Goal: Task Accomplishment & Management: Manage account settings

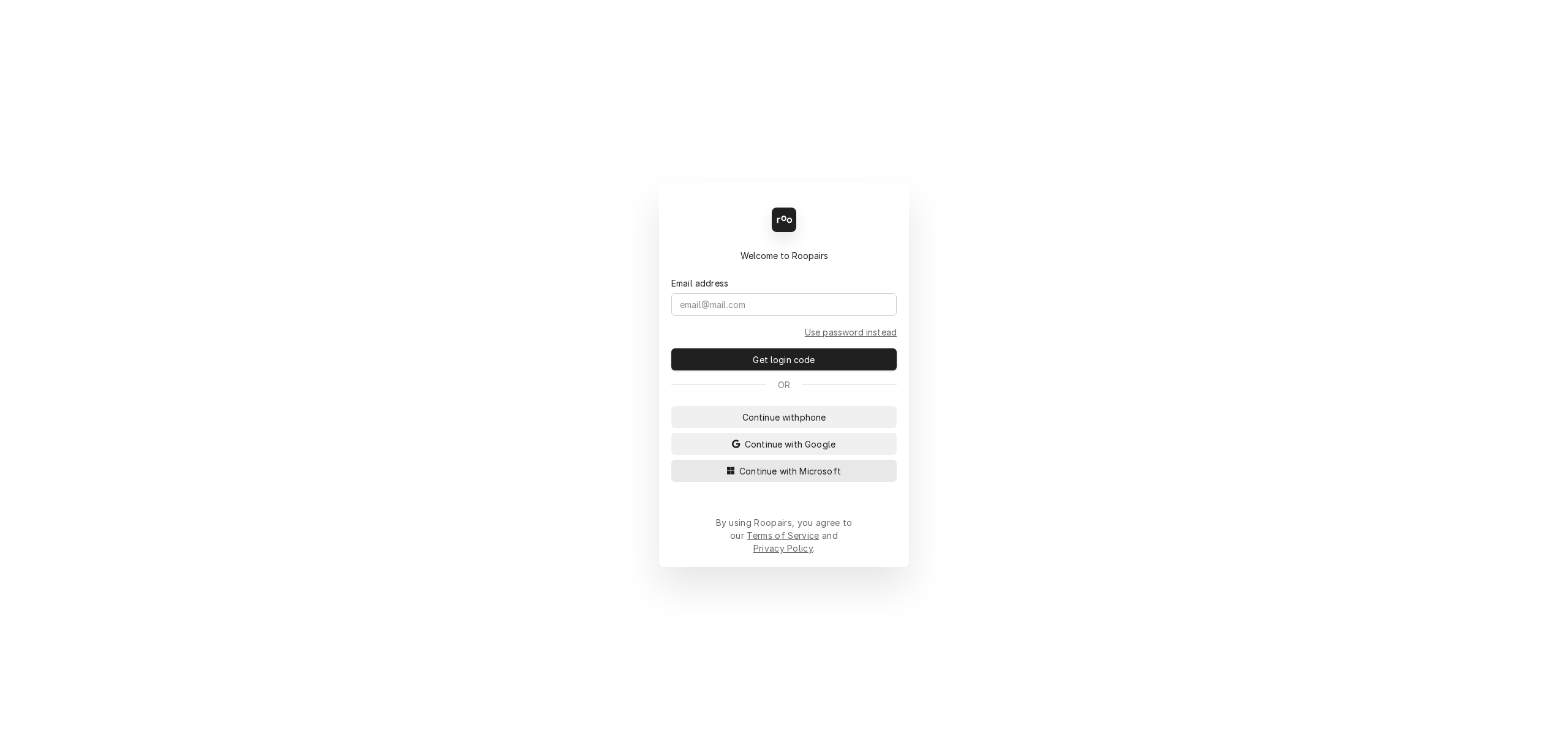
click at [784, 478] on span "Continue with Microsoft" at bounding box center [790, 471] width 107 height 13
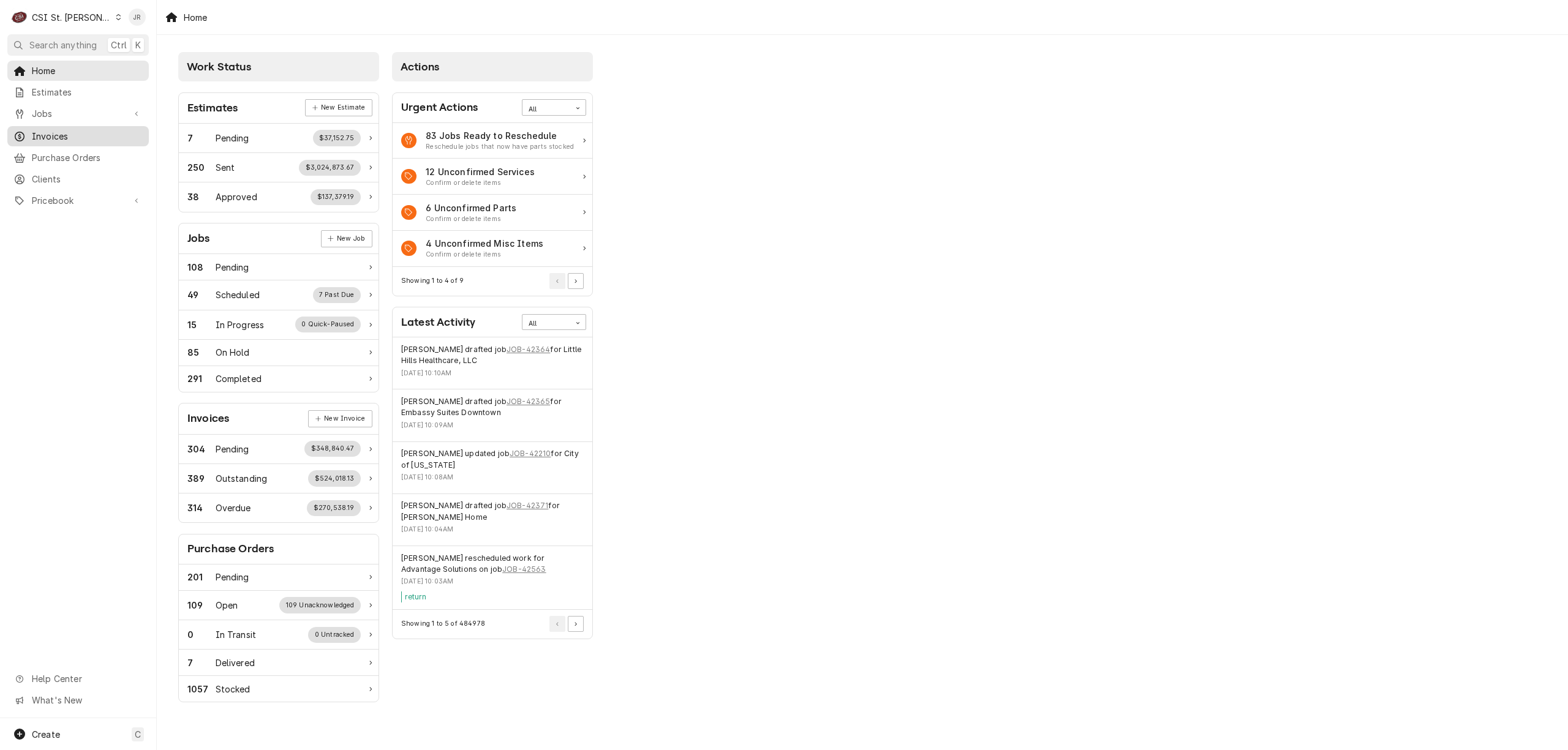
click at [32, 133] on span "Invoices" at bounding box center [87, 136] width 111 height 13
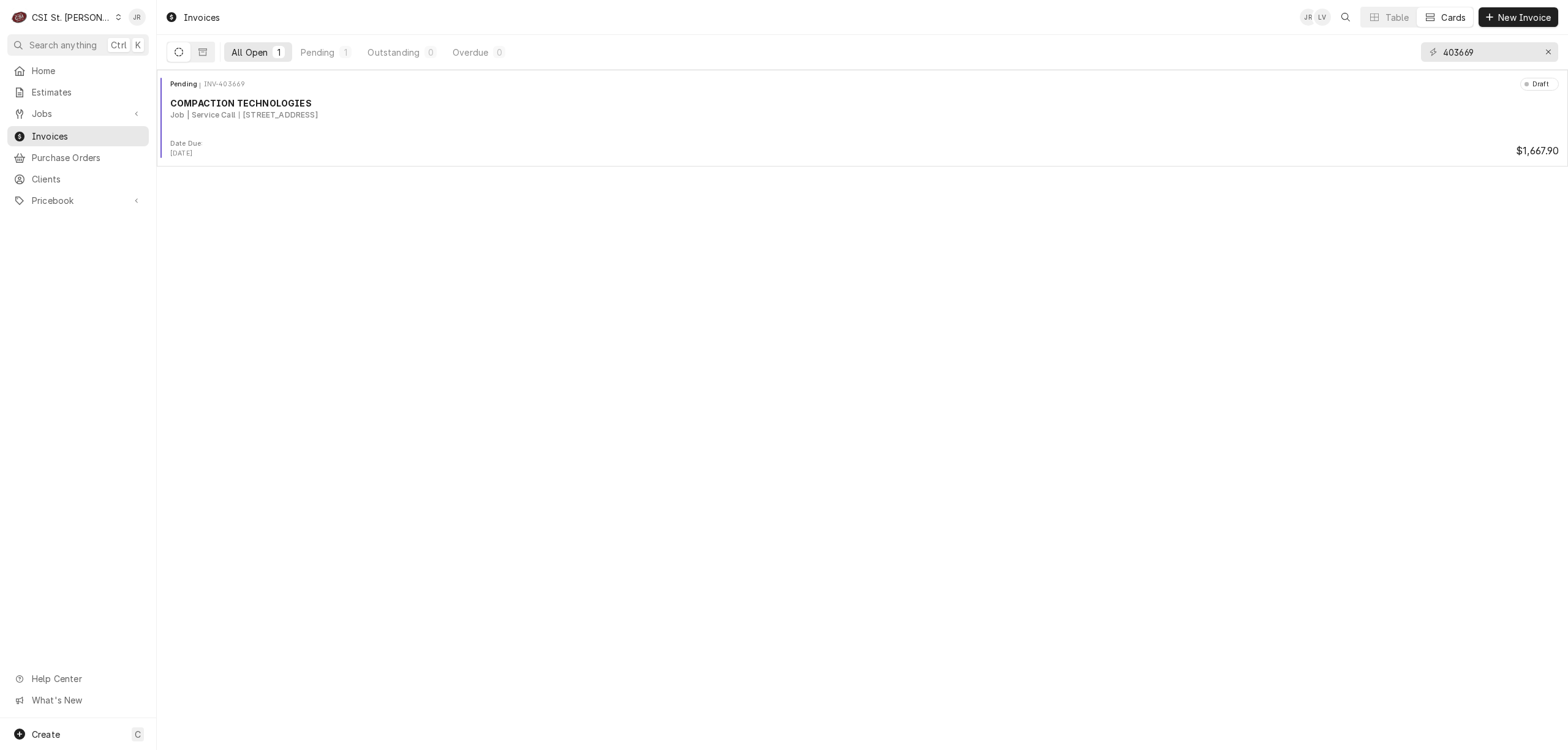
click at [43, 8] on div "C CSI St. Louis" at bounding box center [66, 17] width 118 height 24
click at [170, 45] on div "CSI [US_STATE]" at bounding box center [189, 46] width 164 height 13
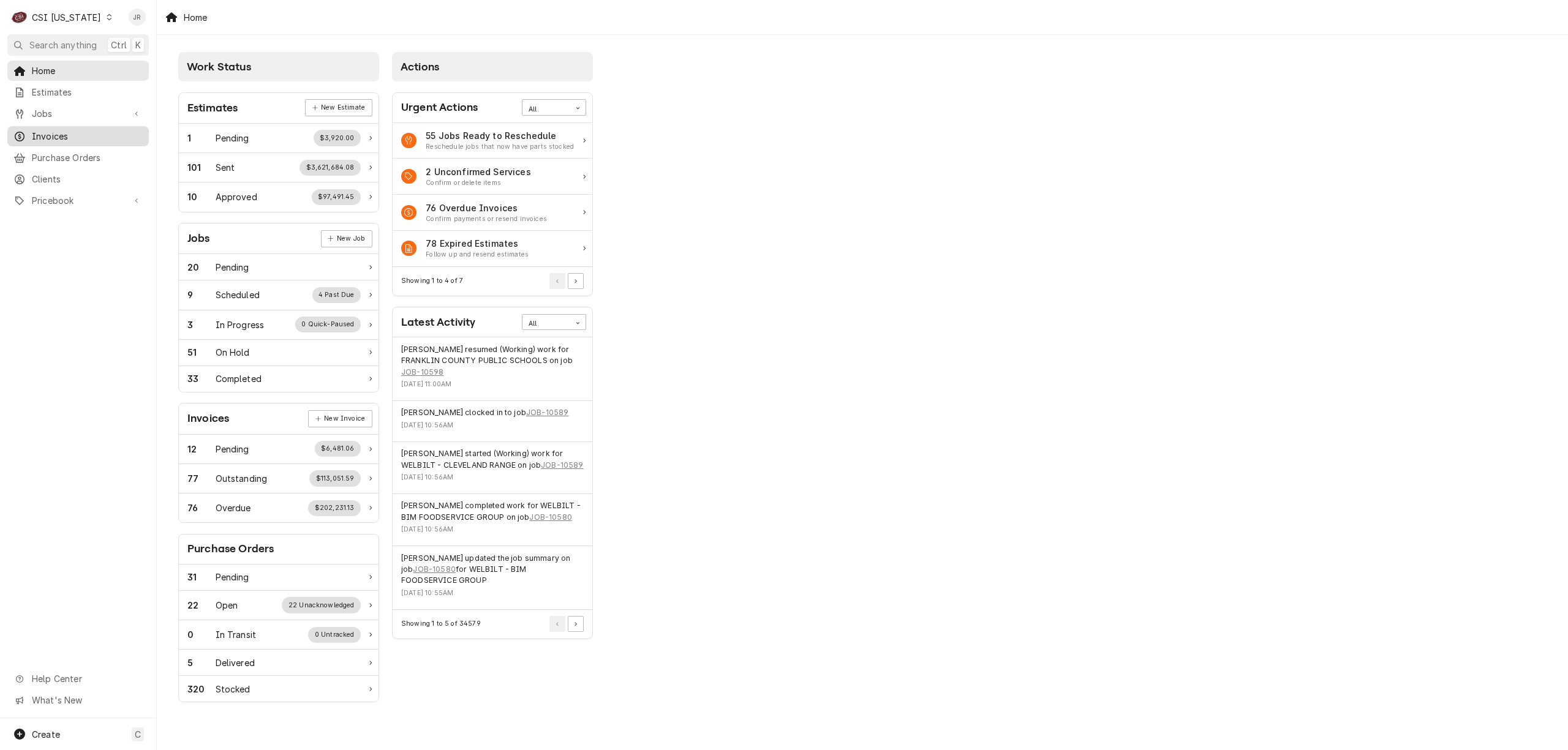
click at [51, 129] on span "Invoices" at bounding box center [87, 136] width 111 height 13
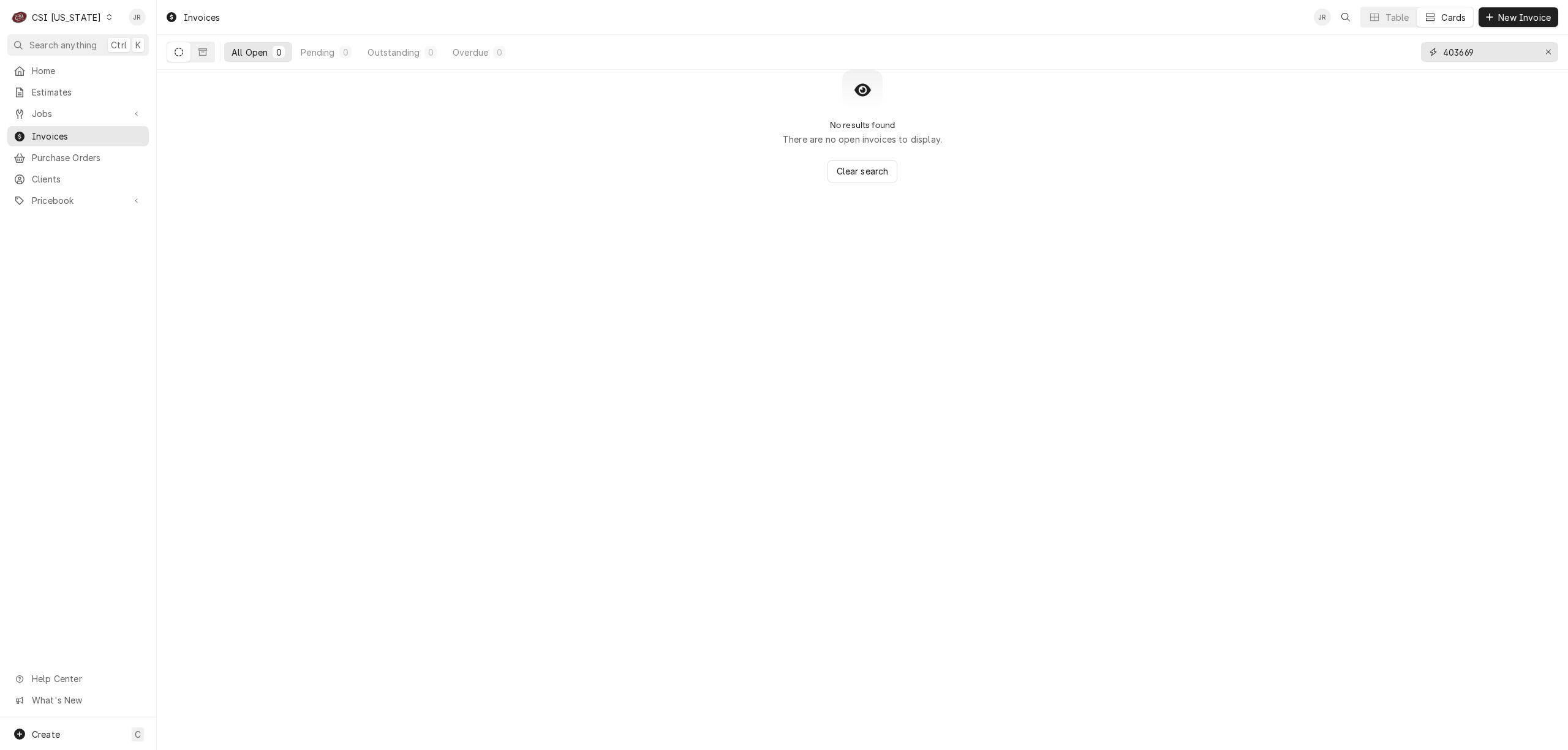
click at [1458, 58] on input "403669" at bounding box center [1489, 51] width 92 height 20
click at [1458, 57] on input "403669" at bounding box center [1489, 51] width 92 height 20
paste input "100562"
type input "100562"
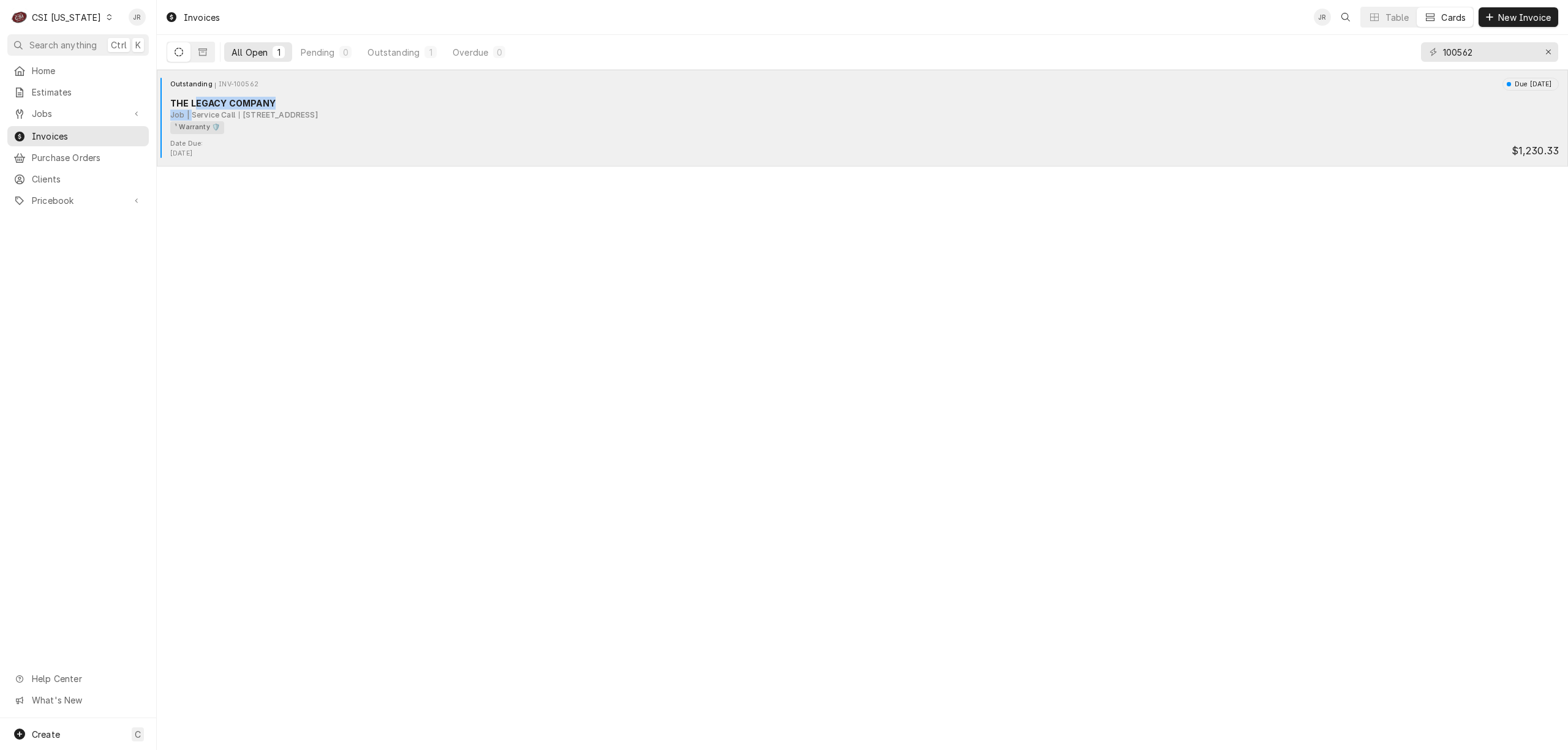
click at [194, 109] on div "THE LEGACY COMPANY Job | Service Call 602 Eminence Rd, New Castle, KY 40050 ¹ W…" at bounding box center [863, 114] width 1401 height 37
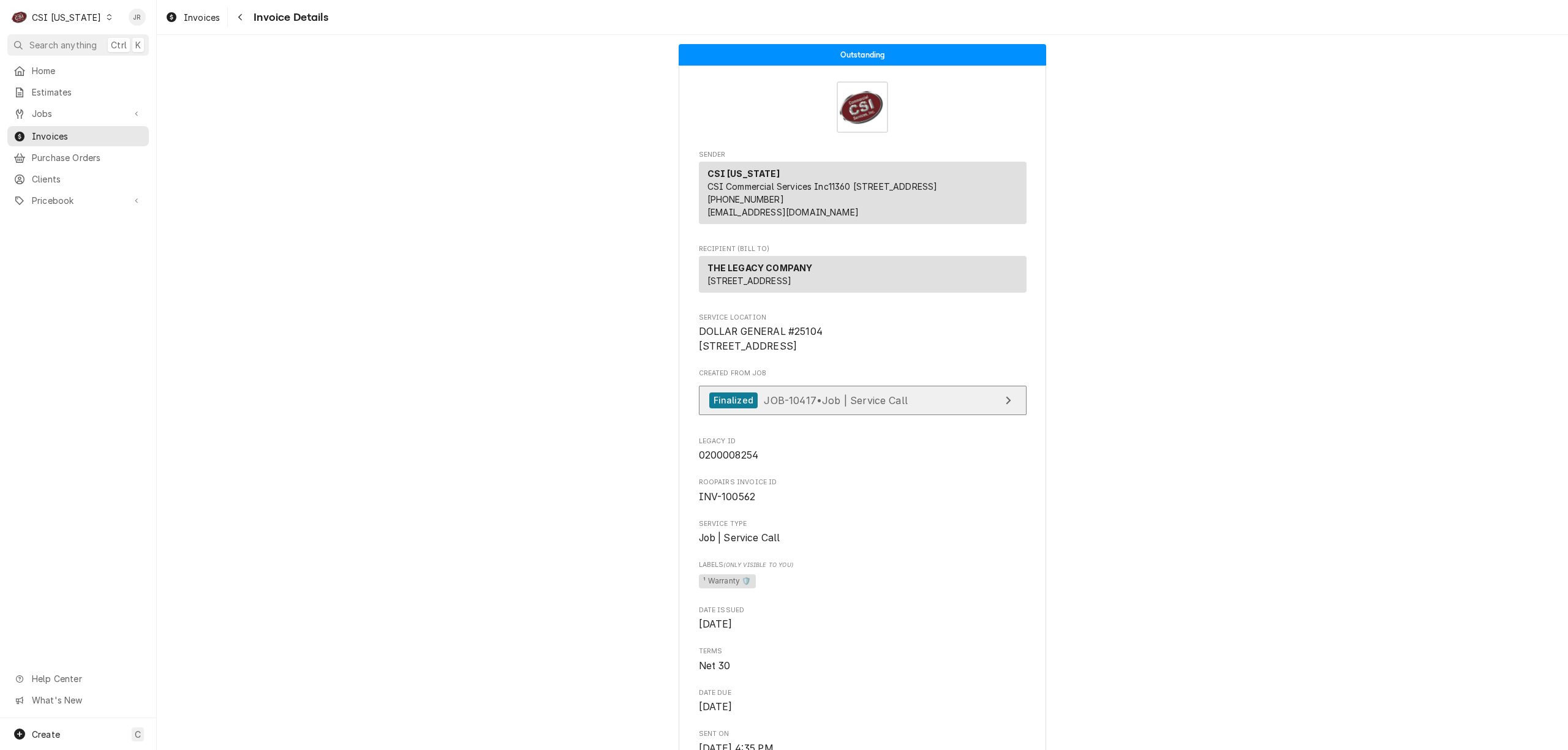
click at [968, 415] on link "Finalized JOB-10417 • Job | Service Call" at bounding box center [863, 400] width 328 height 30
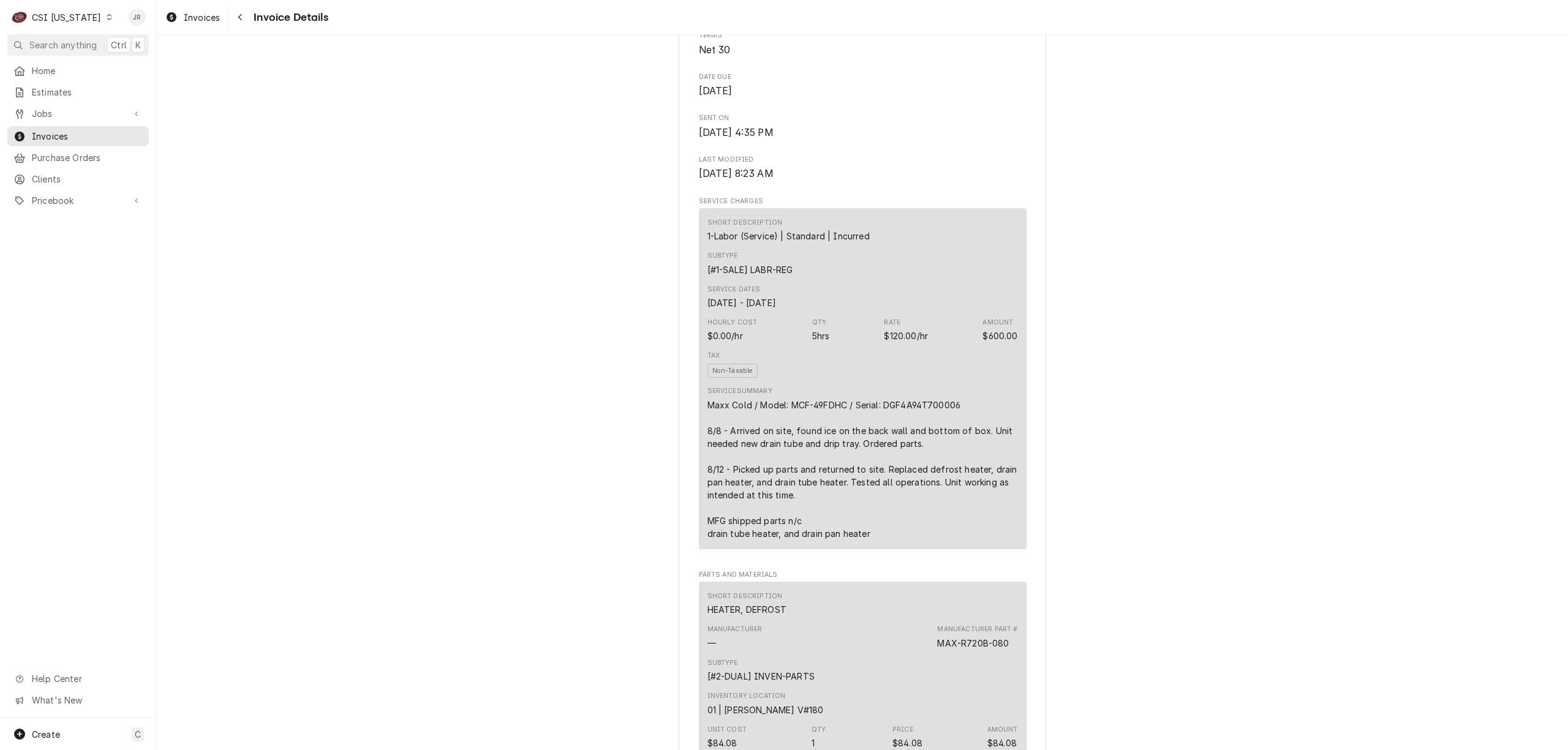
scroll to position [652, 0]
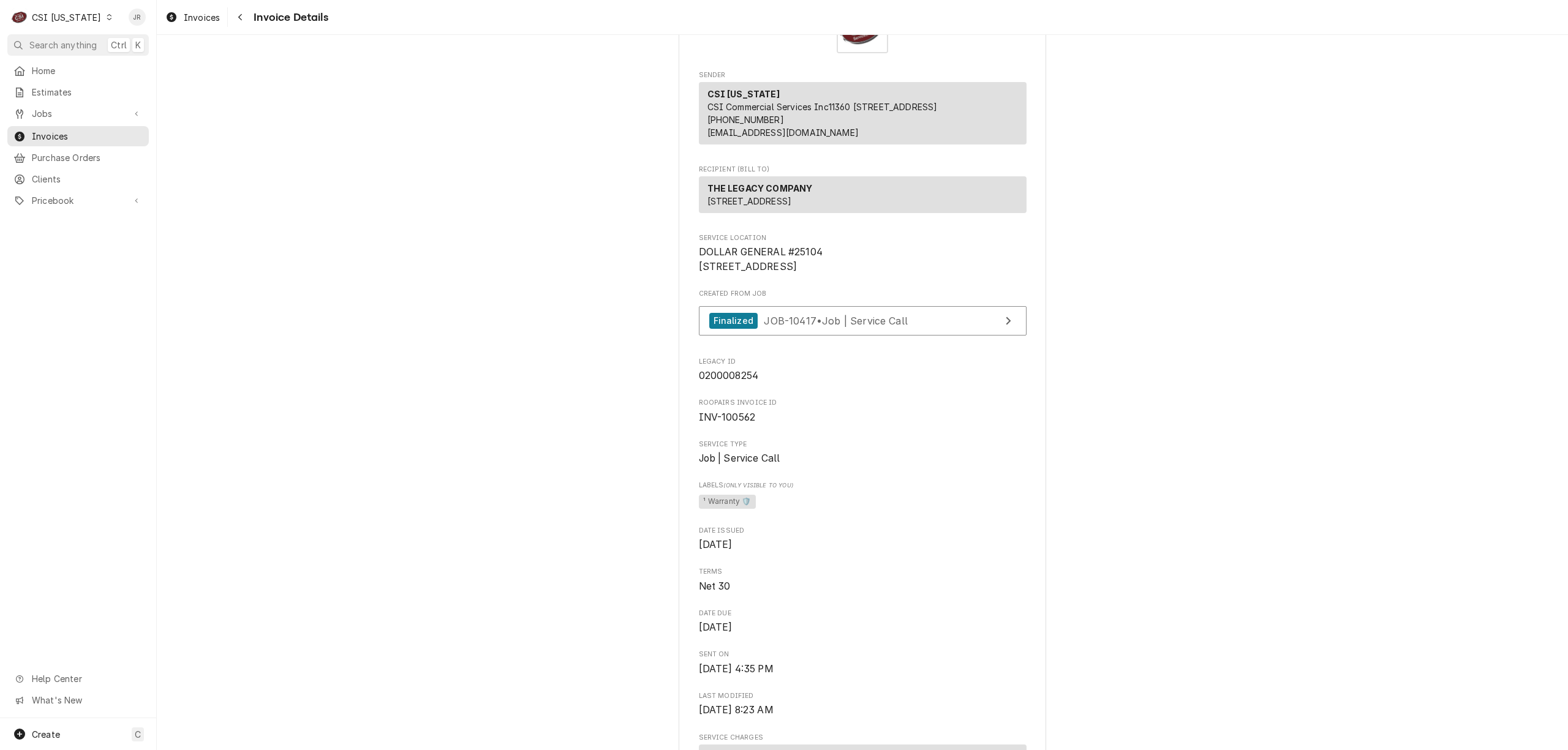
scroll to position [0, 0]
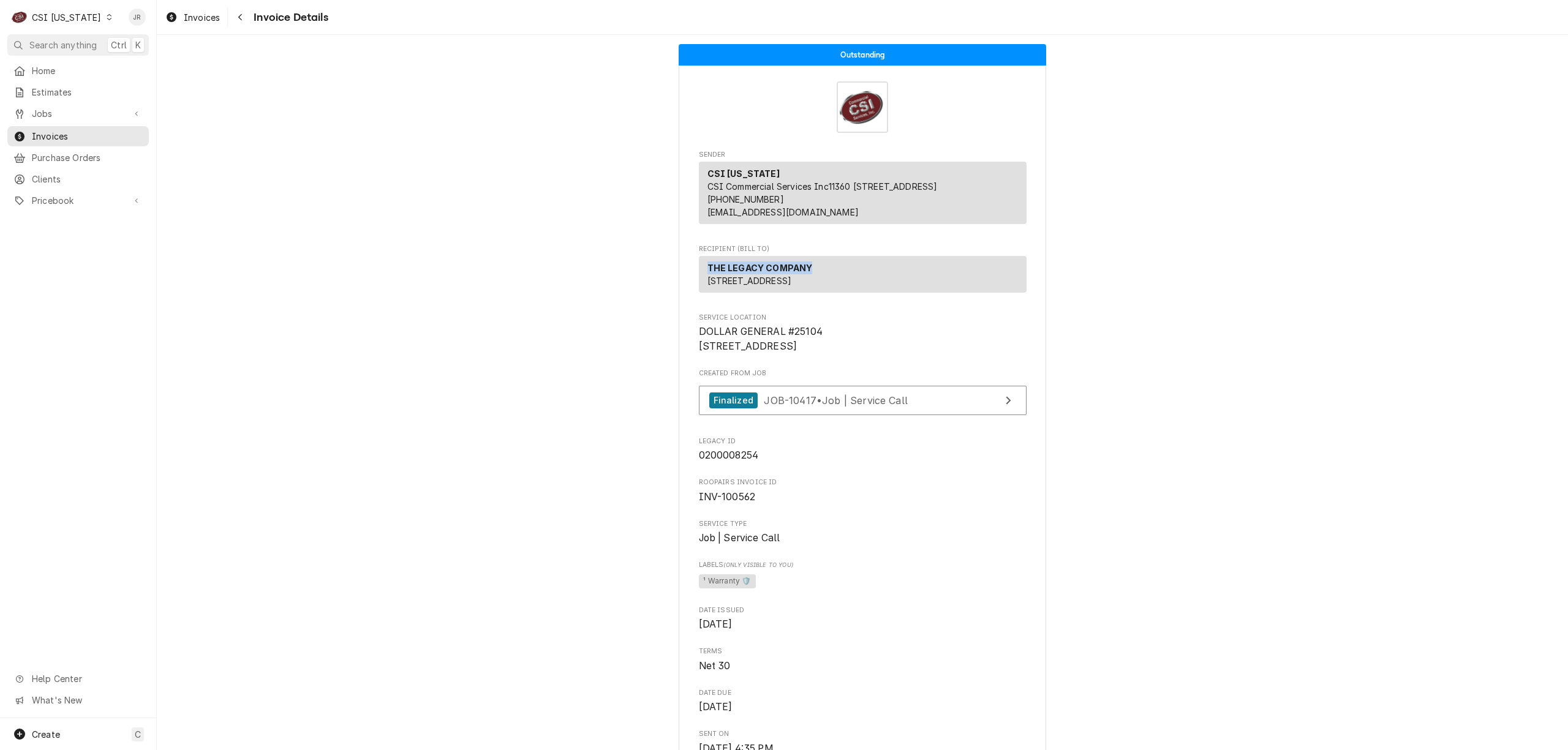
drag, startPoint x: 702, startPoint y: 279, endPoint x: 784, endPoint y: 272, distance: 82.3
click at [855, 279] on div "THE LEGACY COMPANY 3355 Enterprise Ave Weston, FL 33331" at bounding box center [863, 274] width 328 height 37
copy strong "THE LEGACY COMPANY"
click at [37, 173] on span "Clients" at bounding box center [87, 179] width 111 height 13
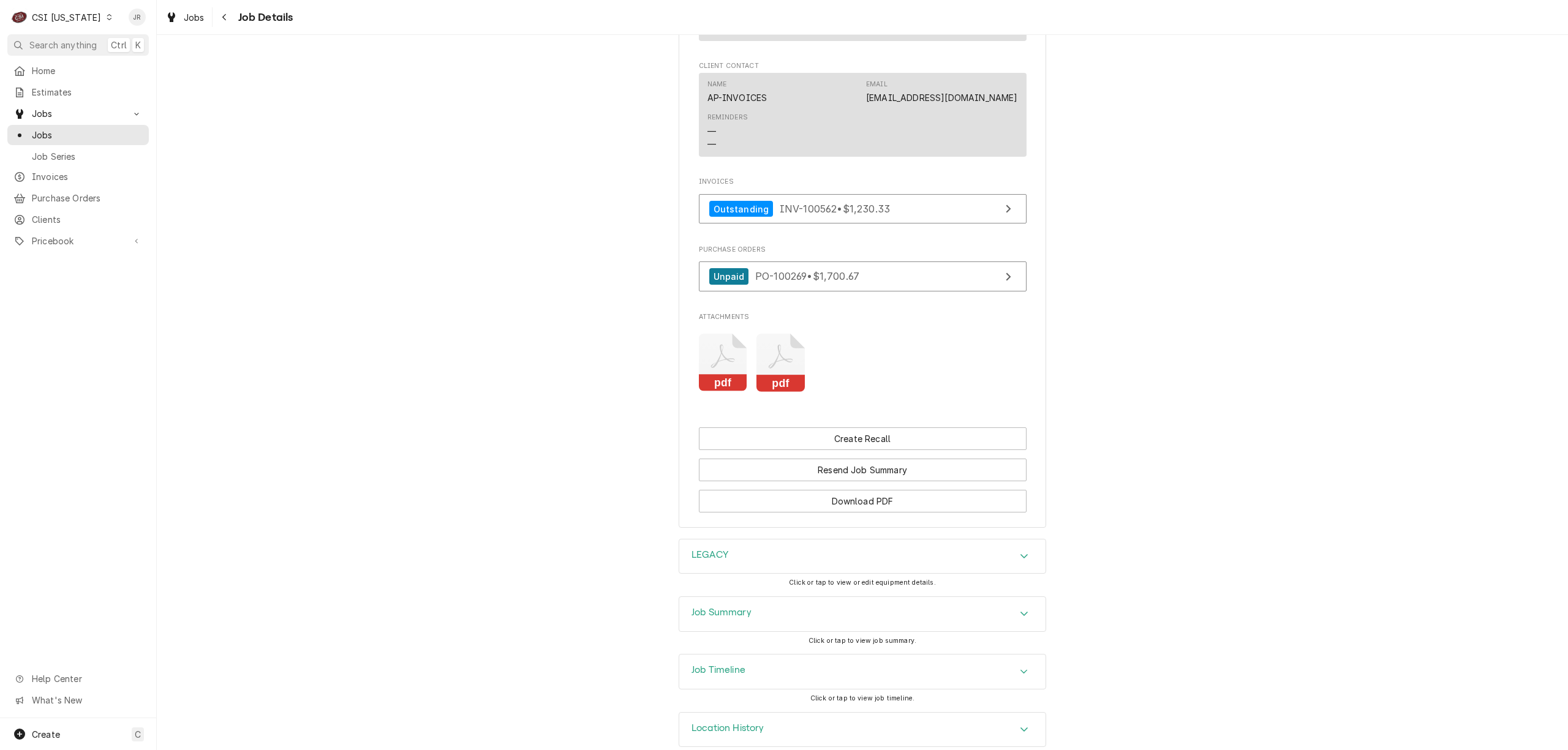
scroll to position [1061, 0]
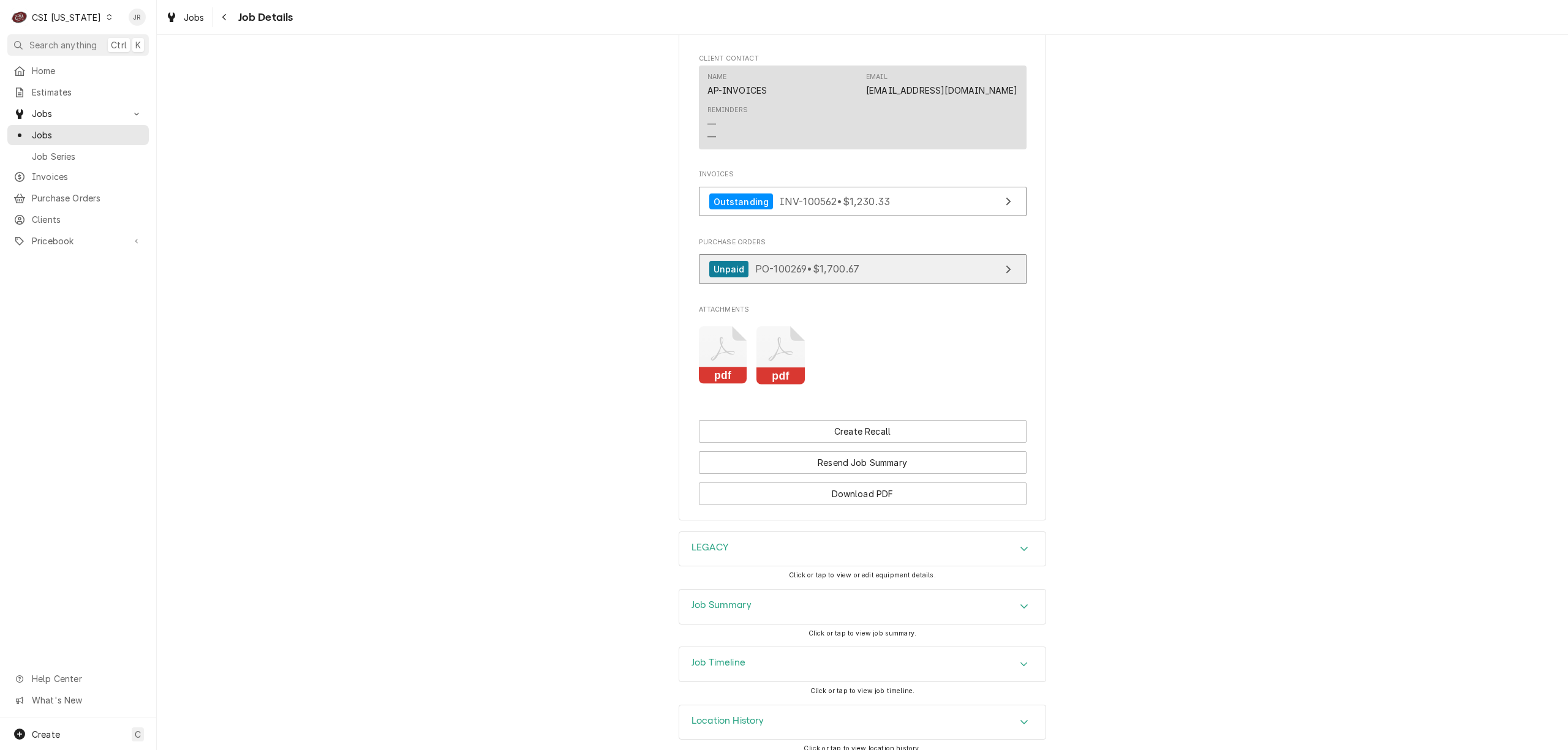
click at [912, 284] on link "Unpaid PO-100269 • $1,700.67" at bounding box center [863, 269] width 328 height 30
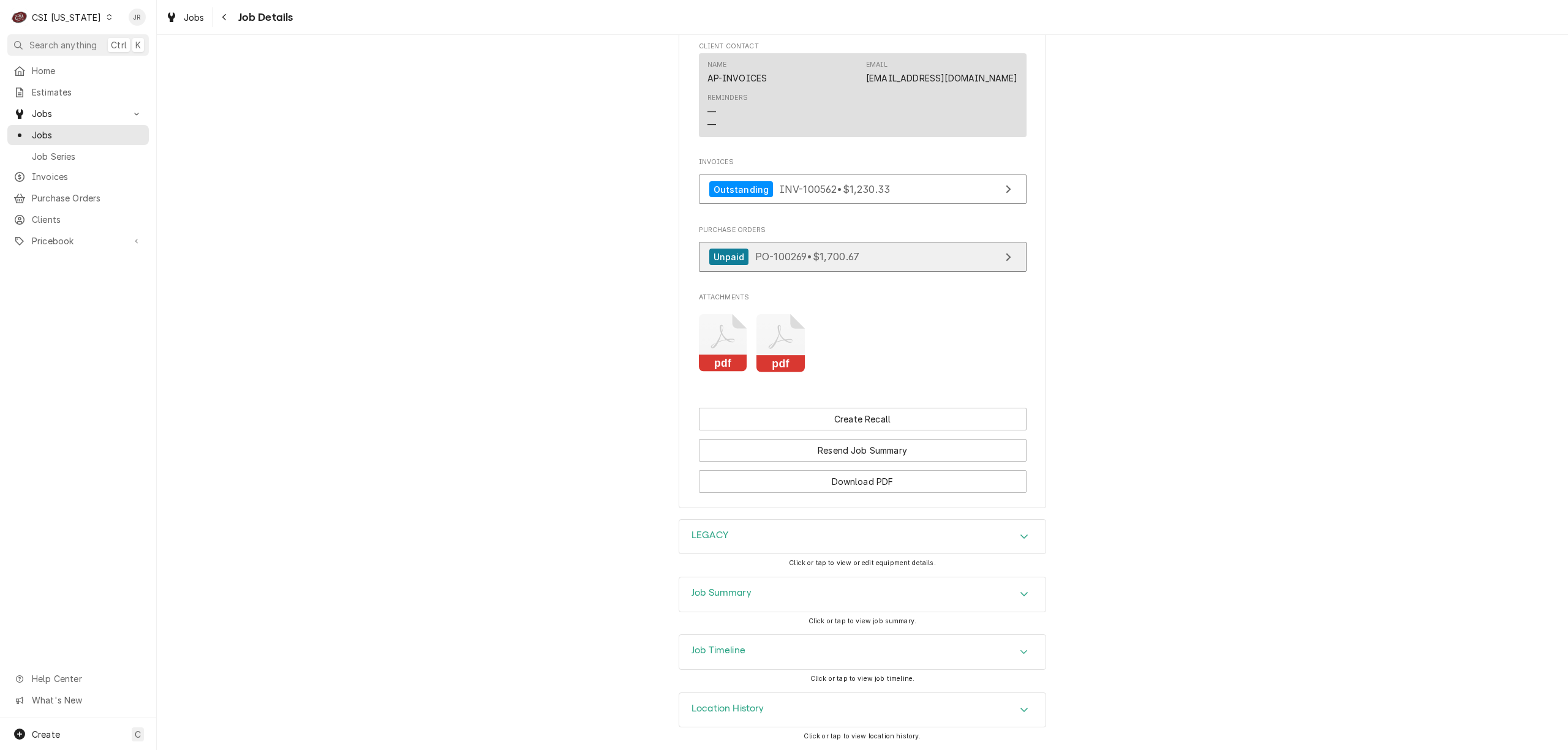
scroll to position [1092, 0]
click at [740, 603] on div "Job Summary" at bounding box center [863, 594] width 367 height 34
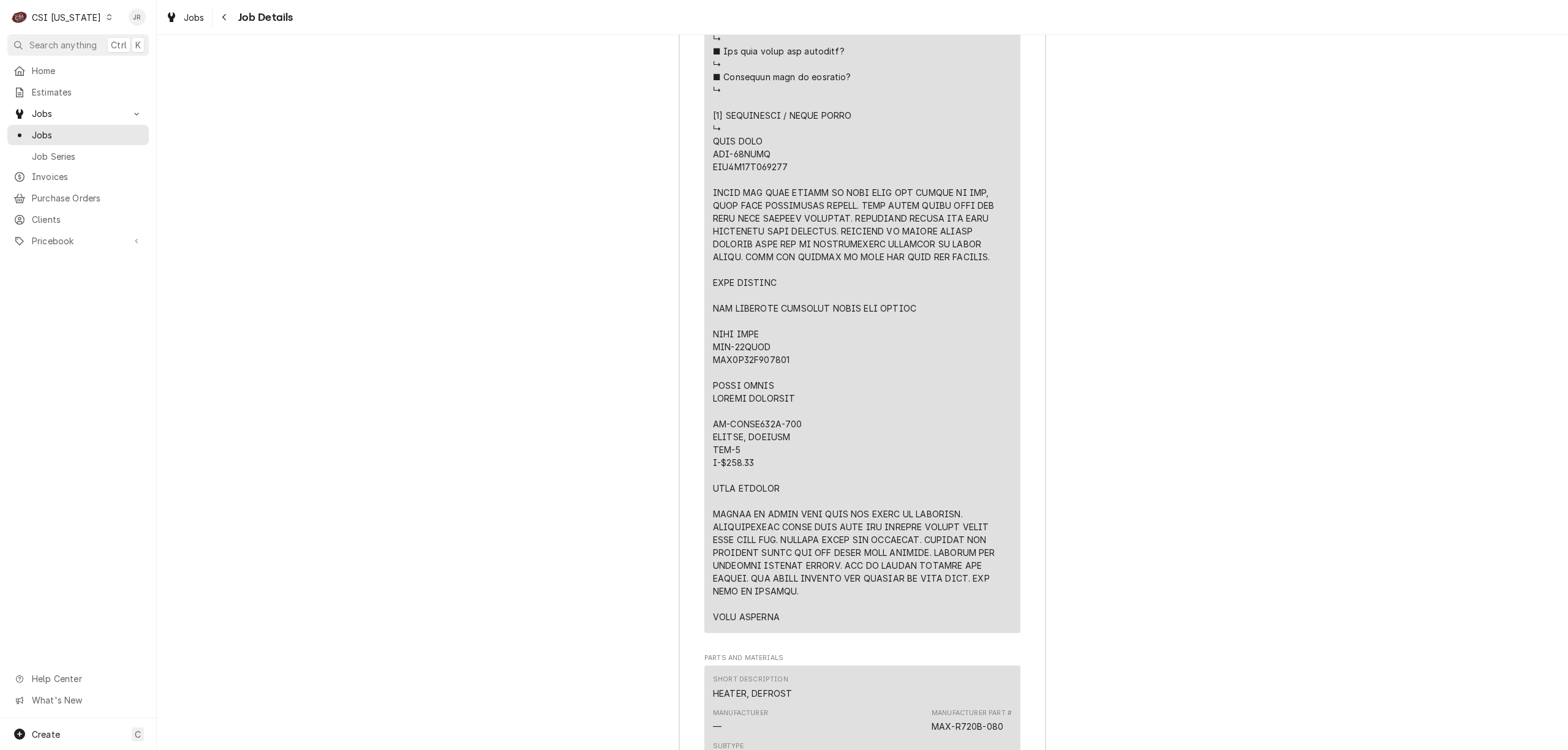
scroll to position [2968, 0]
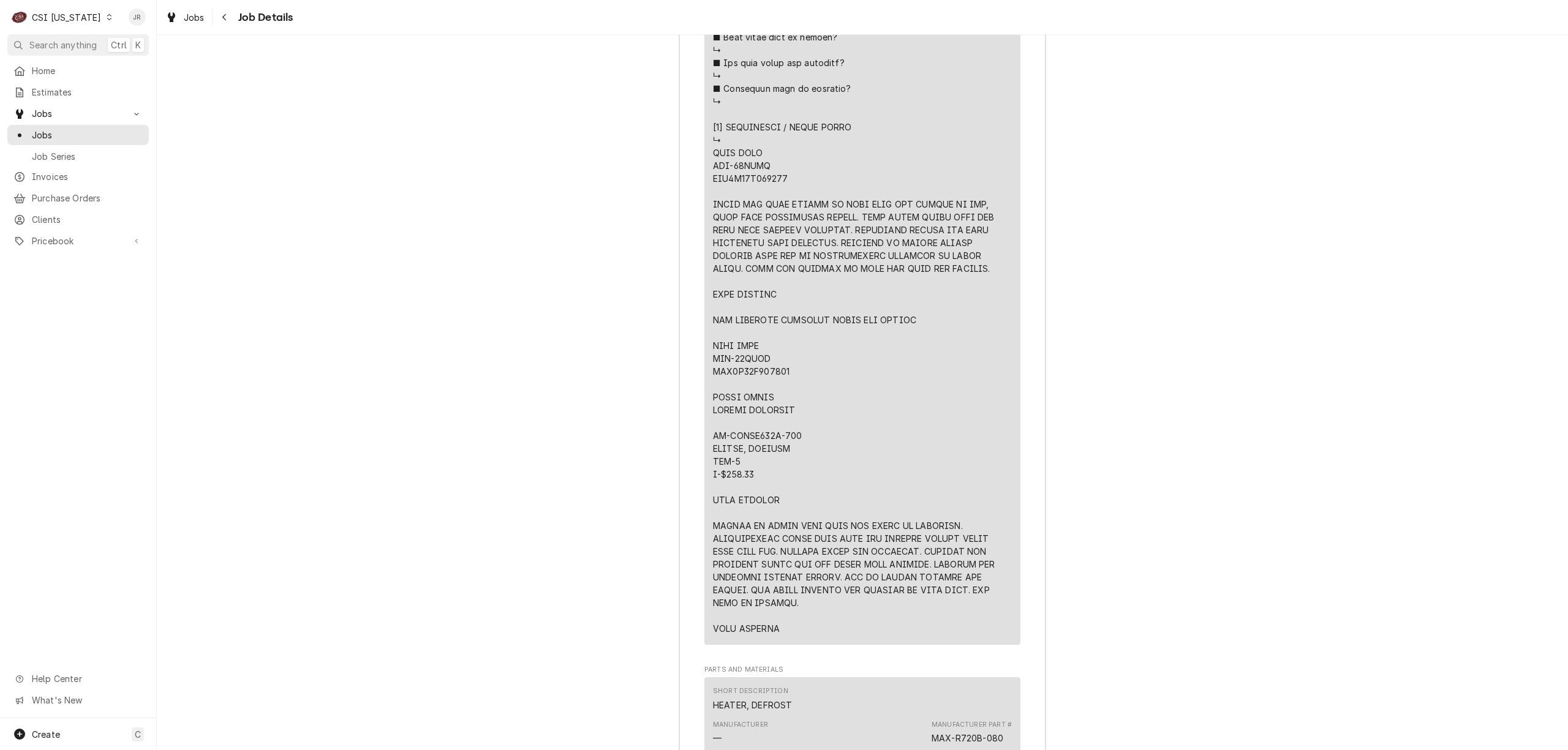
drag, startPoint x: 923, startPoint y: 340, endPoint x: 980, endPoint y: 179, distance: 170.8
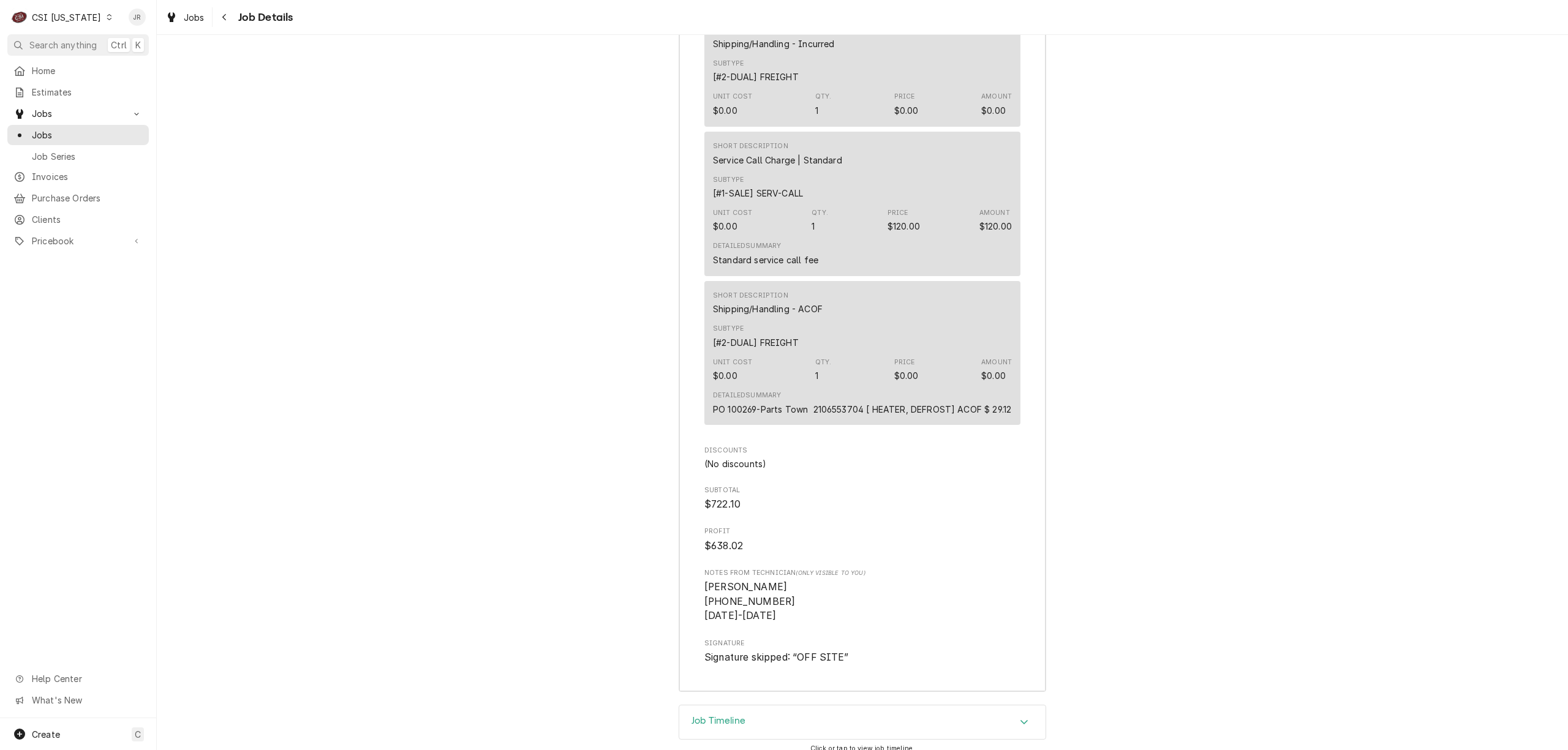
scroll to position [3940, 0]
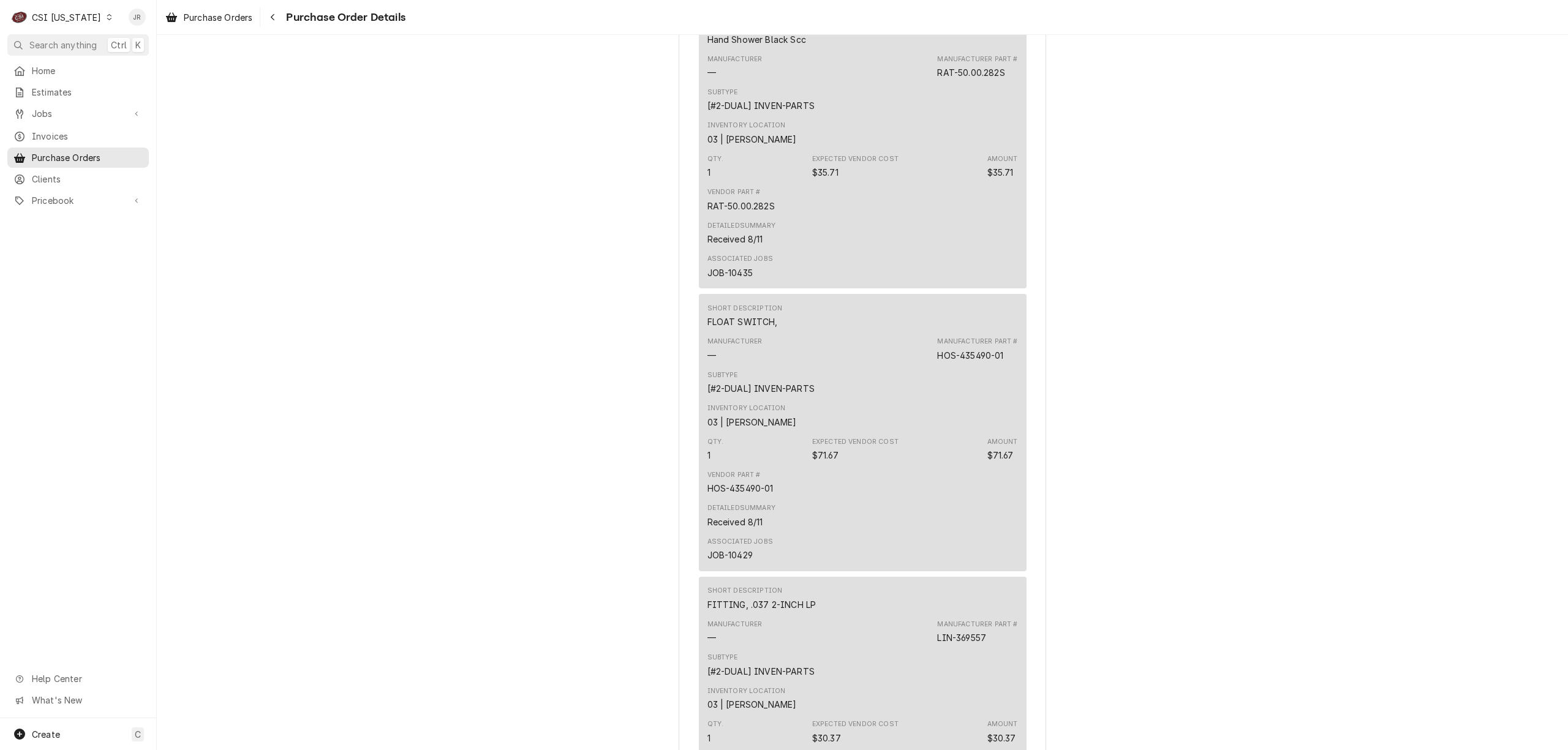
scroll to position [1132, 0]
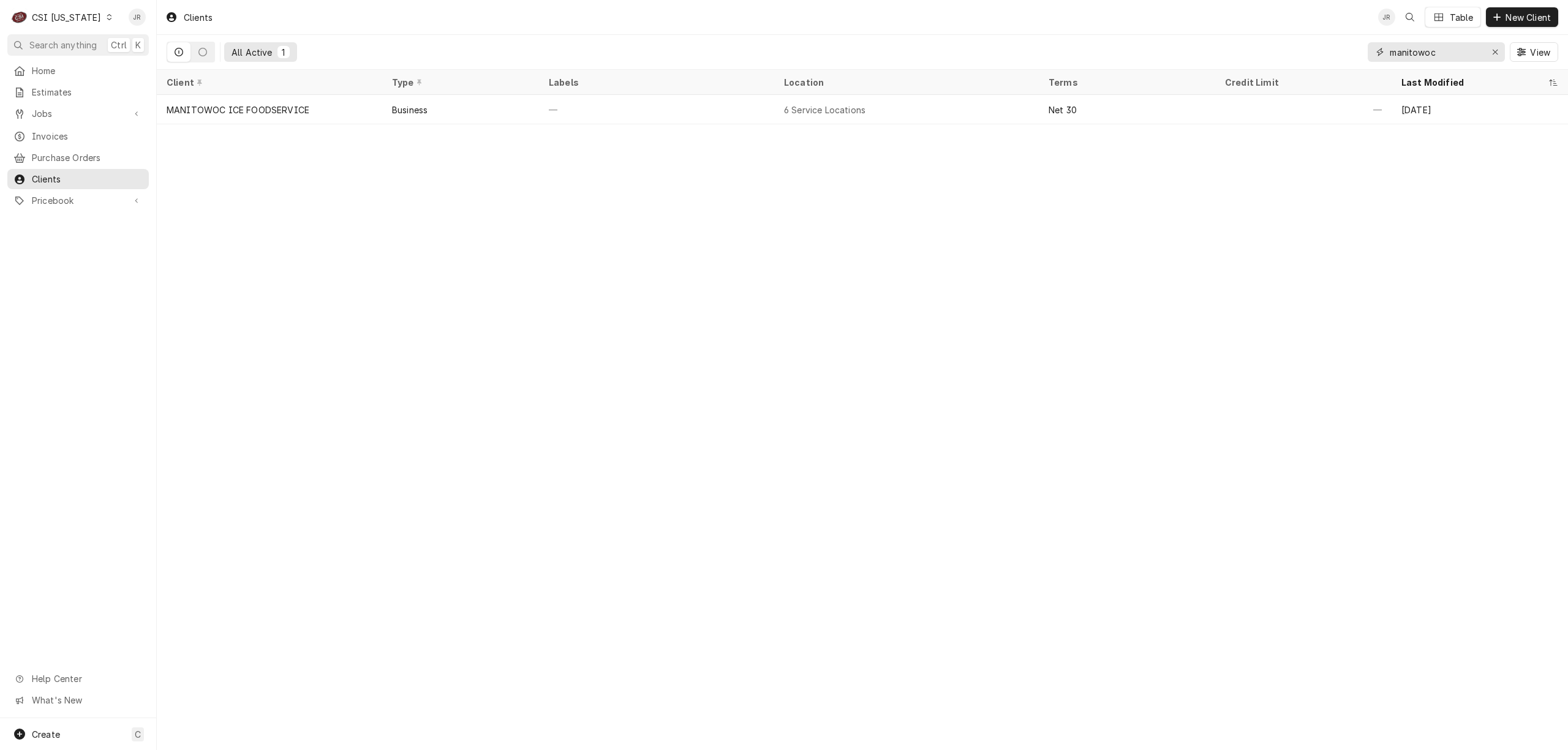
click at [1345, 54] on div "All Active 1 manitowoc View" at bounding box center [863, 51] width 1392 height 34
paste input "THE LEGACY COMPANY"
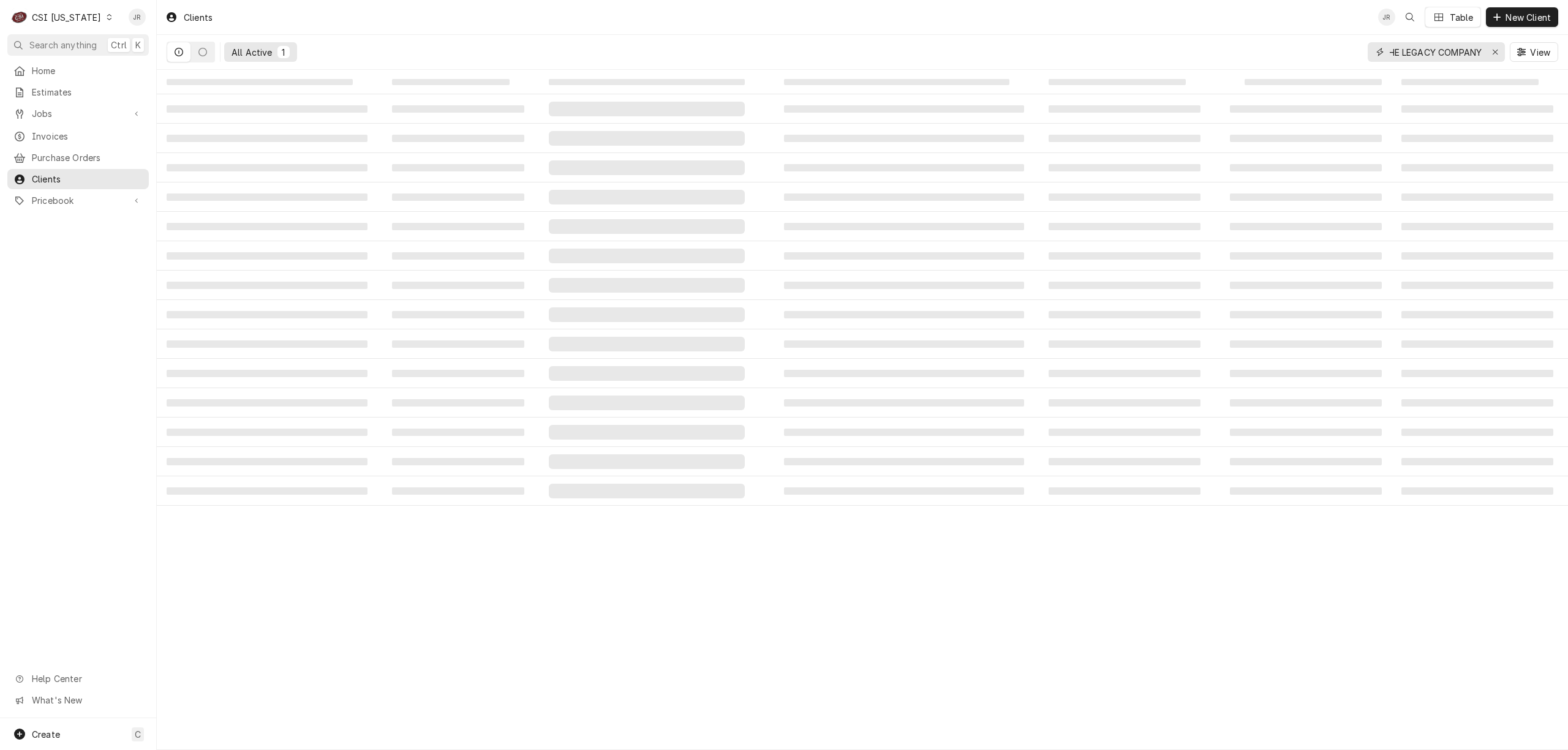
type input "THE LEGACY COMPANY"
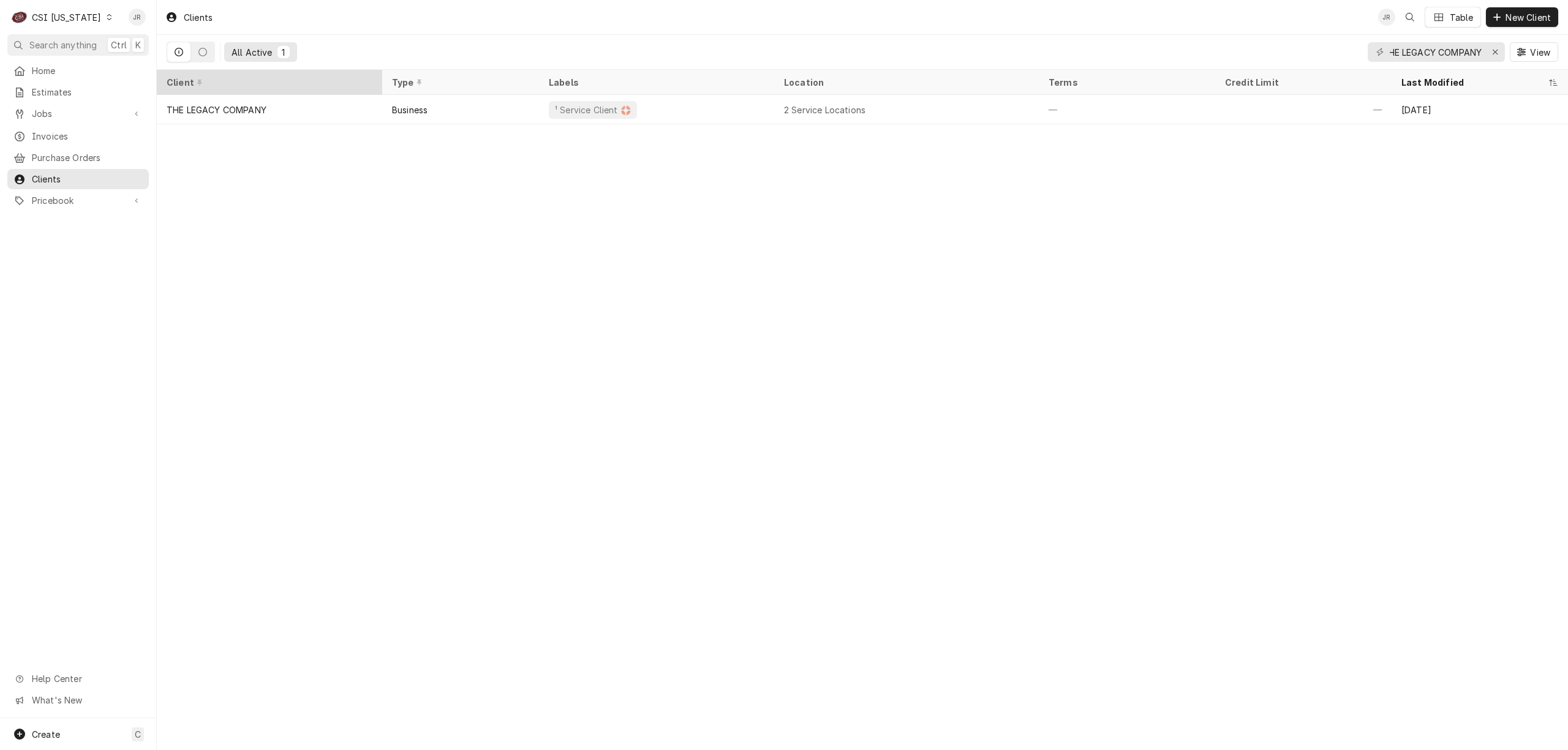
scroll to position [0, 0]
click at [197, 93] on th "Client" at bounding box center [269, 82] width 225 height 25
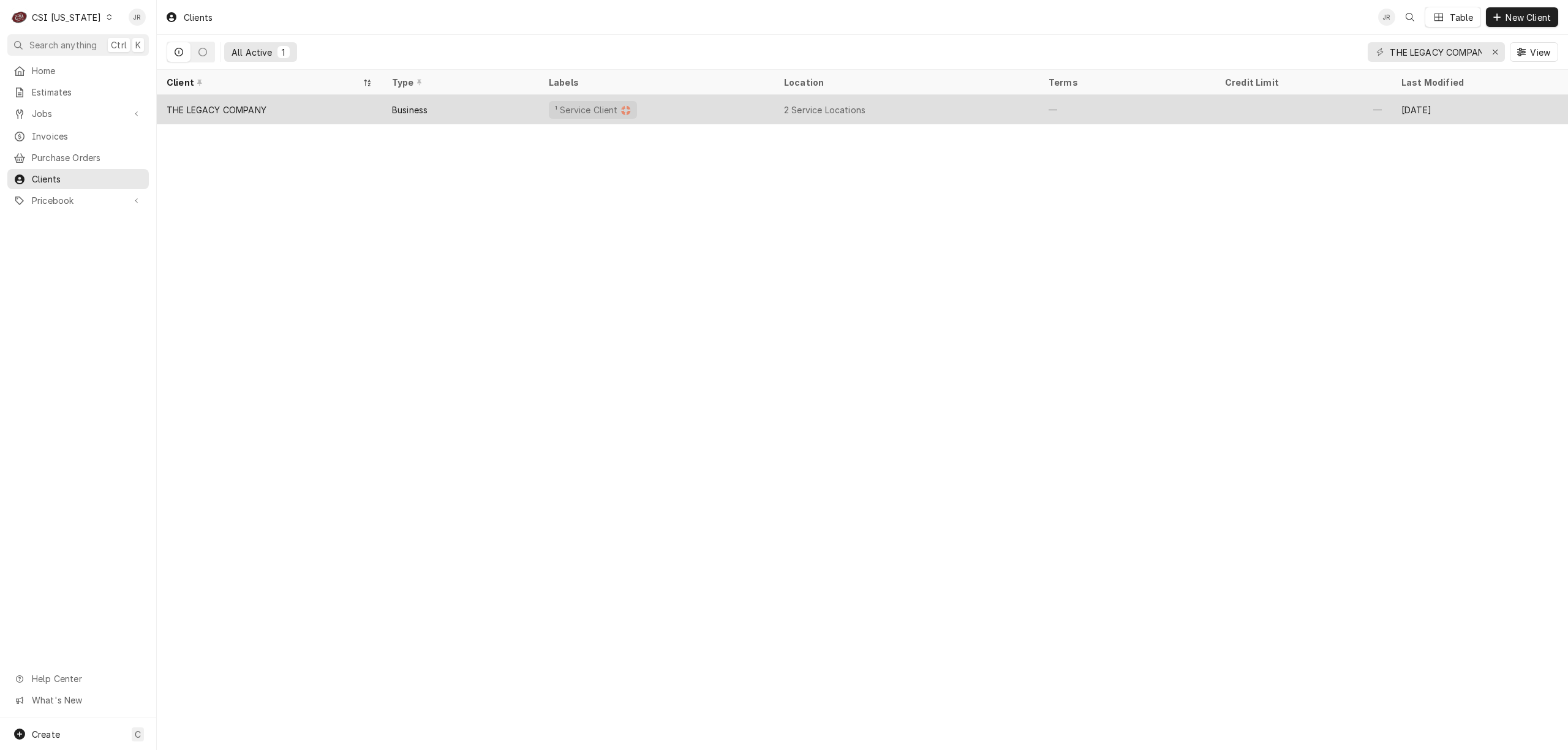
click at [236, 103] on div "THE LEGACY COMPANY" at bounding box center [216, 110] width 100 height 13
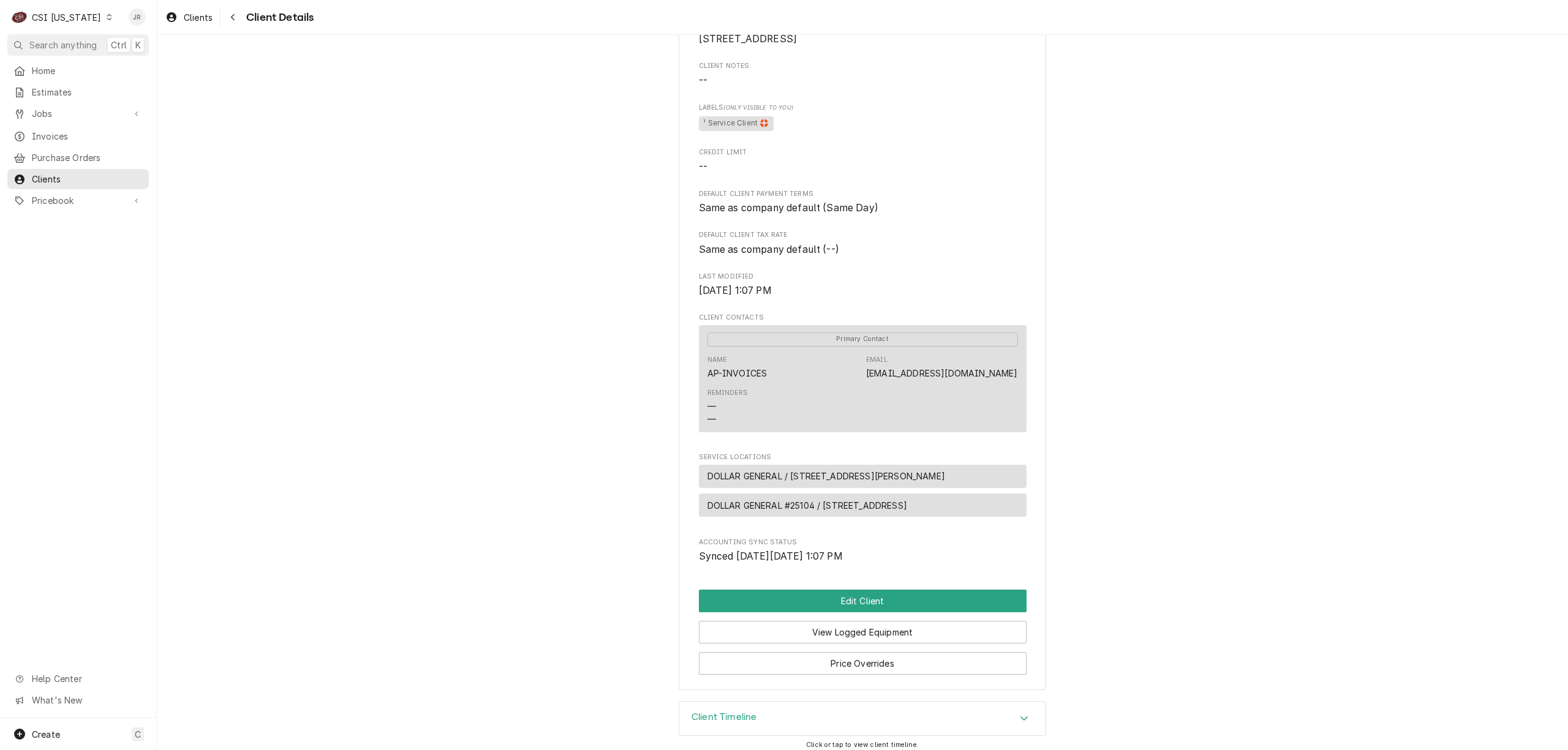
scroll to position [189, 0]
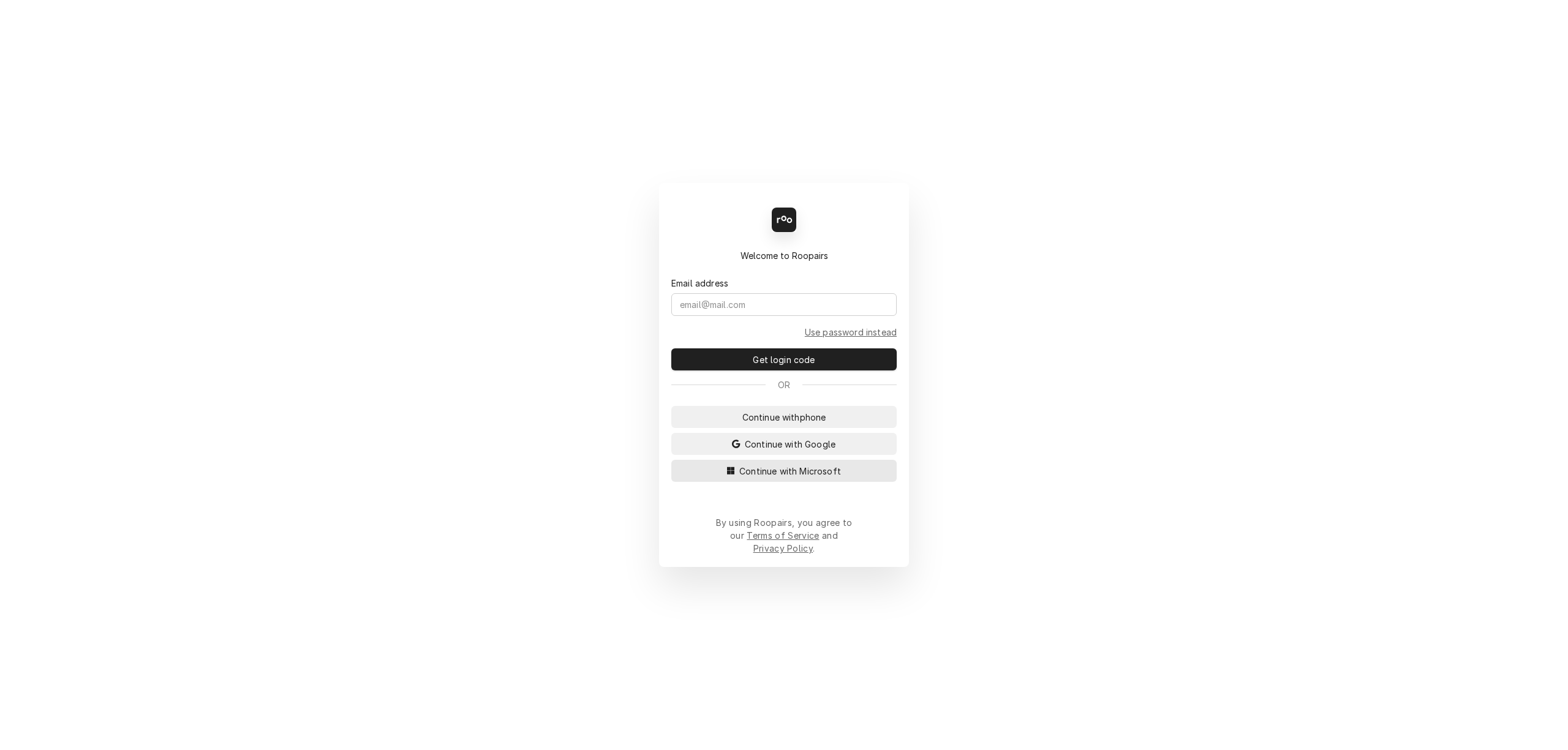
click at [799, 482] on button "Continue with Microsoft" at bounding box center [784, 471] width 225 height 22
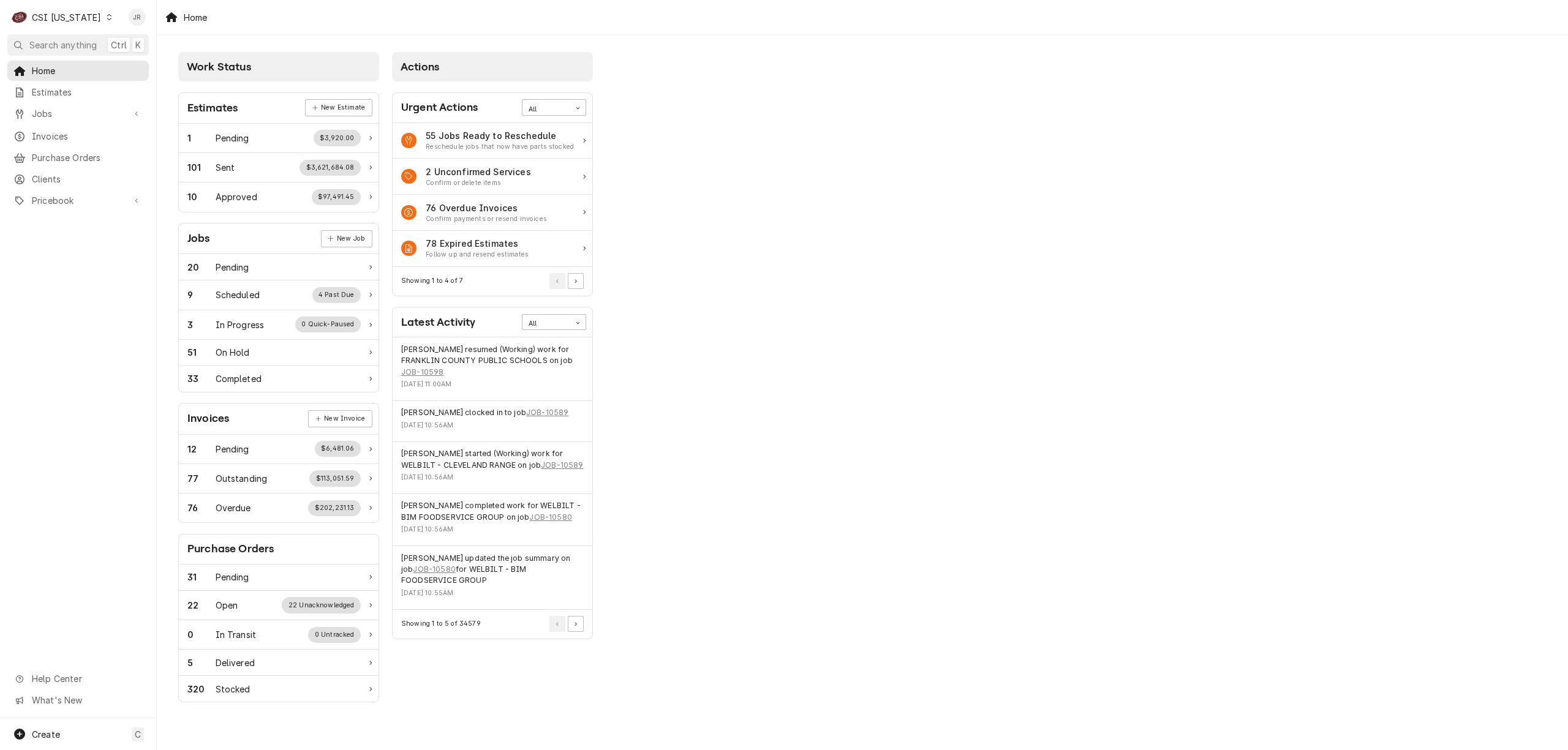
click at [23, 118] on link "Jobs" at bounding box center [77, 114] width 141 height 21
click at [47, 131] on span "Jobs" at bounding box center [87, 135] width 111 height 13
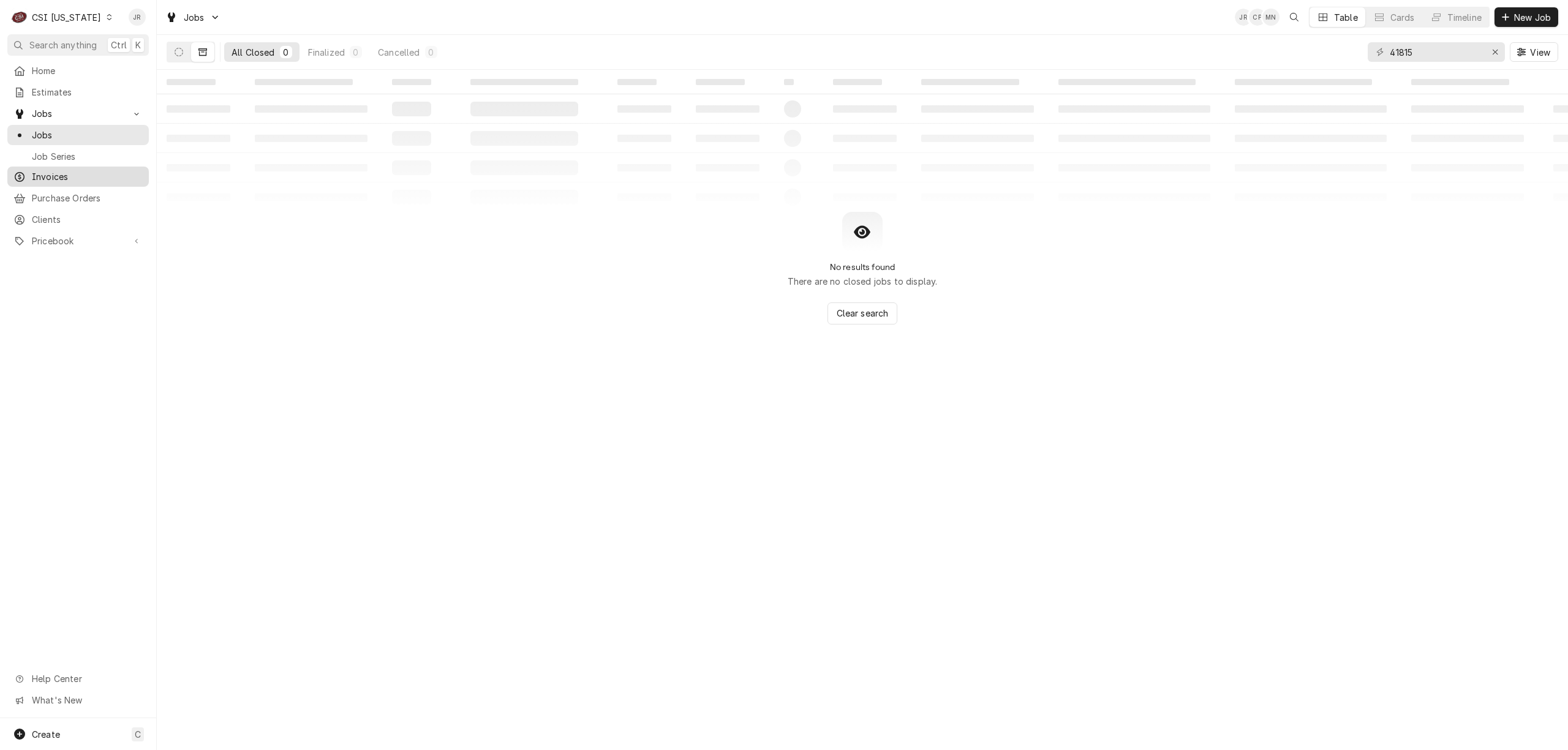
click at [42, 171] on span "Invoices" at bounding box center [87, 177] width 111 height 13
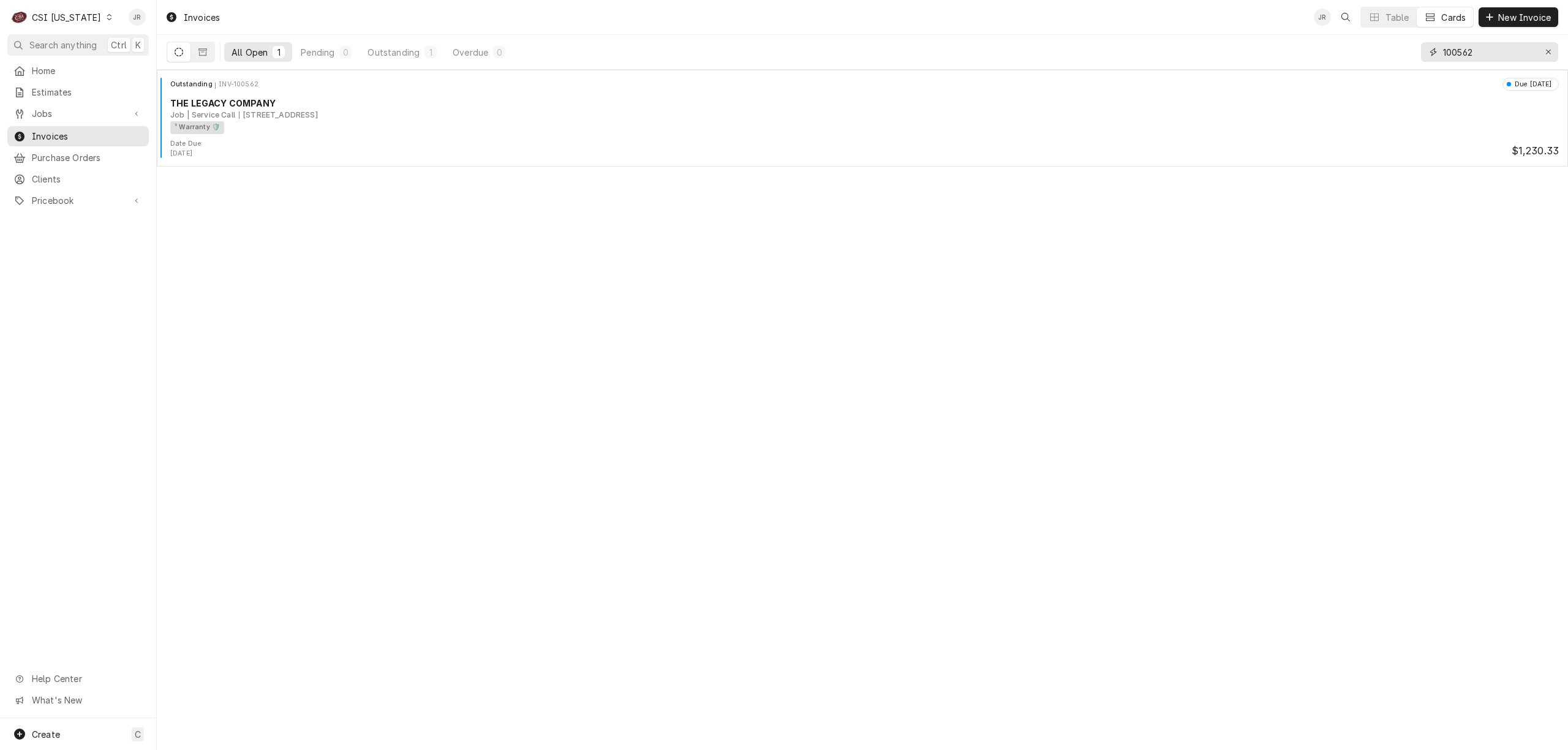
click at [1483, 47] on input "100562" at bounding box center [1489, 51] width 92 height 20
click at [78, 16] on div "CSI [US_STATE]" at bounding box center [66, 17] width 70 height 13
click at [149, 24] on div "CSI [US_STATE][GEOGRAPHIC_DATA]." at bounding box center [192, 24] width 164 height 13
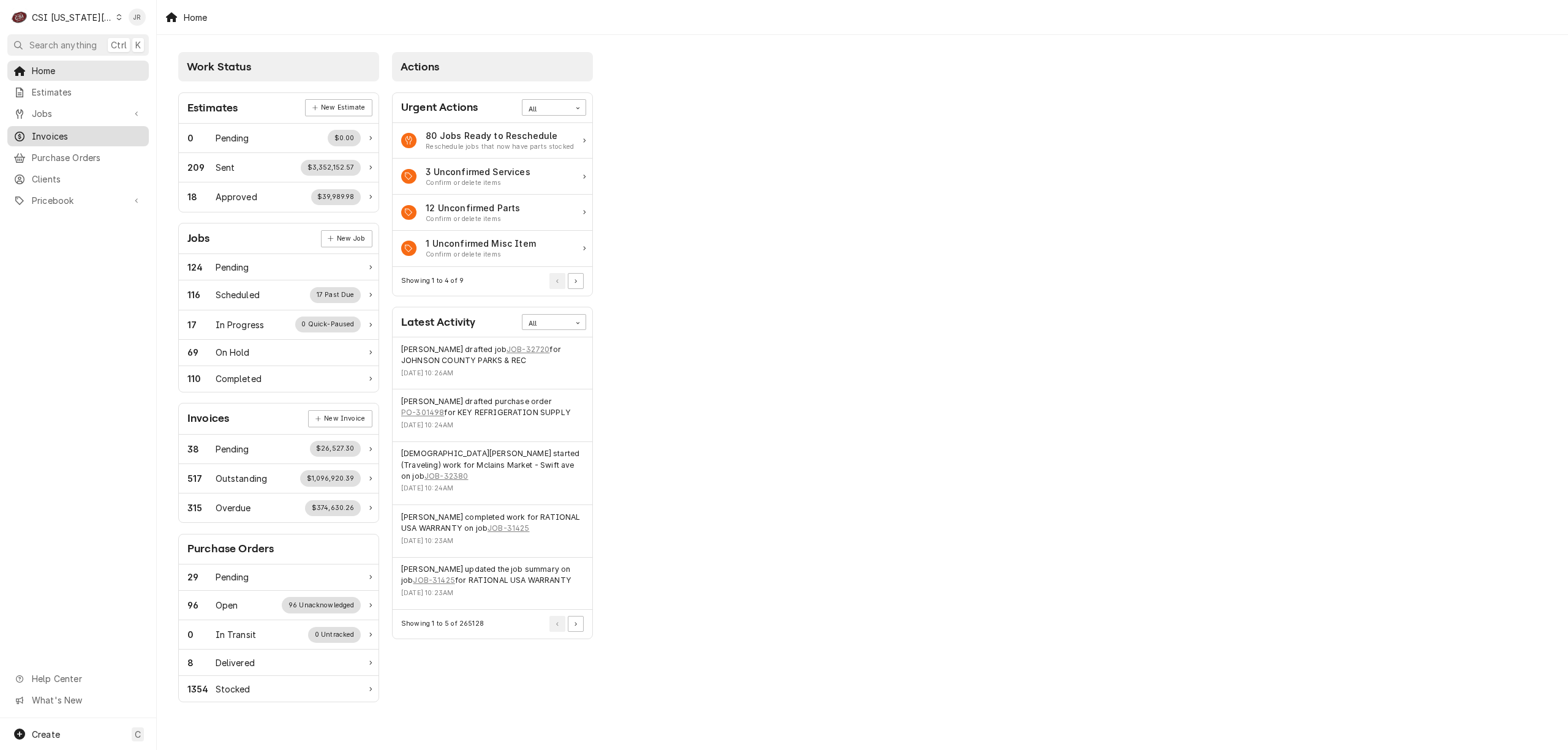
click at [76, 126] on link "Invoices" at bounding box center [77, 137] width 141 height 21
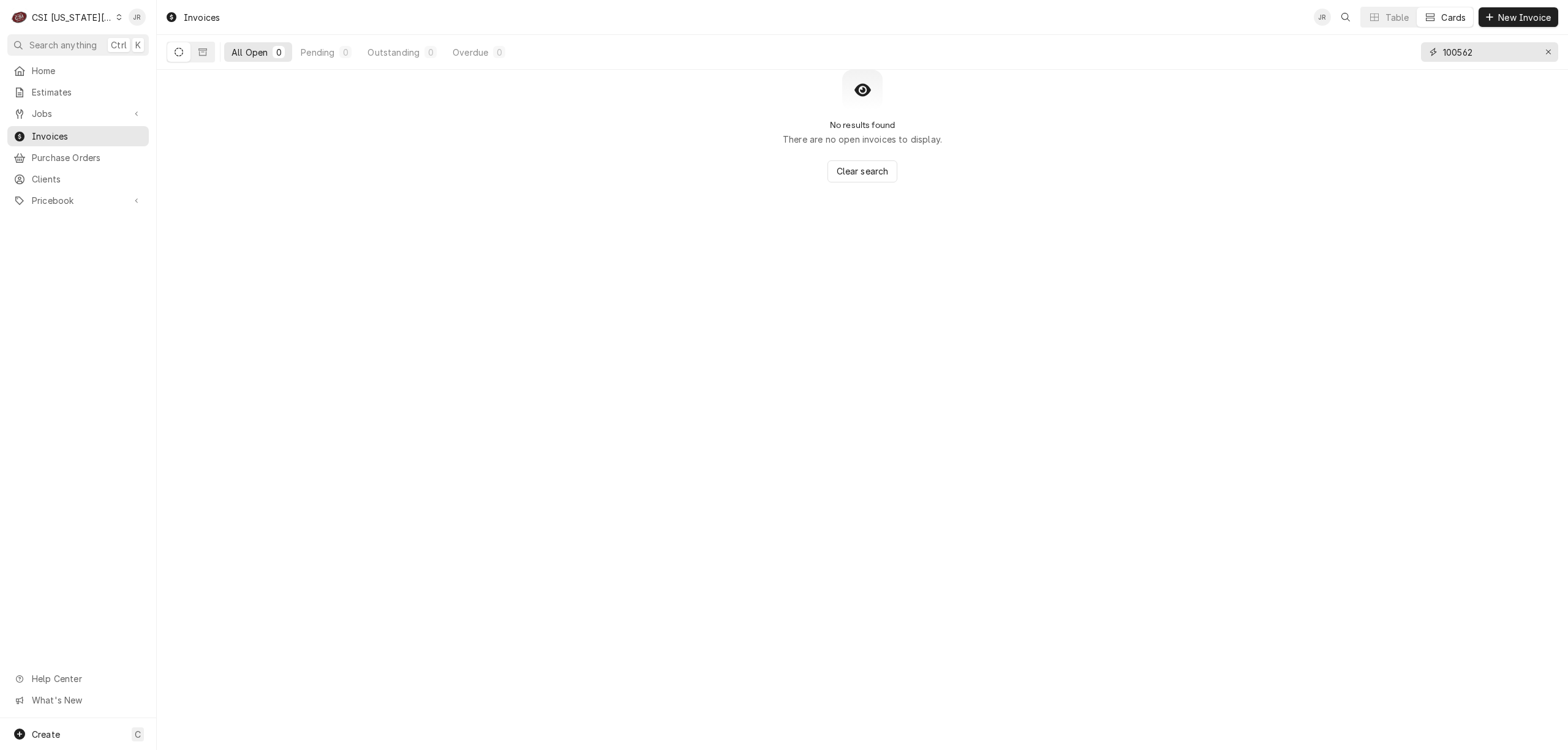
click at [1477, 47] on input "100562" at bounding box center [1489, 51] width 92 height 20
click at [1477, 45] on input "100562" at bounding box center [1489, 51] width 92 height 20
paste input "403380"
type input "403380"
click at [1495, 69] on div "Invoices JR Table Cards New Invoice All Open 0 Pending 0 Outstanding 0 Overdue …" at bounding box center [862, 375] width 1411 height 750
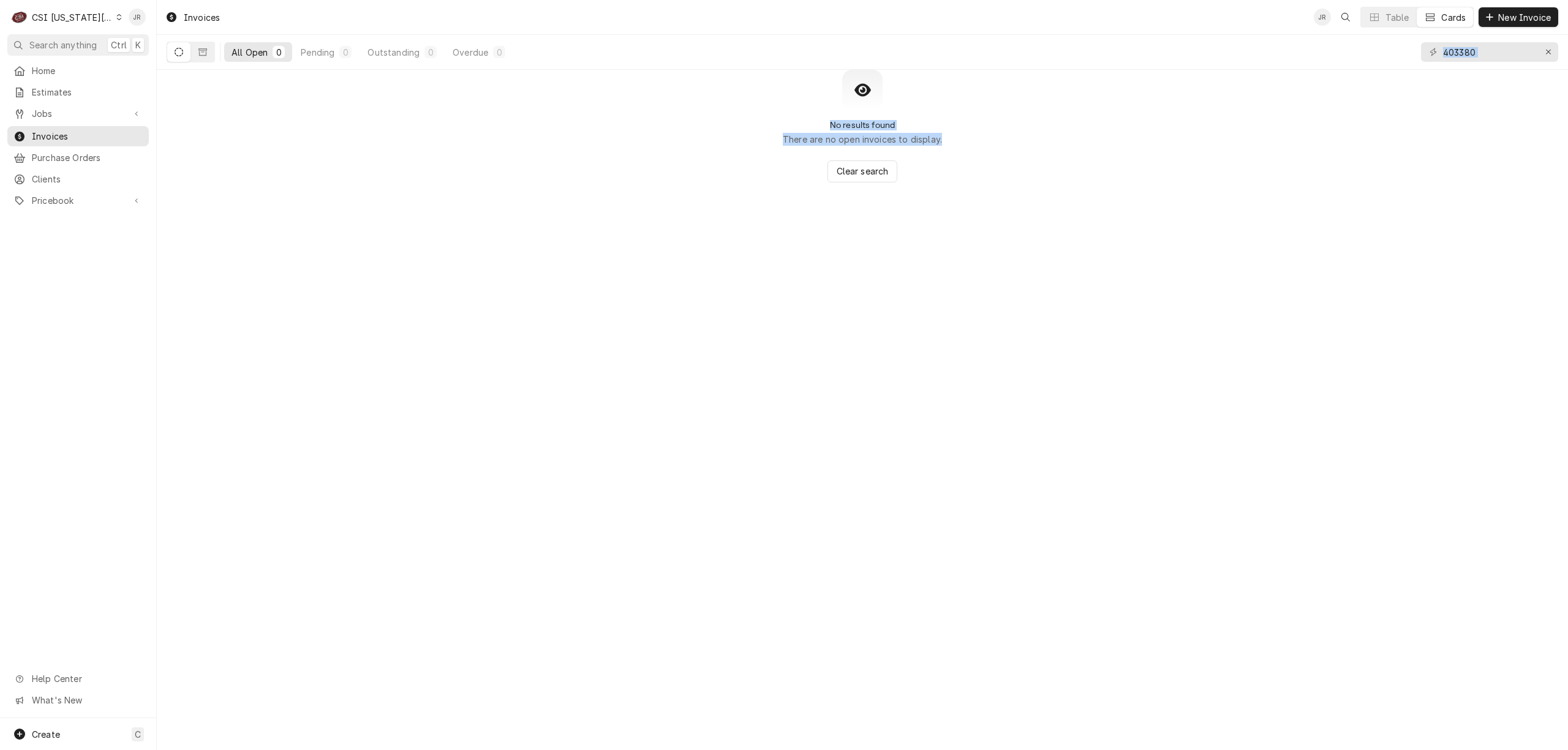
click at [1495, 69] on div "Invoices JR Table Cards New Invoice All Open 0 Pending 0 Outstanding 0 Overdue …" at bounding box center [862, 375] width 1411 height 750
click at [71, 11] on div "CSI [US_STATE][GEOGRAPHIC_DATA]." at bounding box center [72, 17] width 81 height 13
click at [189, 62] on div "CSI St. Louis" at bounding box center [213, 67] width 181 height 13
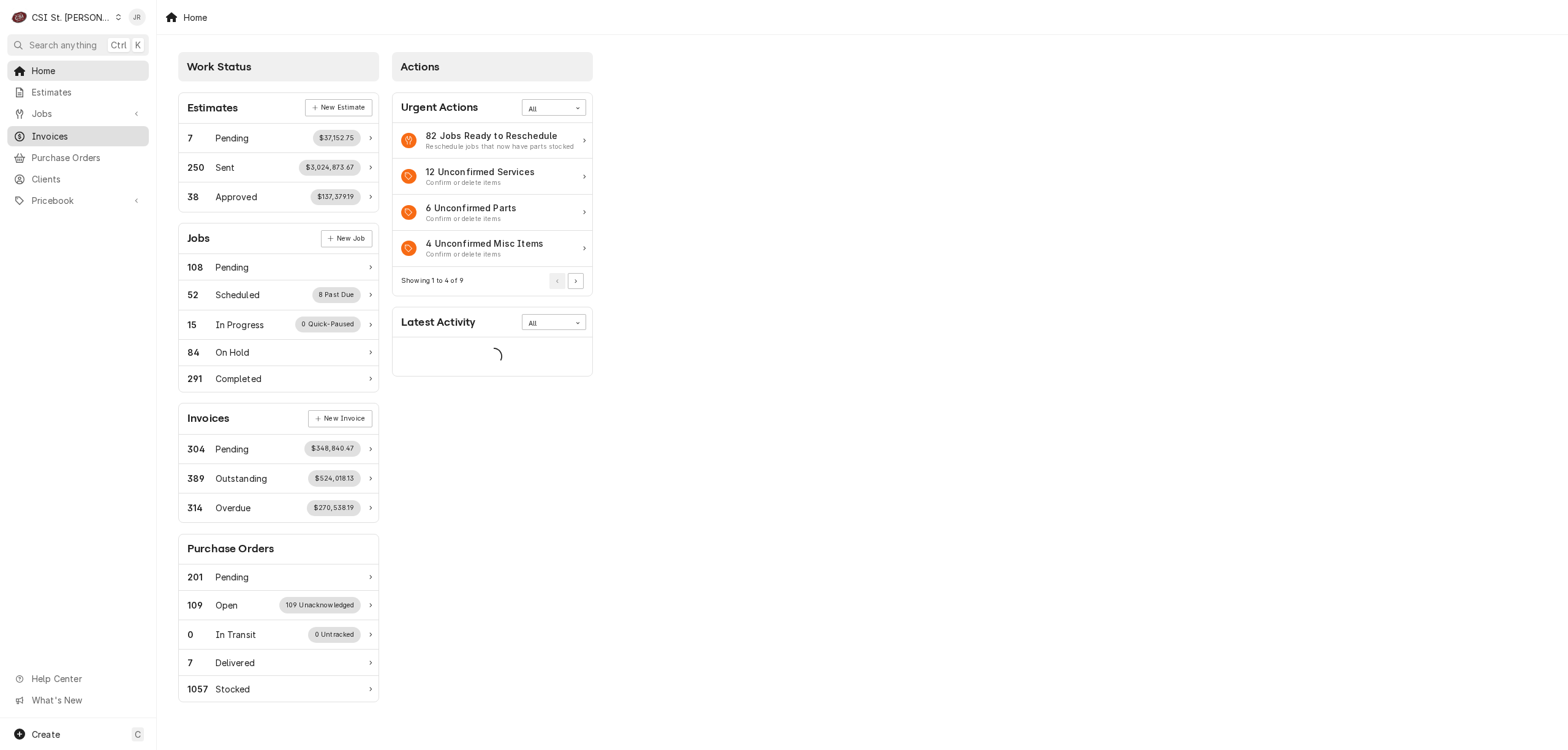
click at [70, 129] on span "Invoices" at bounding box center [87, 136] width 111 height 13
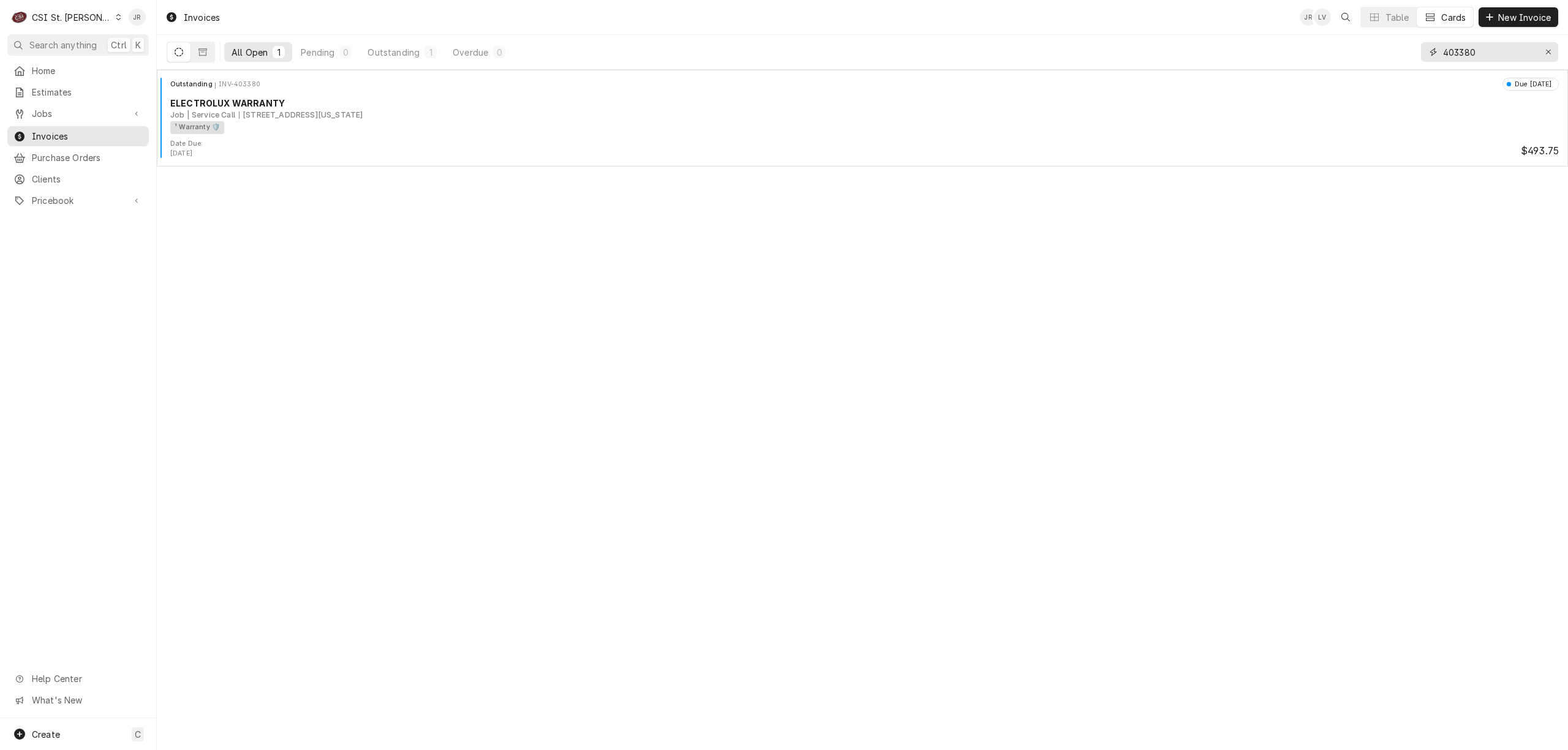
click at [1475, 45] on input "403380" at bounding box center [1489, 51] width 92 height 20
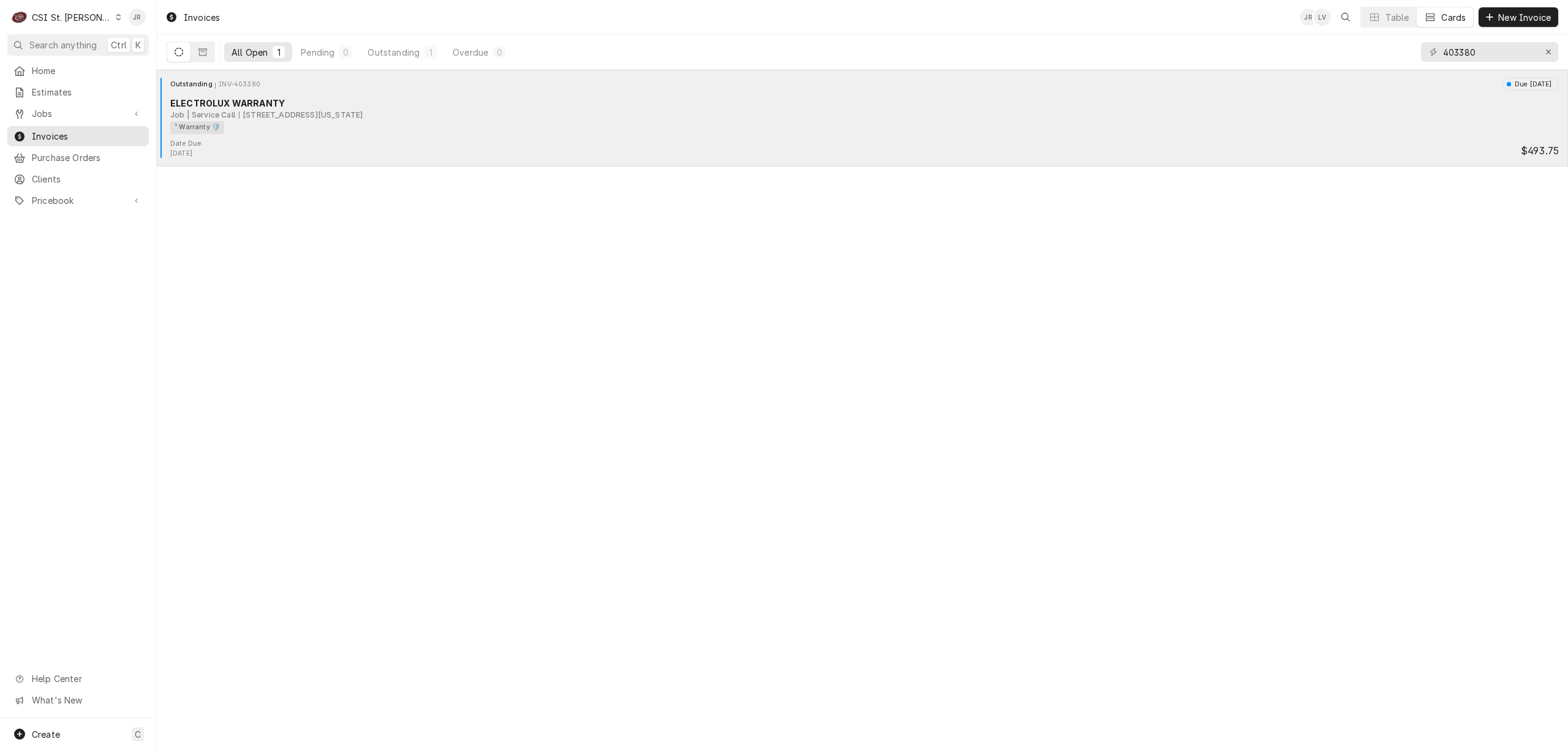
click at [363, 113] on div "880 Country Corners Shop Center, Washington, MO 63090" at bounding box center [300, 115] width 124 height 11
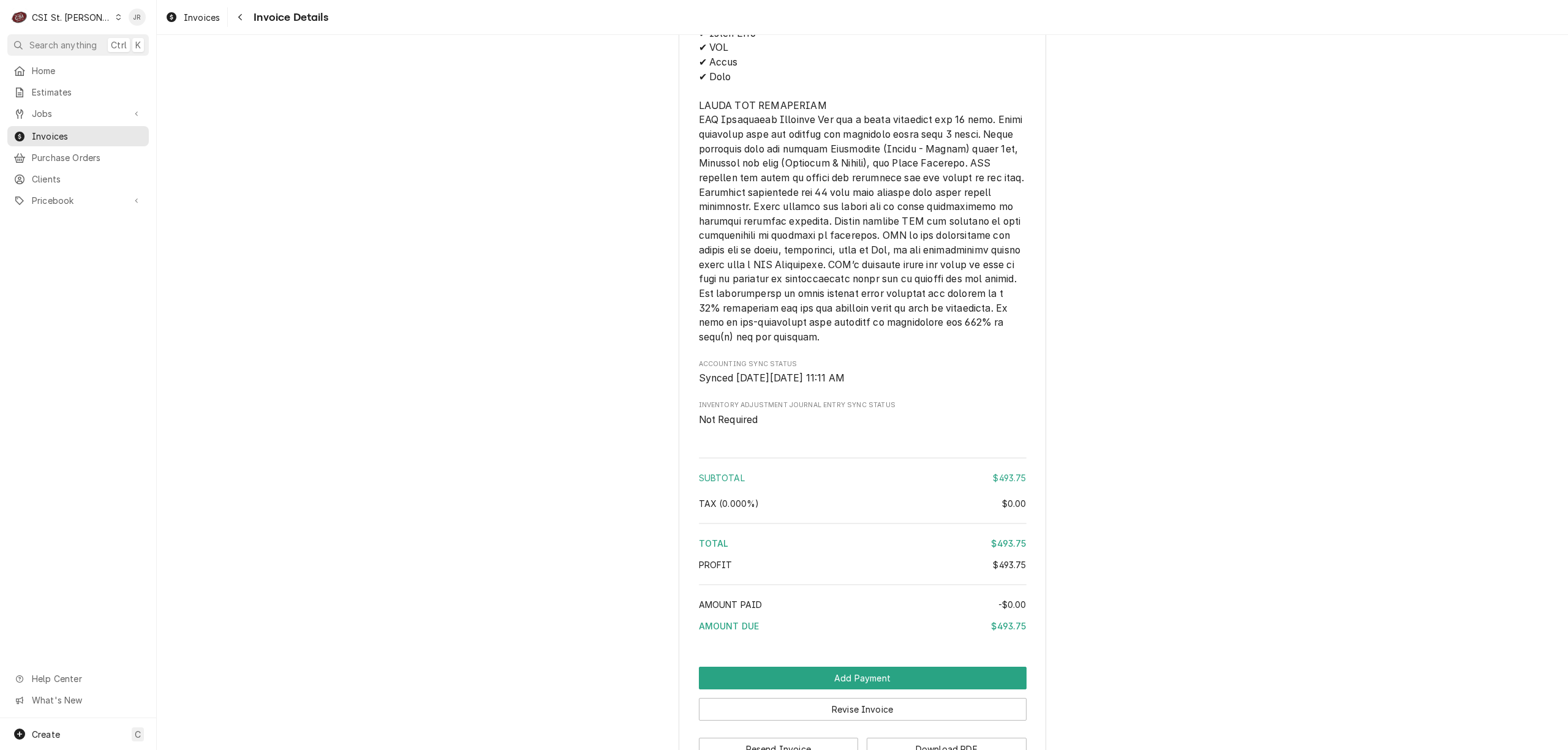
scroll to position [1999, 0]
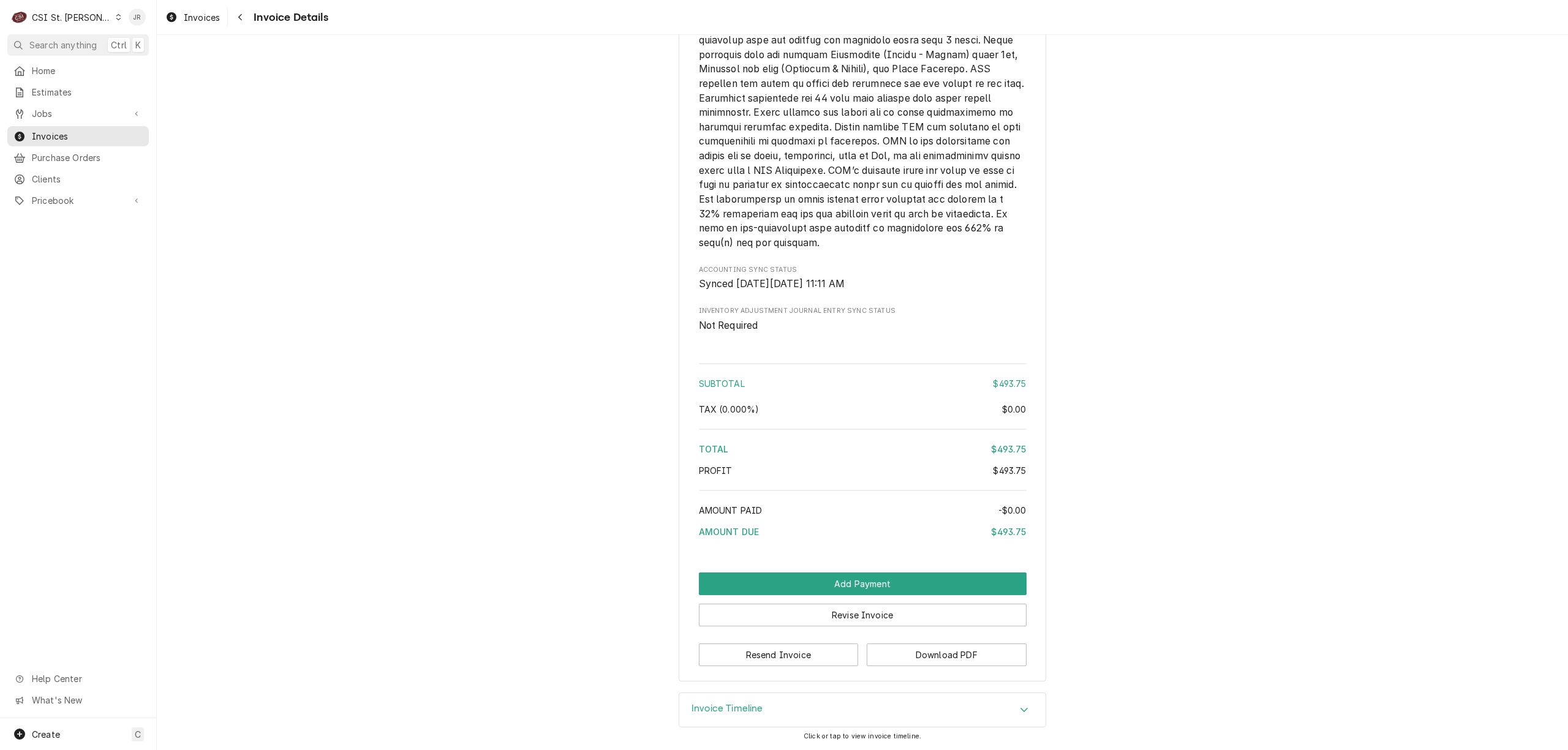
click at [731, 707] on h3 "Invoice Timeline" at bounding box center [727, 708] width 72 height 12
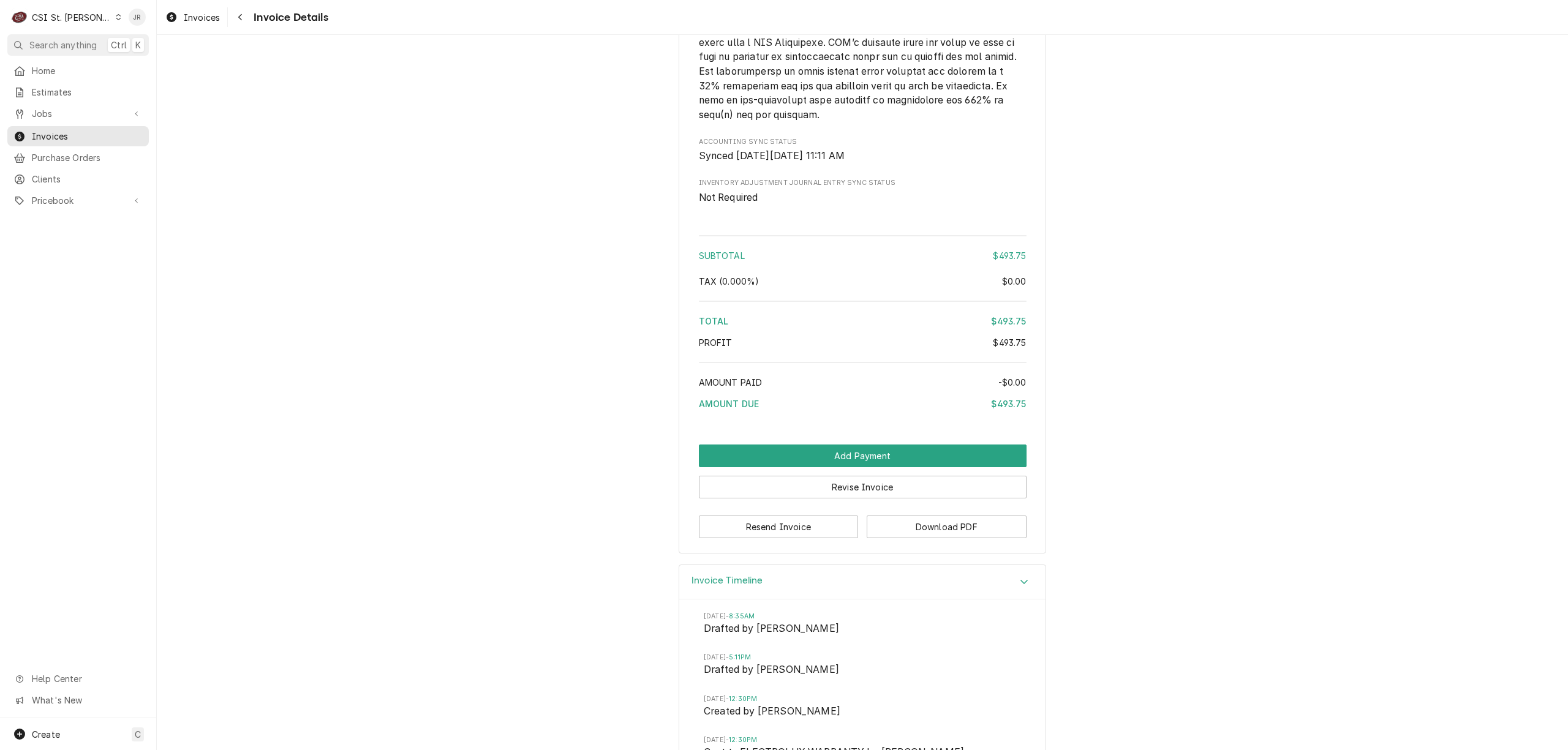
scroll to position [2182, 0]
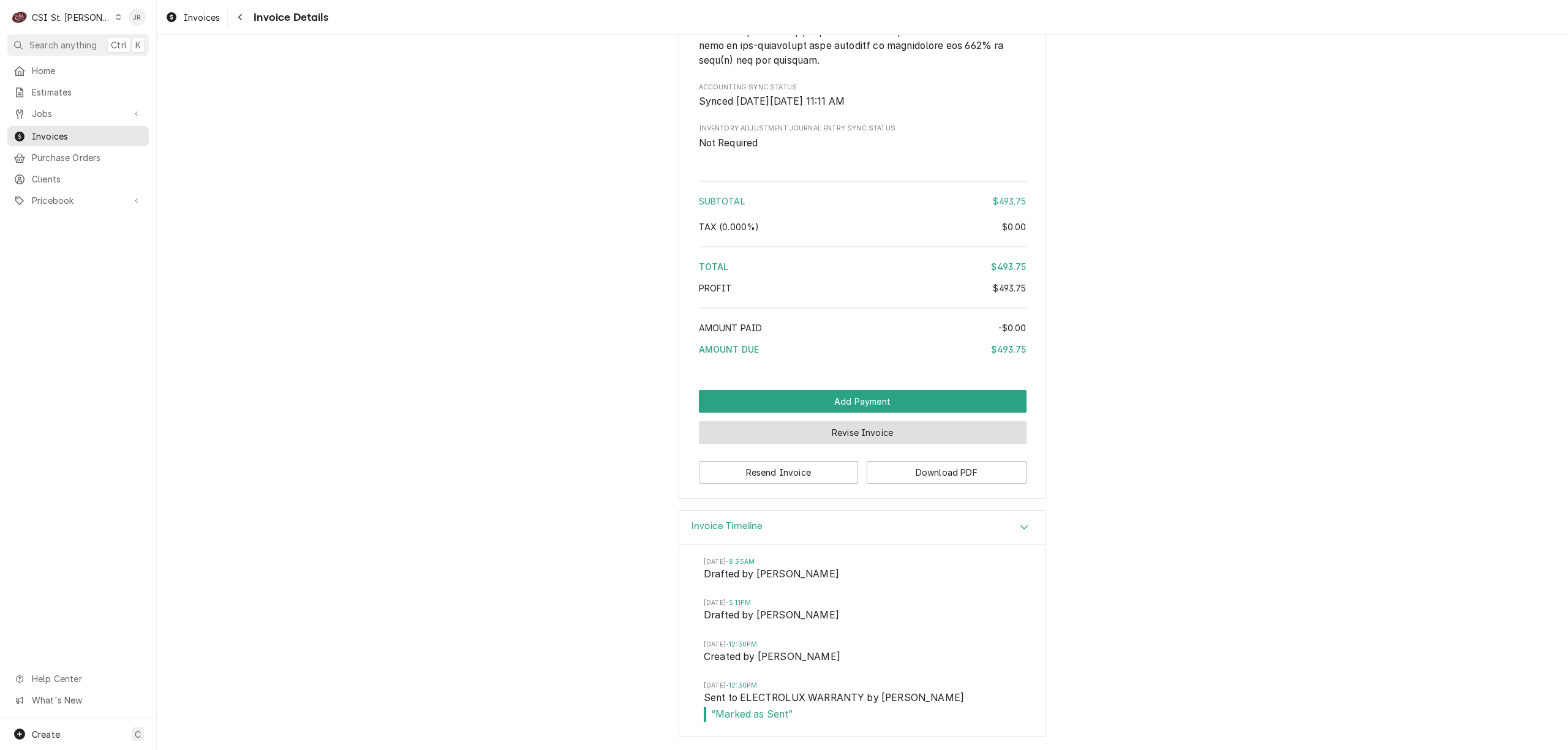
click at [849, 426] on button "Revise Invoice" at bounding box center [863, 432] width 328 height 23
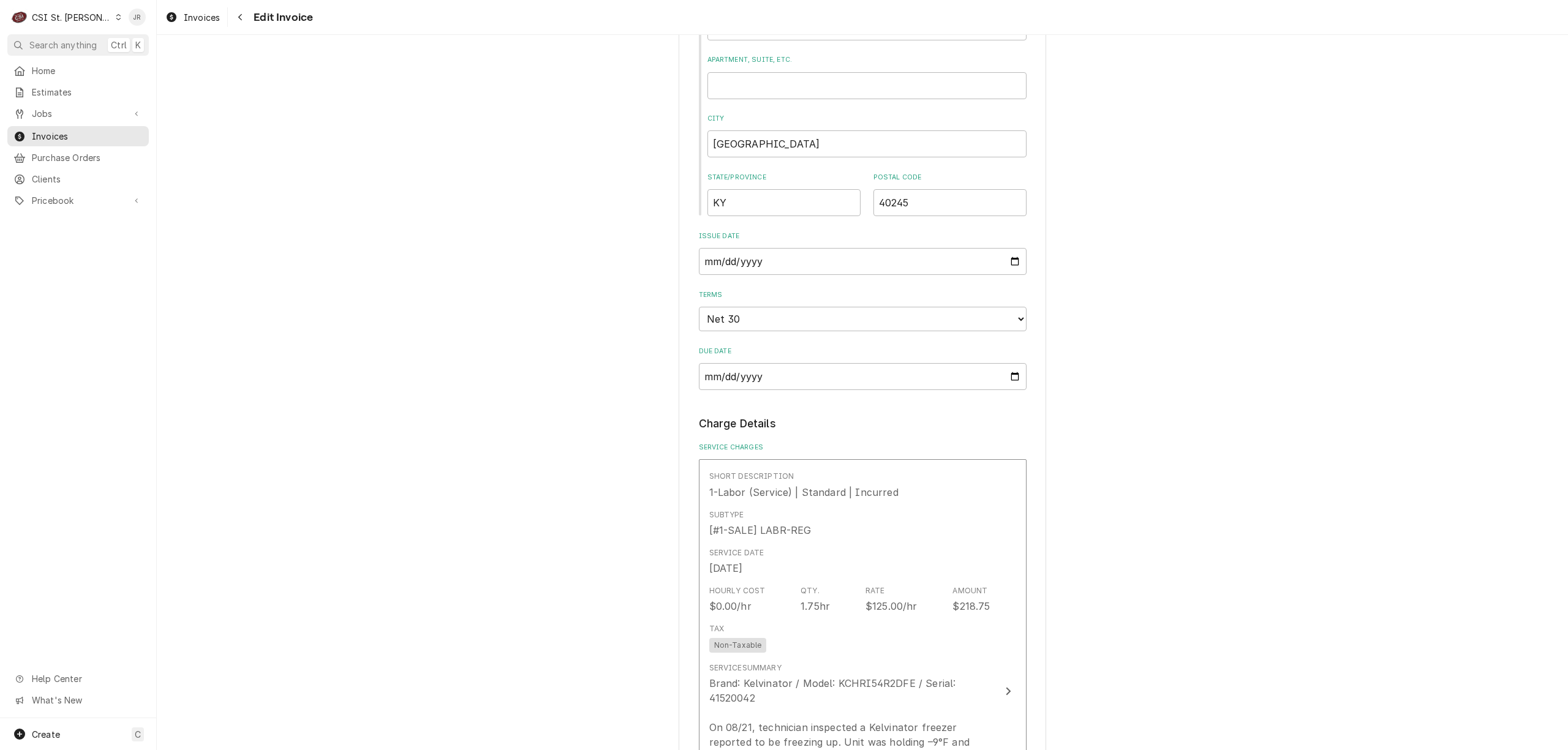
scroll to position [816, 0]
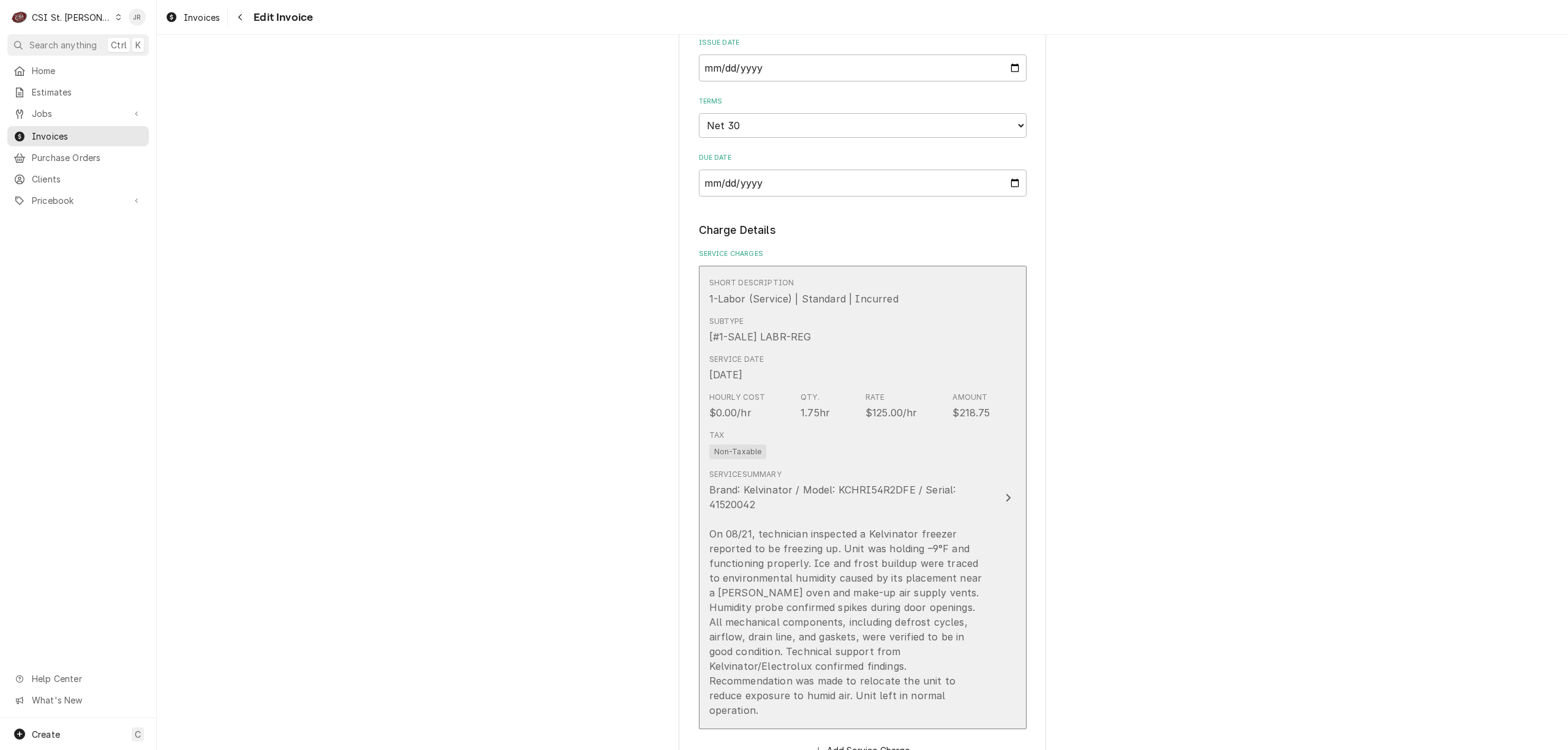
click at [852, 355] on div "Service Date Aug 21, 2025" at bounding box center [850, 368] width 281 height 38
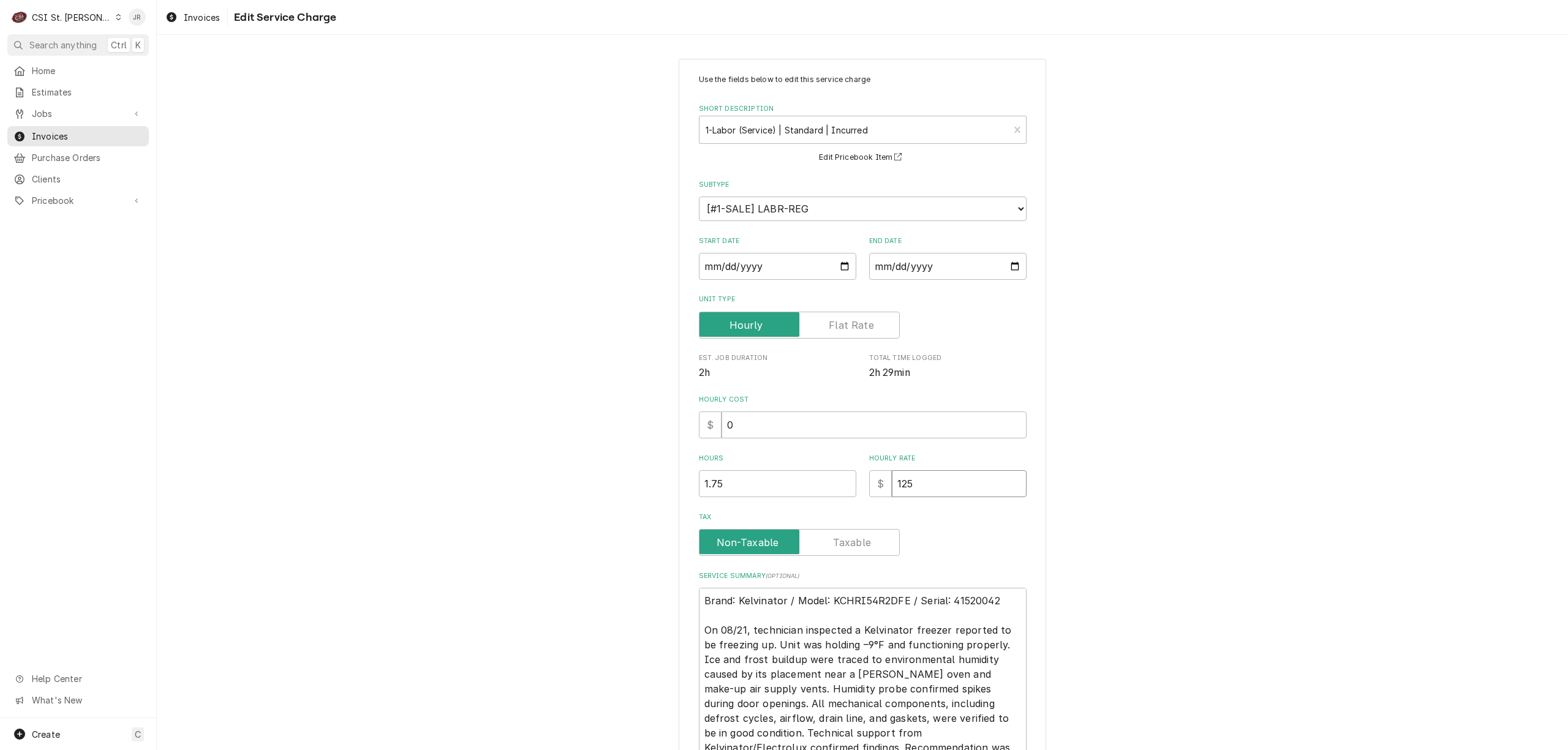
drag, startPoint x: 905, startPoint y: 482, endPoint x: 789, endPoint y: 481, distance: 116.0
click at [789, 481] on div "Hours 1.75 Hourly Rate $ 125" at bounding box center [863, 475] width 328 height 43
type textarea "x"
type input "9"
type textarea "x"
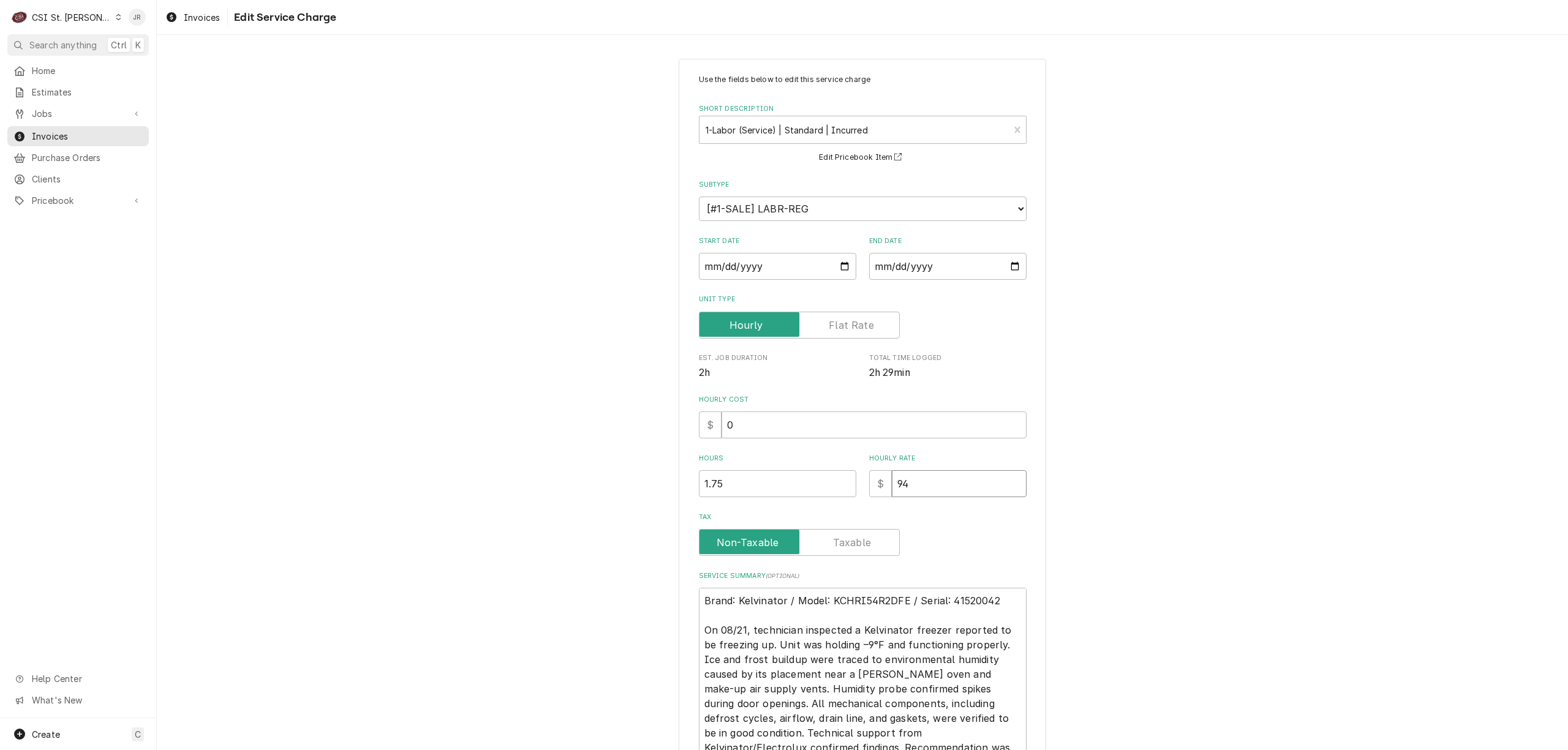
type input "94"
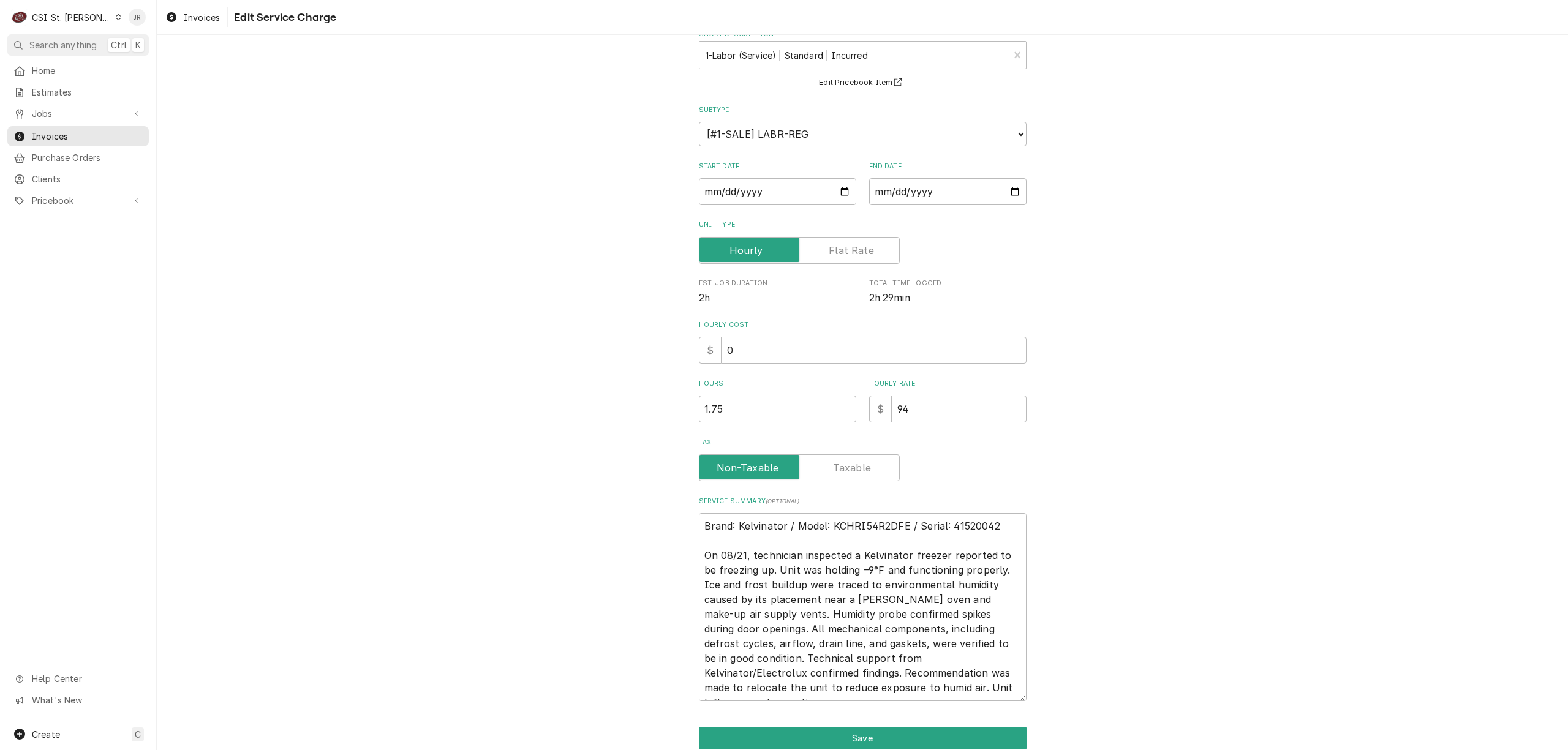
scroll to position [132, 0]
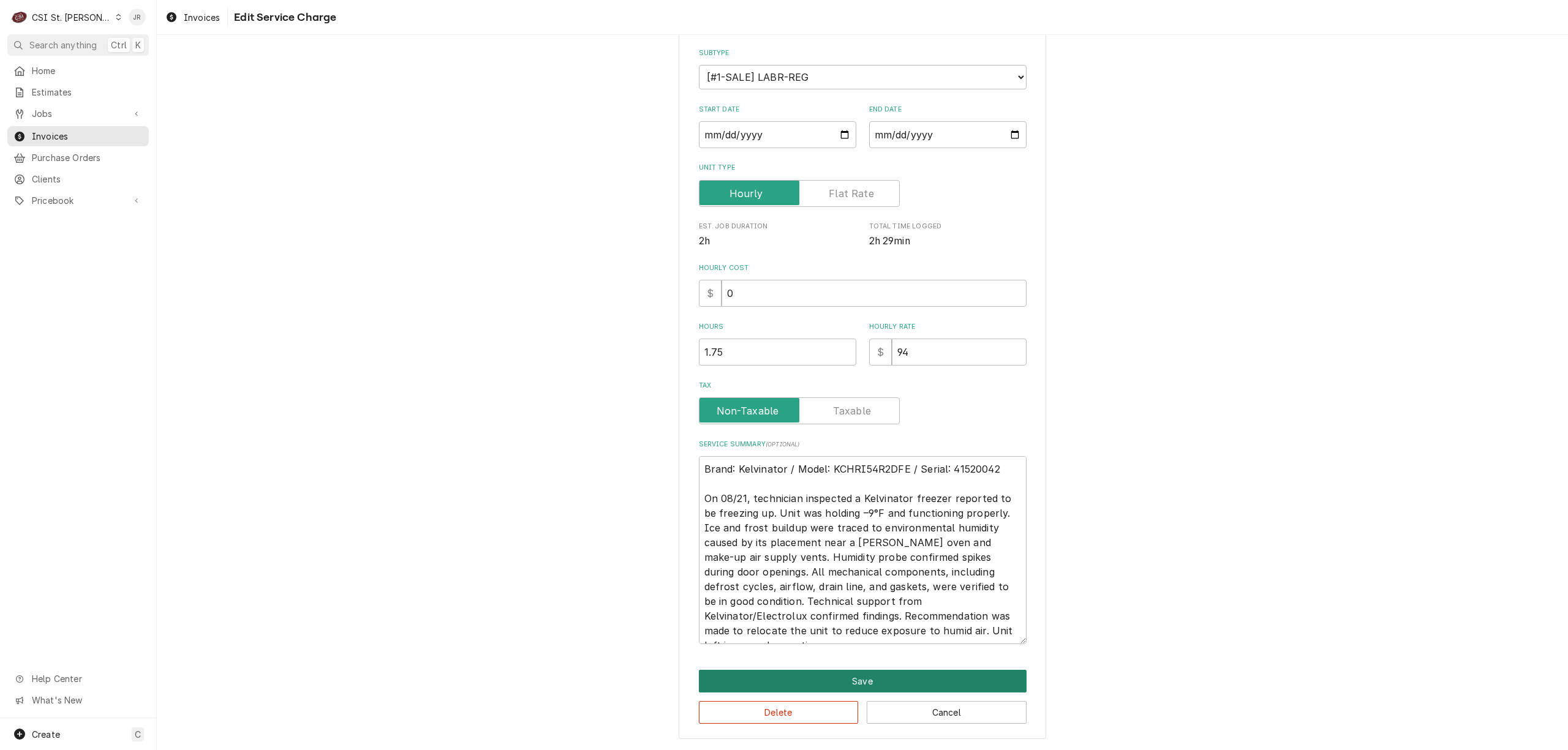
click at [859, 684] on button "Save" at bounding box center [863, 681] width 328 height 23
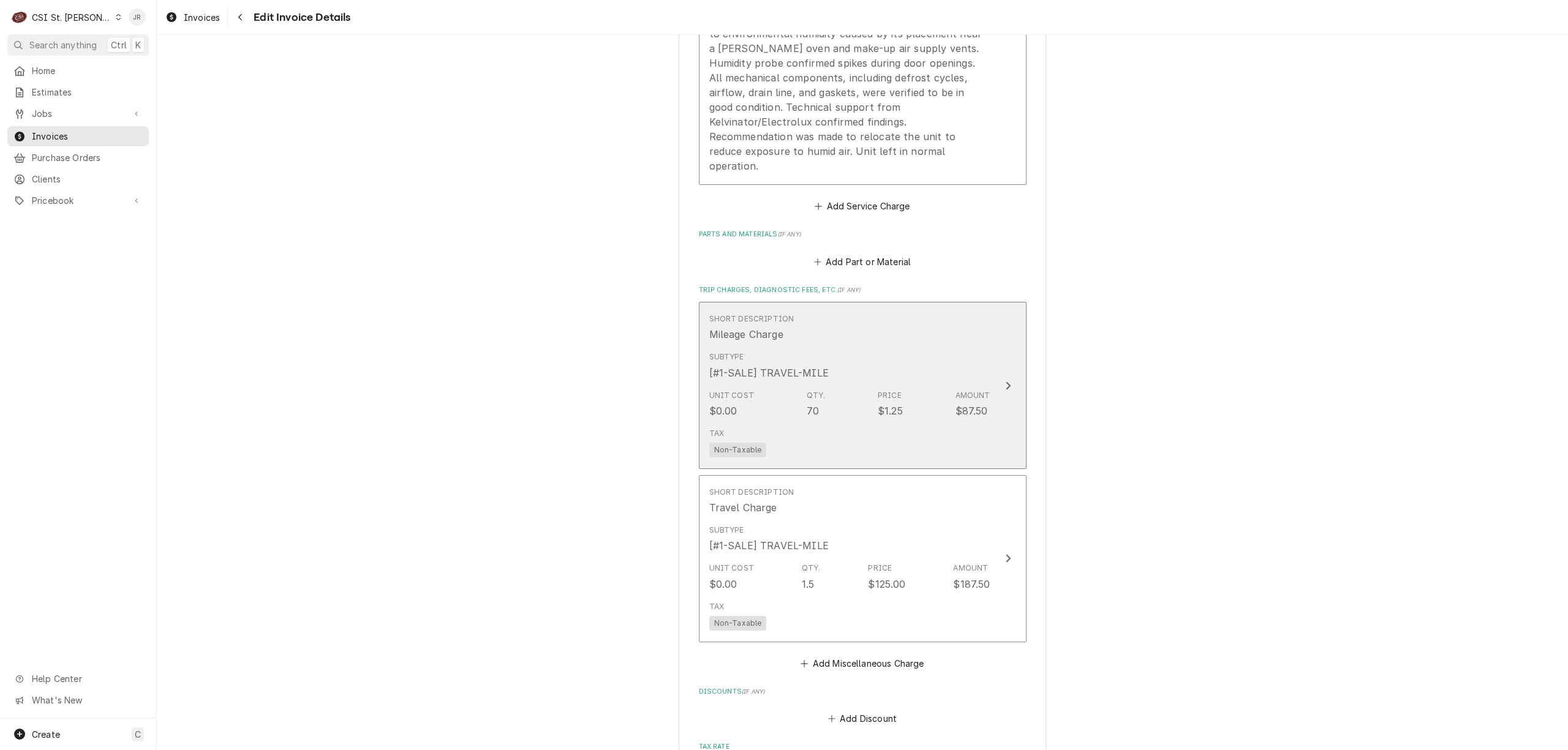
scroll to position [1374, 0]
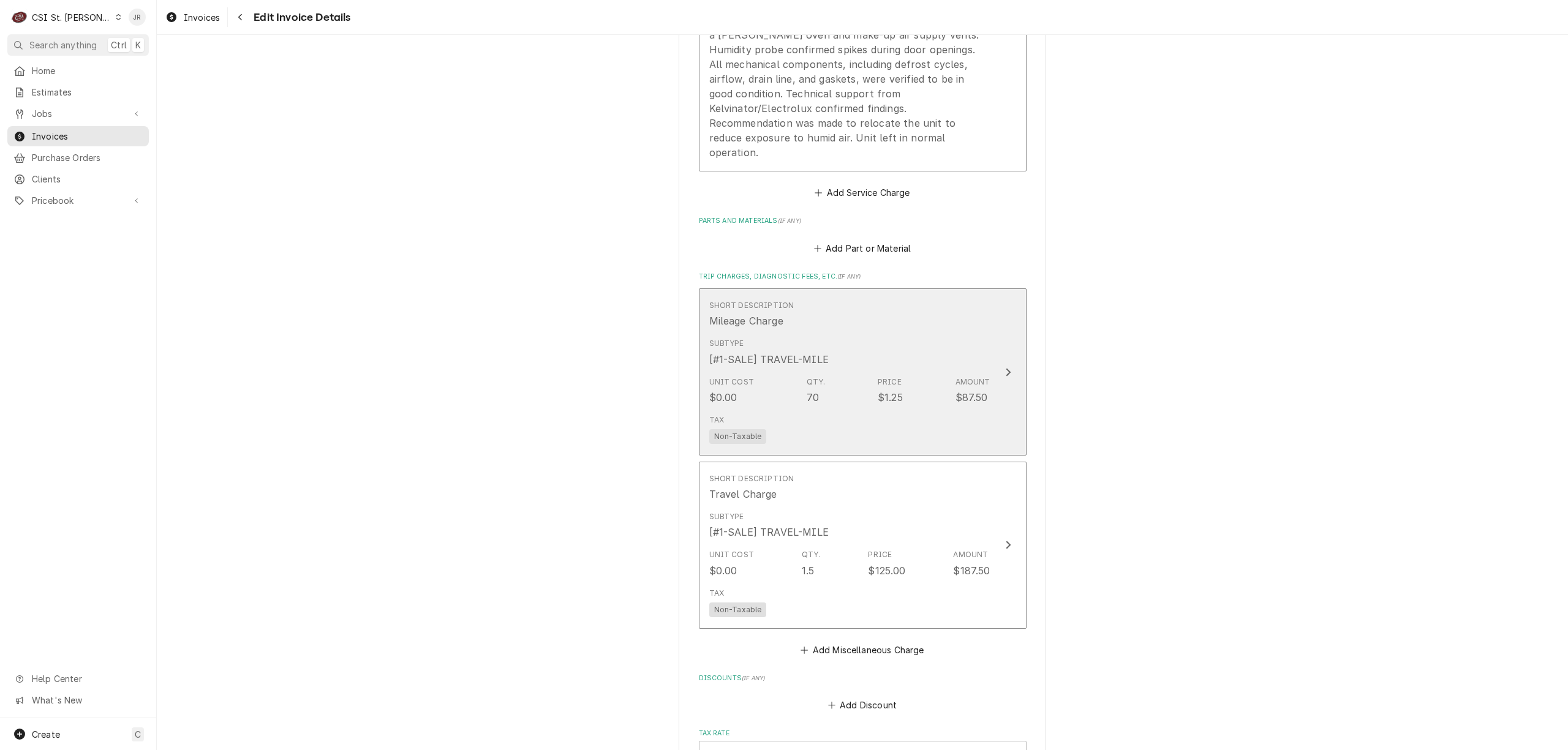
click at [936, 355] on div "Subtype [#1-SALE] TRAVEL-MILE" at bounding box center [850, 352] width 281 height 38
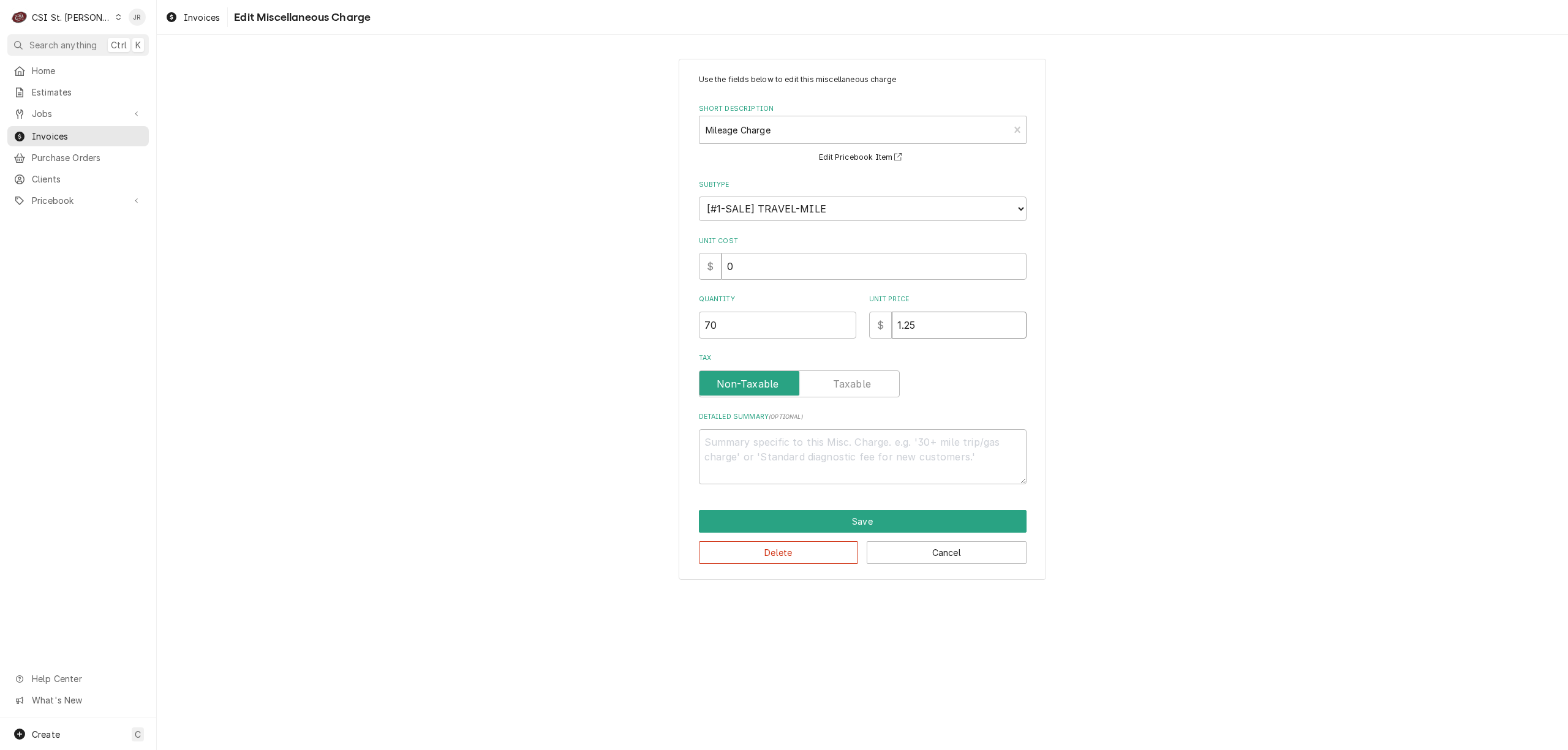
drag, startPoint x: 924, startPoint y: 318, endPoint x: 787, endPoint y: 300, distance: 138.2
click at [787, 300] on div "Quantity 70 Unit Price $ 1.25" at bounding box center [863, 316] width 328 height 43
type textarea "x"
type input "9"
type textarea "x"
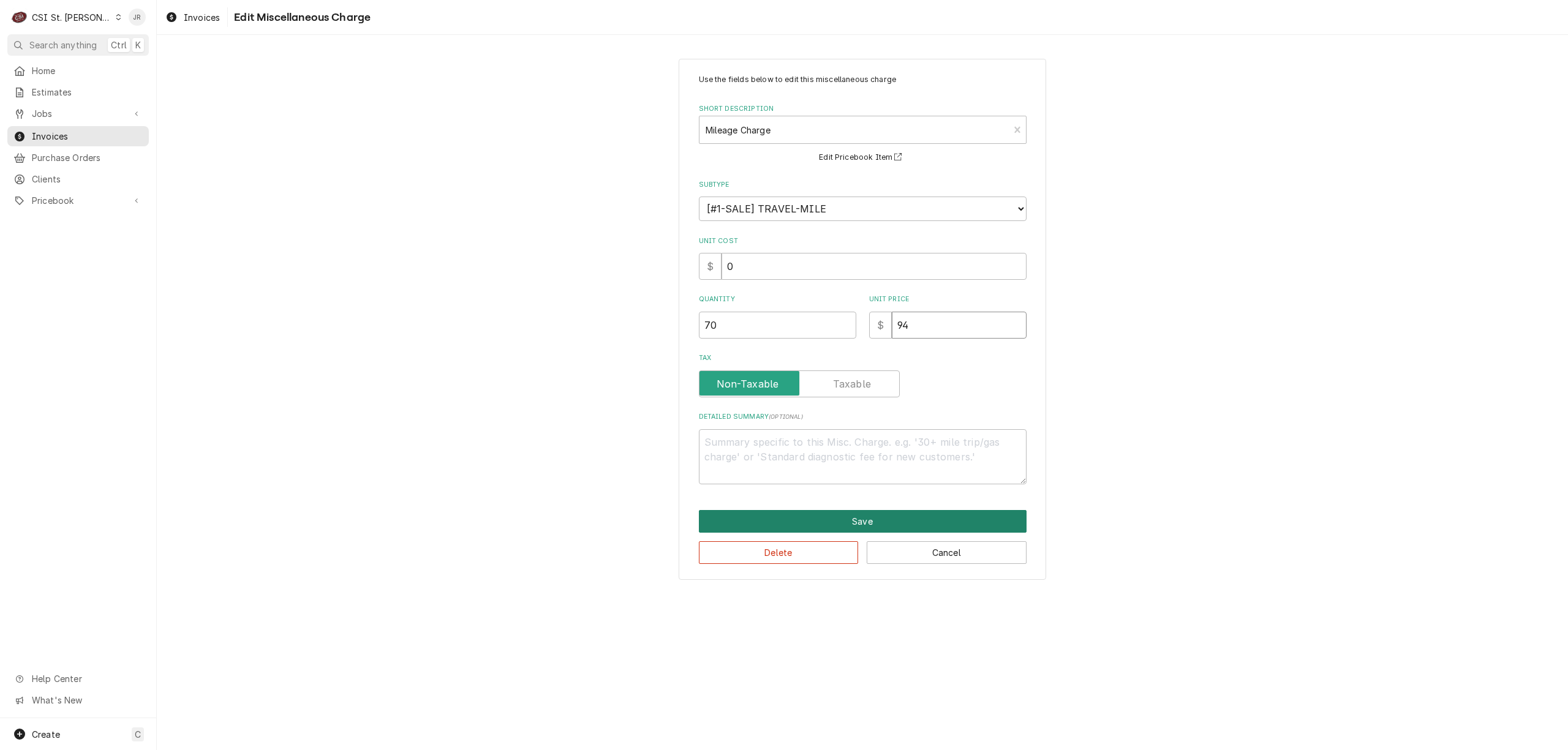
type input "94"
drag, startPoint x: 866, startPoint y: 510, endPoint x: 870, endPoint y: 513, distance: 5.0
click at [870, 513] on button "Save" at bounding box center [863, 521] width 328 height 23
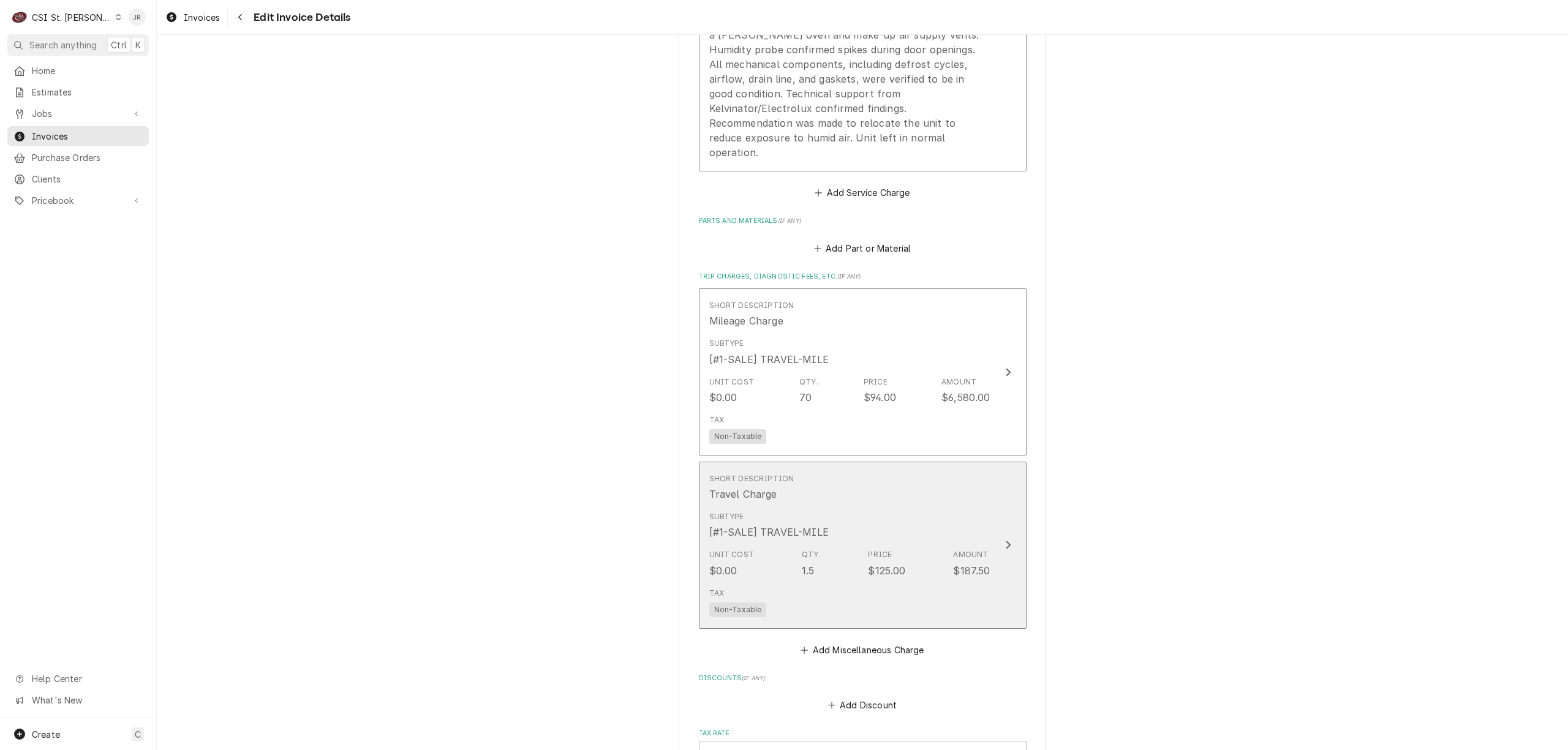
scroll to position [1398, 0]
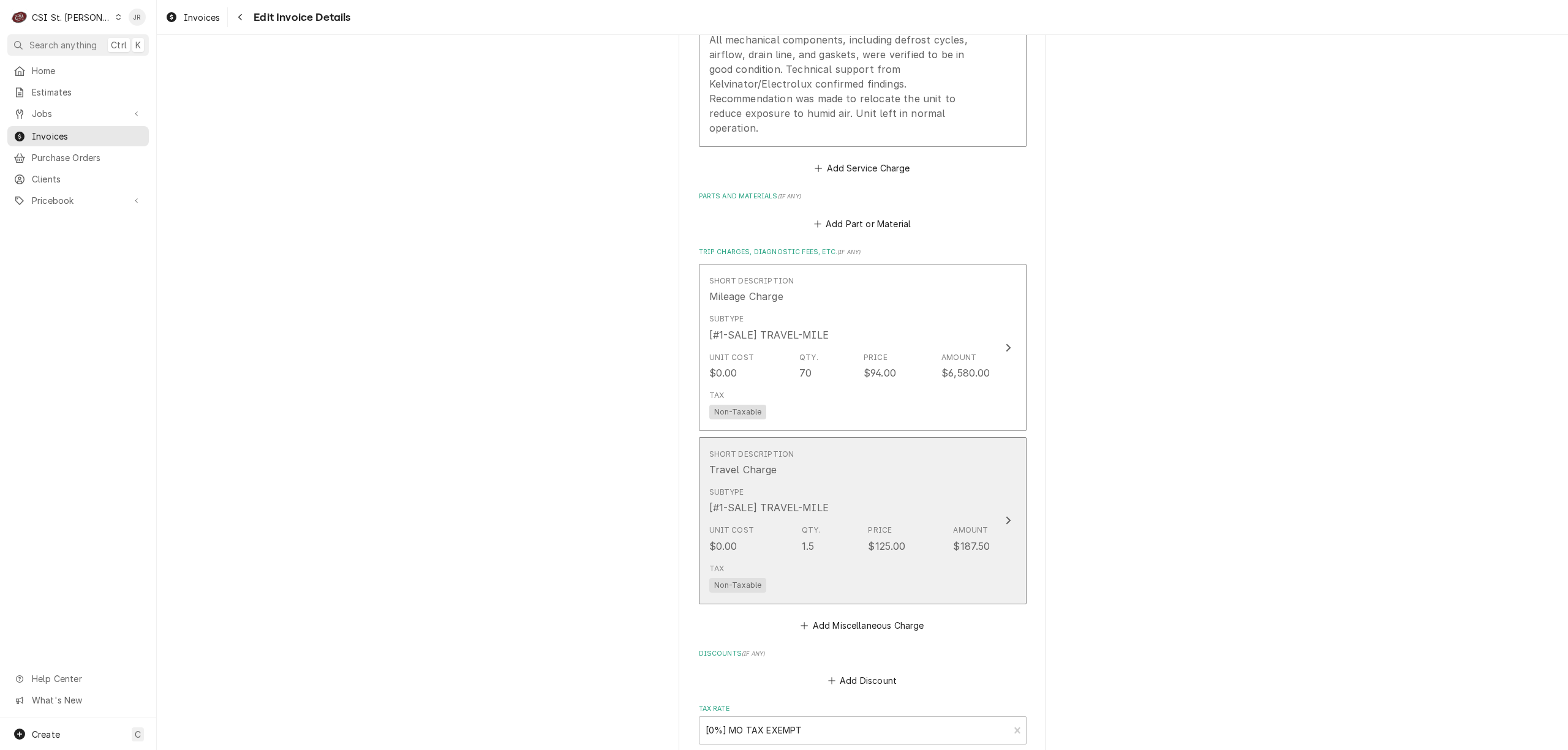
drag, startPoint x: 928, startPoint y: 509, endPoint x: 909, endPoint y: 504, distance: 19.6
click at [909, 504] on div "Short Description Travel Charge Subtype [#1-SALE] TRAVEL-MILE Unit Cost $0.00 Q…" at bounding box center [850, 520] width 281 height 154
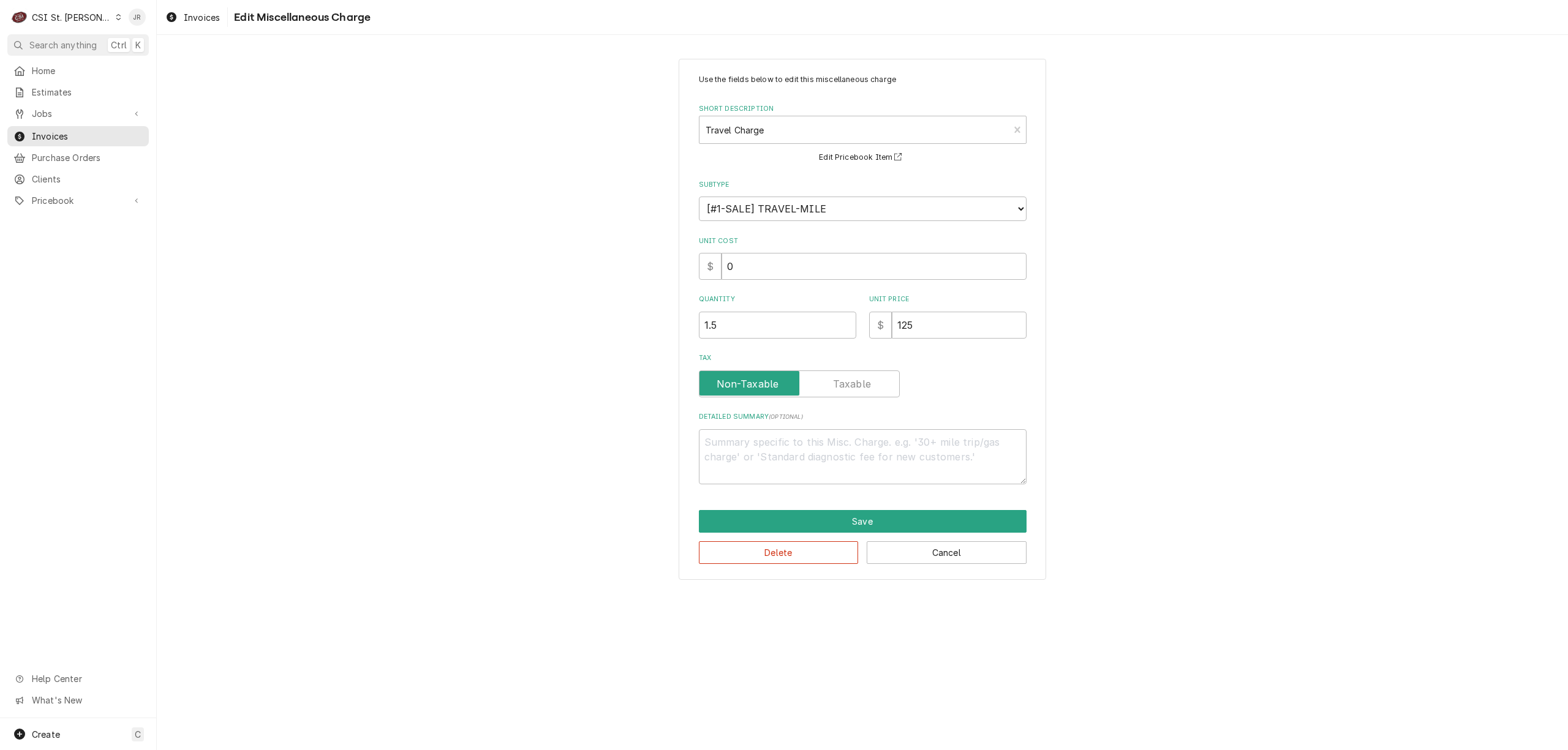
click at [968, 302] on label "Unit Price" at bounding box center [947, 299] width 157 height 9
click at [968, 312] on input "125" at bounding box center [959, 325] width 135 height 27
click at [777, 294] on div "Use the fields below to edit this miscellaneous charge Short Description Travel…" at bounding box center [863, 279] width 328 height 410
type textarea "x"
type input "0"
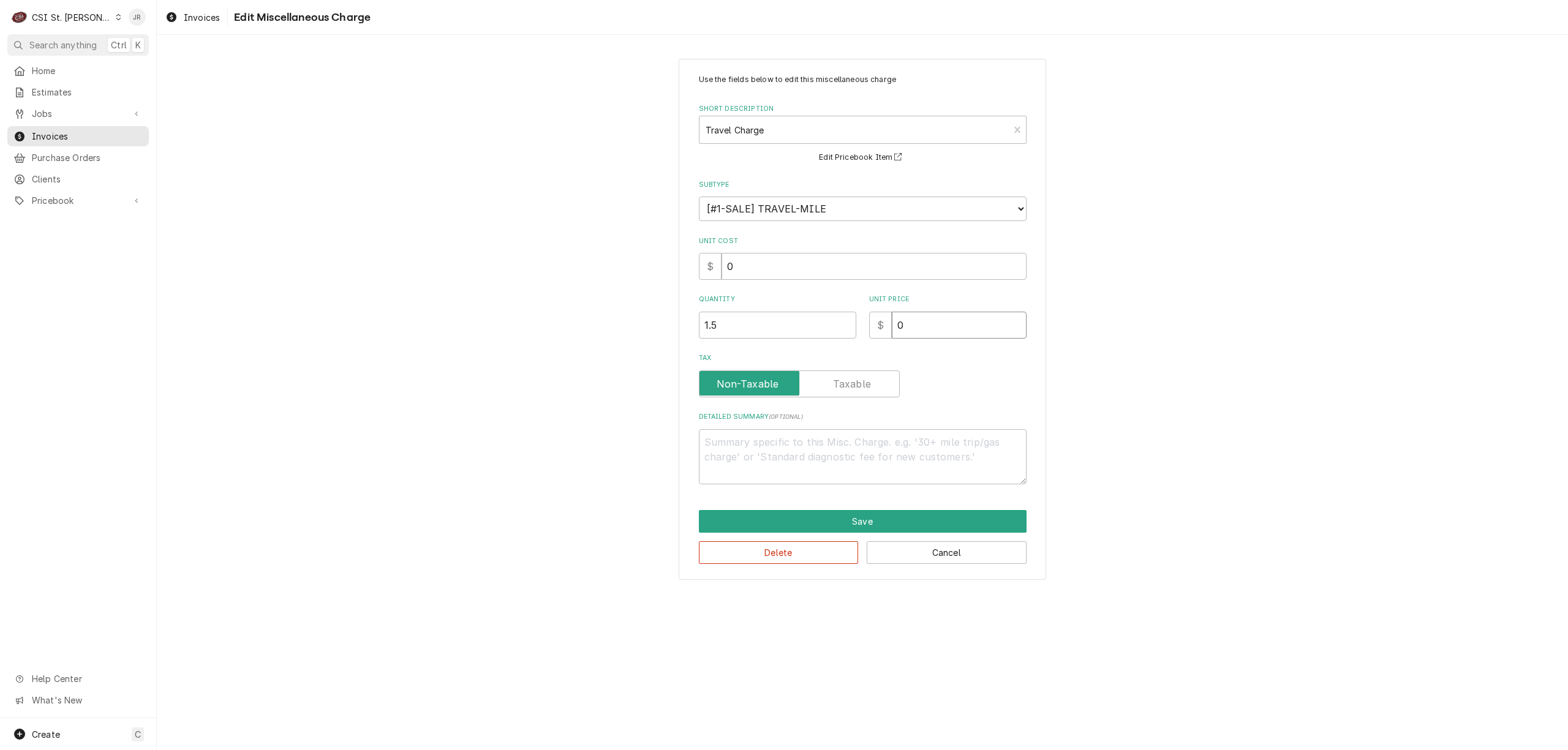
type textarea "x"
type input "0.9"
type textarea "x"
type input "0.94"
click at [921, 519] on button "Save" at bounding box center [863, 521] width 328 height 23
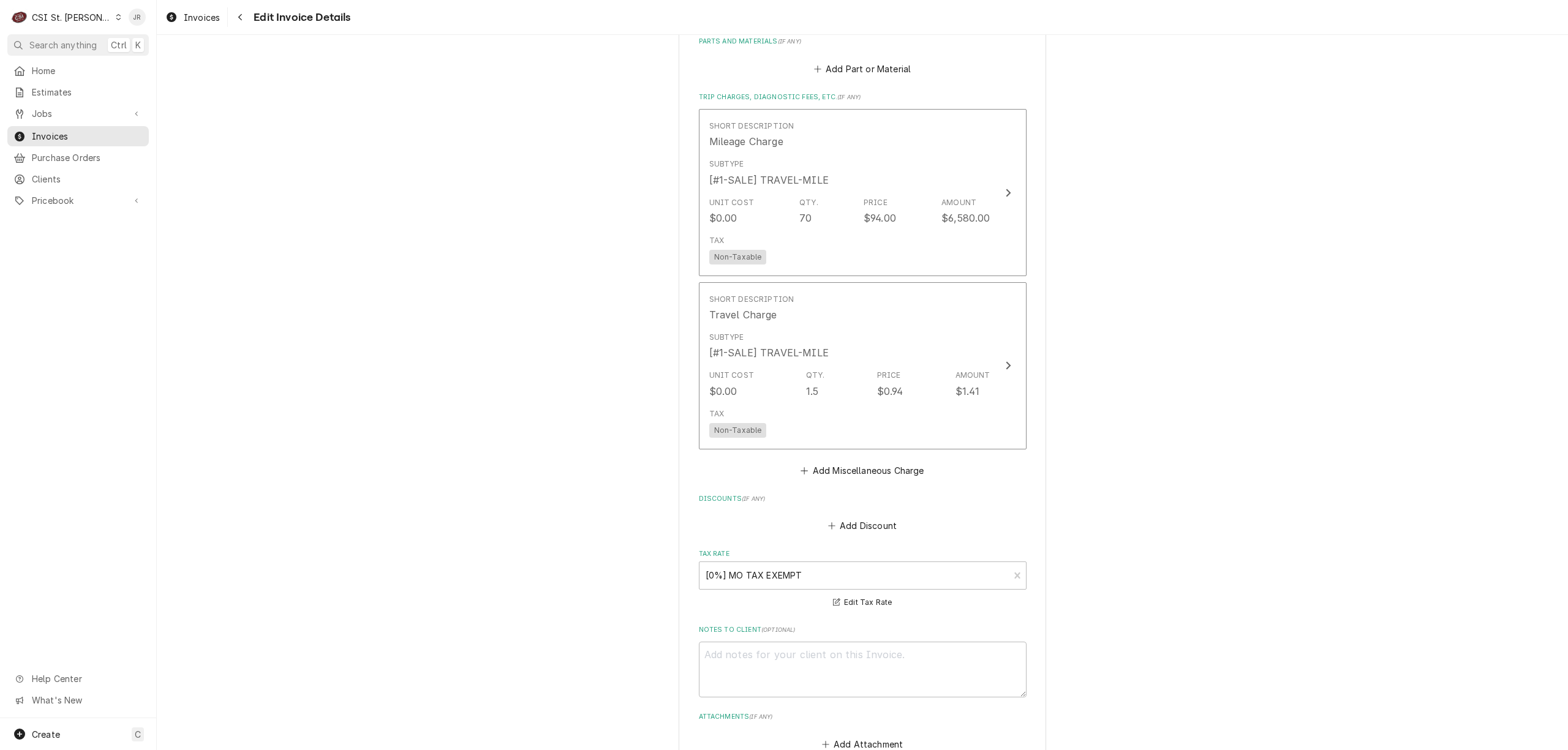
scroll to position [1828, 0]
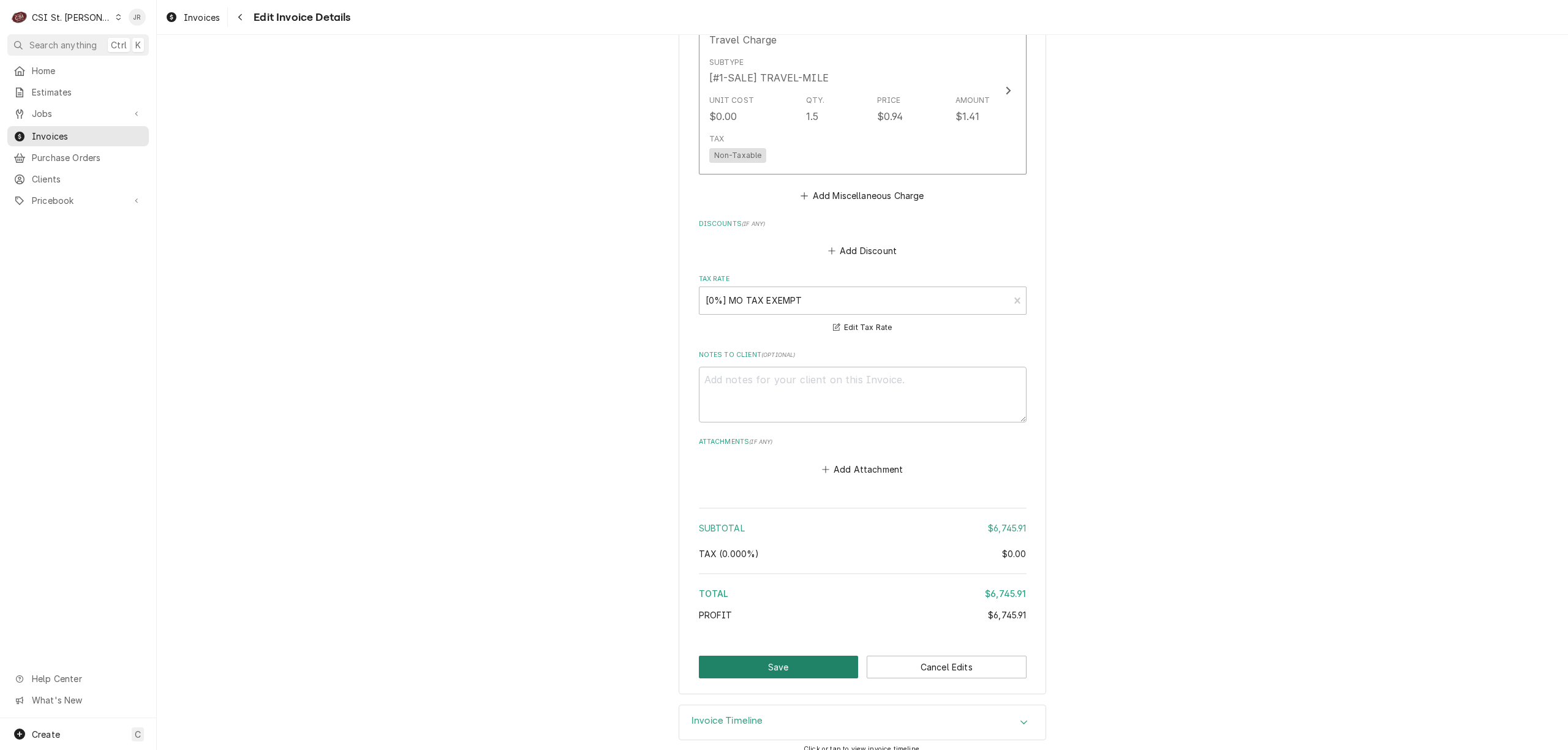
click at [775, 656] on button "Save" at bounding box center [779, 666] width 160 height 23
type textarea "x"
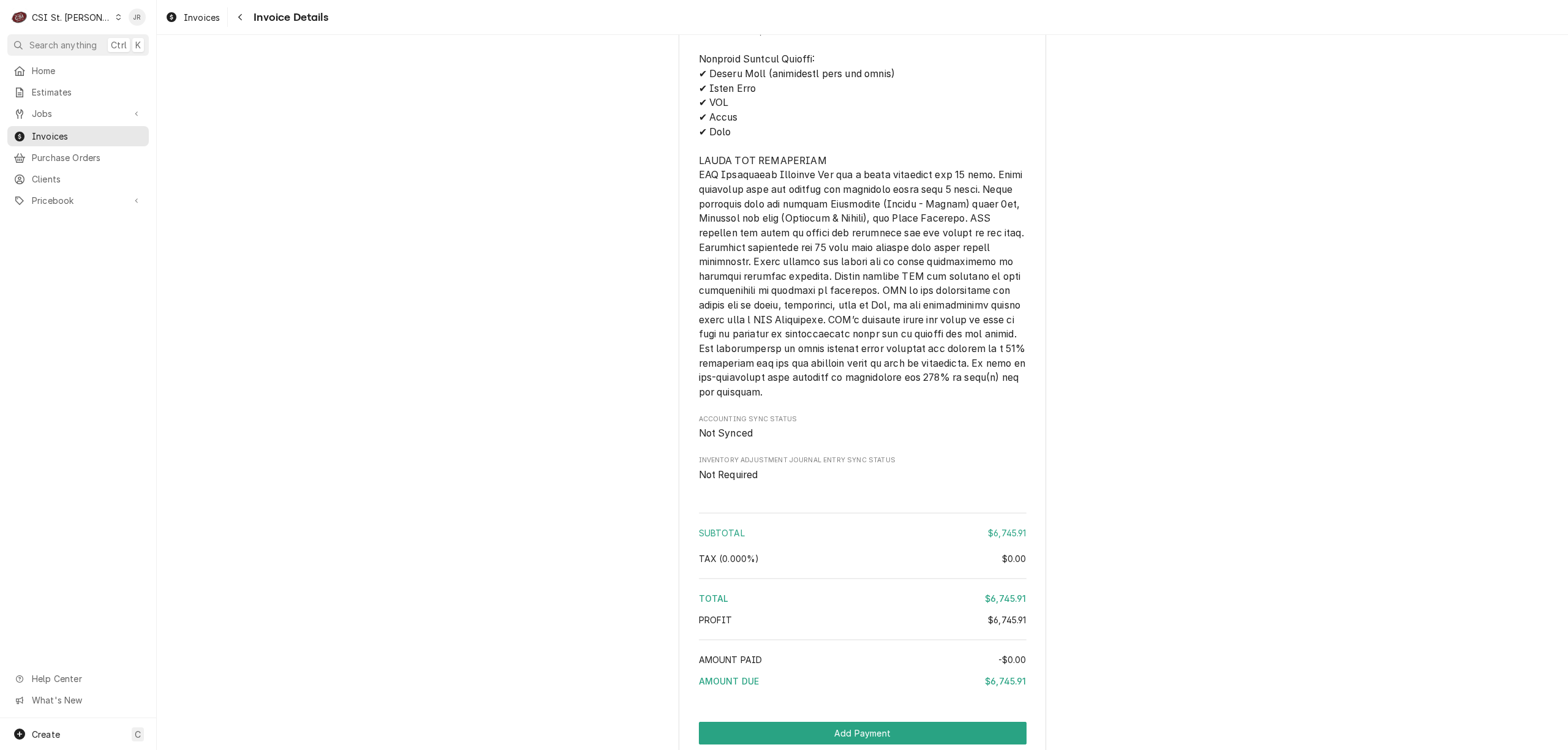
scroll to position [1999, 0]
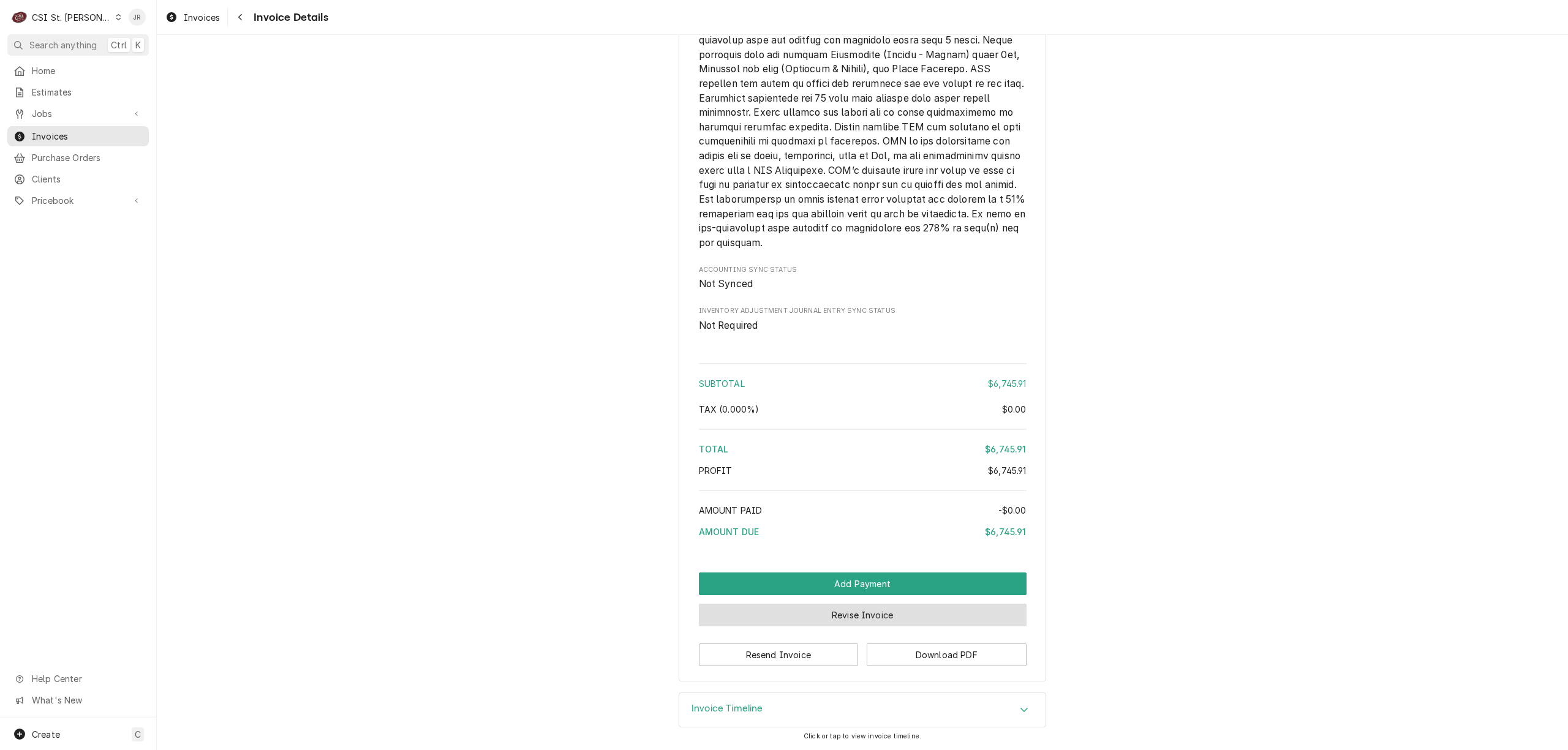
click at [870, 612] on button "Revise Invoice" at bounding box center [863, 614] width 328 height 23
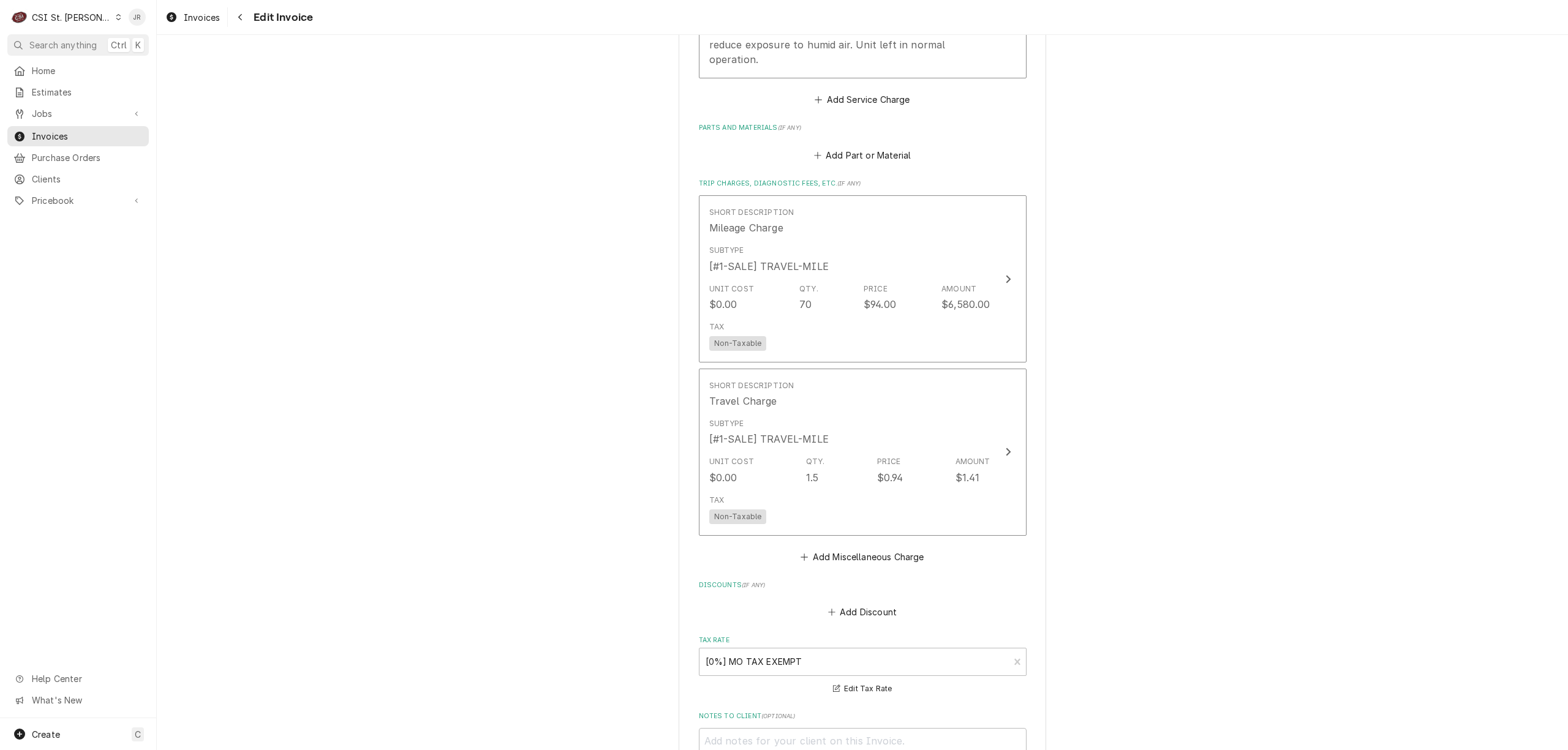
scroll to position [1469, 0]
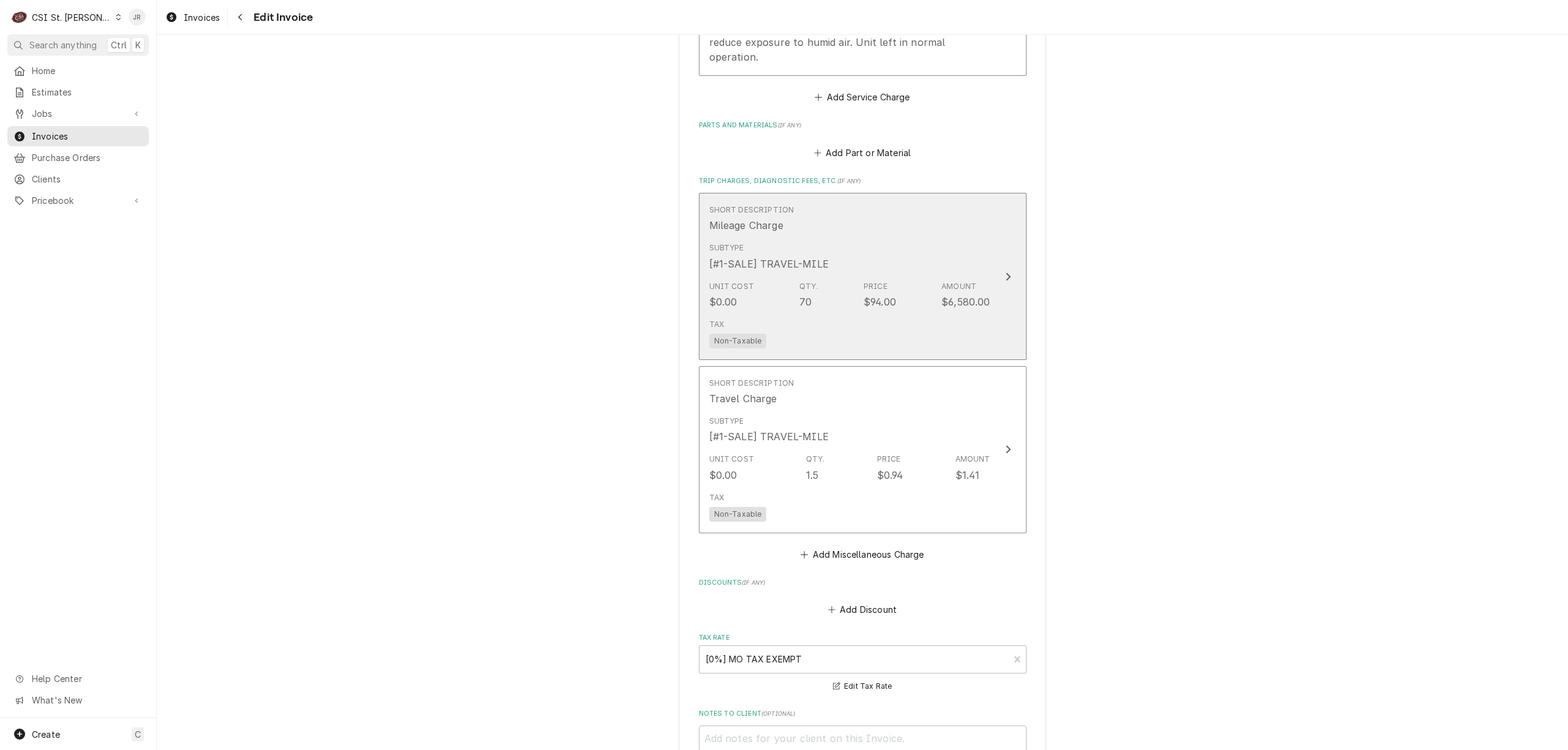
click at [912, 291] on div "Unit Cost $0.00 Qty. 70 Price $94.00 Amount $6,580.00" at bounding box center [850, 295] width 281 height 38
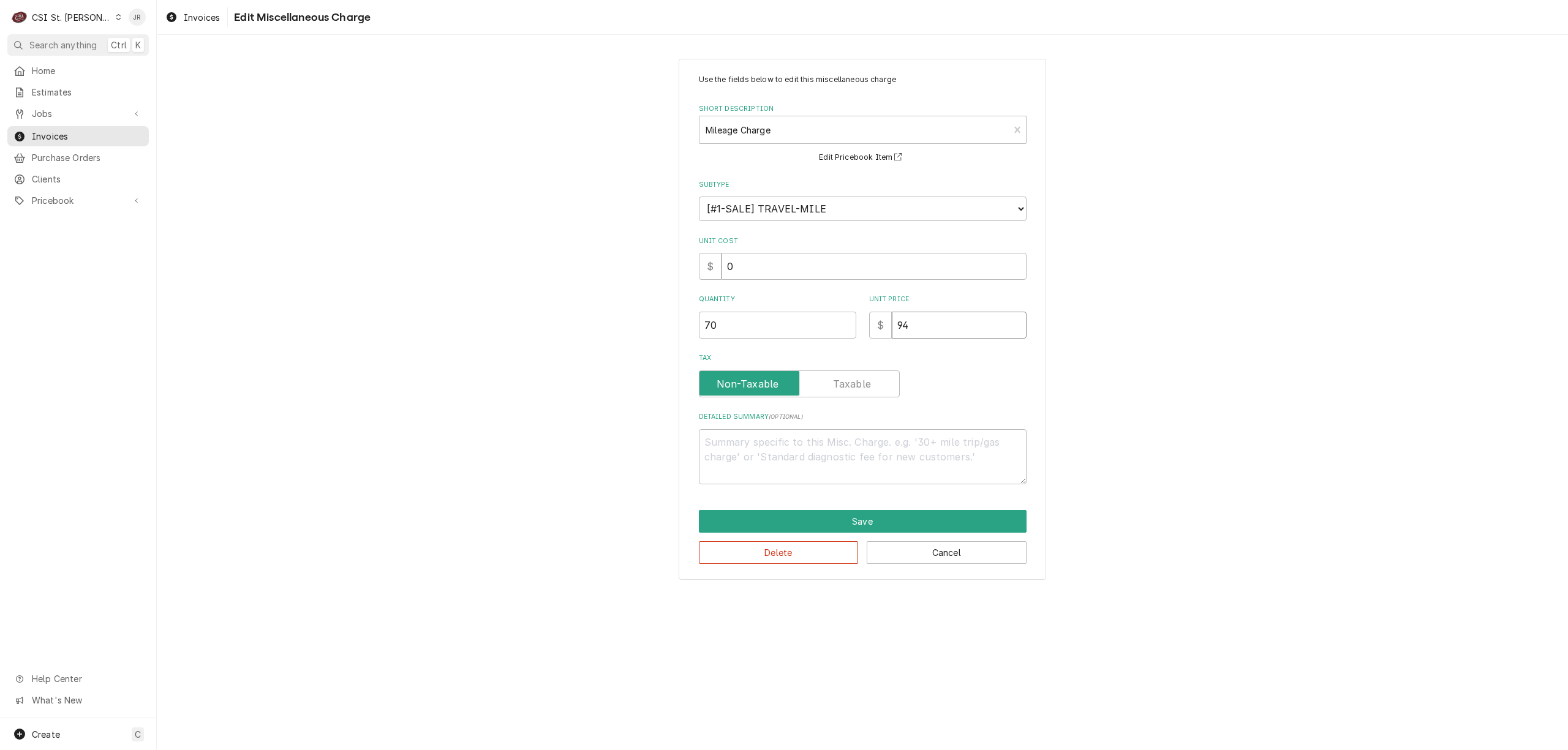
drag, startPoint x: 914, startPoint y: 326, endPoint x: 701, endPoint y: 314, distance: 213.3
click at [682, 304] on div "Use the fields below to edit this miscellaneous charge Short Description Mileag…" at bounding box center [862, 319] width 367 height 521
type textarea "x"
type input "0"
type textarea "x"
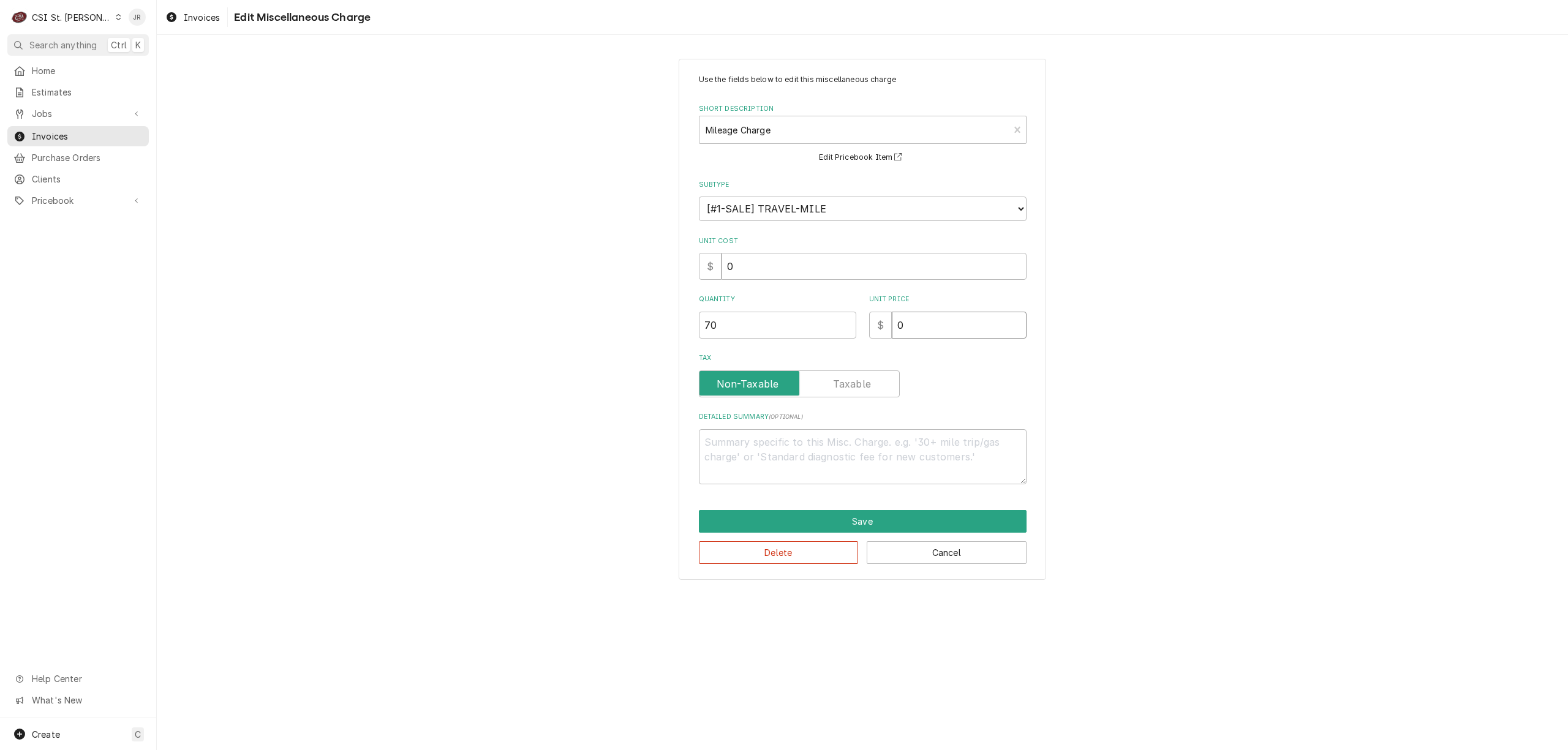
type input "0.9"
type textarea "x"
type input "0.94"
click at [854, 519] on button "Save" at bounding box center [863, 521] width 328 height 23
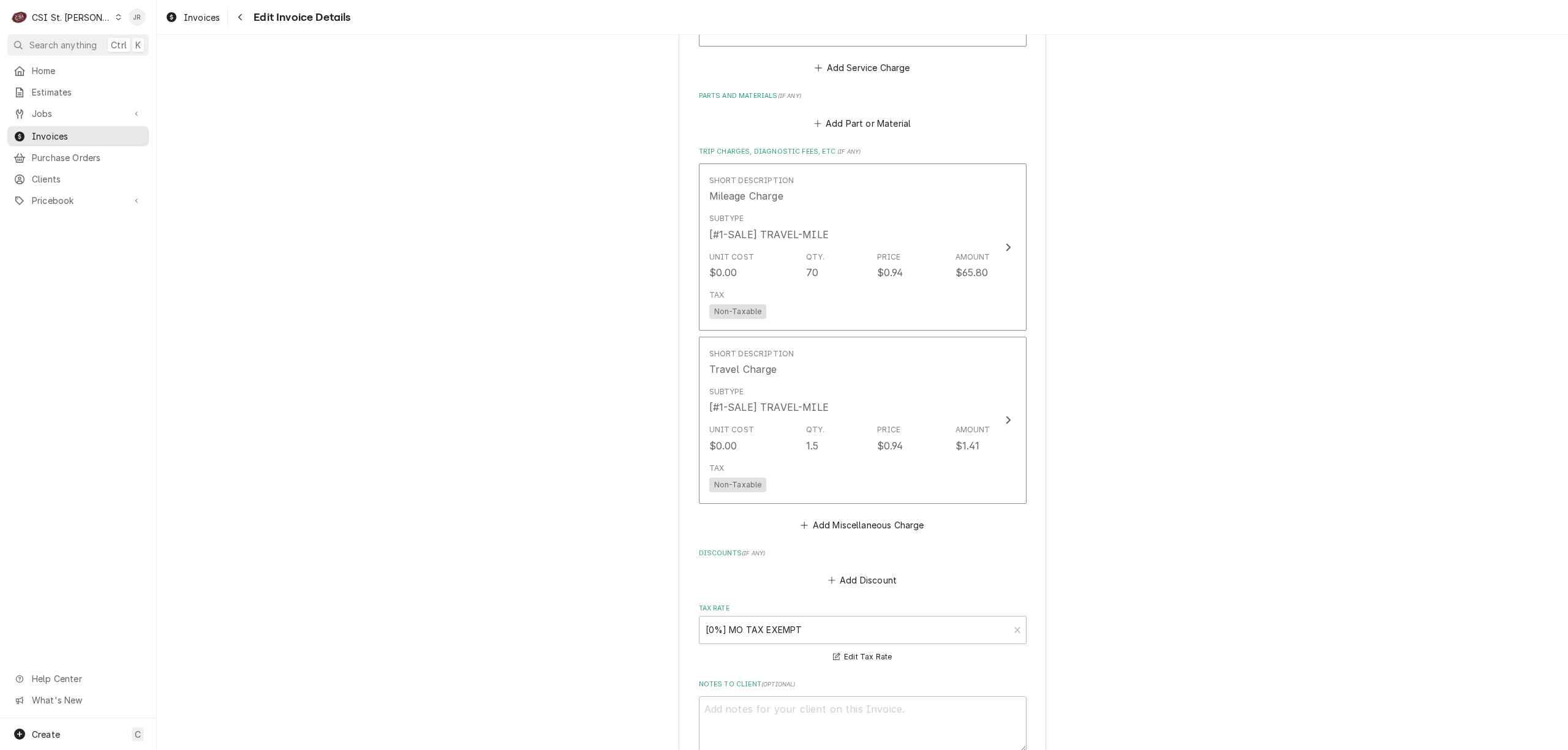
scroll to position [1521, 0]
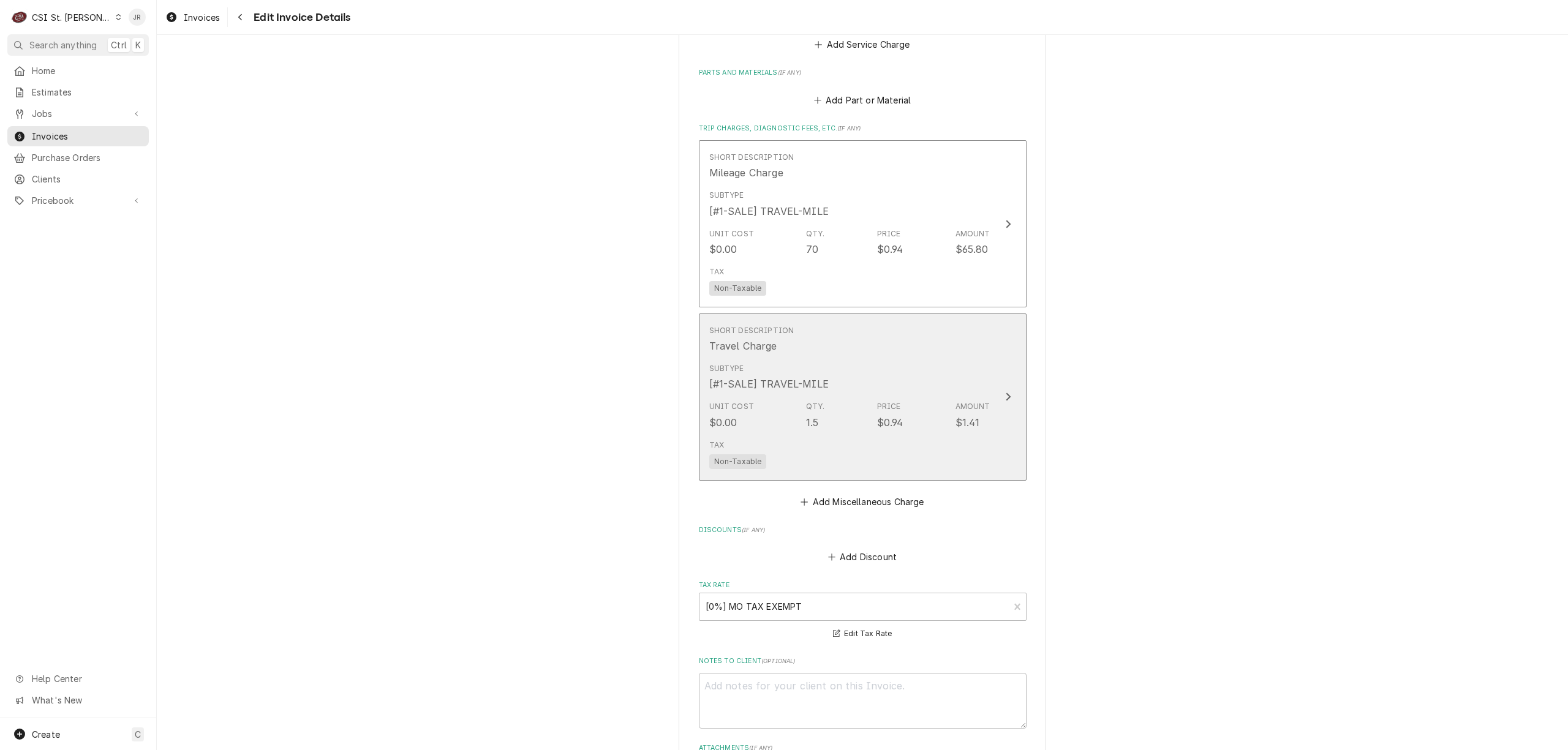
click at [863, 343] on div "Short Description Travel Charge" at bounding box center [850, 339] width 281 height 38
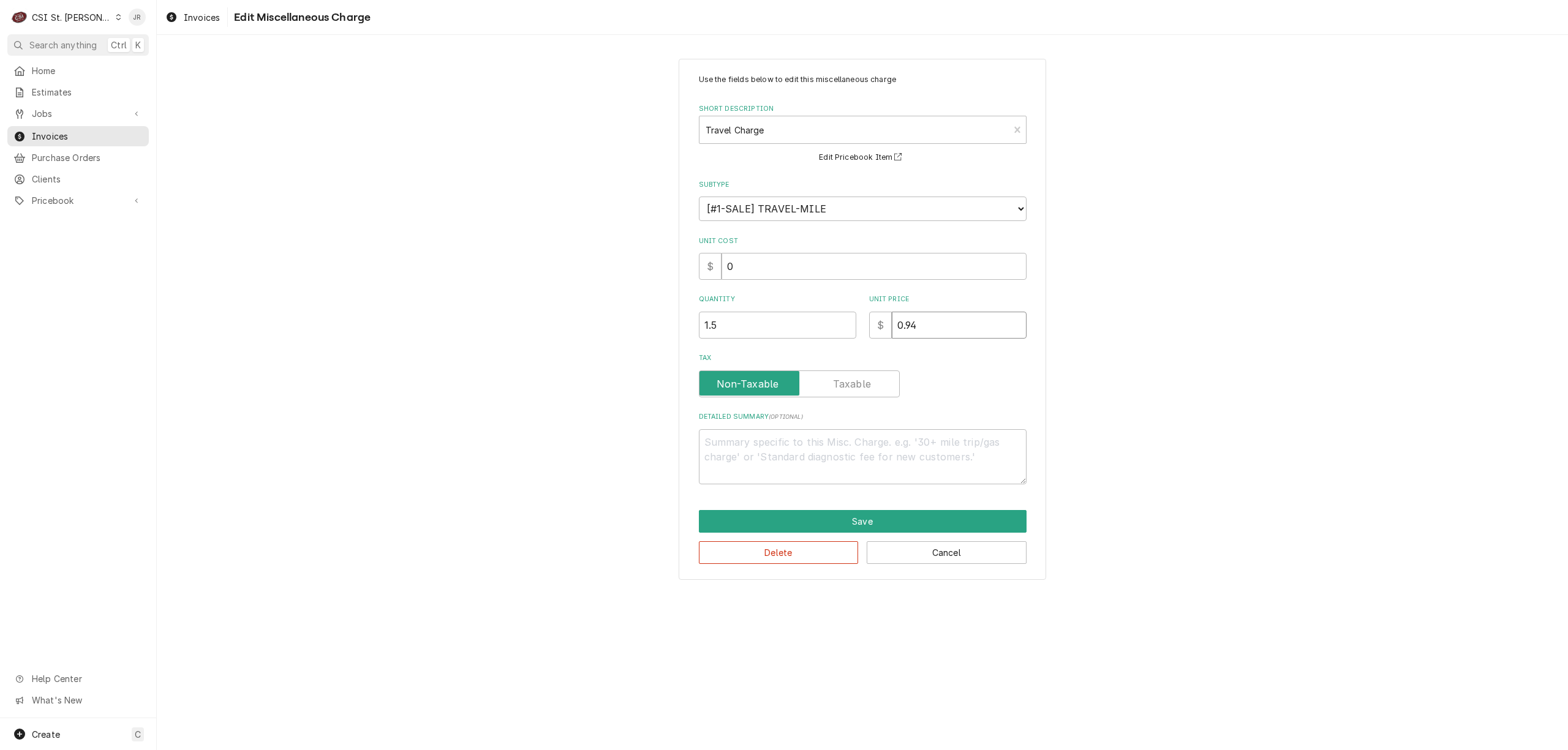
drag, startPoint x: 934, startPoint y: 328, endPoint x: 721, endPoint y: 253, distance: 225.8
click at [683, 245] on div "Use the fields below to edit this miscellaneous charge Short Description Travel…" at bounding box center [862, 319] width 367 height 521
type textarea "x"
type input "9"
type textarea "x"
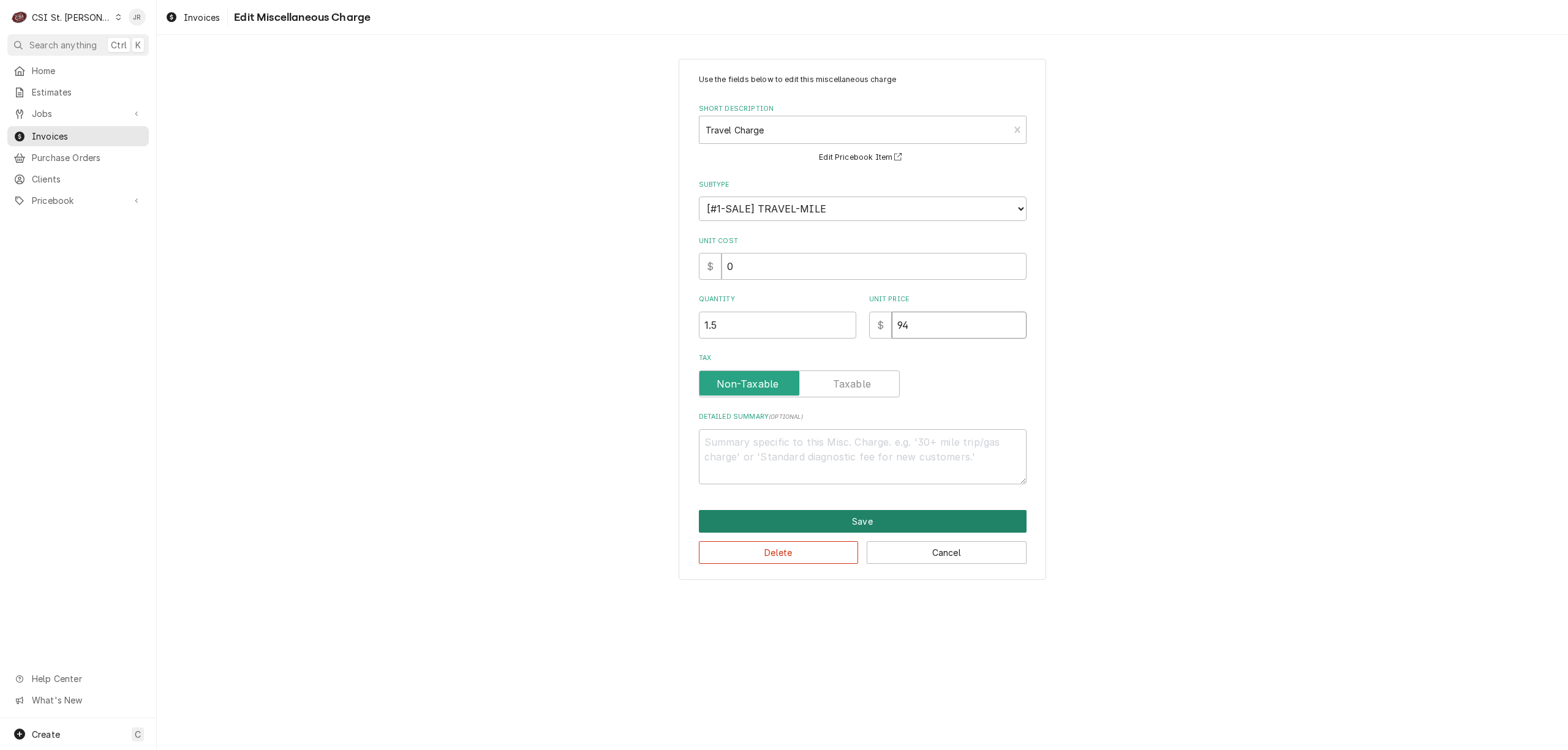
type input "94"
click at [843, 529] on button "Save" at bounding box center [863, 521] width 328 height 23
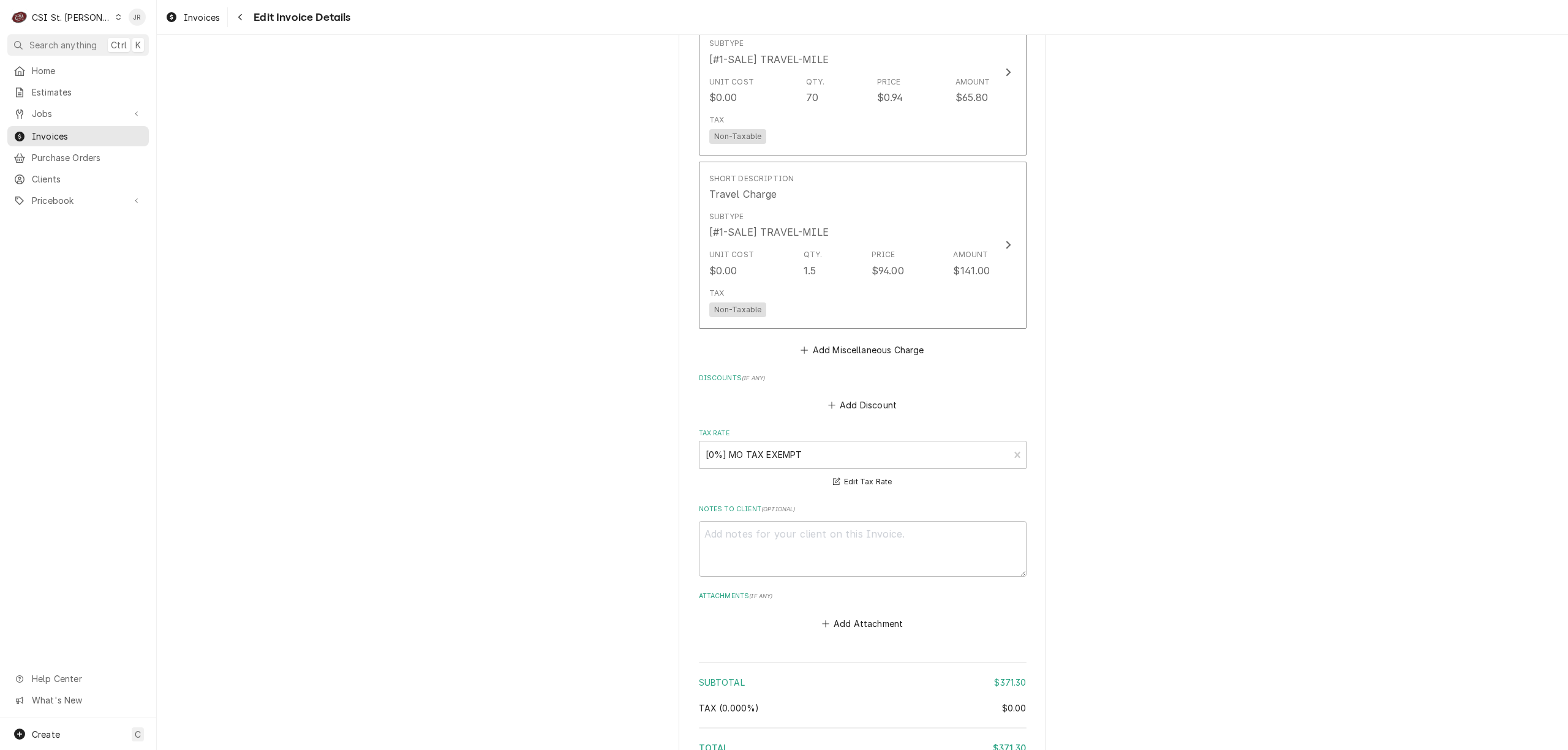
scroll to position [1820, 0]
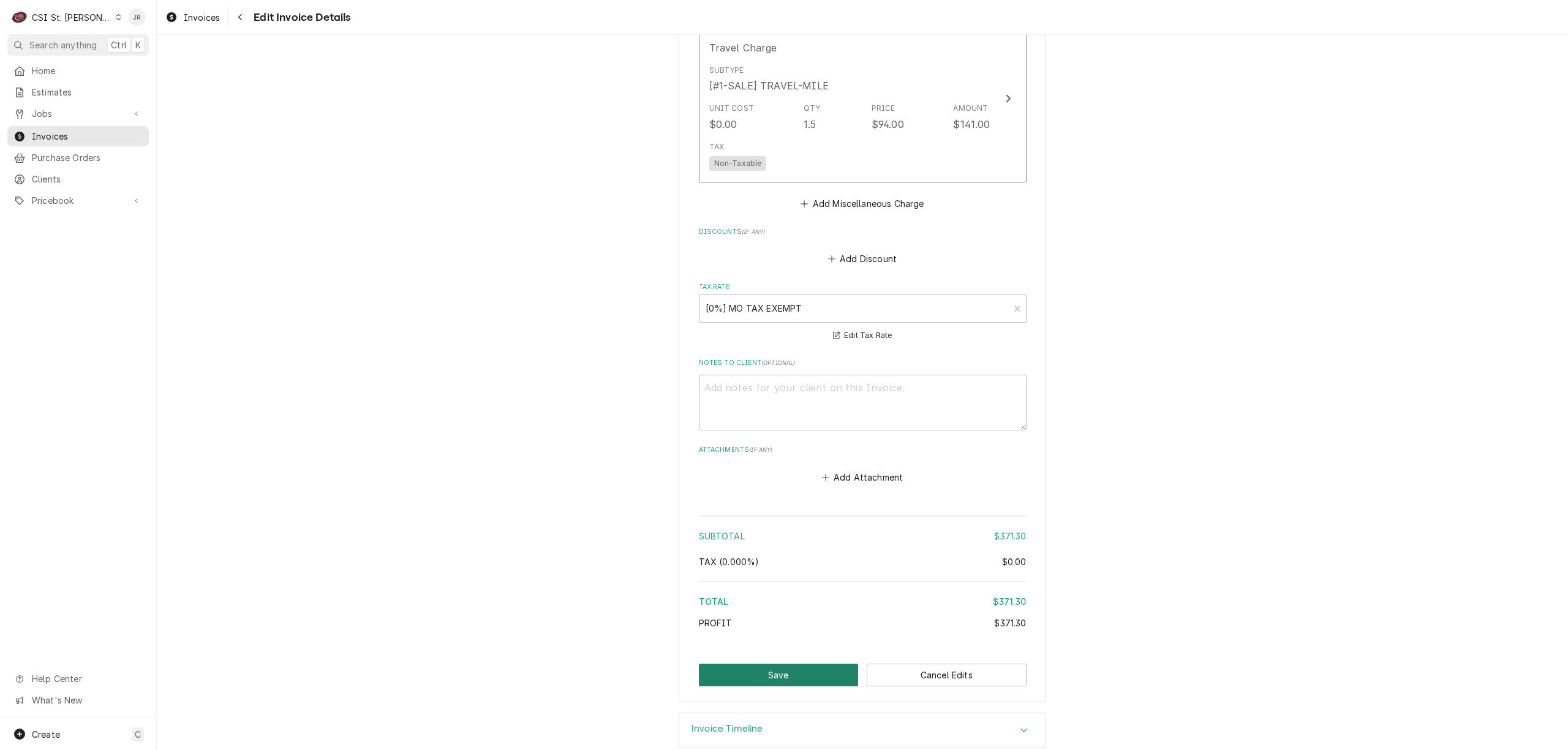
click at [807, 663] on button "Save" at bounding box center [779, 674] width 160 height 23
type textarea "x"
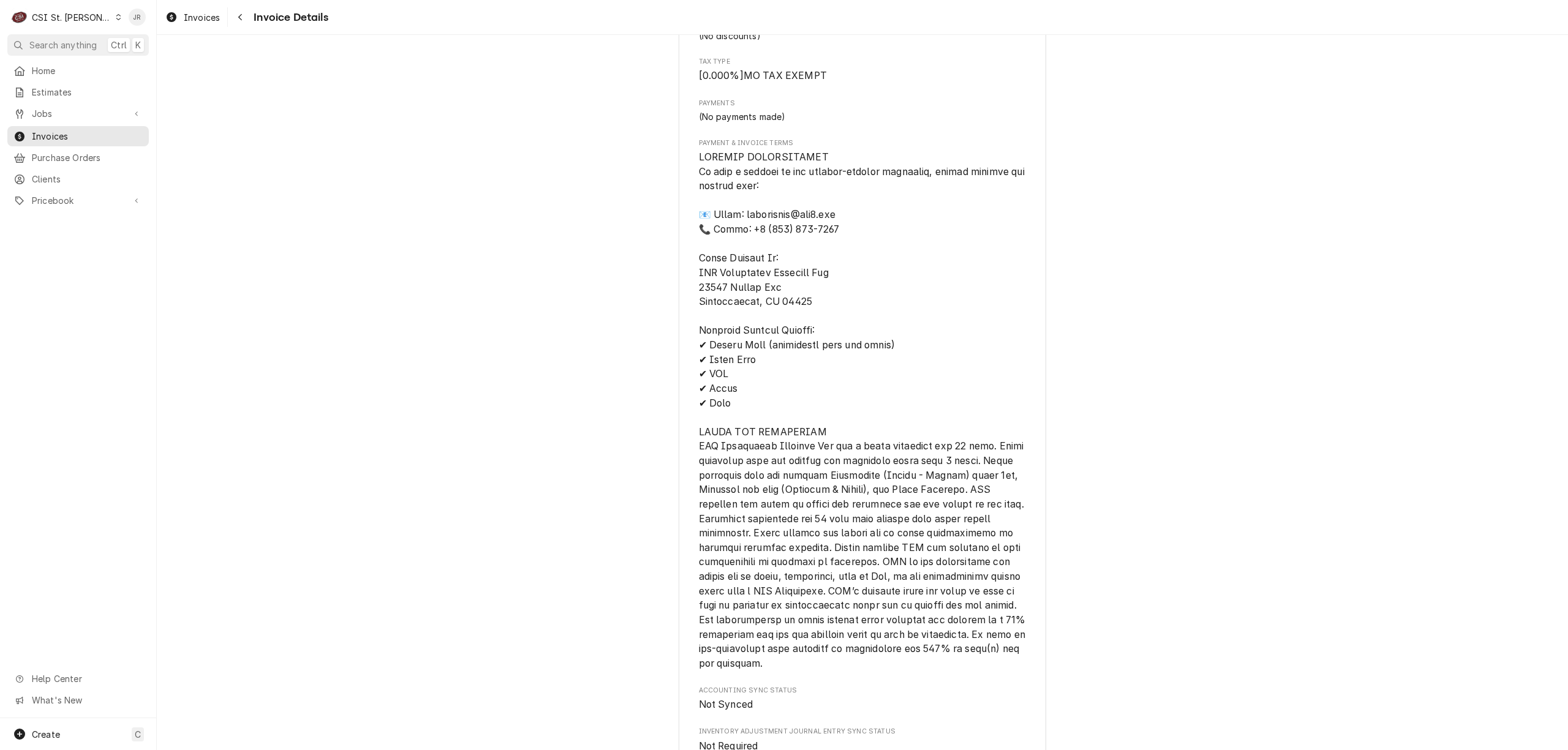
scroll to position [1999, 0]
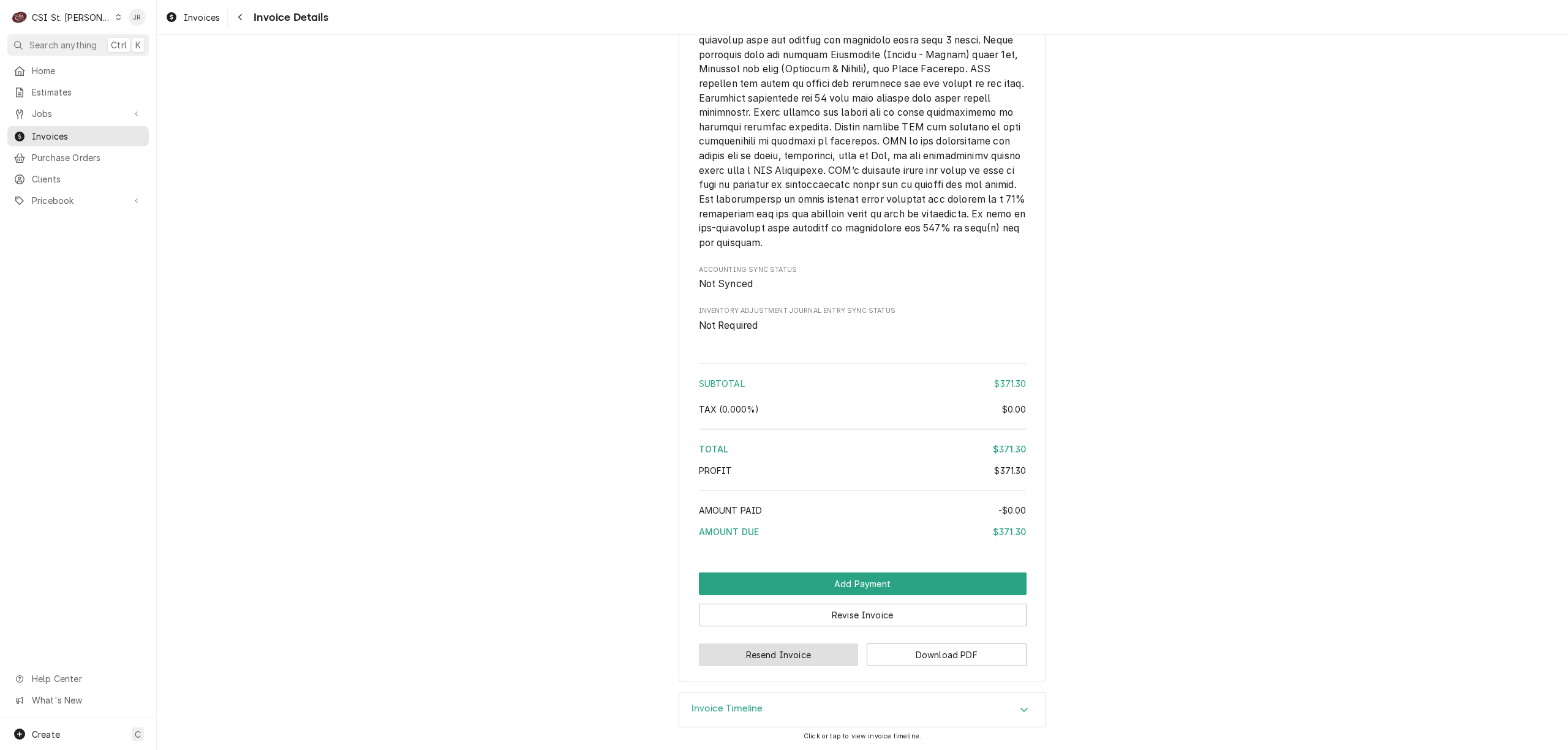
click at [788, 656] on button "Resend Invoice" at bounding box center [779, 654] width 160 height 23
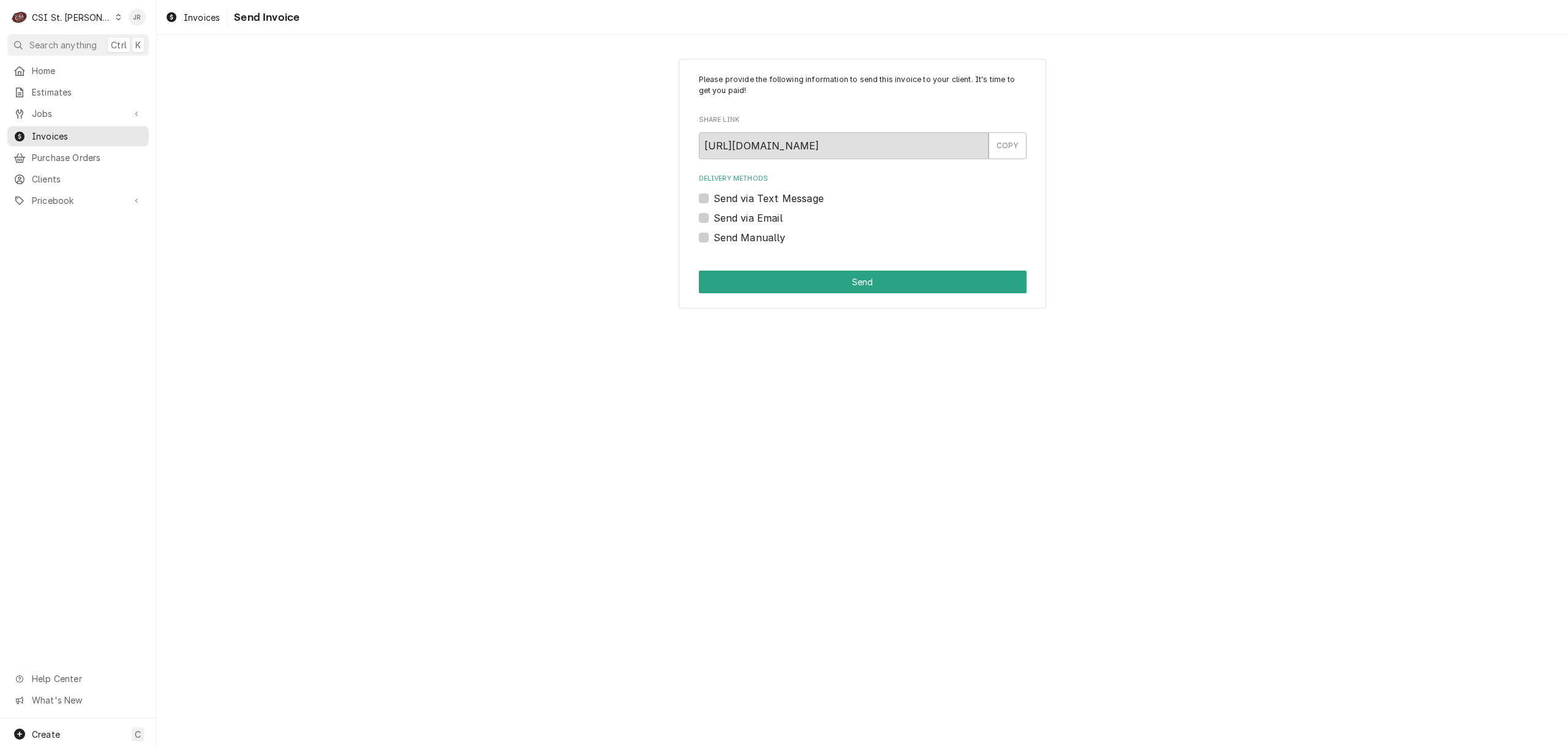
click at [713, 236] on label "Send Manually" at bounding box center [749, 238] width 72 height 15
click at [713, 236] on input "Send Manually" at bounding box center [877, 244] width 328 height 27
checkbox input "true"
click at [836, 283] on button "Send" at bounding box center [863, 282] width 328 height 23
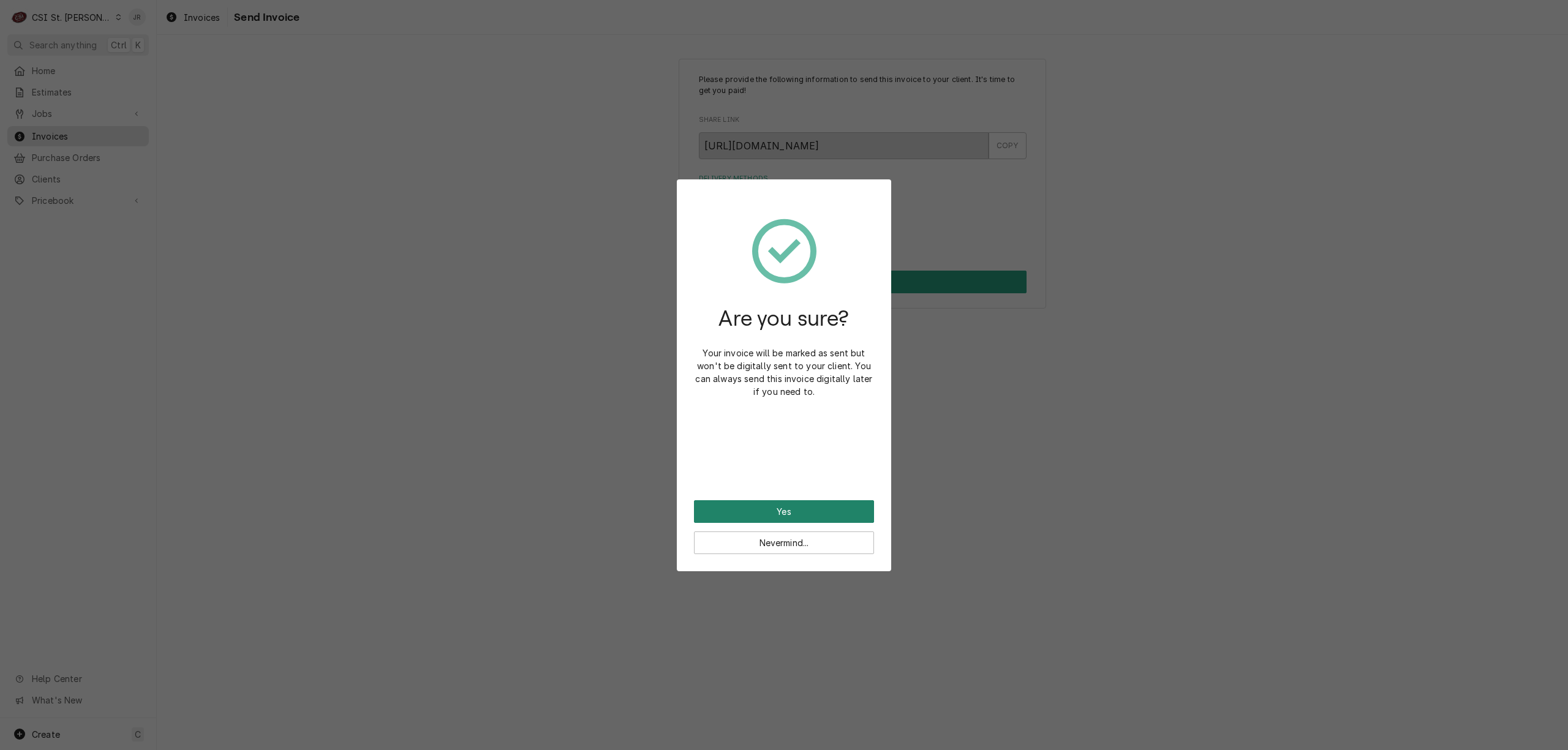
click at [767, 513] on button "Yes" at bounding box center [784, 511] width 180 height 23
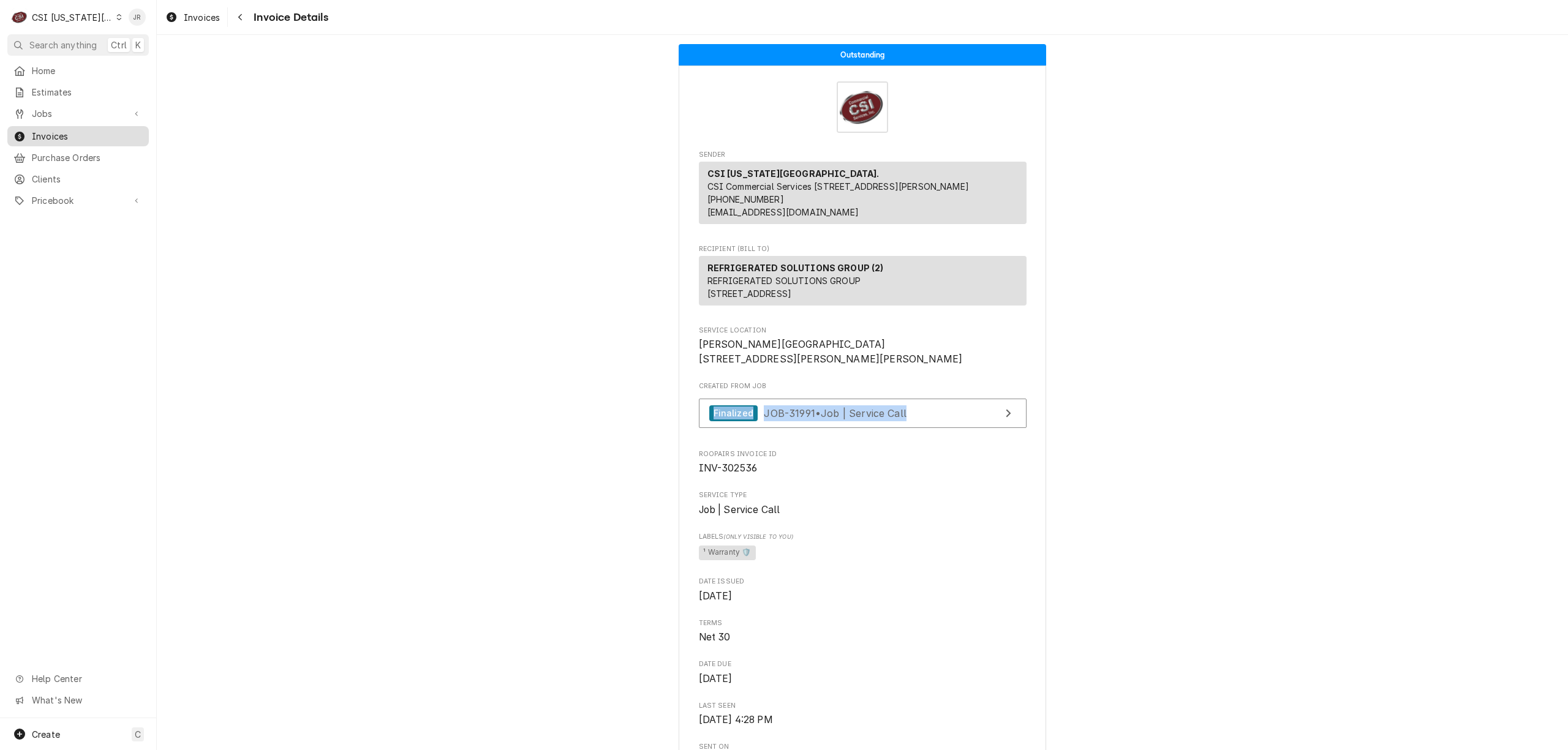
scroll to position [326, 0]
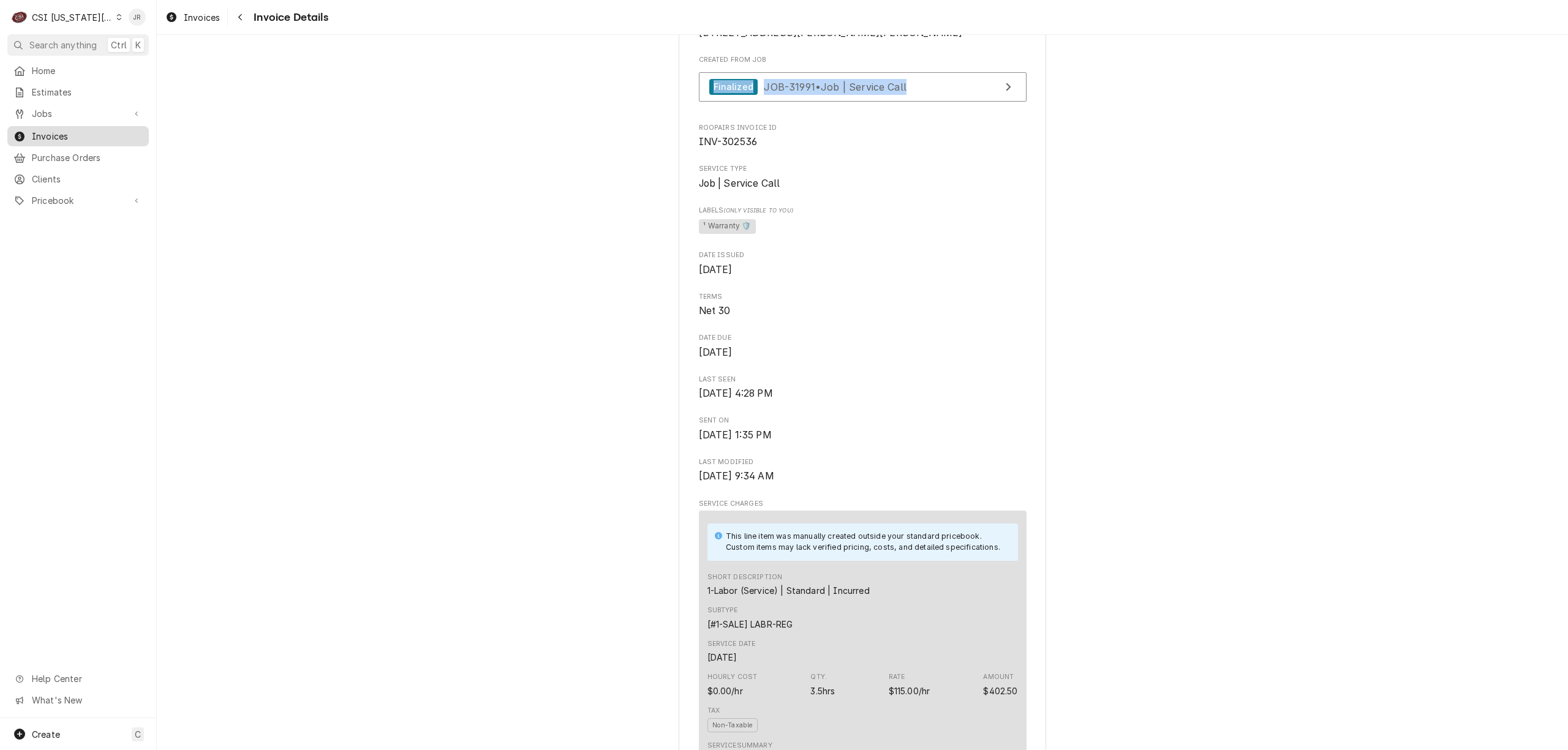
click at [67, 129] on span "Invoices" at bounding box center [87, 136] width 111 height 13
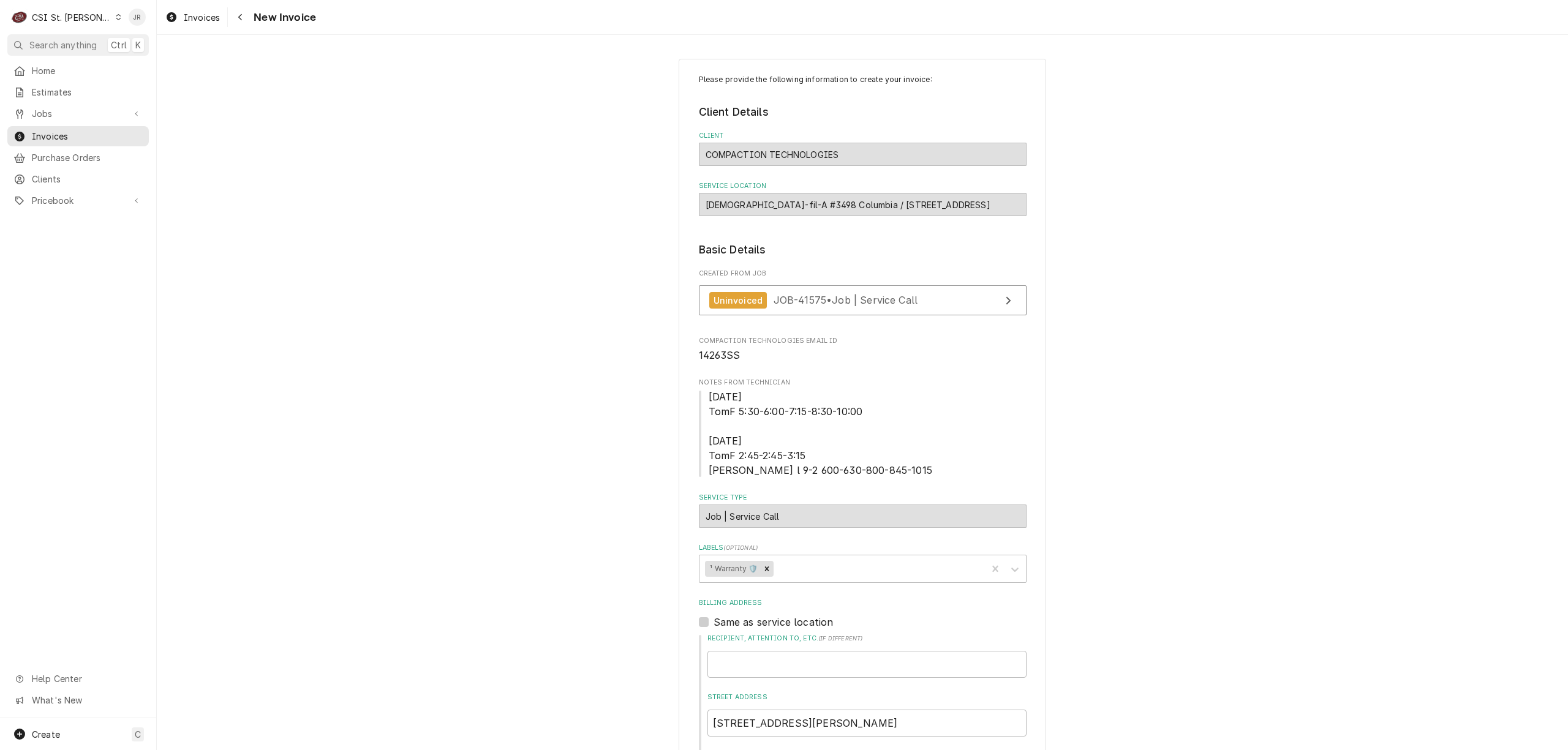
click at [58, 20] on div "CSI St. [PERSON_NAME]" at bounding box center [71, 17] width 80 height 13
click at [115, 25] on div "CSI [US_STATE][GEOGRAPHIC_DATA]." at bounding box center [189, 24] width 164 height 13
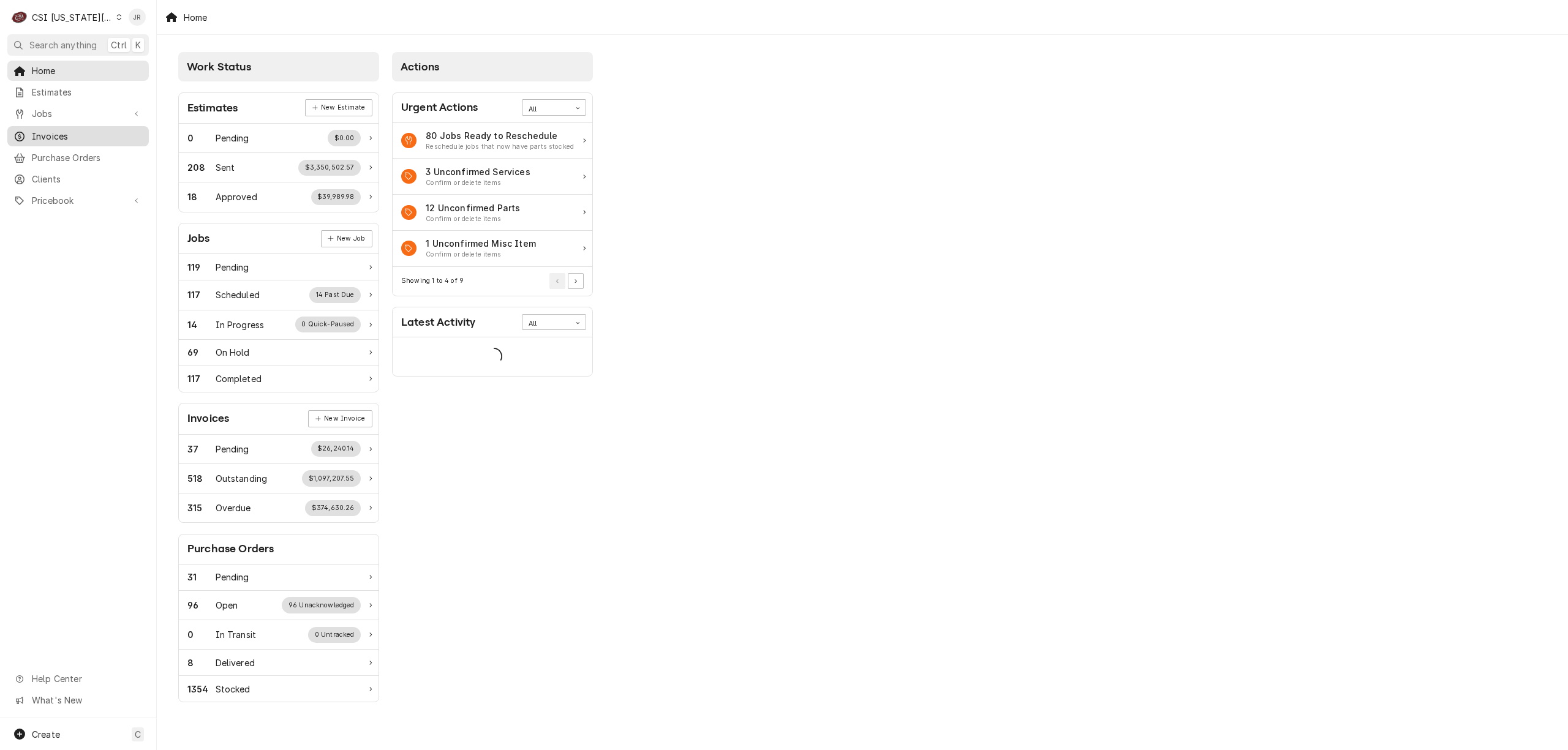
click at [82, 131] on span "Invoices" at bounding box center [87, 136] width 111 height 13
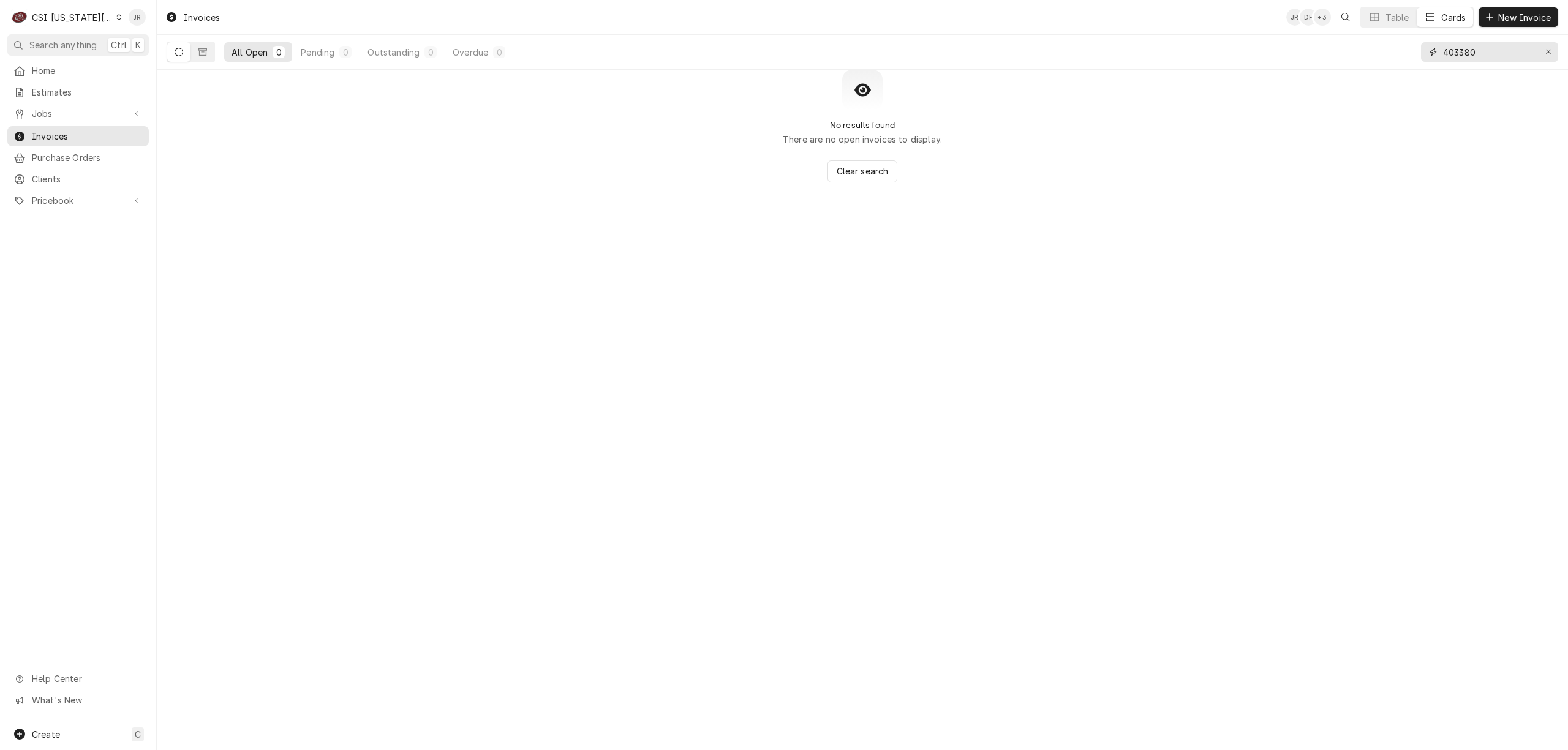
click at [1476, 54] on input "403380" at bounding box center [1489, 51] width 92 height 20
click at [1476, 54] on input "403380" at bounding box center [1489, 51] width 92 height 20
type input "303143"
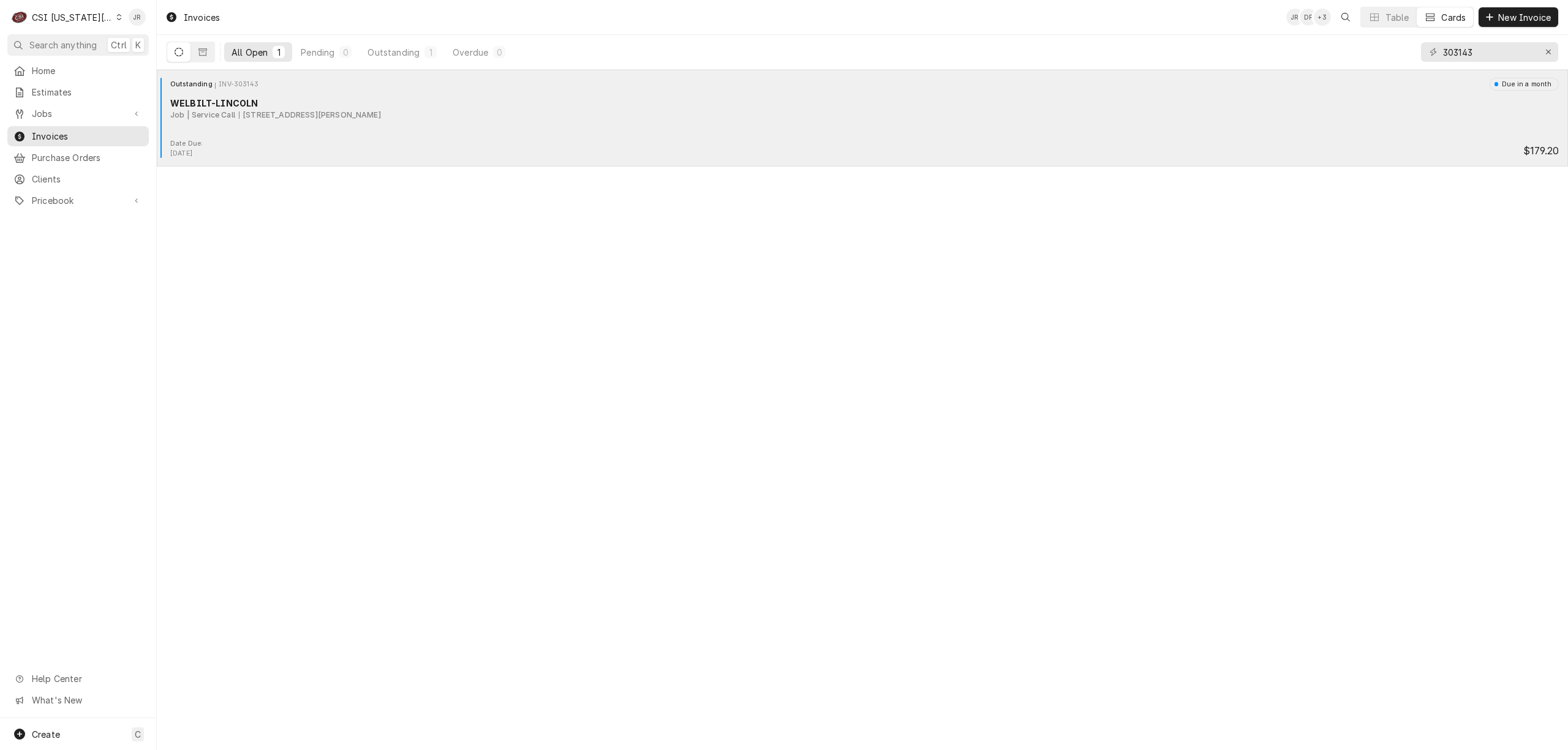
click at [265, 150] on div "Date Due: [DATE] $179.20" at bounding box center [863, 148] width 1401 height 20
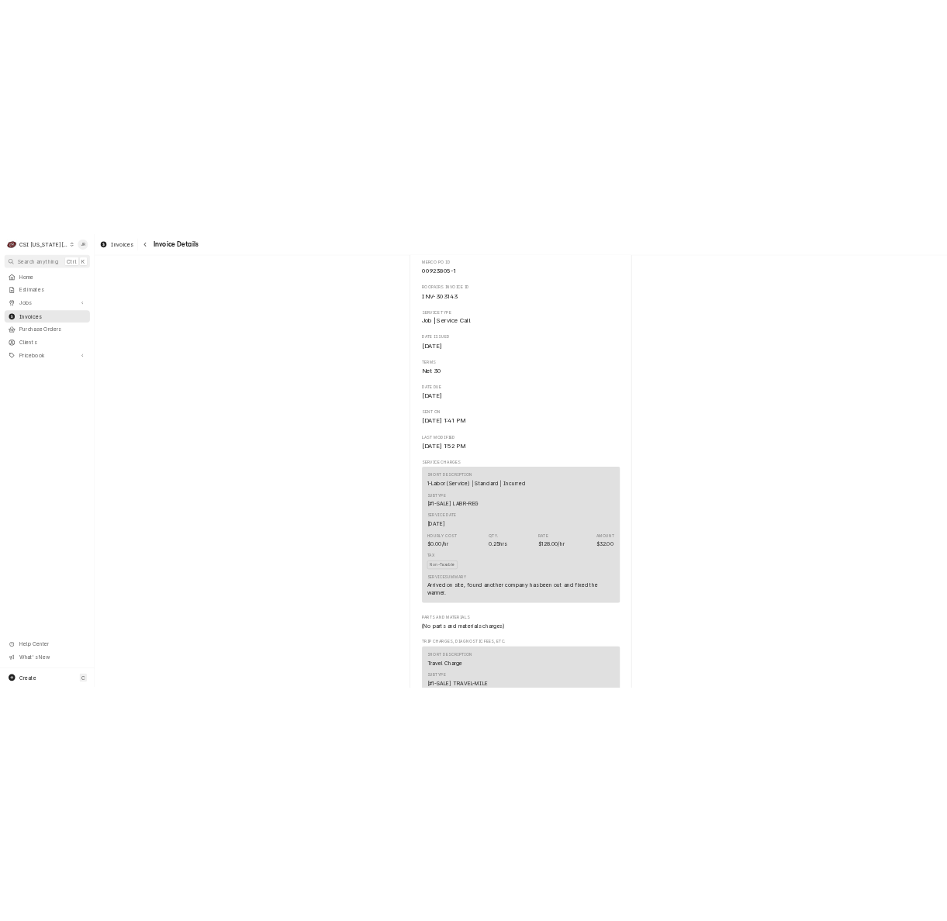
scroll to position [516, 0]
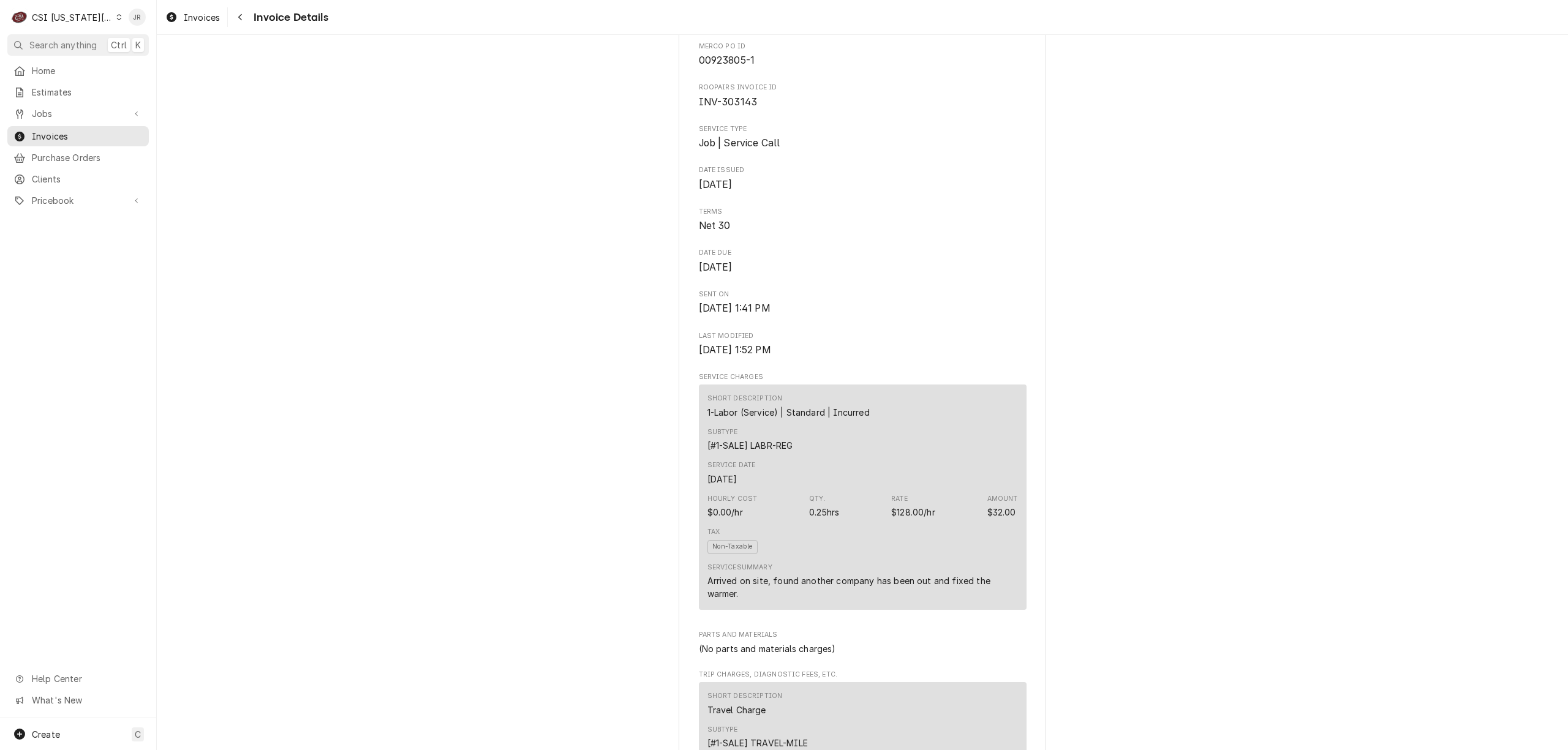
click at [934, 1] on div "Invoices Invoice Details" at bounding box center [862, 17] width 1411 height 34
click at [971, 21] on link "Finalized JOB-32239 • Job | Service Call" at bounding box center [863, 6] width 328 height 30
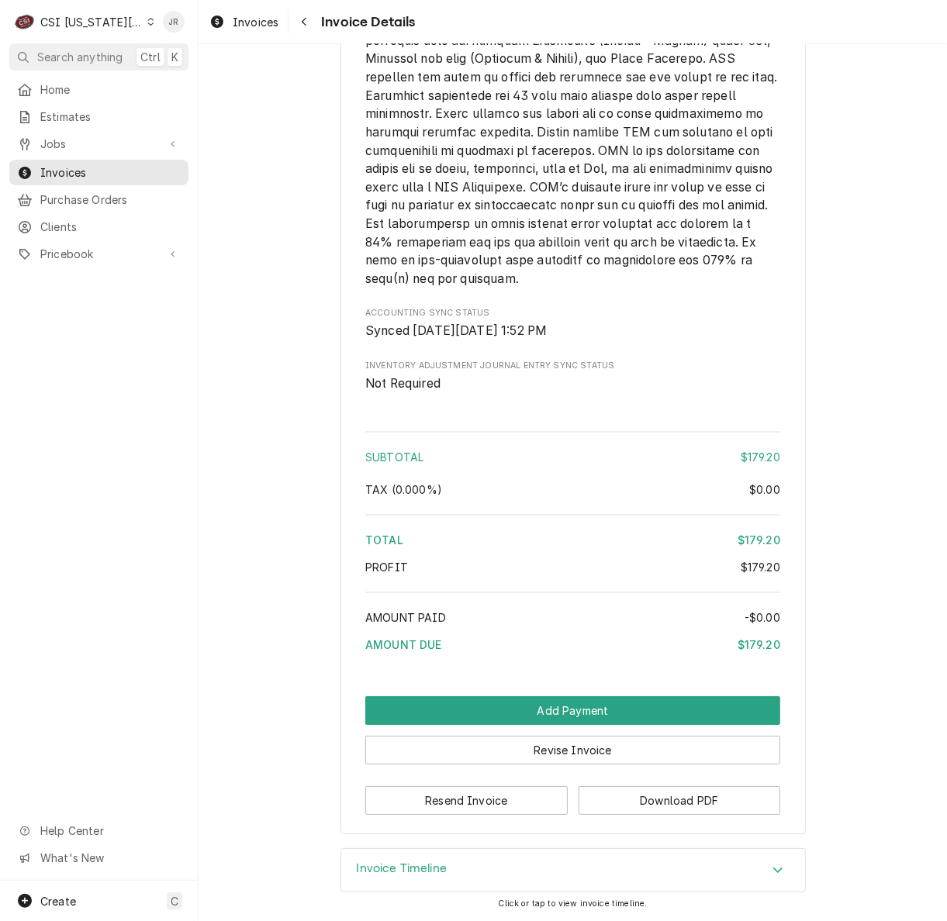
scroll to position [2426, 0]
click at [515, 752] on button "Revise Invoice" at bounding box center [572, 750] width 415 height 29
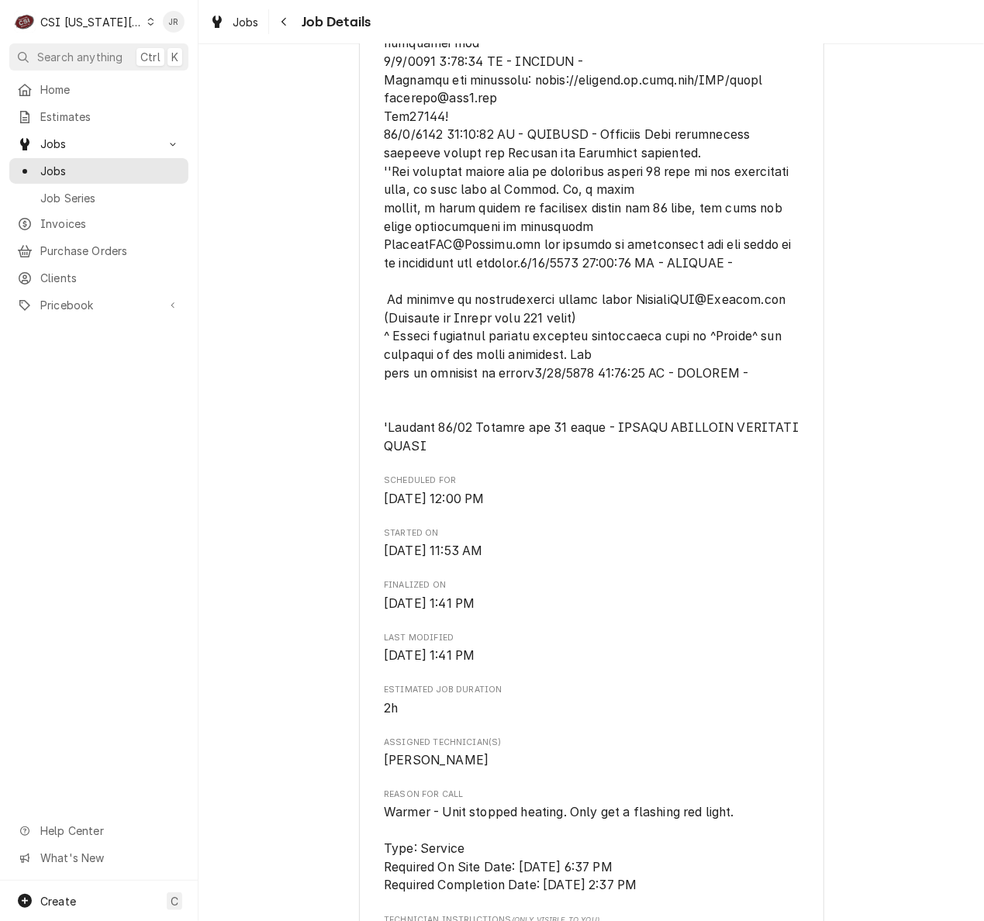
scroll to position [1033, 0]
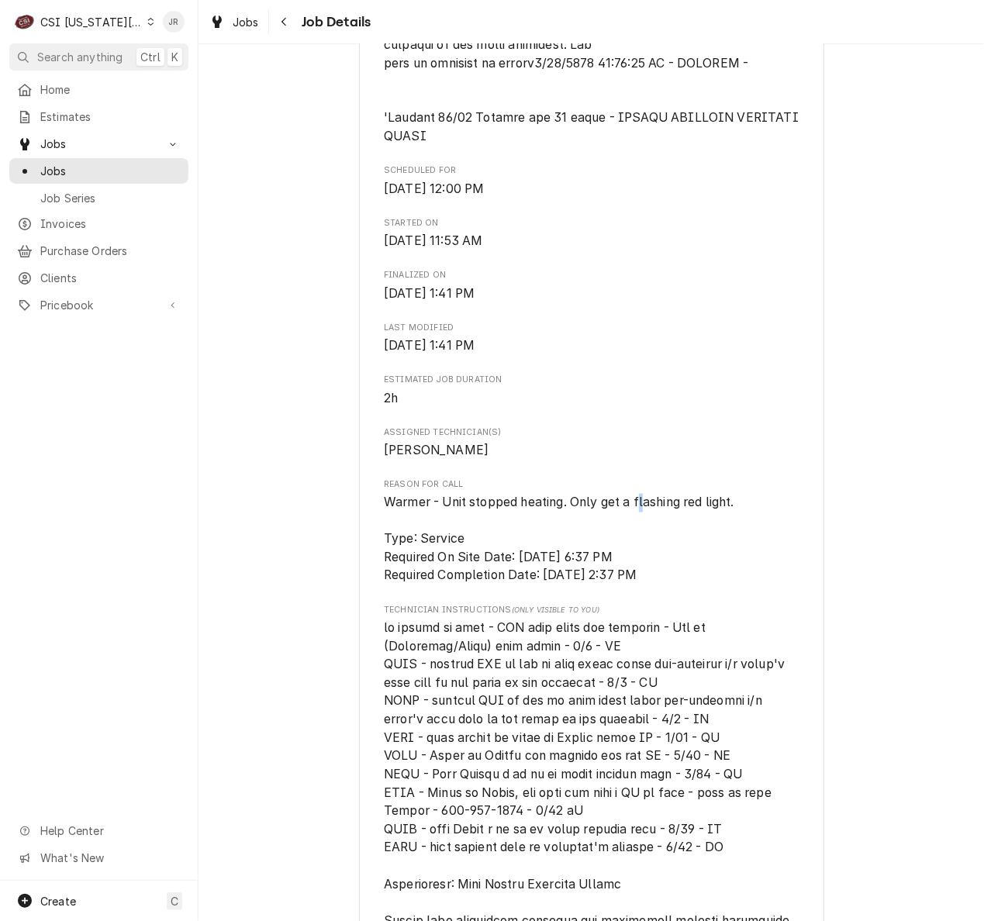
click at [637, 521] on span "Warmer - Unit stopped heating. Only get a flashing red light. Type: Service Req…" at bounding box center [559, 539] width 350 height 88
drag, startPoint x: 738, startPoint y: 525, endPoint x: 439, endPoint y: 521, distance: 299.3
click at [439, 521] on span "Warmer - Unit stopped heating. Only get a flashing red light. Type: Service Req…" at bounding box center [591, 539] width 415 height 91
copy span "Unit stopped heating. Only get a flashing red light."
click at [785, 515] on span "Warmer - Unit stopped heating. Only get a flashing red light. Type: Service Req…" at bounding box center [591, 539] width 415 height 91
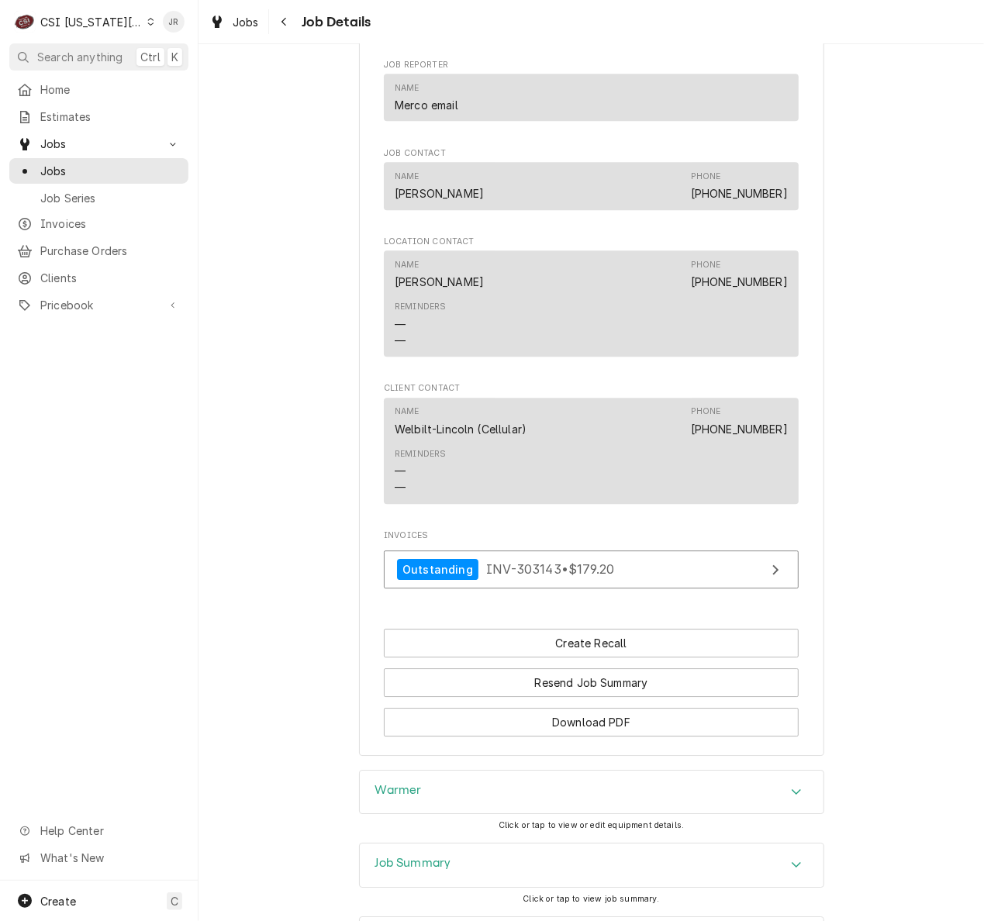
scroll to position [2272, 0]
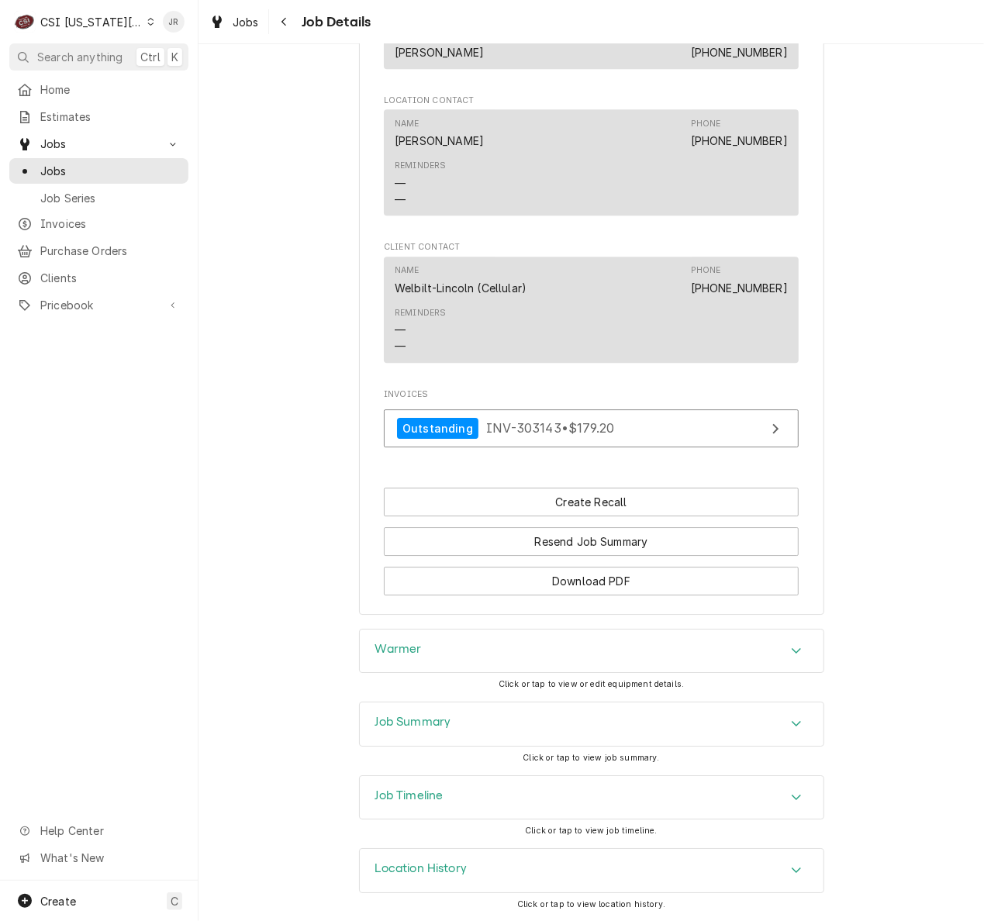
drag, startPoint x: 407, startPoint y: 714, endPoint x: 426, endPoint y: 730, distance: 25.3
click at [408, 714] on div "Job Summary" at bounding box center [592, 723] width 464 height 43
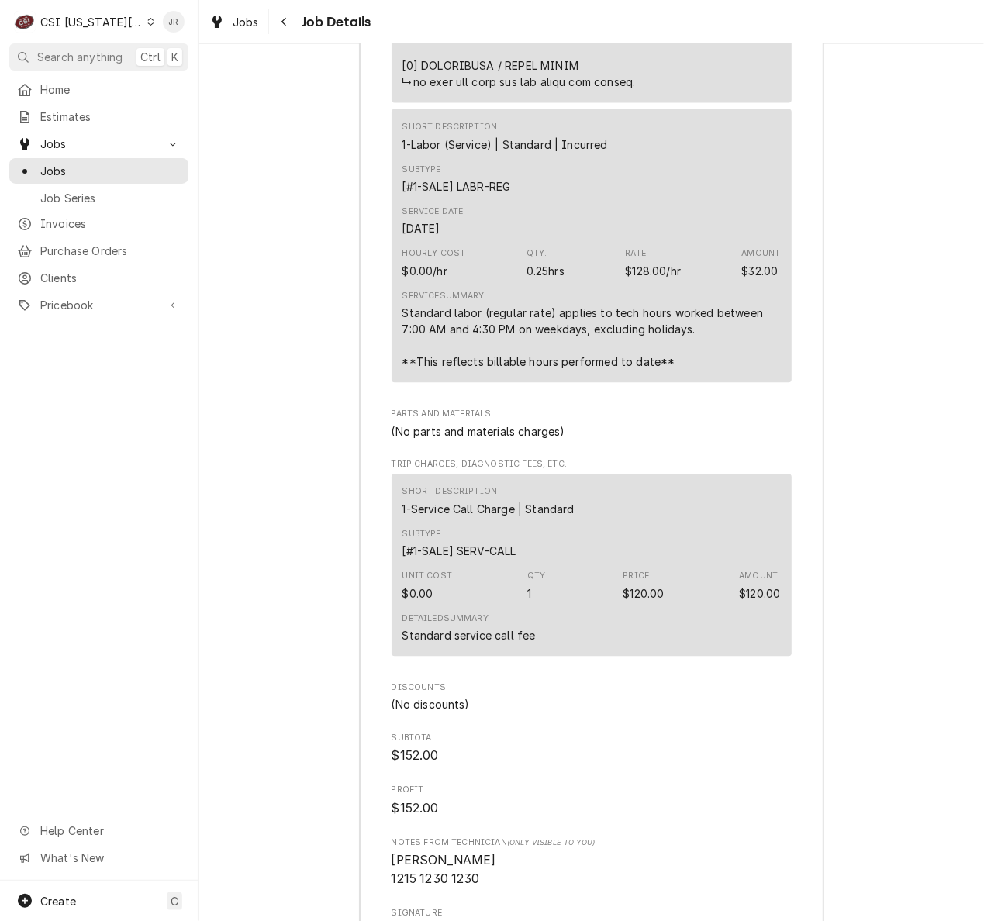
scroll to position [4236, 0]
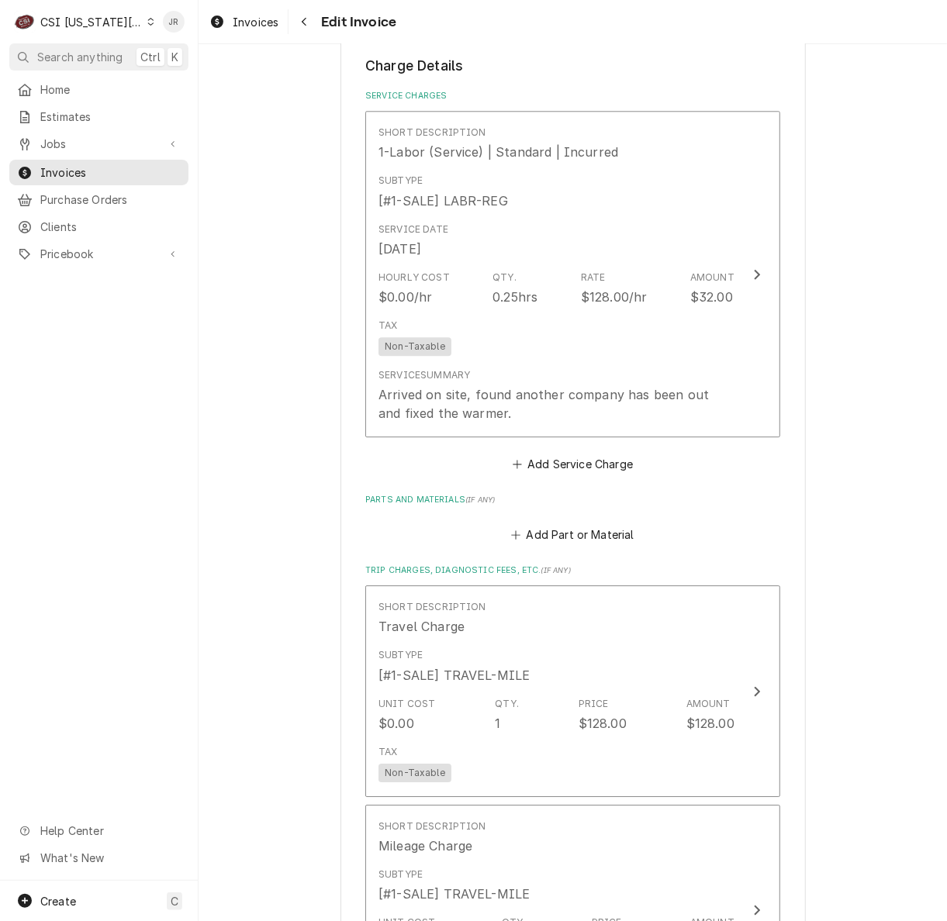
scroll to position [1961, 0]
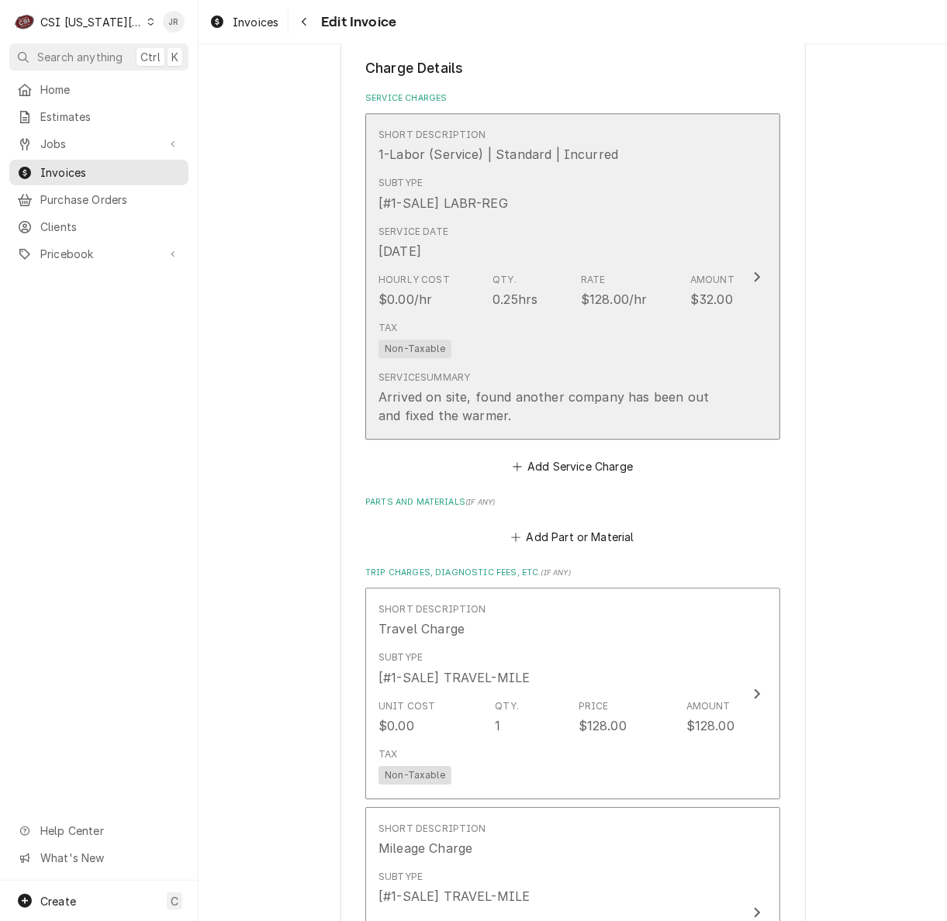
click at [650, 267] on div "Hourly Cost $0.00/hr Qty. 0.25hrs Rate $128.00/hr Amount $32.00" at bounding box center [556, 291] width 356 height 48
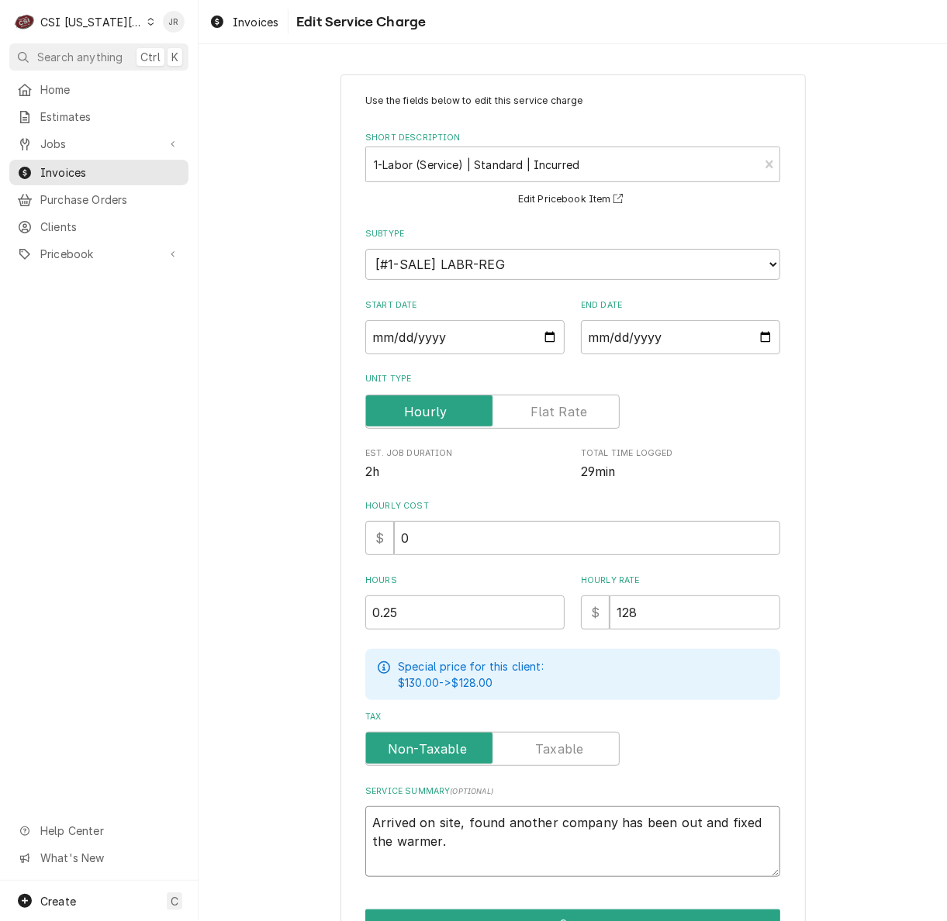
click at [454, 813] on textarea "Arrived on site, found another company has been out and fixed the warmer." at bounding box center [572, 841] width 415 height 71
type textarea "x"
type textarea "Arrived on site, found another company has been out and fixed the warmer."
type textarea "x"
type textarea "Arrived on site, t found another company has been out and fixed the warmer."
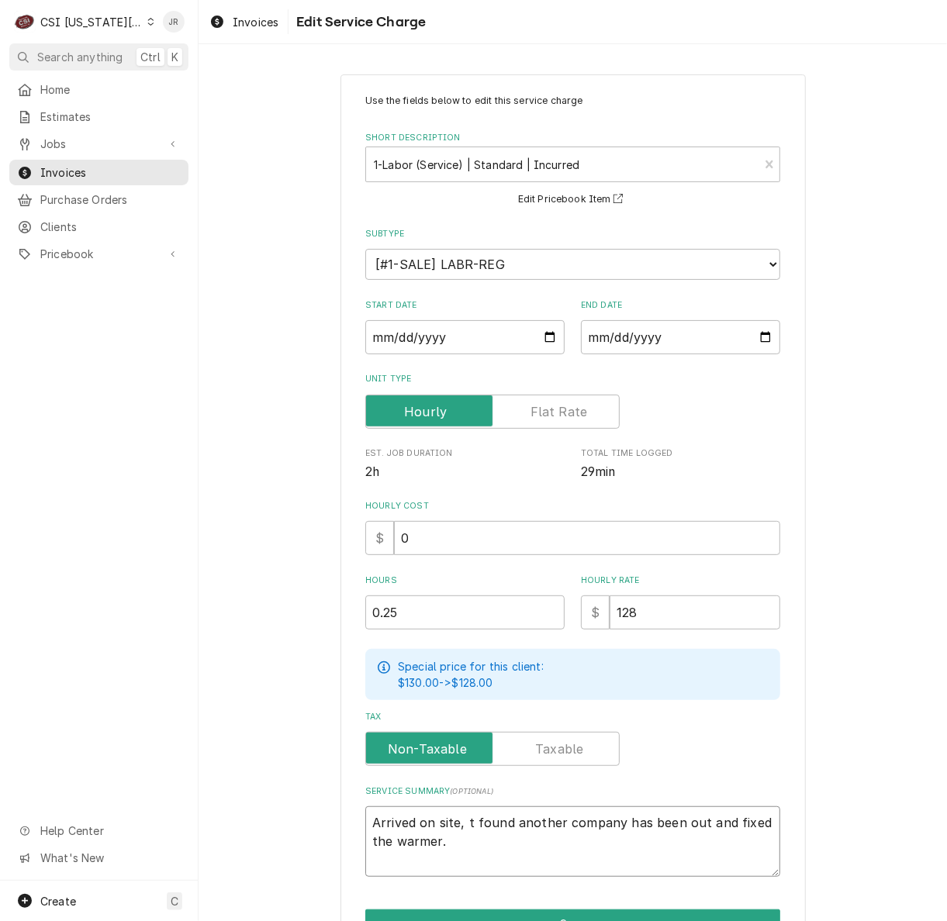
type textarea "x"
type textarea "Arrived on site, to found another company has been out and fixed the warmer."
type textarea "x"
type textarea "Arrived on site, to found another company has been out and fixed the warmer."
type textarea "x"
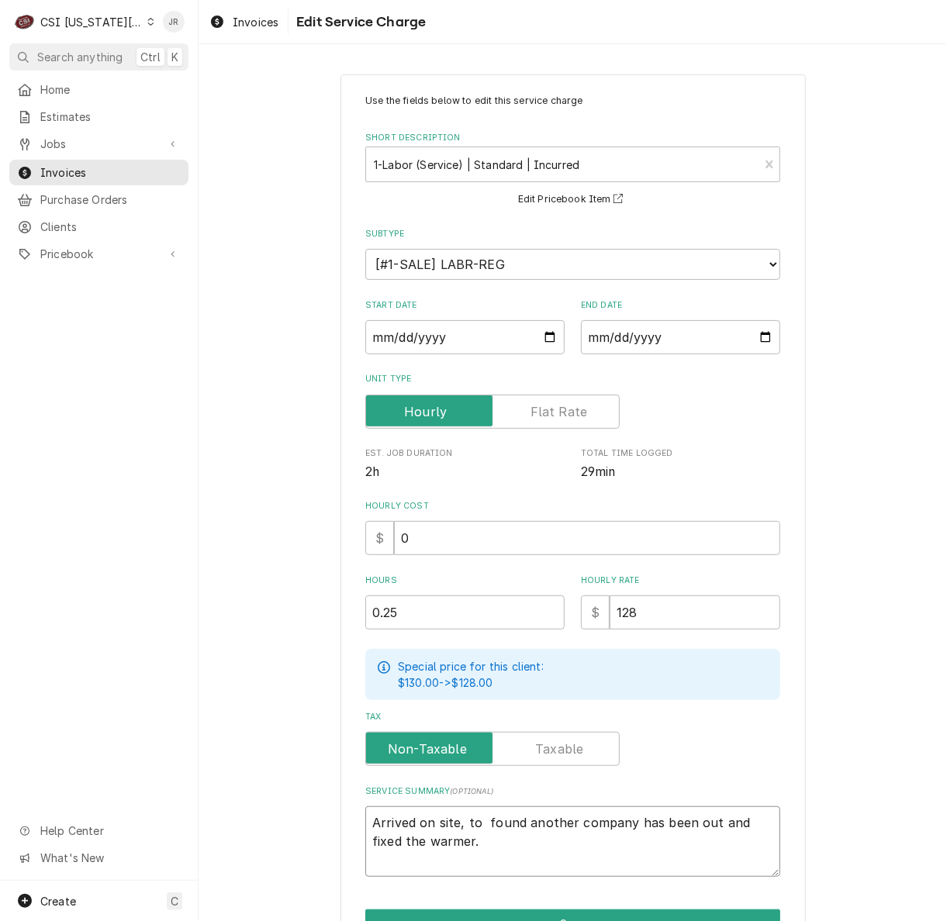
type textarea "Arrived on site, to d found another company has been out and fixed the warmer."
type textarea "x"
type textarea "Arrived on site, to di found another company has been out and fixed the warmer."
type textarea "x"
type textarea "Arrived on site, to dia found another company has been out and fixed the warmer."
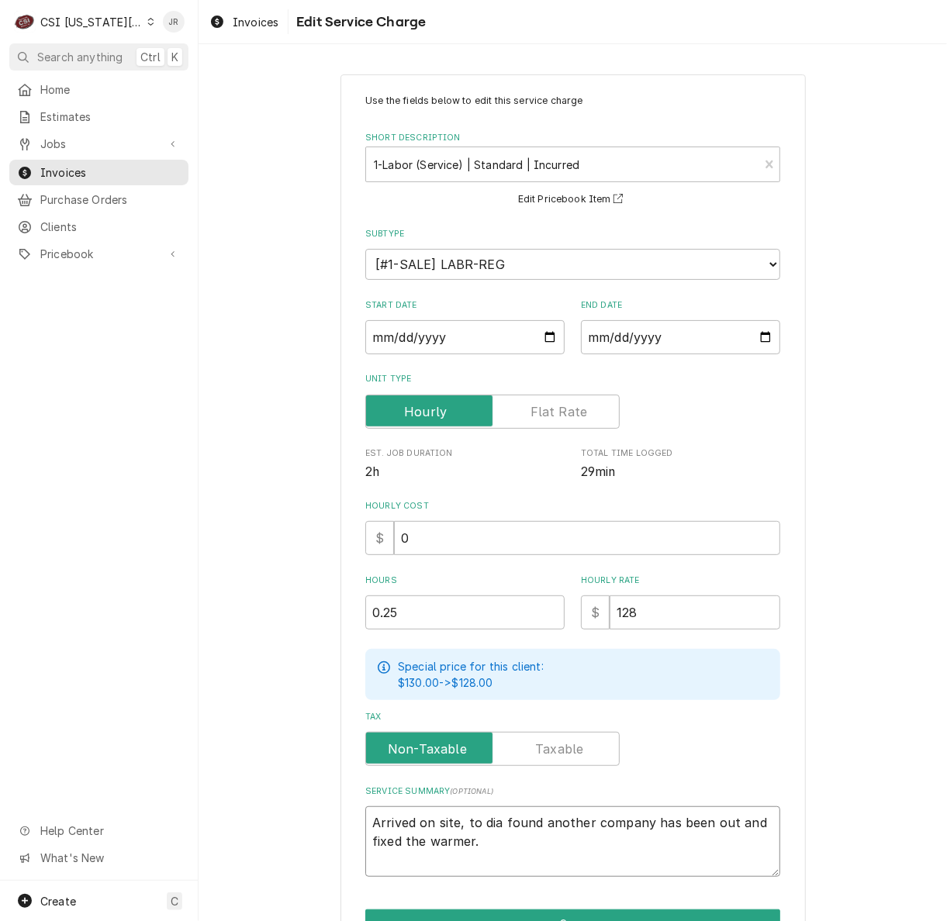
type textarea "x"
type textarea "Arrived on site, to diag found another company has been out and fixed the warme…"
type textarea "x"
type textarea "Arrived on site, to diagn found another company has been out and fixed the warm…"
type textarea "x"
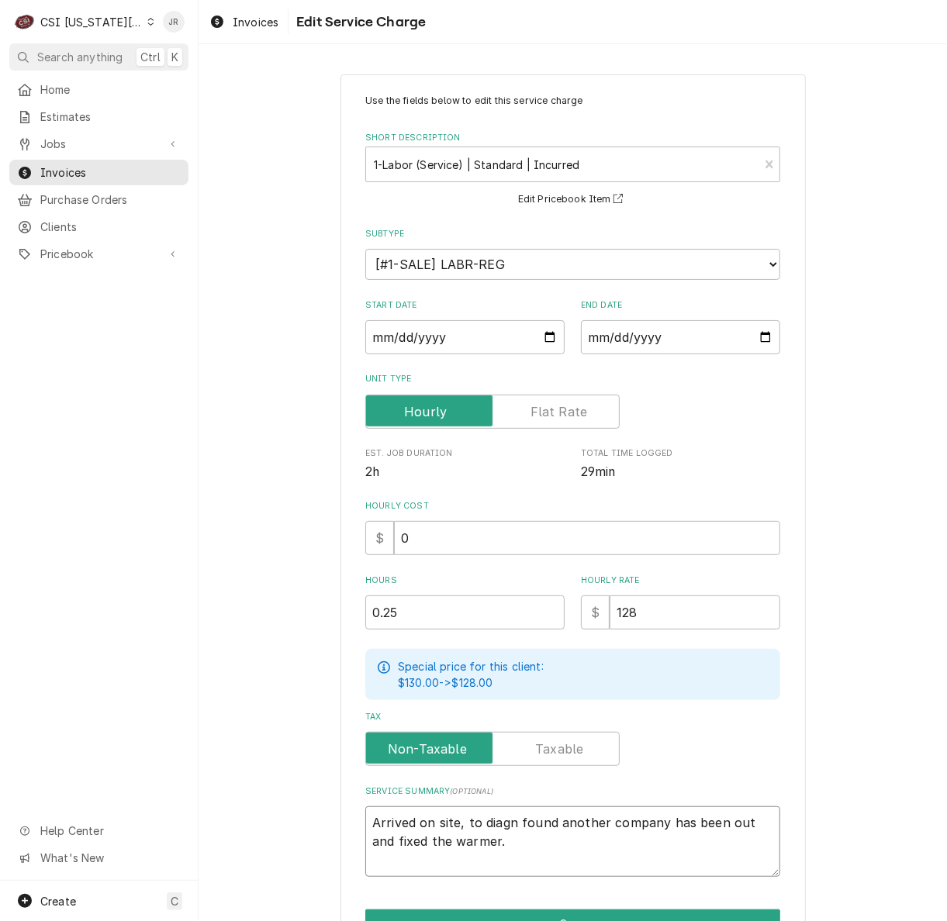
type textarea "Arrived on site, to diagno found another company has been out and fixed the war…"
type textarea "x"
type textarea "Arrived on site, to diagnos found another company has been out and fixed the wa…"
type textarea "x"
type textarea "Arrived on site, to diagnose found another company has been out and fixed the w…"
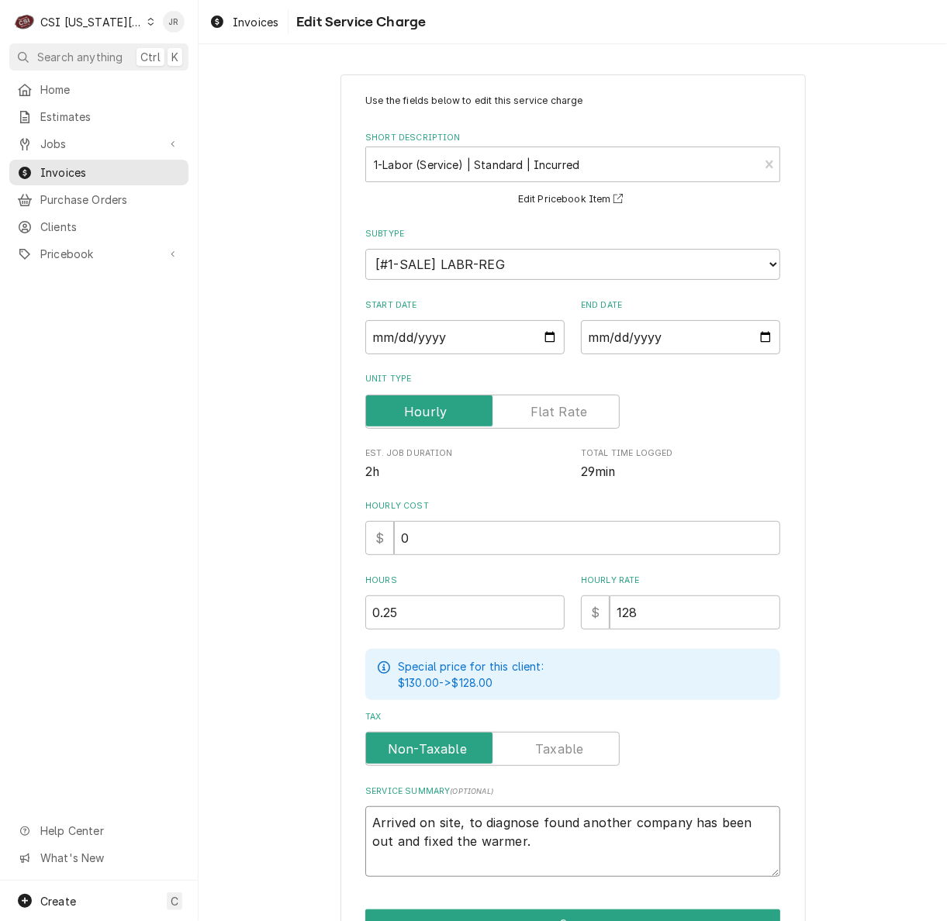
type textarea "x"
type textarea "Arrived on site, to diagnose found another company has been out and fixed the w…"
click at [507, 822] on textarea "Arrived on site, to diagnose found another company has been out and fixed the w…" at bounding box center [572, 841] width 415 height 71
click at [525, 819] on textarea "Arrived on site, to diagnose found another company has been out and fixed the w…" at bounding box center [572, 841] width 415 height 71
paste textarea "Unit stopped heating. Only get a flashing red light."
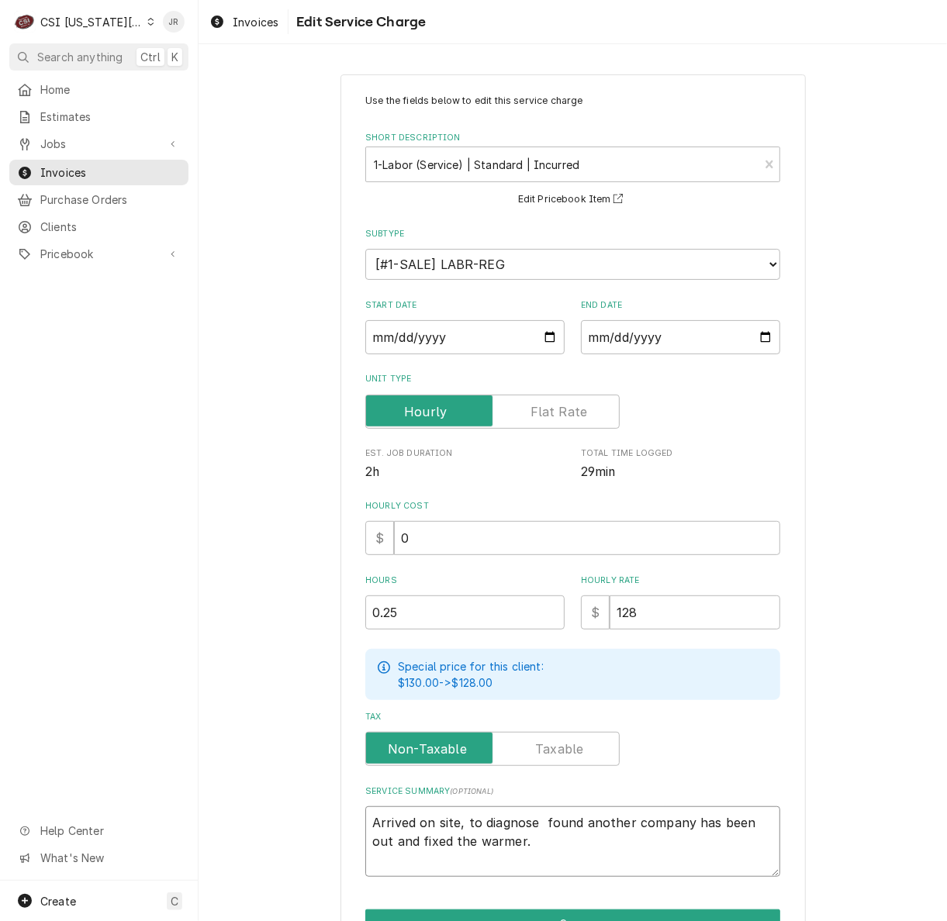
type textarea "x"
type textarea "Arrived on site, to diagnosUnit stopped heating. Only get a flashing red light.…"
click at [543, 785] on div "Service Summary ( optional ) Arrived on site, to diagnosUnit stopped heating. O…" at bounding box center [572, 830] width 415 height 91
type textarea "x"
type textarea "Arrived on site, to diagnosnit stopped heating. Only get a flashing red light.e…"
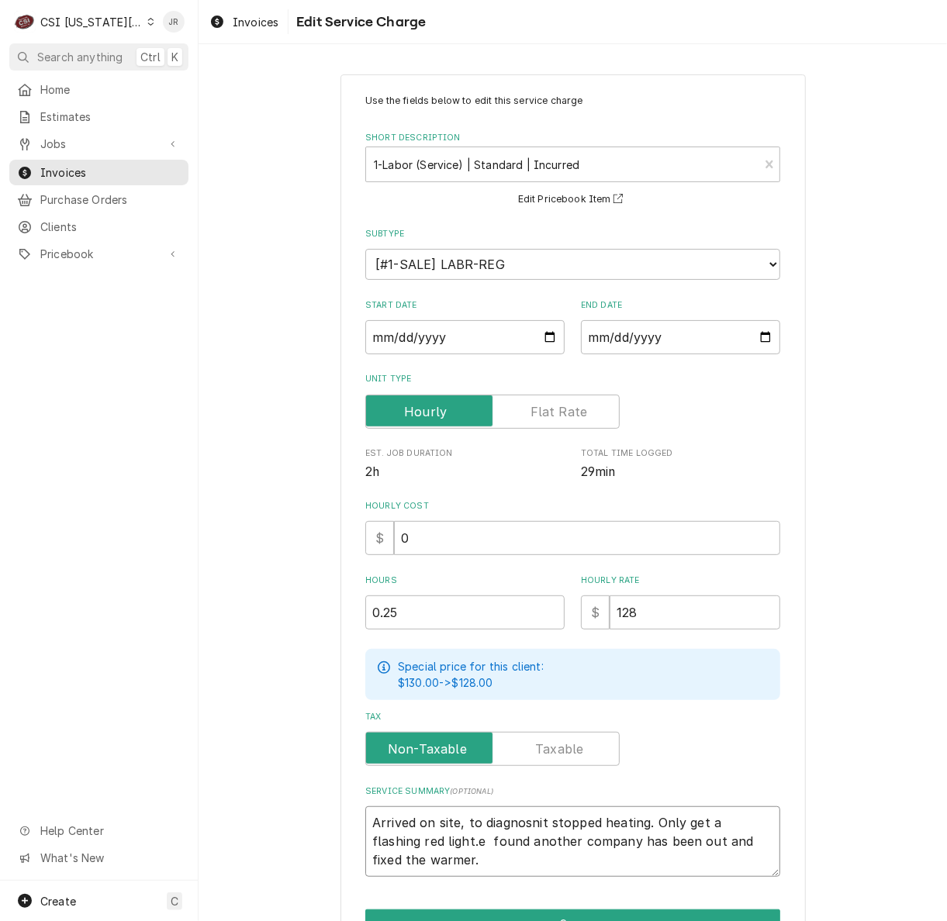
type textarea "x"
type textarea "Arrived on site, to diagnosit stopped heating. Only get a flashing red light.e …"
type textarea "x"
type textarea "Arrived on site, to diagnoseit stopped heating. Only get a flashing red light.e…"
type textarea "x"
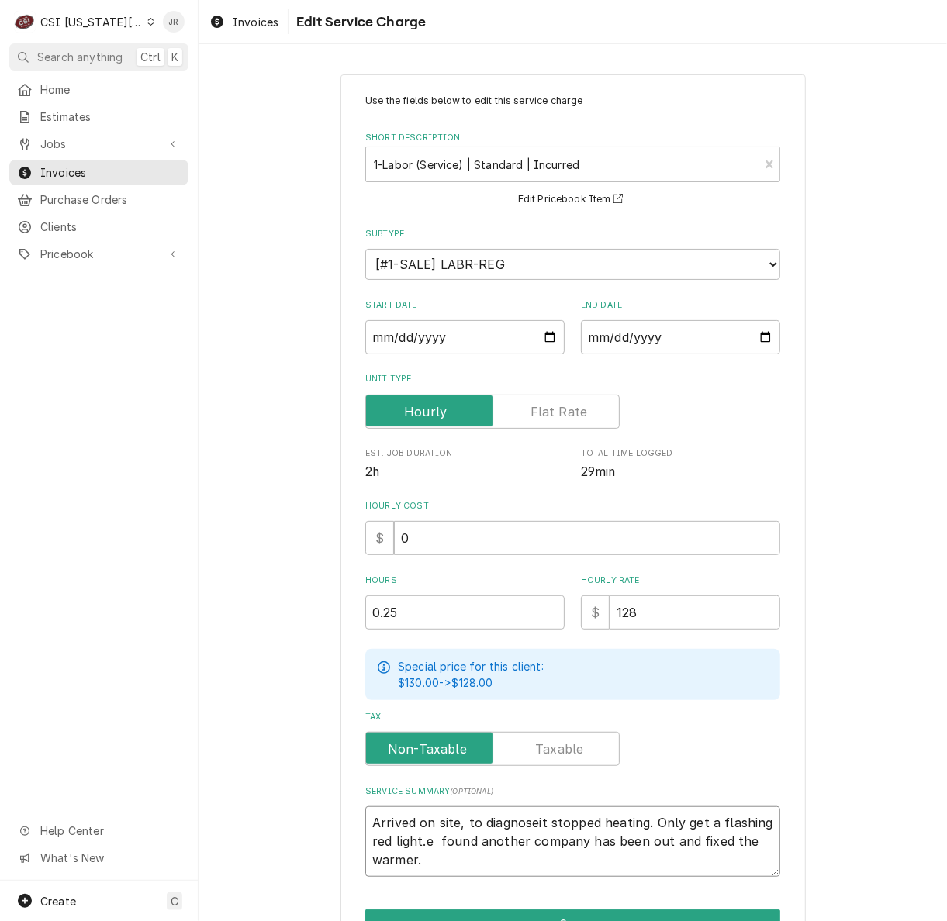
type textarea "Arrived on site, to diagnose it stopped heating. Only get a flashing red light.…"
type textarea "x"
type textarea "Arrived on site, to diagnose t stopped heating. Only get a flashing red light.e…"
type textarea "x"
type textarea "Arrived on site, to diagnose stopped heating. Only get a flashing red light.e f…"
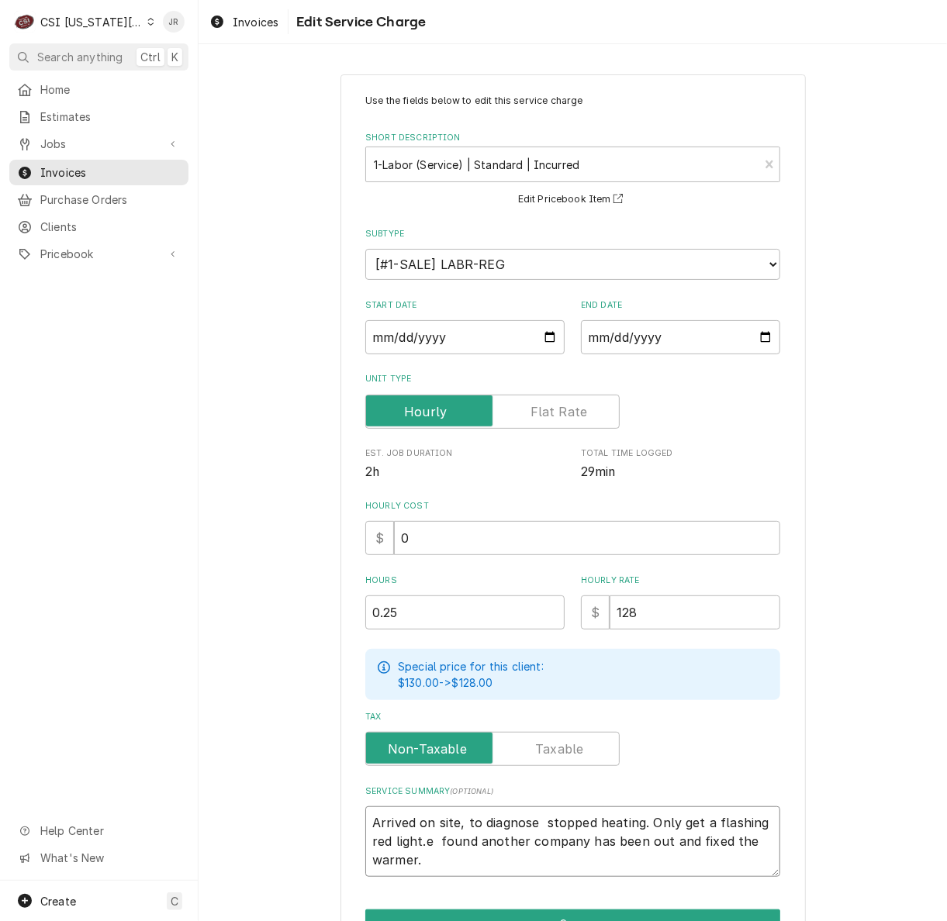
type textarea "x"
type textarea "Arrived on site, to diagnose a stopped heating. Only get a flashing red light.e…"
type textarea "x"
type textarea "Arrived on site, to diagnose a stopped heating. Only get a flashing red light.e…"
type textarea "x"
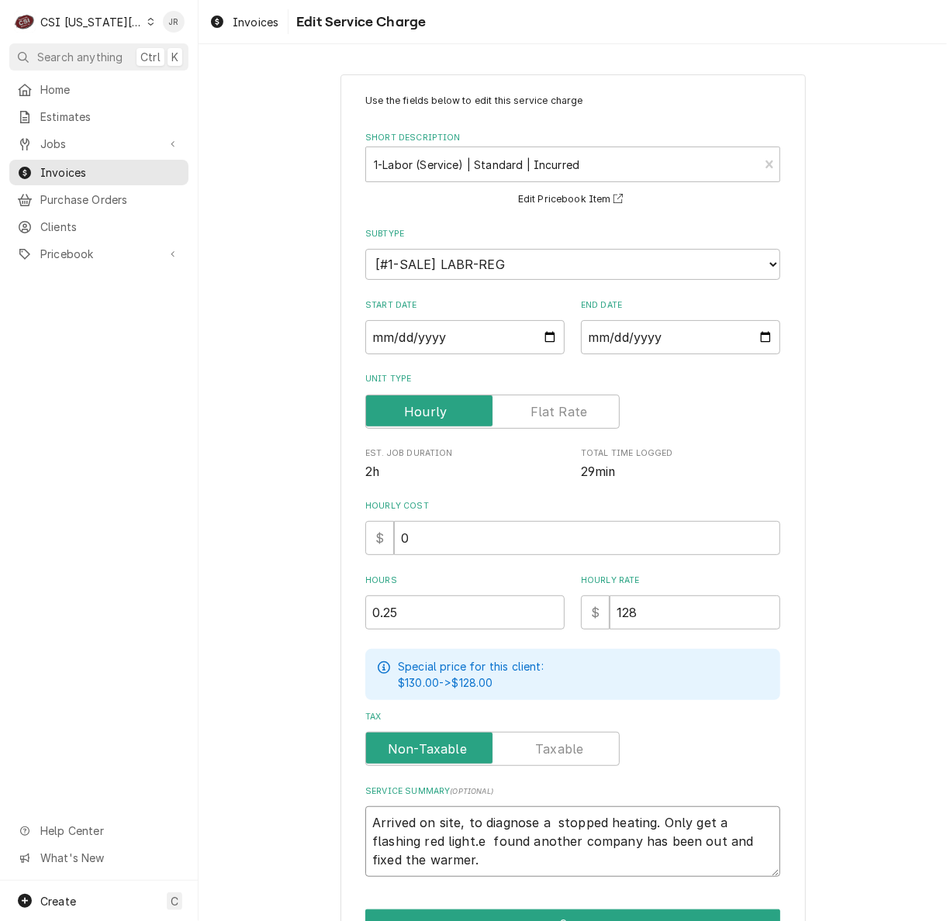
type textarea "Arrived on site, to diagnose a stopped heating. Only get a flashing red light.e…"
type textarea "x"
type textarea "Arrived on site, to diagnose stopped heating. Only get a flashing red light.e f…"
type textarea "x"
type textarea "Arrived on site, to diagnose u stopped heating. Only get a flashing red light.e…"
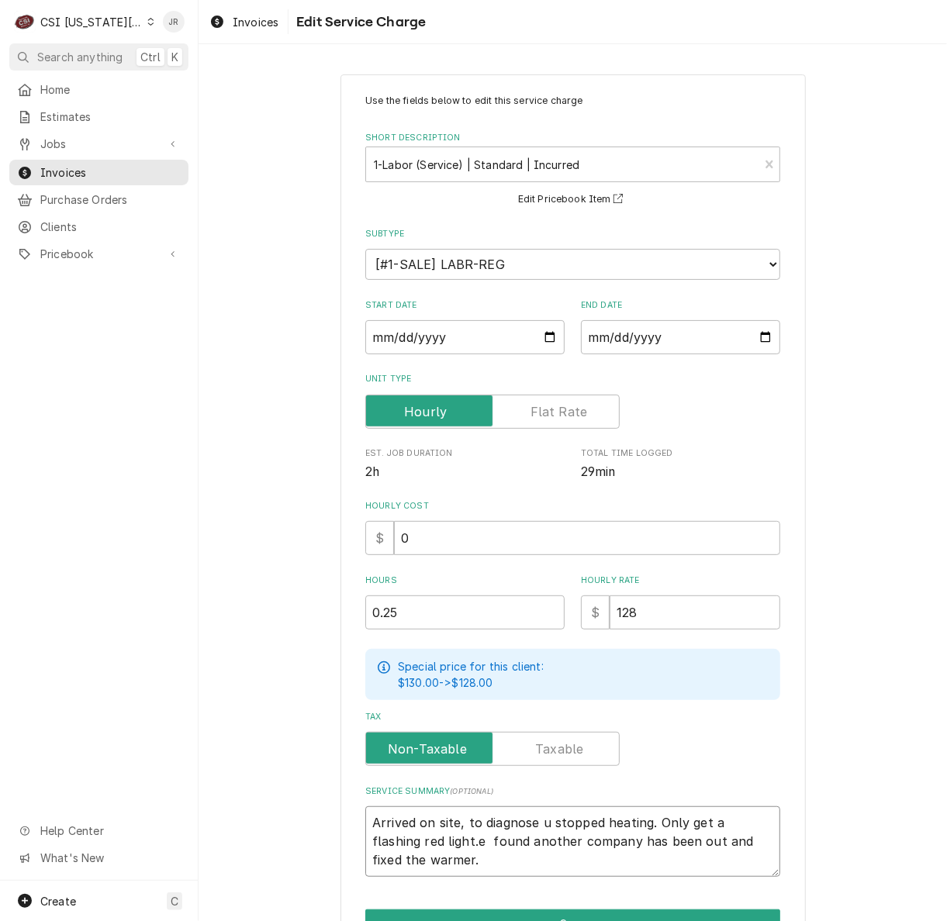
type textarea "x"
type textarea "Arrived on site, to diagnose un stopped heating. Only get a flashing red light.…"
type textarea "x"
type textarea "Arrived on site, to diagnose uni stopped heating. Only get a flashing red light…"
type textarea "x"
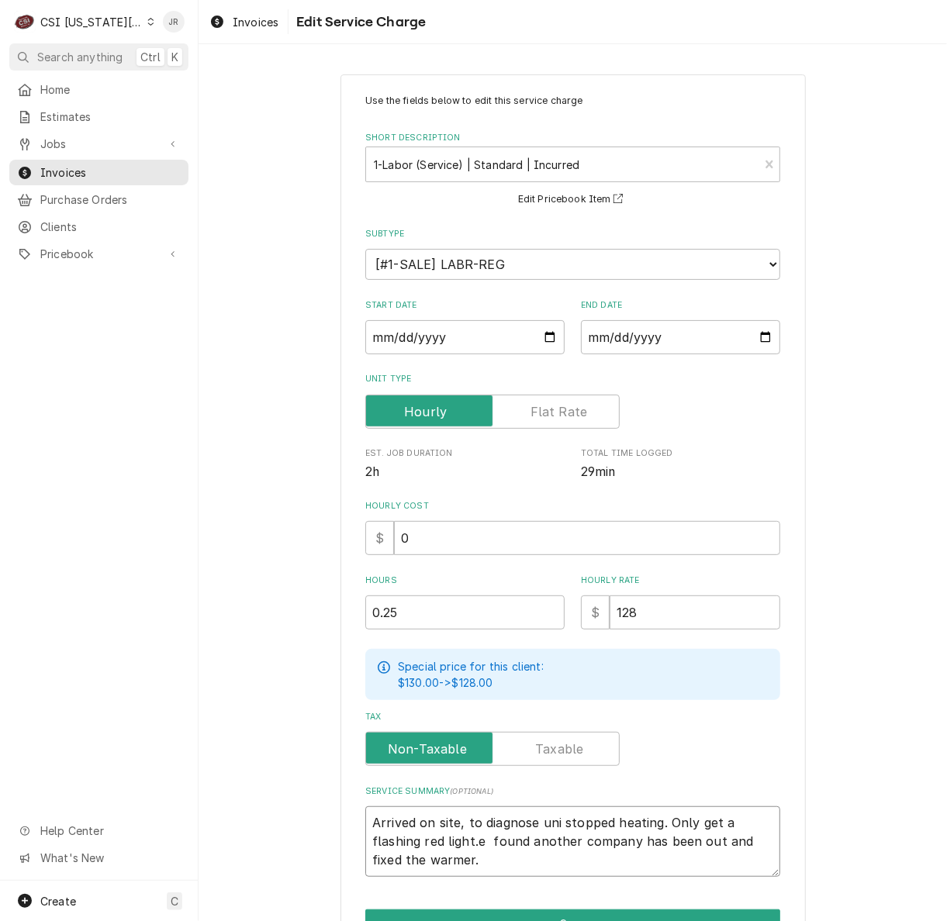
type textarea "Arrived on site, to diagnose unit stopped heating. Only get a flashing red ligh…"
type textarea "x"
type textarea "Arrived on site, to diagnose unit stopped heating. Only get a flashing red ligh…"
type textarea "x"
type textarea "Arrived on site, to diagnose unit n stopped heating. Only get a flashing red li…"
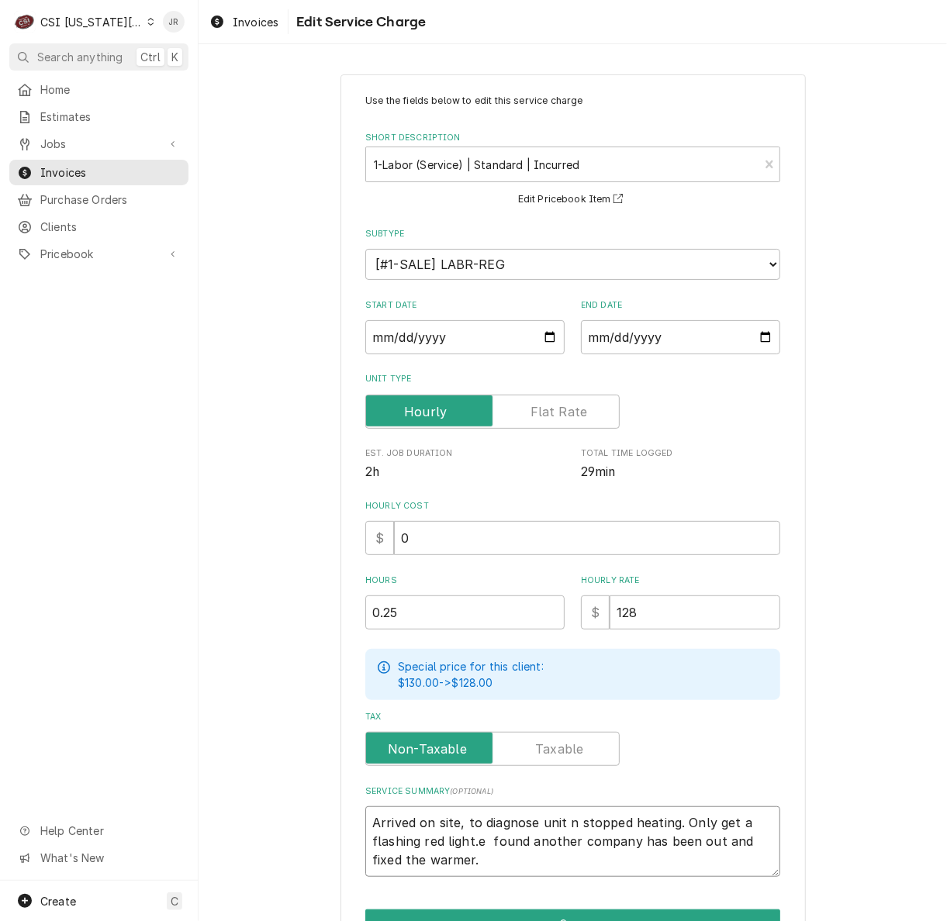
type textarea "x"
type textarea "Arrived on site, to diagnose unit no stopped heating. Only get a flashing red l…"
type textarea "x"
type textarea "Arrived on site, to diagnose unit not stopped heating. Only get a flashing red …"
type textarea "x"
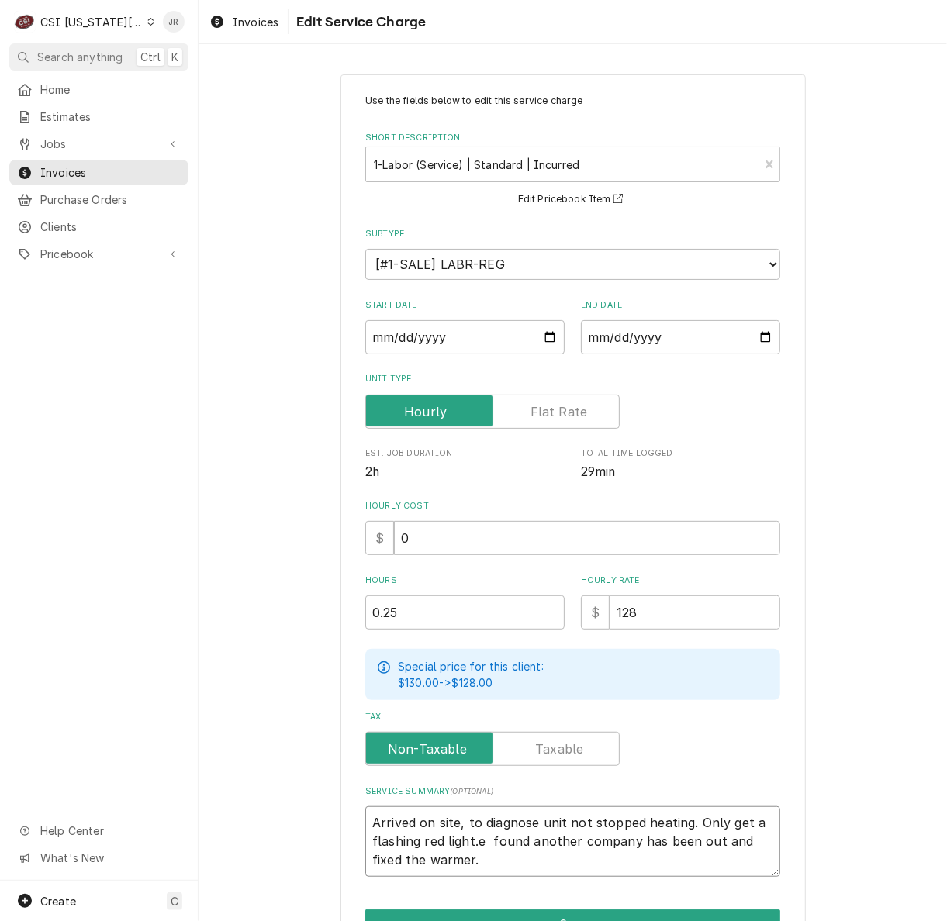
type textarea "Arrived on site, to diagnose unit not stopped heating. Only get a flashing red …"
type textarea "x"
type textarea "Arrived on site, to diagnose unit not stopped heating. Only get a flashing red …"
type textarea "x"
type textarea "Arrived on site, to diagnose unit not topped heating. Only get a flashing red l…"
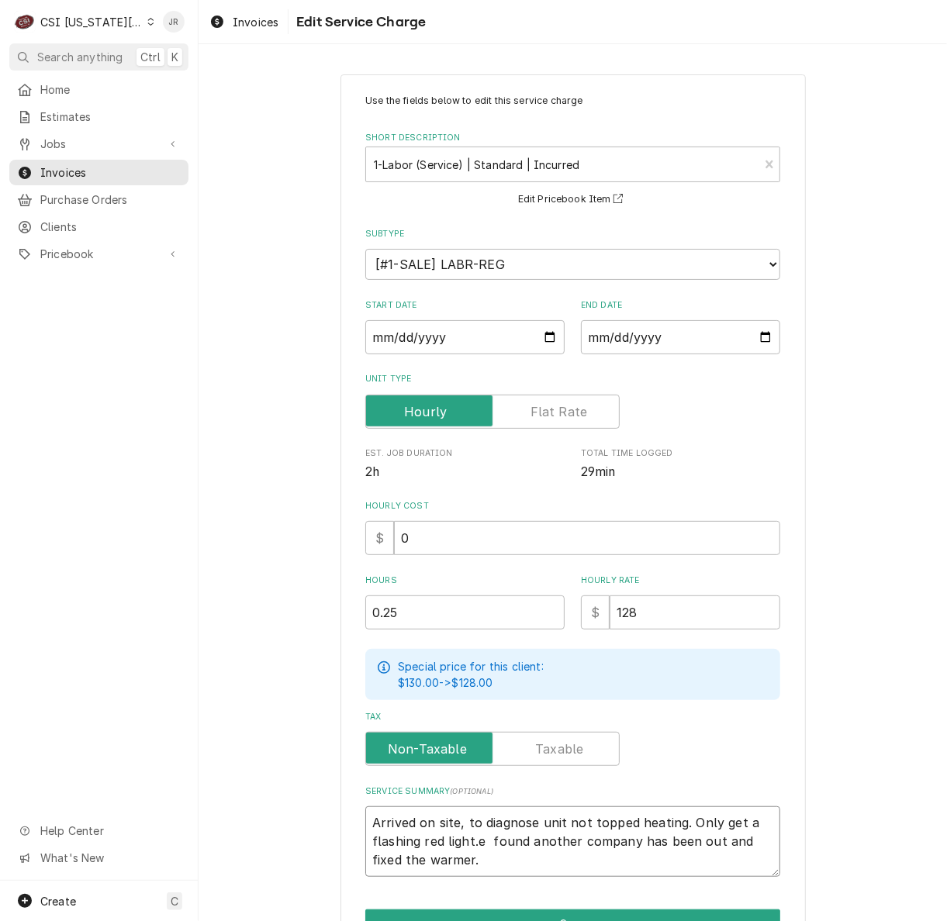
type textarea "x"
type textarea "Arrived on site, to diagnose unit not opped heating. Only get a flashing red li…"
type textarea "x"
type textarea "Arrived on site, to diagnose unit not pped heating. Only get a flashing red lig…"
type textarea "x"
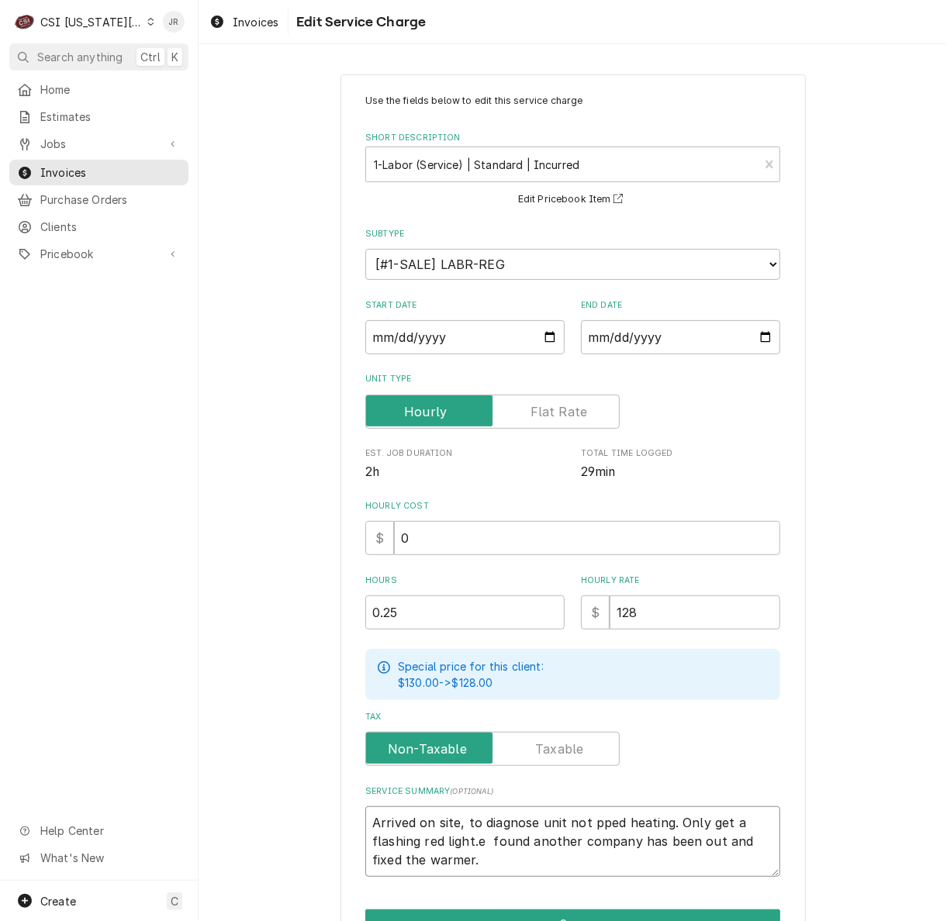
type textarea "Arrived on site, to diagnose unit not ped heating. Only get a flashing red ligh…"
type textarea "x"
type textarea "Arrived on site, to diagnose unit not ed heating. Only get a flashing red light…"
type textarea "x"
type textarea "Arrived on site, to diagnose unit not d heating. Only get a flashing red light.…"
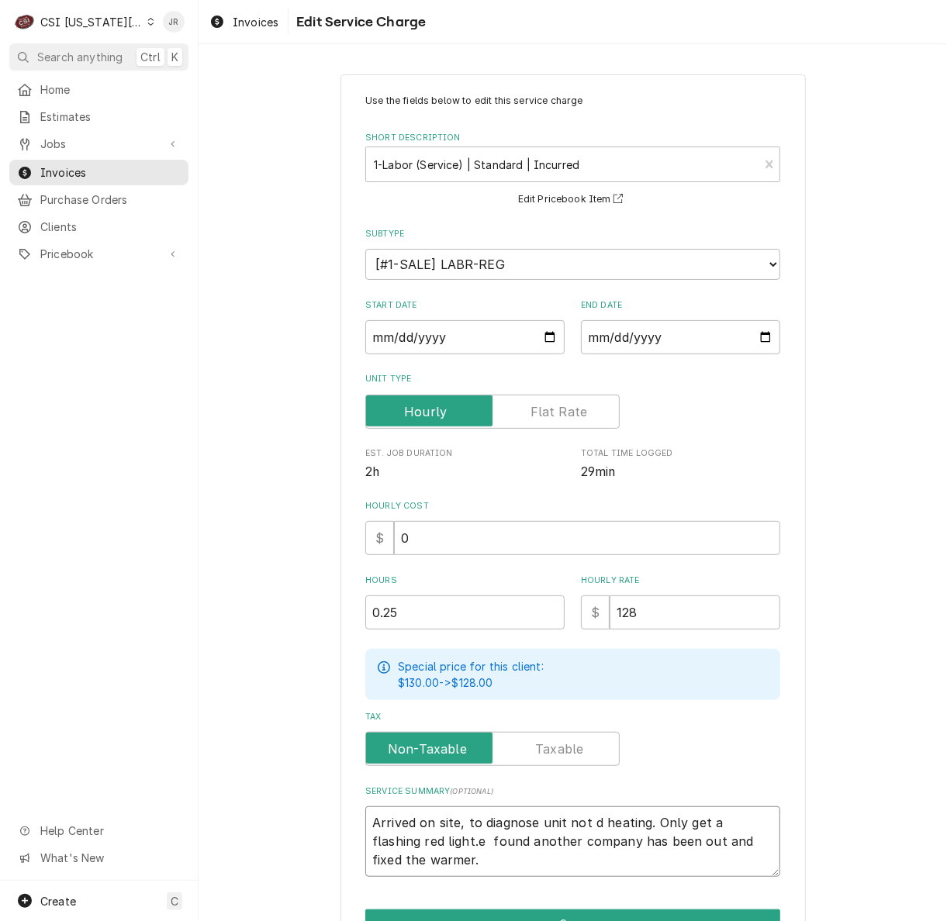
type textarea "x"
type textarea "Arrived on site, to diagnose unit not heating. Only get a flashing red light.e …"
type textarea "x"
type textarea "Arrived on site, to diagnose unit not heating. Only get a flashing red light.e …"
type textarea "x"
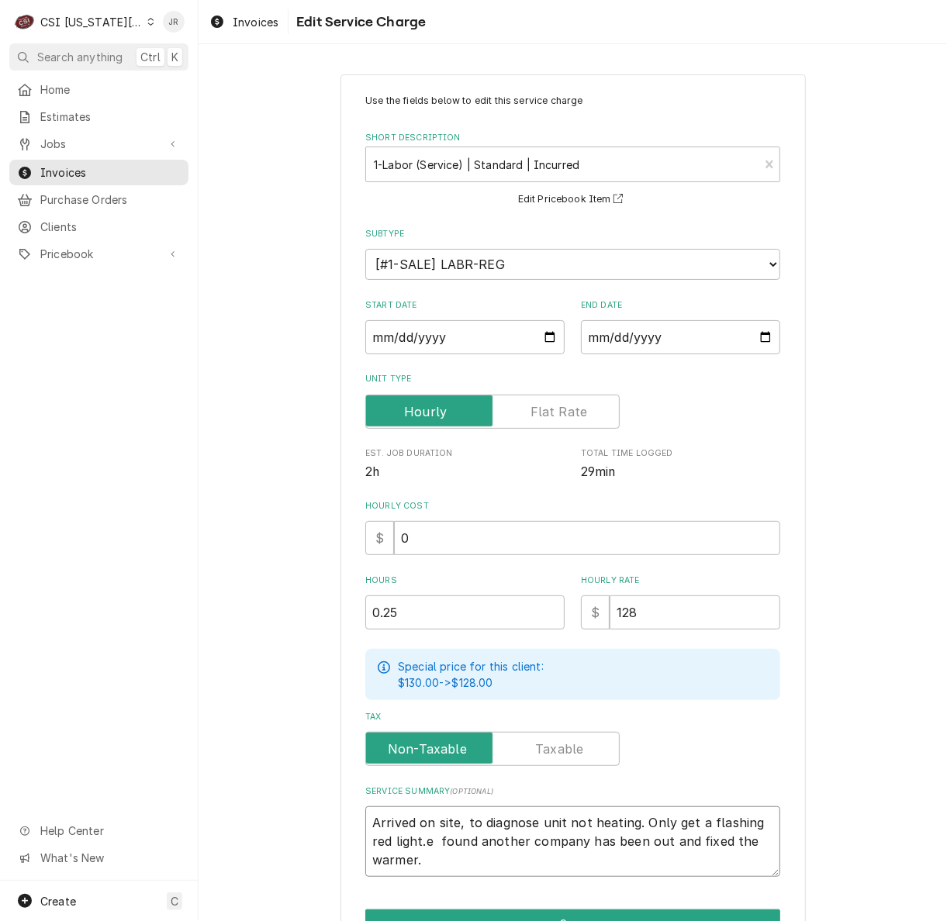
type textarea "Arrived on site, to diagnose unit not heating. Only get a flashing red light.e …"
type textarea "x"
type textarea "Arrived on site, to diagnose unit not heating. Only get a flashing red light. f…"
type textarea "x"
type textarea "Arrived on site, to diagnose unit not heating. Only get a flashing red light.fo…"
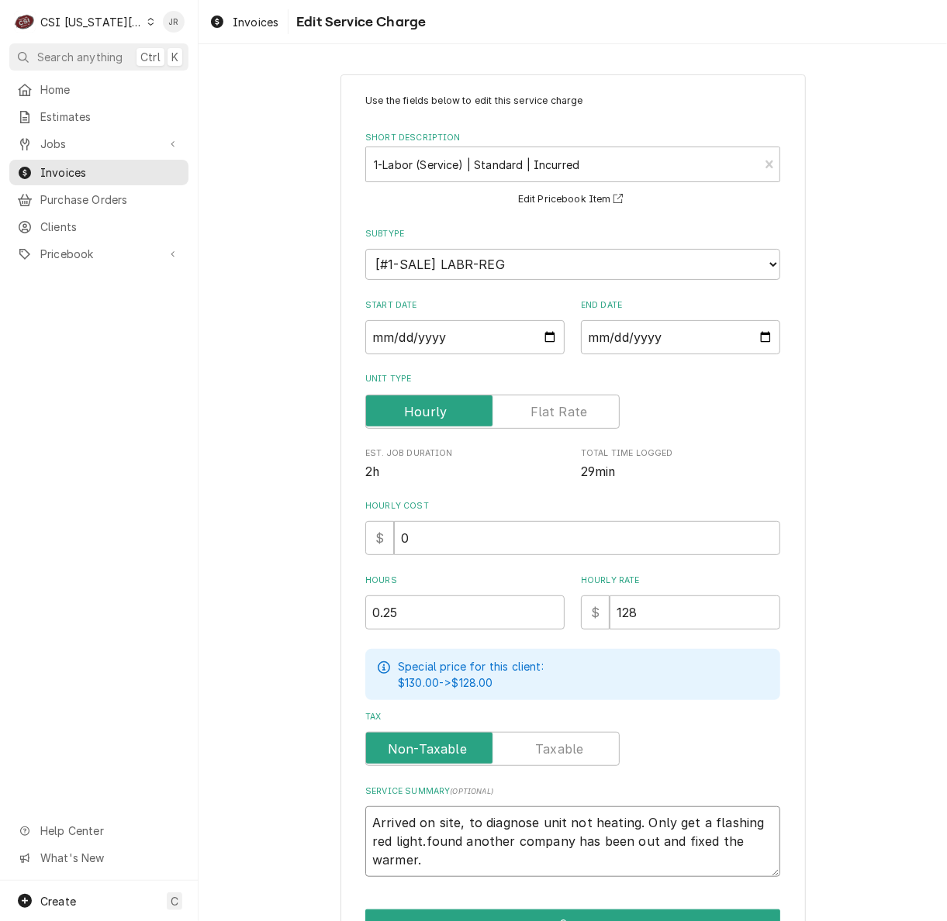
type textarea "x"
type textarea "Arrived on site, to diagnose unit not heating. Only get a flashing red light.ou…"
type textarea "x"
type textarea "Arrived on site, to diagnose unit not heating. Only get a flashing red light. o…"
type textarea "x"
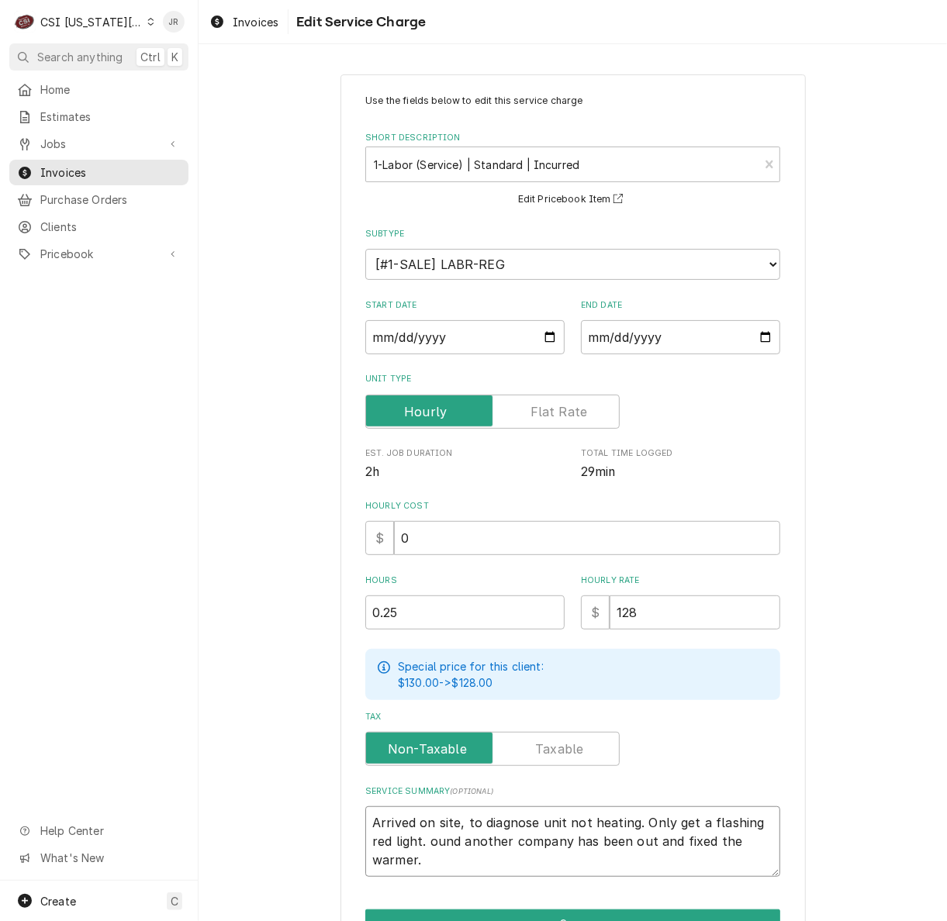
type textarea "Arrived on site, to diagnose unit not heating. Only get a flashing red light. o…"
type textarea "x"
type textarea "Arrived on site, to diagnose unit not heating. Only get a flashing red light. F…"
type textarea "x"
type textarea "Arrived on site, to diagnose unit not heating. Only get a flashing red light. F…"
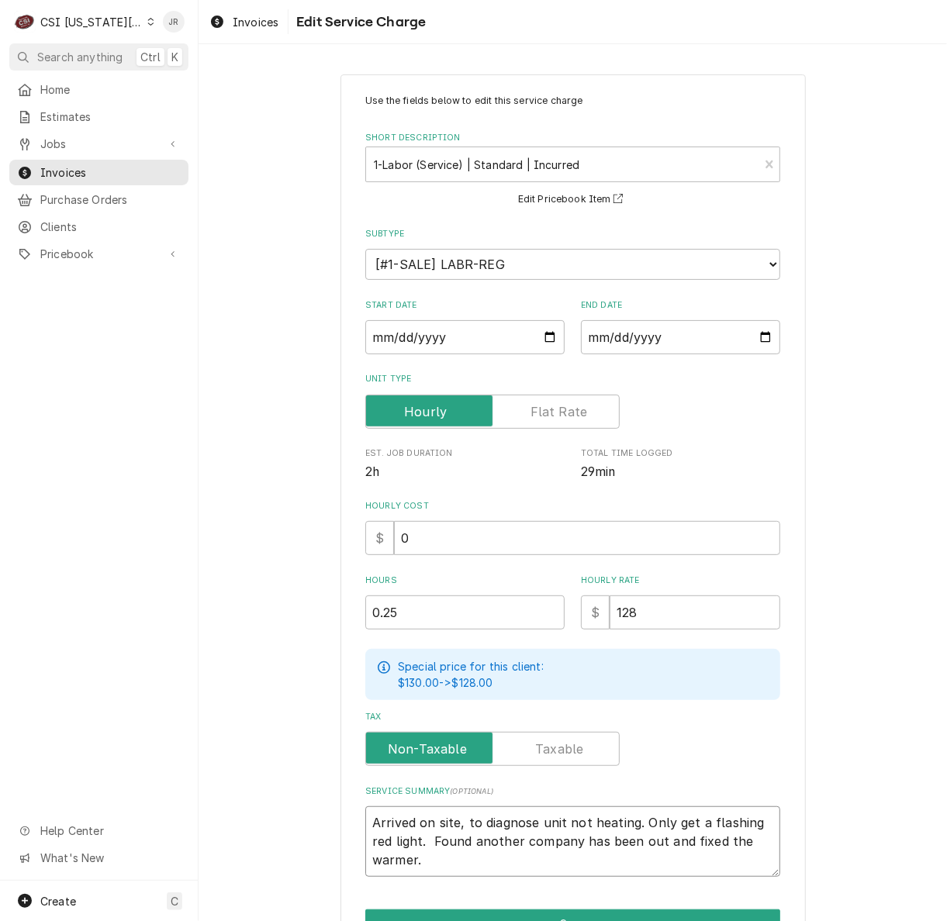
type textarea "x"
type textarea "Arrived on site, to diagnose unit not heating. Only get a flashing red light. F…"
type textarea "x"
type textarea "Arrived on site, to diagnose unit not heating. Only get a flashing red light. F…"
type textarea "x"
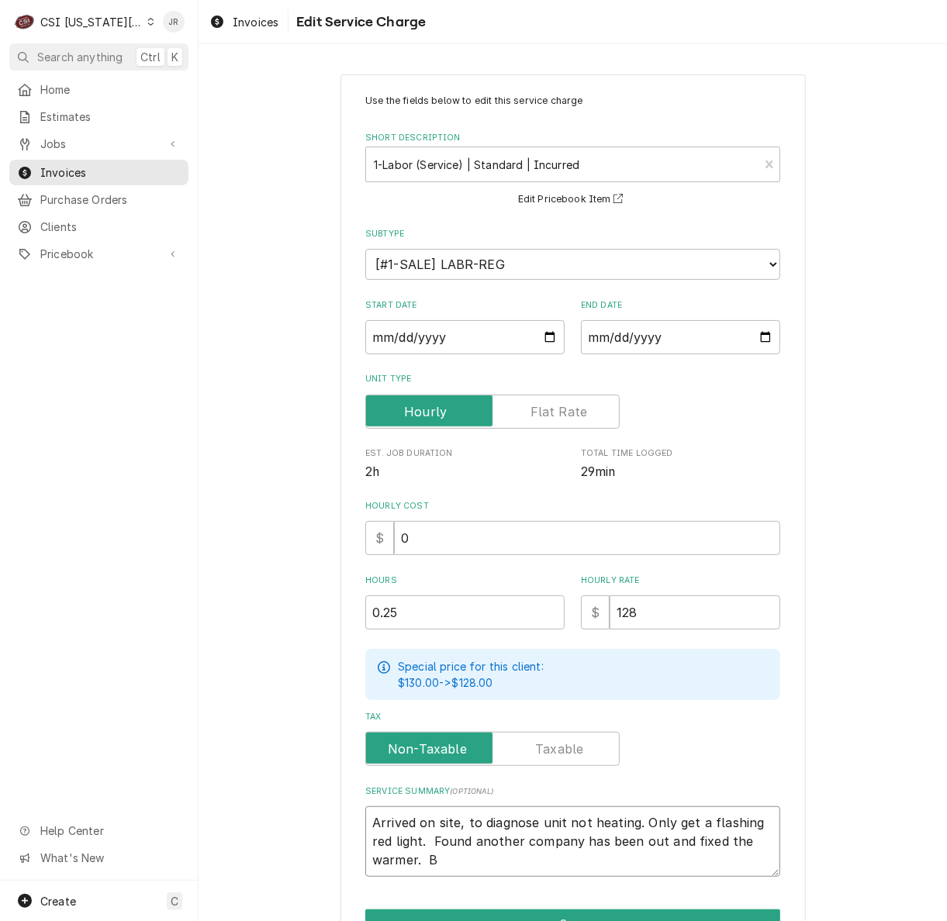
type textarea "Arrived on site, to diagnose unit not heating. Only get a flashing red light. F…"
type textarea "x"
type textarea "Arrived on site, to diagnose unit not heating. Only get a flashing red light. F…"
type textarea "x"
type textarea "Arrived on site, to diagnose unit not heating. Only get a flashing red light. F…"
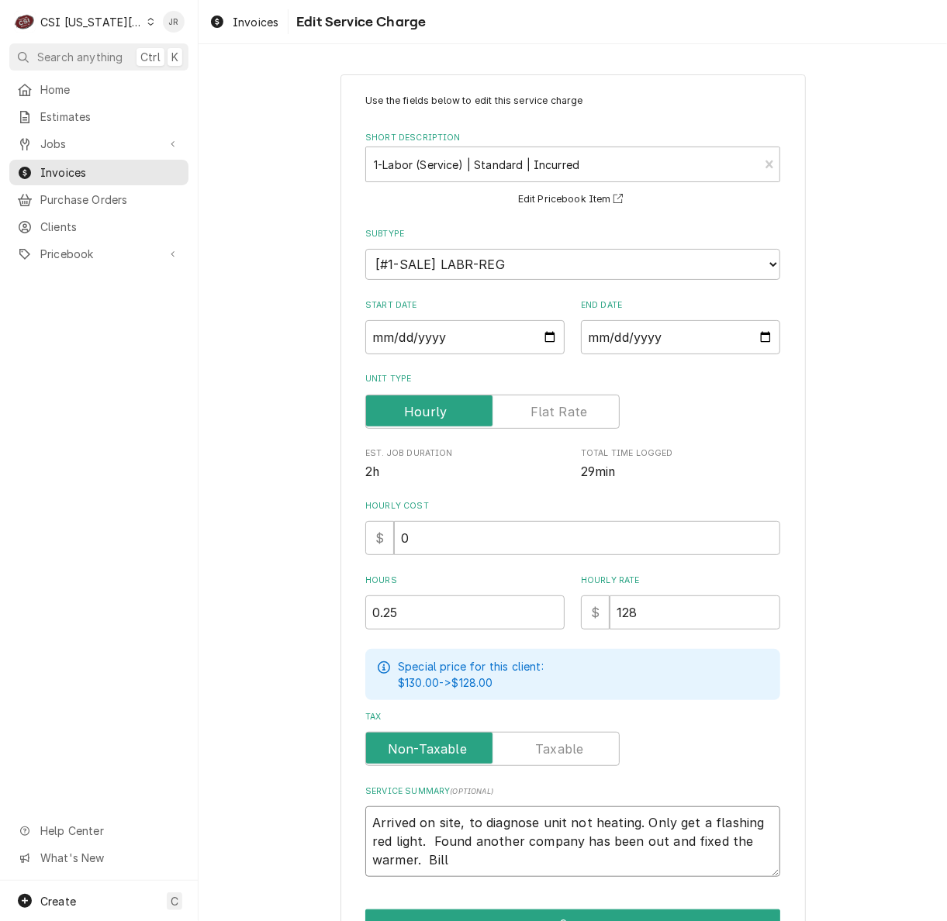
type textarea "x"
type textarea "Arrived on site, to diagnose unit not heating. Only get a flashing red light. F…"
type textarea "x"
type textarea "Arrived on site, to diagnose unit not heating. Only get a flashing red light. F…"
type textarea "x"
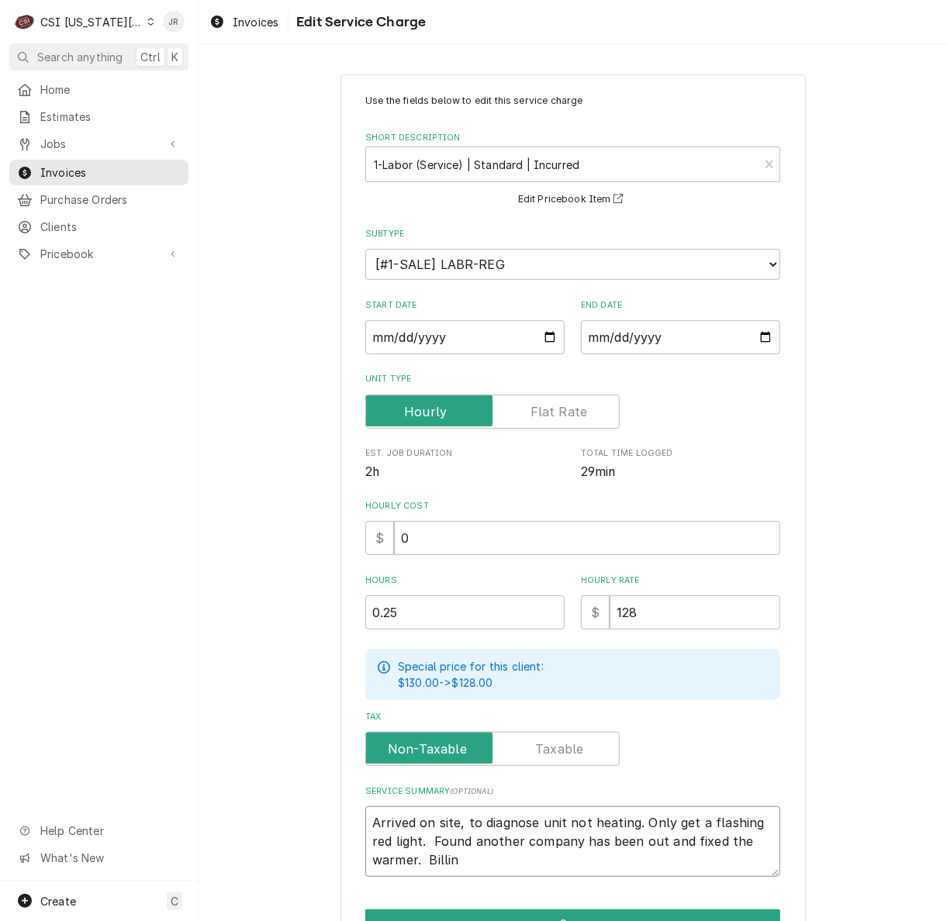
type textarea "Arrived on site, to diagnose unit not heating. Only get a flashing red light. F…"
type textarea "x"
type textarea "Arrived on site, to diagnose unit not heating. Only get a flashing red light. F…"
type textarea "x"
type textarea "Arrived on site, to diagnose unit not heating. Only get a flashing red light. F…"
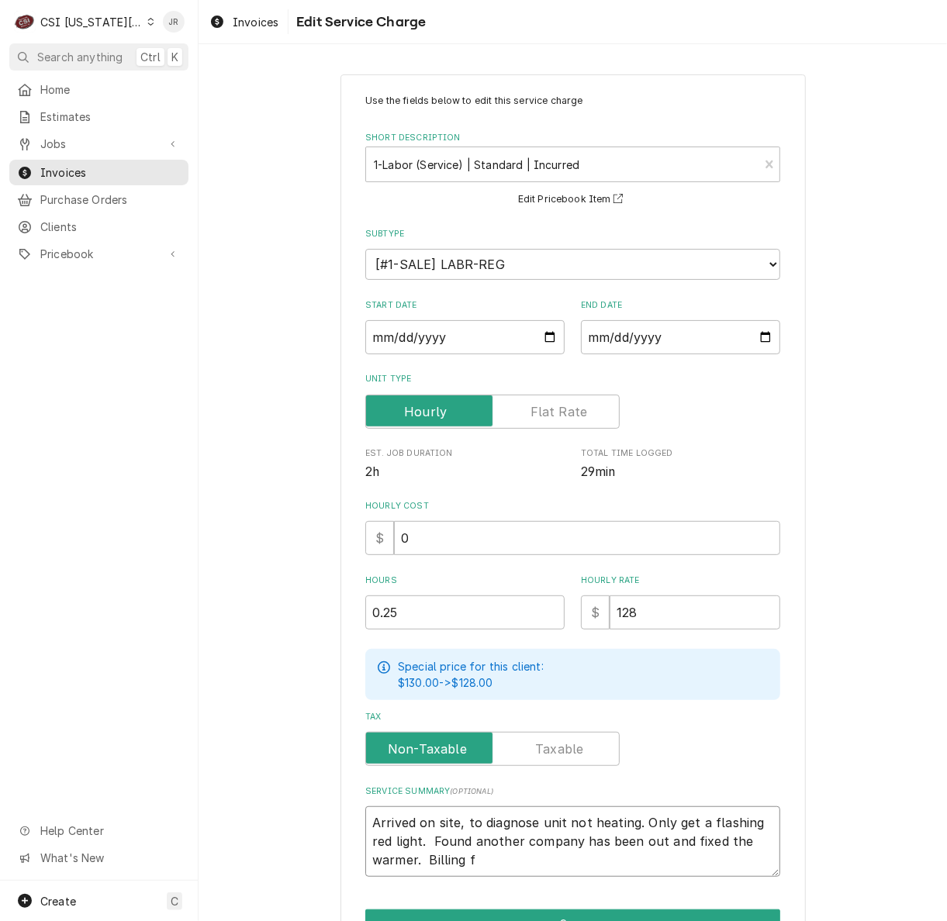
type textarea "x"
type textarea "Arrived on site, to diagnose unit not heating. Only get a flashing red light. F…"
type textarea "x"
type textarea "Arrived on site, to diagnose unit not heating. Only get a flashing red light. F…"
type textarea "x"
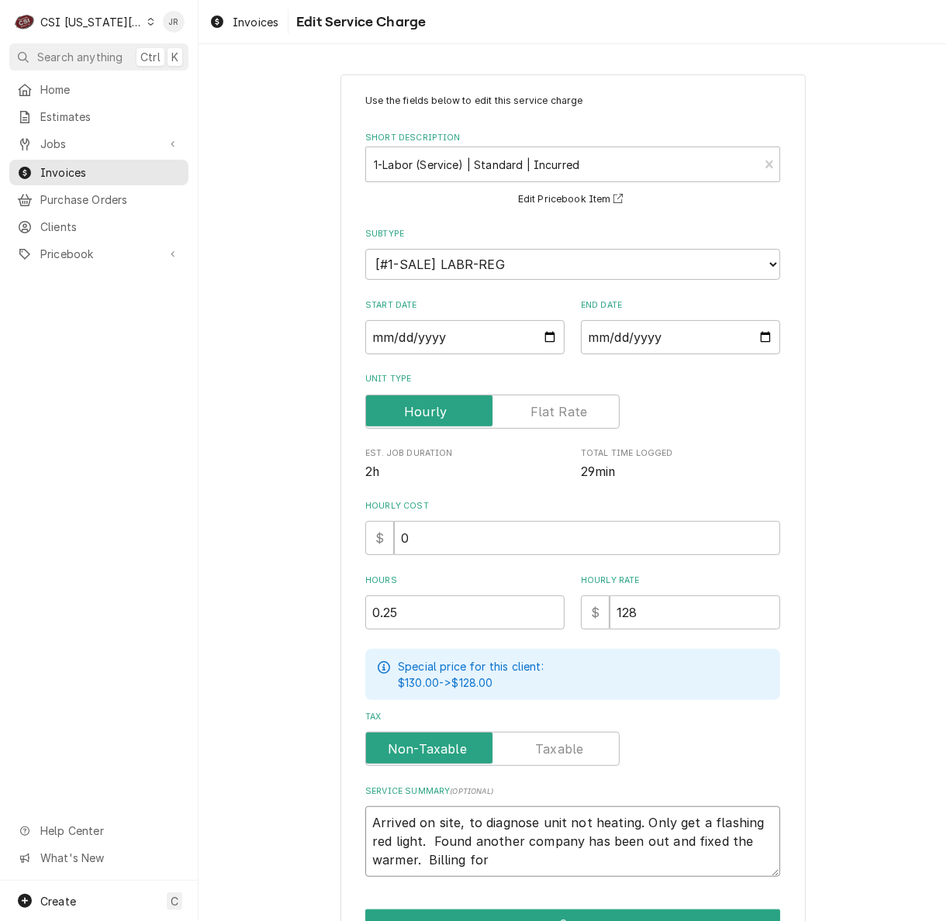
type textarea "Arrived on site, to diagnose unit not heating. Only get a flashing red light. F…"
type textarea "x"
type textarea "Arrived on site, to diagnose unit not heating. Only get a flashing red light. F…"
type textarea "x"
type textarea "Arrived on site, to diagnose unit not heating. Only get a flashing red light. F…"
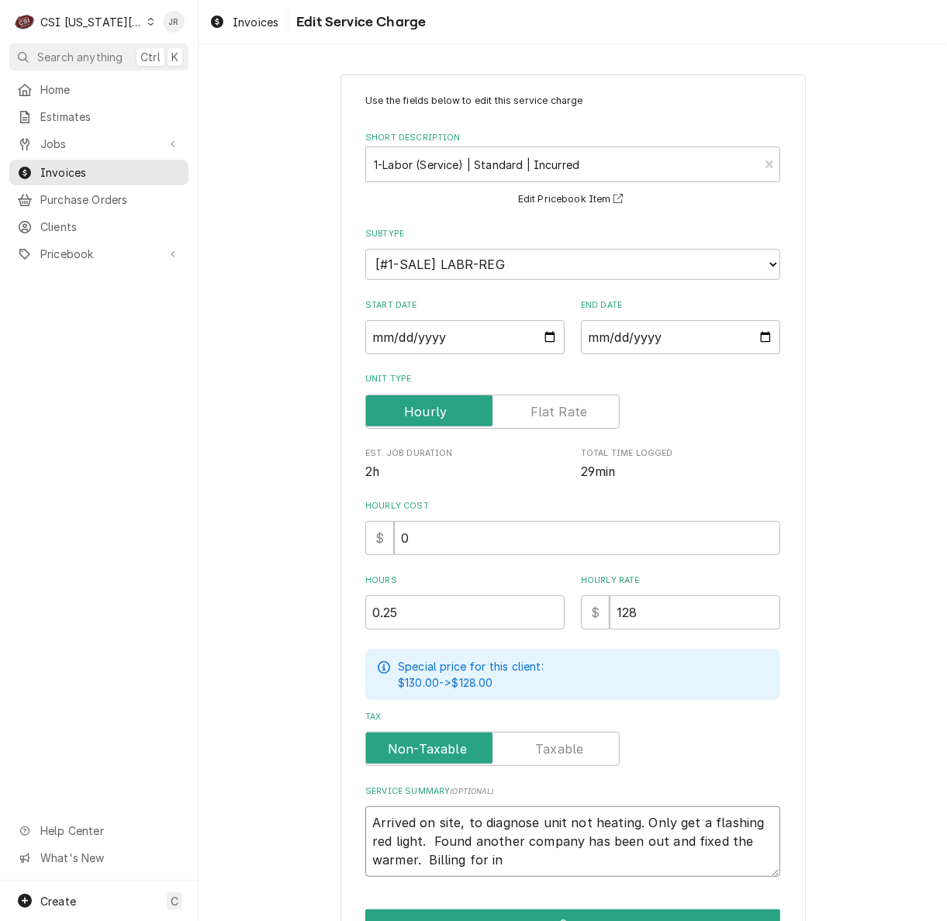
type textarea "x"
type textarea "Arrived on site, to diagnose unit not heating. Only get a flashing red light. F…"
type textarea "x"
type textarea "Arrived on site, to diagnose unit not heating. Only get a flashing red light. F…"
type textarea "x"
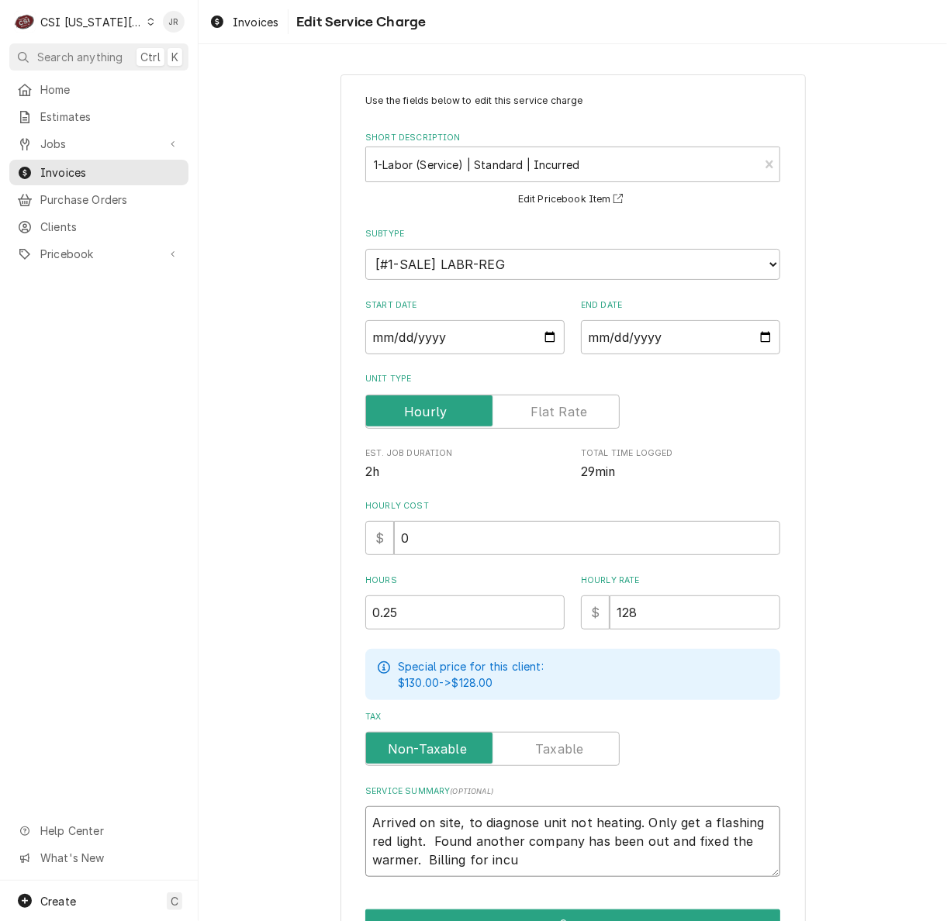
type textarea "Arrived on site, to diagnose unit not heating. Only get a flashing red light. F…"
type textarea "x"
type textarea "Arrived on site, to diagnose unit not heating. Only get a flashing red light. F…"
type textarea "x"
type textarea "Arrived on site, to diagnose unit not heating. Only get a flashing red light. F…"
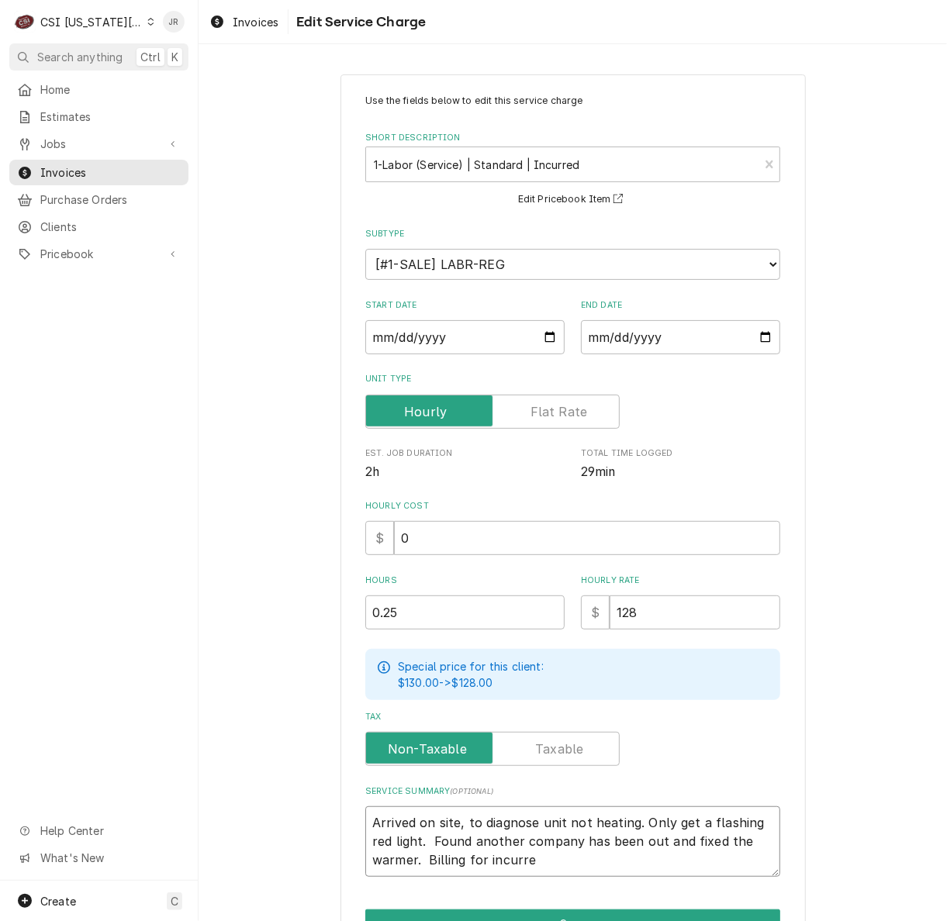
type textarea "x"
type textarea "Arrived on site, to diagnose unit not heating. Only get a flashing red light. F…"
type textarea "x"
type textarea "Arrived on site, to diagnose unit not heating. Only get a flashing red light. F…"
type textarea "x"
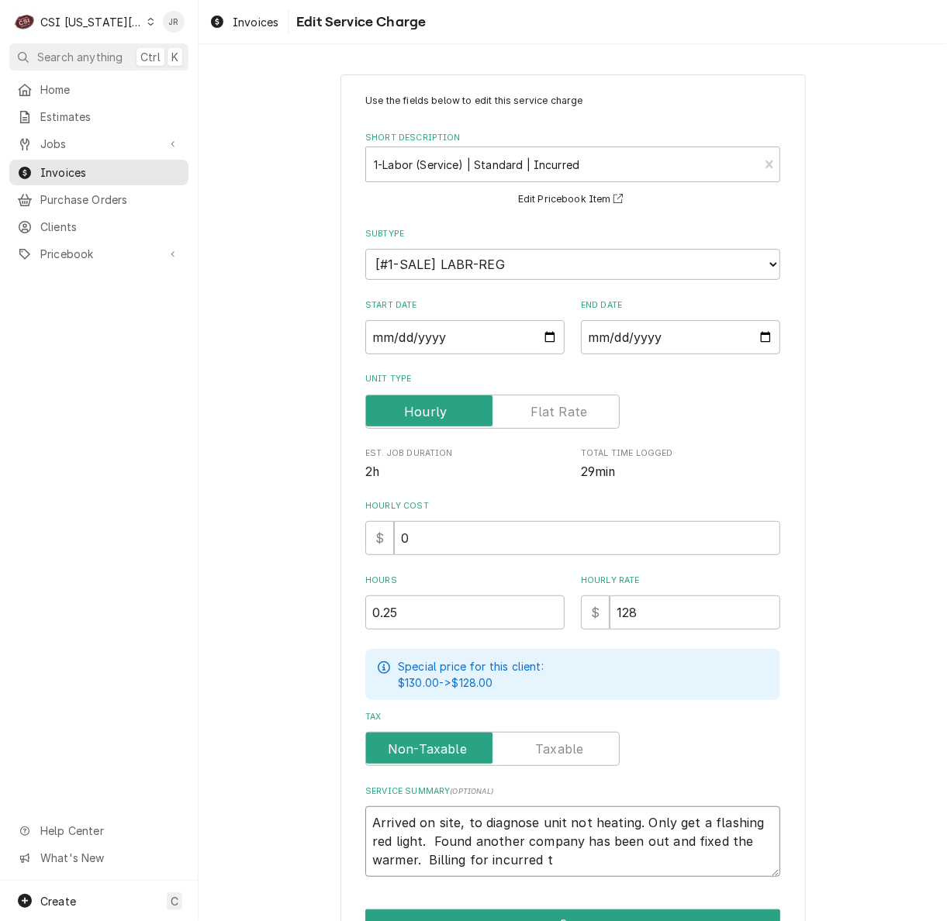
type textarea "Arrived on site, to diagnose unit not heating. Only get a flashing red light. F…"
type textarea "x"
type textarea "Arrived on site, to diagnose unit not heating. Only get a flashing red light. F…"
type textarea "x"
type textarea "Arrived on site, to diagnose unit not heating. Only get a flashing red light. F…"
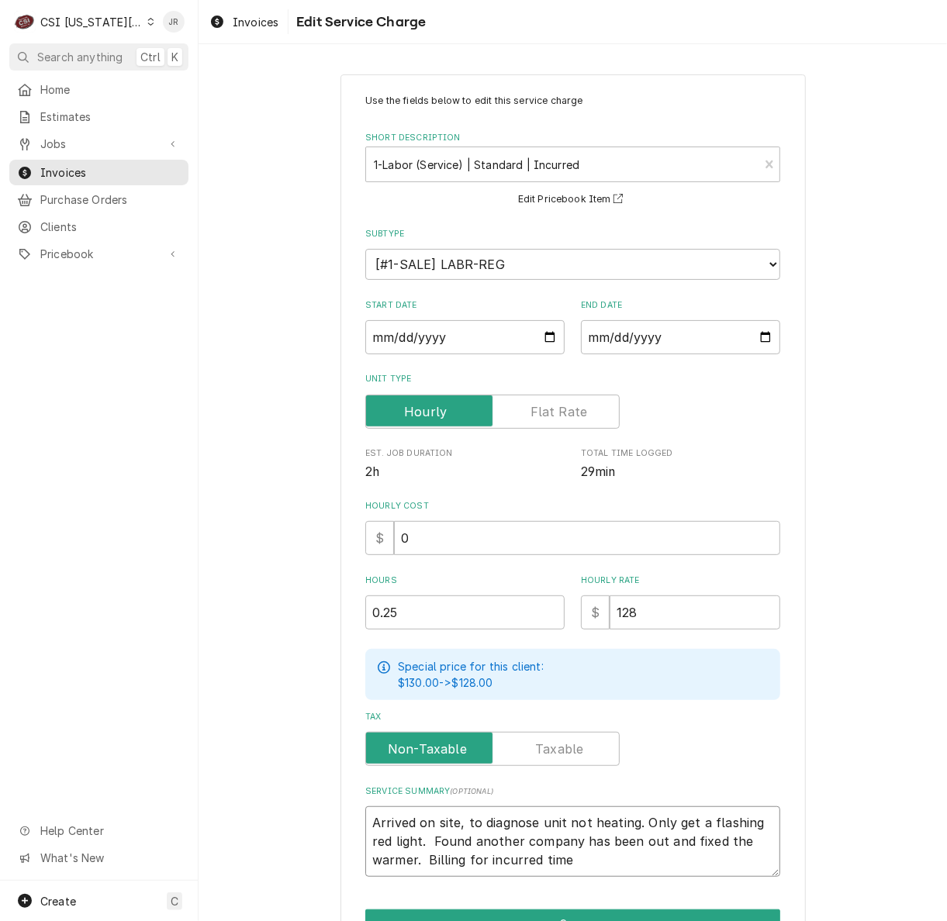
type textarea "x"
type textarea "Arrived on site, to diagnose unit not heating. Only get a flashing red light. F…"
type textarea "x"
type textarea "Arrived on site, to diagnose unit not heating. Only get a flashing red light. F…"
type textarea "x"
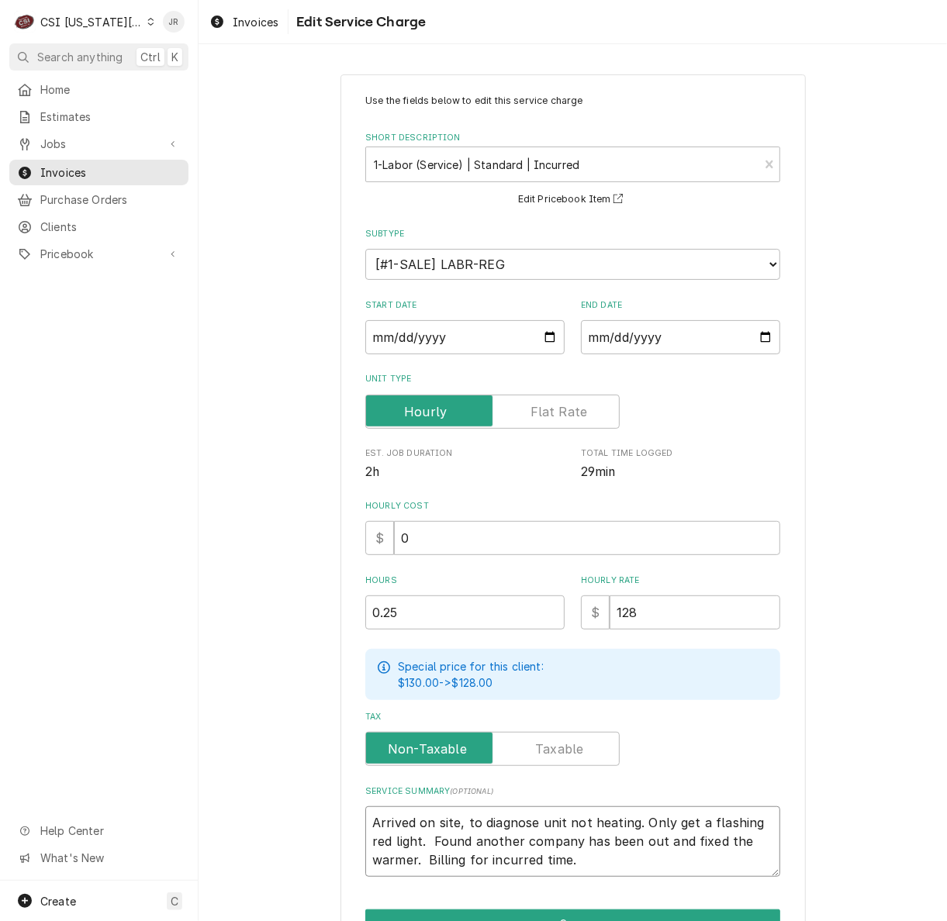
type textarea "Arrived on site, to diagnose unit not heating. Only get a flashing red light. F…"
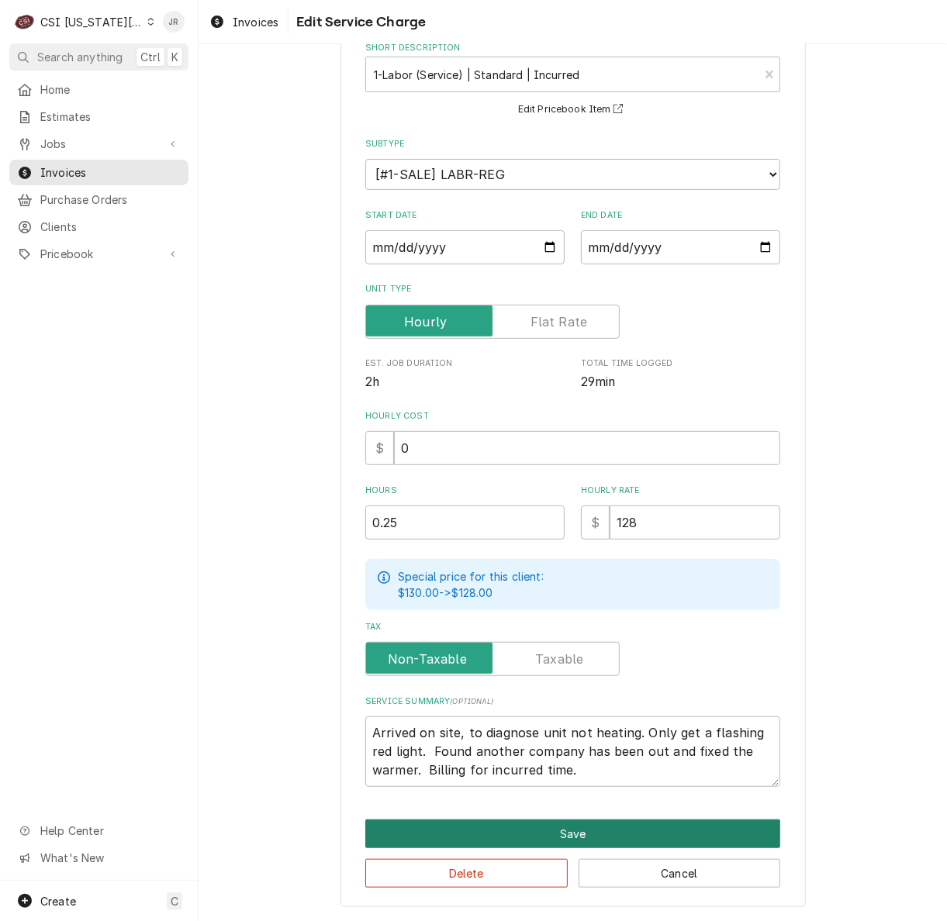
click at [544, 842] on button "Save" at bounding box center [572, 834] width 415 height 29
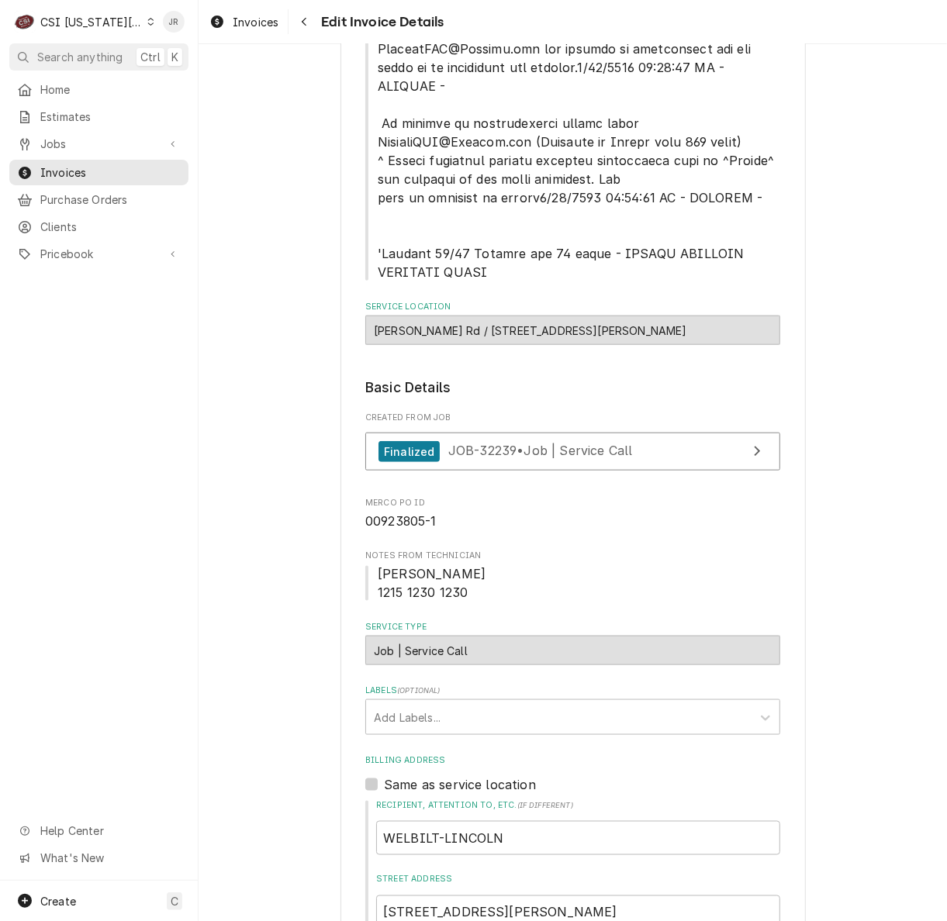
scroll to position [1033, 0]
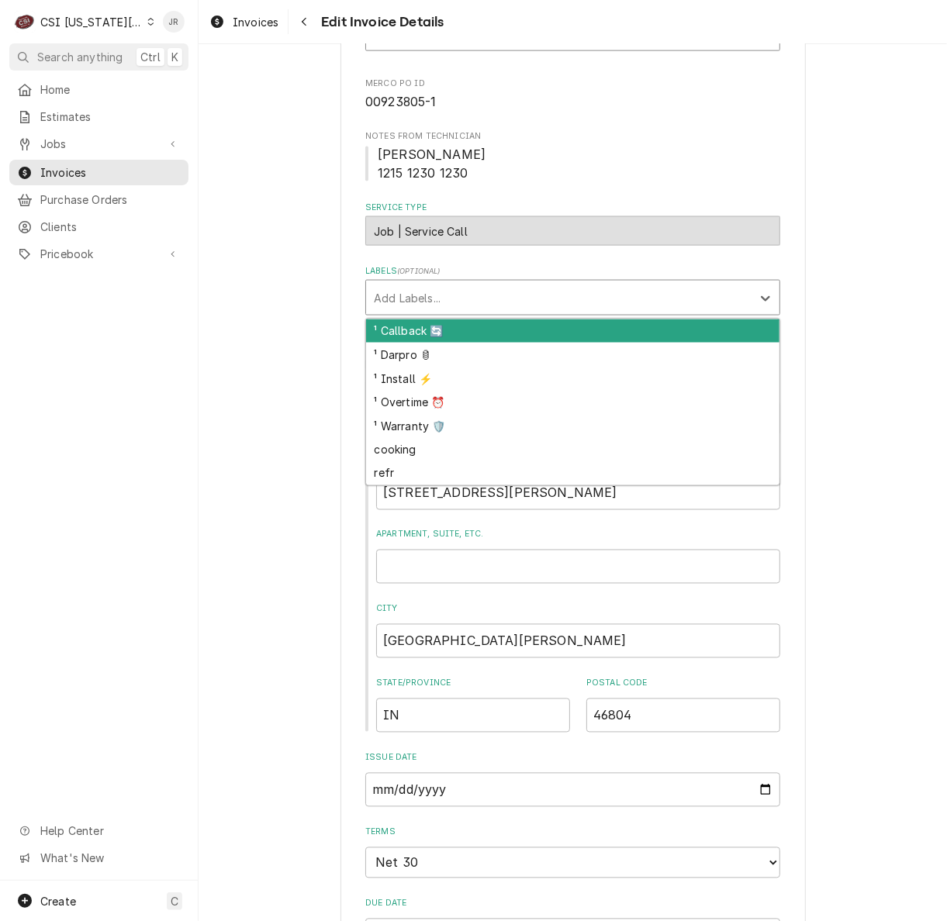
click at [485, 284] on div "Labels" at bounding box center [559, 298] width 370 height 28
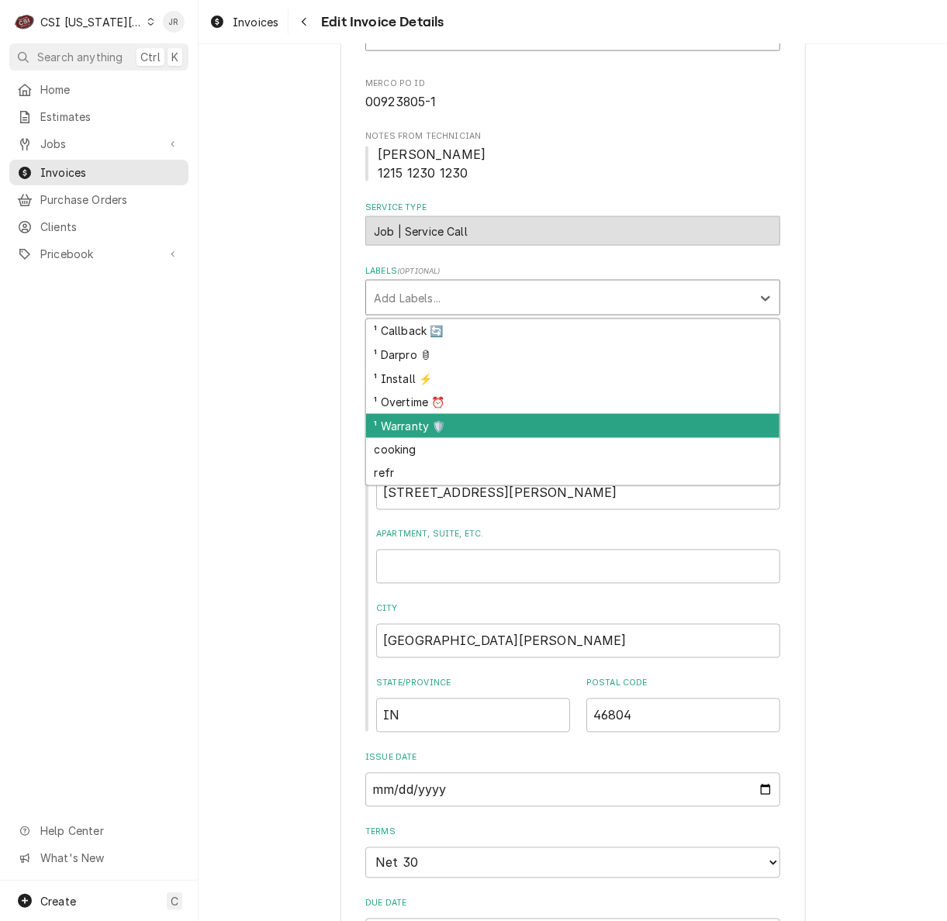
click at [448, 414] on div "¹ Warranty 🛡️" at bounding box center [572, 426] width 413 height 24
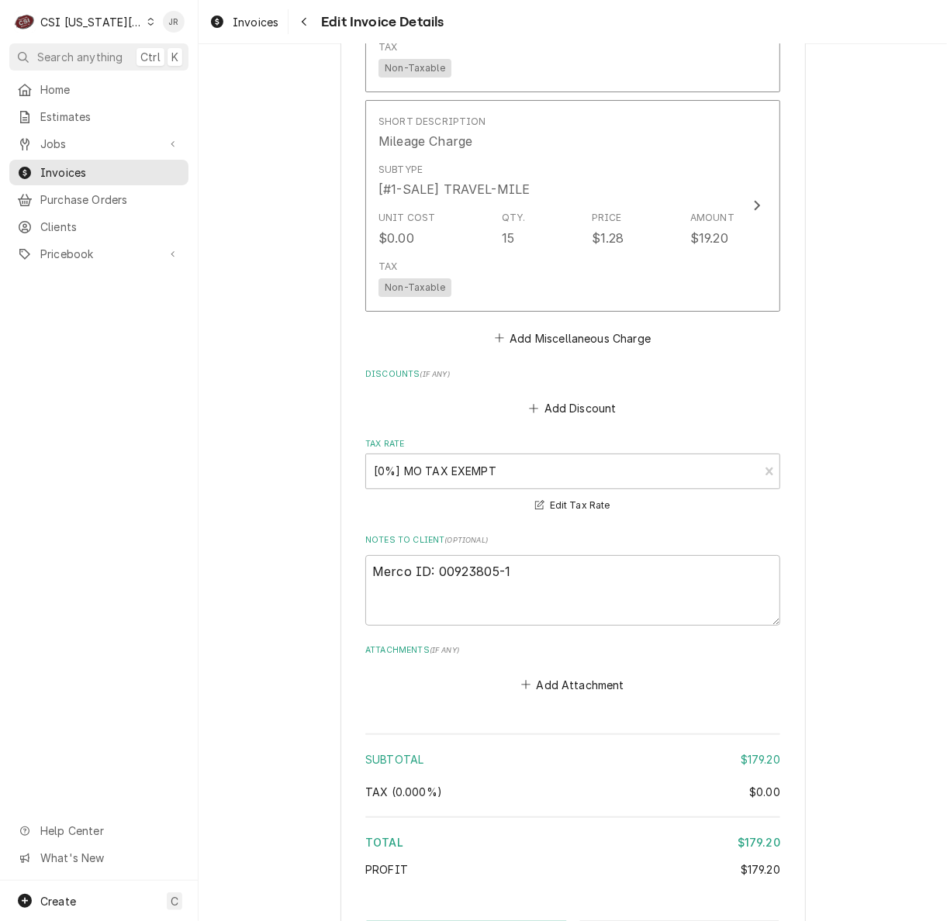
scroll to position [2807, 0]
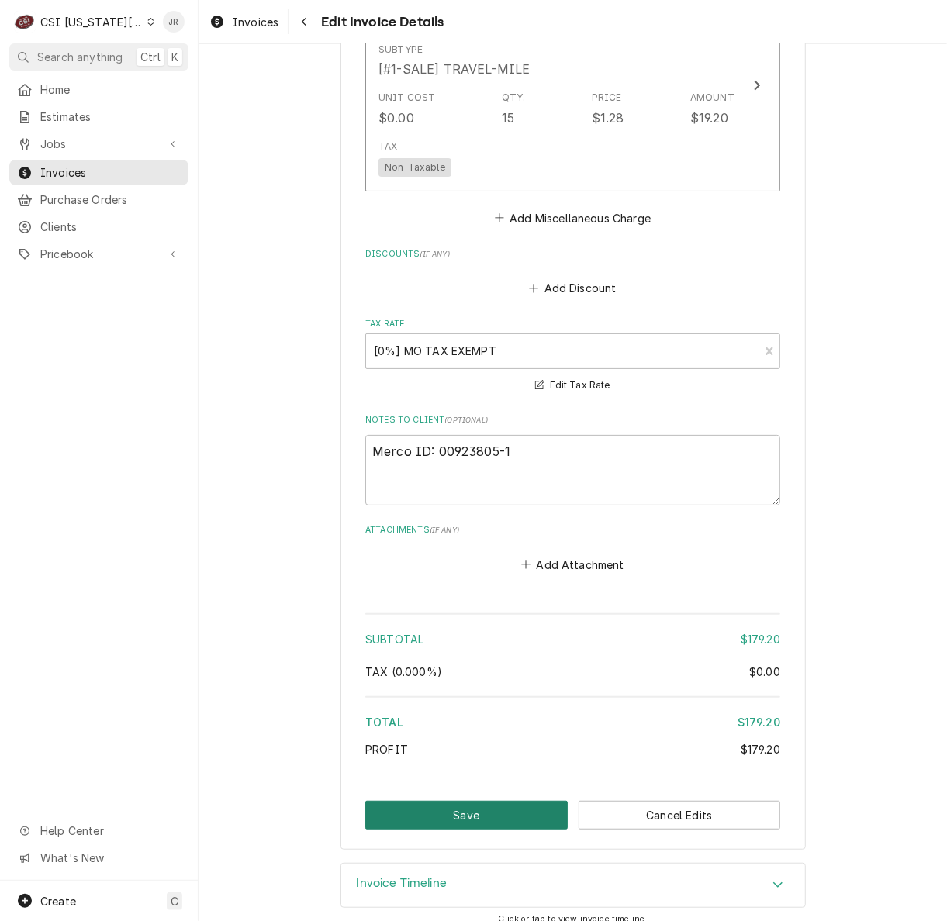
click at [473, 801] on button "Save" at bounding box center [466, 815] width 202 height 29
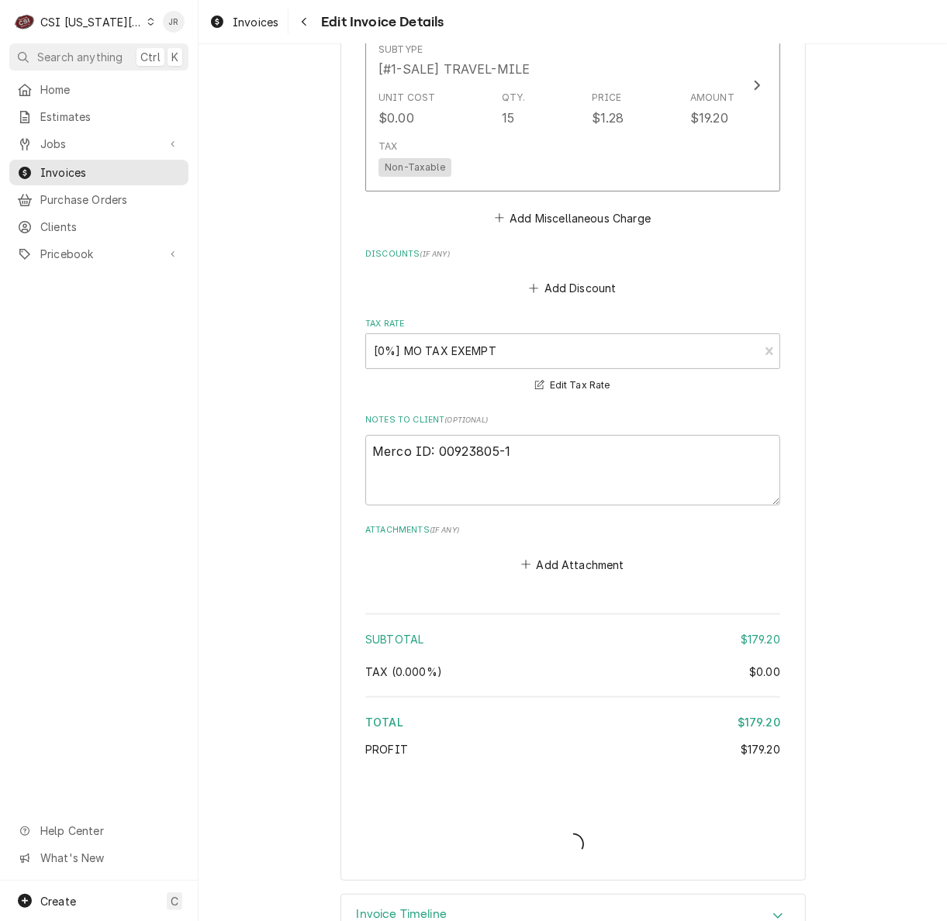
type textarea "x"
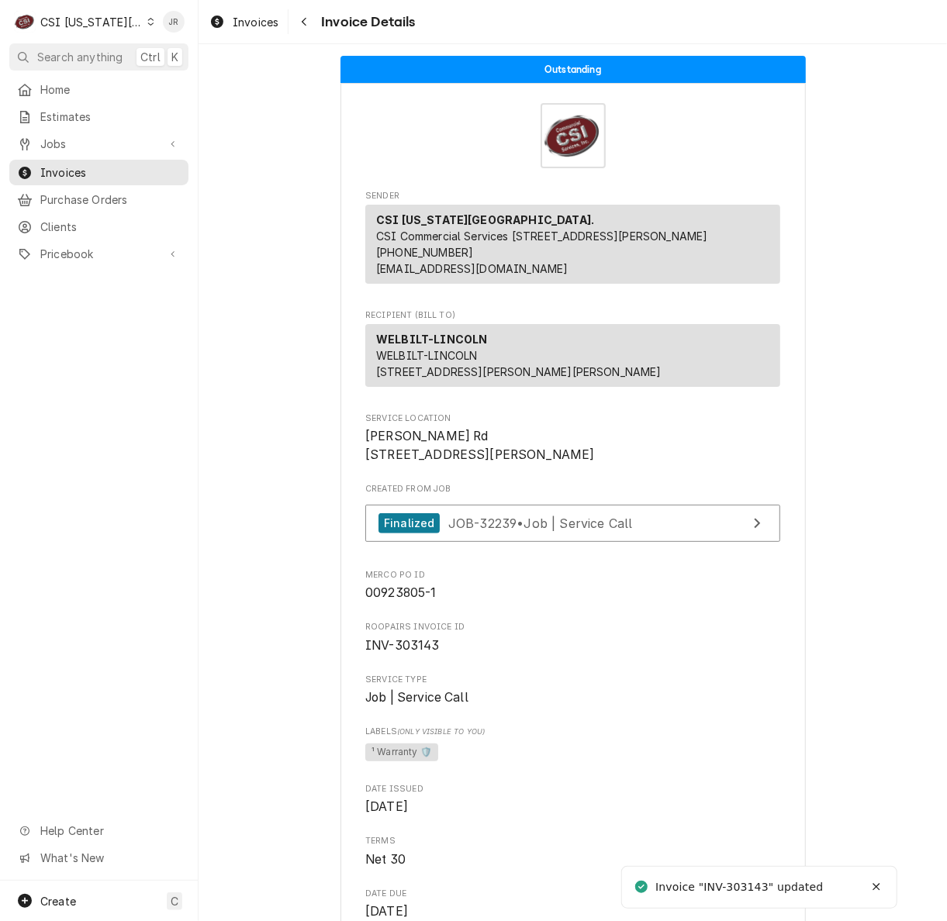
click at [740, 882] on div "Invoice "INV-303143" updated" at bounding box center [740, 887] width 170 height 16
drag, startPoint x: 740, startPoint y: 882, endPoint x: 810, endPoint y: 681, distance: 213.6
drag, startPoint x: 739, startPoint y: 891, endPoint x: 747, endPoint y: 881, distance: 13.2
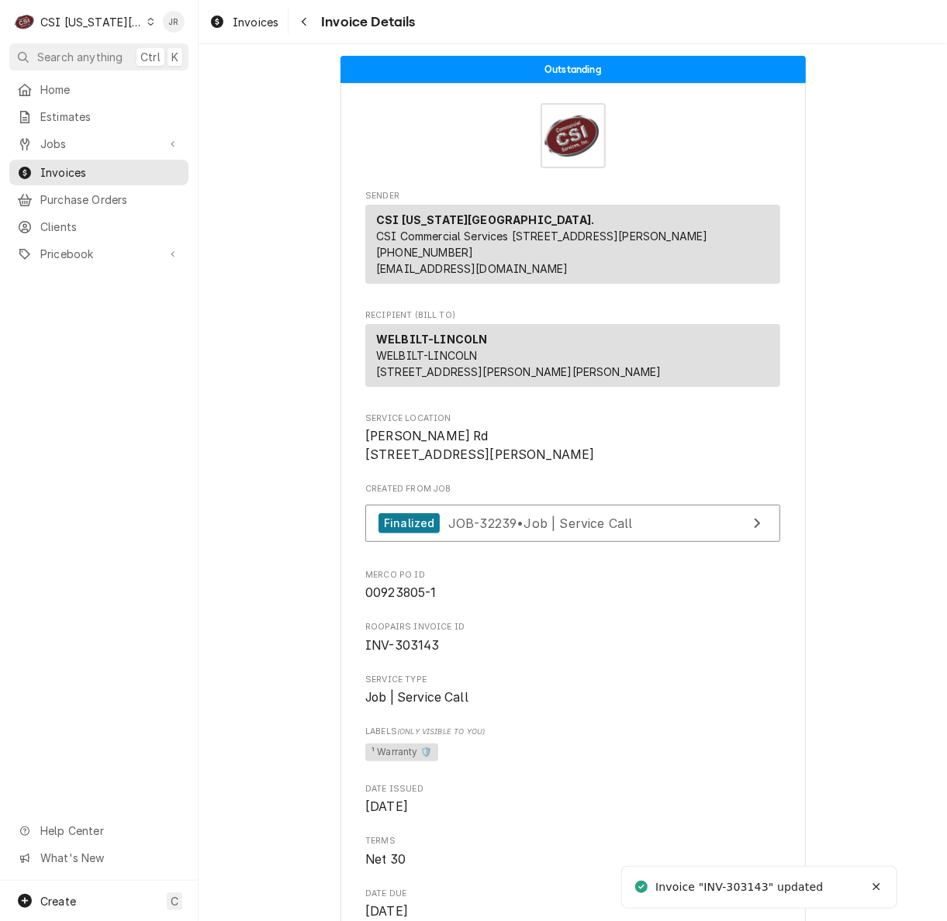
click at [747, 881] on div "Invoice "INV-303143" updated" at bounding box center [740, 887] width 170 height 16
click at [750, 881] on div "Invoice "INV-303143" updated" at bounding box center [740, 887] width 170 height 16
click at [750, 879] on div "Invoice "INV-303143" updated" at bounding box center [740, 887] width 170 height 16
drag, startPoint x: 750, startPoint y: 881, endPoint x: 826, endPoint y: 695, distance: 200.7
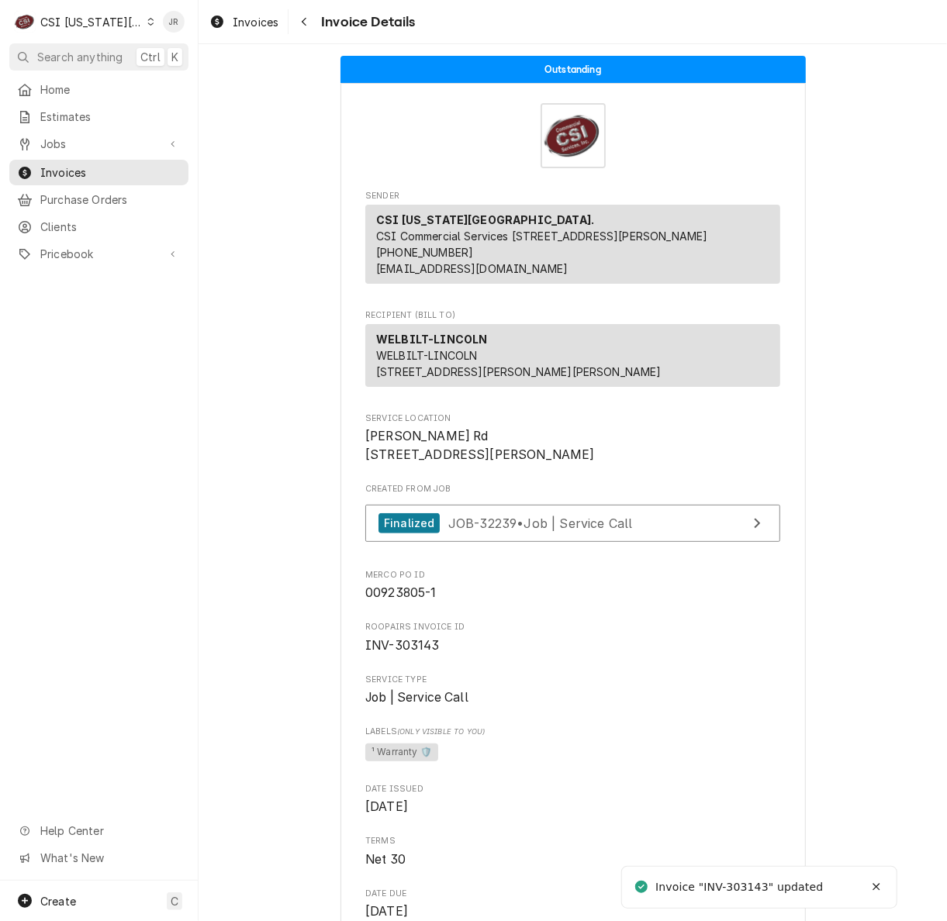
click at [730, 888] on div "Invoice "INV-303143" updated" at bounding box center [740, 887] width 170 height 16
click at [730, 887] on div "Invoice "INV-303143" updated" at bounding box center [740, 887] width 170 height 16
copy div "303143"
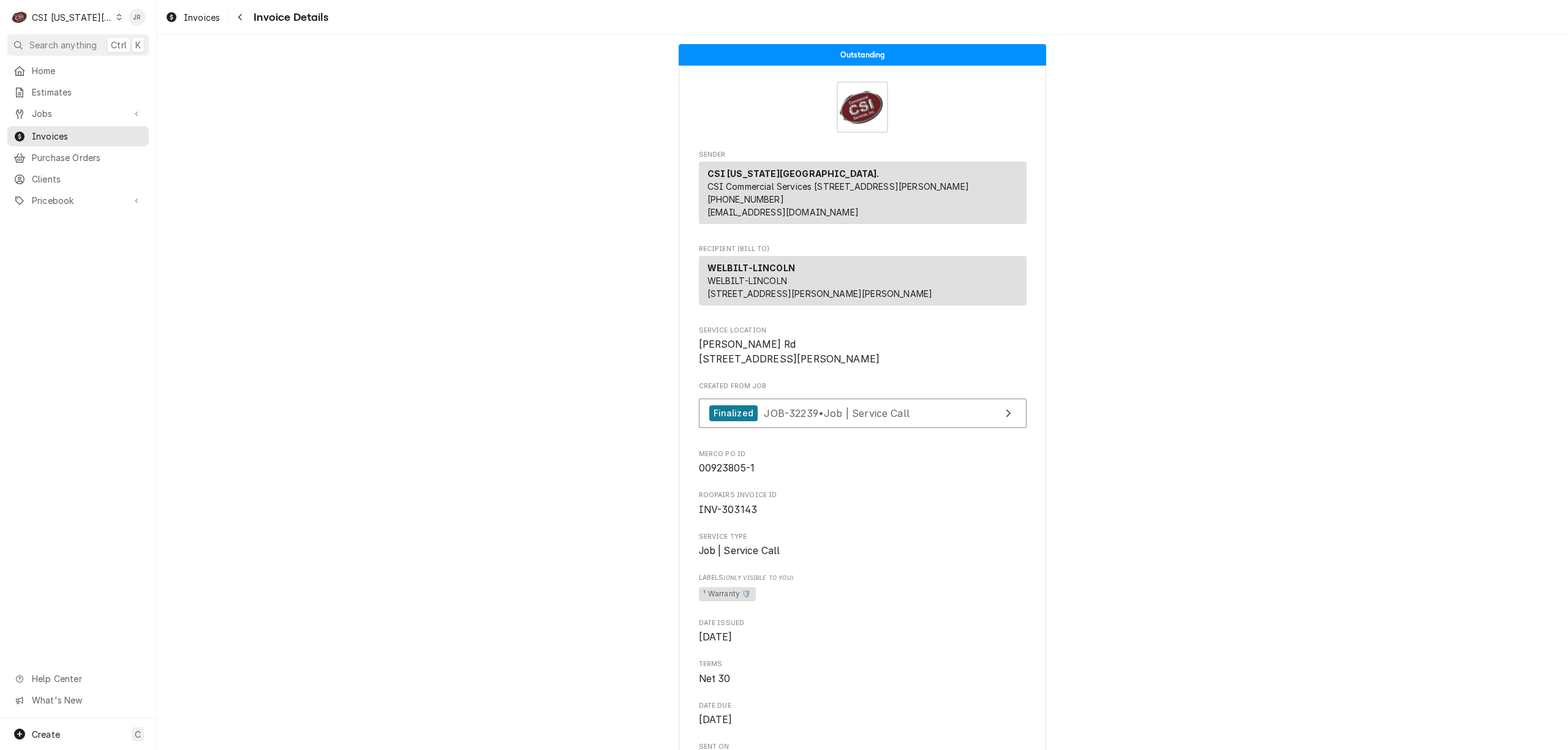
click at [62, 13] on div "CSI Kansas City." at bounding box center [72, 17] width 81 height 13
click at [145, 64] on div "CSI St. [PERSON_NAME]" at bounding box center [213, 67] width 181 height 13
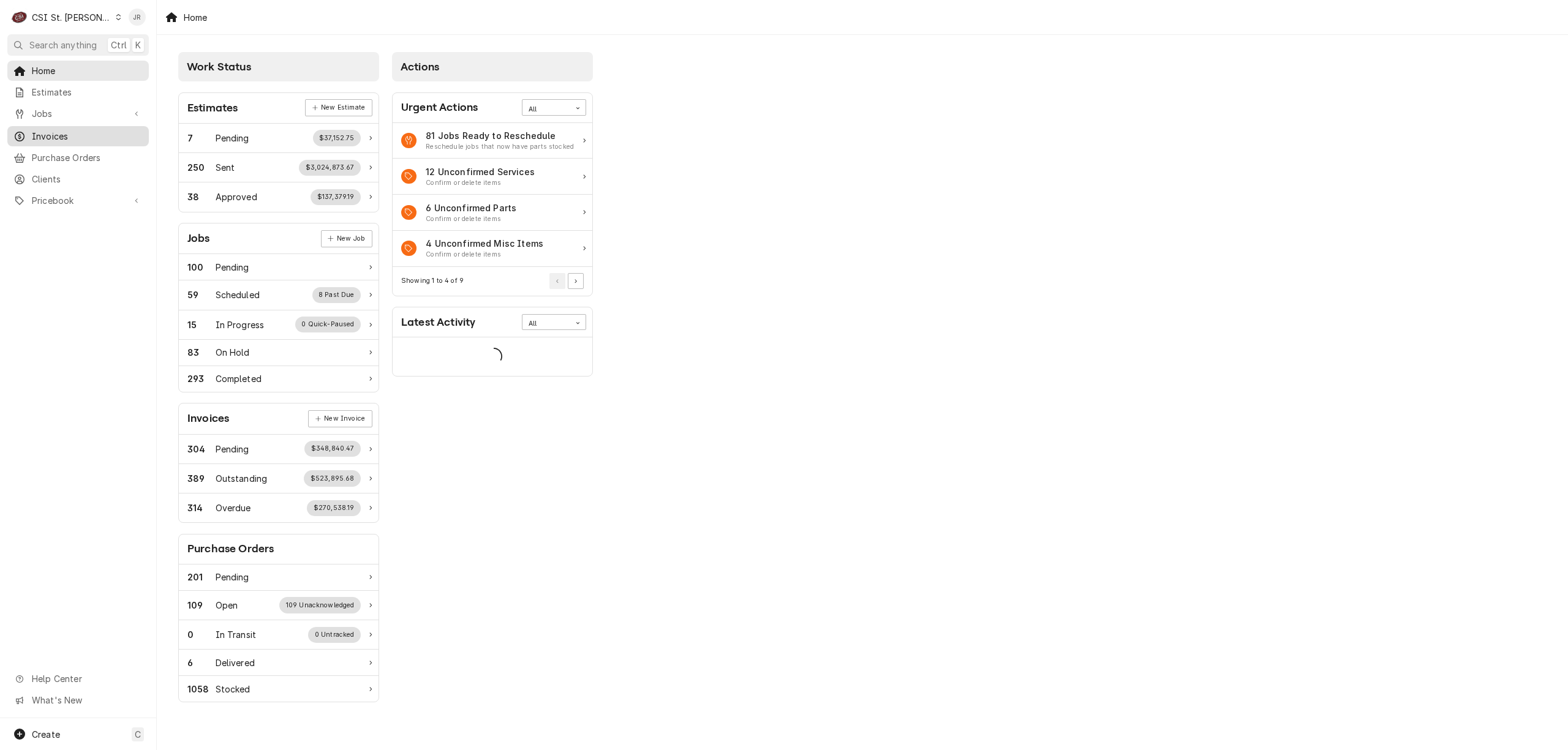
click at [69, 132] on span "Invoices" at bounding box center [87, 136] width 111 height 13
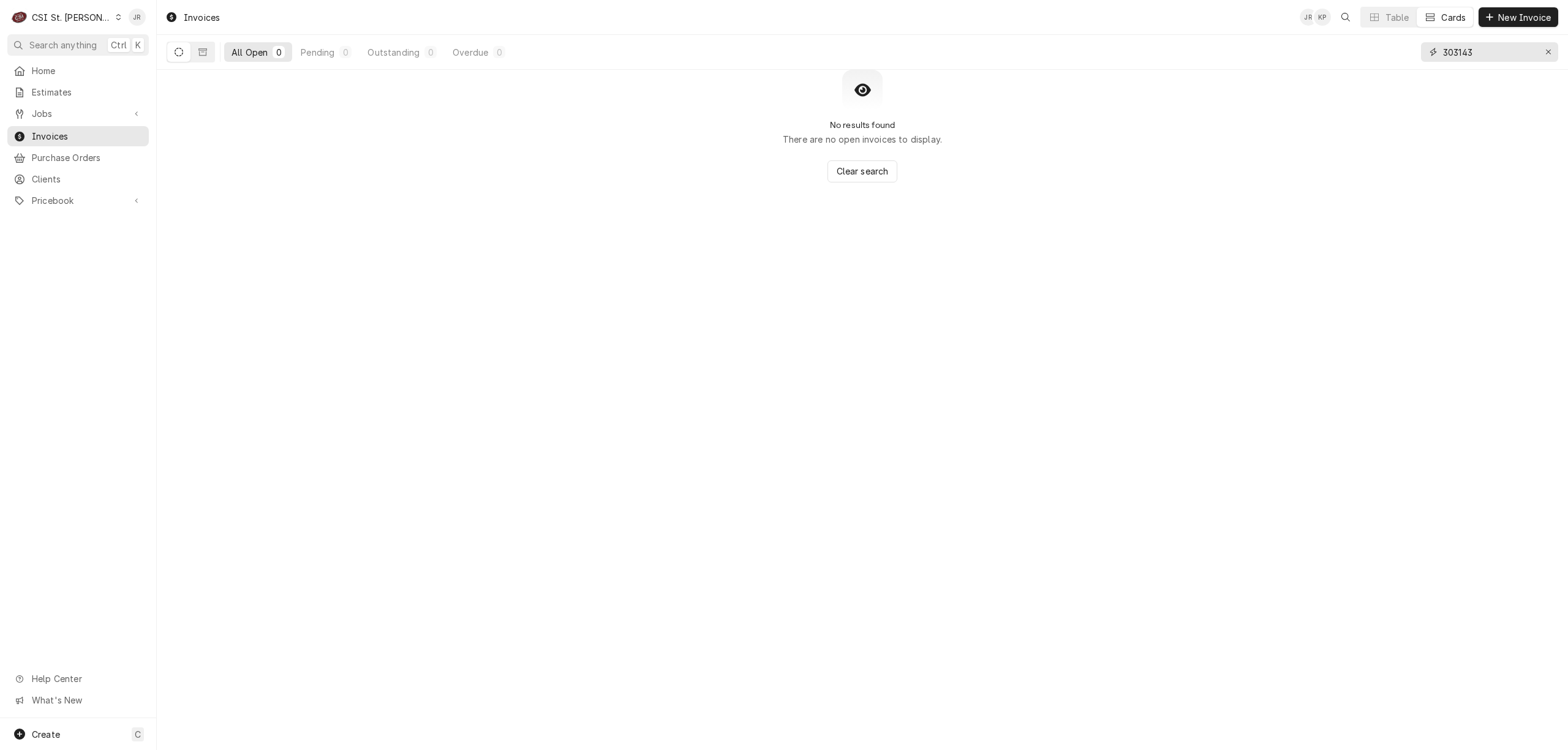
click at [1450, 51] on input "303143" at bounding box center [1489, 51] width 92 height 20
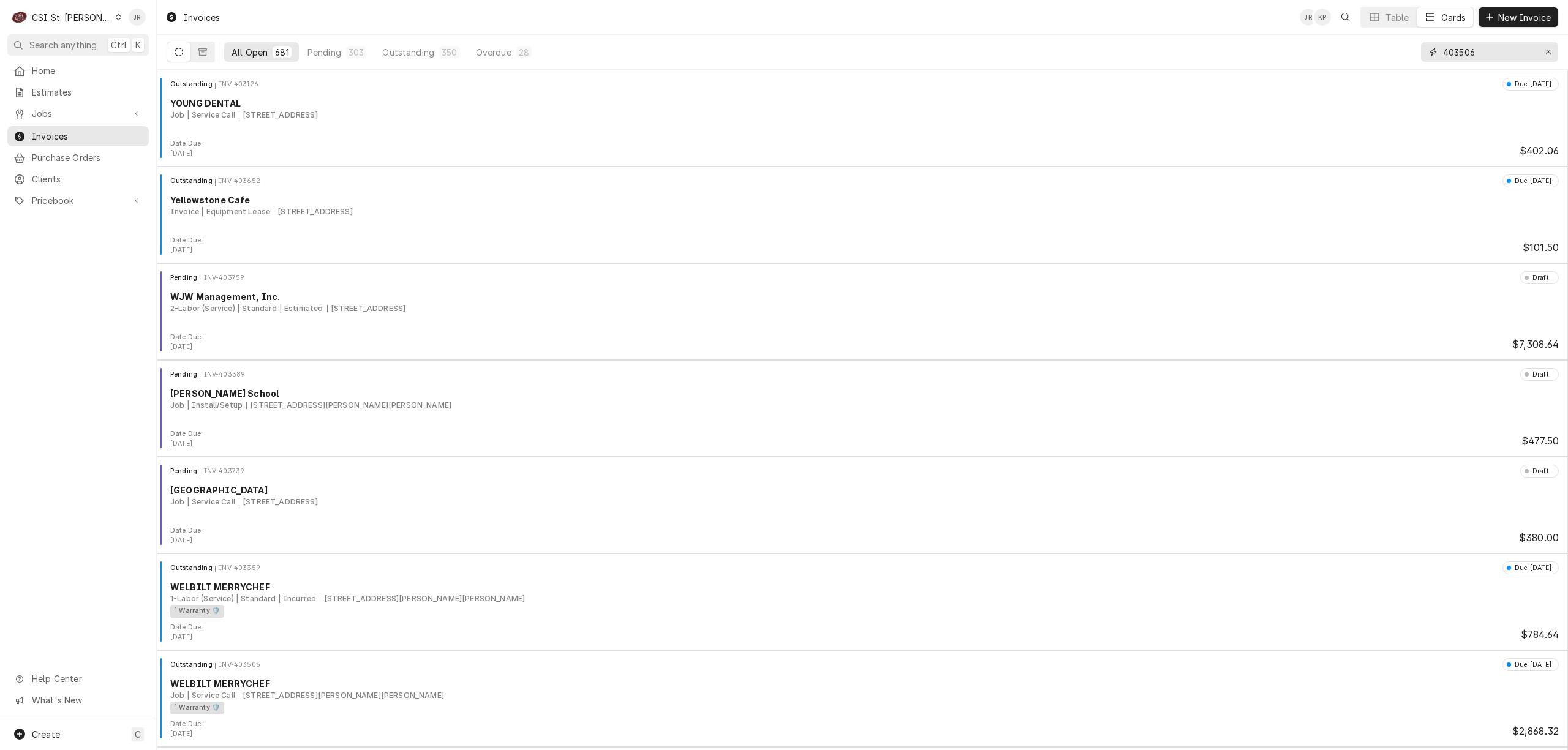
type input "403506"
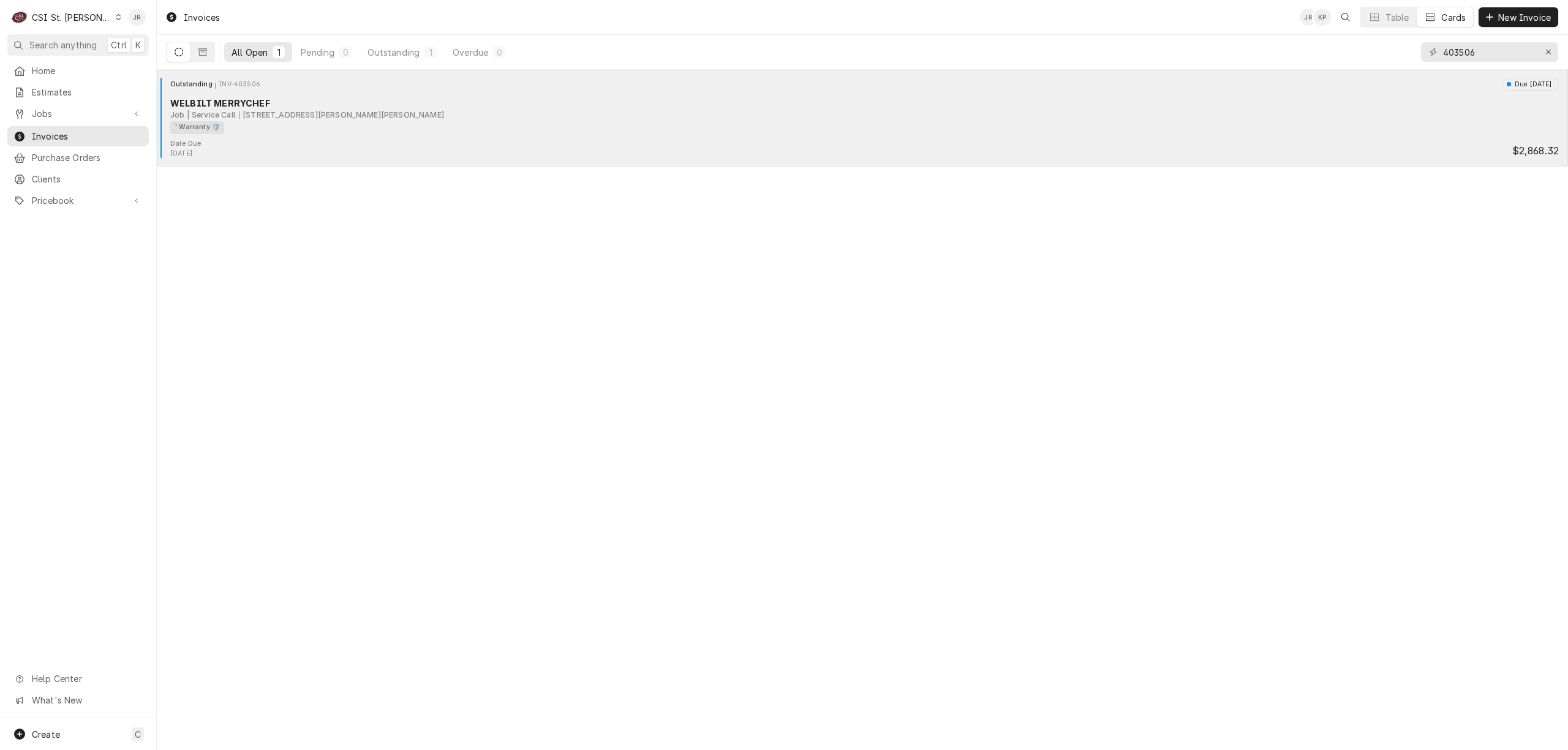
click at [318, 126] on div "¹ Warranty 🛡️" at bounding box center [860, 128] width 1380 height 13
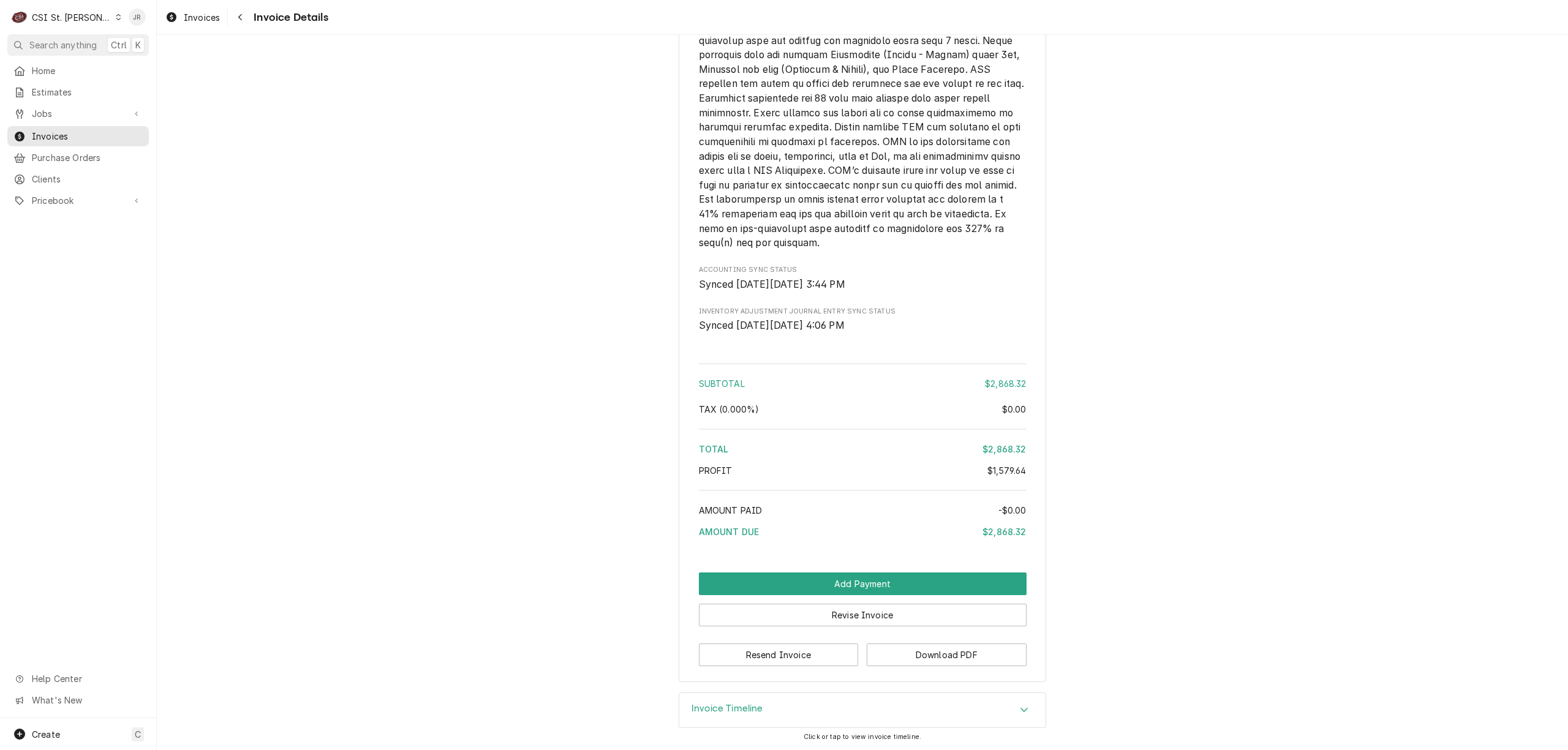
scroll to position [3020, 0]
click at [938, 661] on button "Download PDF" at bounding box center [946, 654] width 160 height 23
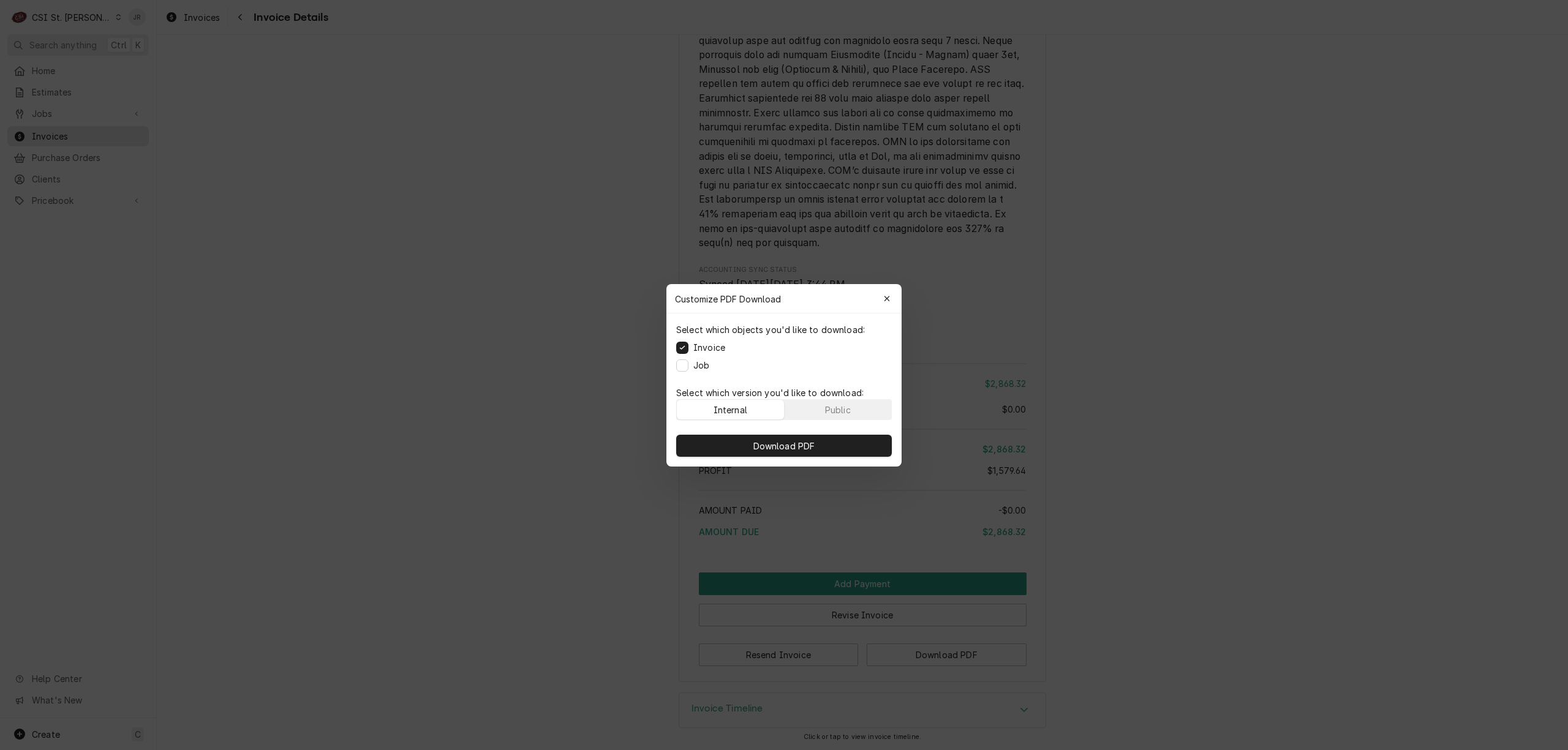
click at [776, 432] on div "Download PDF" at bounding box center [784, 445] width 235 height 42
click at [780, 436] on button "Download PDF" at bounding box center [784, 445] width 216 height 22
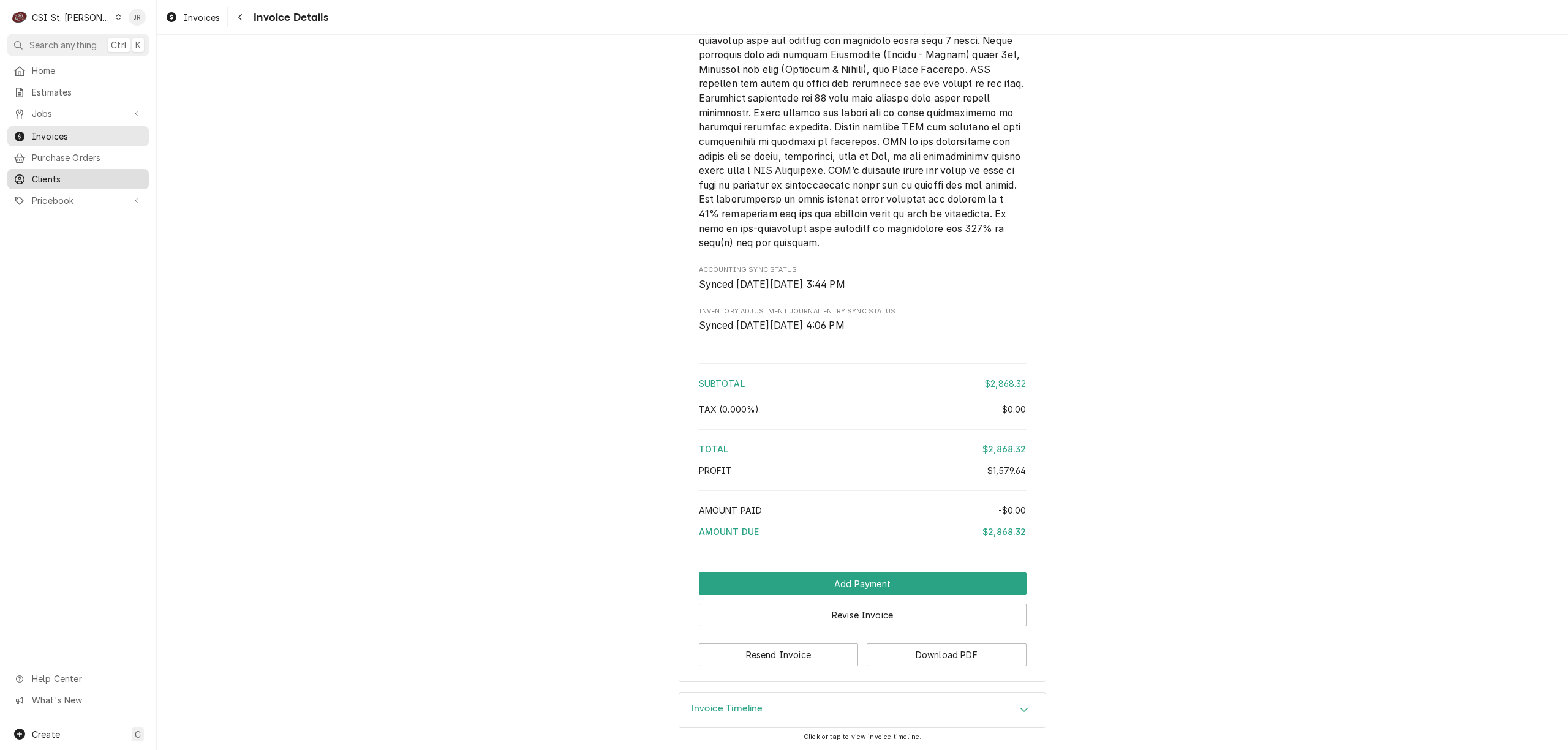
click at [36, 178] on span "Clients" at bounding box center [87, 179] width 111 height 13
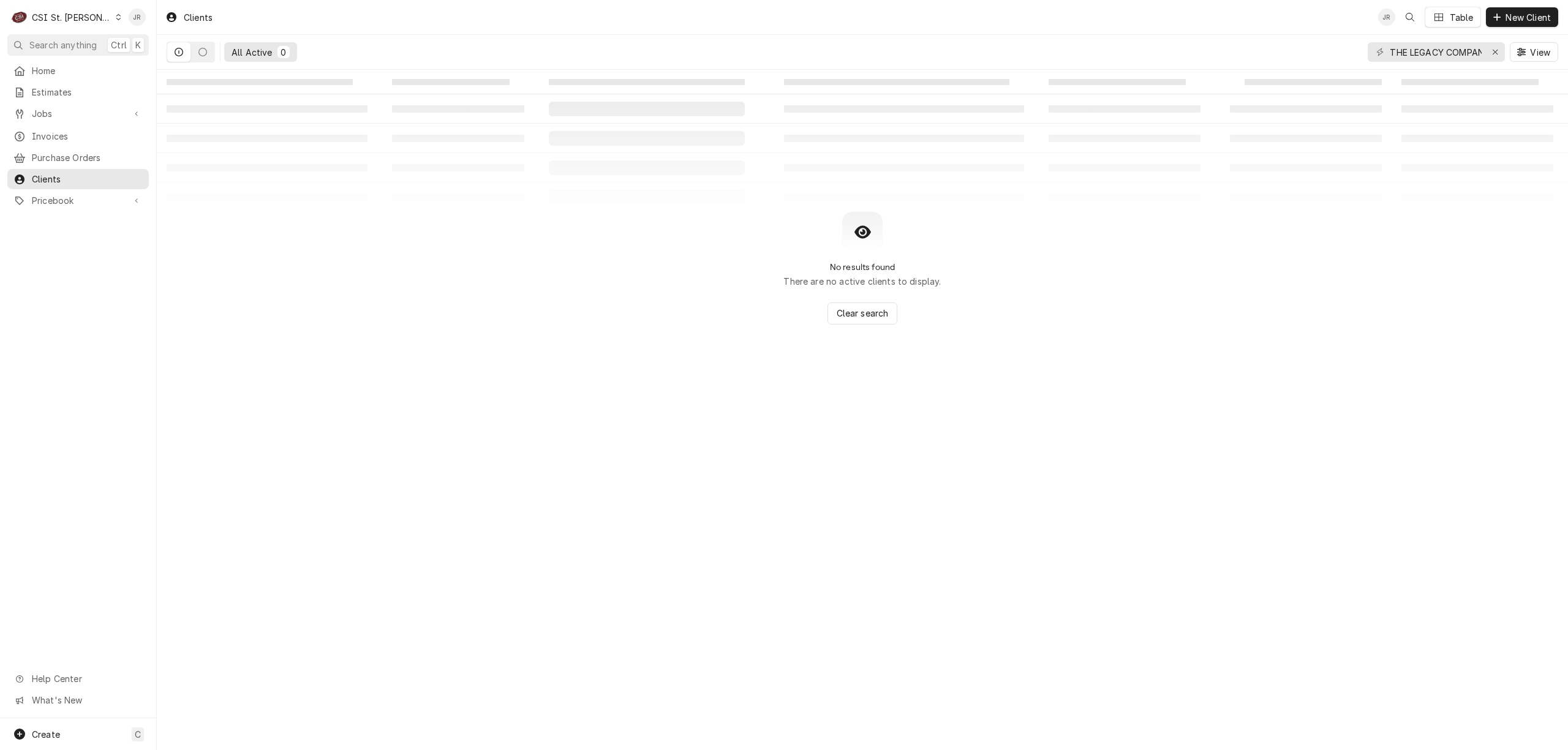
drag, startPoint x: 171, startPoint y: 55, endPoint x: 178, endPoint y: 53, distance: 7.3
click at [174, 55] on button "Dynamic Content Wrapper" at bounding box center [179, 51] width 23 height 20
click at [180, 51] on icon "Dynamic Content Wrapper" at bounding box center [179, 51] width 9 height 9
click at [40, 735] on span "Create" at bounding box center [46, 733] width 28 height 10
click at [216, 686] on div "Invoice" at bounding box center [229, 691] width 82 height 13
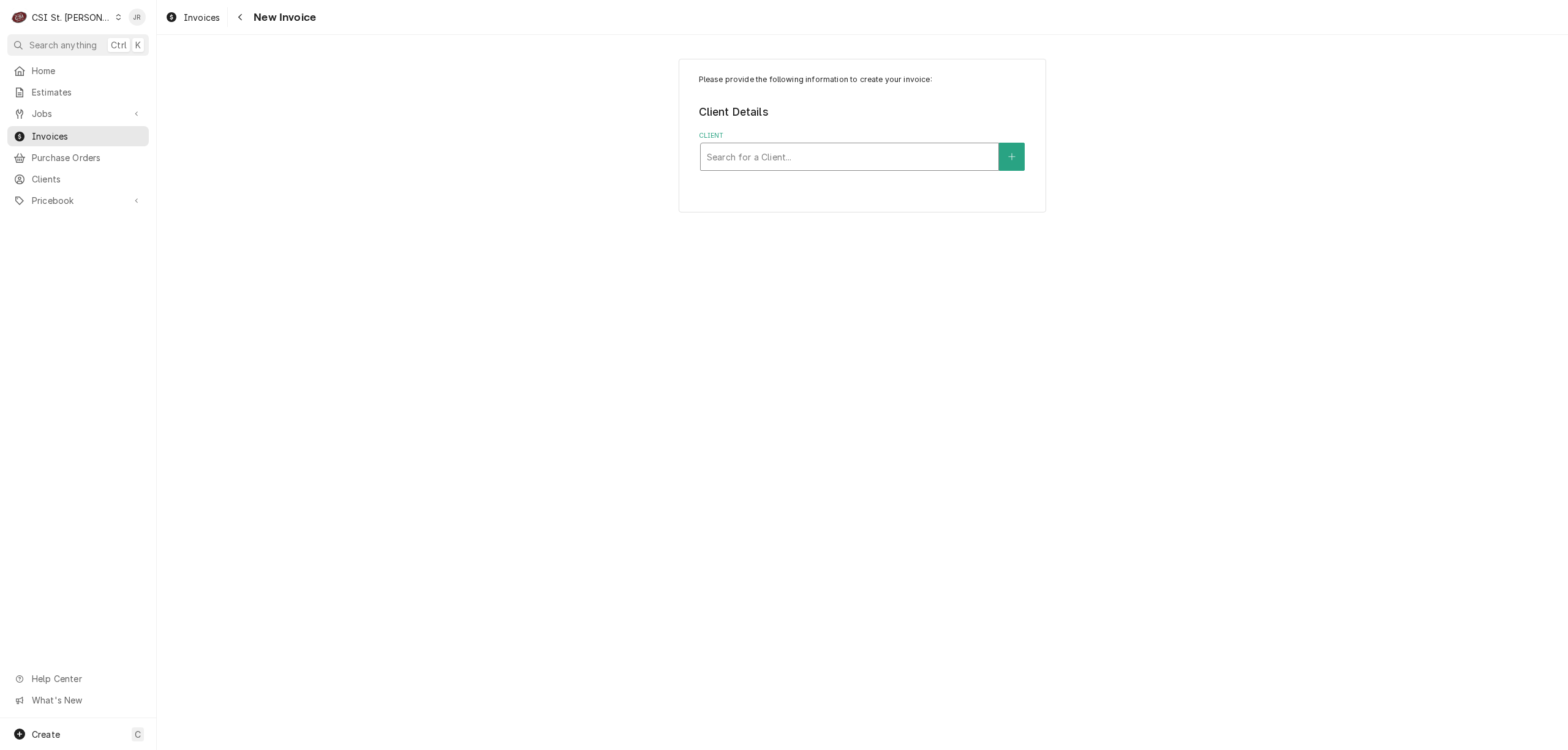
click at [838, 152] on div "Client" at bounding box center [849, 157] width 285 height 22
type input "merrychef"
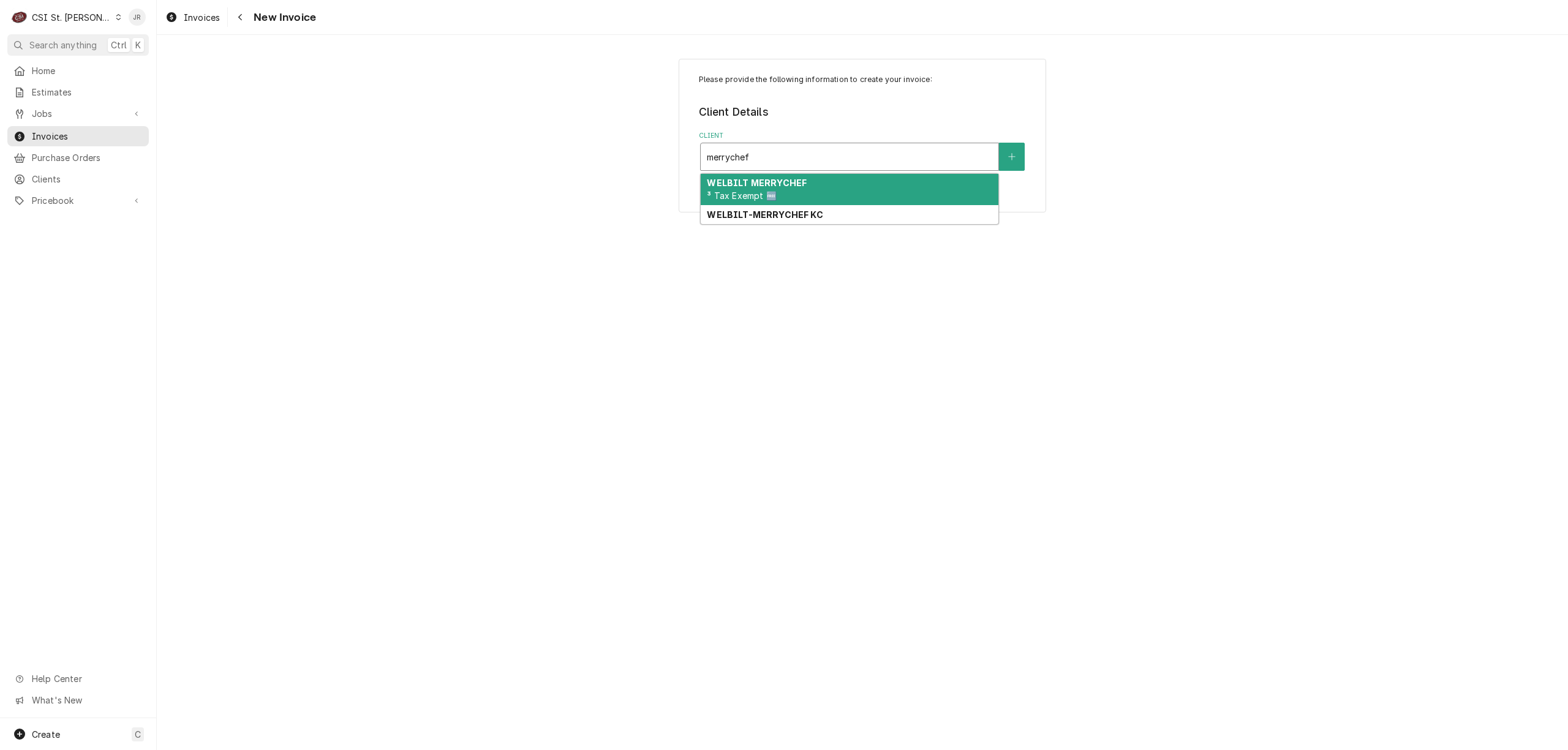
click at [832, 185] on div "WELBILT MERRYCHEF ³ Tax Exempt 🆓" at bounding box center [849, 189] width 298 height 32
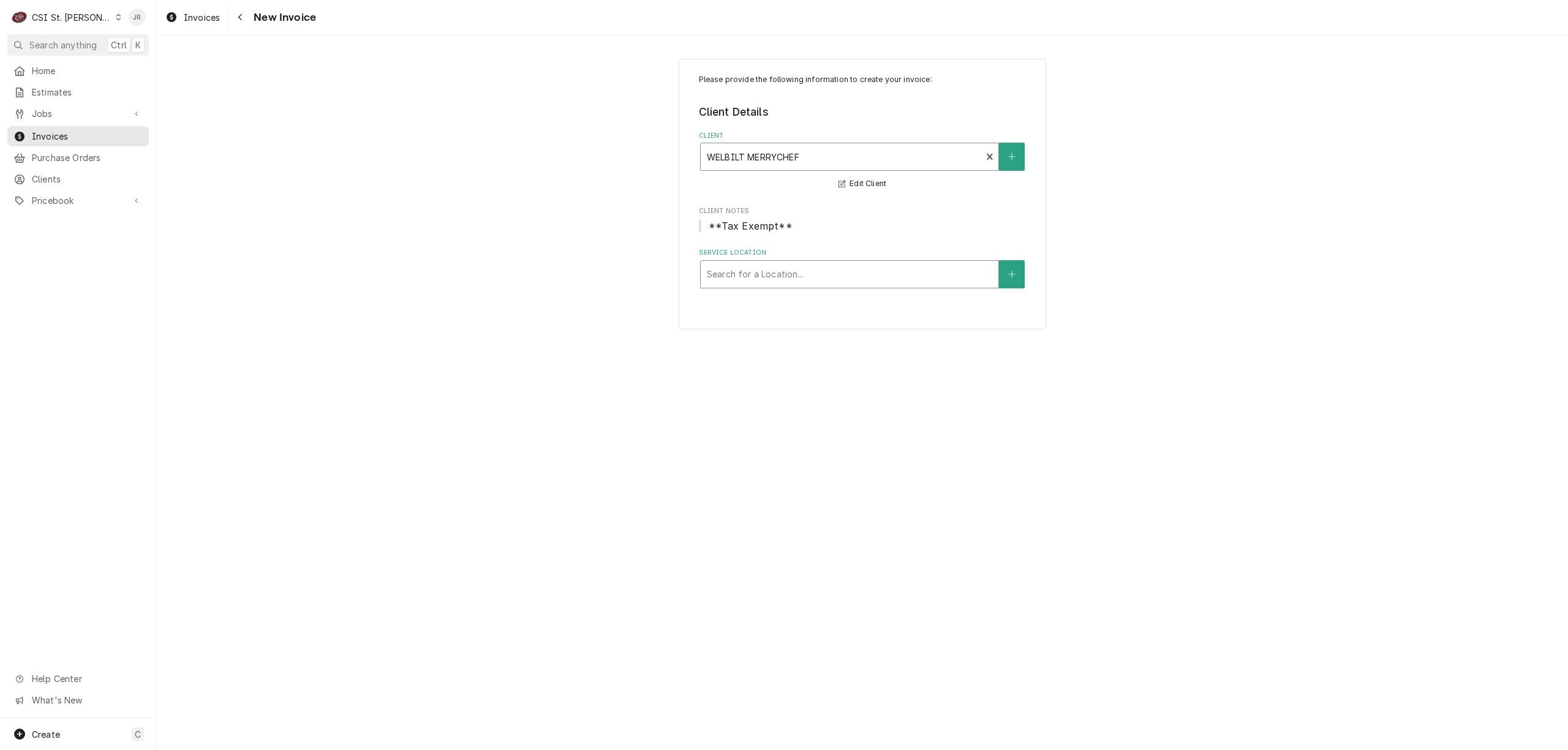
click at [784, 270] on div "Service Location" at bounding box center [849, 274] width 285 height 22
type input "8122 Big Bend"
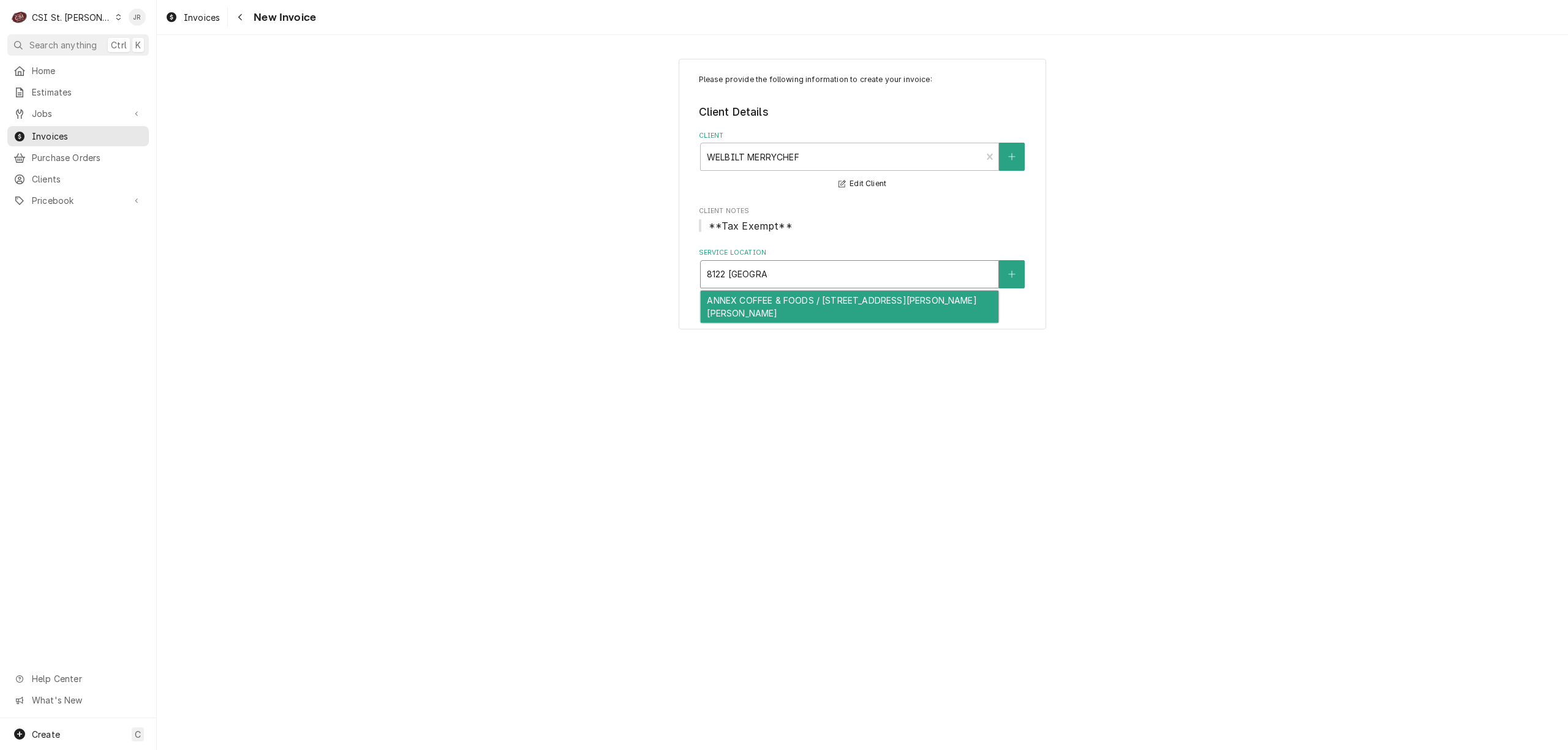
click at [849, 294] on div "ANNEX COFFEE & FOODS / 8122 Big Bend Blvd, Webster Groves, MO 63119" at bounding box center [849, 306] width 298 height 32
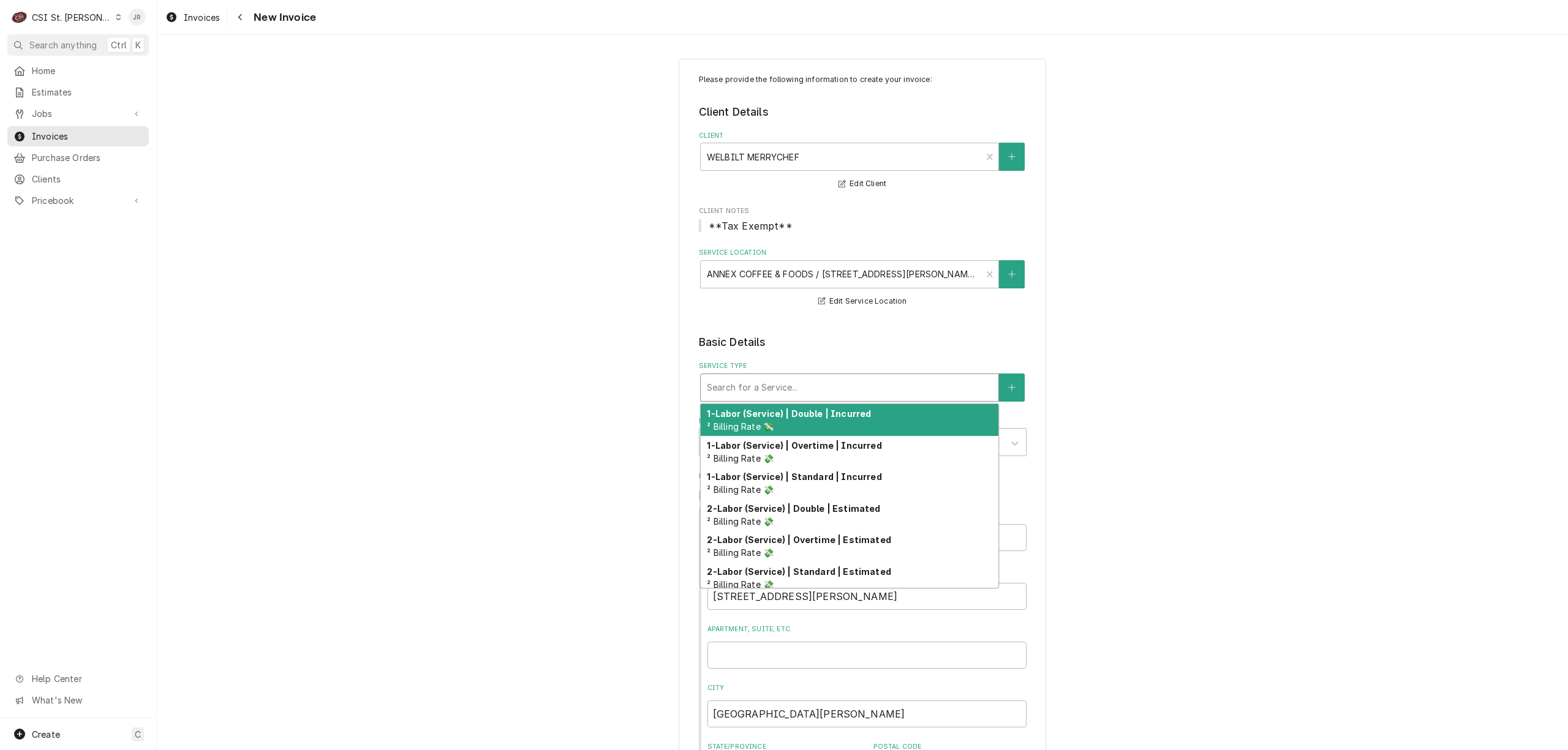
click at [777, 392] on div "Service Type" at bounding box center [849, 388] width 285 height 22
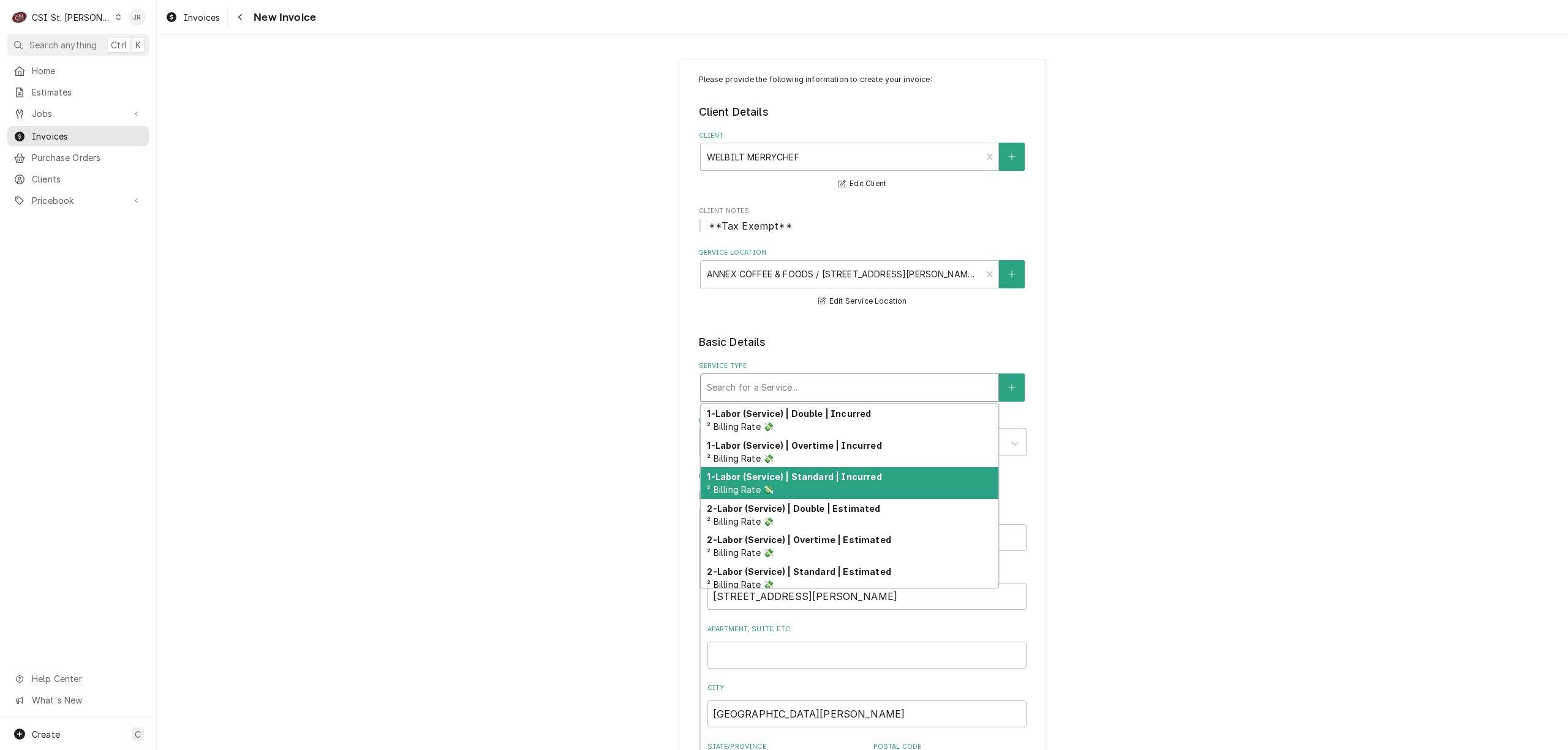
click at [855, 483] on div "1-Labor (Service) | Standard | Incurred ² Billing Rate 💸" at bounding box center [849, 483] width 298 height 32
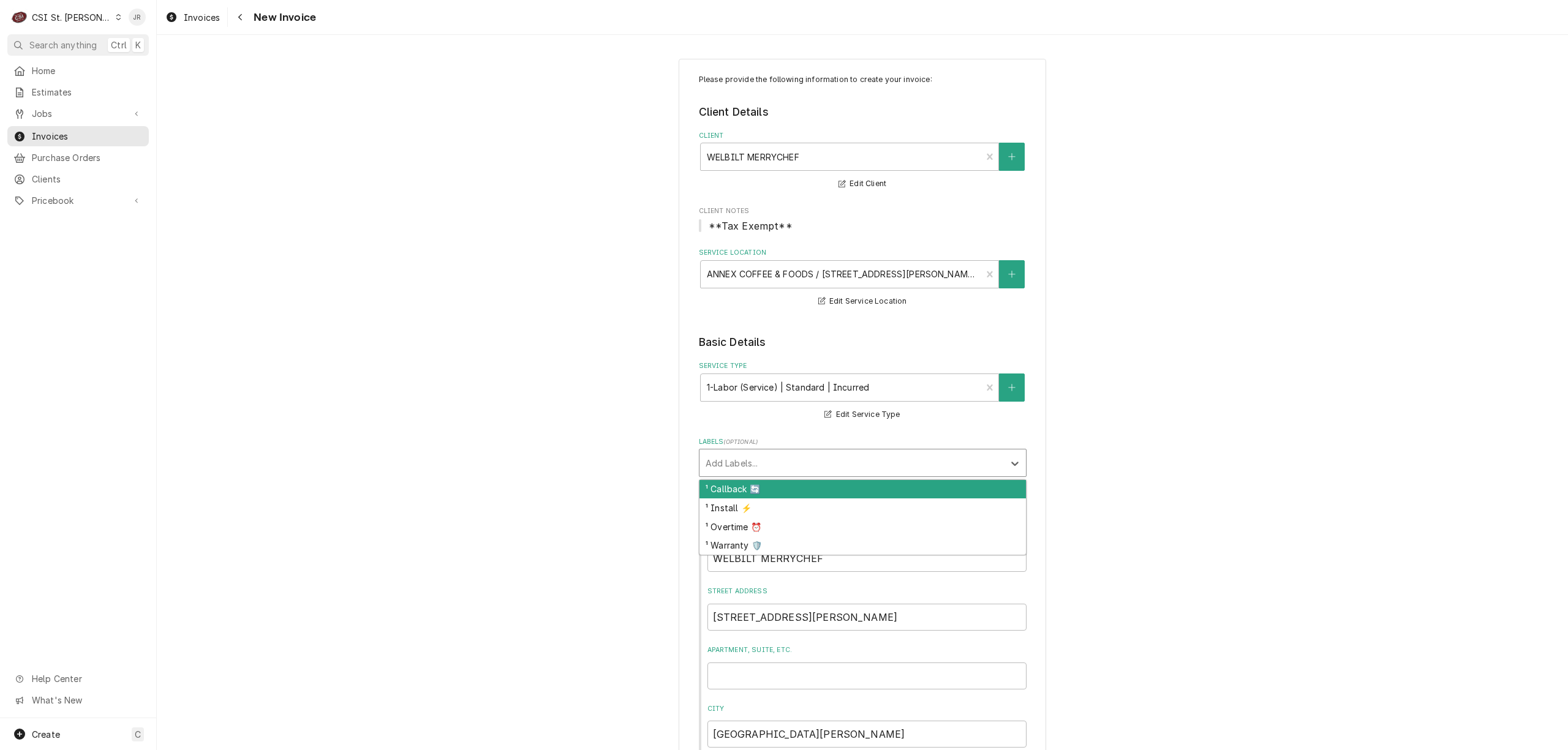
click at [755, 467] on div "Labels" at bounding box center [852, 463] width 292 height 22
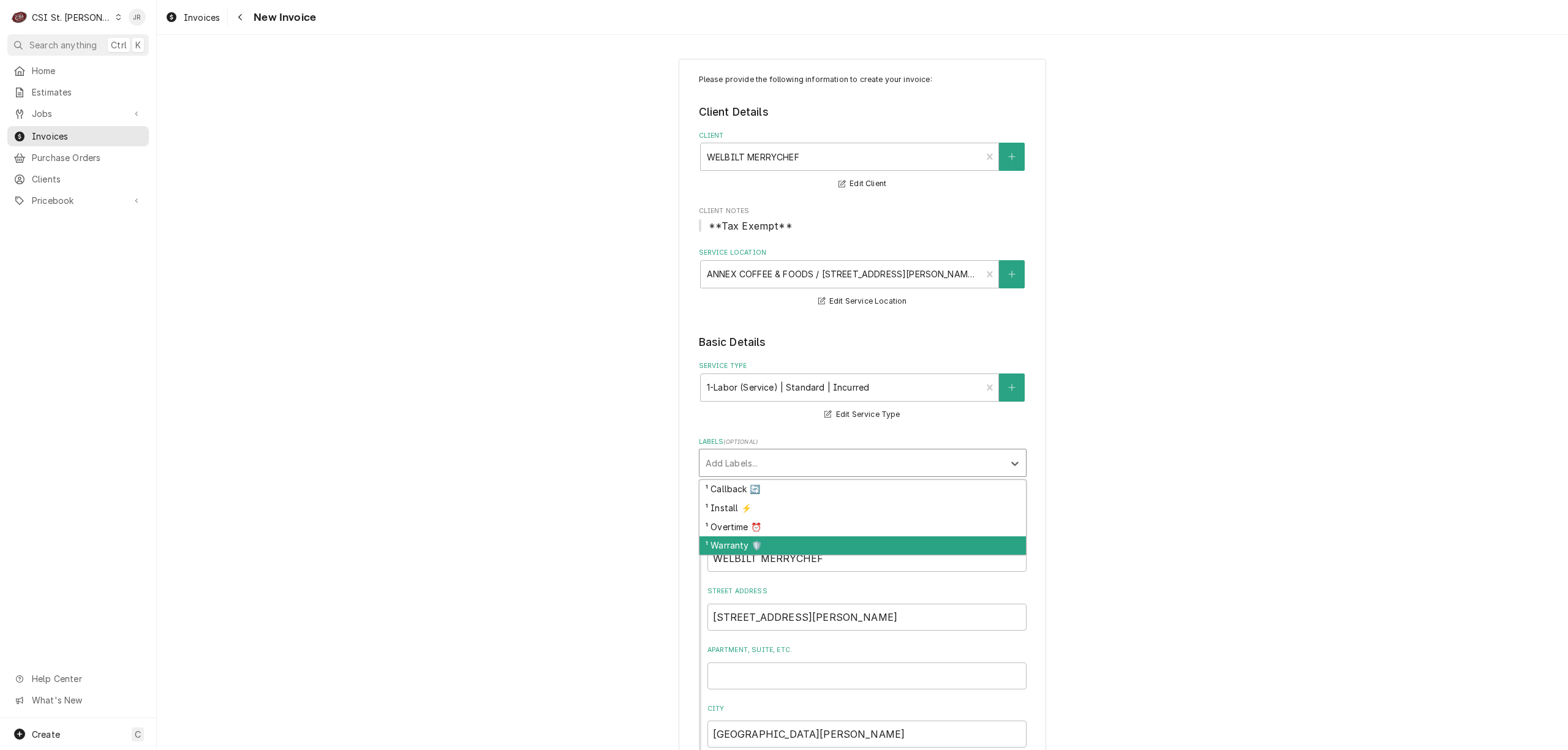
click at [765, 541] on div "¹ Warranty 🛡️" at bounding box center [862, 546] width 326 height 19
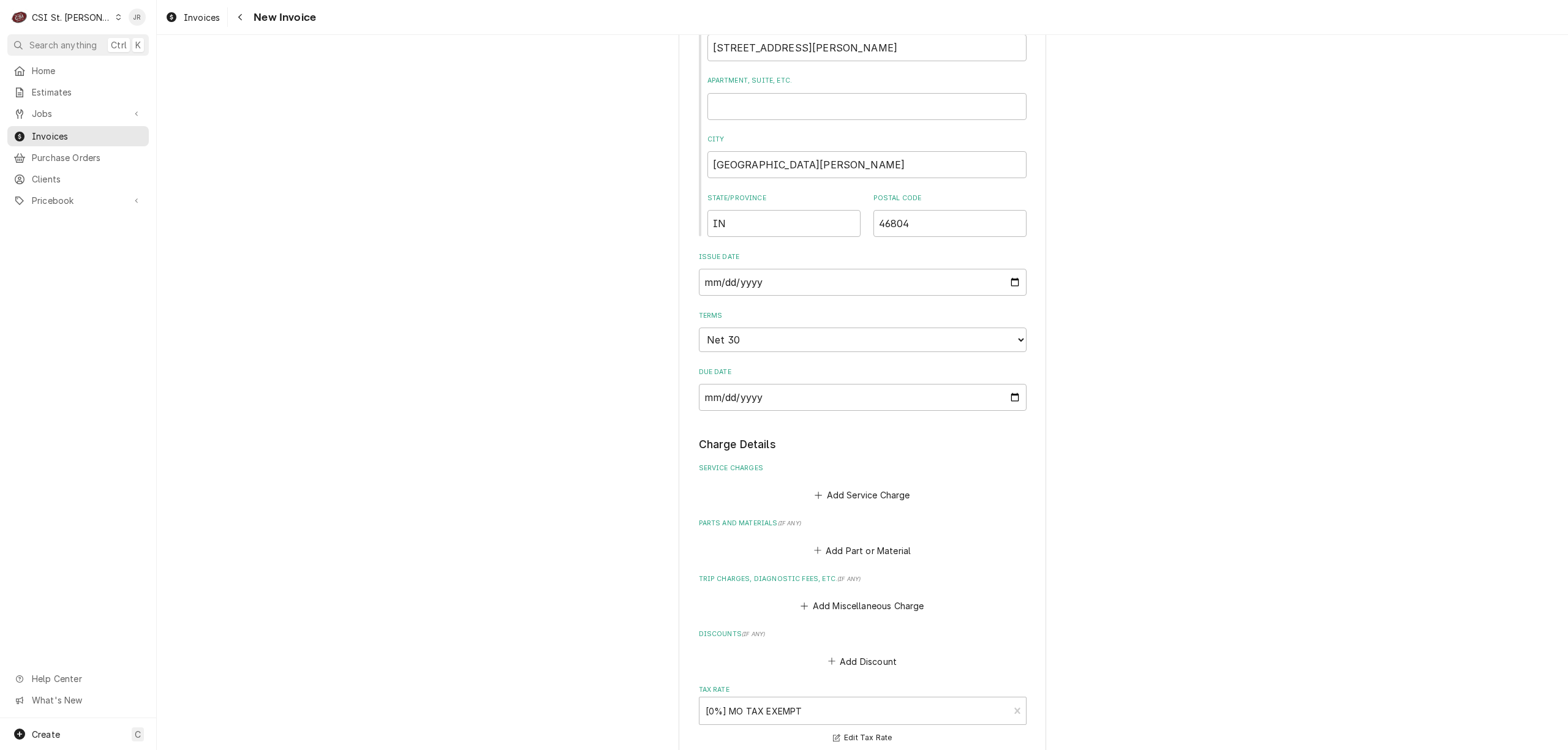
scroll to position [571, 0]
click at [848, 486] on button "Add Service Charge" at bounding box center [863, 493] width 100 height 17
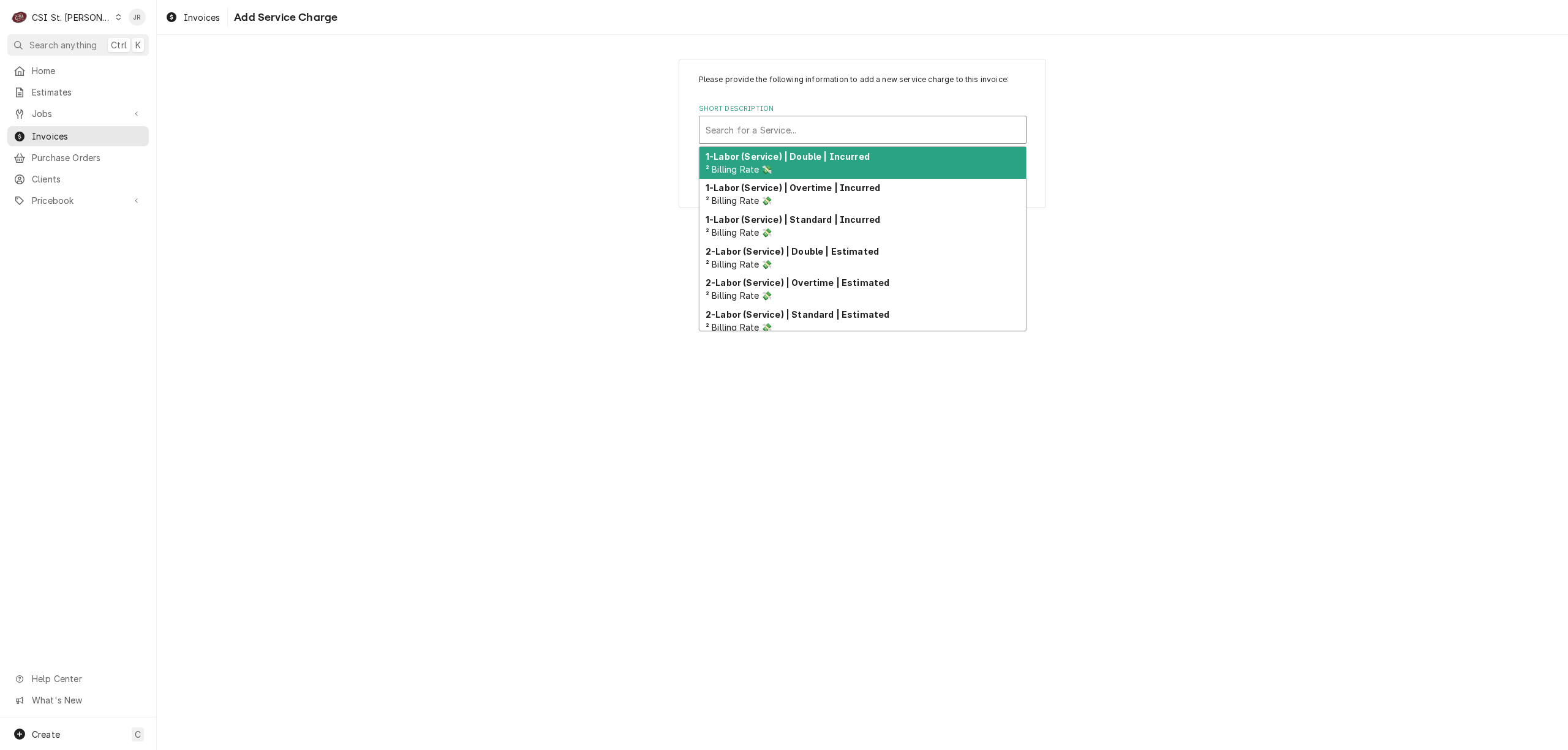
click at [735, 130] on div "Short Description" at bounding box center [863, 129] width 314 height 22
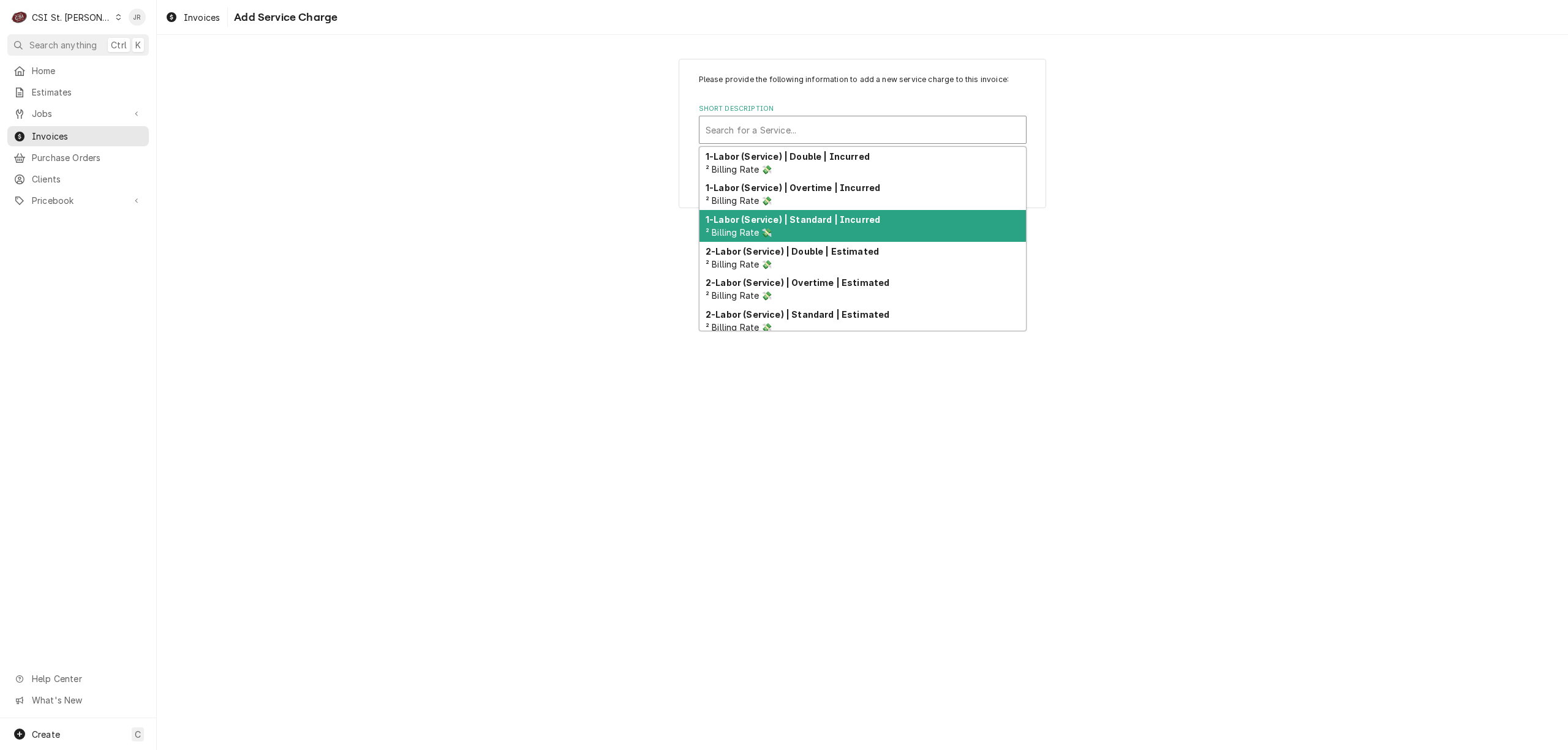
click at [789, 229] on div "1-Labor (Service) | Standard | Incurred ² Billing Rate 💸" at bounding box center [862, 226] width 326 height 32
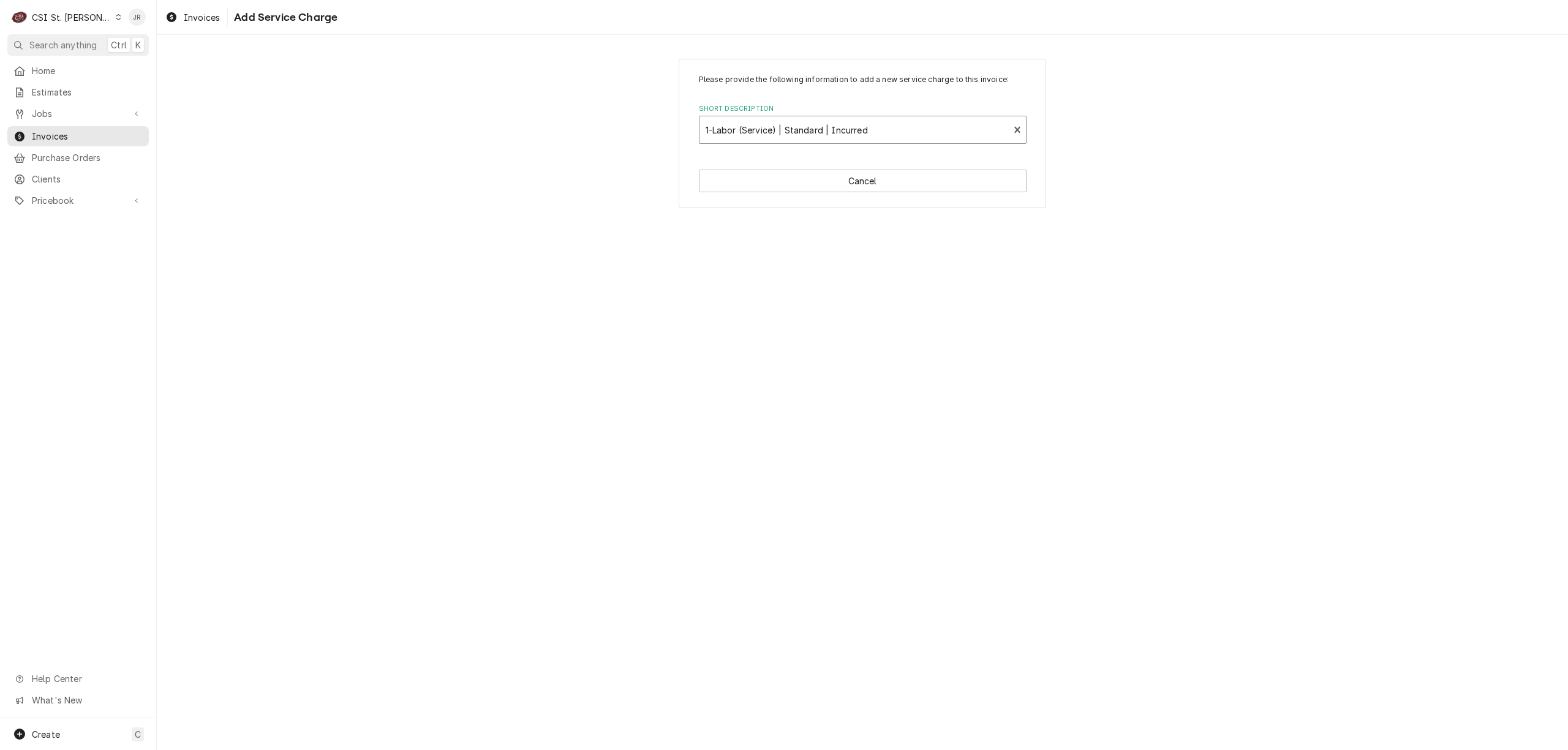
type textarea "x"
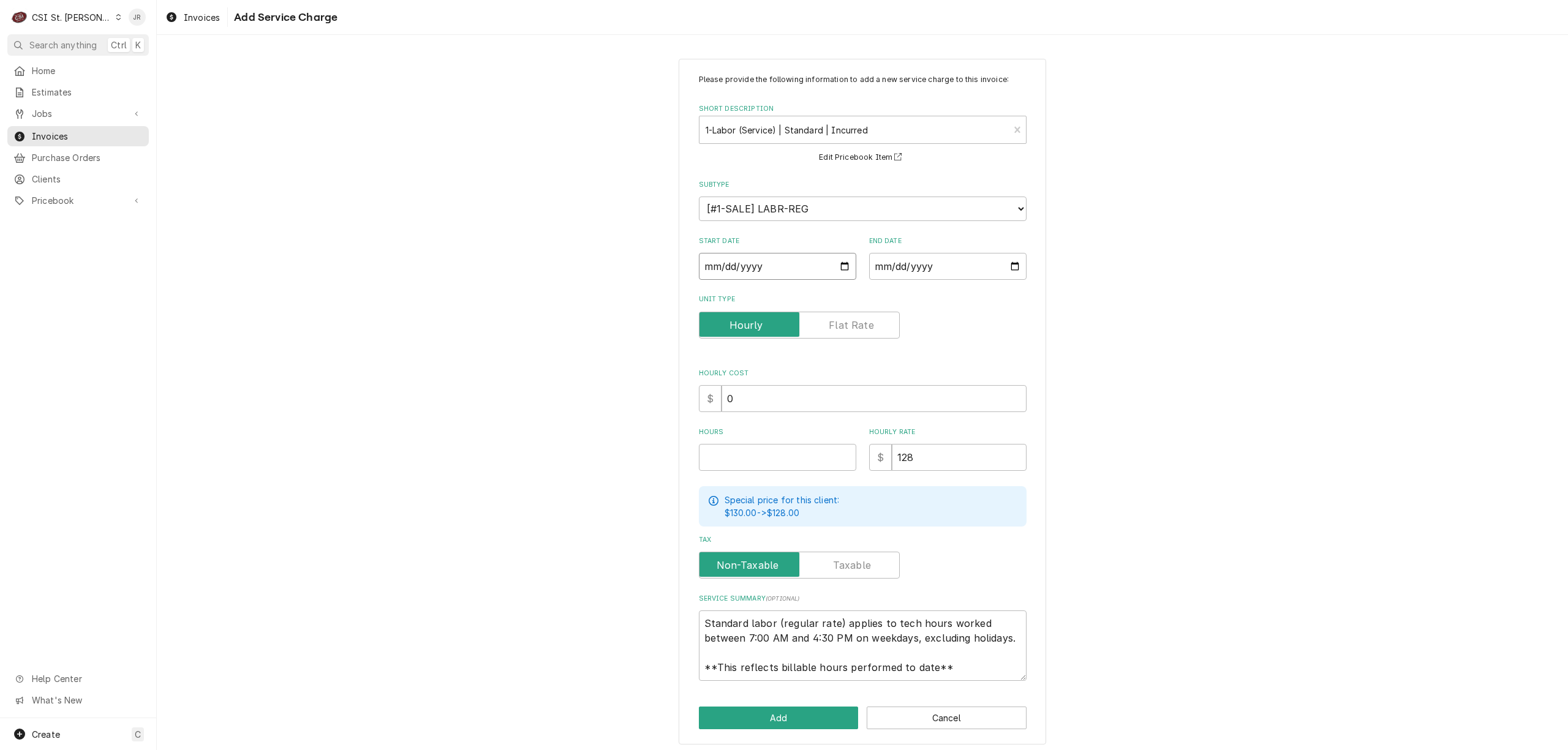
click at [710, 267] on input "Start Date" at bounding box center [777, 266] width 157 height 27
type input "0002-08-27"
type textarea "x"
type input "0020-08-27"
type textarea "x"
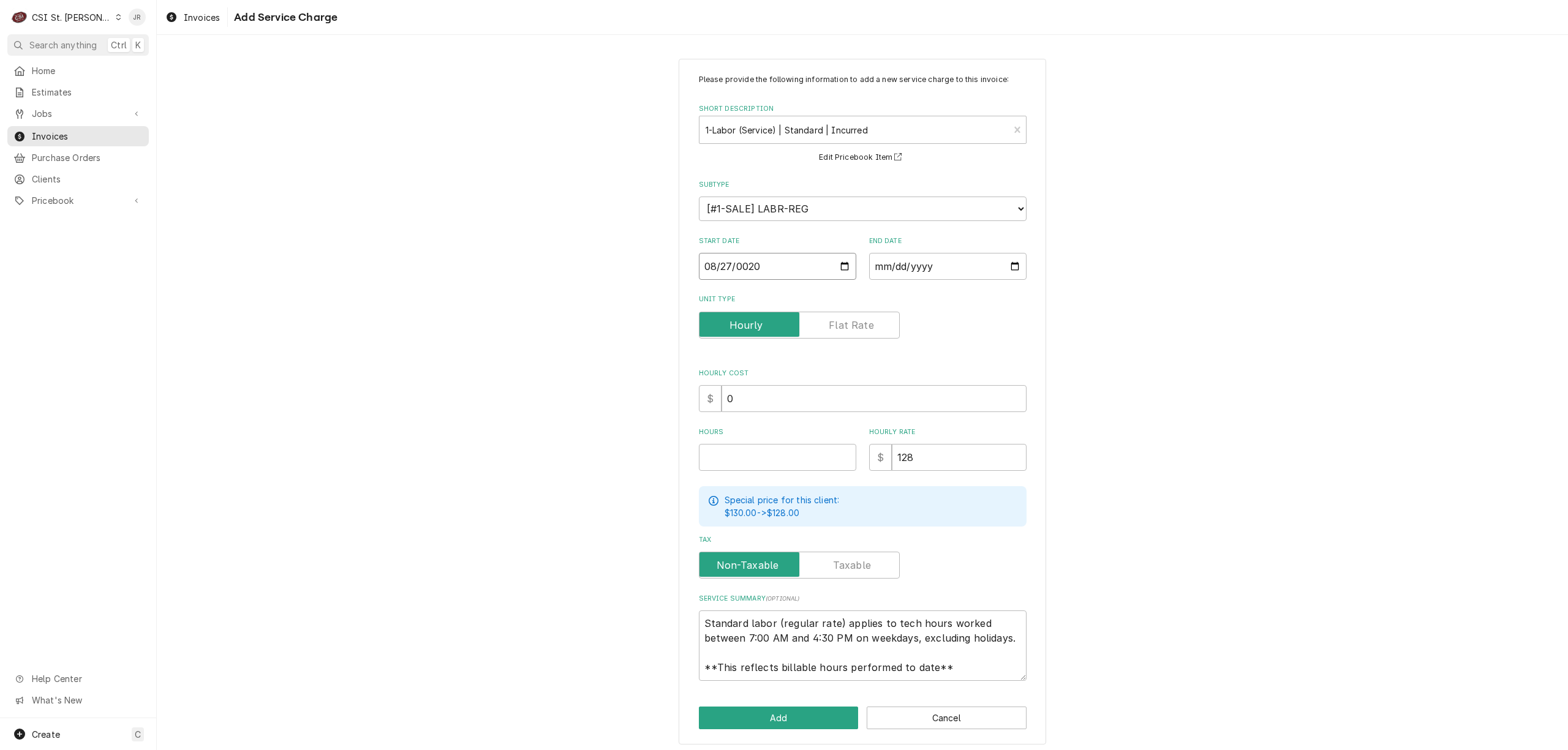
type input "0202-08-27"
type textarea "x"
type input "2025-08-27"
type textarea "x"
drag, startPoint x: 866, startPoint y: 283, endPoint x: 863, endPoint y: 249, distance: 34.1
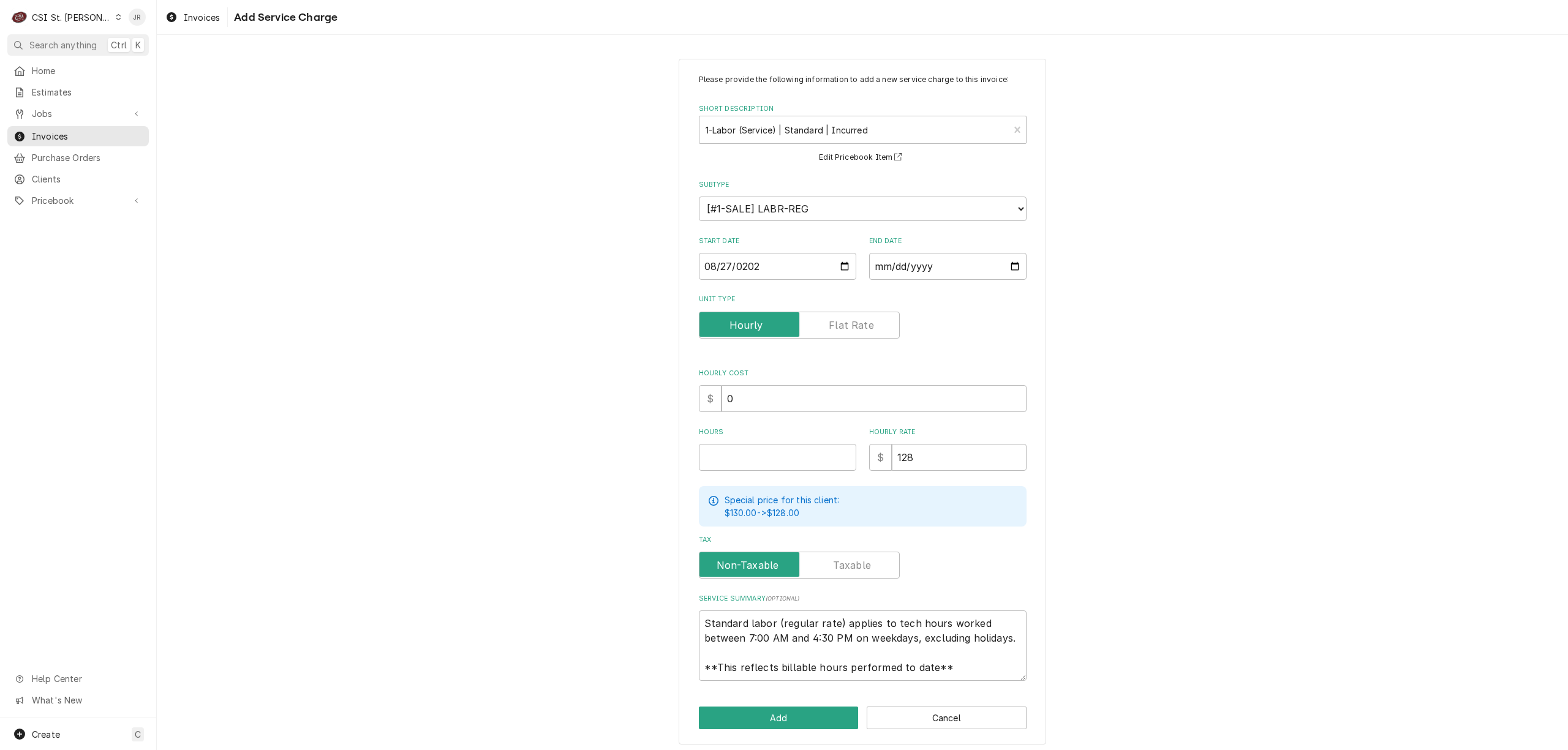
click at [863, 280] on div "Please provide the following information to add a new service charge to this in…" at bounding box center [863, 377] width 328 height 606
click at [713, 270] on input "2025-08-27" at bounding box center [777, 266] width 157 height 27
type input "2025-08-01"
type textarea "x"
type input "2025-08-14"
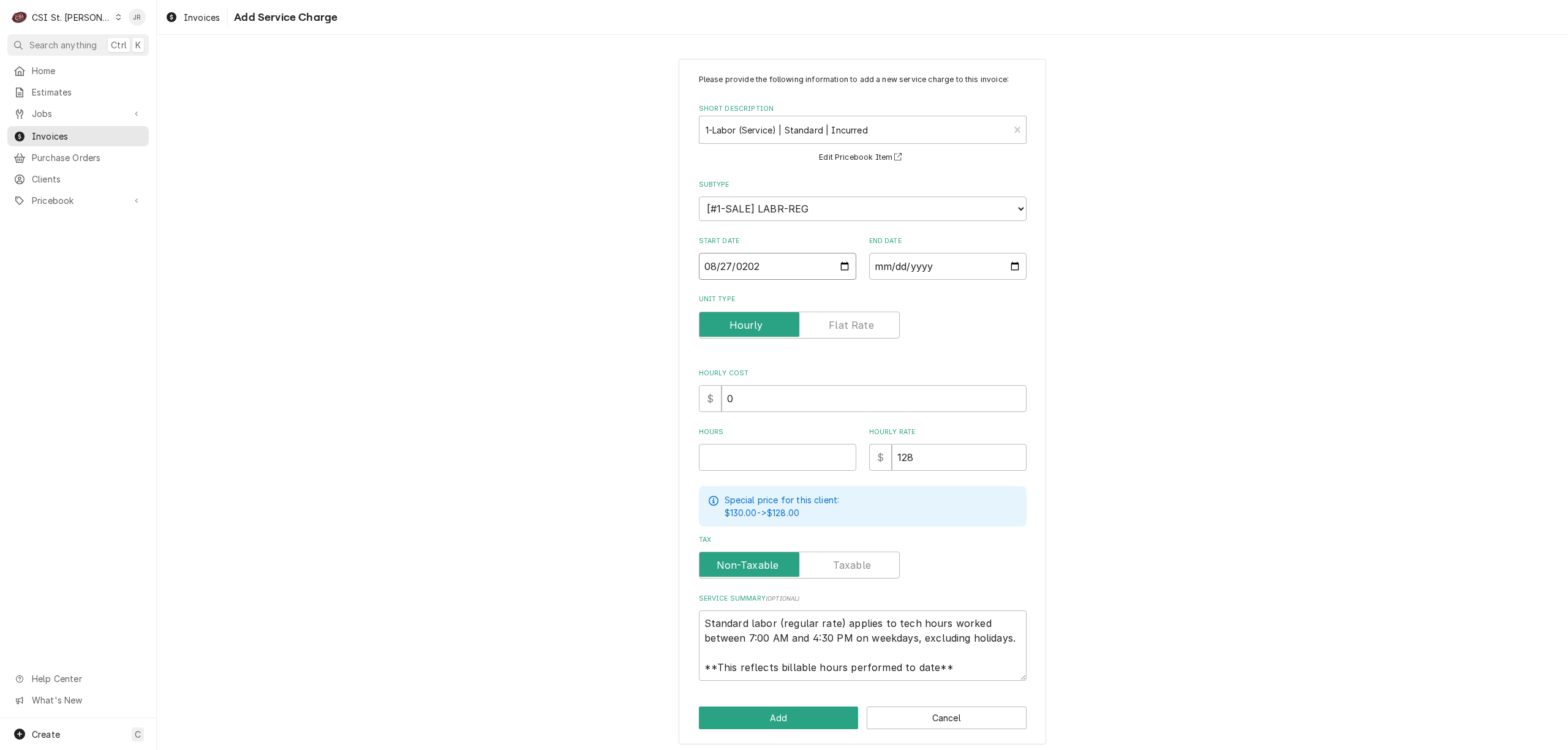
type textarea "x"
type input "0002-08-27"
type textarea "x"
type input "0020-08-27"
type textarea "x"
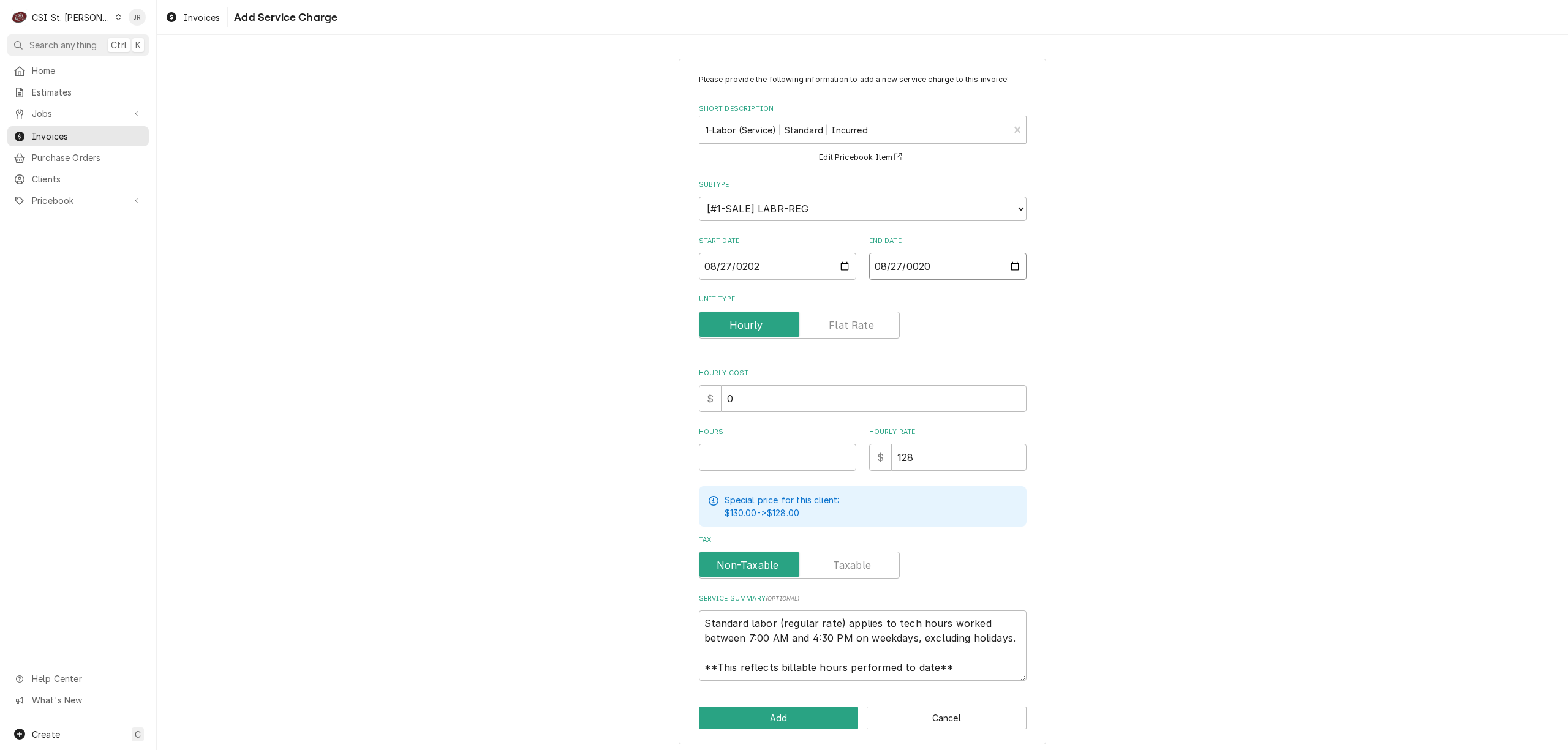
type input "0202-08-27"
type textarea "x"
type input "2025-08-27"
click at [803, 471] on div "Please provide the following information to add a new service charge to this in…" at bounding box center [863, 377] width 328 height 606
type textarea "x"
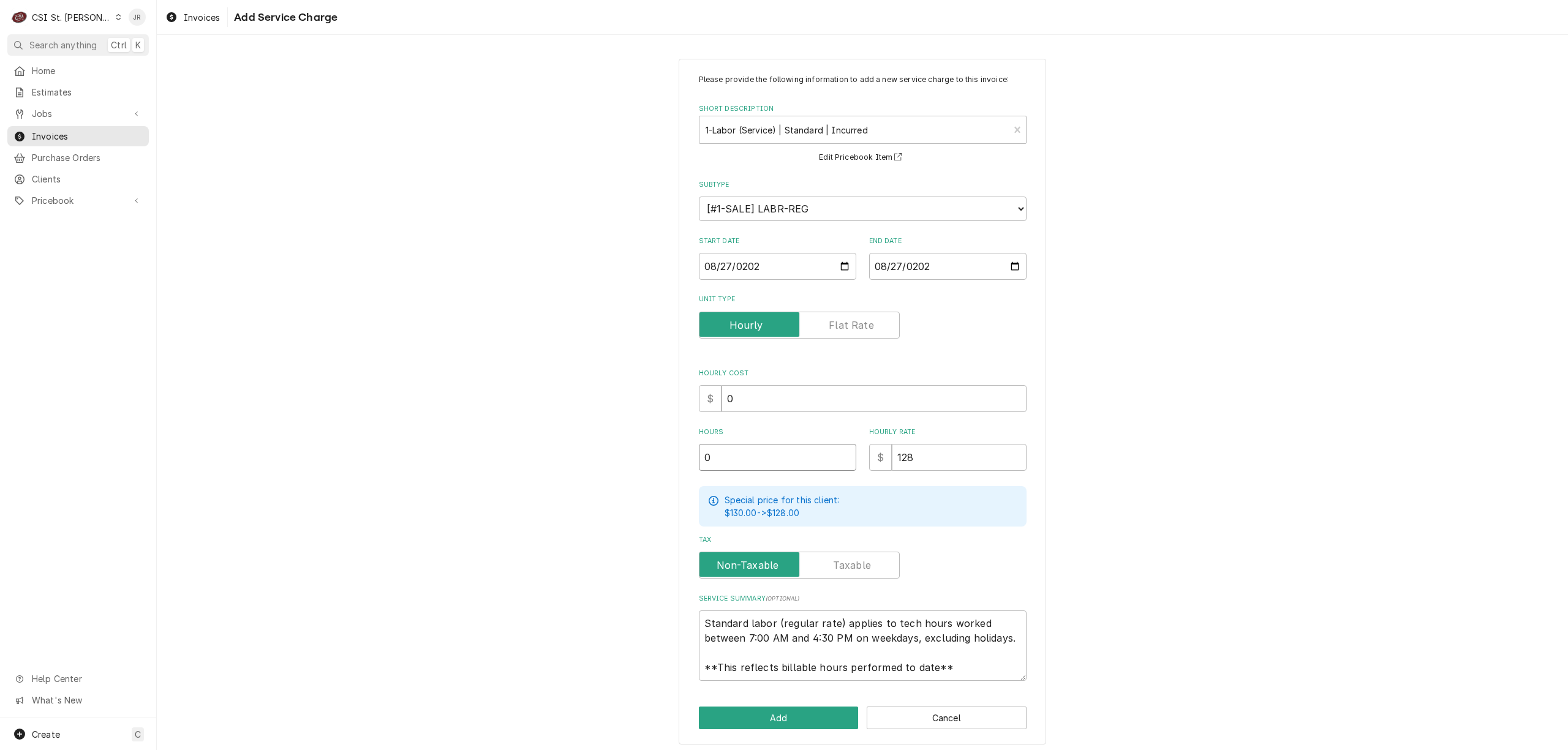
type input "0"
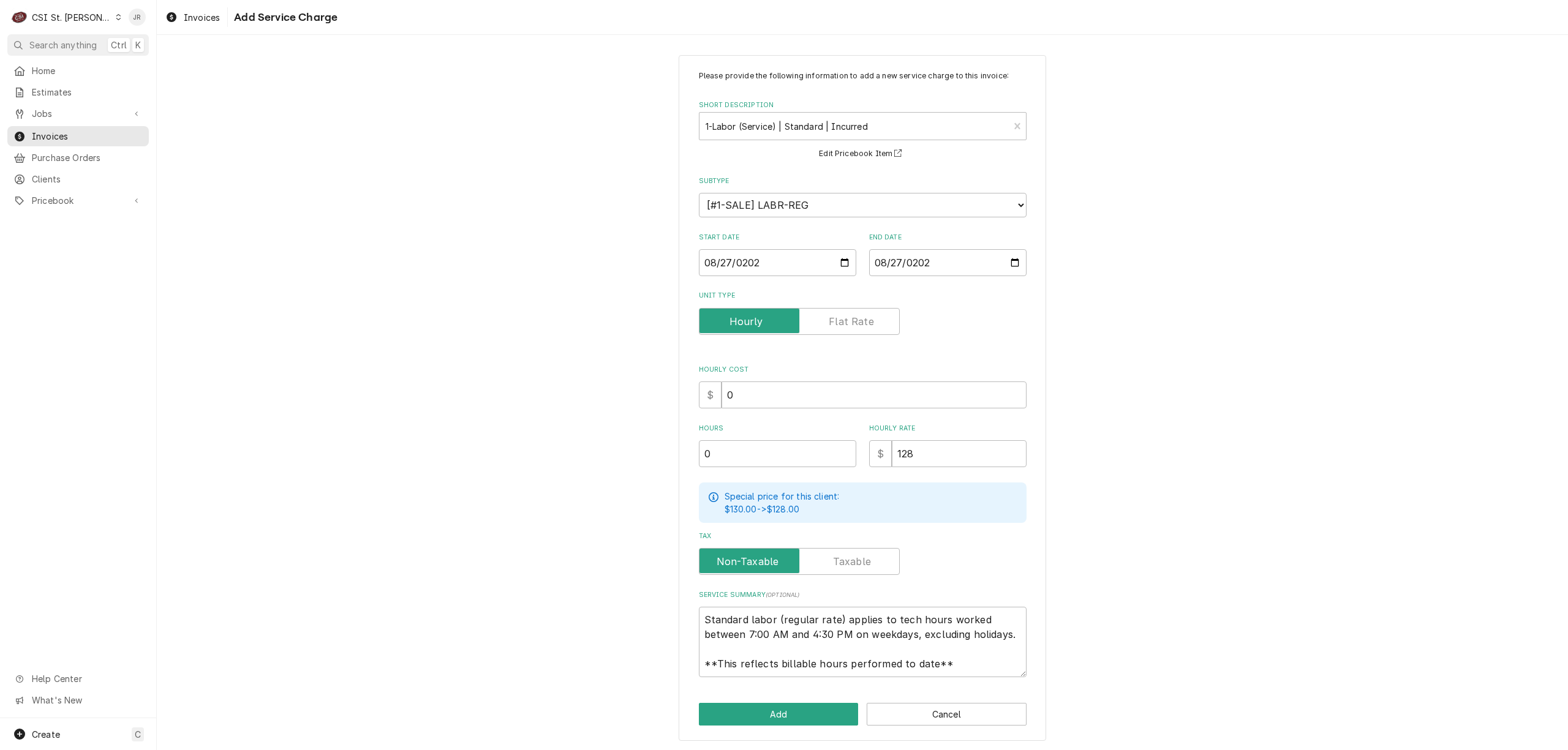
scroll to position [5, 0]
drag, startPoint x: 701, startPoint y: 620, endPoint x: 705, endPoint y: 605, distance: 15.5
click at [705, 617] on textarea "Standard labor (regular rate) applies to tech hours worked between 7:00 AM and …" at bounding box center [863, 640] width 328 height 70
type textarea "x"
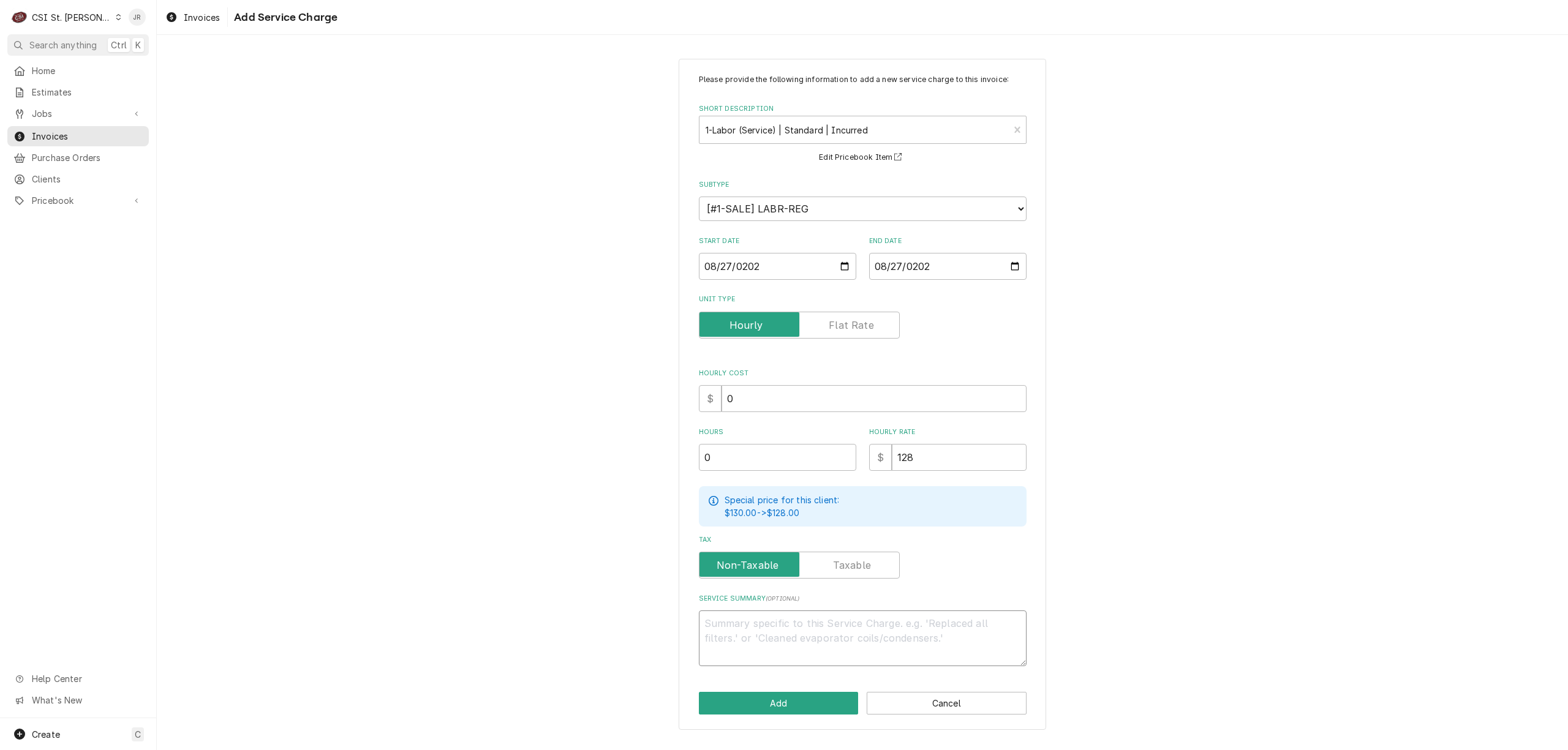
scroll to position [0, 0]
paste textarea "1Z7E412W0396392210 Tracking number for RMA"
type textarea "x"
type textarea "1Z7E412W0396392210 Tracking number for RMA"
type textarea "x"
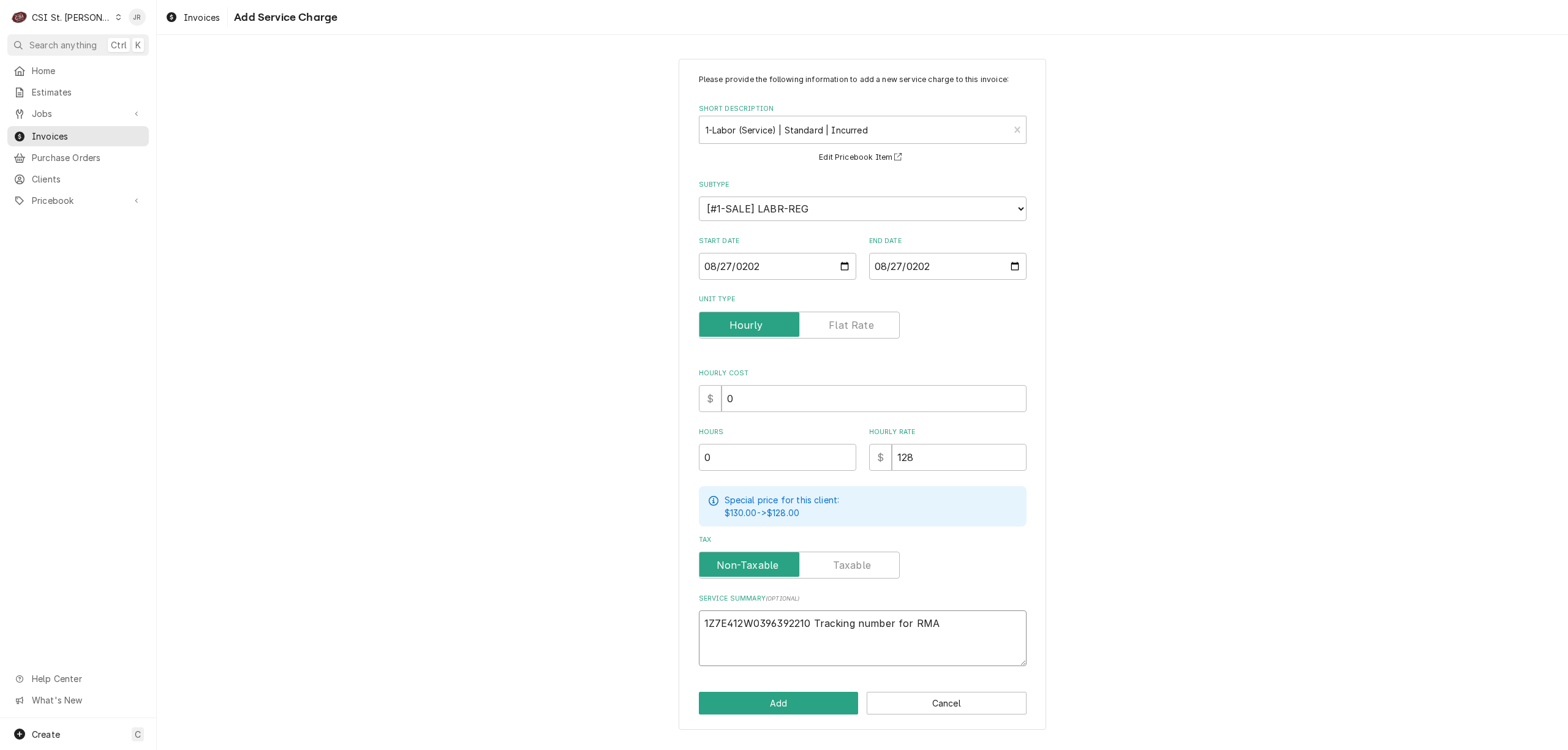
type textarea "B1Z7E412W0396392210 Tracking number for RMA"
type textarea "x"
type textarea "Bi1Z7E412W0396392210 Tracking number for RMA"
type textarea "x"
type textarea "Bil1Z7E412W0396392210 Tracking number for RMA"
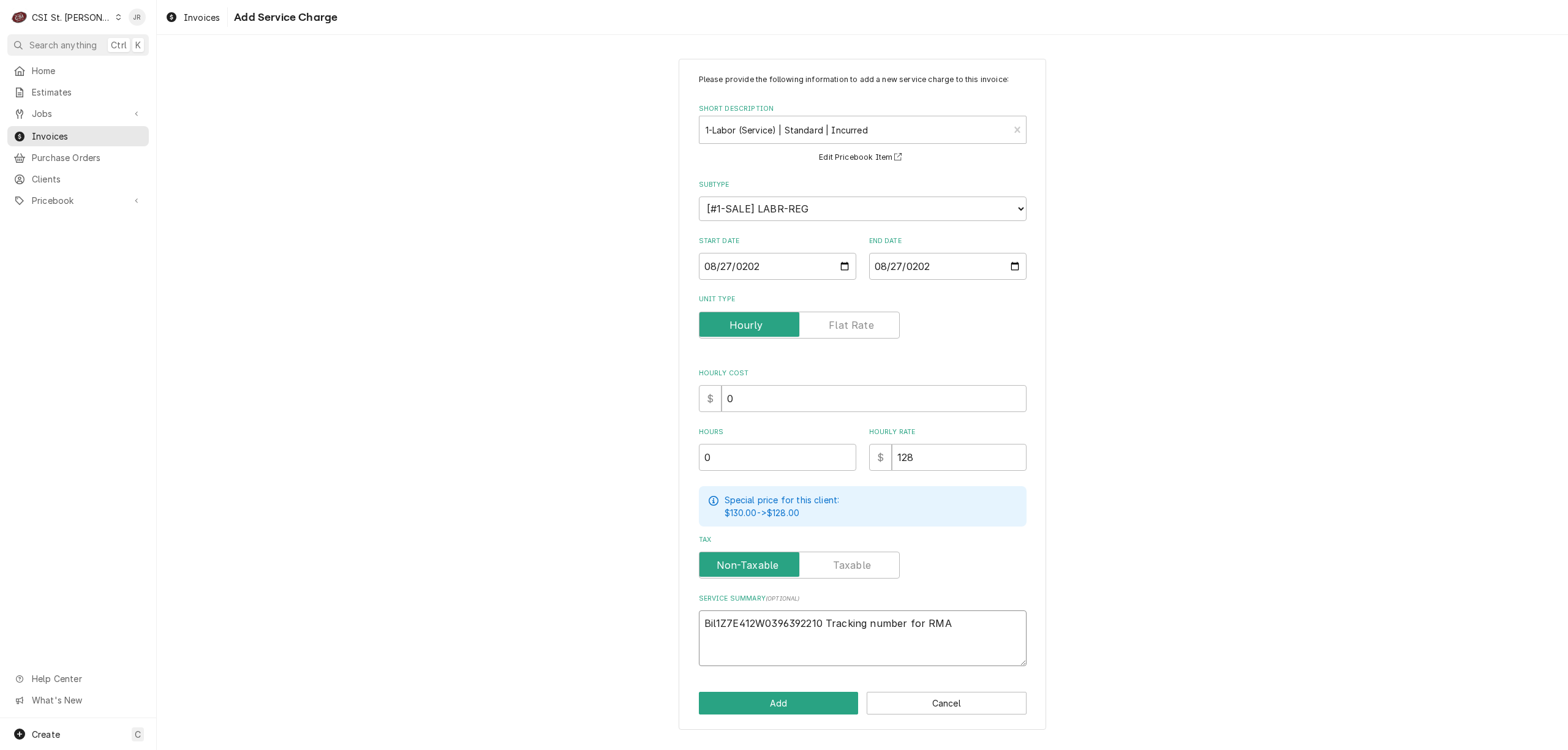
type textarea "x"
type textarea "Bill1Z7E412W0396392210 Tracking number for RMA"
type textarea "x"
type textarea "Billi1Z7E412W0396392210 Tracking number for RMA"
type textarea "x"
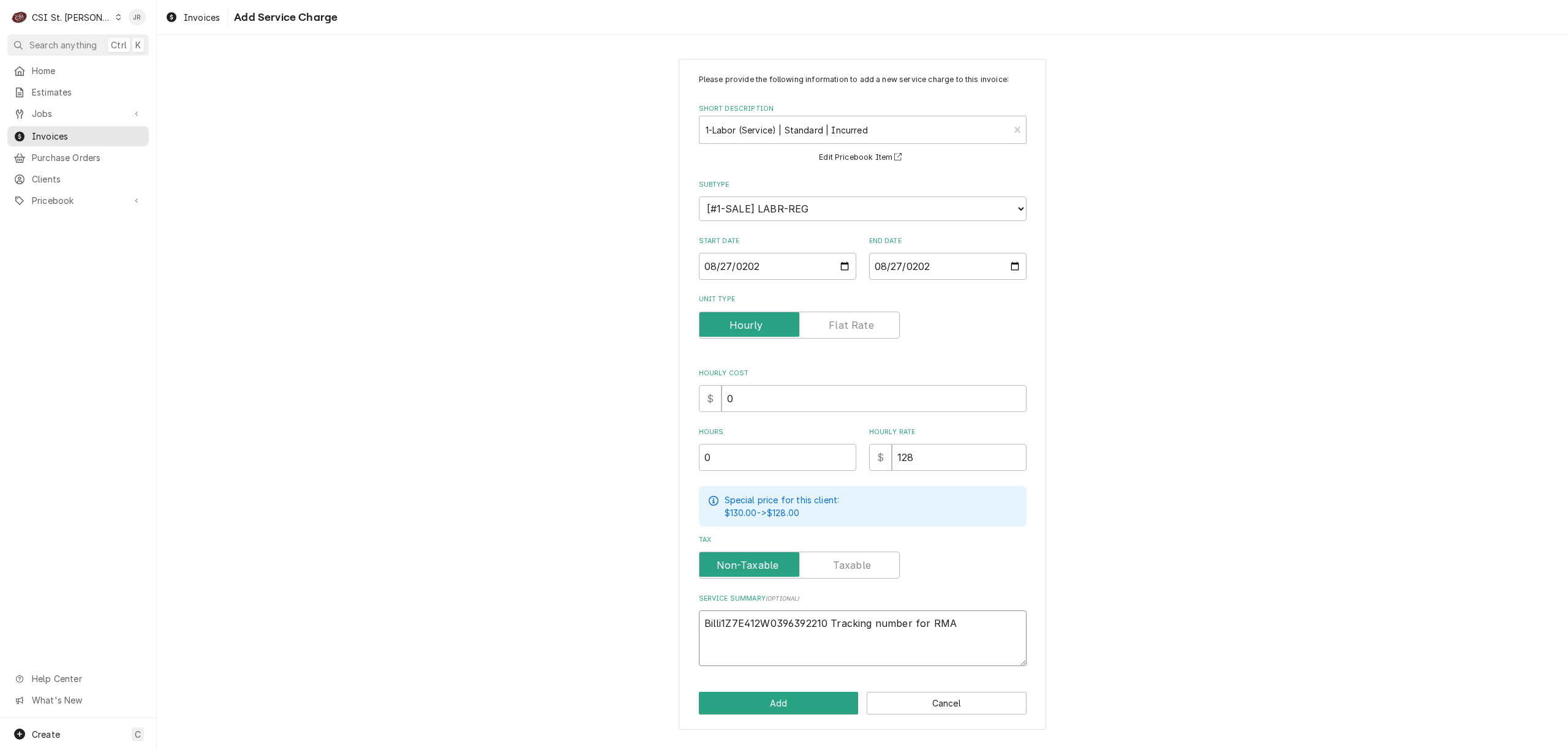
type textarea "Billin1Z7E412W0396392210 Tracking number for RMA"
type textarea "x"
type textarea "Billing1Z7E412W0396392210 Tracking number for RMA"
type textarea "x"
type textarea "Billing 1Z7E412W0396392210 Tracking number for RMA"
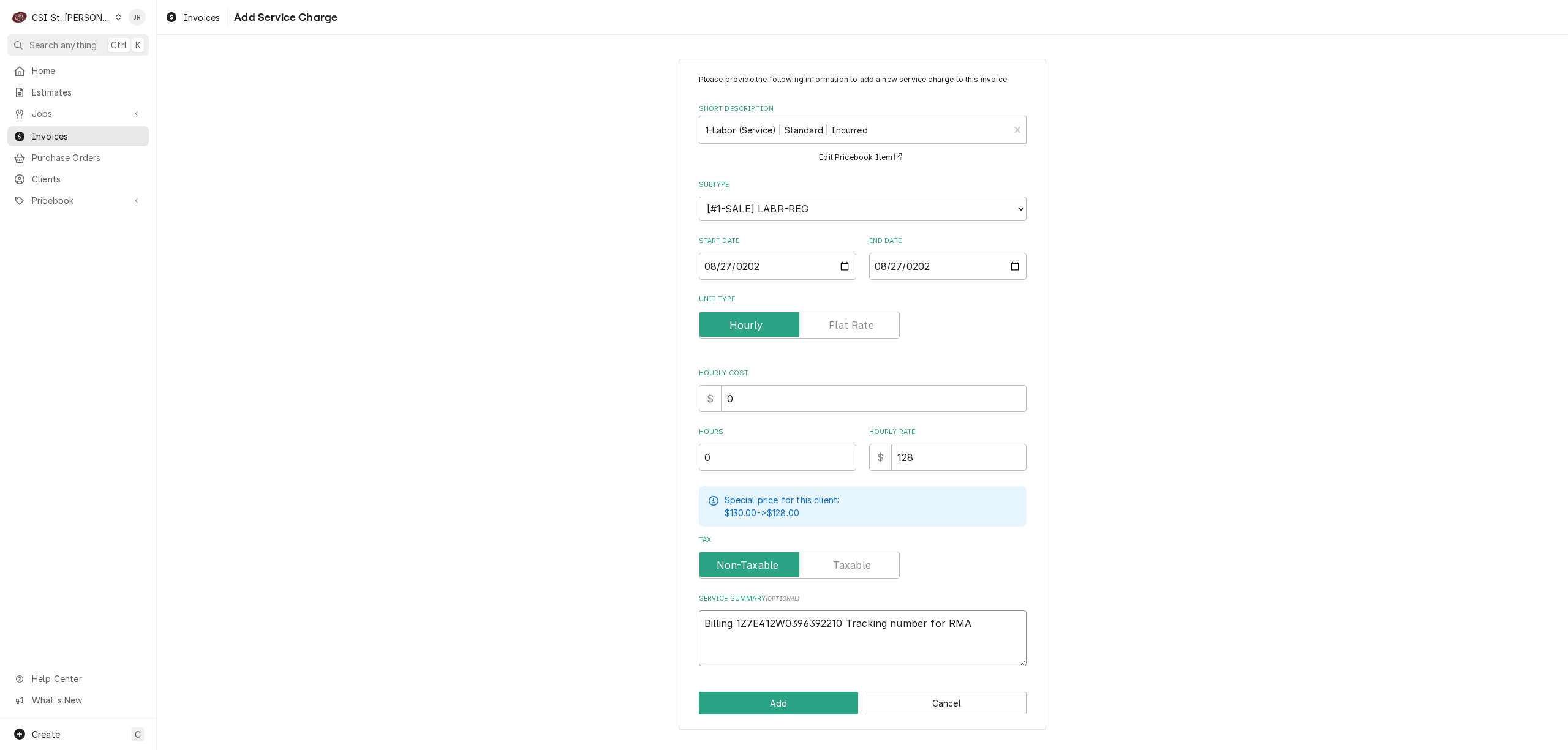
type textarea "x"
type textarea "Billing t1Z7E412W0396392210 Tracking number for RMA"
type textarea "x"
type textarea "Billing to1Z7E412W0396392210 Tracking number for RMA"
type textarea "x"
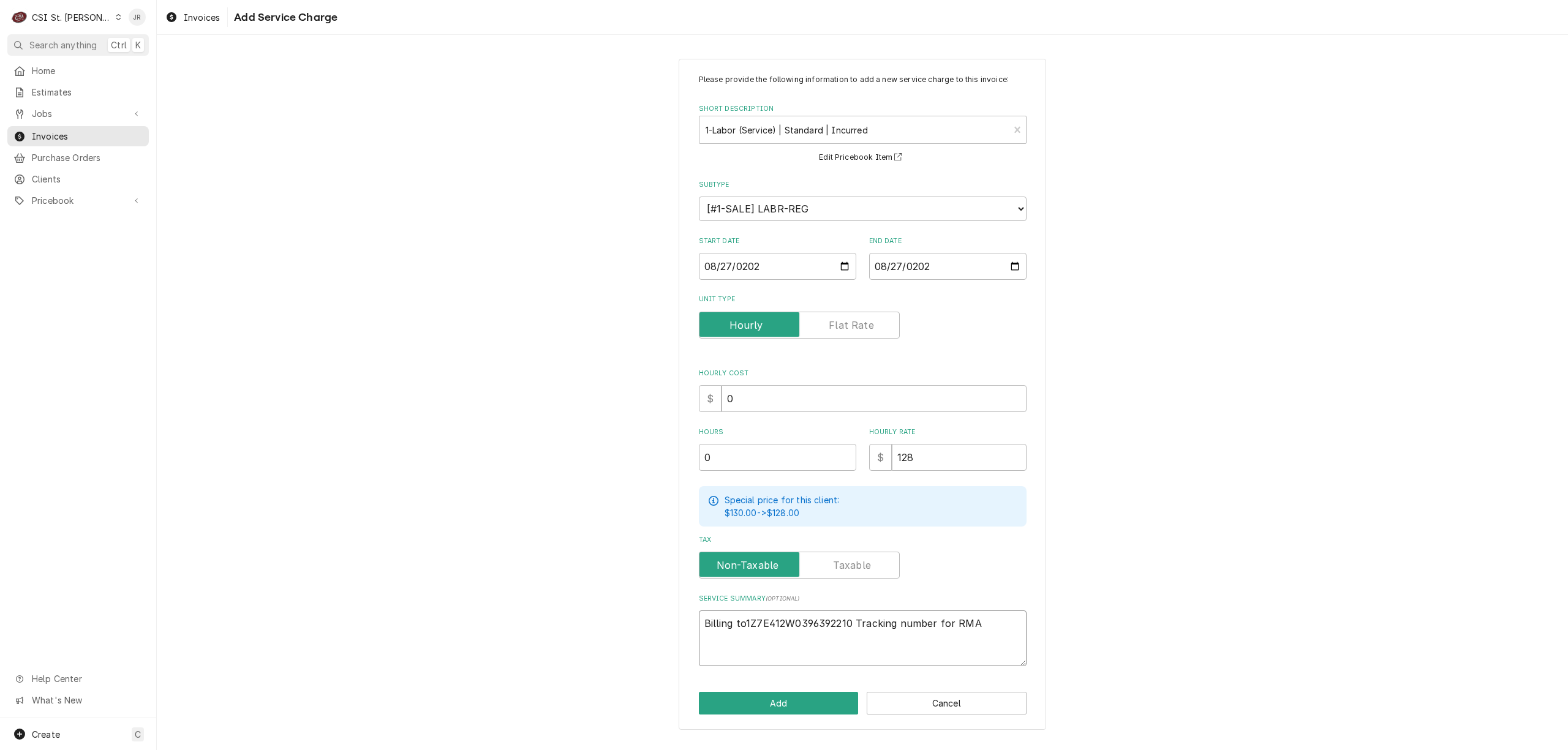
type textarea "Billing to 1Z7E412W0396392210 Tracking number for RMA"
type textarea "x"
type textarea "Billing to r1Z7E412W0396392210 Tracking number for RMA"
type textarea "x"
type textarea "Billing to re1Z7E412W0396392210 Tracking number for RMA"
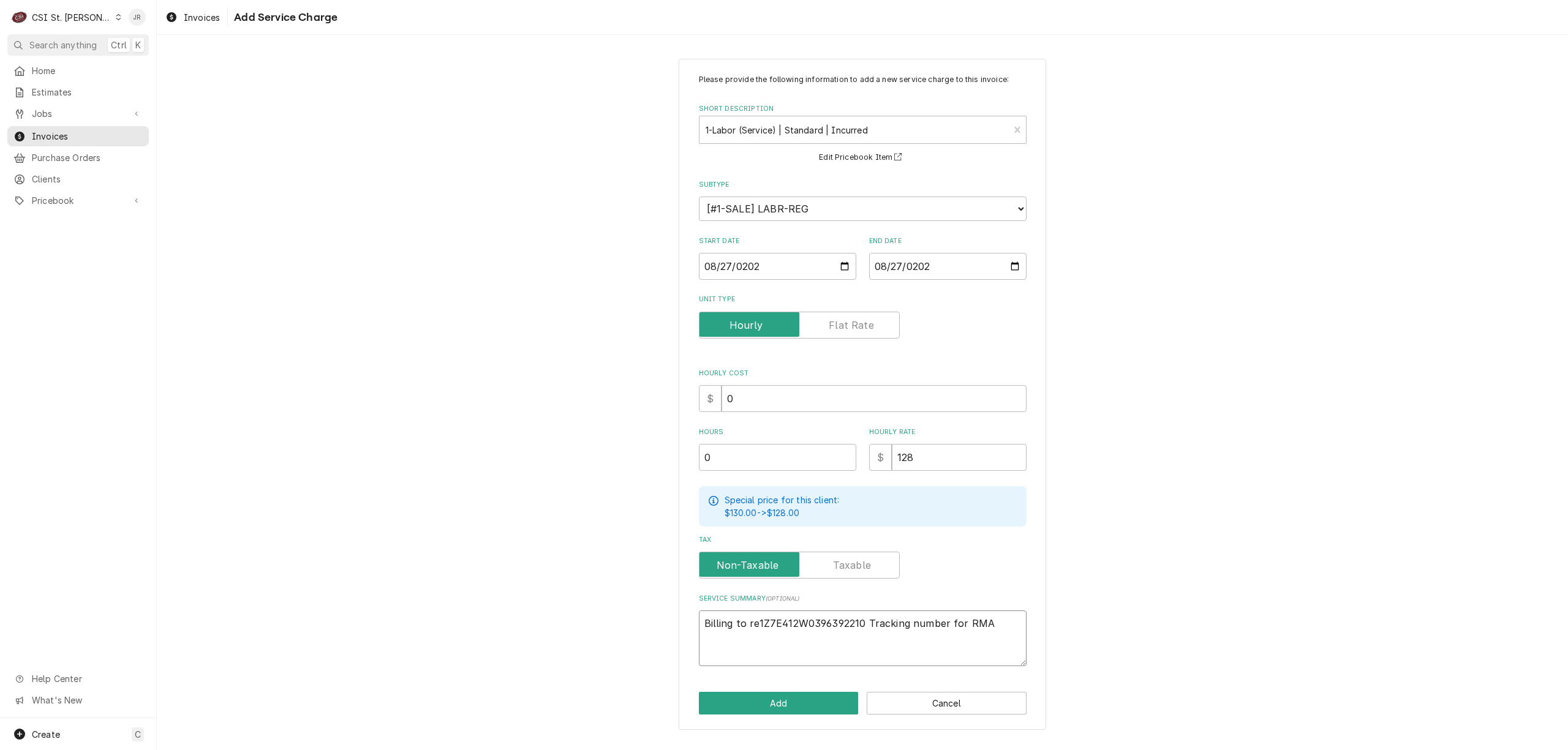
type textarea "x"
type textarea "Billing to rec1Z7E412W0396392210 Tracking number for RMA"
type textarea "x"
type textarea "Billing to reco1Z7E412W0396392210 Tracking number for RMA"
type textarea "x"
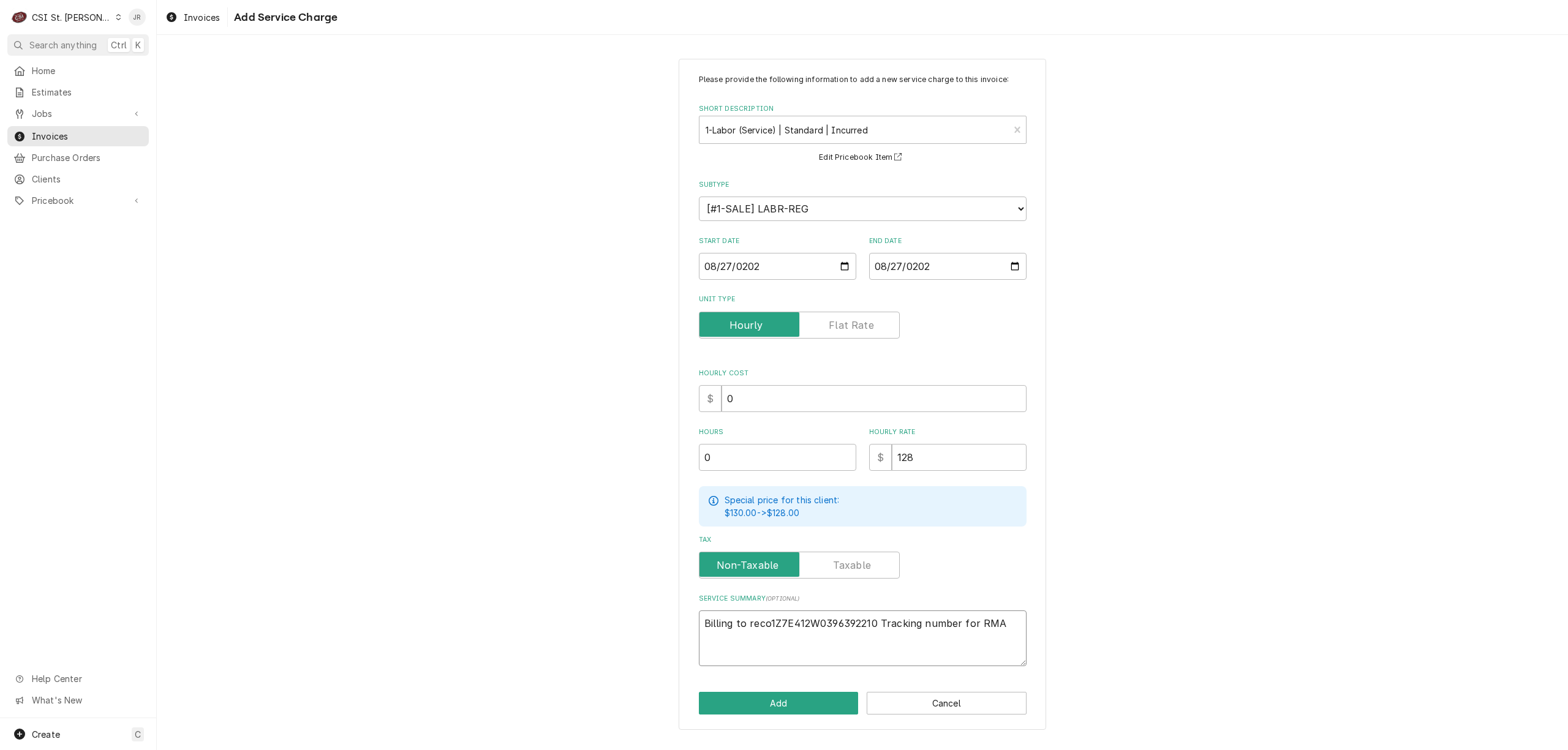
type textarea "Billing to recou1Z7E412W0396392210 Tracking number for RMA"
type textarea "x"
type textarea "Billing to recoup1Z7E412W0396392210 Tracking number for RMA"
type textarea "x"
type textarea "Billing to recoup 1Z7E412W0396392210 Tracking number for RMA"
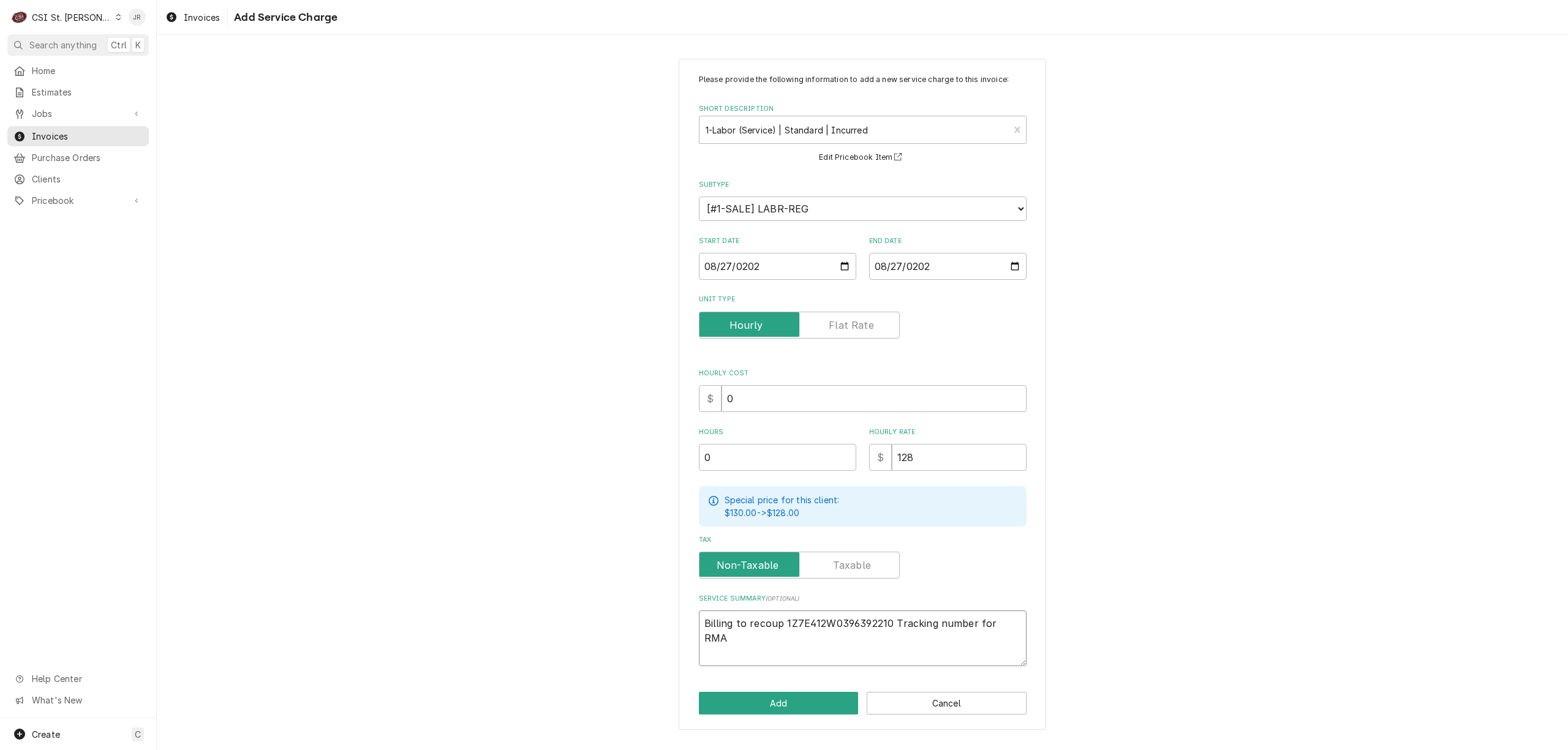
type textarea "x"
type textarea "Billing to recoup i1Z7E412W0396392210 Tracking number for RMA"
type textarea "x"
type textarea "Billing to recoup in1Z7E412W0396392210 Tracking number for RMA"
type textarea "x"
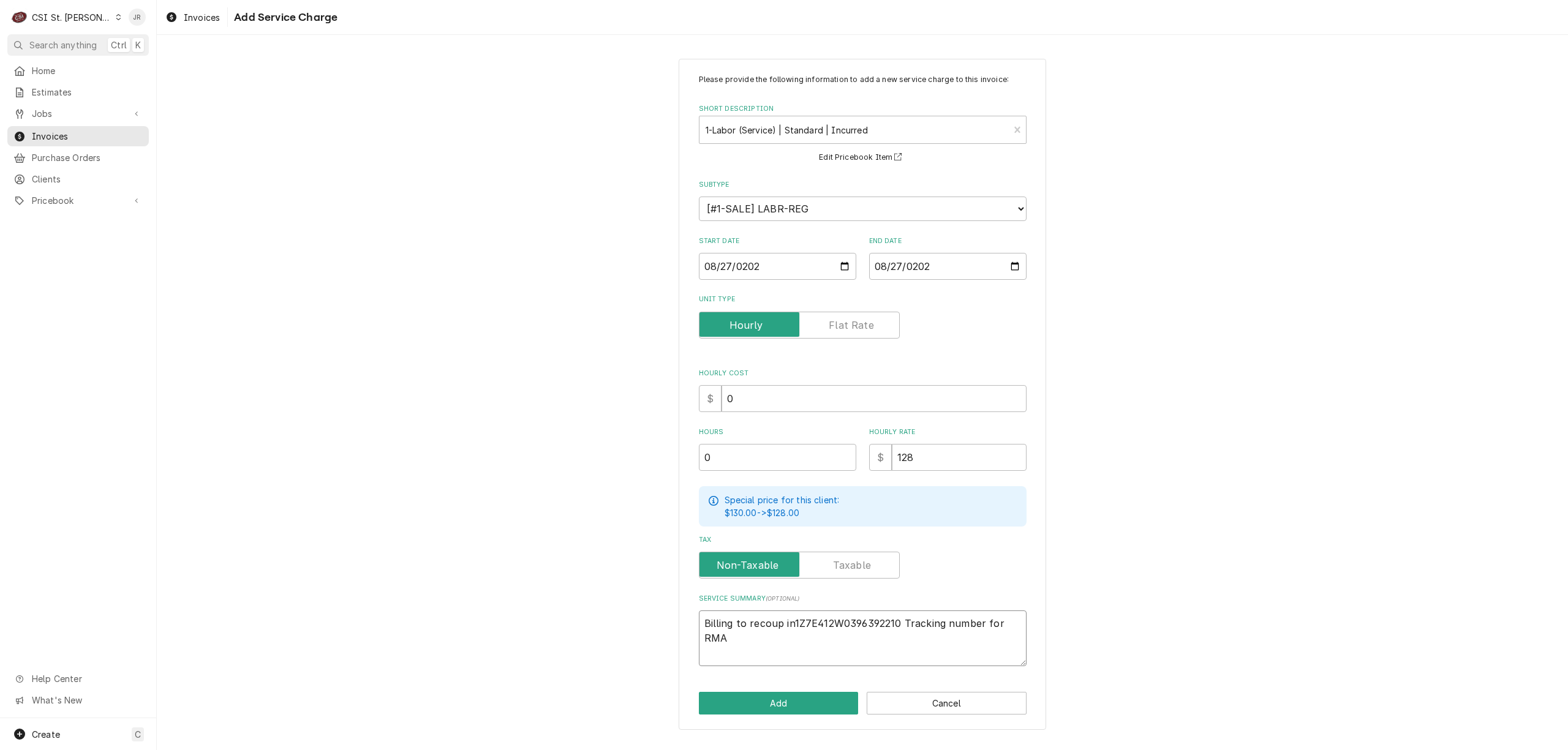
type textarea "Billing to recoup inc1Z7E412W0396392210 Tracking number for RMA"
type textarea "x"
type textarea "Billing to recoup incu1Z7E412W0396392210 Tracking number for RMA"
type textarea "x"
type textarea "Billing to recoup incur1Z7E412W0396392210 Tracking number for RMA"
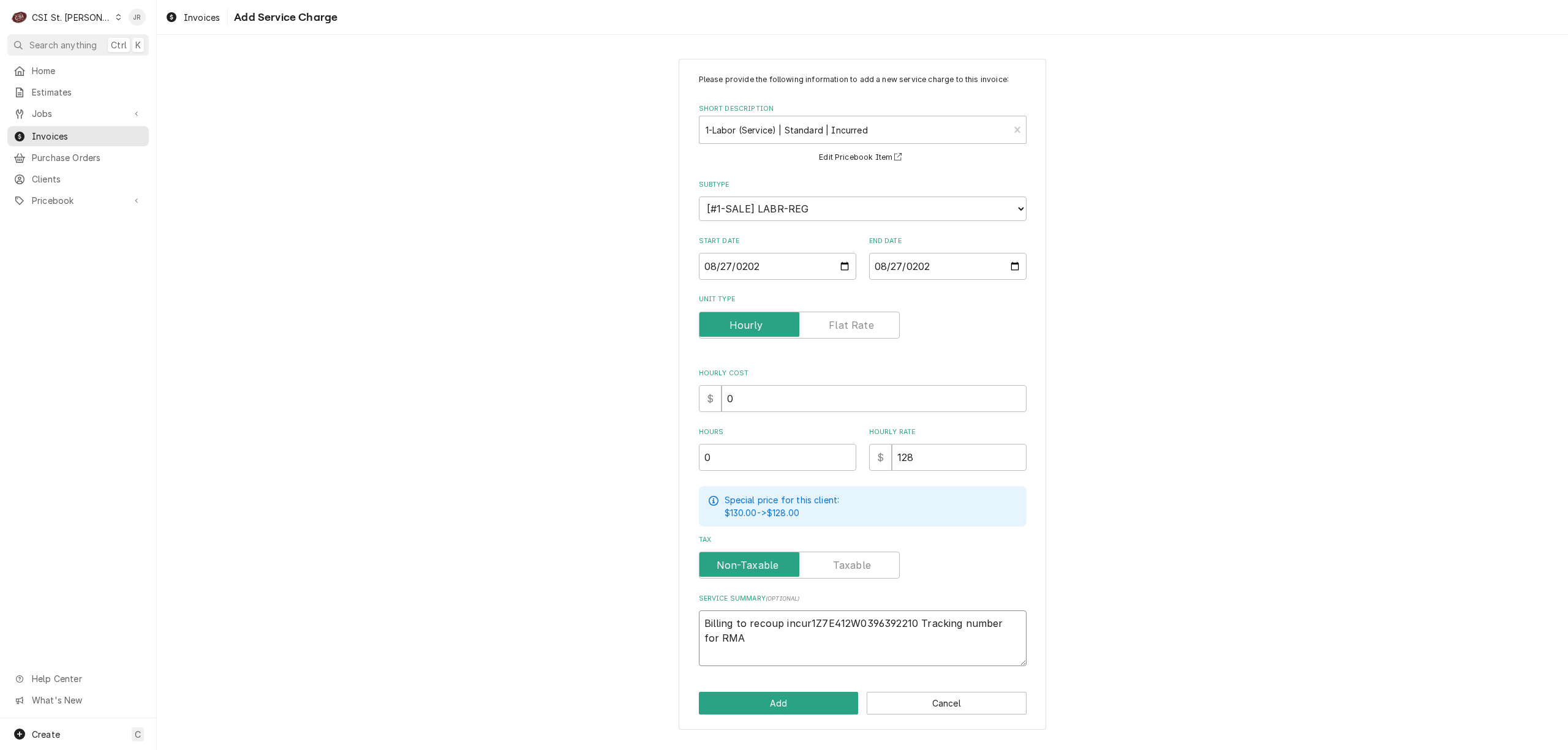
type textarea "x"
type textarea "Billing to recoup incurr1Z7E412W0396392210 Tracking number for RMA"
type textarea "x"
type textarea "Billing to recoup incurre1Z7E412W0396392210 Tracking number for RMA"
type textarea "x"
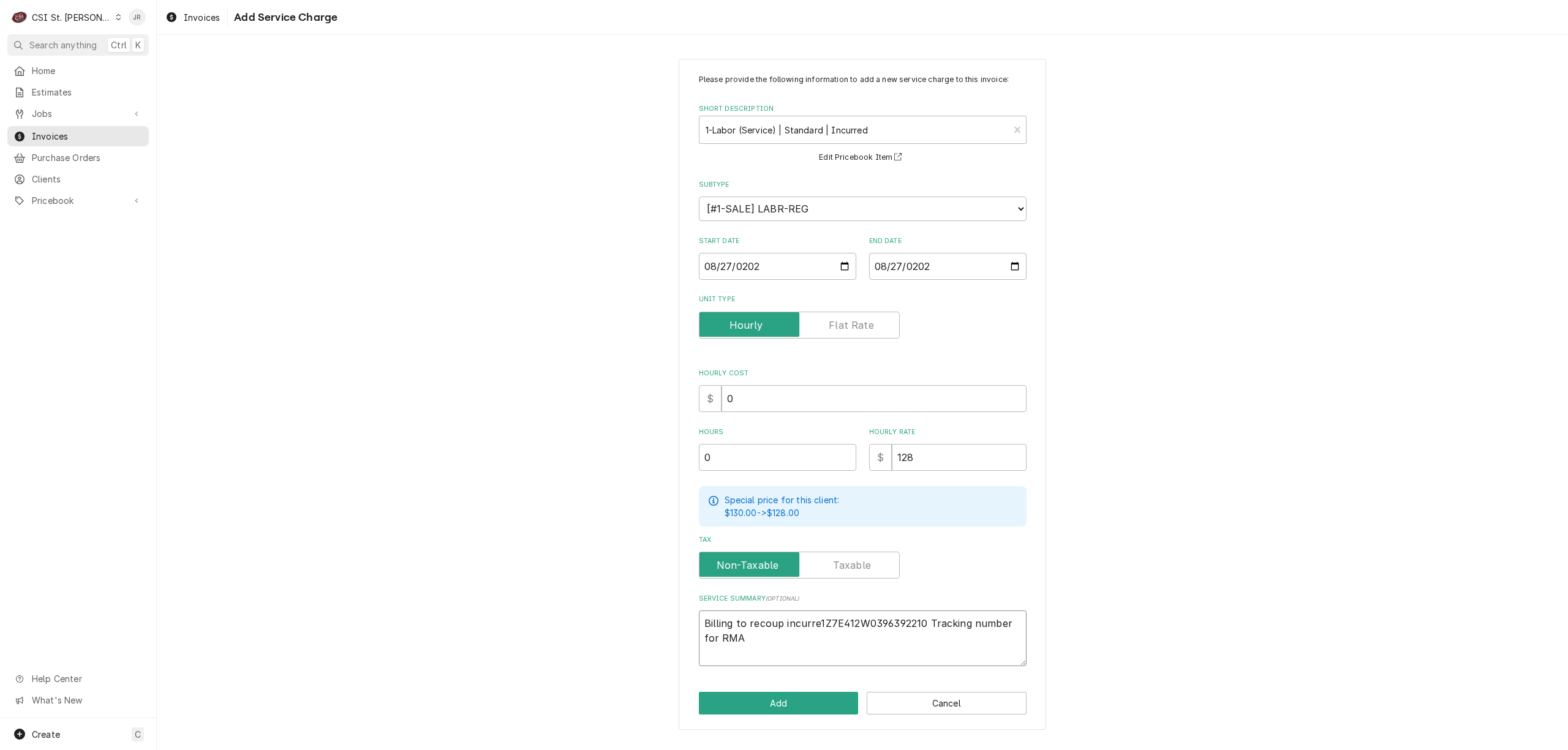
type textarea "Billing to recoup incurred1Z7E412W0396392210 Tracking number for RMA"
type textarea "x"
type textarea "Billing to recoup incurred 1Z7E412W0396392210 Tracking number for RMA"
type textarea "x"
type textarea "Billing to recoup incurred c1Z7E412W0396392210 Tracking number for RMA"
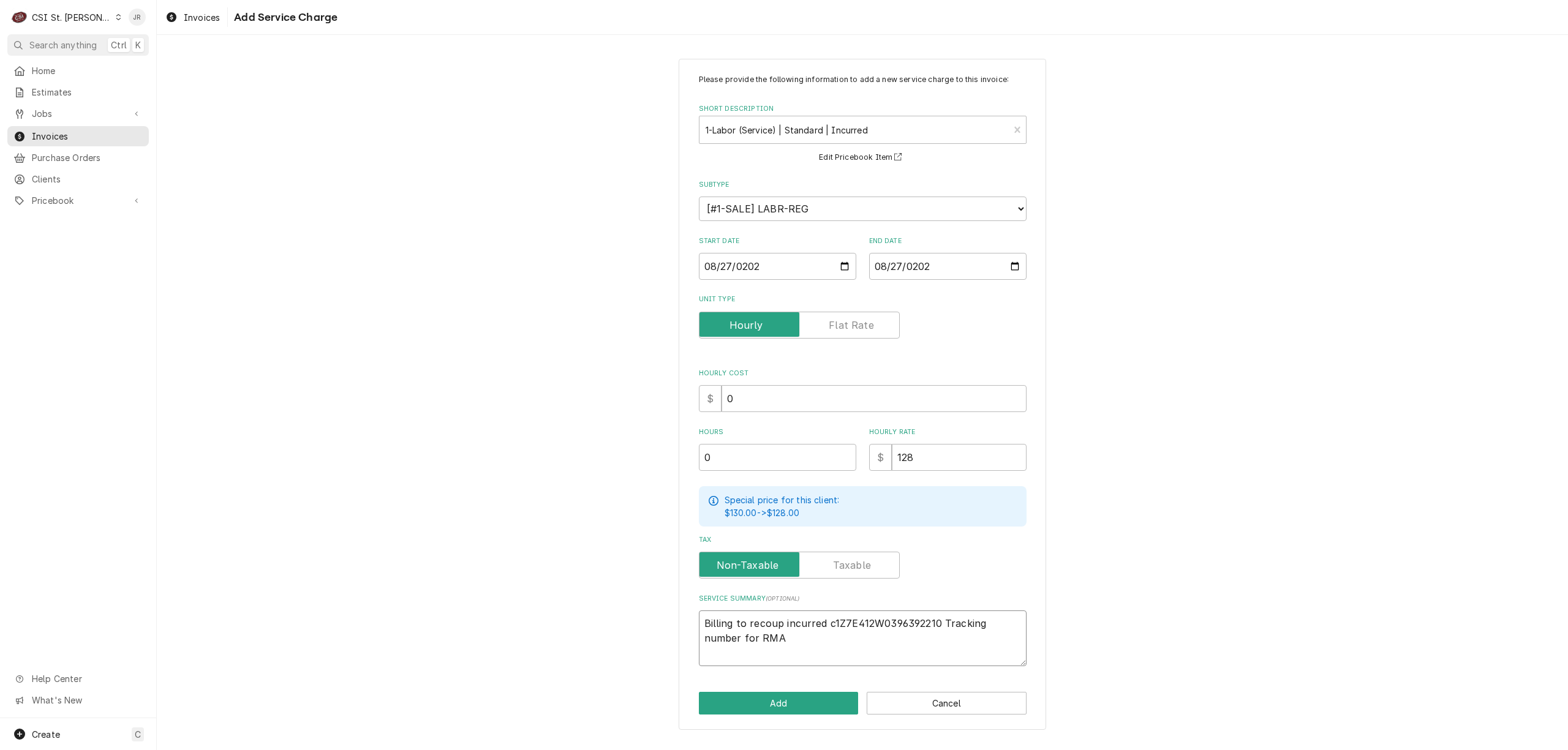
type textarea "x"
type textarea "Billing to recoup incurred co1Z7E412W0396392210 Tracking number for RMA"
type textarea "x"
type textarea "Billing to recoup incurred cost1Z7E412W0396392210 Tracking number for RMA"
type textarea "x"
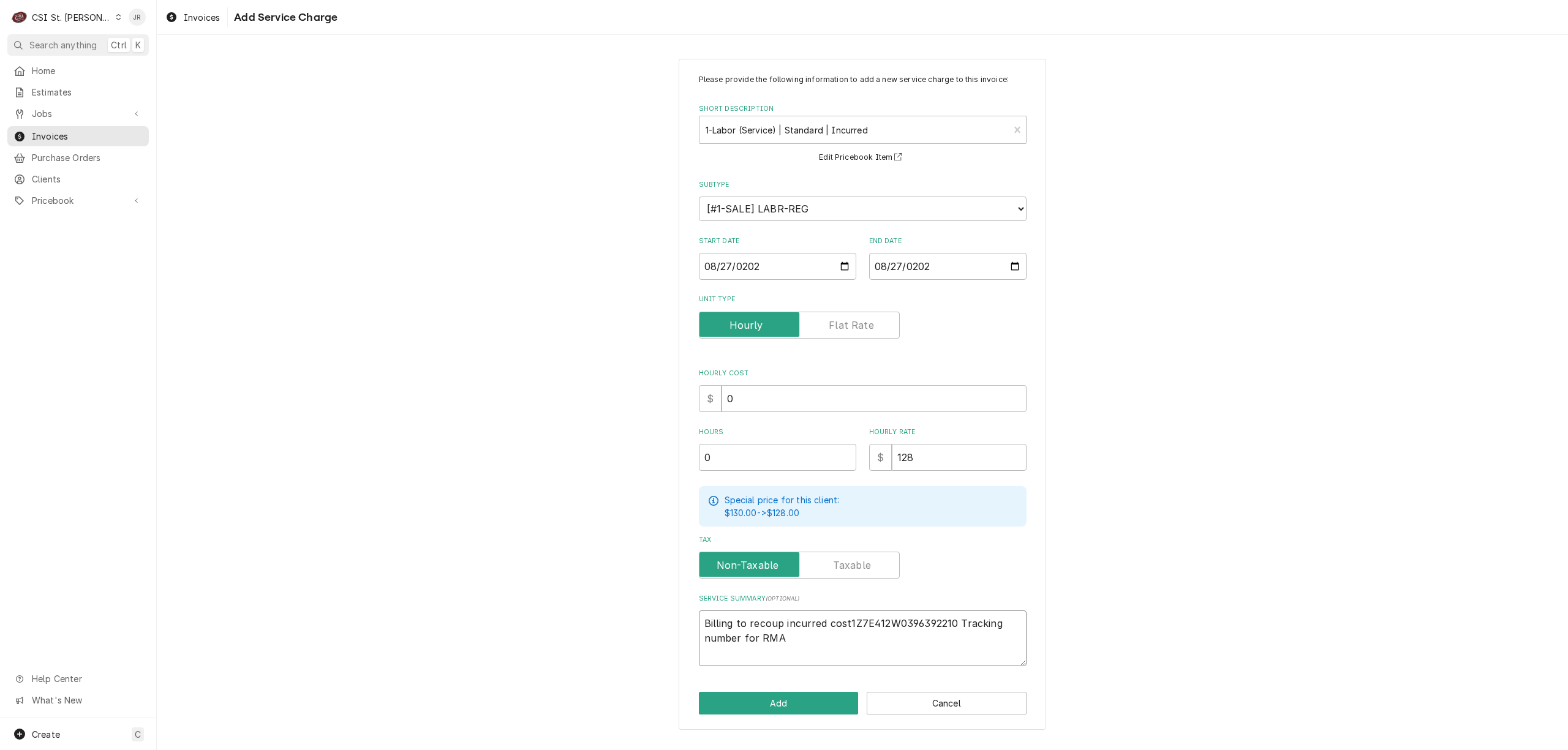
type textarea "Billing to recoup incurred cost 1Z7E412W0396392210 Tracking number for RMA"
type textarea "x"
type textarea "Billing to recoup incurred cost t1Z7E412W0396392210 Tracking number for RMA"
type textarea "x"
type textarea "Billing to recoup incurred cost to1Z7E412W0396392210 Tracking number for RMA"
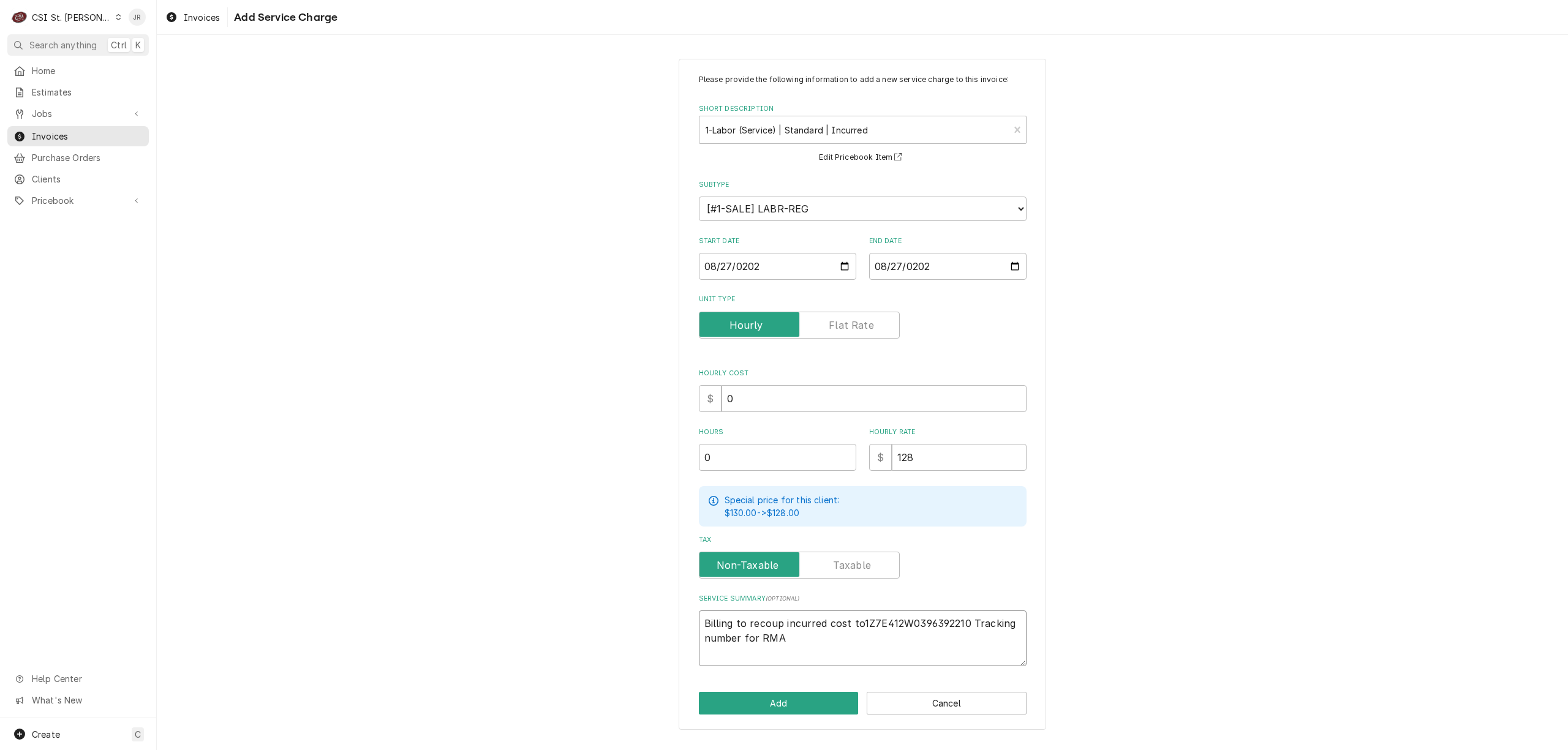
type textarea "x"
type textarea "Billing to recoup incurred cost to 1Z7E412W0396392210 Tracking number for RMA"
type textarea "x"
type textarea "Billing to recoup incurred cost to r1Z7E412W0396392210 Tracking number for RMA"
type textarea "x"
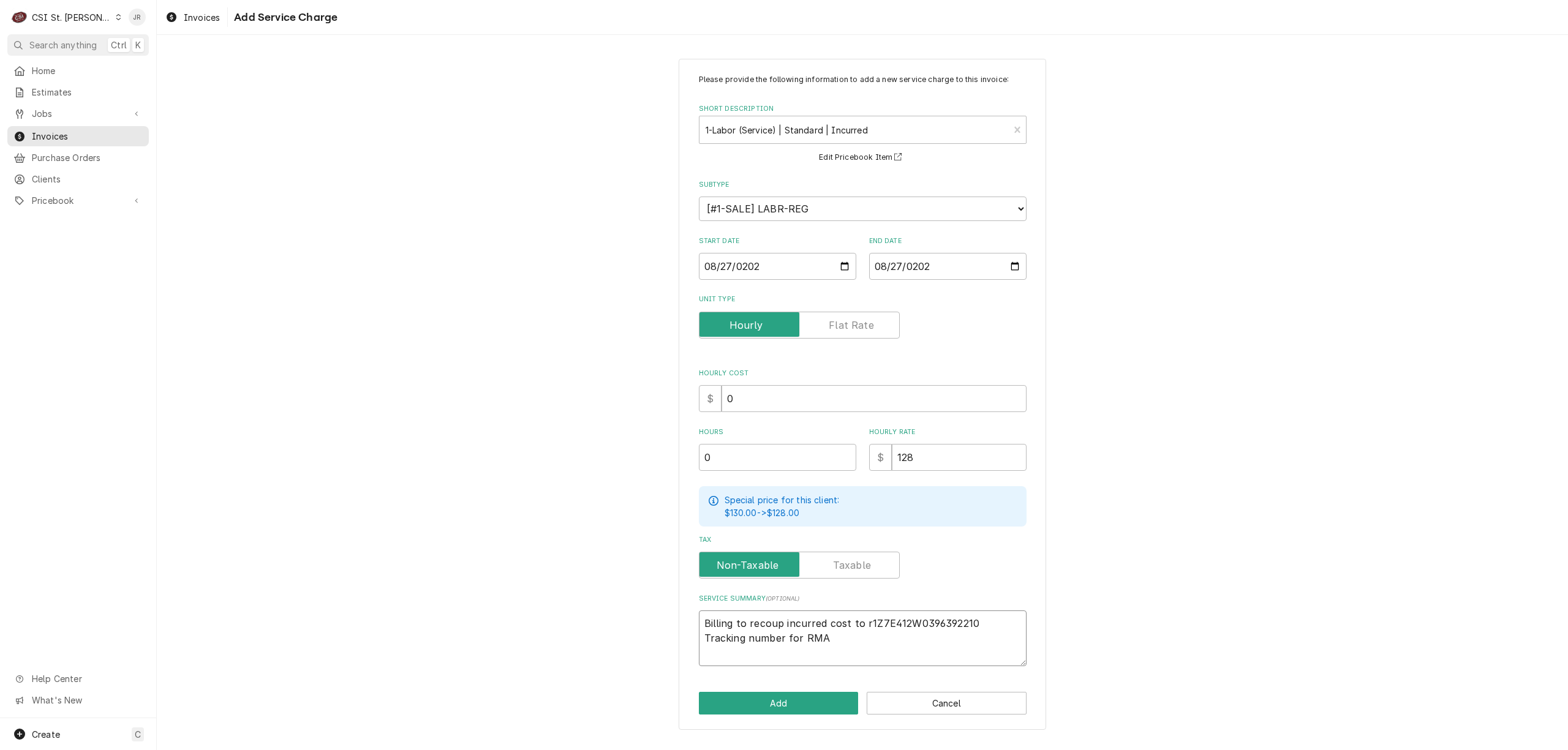
type textarea "Billing to recoup incurred cost to re1Z7E412W0396392210 Tracking number for RMA"
type textarea "x"
type textarea "Billing to recoup incurred cost to ret1Z7E412W0396392210 Tracking number for RMA"
type textarea "x"
type textarea "Billing to recoup incurred cost to retu1Z7E412W0396392210 Tracking number for R…"
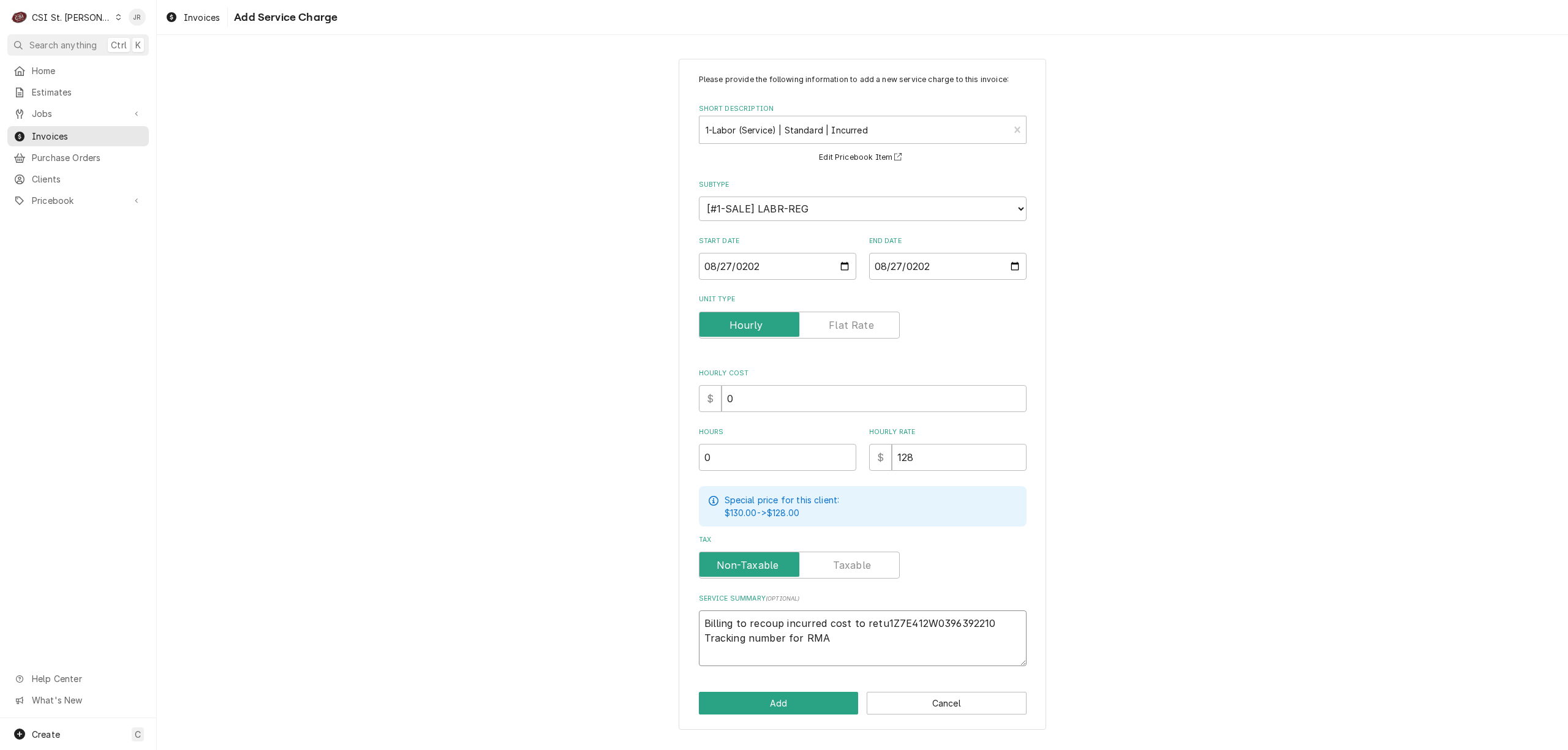
type textarea "x"
type textarea "Billing to recoup incurred cost to retur1Z7E412W0396392210 Tracking number for …"
type textarea "x"
type textarea "Billing to recoup incurred cost to return1Z7E412W0396392210 Tracking number for…"
type textarea "x"
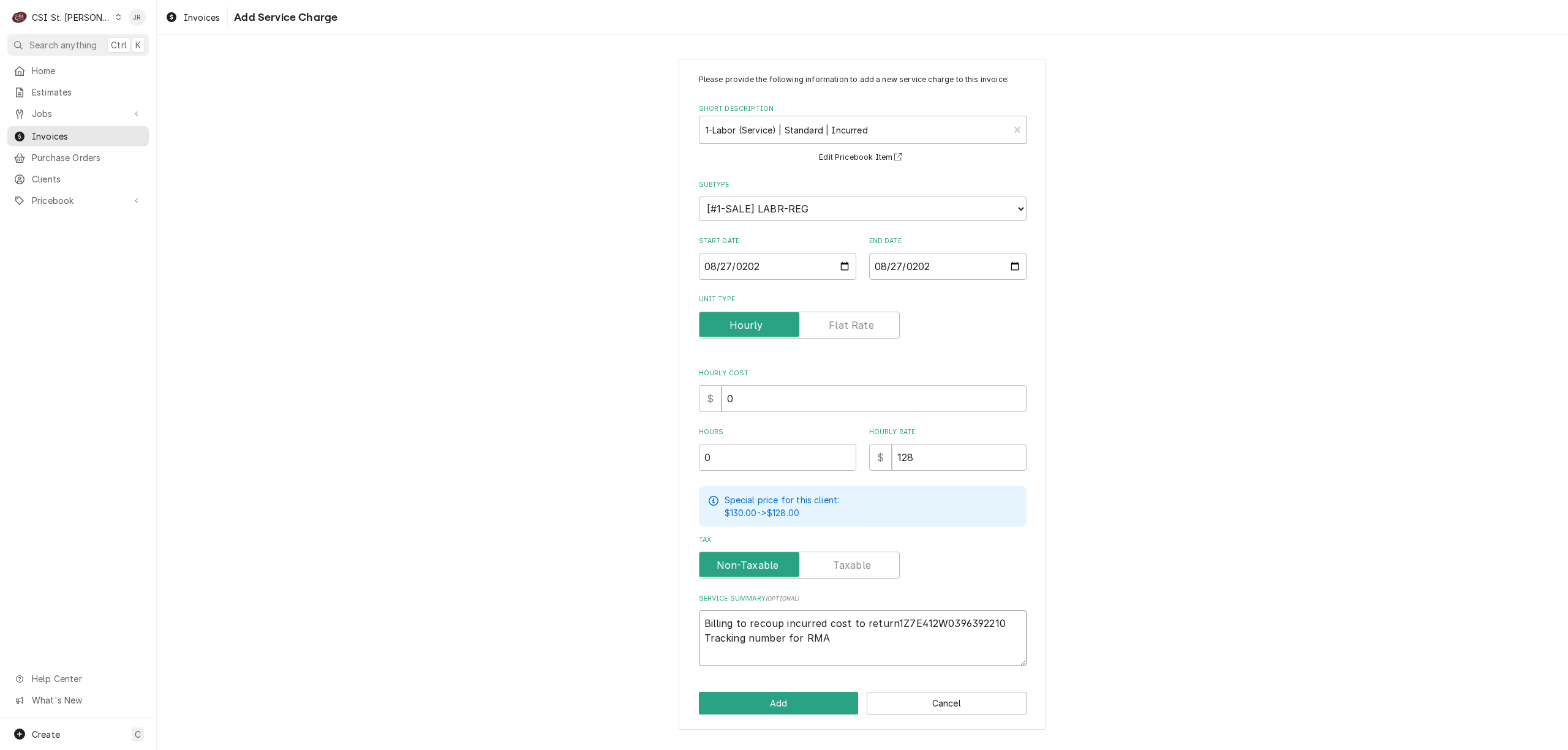
type textarea "Billing to recoup incurred cost to return 1Z7E412W0396392210 Tracking number fo…"
type textarea "x"
type textarea "Billing to recoup incurred cost to return d1Z7E412W0396392210 Tracking number f…"
type textarea "x"
type textarea "Billing to recoup incurred cost to return de1Z7E412W0396392210 Tracking number …"
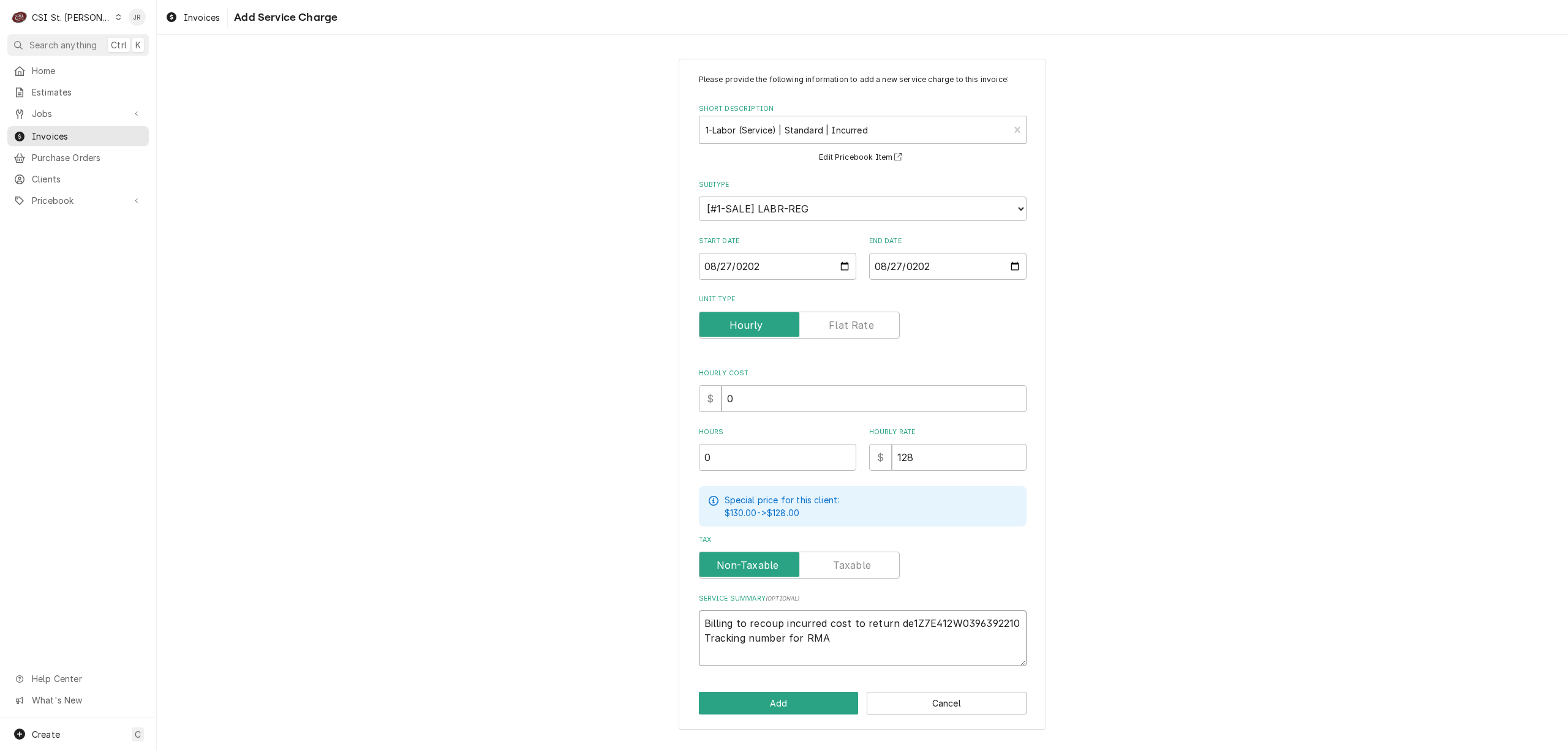
type textarea "x"
type textarea "Billing to recoup incurred cost to return def1Z7E412W0396392210 Tracking number…"
type textarea "x"
type textarea "Billing to recoup incurred cost to return defe1Z7E412W0396392210 Tracking numbe…"
type textarea "x"
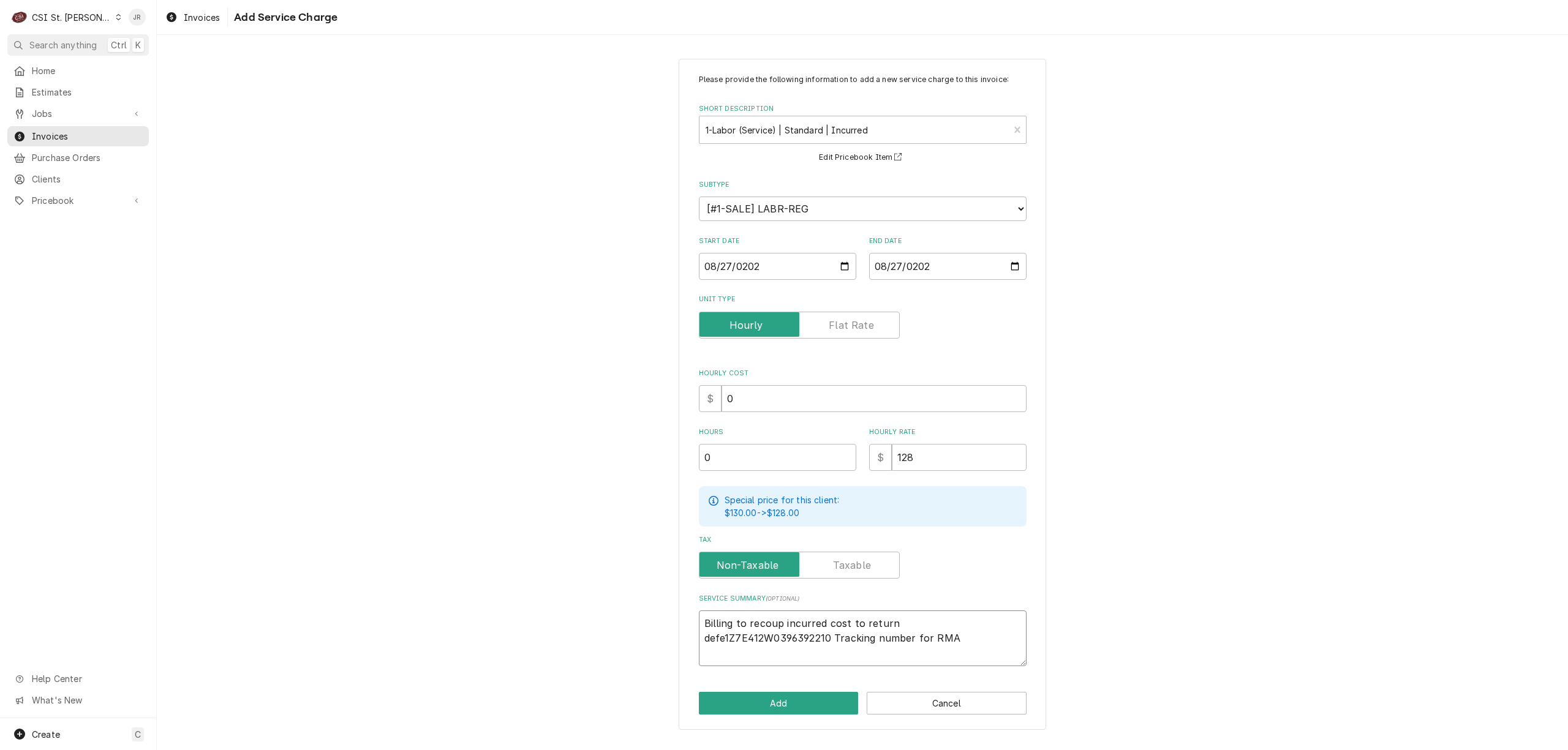
type textarea "Billing to recoup incurred cost to return defec1Z7E412W0396392210 Tracking numb…"
type textarea "x"
type textarea "Billing to recoup incurred cost to return defect1Z7E412W0396392210 Tracking num…"
type textarea "x"
type textarea "Billing to recoup incurred cost to return defecti1Z7E412W0396392210 Tracking nu…"
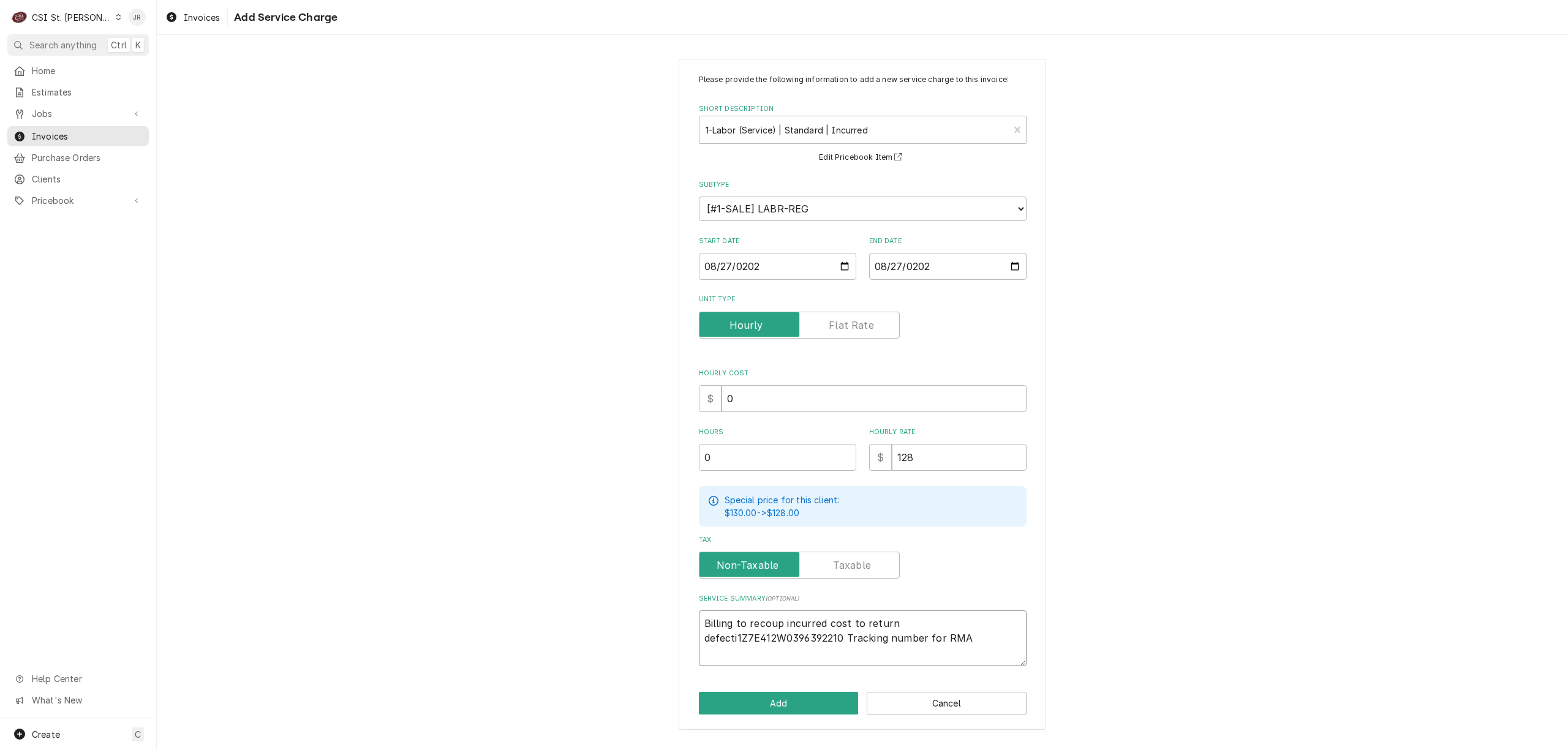
type textarea "x"
type textarea "Billing to recoup incurred cost to return defectiv1Z7E412W0396392210 Tracking n…"
type textarea "x"
type textarea "Billing to recoup incurred cost to return defective1Z7E412W0396392210 Tracking …"
type textarea "x"
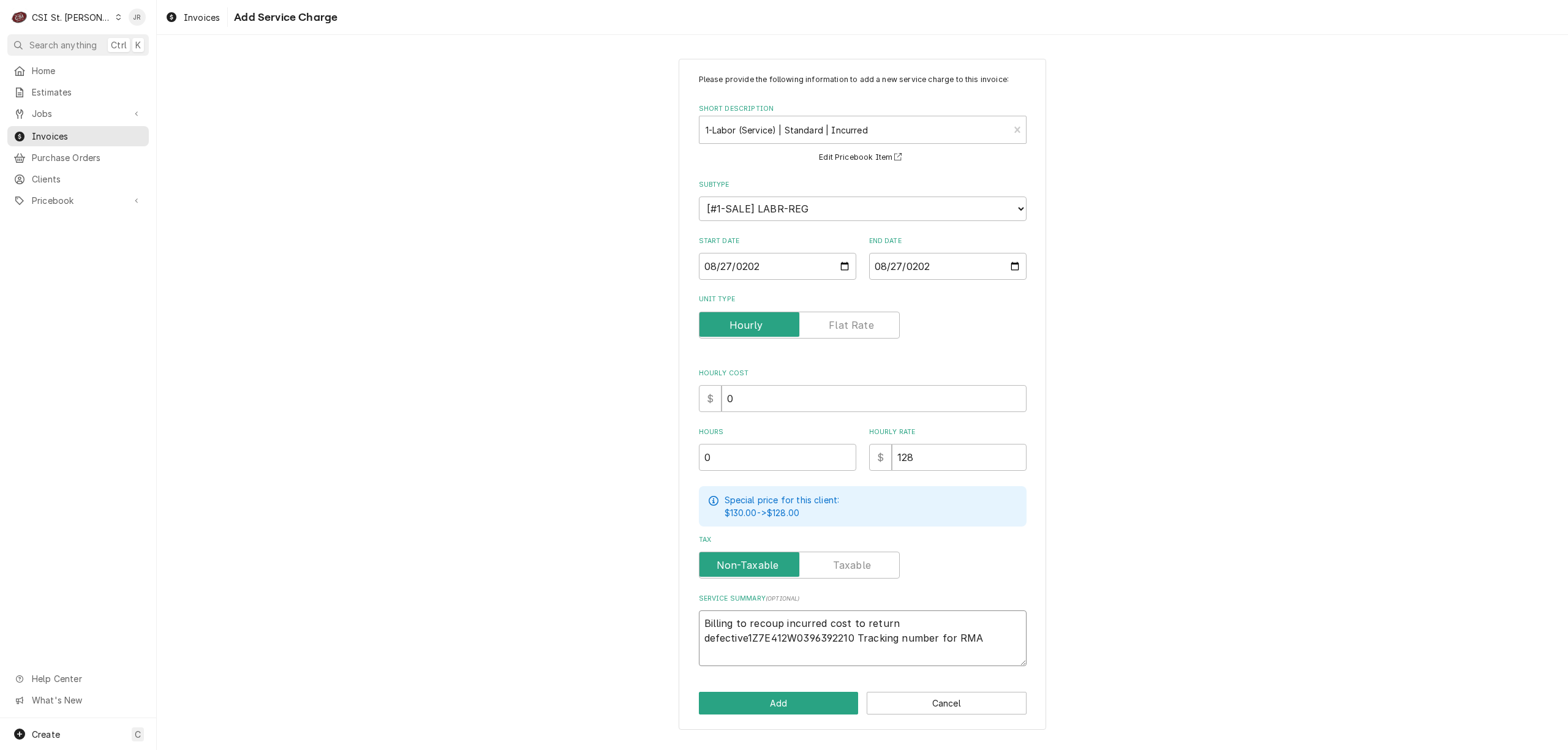
type textarea "Billing to recoup incurred cost to return defective 1Z7E412W0396392210 Tracking…"
type textarea "x"
type textarea "Billing to recoup incurred cost to return defective p1Z7E412W0396392210 Trackin…"
type textarea "x"
type textarea "Billing to recoup incurred cost to return defective pa1Z7E412W0396392210 Tracki…"
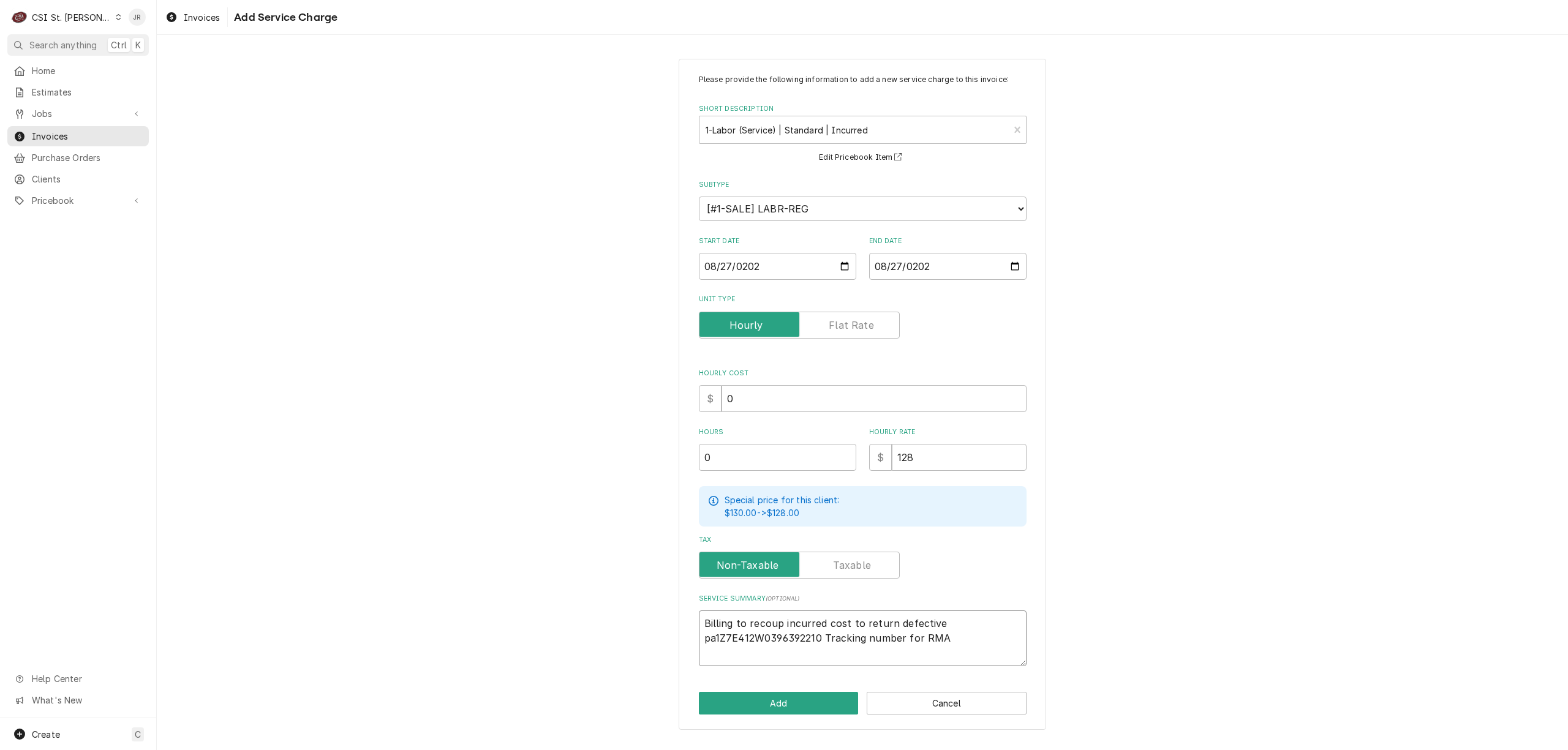
type textarea "x"
type textarea "Billing to recoup incurred cost to return defective par1Z7E412W0396392210 Track…"
type textarea "x"
type textarea "Billing to recoup incurred cost to return defective part1Z7E412W0396392210 Trac…"
type textarea "x"
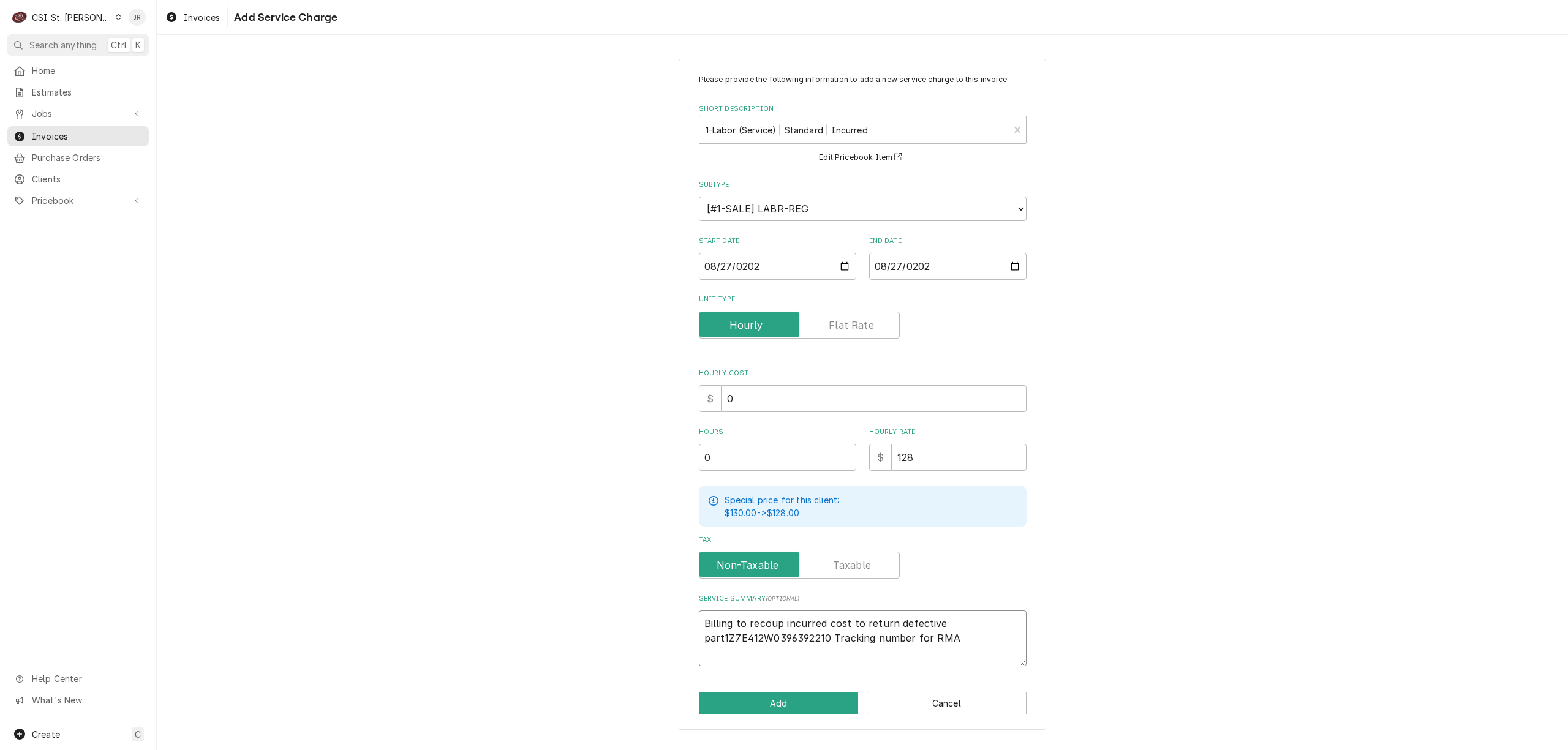
type textarea "Billing to recoup incurred cost to return defective part 1Z7E412W0396392210 Tra…"
type textarea "x"
type textarea "Billing to recoup incurred cost to return defective part o1Z7E412W0396392210 Tr…"
type textarea "x"
type textarea "Billing to recoup incurred cost to return defective part on1Z7E412W0396392210 T…"
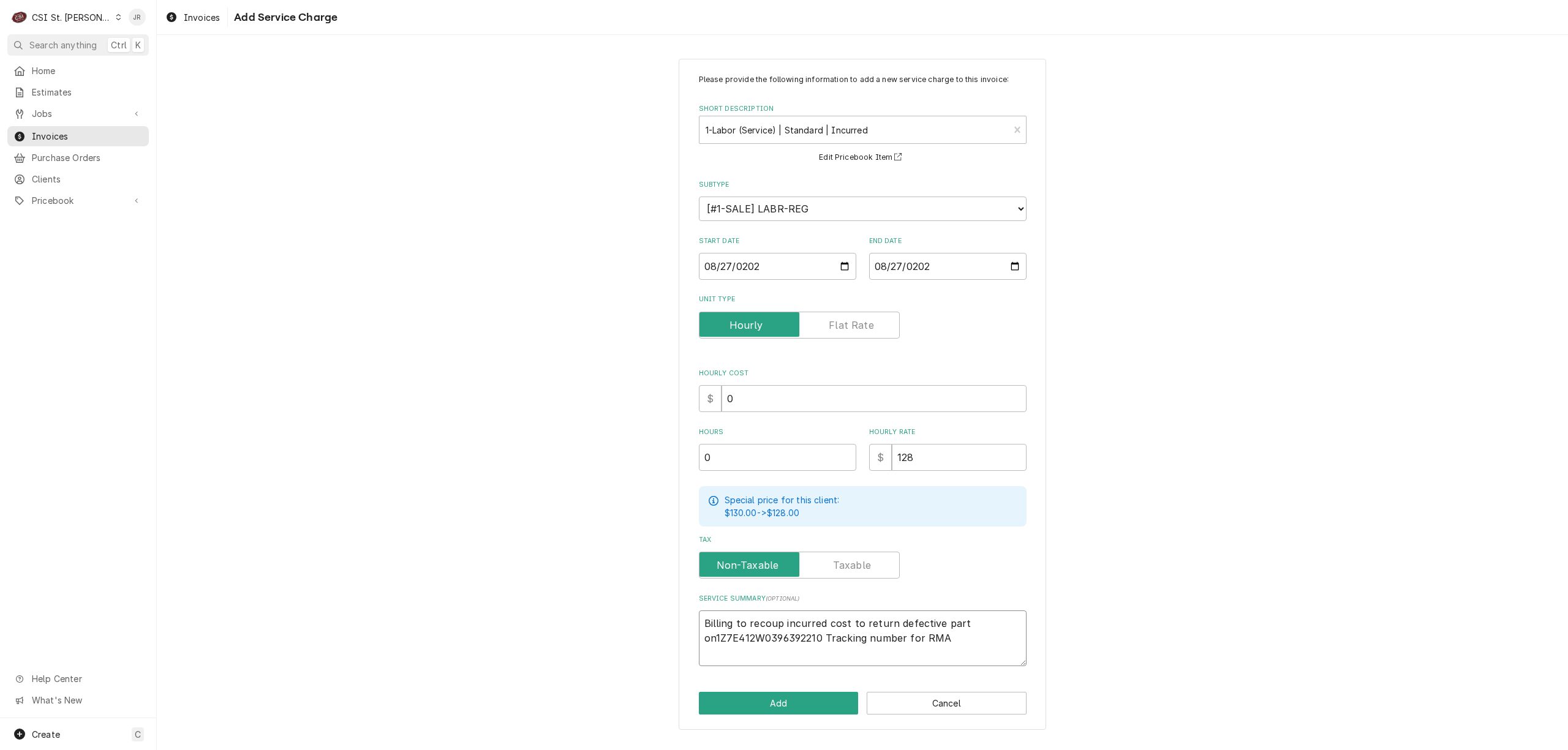
type textarea "x"
type textarea "Billing to recoup incurred cost to return defective part on 1Z7E412W0396392210 …"
type textarea "x"
type textarea "Billing to recoup incurred cost to return defective part on R1Z7E412W0396392210…"
type textarea "x"
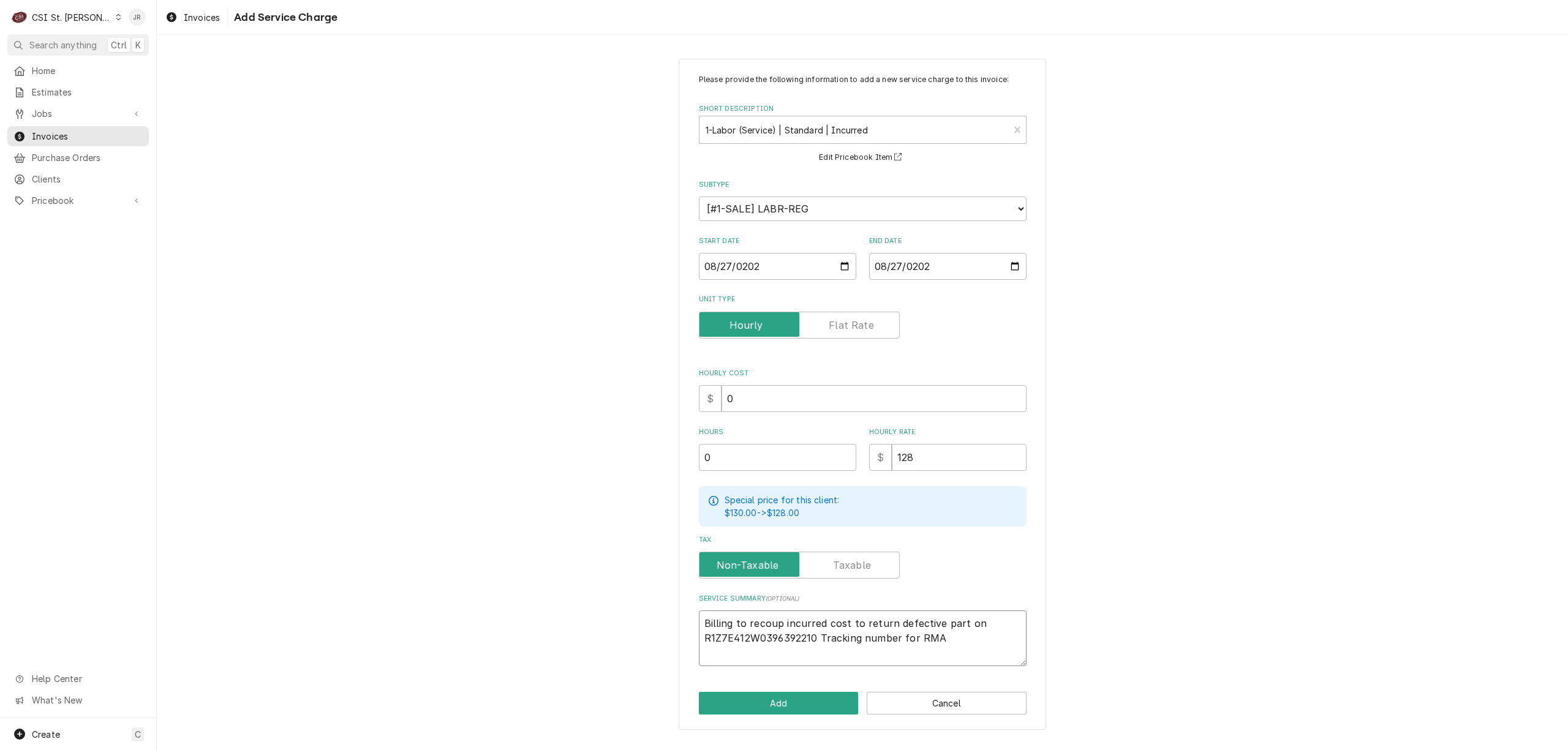
type textarea "Billing to recoup incurred cost to return defective part on RM1Z7E412W039639221…"
type textarea "x"
type textarea "Billing to recoup incurred cost to return defective part on RMA1Z7E412W03963922…"
type textarea "x"
type textarea "Billing to recoup incurred cost to return defective part on RMA 1Z7E412W0396392…"
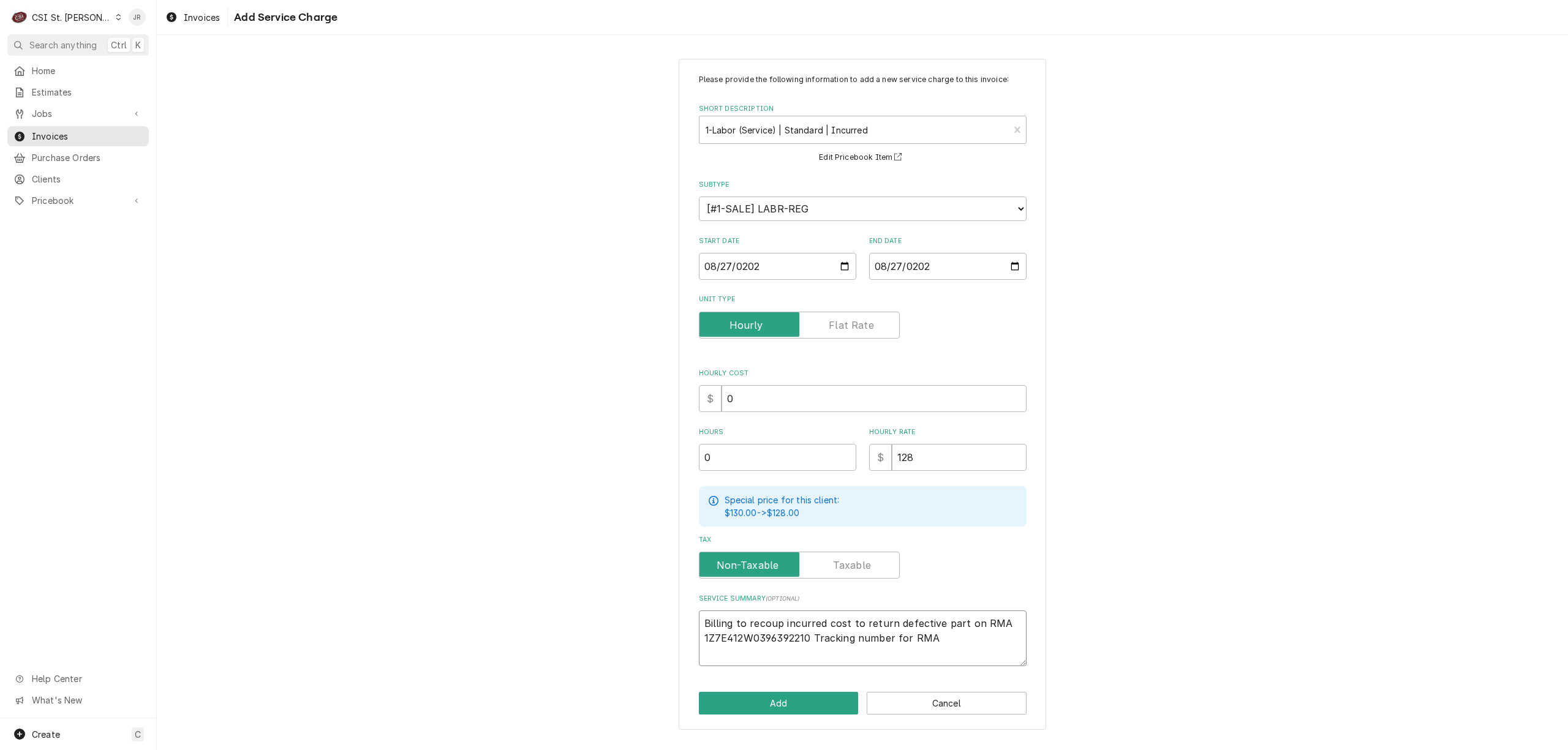
type textarea "x"
type textarea "Billing to recoup incurred cost to return defective part on RMA #1Z7E412W039639…"
type textarea "x"
type textarea "Billing to recoup incurred cost to return defective part on RMA # 1Z7E412W03963…"
click at [939, 637] on textarea "Billing to recoup incurred cost to return defective part on RMA # 1Z7E412W03963…" at bounding box center [863, 638] width 328 height 56
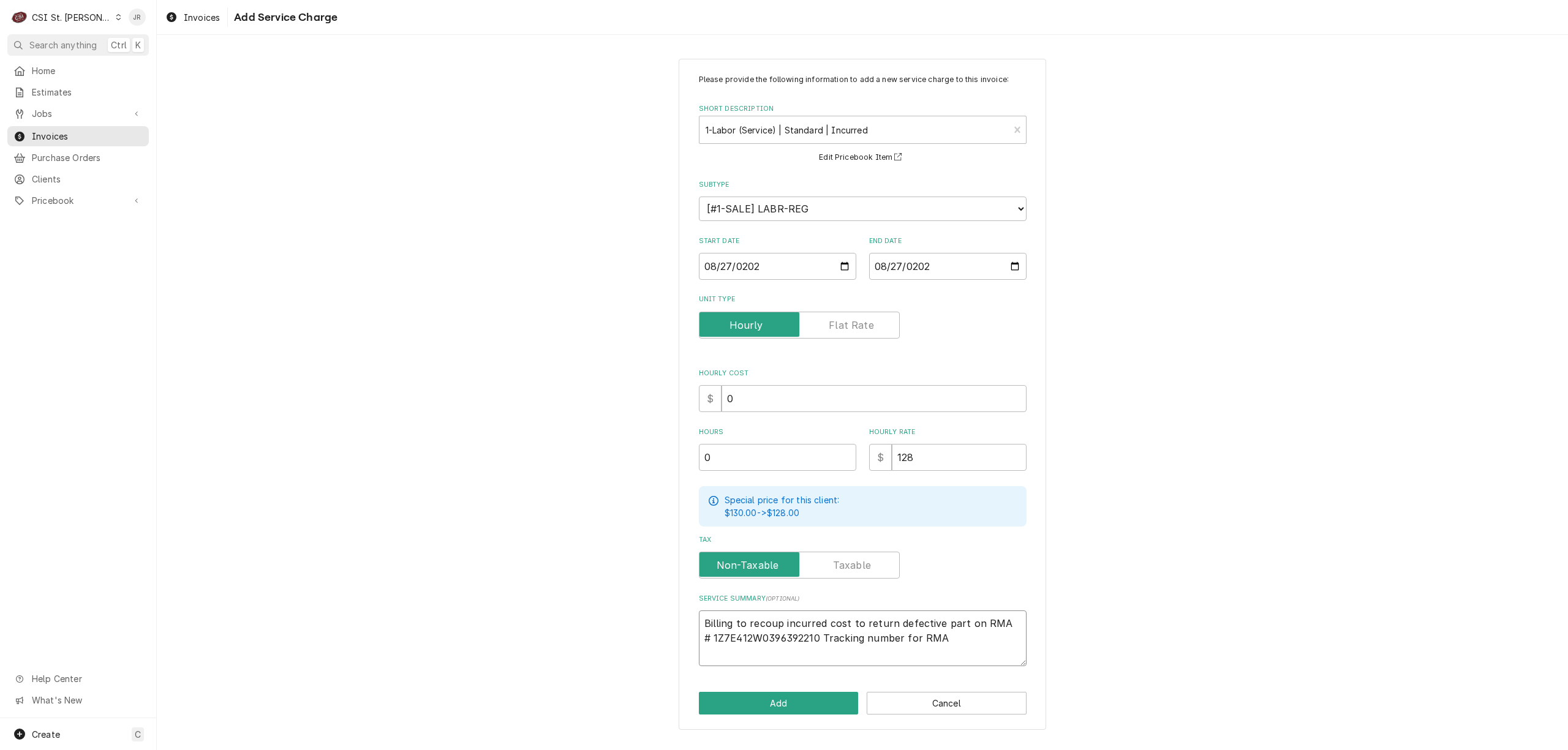
type textarea "x"
type textarea "Billing to recoup incurred cost to return defective part on RMA # 1Z7E412W03963…"
type textarea "x"
type textarea "Billing to recoup incurred cost to return defective part on RMA # 1Z7E412W03963…"
type textarea "x"
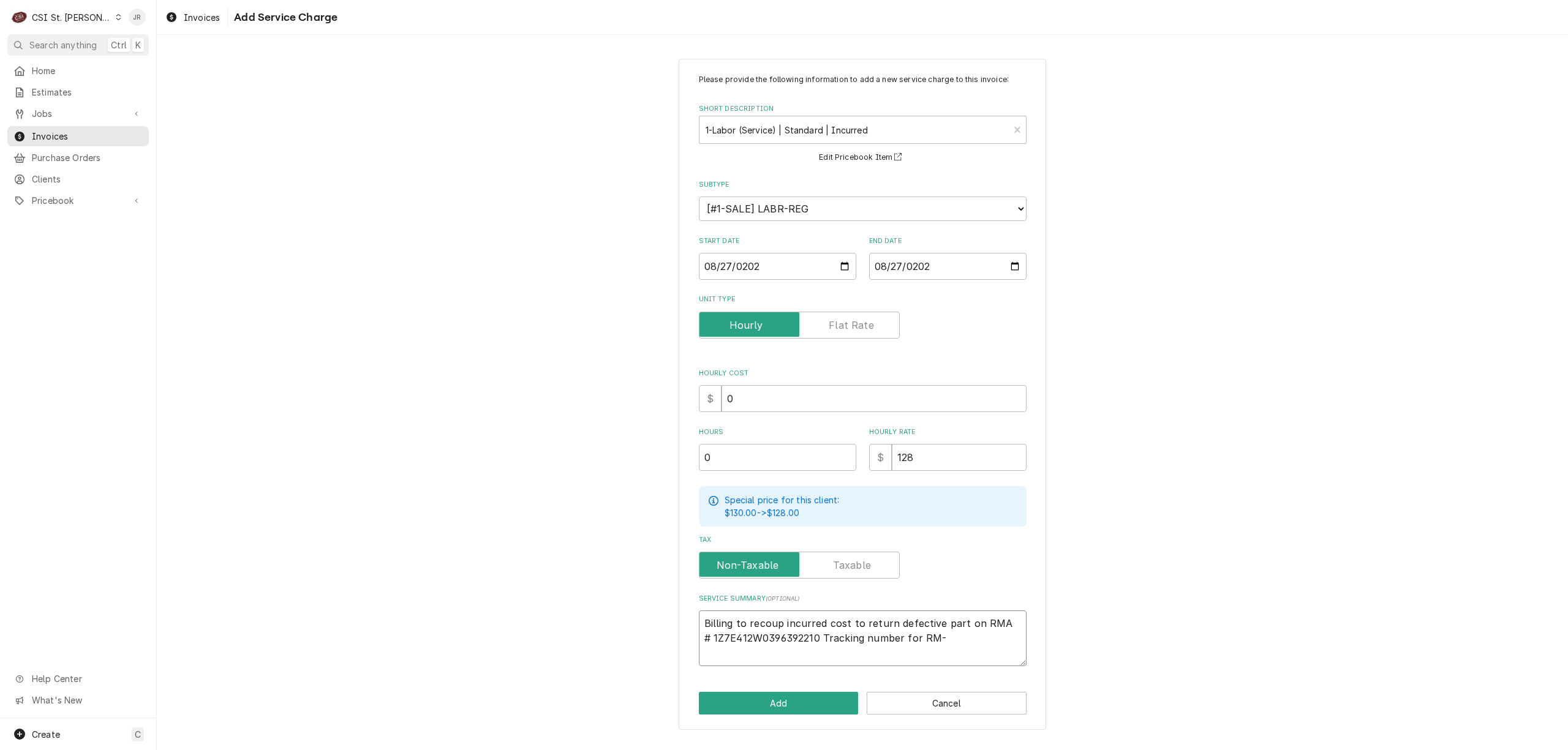
type textarea "Billing to recoup incurred cost to return defective part on RMA # 1Z7E412W03963…"
type textarea "x"
type textarea "Billing to recoup incurred cost to return defective part on RMA # 1Z7E412W03963…"
type textarea "x"
type textarea "Billing to recoup incurred cost to return defective part on RMA # 1Z7E412W03963…"
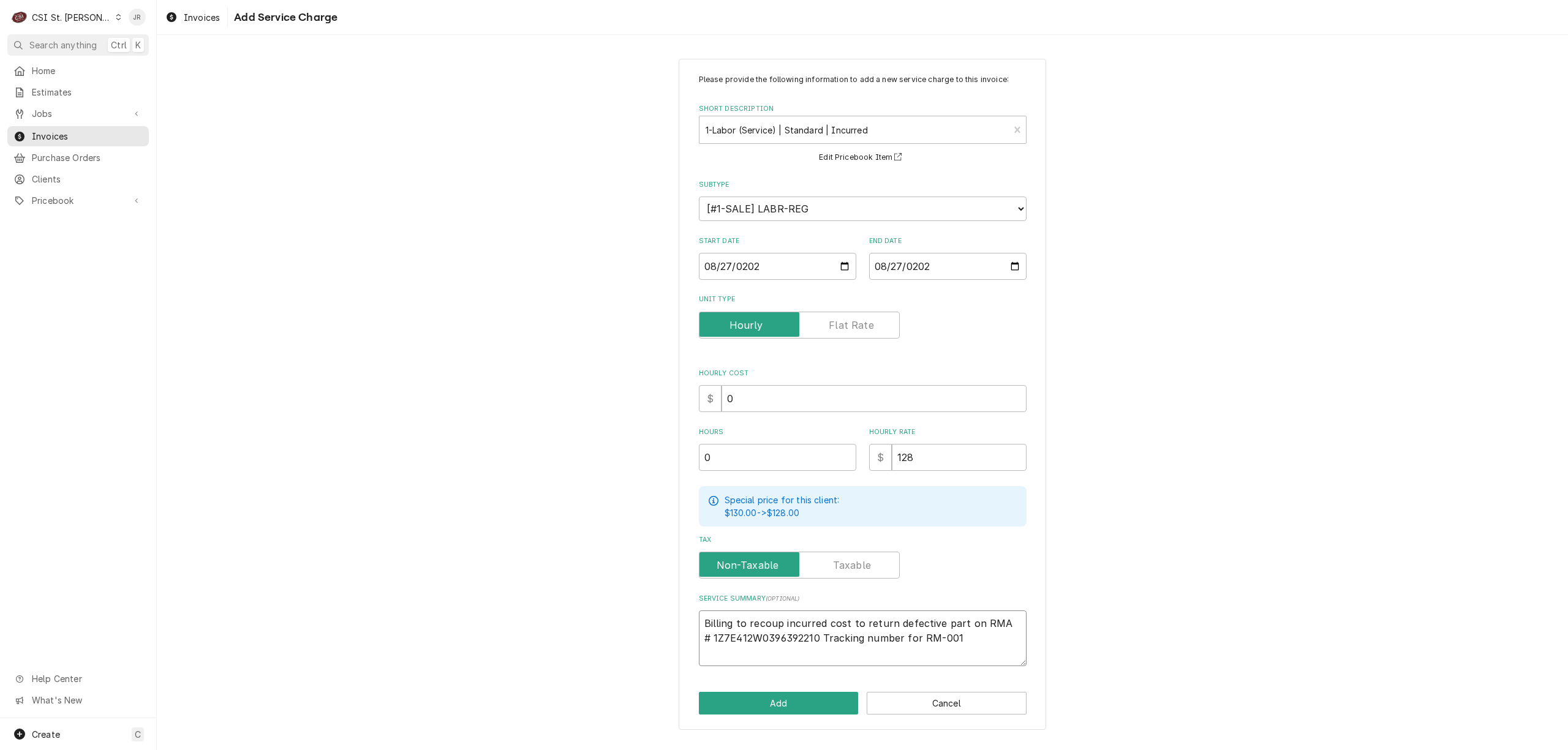
type textarea "x"
type textarea "Billing to recoup incurred cost to return defective part on RMA # 1Z7E412W03963…"
type textarea "x"
type textarea "Billing to recoup incurred cost to return defective part on RMA # 1Z7E412W03963…"
type textarea "x"
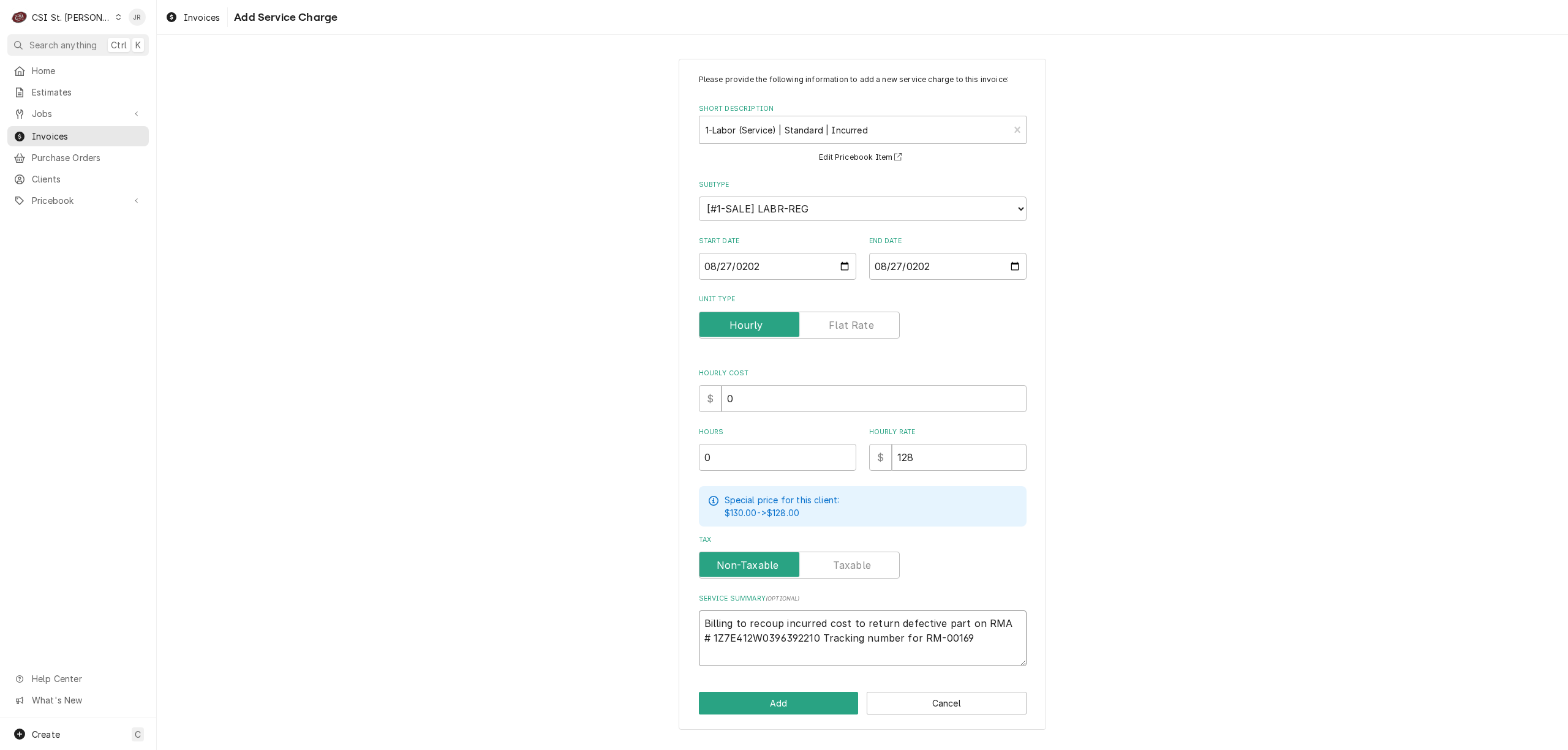
type textarea "Billing to recoup incurred cost to return defective part on RMA # 1Z7E412W03963…"
type textarea "x"
type textarea "Billing to recoup incurred cost to return defective part on RMA # 1Z7E412W03963…"
type textarea "x"
type textarea "Billing to recoup incurred cost to return defective part on RMA # 1Z7E412W03963…"
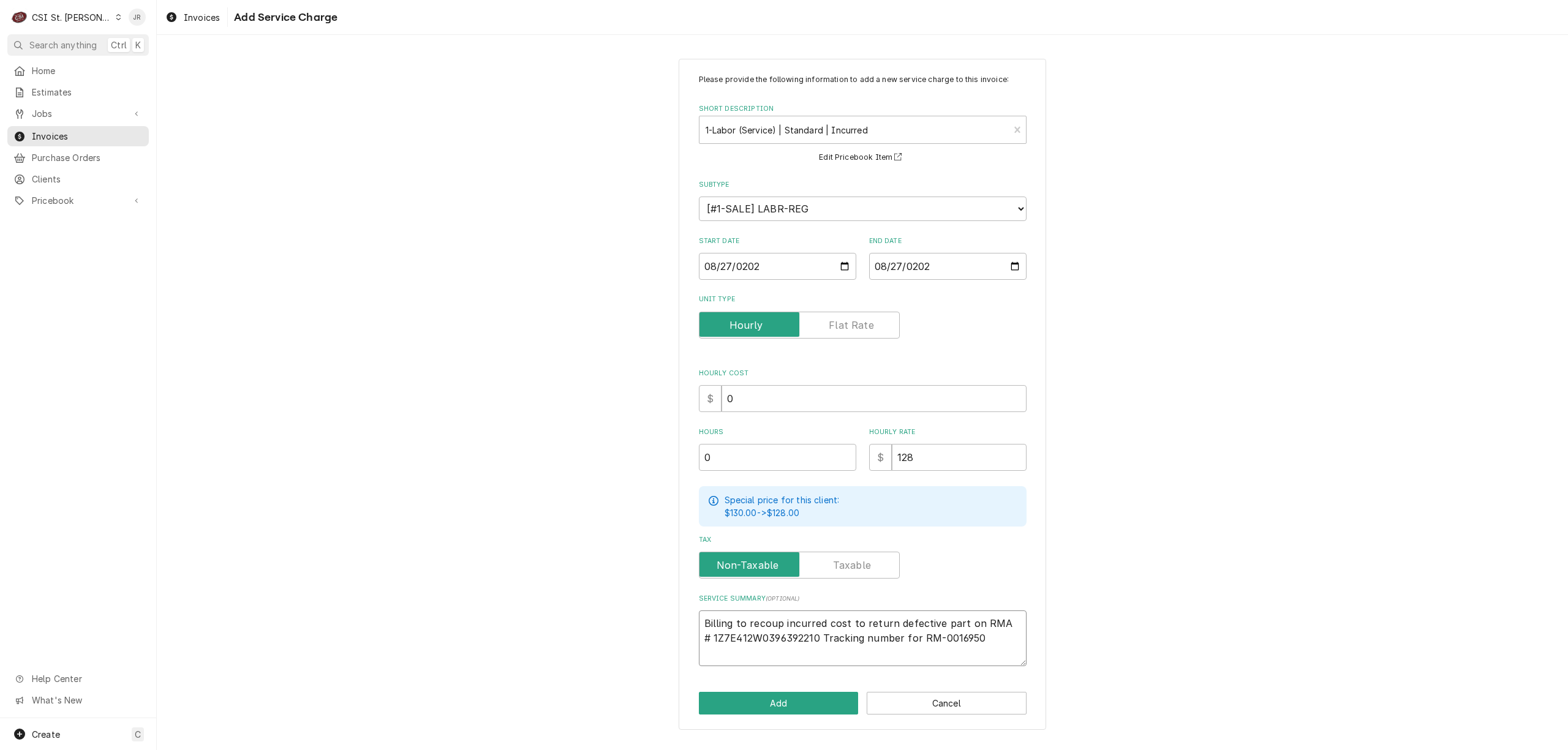
type textarea "x"
type textarea "Billing to recoup incurred cost to return defective part on RMA # 1Z7E412W03963…"
type textarea "x"
type textarea "Billing to recoup incurred cost to return defective part on RMA # 1Z7E412W03963…"
type textarea "x"
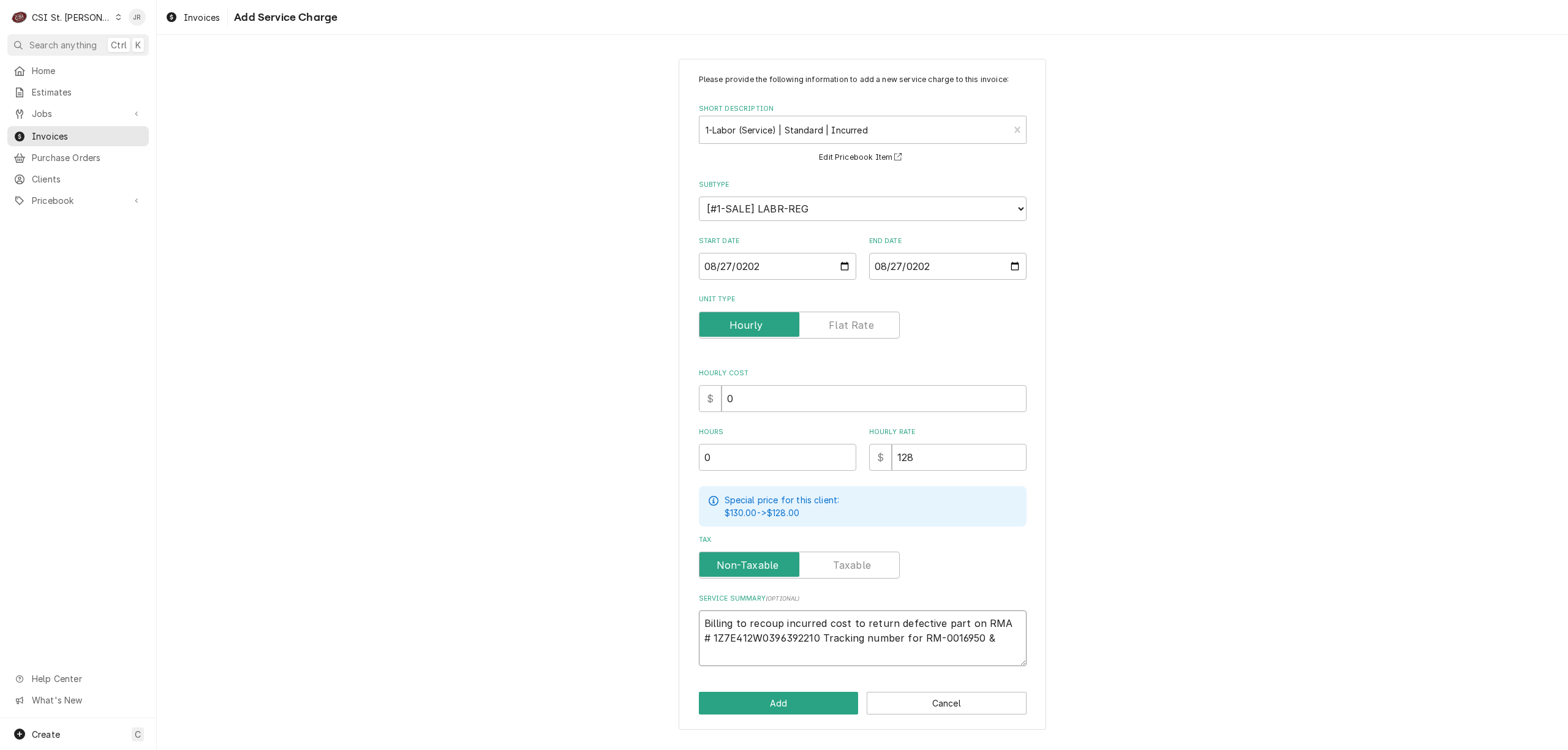
type textarea "Billing to recoup incurred cost to return defective part on RMA # 1Z7E412W03963…"
type textarea "x"
type textarea "Billing to recoup incurred cost to return defective part on RMA # 1Z7E412W03963…"
type textarea "x"
type textarea "Billing to recoup incurred cost to return defective part on RMA # 1Z7E412W03963…"
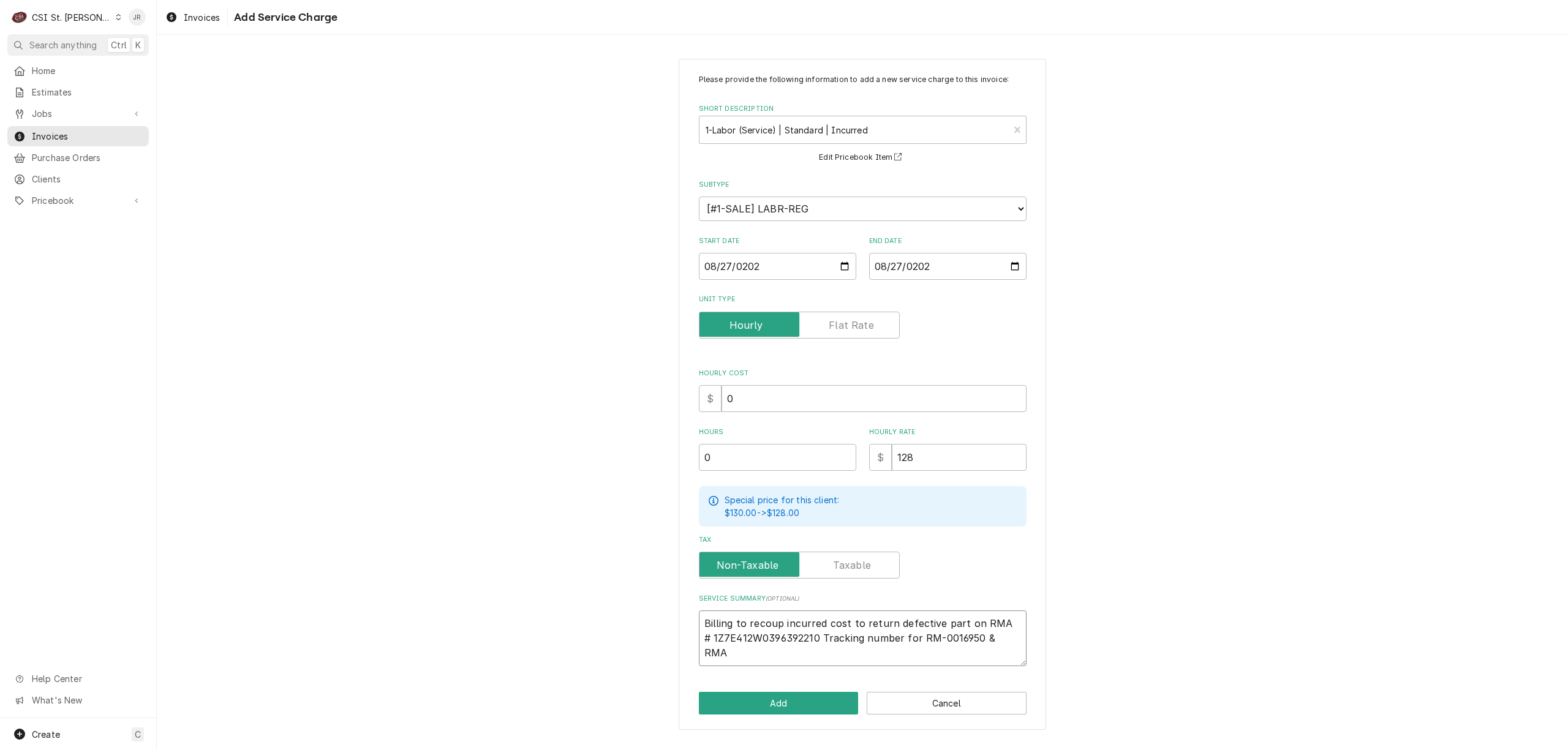
type textarea "x"
type textarea "Billing to recoup incurred cost to return defective part on RMA # 1Z7E412W03963…"
type textarea "x"
type textarea "Billing to recoup incurred cost to return defective part on RMA # 1Z7E412W03963…"
type textarea "x"
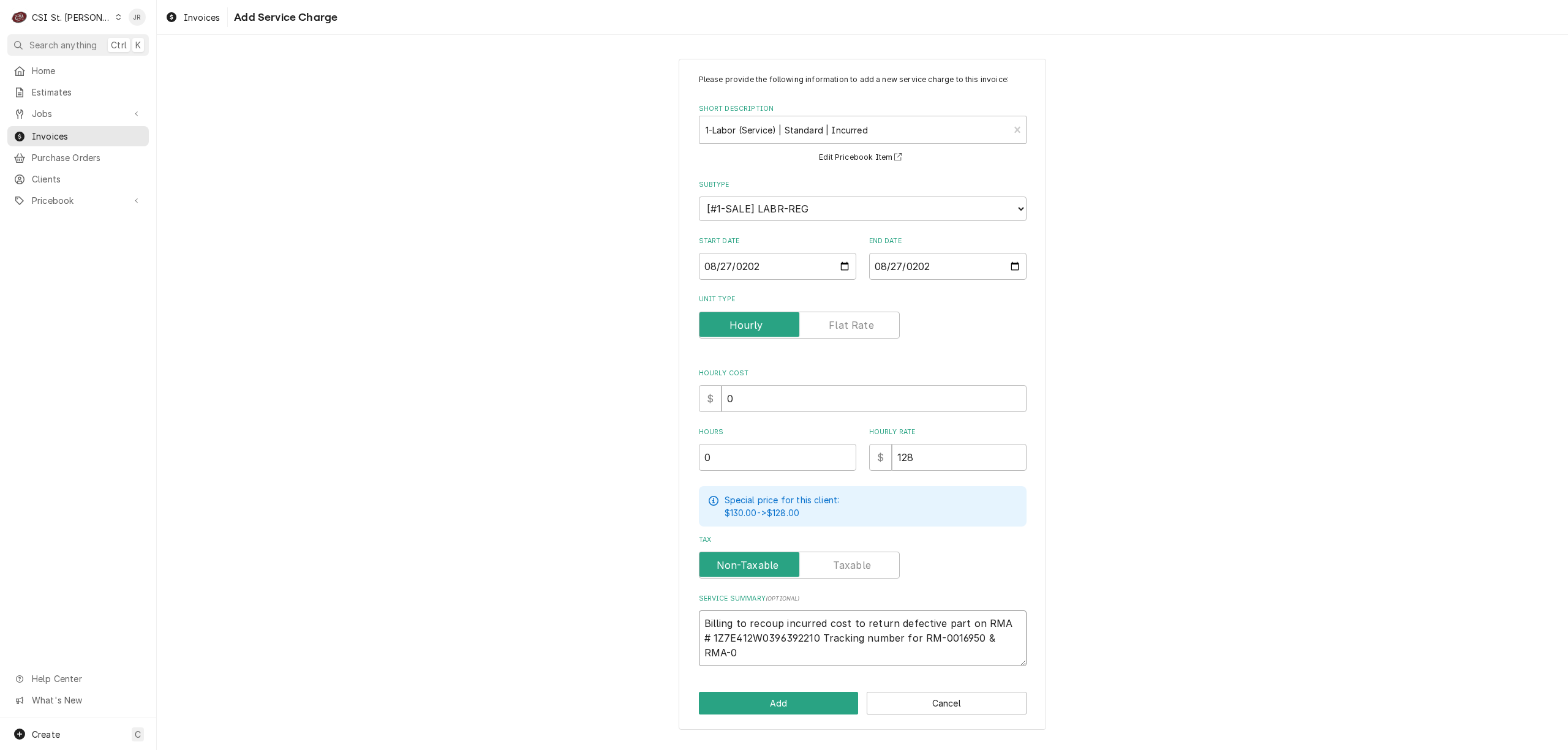
type textarea "Billing to recoup incurred cost to return defective part on RMA # 1Z7E412W03963…"
type textarea "x"
type textarea "Billing to recoup incurred cost to return defective part on RMA # 1Z7E412W03963…"
type textarea "x"
type textarea "Billing to recoup incurred cost to return defective part on RMA # 1Z7E412W03963…"
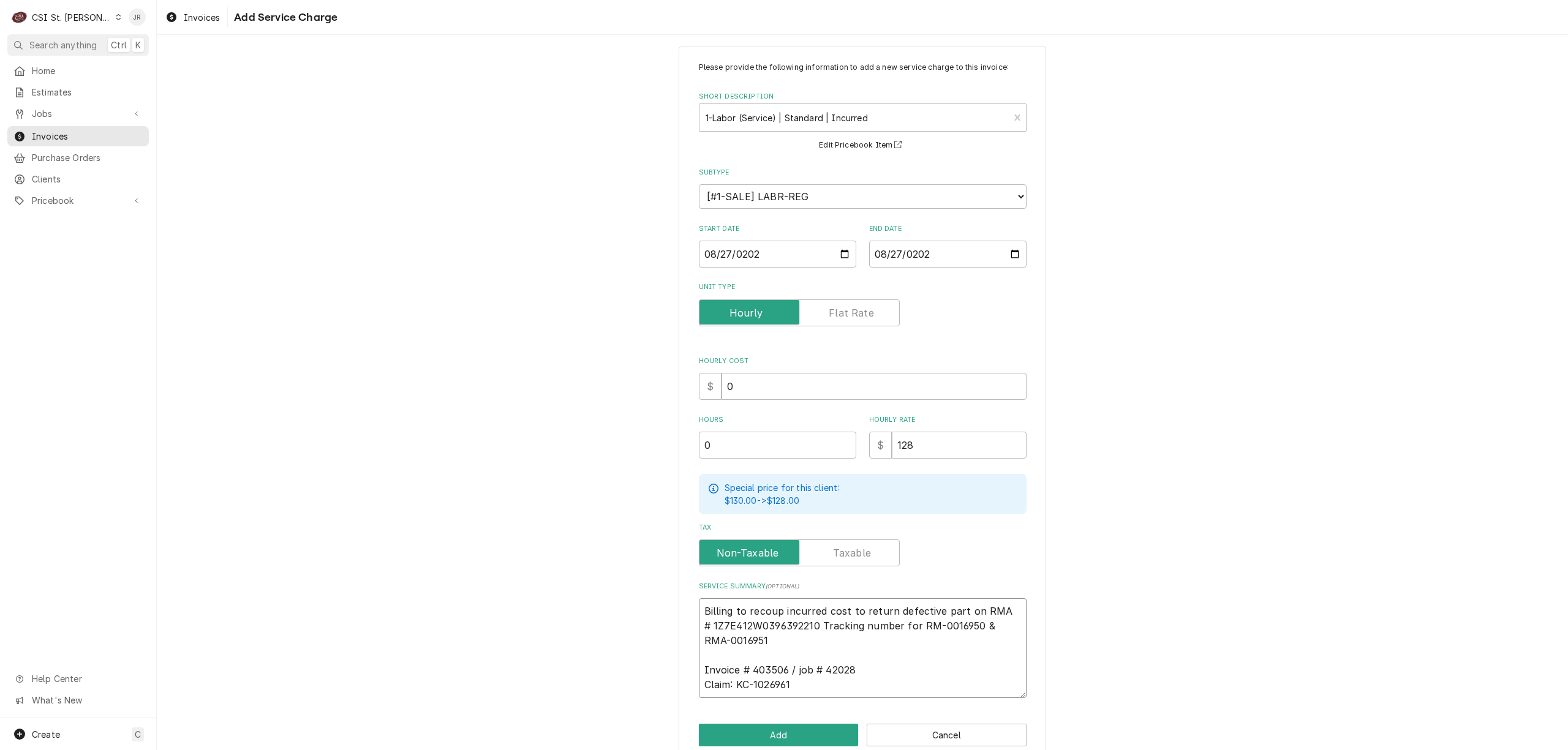
scroll to position [34, 0]
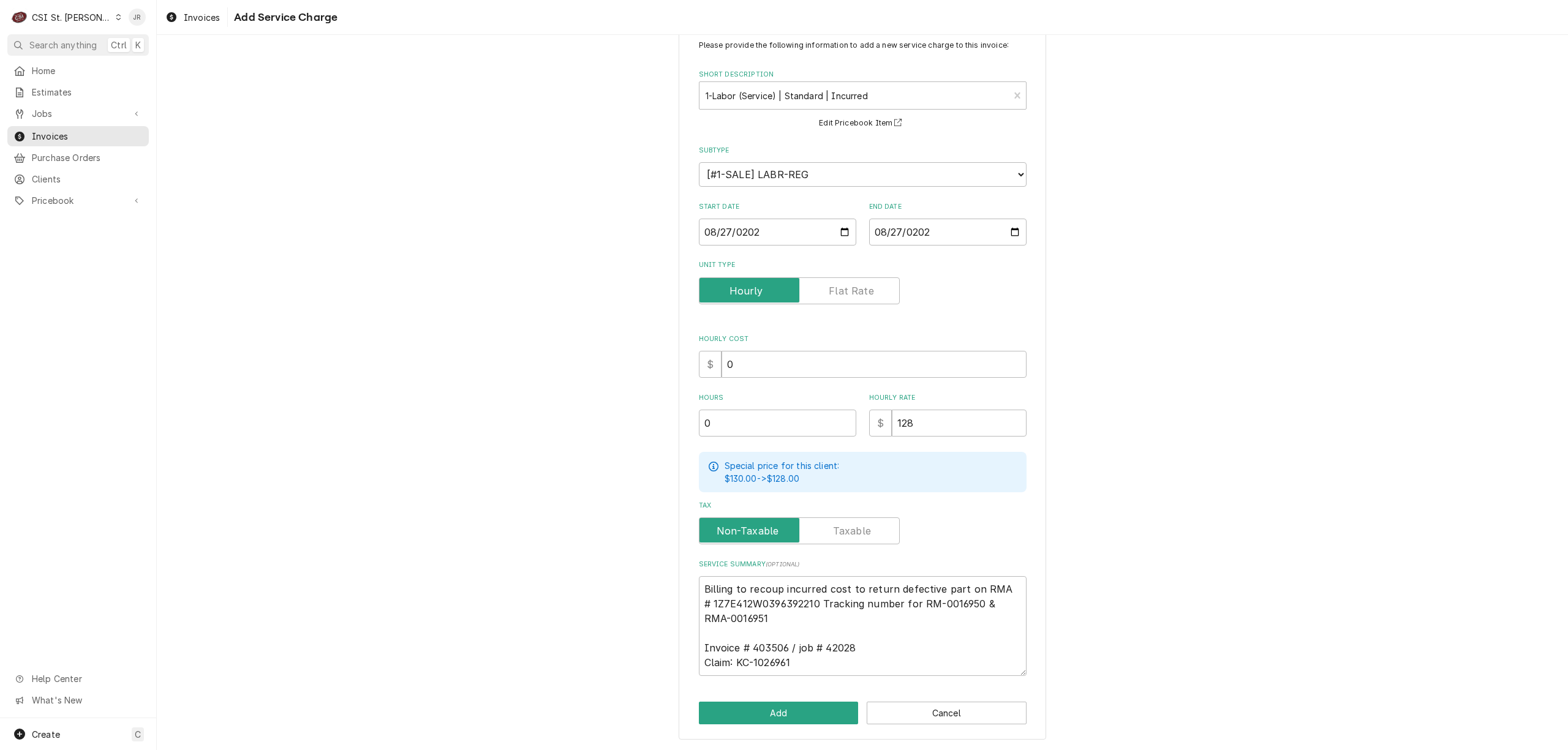
drag, startPoint x: 778, startPoint y: 699, endPoint x: 789, endPoint y: 711, distance: 16.3
click at [778, 699] on div "Please provide the following information to add a new service charge to this in…" at bounding box center [862, 382] width 367 height 715
click at [789, 711] on button "Add" at bounding box center [779, 713] width 160 height 23
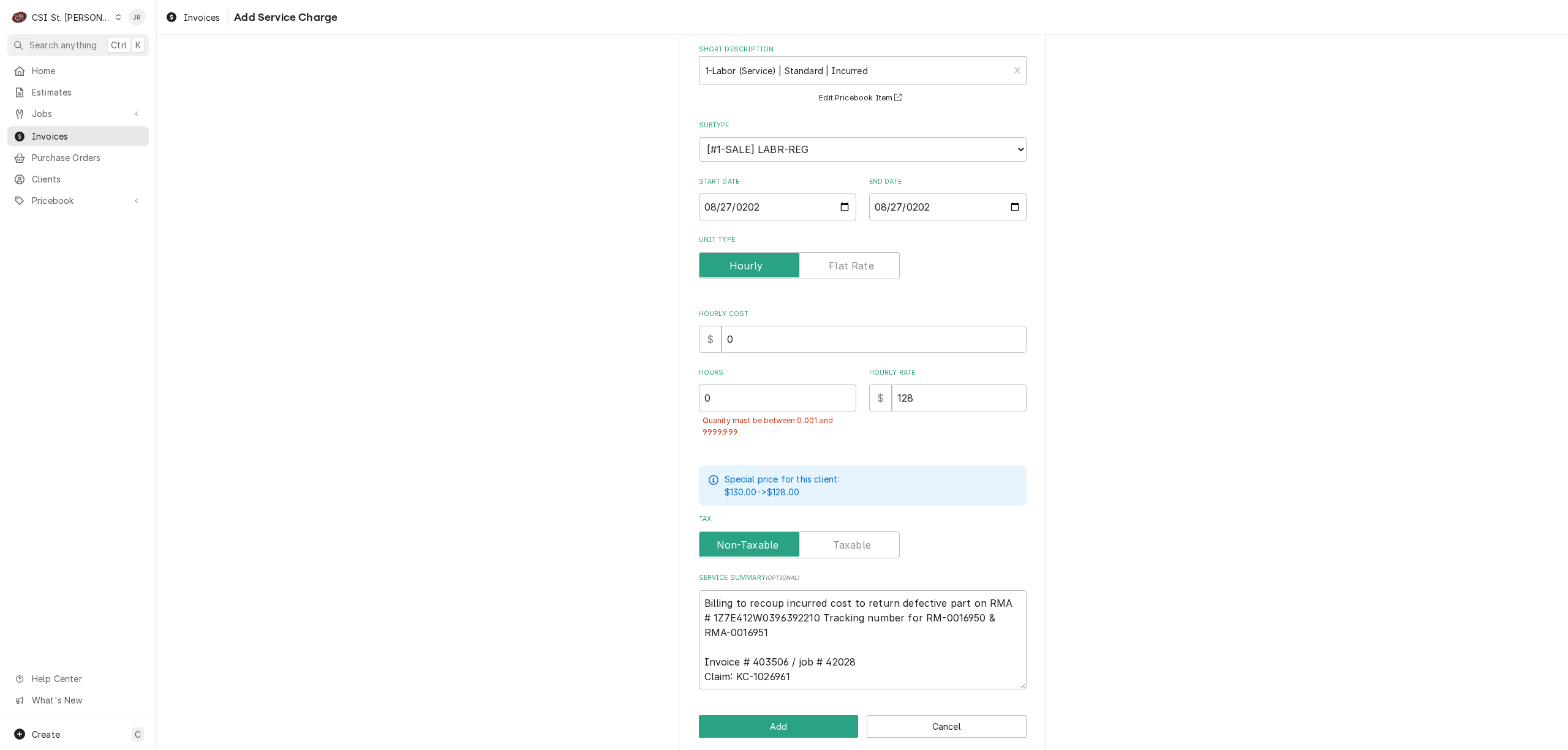
scroll to position [72, 0]
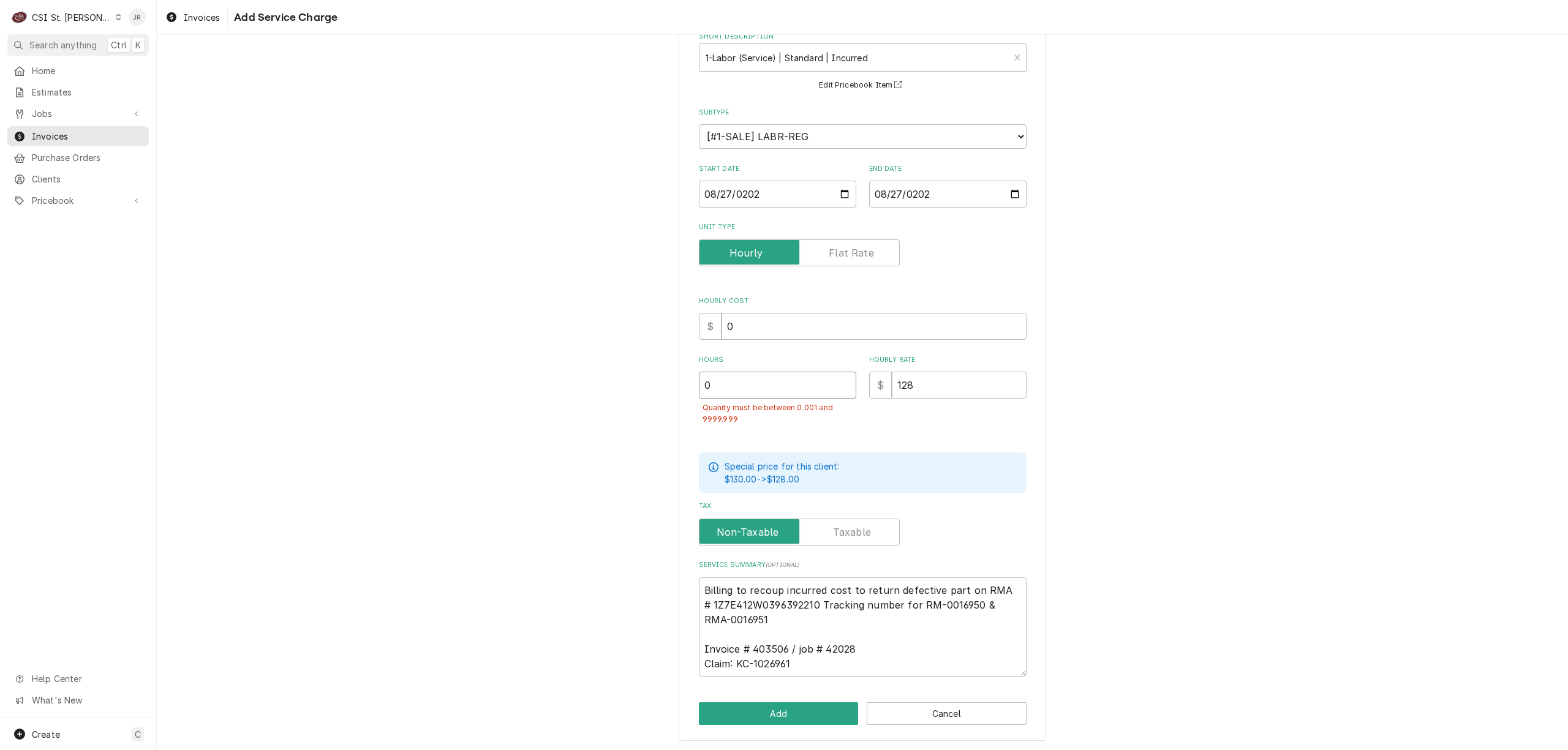
click at [789, 388] on input "0" at bounding box center [777, 385] width 157 height 27
drag, startPoint x: 945, startPoint y: 396, endPoint x: 716, endPoint y: 350, distance: 233.6
click at [716, 350] on div "Please provide the following information to add a new service charge to this in…" at bounding box center [863, 339] width 328 height 674
click at [765, 712] on button "Add" at bounding box center [779, 713] width 160 height 23
click at [915, 389] on input "0" at bounding box center [959, 385] width 135 height 27
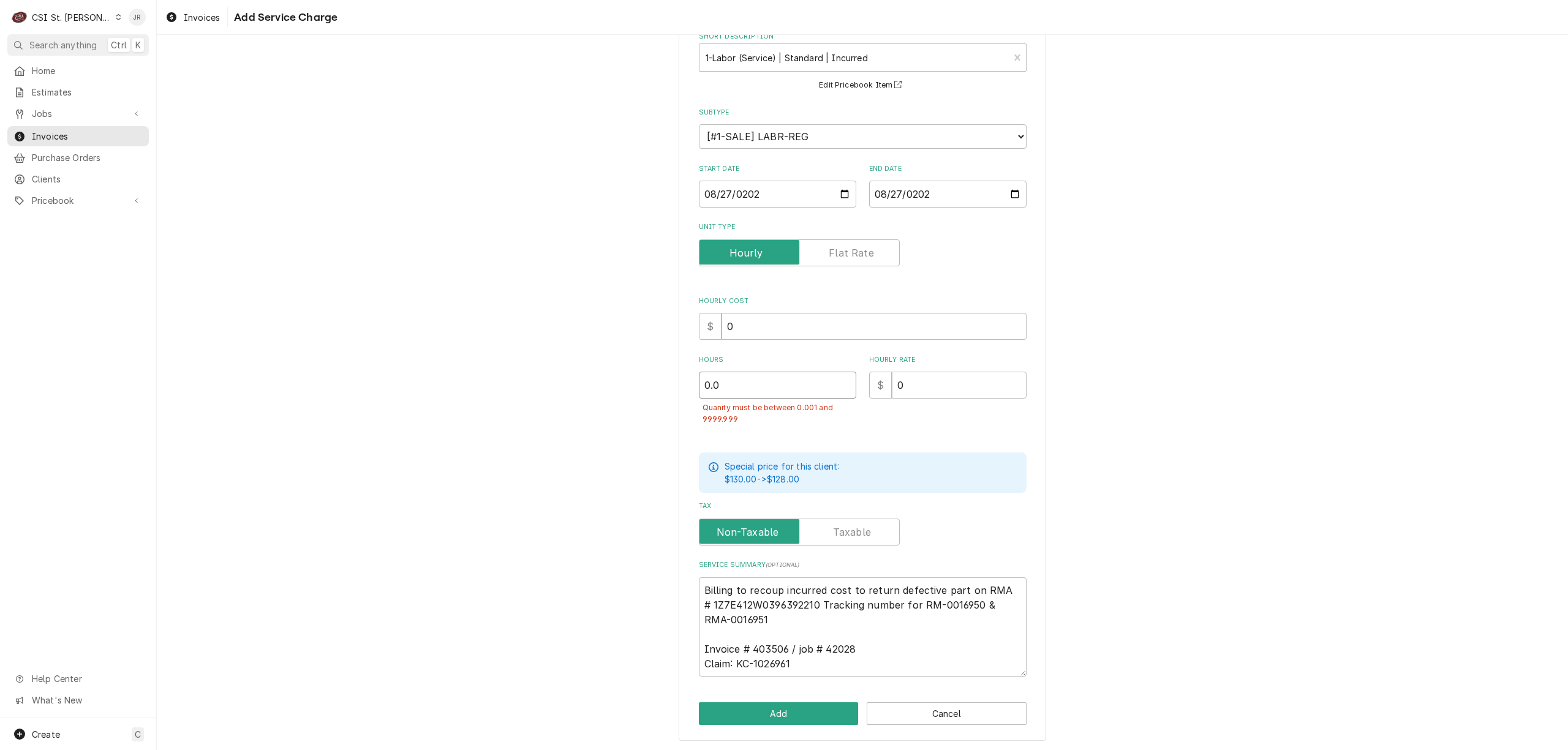
drag, startPoint x: 739, startPoint y: 383, endPoint x: 596, endPoint y: 385, distance: 143.0
click at [603, 385] on div "Please provide the following information to add a new service charge to this in…" at bounding box center [862, 363] width 1411 height 775
drag, startPoint x: 781, startPoint y: 725, endPoint x: 783, endPoint y: 718, distance: 7.3
click at [783, 718] on div "Please provide the following information to add a new service charge to this in…" at bounding box center [862, 363] width 367 height 754
click at [784, 714] on button "Add" at bounding box center [779, 713] width 160 height 23
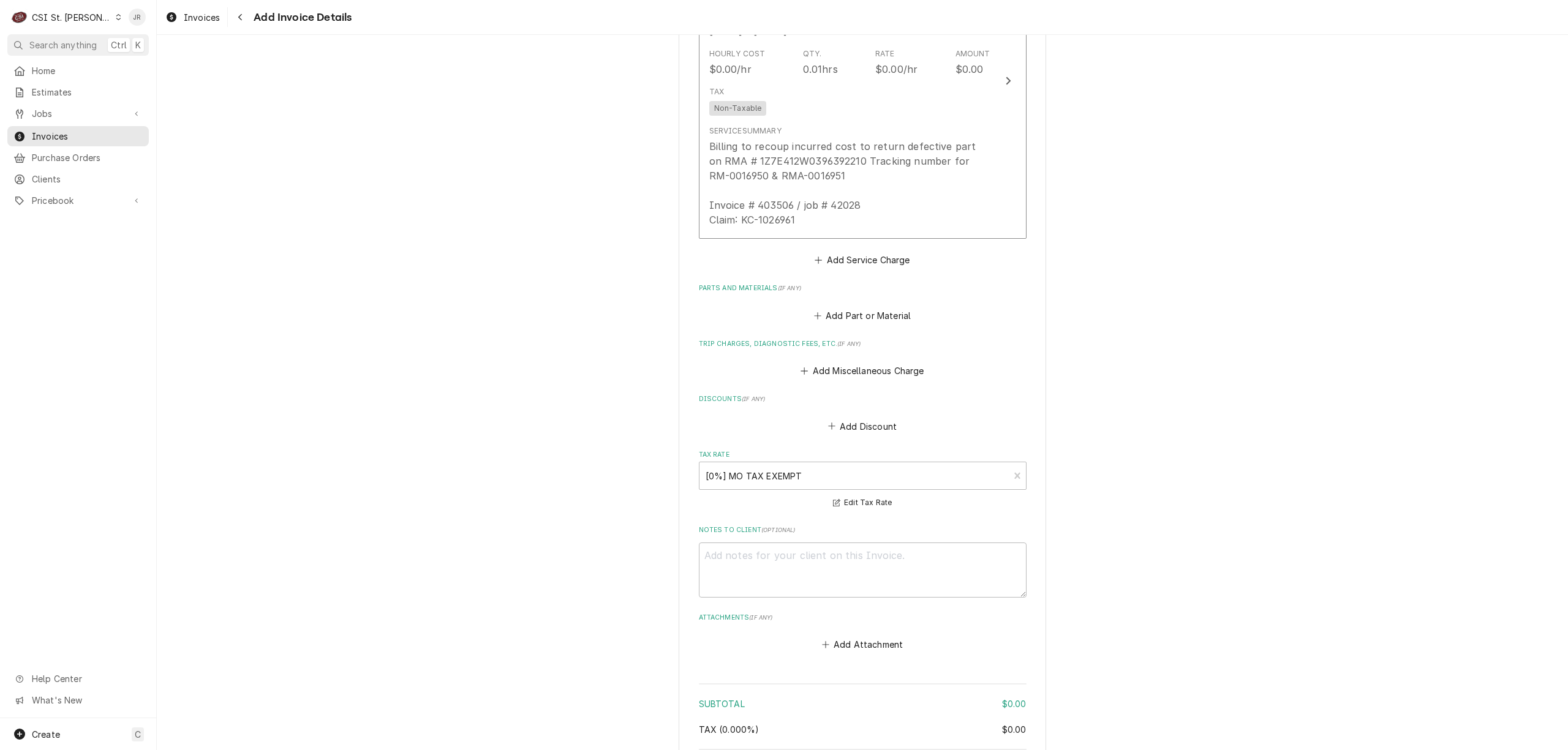
scroll to position [1127, 0]
click at [861, 369] on button "Add Miscellaneous Charge" at bounding box center [862, 370] width 127 height 17
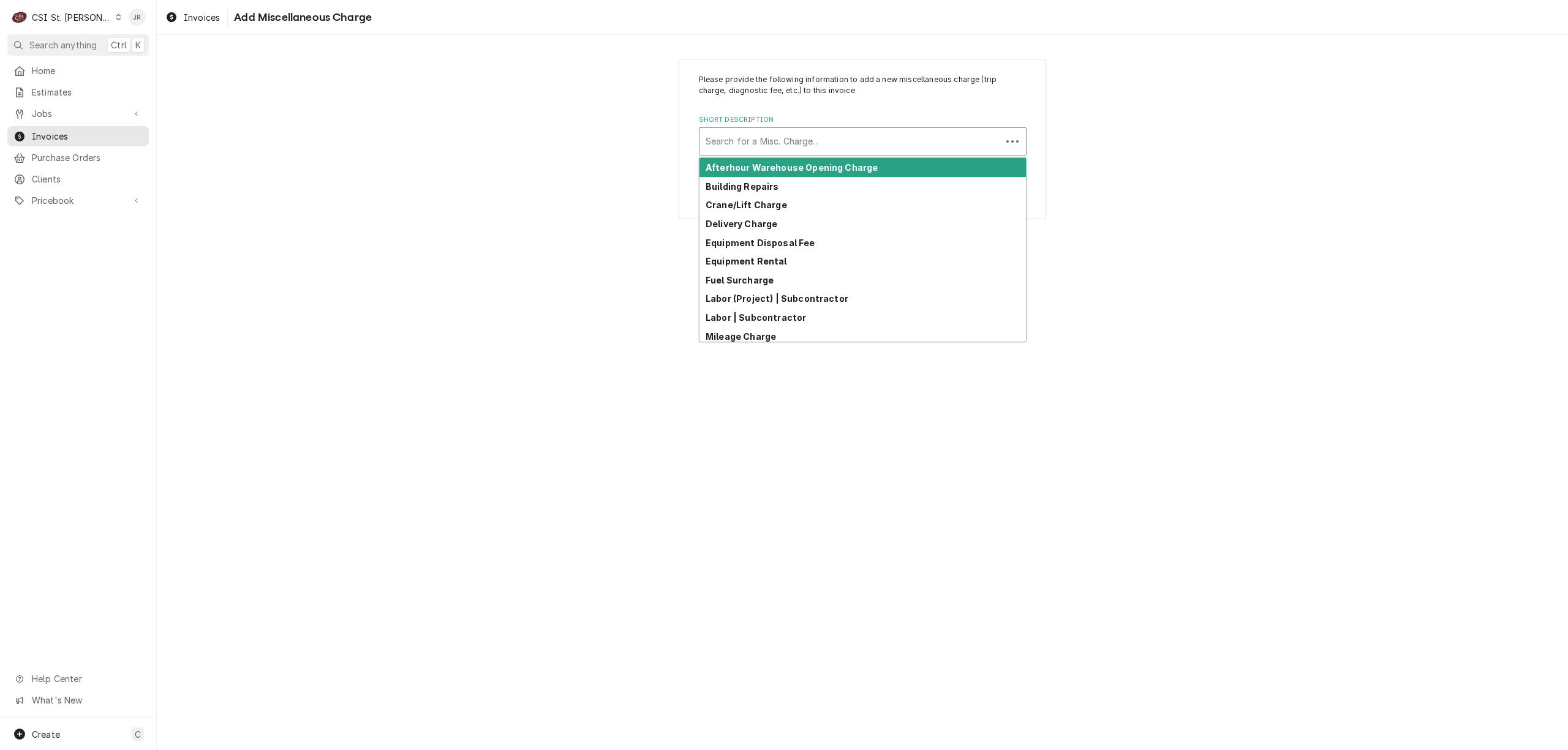
click at [758, 143] on div "Short Description" at bounding box center [850, 141] width 290 height 22
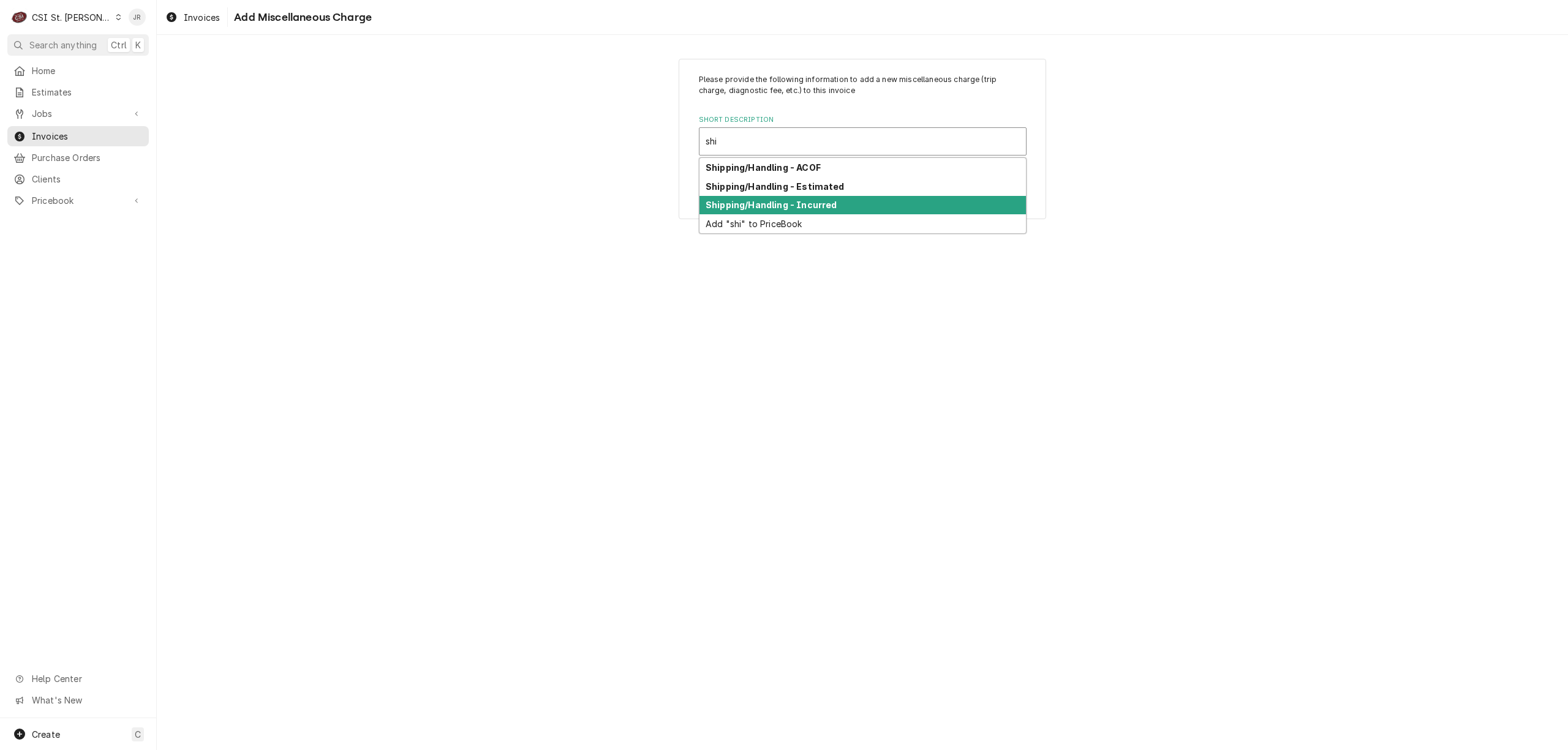
click at [827, 204] on strong "Shipping/Handling - Incurred" at bounding box center [771, 204] width 131 height 10
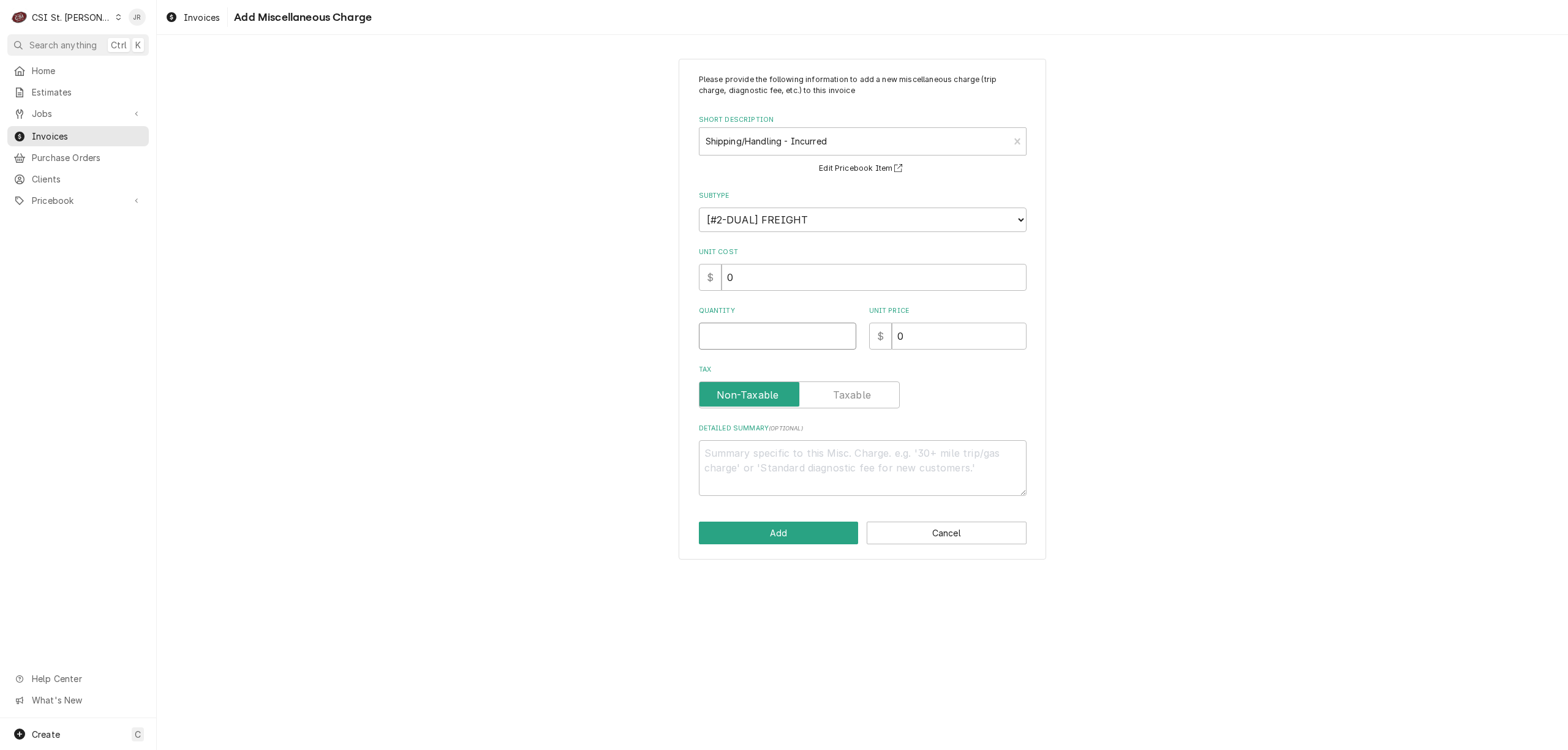
click at [787, 329] on input "Quantity" at bounding box center [777, 336] width 157 height 27
drag, startPoint x: 779, startPoint y: 542, endPoint x: 773, endPoint y: 532, distance: 11.7
click at [773, 532] on button "Add" at bounding box center [779, 533] width 160 height 23
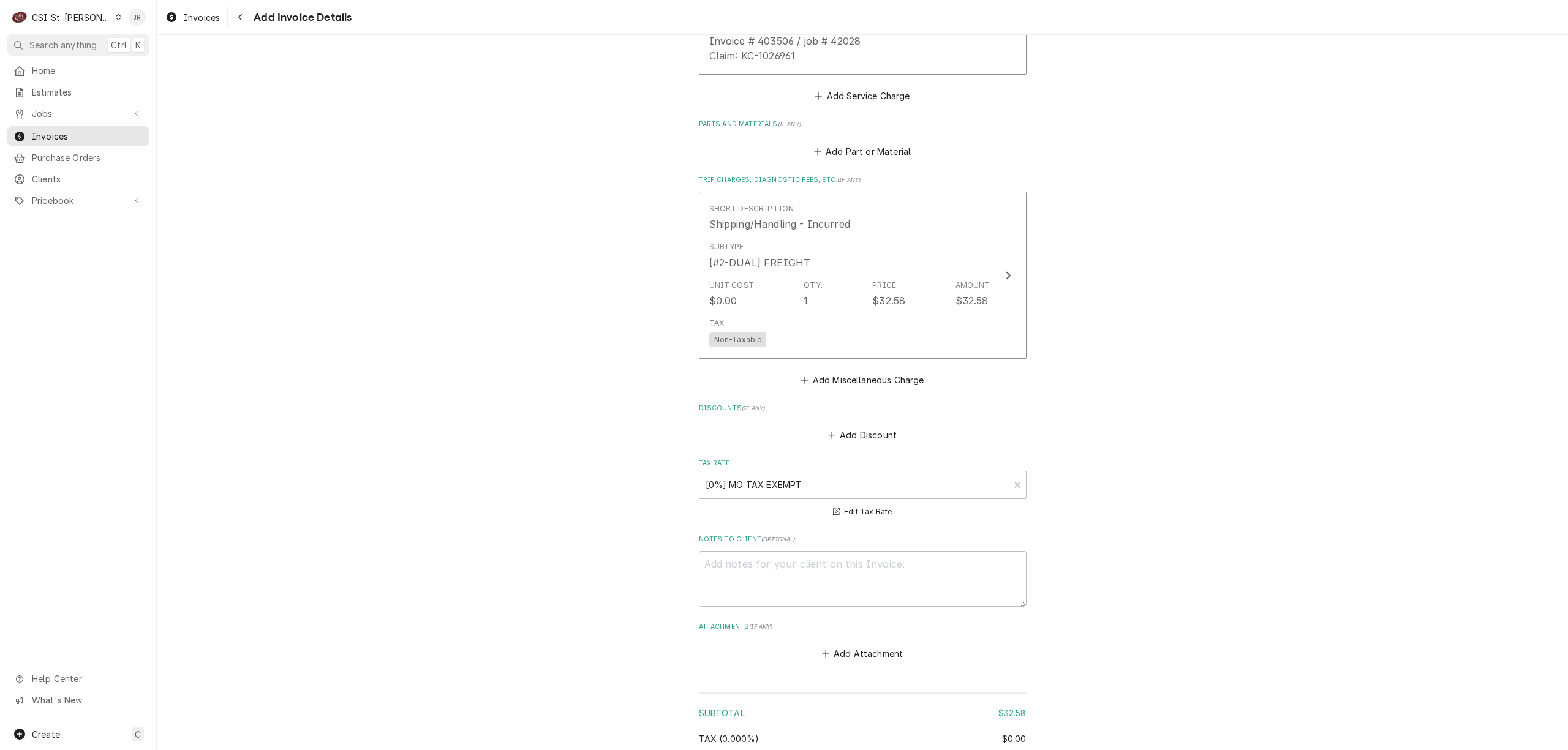
scroll to position [1463, 0]
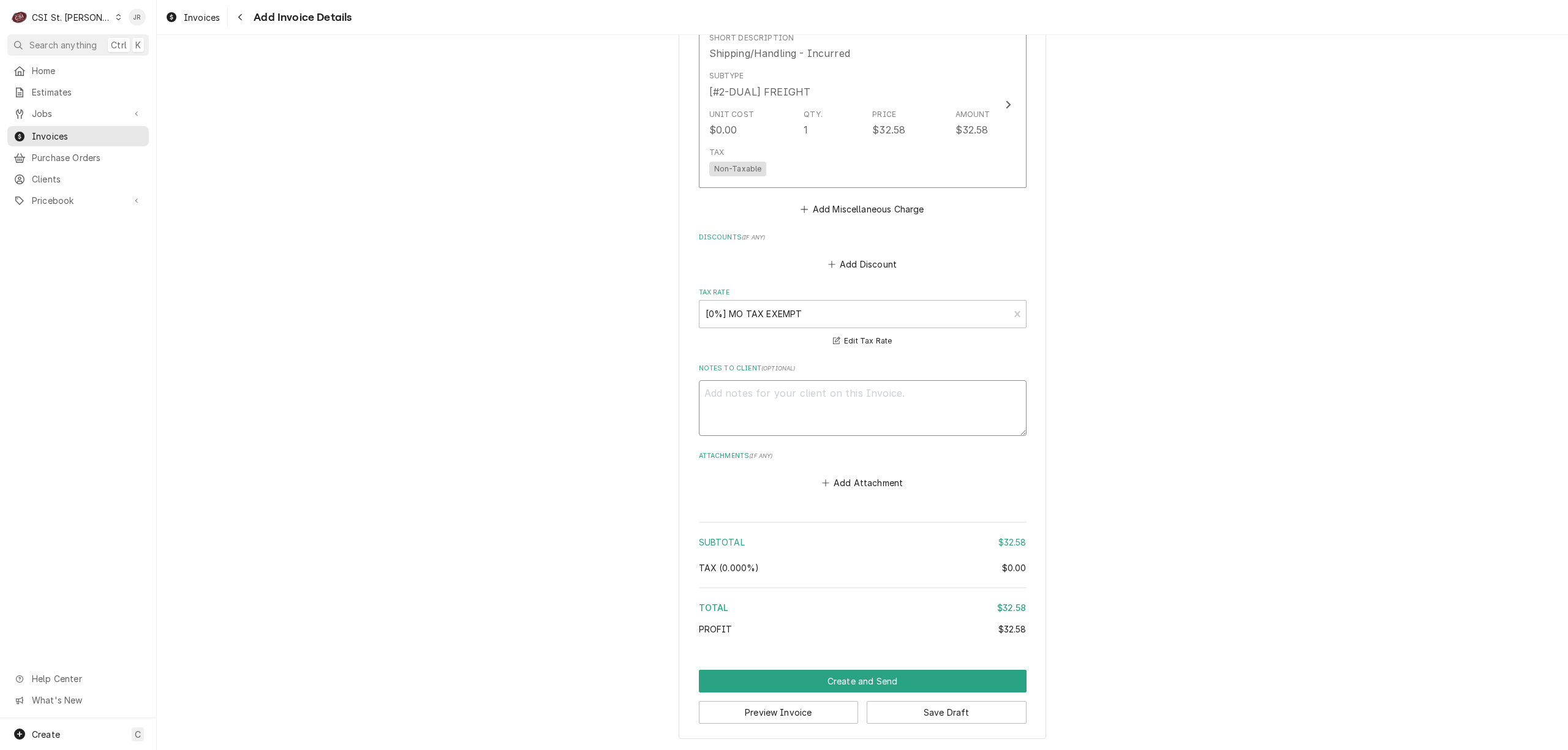
click at [880, 392] on textarea "Notes to Client ( optional )" at bounding box center [863, 407] width 328 height 56
click at [885, 678] on button "Create and Send" at bounding box center [863, 681] width 328 height 23
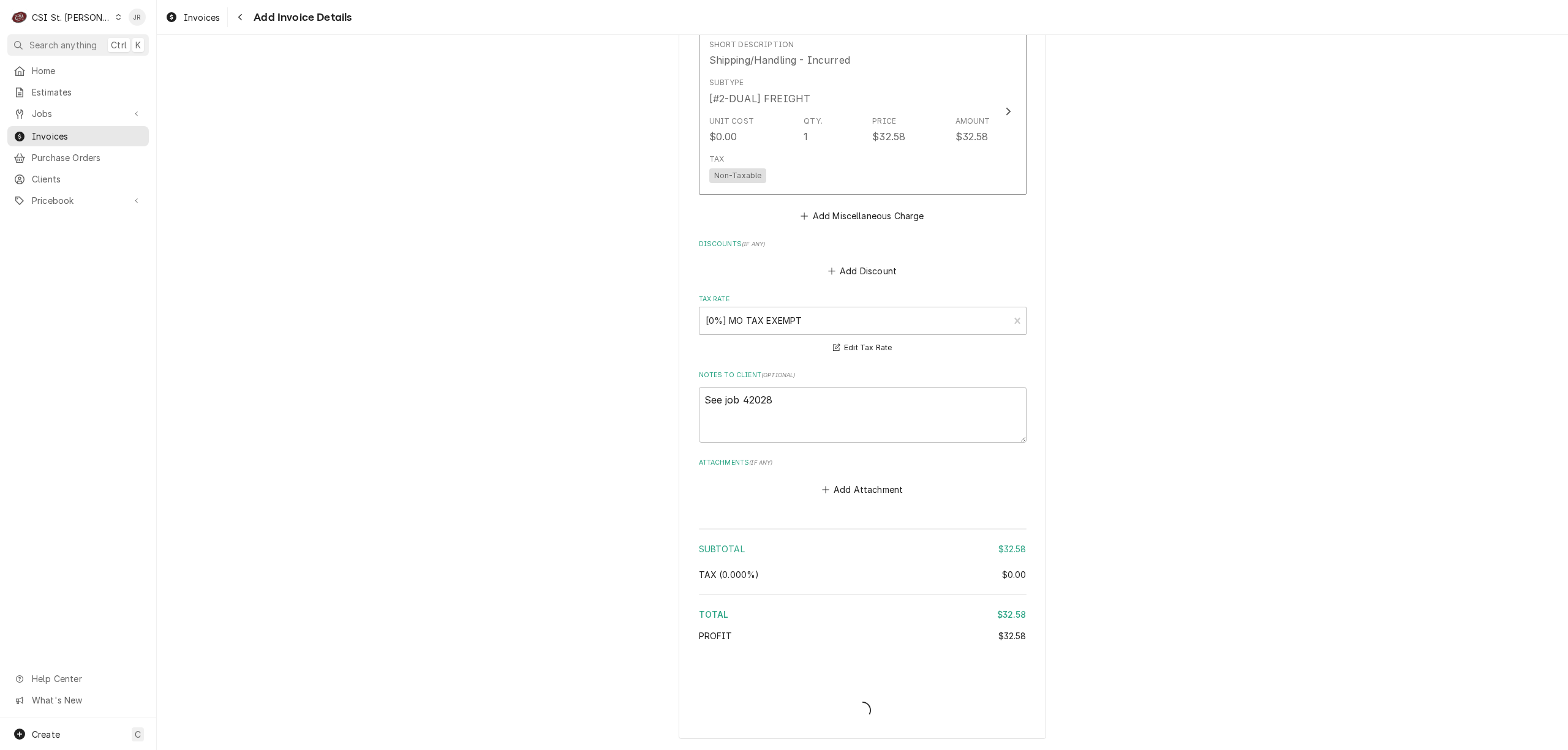
scroll to position [1456, 0]
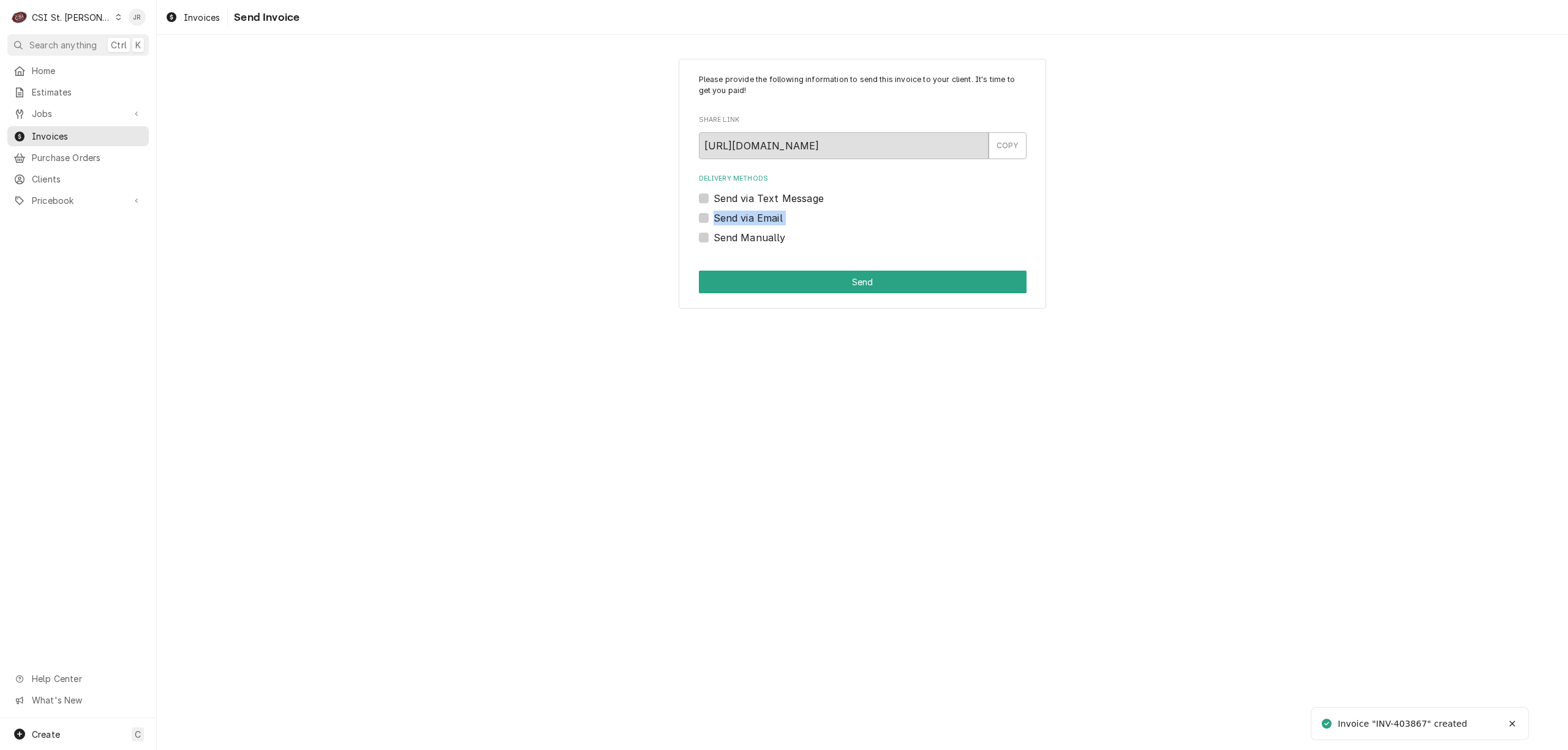
click at [699, 233] on div "Please provide the following information to send this invoice to your client. I…" at bounding box center [862, 183] width 367 height 250
click at [713, 236] on label "Send Manually" at bounding box center [749, 238] width 72 height 15
click at [713, 236] on input "Send Manually" at bounding box center [877, 244] width 328 height 27
checkbox input "true"
click at [853, 275] on button "Send" at bounding box center [863, 282] width 328 height 23
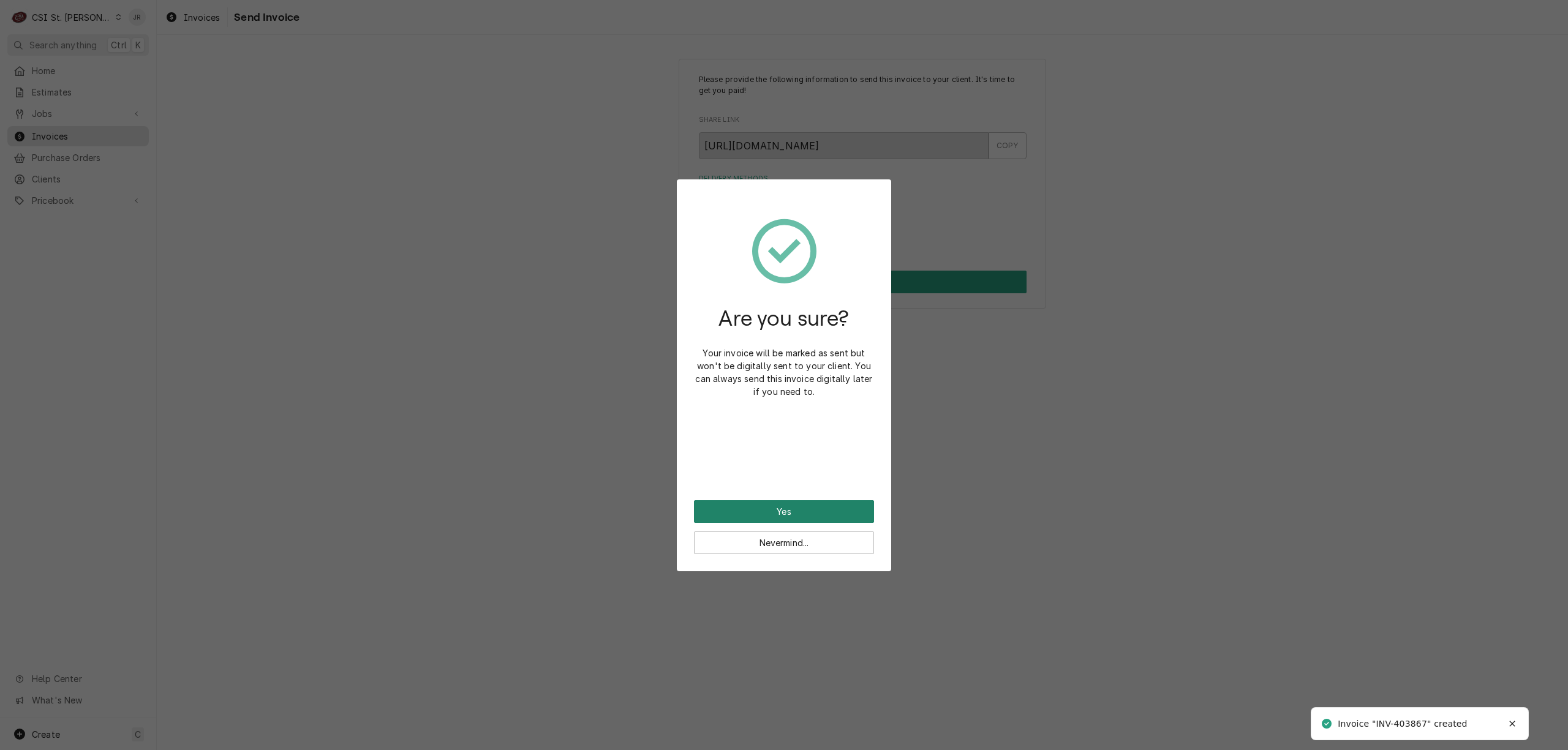
click at [775, 516] on button "Yes" at bounding box center [784, 511] width 180 height 23
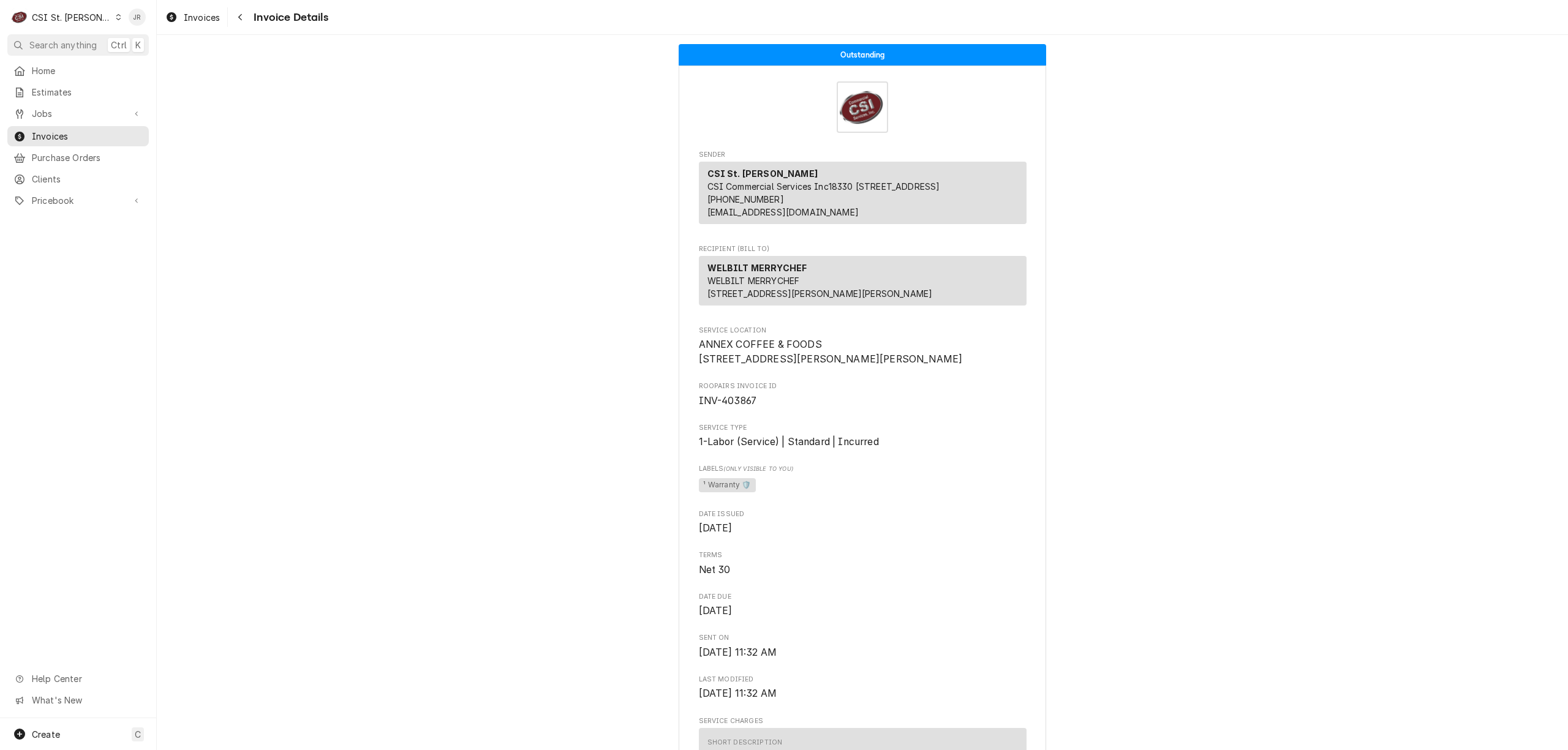
click at [735, 407] on span "INV-403867" at bounding box center [728, 400] width 58 height 12
copy span "403867"
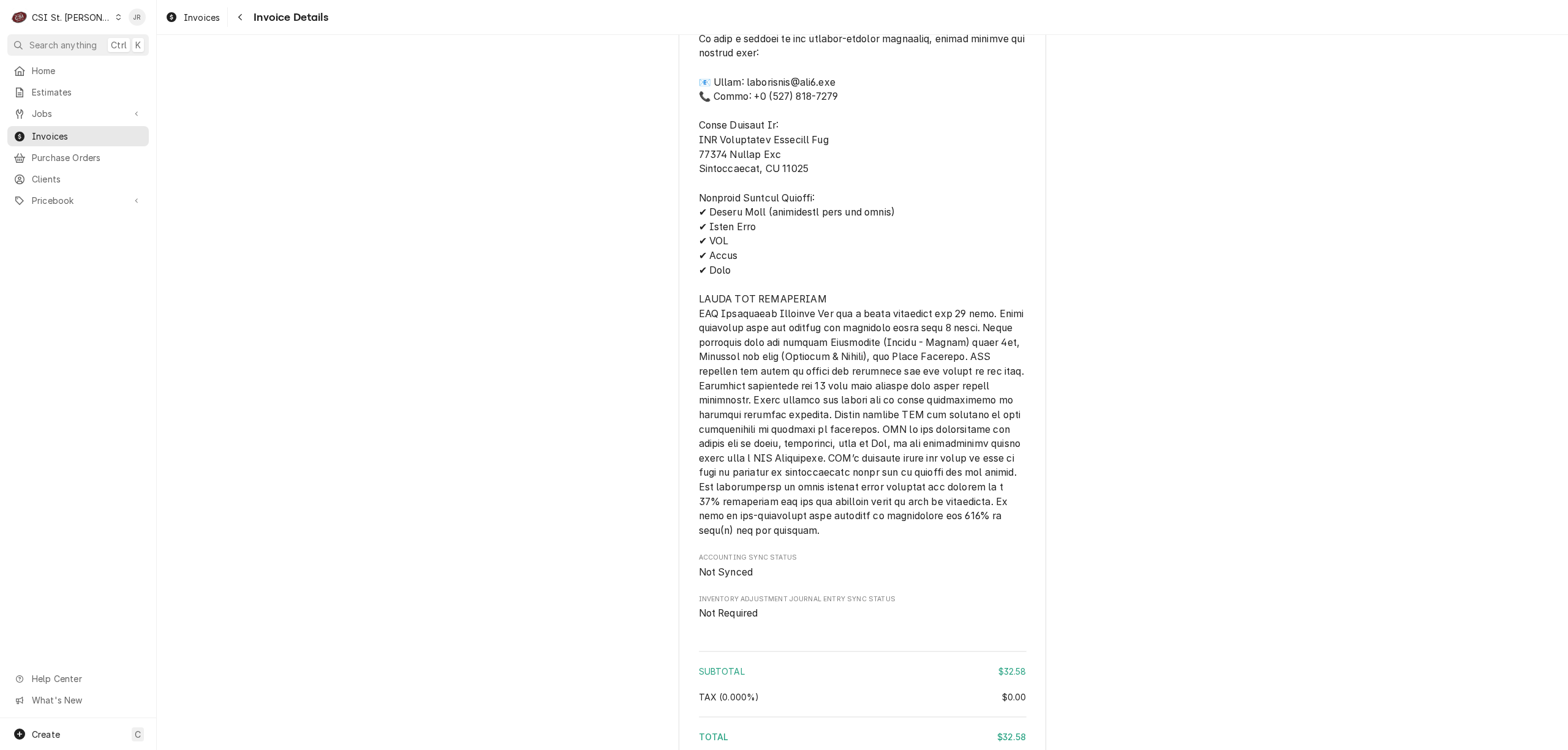
scroll to position [1716, 0]
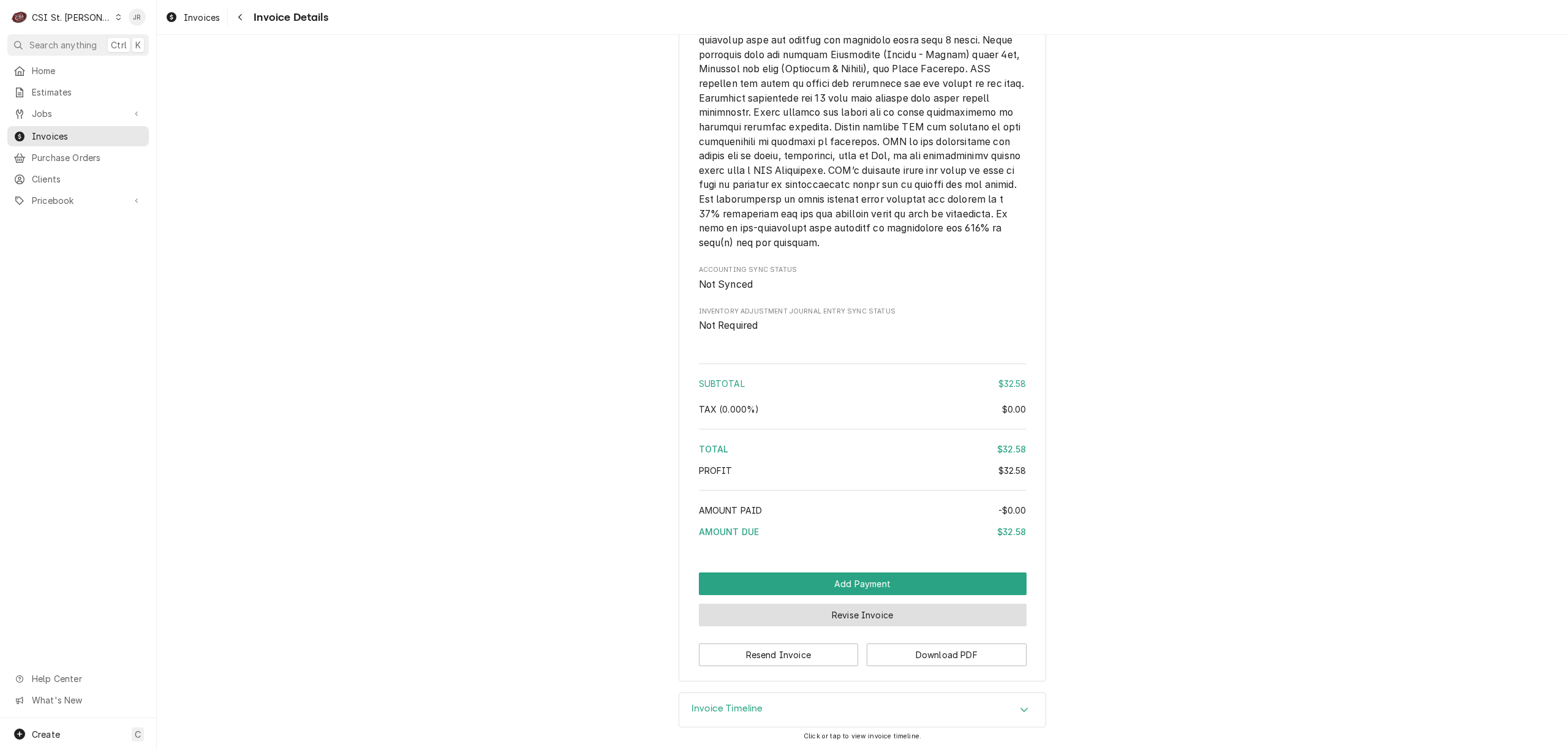
click at [814, 615] on button "Revise Invoice" at bounding box center [863, 614] width 328 height 23
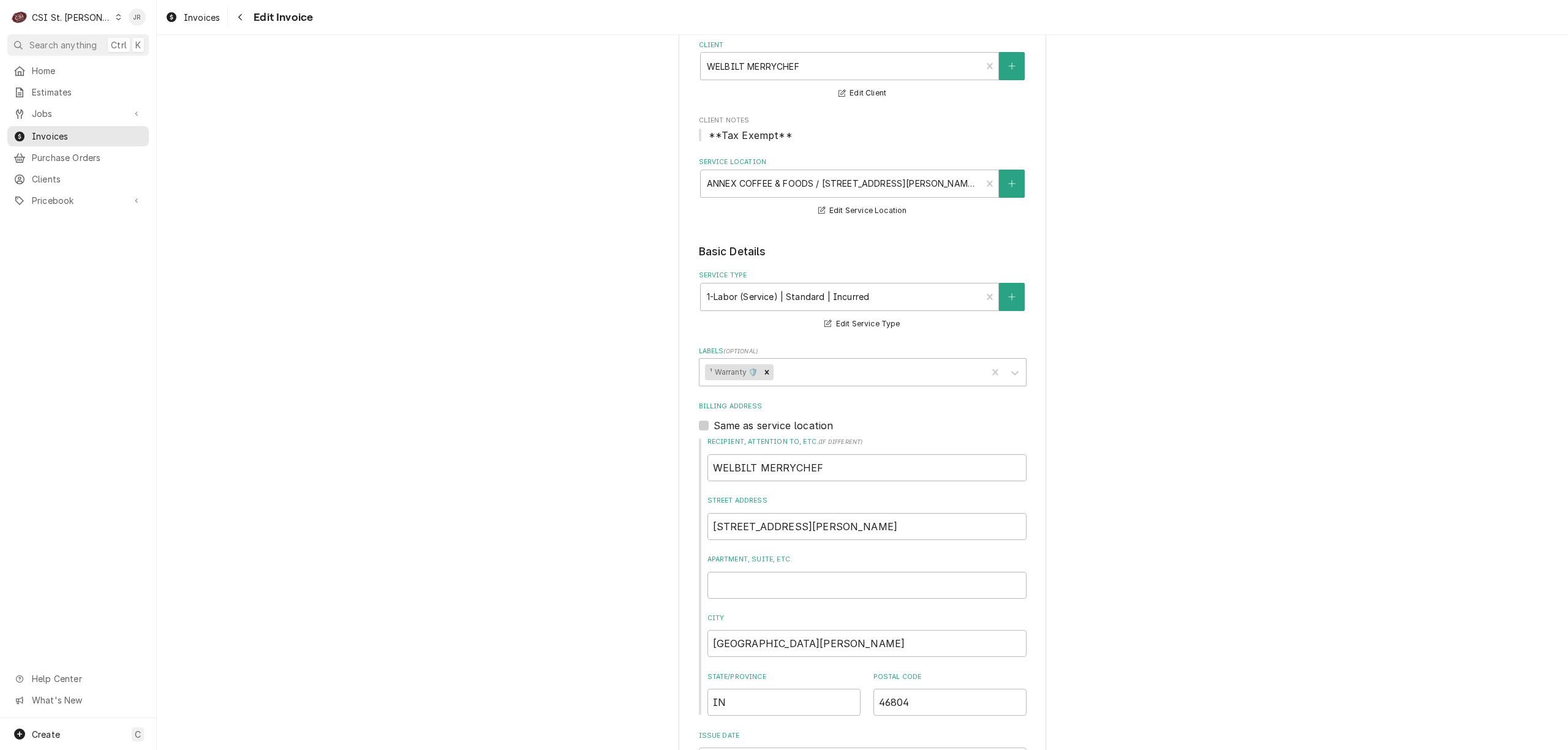
scroll to position [489, 0]
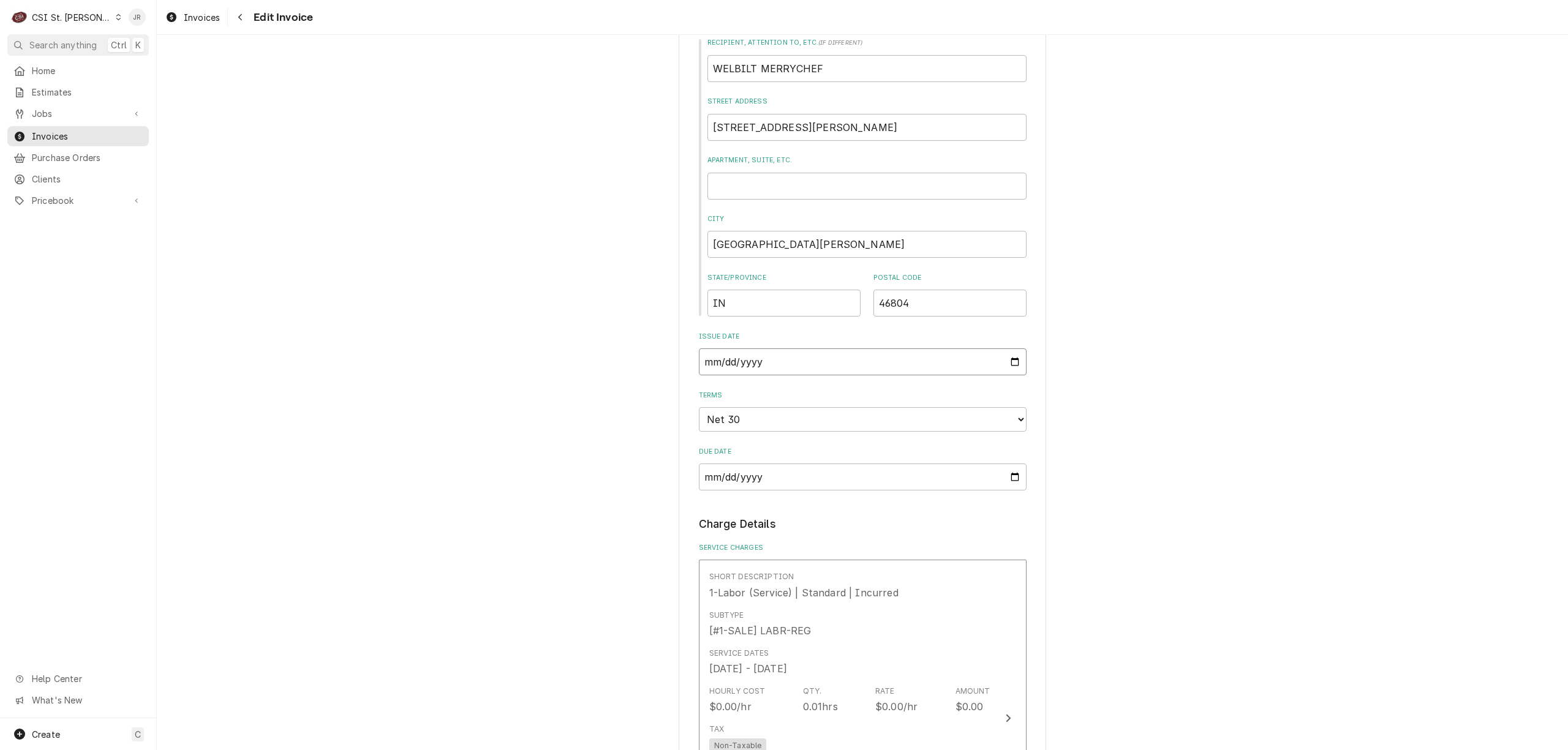
click at [733, 361] on input "2025-09-11" at bounding box center [863, 362] width 328 height 27
click at [699, 358] on input "2025-09-11" at bounding box center [863, 362] width 328 height 27
click at [702, 366] on input "2025-09-11" at bounding box center [863, 362] width 328 height 27
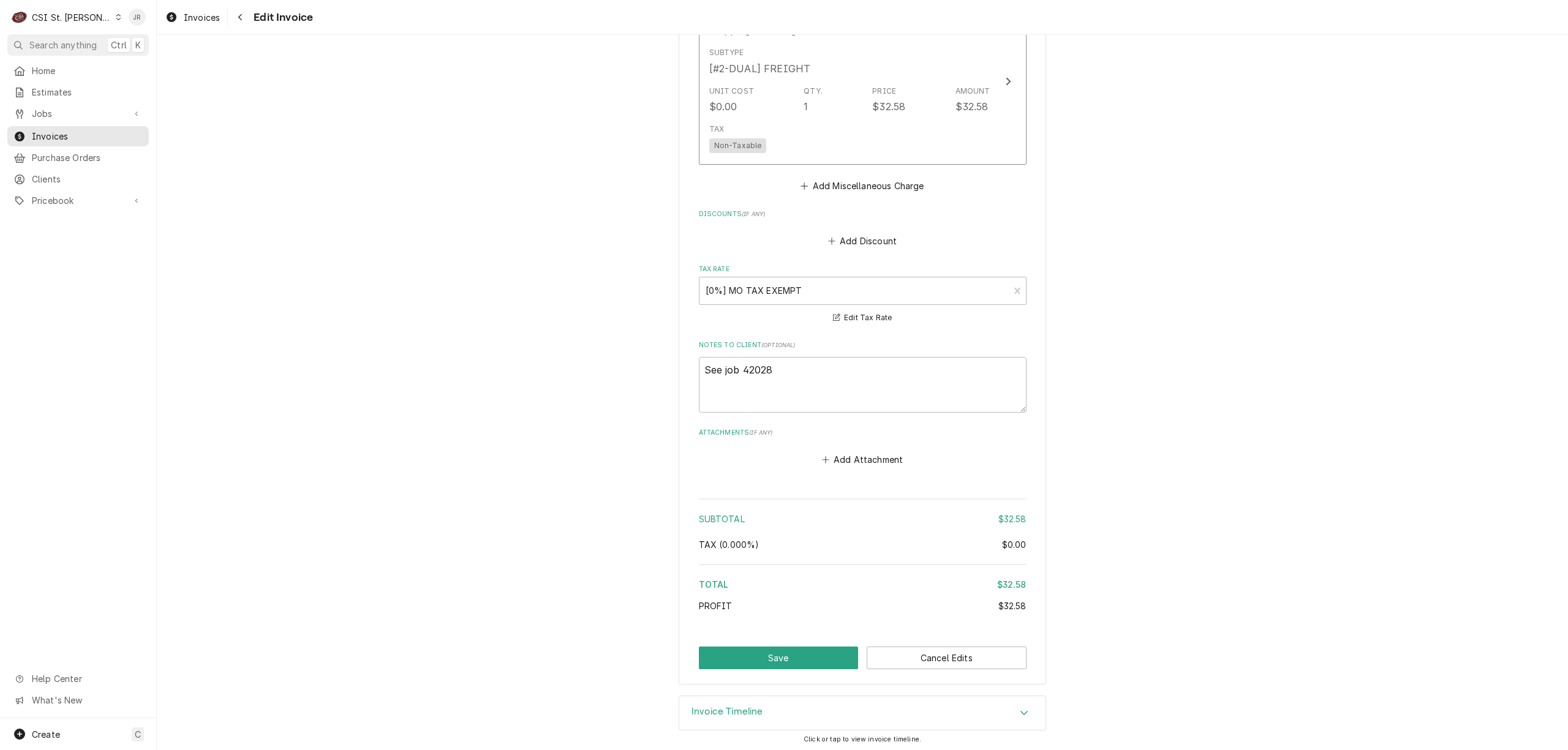
scroll to position [1490, 0]
click at [803, 651] on button "Save" at bounding box center [779, 654] width 160 height 23
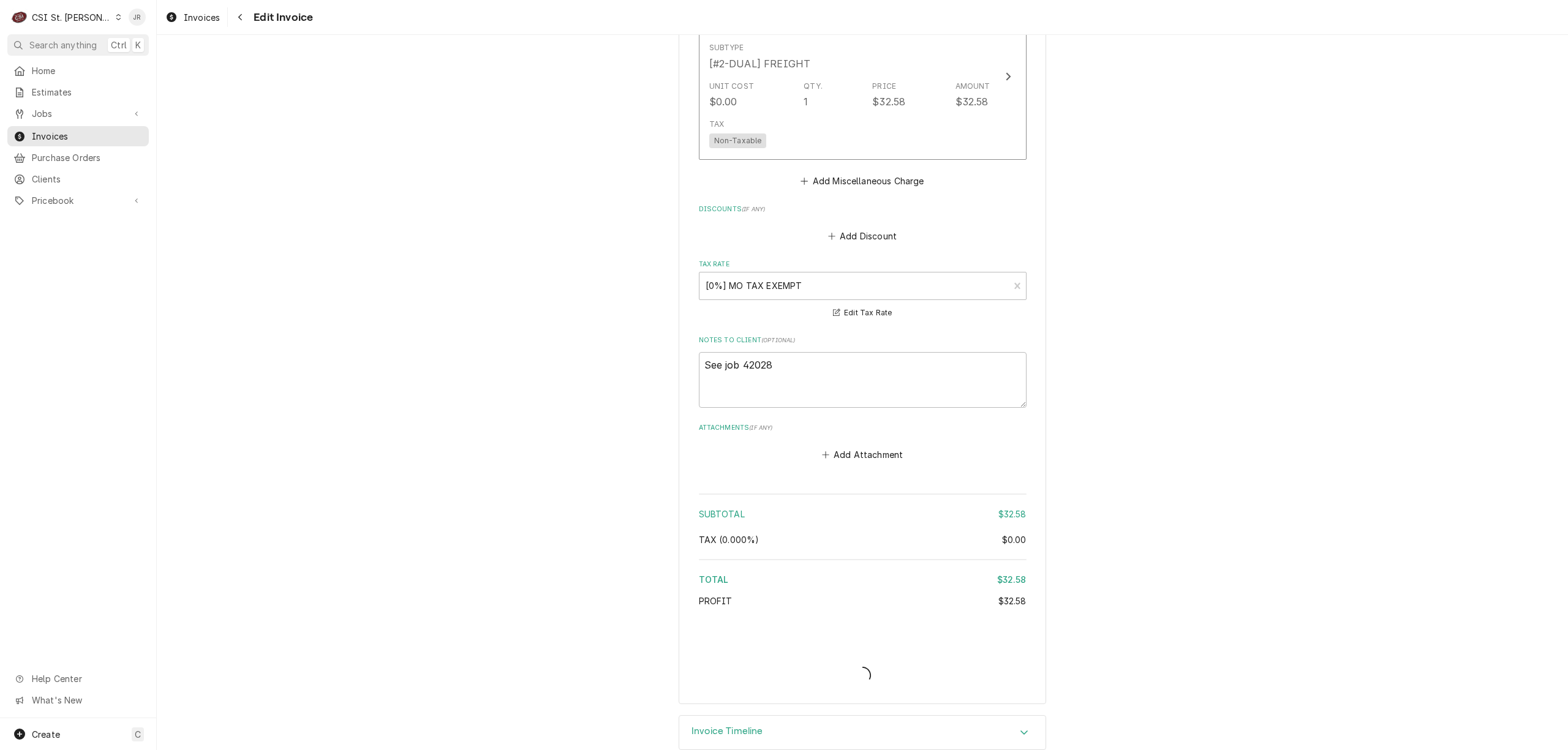
type textarea "x"
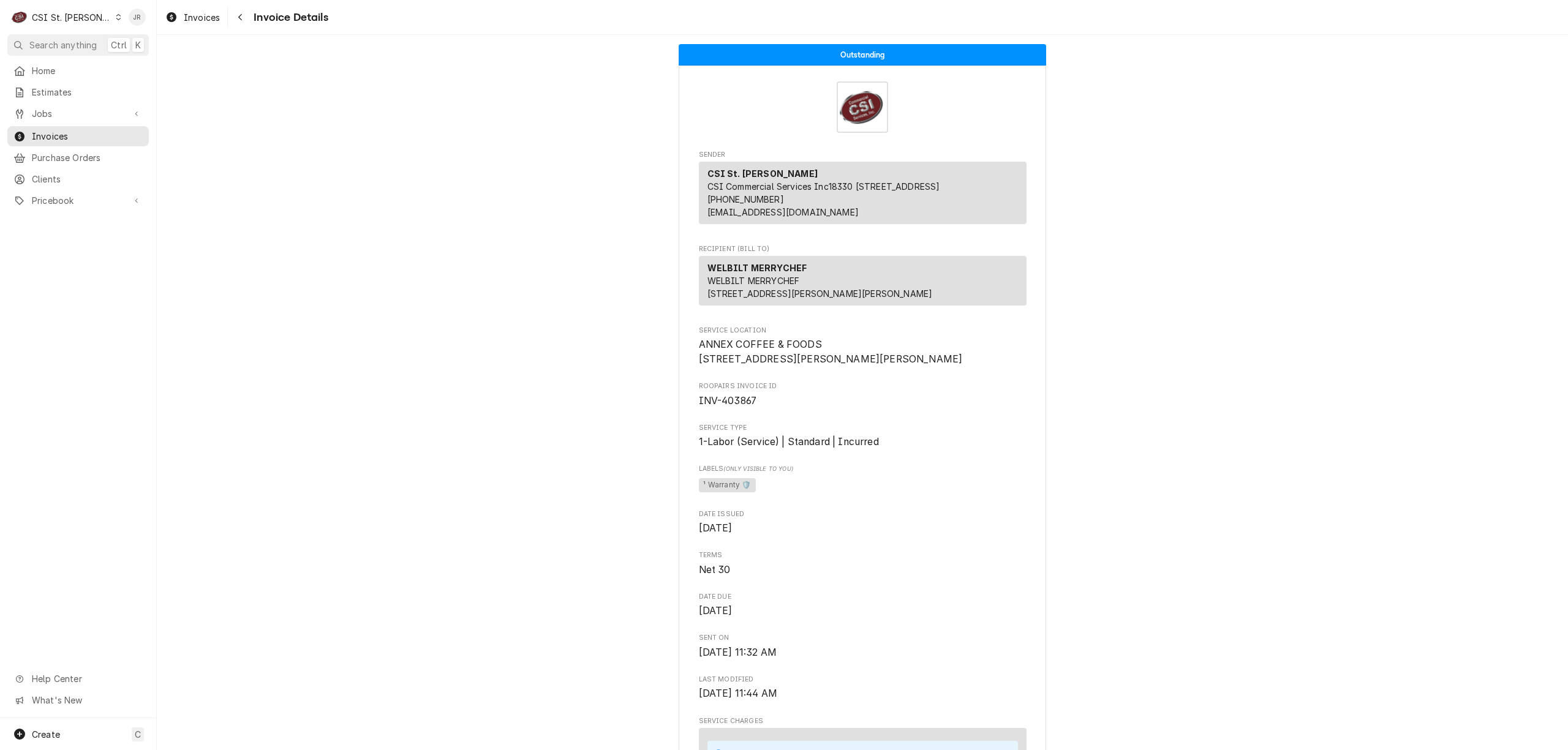
drag, startPoint x: 62, startPoint y: 6, endPoint x: 62, endPoint y: 13, distance: 7.0
click at [62, 6] on div "C CSI St. [PERSON_NAME]" at bounding box center [66, 17] width 118 height 24
click at [62, 13] on html "C CSI St. [PERSON_NAME] Search anything Ctrl K Home Estimates Jobs Jobs Job Ser…" at bounding box center [784, 375] width 1568 height 750
click at [62, 13] on div "CSI St. [PERSON_NAME]" at bounding box center [71, 17] width 80 height 13
drag, startPoint x: 137, startPoint y: 47, endPoint x: 30, endPoint y: 86, distance: 113.9
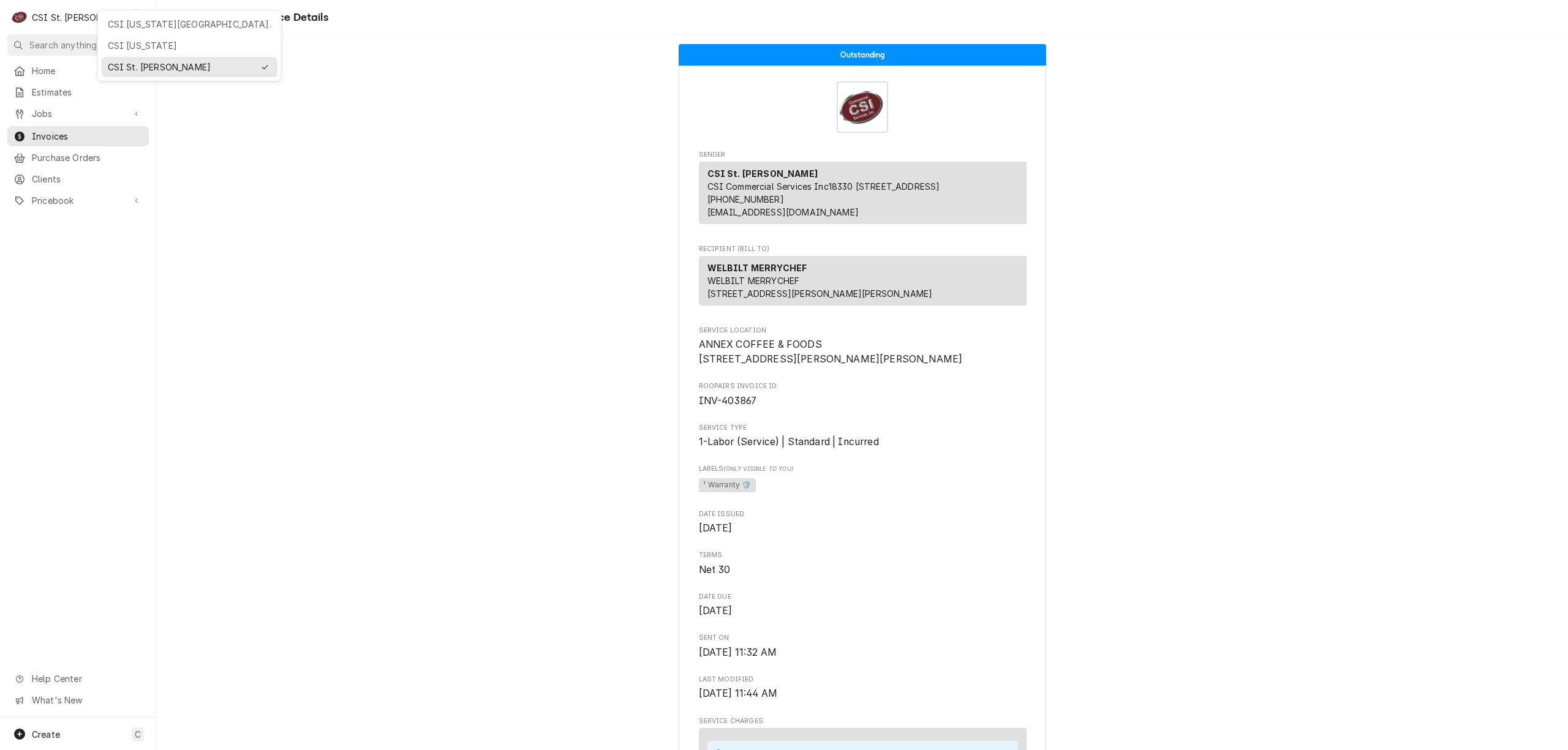
click at [33, 88] on html "C CSI St. Louis JR Search anything Ctrl K Home Estimates Jobs Jobs Job Series I…" at bounding box center [784, 375] width 1568 height 750
click at [160, 24] on div "CSI [US_STATE][GEOGRAPHIC_DATA]." at bounding box center [189, 24] width 164 height 13
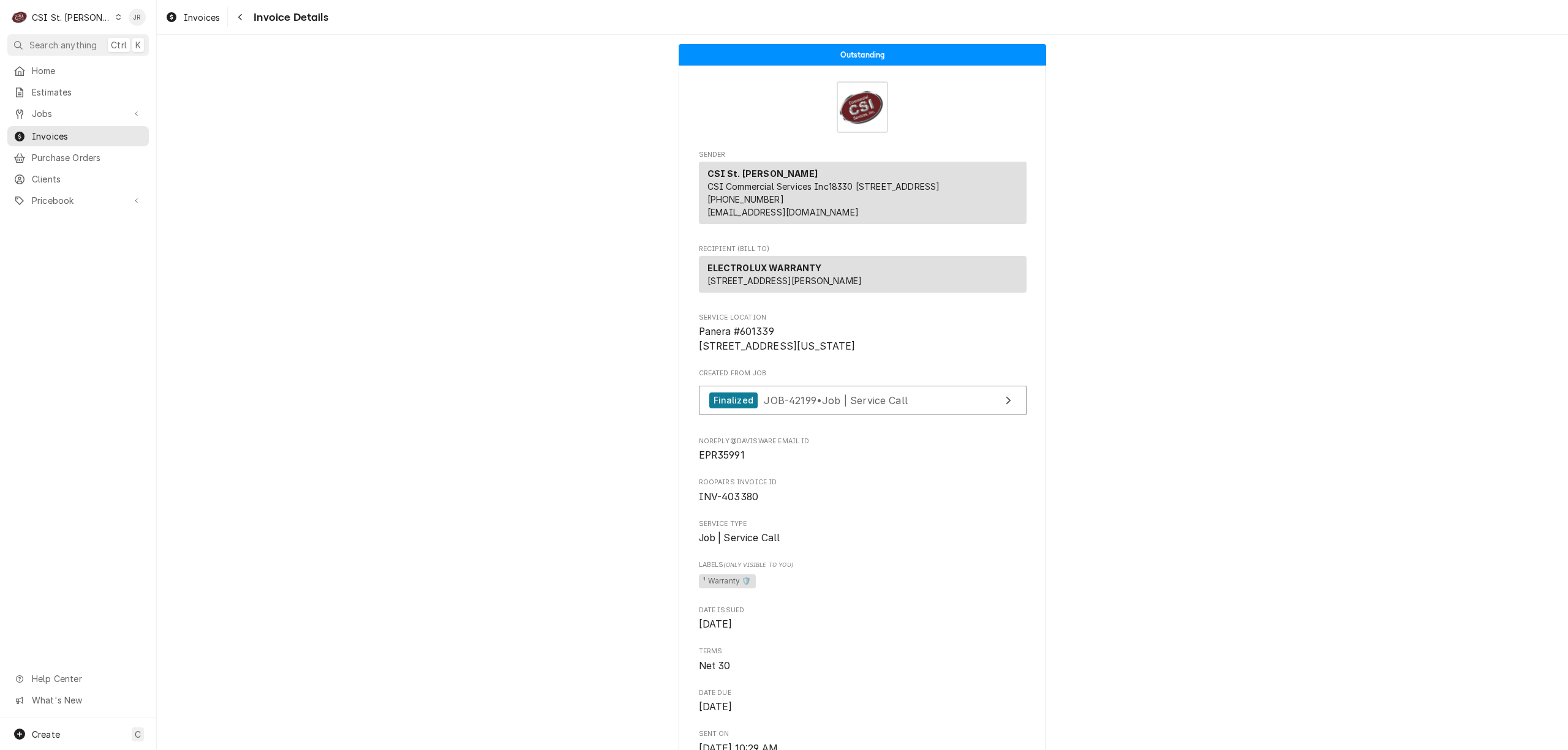
click at [116, 17] on icon "Dynamic Content Wrapper" at bounding box center [118, 17] width 6 height 6
click at [135, 27] on div "CSI [US_STATE][GEOGRAPHIC_DATA]." at bounding box center [189, 24] width 164 height 13
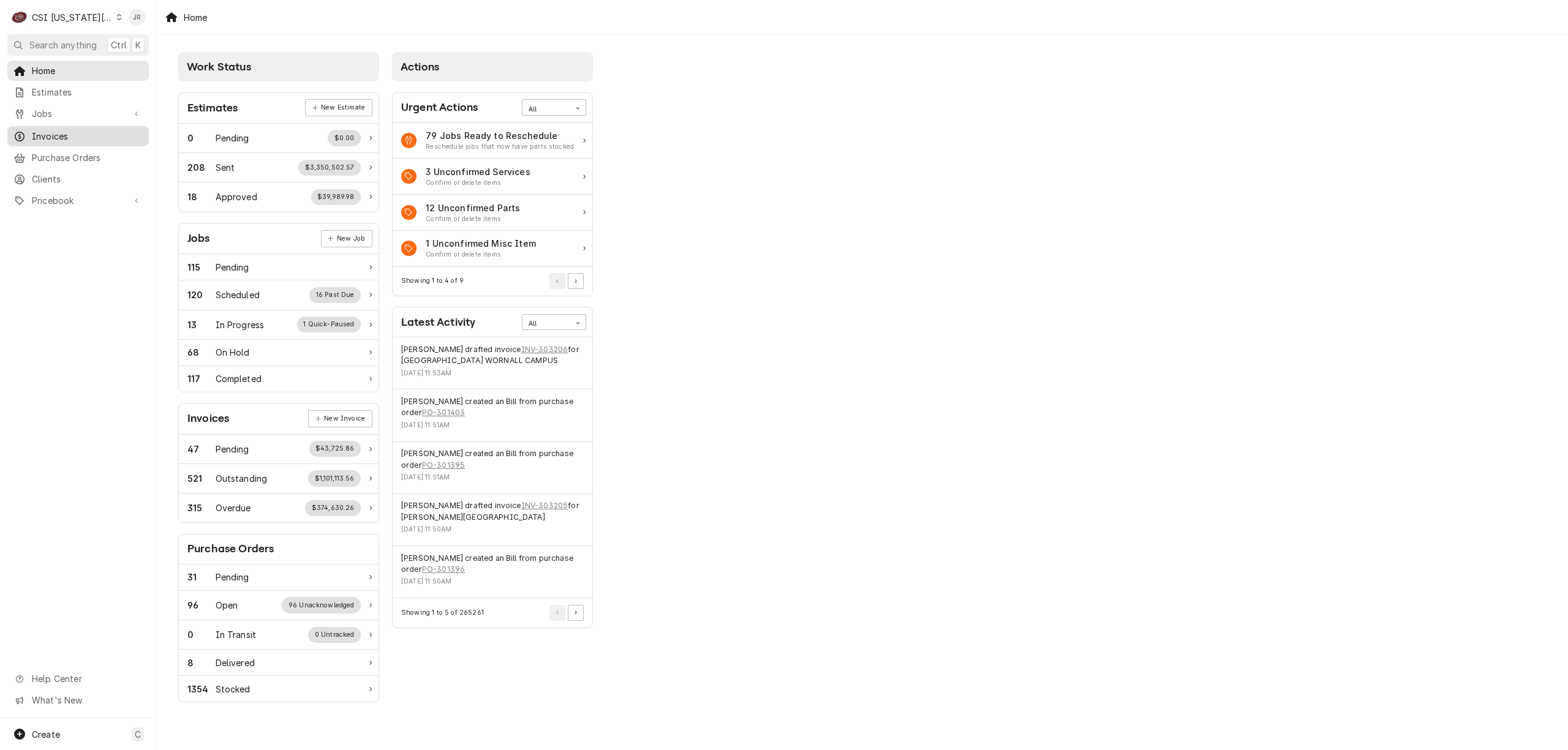
click at [86, 129] on span "Invoices" at bounding box center [87, 136] width 111 height 13
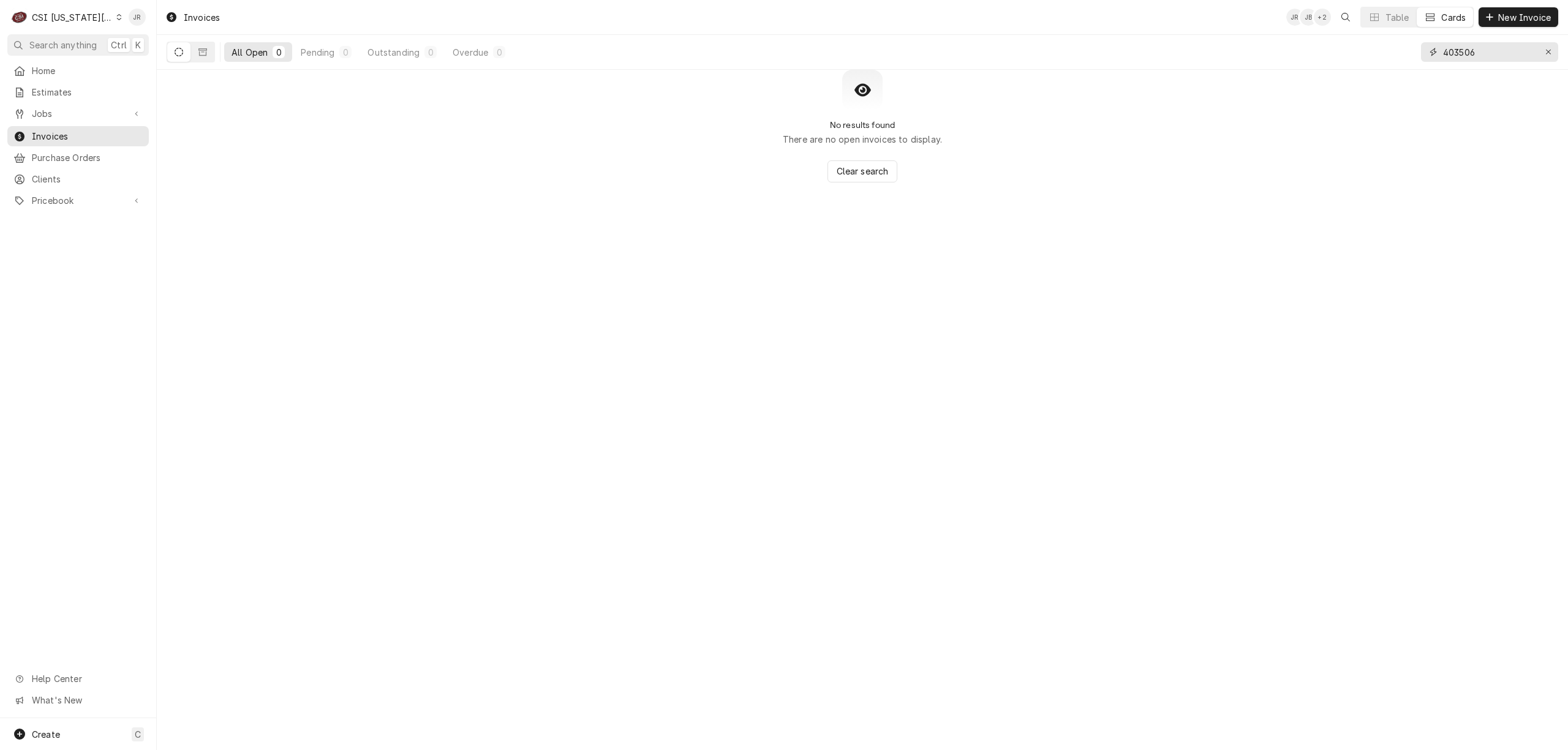
click at [1463, 49] on input "403506" at bounding box center [1489, 51] width 92 height 20
type input "302661"
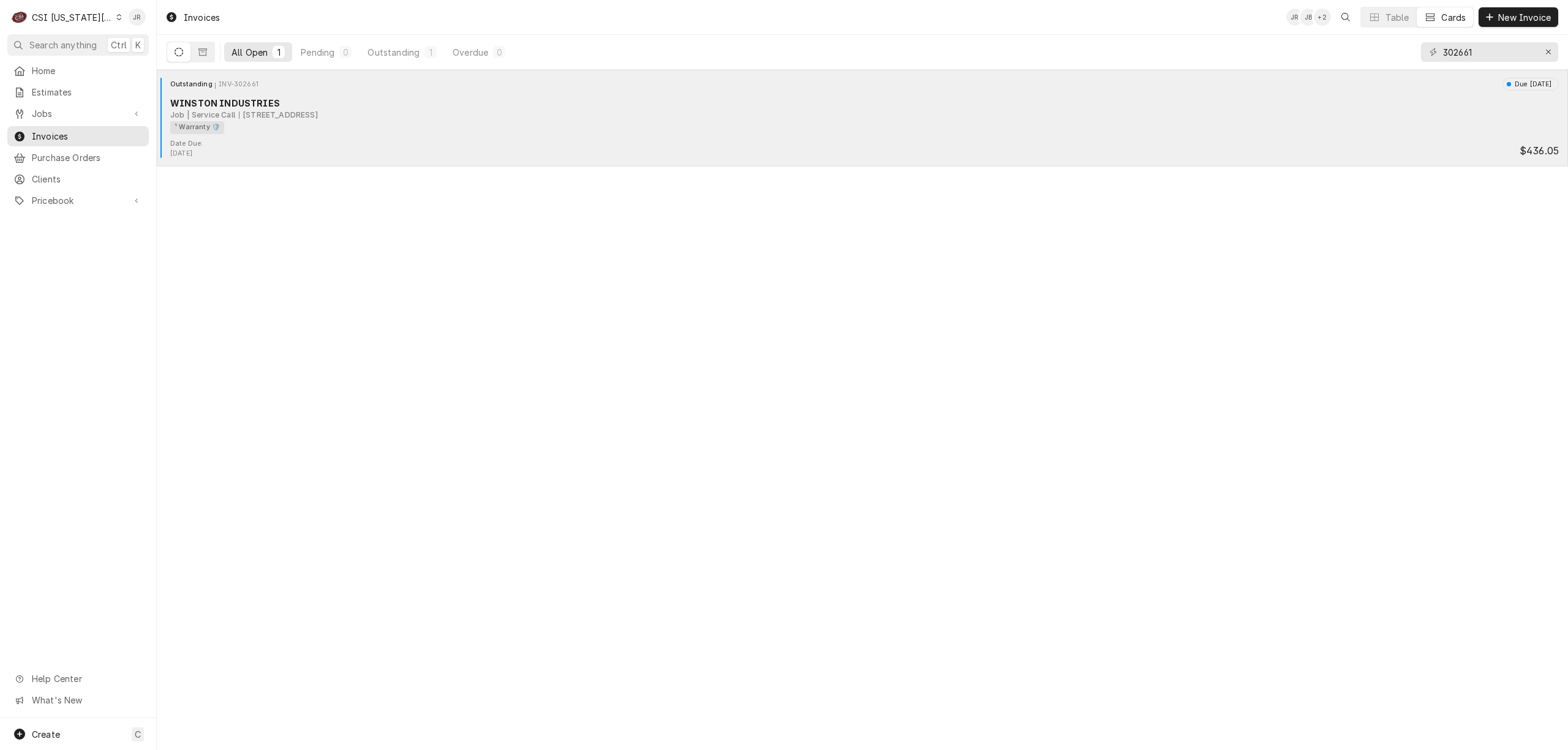
click at [227, 133] on div "¹ Warranty 🛡️" at bounding box center [860, 128] width 1380 height 13
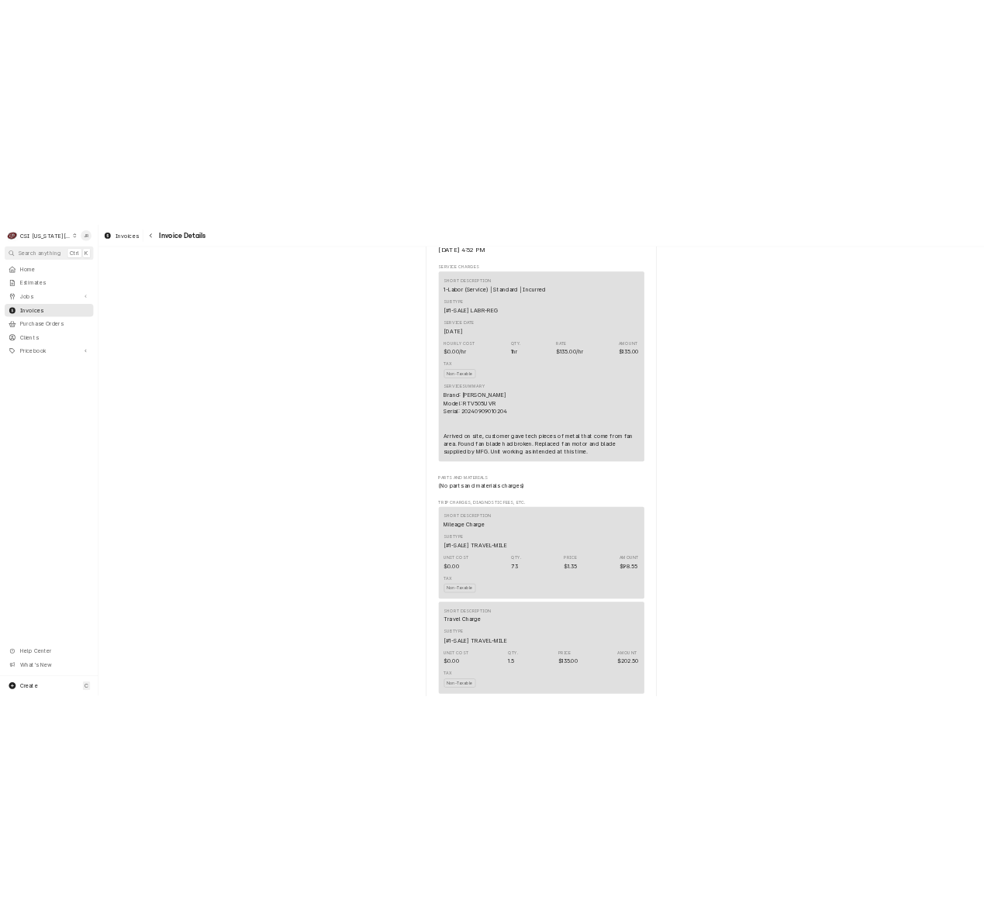
scroll to position [1240, 0]
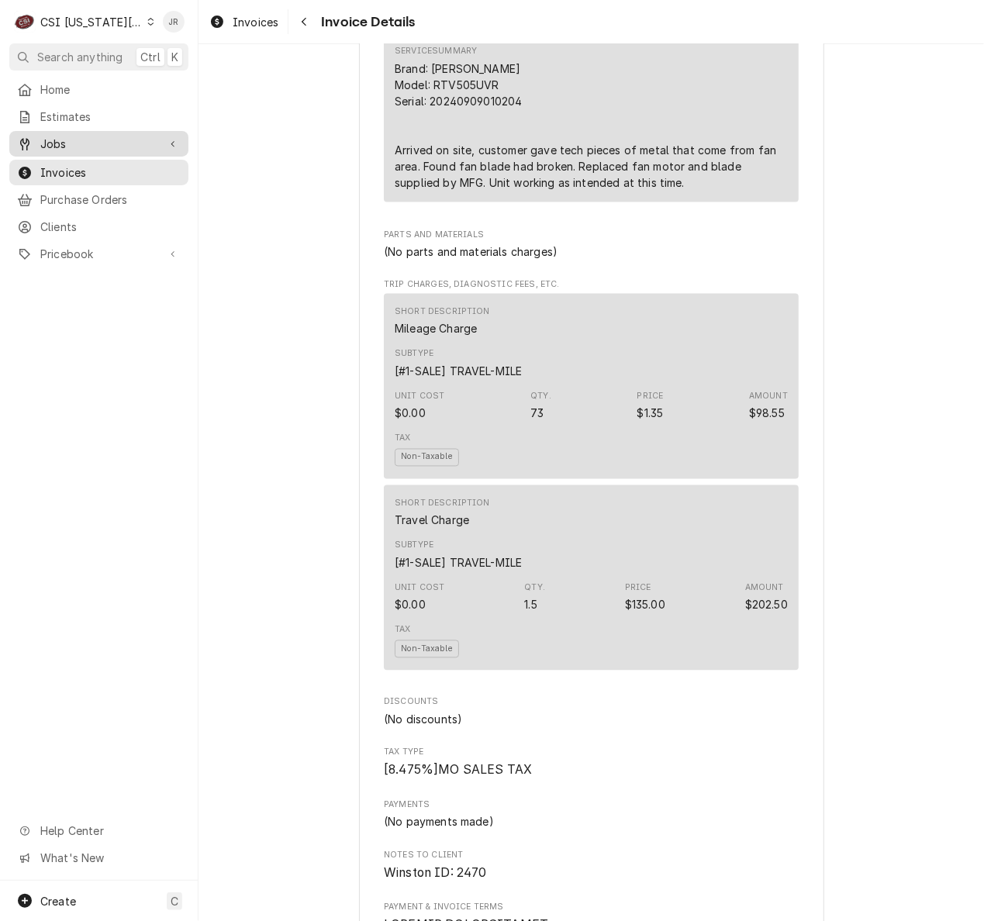
click at [74, 136] on span "Jobs" at bounding box center [98, 144] width 117 height 16
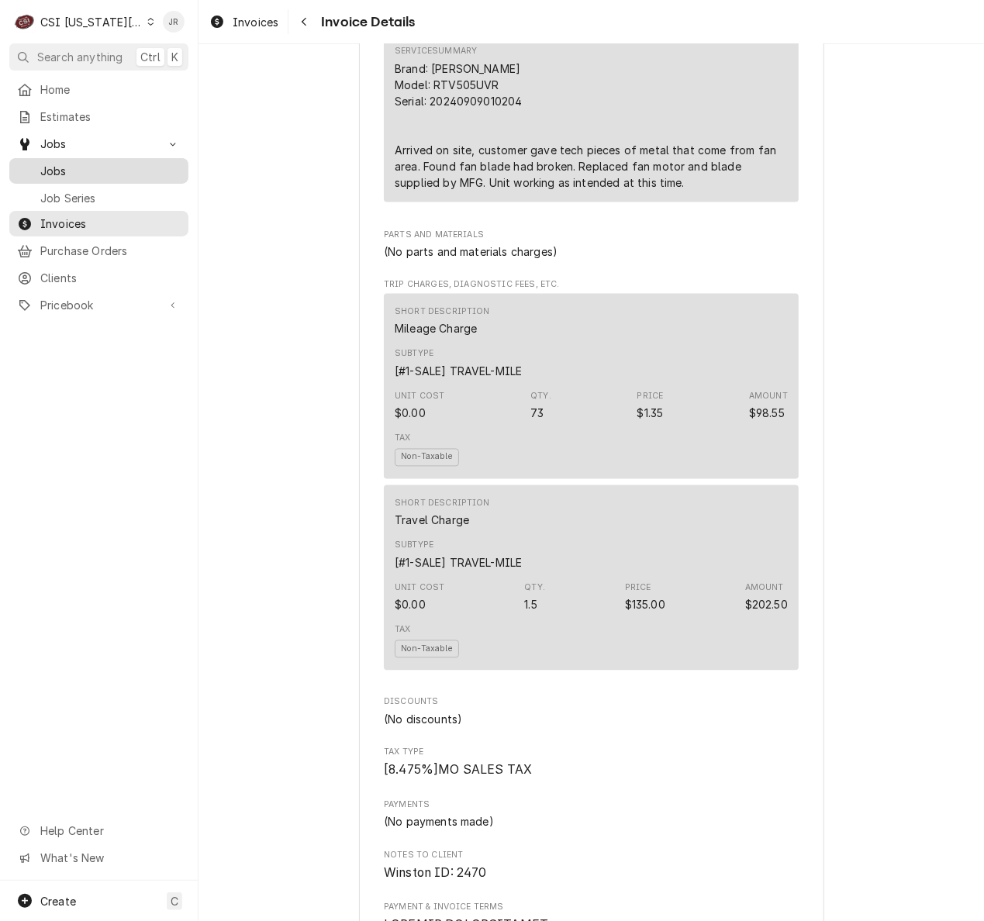
click at [66, 171] on span "Jobs" at bounding box center [110, 171] width 140 height 16
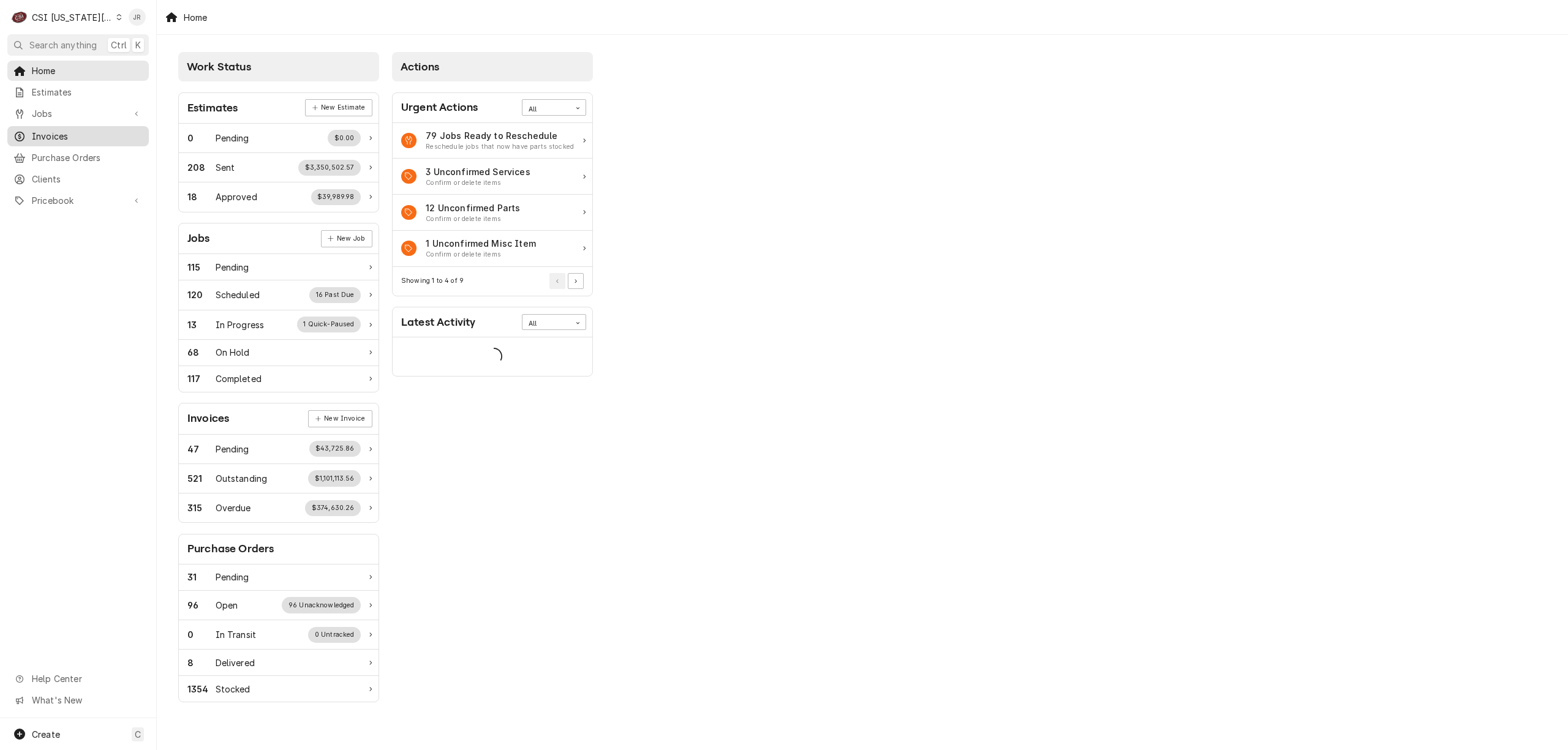
click at [72, 126] on link "Invoices" at bounding box center [77, 137] width 141 height 21
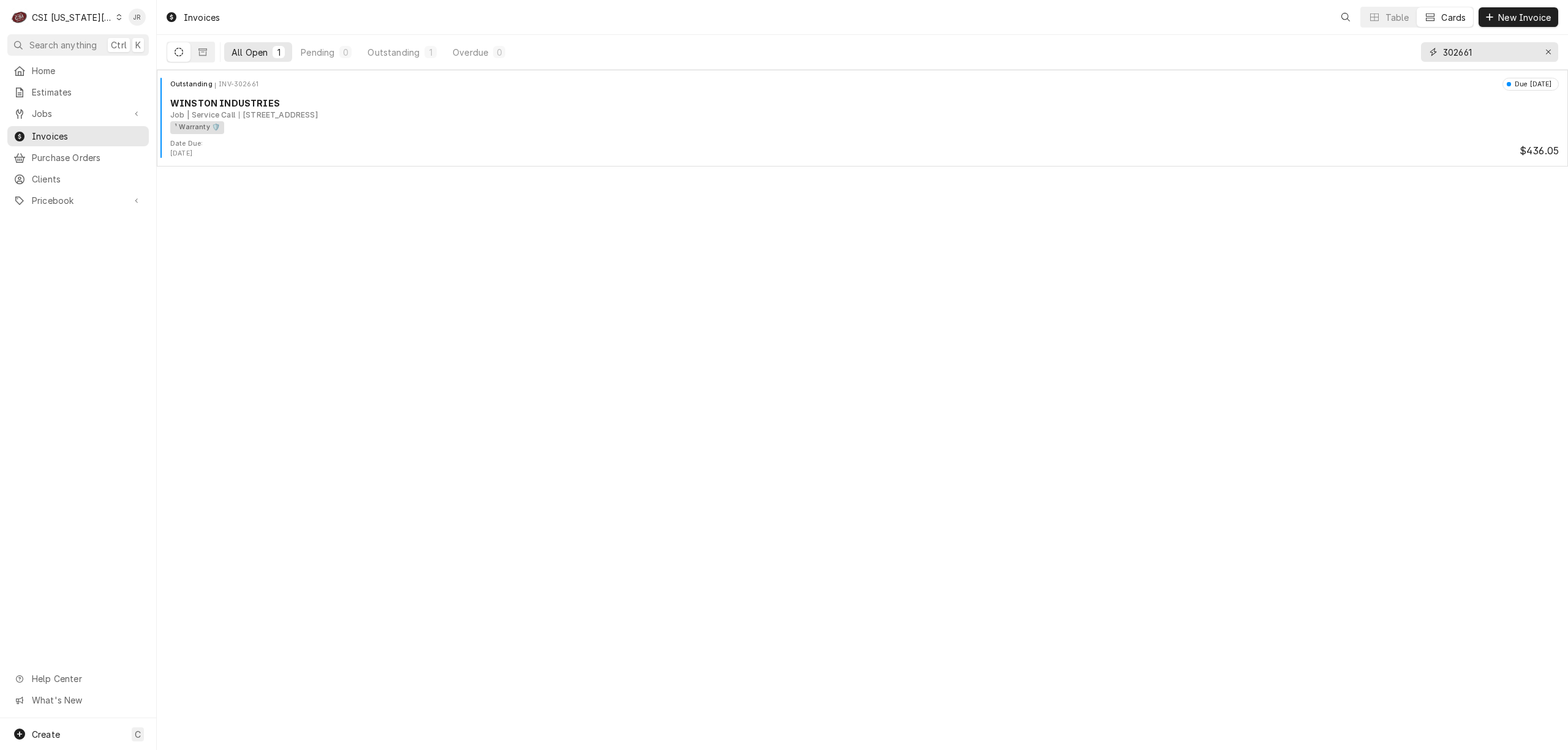
click at [1453, 50] on input "302661" at bounding box center [1489, 51] width 92 height 20
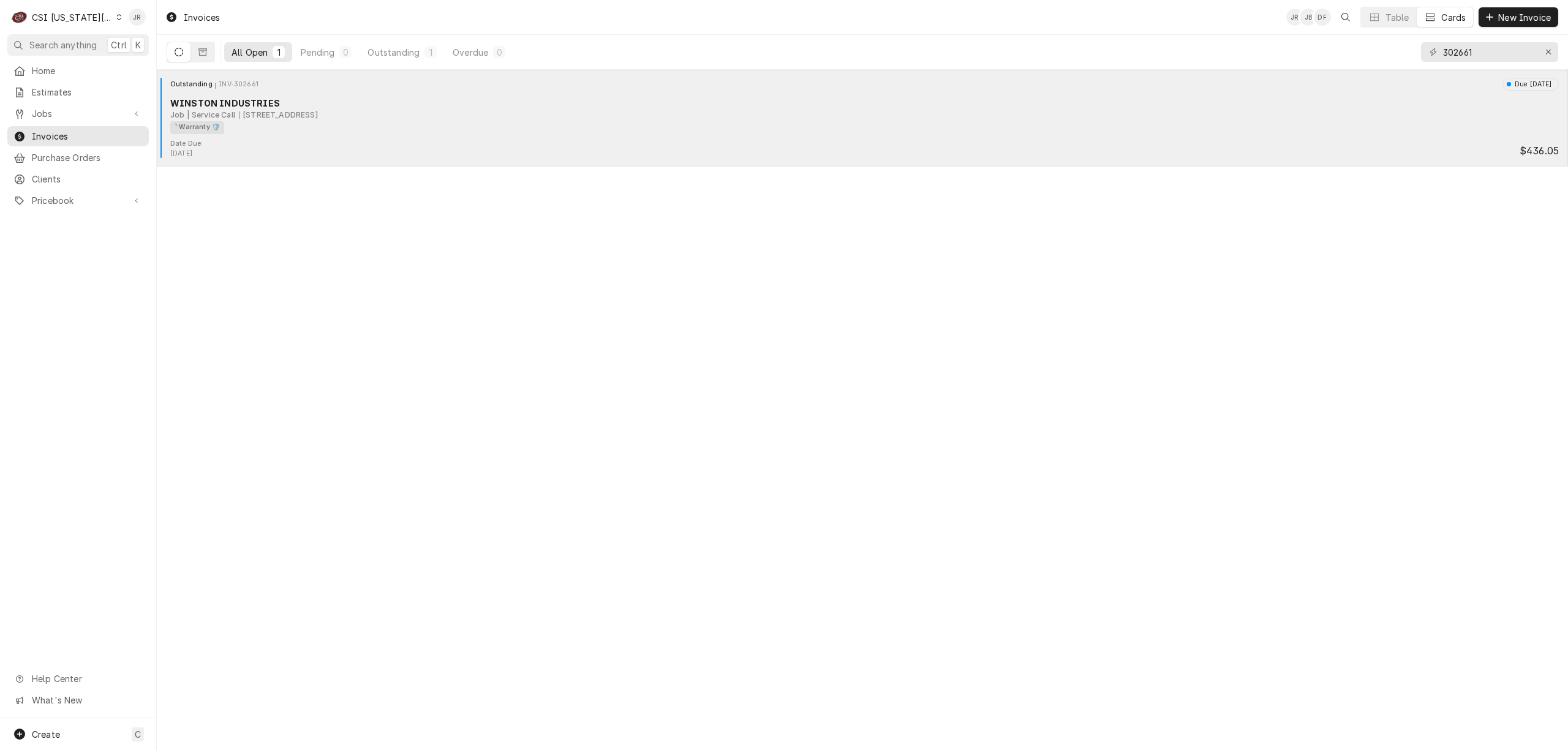
drag, startPoint x: 514, startPoint y: 69, endPoint x: 415, endPoint y: 144, distance: 124.2
click at [514, 72] on div "Invoices JR JB DF Table Cards New Invoice All Open 1 Pending 0 Outstanding 1 Ov…" at bounding box center [862, 375] width 1411 height 750
click at [415, 143] on div "Date Due: Sep 20, 2025 $436.05" at bounding box center [863, 148] width 1401 height 20
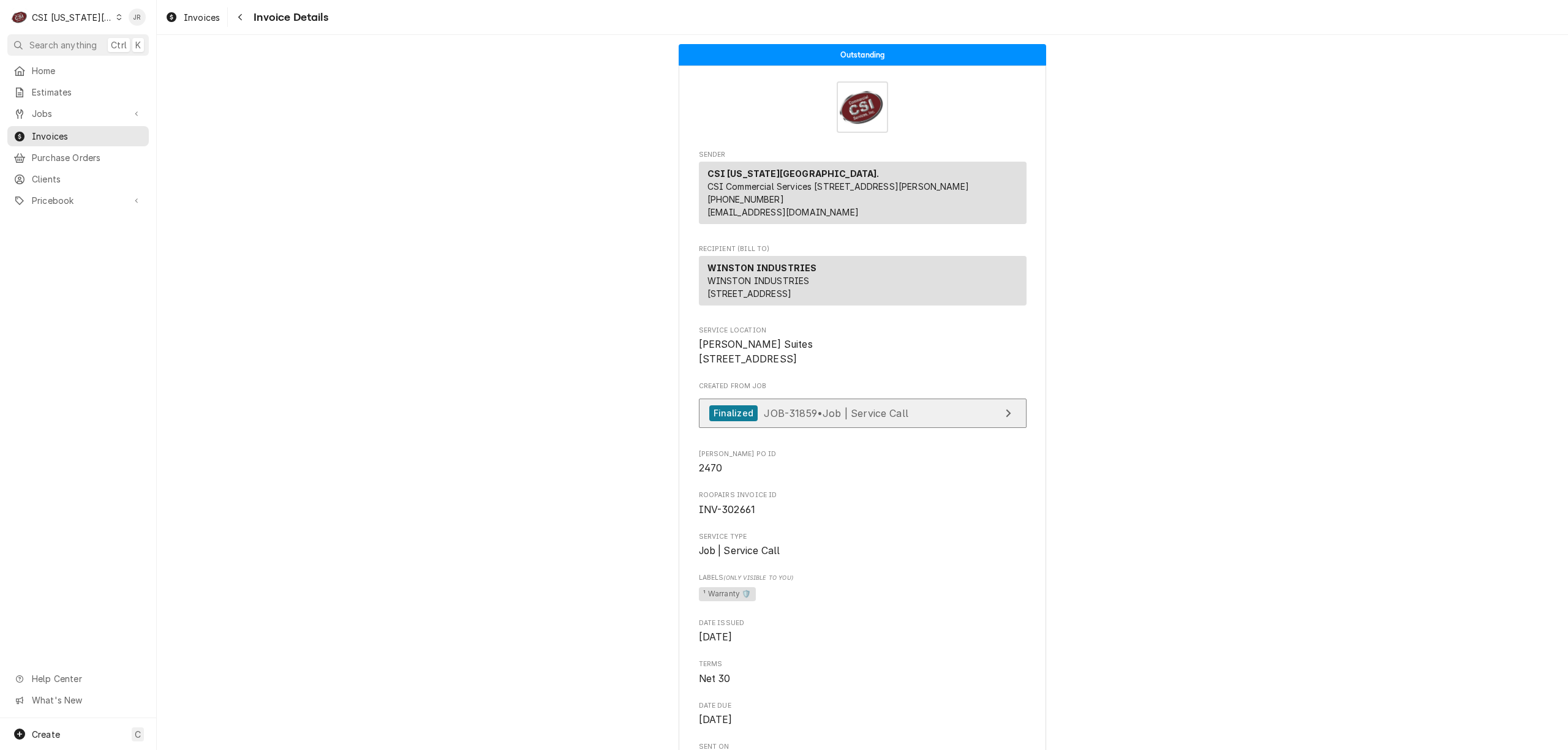
click at [821, 434] on div "Finalized JOB-31859 • Job | Service Call" at bounding box center [863, 417] width 328 height 36
click at [828, 418] on span "JOB-31859 • Job | Service Call" at bounding box center [836, 413] width 145 height 13
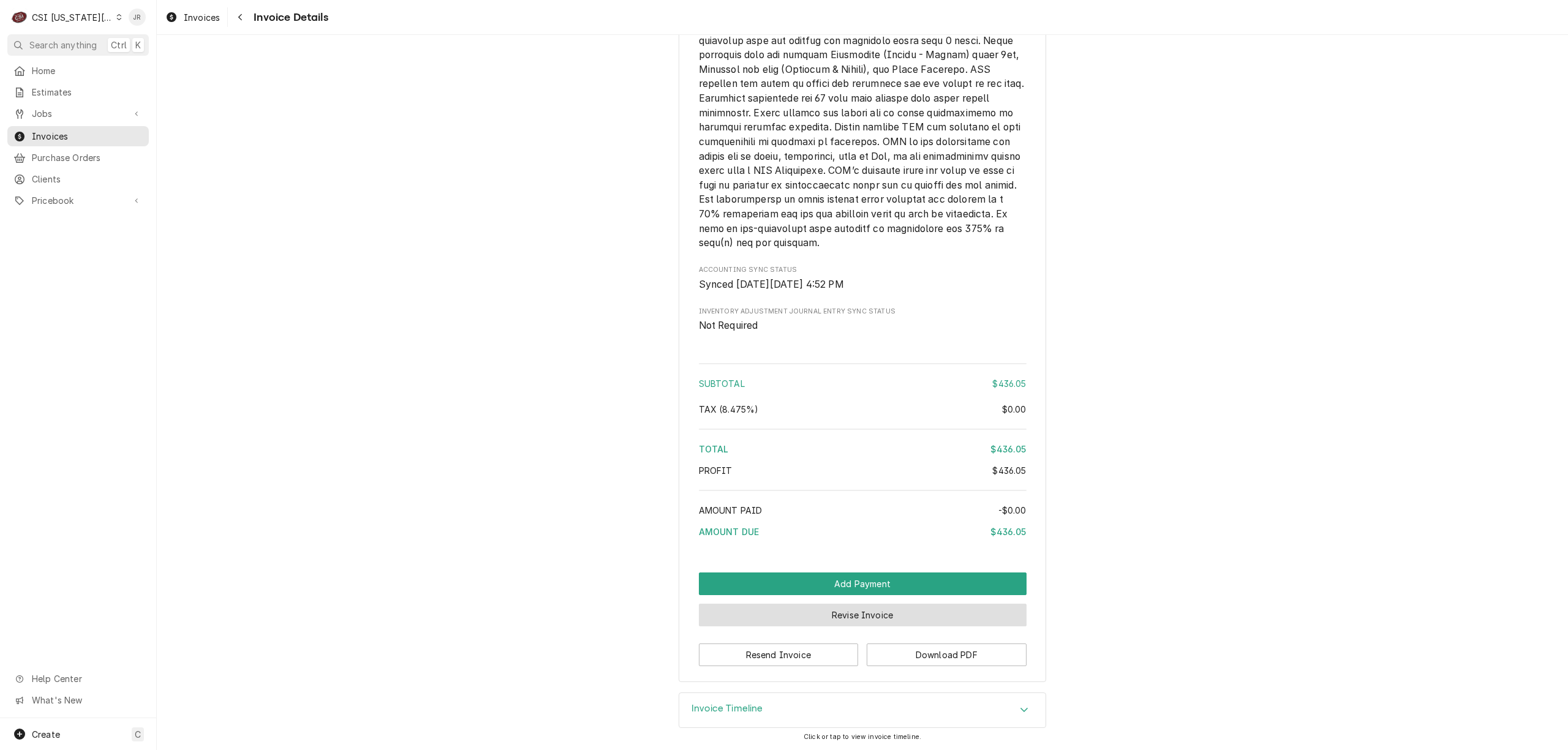
scroll to position [2015, 0]
click at [784, 654] on button "Resend Invoice" at bounding box center [779, 654] width 160 height 23
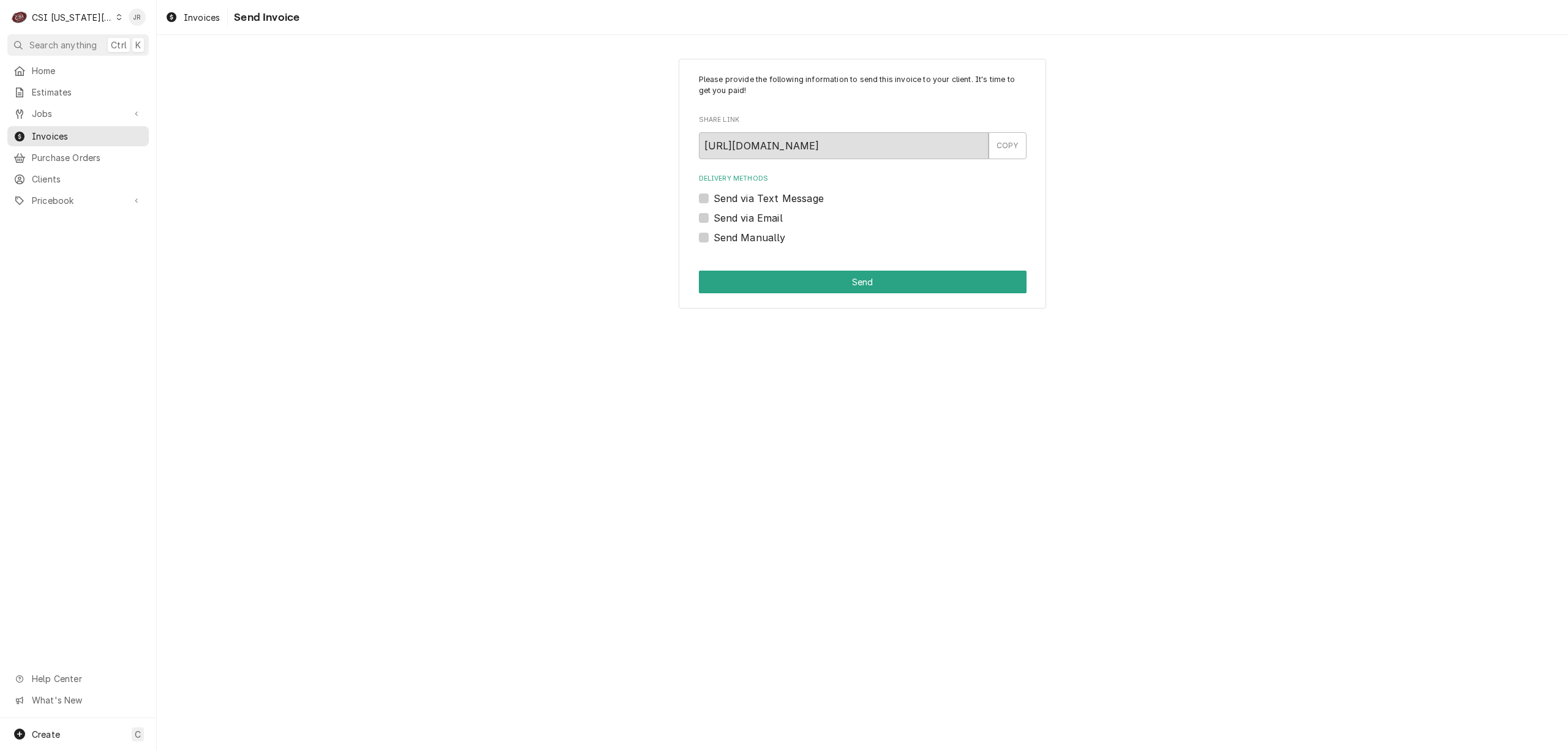
drag, startPoint x: 701, startPoint y: 238, endPoint x: 718, endPoint y: 252, distance: 22.0
click at [713, 241] on label "Send Manually" at bounding box center [749, 238] width 72 height 15
click at [713, 241] on input "Send Manually" at bounding box center [877, 244] width 328 height 27
checkbox input "true"
click at [754, 272] on button "Send" at bounding box center [863, 282] width 328 height 23
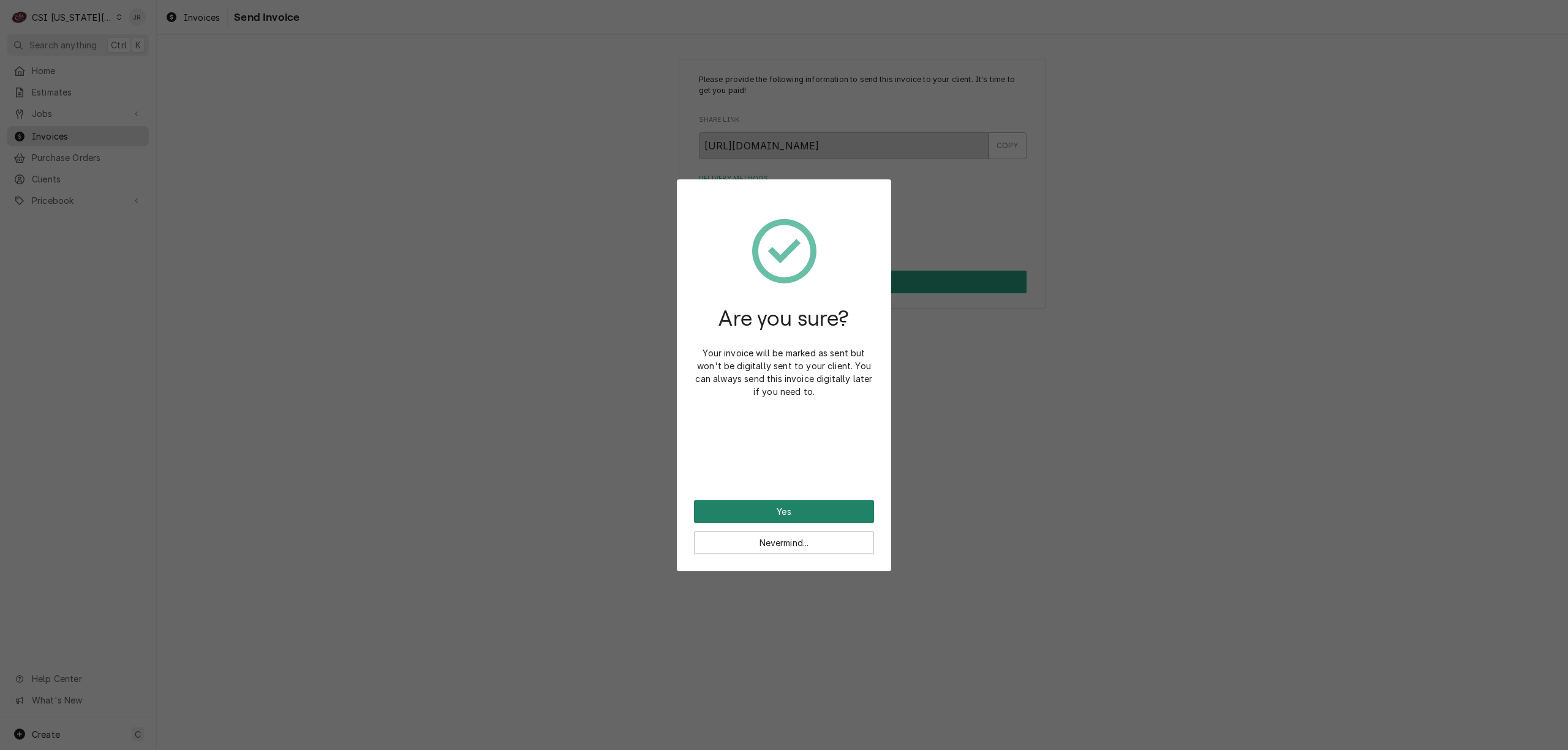
click at [794, 505] on button "Yes" at bounding box center [784, 511] width 180 height 23
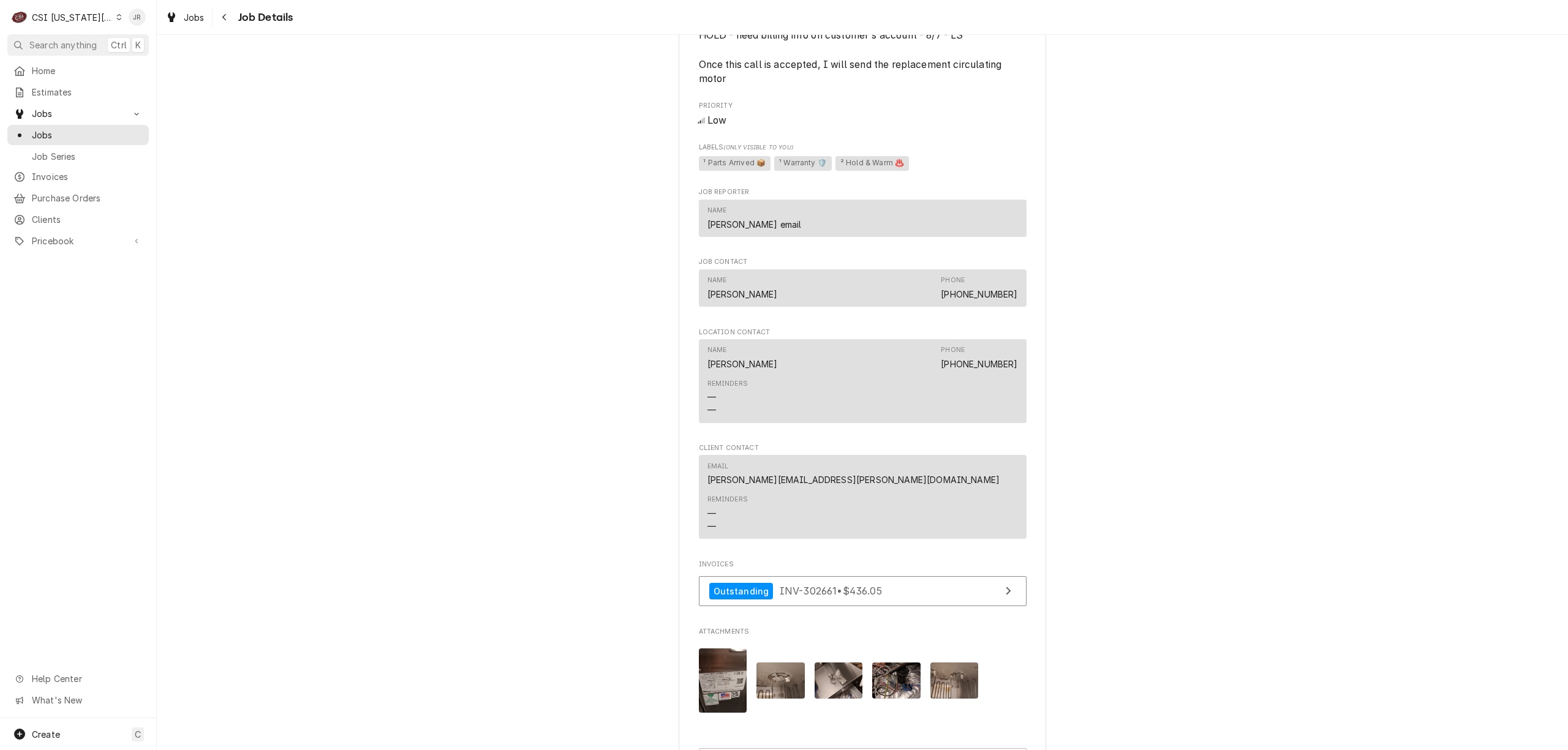
scroll to position [1161, 0]
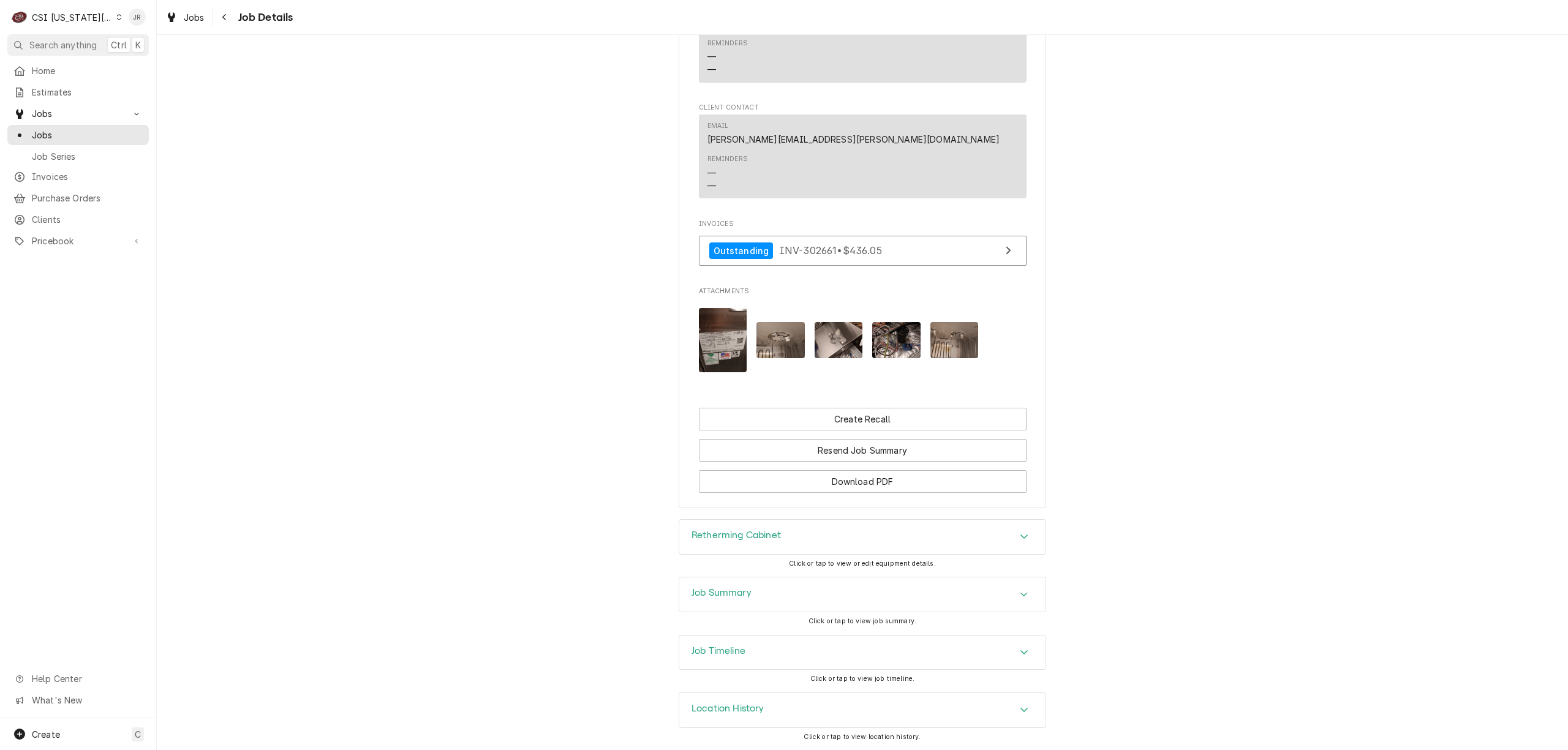
click at [738, 587] on h3 "Job Summary" at bounding box center [721, 593] width 60 height 12
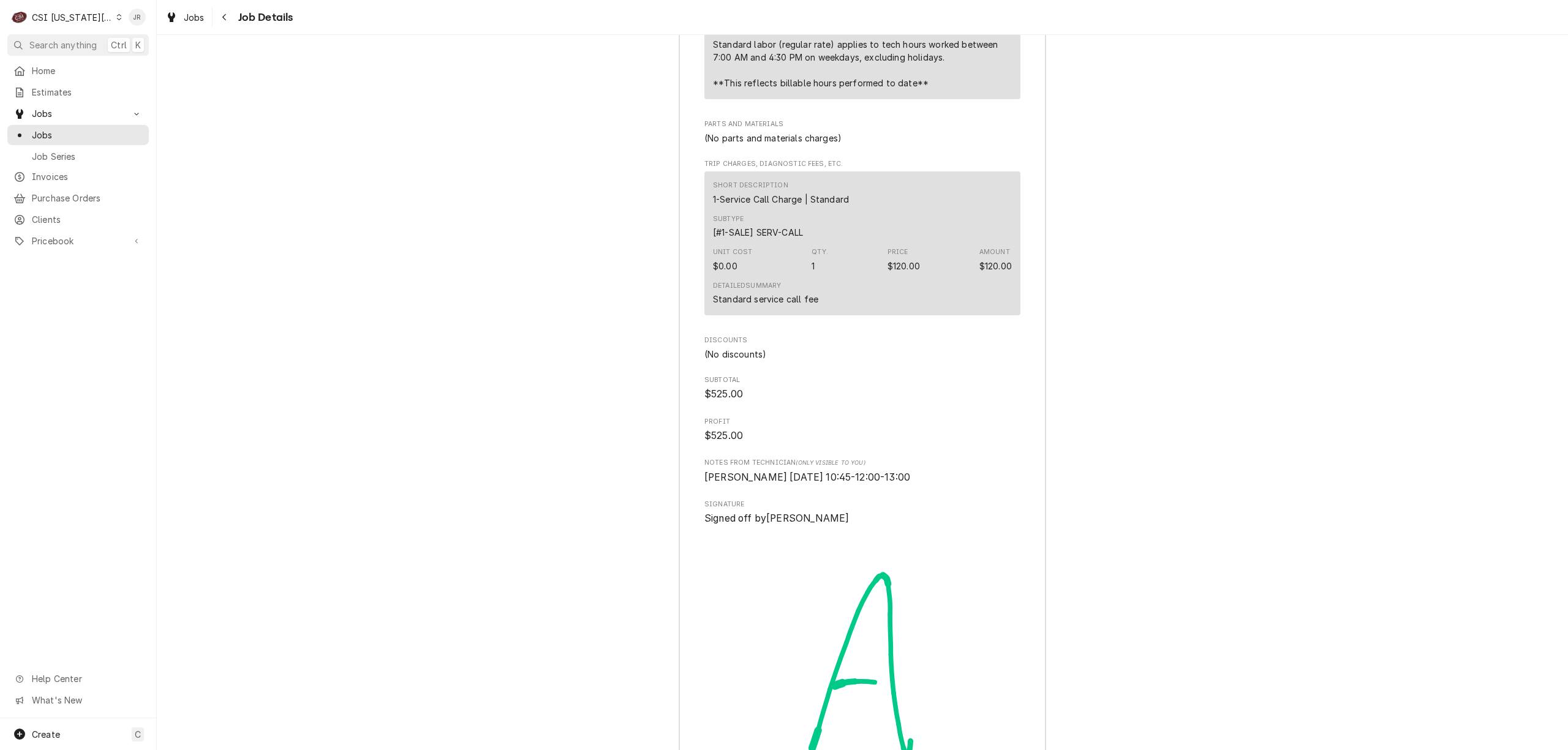
scroll to position [3282, 0]
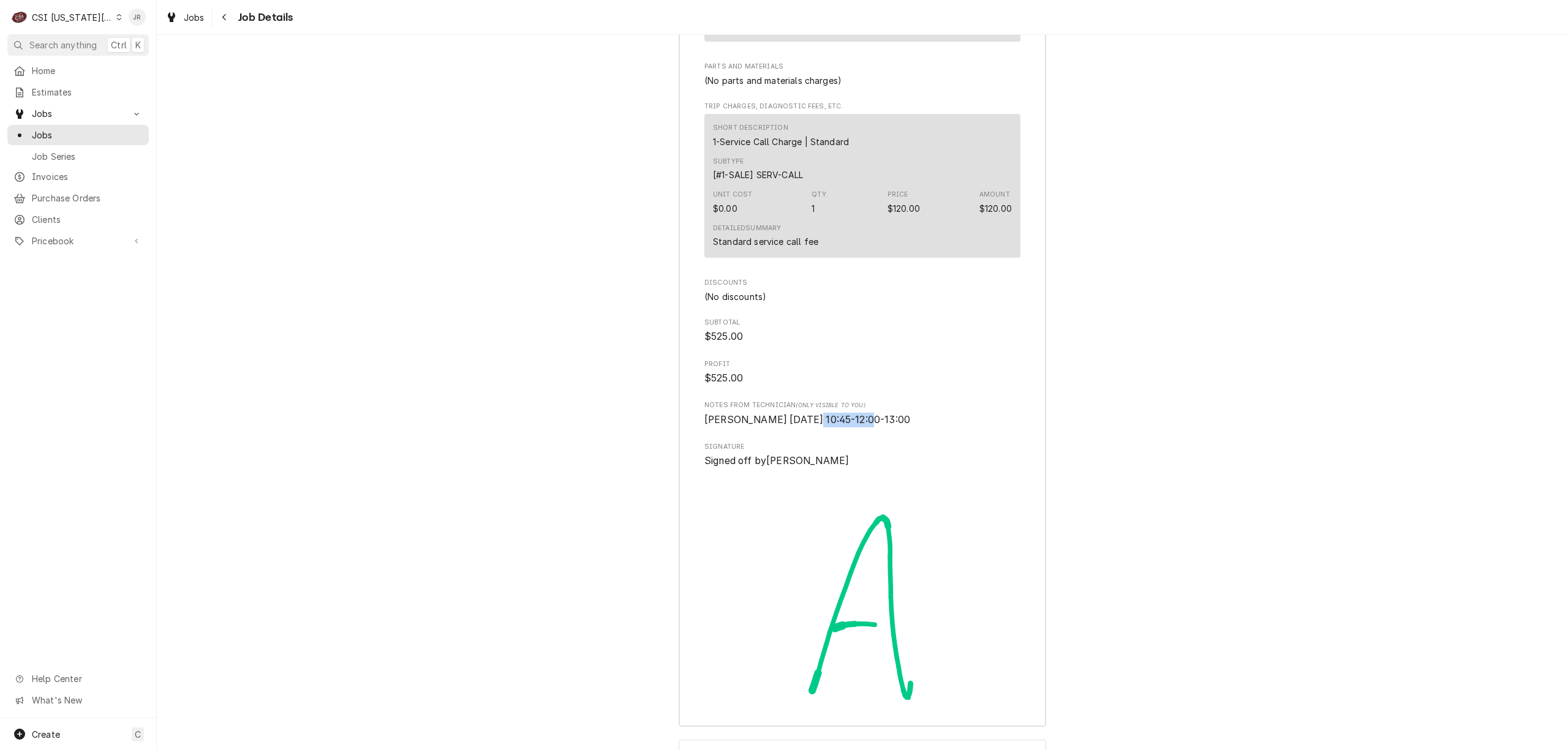
drag, startPoint x: 801, startPoint y: 432, endPoint x: 867, endPoint y: 442, distance: 66.8
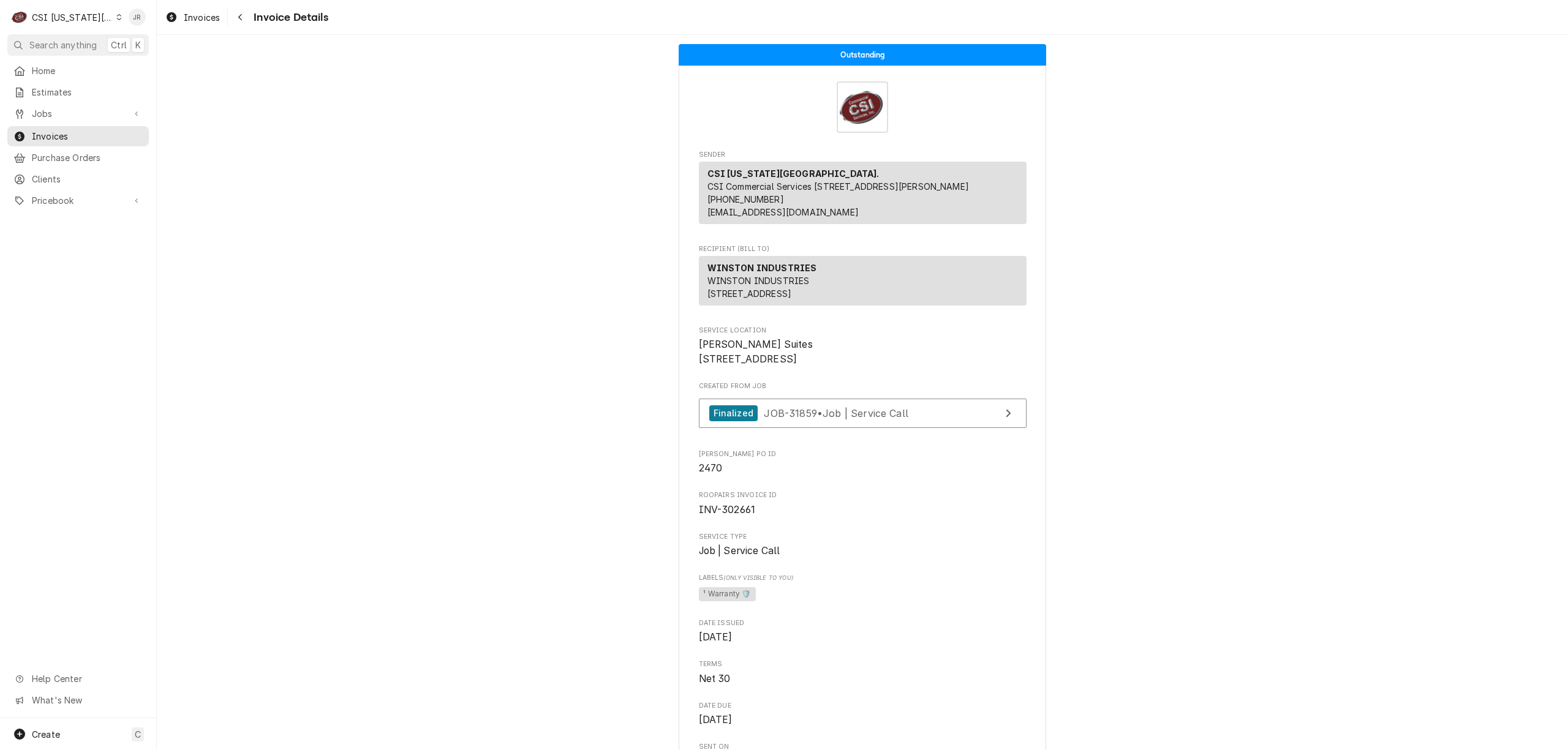
click at [738, 516] on span "INV-302661" at bounding box center [728, 509] width 57 height 12
copy span "302661"
click at [57, 129] on span "Invoices" at bounding box center [87, 136] width 111 height 13
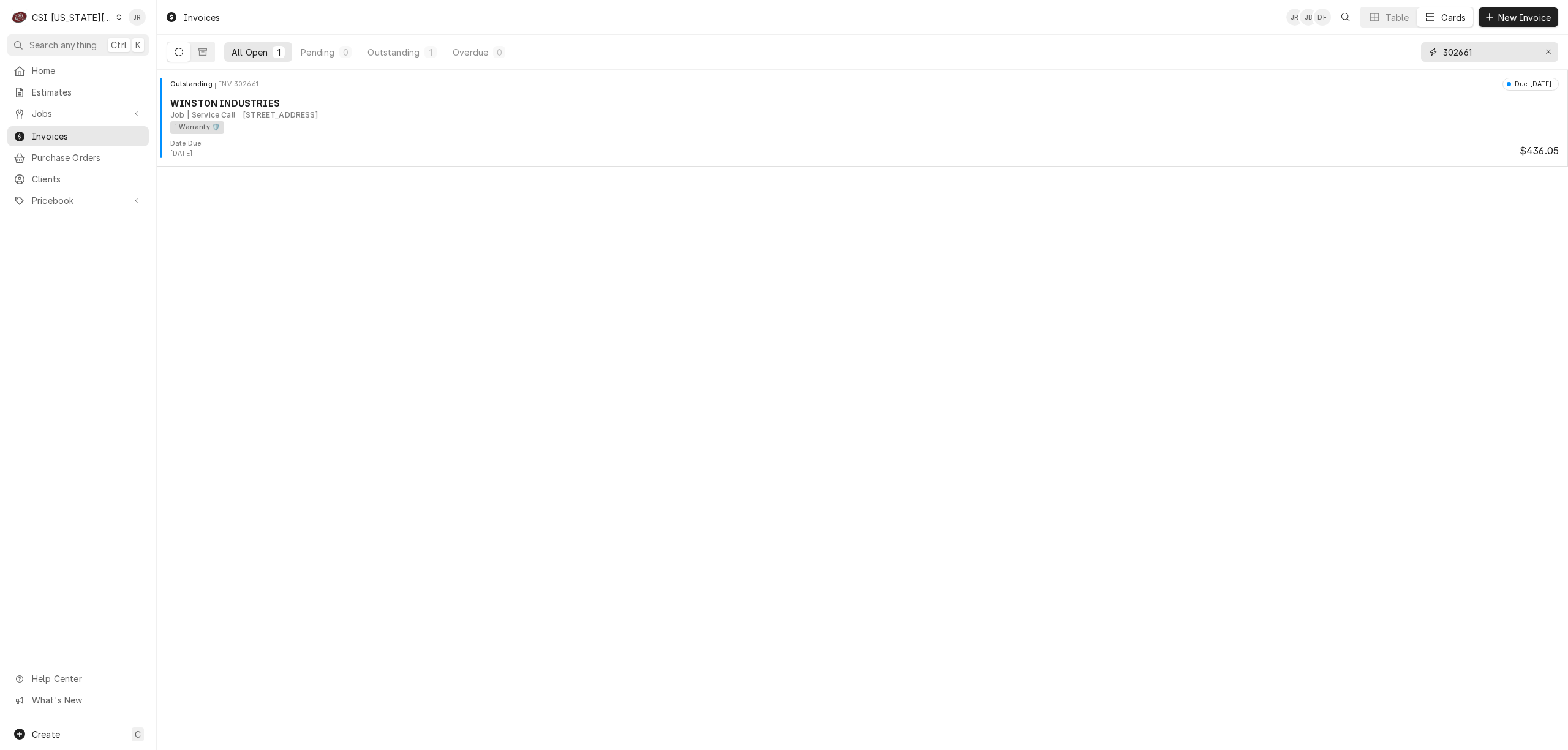
click at [1465, 53] on input "302661" at bounding box center [1489, 51] width 92 height 20
click at [1465, 52] on input "302661" at bounding box center [1489, 51] width 92 height 20
paste input "756"
type input "302756"
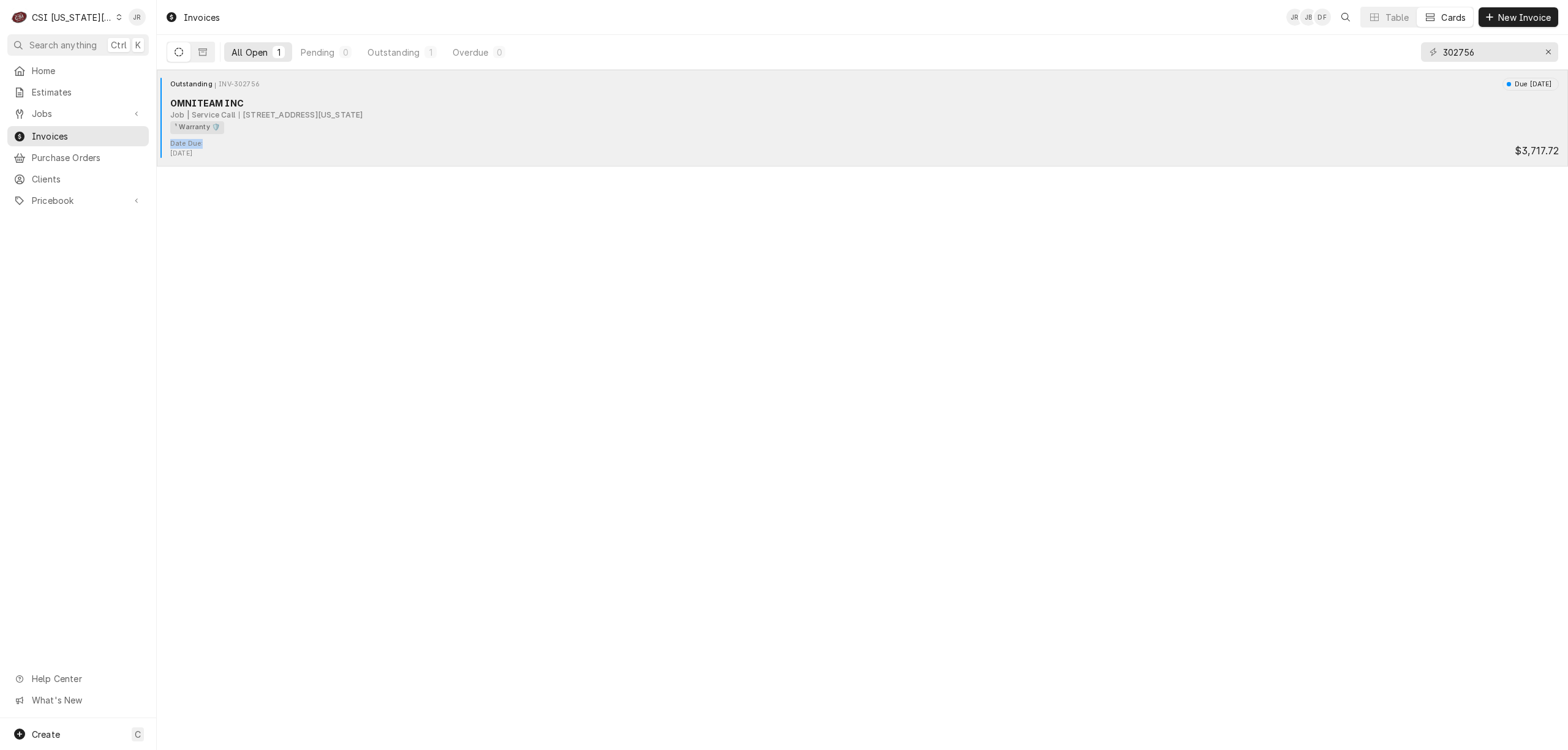
click at [265, 137] on div "Outstanding INV-302756 Due in 12 days OMNITEAM INC Job | Service Call 1101 Miss…" at bounding box center [863, 118] width 1401 height 81
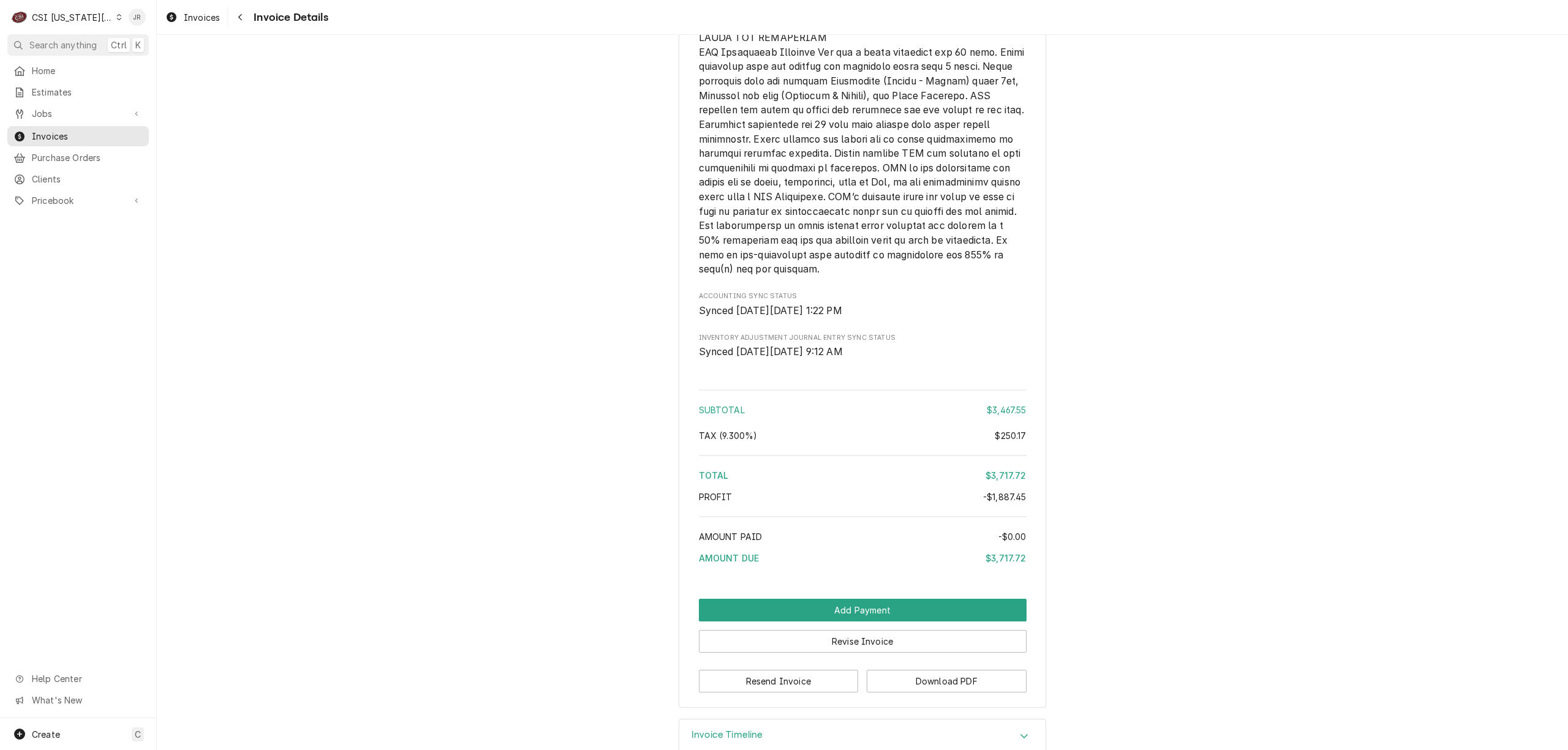
scroll to position [2307, 0]
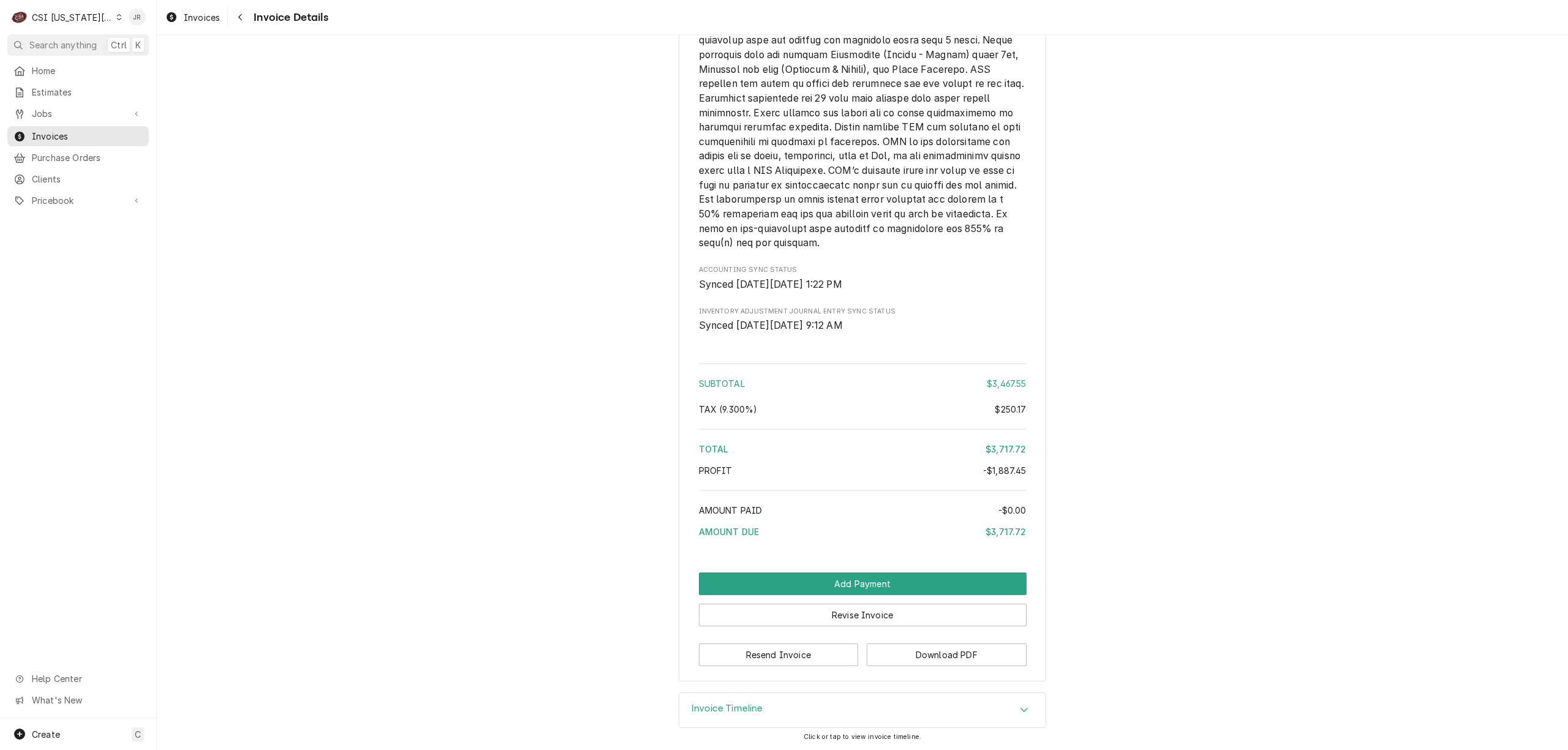
click at [763, 702] on div "Invoice Timeline" at bounding box center [863, 710] width 367 height 34
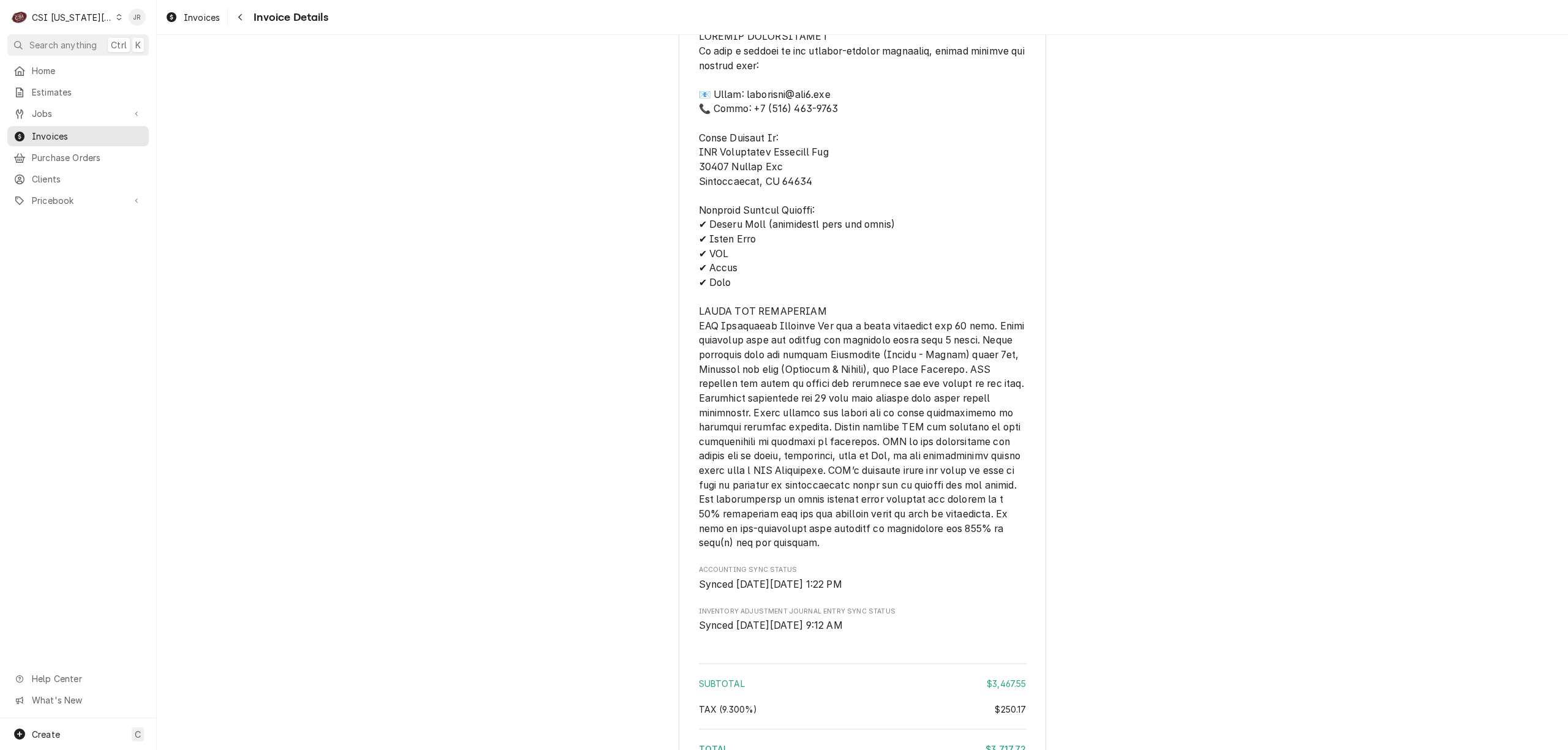
scroll to position [1715, 0]
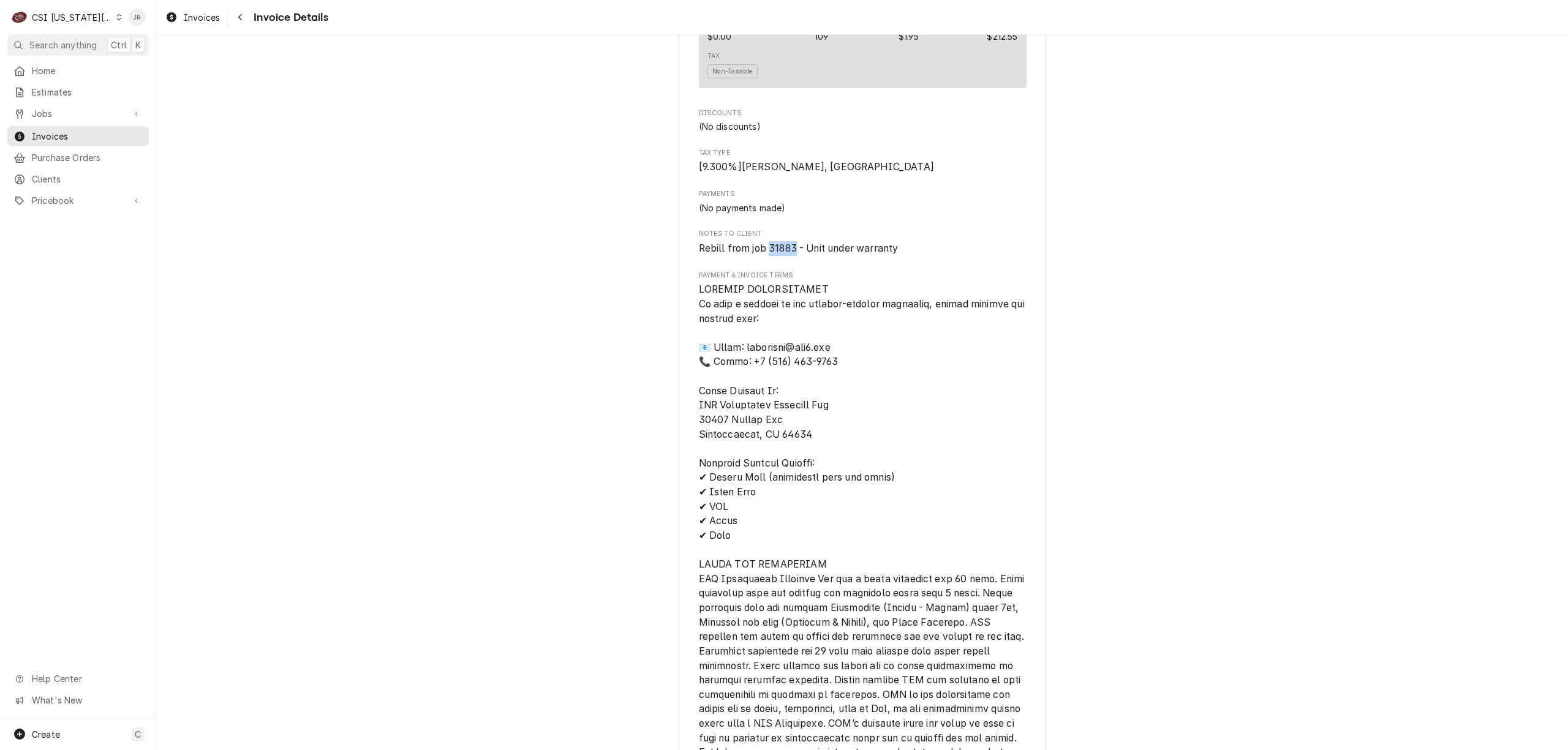
drag, startPoint x: 790, startPoint y: 285, endPoint x: 770, endPoint y: 285, distance: 20.0
click at [765, 254] on span "Rebill from job 31883 - Unit under warranty" at bounding box center [799, 248] width 200 height 12
copy span "31883"
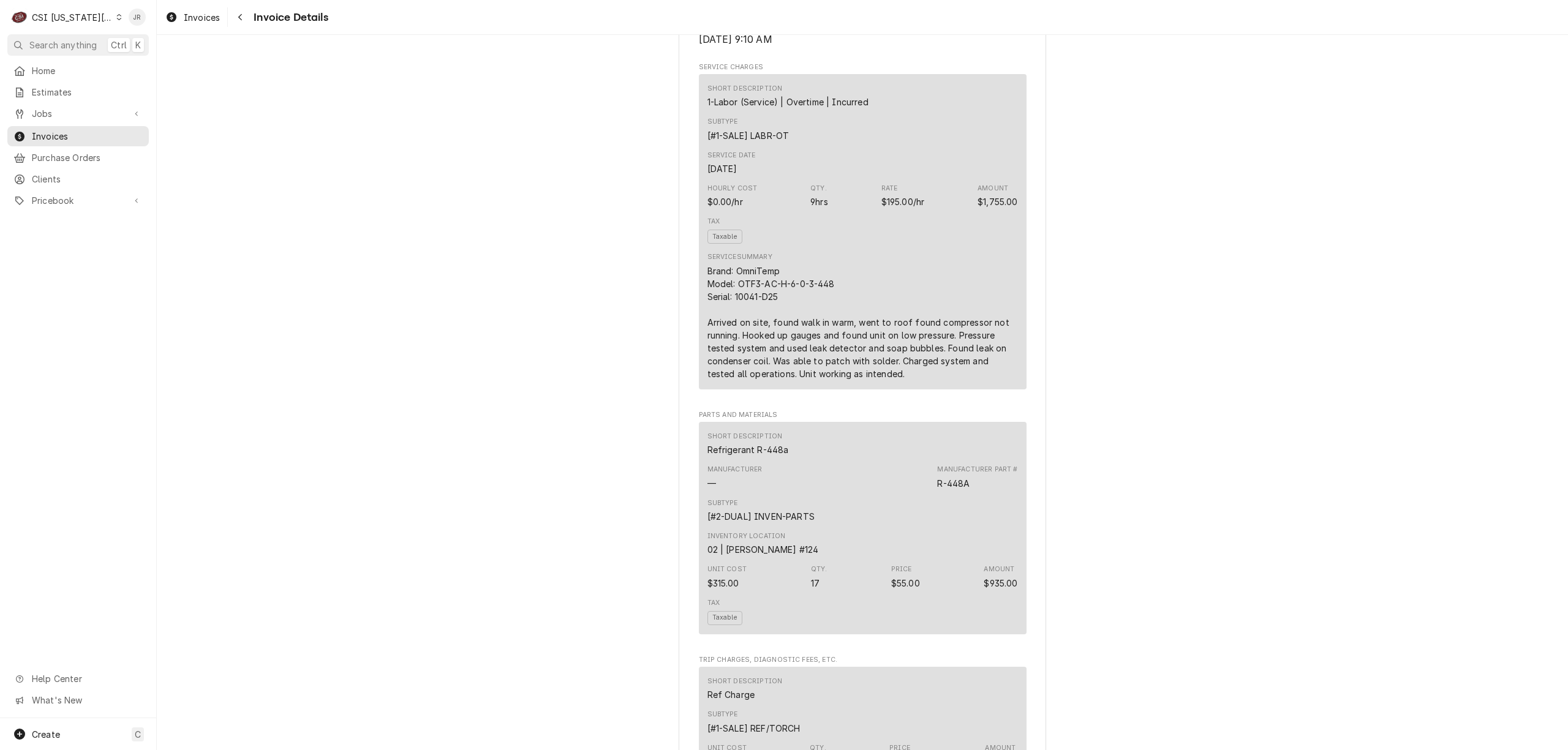
scroll to position [1, 0]
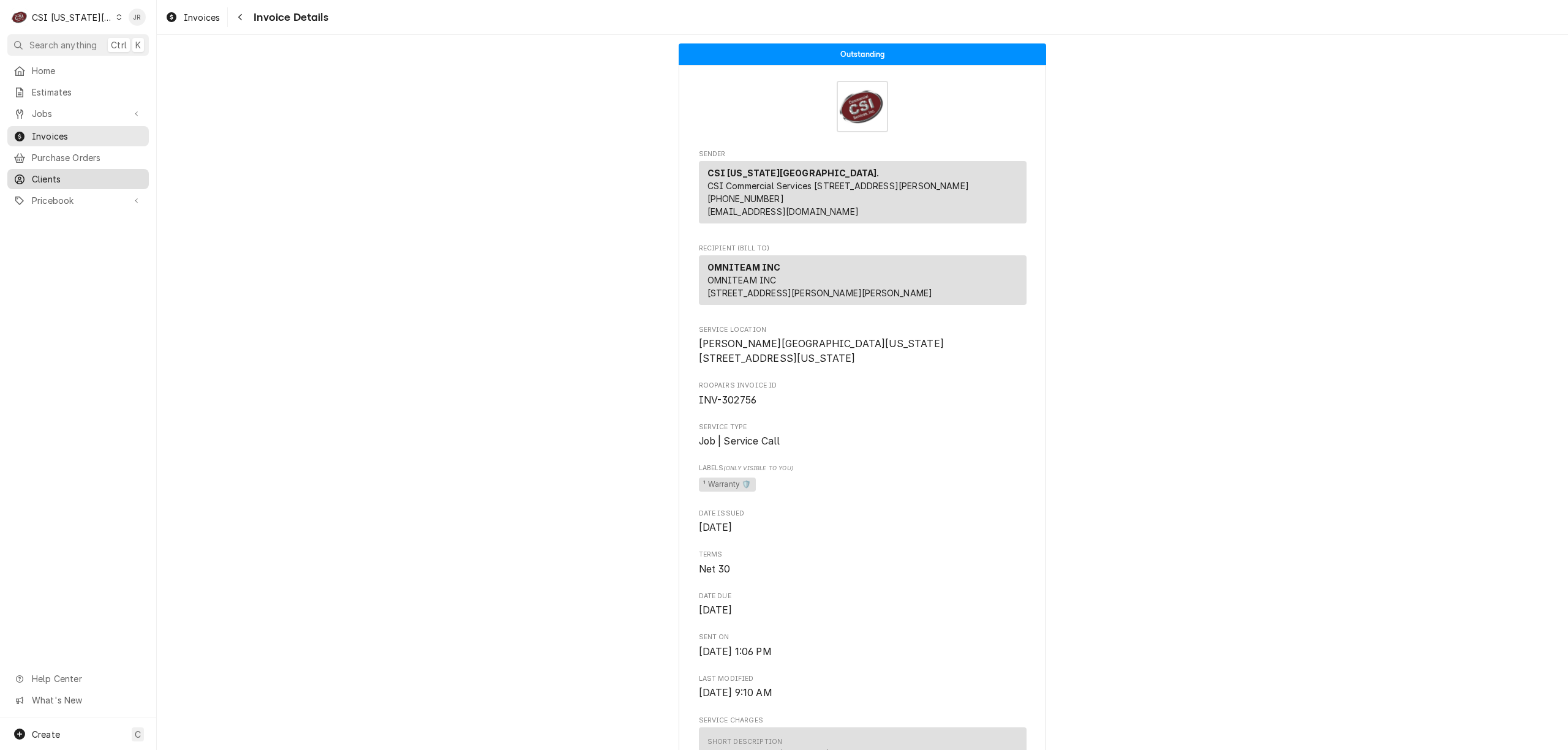
click at [53, 175] on span "Clients" at bounding box center [87, 179] width 111 height 13
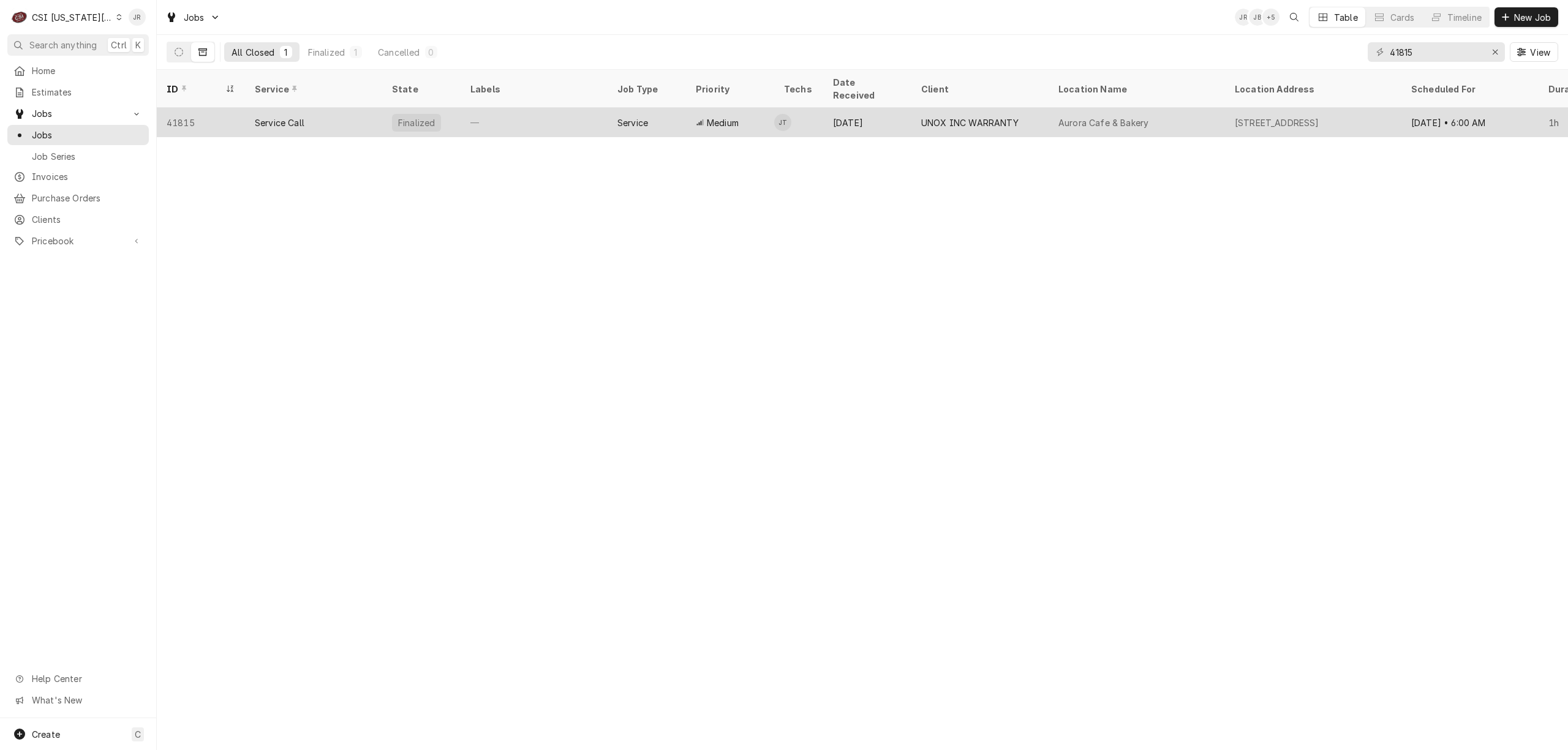
click at [368, 107] on div "Service Call" at bounding box center [314, 122] width 137 height 29
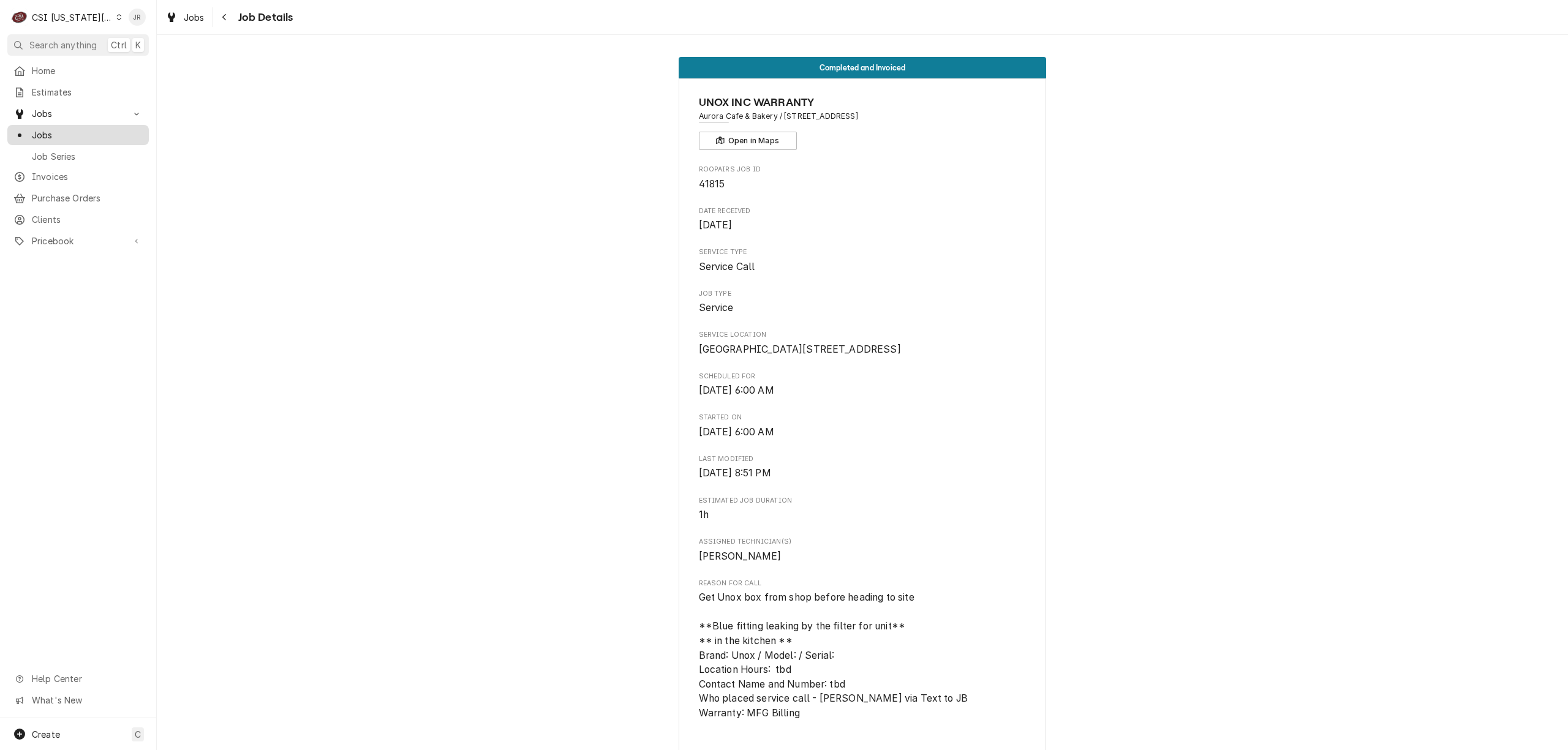
click at [62, 131] on span "Jobs" at bounding box center [87, 135] width 111 height 13
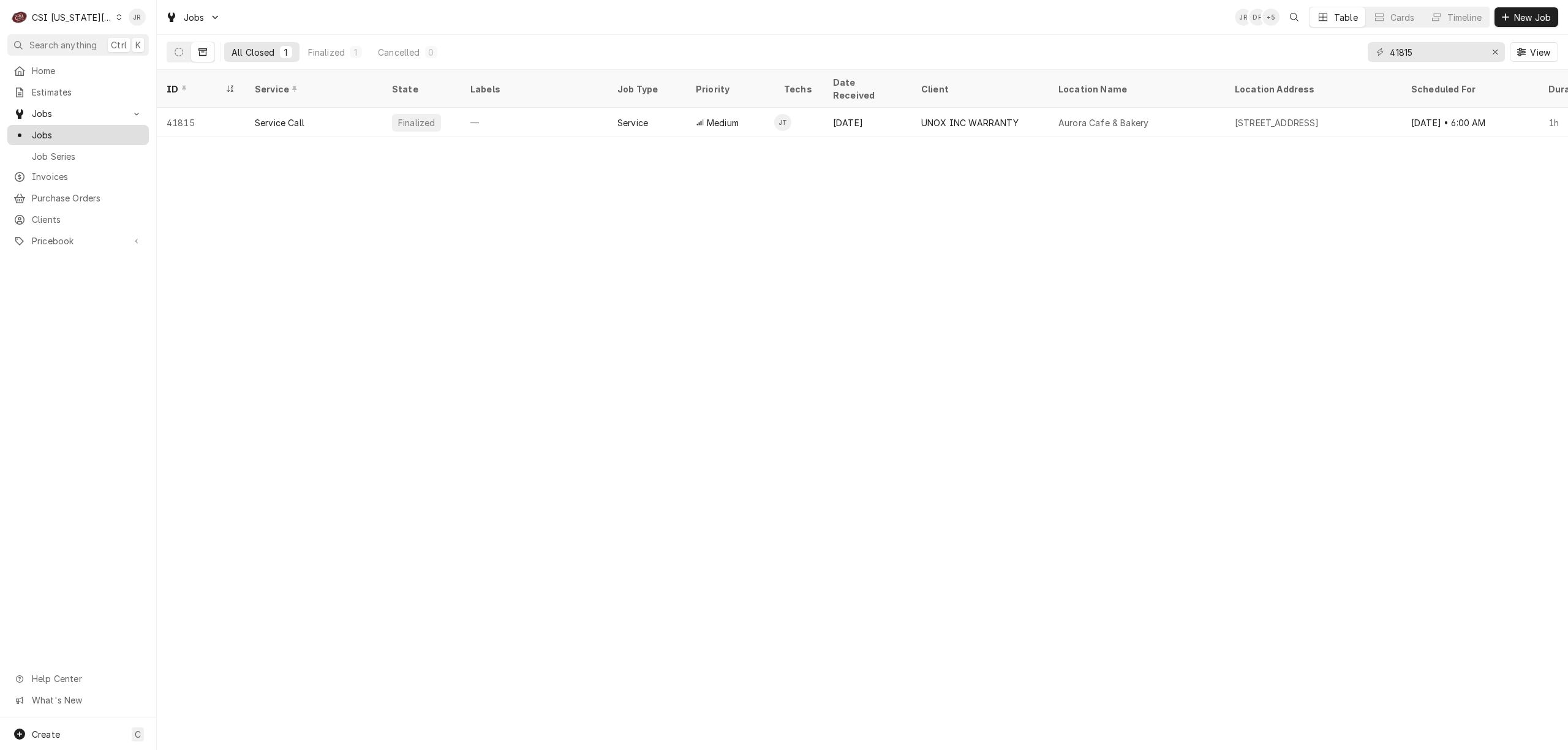
click at [55, 129] on span "Jobs" at bounding box center [87, 135] width 111 height 13
click at [1439, 62] on div "41815 View" at bounding box center [1462, 51] width 190 height 34
click at [1435, 57] on input "41815" at bounding box center [1435, 51] width 92 height 20
click at [1435, 56] on input "41815" at bounding box center [1435, 51] width 92 height 20
paste input "31883"
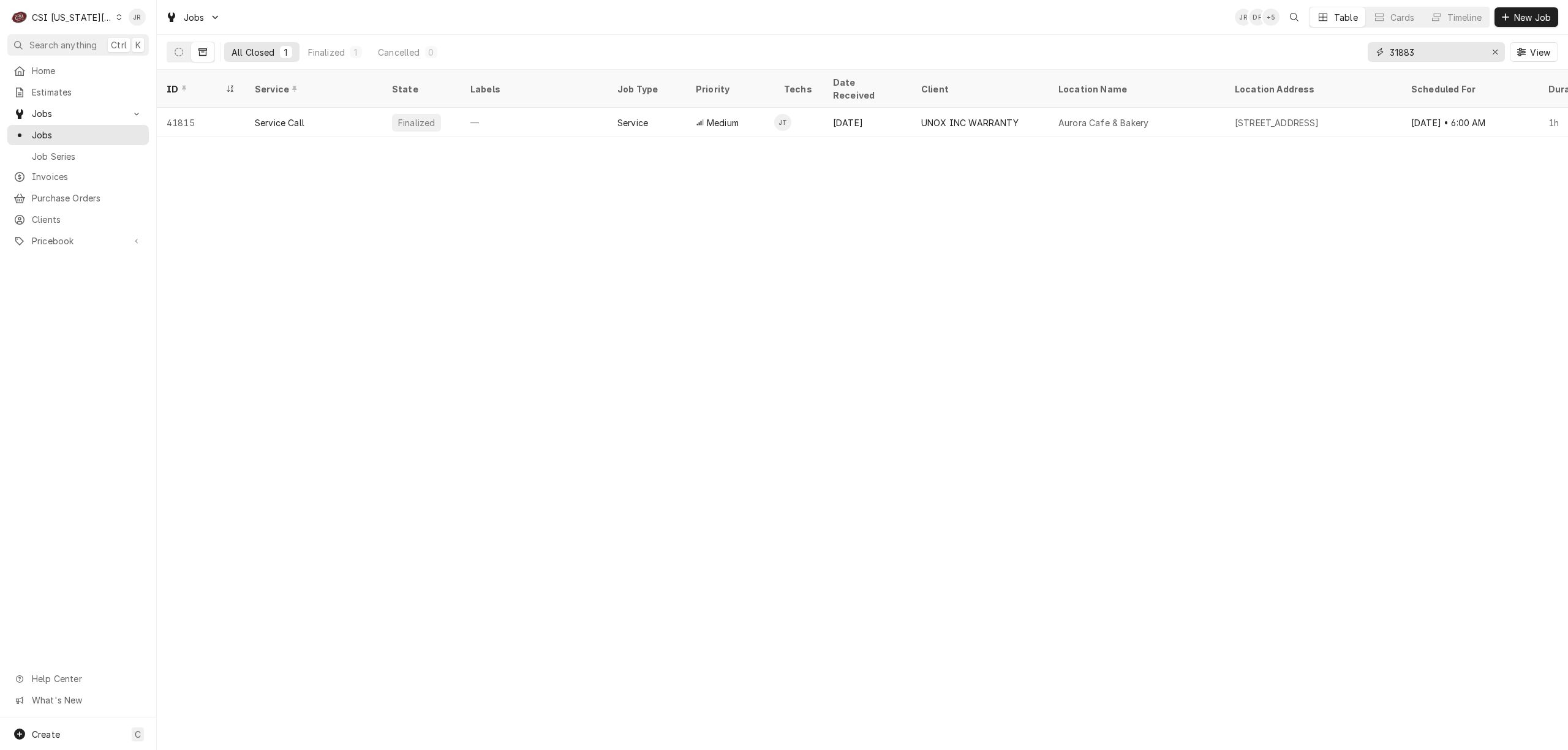
type input "31883"
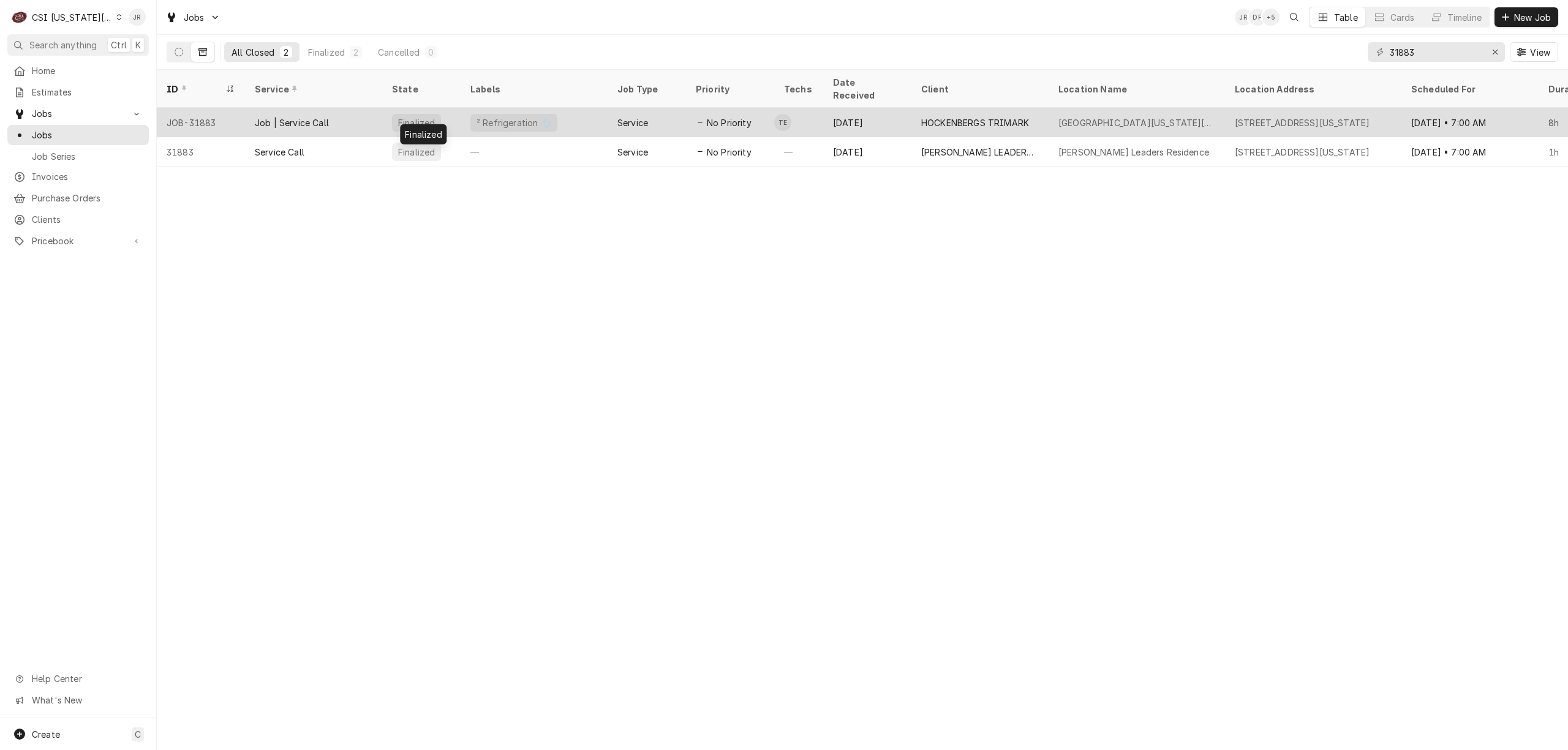
click at [404, 116] on div "Finalized" at bounding box center [416, 122] width 39 height 13
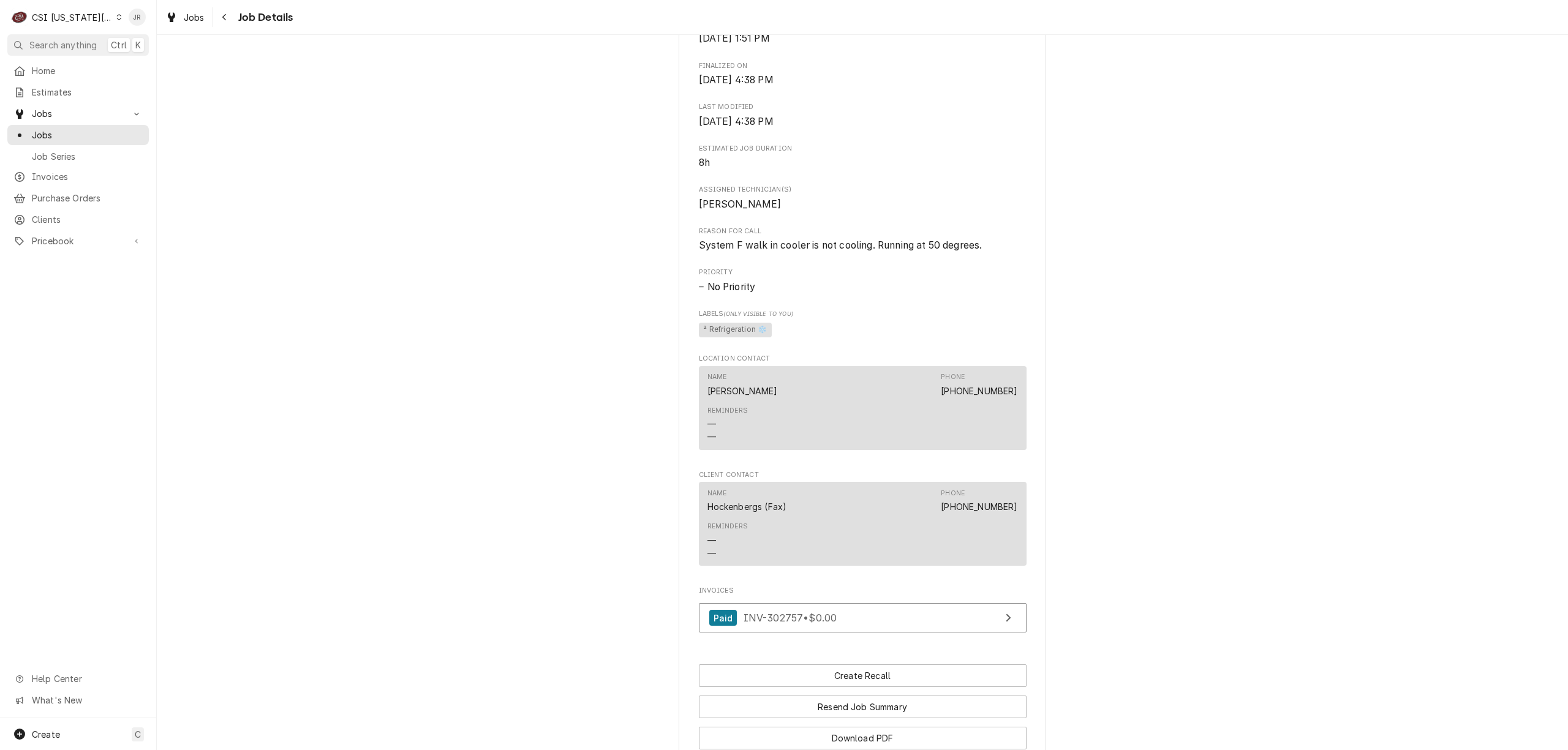
scroll to position [636, 0]
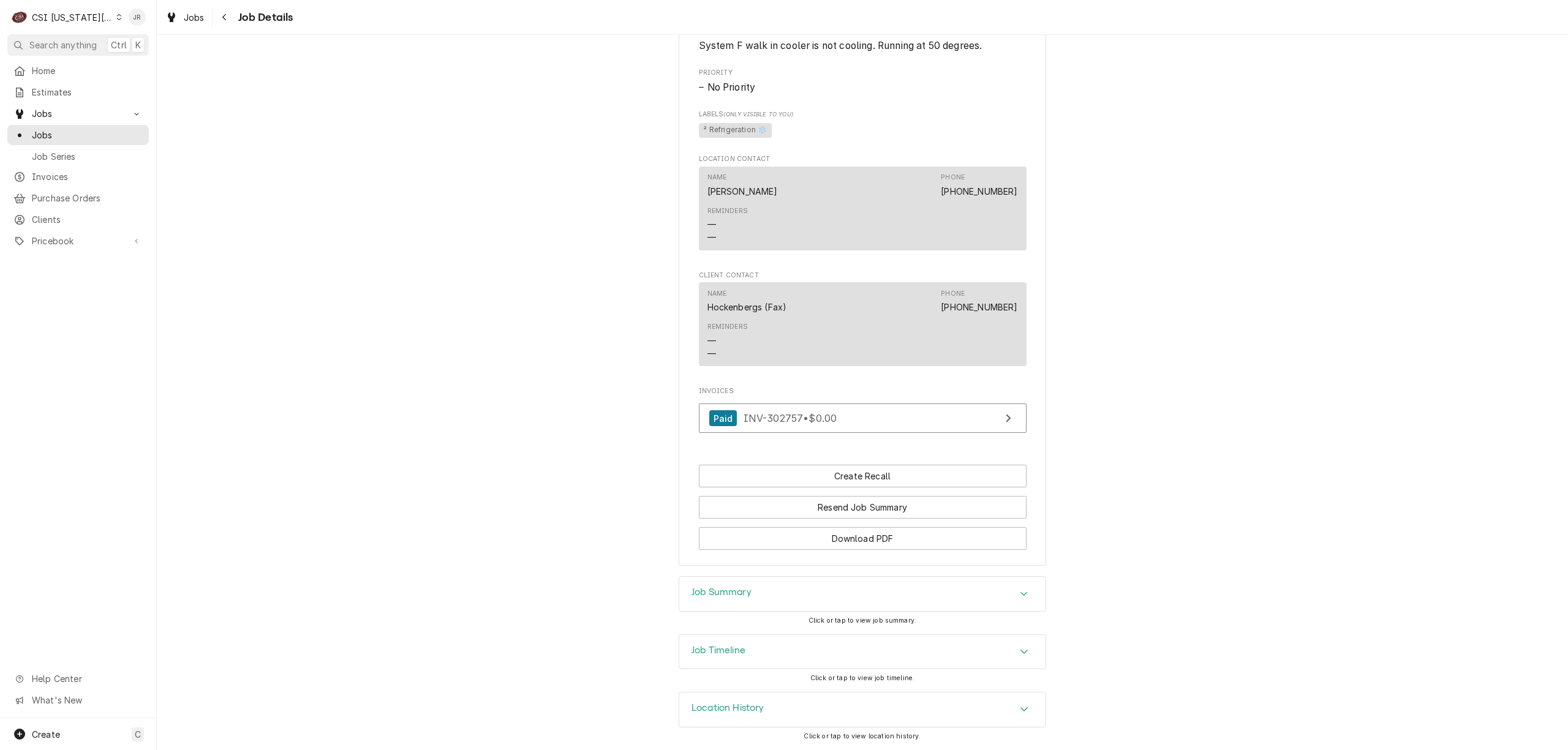
click at [745, 584] on div "Job Summary" at bounding box center [863, 593] width 367 height 34
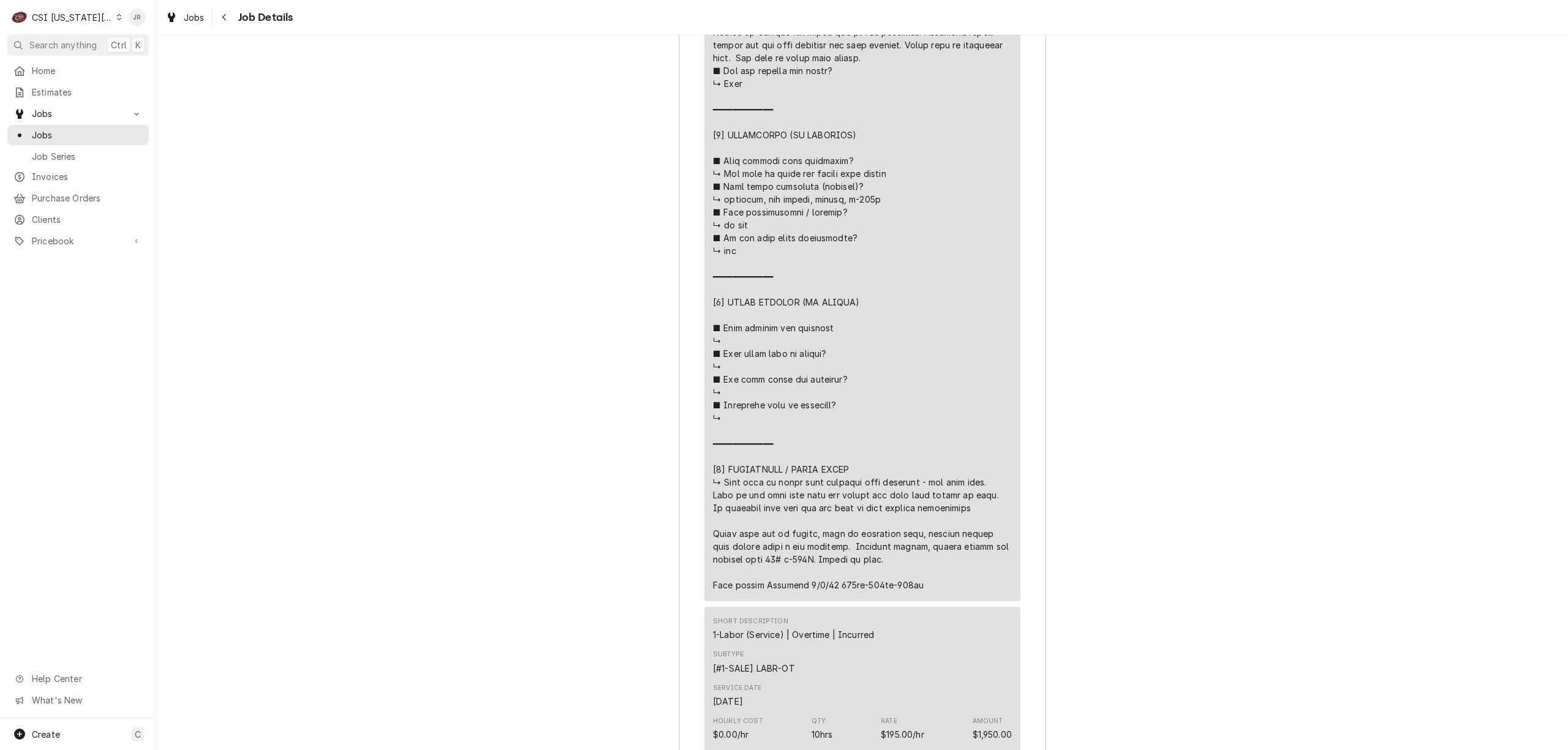
scroll to position [2268, 0]
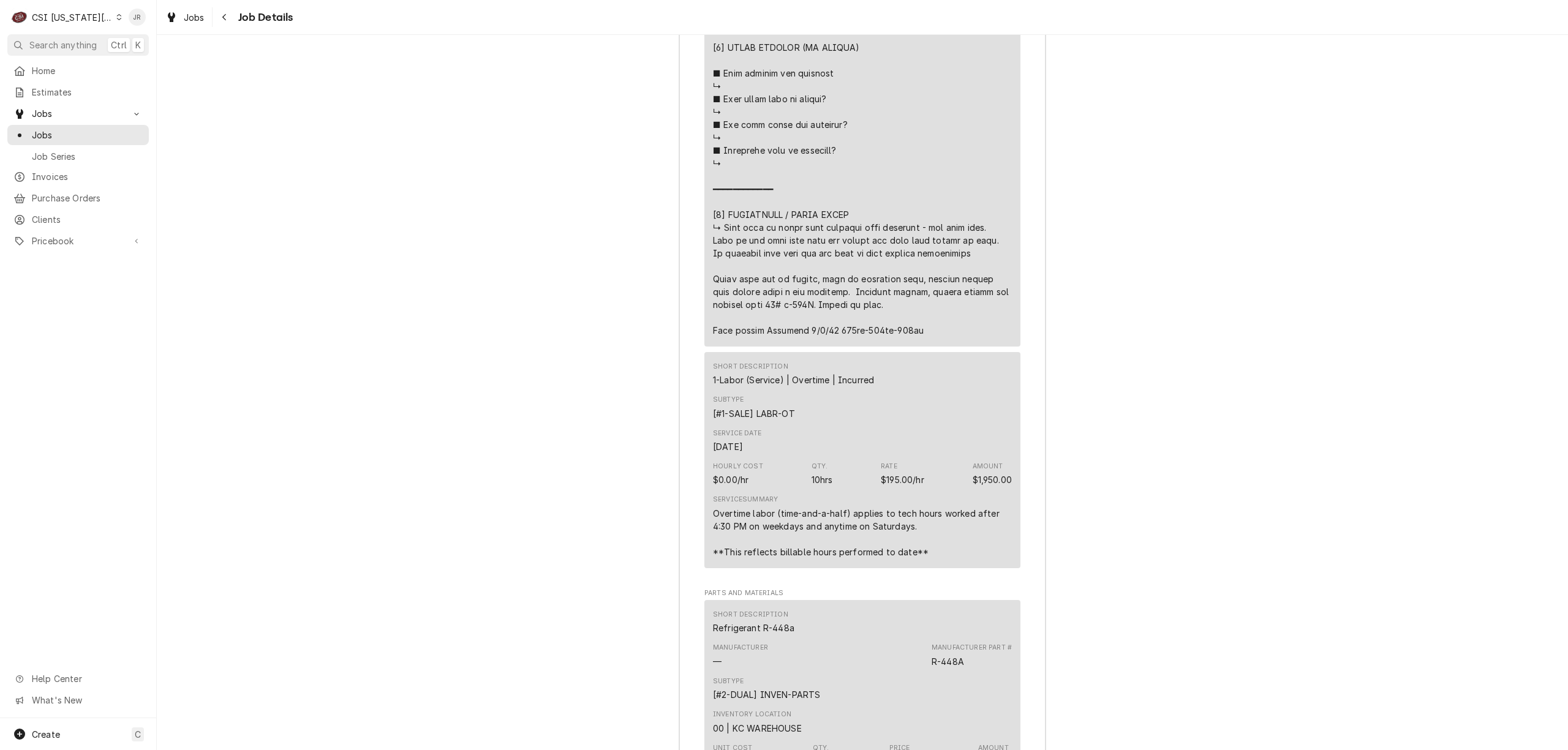
drag, startPoint x: 705, startPoint y: 264, endPoint x: 973, endPoint y: 293, distance: 269.6
drag, startPoint x: 714, startPoint y: 257, endPoint x: 958, endPoint y: 291, distance: 246.4
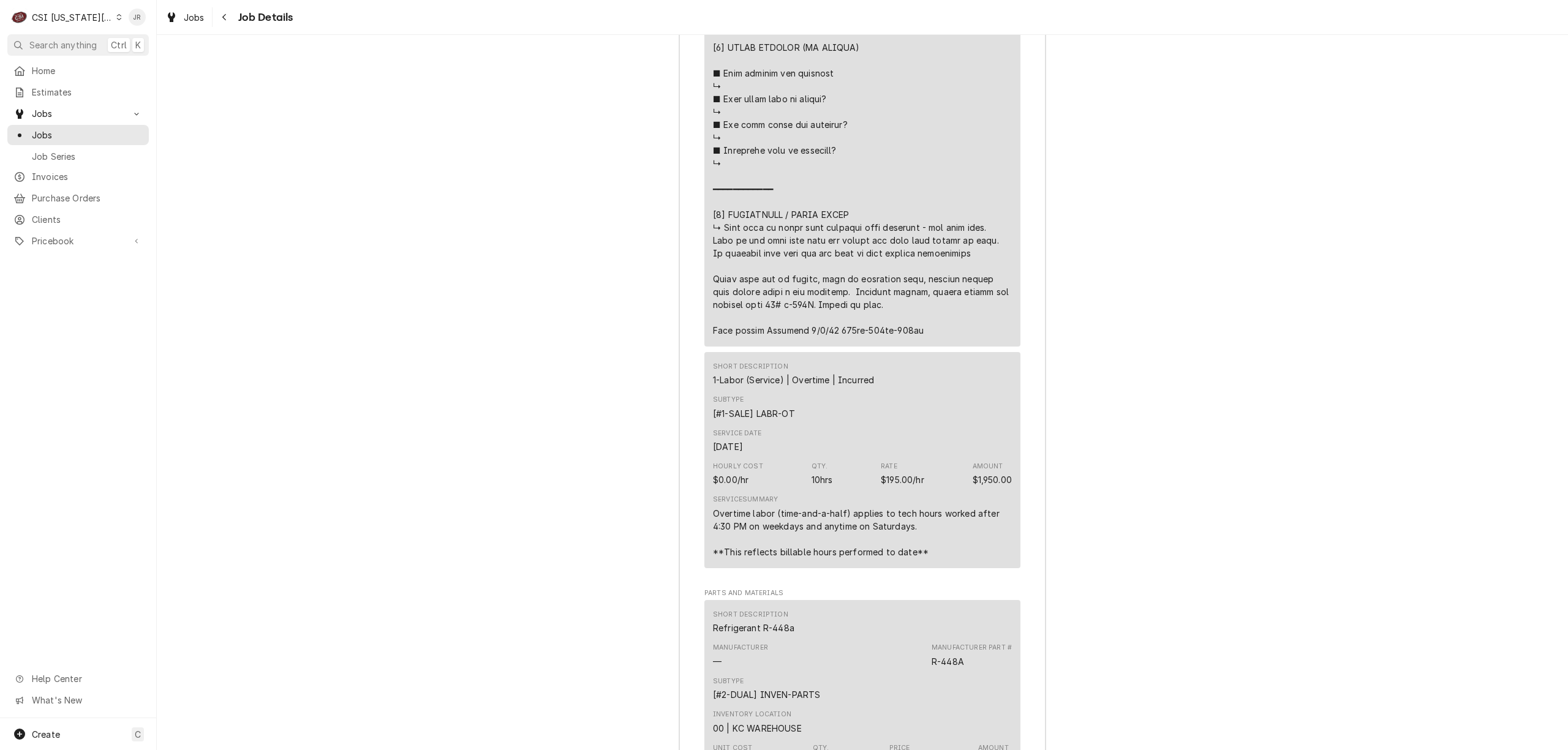
copy div "⚠️ LORE IPSUMDOLORSI ⚠️ ✪ Ametcons adi elitsedd eiusmodt ✪ Incidid utlabore etd…"
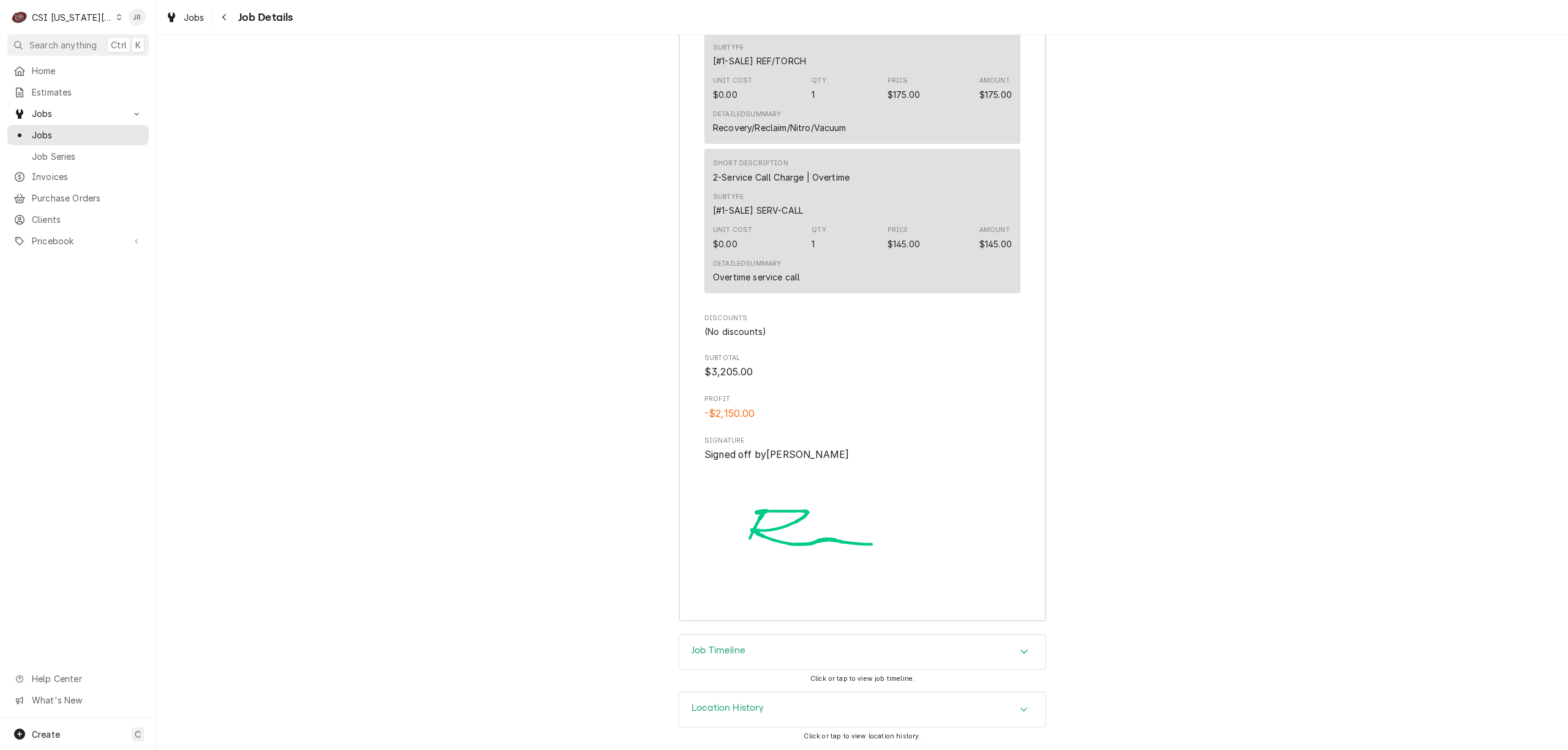
scroll to position [3107, 0]
drag, startPoint x: 750, startPoint y: 636, endPoint x: 767, endPoint y: 652, distance: 23.3
click at [750, 636] on div "Job Timeline" at bounding box center [863, 651] width 367 height 34
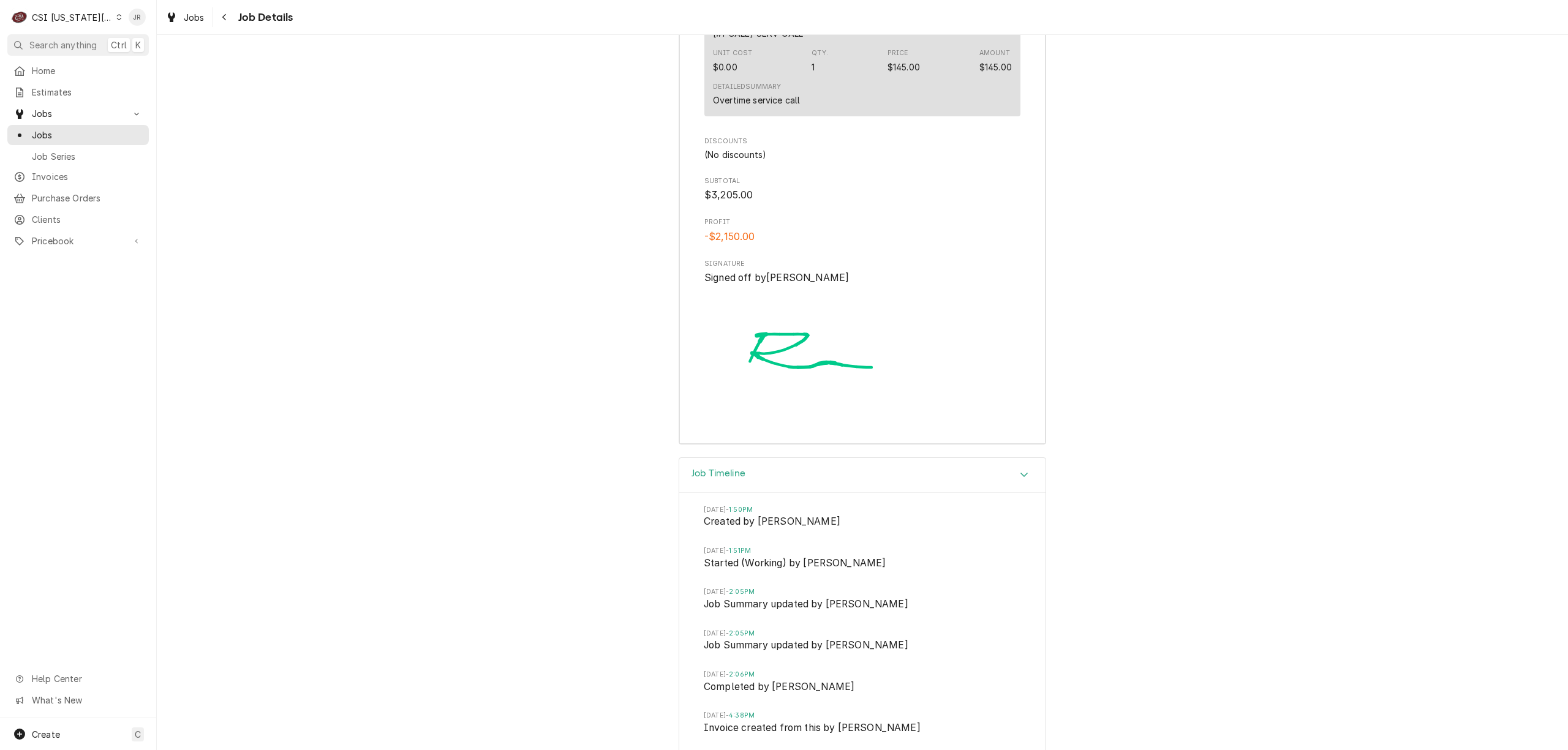
scroll to position [3384, 0]
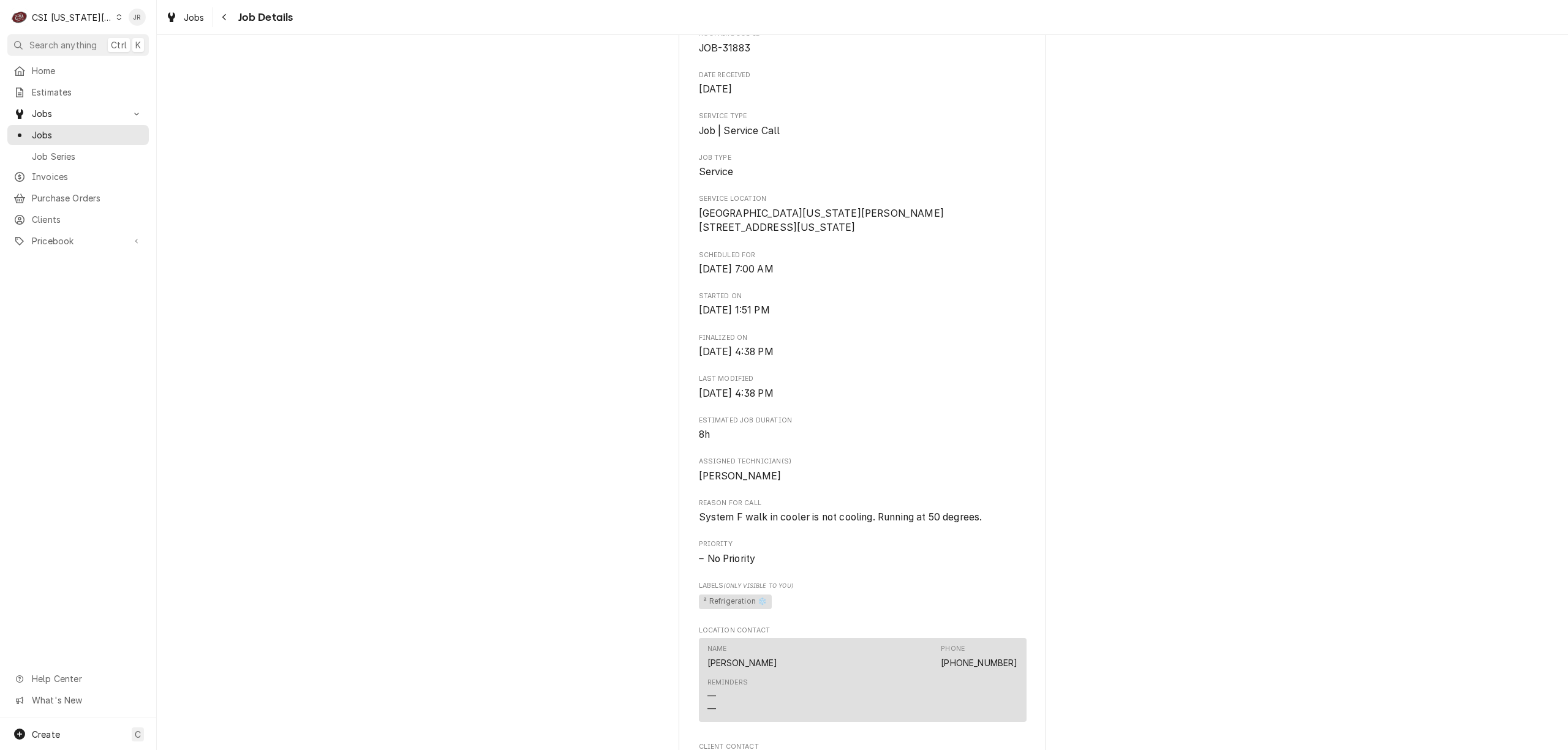
scroll to position [0, 0]
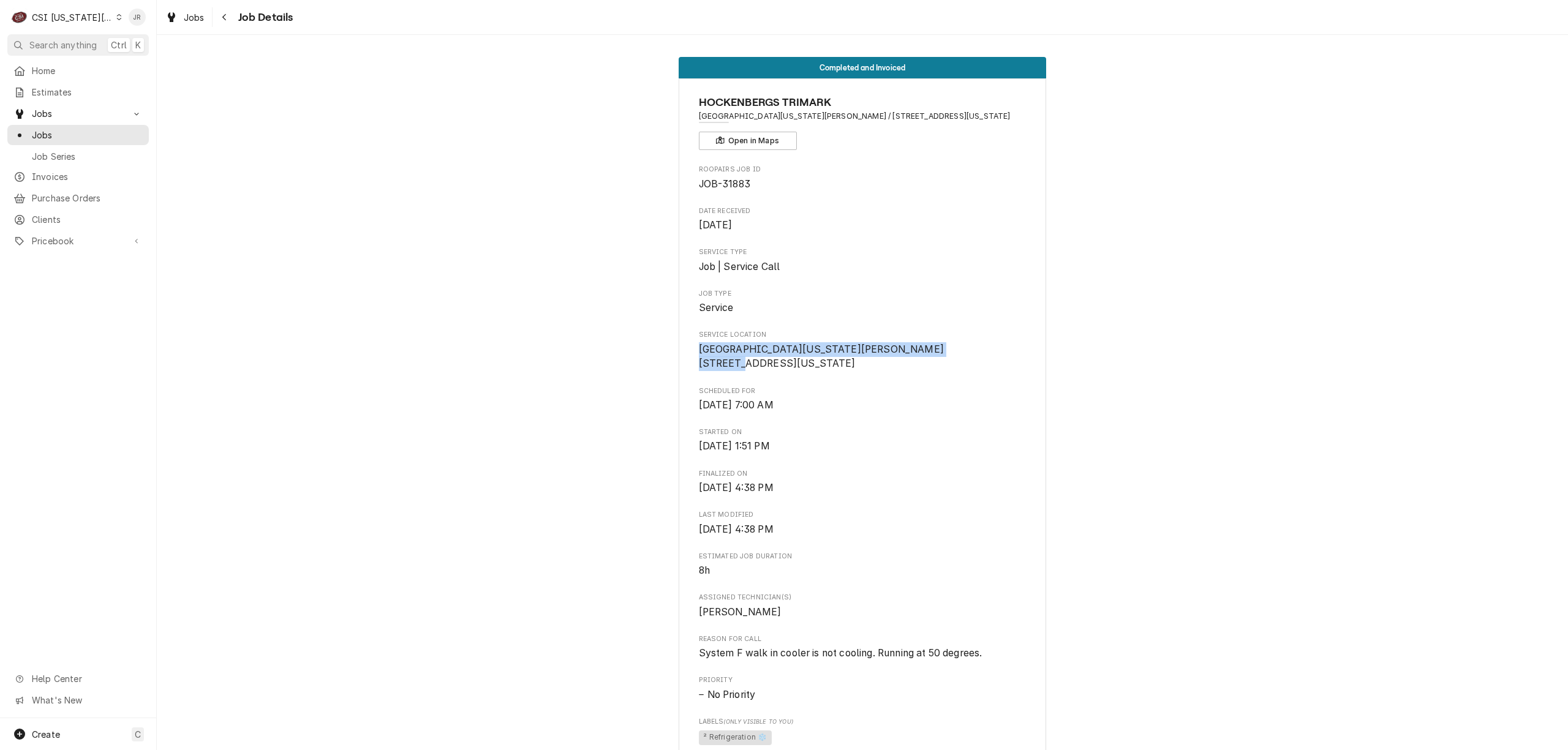
drag, startPoint x: 685, startPoint y: 358, endPoint x: 931, endPoint y: 370, distance: 246.3
click at [963, 355] on div "HOCKENBERGS TRIMARK [GEOGRAPHIC_DATA][US_STATE][PERSON_NAME] / [STREET_ADDRESS]…" at bounding box center [862, 625] width 367 height 1094
drag, startPoint x: 924, startPoint y: 360, endPoint x: 760, endPoint y: 354, distance: 164.1
click at [760, 354] on span "[GEOGRAPHIC_DATA][US_STATE][PERSON_NAME] [STREET_ADDRESS][US_STATE]" at bounding box center [822, 356] width 245 height 26
drag, startPoint x: 685, startPoint y: 355, endPoint x: 977, endPoint y: 361, distance: 292.1
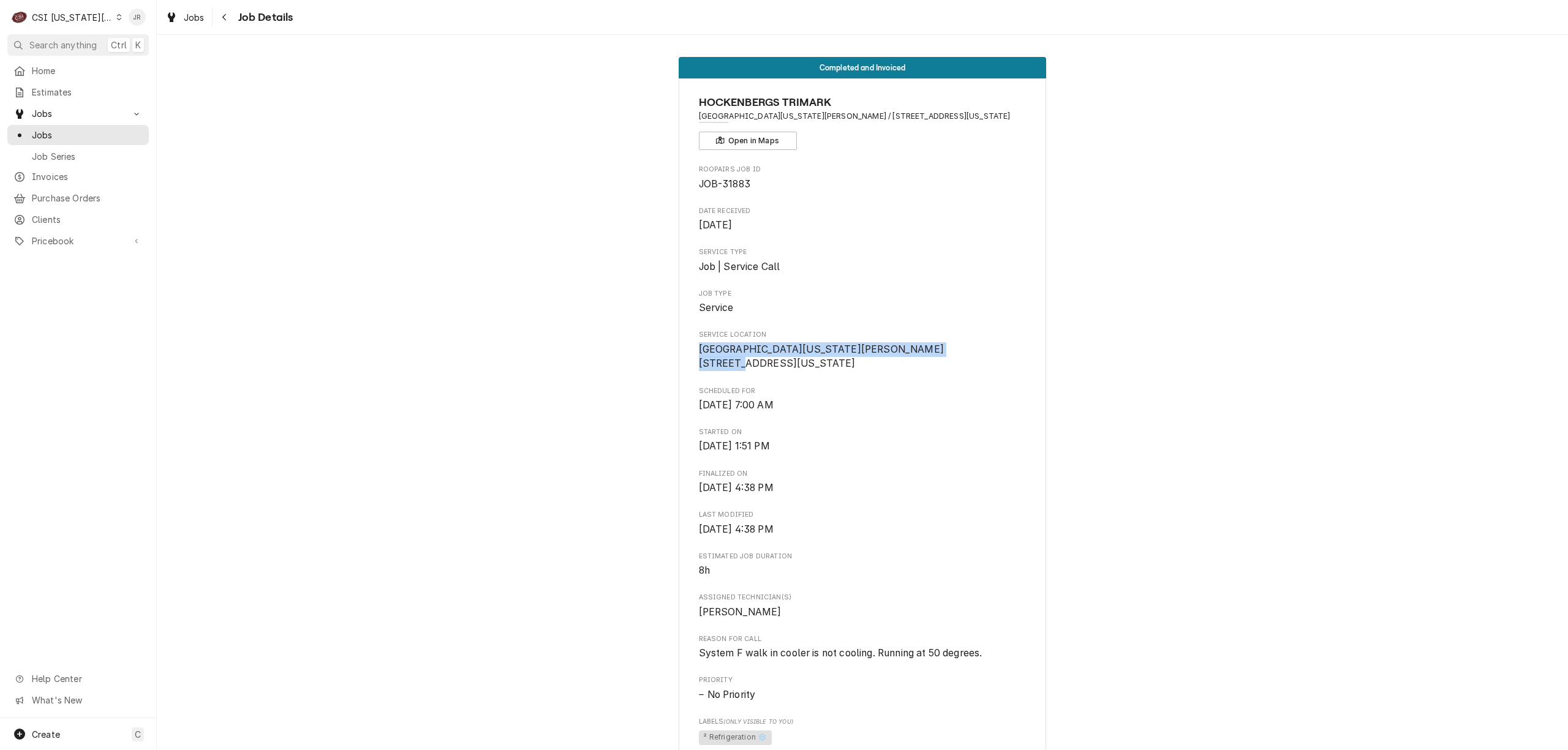
click at [977, 361] on div "HOCKENBERGS TRIMARK [GEOGRAPHIC_DATA][US_STATE][PERSON_NAME] / [STREET_ADDRESS]…" at bounding box center [862, 625] width 367 height 1094
drag, startPoint x: 897, startPoint y: 367, endPoint x: 735, endPoint y: 360, distance: 162.2
click at [735, 360] on span "[GEOGRAPHIC_DATA][US_STATE][PERSON_NAME] [STREET_ADDRESS][US_STATE]" at bounding box center [822, 356] width 245 height 26
drag, startPoint x: 696, startPoint y: 358, endPoint x: 907, endPoint y: 365, distance: 211.1
click at [987, 367] on span "University Of Kansas David Booth Memorial Stadium 1101 Mississippi St Lawrence,…" at bounding box center [863, 356] width 328 height 28
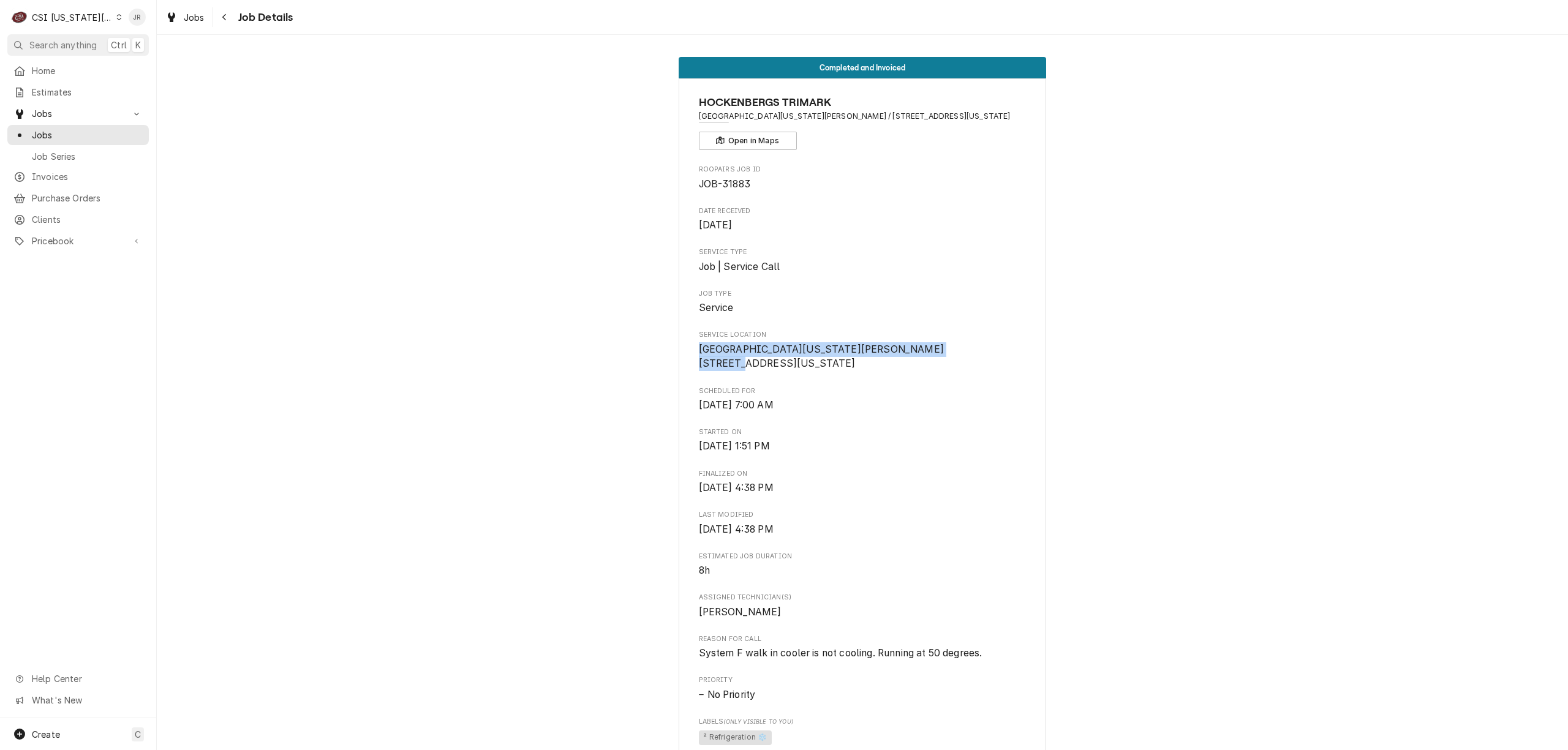
copy span "University Of Kansas David Booth Memorial Stadium"
click at [1043, 434] on div "Completed and Invoiced HOCKENBERGS TRIMARK University Of Kansas David Booth Mem…" at bounding box center [862, 615] width 1411 height 1135
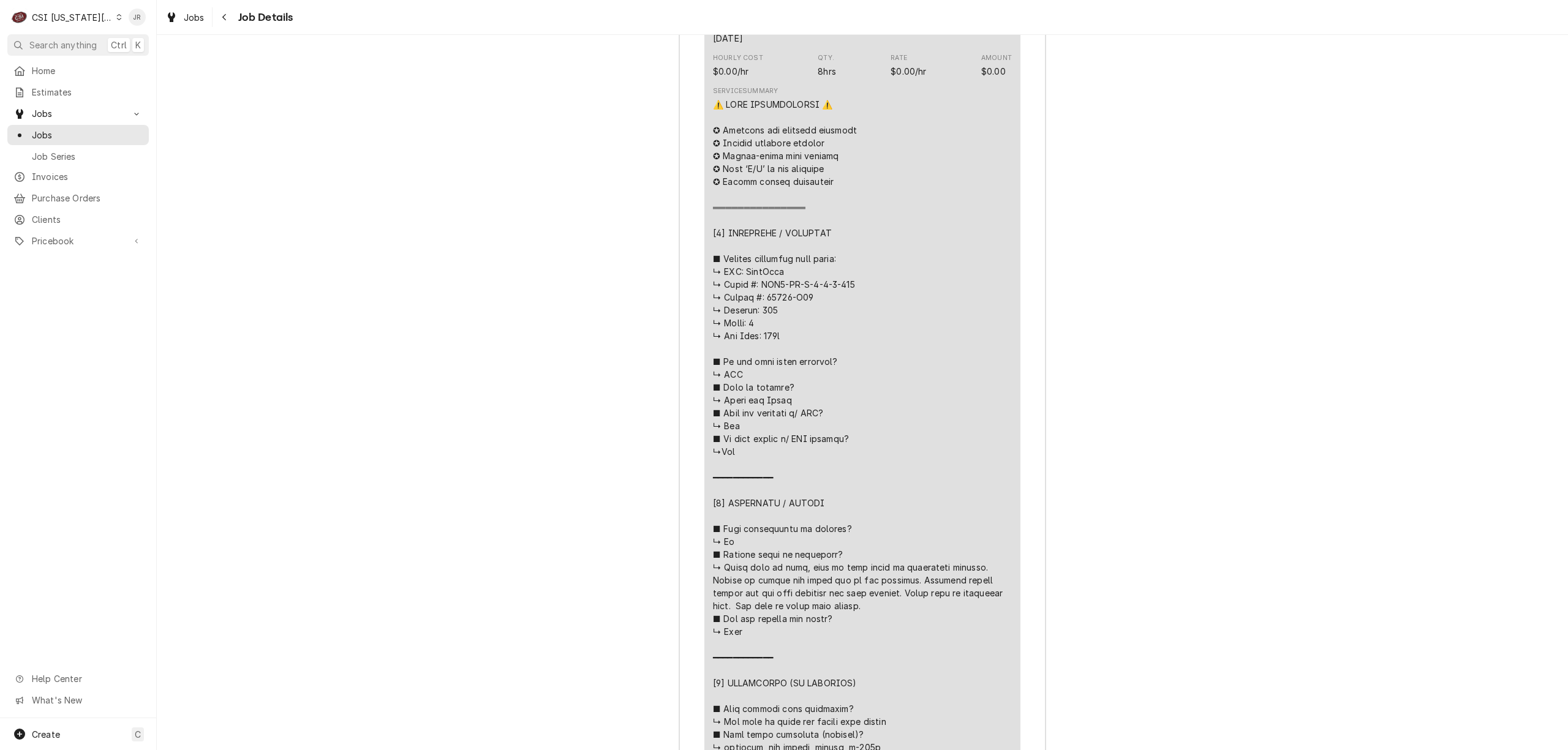
scroll to position [1469, 0]
click at [792, 329] on div "Line Item" at bounding box center [862, 614] width 299 height 1041
drag, startPoint x: 807, startPoint y: 325, endPoint x: 740, endPoint y: 293, distance: 74.2
click at [740, 293] on div "Line Item" at bounding box center [862, 614] width 299 height 1041
copy div "nd Labor ■ 𝗛𝗮𝘃𝗲 𝘆𝗼𝘂 𝘃𝗲𝗿𝗶𝗳𝗶𝗲𝗱 𝘄/ 𝗠𝗙𝗚? ↳ Yes ■ 𝗜𝘀 𝘂𝗻𝗶𝘁 𝘁𝗮𝗴𝗴𝗲𝗱 𝘄/ 𝗖𝗦𝗜 𝘀𝘁𝗶𝗰𝗸"
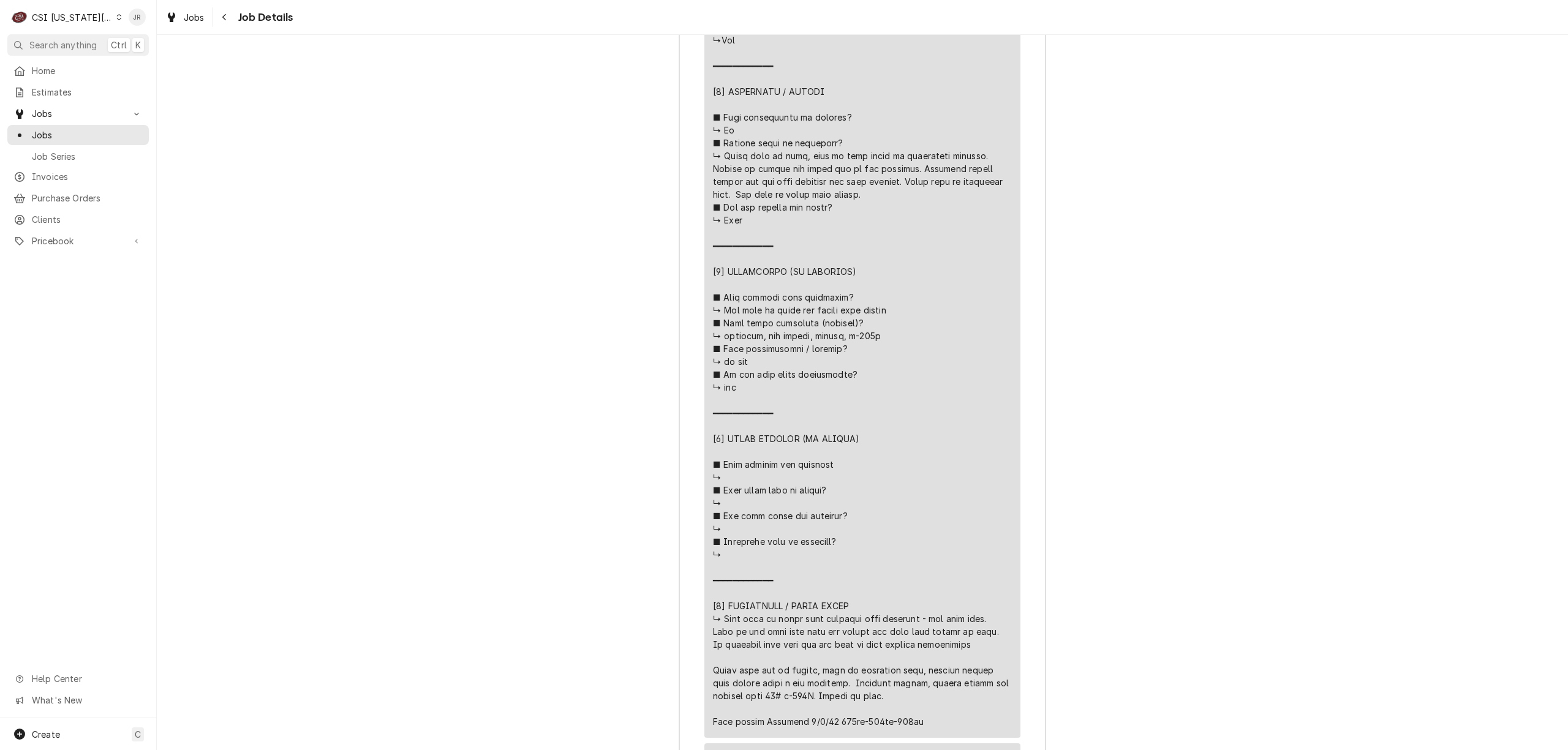
scroll to position [1959, 0]
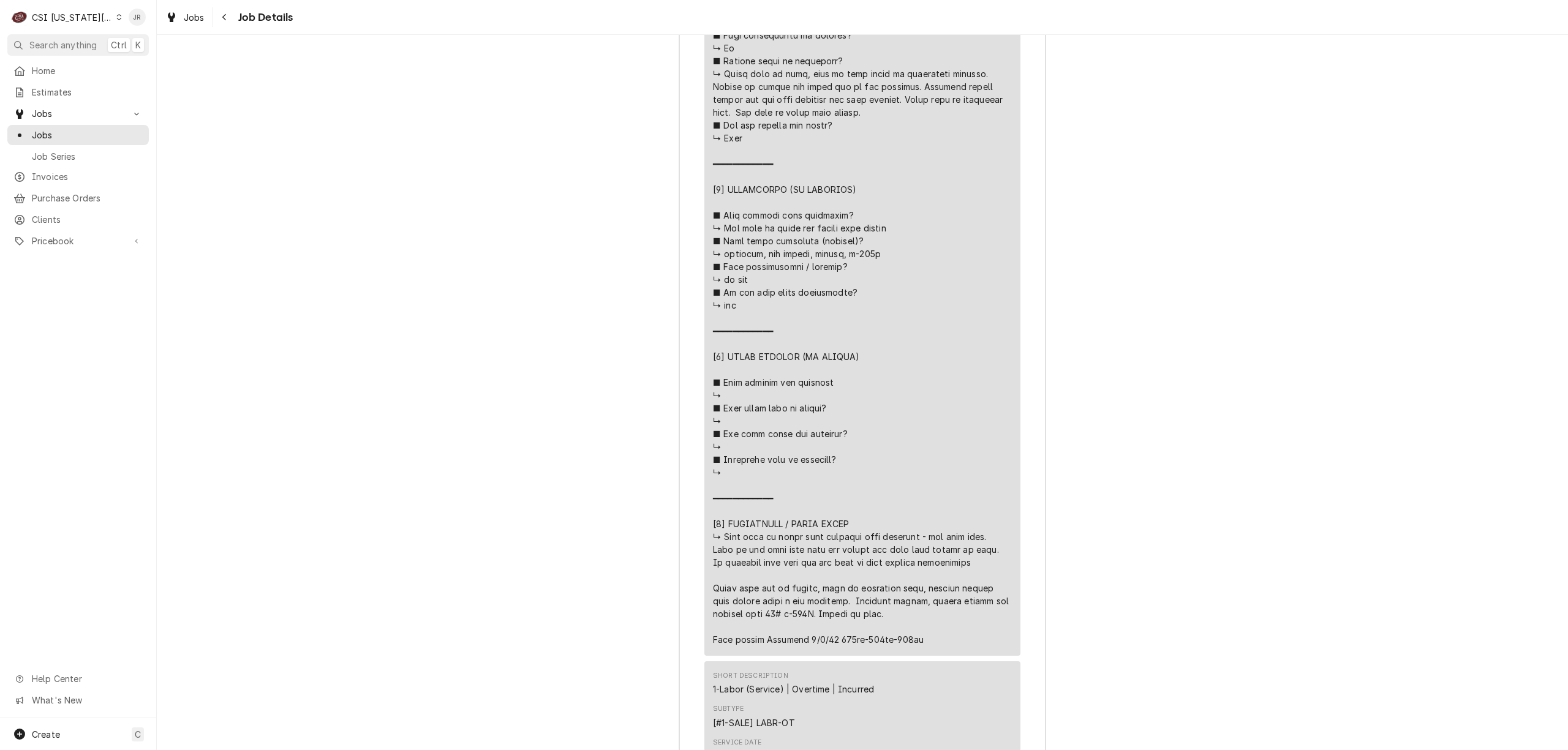
drag, startPoint x: 958, startPoint y: 595, endPoint x: 737, endPoint y: 579, distance: 221.6
click at [713, 569] on div "Line Item" at bounding box center [862, 125] width 299 height 1041
copy div "⚠️ 𝗙𝗢𝗥𝗠 𝗜𝗡𝗦𝗧𝗥𝗨𝗖𝗧𝗜𝗢𝗡𝗦 ⚠️ ✪ 𝗖𝗼𝗺𝗽𝗹𝗲𝘁𝗲 𝗮𝗹𝗹 𝗿𝗲𝗹𝗲𝘃𝗮𝗻𝘁 𝘀𝗲𝗰𝘁𝗶𝗼𝗻𝘀 ✪ 𝗣𝗿𝗼𝘃𝗶𝗱𝗲 𝗱𝗲𝘁𝗮𝗶𝗹𝗲𝗱 𝗮𝗻𝘀…"
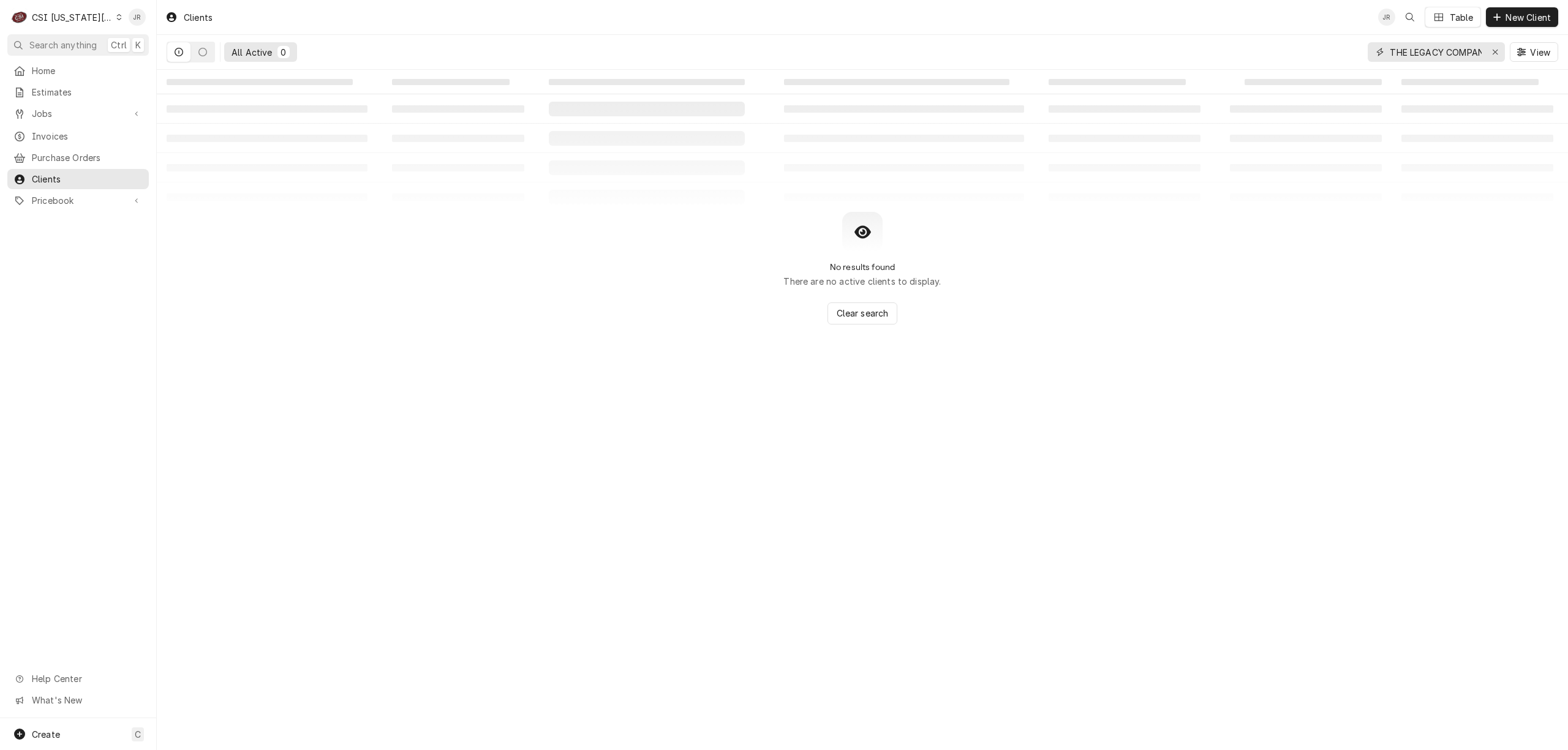
drag, startPoint x: 1443, startPoint y: 57, endPoint x: 1454, endPoint y: 34, distance: 25.5
click at [1442, 57] on input "THE LEGACY COMPANY" at bounding box center [1435, 51] width 92 height 20
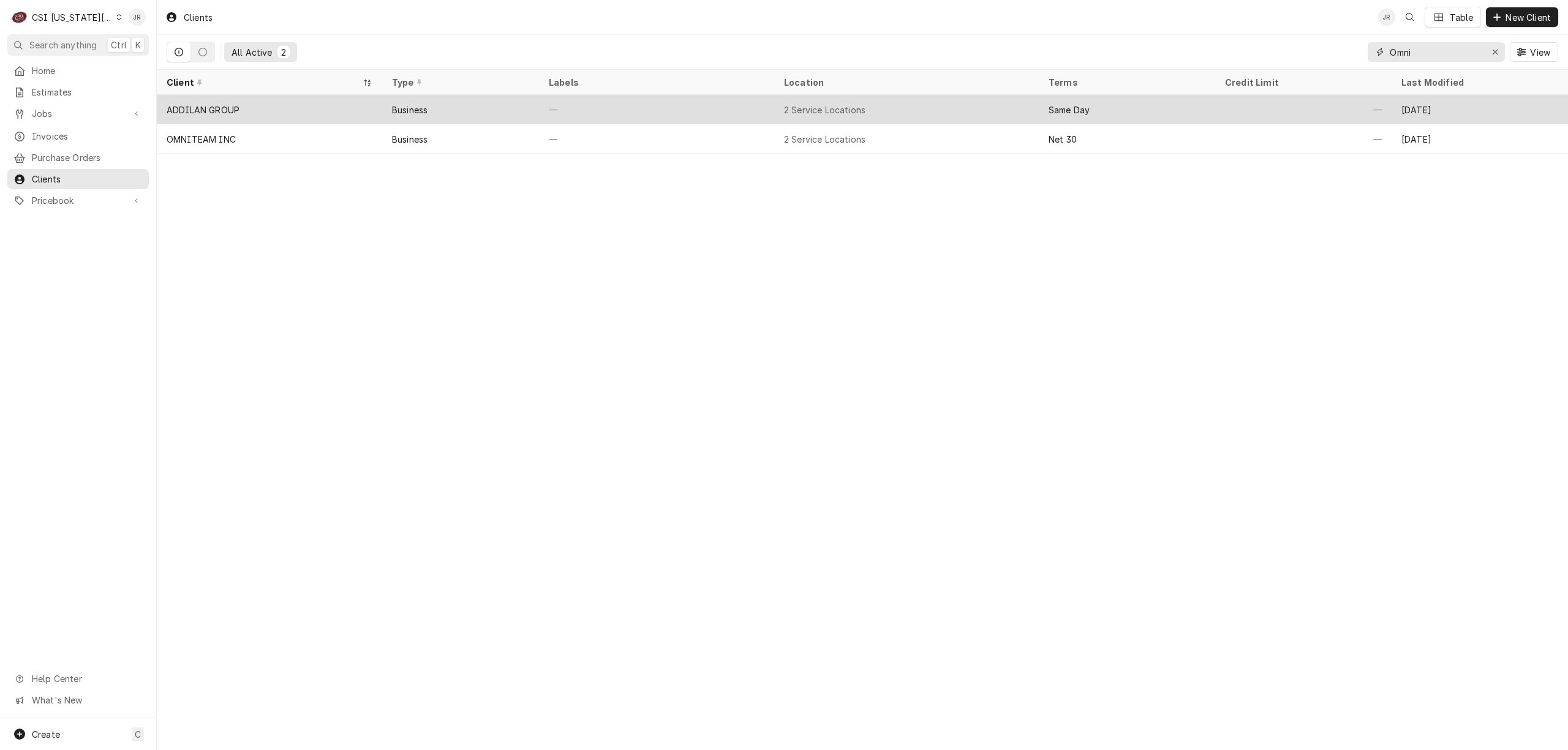
type input "Omni"
click at [221, 108] on div "ADDILAN GROUP" at bounding box center [203, 110] width 73 height 13
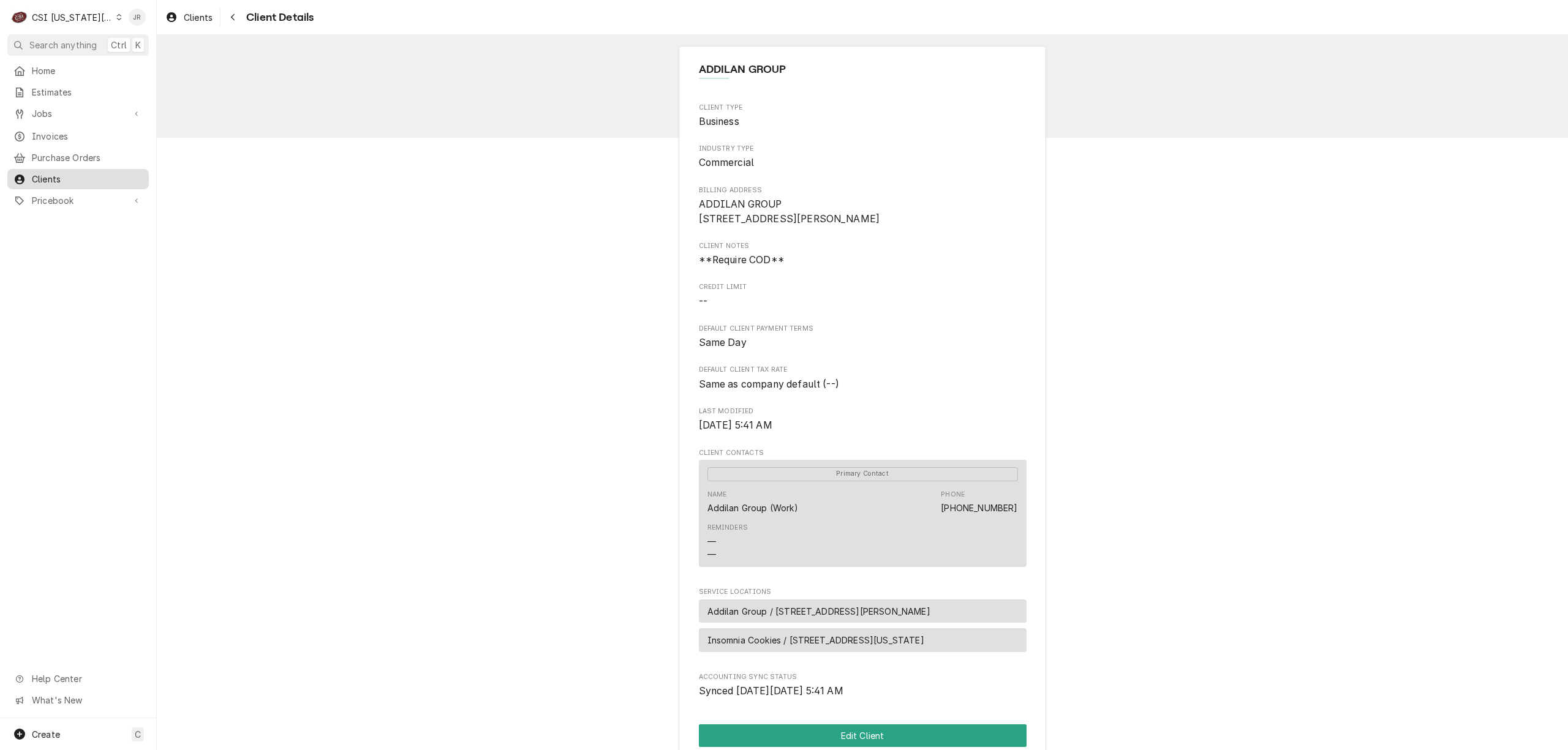
click at [55, 177] on span "Clients" at bounding box center [87, 179] width 111 height 13
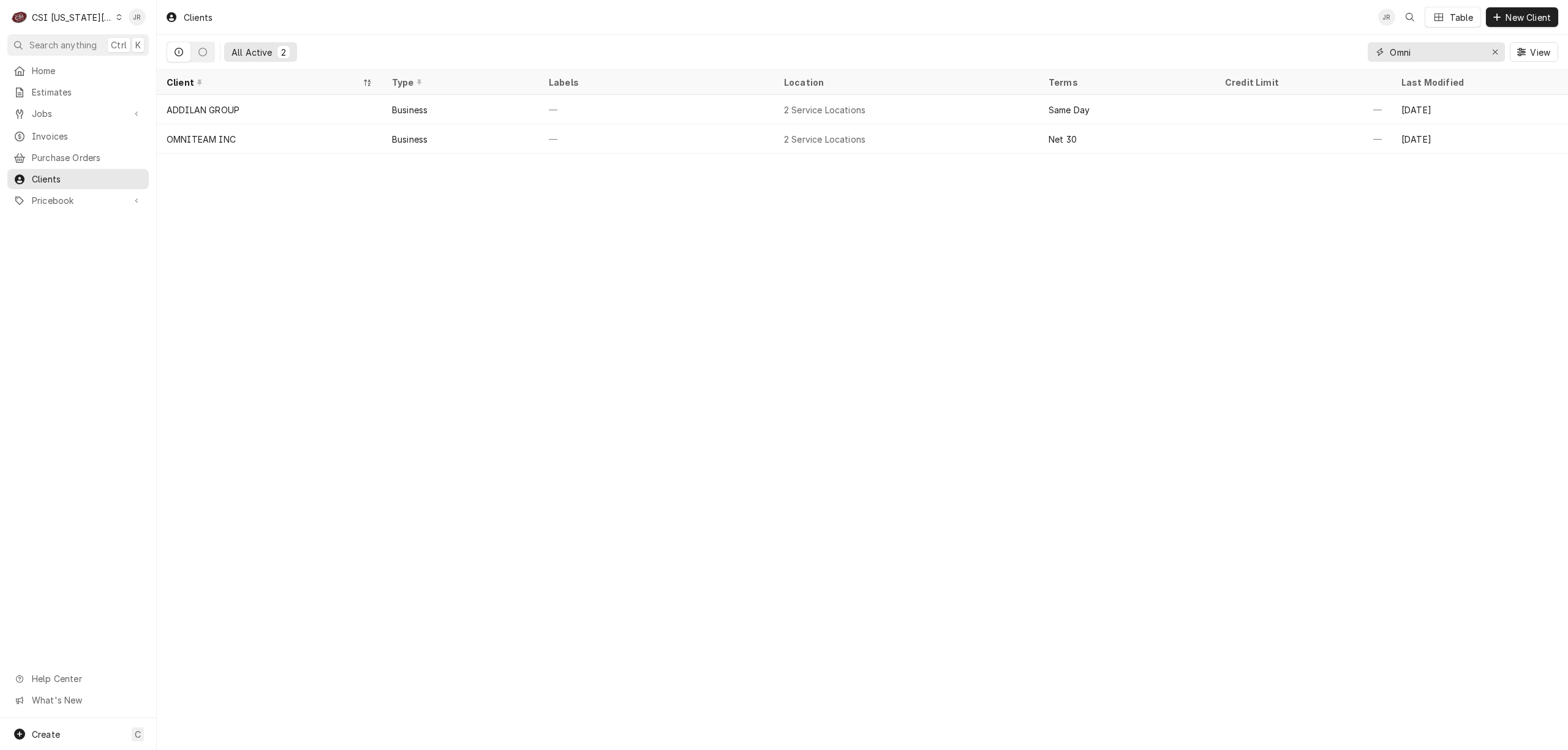
click at [1441, 54] on input "Omni" at bounding box center [1435, 51] width 92 height 20
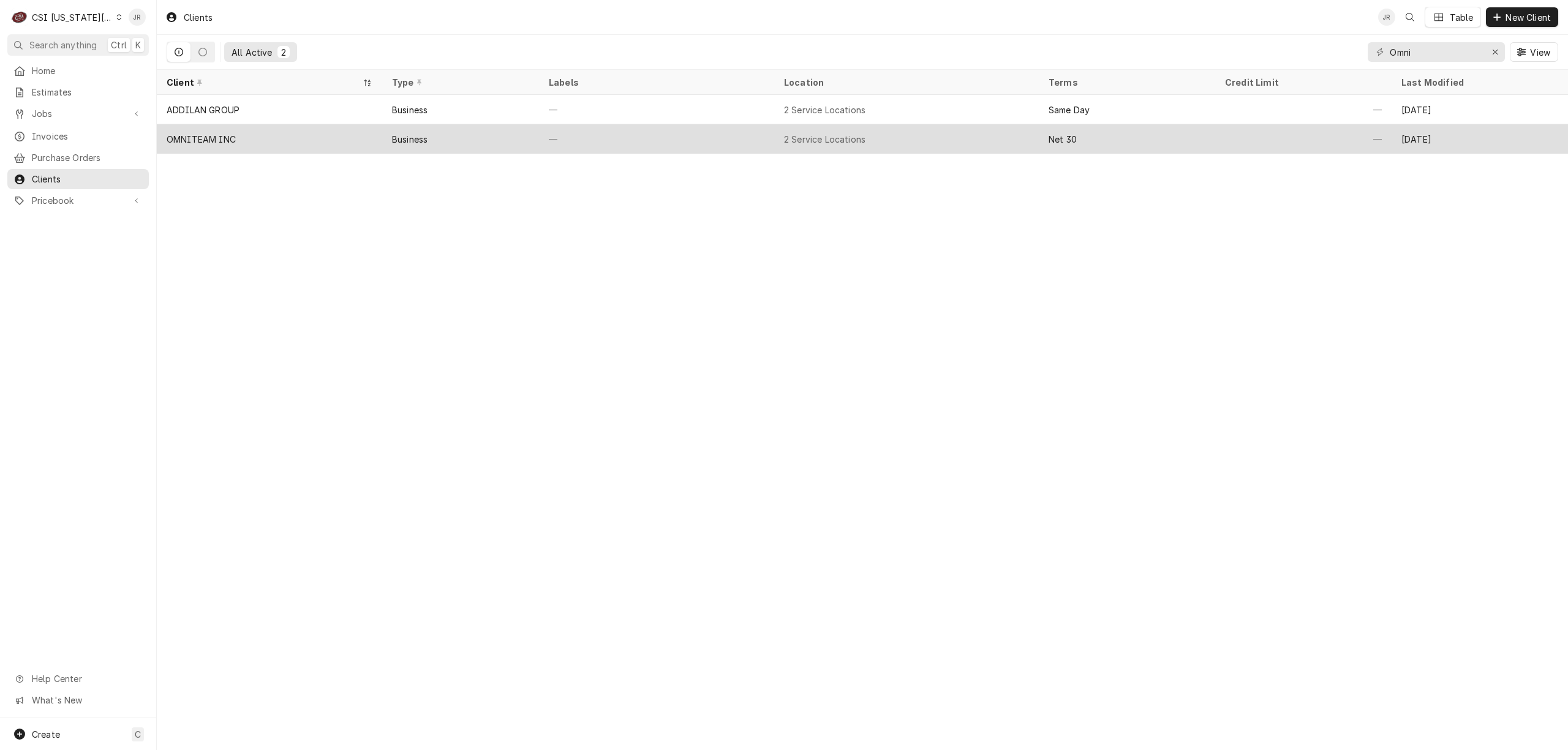
click at [209, 133] on div "OMNITEAM INC" at bounding box center [201, 139] width 70 height 13
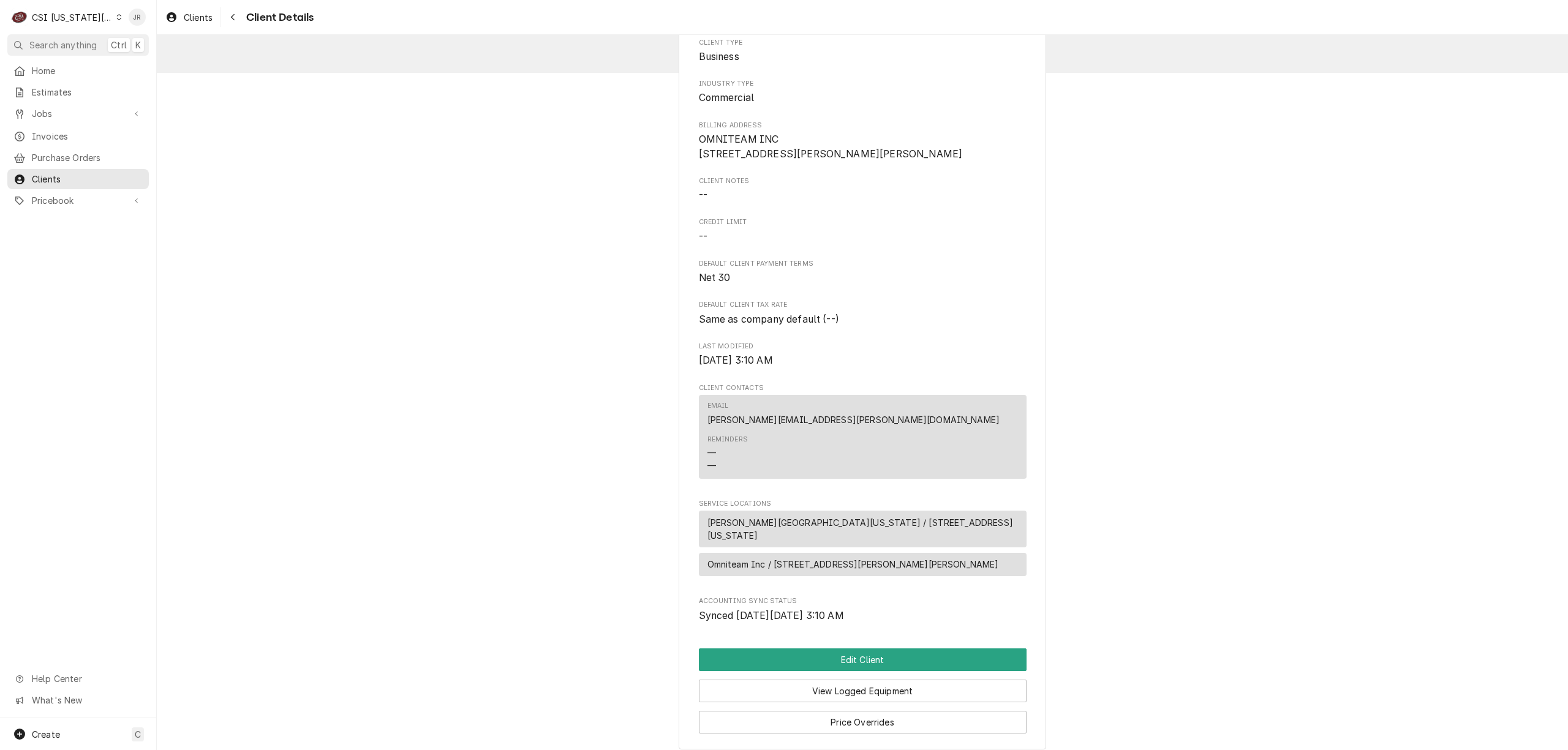
scroll to position [149, 0]
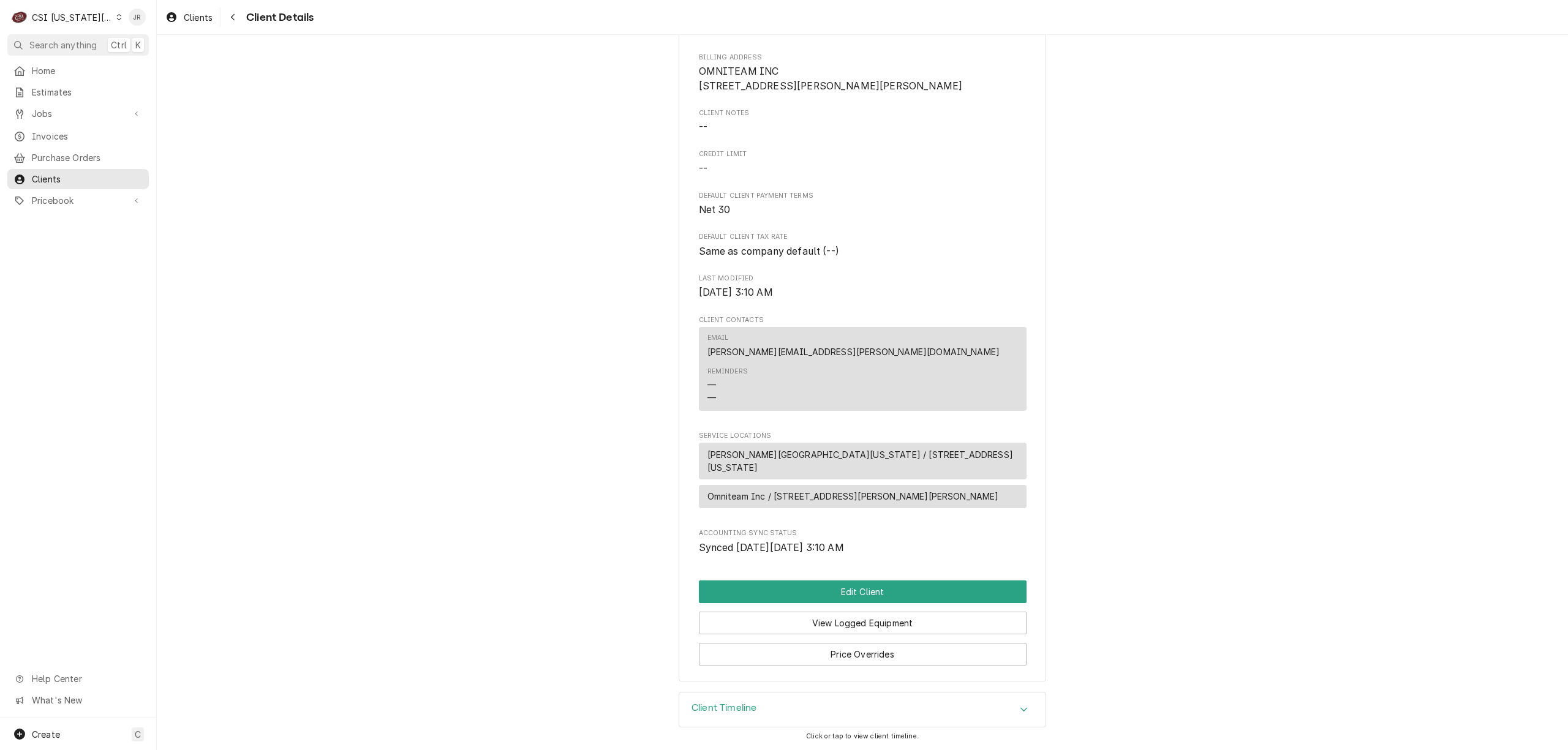
click at [748, 710] on h3 "Client Timeline" at bounding box center [724, 707] width 65 height 12
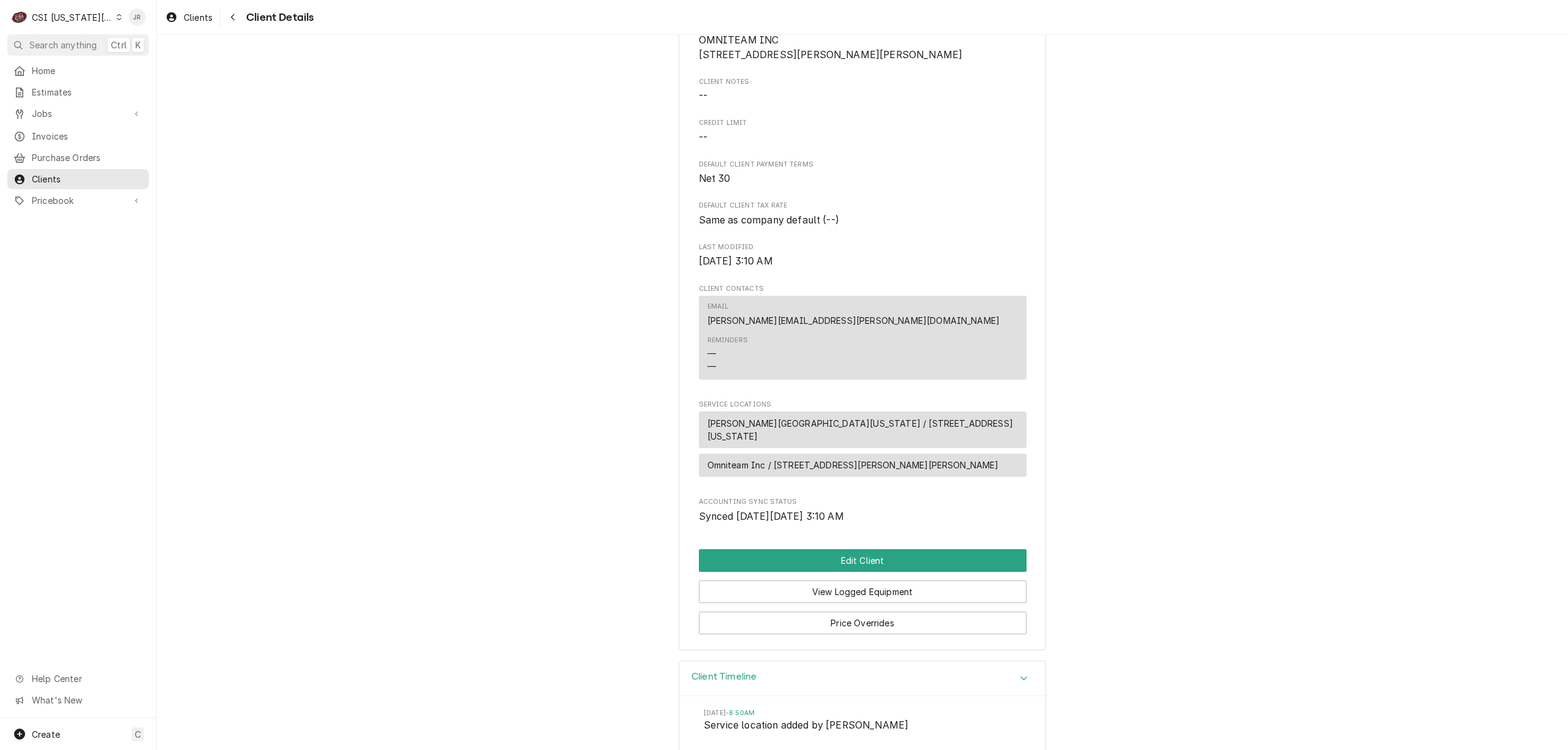
scroll to position [263, 0]
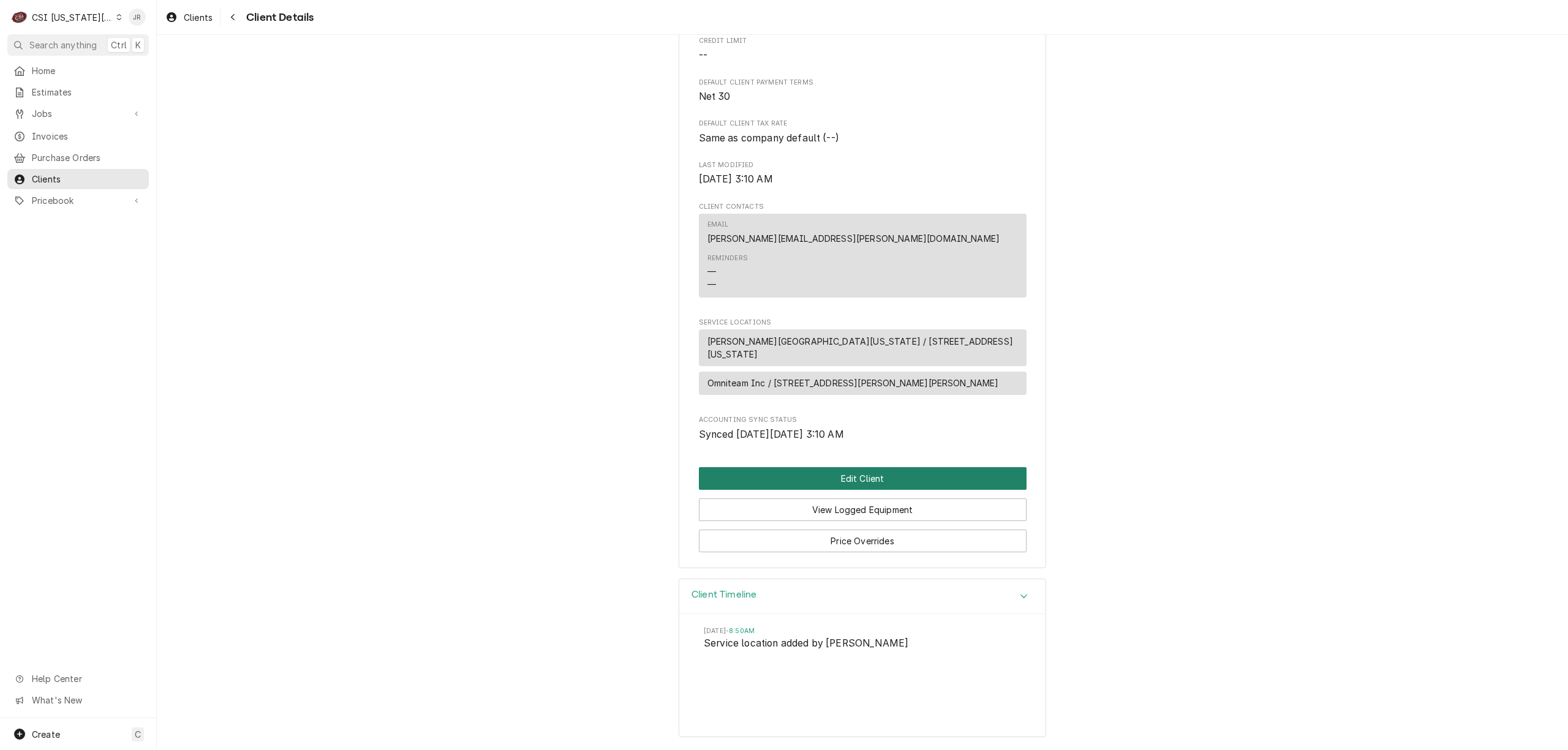
click at [900, 478] on button "Edit Client" at bounding box center [863, 478] width 328 height 23
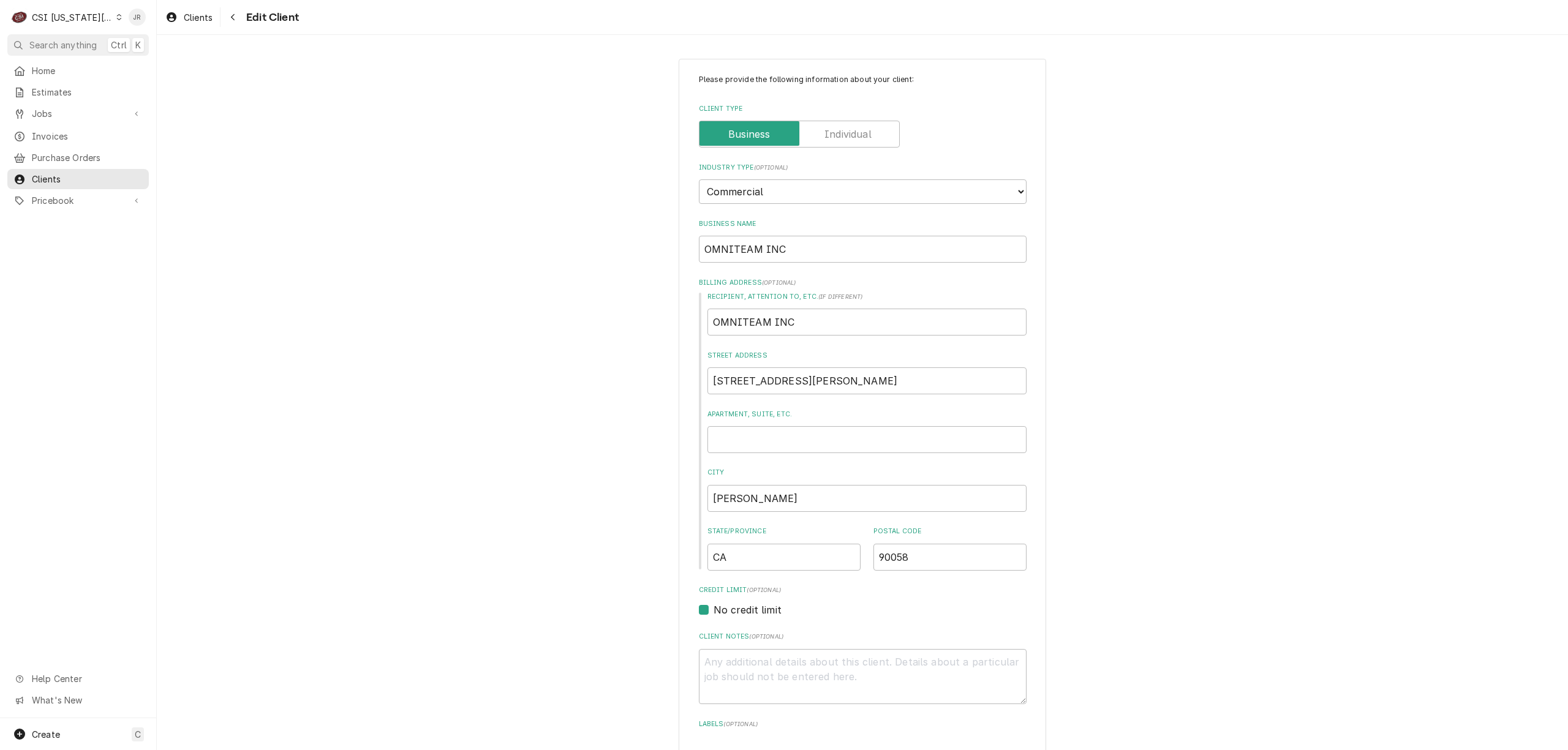
type textarea "x"
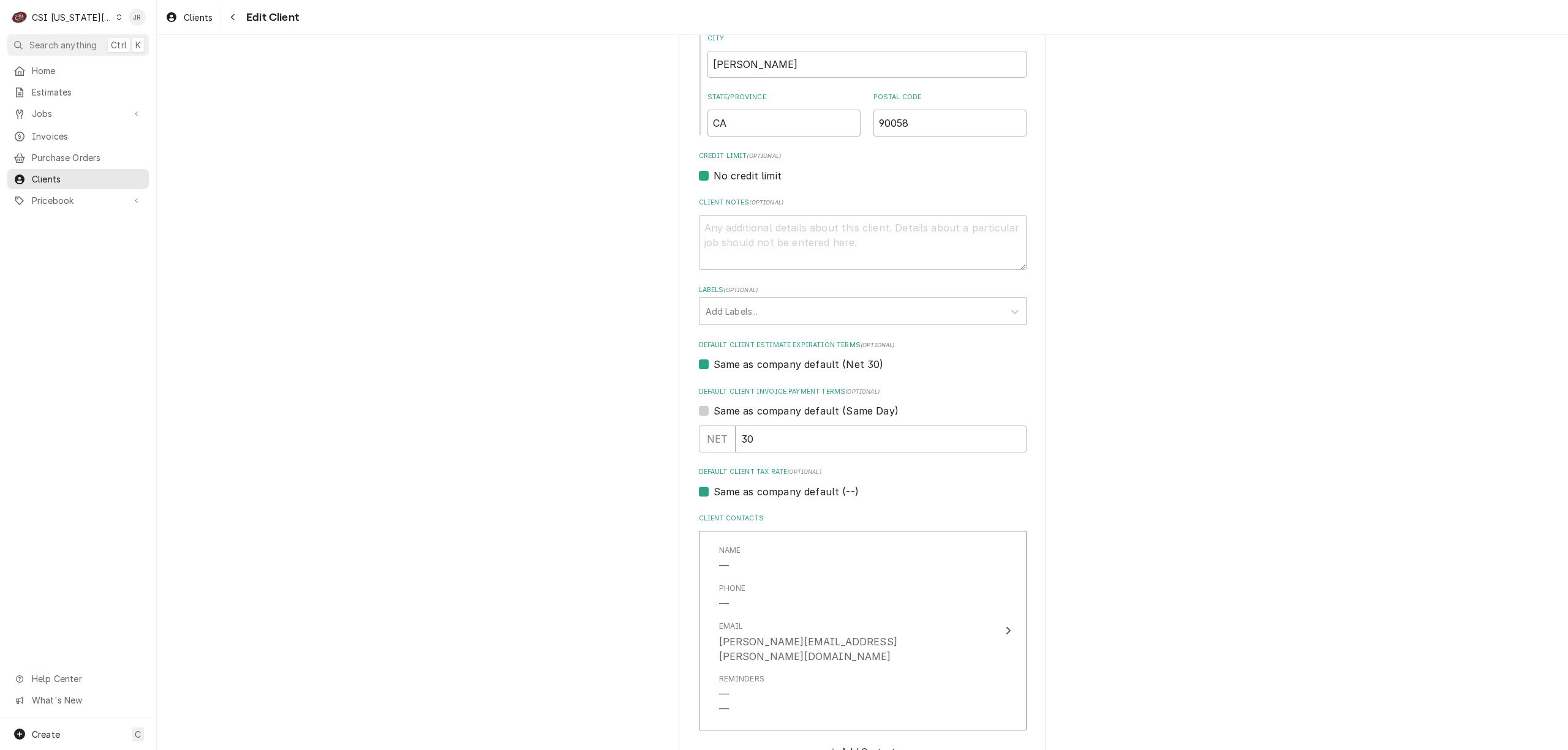
scroll to position [630, 0]
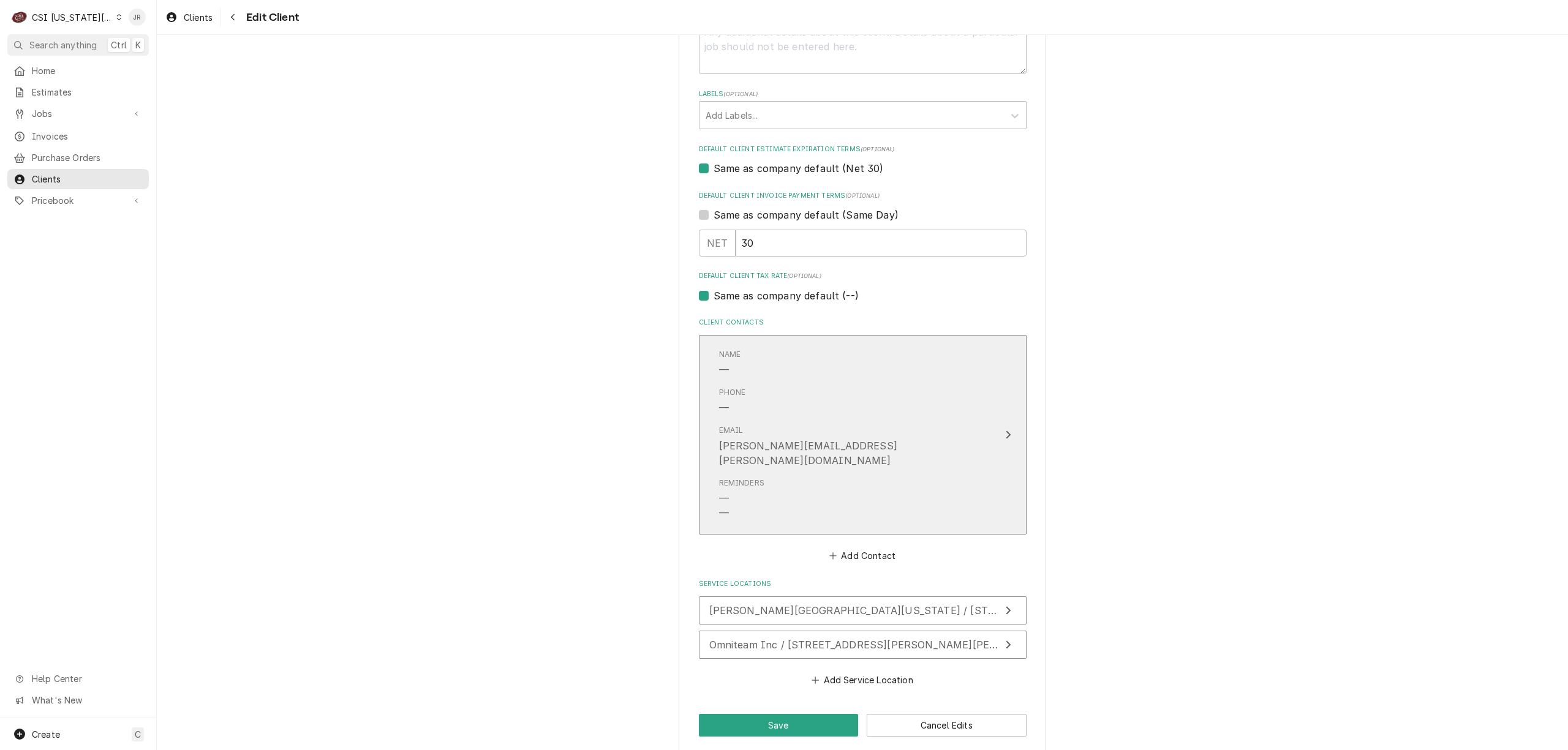
click at [860, 441] on div "Email Jessica.rentfro@csi1.com" at bounding box center [849, 446] width 261 height 53
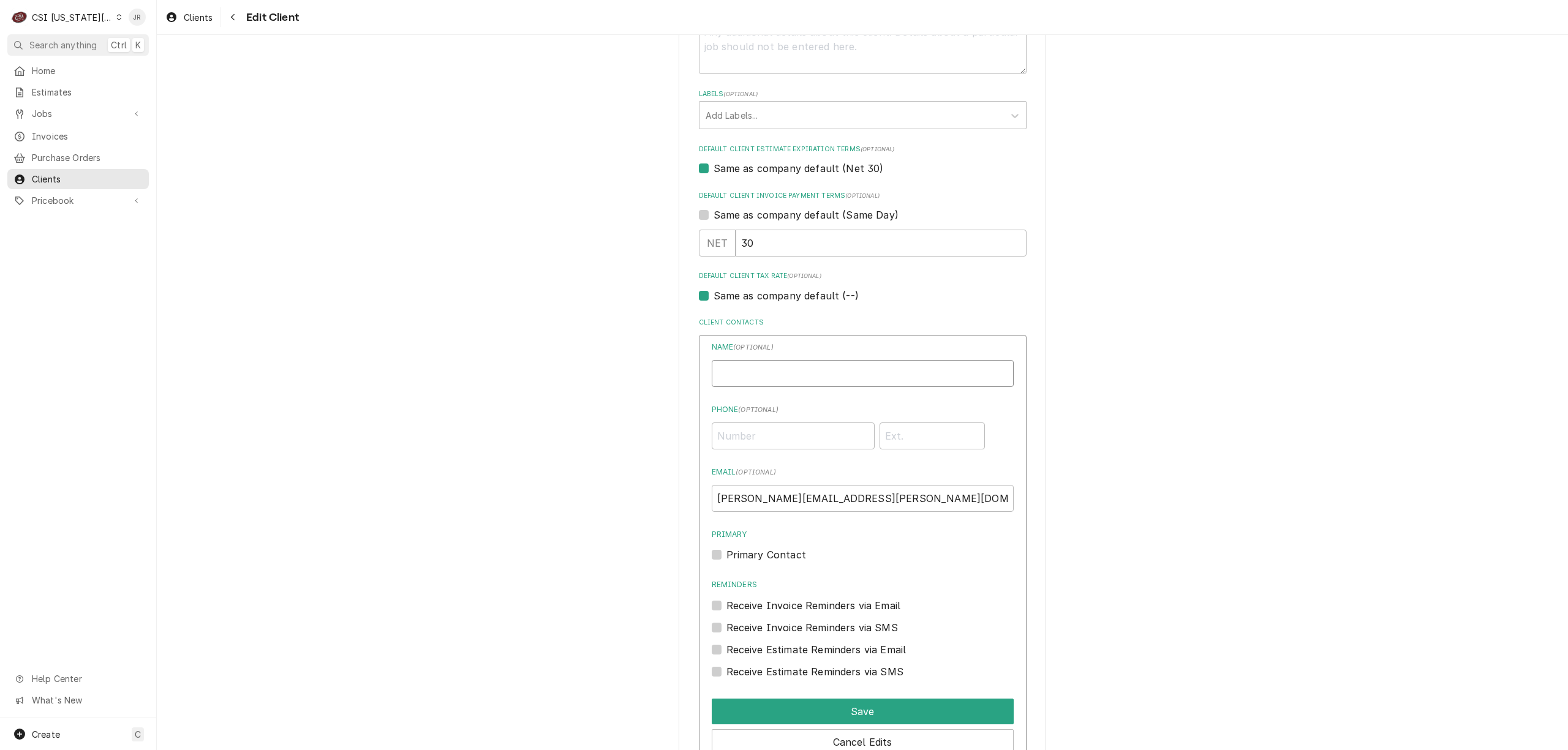
click at [752, 370] on input "Business Name" at bounding box center [863, 373] width 302 height 27
click at [830, 373] on input "Mike" at bounding box center [863, 373] width 302 height 27
type input "Mike Guddy"
drag, startPoint x: 718, startPoint y: 500, endPoint x: 449, endPoint y: 509, distance: 269.2
click at [449, 509] on div "Please provide the following information about your client: Client Type Industr…" at bounding box center [862, 219] width 1411 height 1603
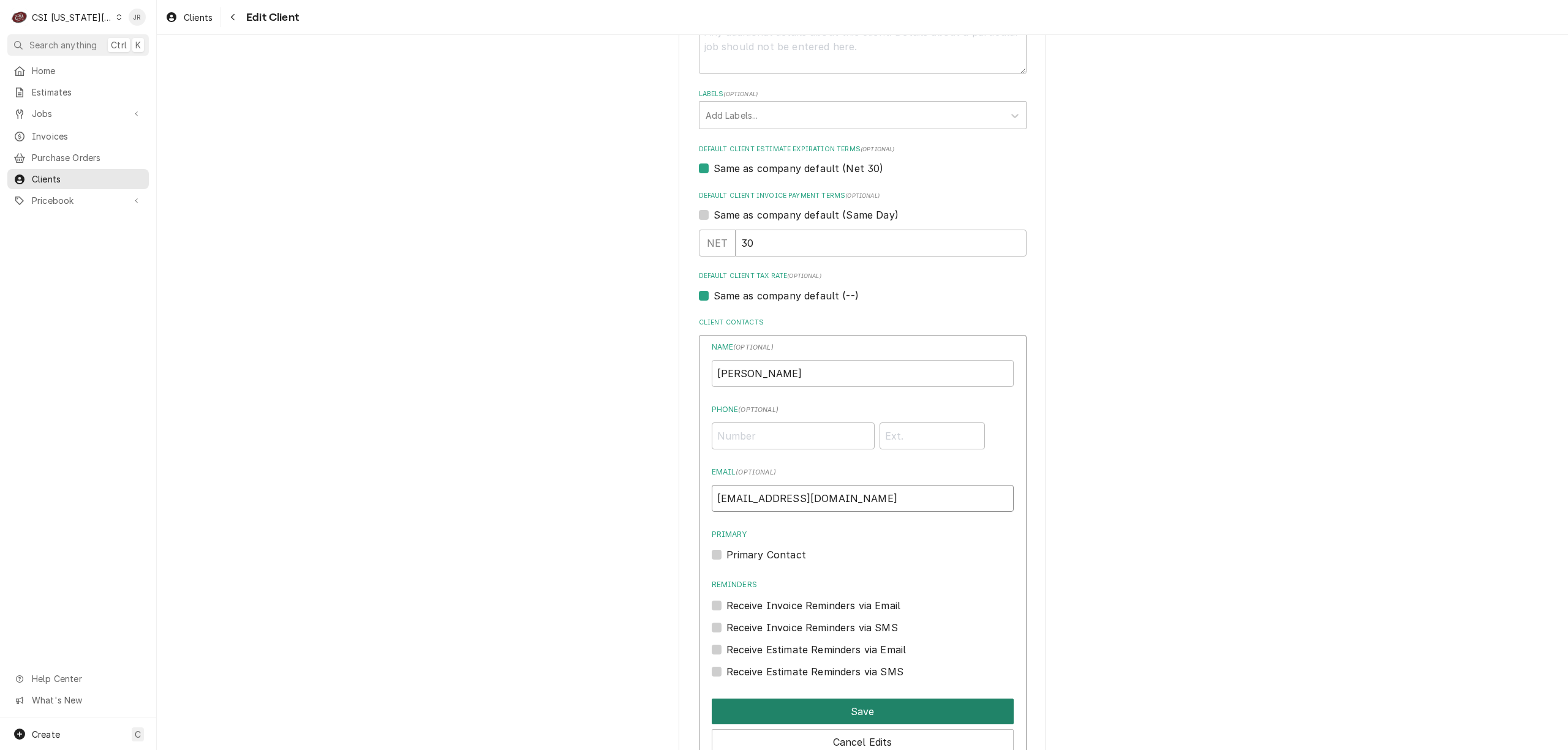
type input "mikeg@omniteaminc.com"
click at [829, 706] on button "Save" at bounding box center [863, 711] width 302 height 26
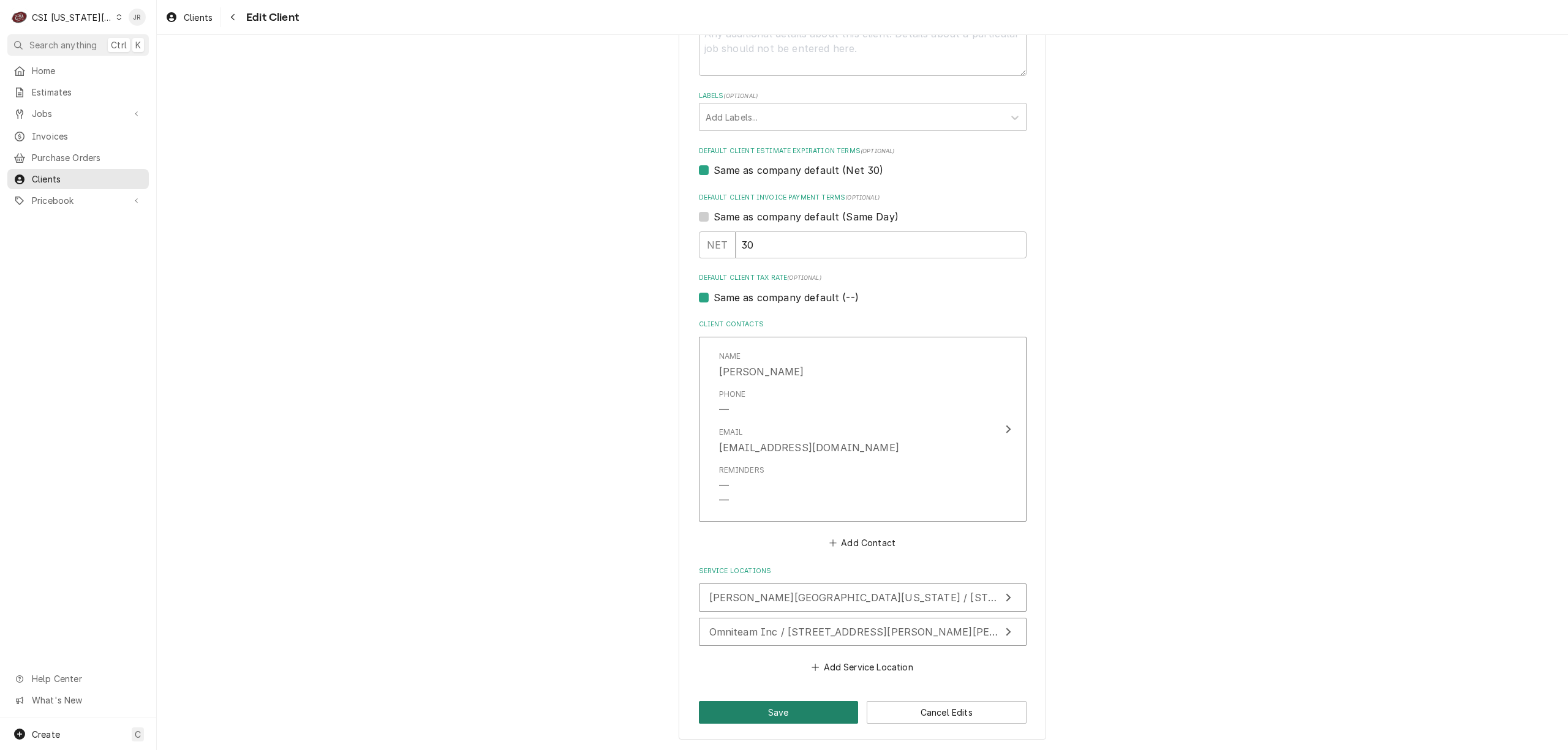
click at [739, 712] on button "Save" at bounding box center [779, 712] width 160 height 23
type textarea "x"
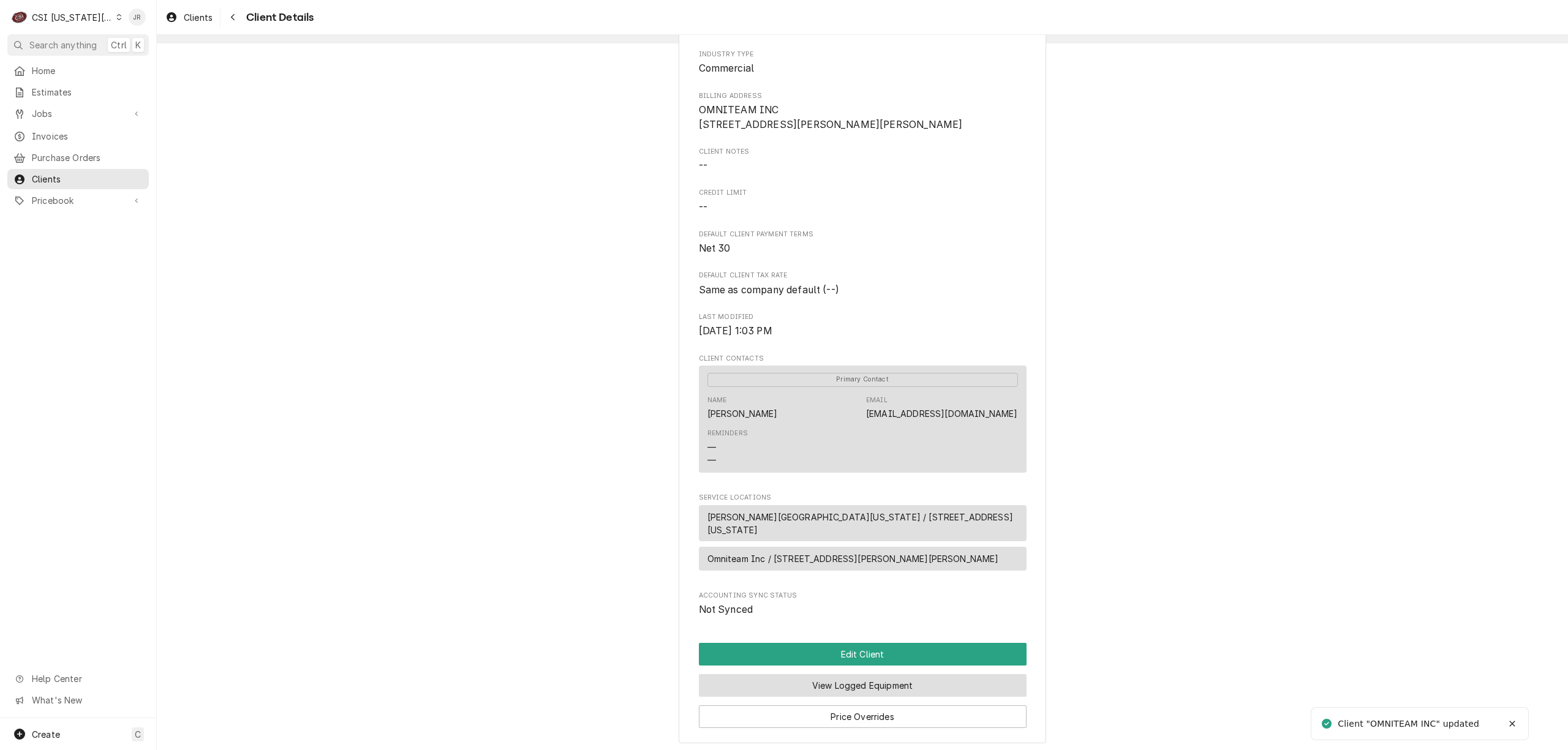
scroll to position [172, 0]
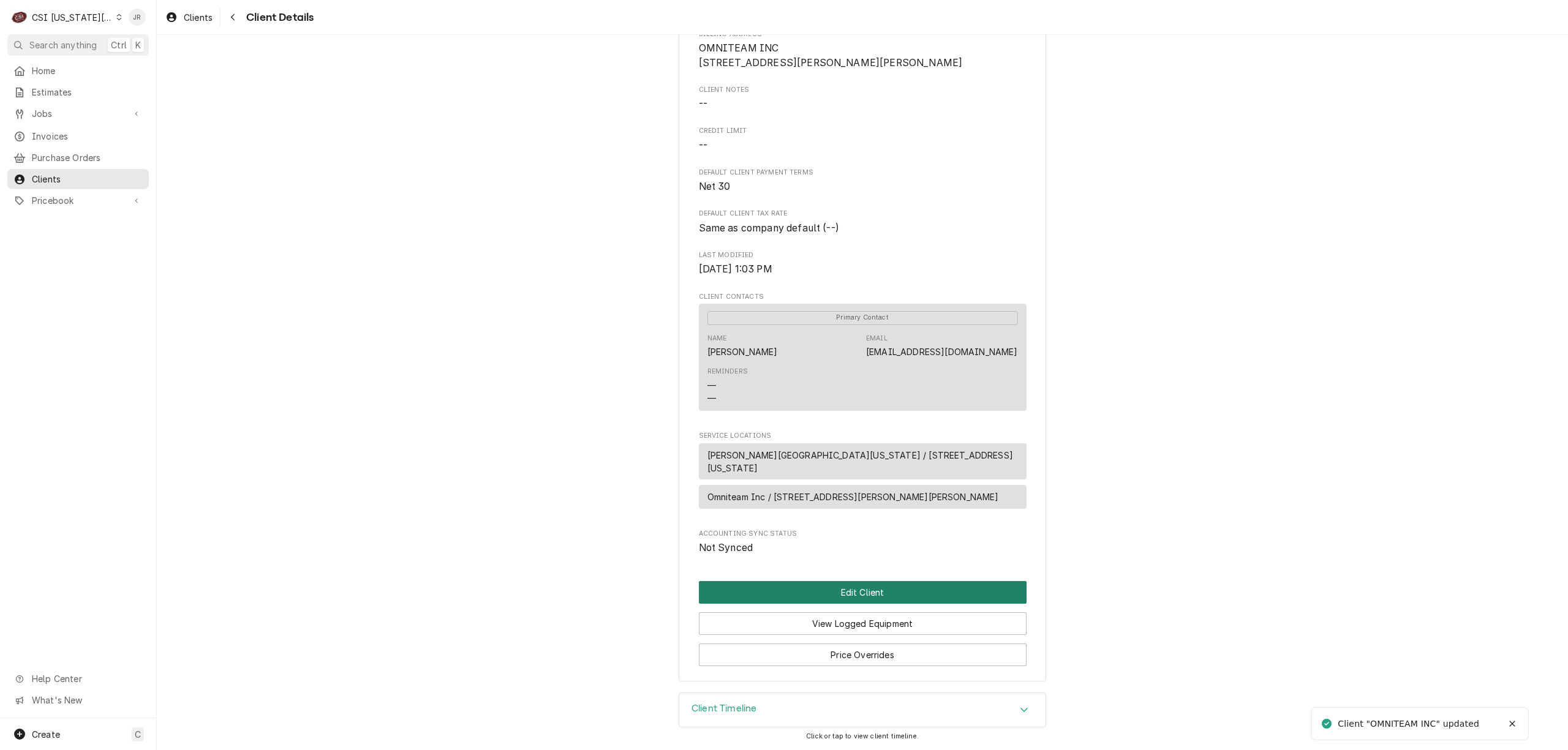
click at [866, 595] on button "Edit Client" at bounding box center [863, 592] width 328 height 23
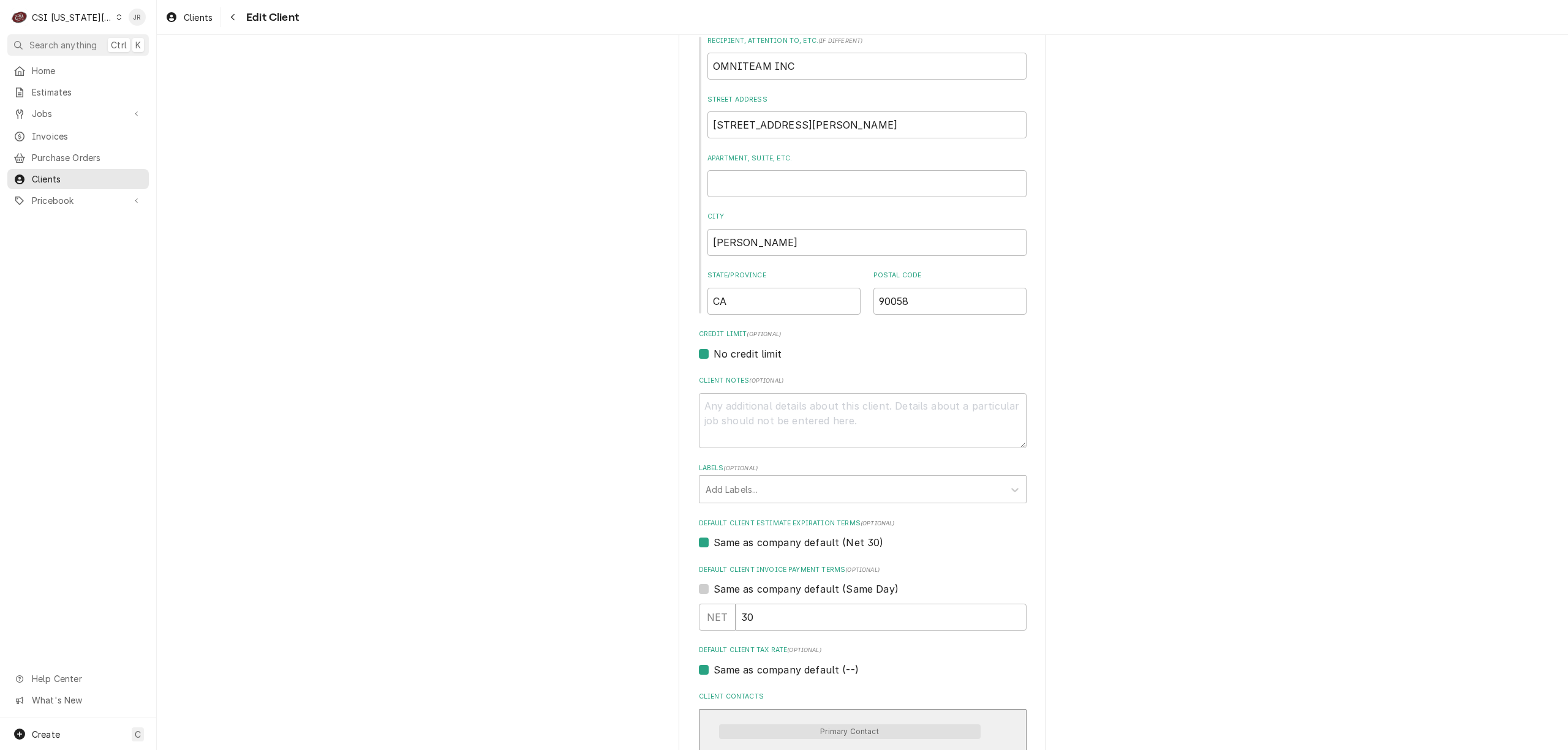
scroll to position [407, 0]
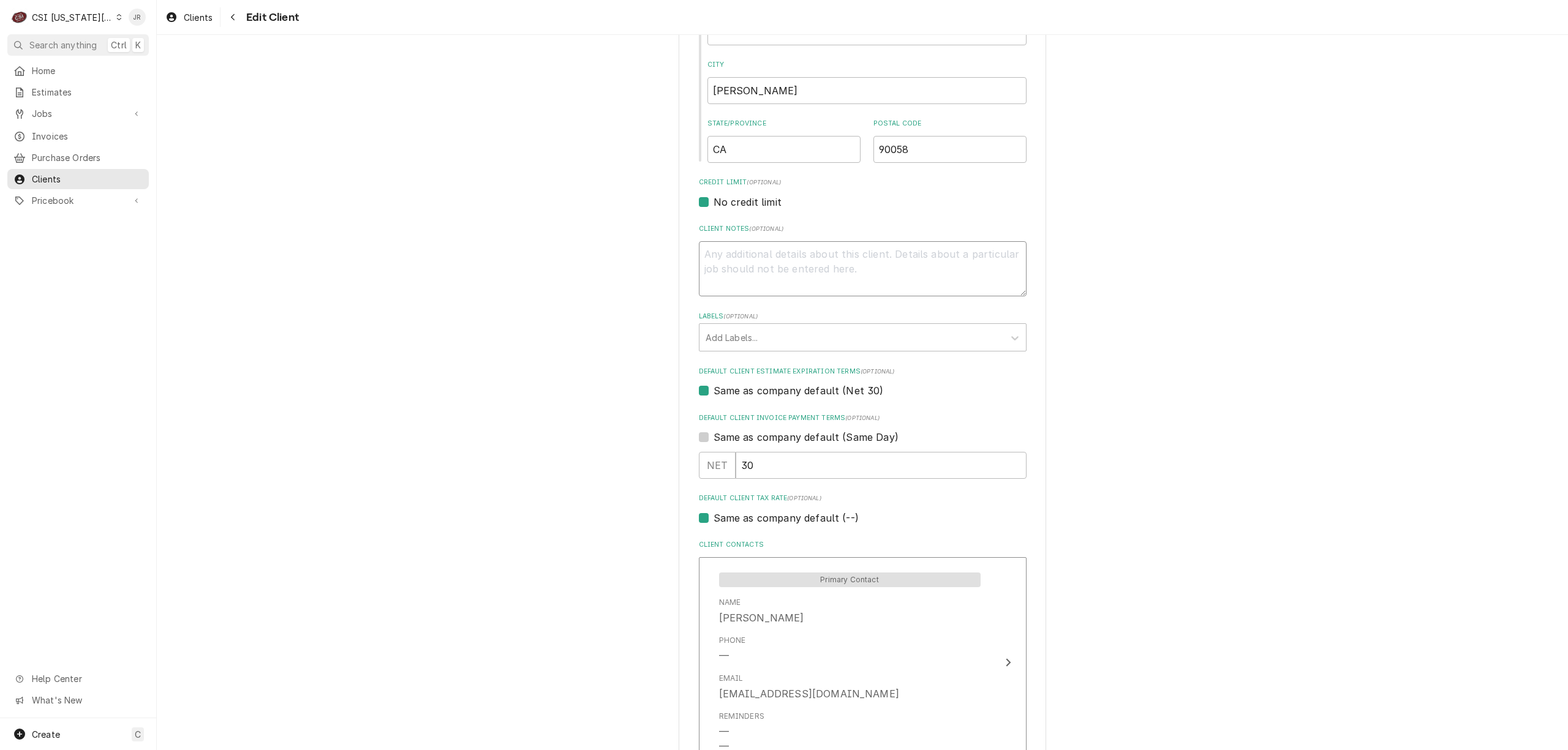
click at [885, 263] on textarea "Client Notes ( optional )" at bounding box center [863, 268] width 328 height 56
type textarea "x"
type textarea "5"
type textarea "x"
type textarea "56"
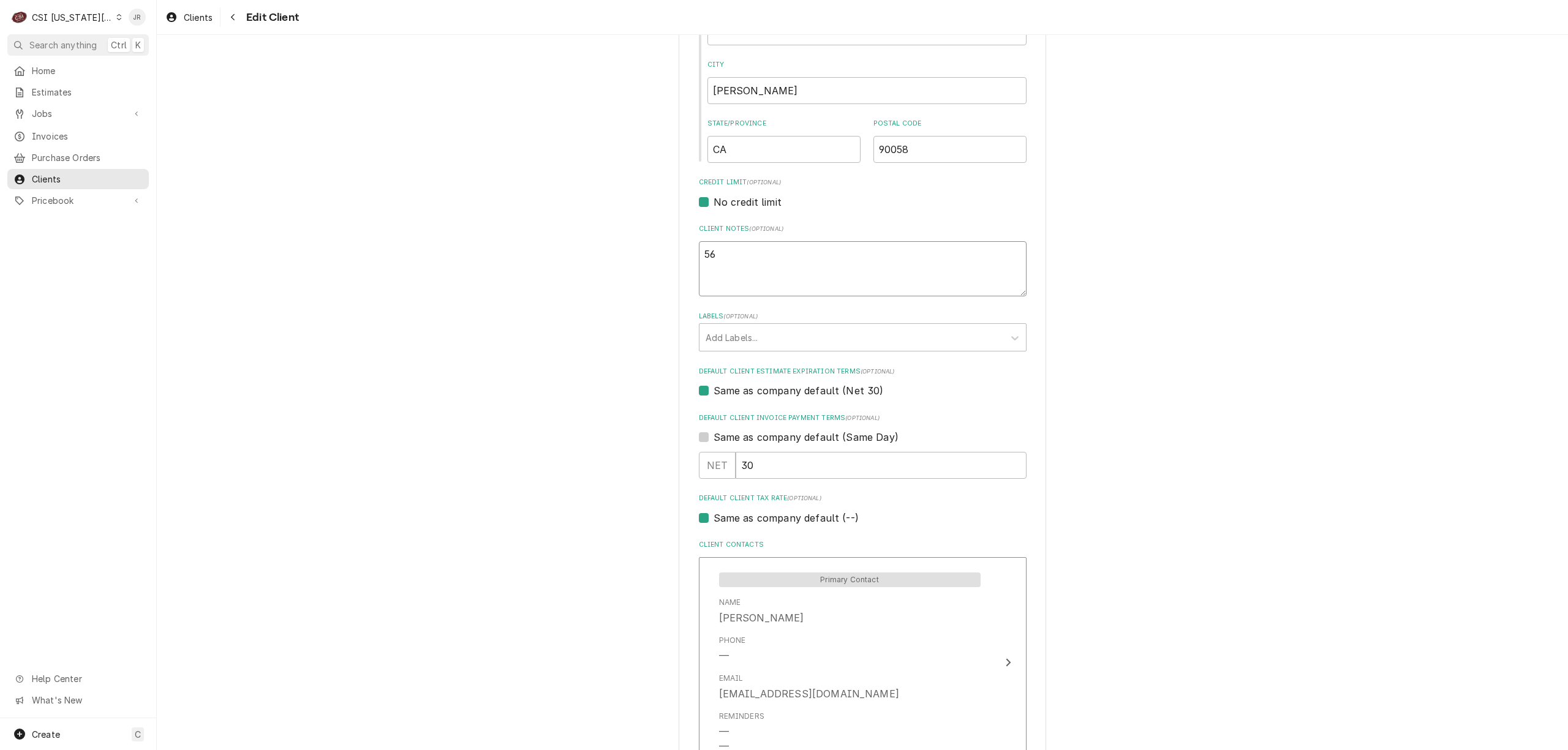
type textarea "x"
type textarea "562"
type textarea "x"
type textarea "5628"
type textarea "x"
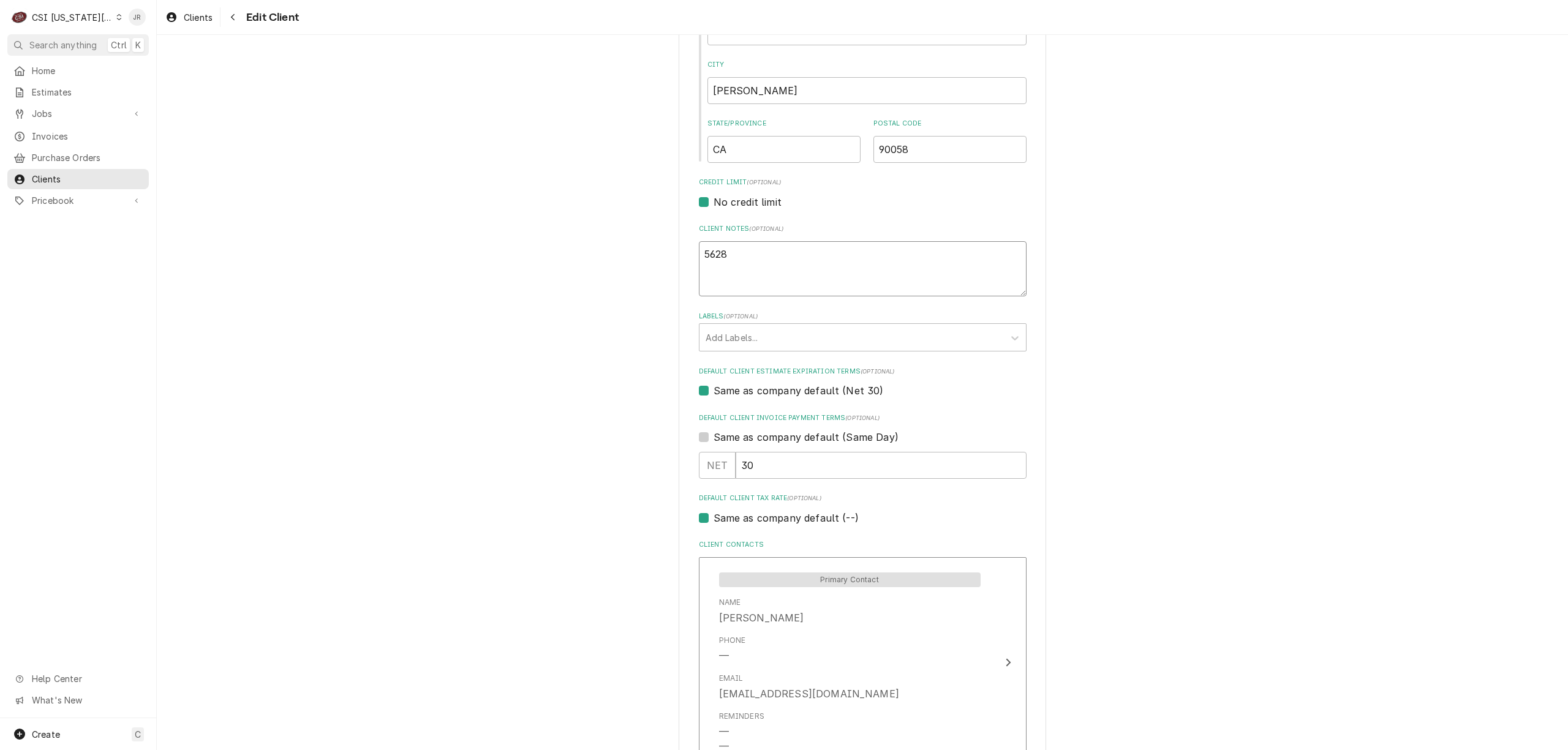
type textarea "56286"
type textarea "x"
type textarea "562869"
type textarea "x"
type textarea "5628695"
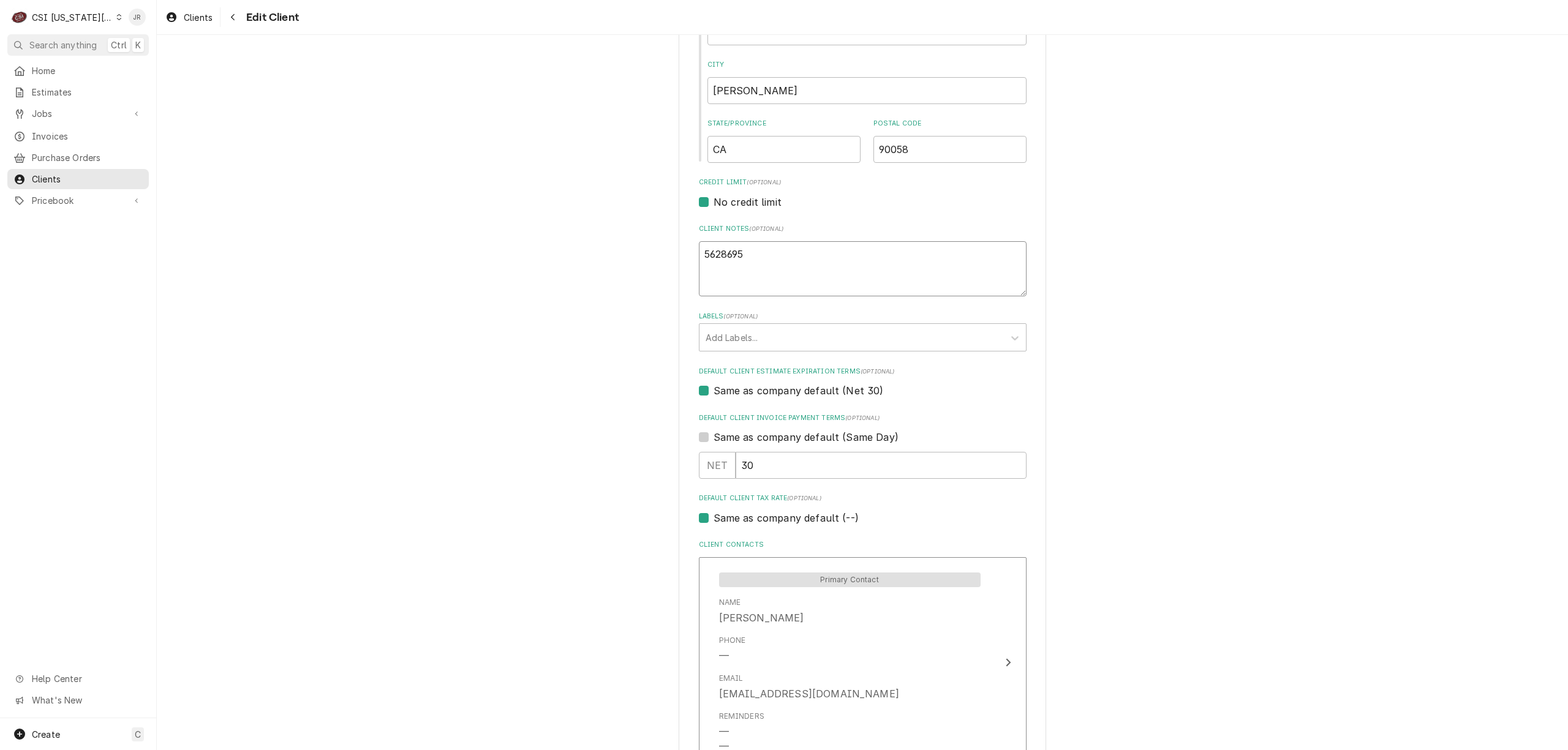
type textarea "x"
type textarea "56286950"
type textarea "x"
type textarea "562869500"
type textarea "x"
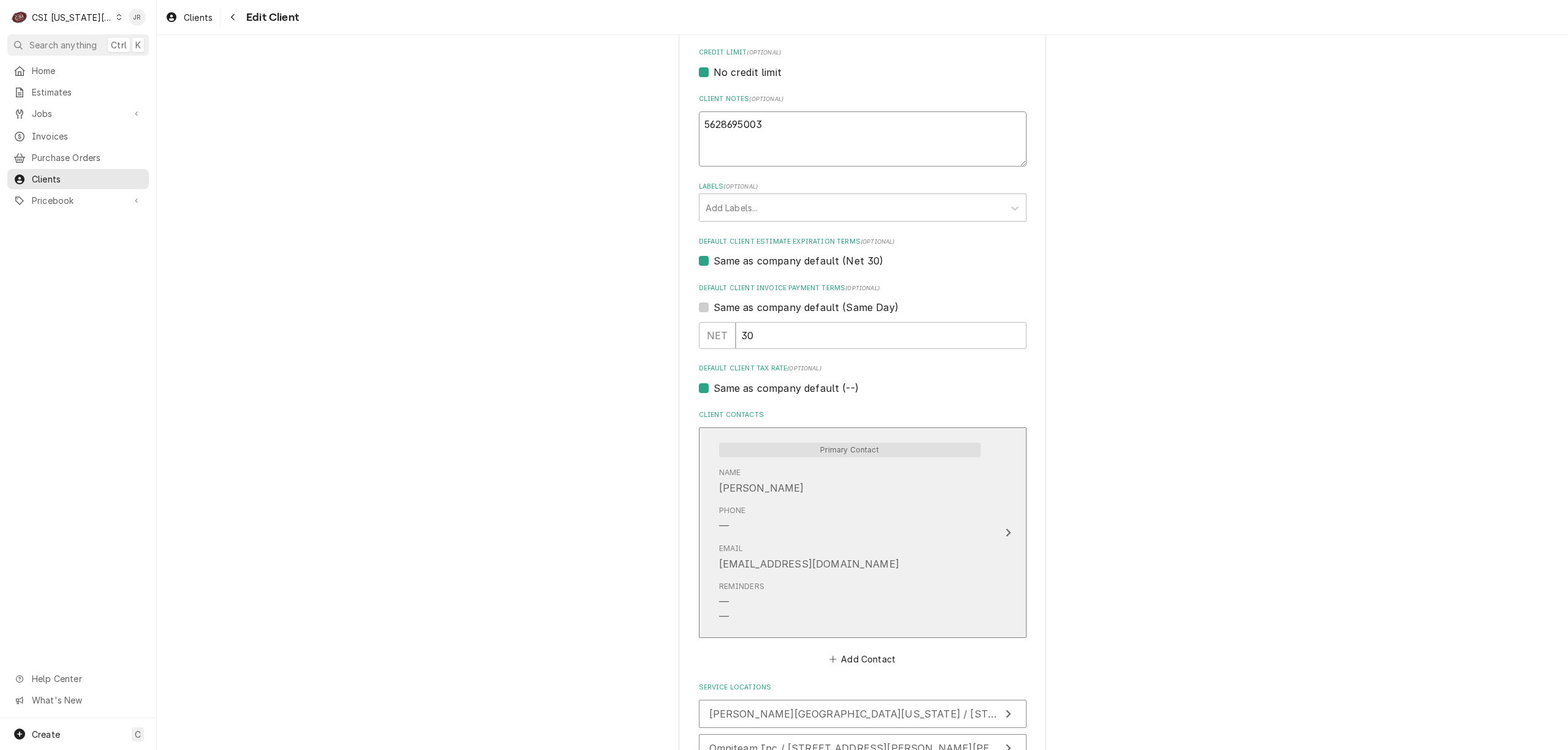
scroll to position [654, 0]
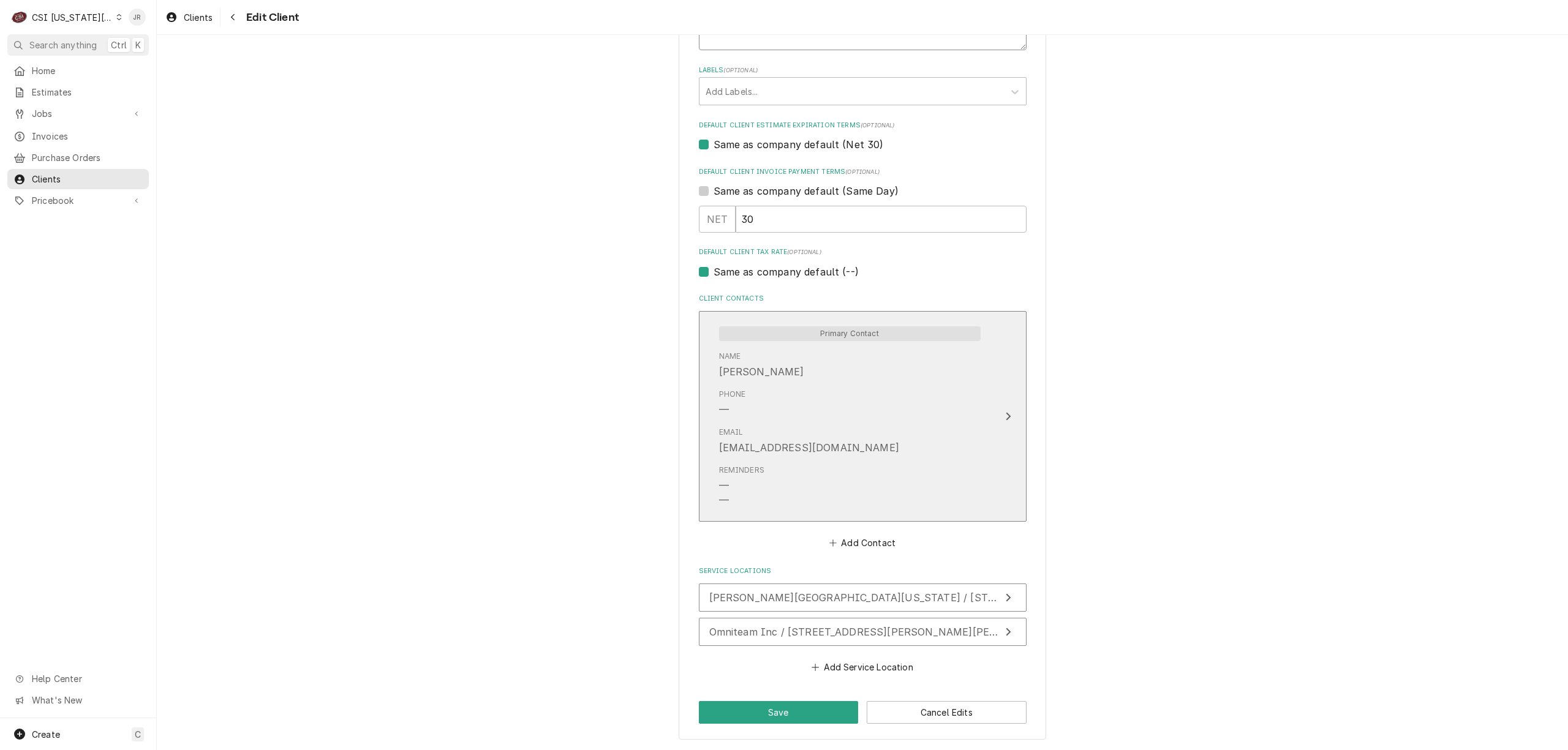
type textarea "5628695003"
click at [968, 419] on div "Phone —" at bounding box center [849, 403] width 261 height 38
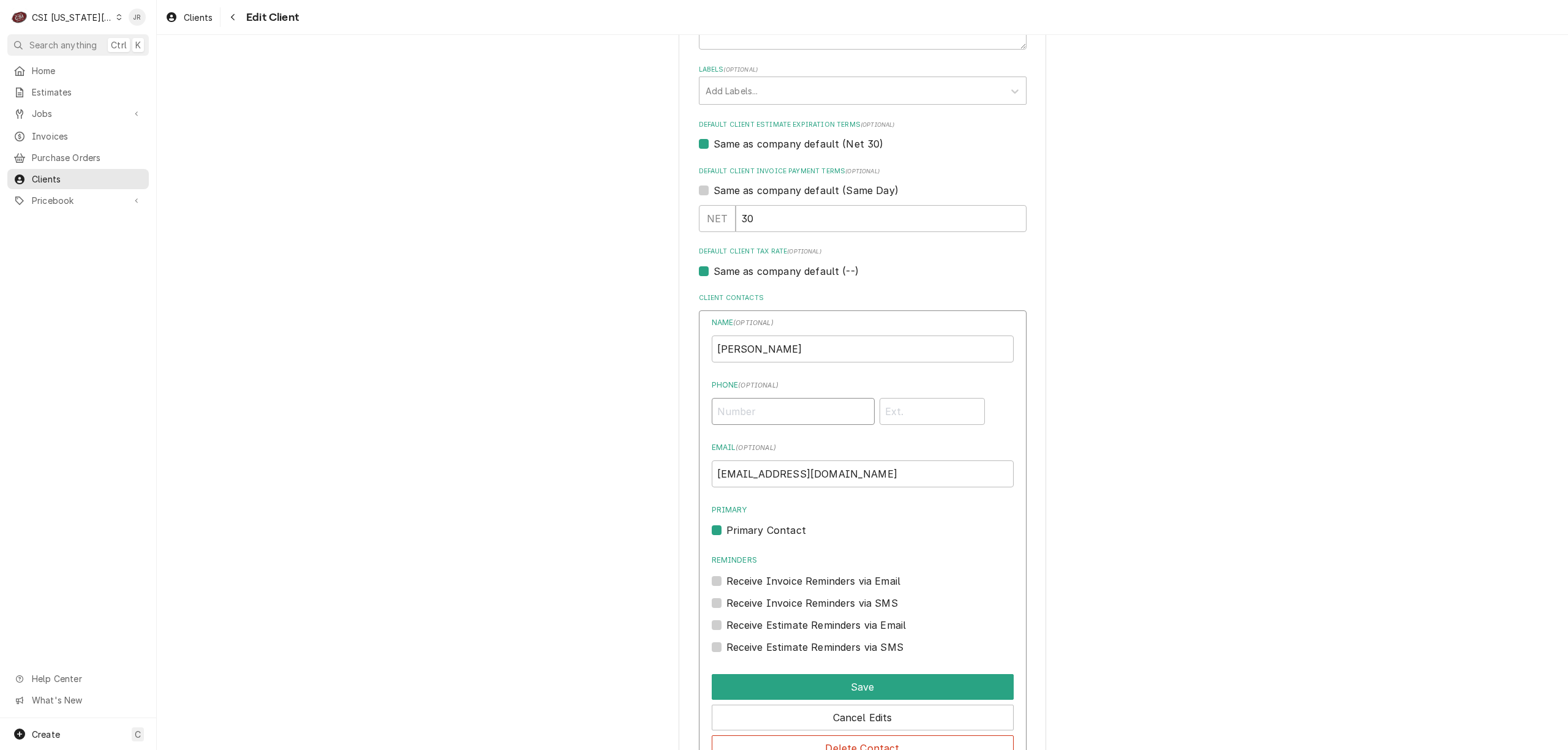
click at [796, 414] on input "Phone ( optional )" at bounding box center [793, 411] width 163 height 27
paste input "(562) 869-5003"
type input "(562) 869-5003"
drag, startPoint x: 844, startPoint y: 684, endPoint x: 991, endPoint y: 592, distance: 173.4
click at [1067, 598] on div "Please provide the following information about your client: Client Type Industr…" at bounding box center [862, 195] width 1411 height 1603
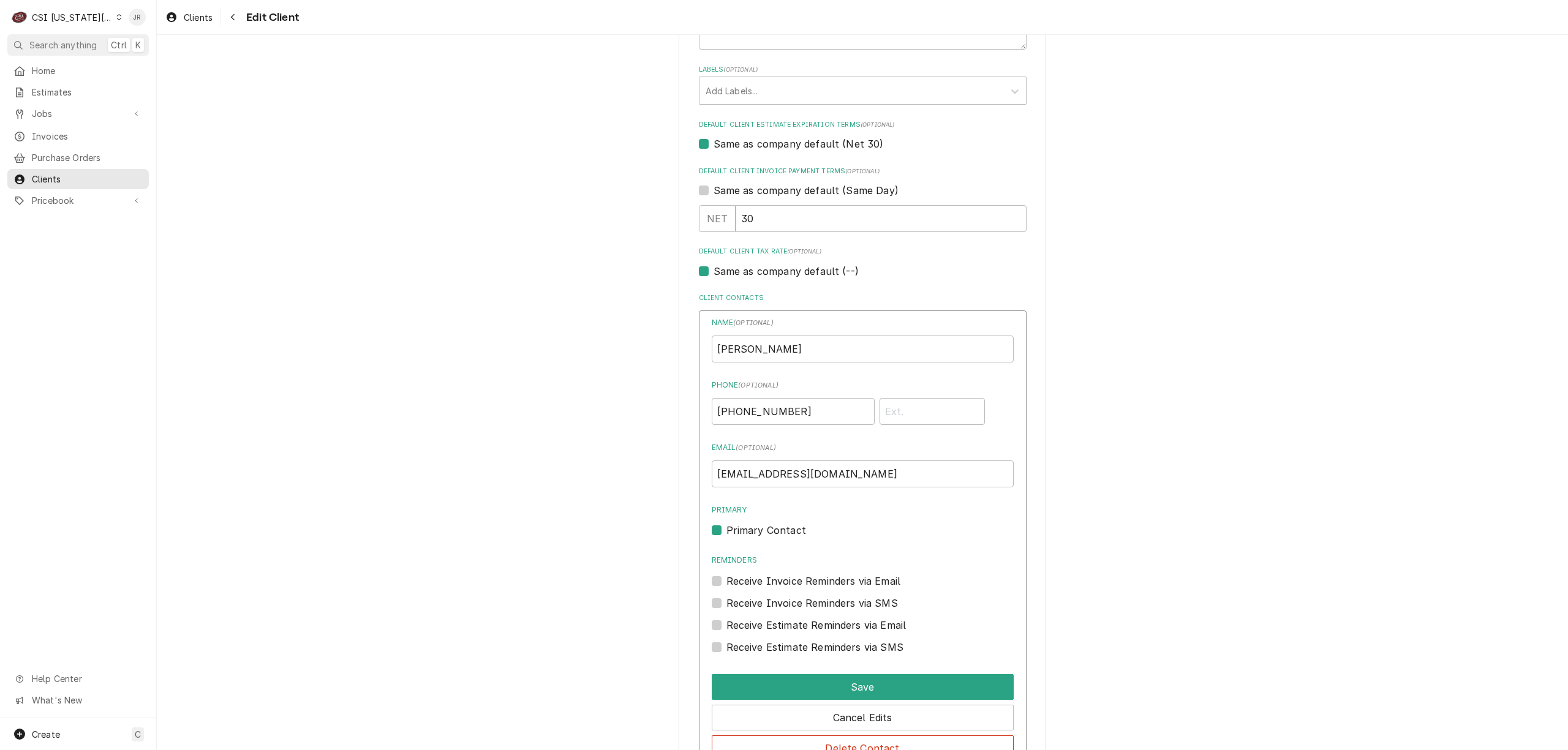
click at [727, 578] on label "Receive Invoice Reminders via Email" at bounding box center [814, 580] width 175 height 15
click at [727, 578] on input "Reminders" at bounding box center [878, 587] width 302 height 27
checkbox input "true"
click at [893, 685] on button "Save" at bounding box center [863, 687] width 302 height 26
type textarea "x"
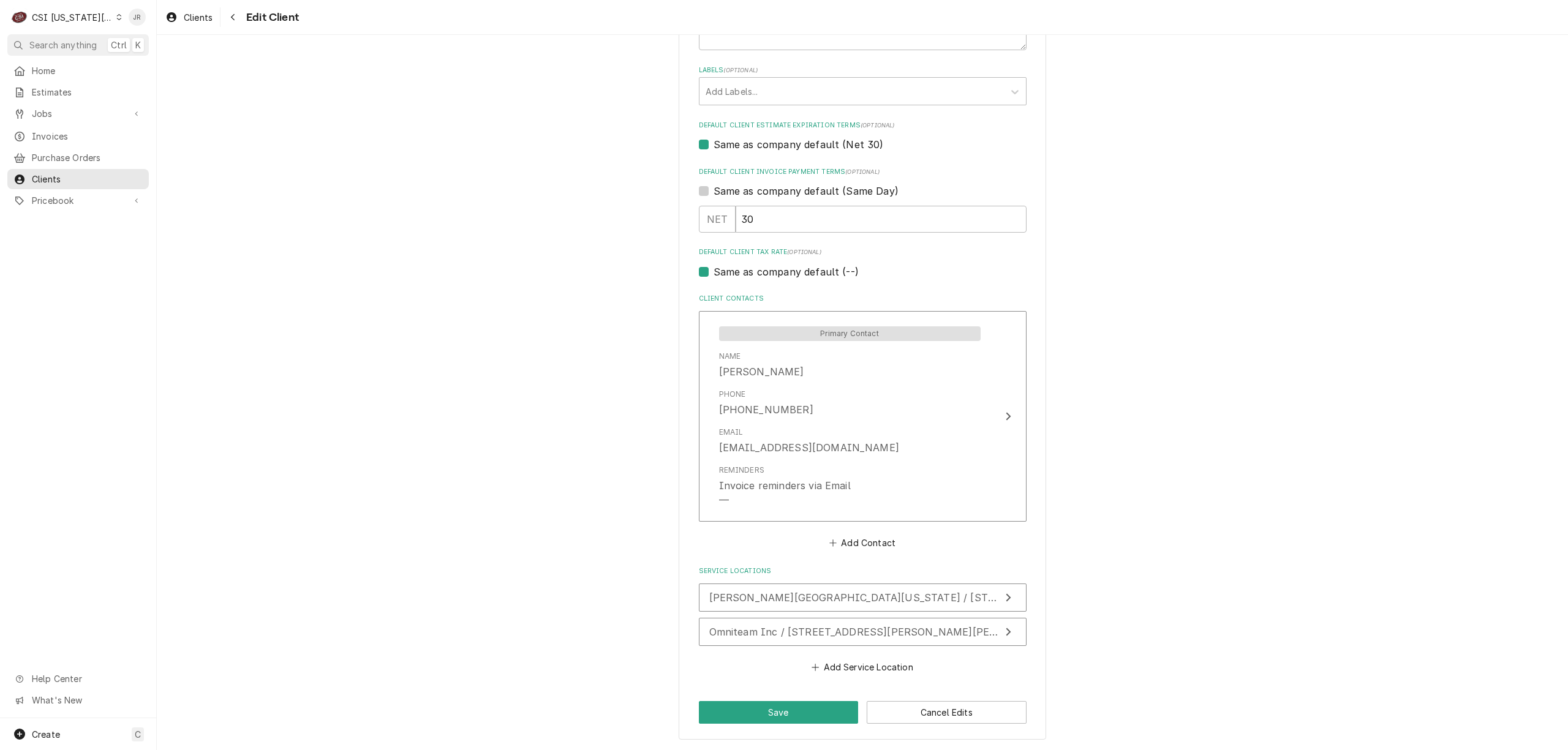
drag, startPoint x: 78, startPoint y: 22, endPoint x: 75, endPoint y: 15, distance: 7.6
click at [75, 15] on div "CSI [US_STATE][GEOGRAPHIC_DATA]." at bounding box center [72, 17] width 81 height 13
click at [175, 64] on div "CSI St. Louis" at bounding box center [213, 67] width 181 height 13
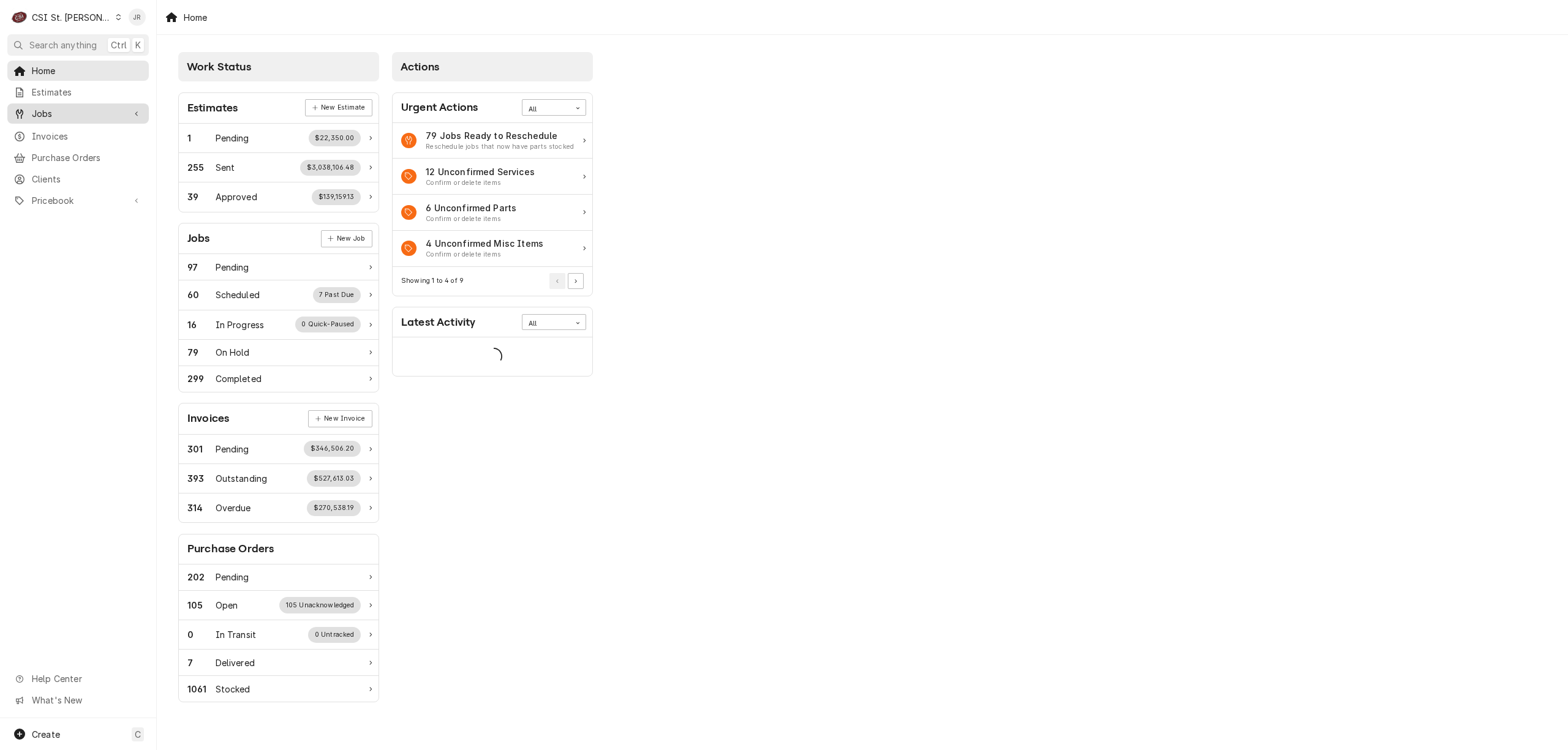
click at [47, 107] on span "Jobs" at bounding box center [77, 114] width 92 height 13
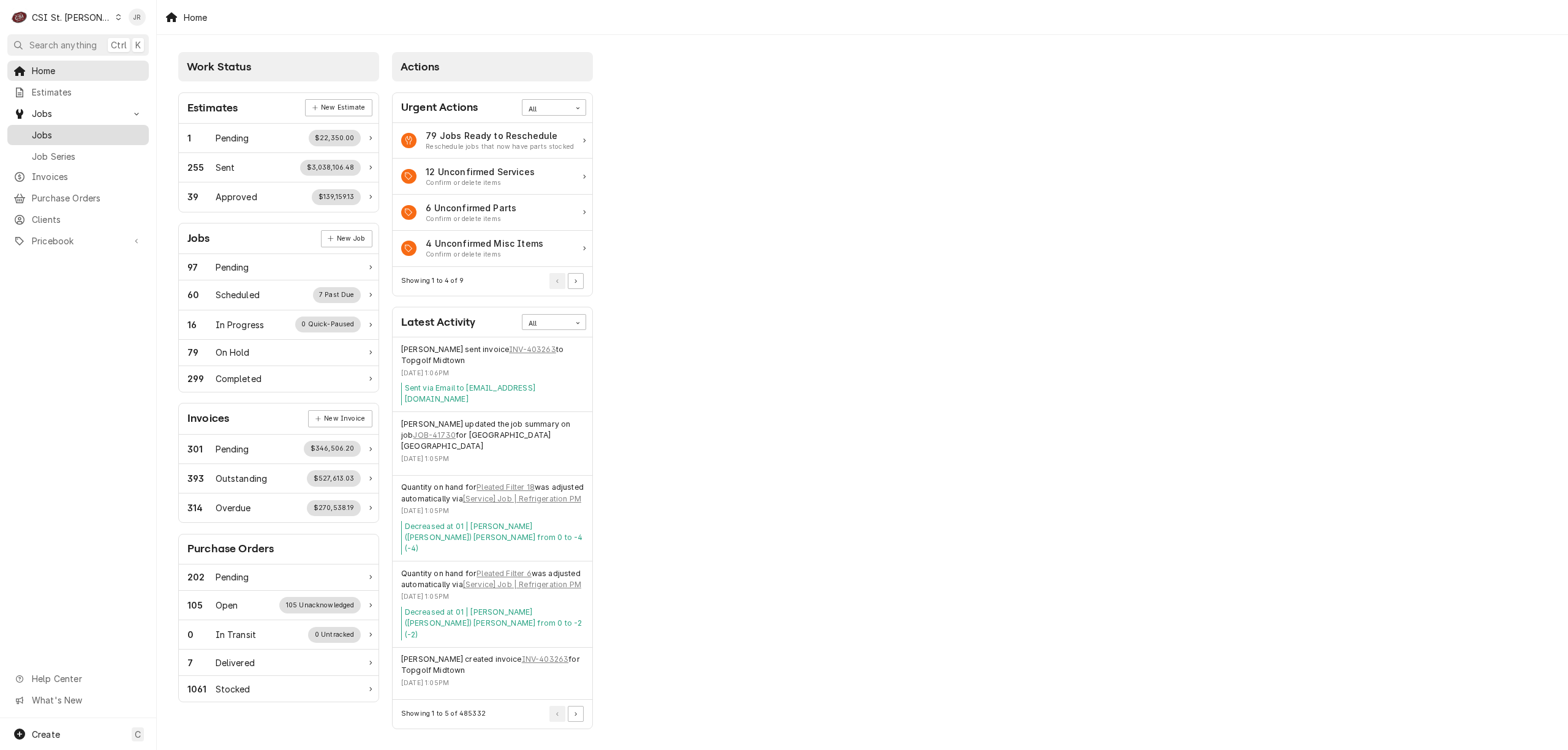
click at [55, 130] on span "Jobs" at bounding box center [87, 135] width 111 height 13
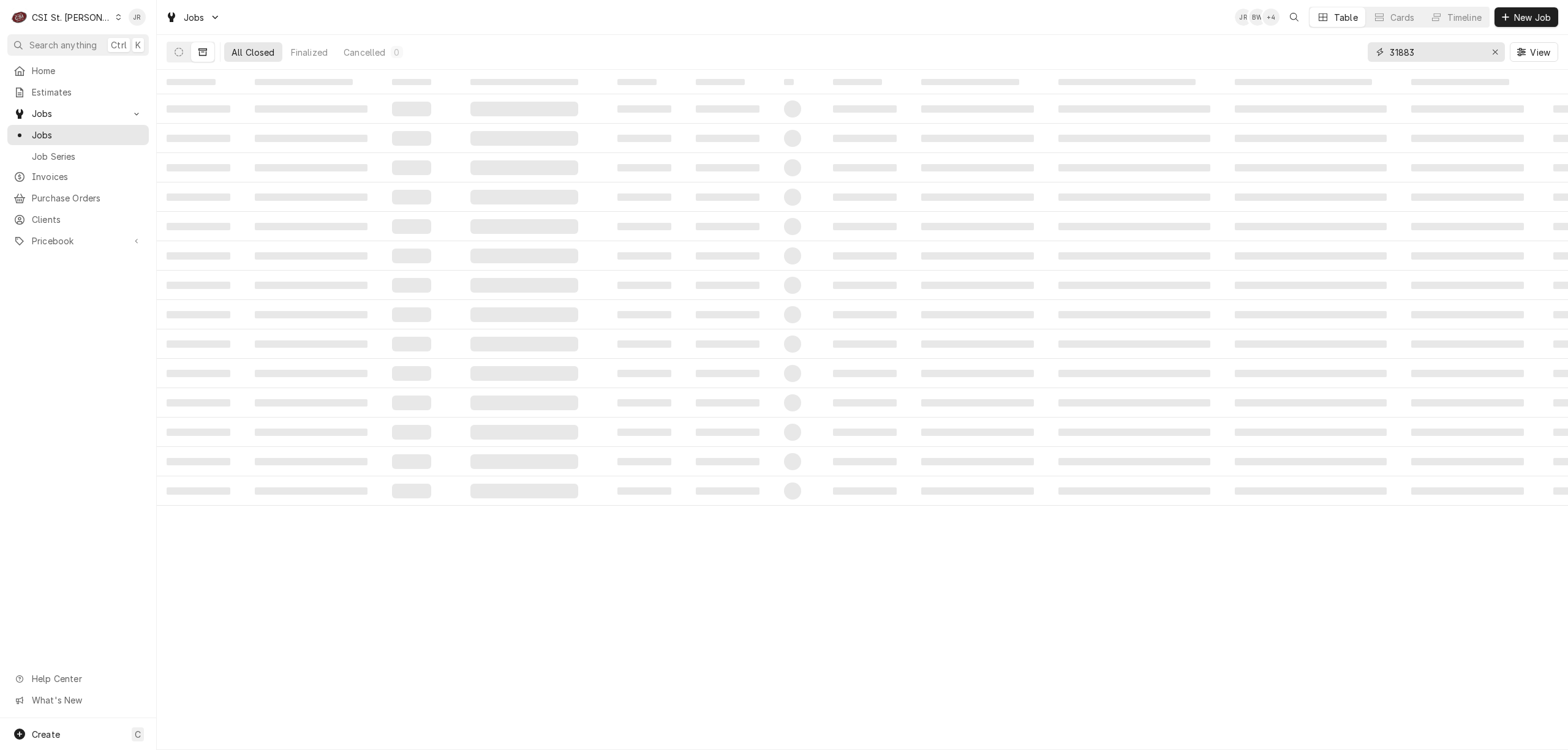
click at [1430, 55] on input "31883" at bounding box center [1435, 51] width 92 height 20
click at [1429, 54] on input "31883" at bounding box center [1435, 51] width 92 height 20
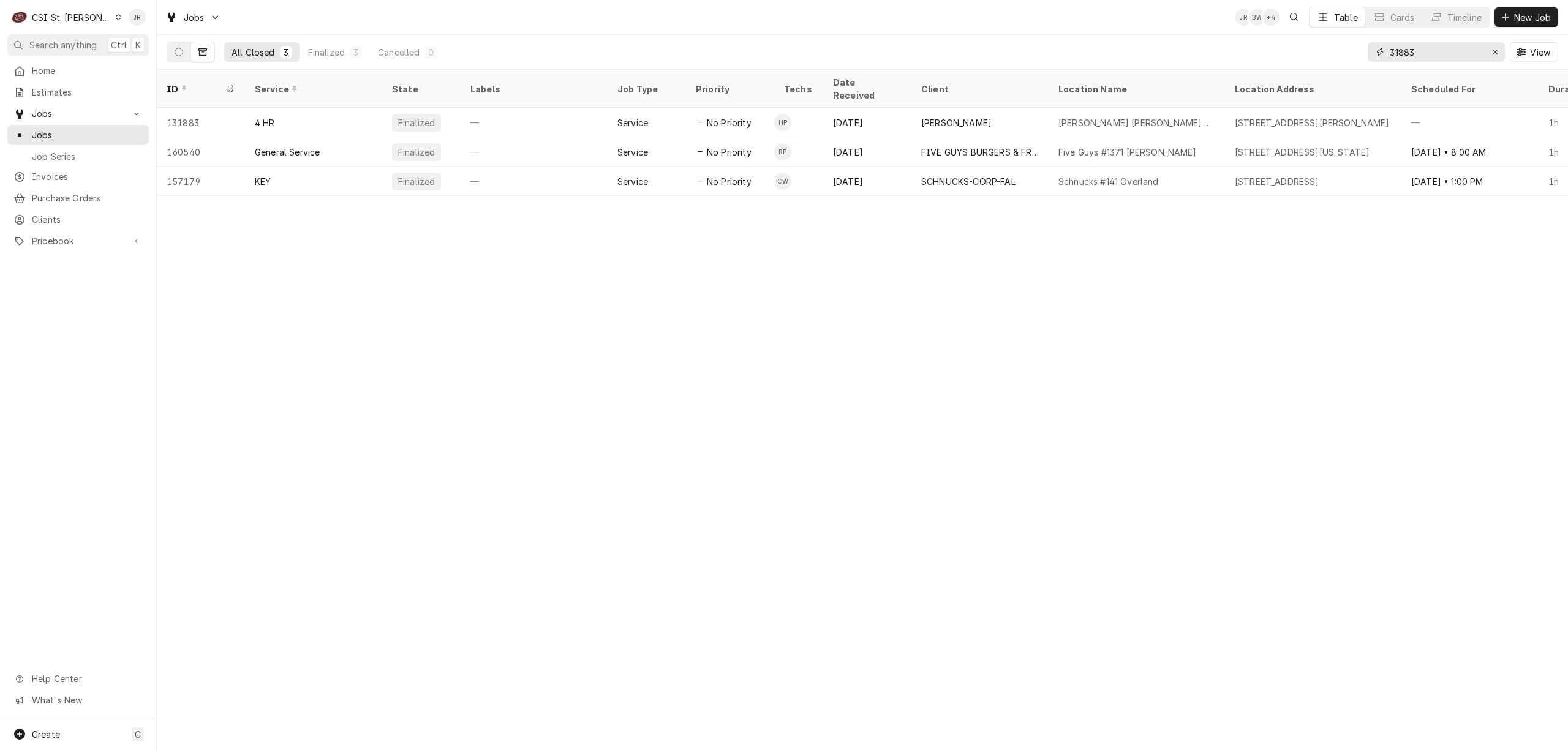
click at [1428, 50] on input "31883" at bounding box center [1435, 51] width 92 height 20
drag, startPoint x: 1428, startPoint y: 52, endPoint x: 1100, endPoint y: 10, distance: 330.7
click at [1100, 11] on div "Jobs JR BW + 4 Table Cards Timeline New Job All Closed 3 Finalized 3 Cancelled …" at bounding box center [862, 35] width 1411 height 69
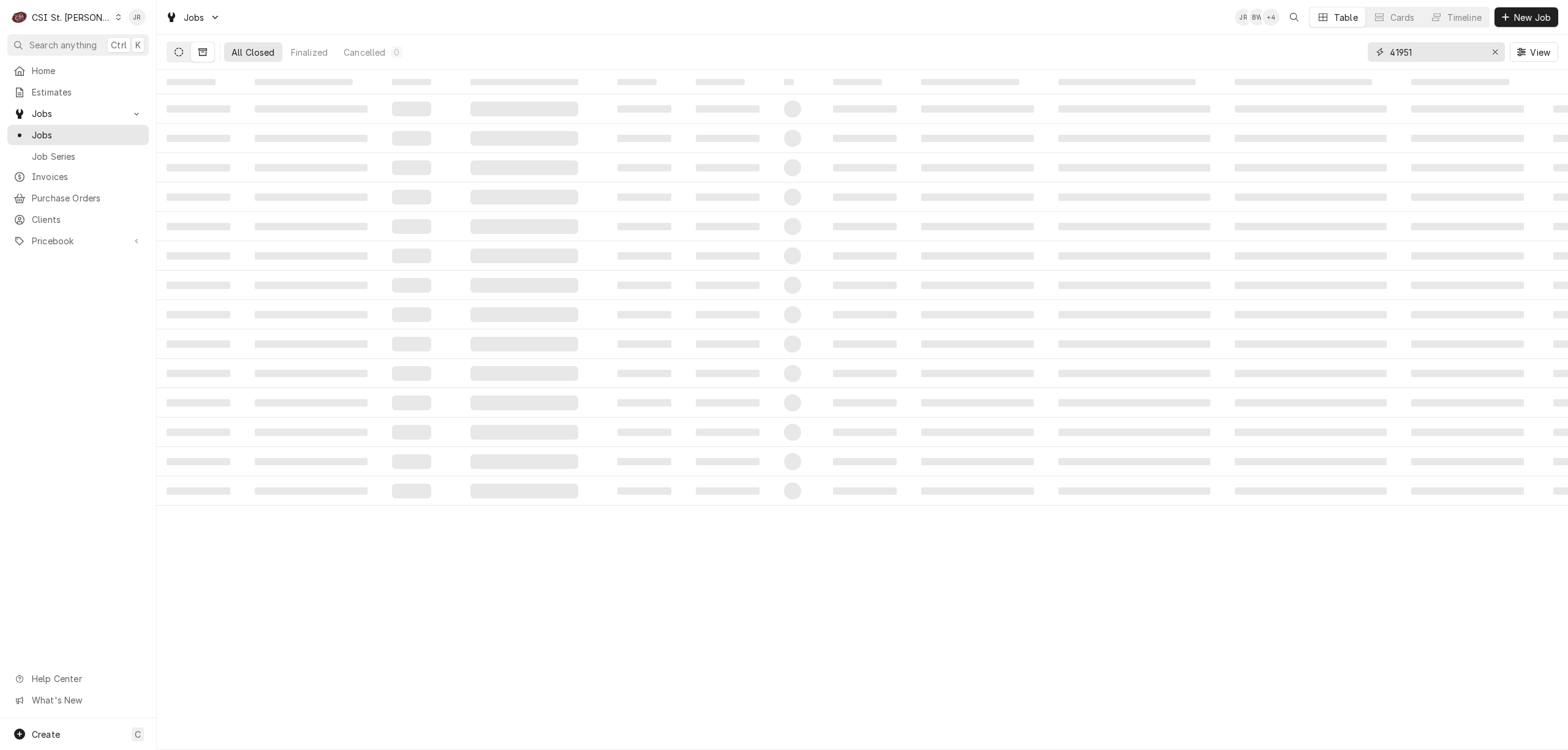
type input "41951"
click at [178, 54] on icon "Dynamic Content Wrapper" at bounding box center [179, 51] width 9 height 9
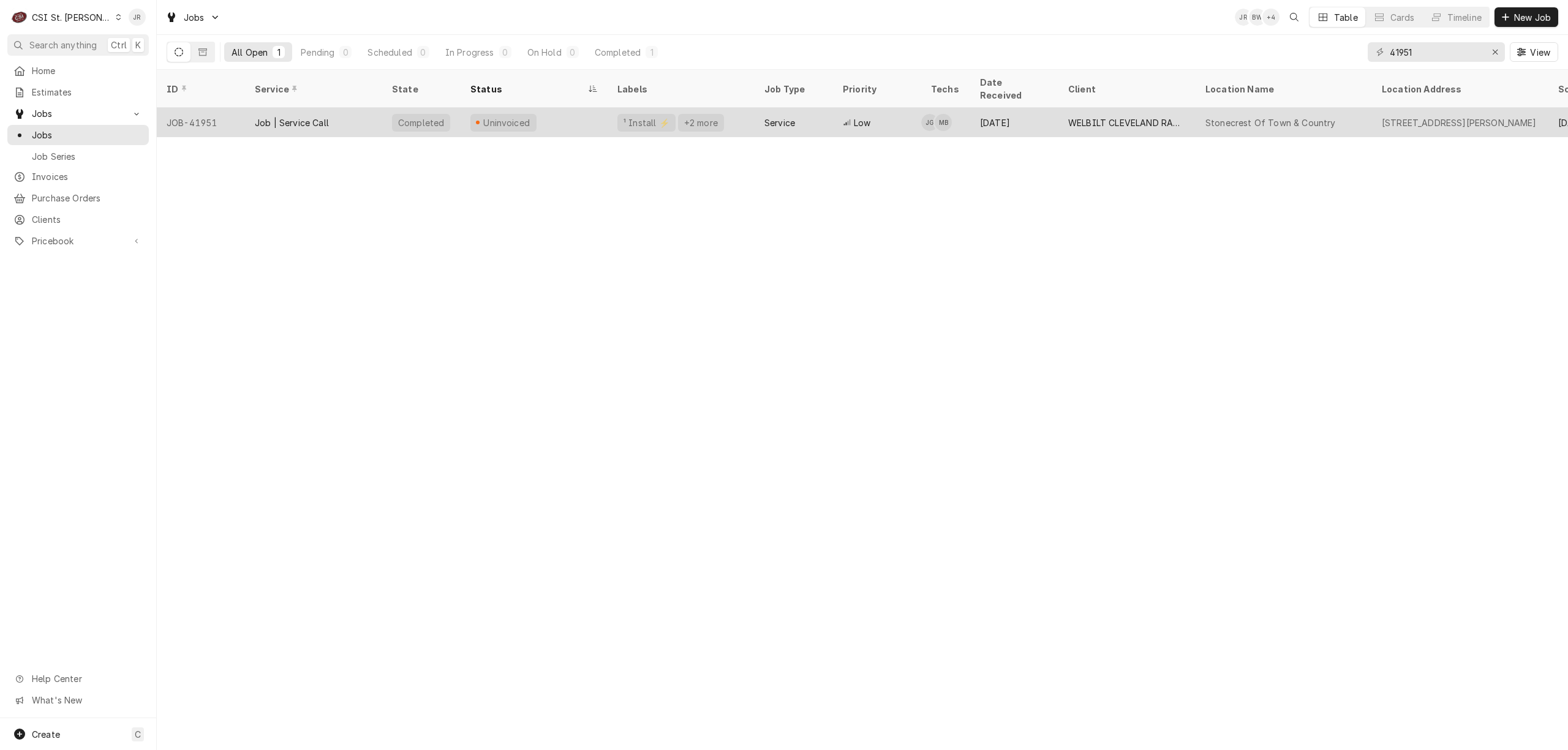
click at [329, 111] on div "Job | Service Call" at bounding box center [314, 122] width 137 height 29
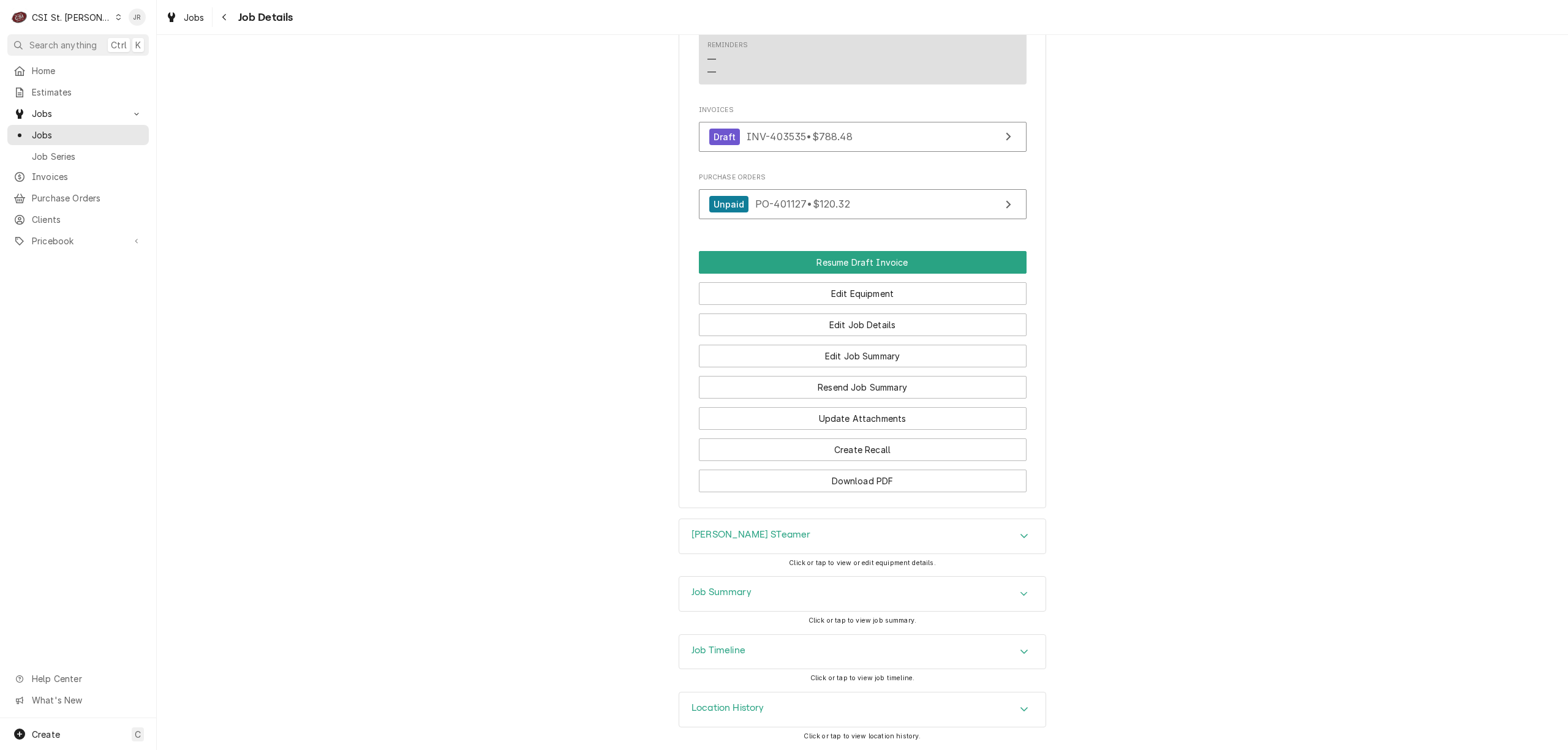
scroll to position [1192, 0]
click at [763, 591] on div "Job Summary" at bounding box center [863, 593] width 367 height 34
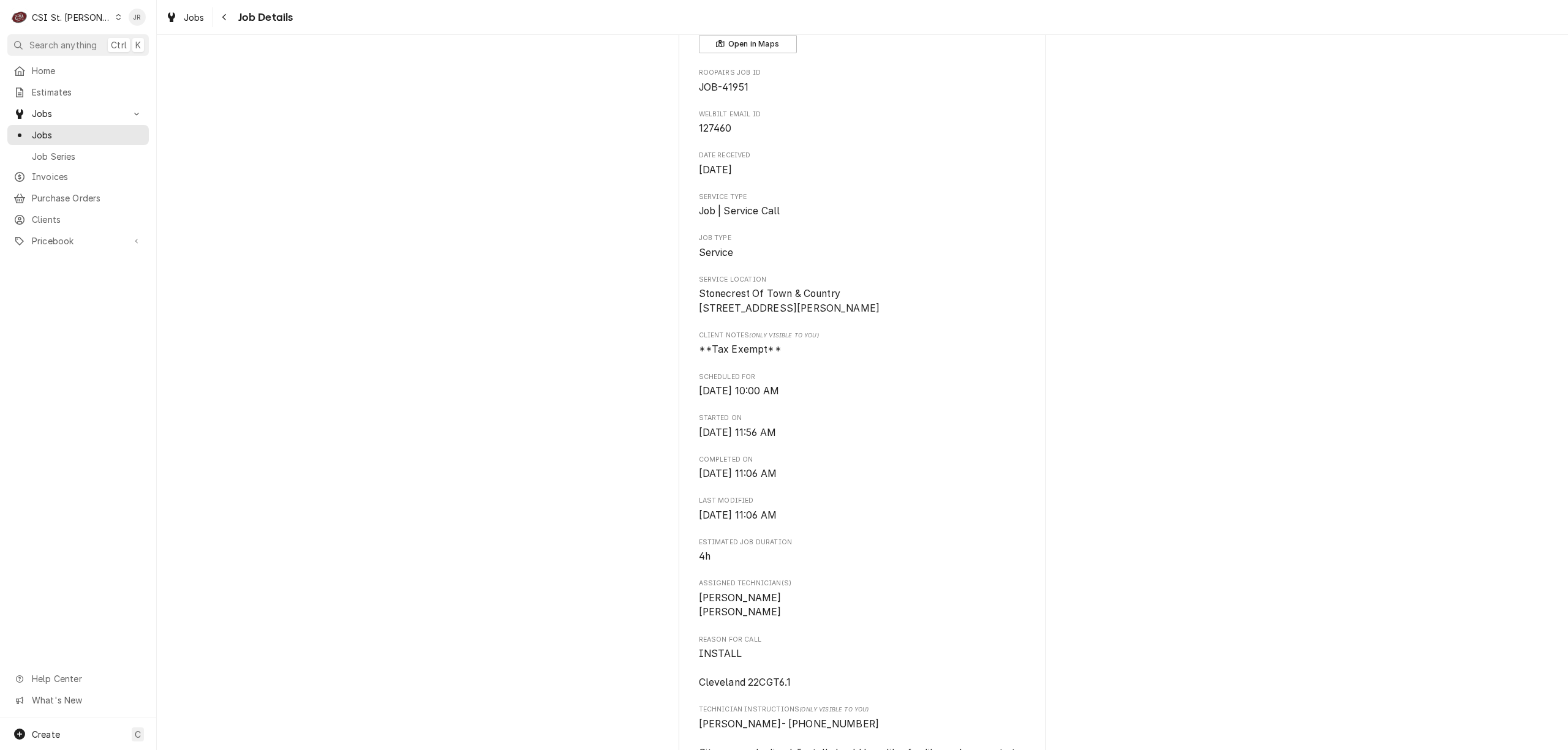
scroll to position [0, 0]
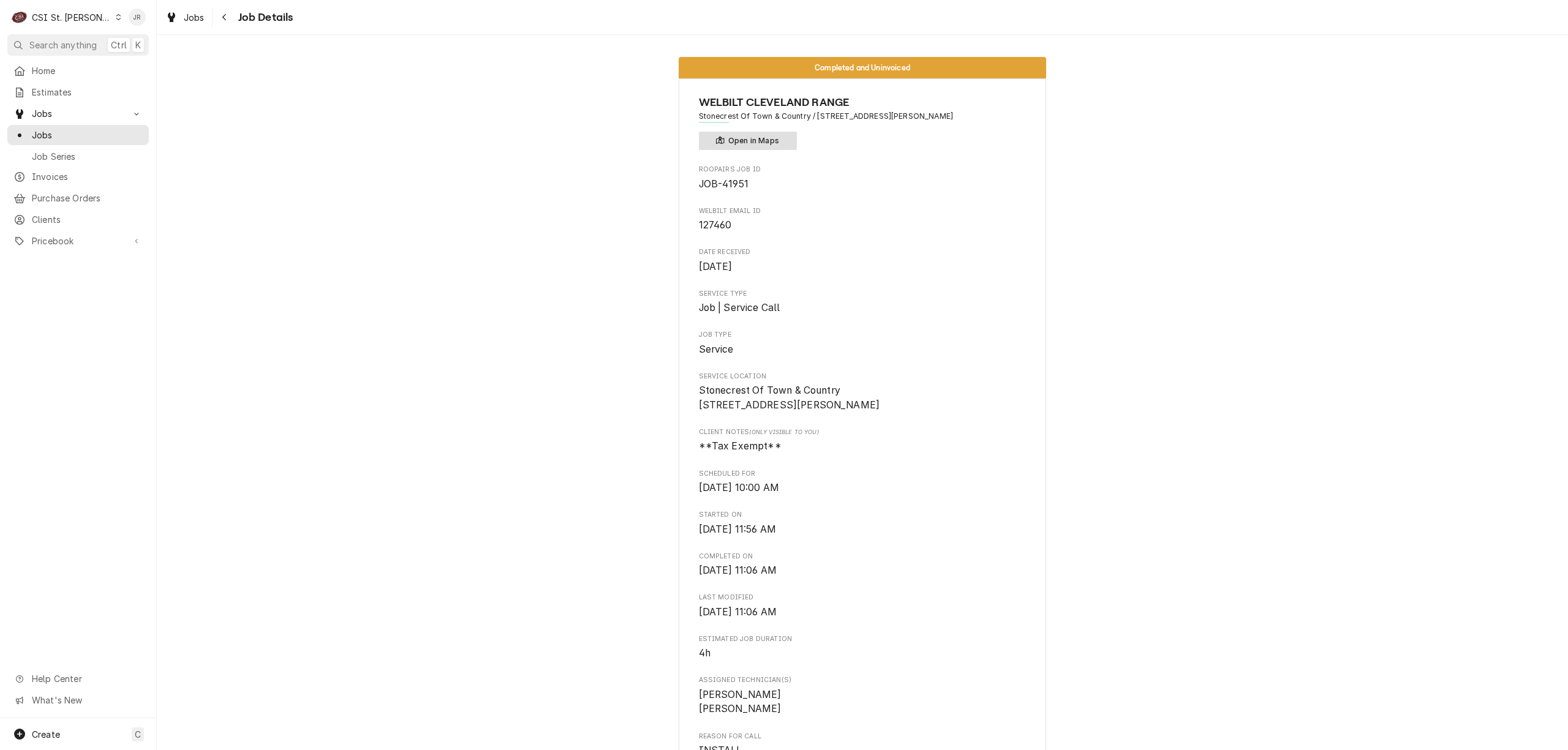
click at [757, 140] on button "Open in Maps" at bounding box center [748, 141] width 98 height 18
click at [734, 182] on span "JOB-41951" at bounding box center [724, 184] width 50 height 12
click at [735, 182] on span "JOB-41951" at bounding box center [724, 184] width 50 height 12
copy span "41951"
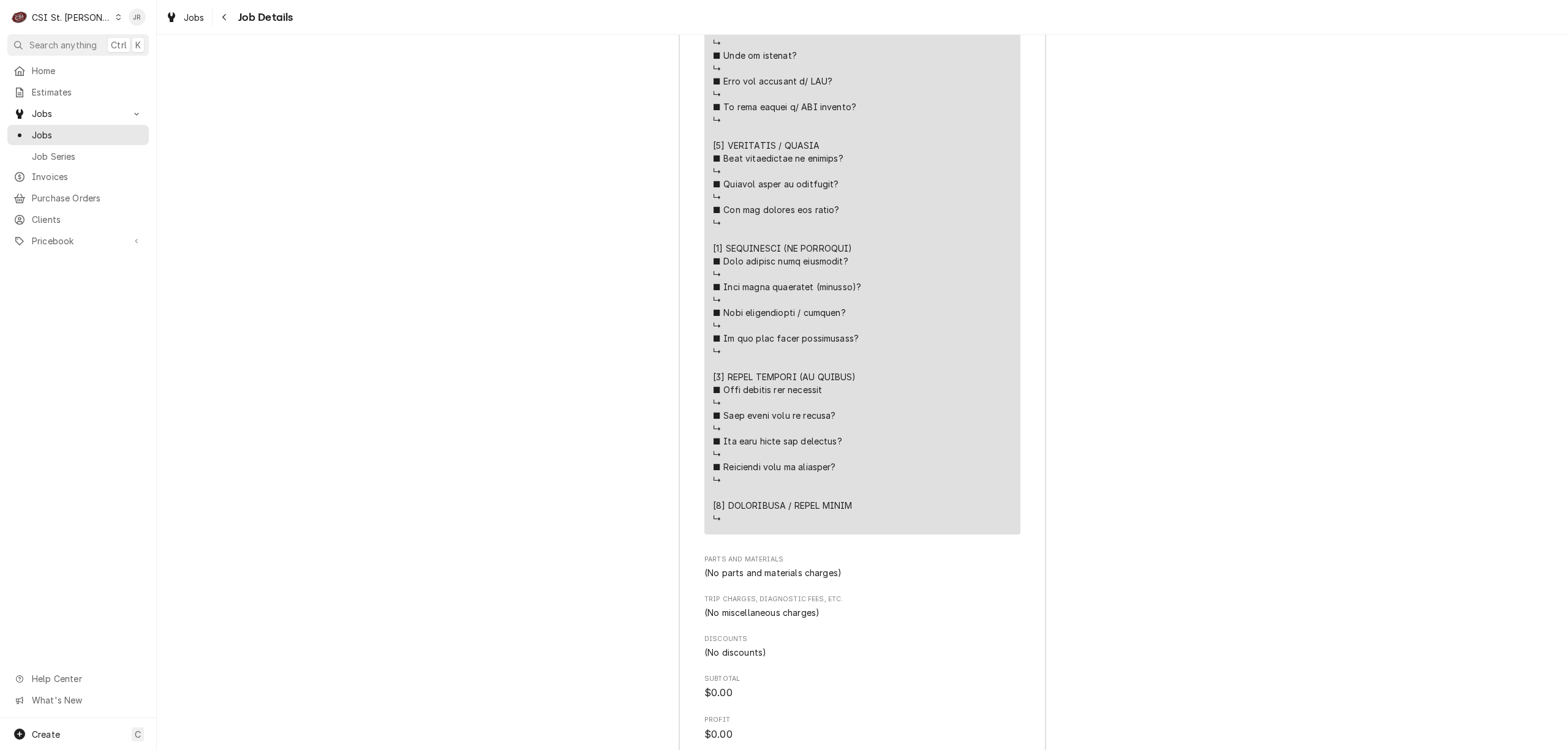
scroll to position [2675, 0]
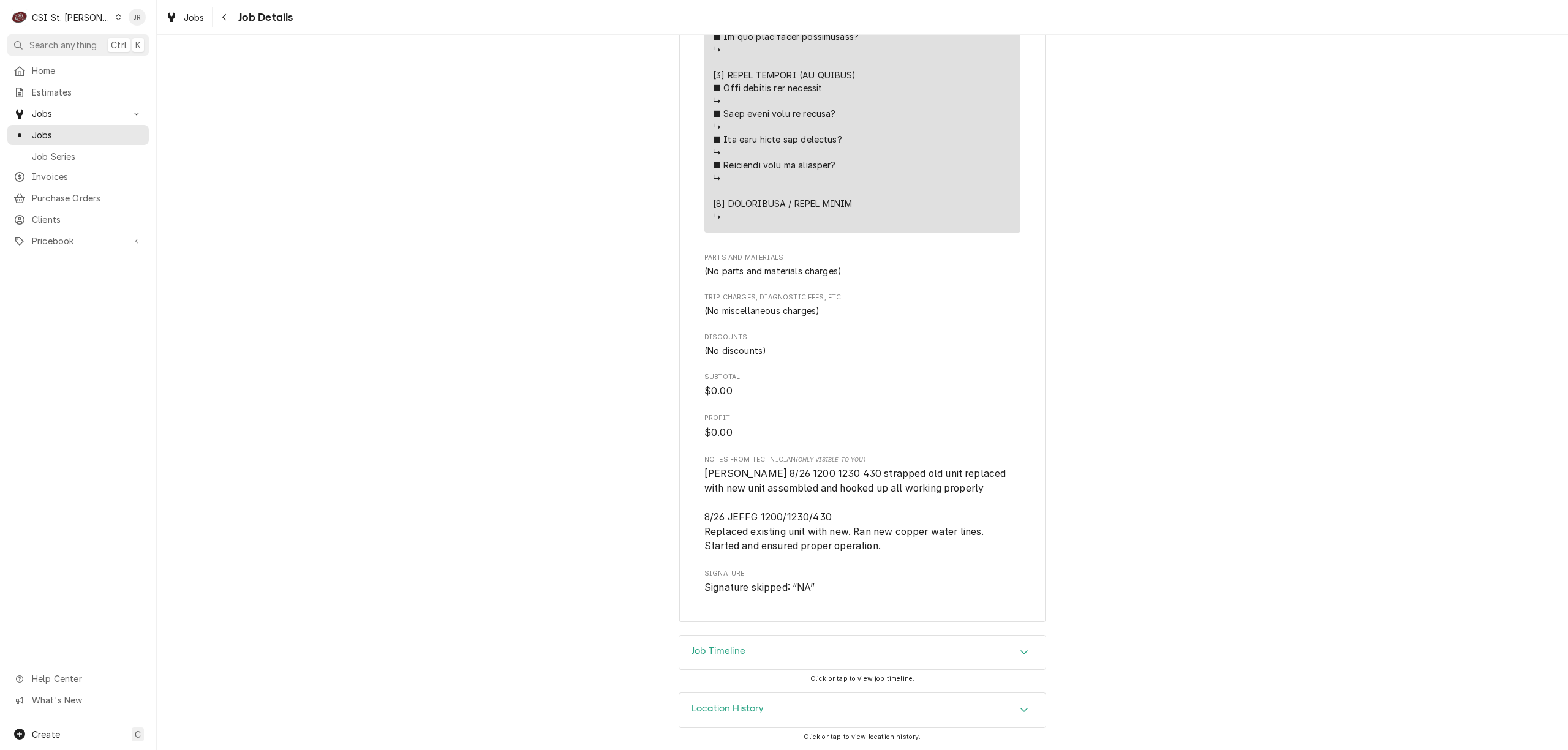
click at [62, 17] on div "CSI St. [PERSON_NAME]" at bounding box center [71, 17] width 80 height 13
click at [137, 27] on div "CSI Kansas City." at bounding box center [189, 24] width 164 height 13
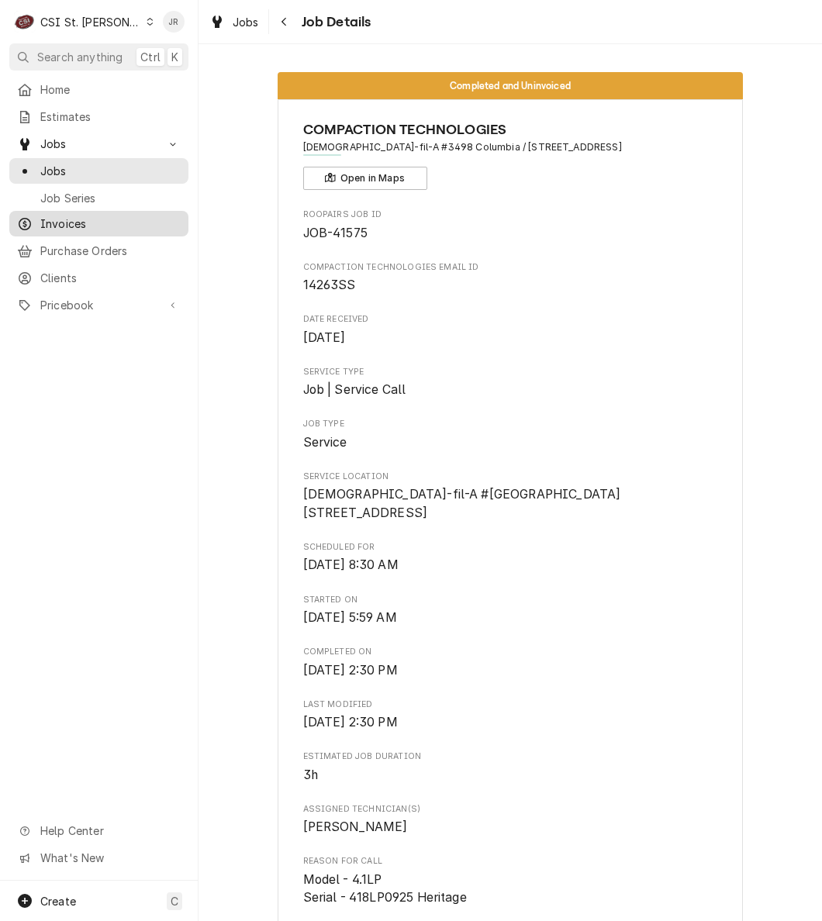
click at [85, 220] on span "Invoices" at bounding box center [110, 224] width 140 height 16
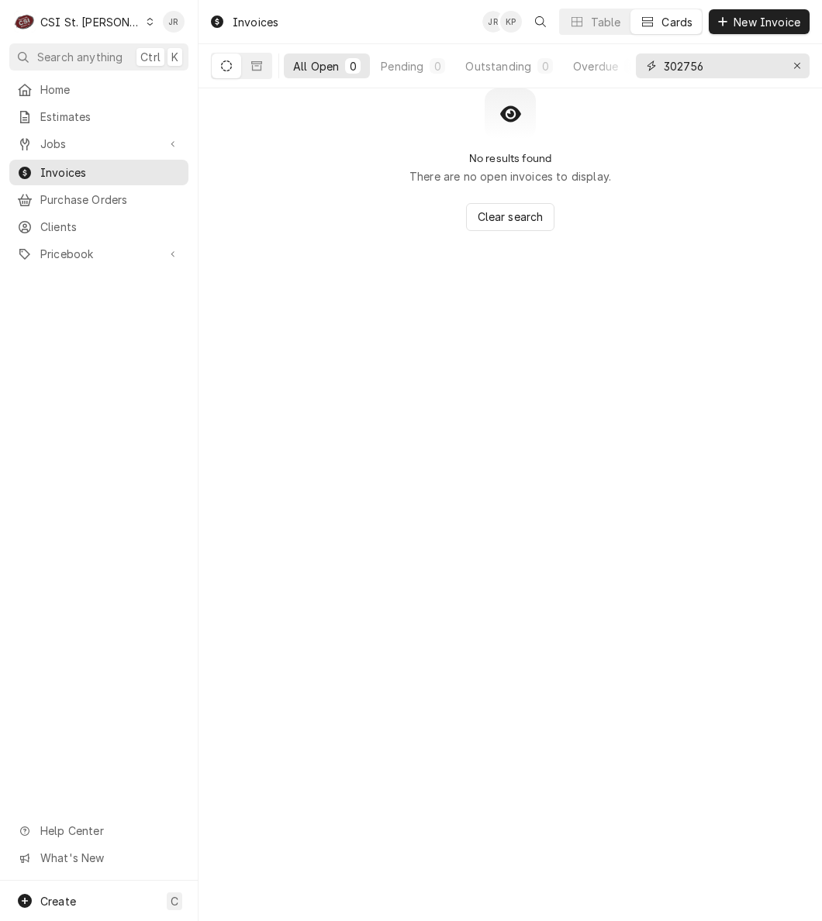
click at [674, 68] on input "302756" at bounding box center [722, 65] width 116 height 25
paste input "403535"
type input "403535"
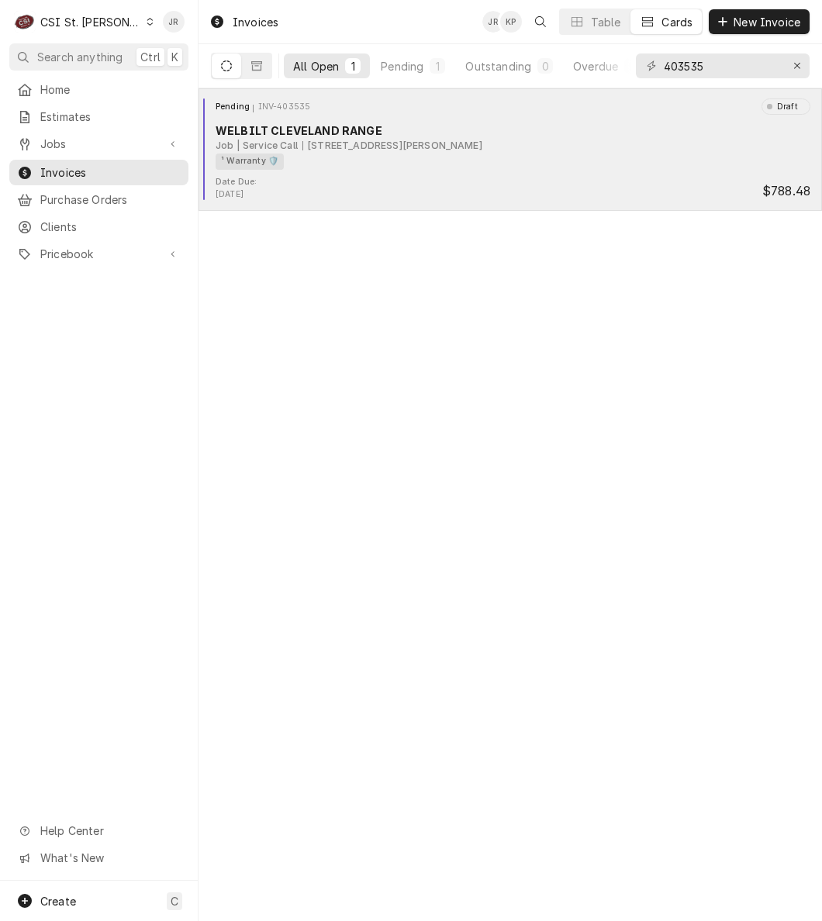
click at [345, 134] on div "WELBILT CLEVELAND RANGE" at bounding box center [513, 130] width 595 height 16
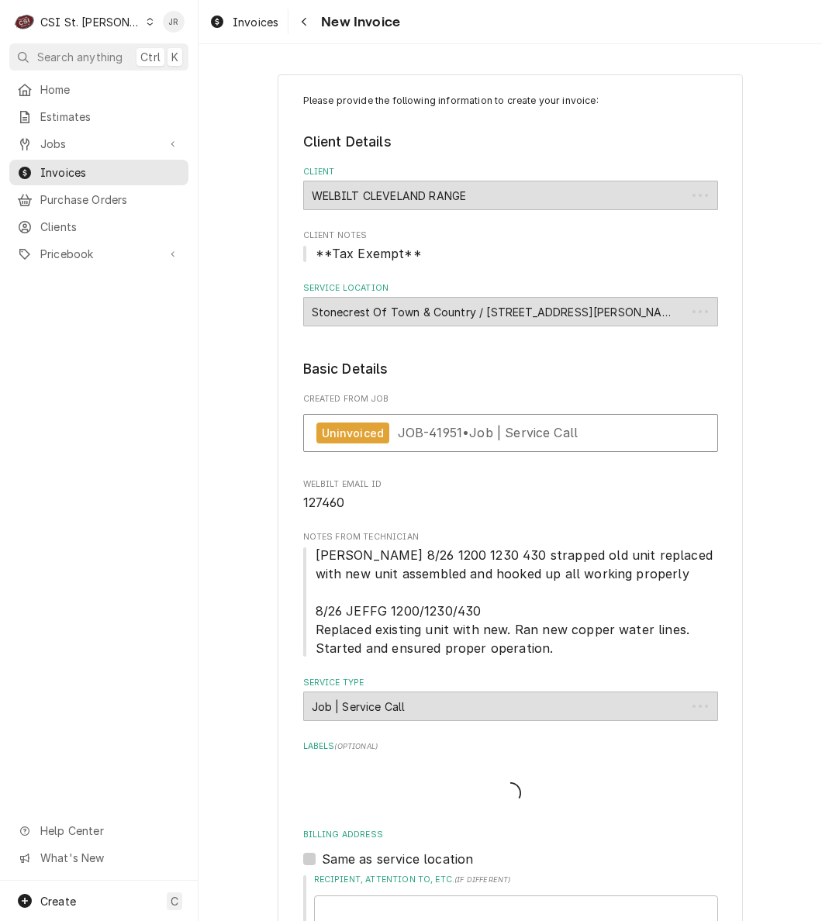
drag, startPoint x: 3, startPoint y: 259, endPoint x: -16, endPoint y: 259, distance: 18.6
click at [0, 259] on html "C CSI St. [PERSON_NAME] Search anything Ctrl K Home Estimates Jobs Jobs Job Ser…" at bounding box center [411, 460] width 822 height 921
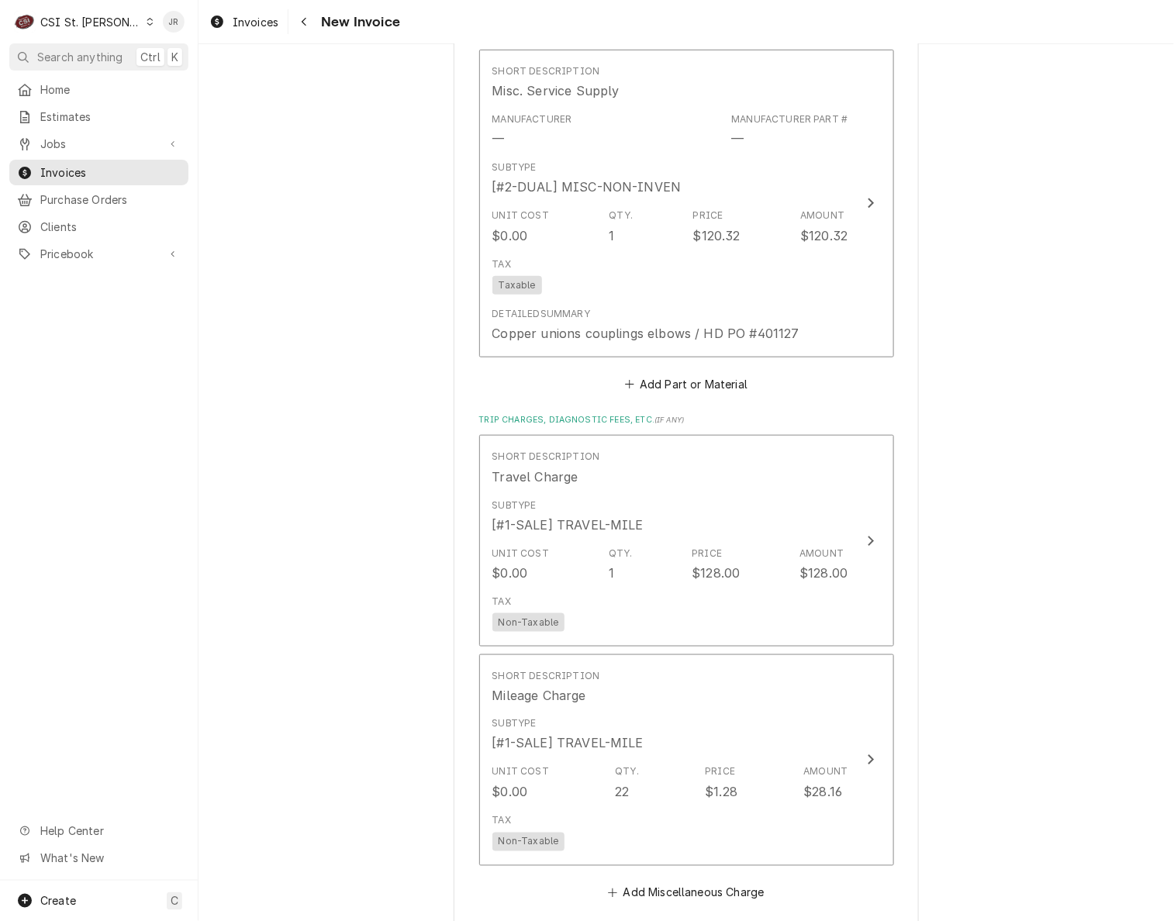
scroll to position [2067, 0]
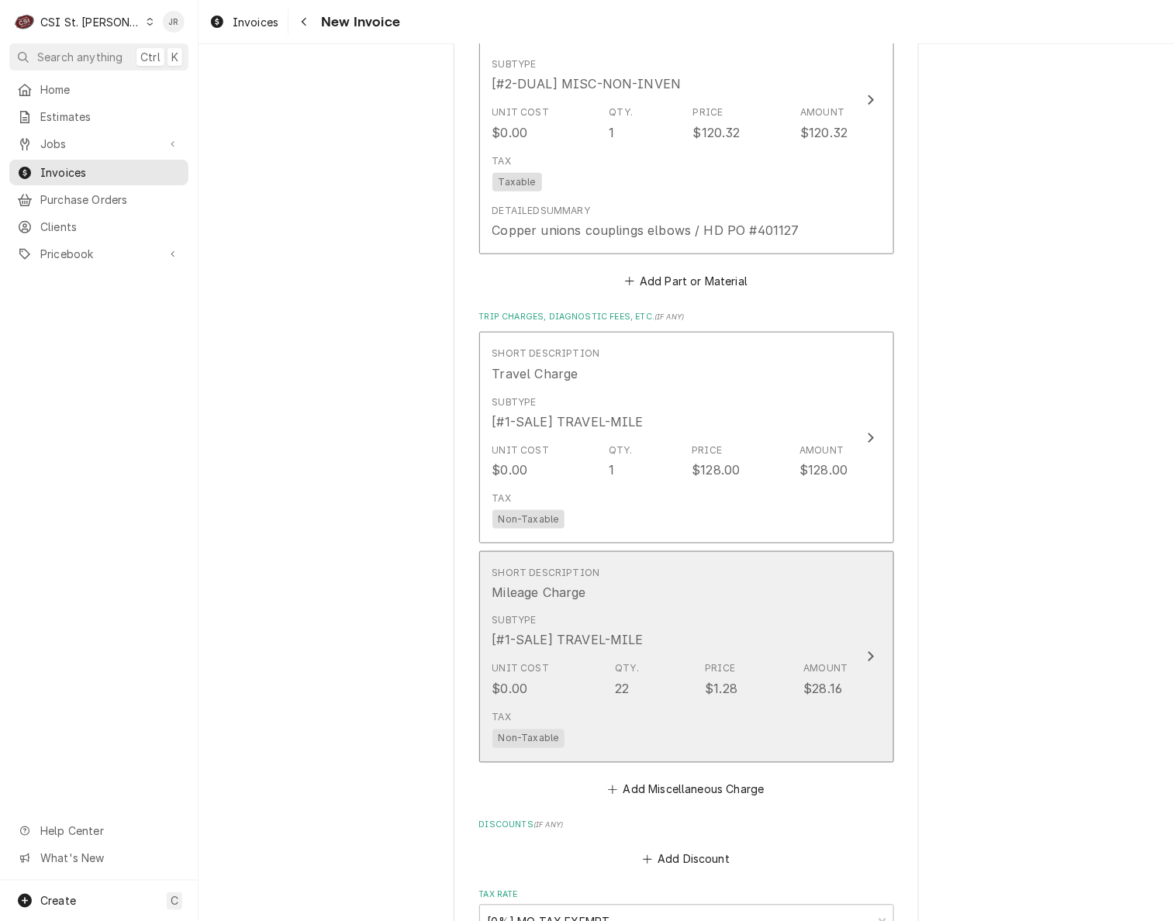
click at [681, 621] on div "Subtype [#1-SALE] TRAVEL-MILE" at bounding box center [670, 632] width 356 height 48
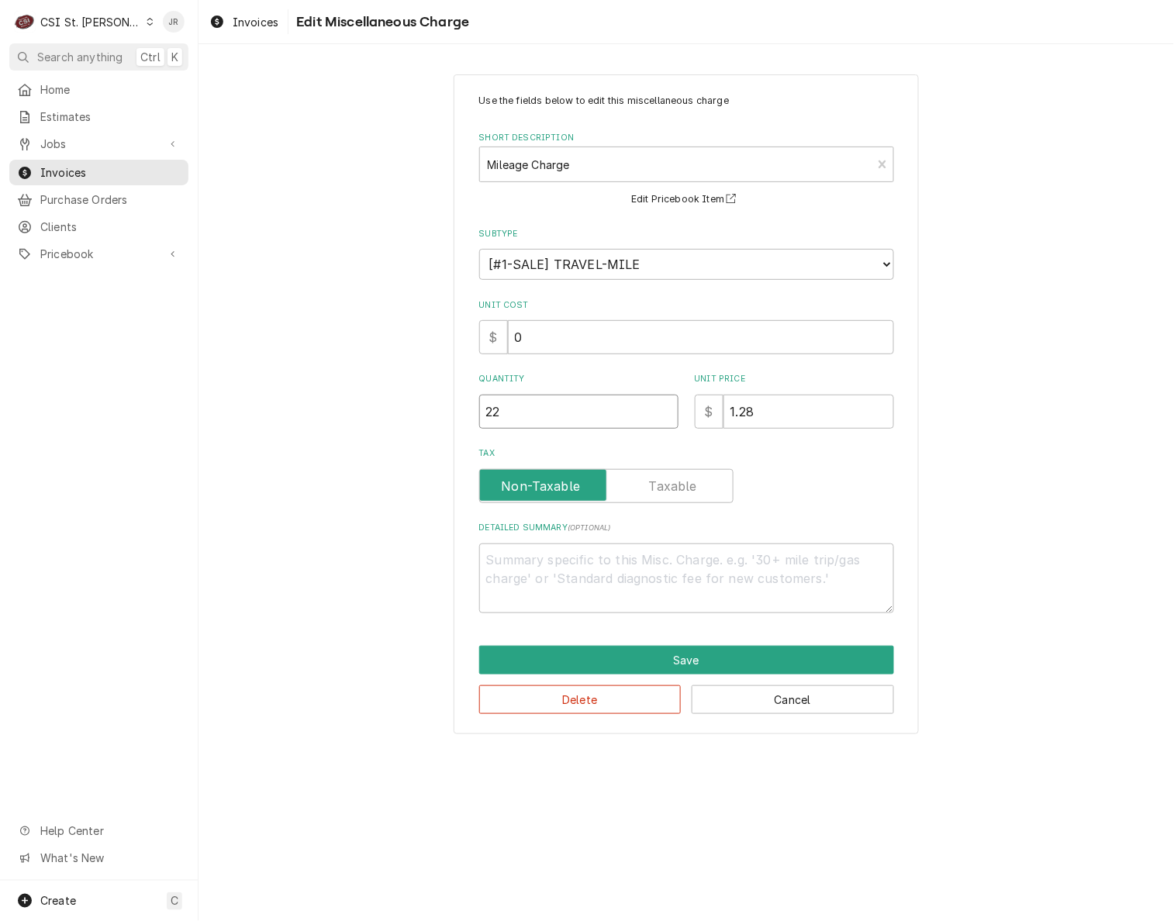
drag, startPoint x: 531, startPoint y: 408, endPoint x: 183, endPoint y: 377, distance: 349.5
click at [183, 377] on div "C CSI St. [PERSON_NAME] Search anything Ctrl K Home Estimates Jobs Jobs Job Ser…" at bounding box center [587, 460] width 1174 height 921
type textarea "x"
type input "4"
type textarea "x"
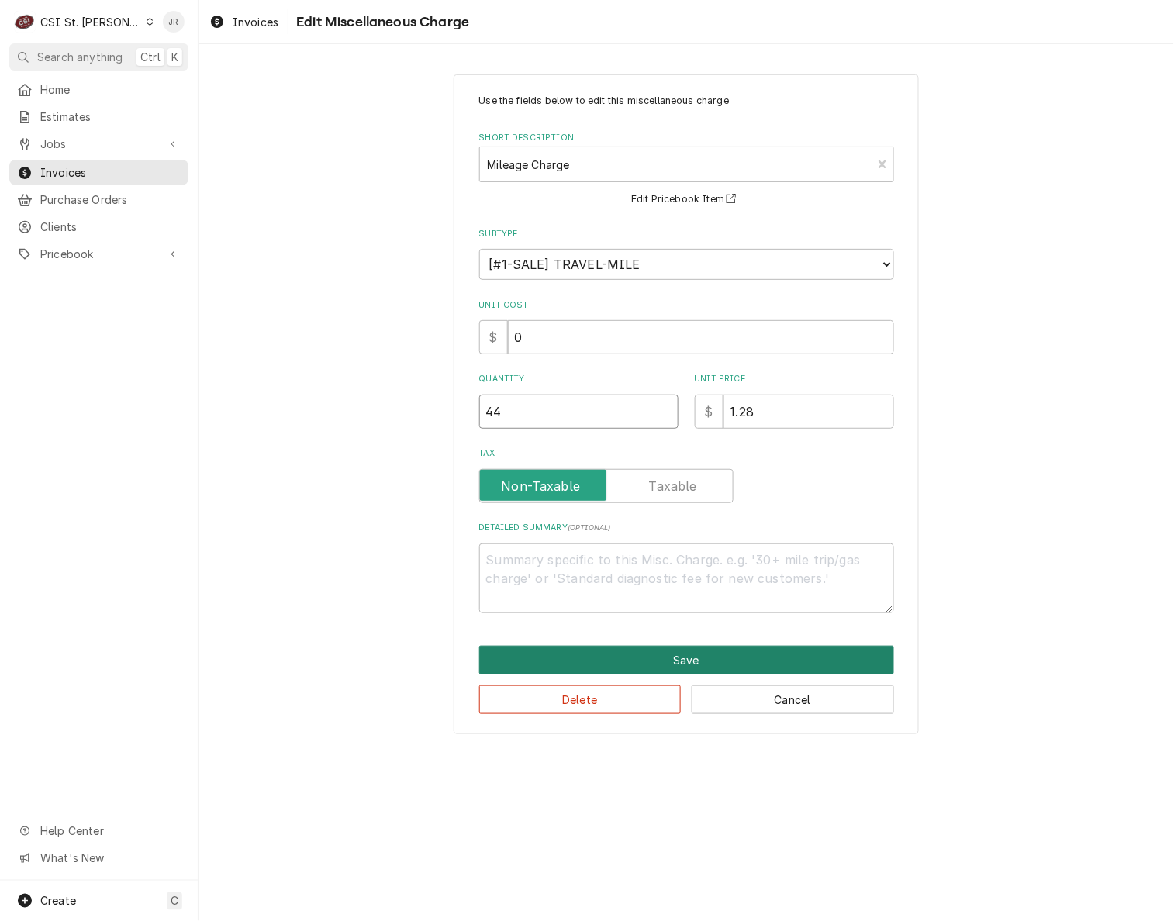
type input "44"
click at [592, 651] on button "Save" at bounding box center [686, 660] width 415 height 29
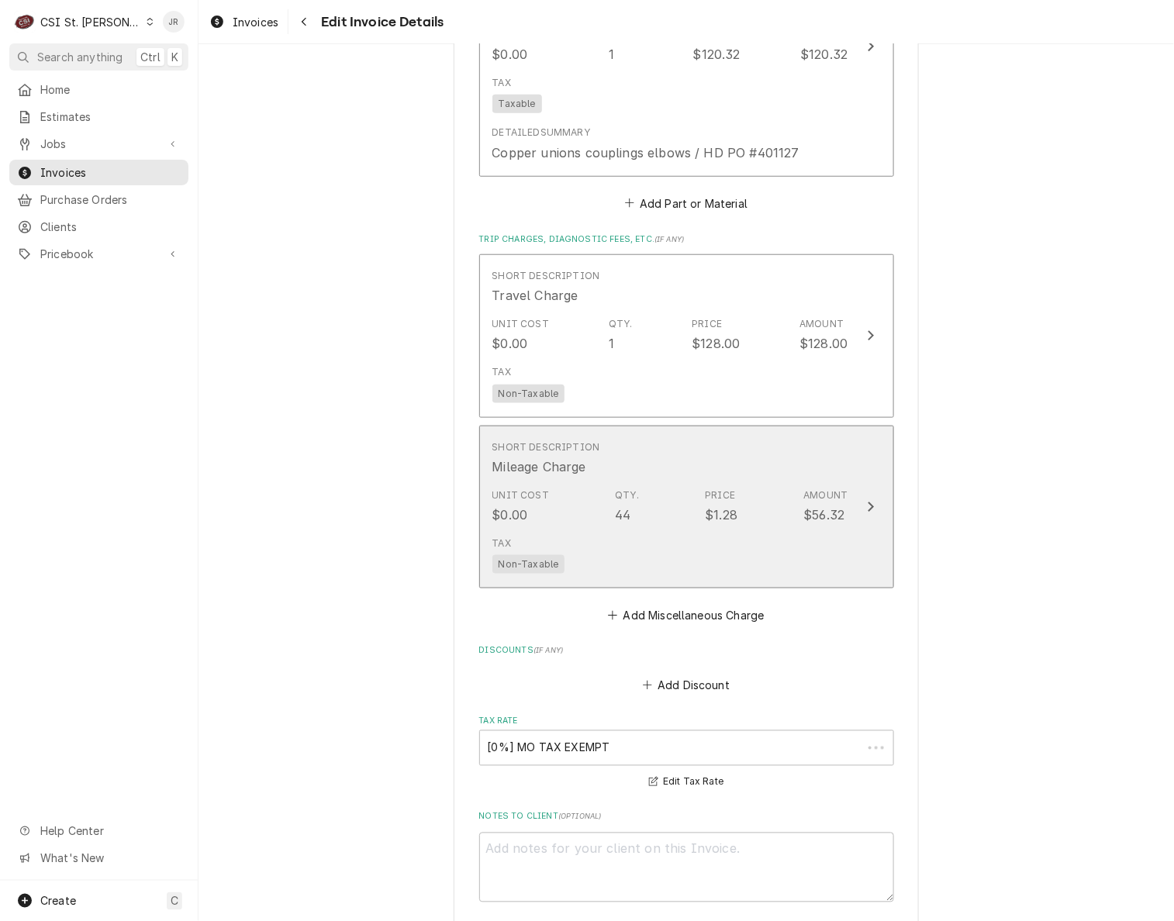
scroll to position [2145, 0]
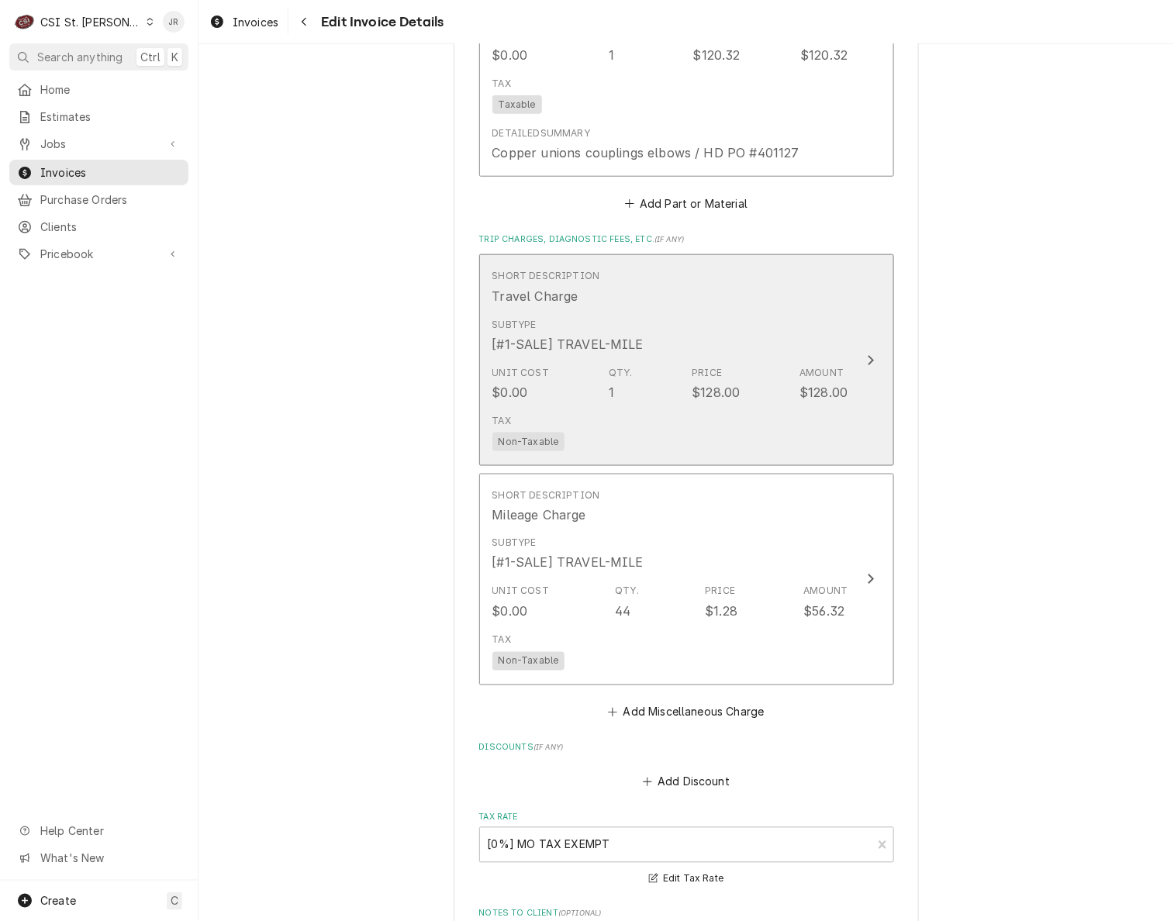
click at [820, 312] on div "Subtype [#1-SALE] TRAVEL-MILE" at bounding box center [670, 336] width 356 height 48
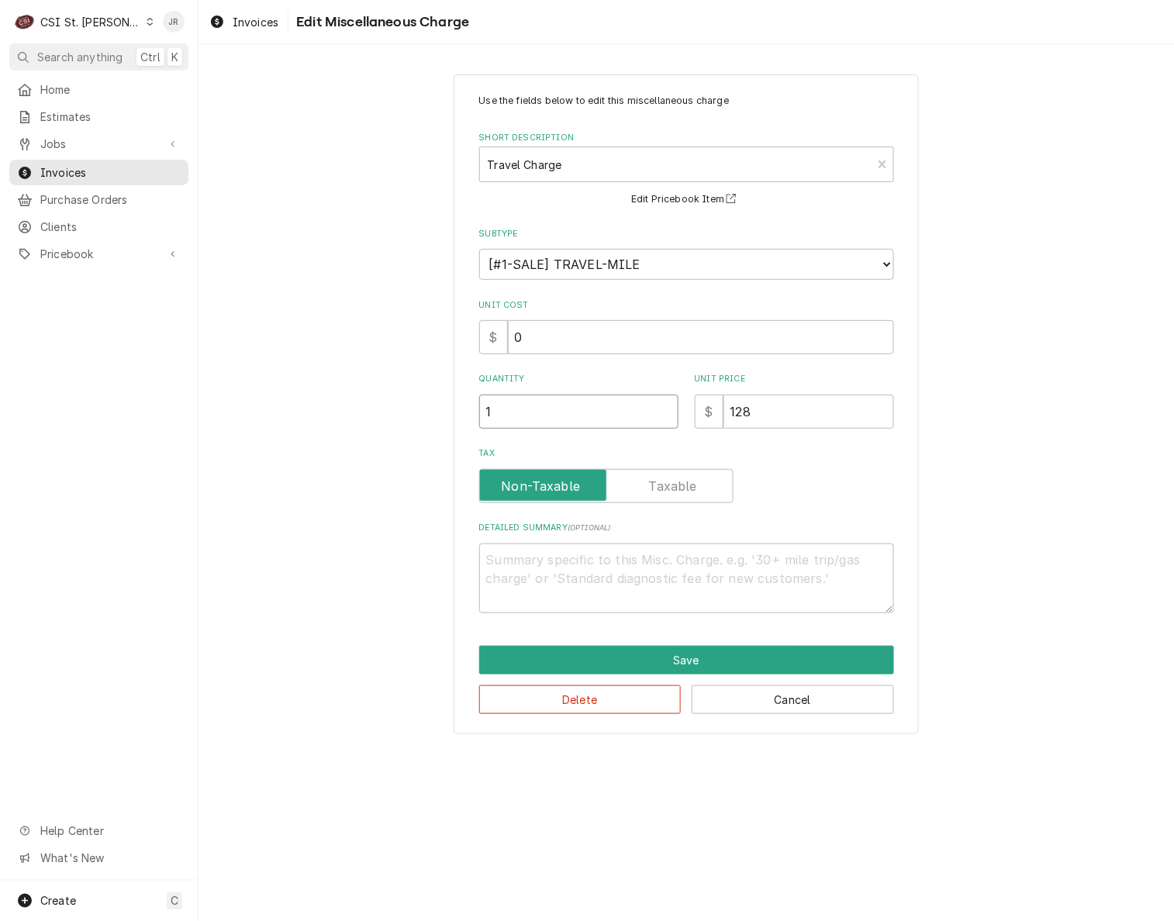
drag, startPoint x: 537, startPoint y: 397, endPoint x: 149, endPoint y: 319, distance: 395.3
click at [149, 319] on div "C CSI St. Louis JR Search anything Ctrl K Home Estimates Jobs Jobs Job Series I…" at bounding box center [587, 460] width 1174 height 921
type textarea "x"
type input "2"
drag, startPoint x: 600, startPoint y: 541, endPoint x: 593, endPoint y: 547, distance: 8.8
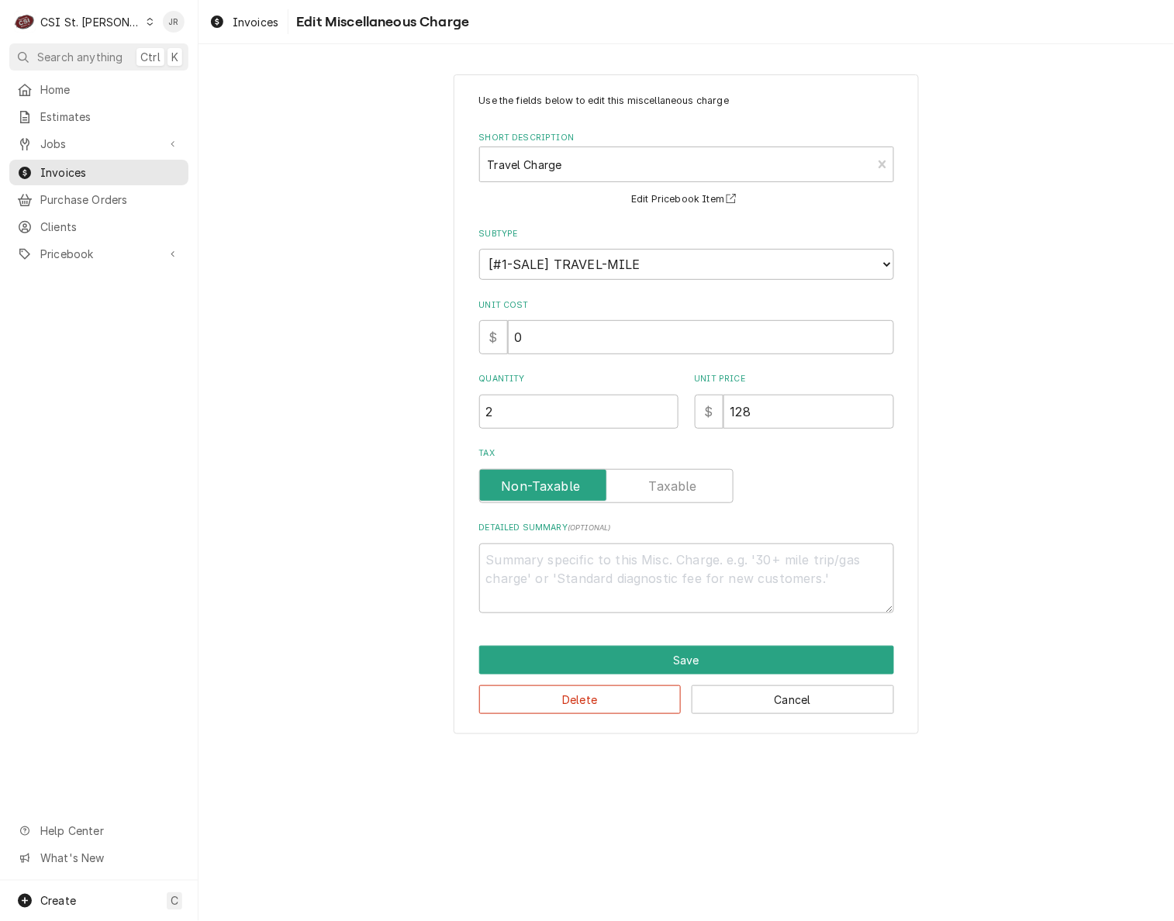
click at [597, 538] on div "Detailed Summary ( optional )" at bounding box center [686, 567] width 415 height 91
click at [609, 562] on textarea "Detailed Summary ( optional )" at bounding box center [686, 578] width 415 height 71
type textarea "x"
type textarea "T"
type textarea "x"
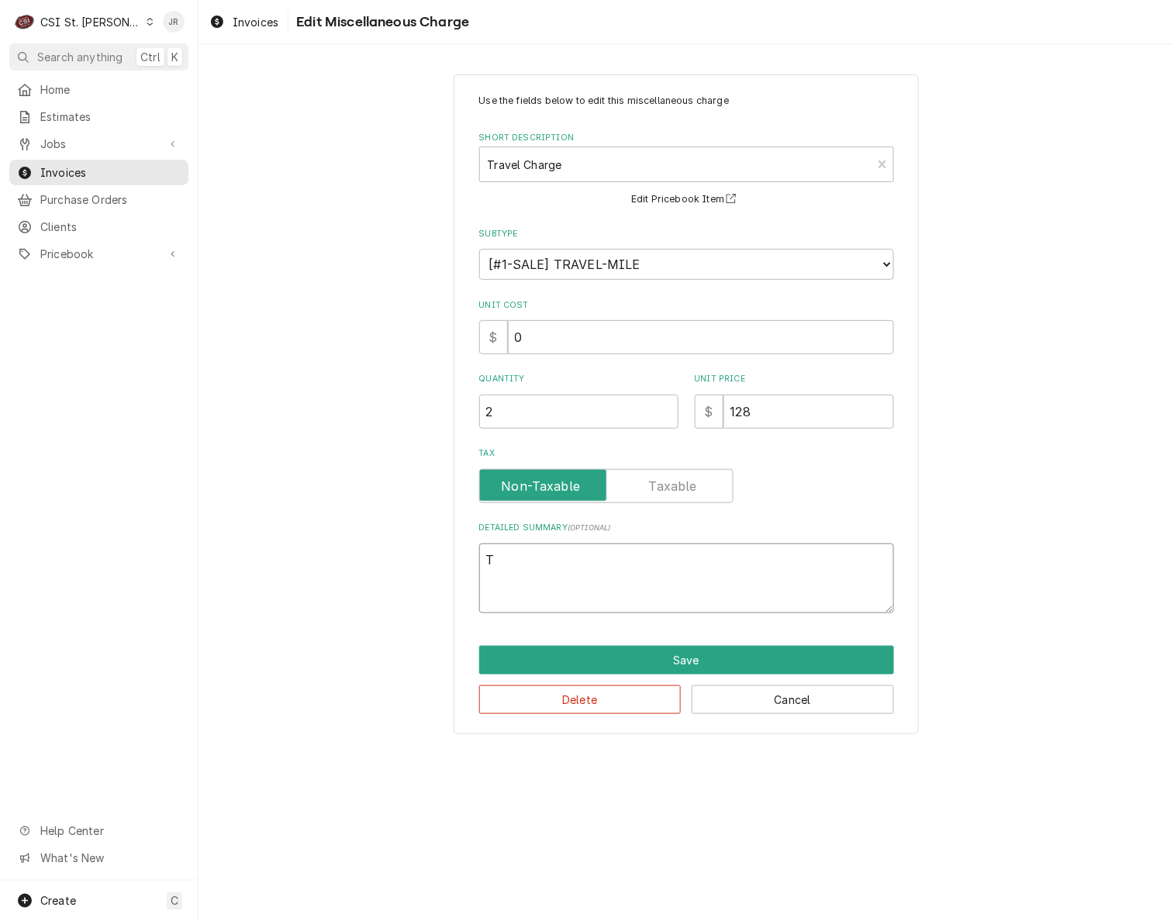
type textarea "Tw"
type textarea "x"
type textarea "Twe"
type textarea "x"
type textarea "Tweo"
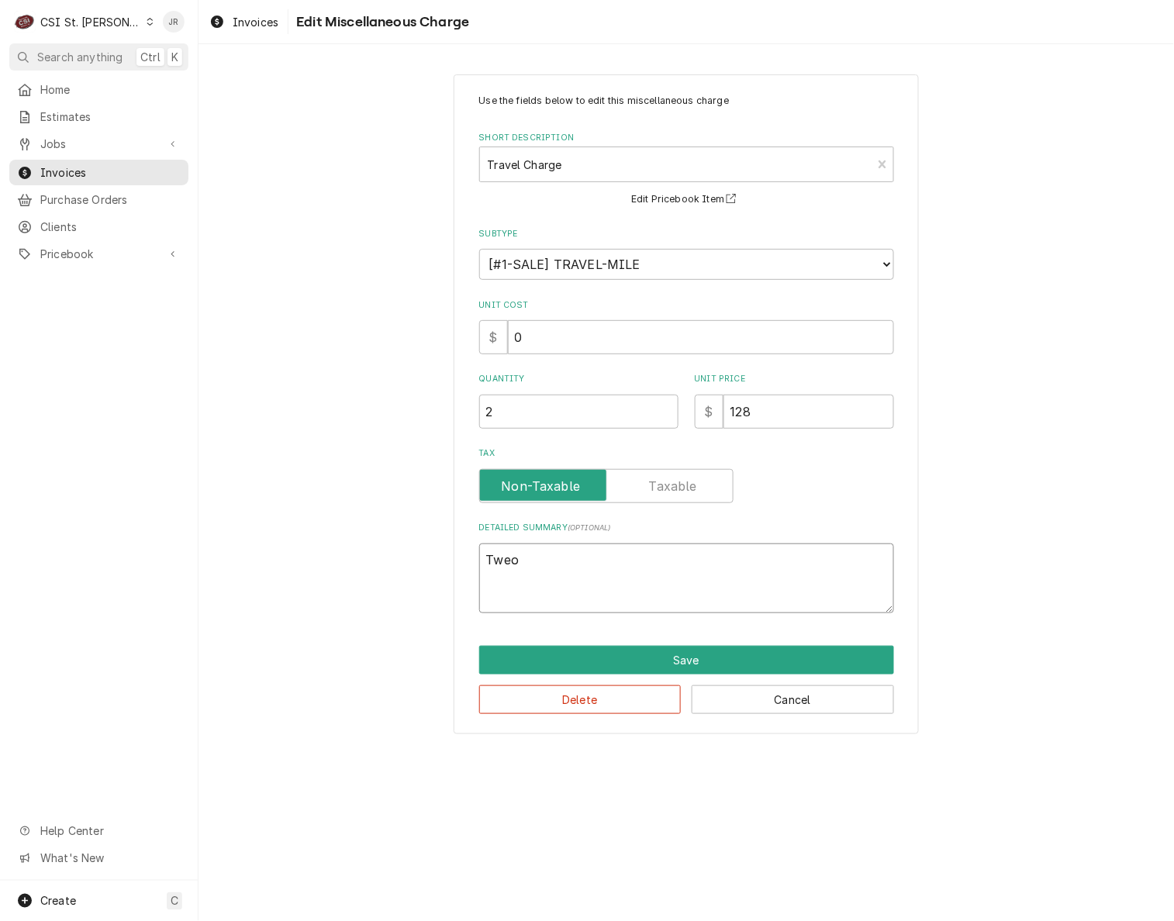
type textarea "x"
type textarea "Tweo"
type textarea "x"
type textarea "Tweo"
type textarea "x"
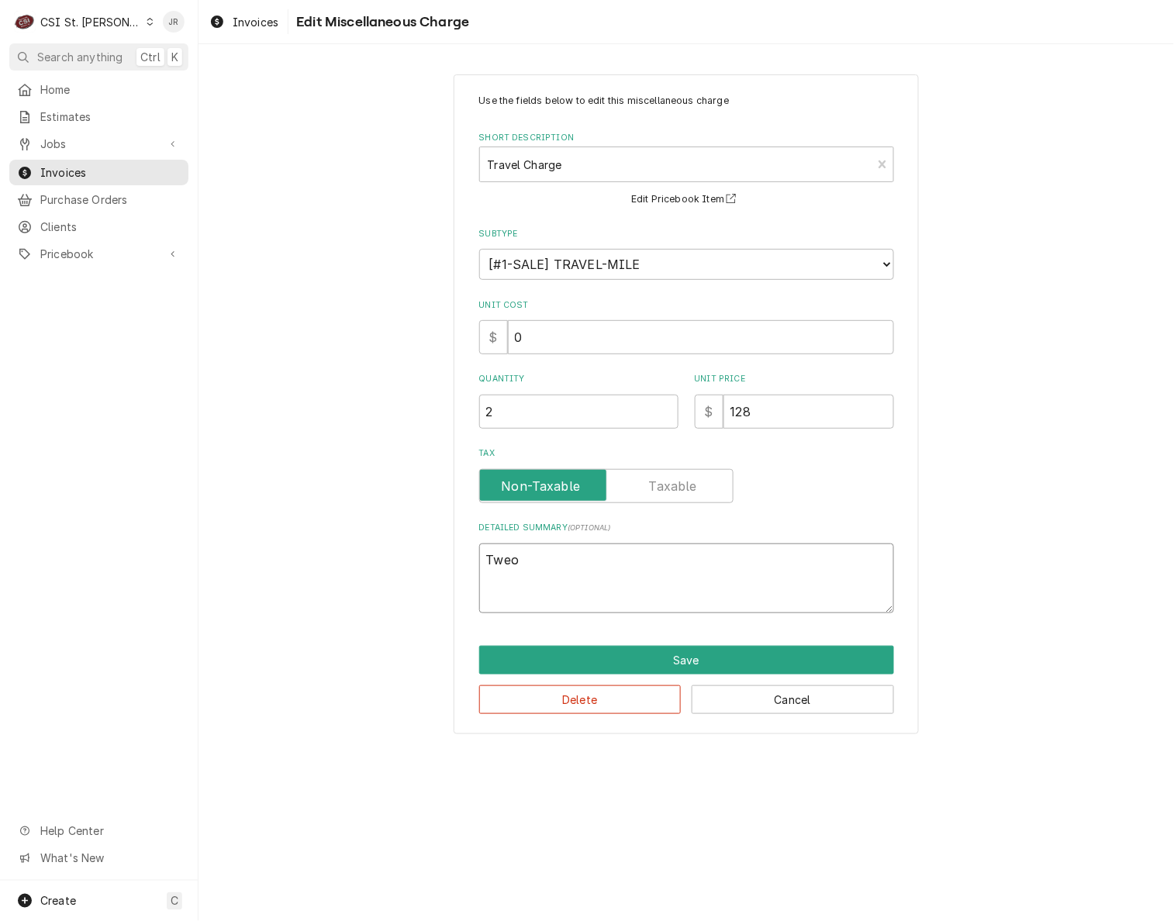
type textarea "Twe"
type textarea "x"
type textarea "Tweo"
type textarea "x"
type textarea "Twe"
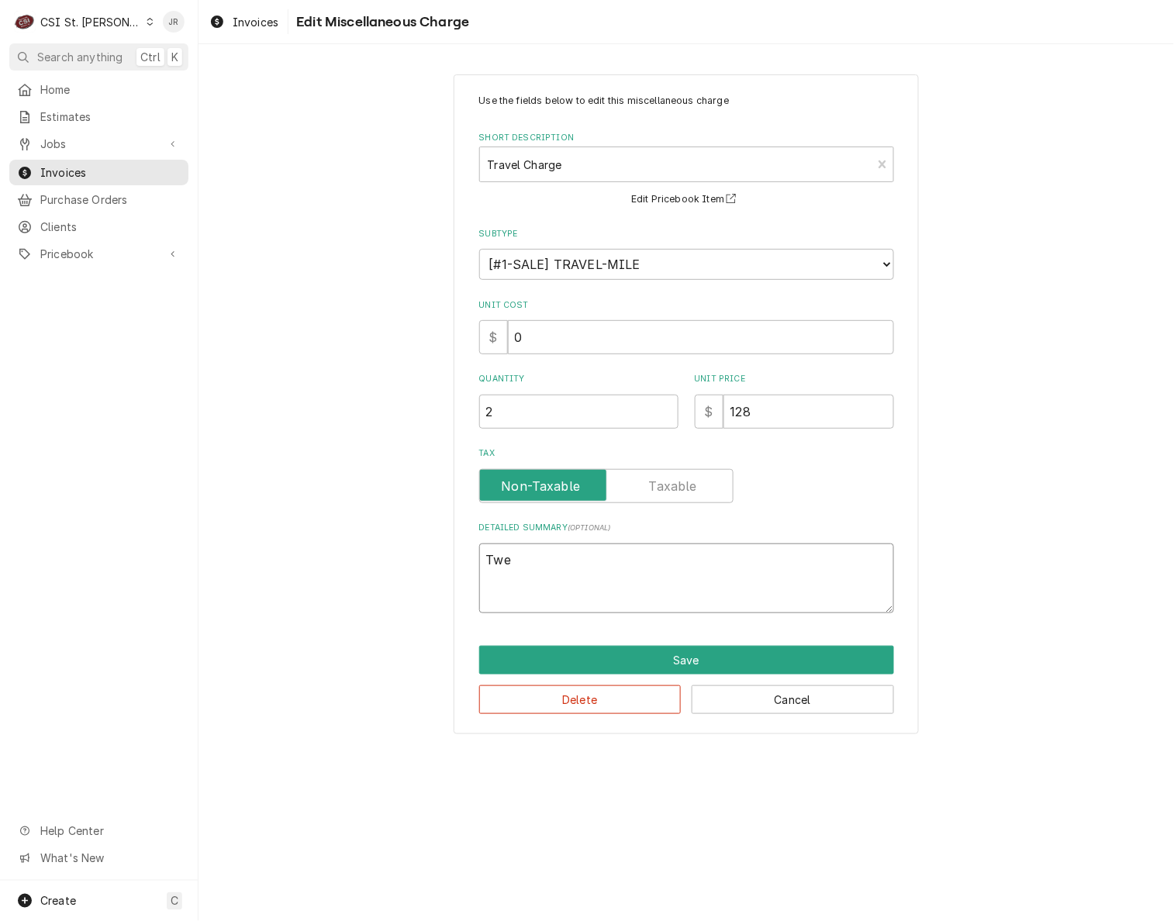
type textarea "x"
type textarea "Tw"
type textarea "x"
type textarea "Two"
type textarea "x"
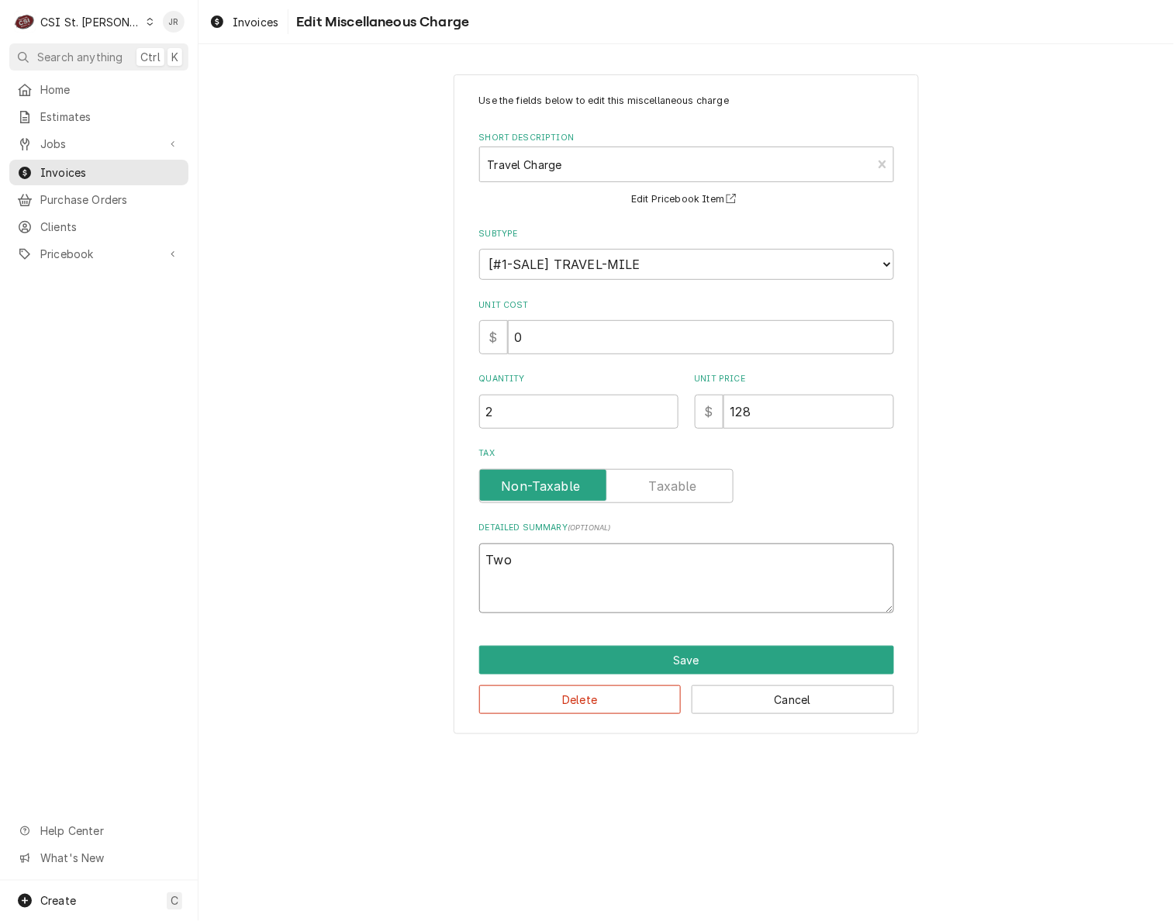
type textarea "Two"
type textarea "x"
type textarea "Two t"
type textarea "x"
type textarea "Two te"
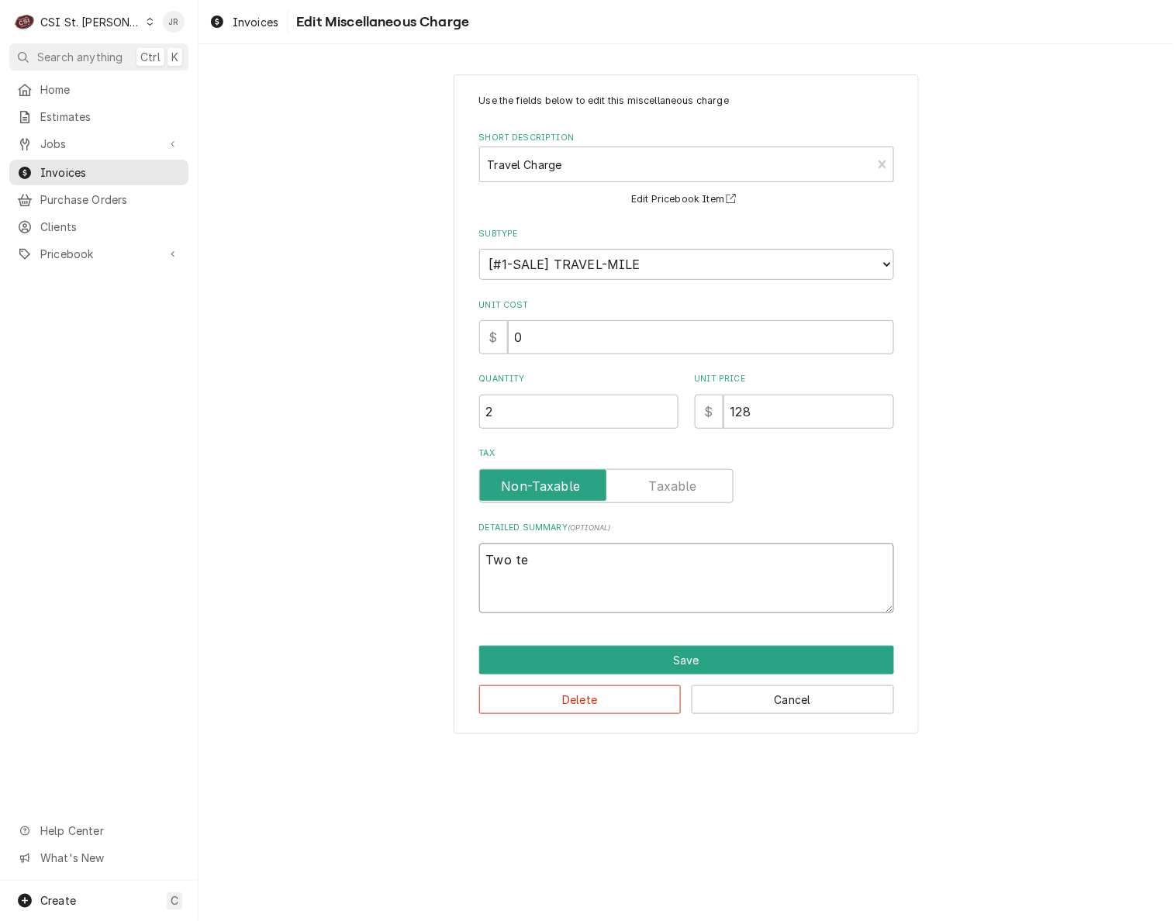
type textarea "x"
type textarea "Two tec"
type textarea "x"
type textarea "Two tech"
type textarea "x"
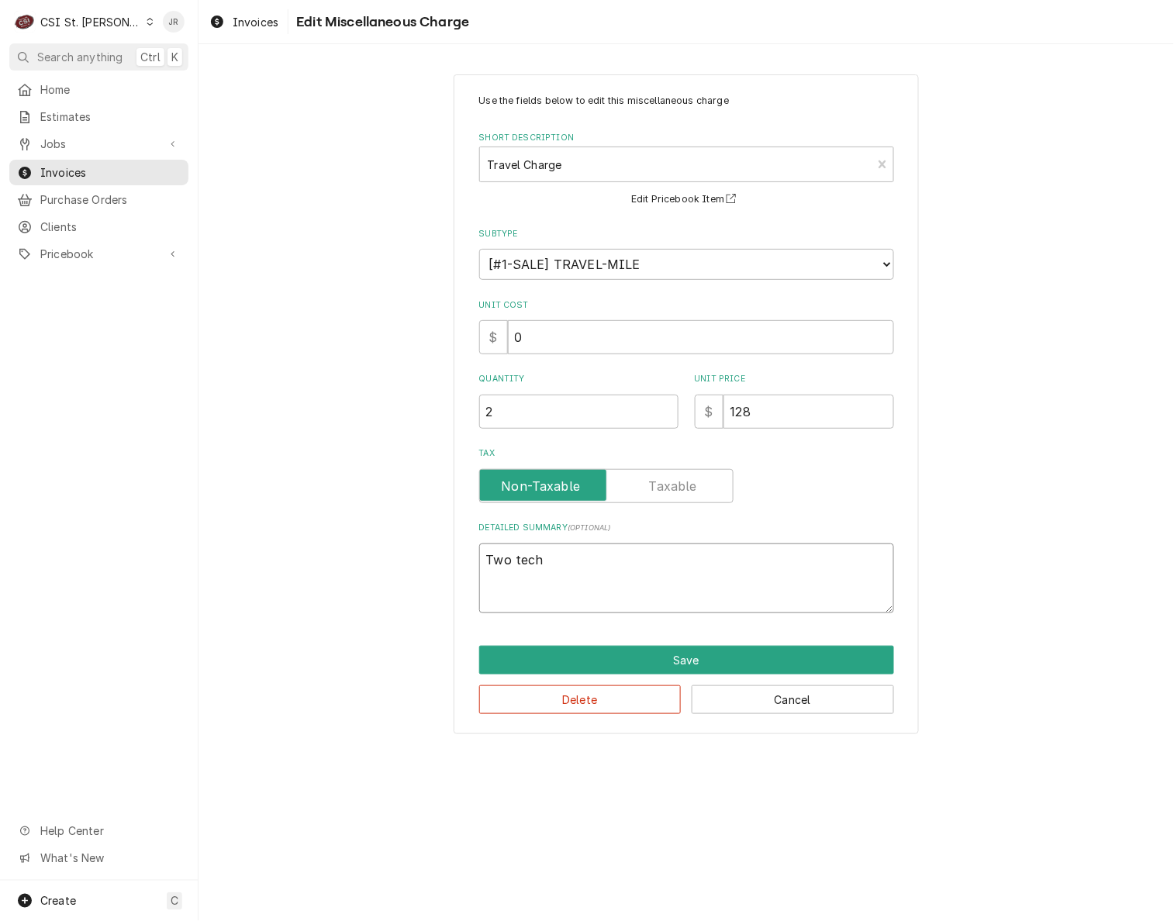
type textarea "Two techn"
type textarea "x"
type textarea "Two techni"
type textarea "x"
type textarea "Two technic"
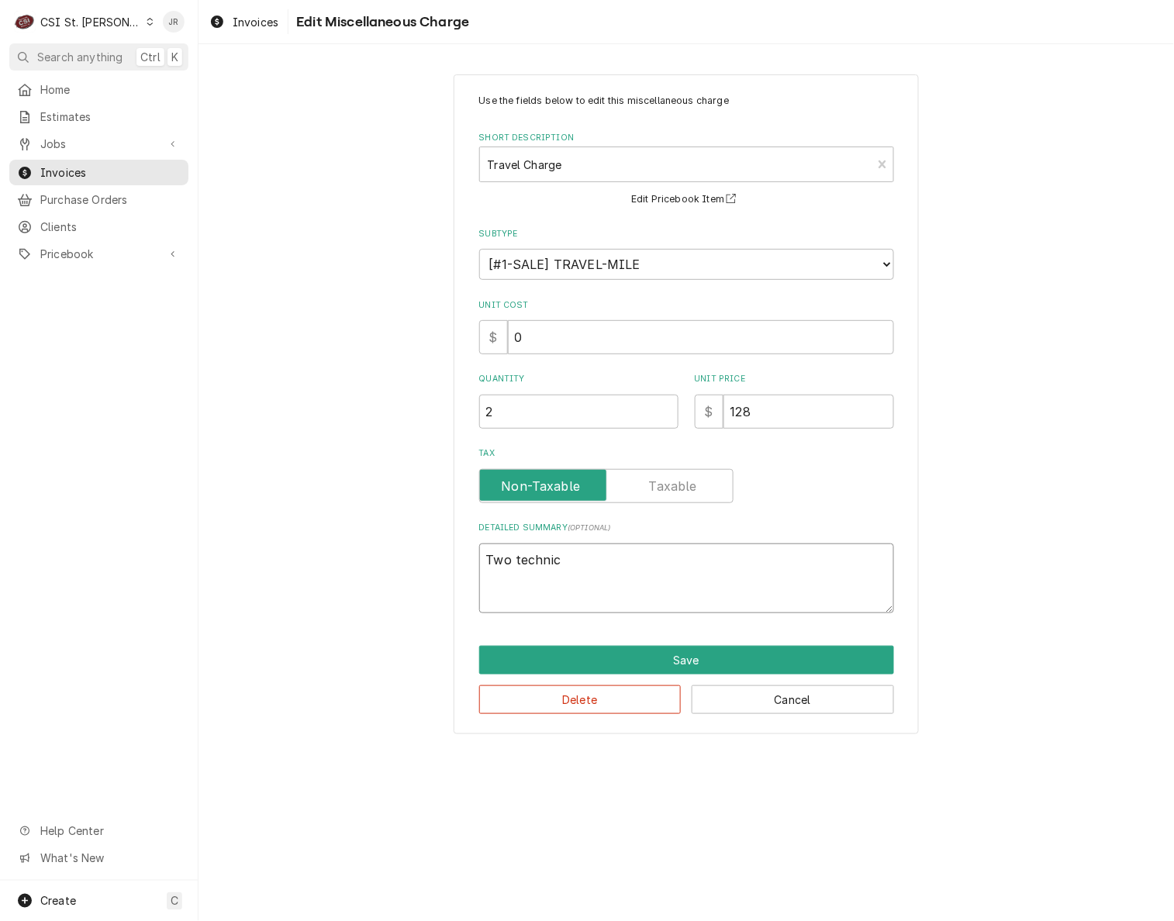
type textarea "x"
type textarea "Two technici"
type textarea "x"
type textarea "Two technicia"
type textarea "x"
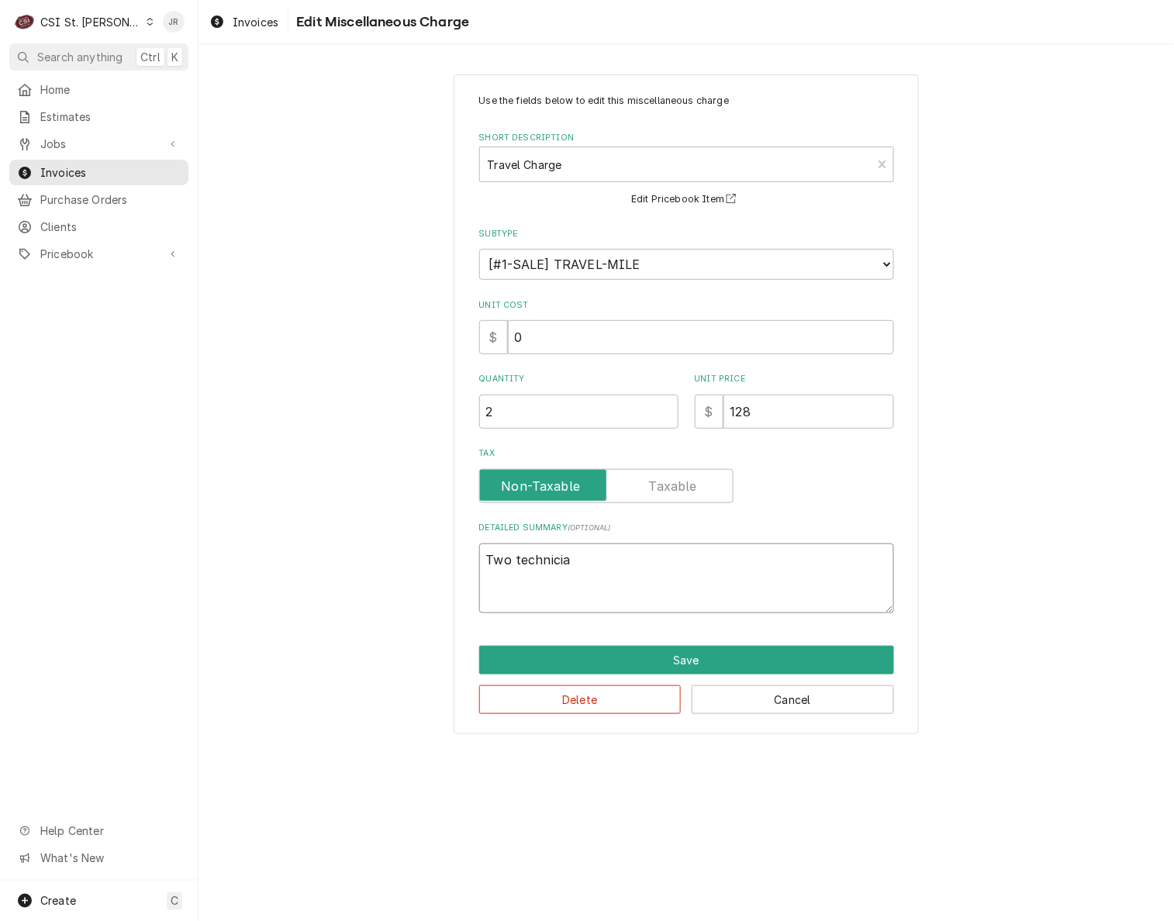
type textarea "Two technician"
type textarea "x"
type textarea "Two technicians"
type textarea "x"
type textarea "Two technicians"
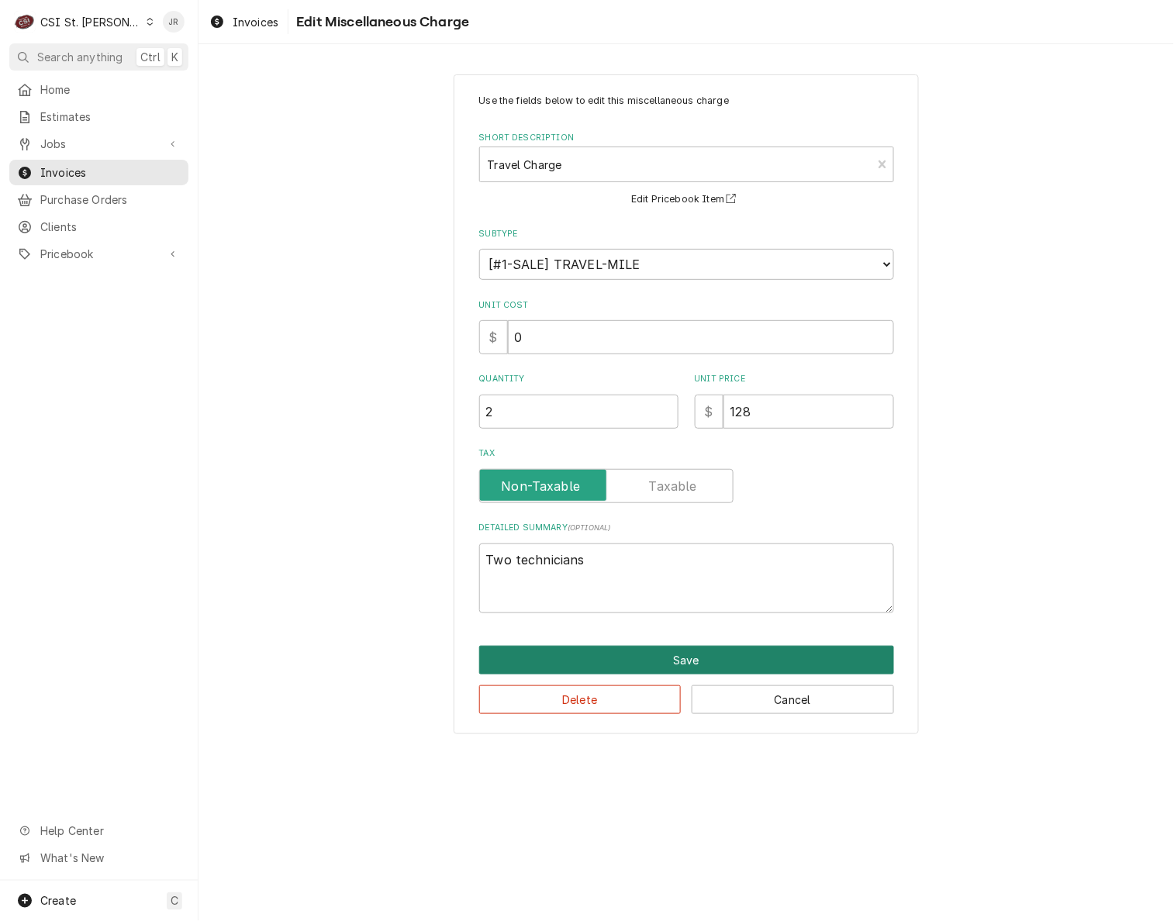
click at [680, 654] on button "Save" at bounding box center [686, 660] width 415 height 29
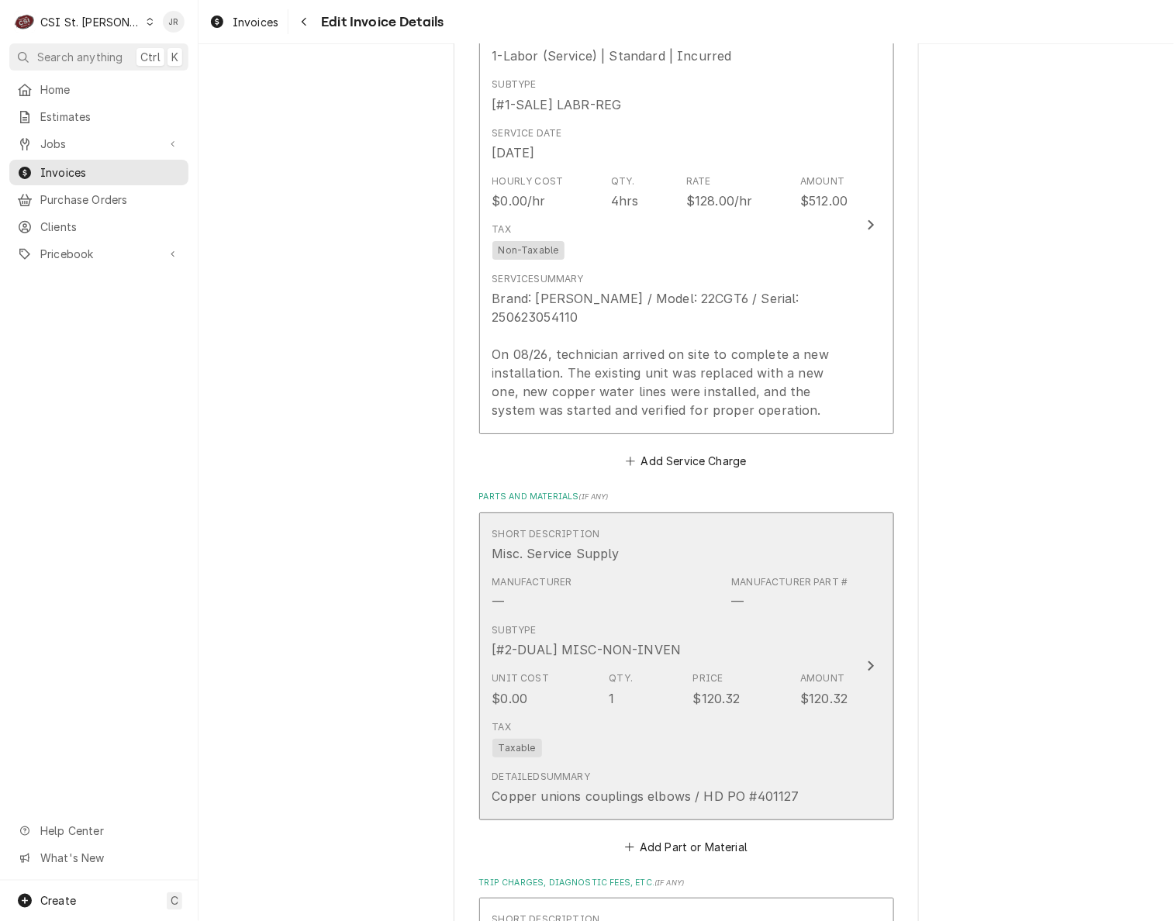
scroll to position [1499, 0]
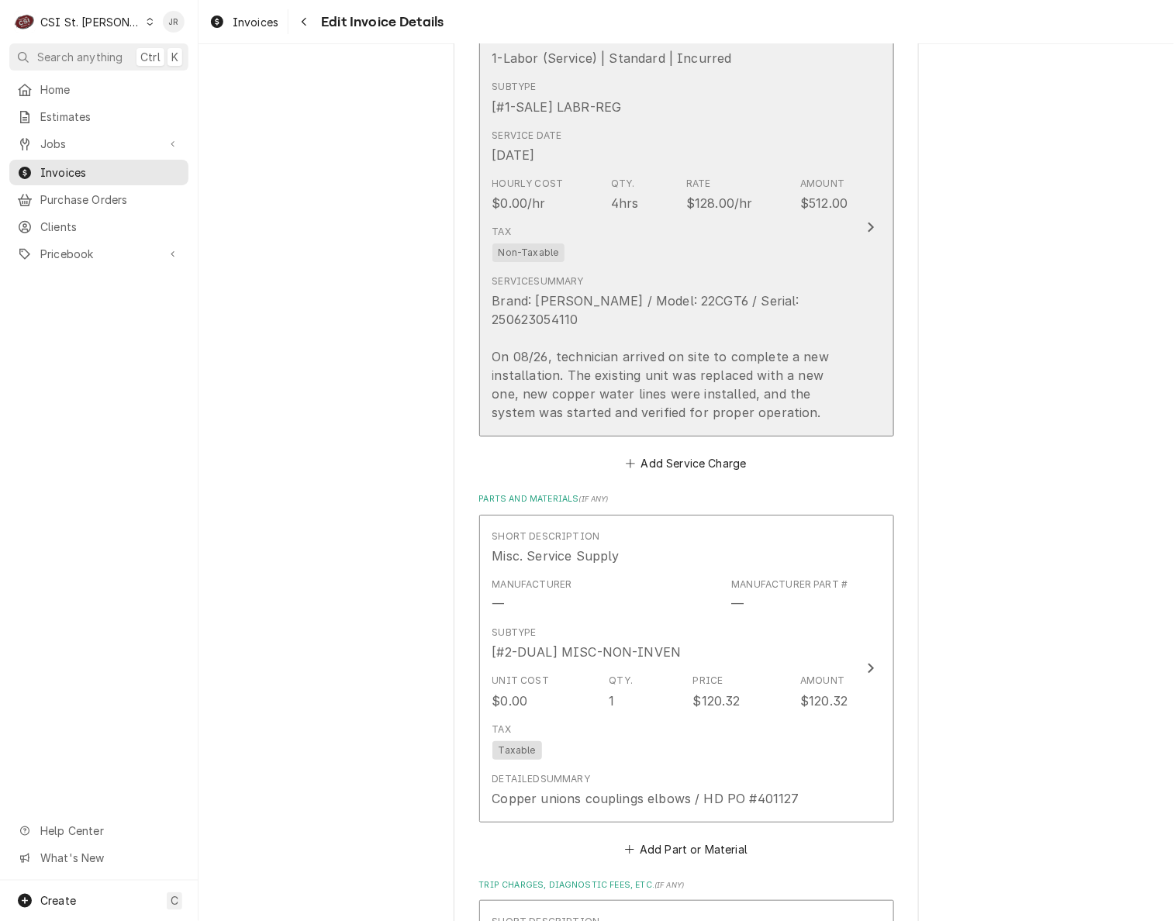
click at [764, 268] on div "Service Summary Brand: Clevland / Model: 22CGT6 / Serial: 250623054110 On 08/26…" at bounding box center [670, 348] width 356 height 160
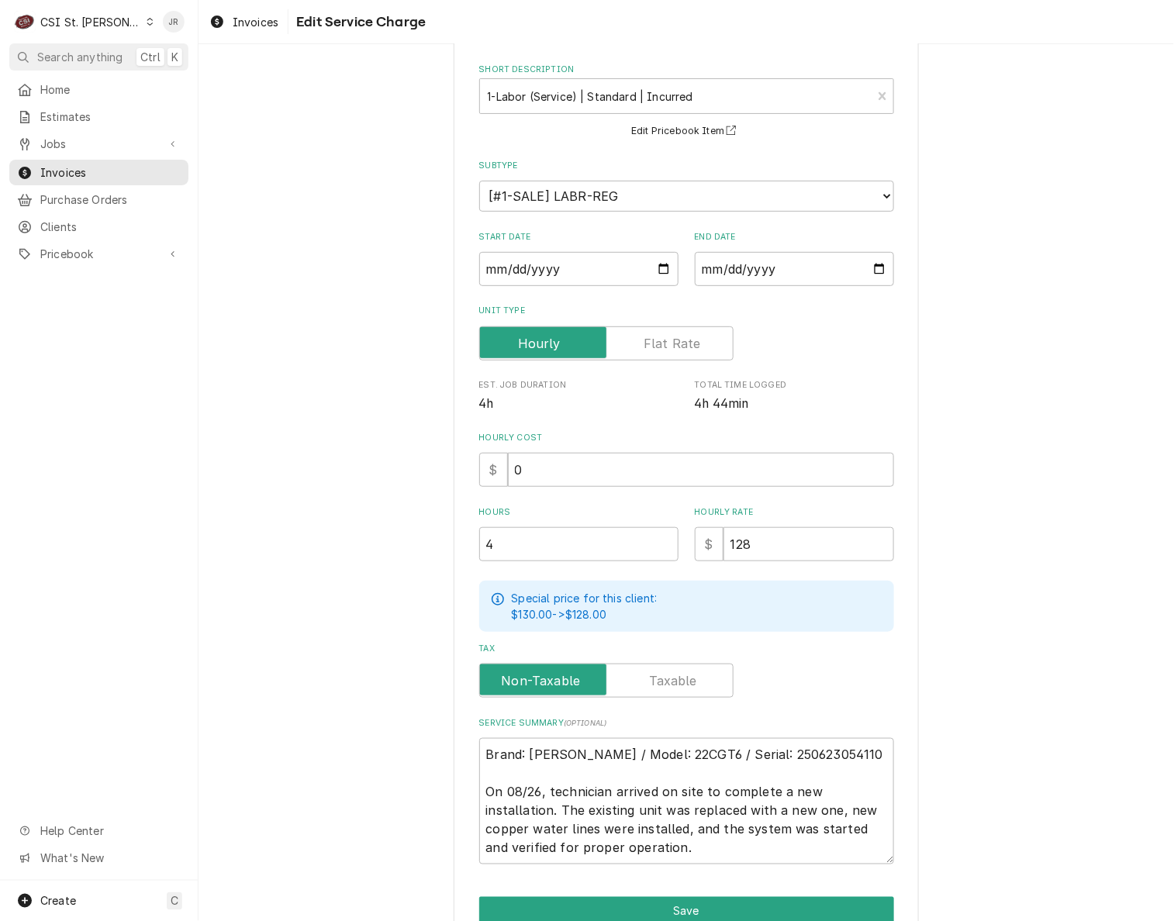
scroll to position [146, 0]
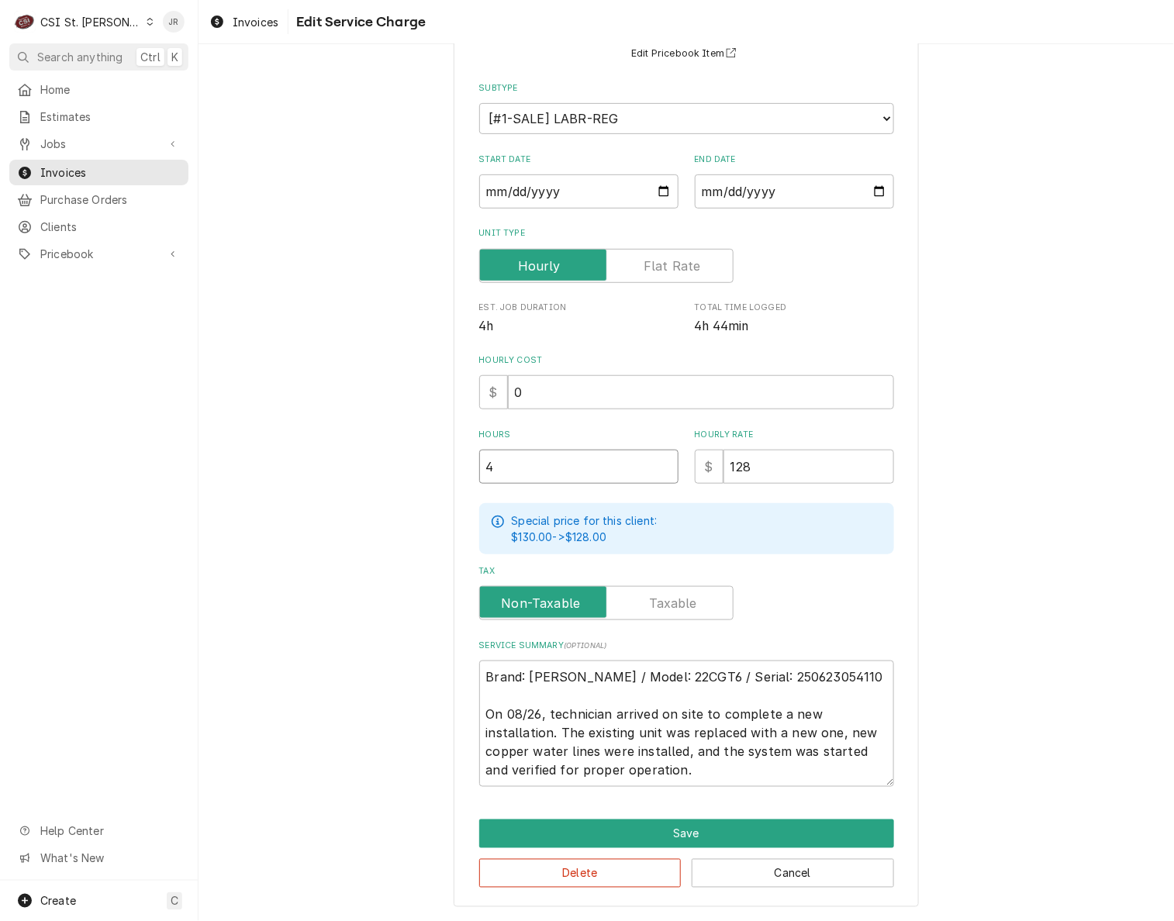
drag, startPoint x: 618, startPoint y: 450, endPoint x: 104, endPoint y: 391, distance: 517.4
click at [110, 399] on div "C CSI St. Louis JR Search anything Ctrl K Home Estimates Jobs Jobs Job Series I…" at bounding box center [587, 460] width 1174 height 921
type textarea "x"
type input "8"
click at [701, 767] on textarea "Brand: Clevland / Model: 22CGT6 / Serial: 250623054110 On 08/26, technician arr…" at bounding box center [686, 724] width 415 height 126
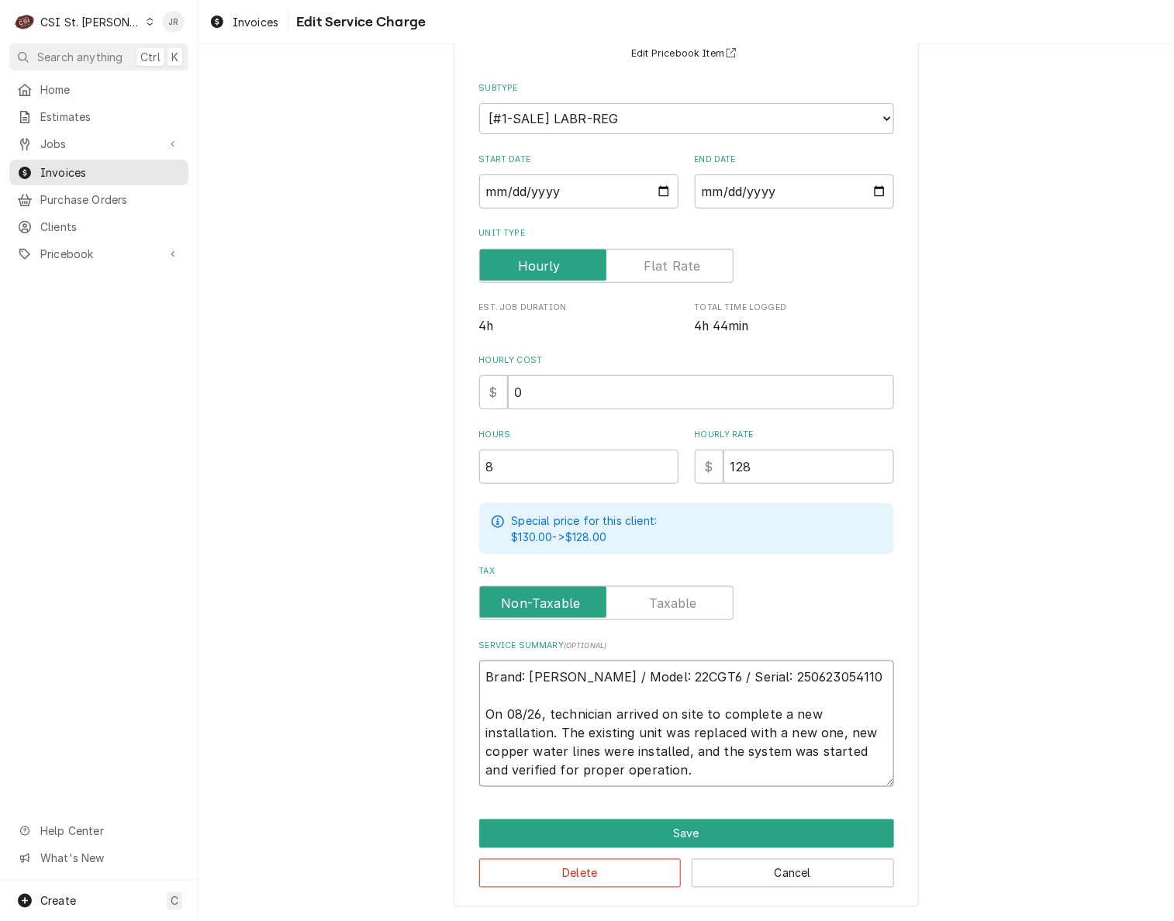
click at [540, 706] on textarea "Brand: Clevland / Model: 22CGT6 / Serial: 250623054110 On 08/26, technician arr…" at bounding box center [686, 724] width 415 height 126
type textarea "x"
type textarea "Brand: Clevland / Model: 22CGT6 / Serial: 250623054110 On 08/26, Ttechnician ar…"
type textarea "x"
type textarea "Brand: Clevland / Model: 22CGT6 / Serial: 250623054110 On 08/26, Twtechnician a…"
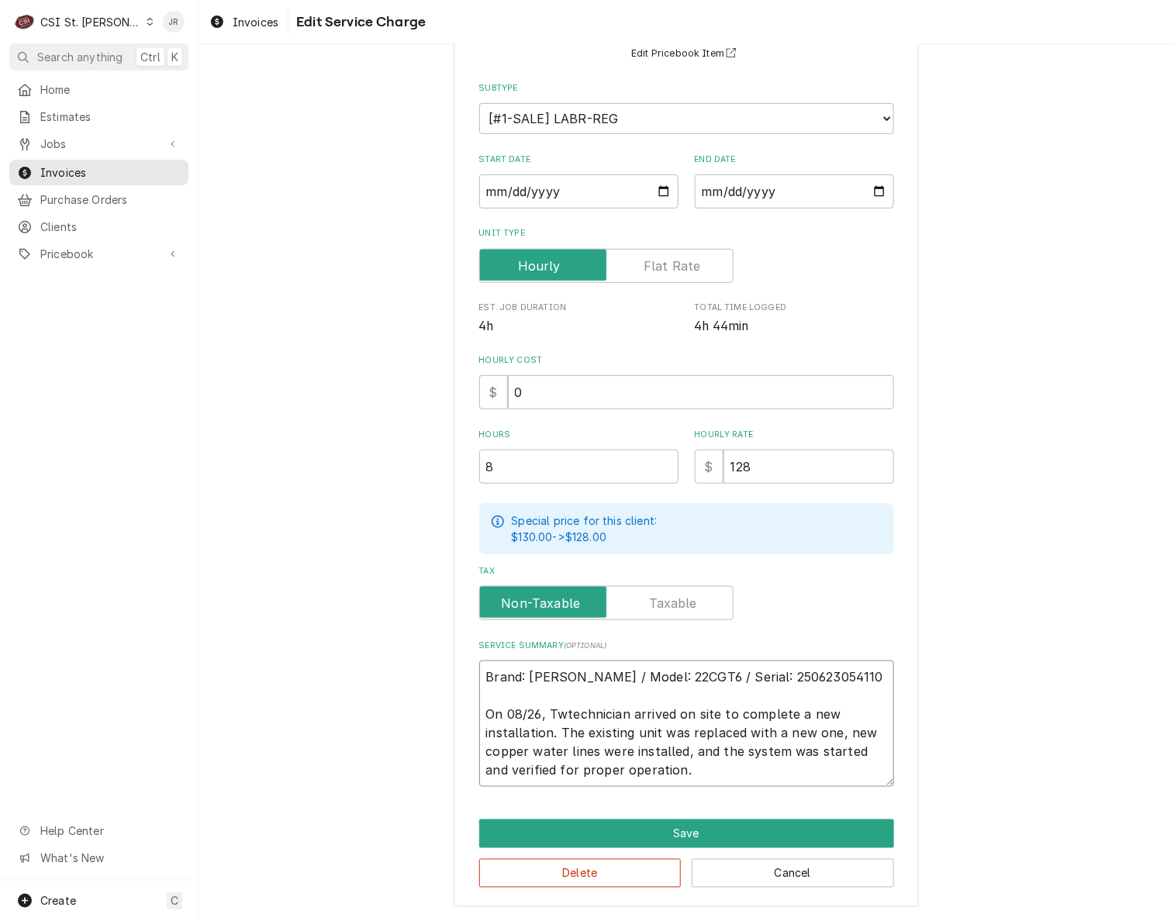
type textarea "x"
type textarea "Brand: Clevland / Model: 22CGT6 / Serial: 250623054110 On 08/26, Ttechnician ar…"
type textarea "x"
type textarea "Brand: Clevland / Model: 22CGT6 / Serial: 250623054110 On 08/26, technician arr…"
type textarea "x"
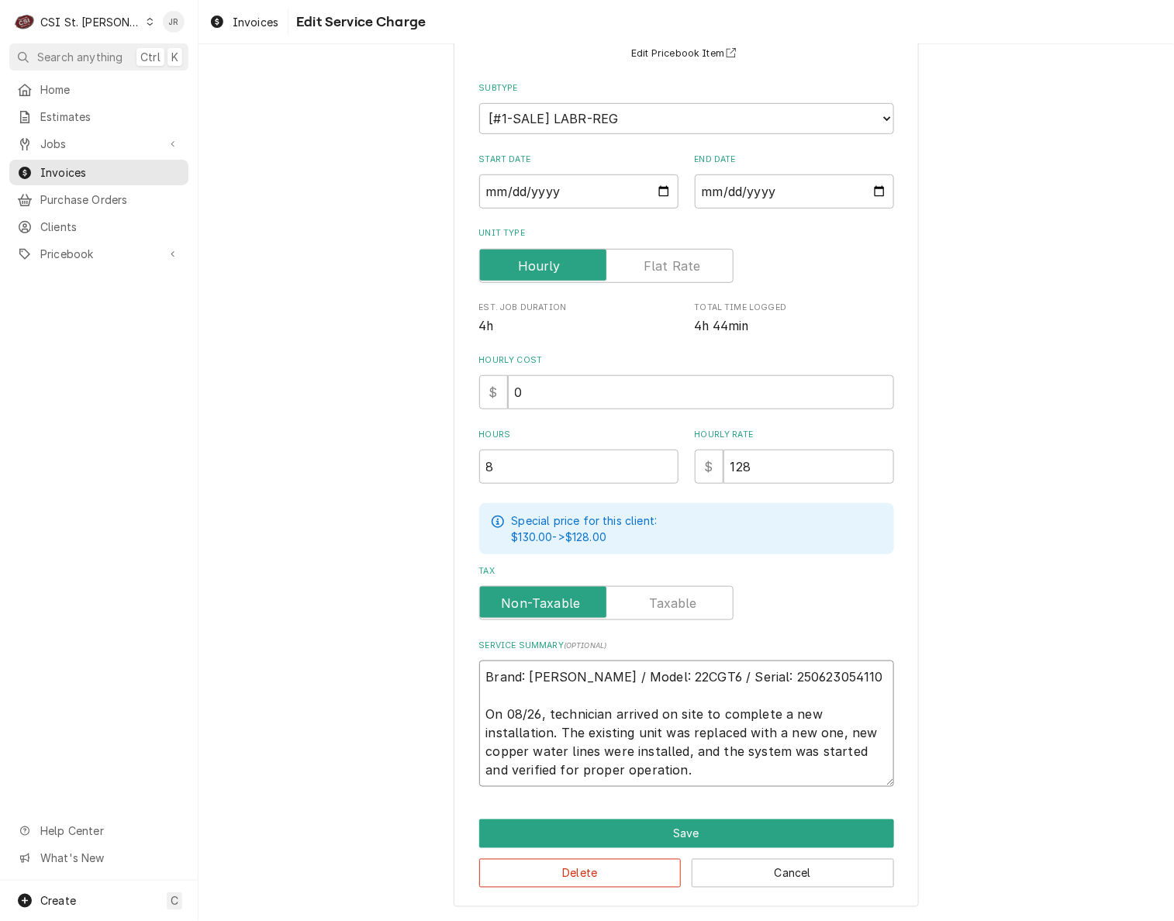
type textarea "Brand: Clevland / Model: 22CGT6 / Serial: 250623054110 On 08/26, ttechnician ar…"
type textarea "x"
type textarea "Brand: Clevland / Model: 22CGT6 / Serial: 250623054110 On 08/26, twtechnician a…"
type textarea "x"
type textarea "Brand: Clevland / Model: 22CGT6 / Serial: 250623054110 On 08/26, twotechnician …"
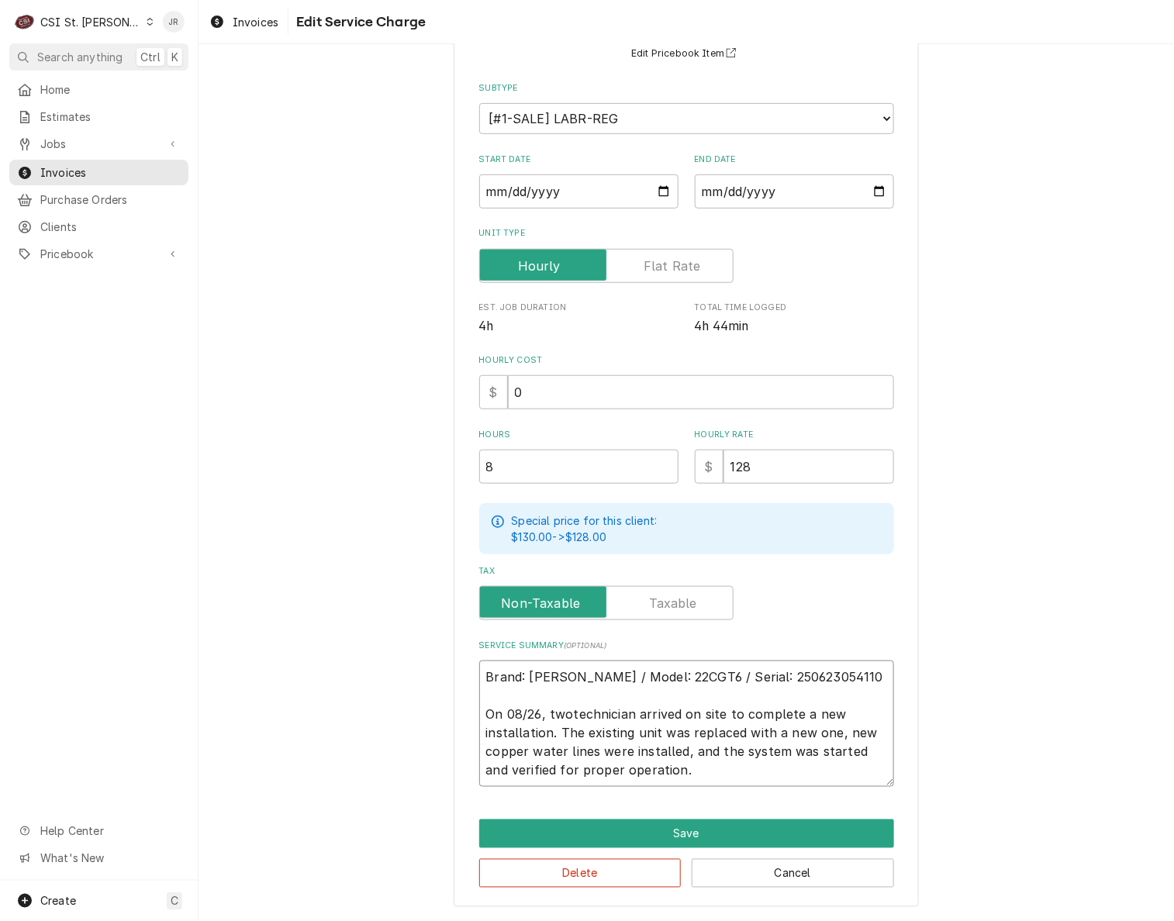
type textarea "x"
type textarea "Brand: Clevland / Model: 22CGT6 / Serial: 250623054110 On 08/26, two technician…"
type textarea "x"
type textarea "Brand: Clevland / Model: 22CGT6 / Serial: 250623054110 On 08/26, two technician…"
click at [751, 788] on div "Use the fields below to edit this service charge Short Description 1-Labor (Ser…" at bounding box center [686, 418] width 465 height 979
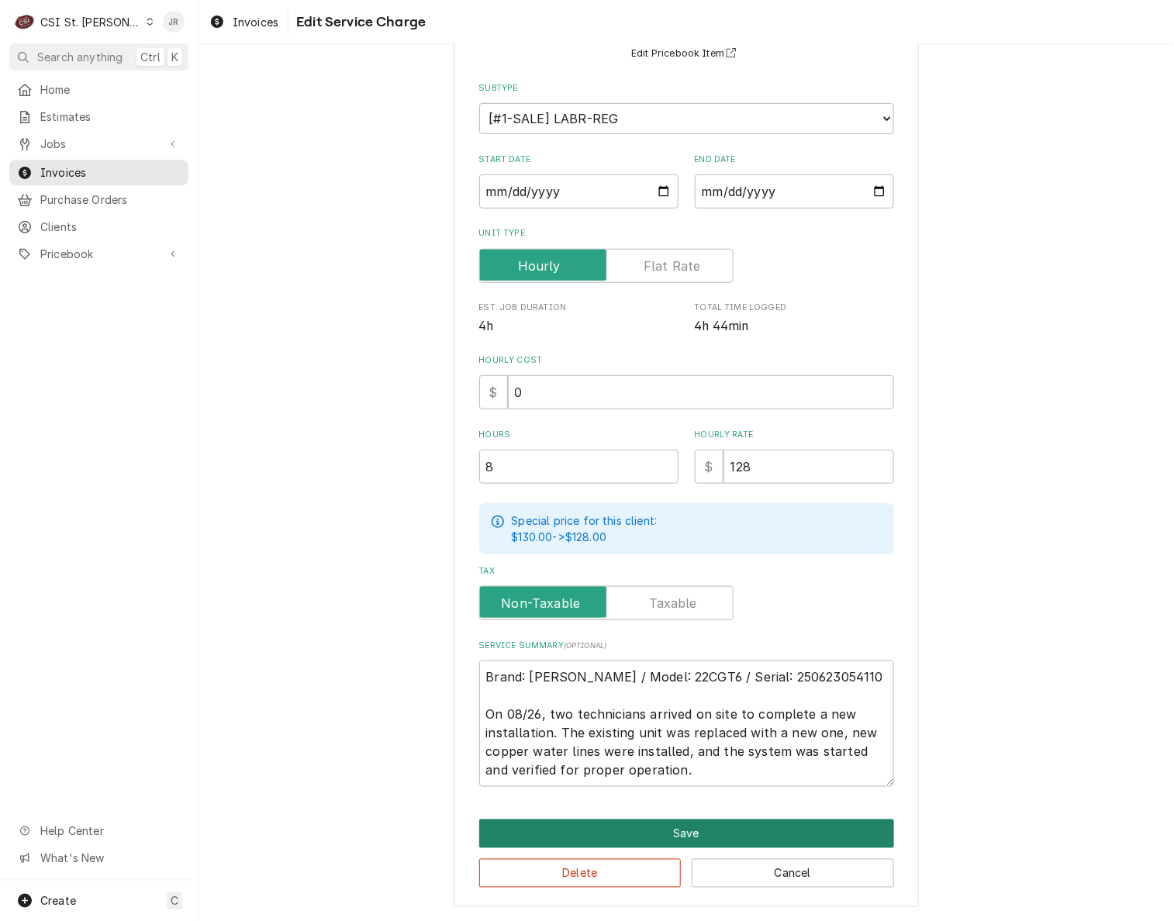
click at [699, 830] on button "Save" at bounding box center [686, 834] width 415 height 29
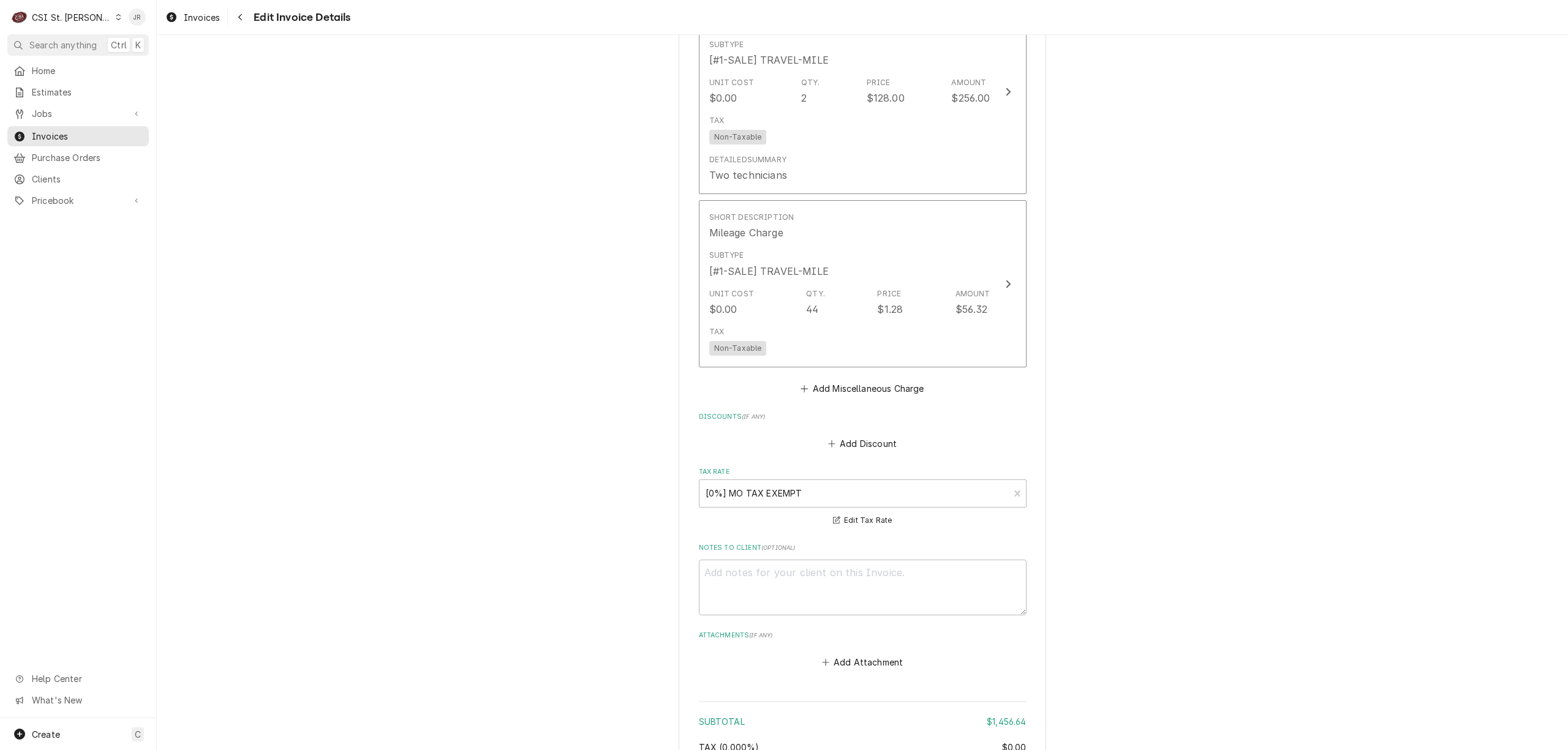
scroll to position [2148, 0]
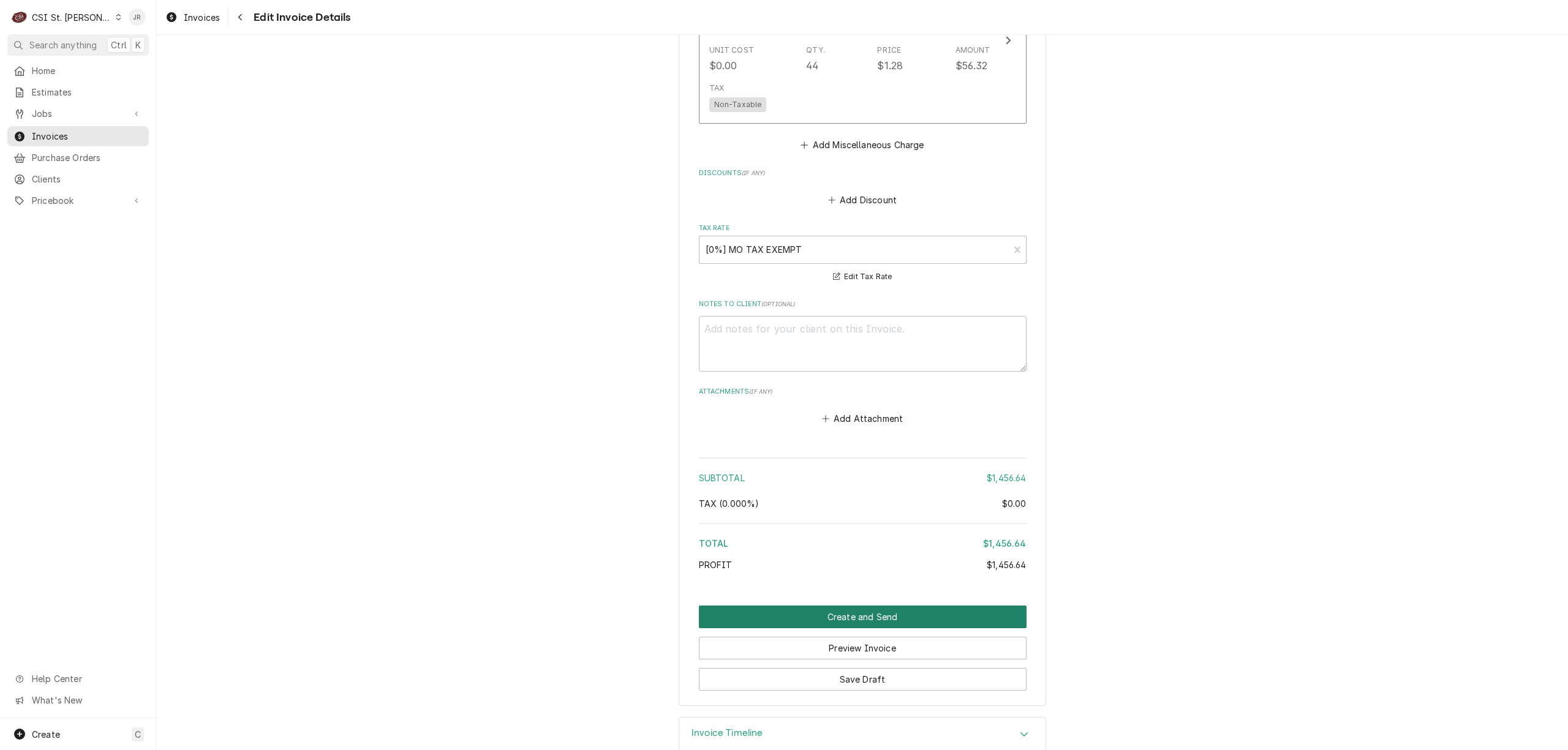
click at [649, 606] on button "Create and Send" at bounding box center [863, 617] width 328 height 23
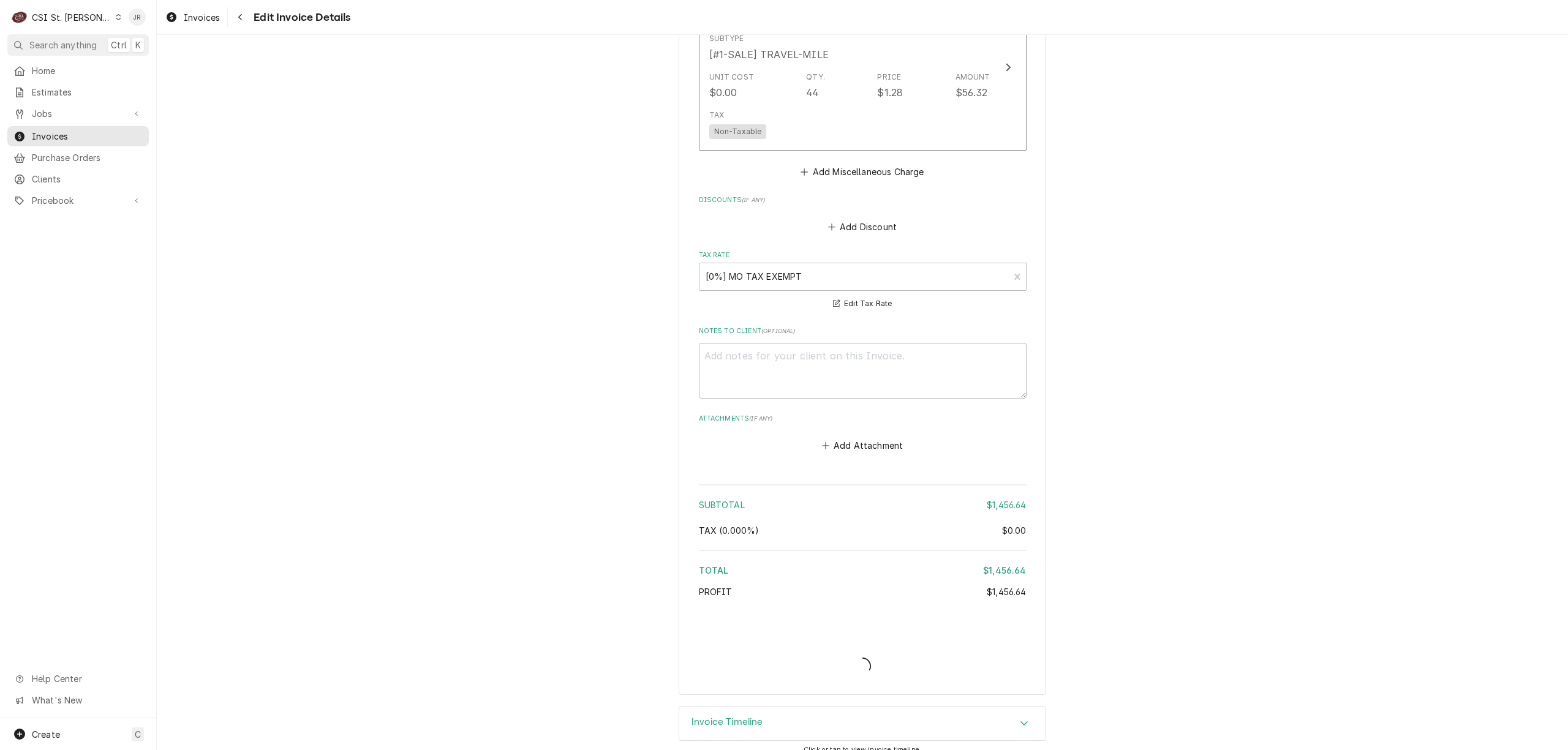
type textarea "x"
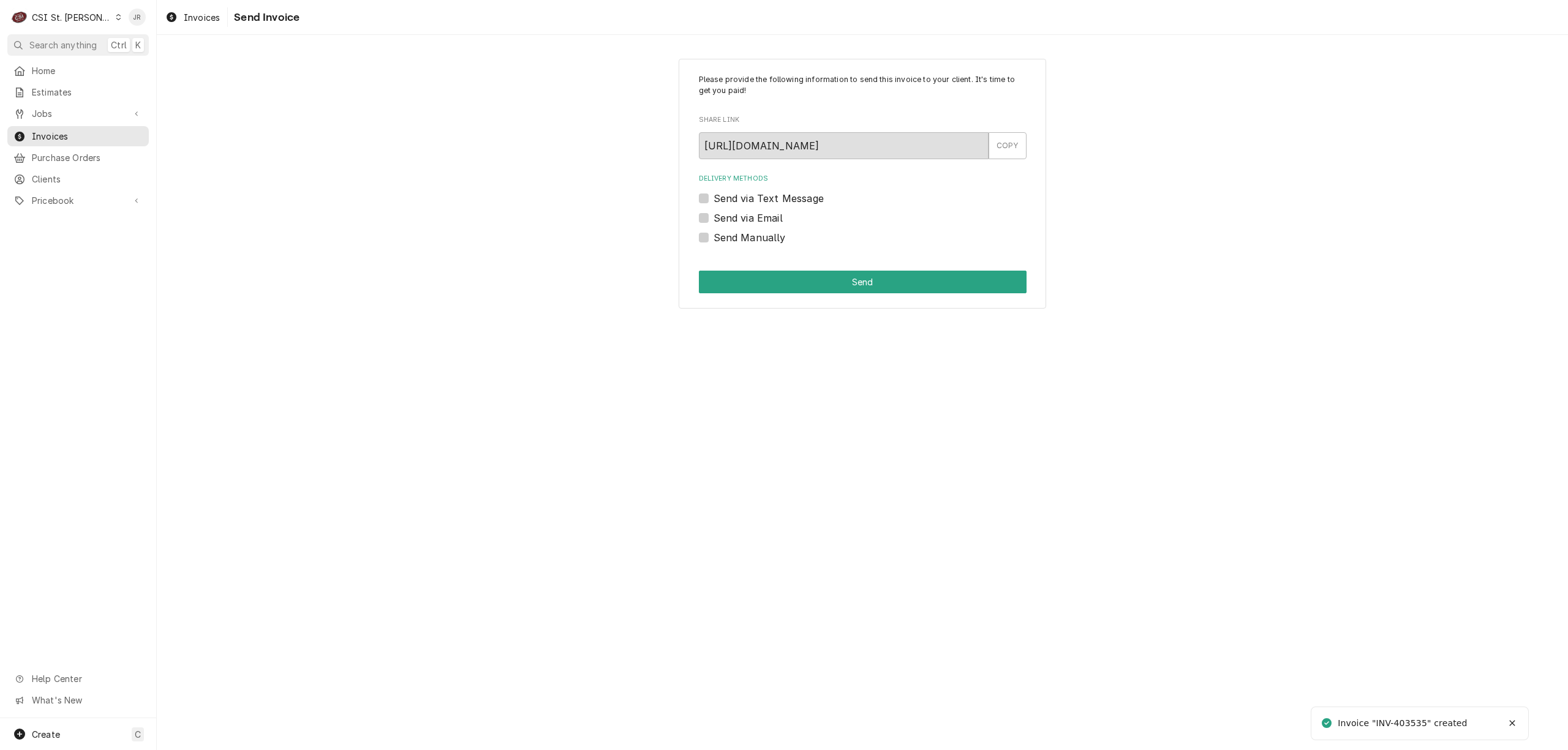
click at [1413, 718] on div "Invoice "INV-403535" created" at bounding box center [1403, 723] width 131 height 13
copy div "403535"
click at [713, 235] on label "Send Manually" at bounding box center [749, 238] width 72 height 15
click at [713, 235] on input "Send Manually" at bounding box center [877, 244] width 328 height 27
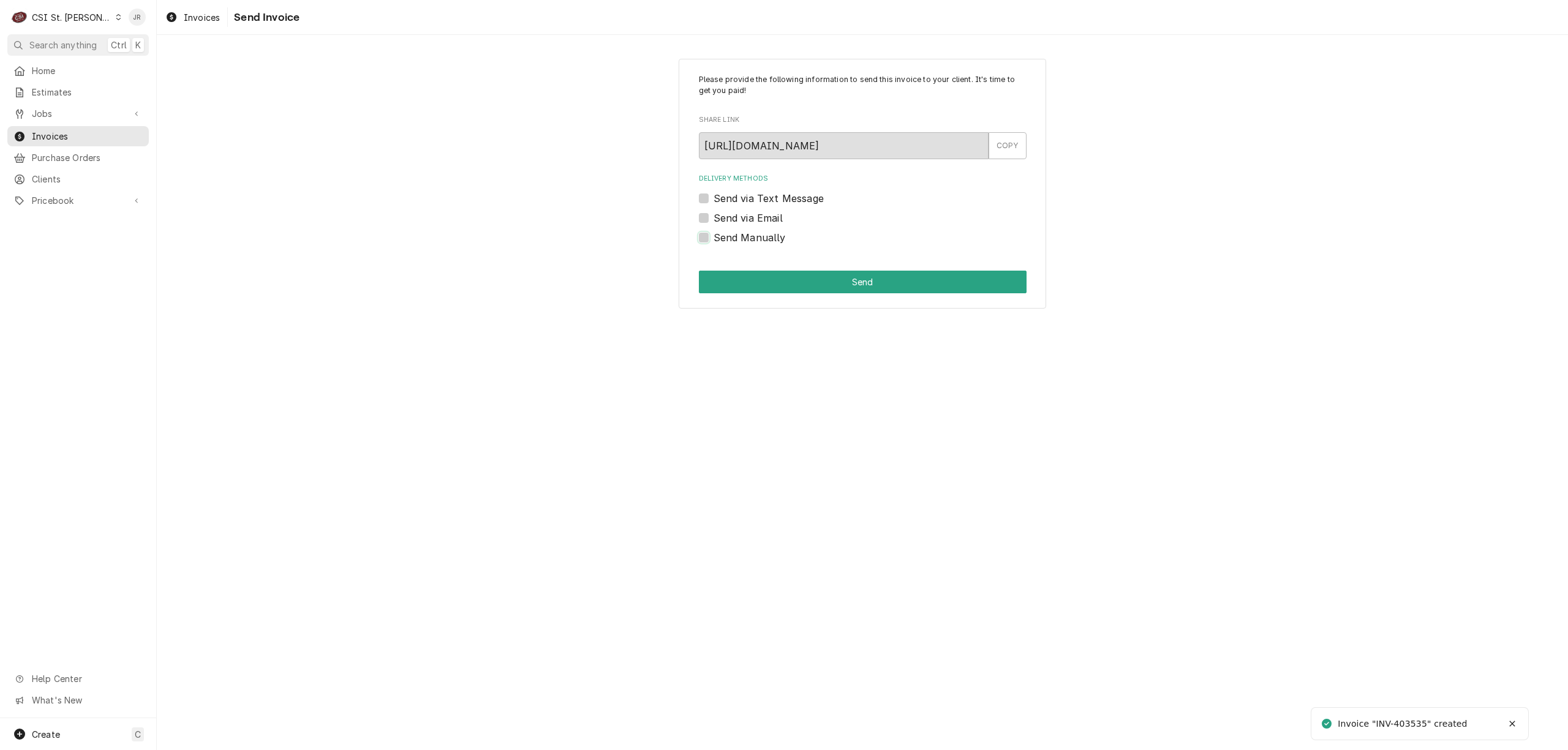
checkbox input "true"
drag, startPoint x: 767, startPoint y: 268, endPoint x: 789, endPoint y: 278, distance: 24.2
click at [772, 272] on div "Please provide the following information to send this invoice to your client. I…" at bounding box center [862, 183] width 367 height 250
click at [805, 279] on button "Send" at bounding box center [863, 282] width 328 height 23
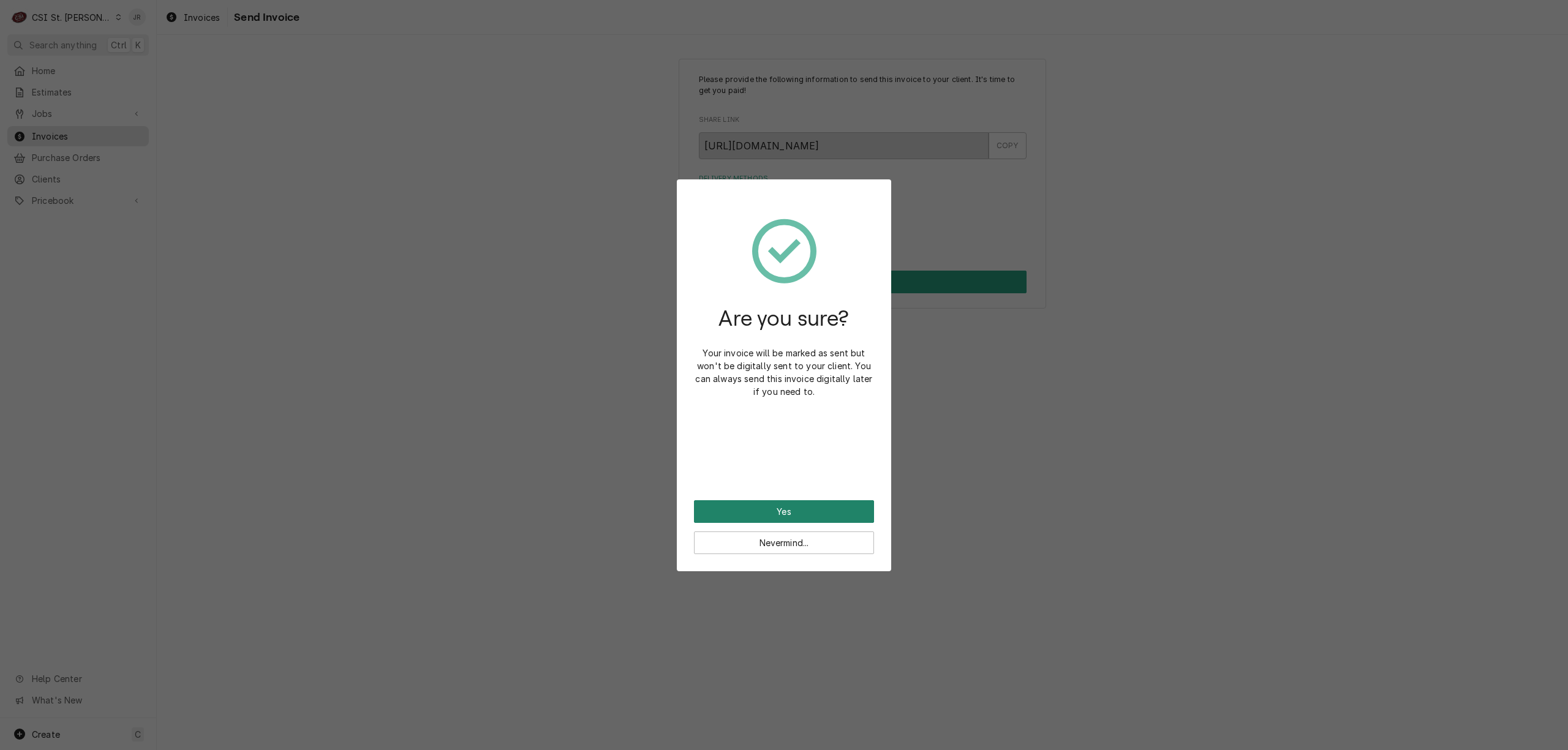
click at [840, 503] on button "Yes" at bounding box center [784, 511] width 180 height 23
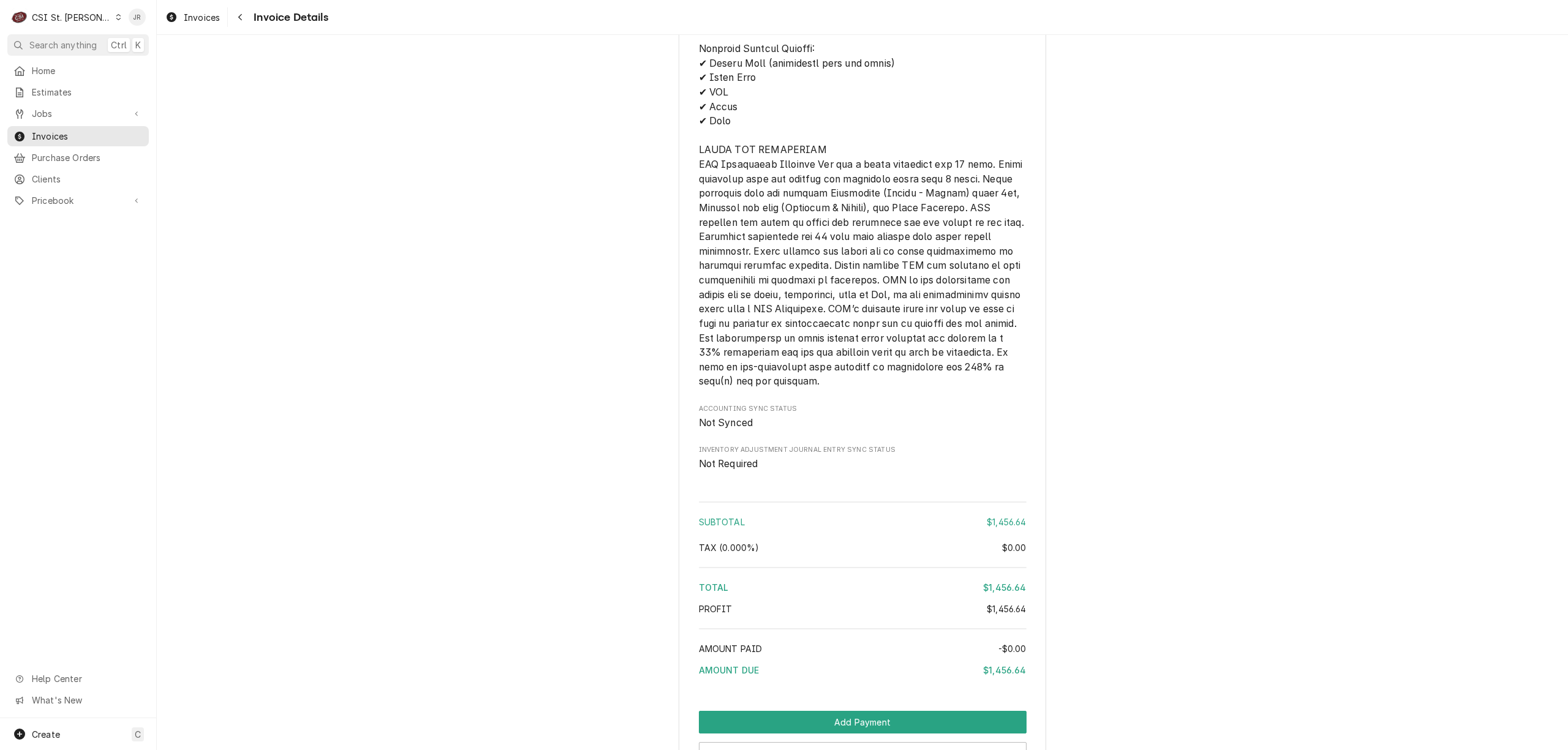
scroll to position [2173, 0]
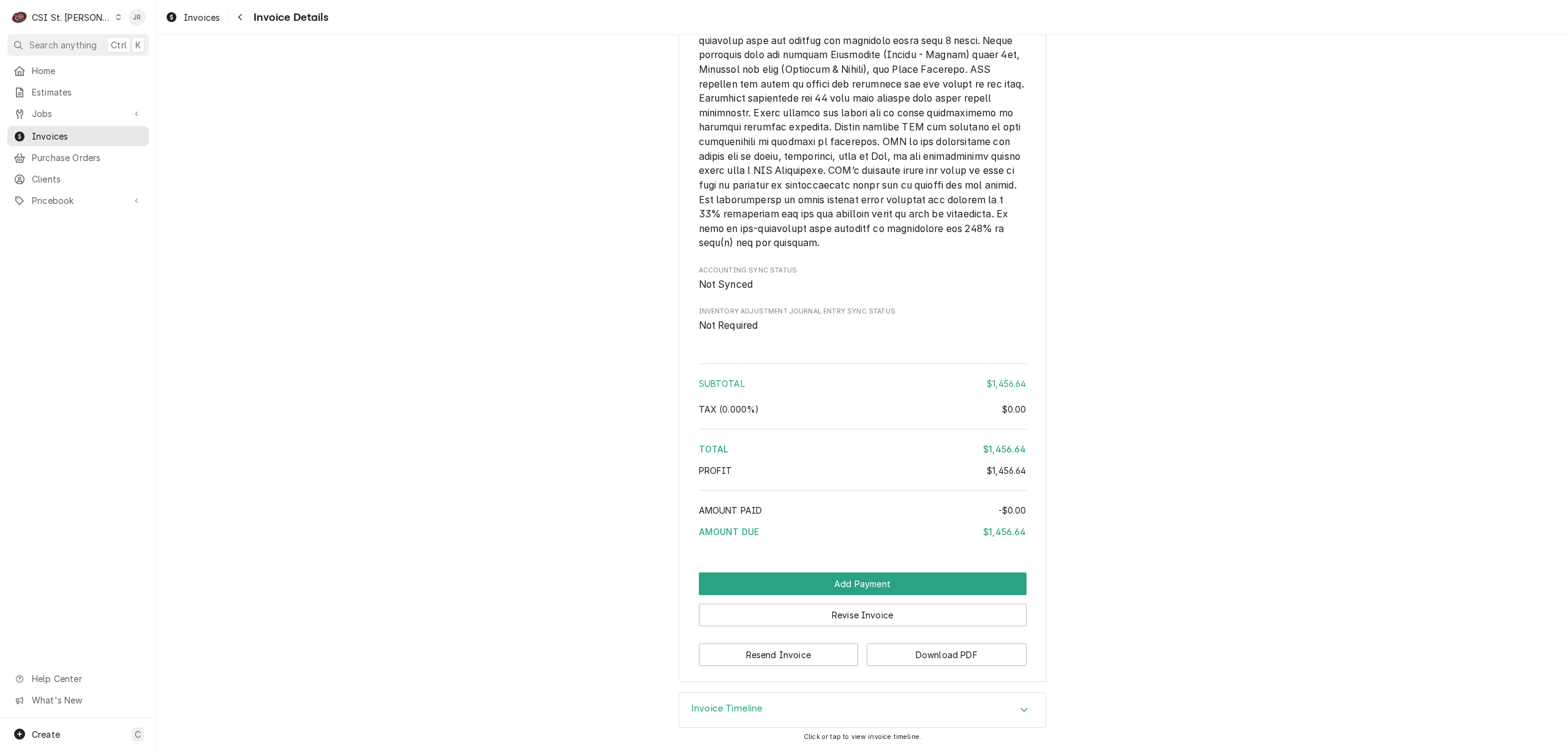
click at [706, 720] on div "Invoice Timeline" at bounding box center [863, 710] width 367 height 34
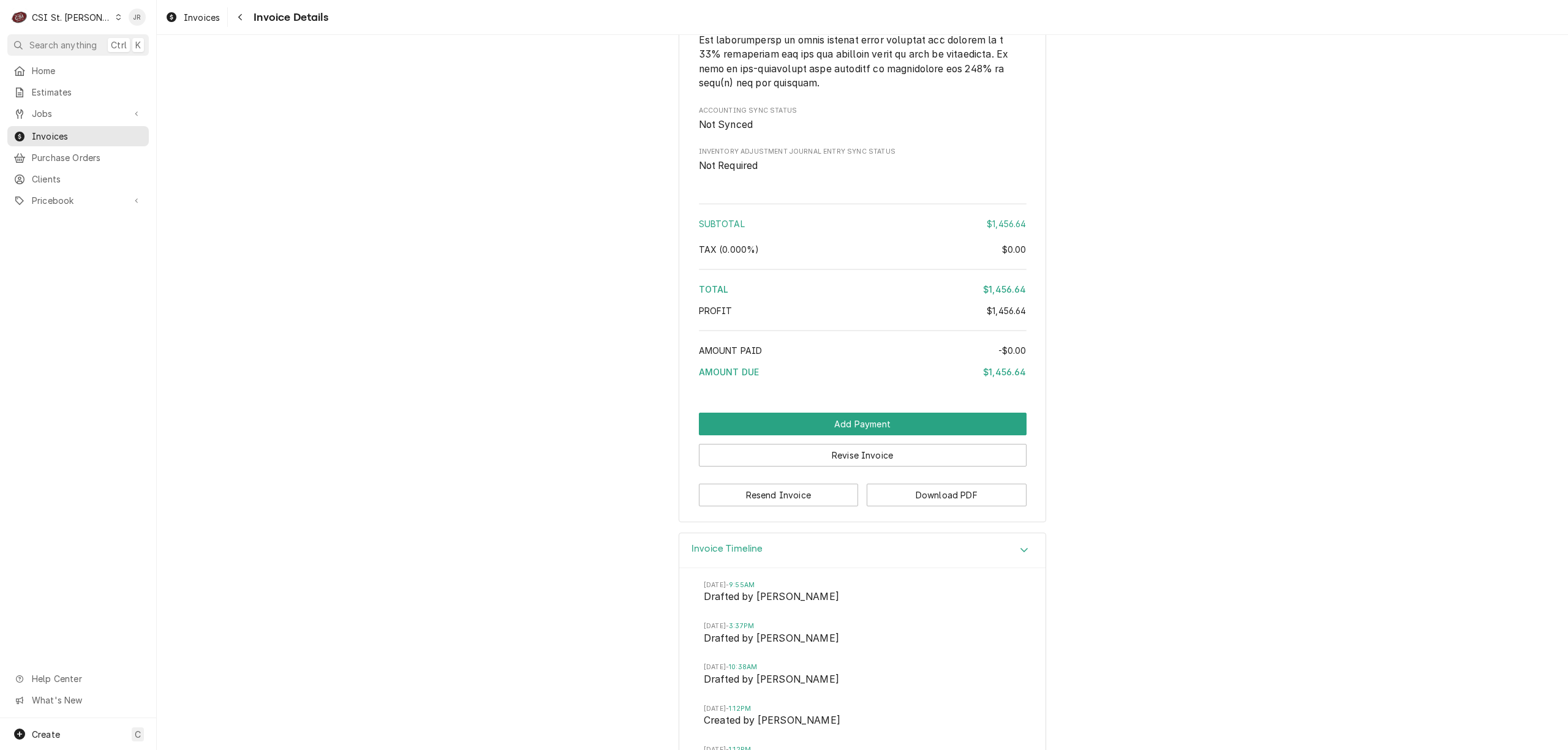
scroll to position [2397, 0]
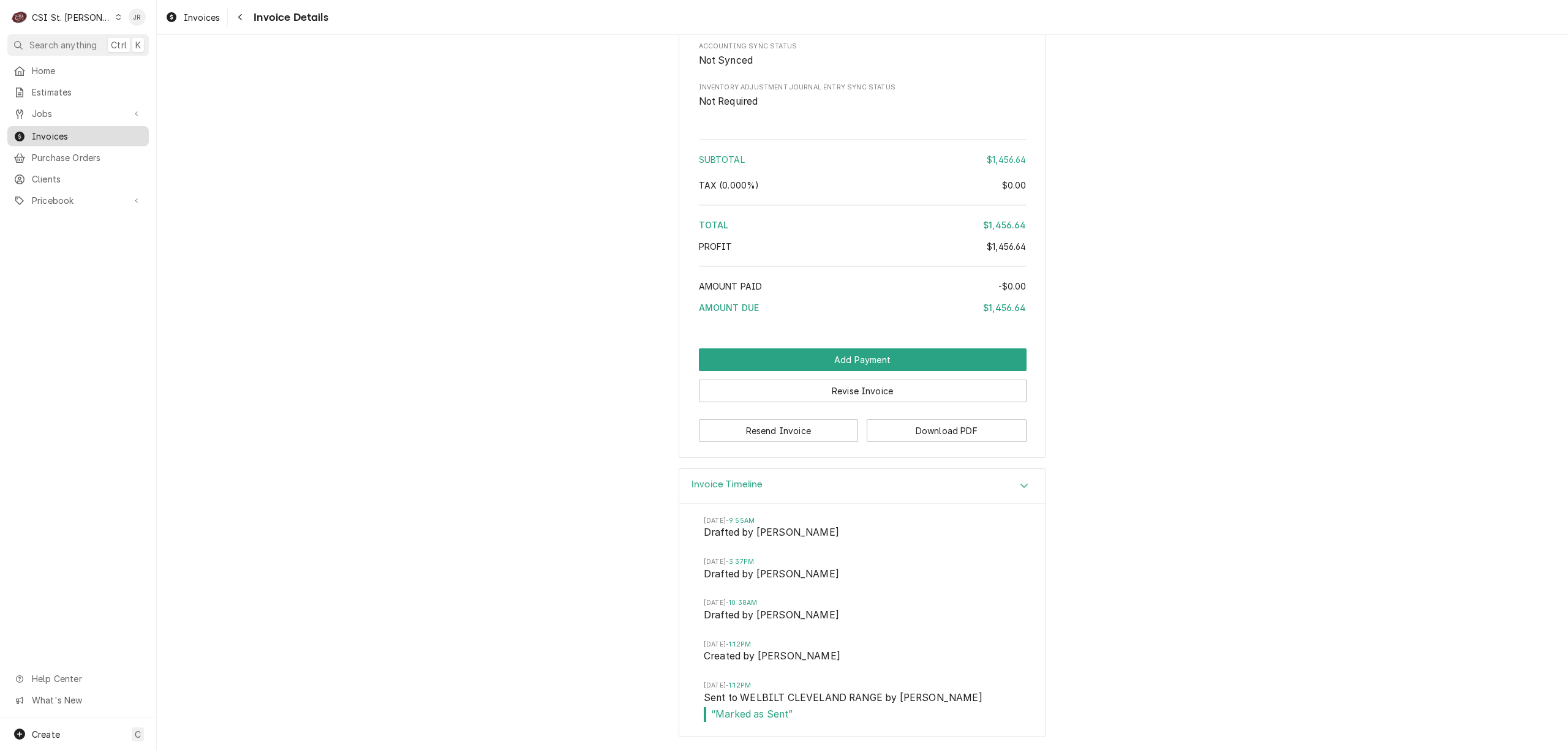
click at [58, 137] on span "Invoices" at bounding box center [87, 136] width 111 height 13
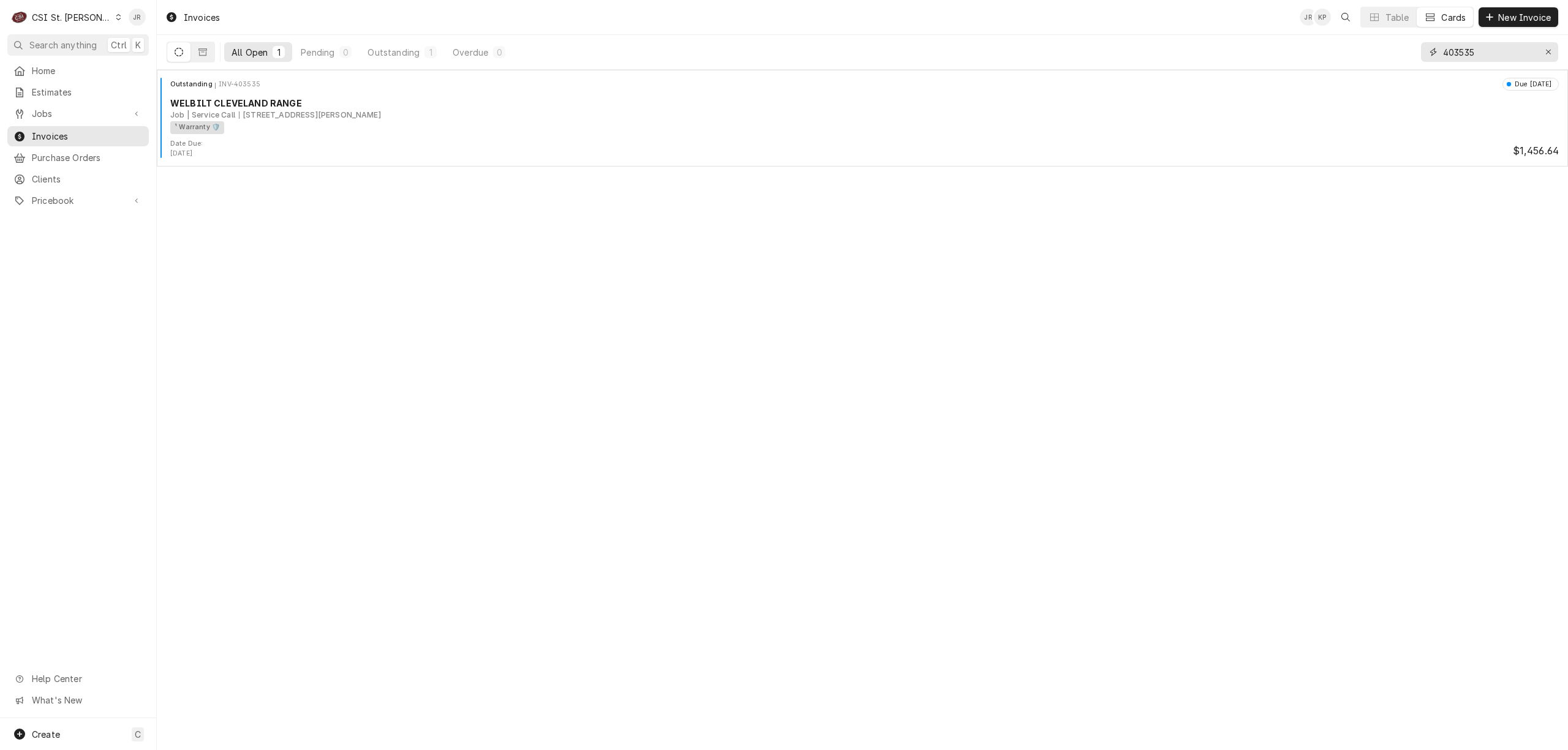
click at [1468, 50] on input "403535" at bounding box center [1489, 51] width 92 height 20
type input "401846"
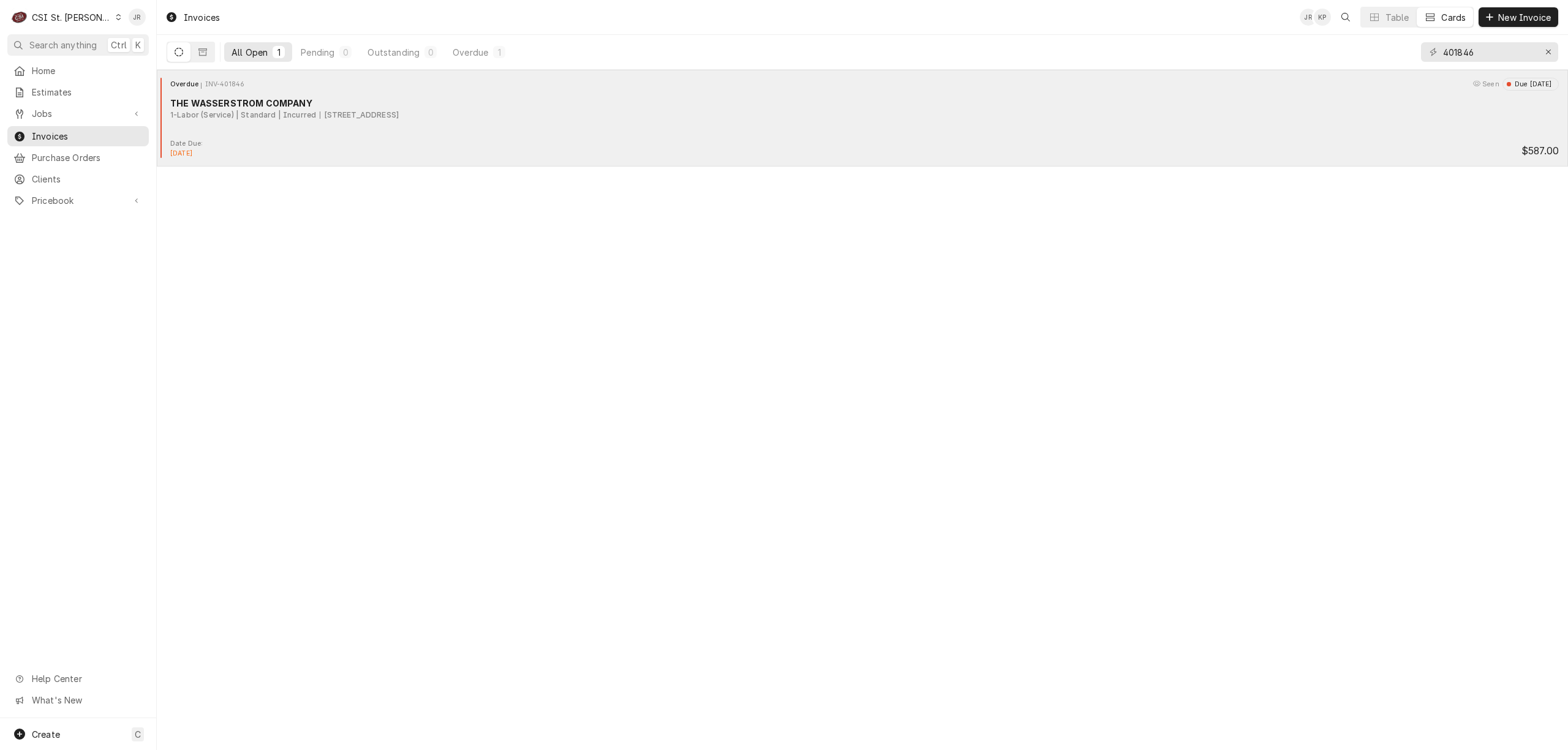
click at [239, 73] on div "Overdue INV-401846 Seen Due [DATE] THE WASSERSTROM COMPANY 1-Labor (Service) | …" at bounding box center [862, 118] width 1411 height 96
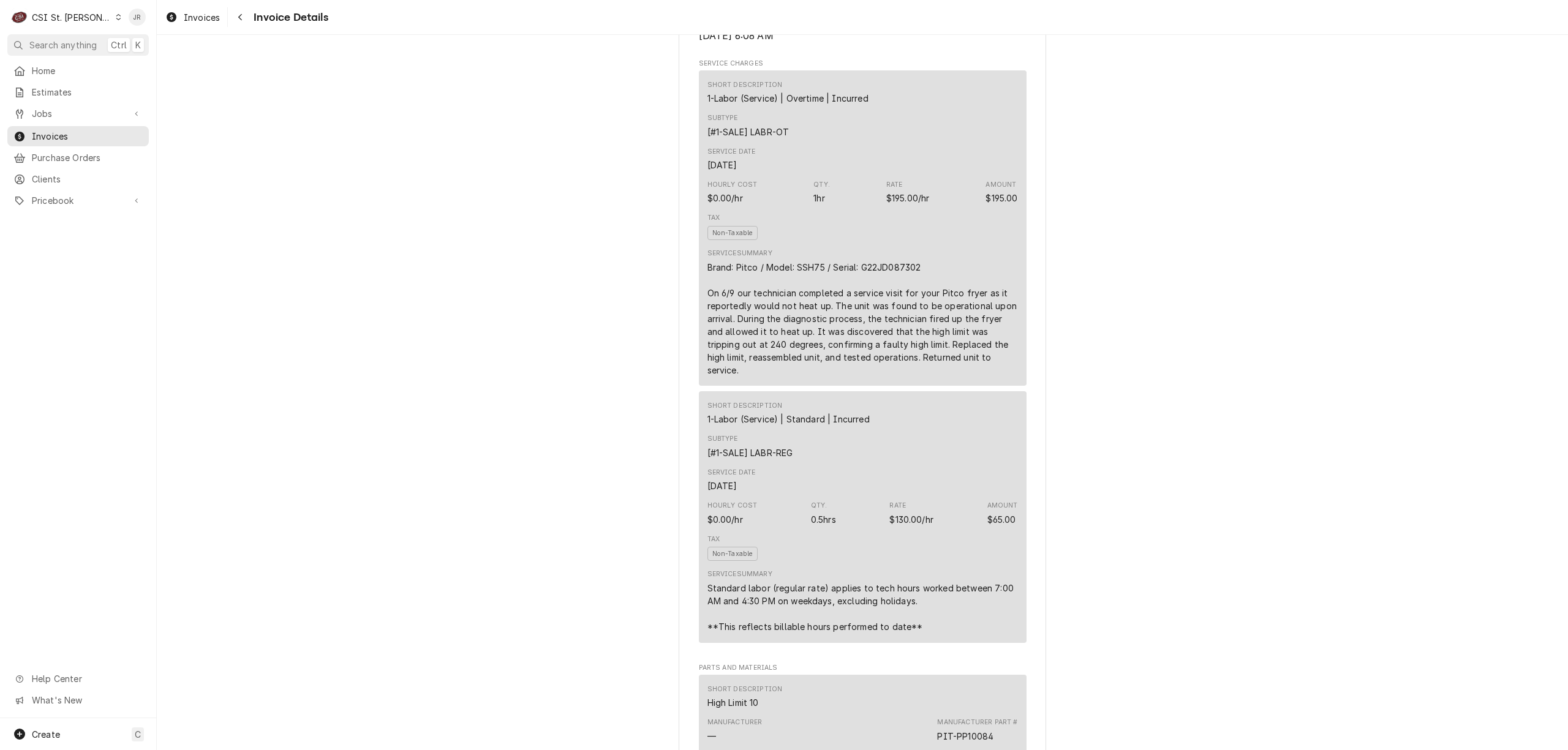
scroll to position [489, 0]
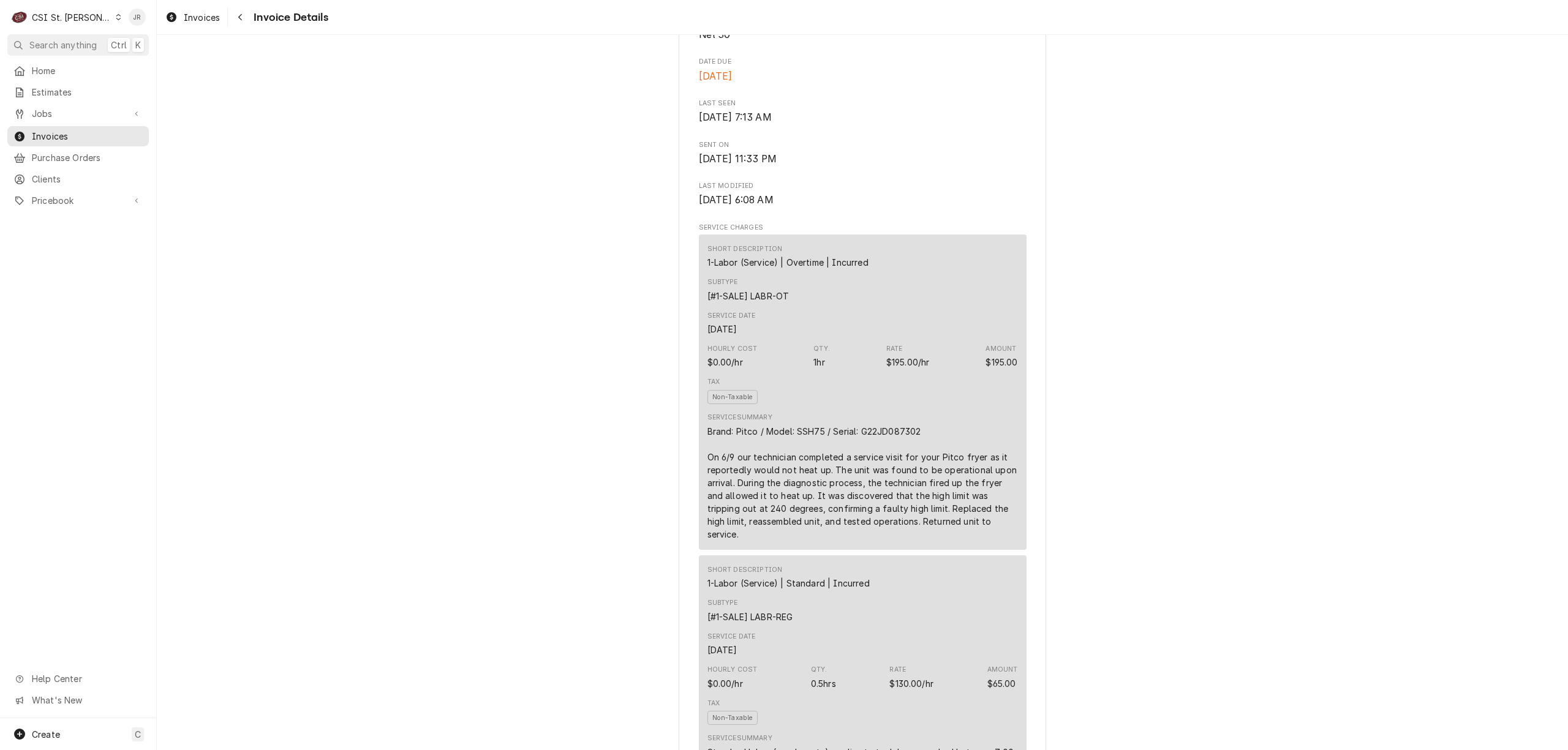
click at [846, 522] on div "Brand: Pitco / Model: SSH75 / Serial: G22JD087302 On 6/9 our technician complet…" at bounding box center [862, 482] width 310 height 116
click at [890, 469] on div "Brand: Pitco / Model: SSH75 / Serial: G22JD087302 On 6/9 our technician complet…" at bounding box center [862, 482] width 310 height 116
copy div "G22JD087302"
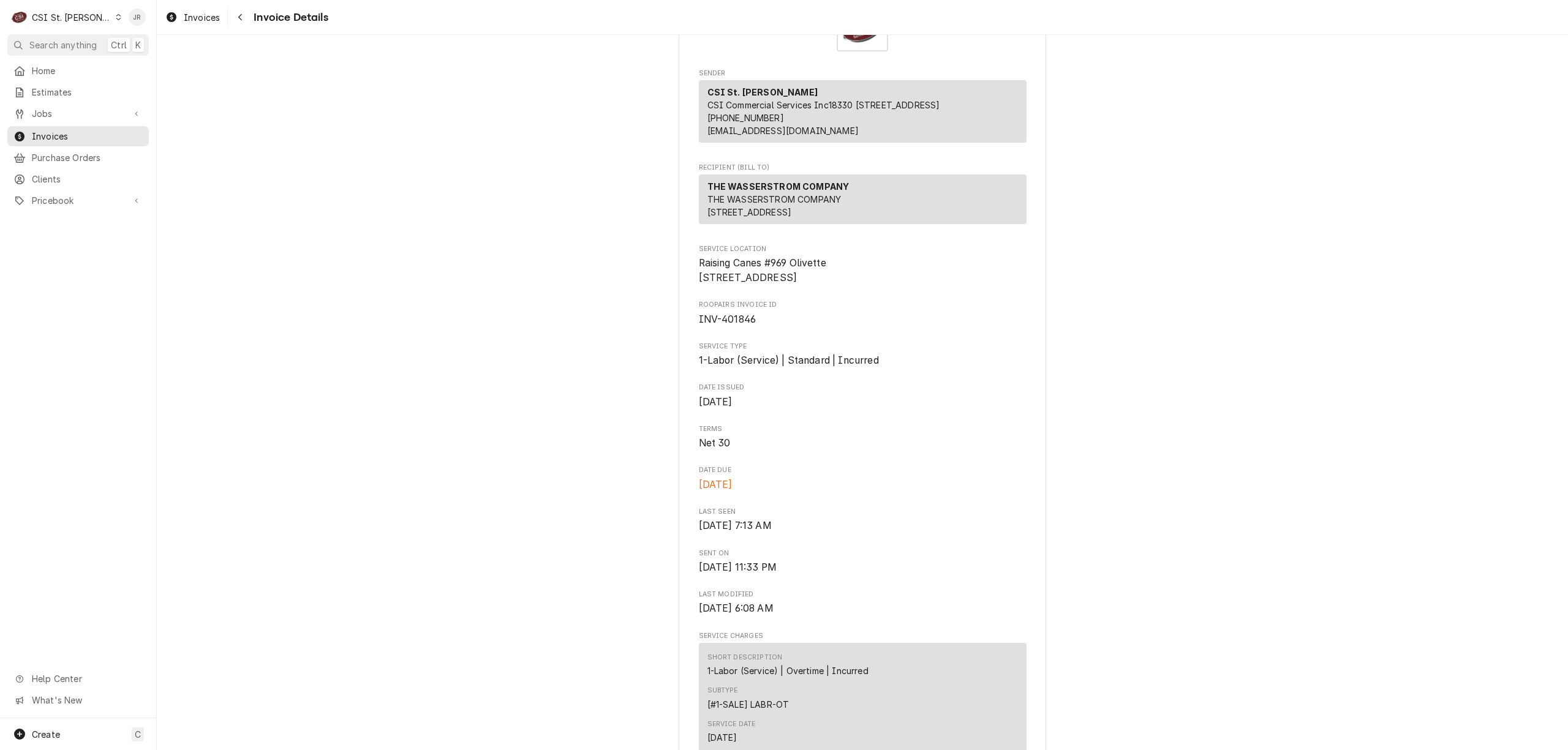
scroll to position [0, 0]
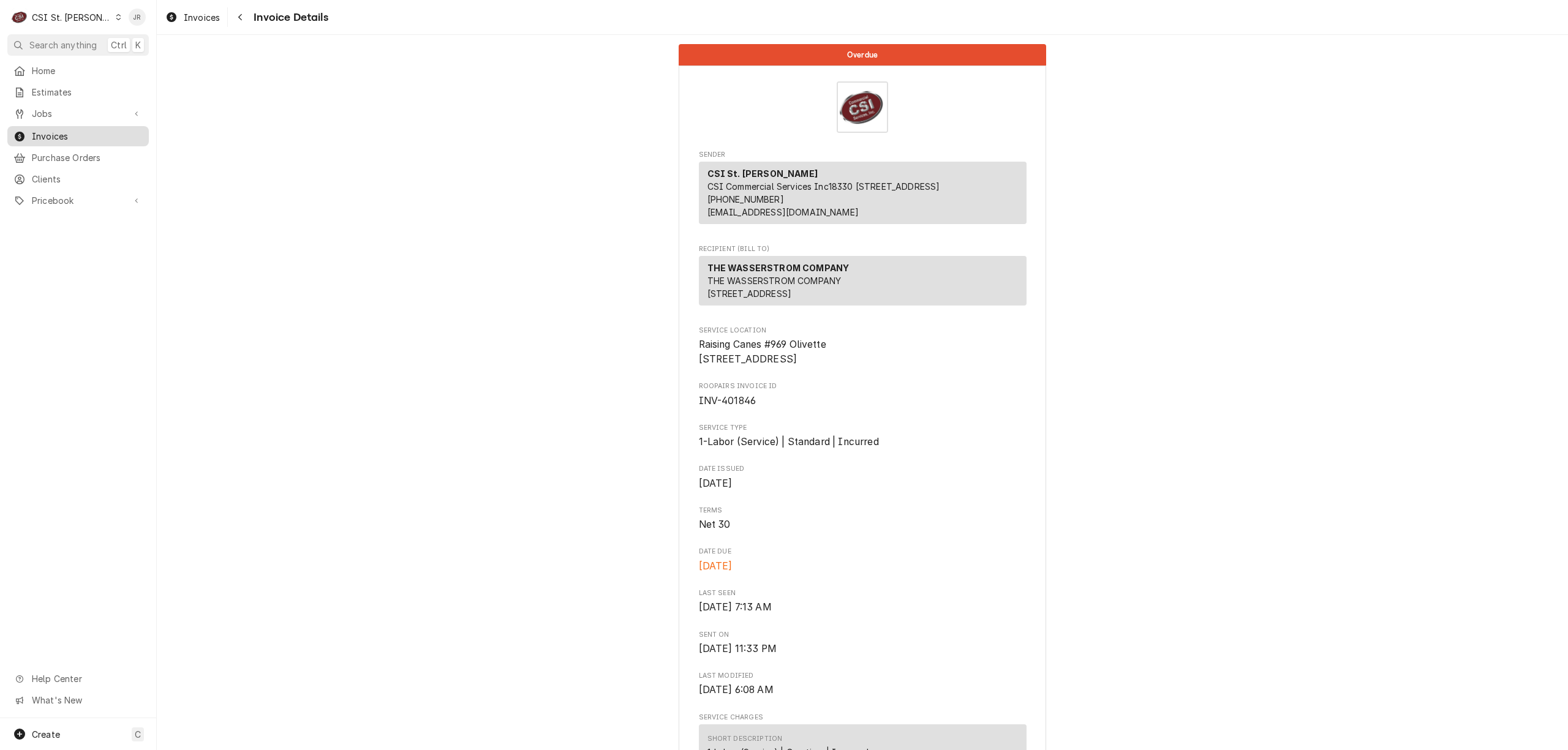
click at [56, 133] on span "Invoices" at bounding box center [87, 136] width 111 height 13
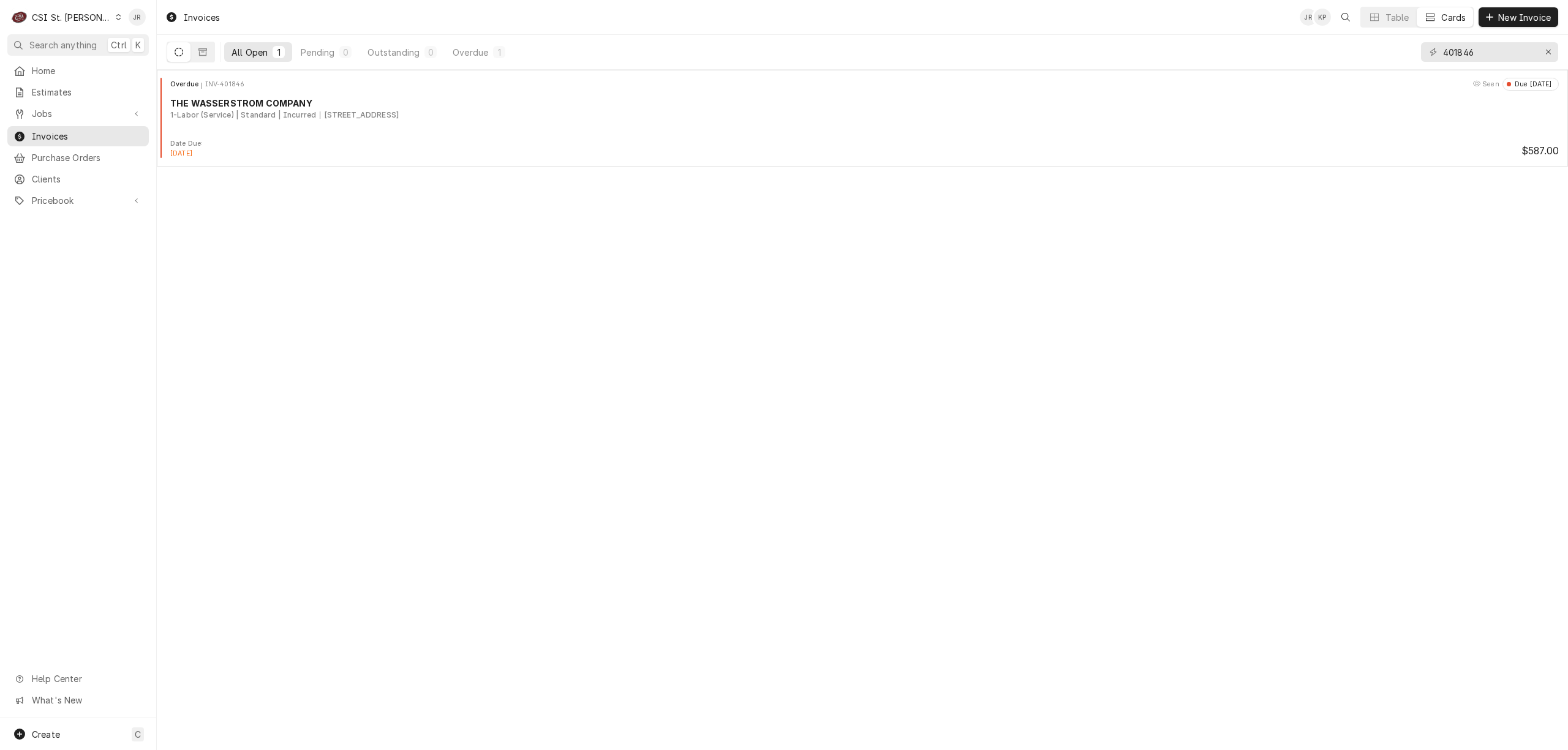
click at [45, 15] on div "CSI St. [PERSON_NAME]" at bounding box center [71, 17] width 80 height 13
click at [154, 23] on div "CSI [US_STATE][GEOGRAPHIC_DATA]." at bounding box center [189, 24] width 164 height 13
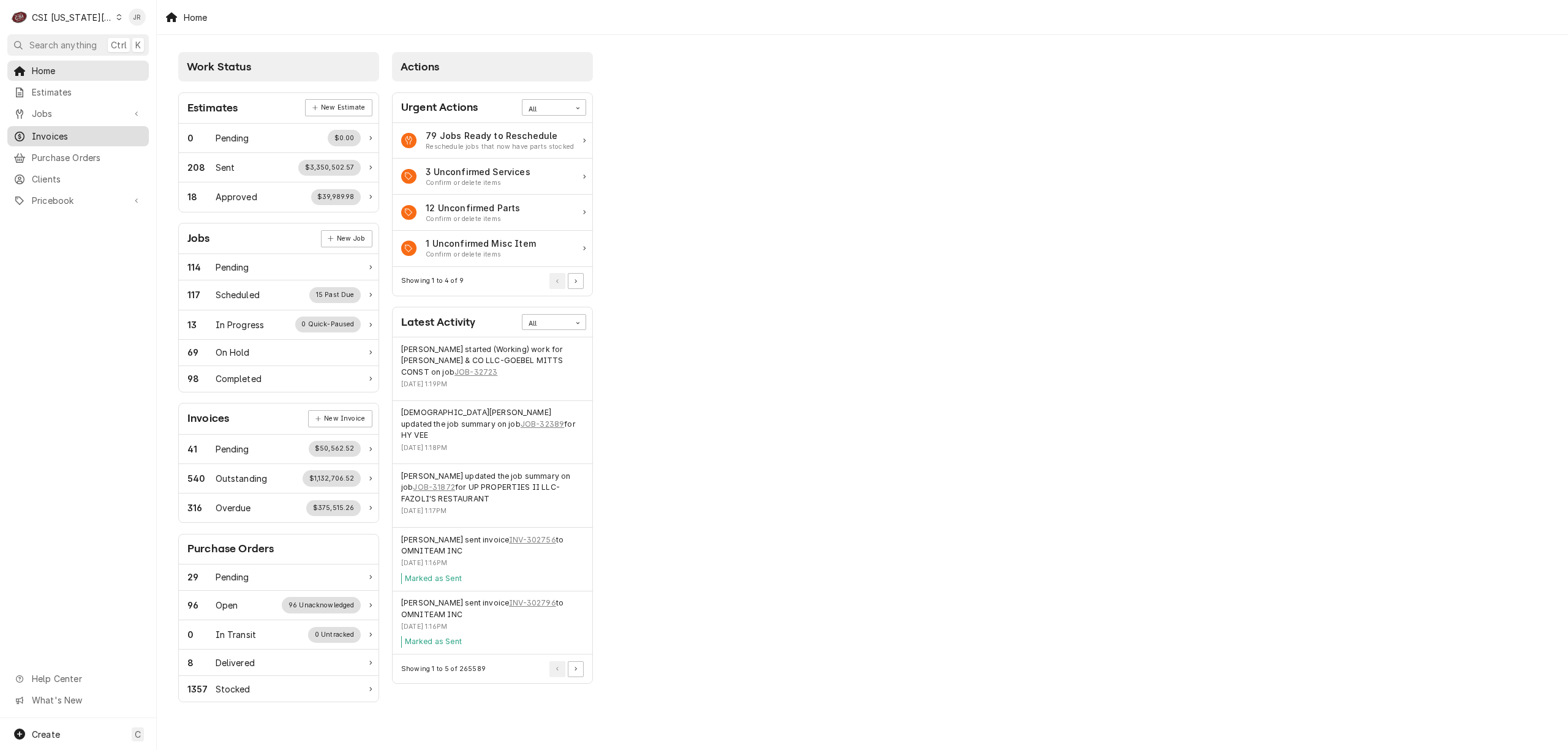
click at [62, 131] on span "Invoices" at bounding box center [87, 136] width 111 height 13
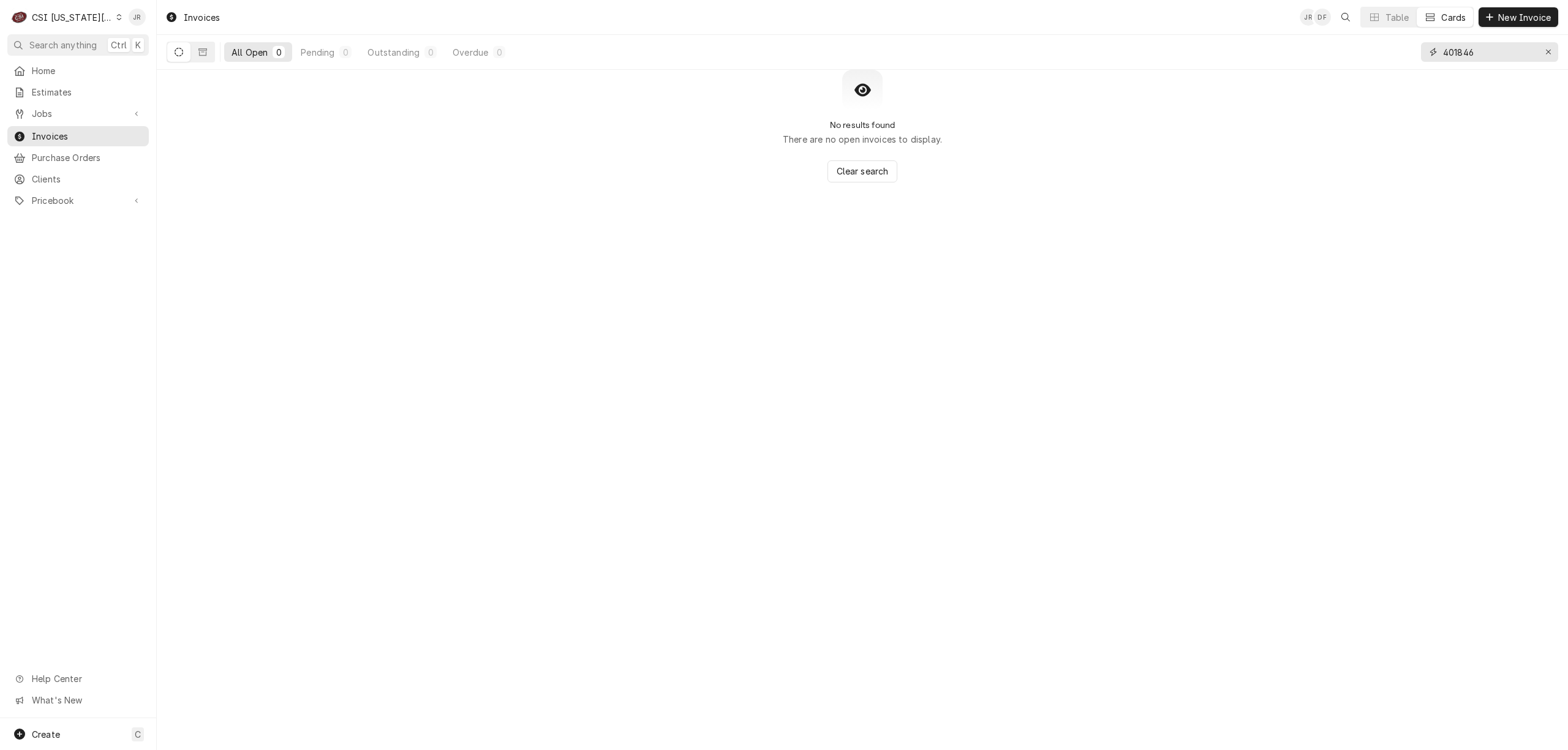
click at [1500, 49] on input "401846" at bounding box center [1489, 51] width 92 height 20
type input "302670"
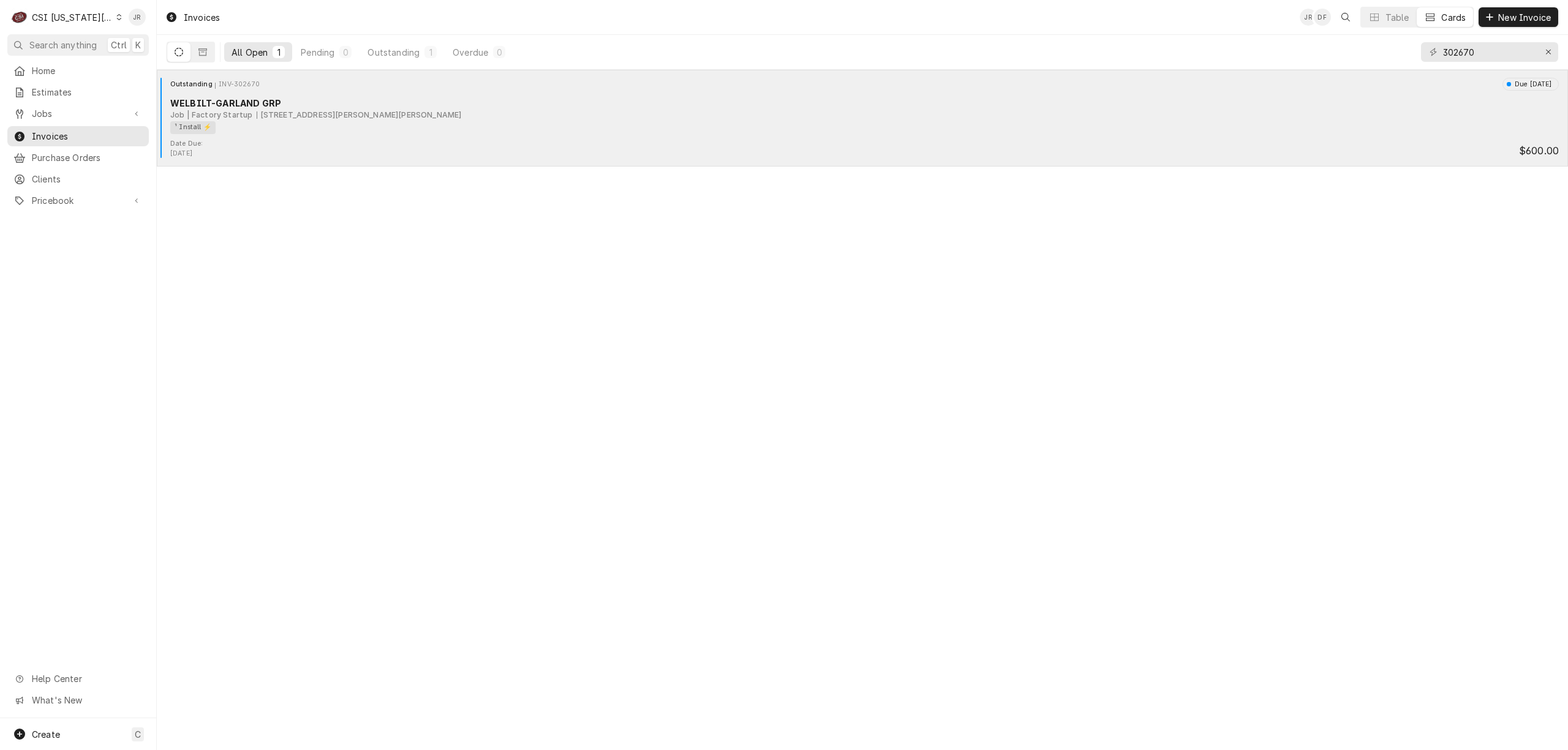
click at [293, 107] on div "WELBILT-GARLAND GRP" at bounding box center [865, 103] width 1389 height 13
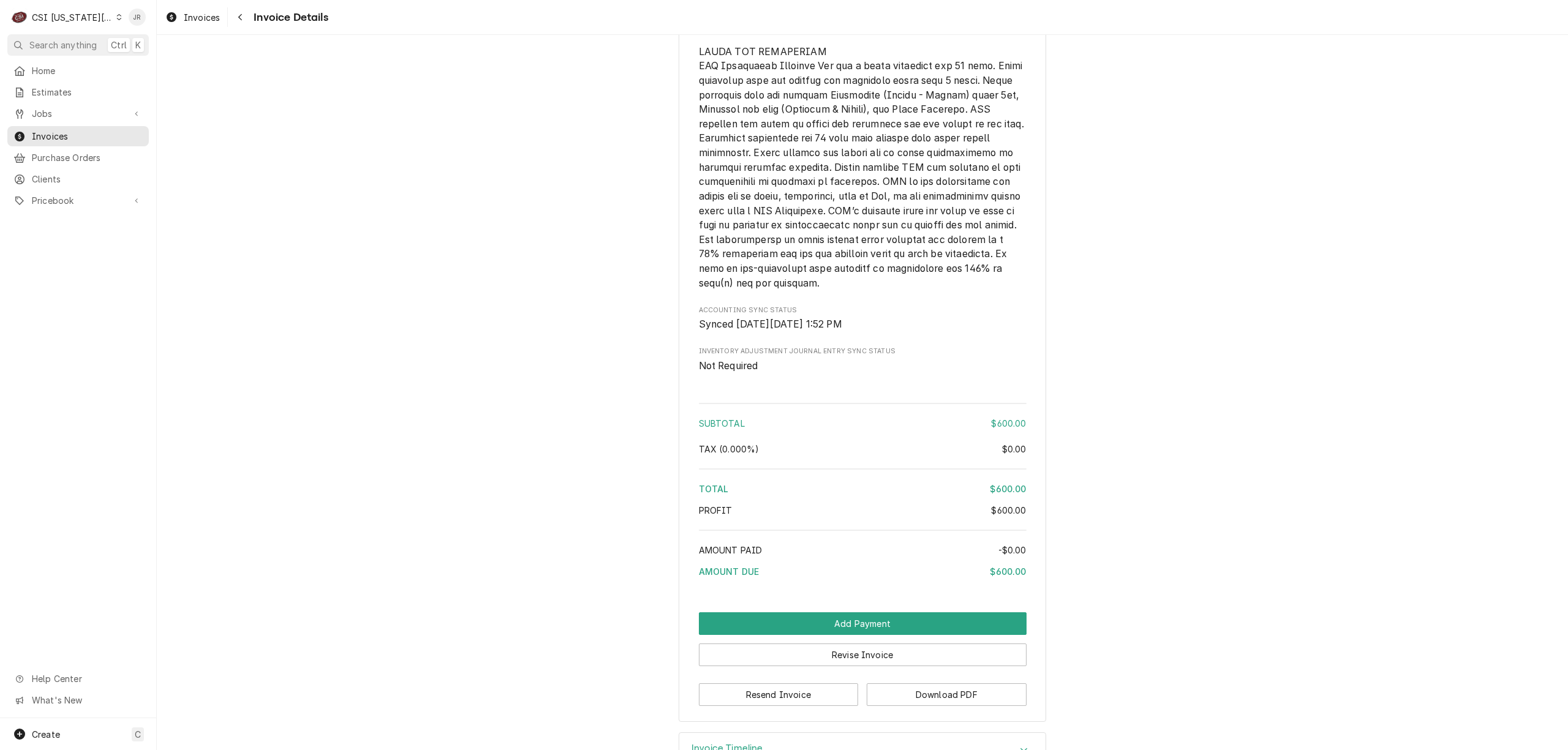
scroll to position [1712, 0]
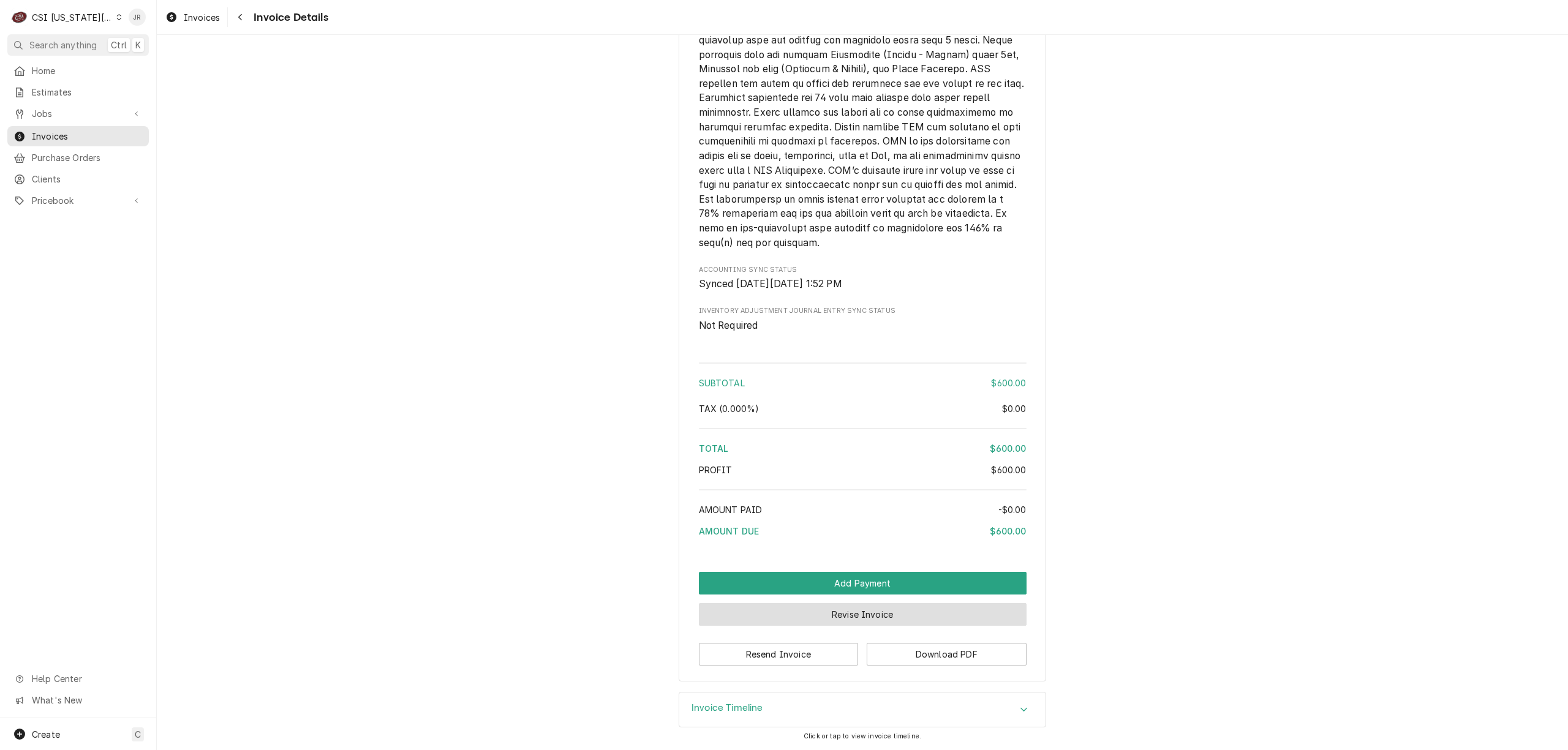
click at [925, 615] on button "Revise Invoice" at bounding box center [863, 614] width 328 height 23
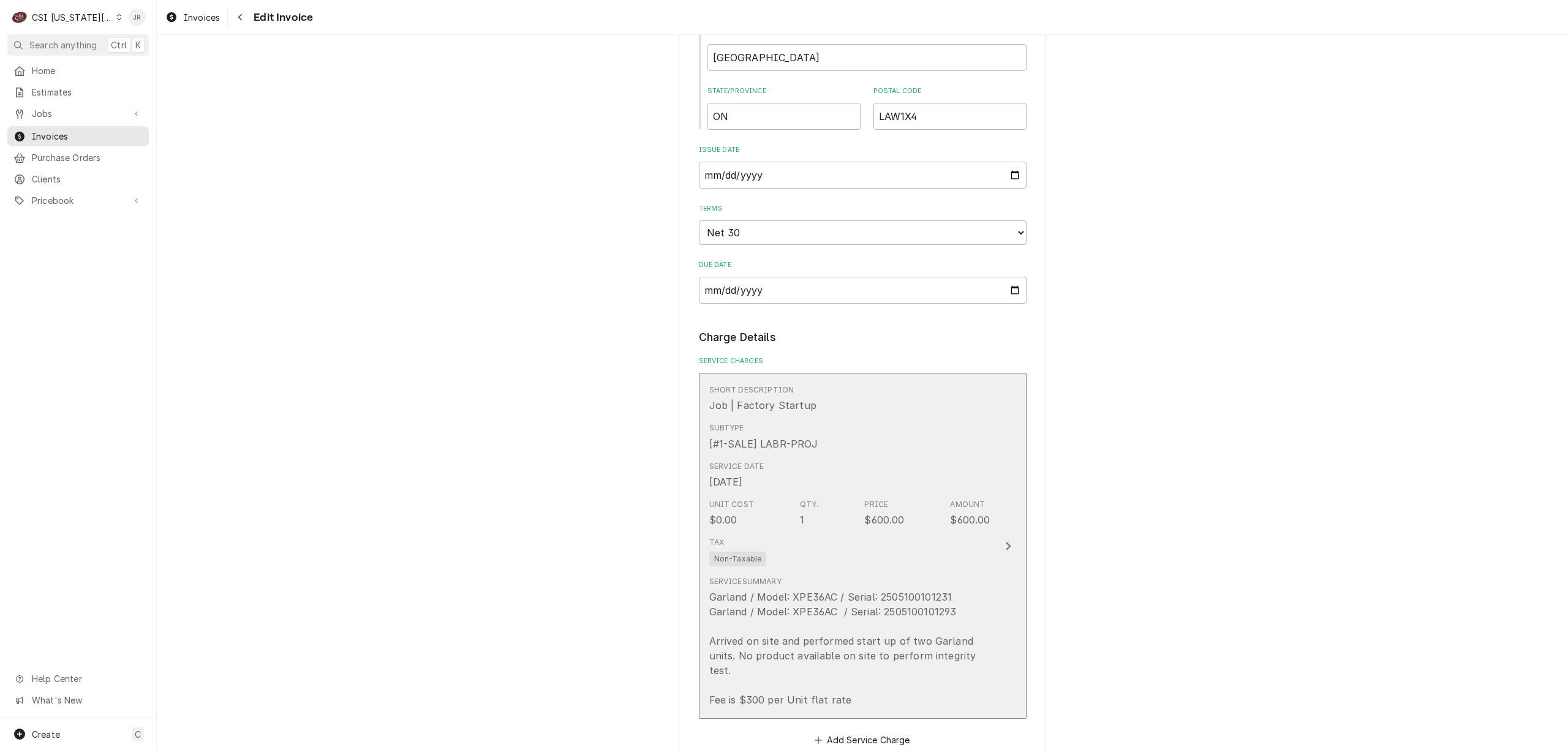
scroll to position [1632, 0]
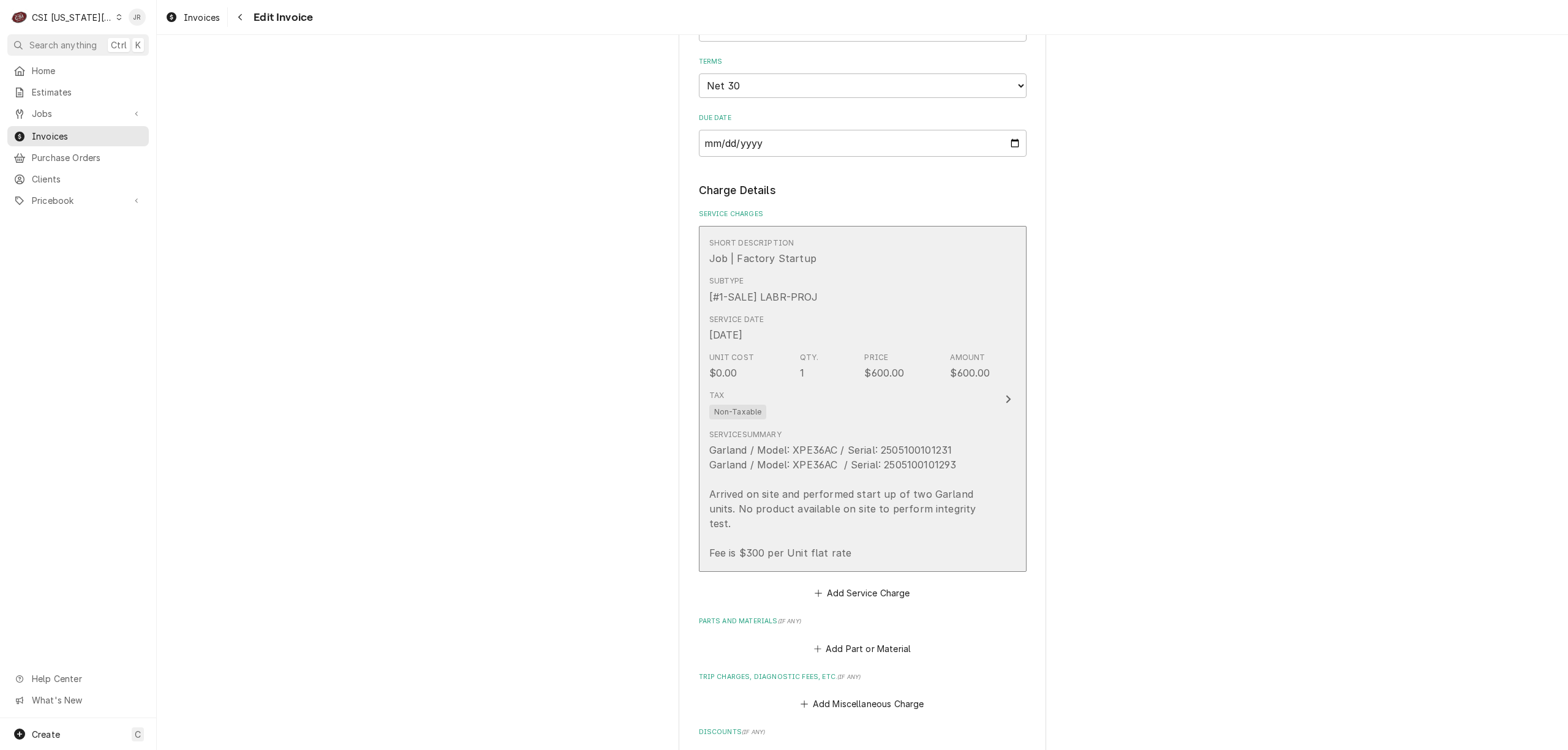
click at [907, 402] on div "Tax Non-Taxable" at bounding box center [850, 405] width 281 height 39
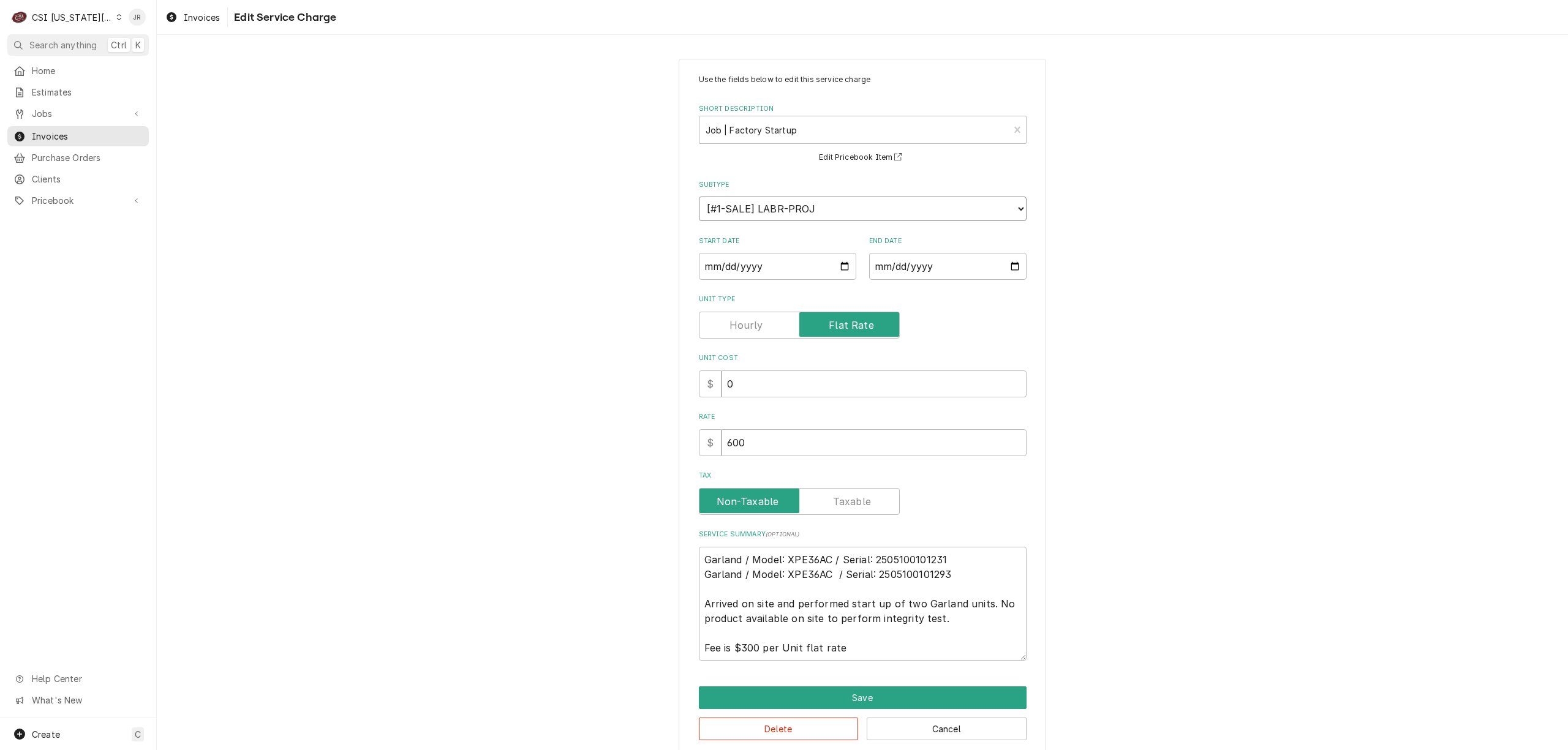
click at [889, 214] on select "Choose a subtype... [#1-SALE] LABR-[PERSON_NAME] [#1-SALE] LABR-[PERSON_NAME]-P…" at bounding box center [863, 208] width 328 height 24
click at [889, 216] on select "Choose a subtype... [#1-SALE] LABR-[PERSON_NAME] [#1-SALE] LABR-[PERSON_NAME]-P…" at bounding box center [863, 208] width 328 height 24
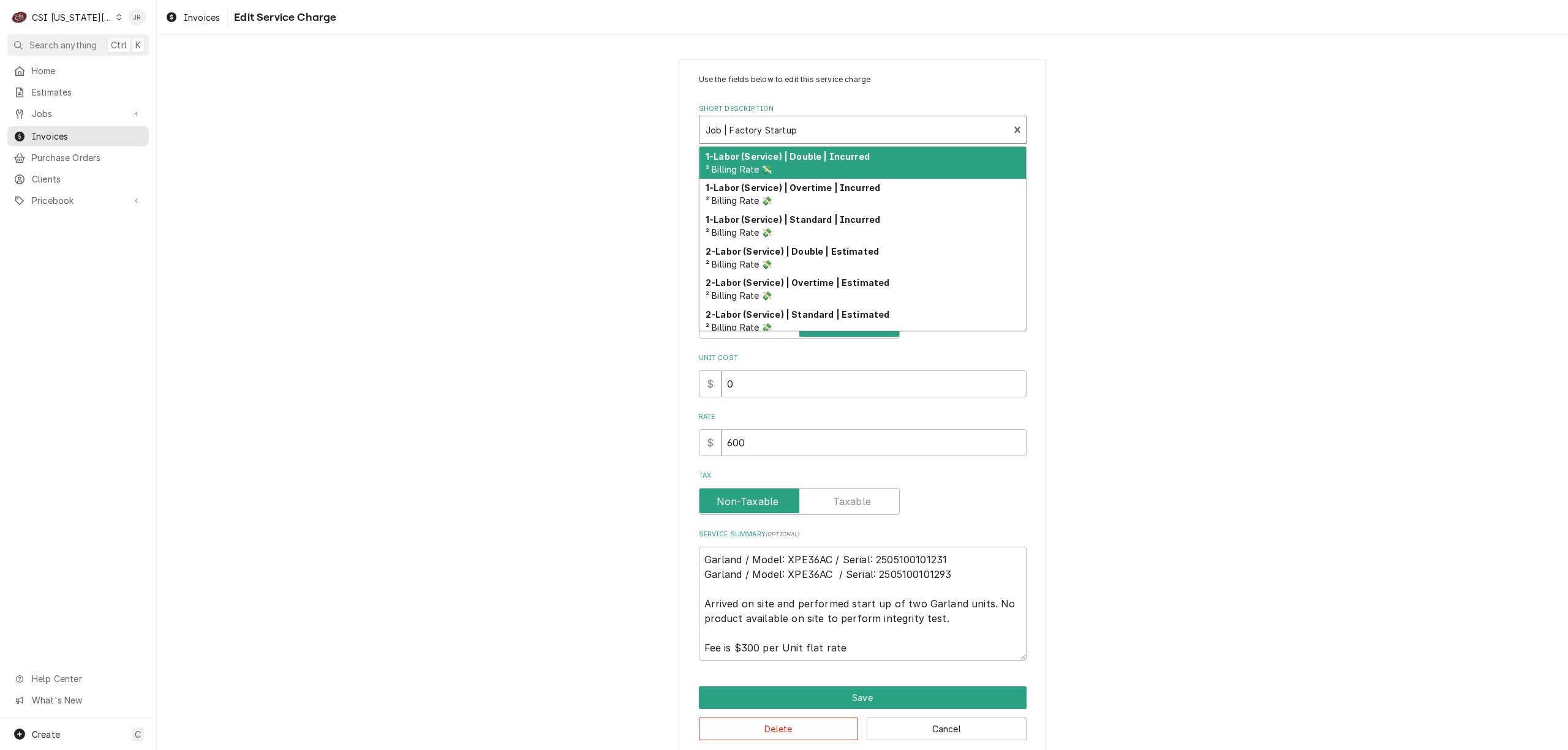
click at [870, 123] on div "Short Description" at bounding box center [854, 129] width 298 height 22
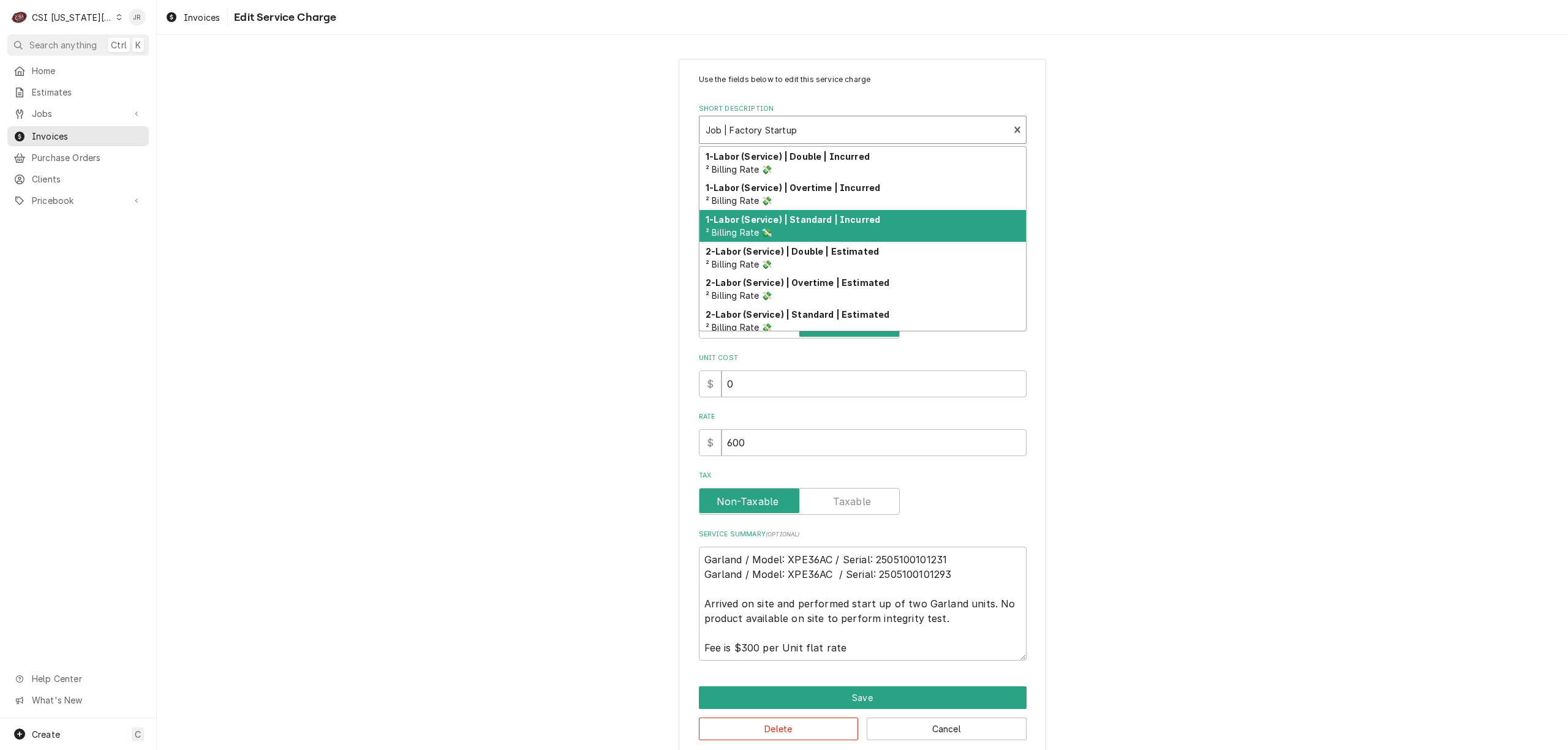
click at [876, 231] on div "1-Labor (Service) | Standard | Incurred ² Billing Rate 💸" at bounding box center [862, 226] width 326 height 32
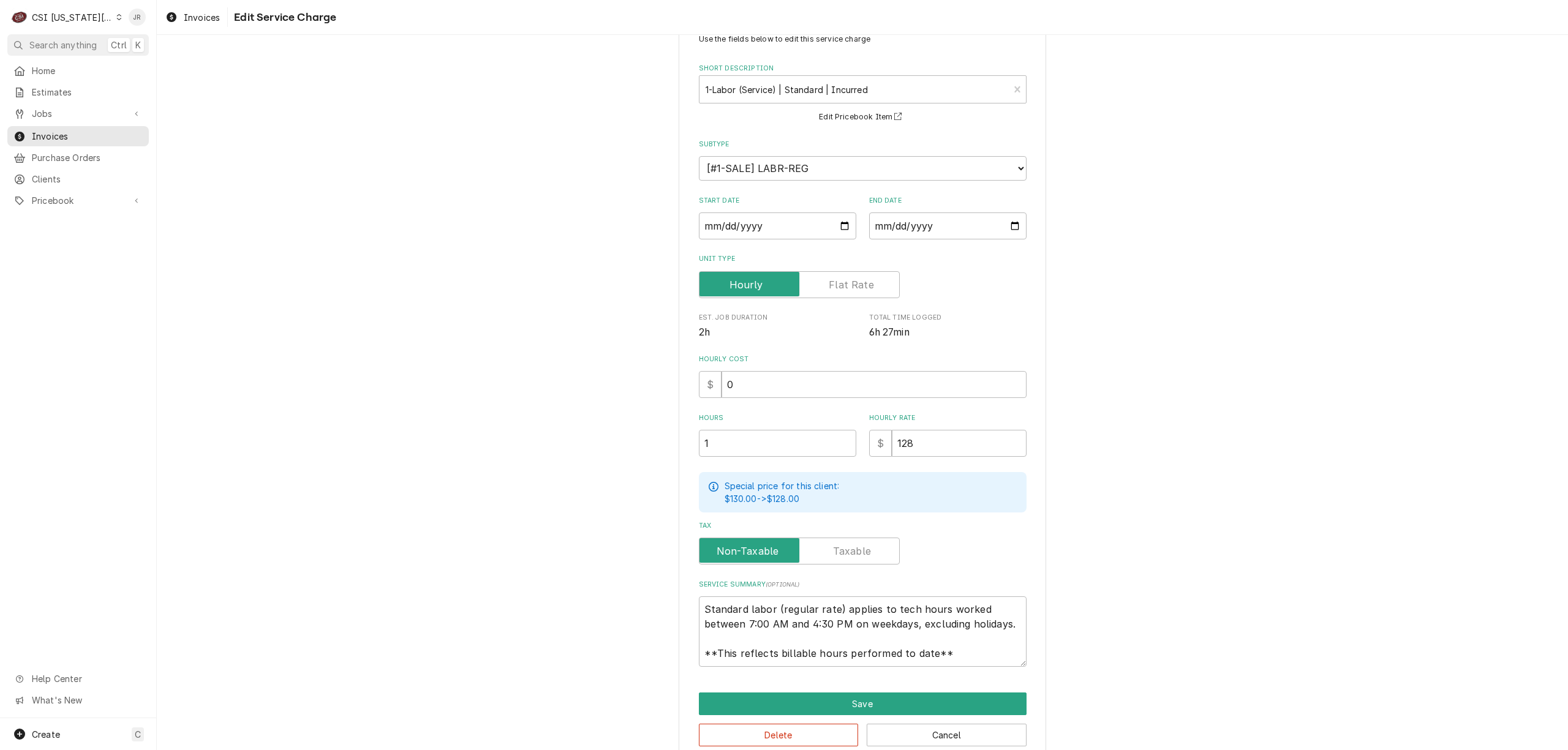
scroll to position [62, 0]
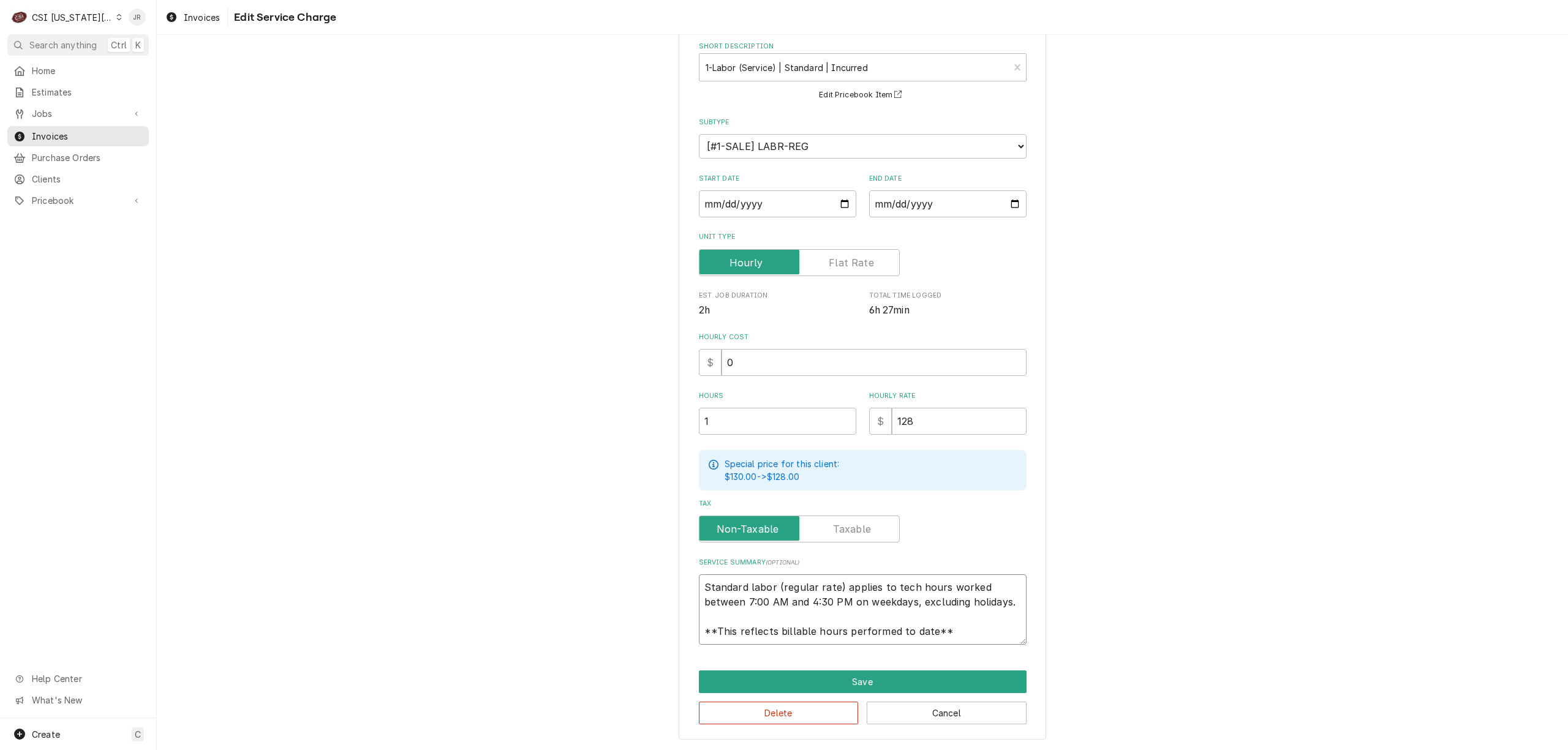
click at [704, 588] on textarea "Standard labor (regular rate) applies to tech hours worked between 7:00 AM and …" at bounding box center [863, 609] width 328 height 70
type textarea "x"
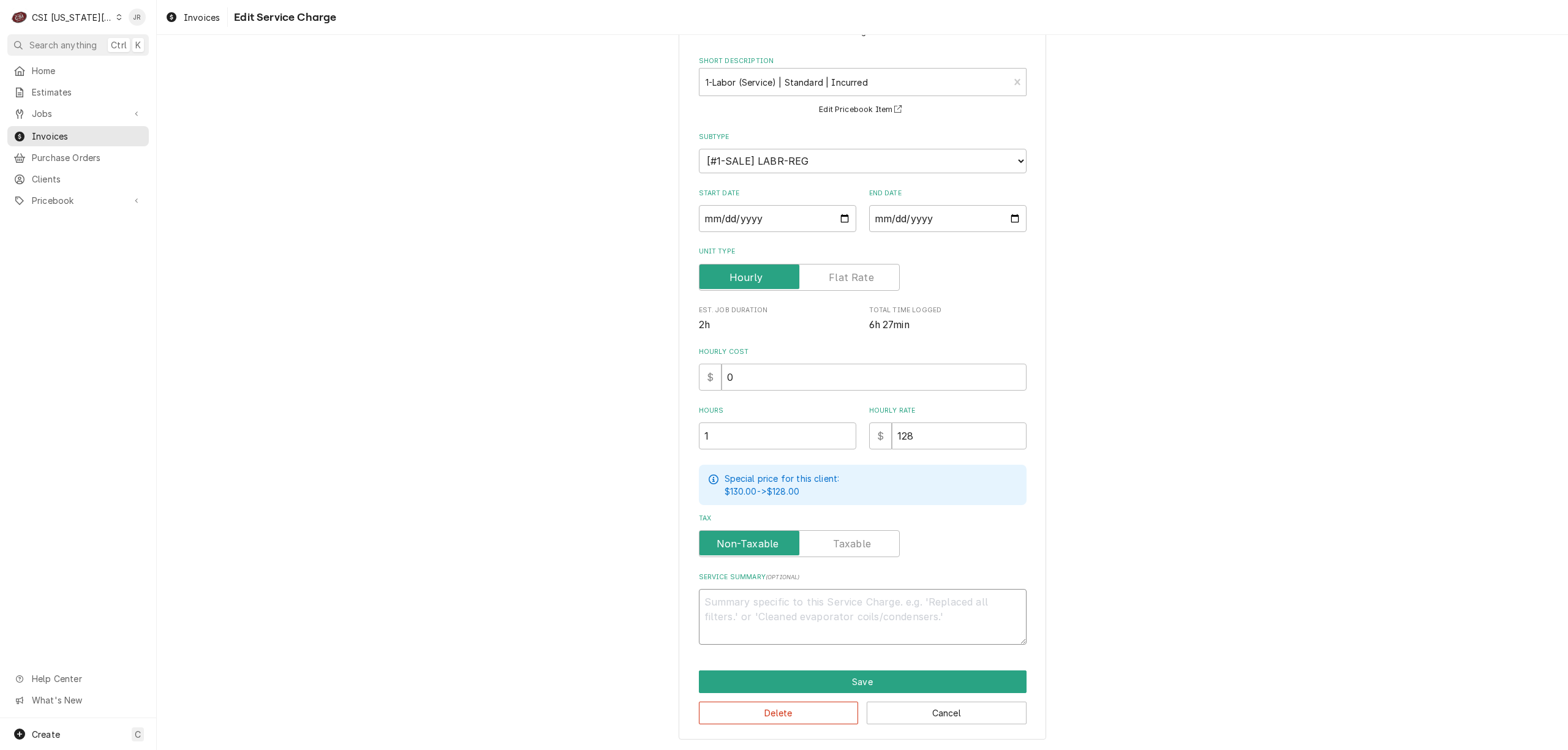
paste textarea "Brand: Garland Model: XPE36AC Serial: 2505100101231, 2505100101293 Arrived on s…"
type textarea "x"
type textarea "Brand: Garland Model: XPE36AC Serial: 2505100101231, 2505100101293 Arrived on s…"
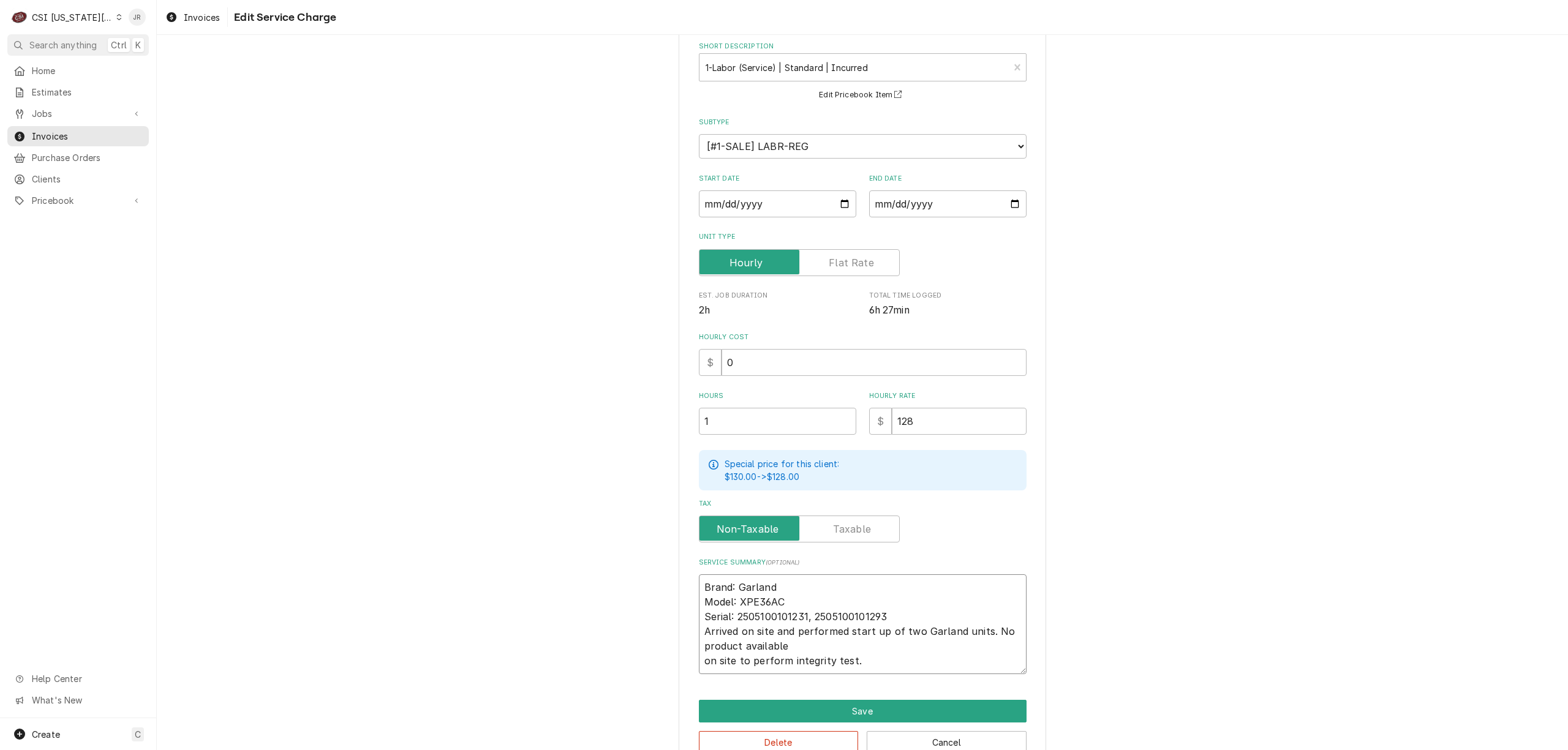
click at [833, 645] on textarea "Brand: Garland Model: XPE36AC Serial: 2505100101231, 2505100101293 Arrived on s…" at bounding box center [863, 624] width 328 height 99
type textarea "x"
type textarea "Brand: Garland Model: XPE36AC Serial: 2505100101231, 2505100101293 Arrived on s…"
type textarea "x"
type textarea "Brand: Garland Model: XPE36AC Serial: 2505100101231, 2505100101293 Arrived on s…"
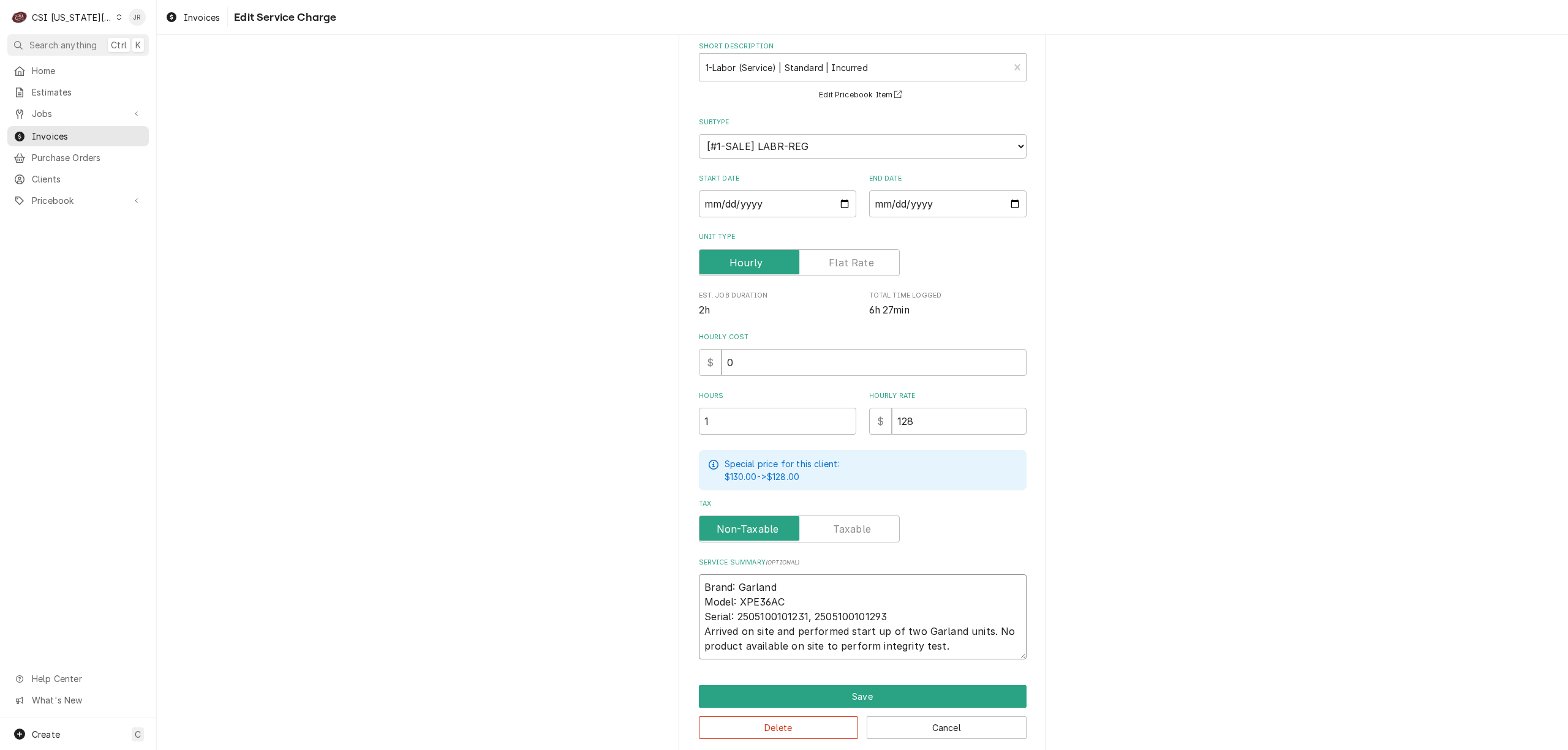
type textarea "x"
type textarea "Brand: Garland Model: XPE36AC Serial: 2505100101231, 2505100101293 Arrived on s…"
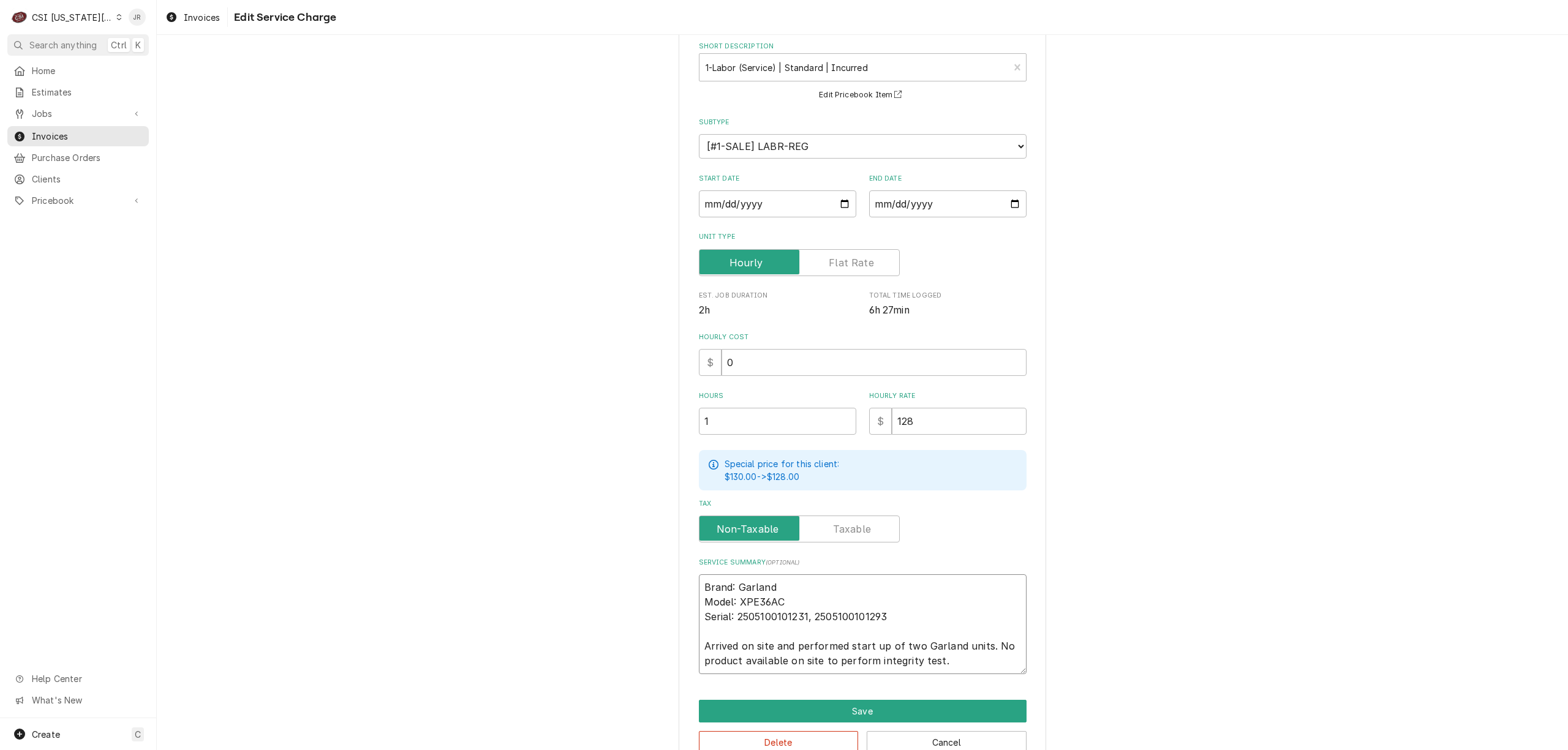
type textarea "x"
type textarea "Brand: Garland Model: XPE36AC Serial: 2505100101231, 2505100101293 Arrived on s…"
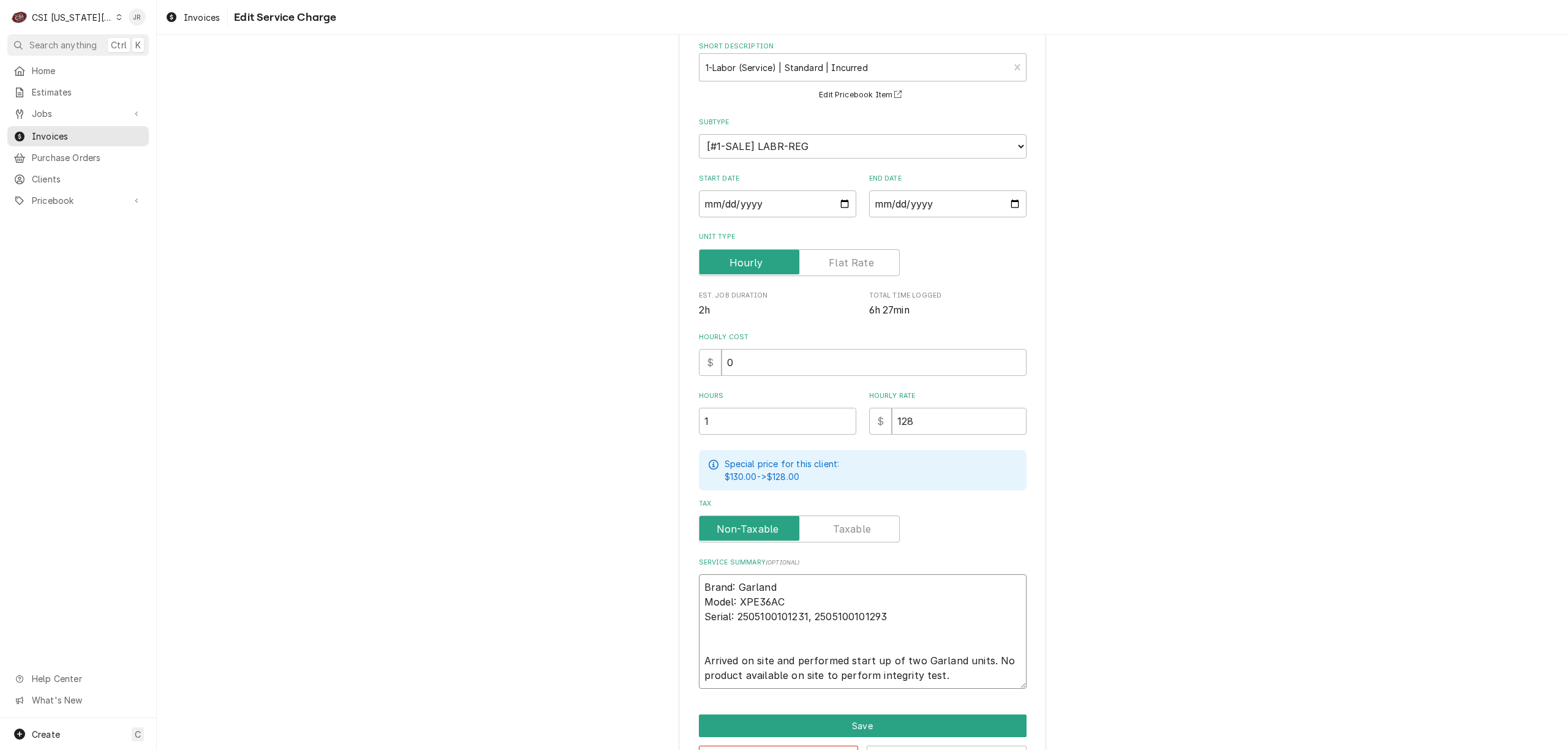
type textarea "x"
type textarea "Brand: Garland Model: XPE36ACSerial: 2505100101231, 2505100101293 Arrived on si…"
type textarea "x"
type textarea "Brand: Garland Model: XPE36AC Serial: 2505100101231, 2505100101293 Arrived on s…"
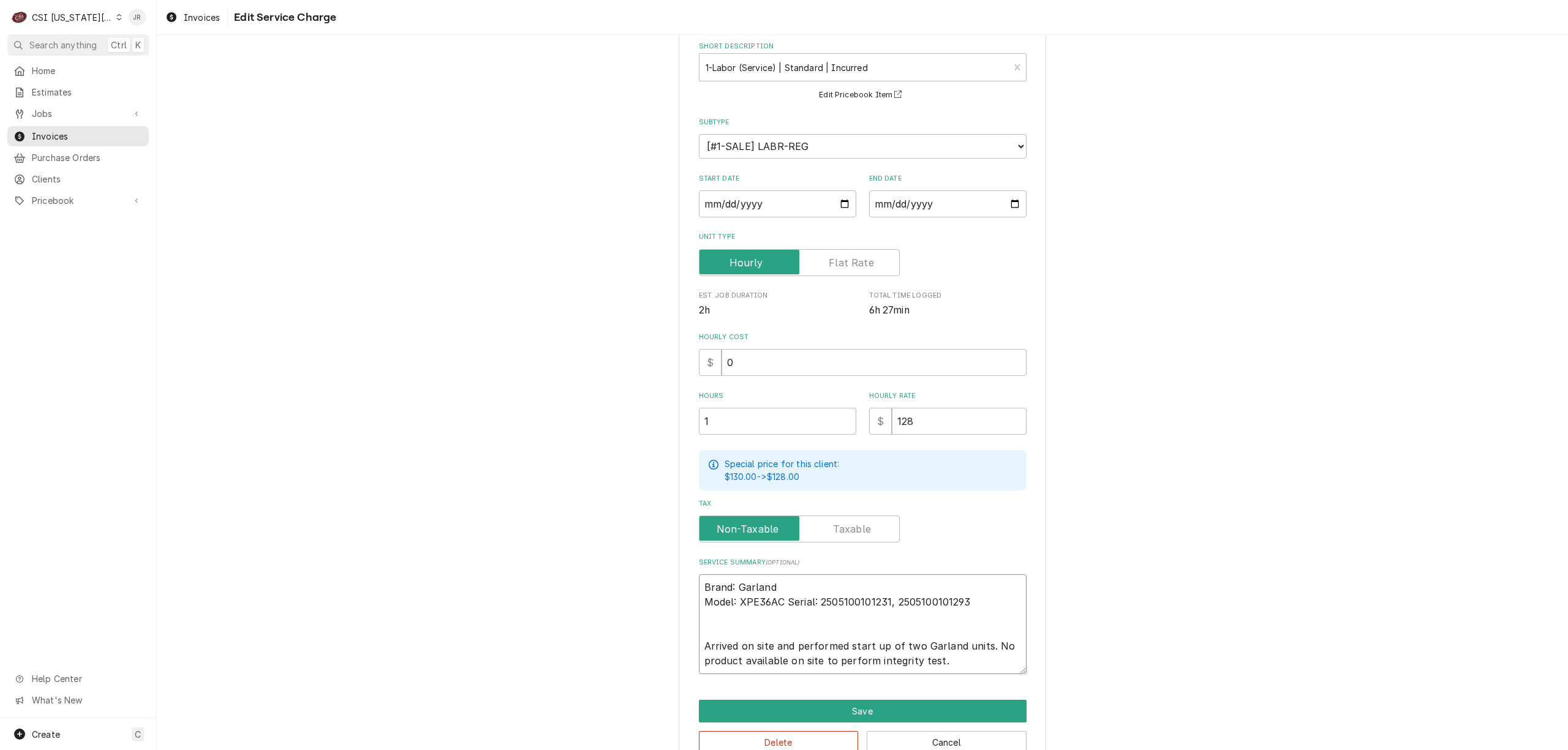
type textarea "x"
type textarea "Brand: Garland Model: XPE36AC /Serial: 2505100101231, 2505100101293 Arrived on …"
type textarea "x"
type textarea "Brand: Garland Model: XPE36AC / Serial: 2505100101231, 2505100101293 Arrived on…"
type textarea "x"
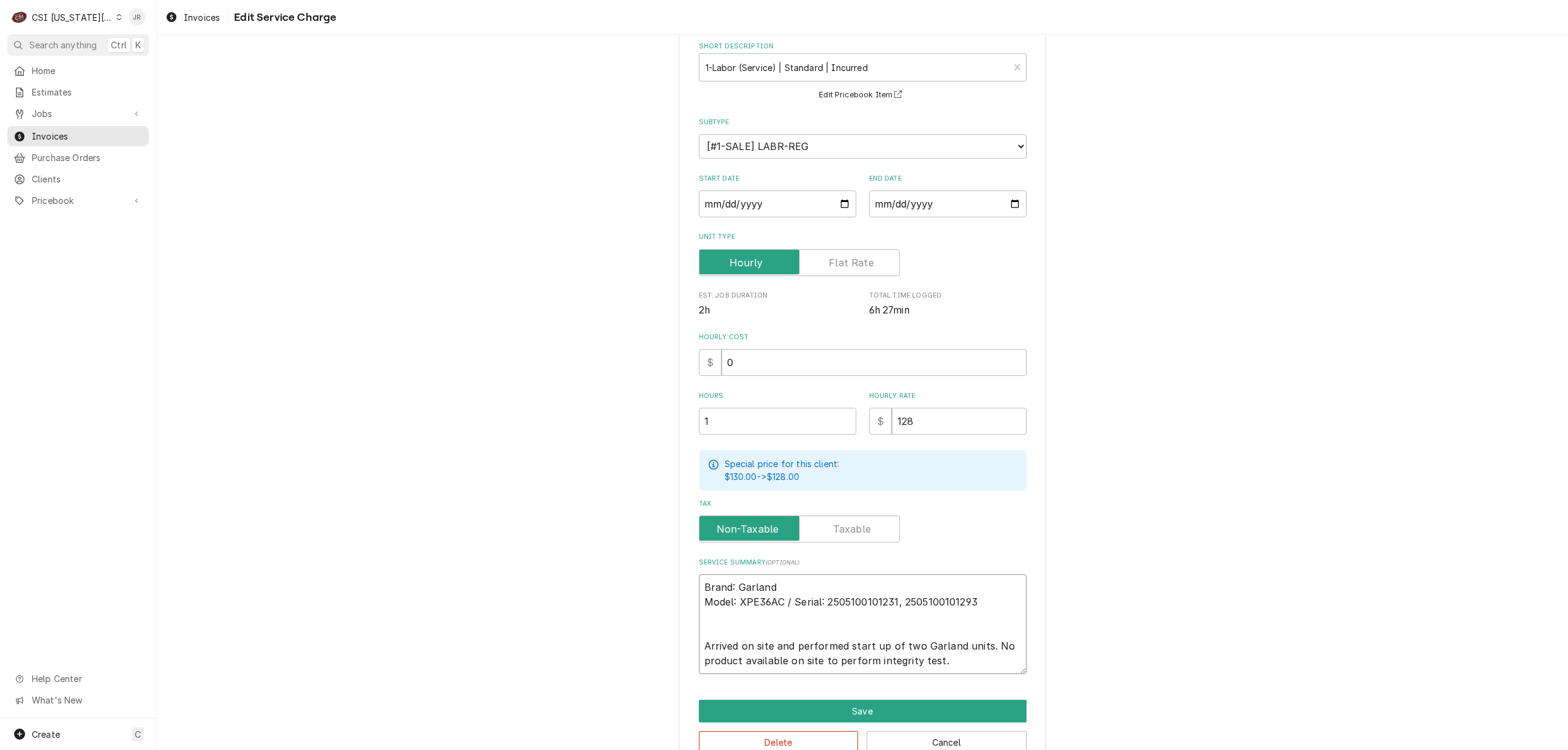
type textarea "Brand: Garland Model: XPE36AC / Serial: 2505100101231, 2505100101293 Arrived on…"
type textarea "x"
type textarea "Brand: Garland / Model: XPE36AC / Serial: 2505100101231, 2505100101293 Arrived …"
type textarea "x"
type textarea "Brand: Garland / Model: XPE36AC / Serial: 2505100101231, 2505100101293 Arrived …"
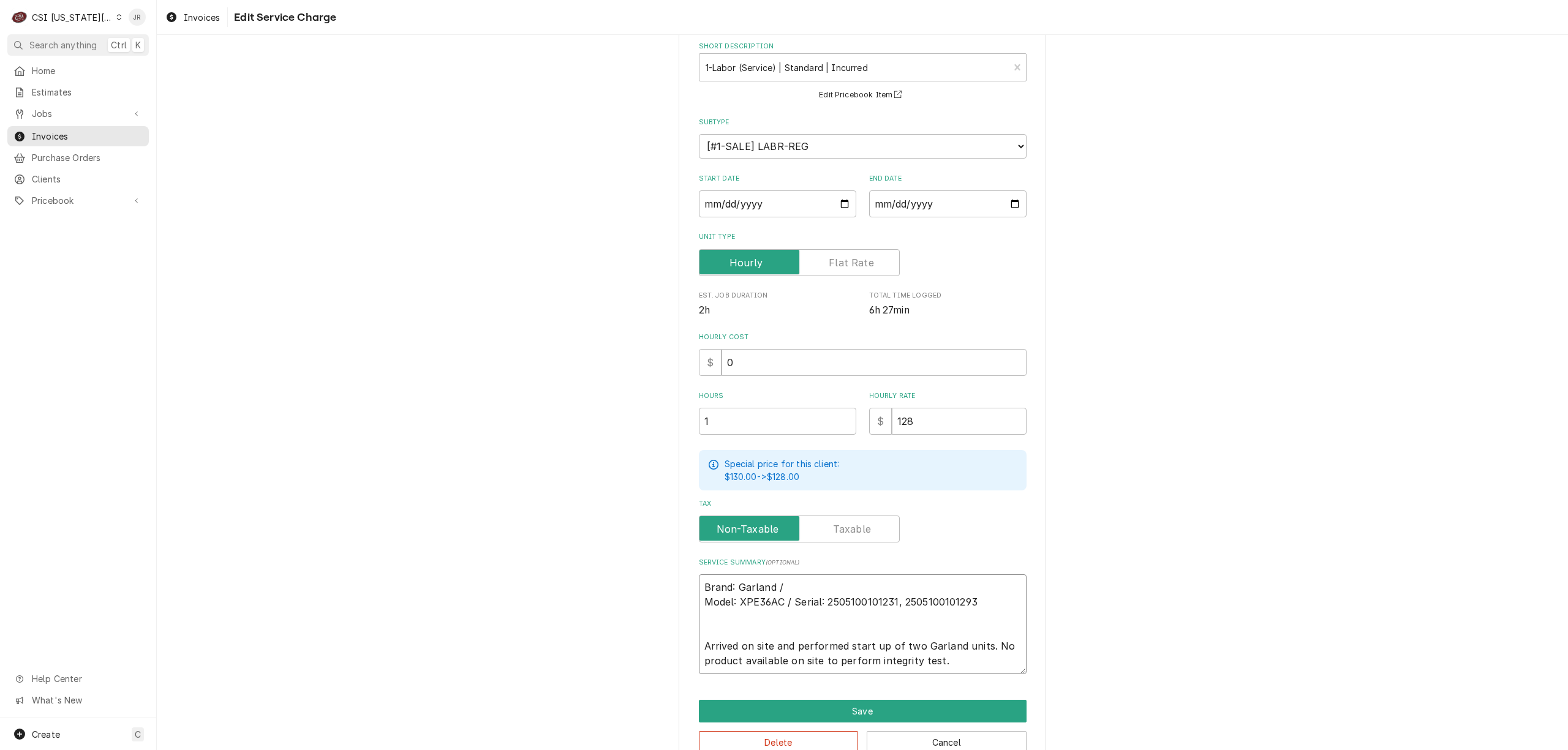
type textarea "x"
type textarea "rand: Garland / Model: XPE36AC / Serial: 2505100101231, 2505100101293 Arrived o…"
type textarea "x"
type textarea "and: Garland / Model: XPE36AC / Serial: 2505100101231, 2505100101293 Arrived on…"
type textarea "x"
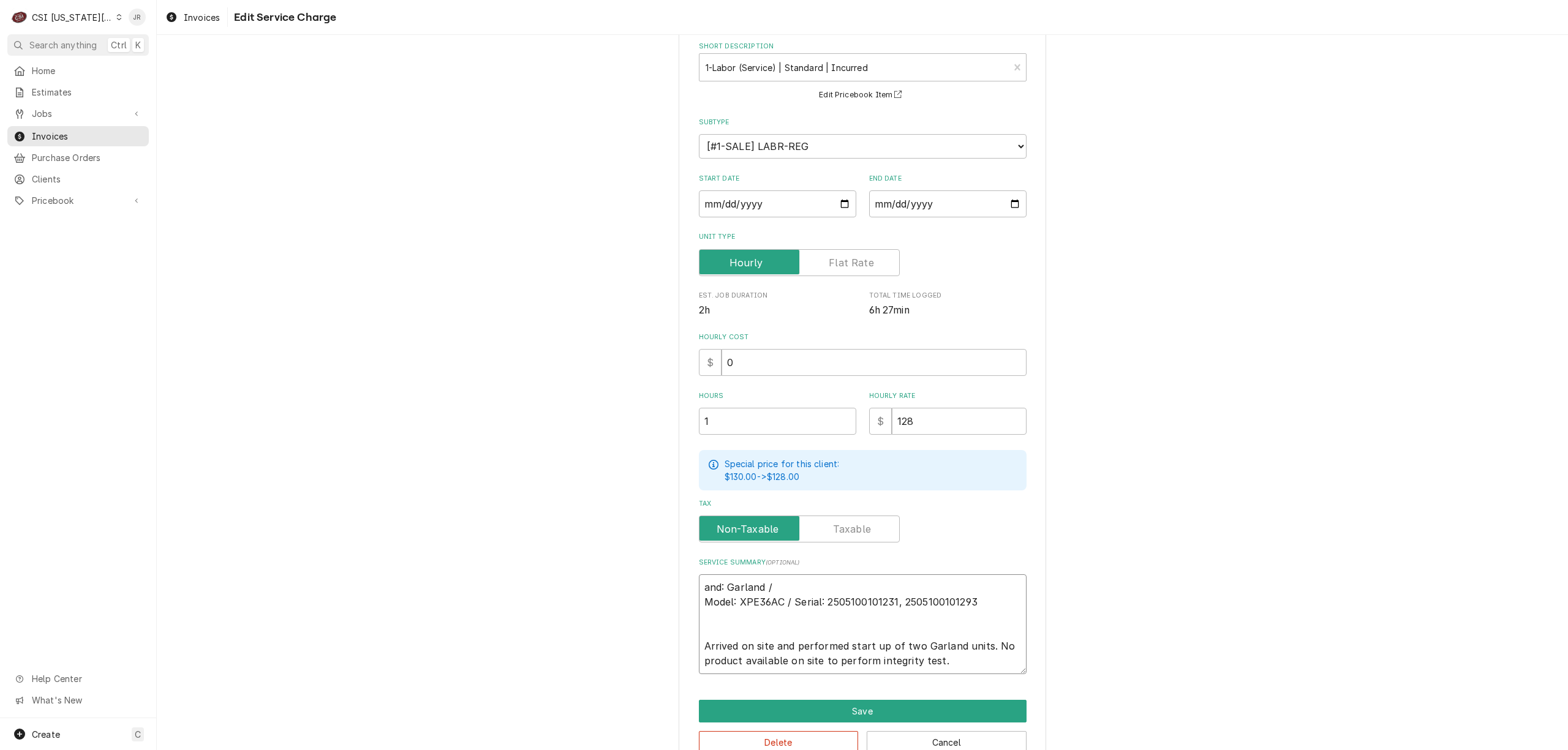
type textarea "nd: Garland / Model: XPE36AC / Serial: 2505100101231, 2505100101293 Arrived on …"
type textarea "x"
type textarea "d: Garland / Model: XPE36AC / Serial: 2505100101231, 2505100101293 Arrived on s…"
type textarea "x"
type textarea ": Garland / Model: XPE36AC / Serial: 2505100101231, 2505100101293 Arrived on si…"
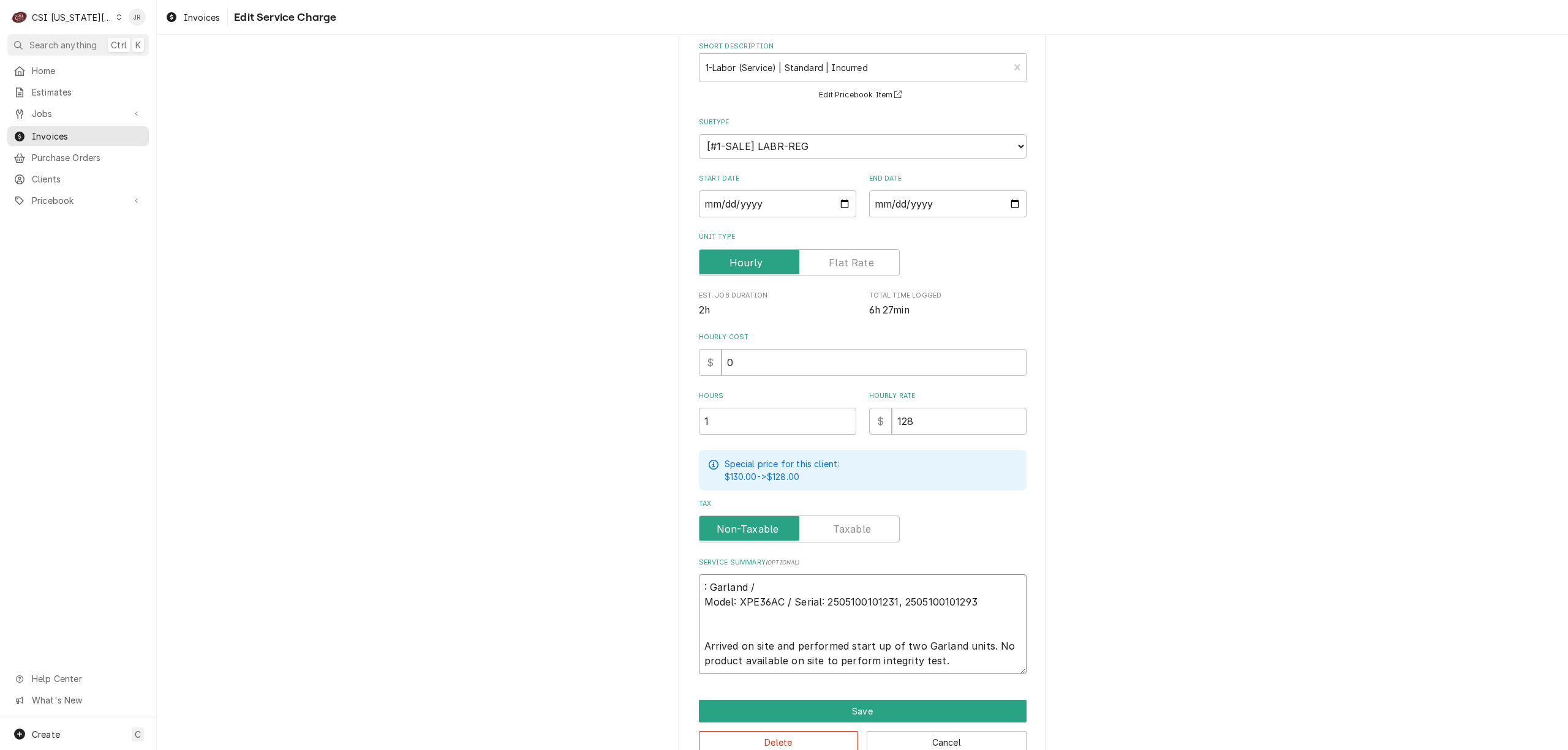
type textarea "x"
type textarea "Garland / Model: XPE36AC / Serial: 2505100101231, 2505100101293 Arrived on site…"
type textarea "x"
type textarea "Garland / Model: XPE36AC / Serial: 2505100101231, 2505100101293 Arrived on site…"
type textarea "x"
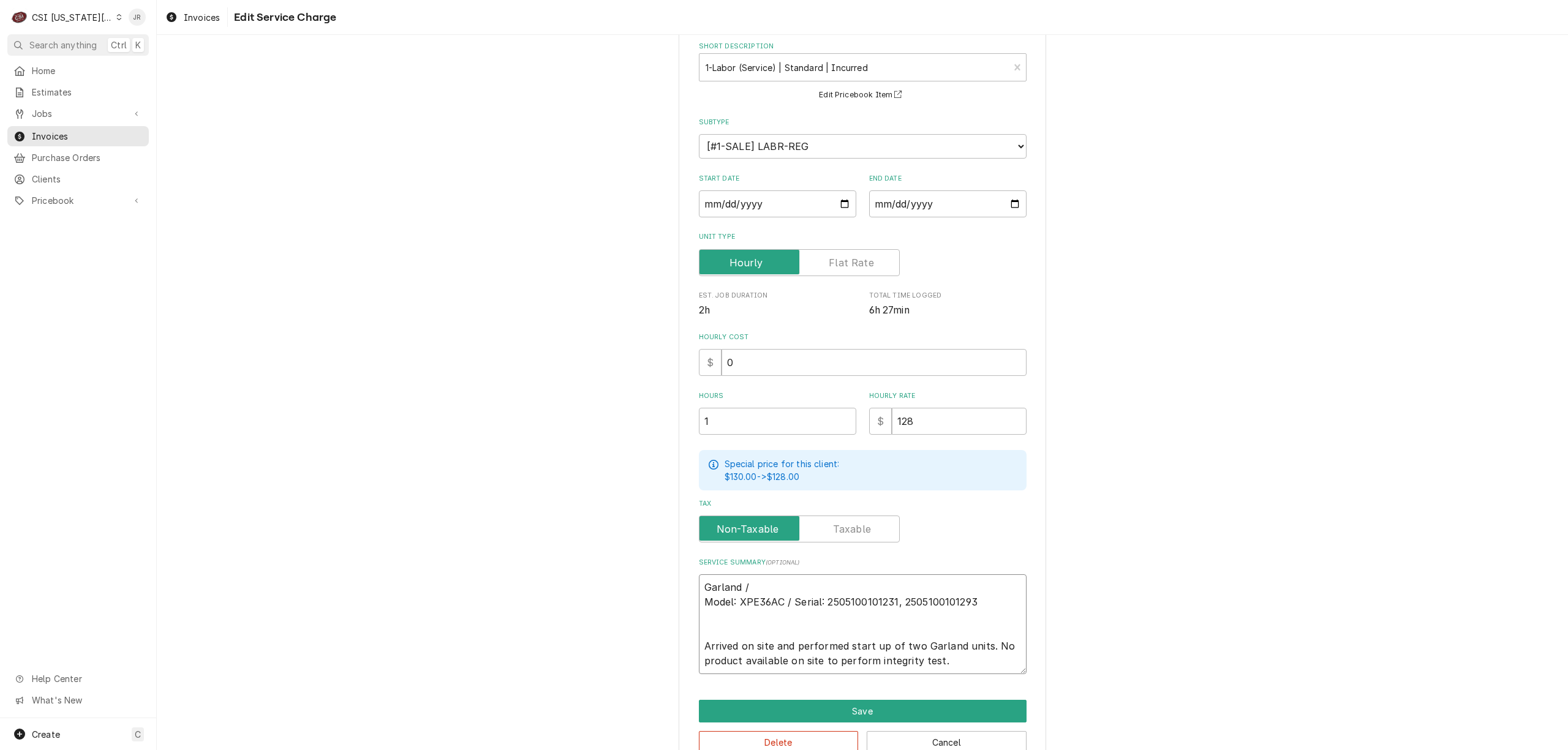
type textarea "Garland / Model: XPE36AC / Serial: 2505100101231, 2505100101293 Arrived on site…"
click at [966, 583] on textarea "Garland / Model: XPE36AC / Serial: 2505100101231, 2505100101293 Arrived on site…" at bounding box center [863, 624] width 328 height 99
type textarea "x"
type textarea "Garland / Model: XPE36AC / Serial: 2505100101231,2505100101293 Arrived on site …"
type textarea "x"
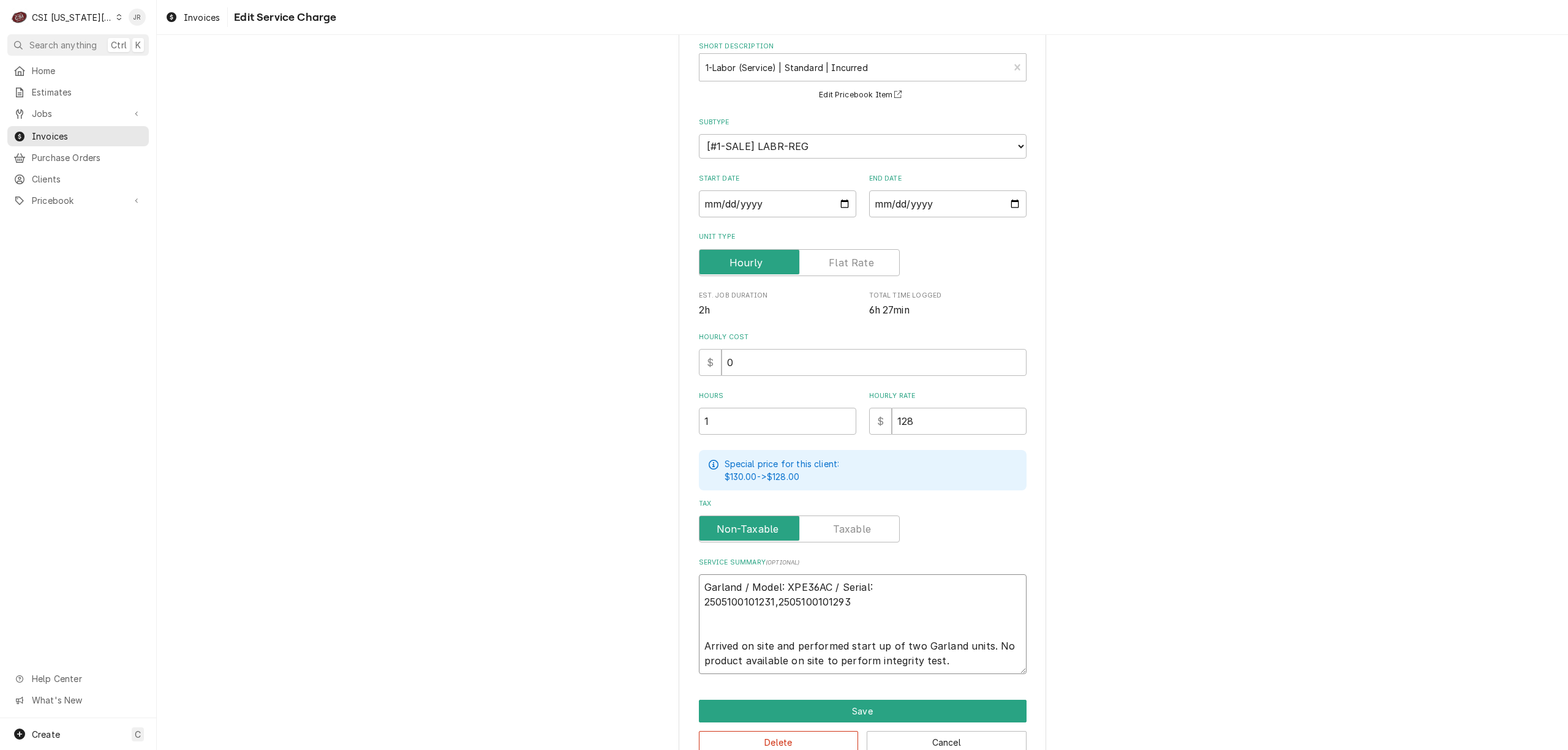
type textarea "Garland / Model: XPE36AC / Serial: 25051001012312505100101293 Arrived on site a…"
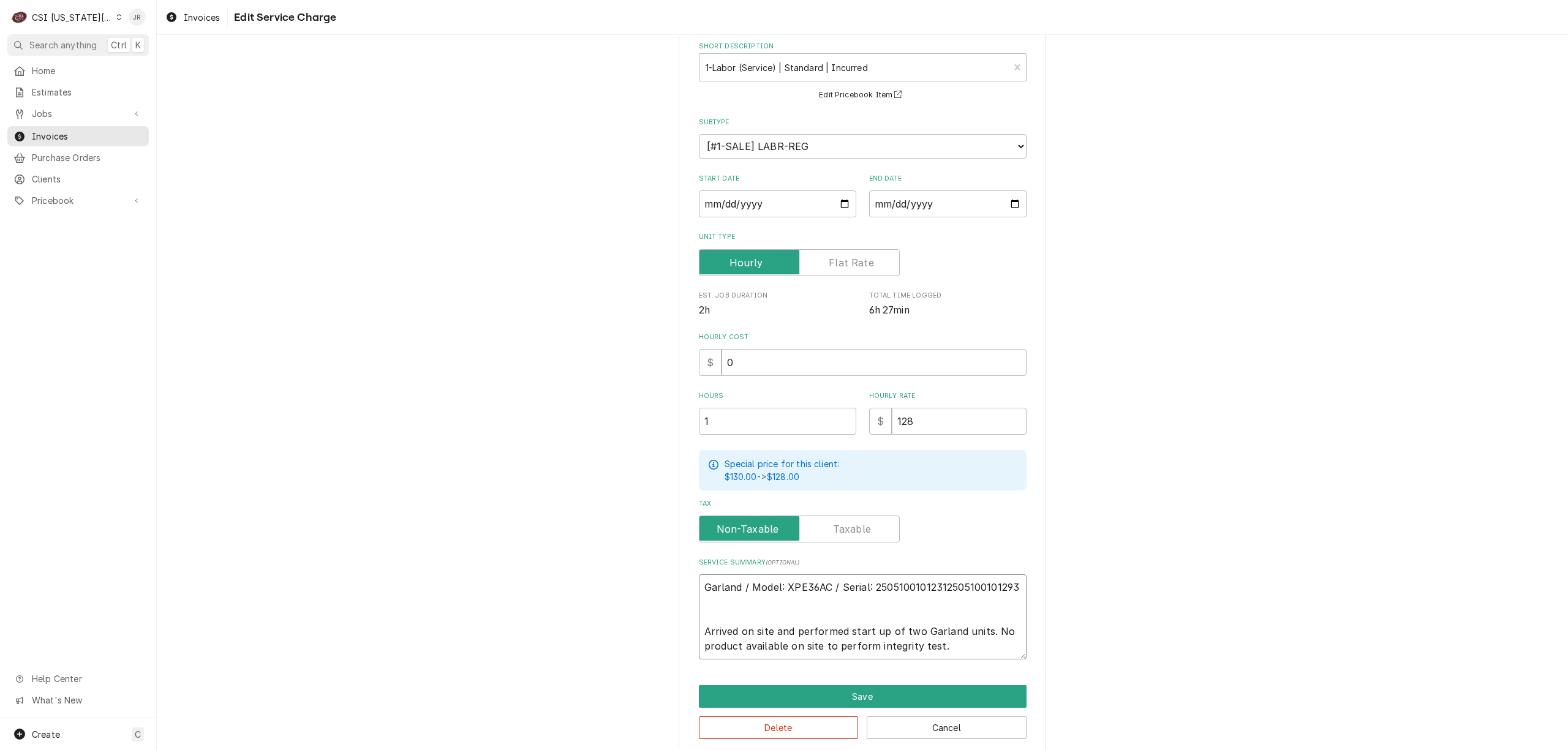
type textarea "x"
type textarea "Garland / Model: XPE36AC / Serial: 2505100101231 2505100101293 Arrived on site …"
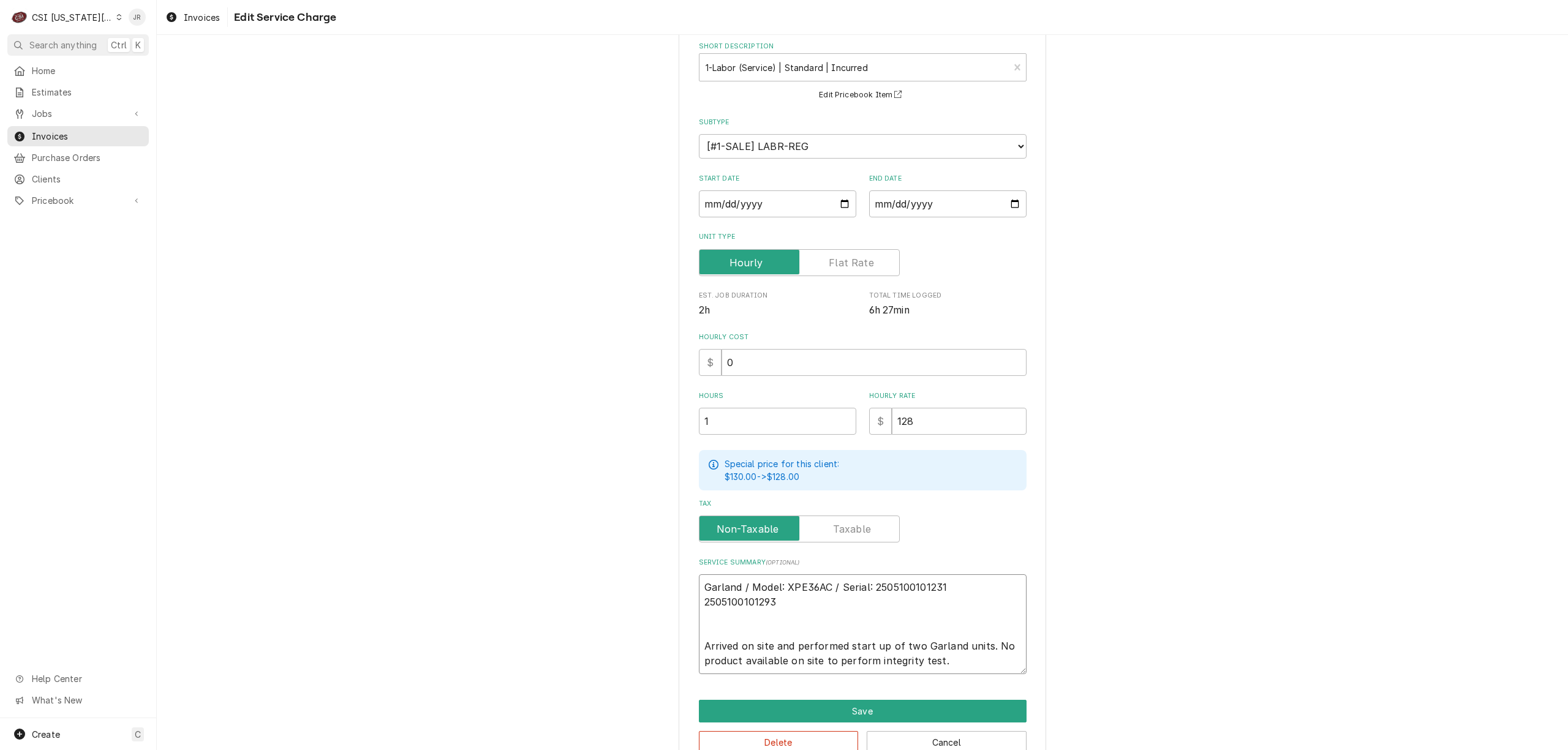
type textarea "x"
type textarea "Garland / Model: XPE36AC / Serial: 2505100101231 &2505100101293 Arrived on site…"
type textarea "x"
type textarea "Garland / Model: XPE36AC / Serial: 2505100101231 & 2505100101293 Arrived on sit…"
click at [955, 710] on button "Save" at bounding box center [863, 711] width 328 height 23
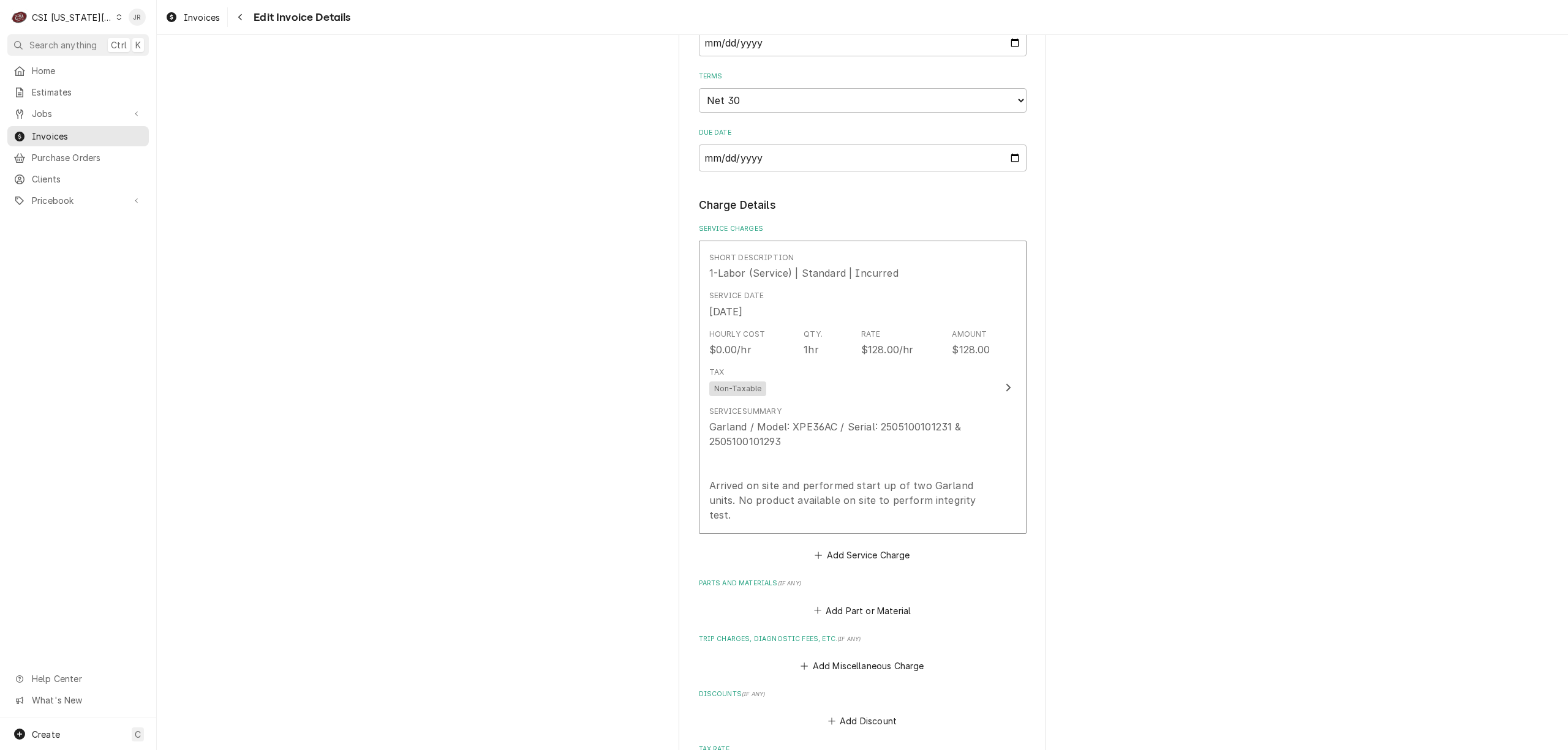
scroll to position [1617, 0]
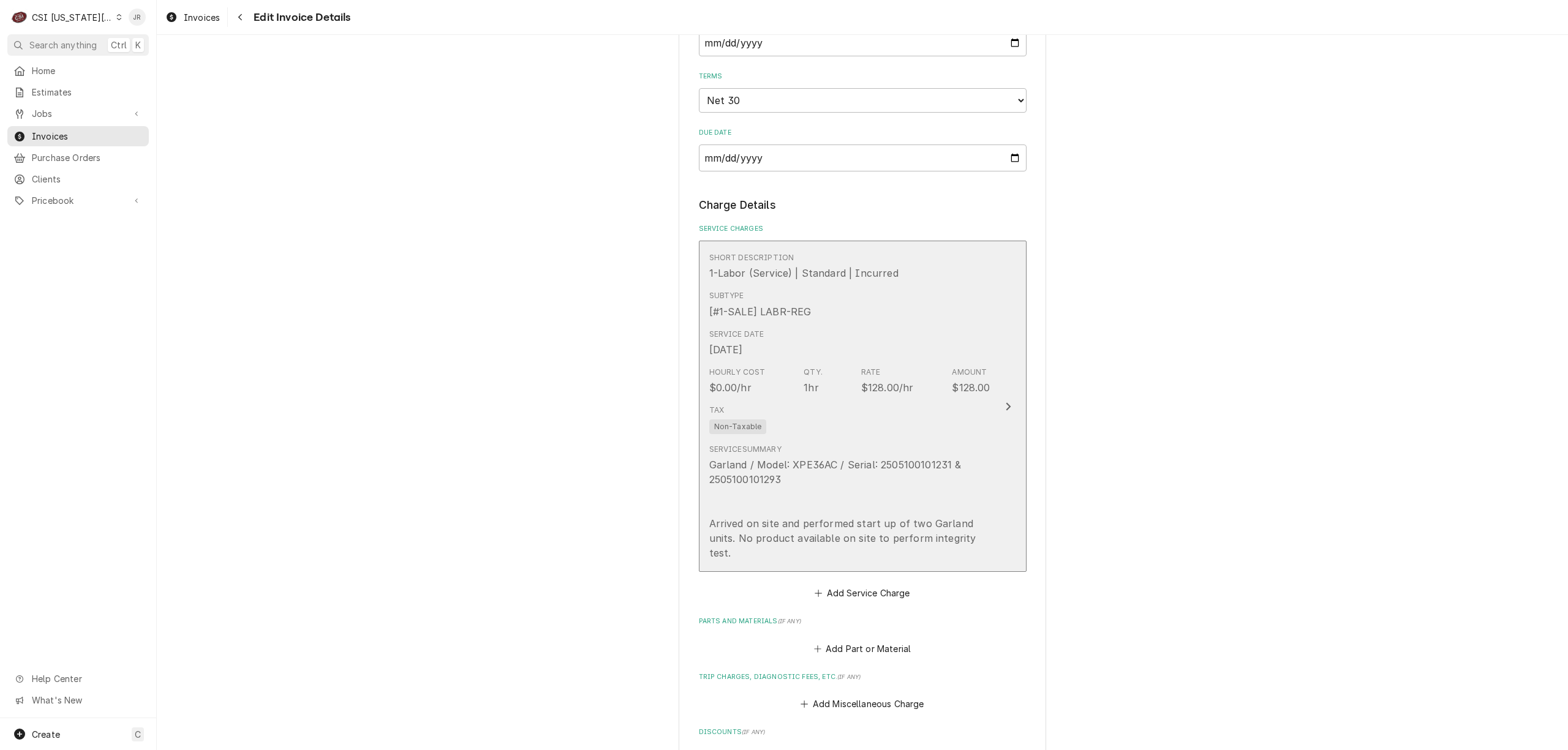
click at [907, 410] on div "Tax Non-Taxable" at bounding box center [850, 419] width 281 height 39
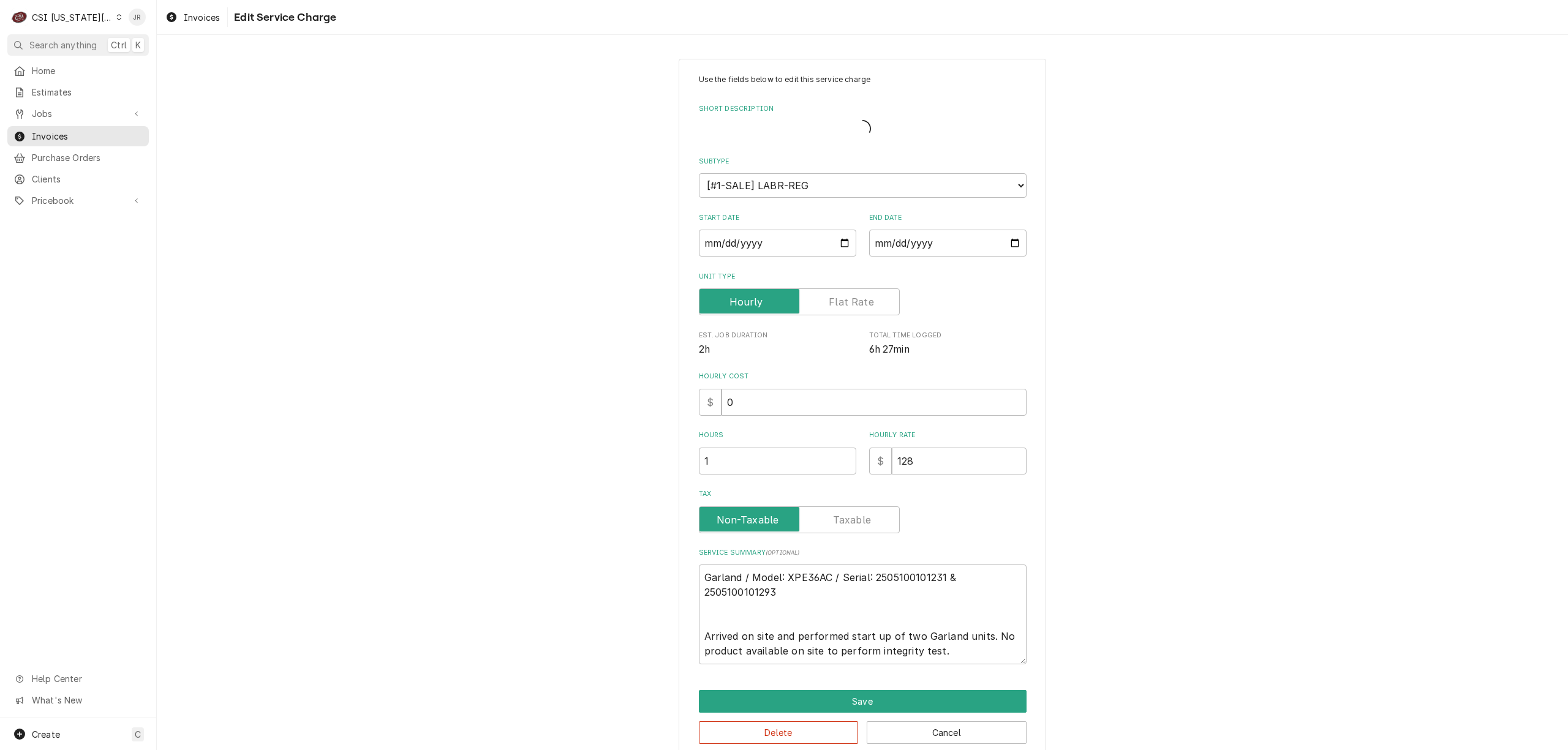
type textarea "x"
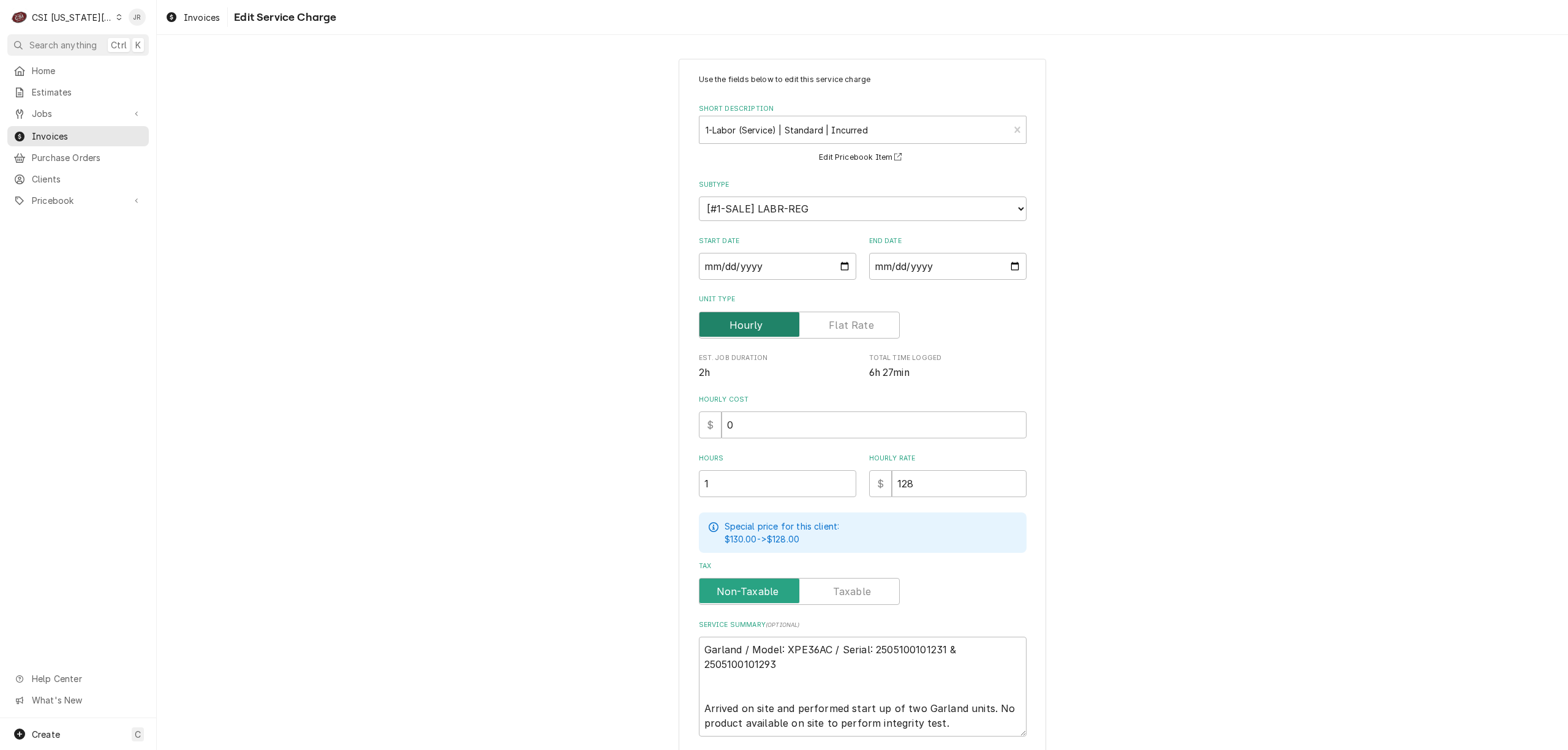
click at [834, 332] on label "Unit Type" at bounding box center [799, 325] width 201 height 27
click at [834, 332] on input "Unit Type" at bounding box center [799, 325] width 190 height 27
checkbox input "true"
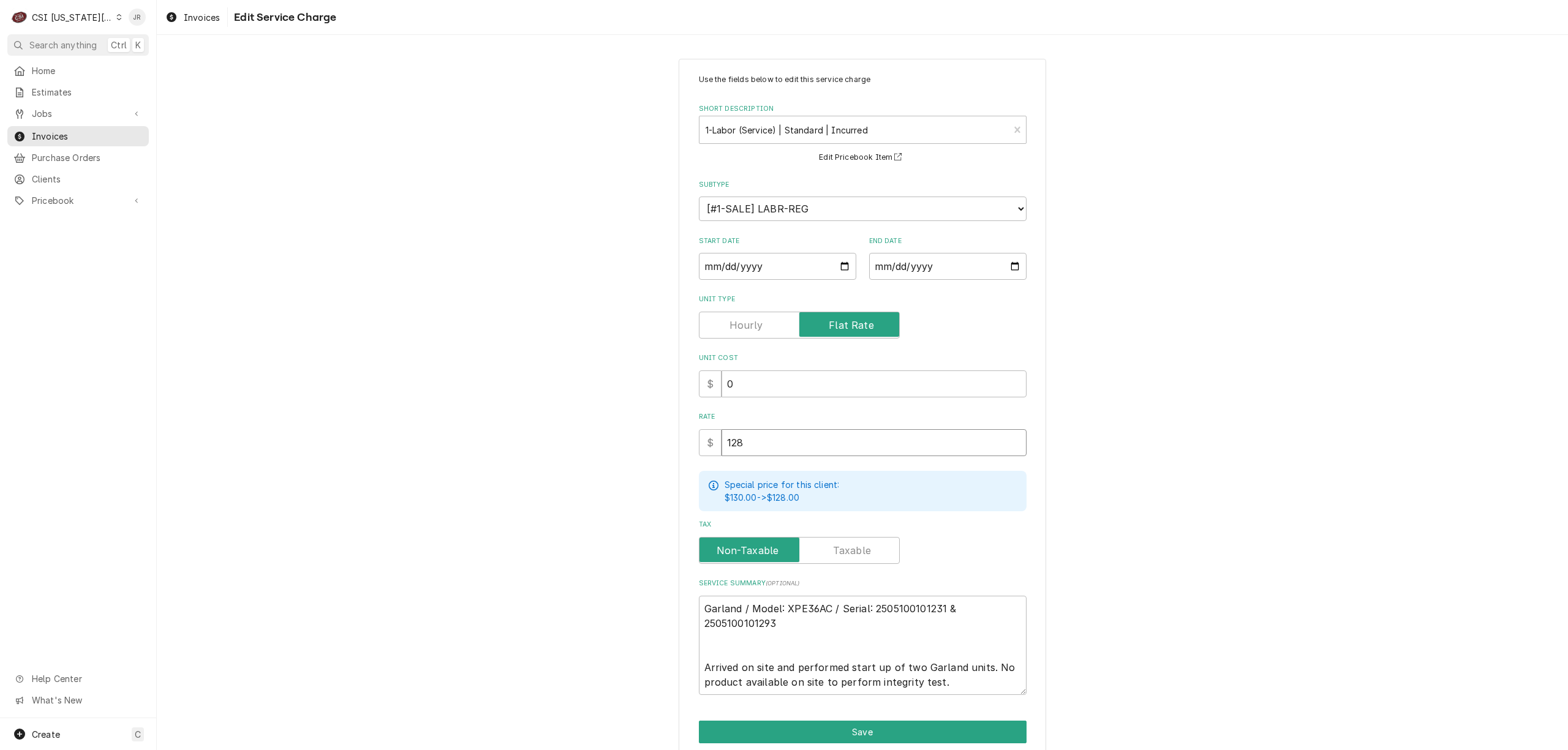
drag, startPoint x: 865, startPoint y: 433, endPoint x: 612, endPoint y: 451, distance: 253.6
click at [612, 451] on div "Use the fields below to edit this service charge Short Description 1-Labor (Ser…" at bounding box center [862, 424] width 1411 height 753
type textarea "x"
type input "6"
type textarea "x"
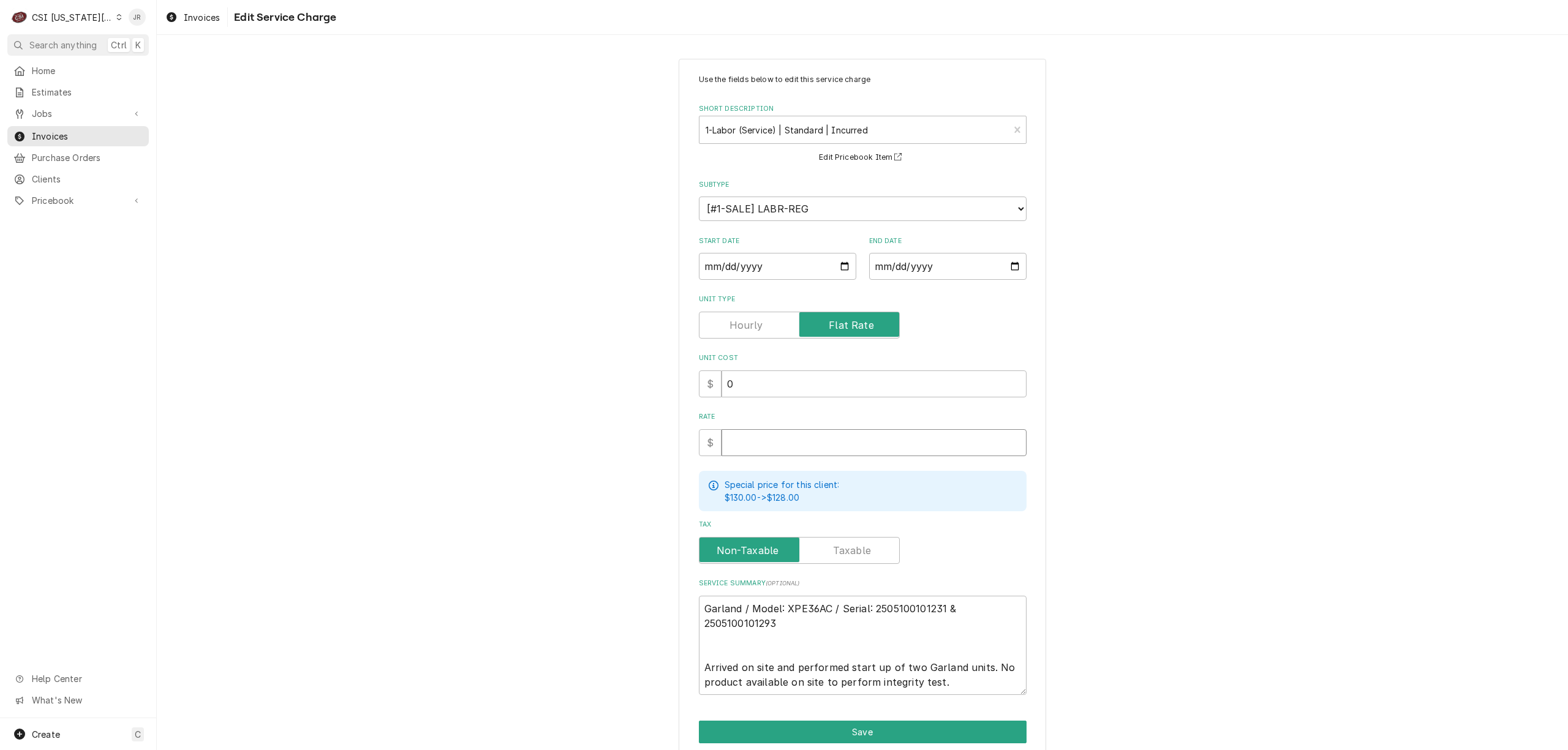
type textarea "x"
type input "6"
type textarea "x"
type input "60"
type textarea "x"
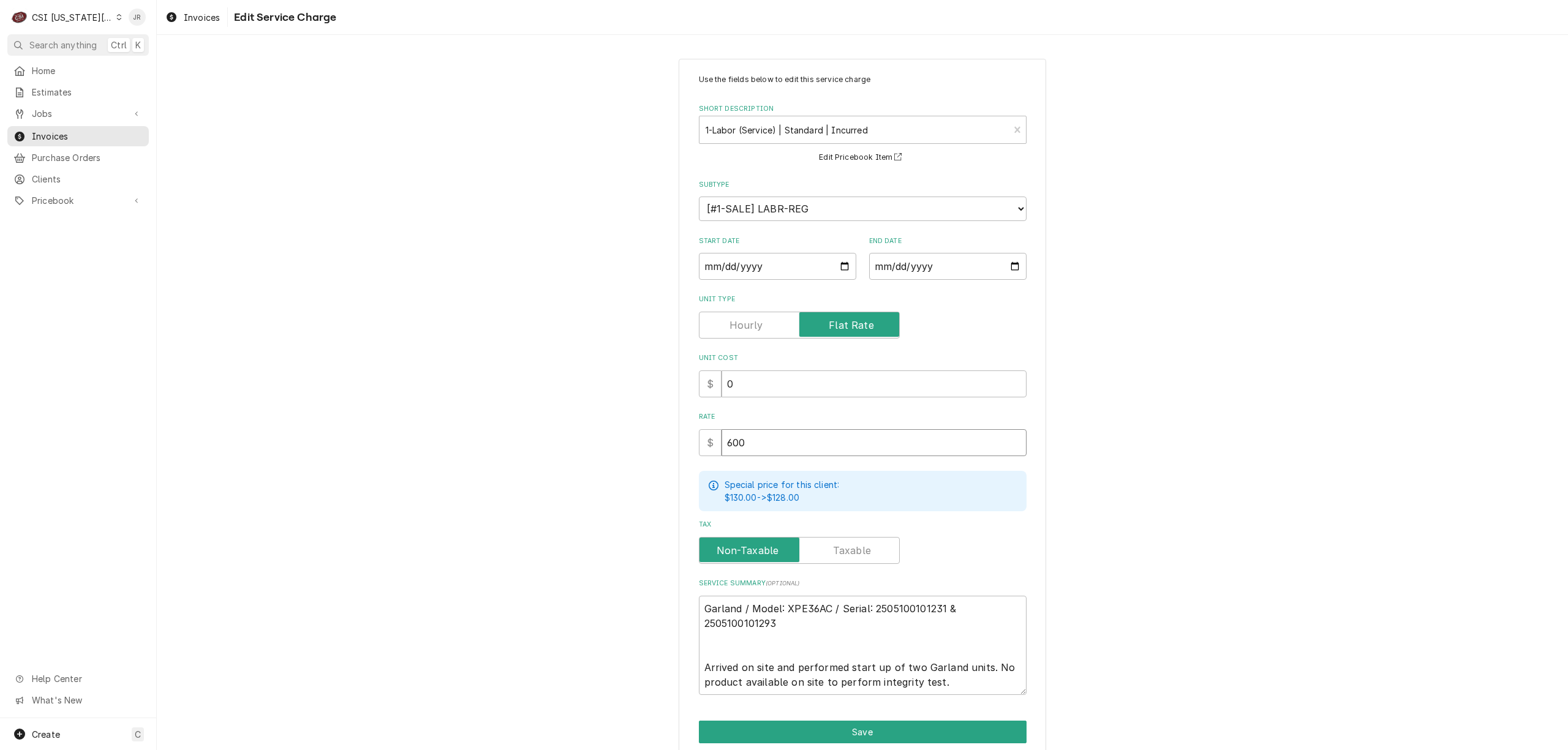
type input "600"
click at [974, 684] on textarea "Garland / Model: XPE36AC / Serial: 2505100101231 & 2505100101293 Arrived on sit…" at bounding box center [863, 645] width 328 height 99
type textarea "x"
type textarea "Garland / Model: XPE36AC / Serial: 2505100101231 & 2505100101293 Arrived on sit…"
type textarea "x"
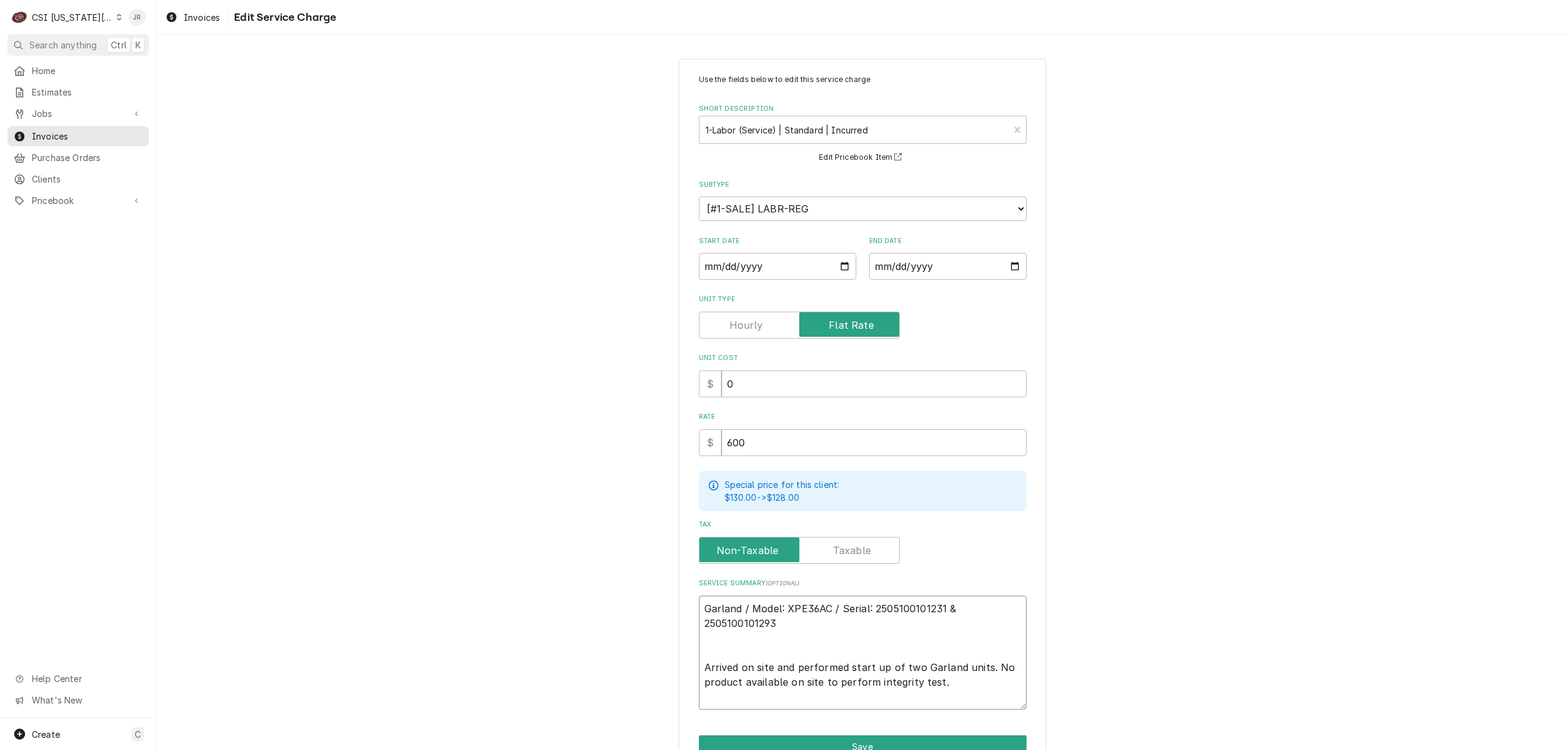
type textarea "Garland / Model: XPE36AC / Serial: 2505100101231 & 2505100101293 Arrived on sit…"
paste textarea "Fee is $300 per Unit flat rate"
type textarea "x"
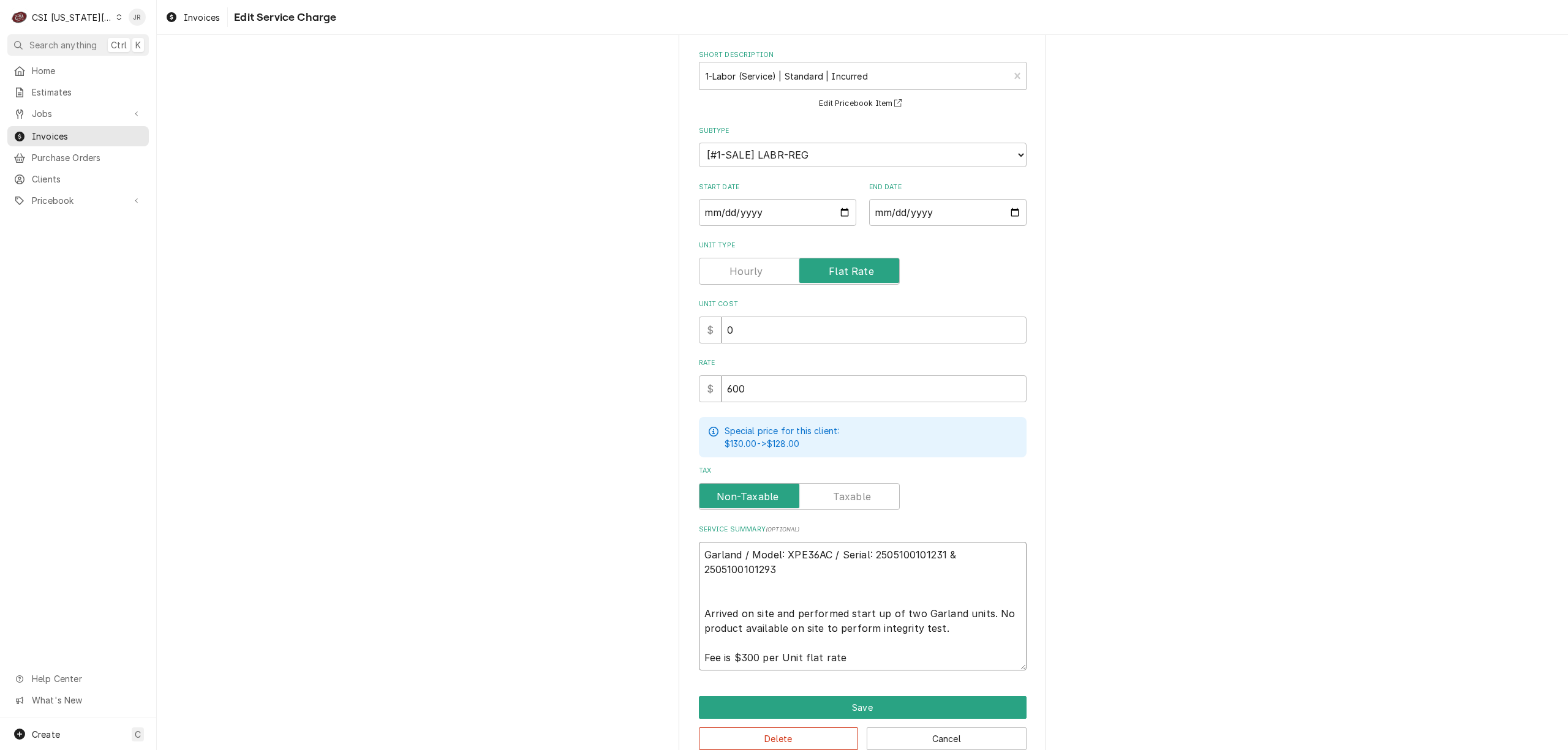
scroll to position [80, 0]
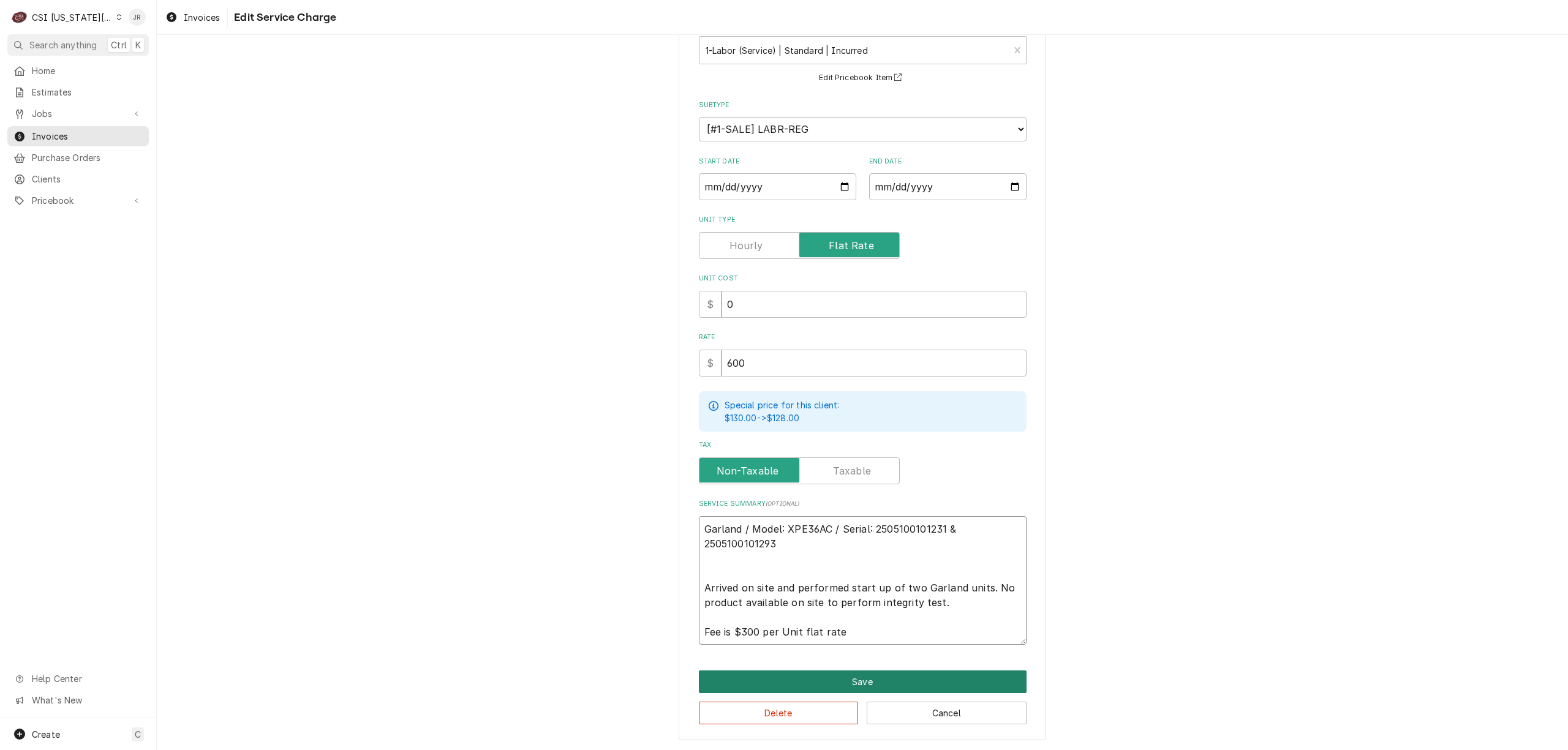
type textarea "Garland / Model: XPE36AC / Serial: 2505100101231 & 2505100101293 Arrived on sit…"
click at [931, 674] on button "Save" at bounding box center [863, 681] width 328 height 23
type textarea "x"
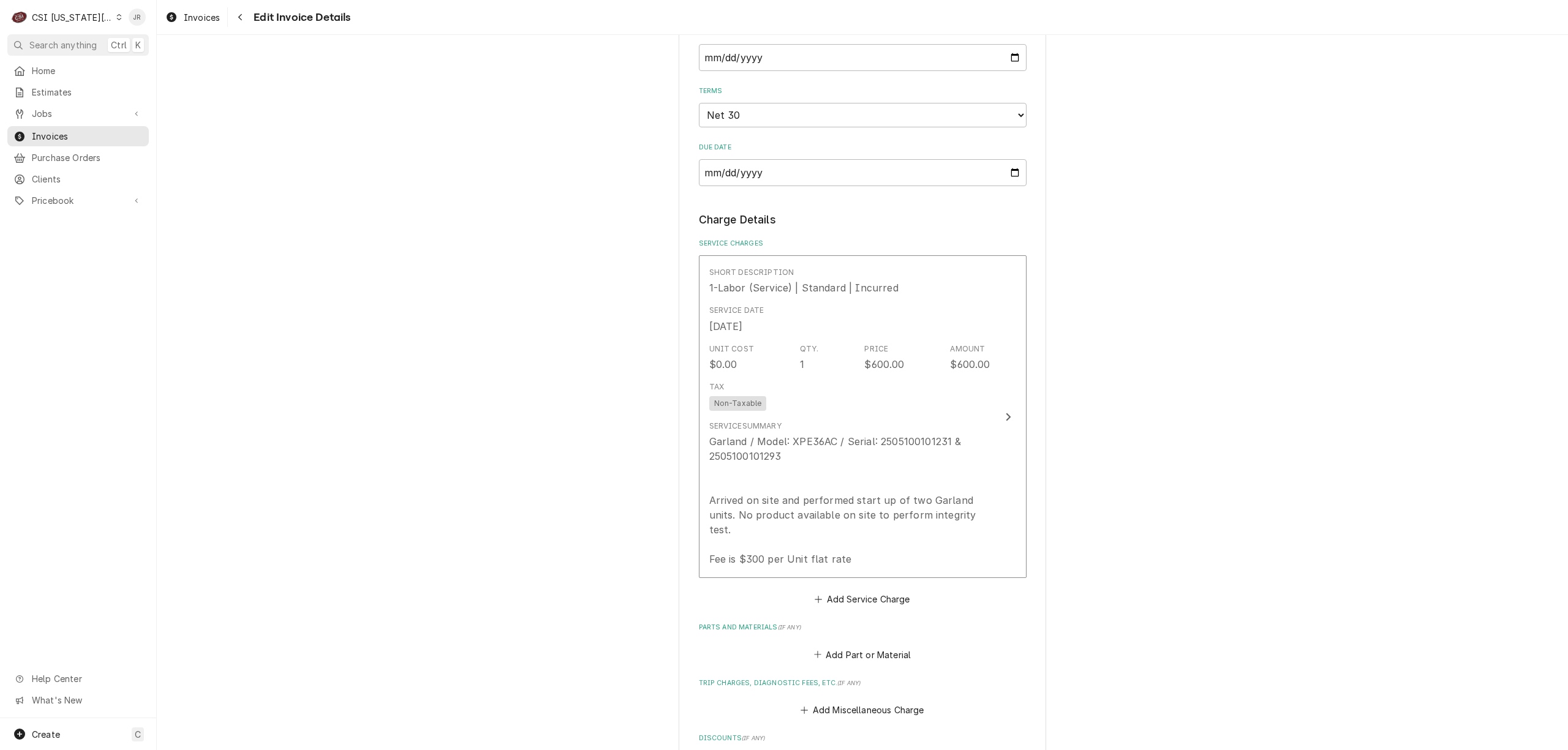
scroll to position [1603, 0]
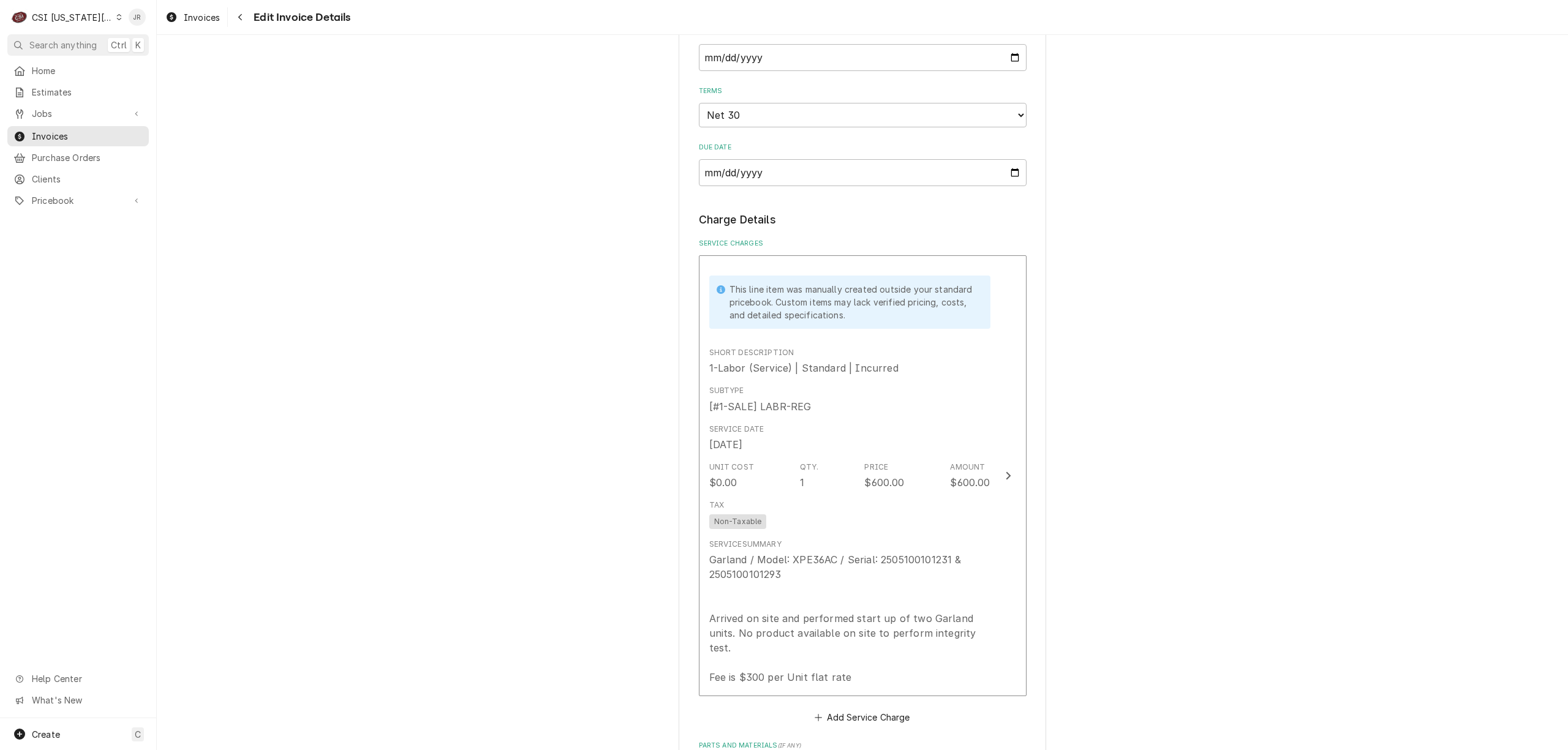
drag, startPoint x: 249, startPoint y: 201, endPoint x: 290, endPoint y: 212, distance: 42.4
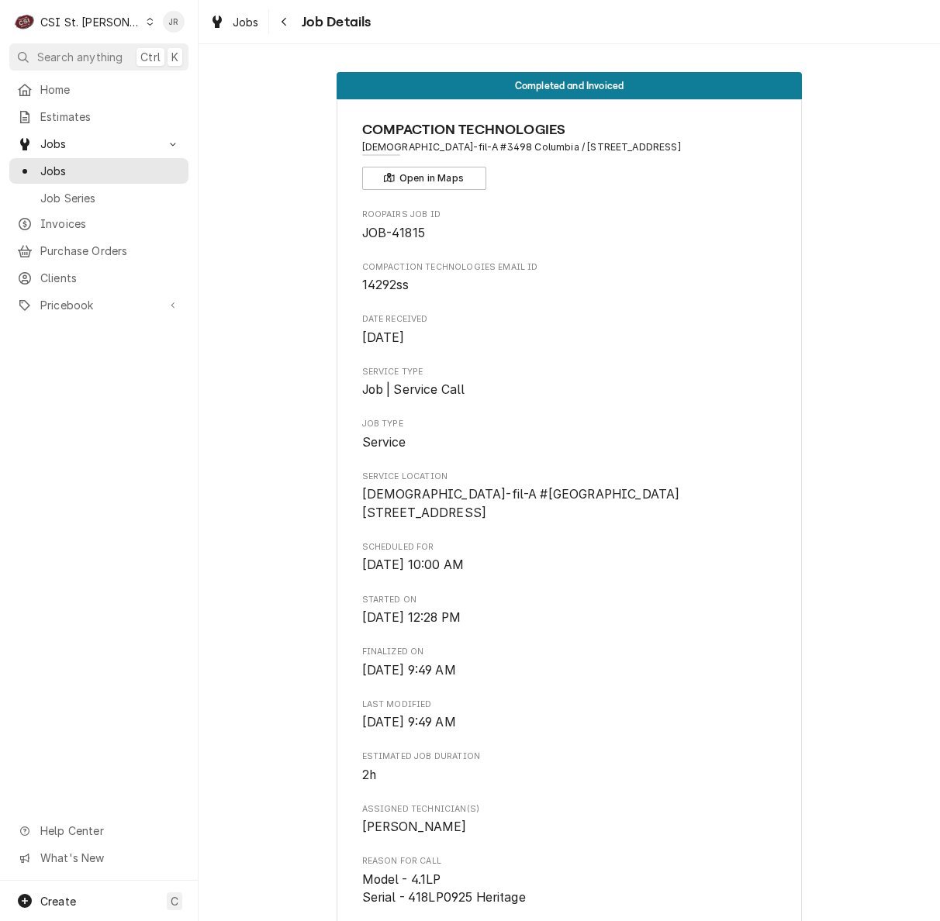
click at [85, 16] on div "CSI St. [PERSON_NAME]" at bounding box center [90, 22] width 101 height 16
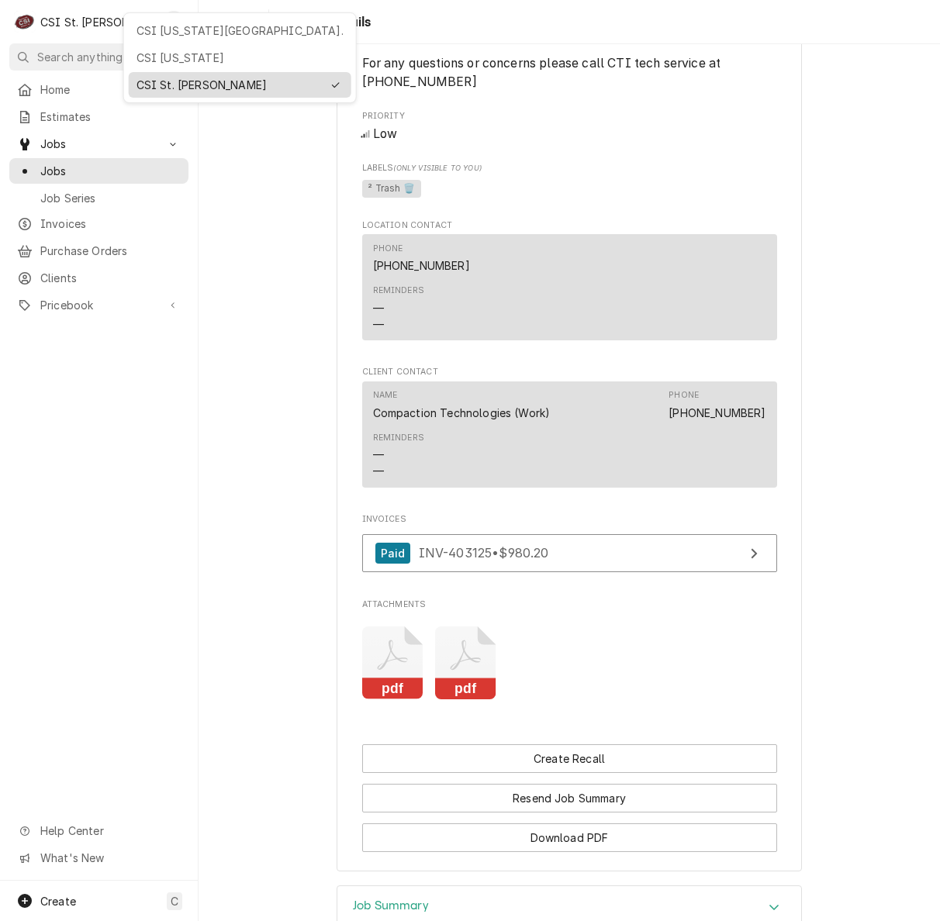
click at [190, 84] on div "CSI St. [PERSON_NAME]" at bounding box center [228, 85] width 185 height 16
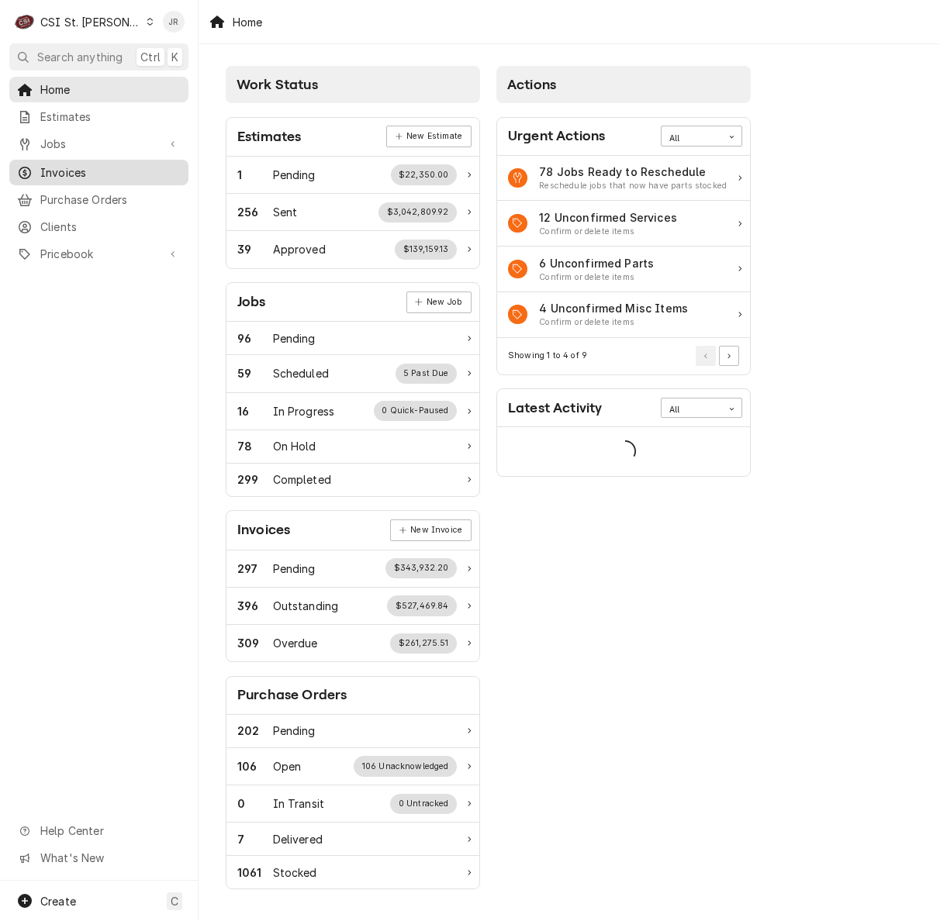
click at [74, 167] on span "Invoices" at bounding box center [110, 172] width 140 height 16
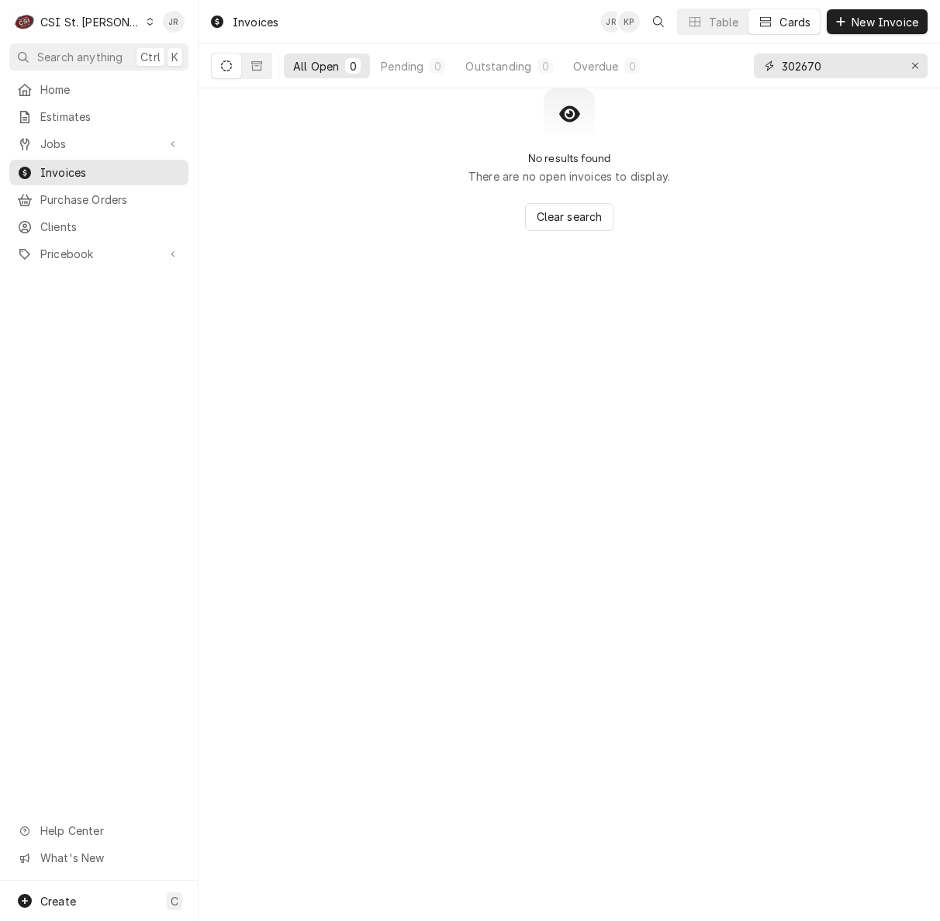
click at [806, 71] on input "302670" at bounding box center [840, 65] width 116 height 25
paste input "401846"
type input "401846"
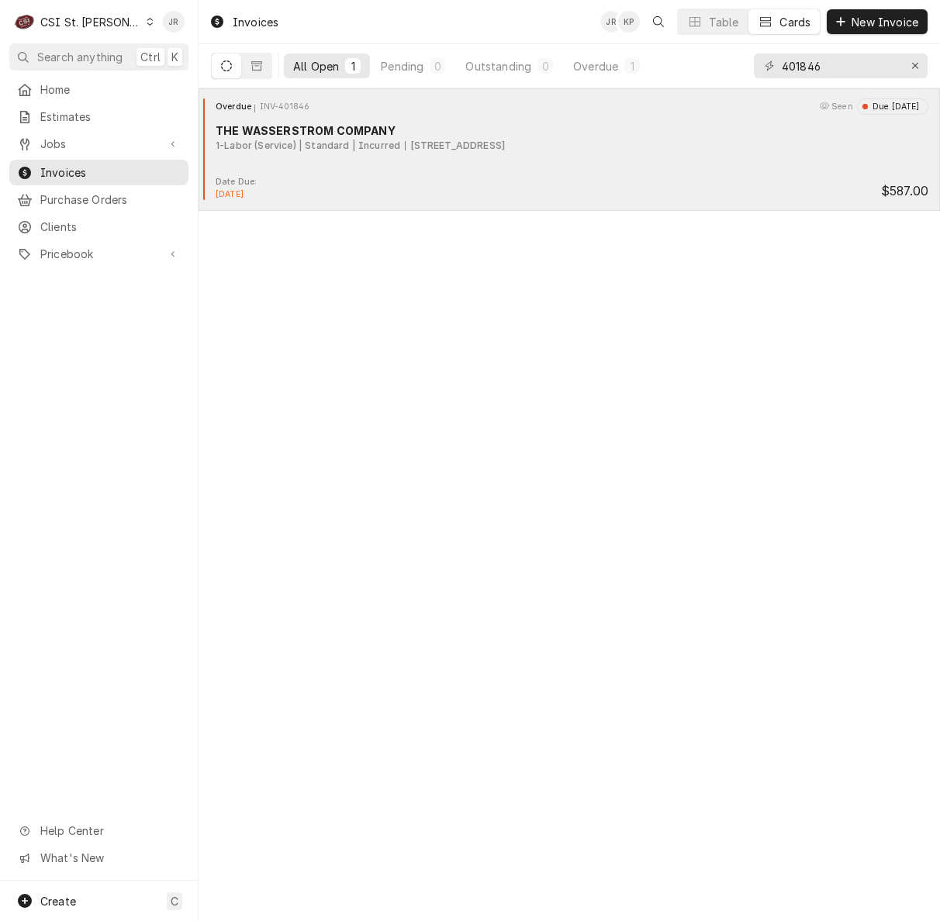
click at [298, 140] on div "1-Labor (Service) | Standard | Incurred" at bounding box center [308, 146] width 185 height 14
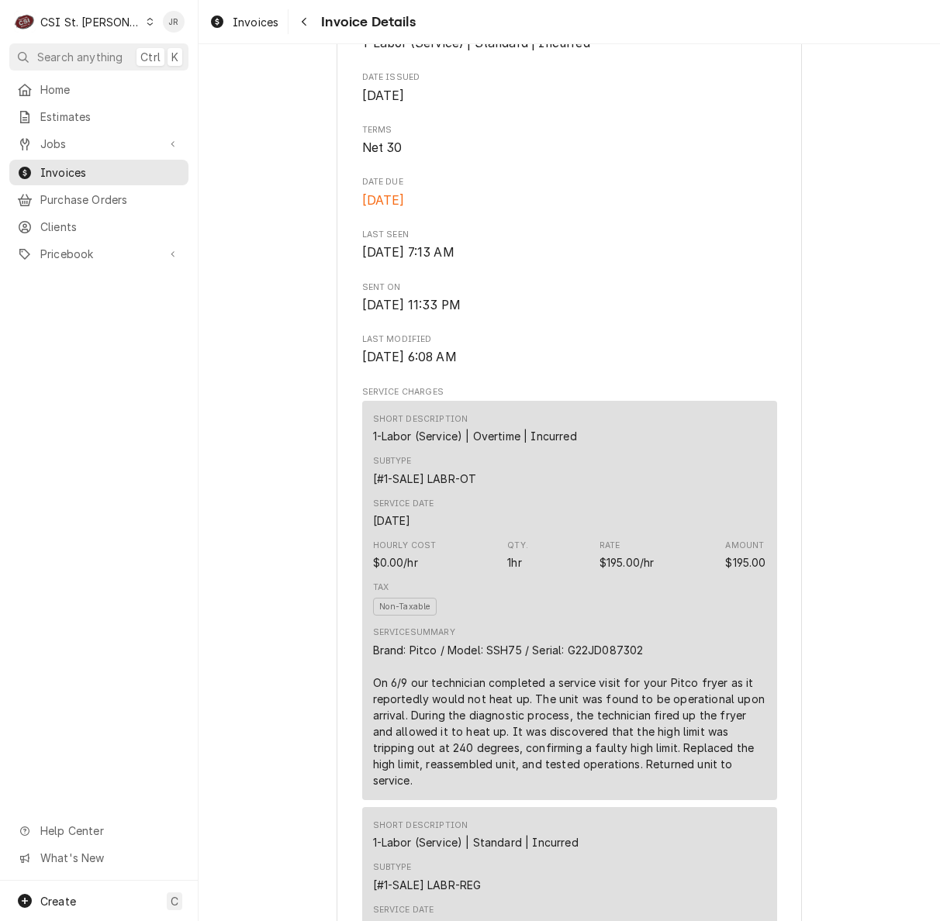
scroll to position [620, 0]
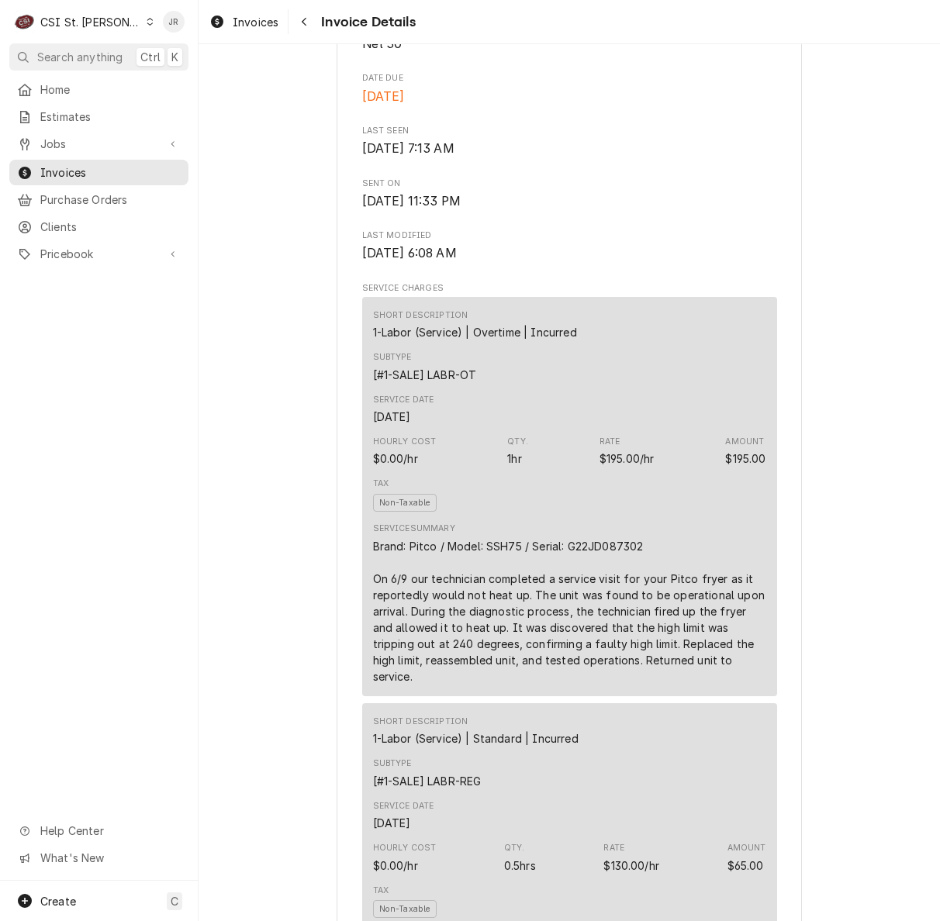
click at [595, 596] on div "Brand: Pitco / Model: SSH75 / Serial: G22JD087302 On 6/9 our technician complet…" at bounding box center [569, 611] width 393 height 147
copy div "G22JD087302"
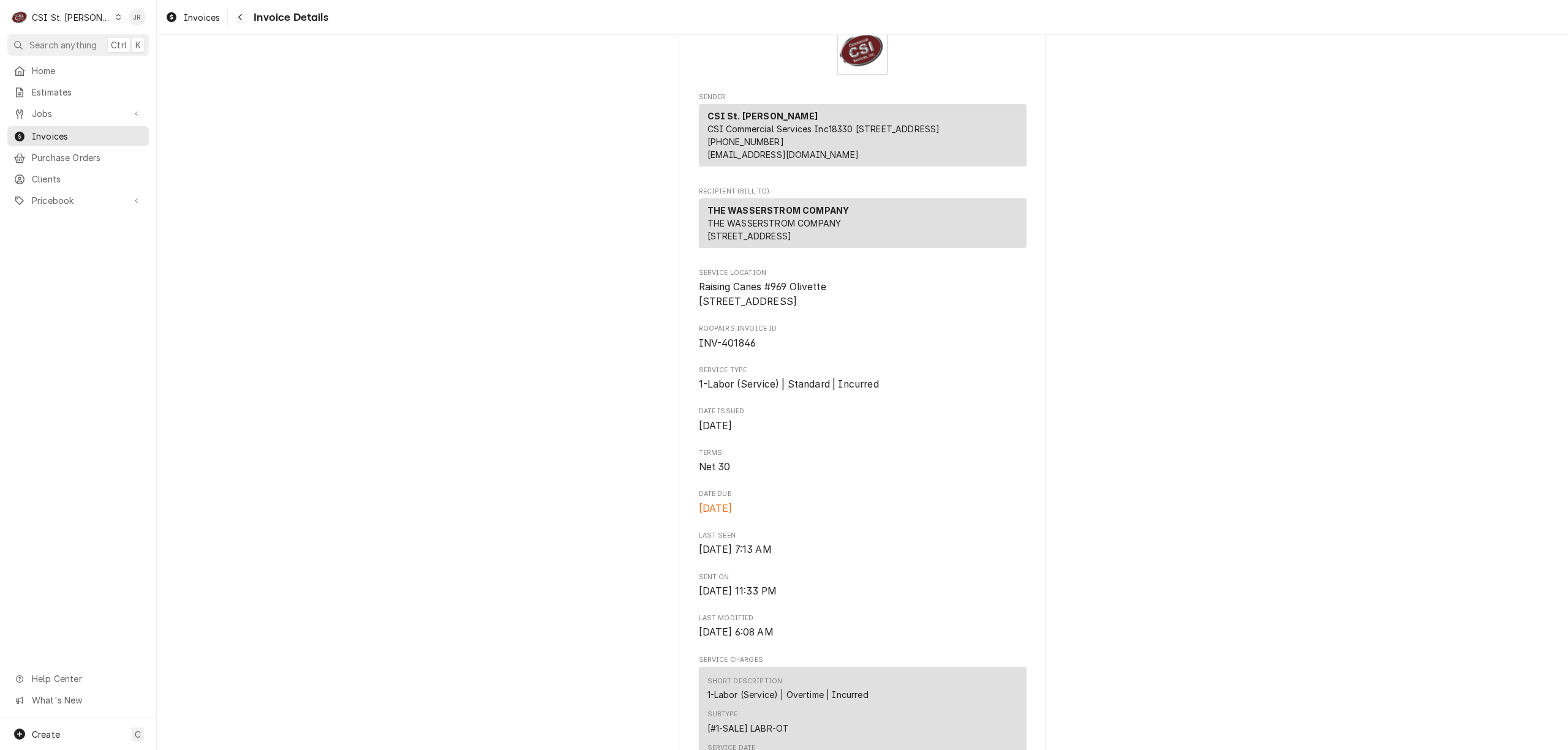
scroll to position [0, 0]
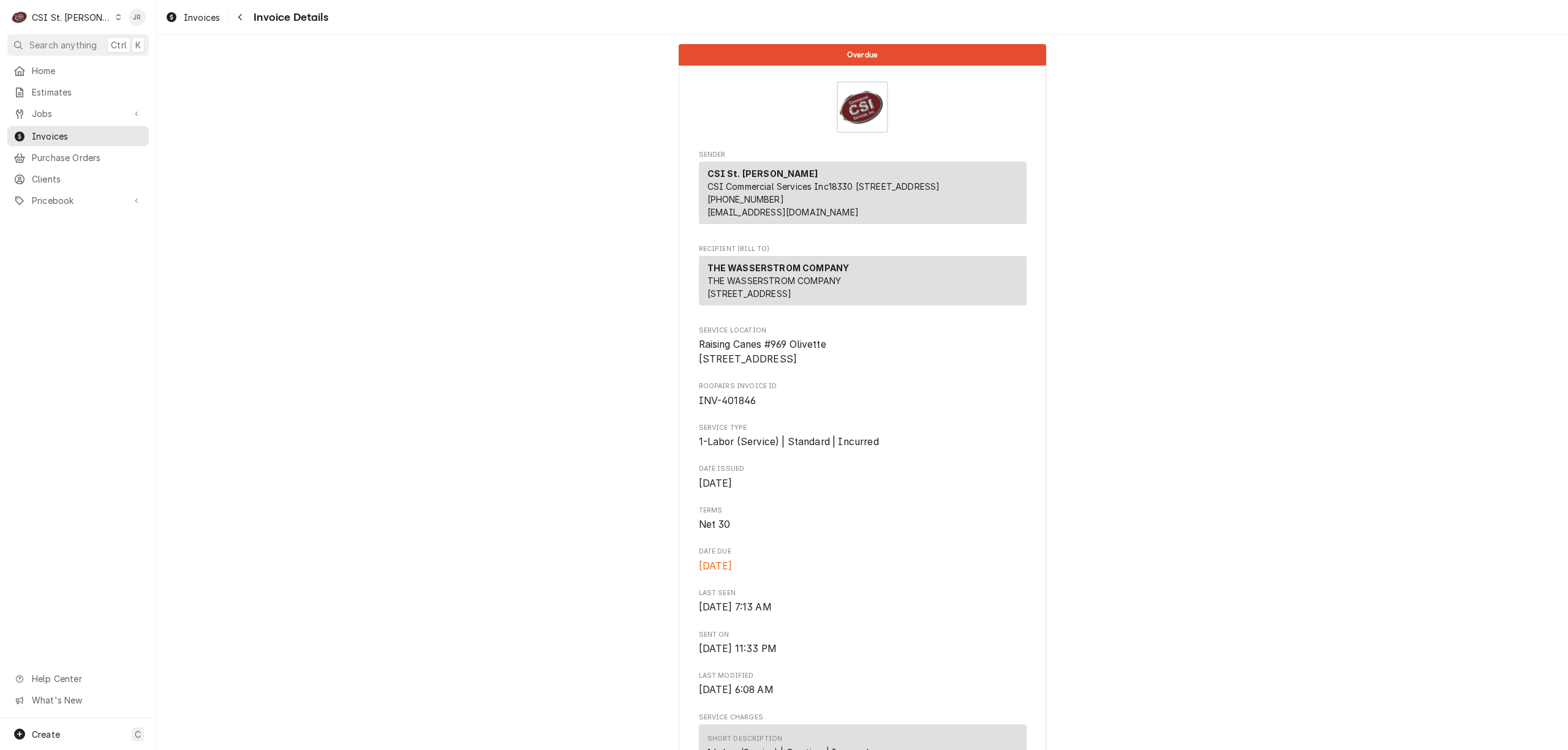
click at [729, 407] on span "INV-401846" at bounding box center [728, 400] width 58 height 12
copy span "401846"
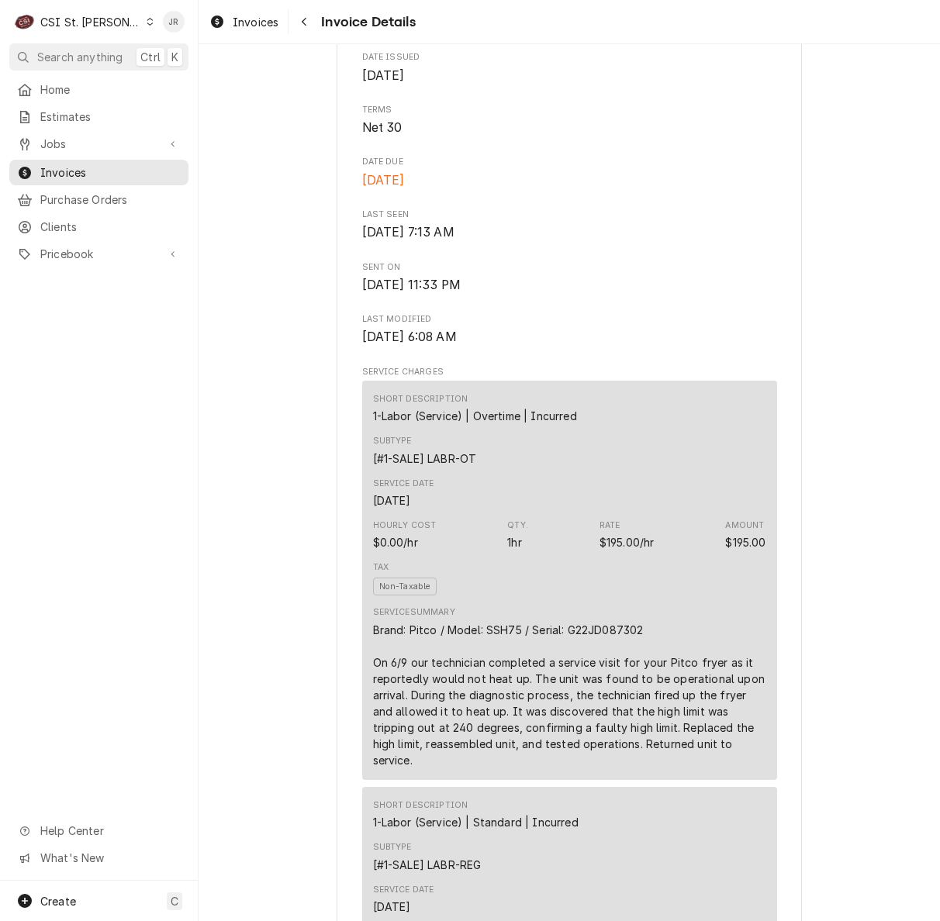
scroll to position [826, 0]
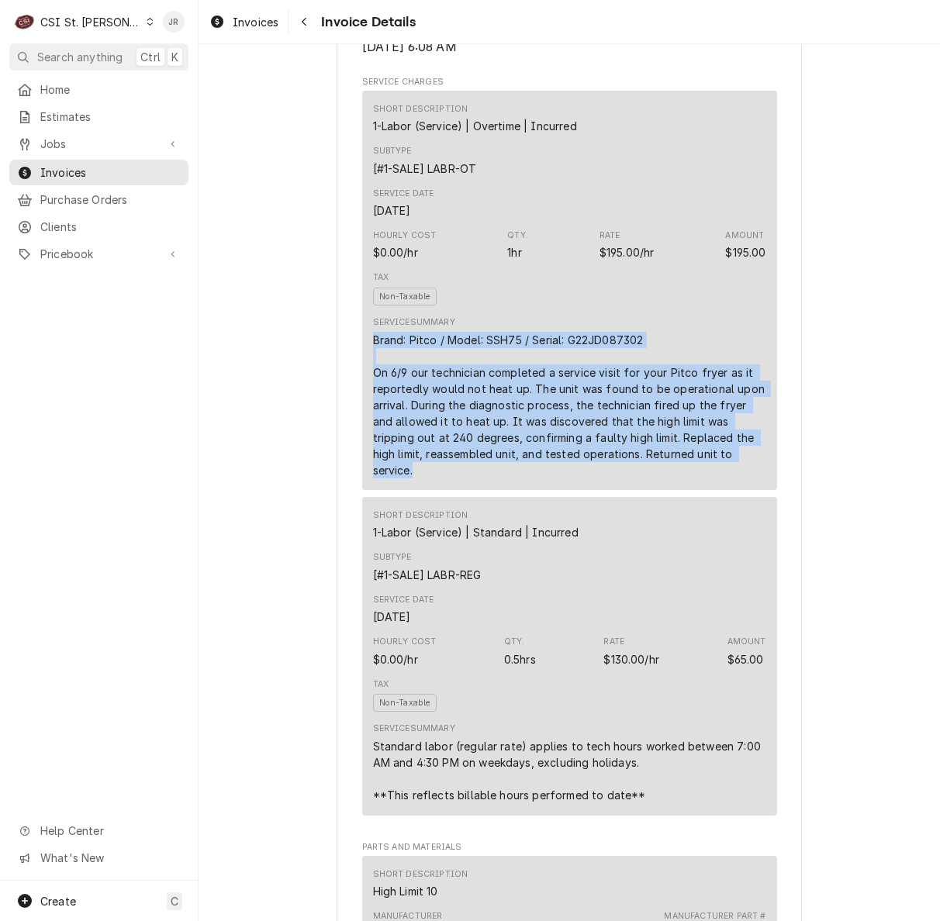
drag, startPoint x: 363, startPoint y: 385, endPoint x: 685, endPoint y: 488, distance: 338.8
click at [727, 490] on div "Short Description 1-Labor (Service) | Overtime | Incurred Subtype [#1-SALE] LAB…" at bounding box center [569, 290] width 415 height 399
copy div "Brand: Pitco / Model: SSH75 / Serial: G22JD087302 On 6/9 our technician complet…"
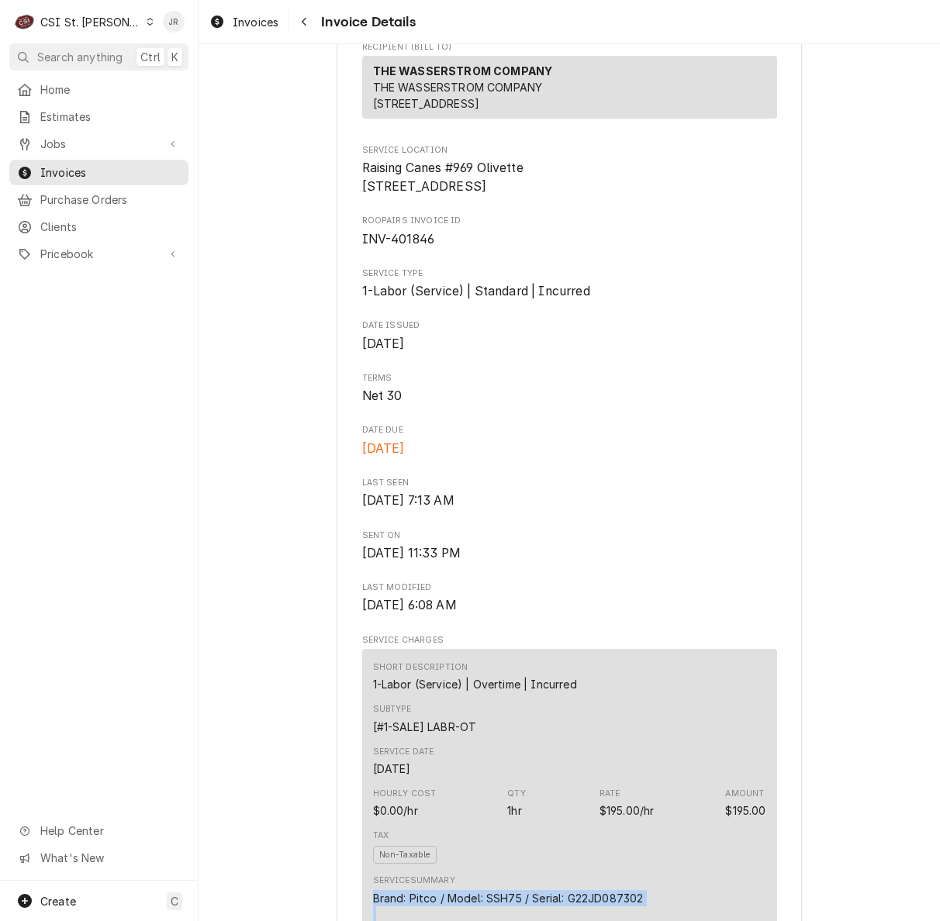
scroll to position [206, 0]
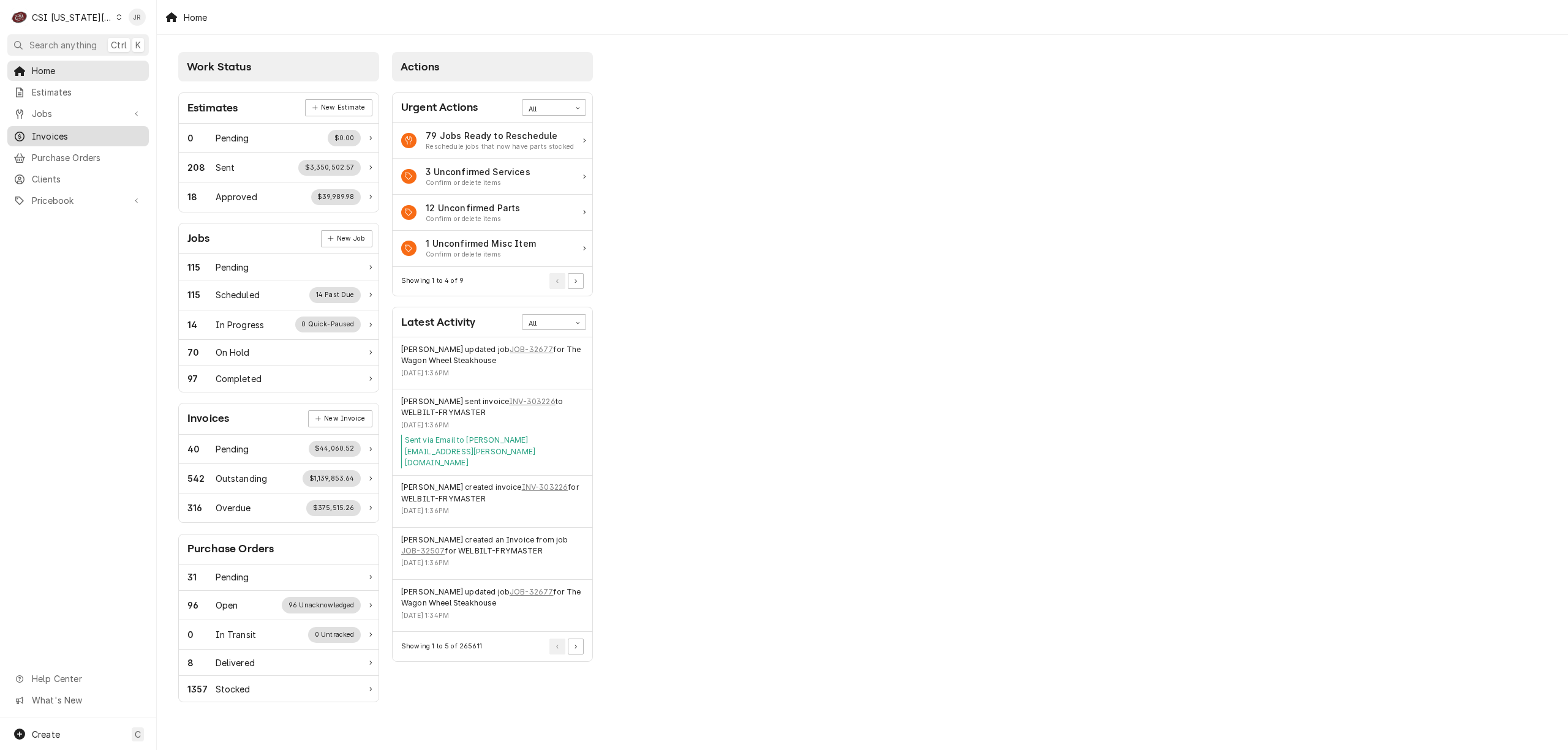
click at [72, 137] on span "Invoices" at bounding box center [87, 136] width 111 height 13
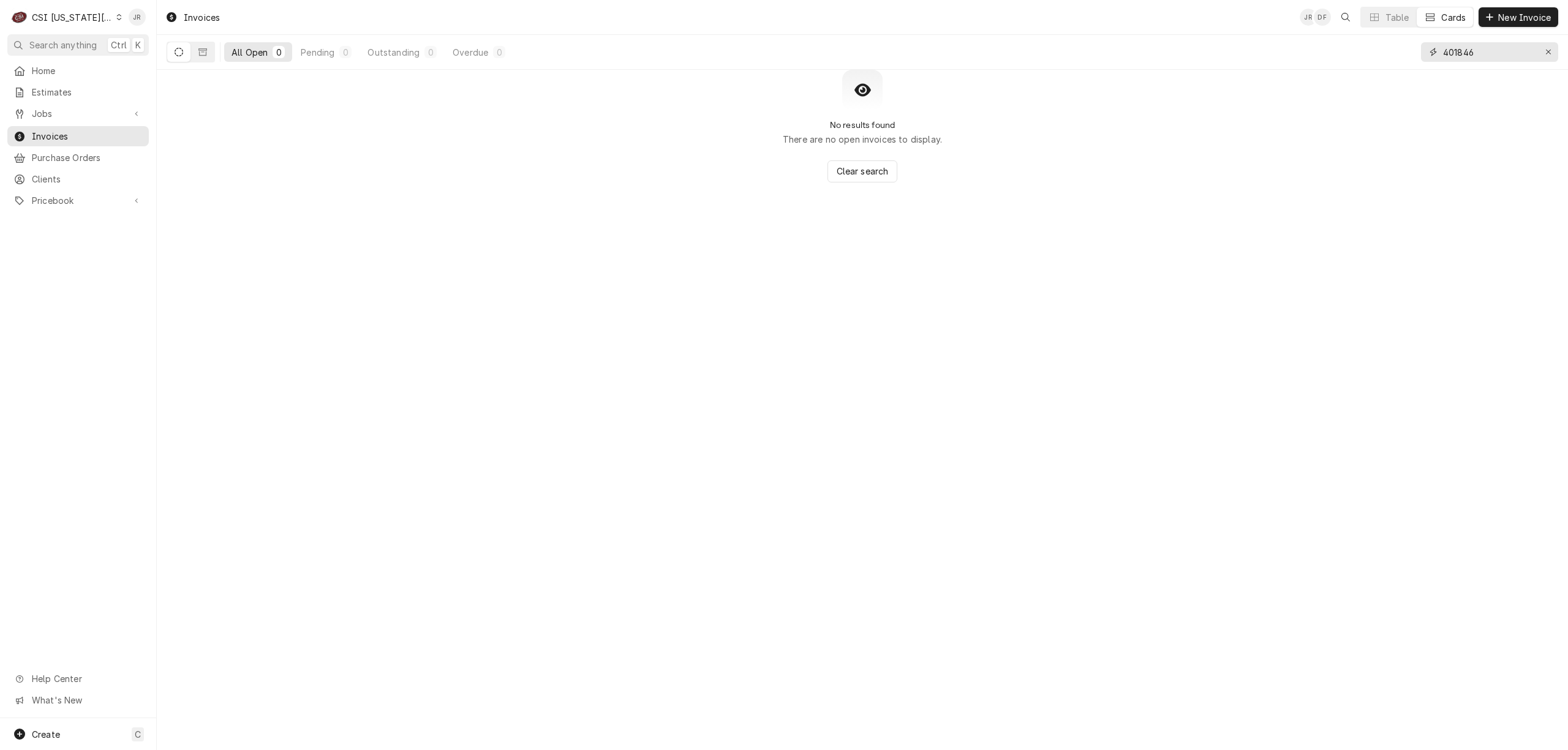
click at [1468, 56] on input "401846" at bounding box center [1489, 51] width 92 height 20
paste input "302670"
type input "302670"
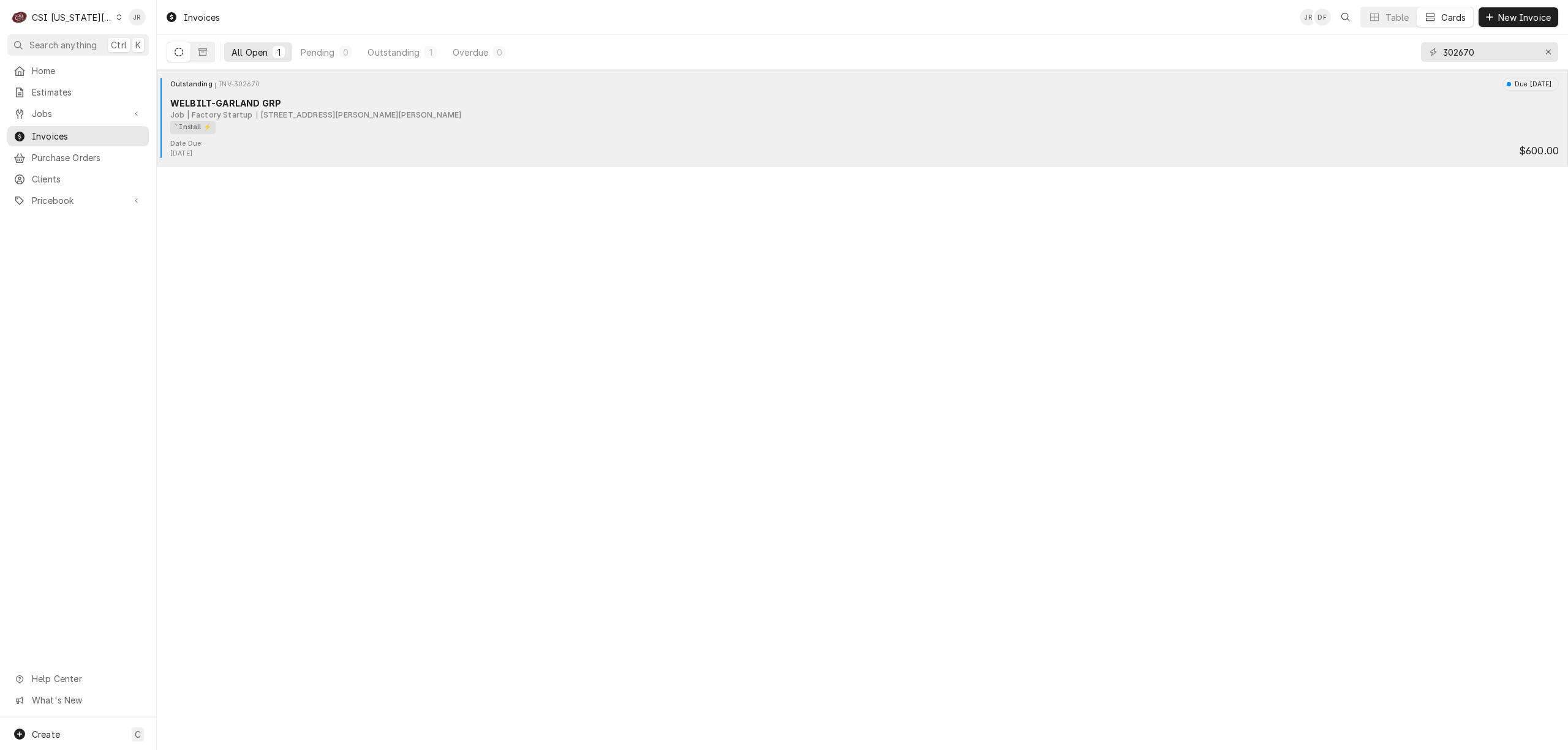
click at [224, 106] on div "WELBILT-GARLAND GRP" at bounding box center [865, 103] width 1389 height 13
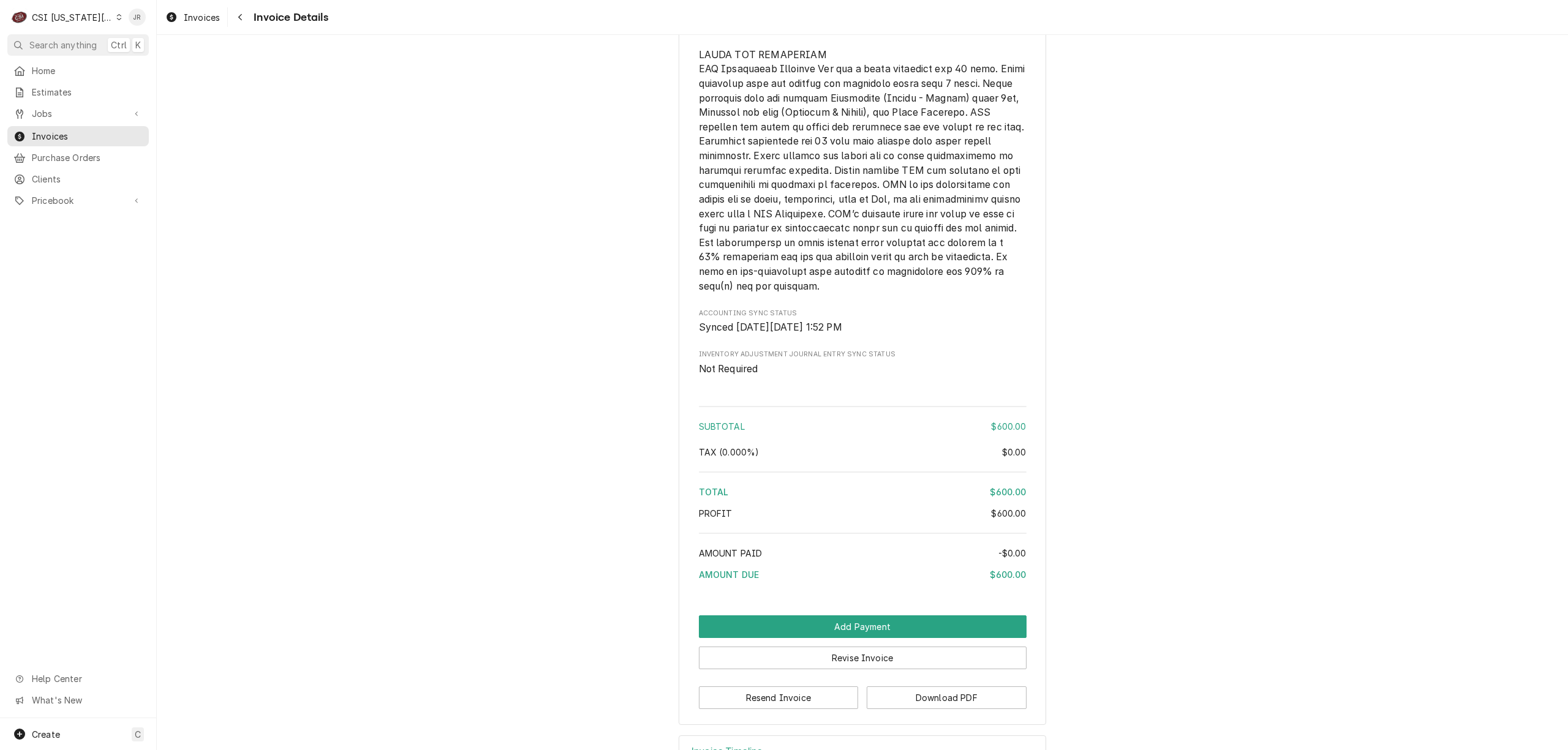
scroll to position [1712, 0]
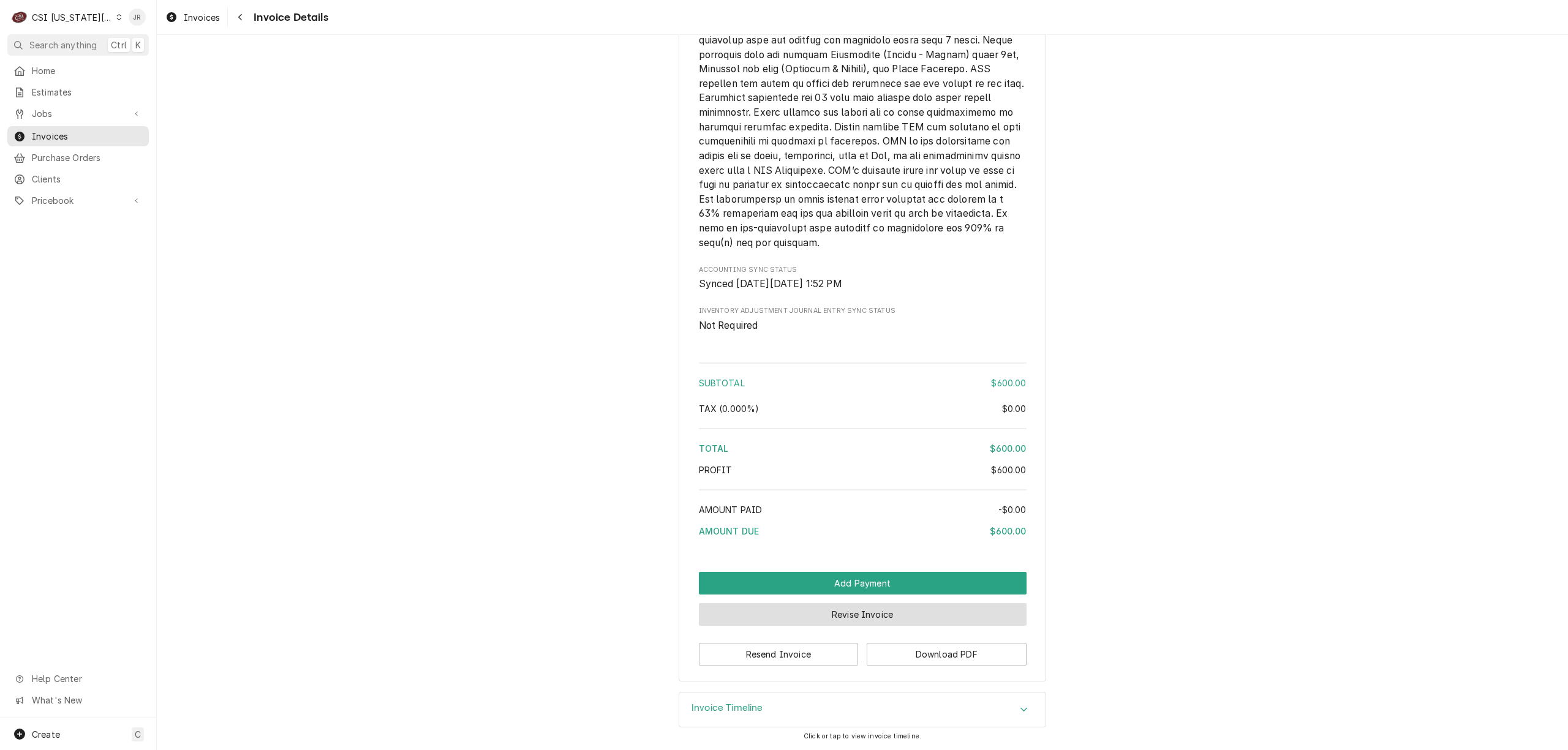
click at [829, 620] on button "Revise Invoice" at bounding box center [863, 614] width 328 height 23
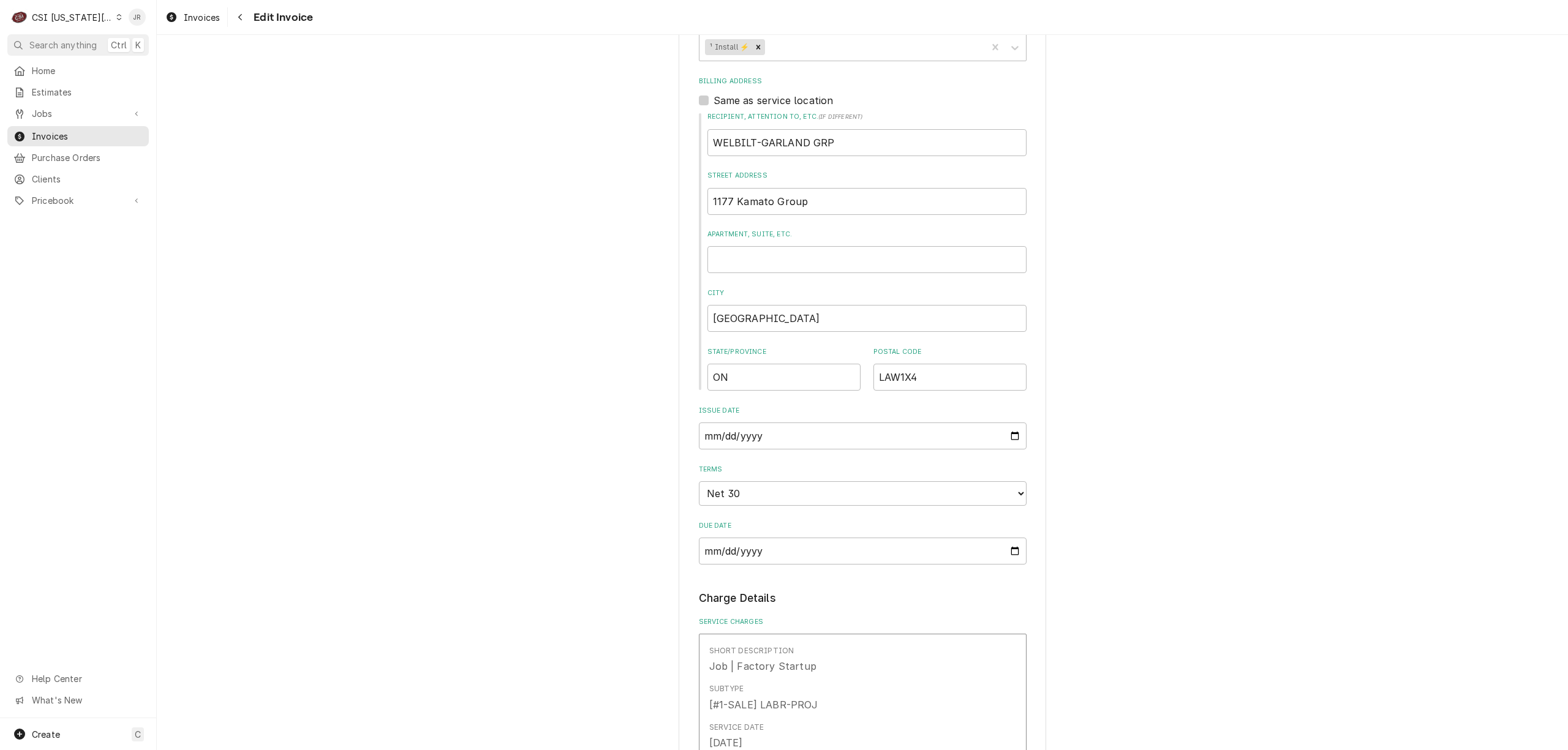
scroll to position [1877, 0]
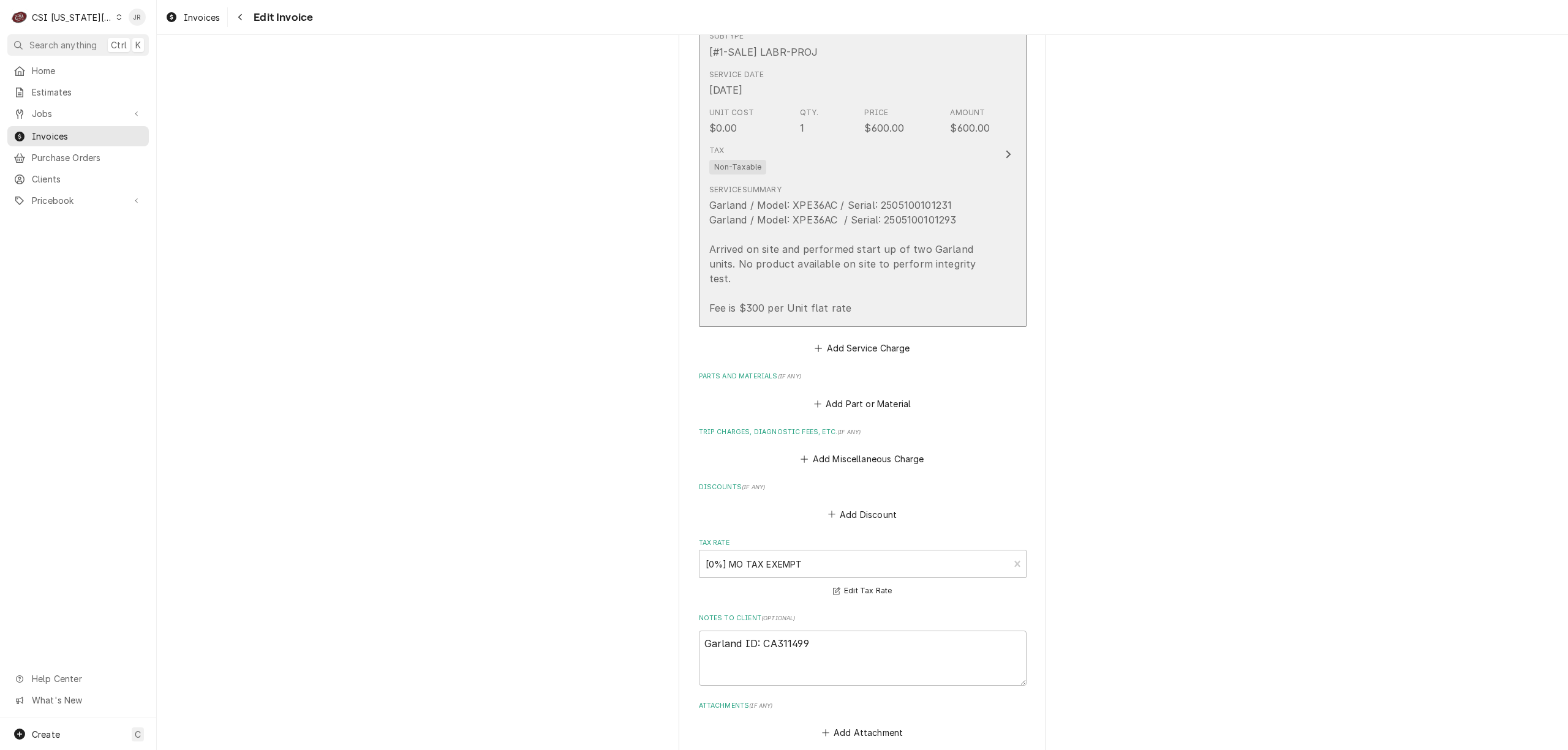
click at [922, 302] on div "Service Summary Garland / Model: XPE36AC / Serial: 2505100101231 Garland / Mode…" at bounding box center [850, 249] width 281 height 141
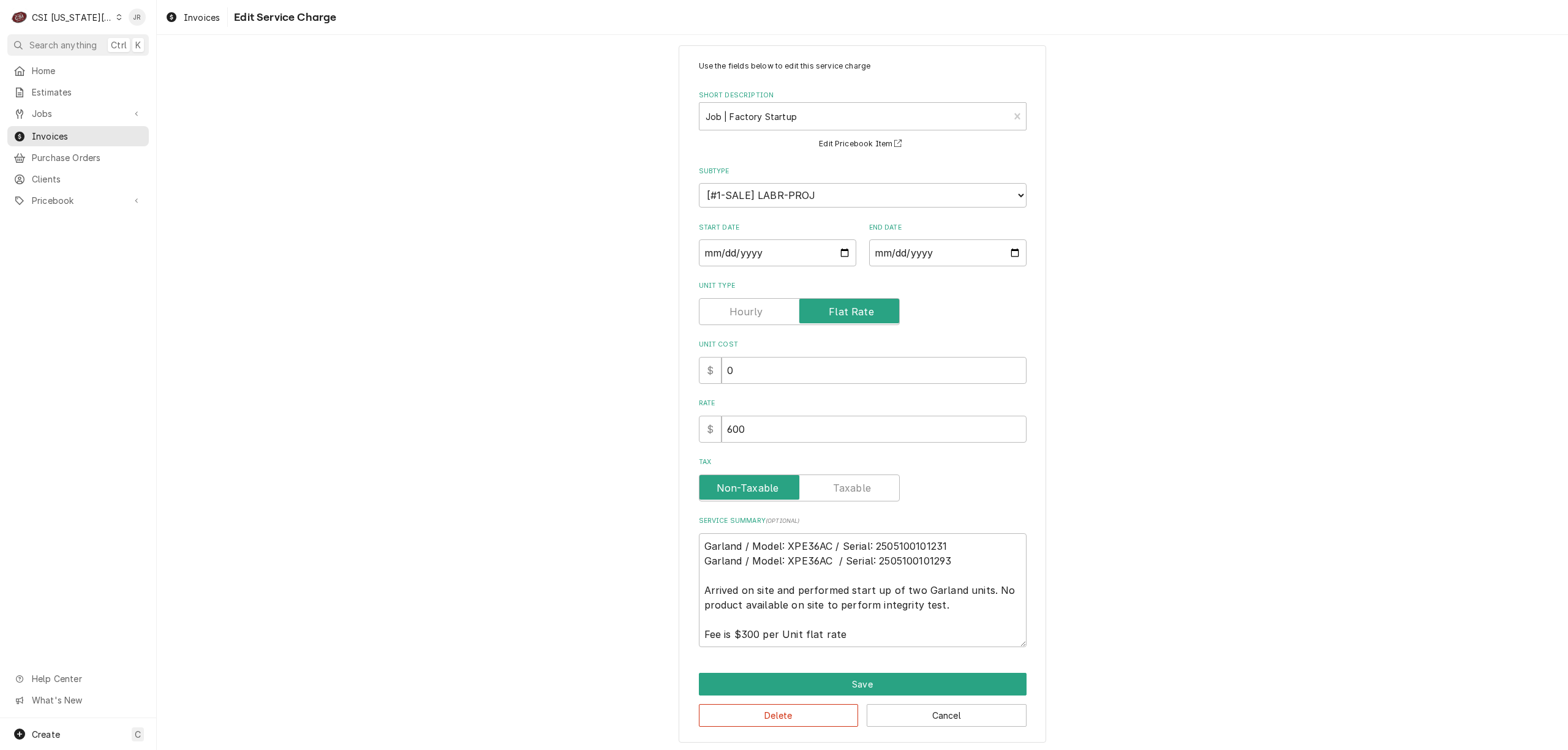
scroll to position [17, 0]
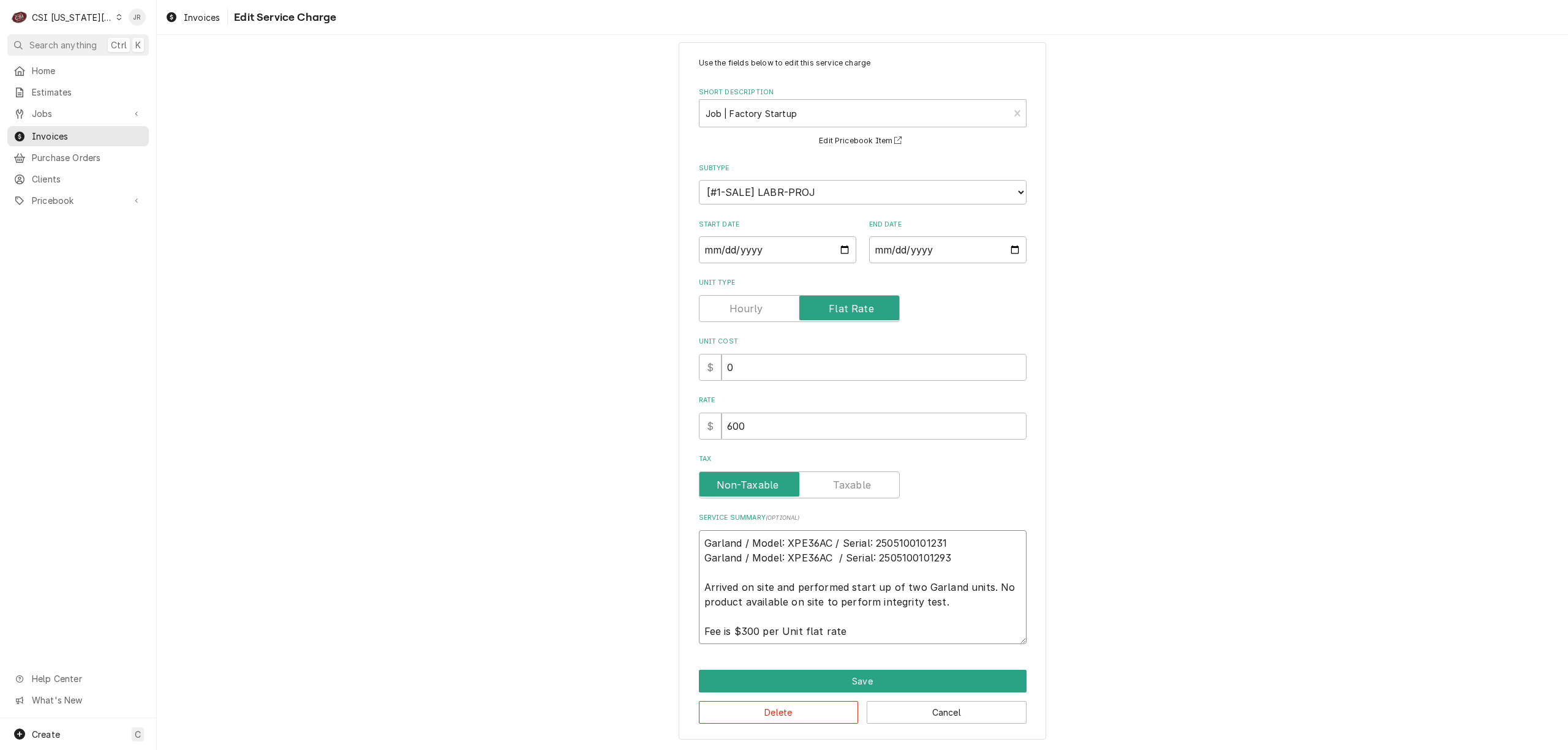
drag, startPoint x: 848, startPoint y: 636, endPoint x: 736, endPoint y: 552, distance: 140.0
click at [679, 534] on div "Use the fields below to edit this service charge Short Description Job | Factor…" at bounding box center [862, 390] width 367 height 697
type textarea "x"
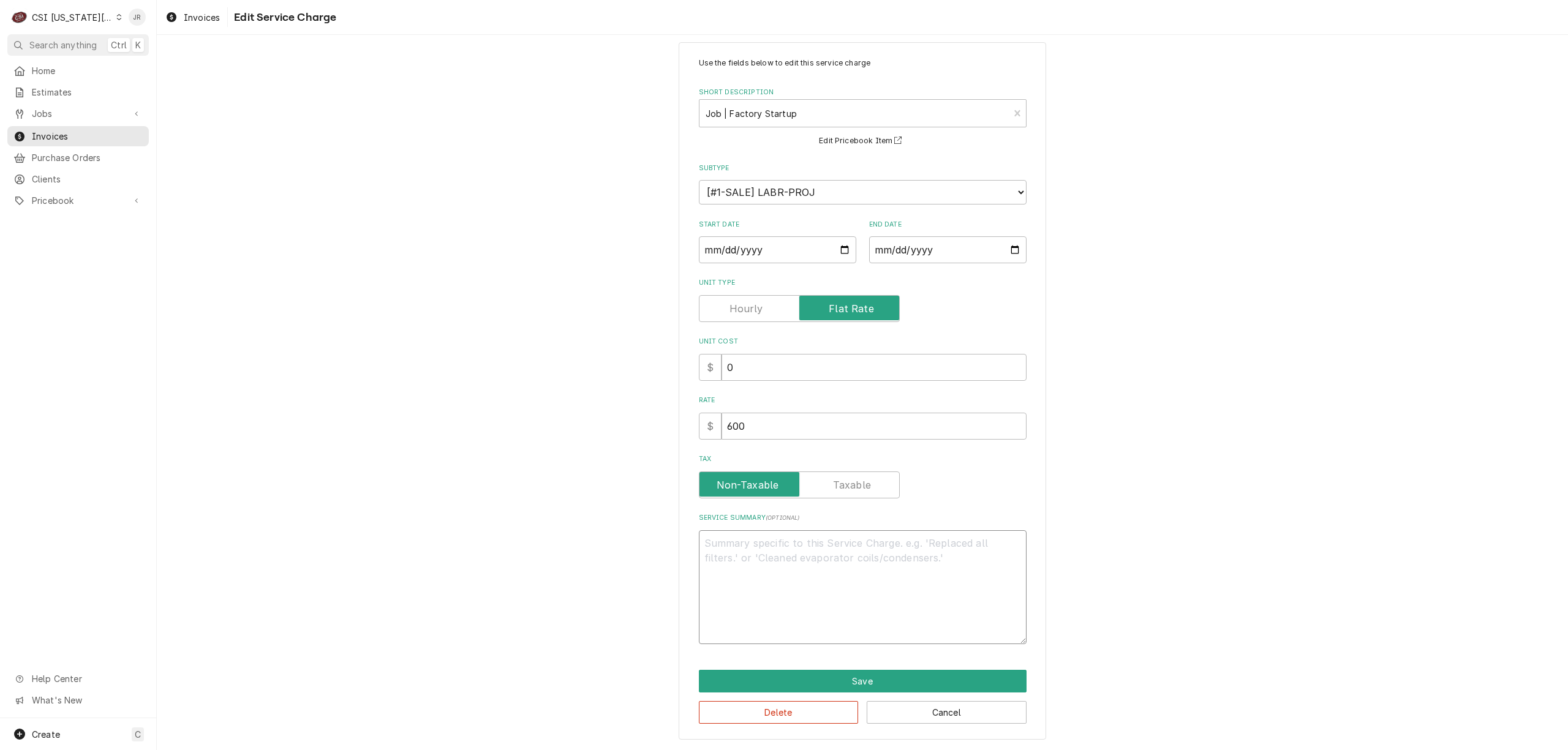
scroll to position [0, 0]
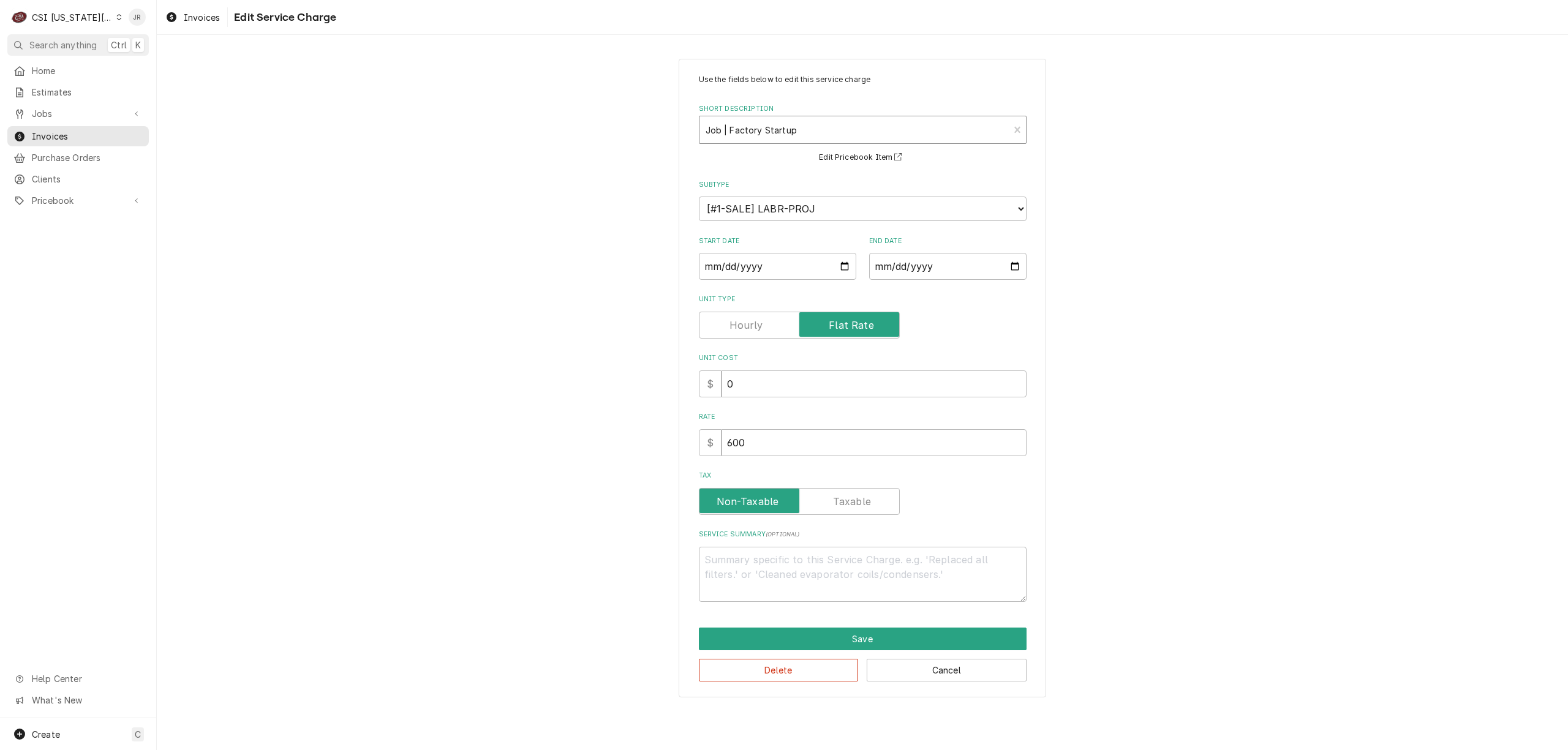
click at [846, 135] on div "Short Description" at bounding box center [854, 129] width 298 height 22
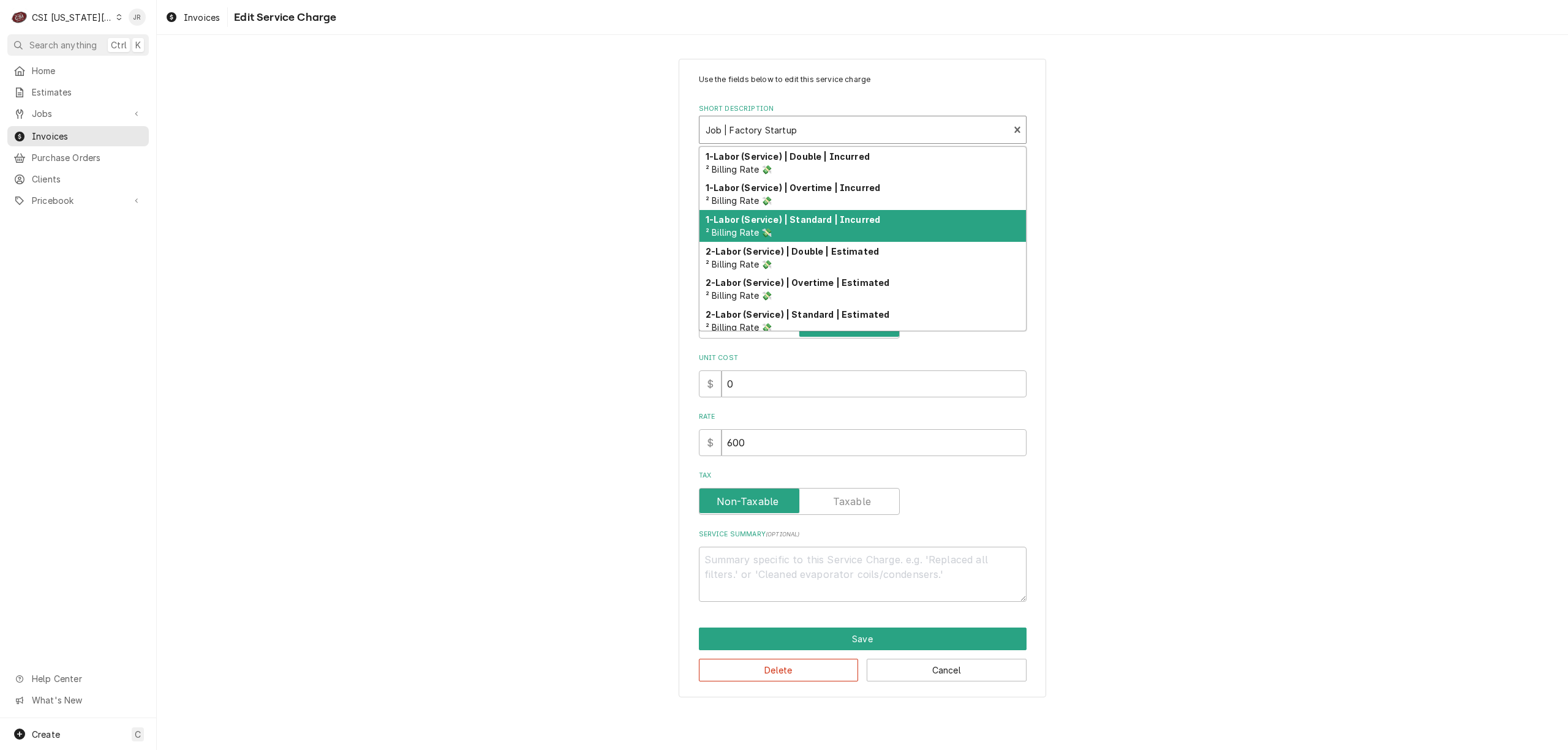
click at [868, 221] on strong "1-Labor (Service) | Standard | Incurred" at bounding box center [792, 219] width 175 height 10
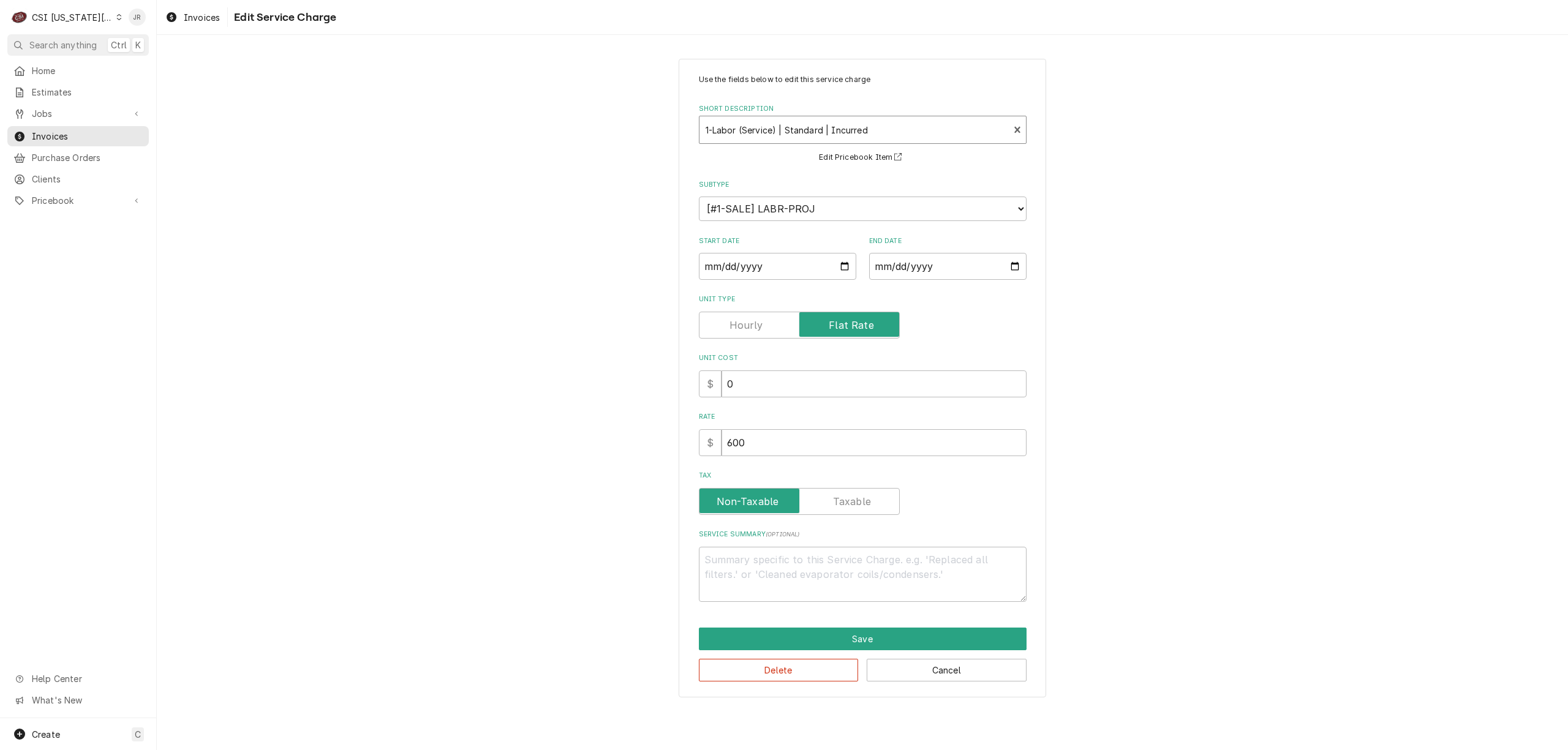
type textarea "x"
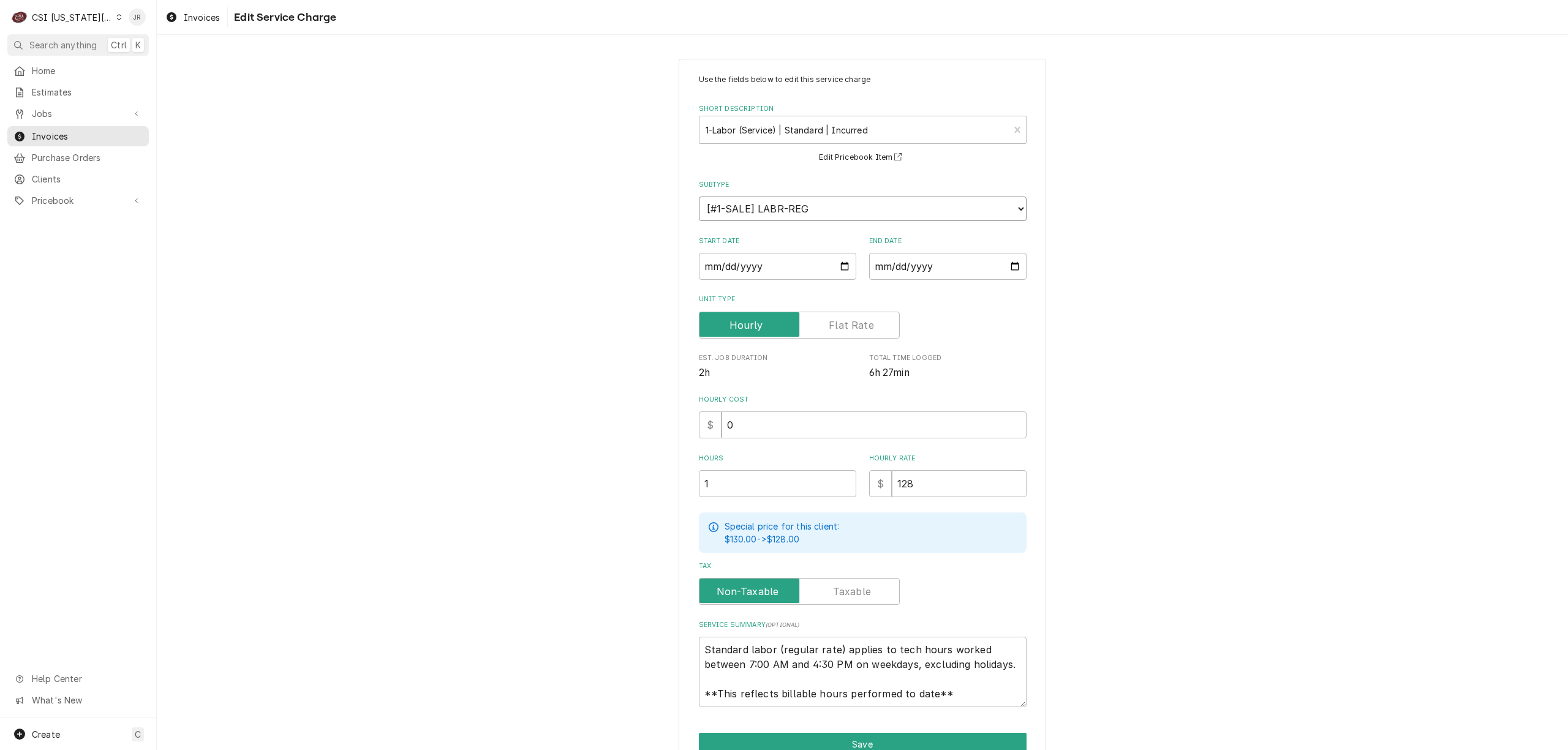
click at [892, 214] on select "Choose a subtype... [#1-SALE] LABR-BEV [#1-SALE] LABR-BEV-PM [#1-SALE] LABR-DBL…" at bounding box center [863, 208] width 328 height 24
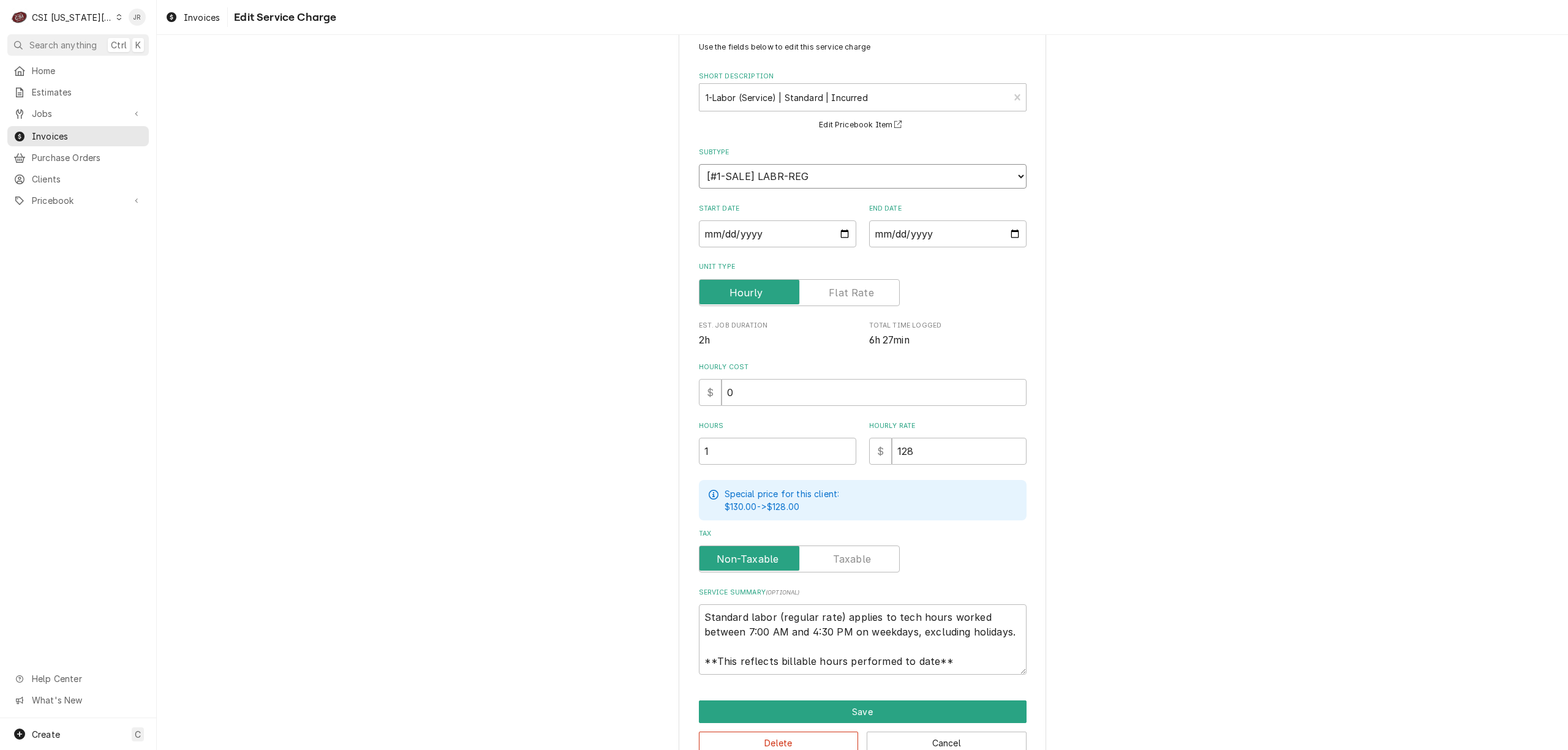
scroll to position [62, 0]
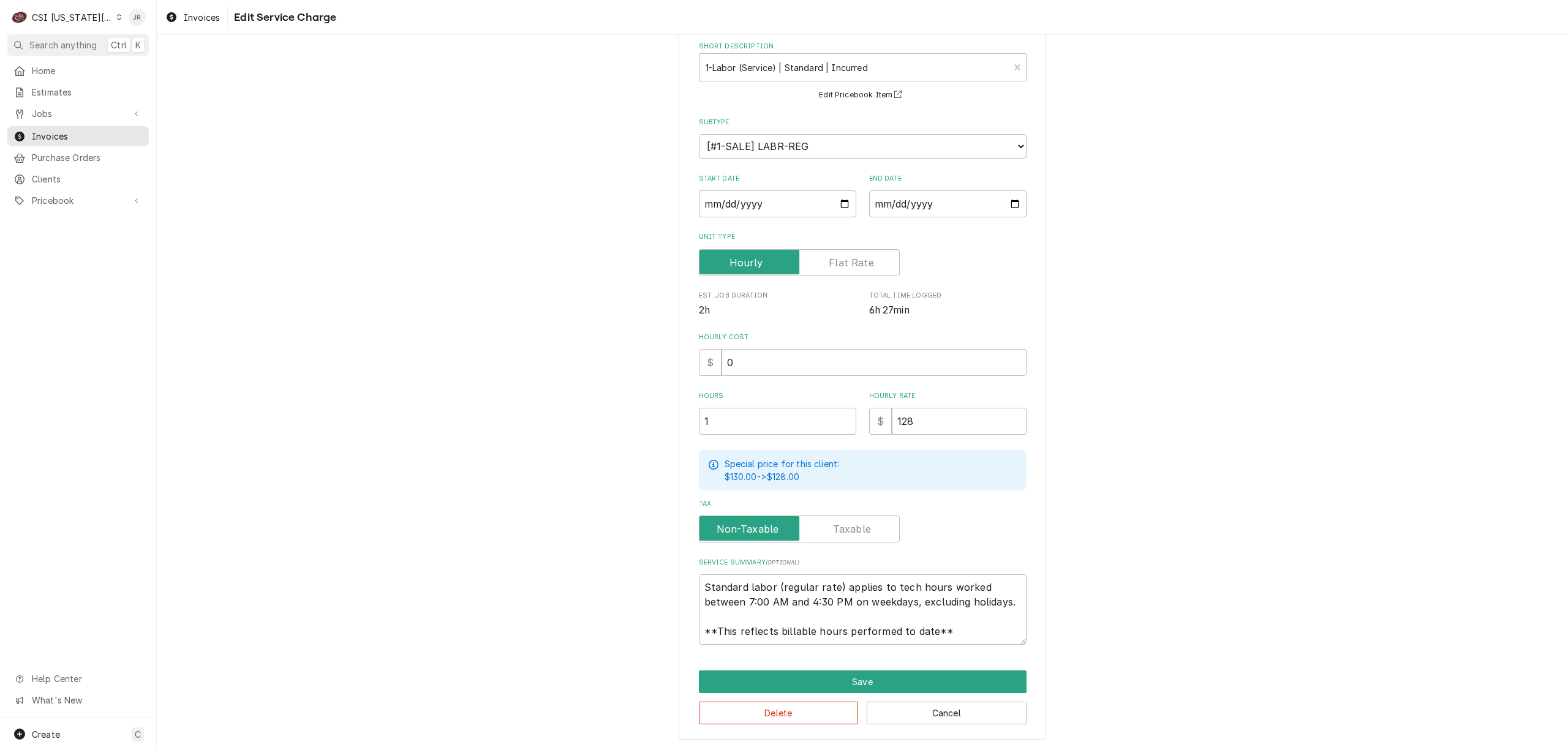
click at [846, 265] on label "Unit Type" at bounding box center [799, 263] width 201 height 27
click at [846, 265] on input "Unit Type" at bounding box center [799, 263] width 190 height 27
checkbox input "true"
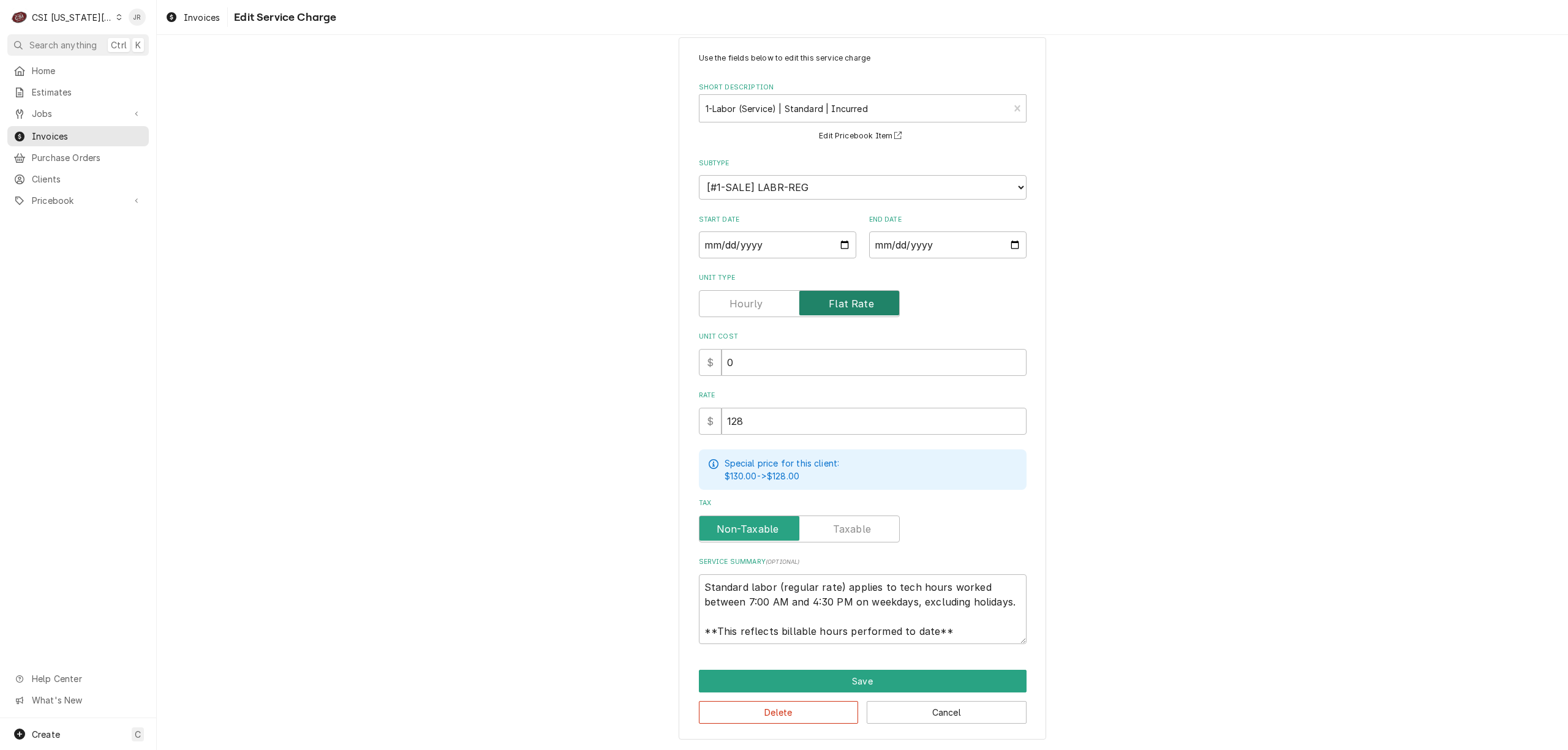
scroll to position [21, 0]
drag, startPoint x: 797, startPoint y: 420, endPoint x: 514, endPoint y: 415, distance: 283.0
click at [510, 414] on div "Use the fields below to edit this service charge Short Description 1-Labor (Ser…" at bounding box center [862, 388] width 1411 height 723
type textarea "x"
type input "6"
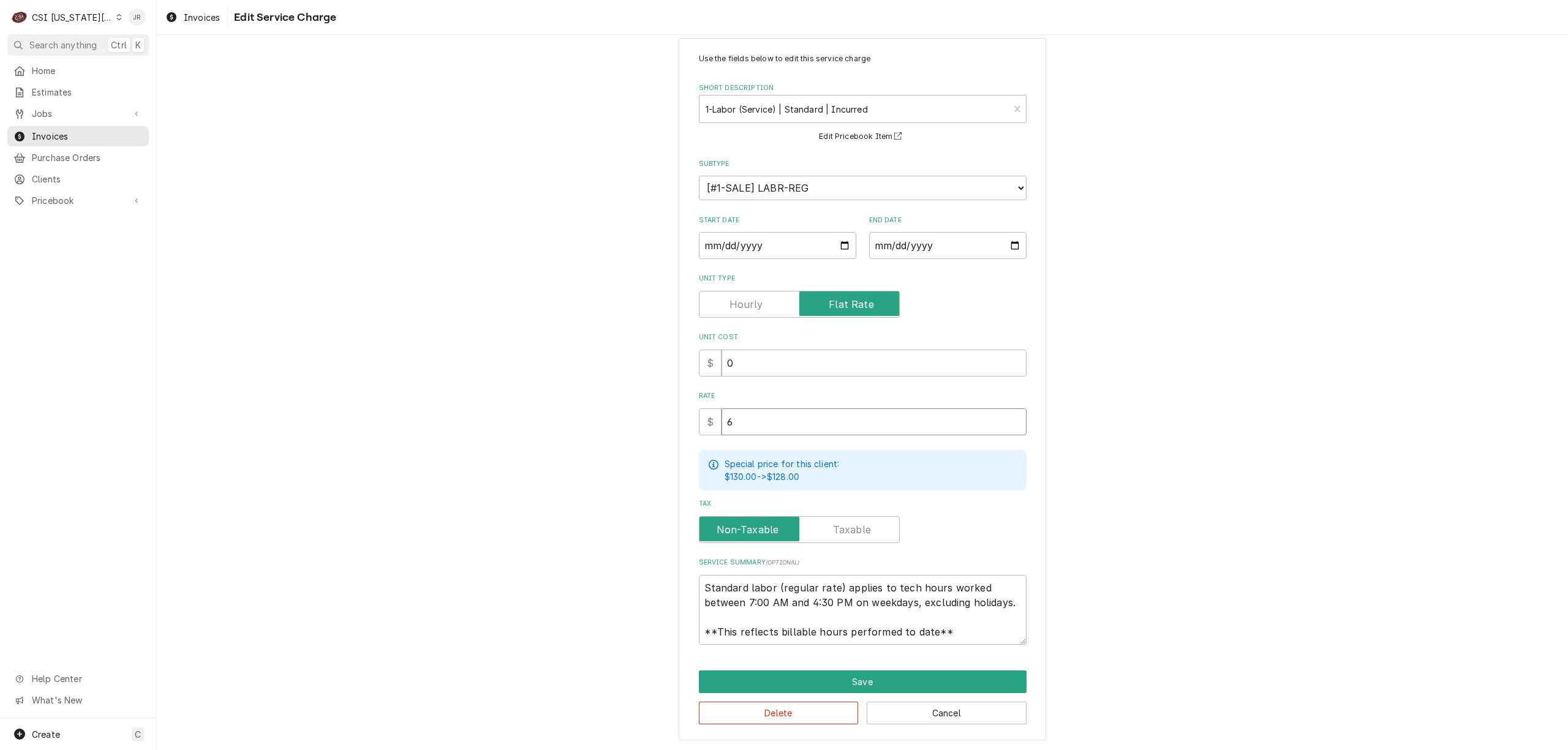
type textarea "x"
type input "60"
type textarea "x"
type input "600"
drag, startPoint x: 705, startPoint y: 581, endPoint x: 701, endPoint y: 554, distance: 27.3
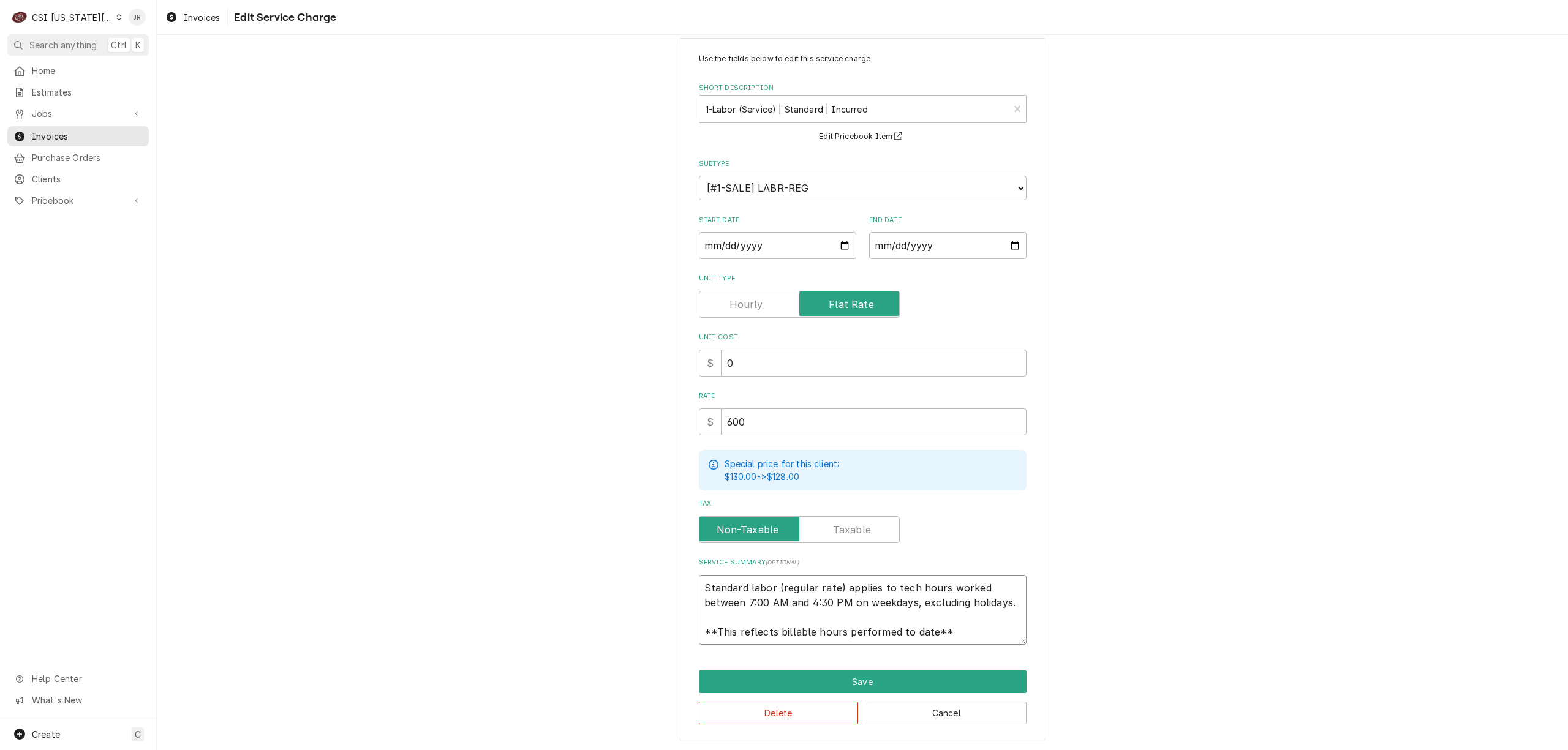
click at [702, 569] on div "Service Summary ( optional ) Standard labor (regular rate) applies to tech hour…" at bounding box center [863, 601] width 328 height 87
paste textarea "Garland / Model: XPE36AC / Serial: 2505100101231 Garland / Model: XPE36AC / Ser…"
type textarea "x"
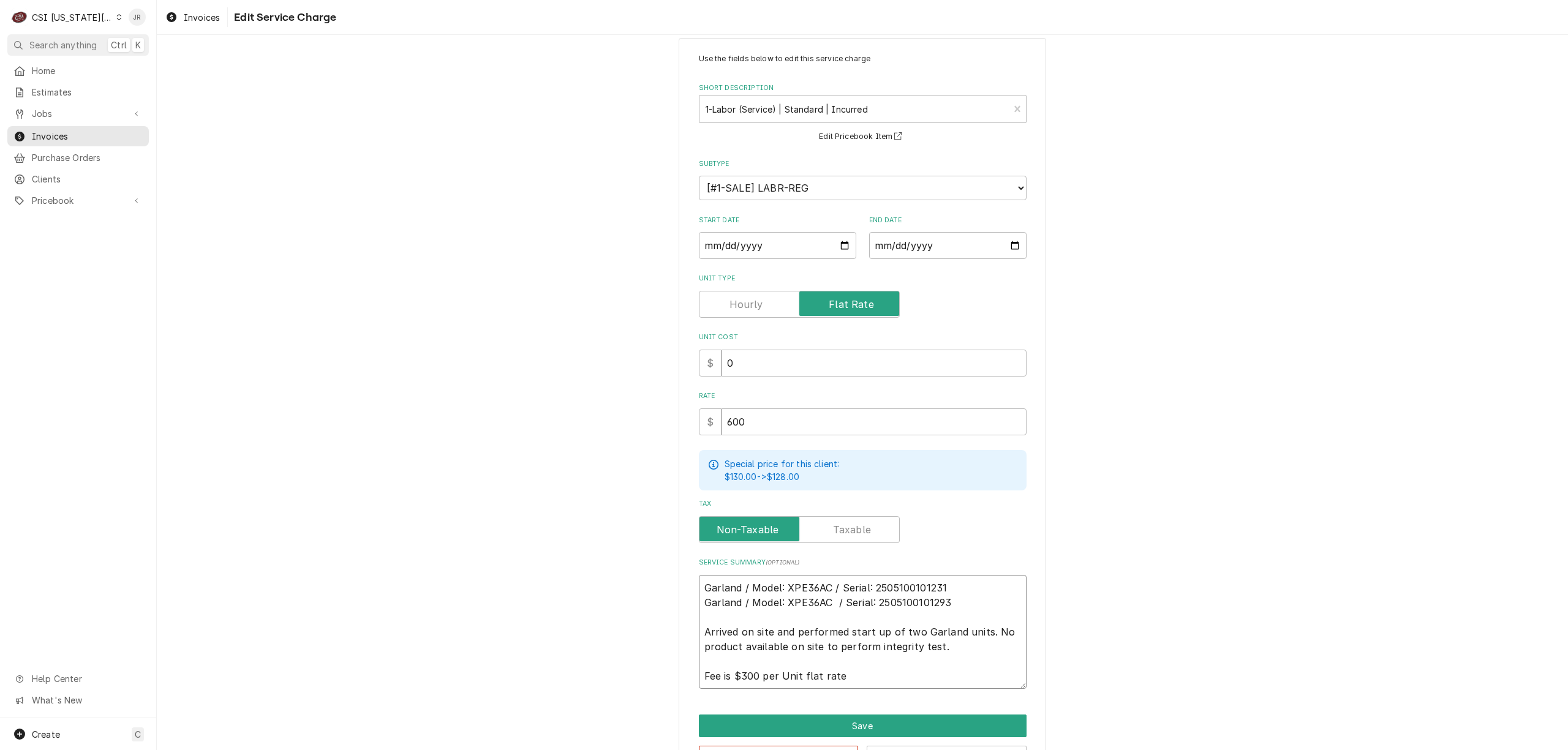
scroll to position [0, 0]
type textarea "Garland / Model: XPE36AC / Serial: 2505100101231 Garland / Model: XPE36AC / Ser…"
drag, startPoint x: 943, startPoint y: 732, endPoint x: 938, endPoint y: 725, distance: 8.6
click at [938, 725] on button "Save" at bounding box center [863, 726] width 328 height 23
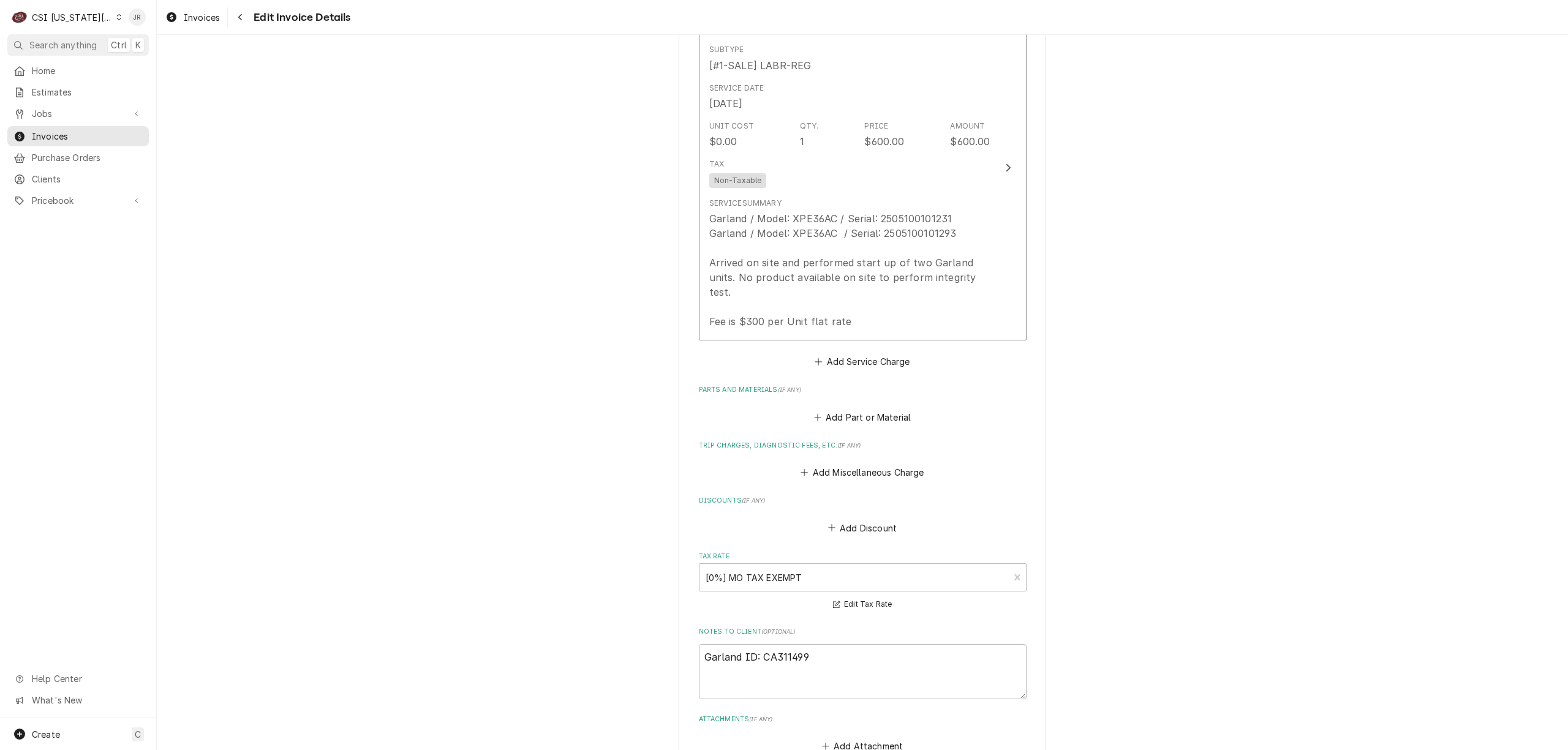
scroll to position [2140, 0]
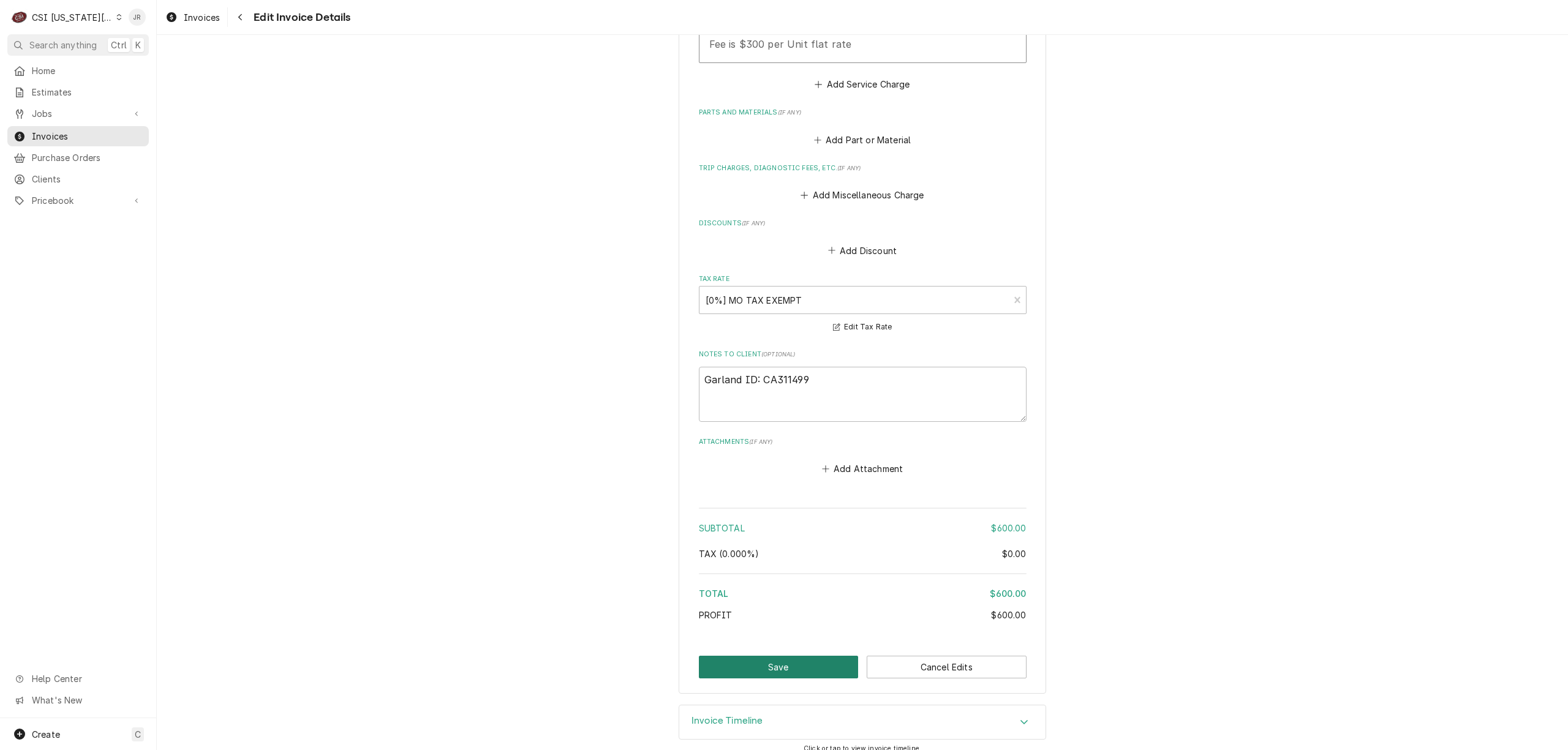
click at [759, 655] on button "Save" at bounding box center [779, 666] width 160 height 23
type textarea "x"
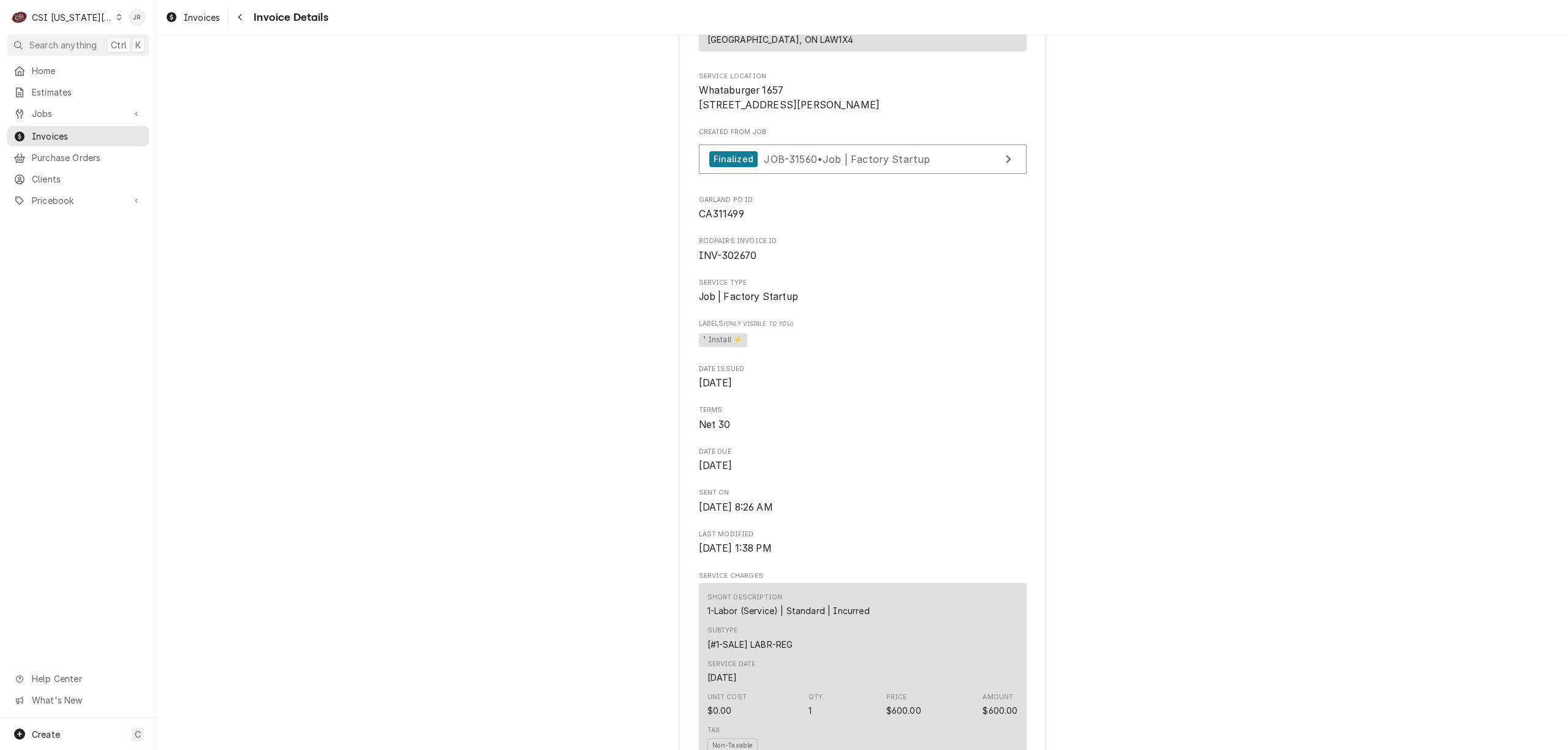
scroll to position [489, 0]
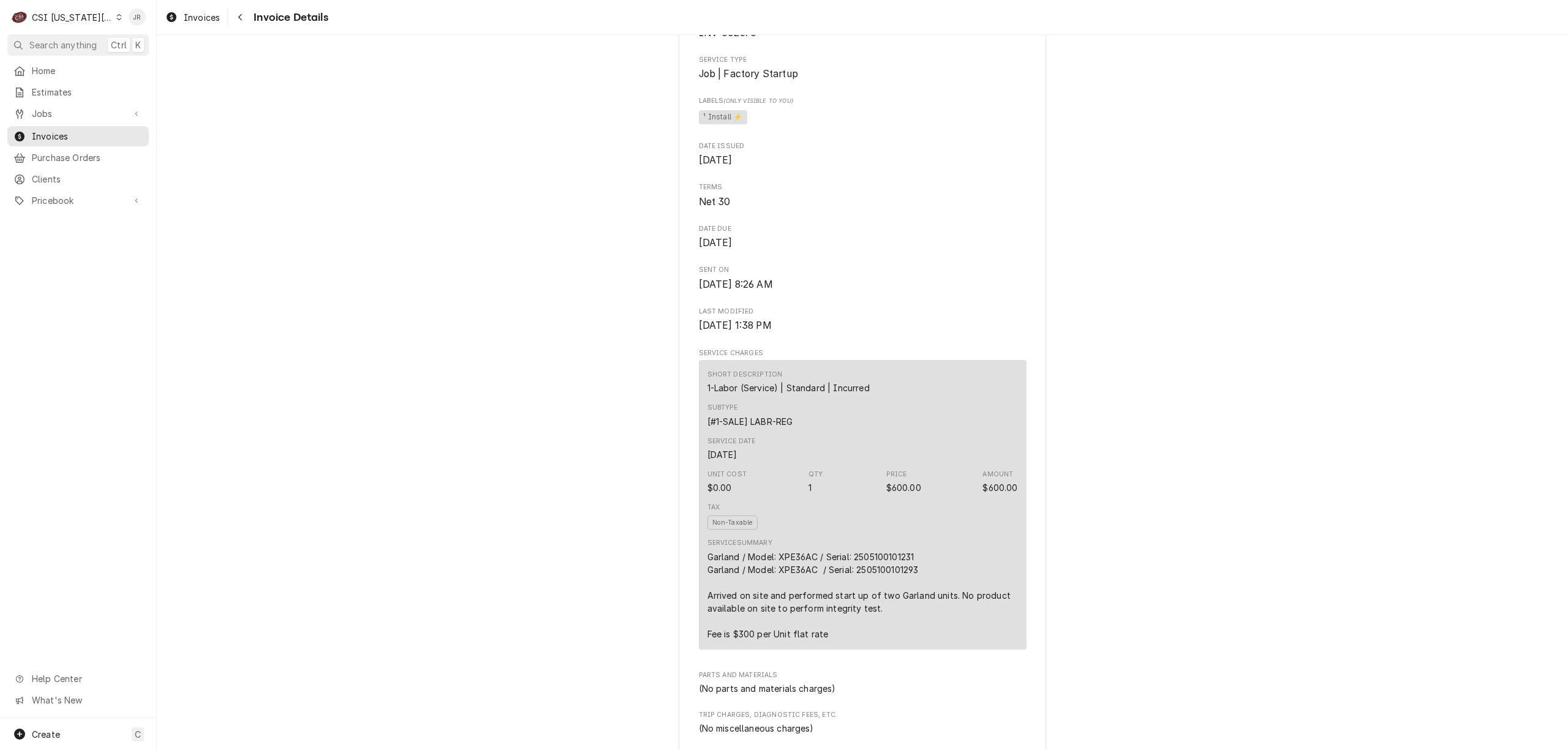
click at [56, 16] on div "CSI Kansas City." at bounding box center [72, 17] width 81 height 13
click at [182, 62] on div "CSI St. [PERSON_NAME]" at bounding box center [213, 67] width 181 height 13
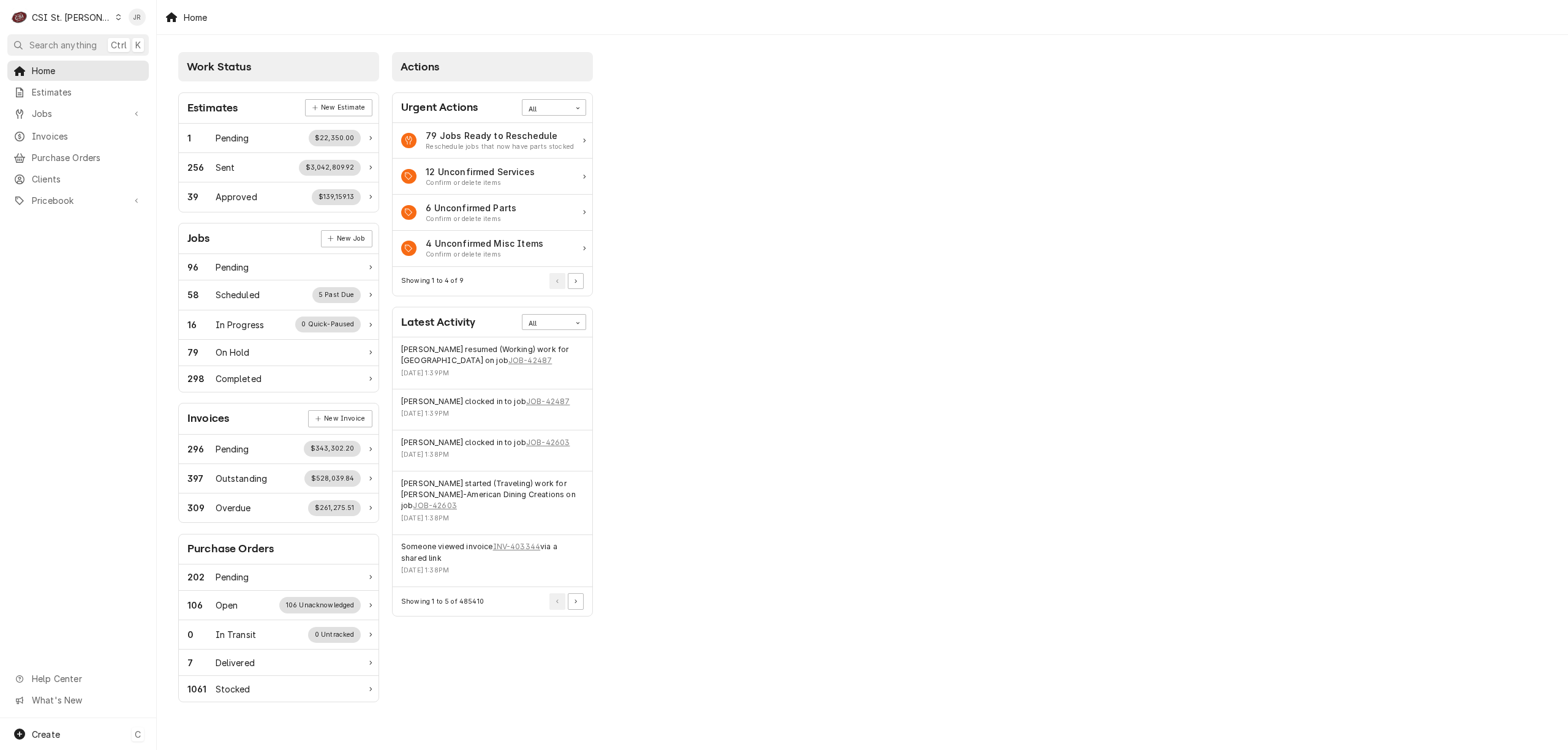
click at [65, 731] on div "Create C" at bounding box center [78, 733] width 156 height 32
click at [220, 715] on div "Client" at bounding box center [229, 712] width 82 height 13
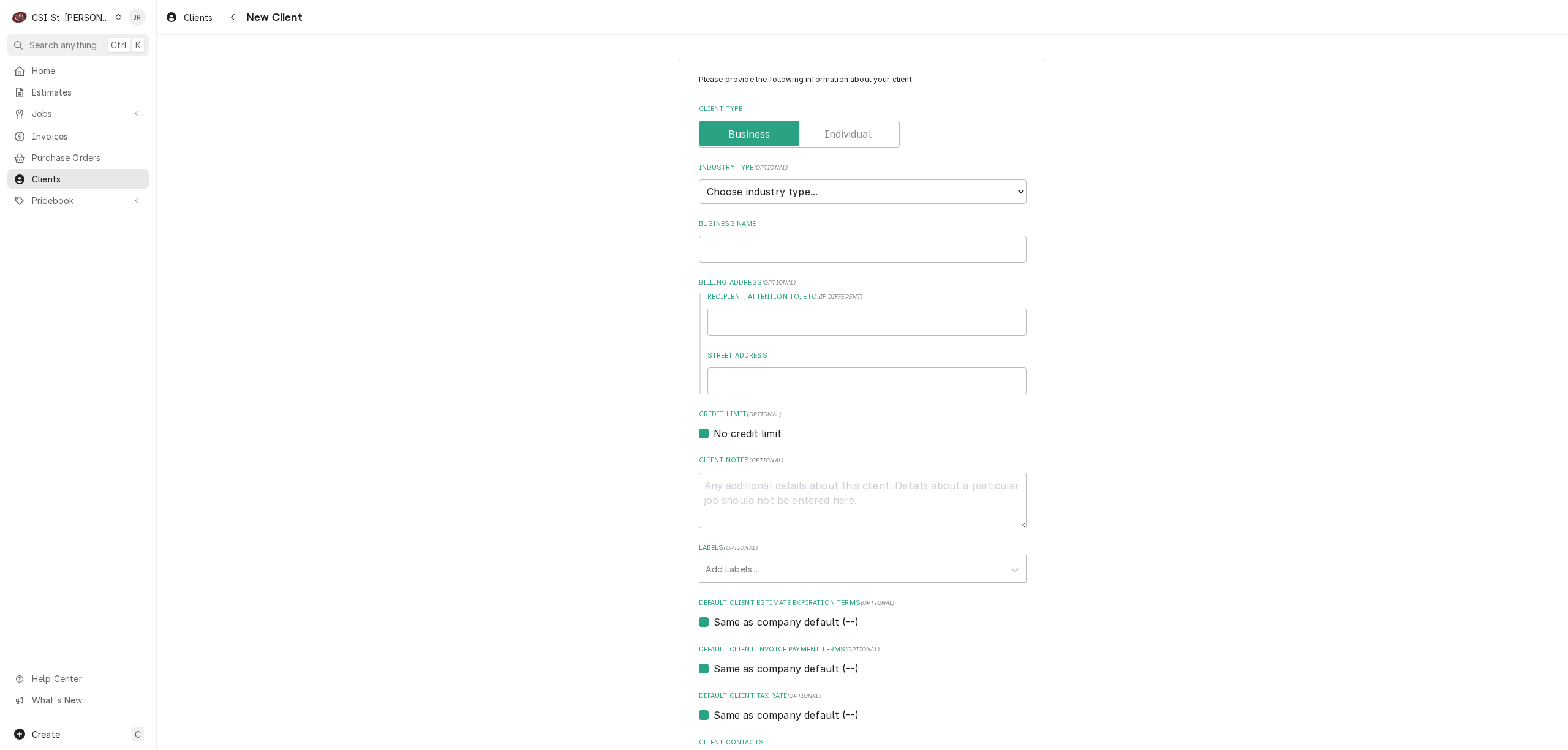
click at [138, 283] on div "Home Estimates Jobs Jobs Job Series Invoices Purchase Orders Clients Pricebook …" at bounding box center [78, 389] width 156 height 658
click at [65, 732] on div "Create C" at bounding box center [78, 733] width 156 height 32
click at [203, 691] on div "Invoice" at bounding box center [229, 691] width 82 height 13
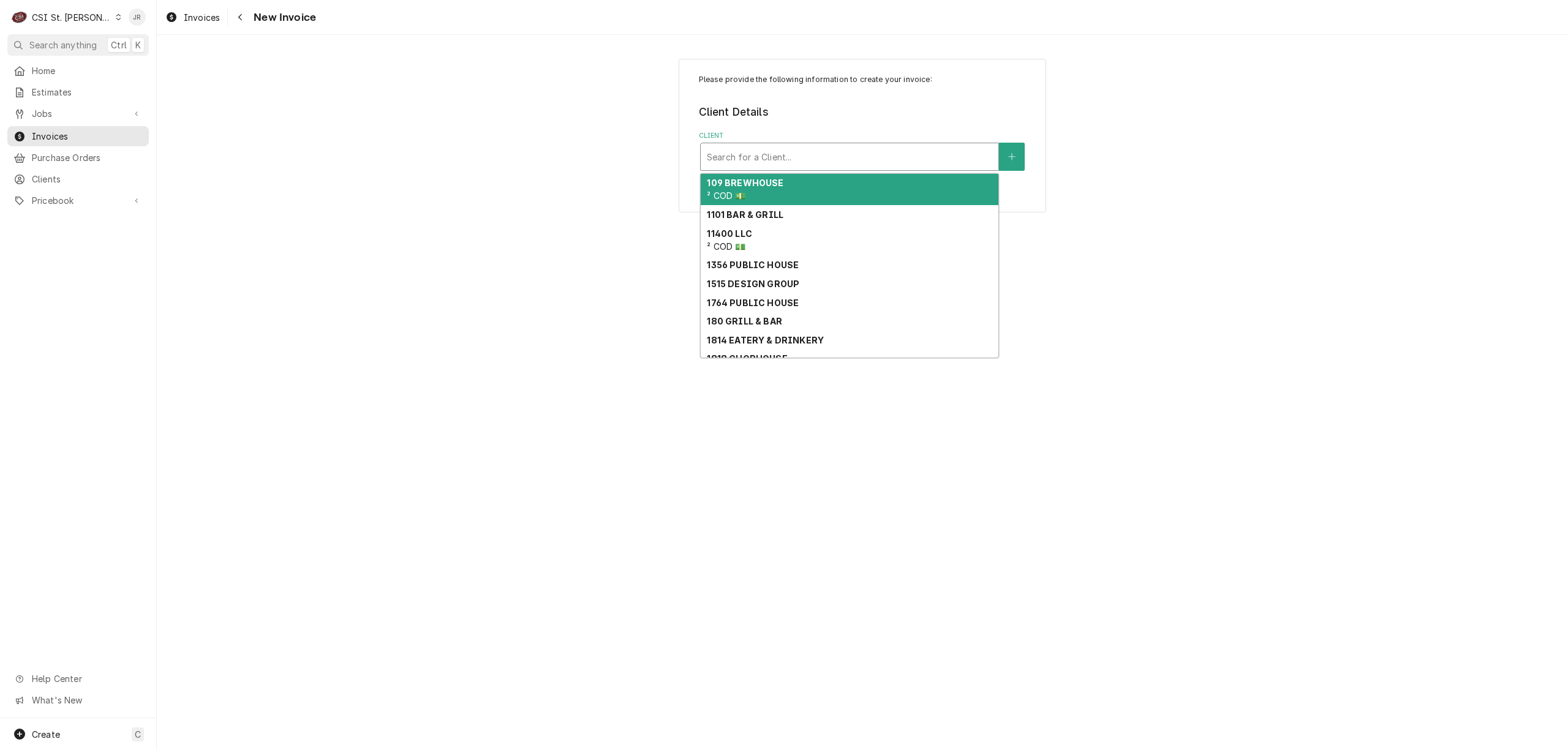
click at [757, 164] on div "Client" at bounding box center [849, 157] width 285 height 22
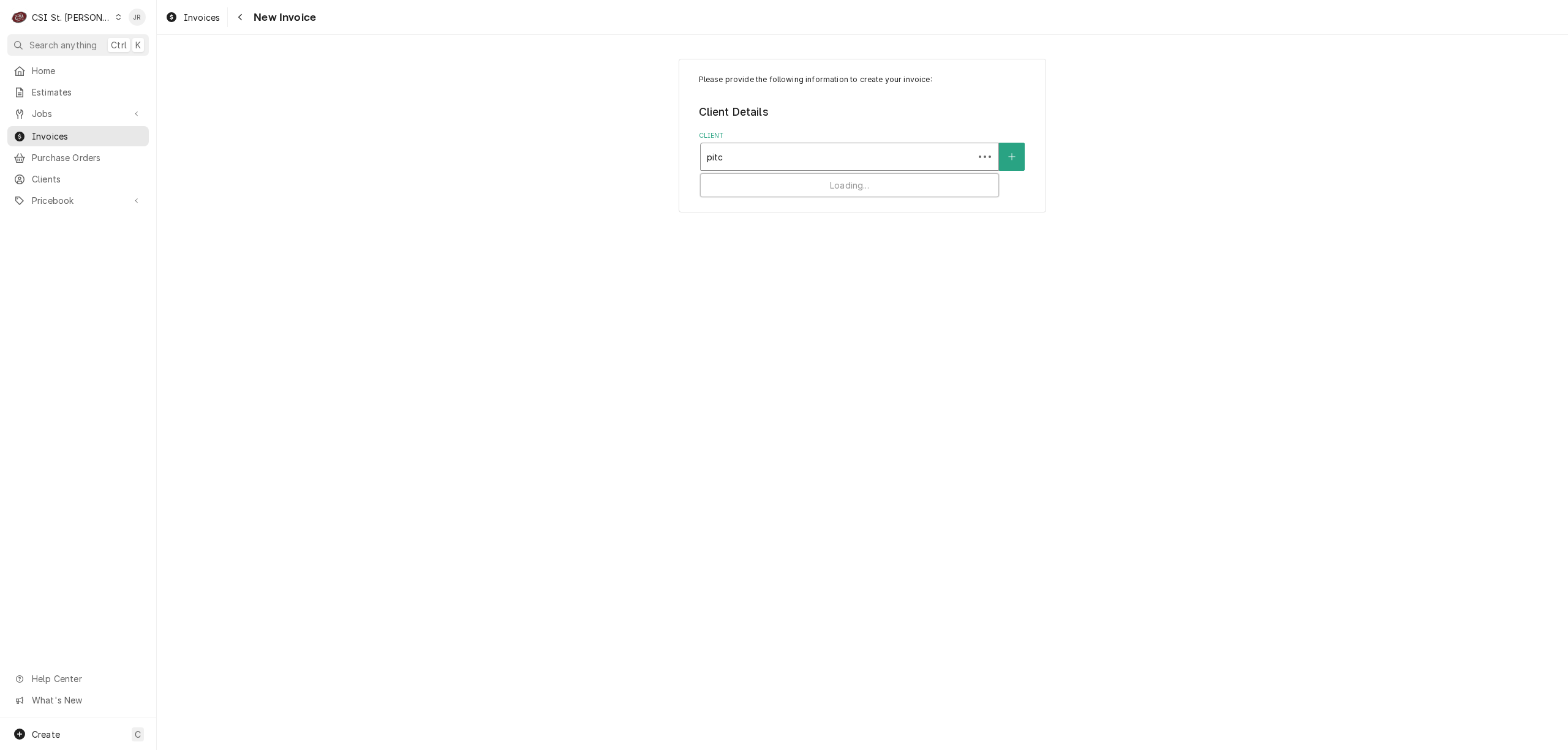
type input "pitco"
click at [776, 184] on strong "PITCO WARRANTY" at bounding box center [750, 182] width 86 height 10
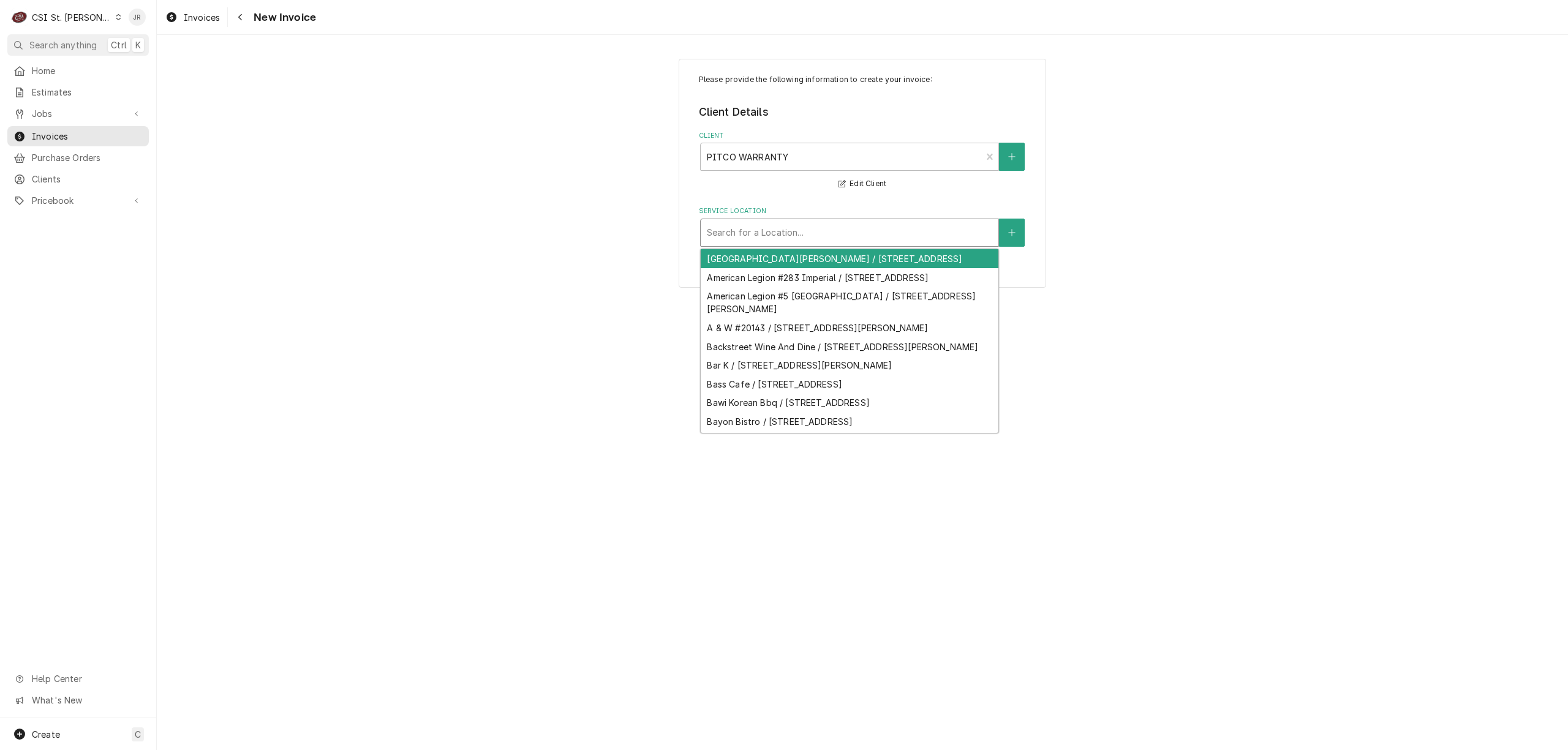
click at [767, 233] on div "Service Location" at bounding box center [849, 233] width 285 height 22
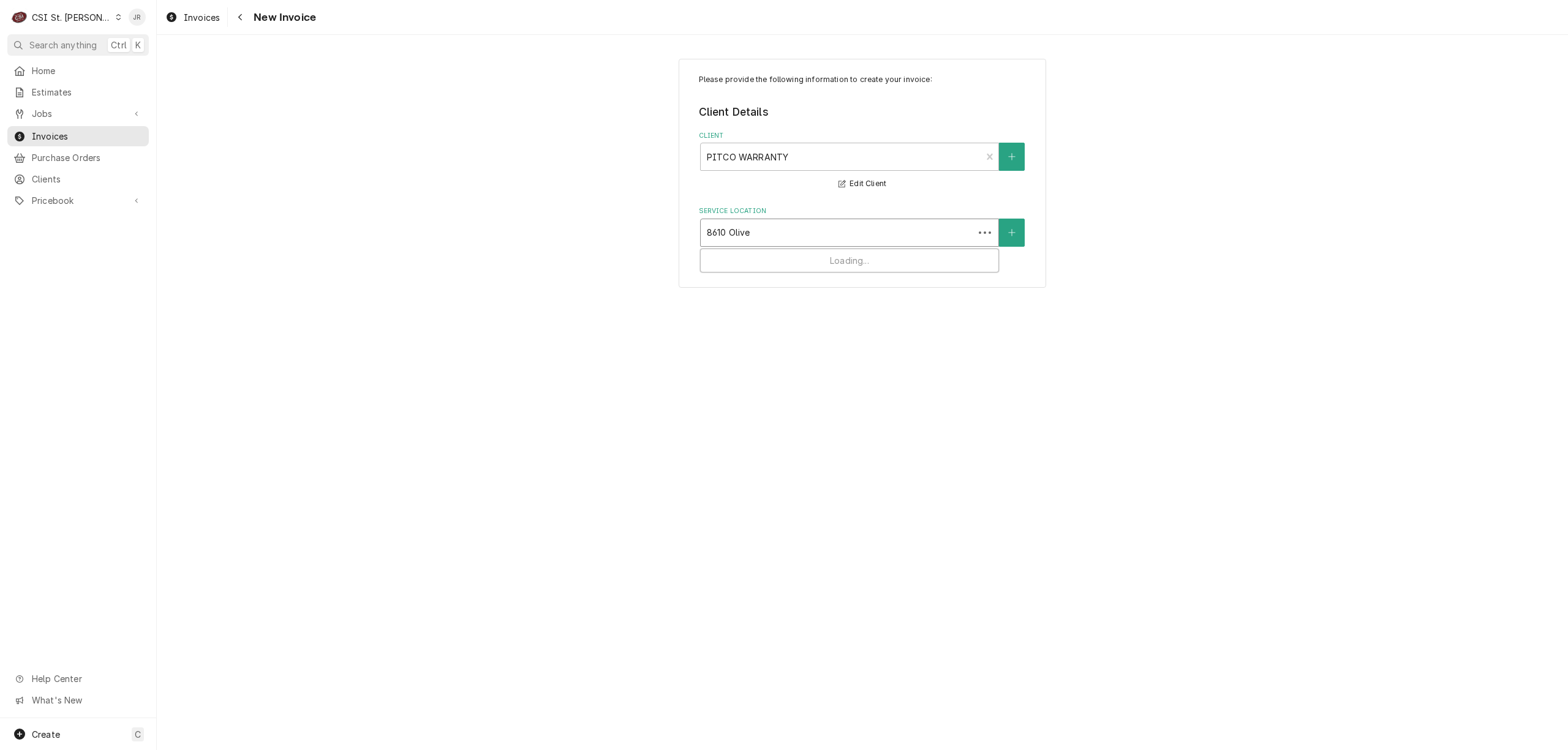
type input "8610 Olive"
click at [802, 257] on div "Raising Canes #969 Olivette / [STREET_ADDRESS]" at bounding box center [849, 259] width 298 height 19
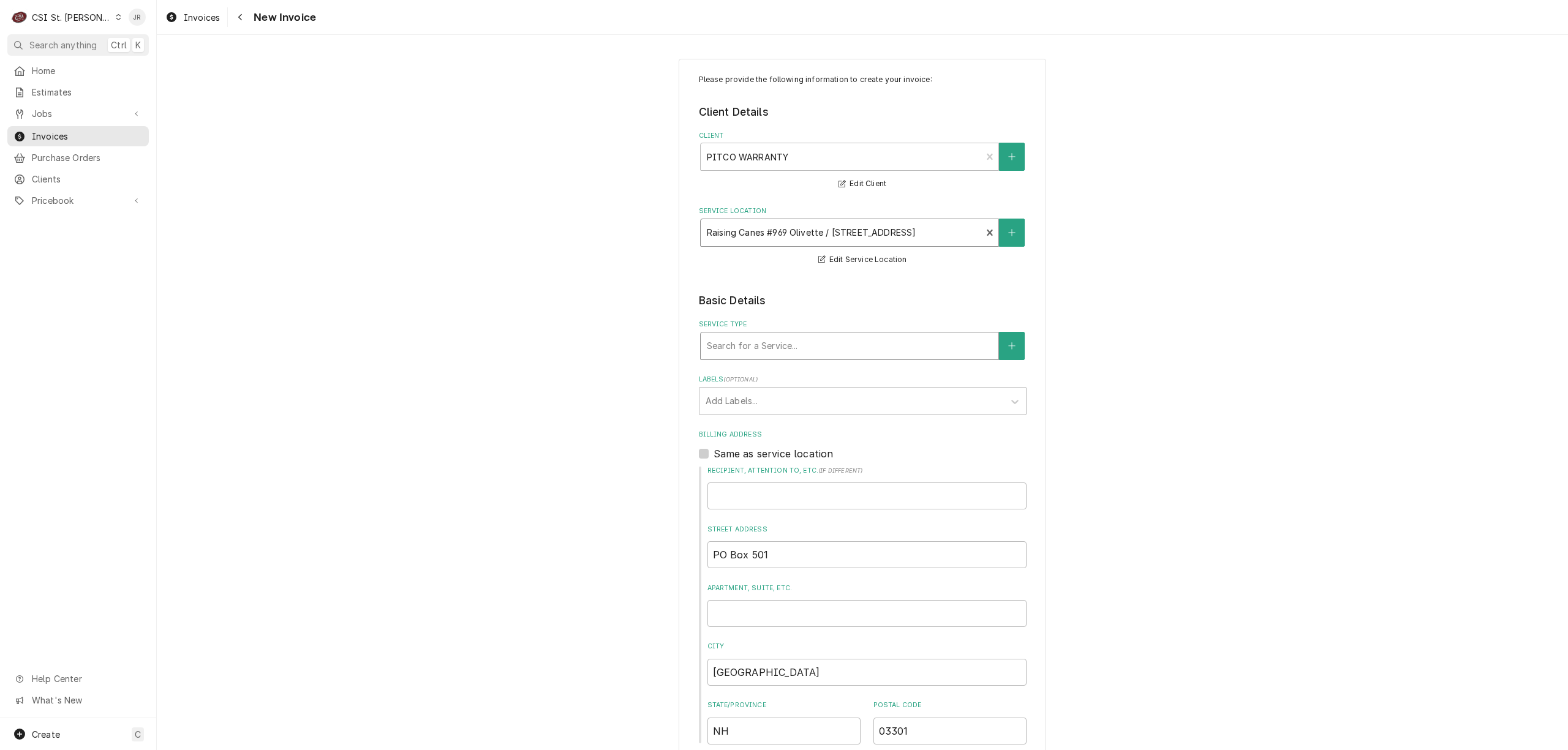
click at [785, 351] on div "Service Type" at bounding box center [849, 346] width 285 height 22
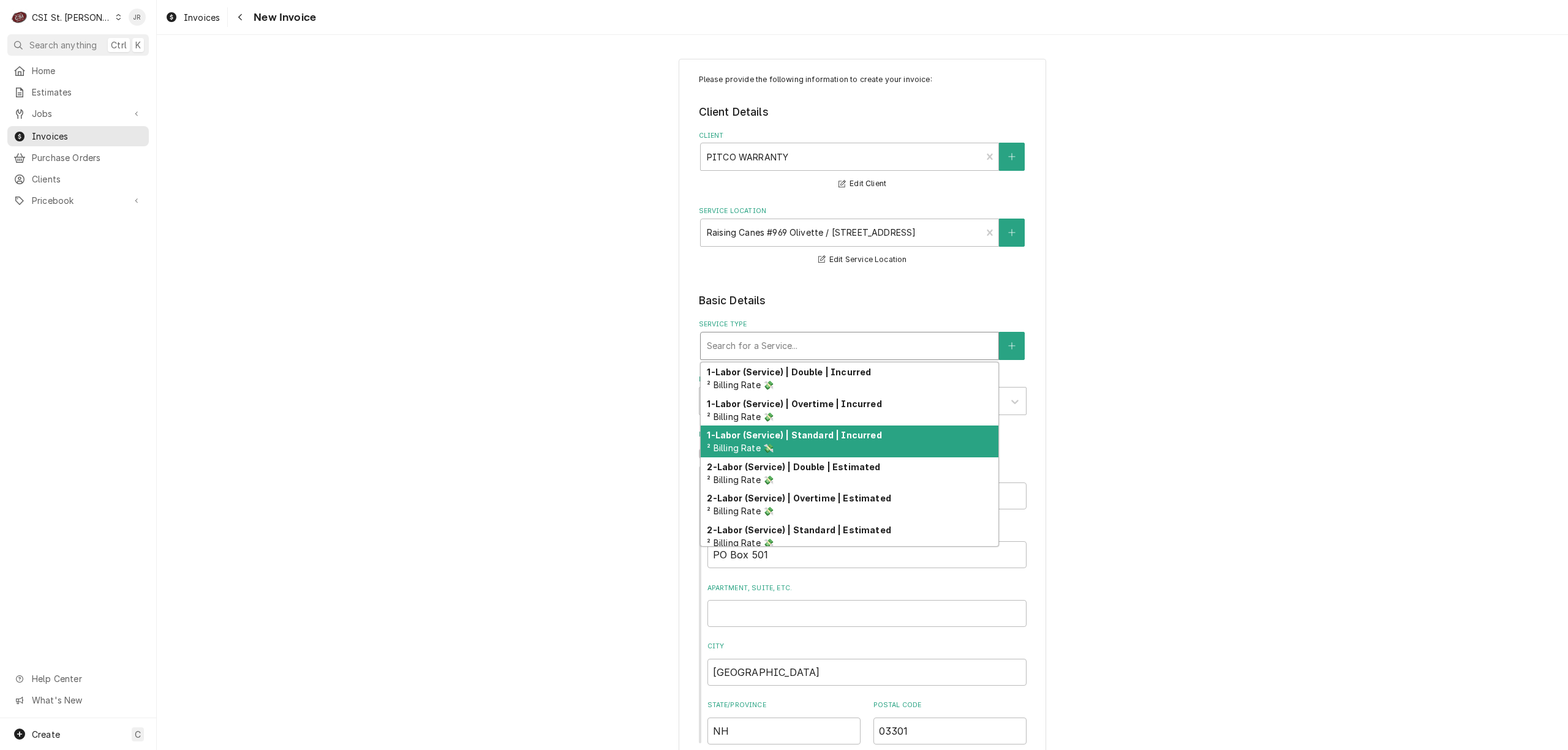
click at [838, 449] on div "1-Labor (Service) | Standard | Incurred ² Billing Rate 💸" at bounding box center [849, 441] width 298 height 32
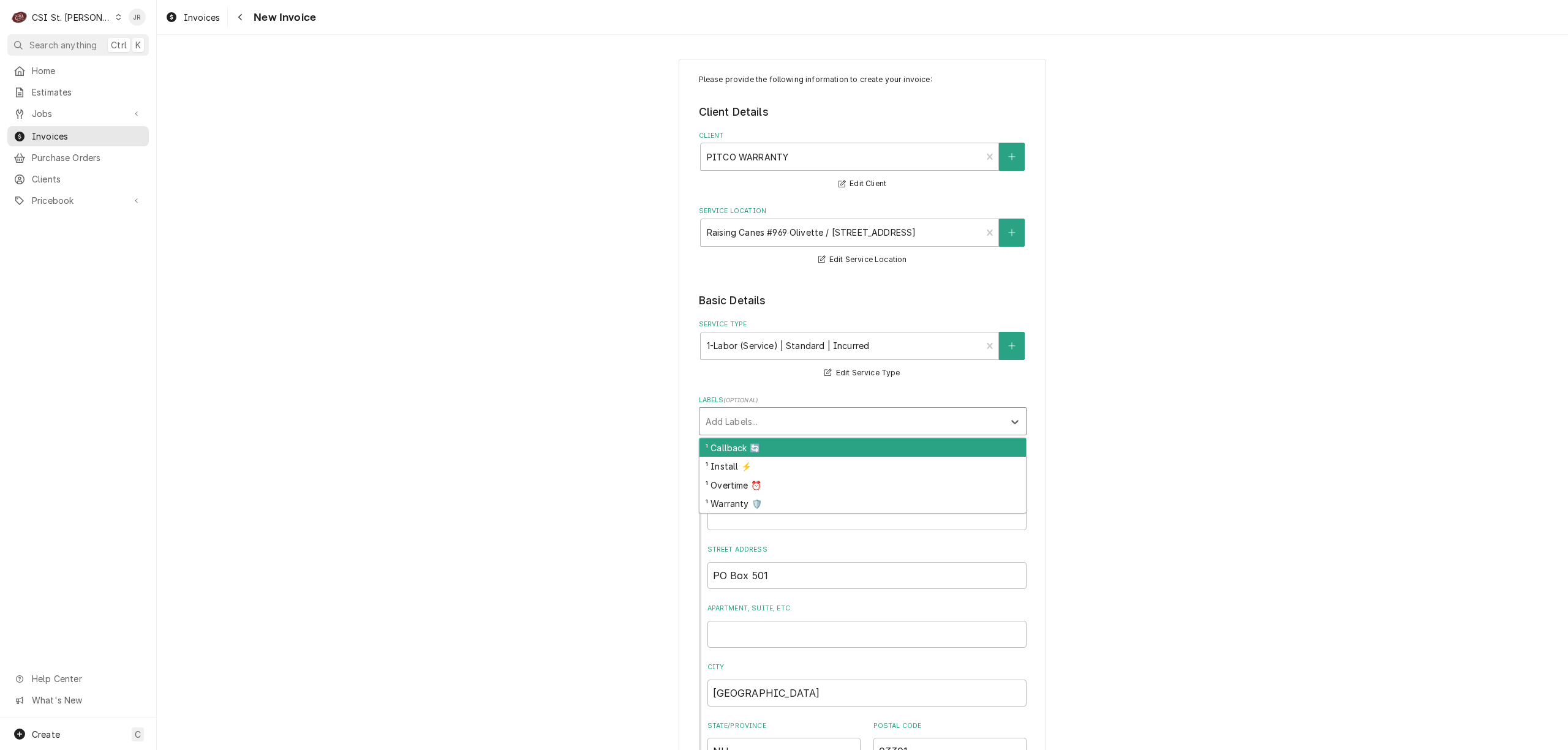
click at [794, 427] on div "Labels" at bounding box center [852, 421] width 292 height 22
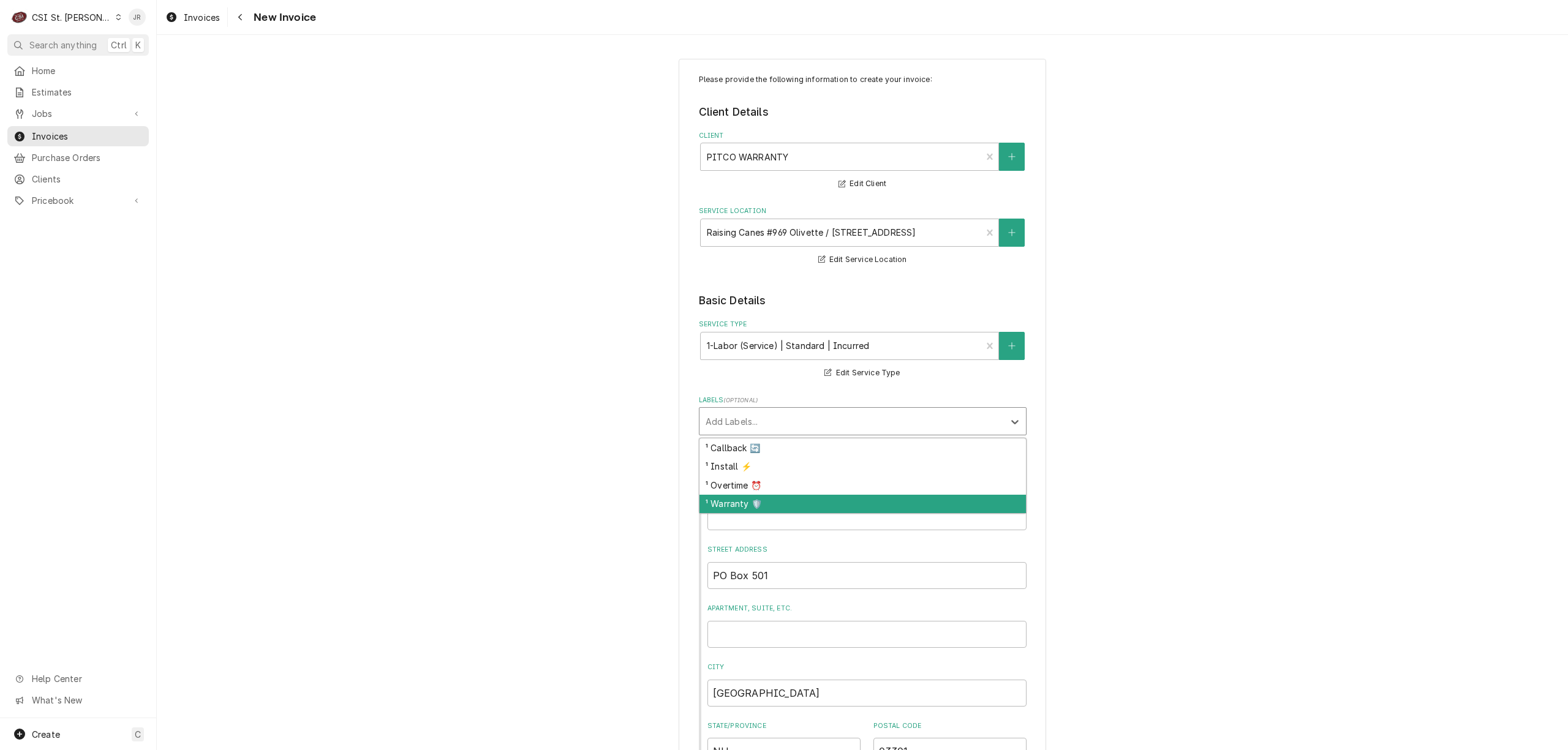
click at [790, 501] on div "¹ Warranty 🛡️" at bounding box center [862, 504] width 326 height 19
type textarea "x"
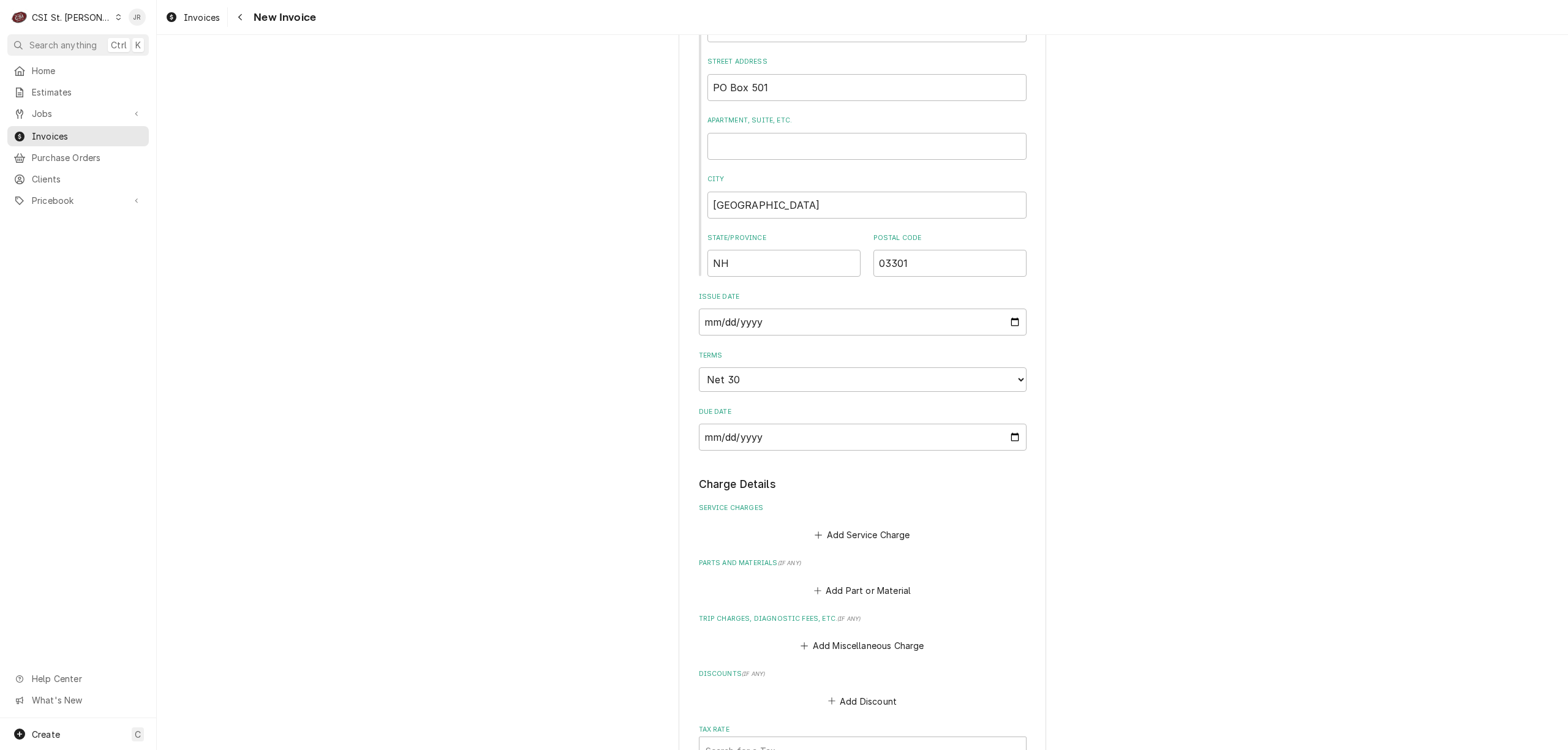
scroll to position [489, 0]
click at [1010, 321] on input "[DATE]" at bounding box center [863, 320] width 328 height 27
type input "[DATE]"
type textarea "x"
click at [1010, 321] on input "[DATE]" at bounding box center [863, 320] width 328 height 27
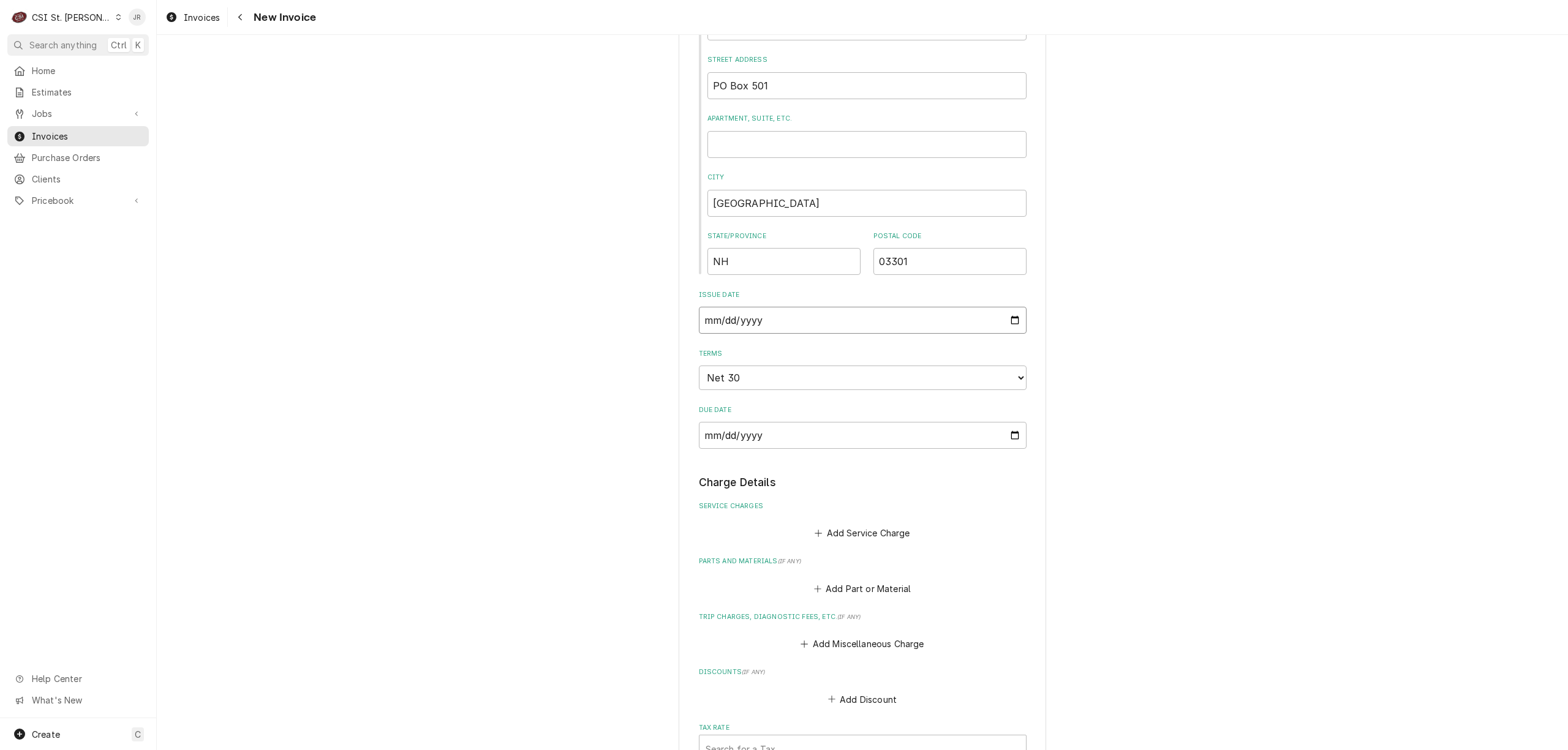
type input "[DATE]"
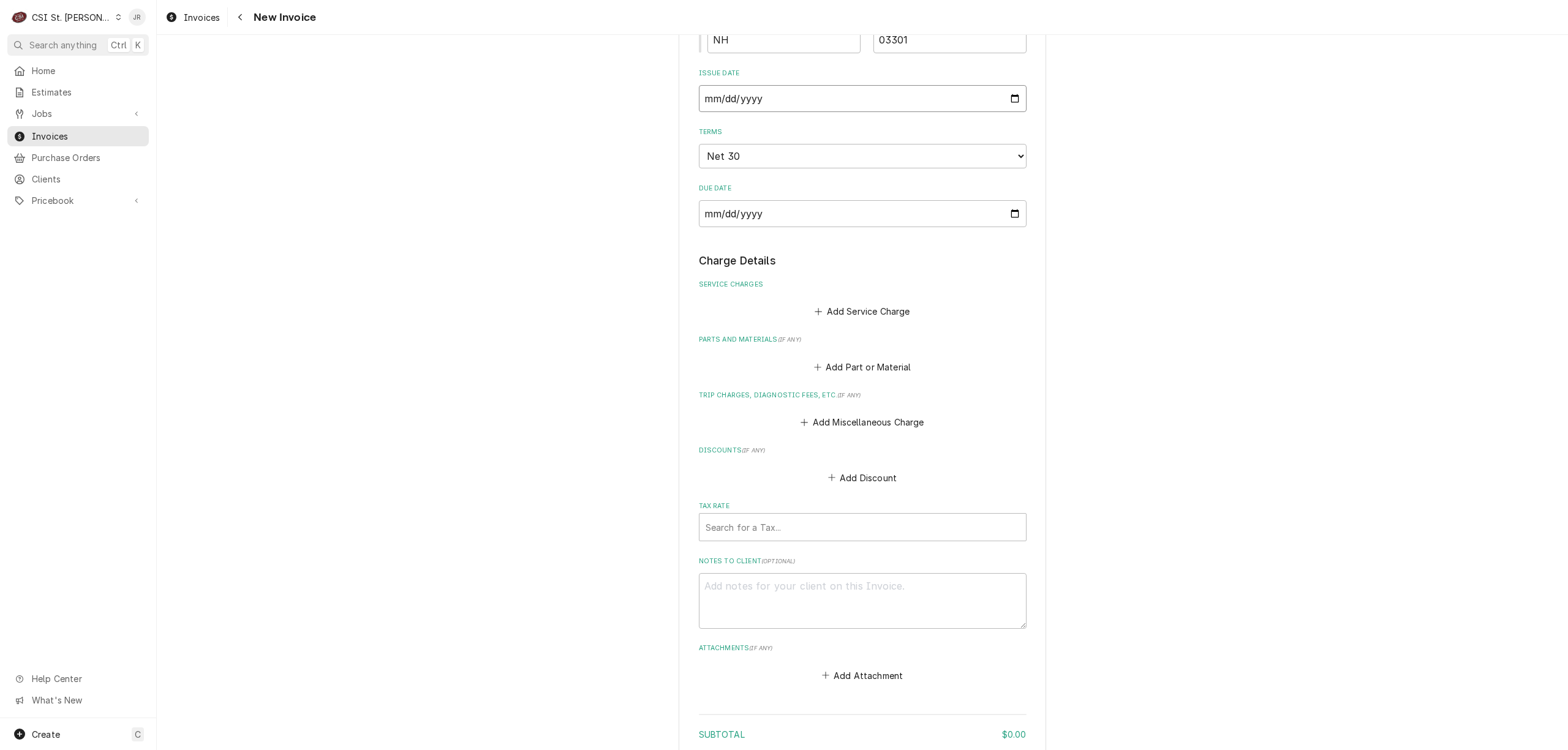
scroll to position [734, 0]
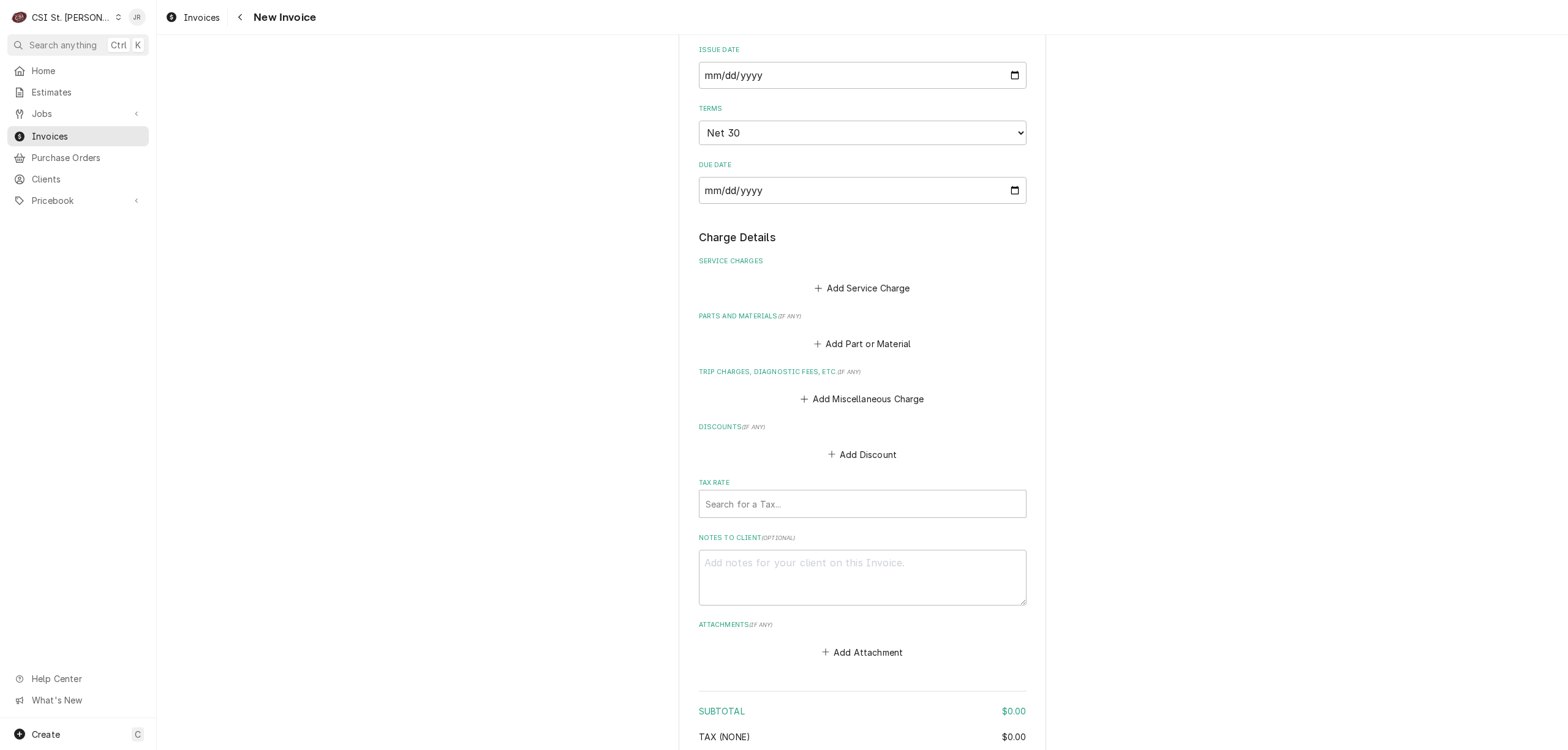
click at [866, 298] on fieldset "Charge Details Service Charges Add Service Charge Parts and Materials ( if any …" at bounding box center [863, 445] width 328 height 431
click at [867, 285] on button "Add Service Charge" at bounding box center [863, 288] width 100 height 17
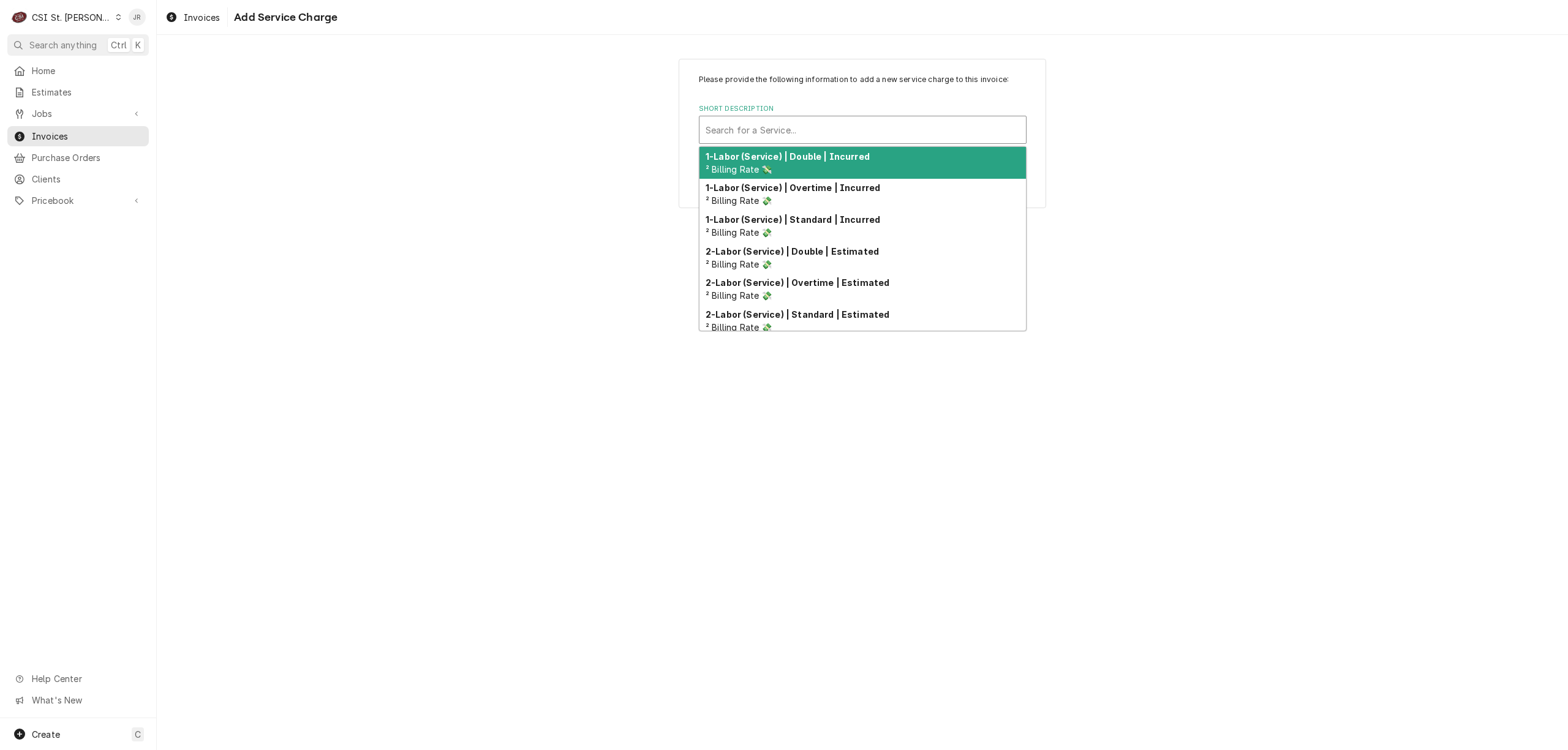
click at [778, 122] on div "Short Description" at bounding box center [863, 129] width 314 height 22
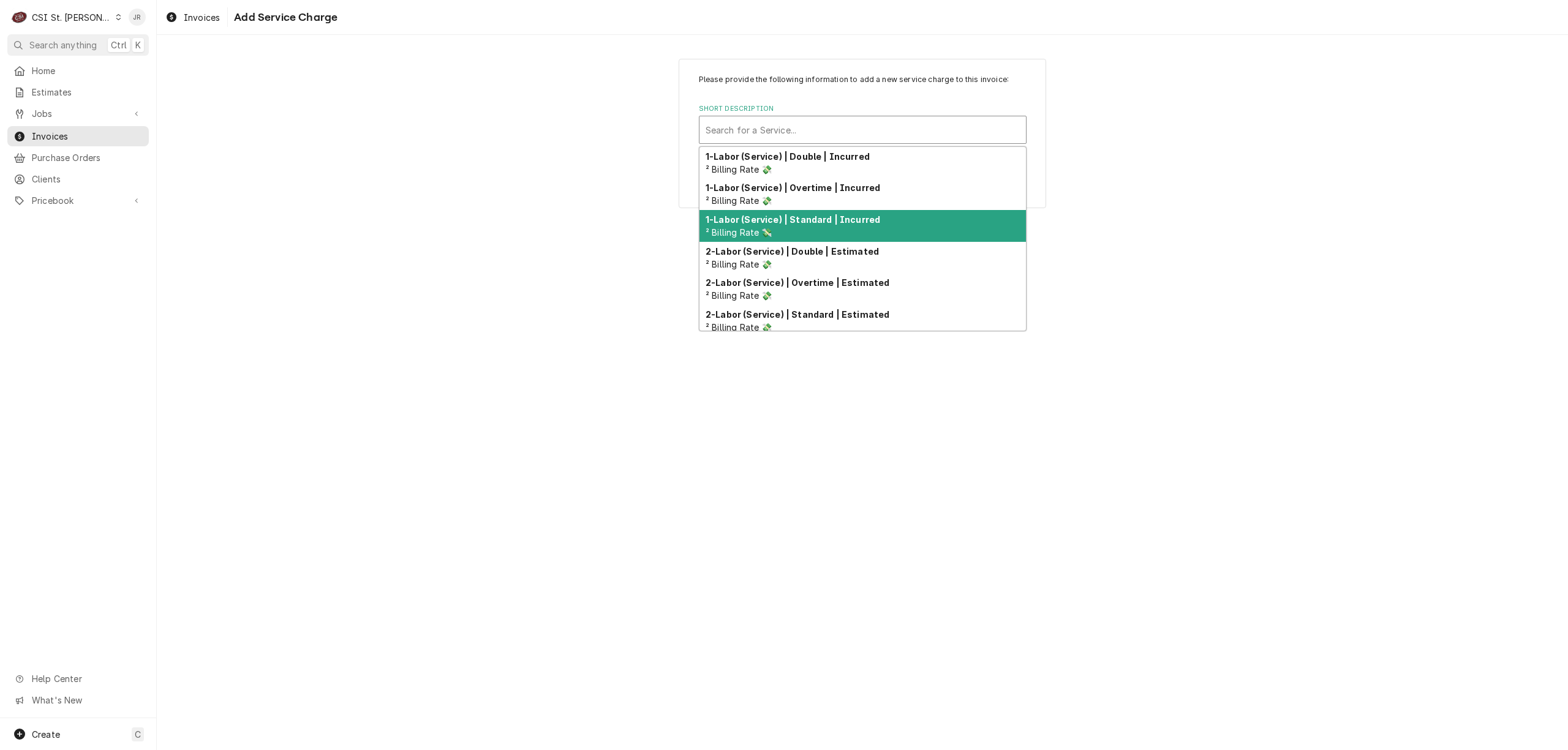
click at [814, 222] on strong "1-Labor (Service) | Standard | Incurred" at bounding box center [792, 219] width 175 height 10
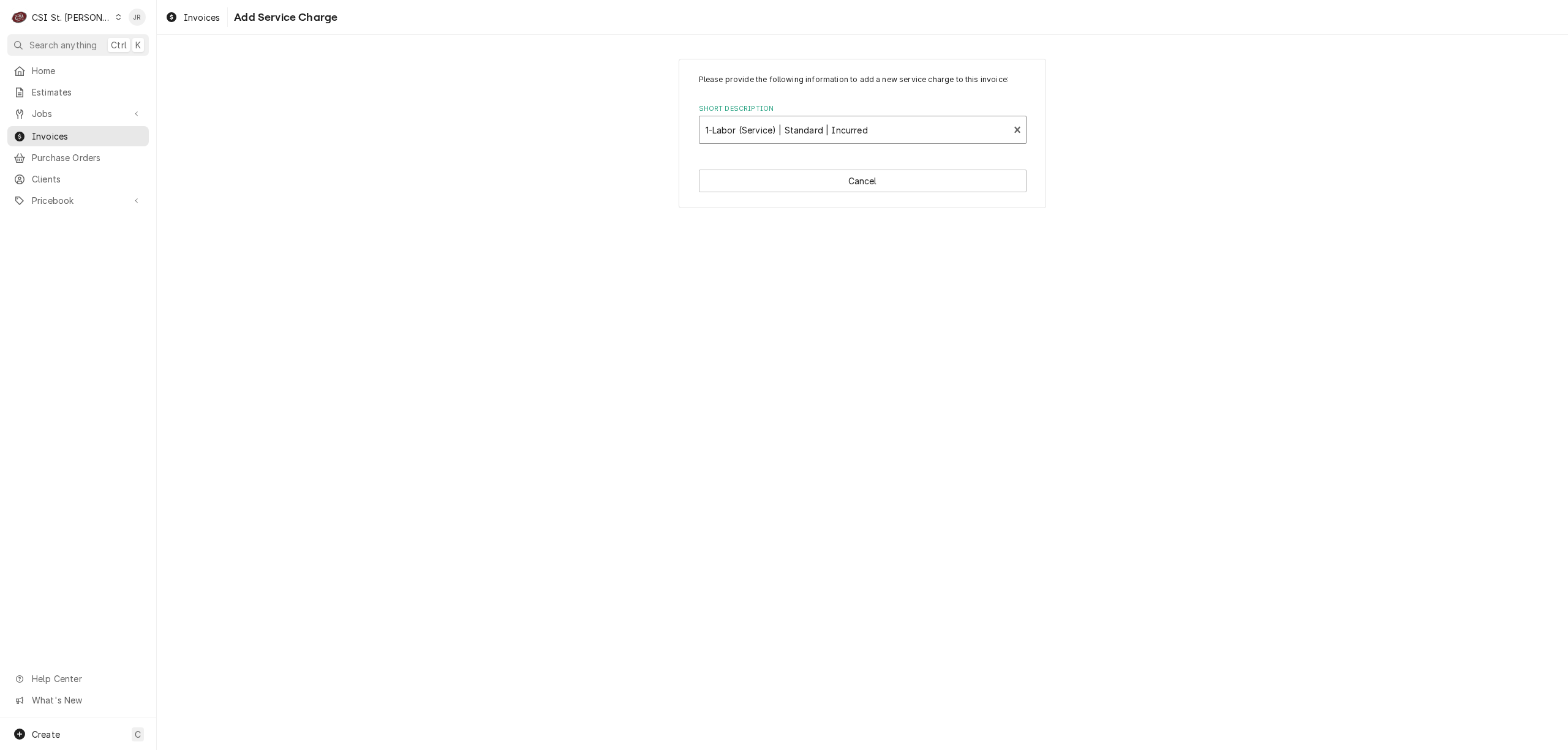
type textarea "x"
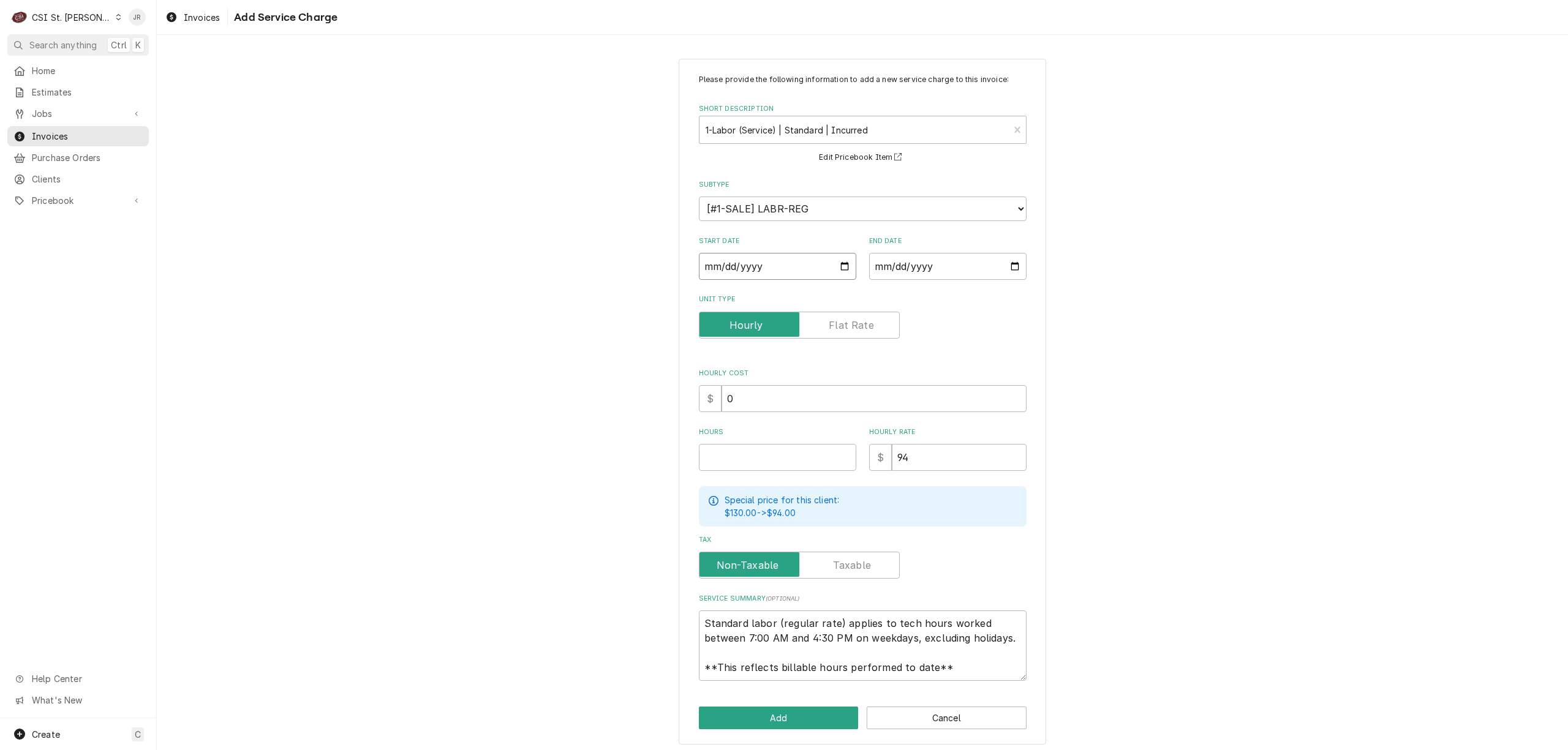
click at [762, 271] on input "Start Date" at bounding box center [777, 266] width 157 height 27
type input "0002-06-09"
type textarea "x"
type input "0020-06-09"
type textarea "x"
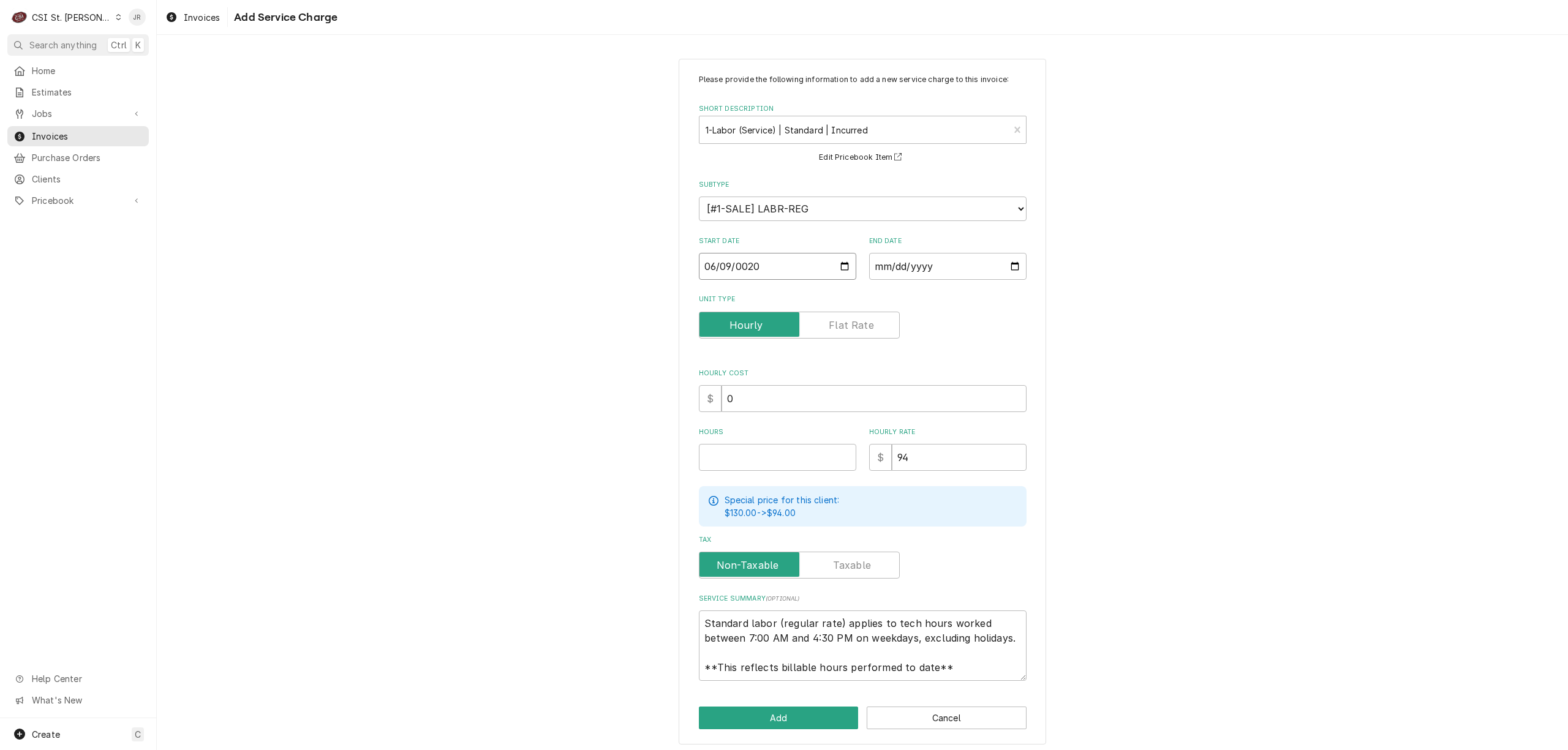
type input "0202-06-09"
type textarea "x"
type input "[DATE]"
type textarea "x"
type input "0002-06-09"
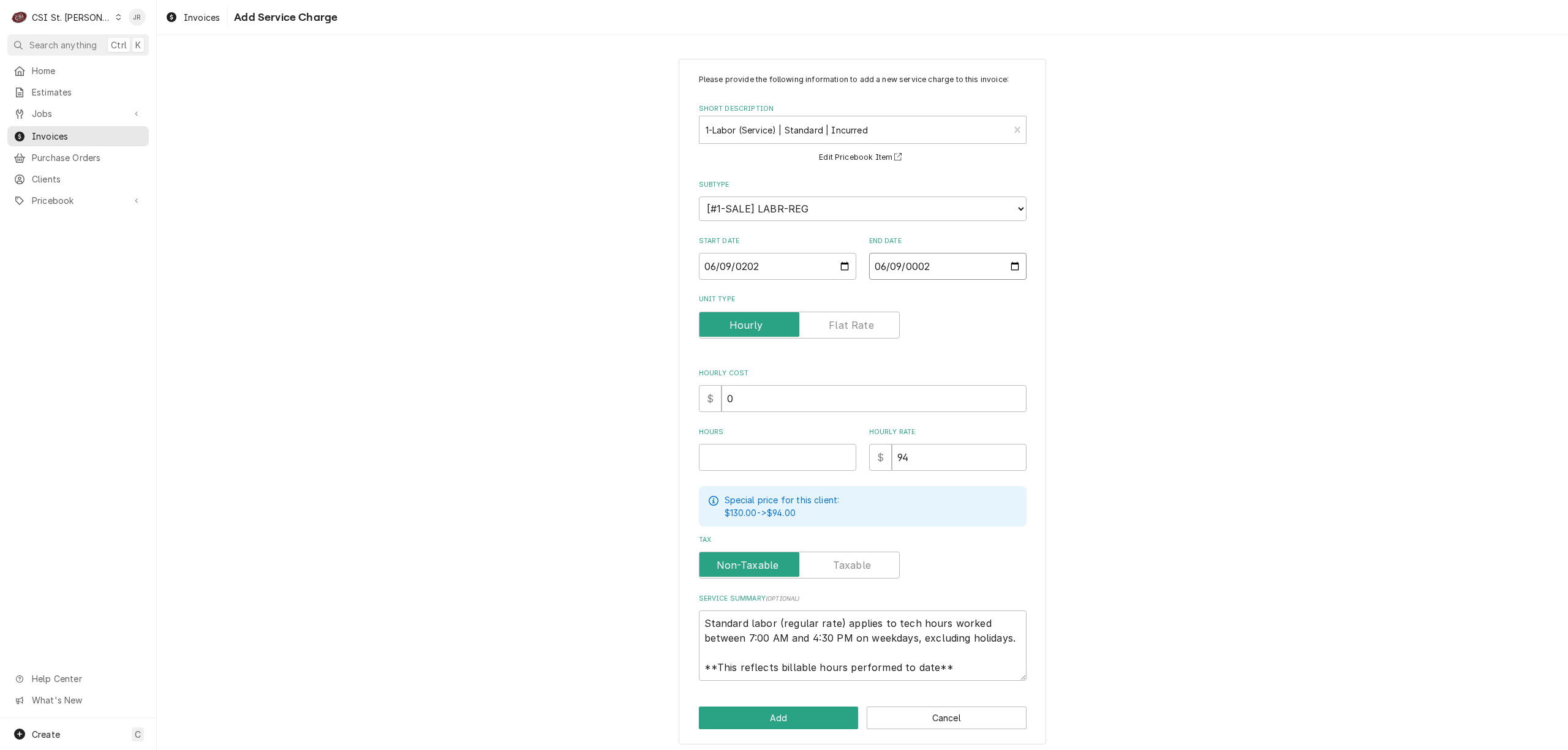
type textarea "x"
type input "0020-06-09"
type textarea "x"
type input "0202-06-09"
type textarea "x"
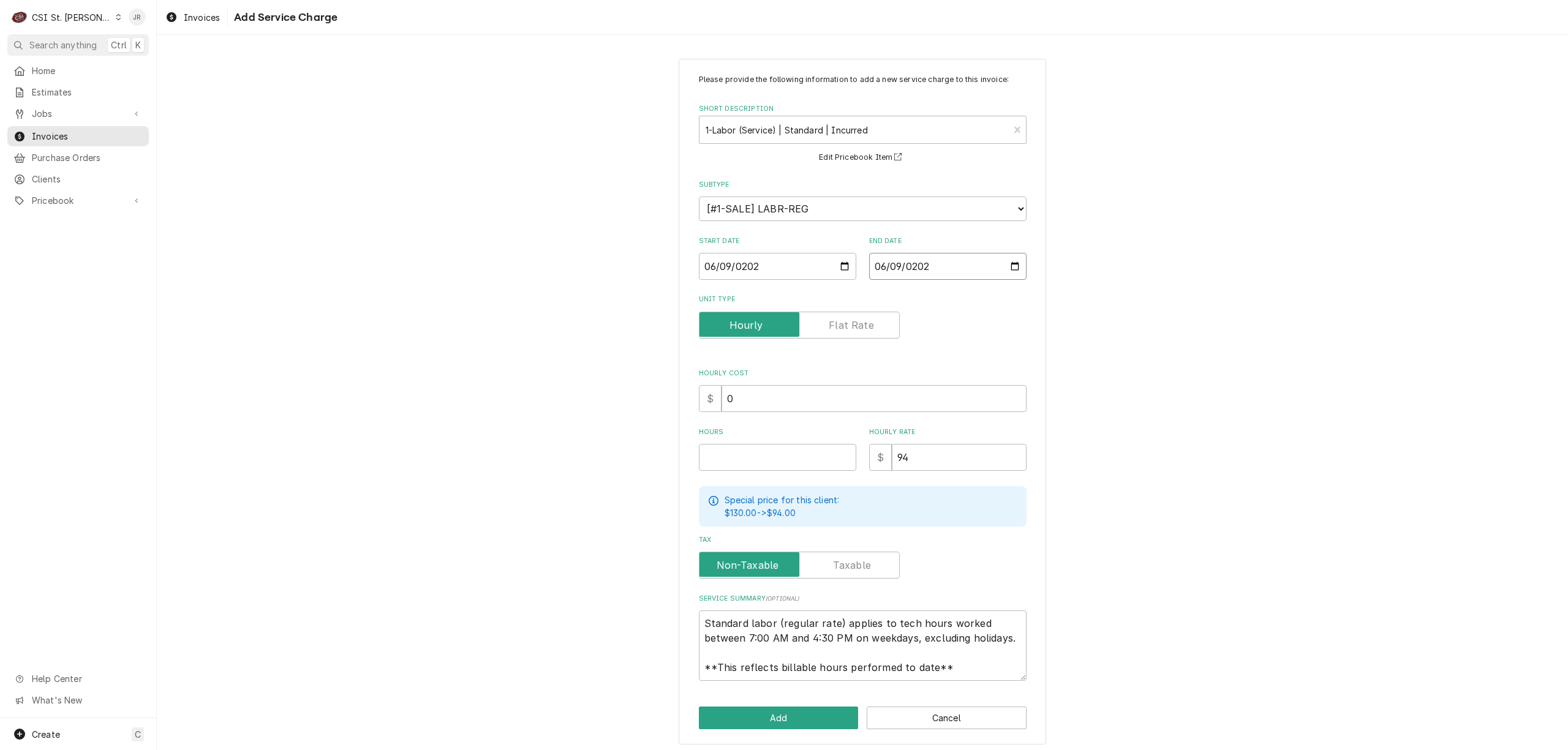
type input "[DATE]"
drag, startPoint x: 738, startPoint y: 437, endPoint x: 745, endPoint y: 441, distance: 8.1
click at [743, 440] on div "Hours" at bounding box center [777, 448] width 157 height 43
click at [746, 439] on div "Hours" at bounding box center [777, 448] width 157 height 43
drag, startPoint x: 746, startPoint y: 458, endPoint x: 755, endPoint y: 456, distance: 9.2
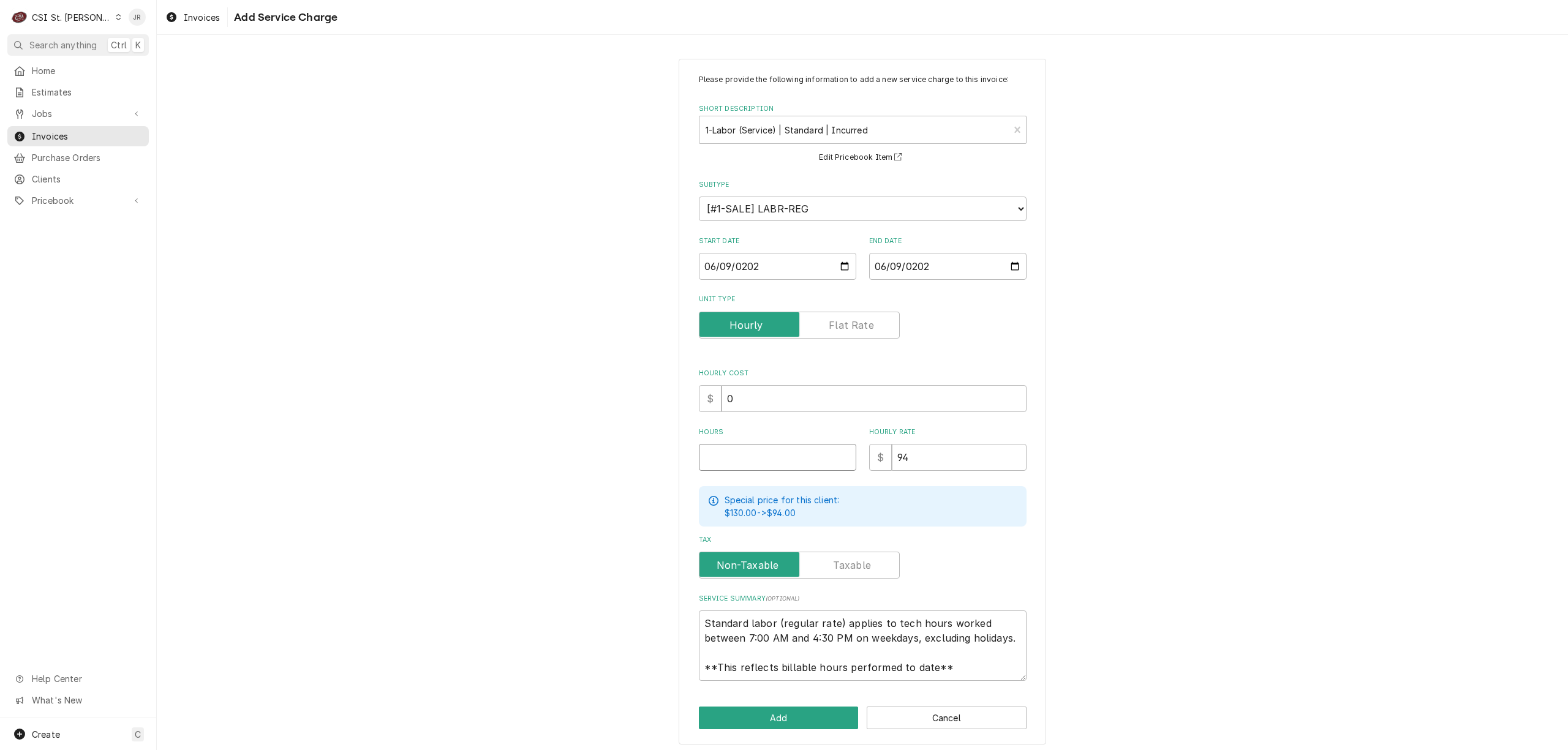
click at [754, 456] on input "Hours" at bounding box center [777, 457] width 157 height 27
type textarea "x"
type input "1"
type textarea "x"
type input "1.5"
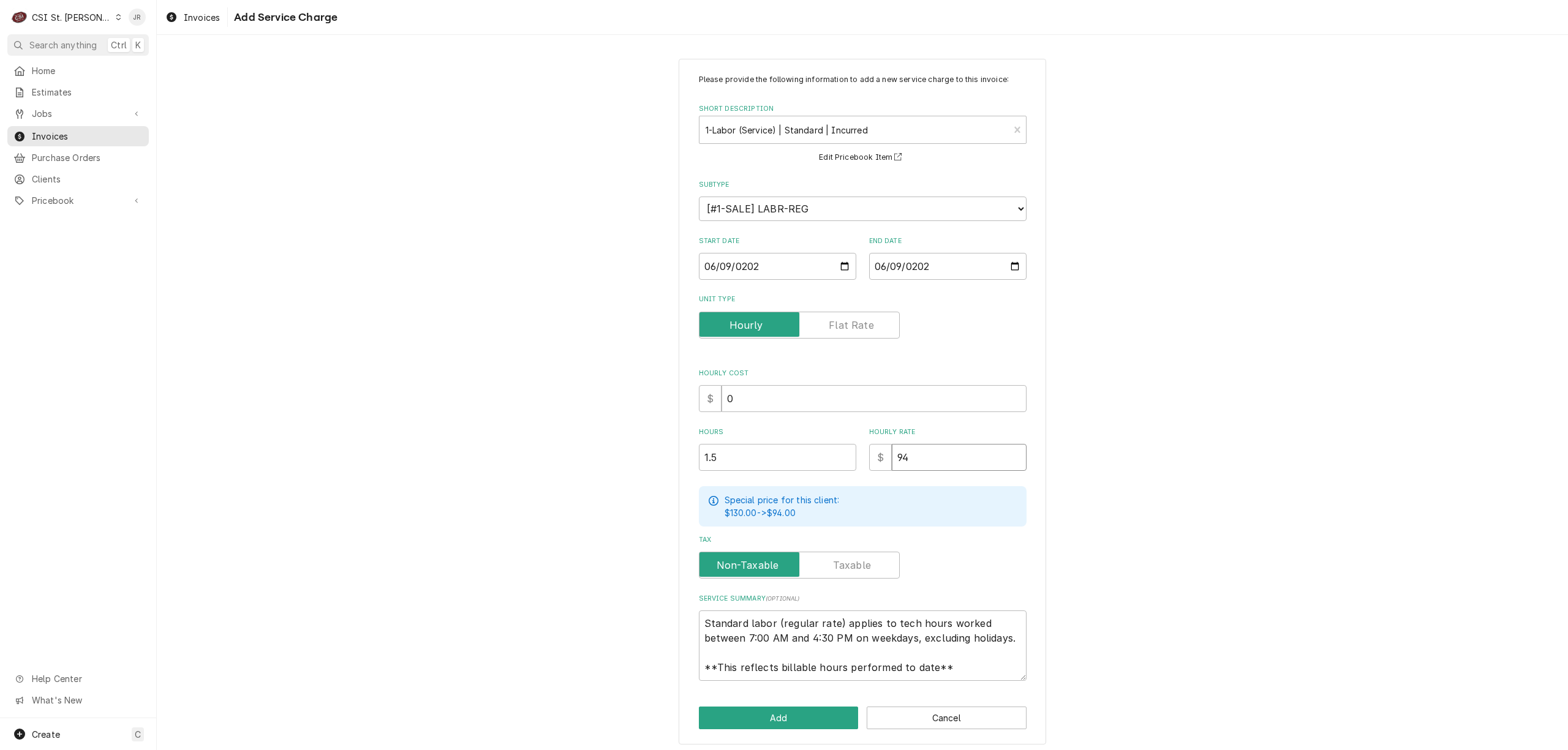
drag, startPoint x: 958, startPoint y: 467, endPoint x: 767, endPoint y: 461, distance: 191.1
click at [768, 460] on div "Please provide the following information to add a new service charge to this in…" at bounding box center [863, 377] width 328 height 606
type textarea "x"
type input "1"
type textarea "x"
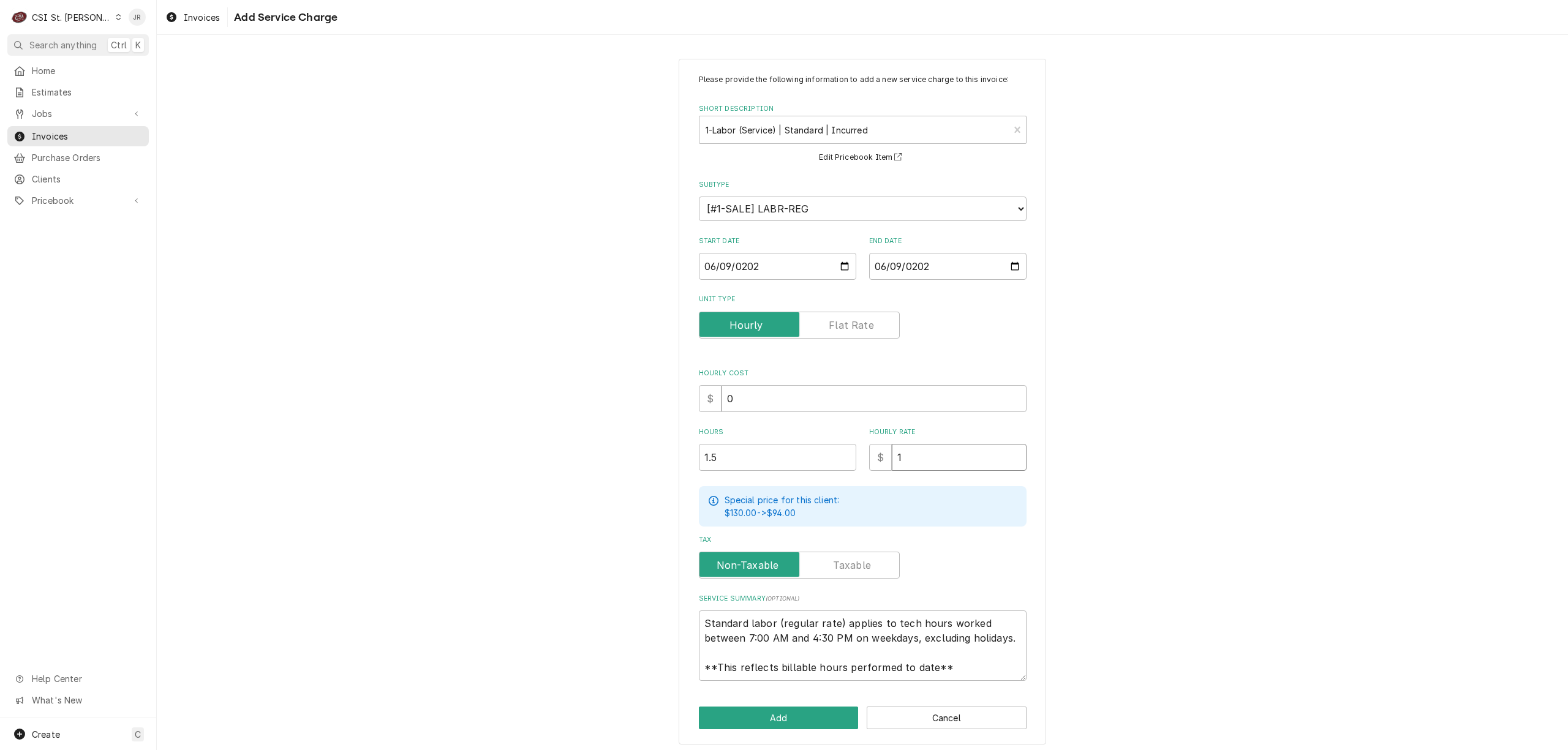
type input "11"
type textarea "x"
type input "115"
click at [699, 622] on textarea "Standard labor (regular rate) applies to tech hours worked between 7:00 AM and …" at bounding box center [863, 645] width 328 height 70
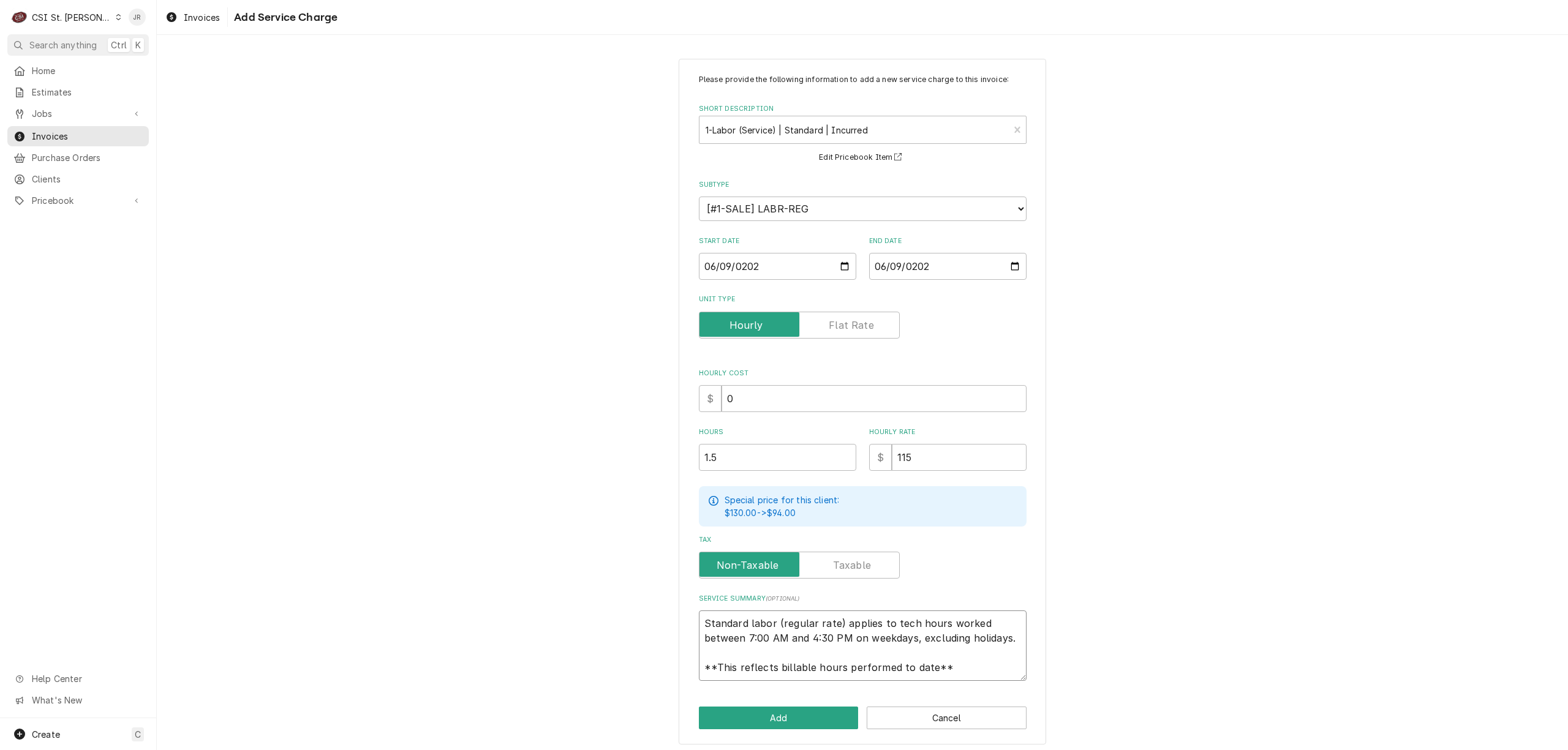
type textarea "x"
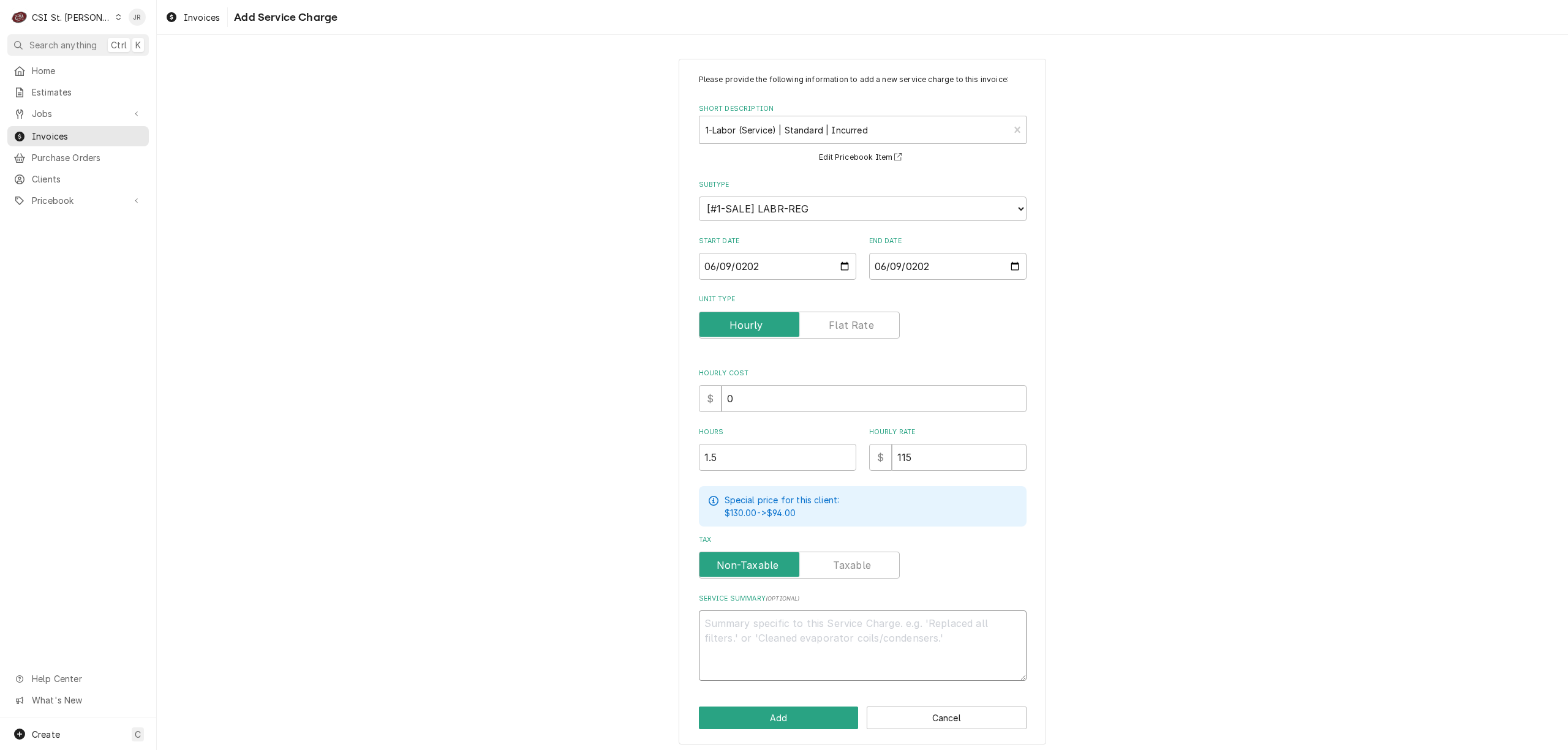
scroll to position [0, 0]
paste textarea "Brand: Pitco / Model: SSH75 / Serial: G22JD087302 On 6/9 our technician complet…"
type textarea "x"
type textarea "Brand: Pitco / Model: SSH75 / Serial: G22JD087302 On 6/9 our technician complet…"
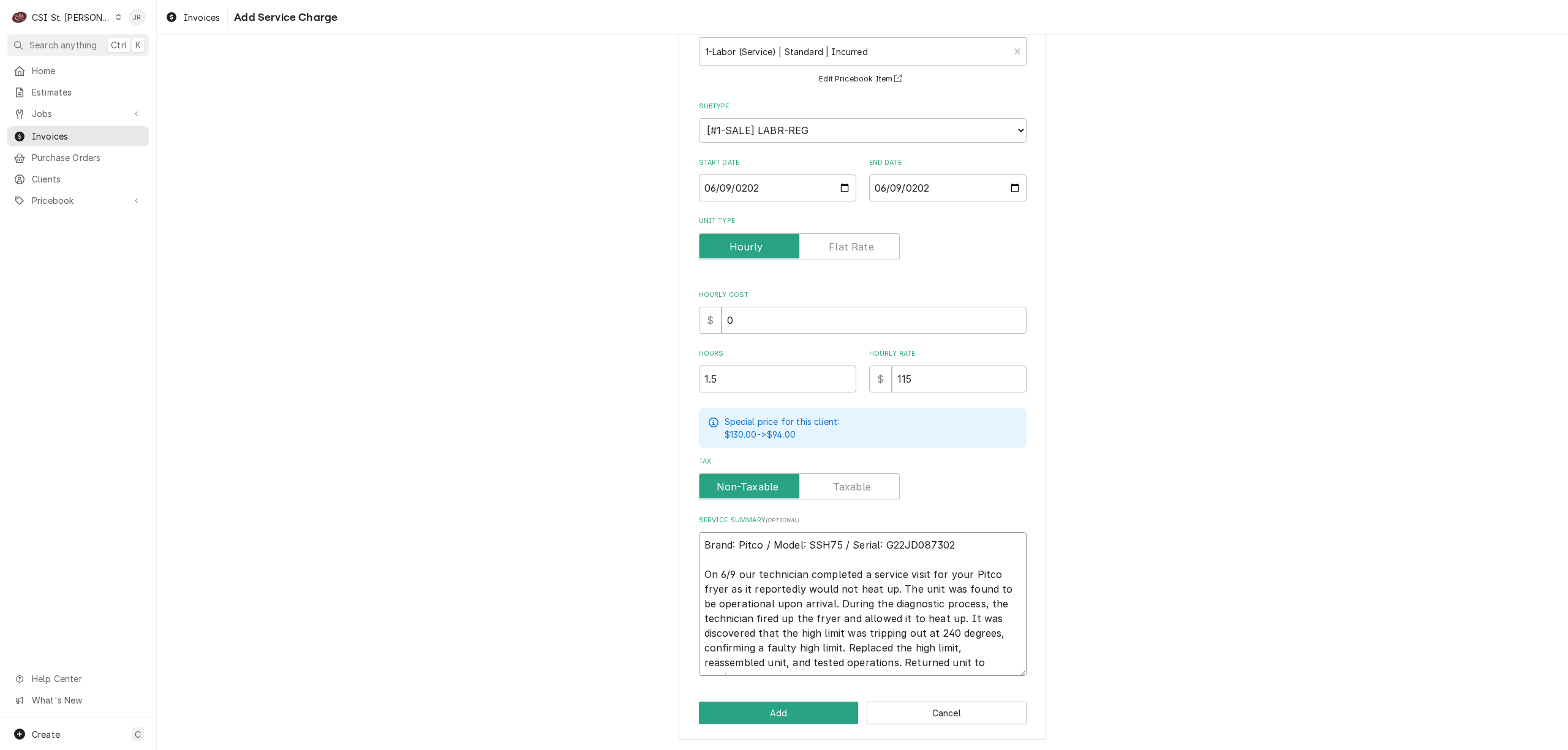
click at [727, 542] on textarea "Brand: Pitco / Model: SSH75 / Serial: G22JD087302 On 6/9 our technician complet…" at bounding box center [863, 604] width 328 height 144
type textarea "x"
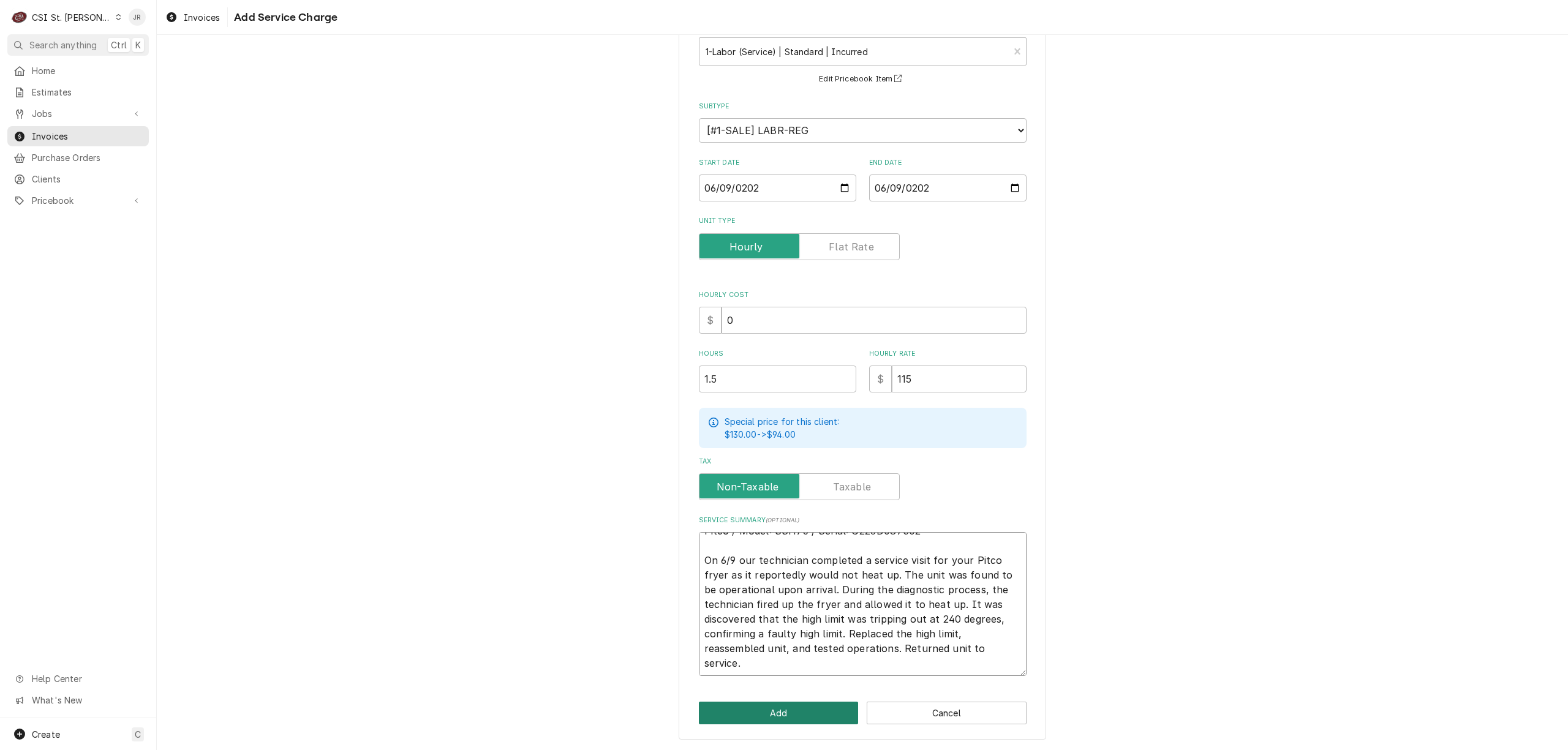
type textarea "Pitco / Model: SSH75 / Serial: G22JD087302 On 6/9 our technician completed a se…"
click at [812, 708] on button "Add" at bounding box center [779, 713] width 160 height 23
type textarea "x"
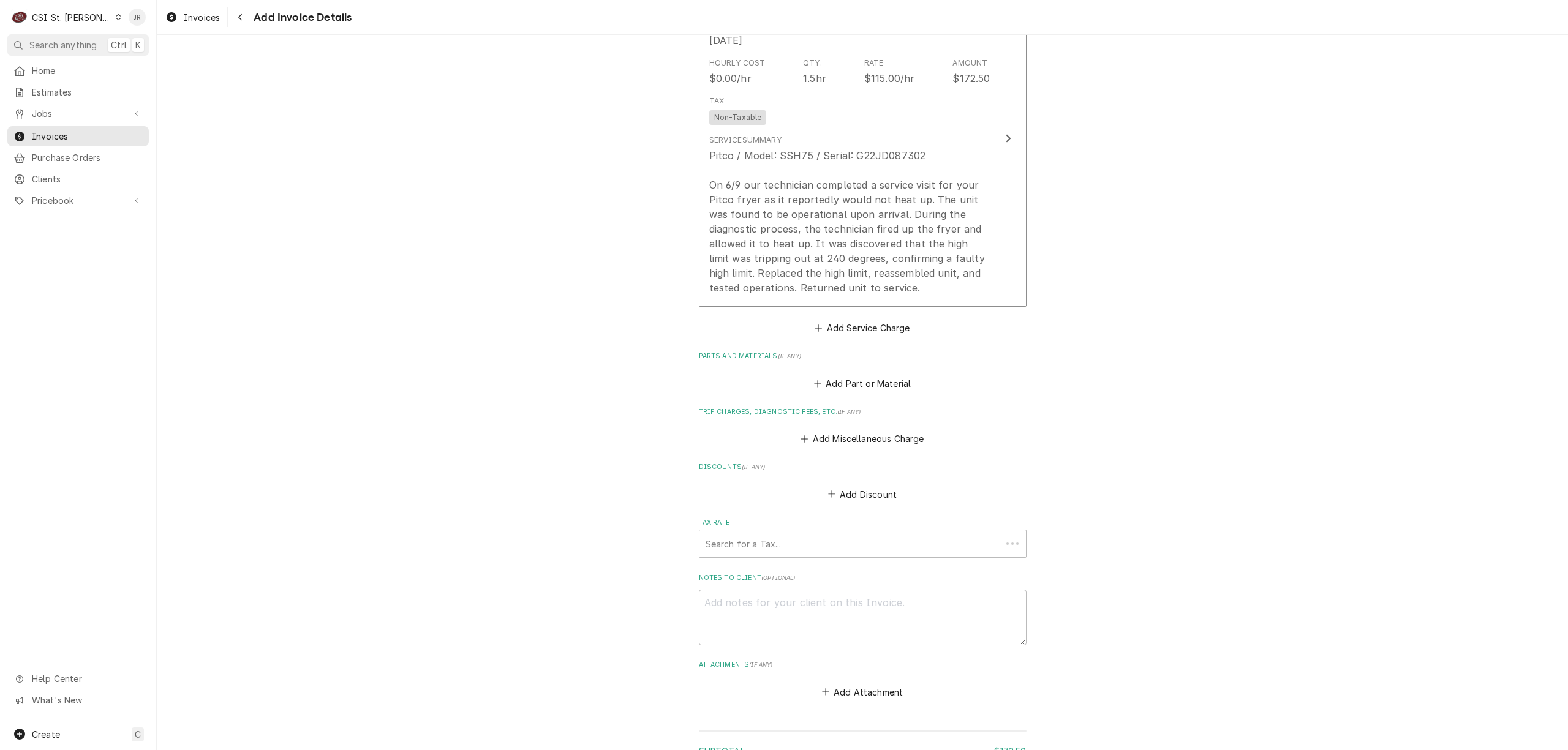
scroll to position [1166, 0]
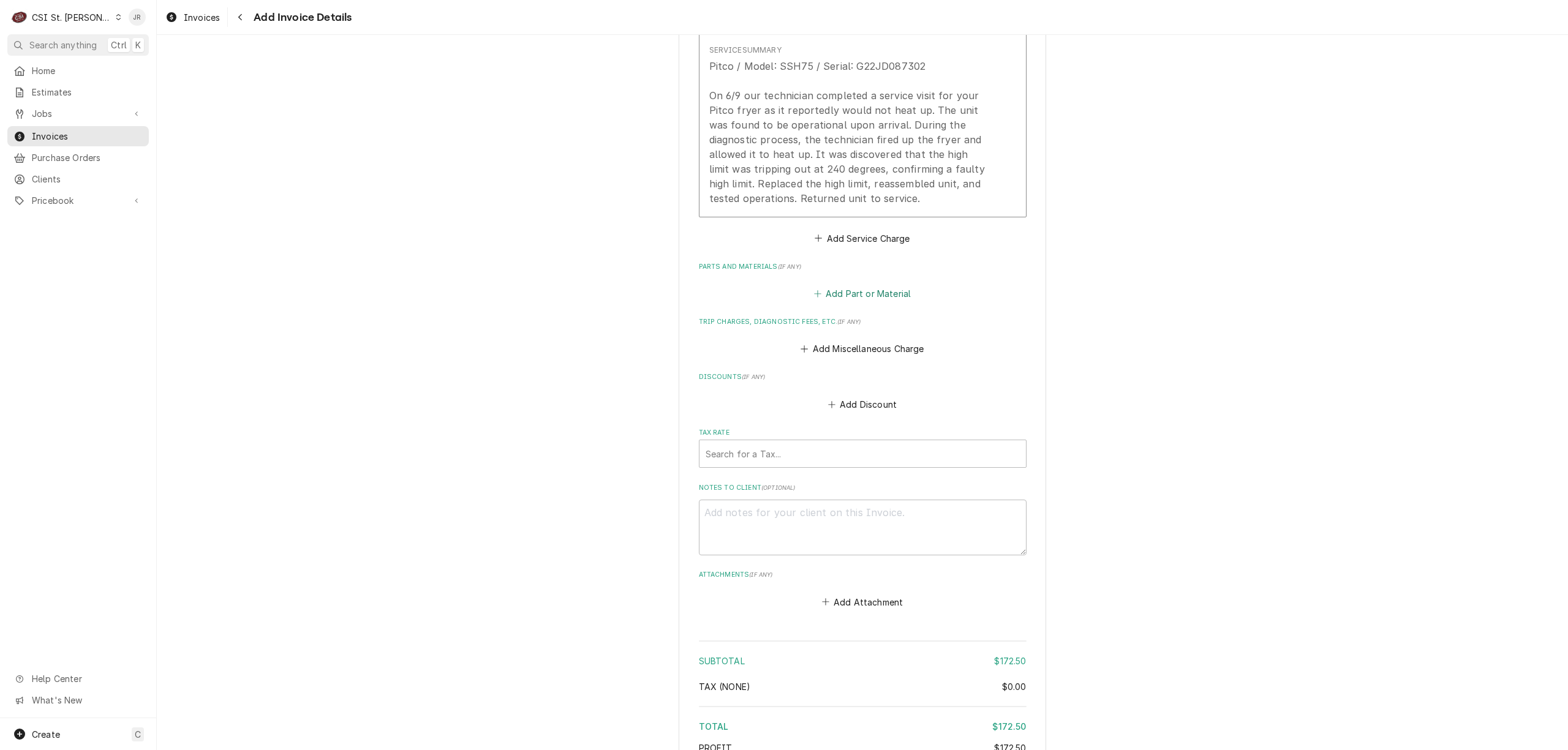
click at [881, 292] on button "Add Part or Material" at bounding box center [862, 294] width 101 height 17
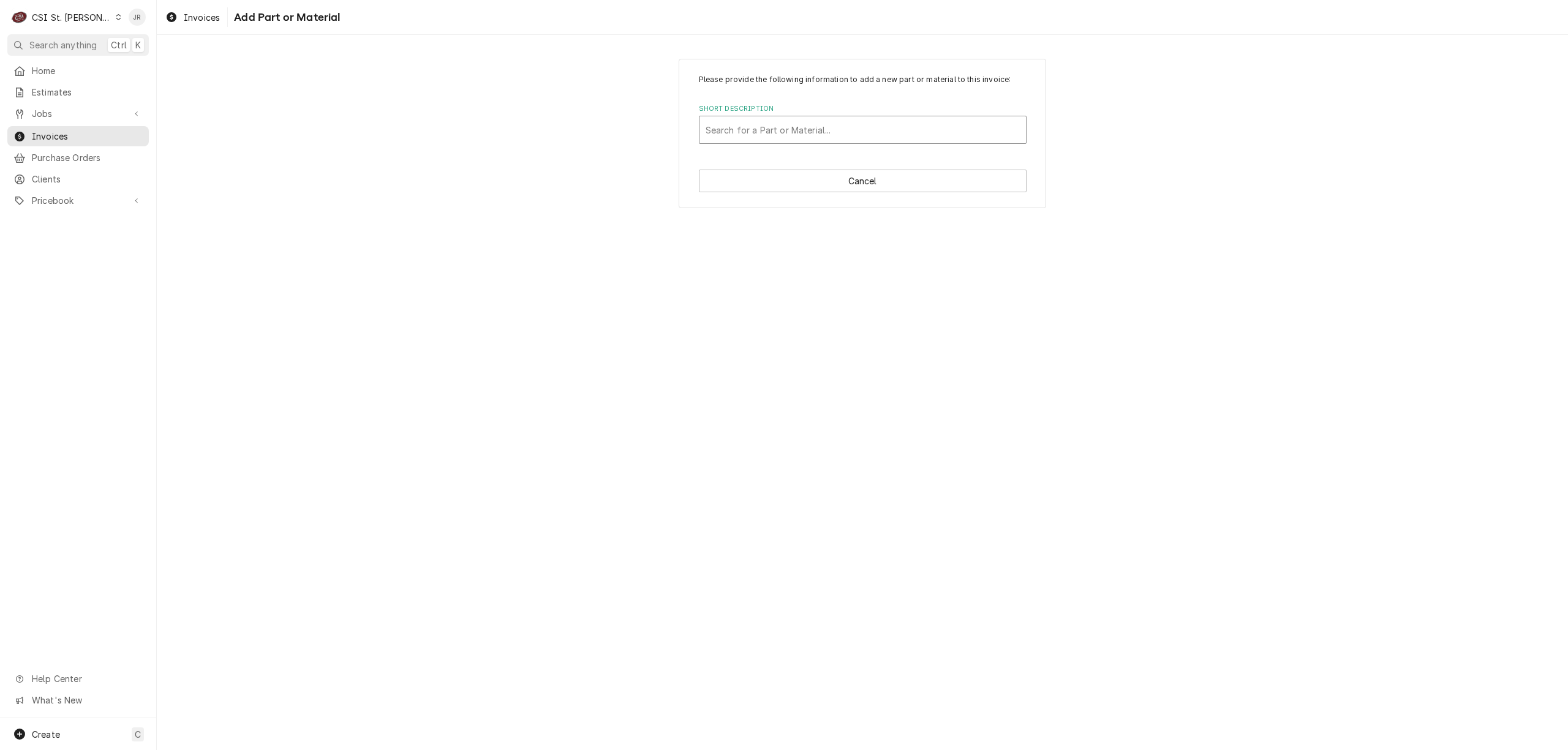
click at [843, 126] on div "Short Description" at bounding box center [863, 129] width 314 height 22
type input "PP10084"
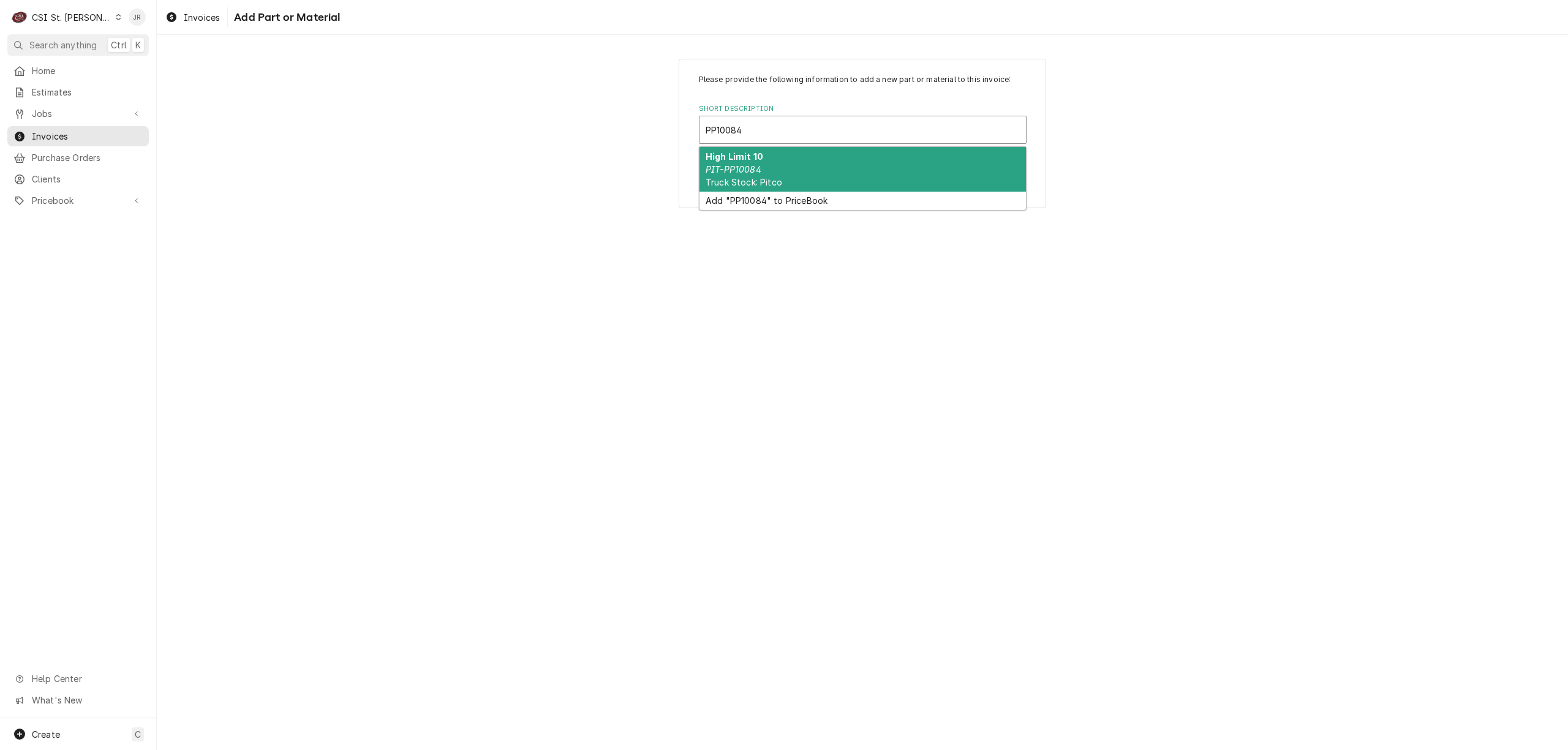
click at [806, 167] on div "High Limit 10 PIT-PP10084 Truck Stock: Pitco" at bounding box center [862, 169] width 326 height 45
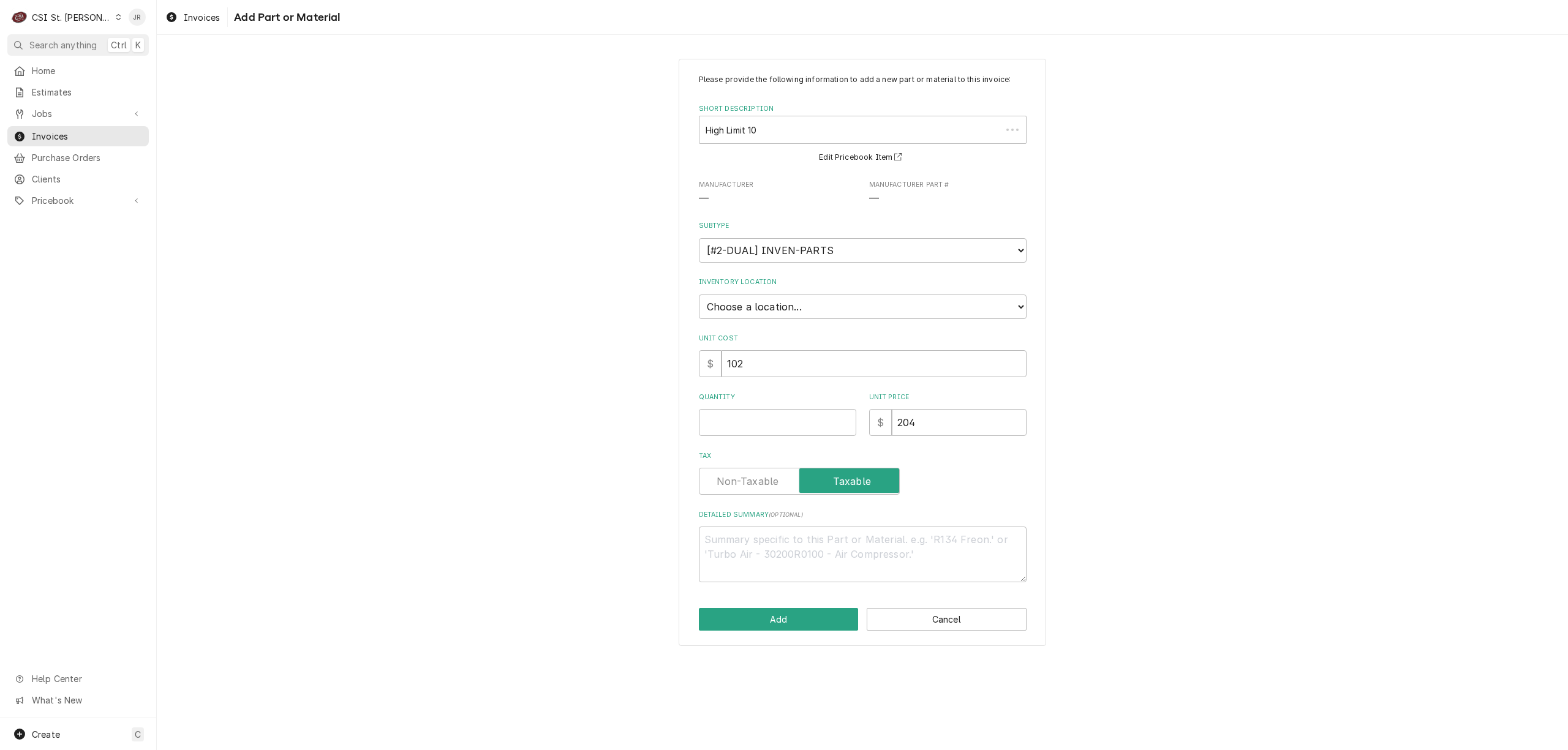
type textarea "x"
click at [814, 305] on select "Choose a location... 00 | STL WAREHOUSE 01 | CHUCK WAMBOLDT V#93 01 | COURTNEY …" at bounding box center [863, 306] width 328 height 24
select select "1536"
click at [699, 294] on select "Choose a location... 00 | STL WAREHOUSE 01 | CHUCK WAMBOLDT V#93 01 | COURTNEY …" at bounding box center [863, 306] width 328 height 24
click at [821, 420] on input "Quantity" at bounding box center [777, 422] width 157 height 27
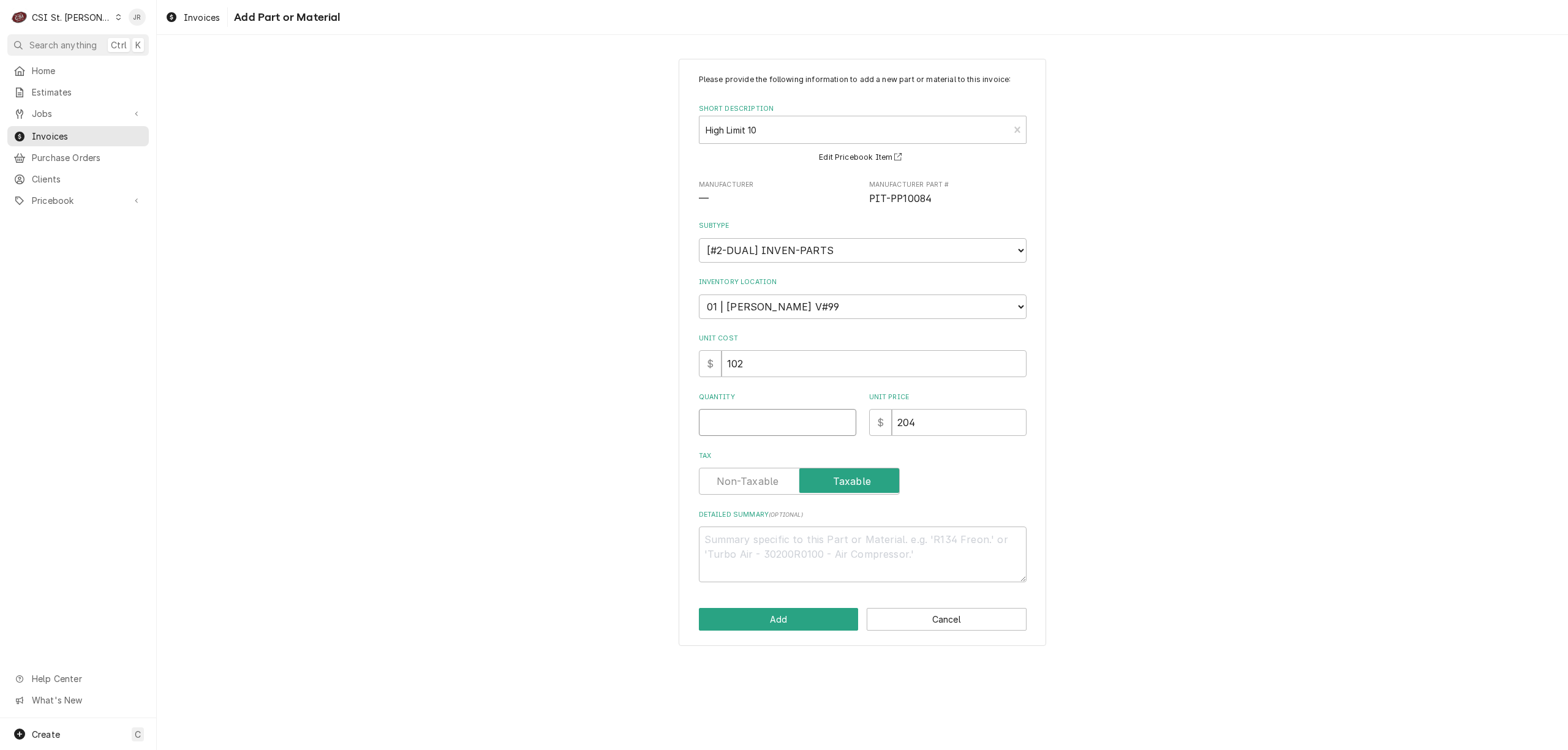
type textarea "x"
type input "1"
type textarea "x"
type input "1"
type textarea "x"
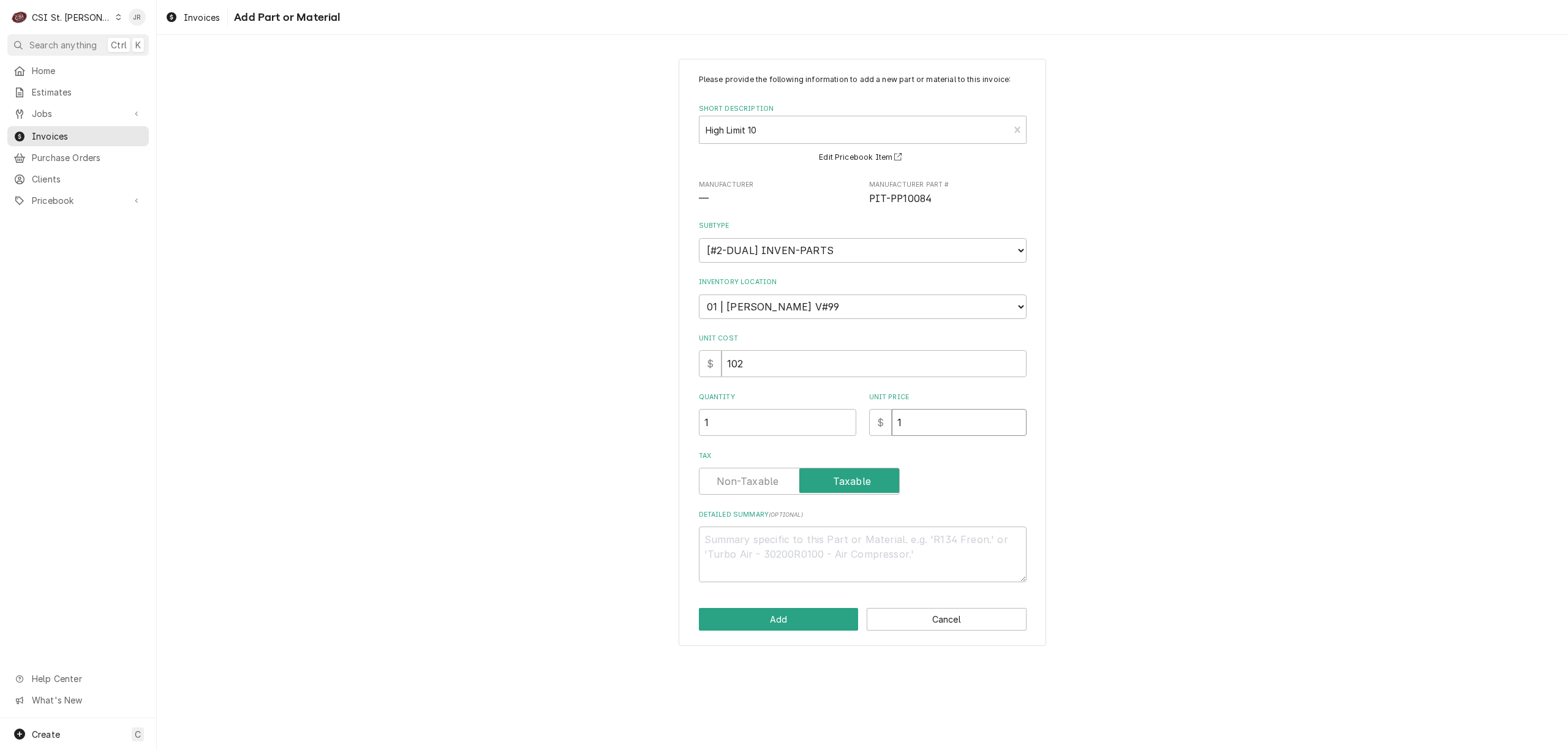
type input "10"
type textarea "x"
type input "102"
click at [773, 475] on label "Tax" at bounding box center [799, 481] width 201 height 27
click at [773, 475] on input "Tax" at bounding box center [799, 481] width 190 height 27
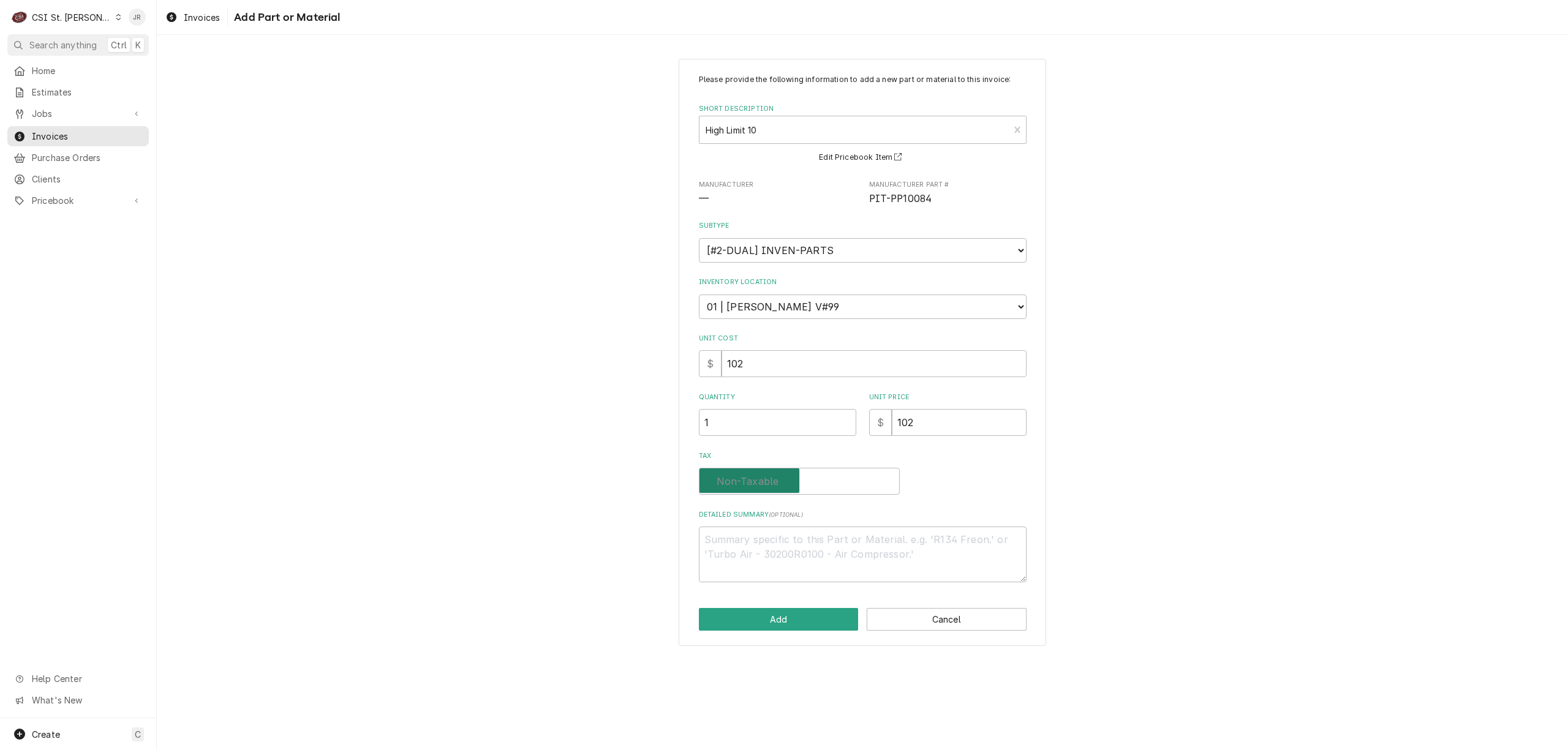
checkbox input "false"
click at [763, 609] on button "Add" at bounding box center [779, 619] width 160 height 23
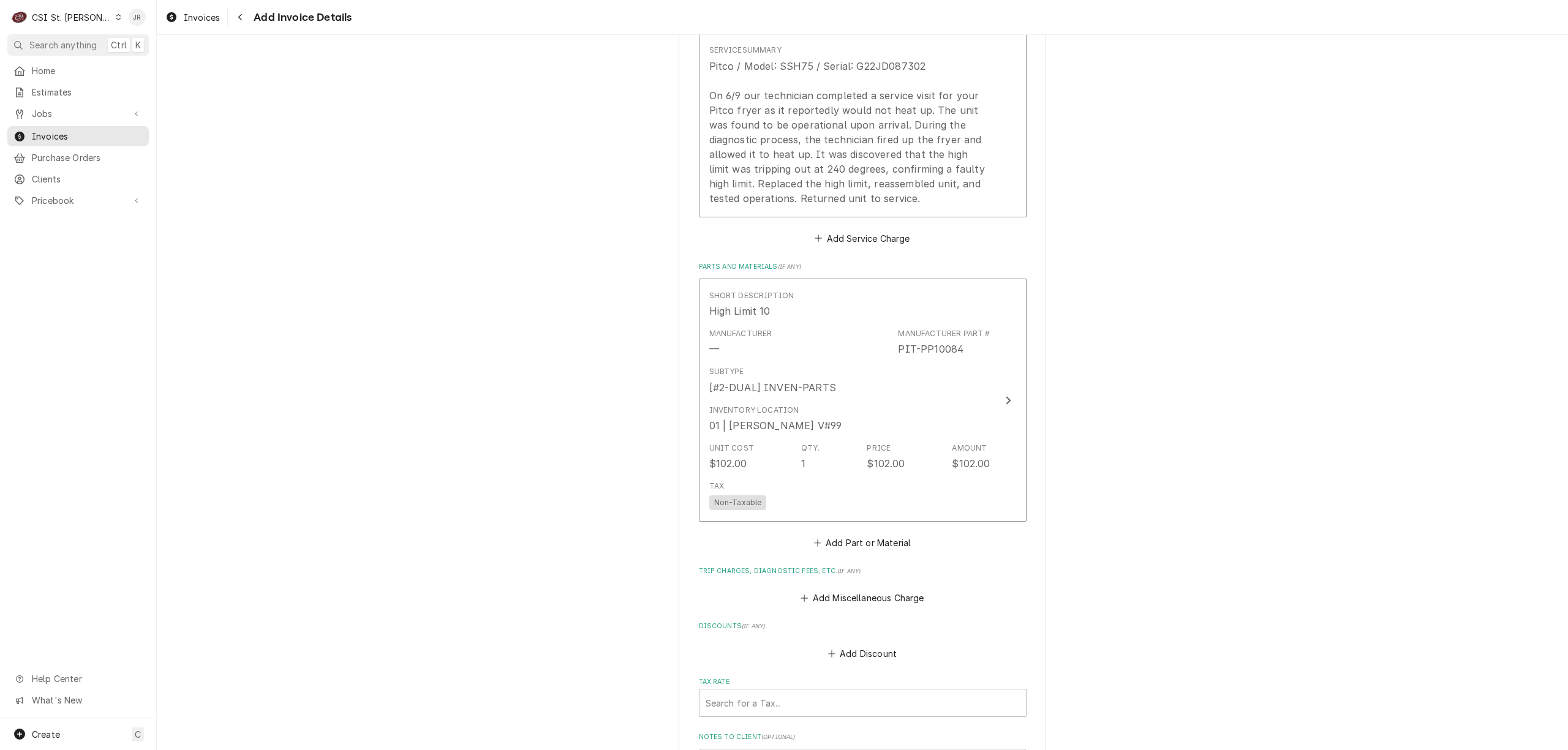
scroll to position [1190, 0]
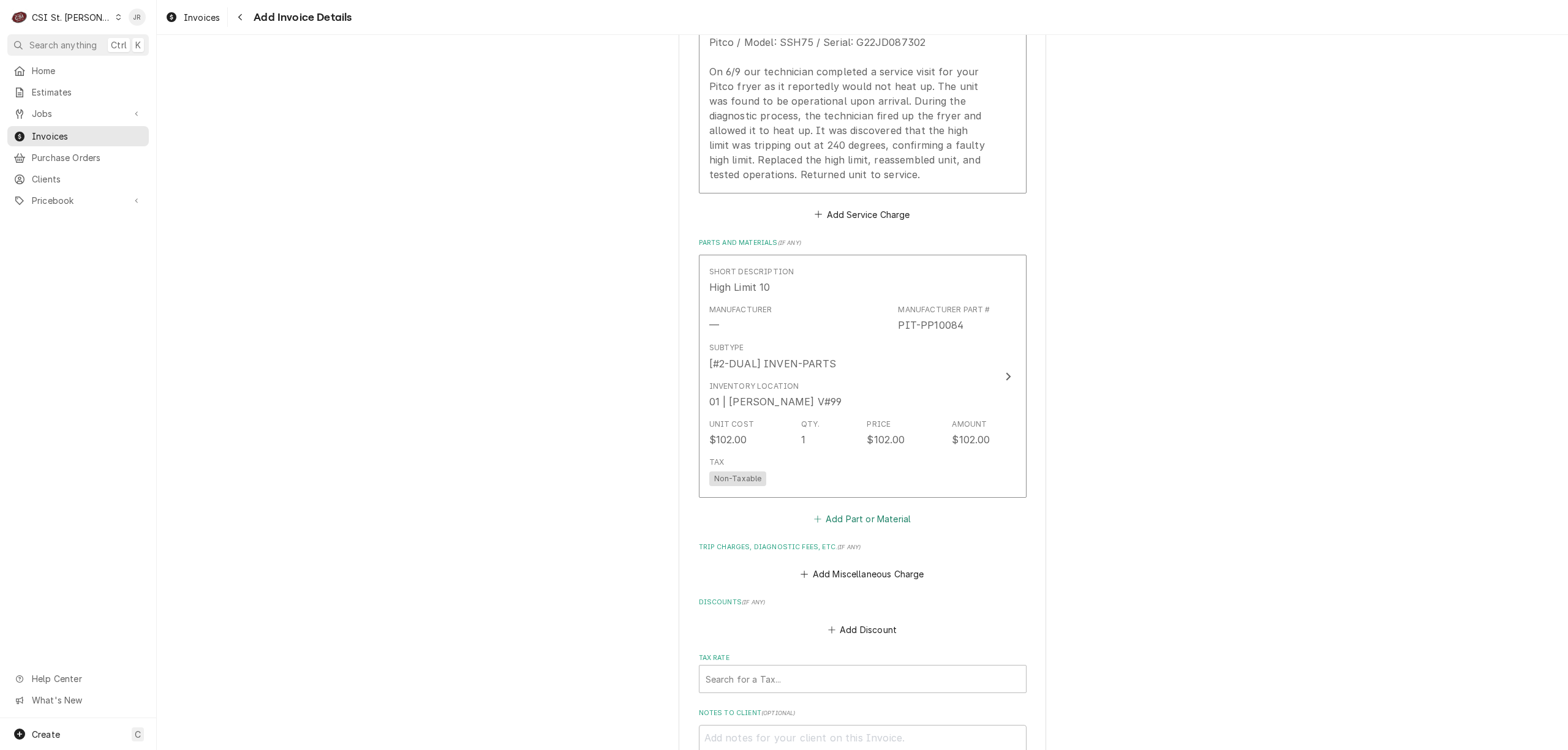
click at [825, 522] on button "Add Part or Material" at bounding box center [862, 519] width 101 height 17
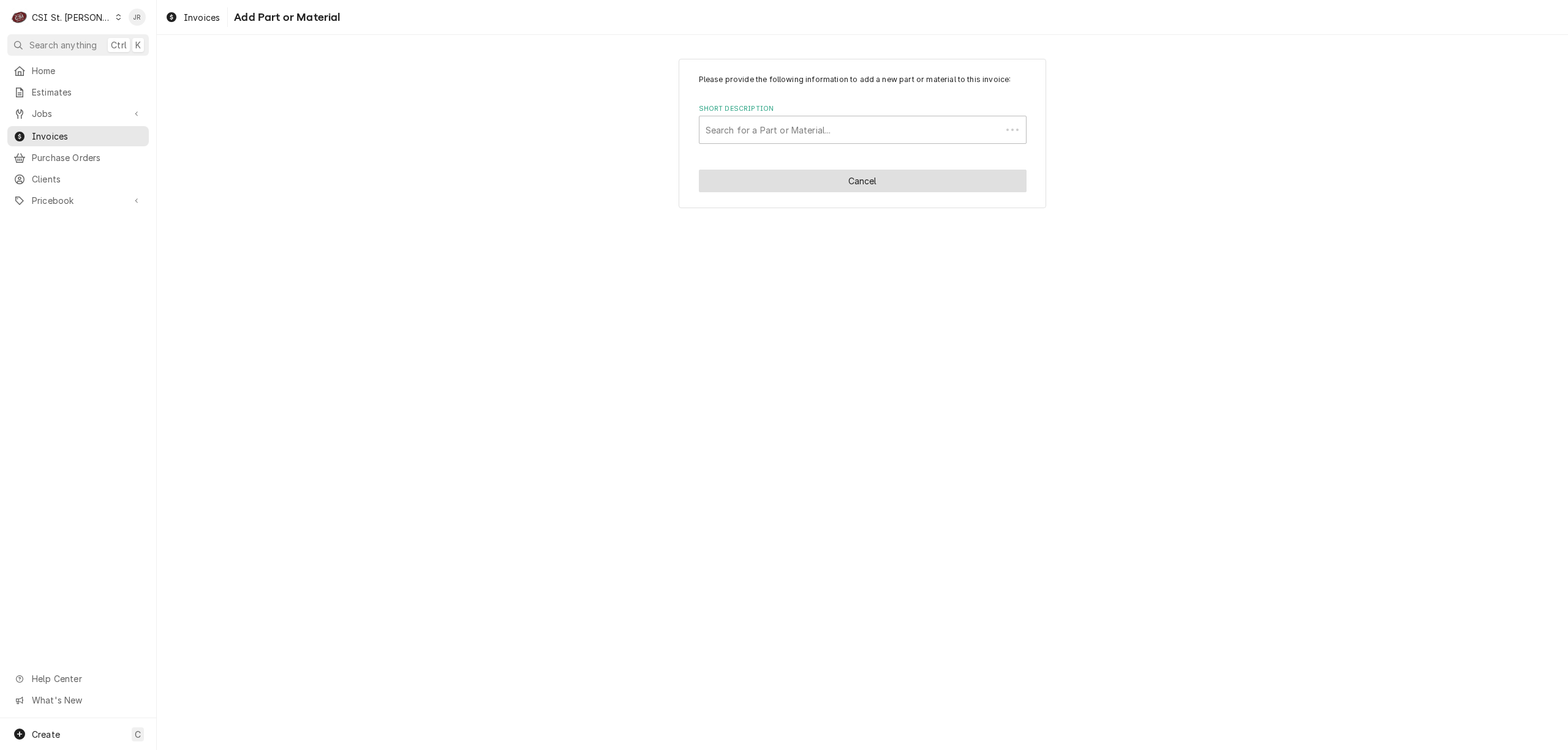
click at [868, 182] on button "Cancel" at bounding box center [863, 181] width 328 height 23
type textarea "x"
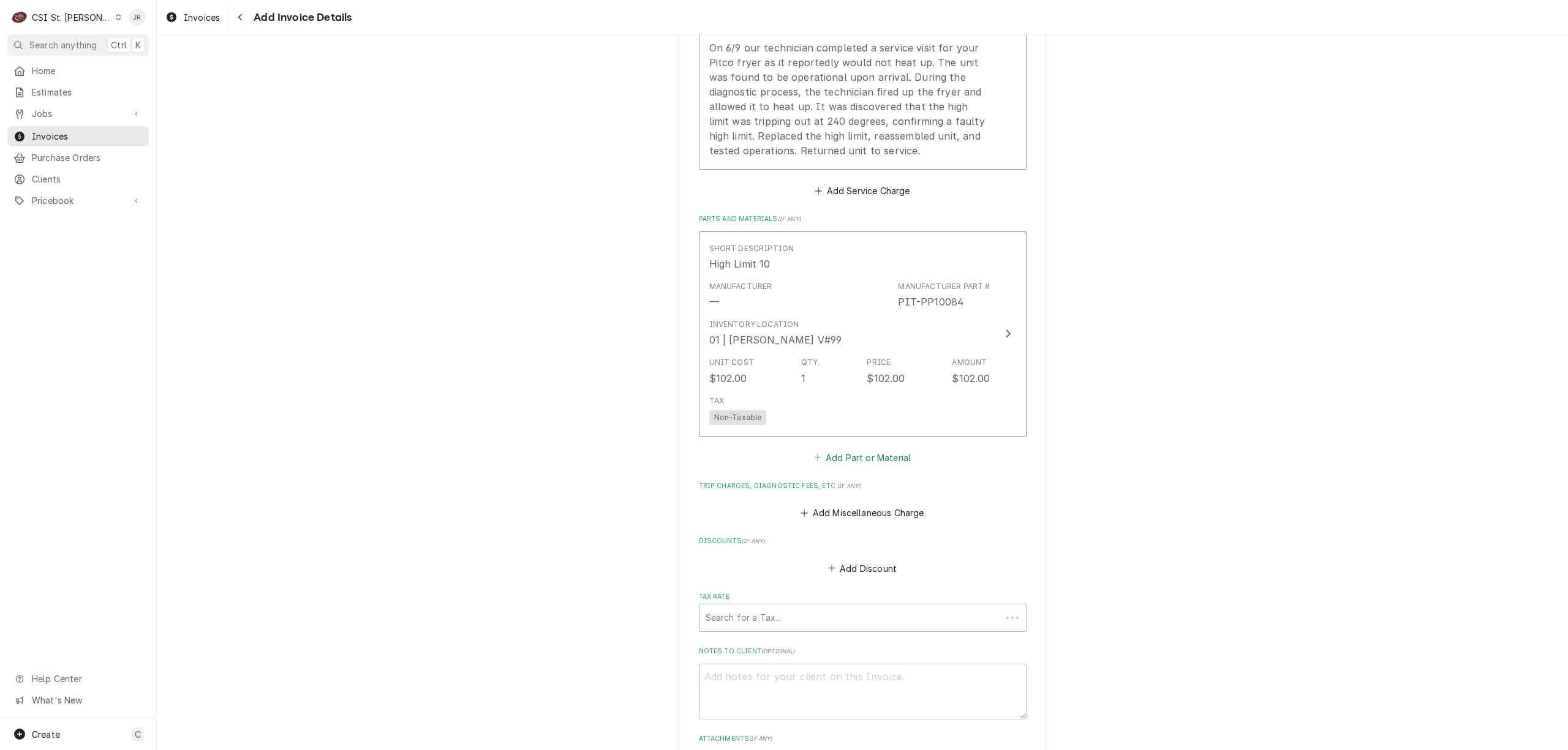
scroll to position [1213, 0]
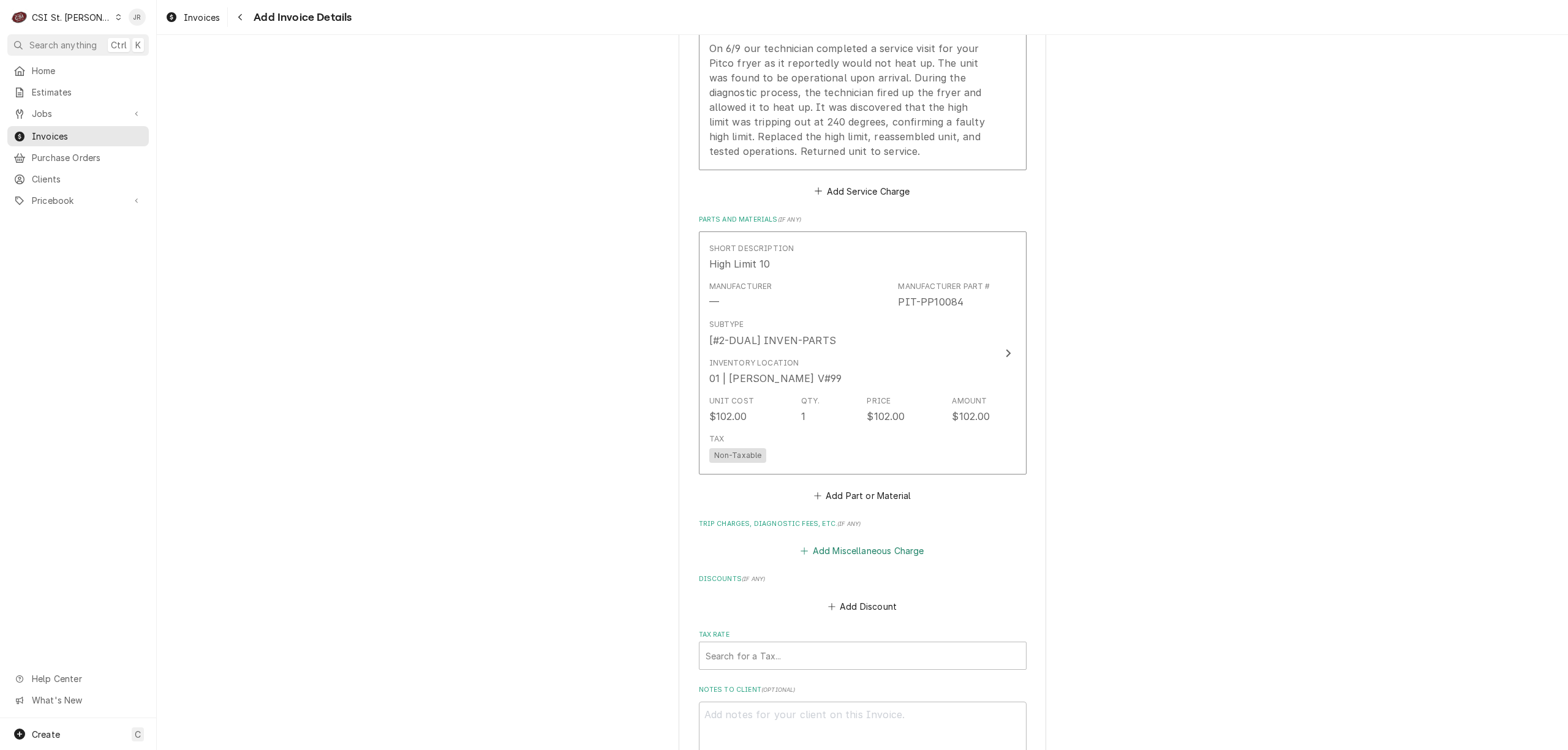
click at [870, 557] on button "Add Miscellaneous Charge" at bounding box center [862, 551] width 127 height 17
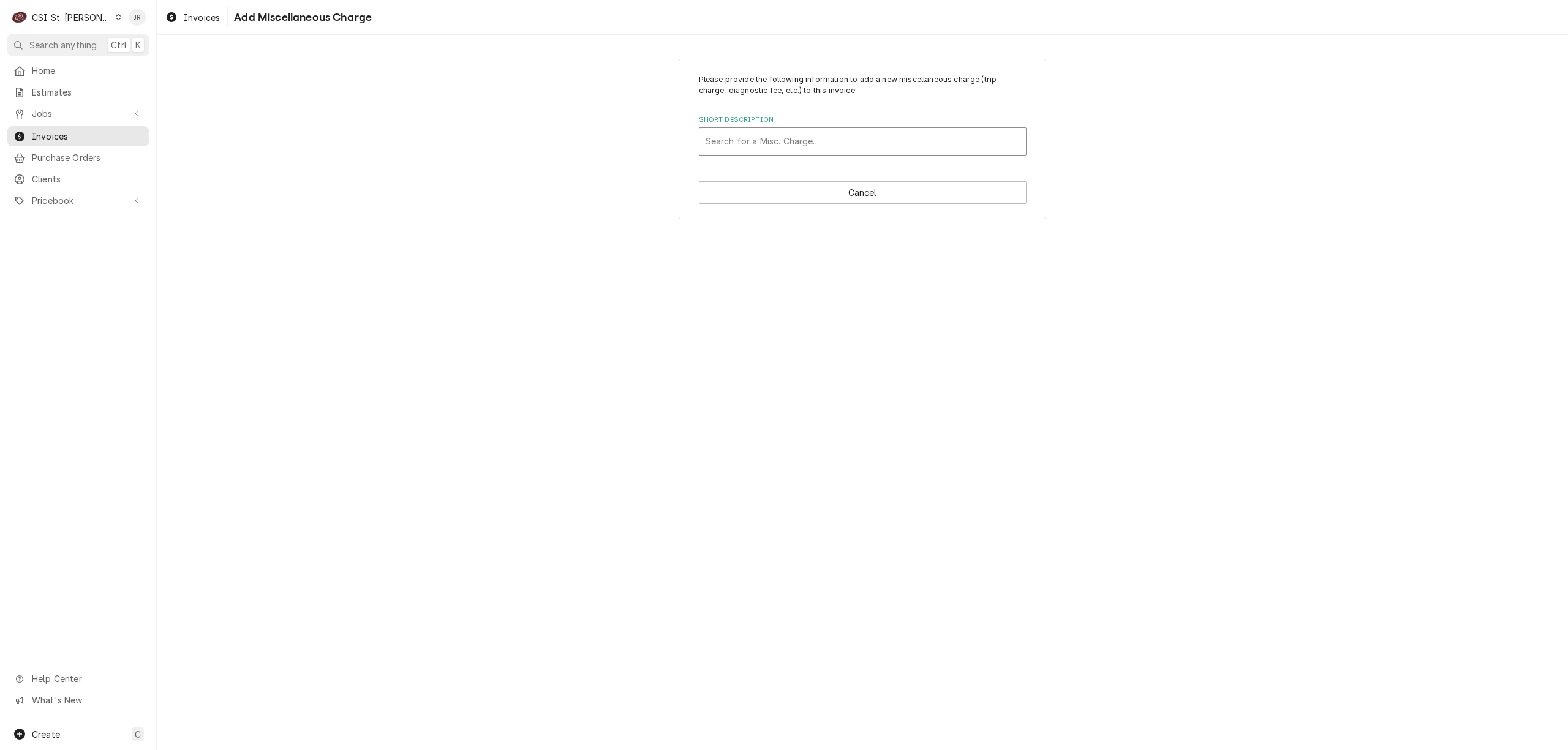
click at [823, 135] on div "Short Description" at bounding box center [863, 141] width 314 height 22
type input "ship"
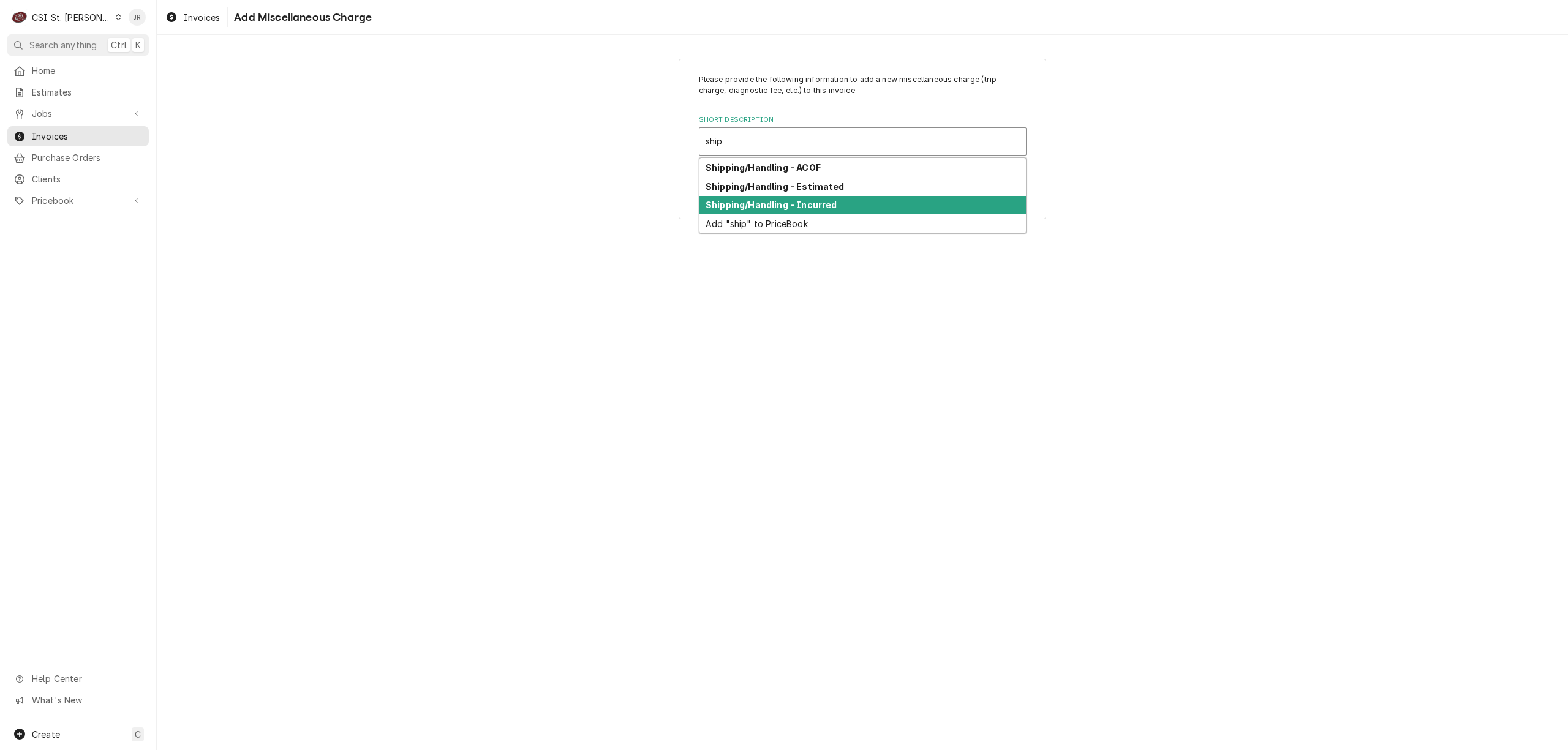
click at [836, 204] on div "Shipping/Handling - Incurred" at bounding box center [862, 205] width 326 height 19
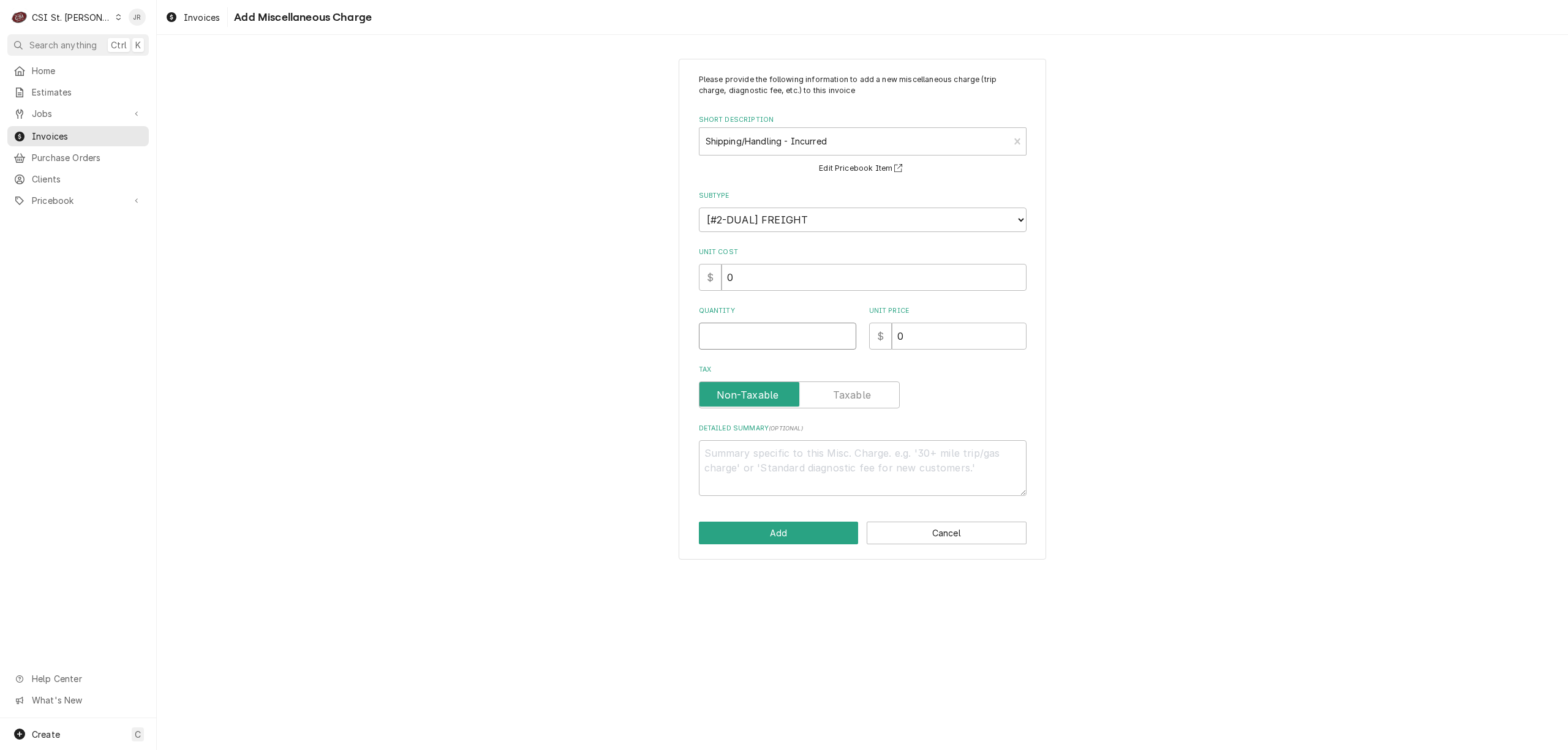
click at [754, 331] on input "Quantity" at bounding box center [777, 336] width 157 height 27
type textarea "x"
type input "1"
type textarea "x"
type input "1"
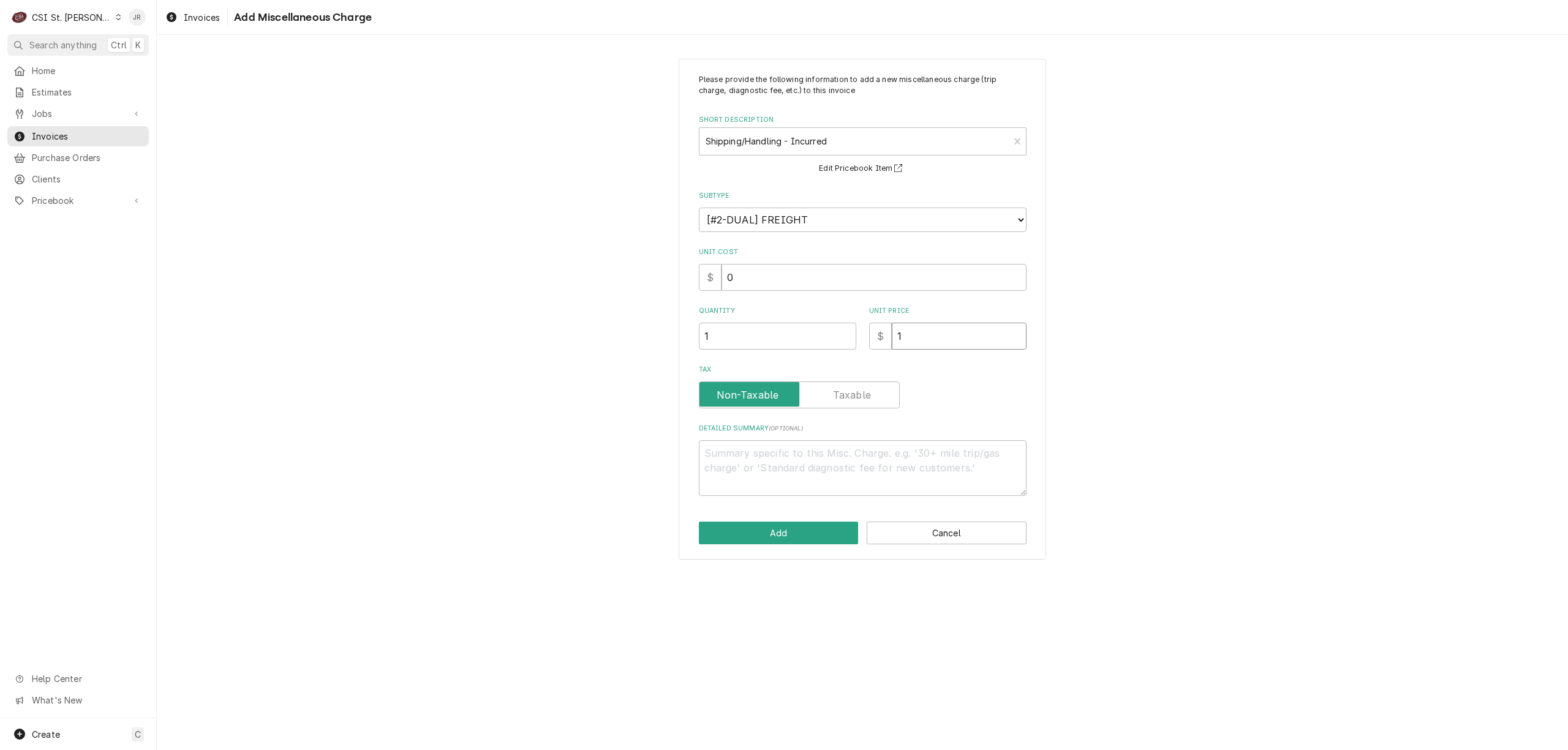
type textarea "x"
type input "10"
type textarea "x"
type input "10.2"
click at [772, 530] on button "Add" at bounding box center [779, 533] width 160 height 23
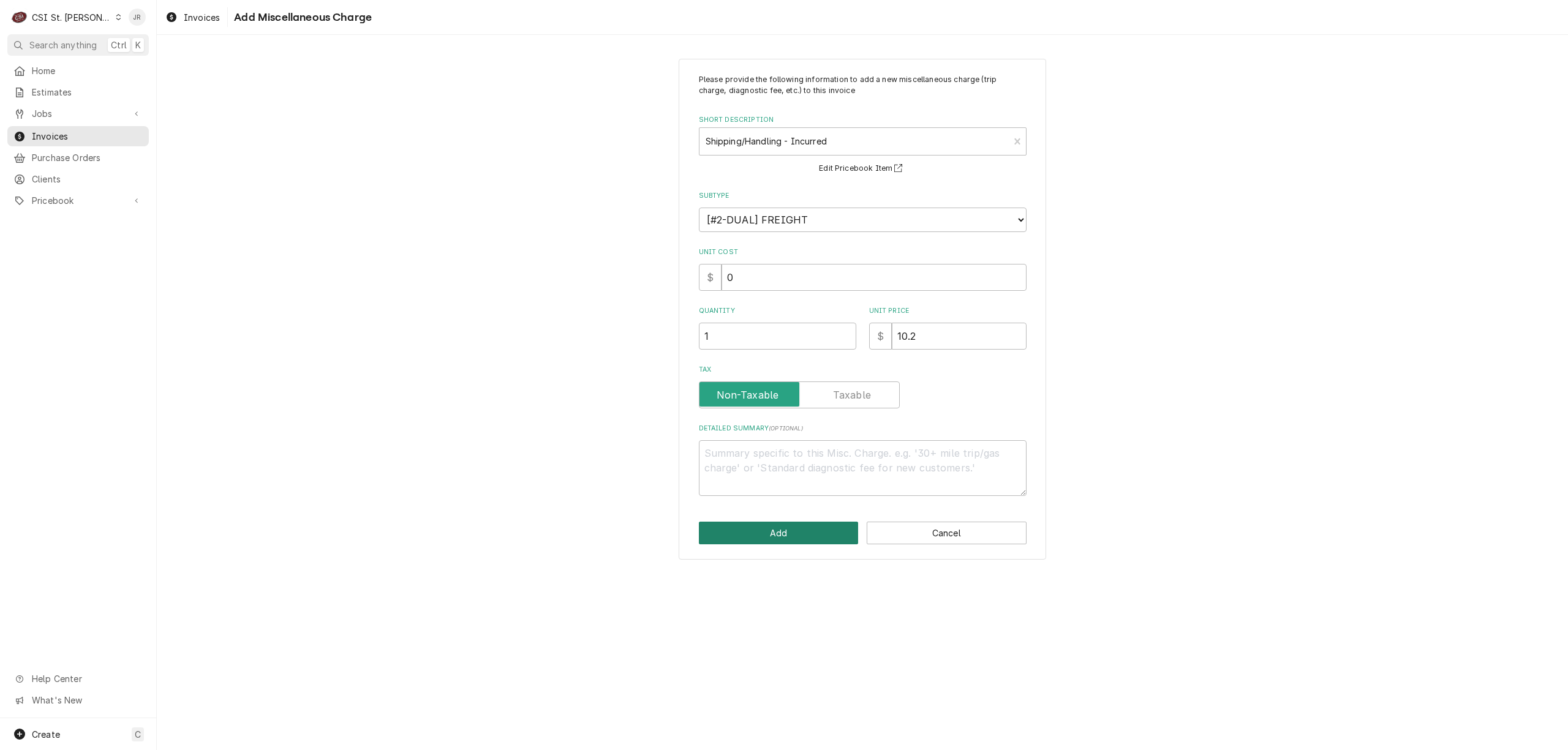
type textarea "x"
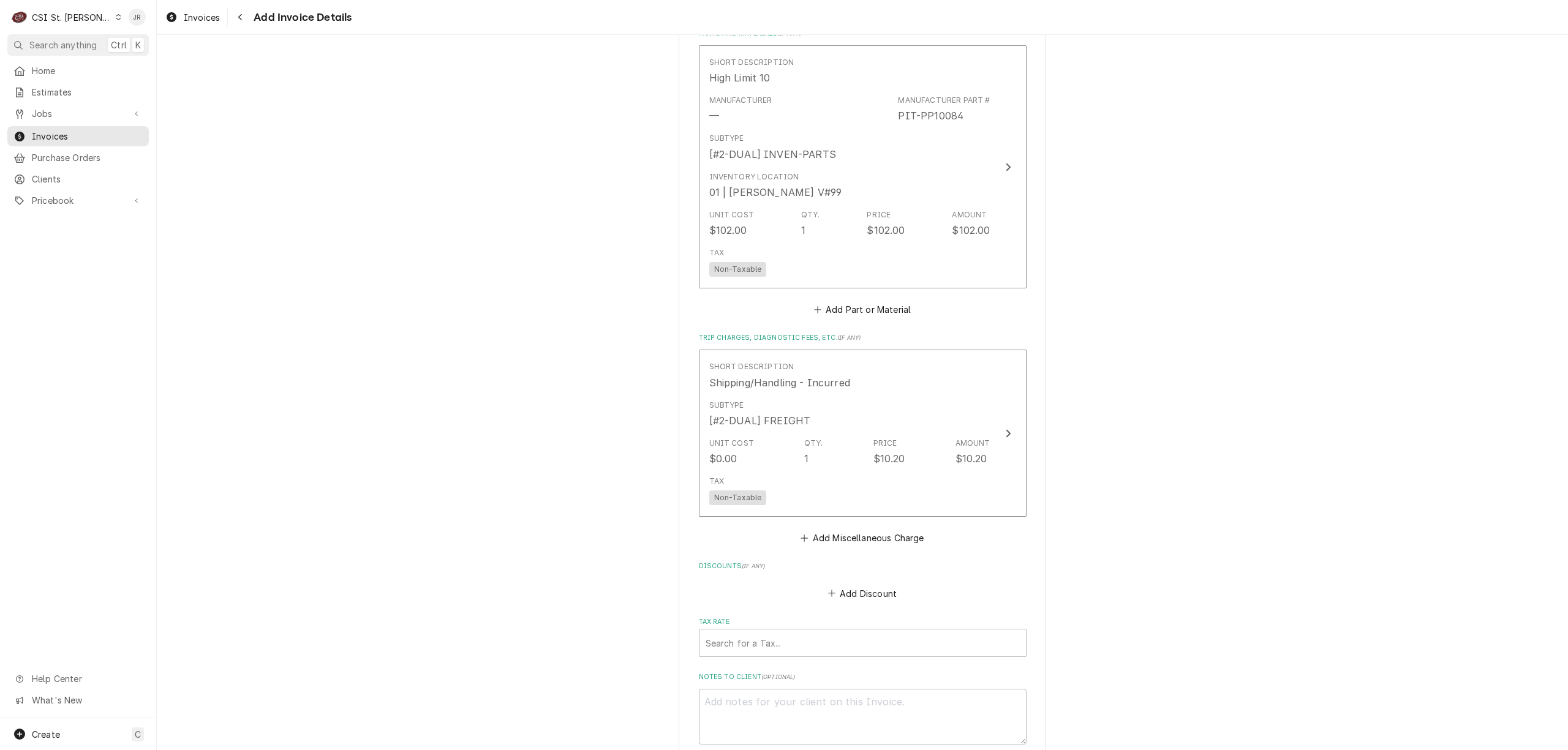
scroll to position [1401, 0]
click at [863, 530] on button "Add Miscellaneous Charge" at bounding box center [862, 537] width 127 height 17
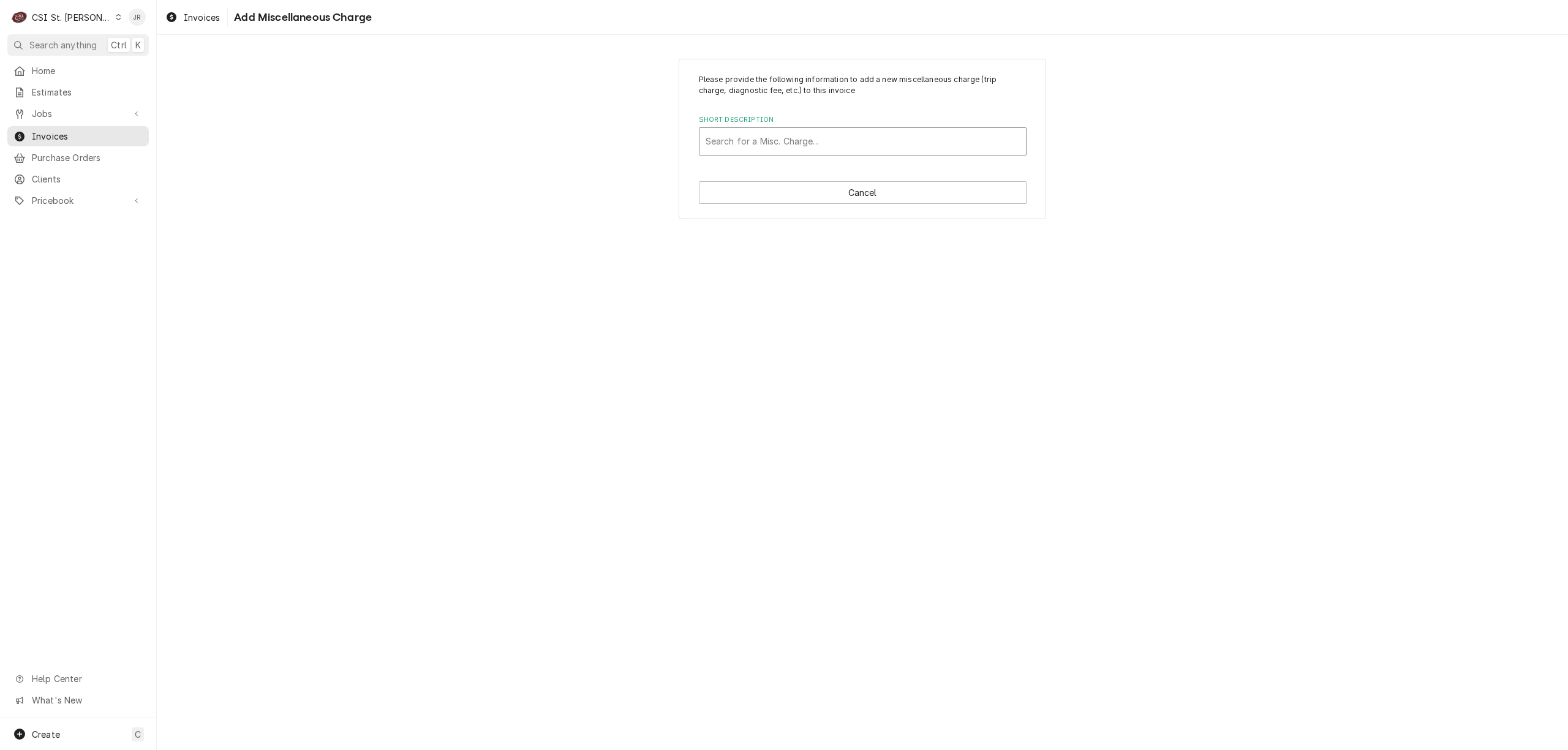
click at [794, 143] on div "Short Description" at bounding box center [863, 141] width 314 height 22
type input "travel"
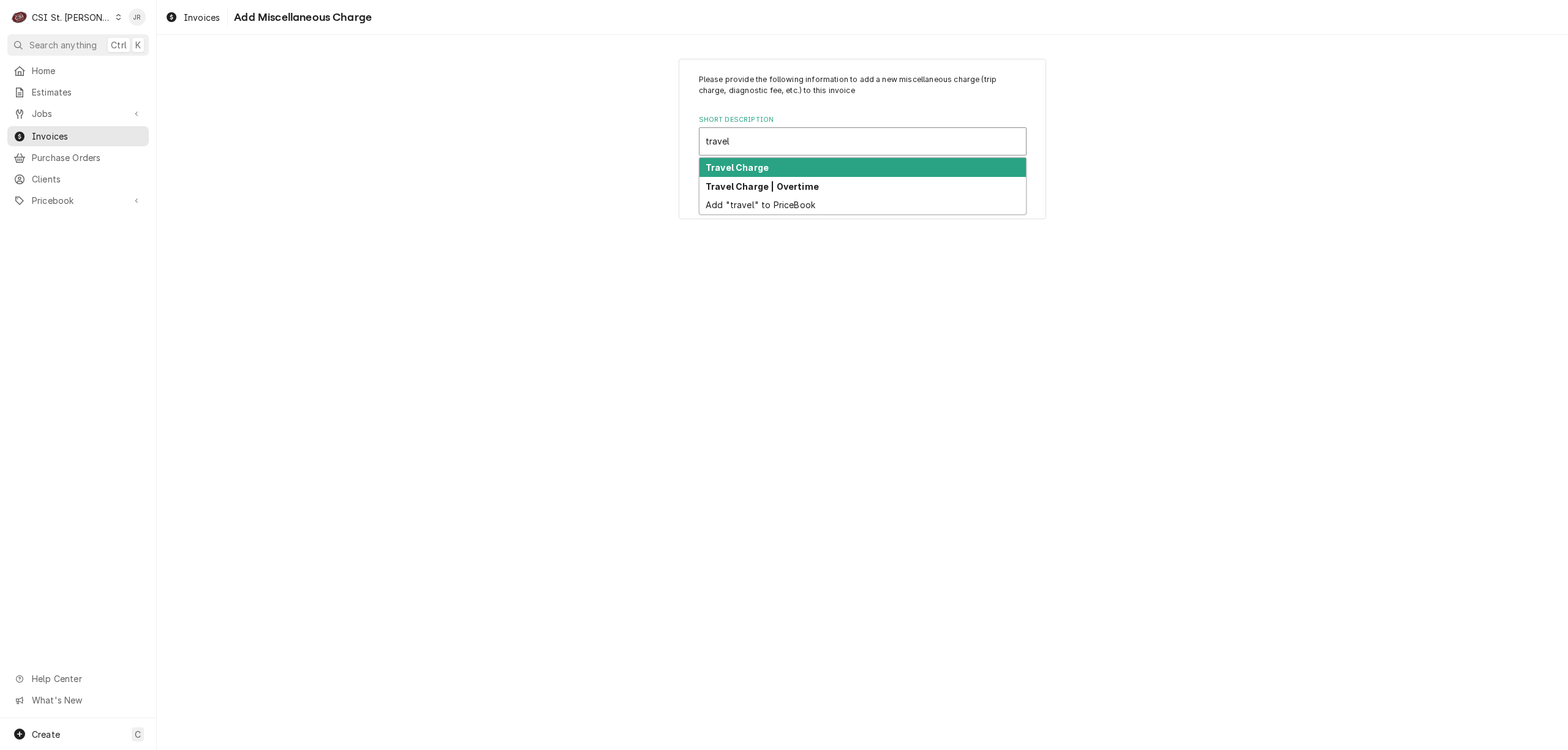
click at [779, 167] on div "Travel Charge" at bounding box center [862, 167] width 326 height 19
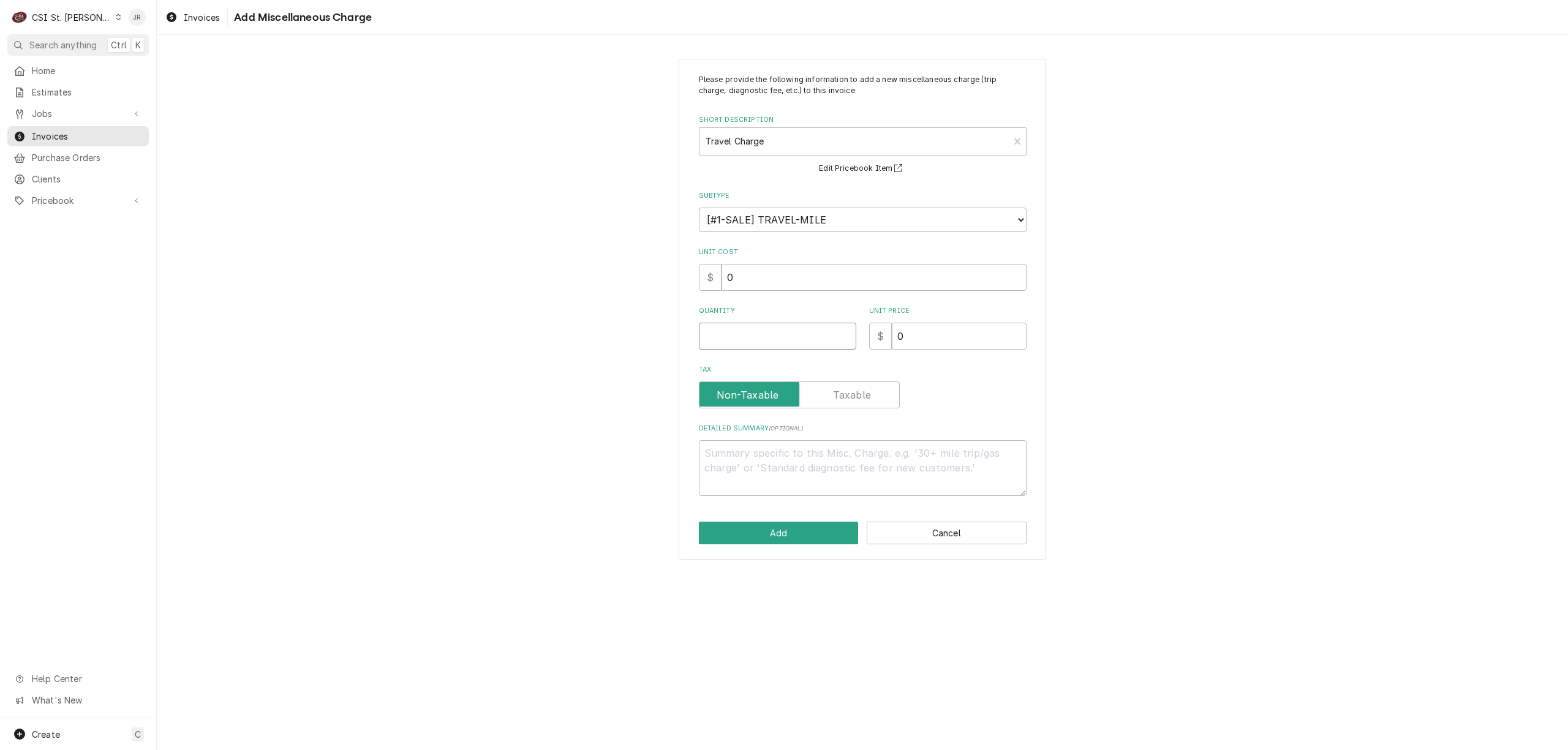
drag, startPoint x: 773, startPoint y: 328, endPoint x: 776, endPoint y: 321, distance: 7.6
click at [774, 328] on input "Quantity" at bounding box center [777, 336] width 157 height 27
type textarea "x"
type input "1"
drag, startPoint x: 922, startPoint y: 339, endPoint x: 754, endPoint y: 342, distance: 168.0
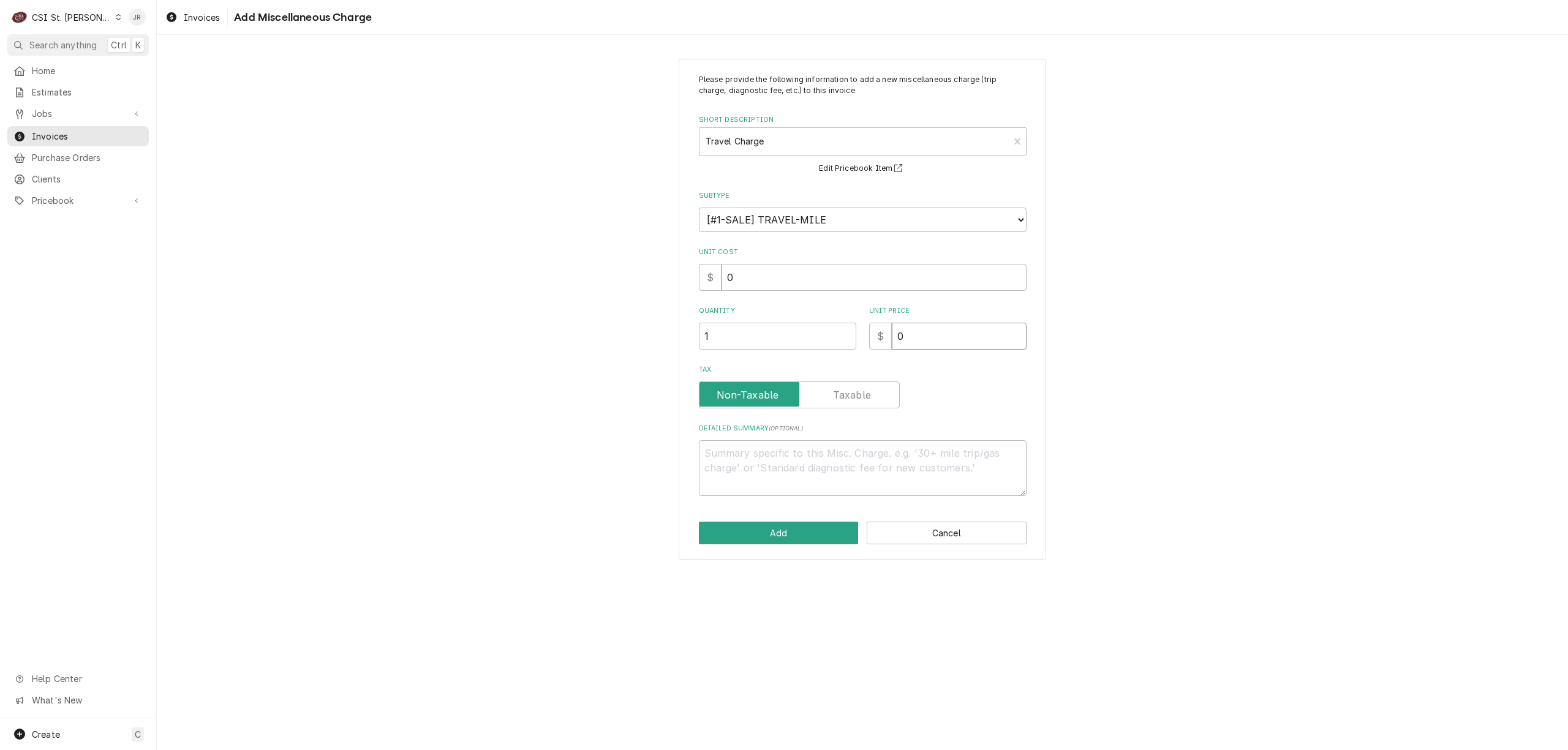
click at [754, 342] on div "Quantity 1 Unit Price $ 0" at bounding box center [863, 328] width 328 height 43
type textarea "x"
type input "1"
type textarea "x"
type input "11"
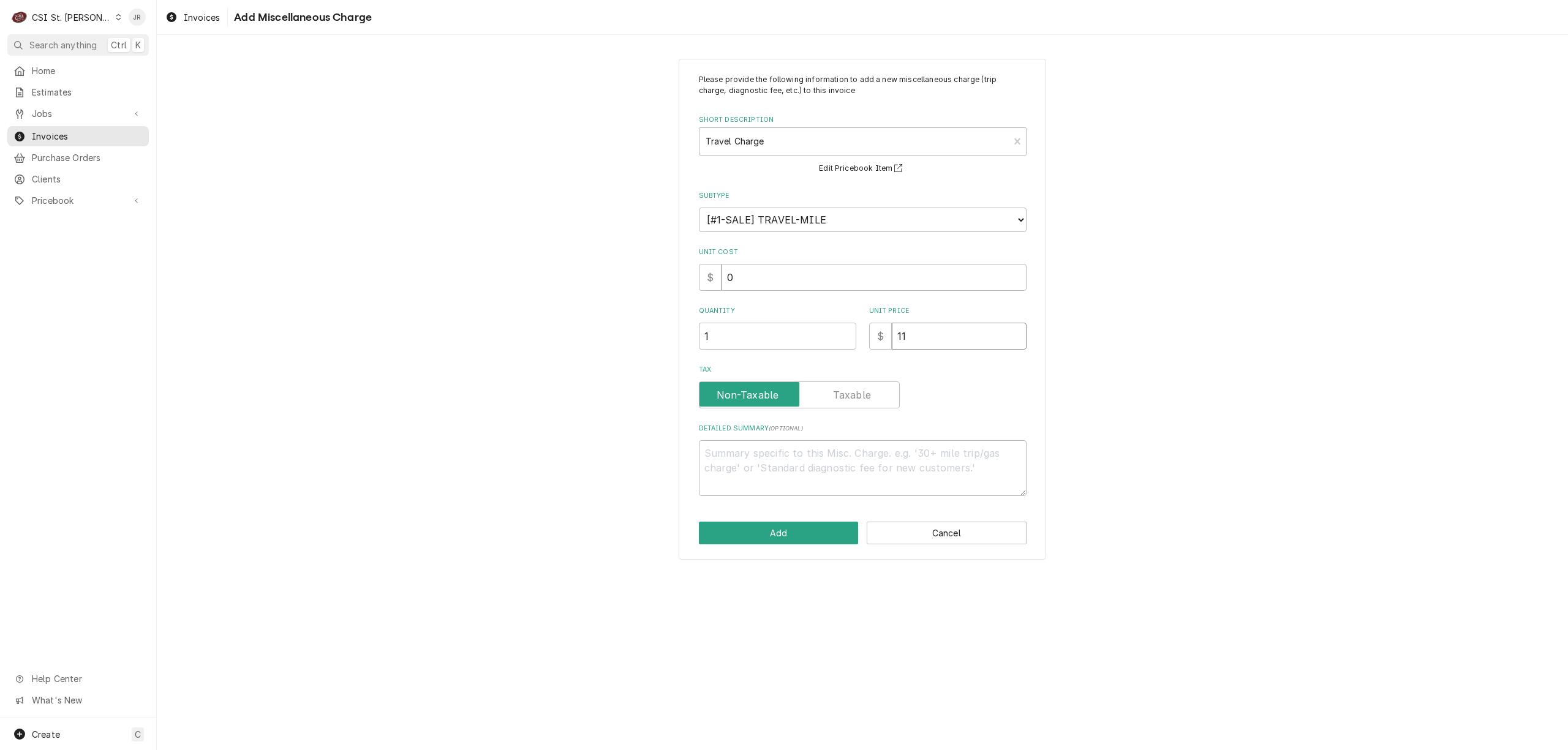
type textarea "x"
type input "115"
click at [792, 532] on button "Add" at bounding box center [779, 533] width 160 height 23
type textarea "x"
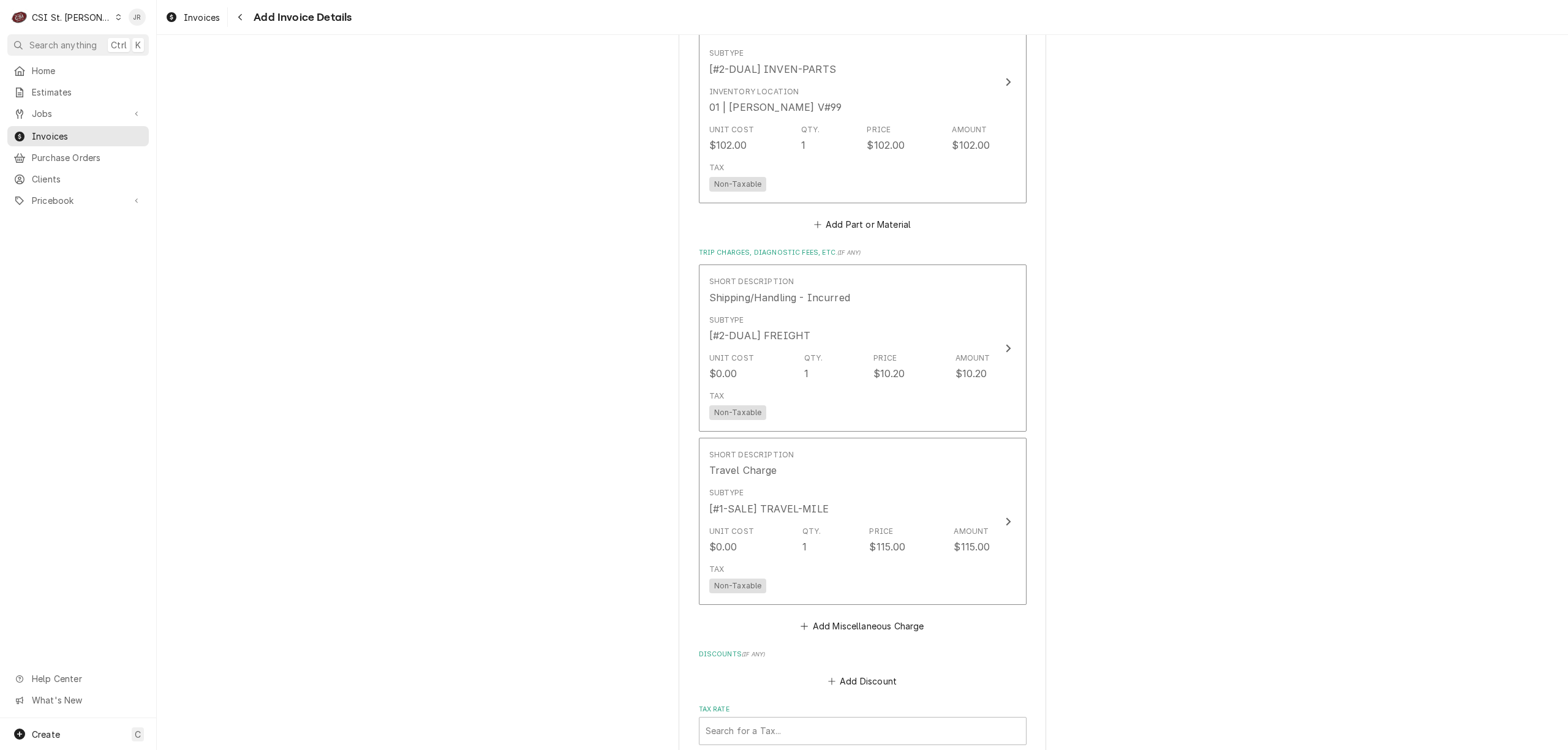
scroll to position [1587, 0]
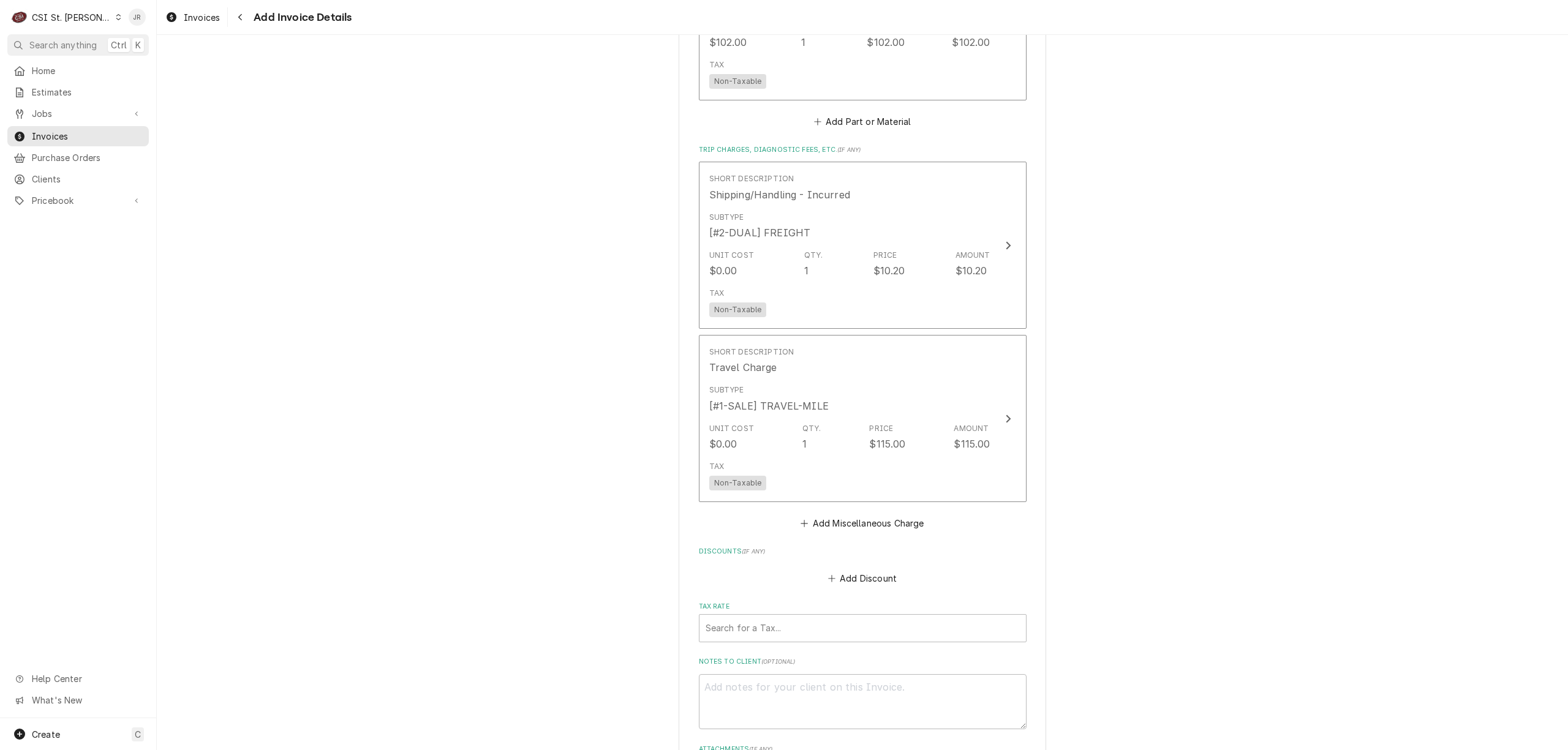
click at [848, 510] on div "Short Description Shipping/Handling - Incurred Subtype [#2-DUAL] FREIGHT Unit C…" at bounding box center [863, 347] width 328 height 369
click at [861, 522] on button "Add Miscellaneous Charge" at bounding box center [862, 523] width 127 height 17
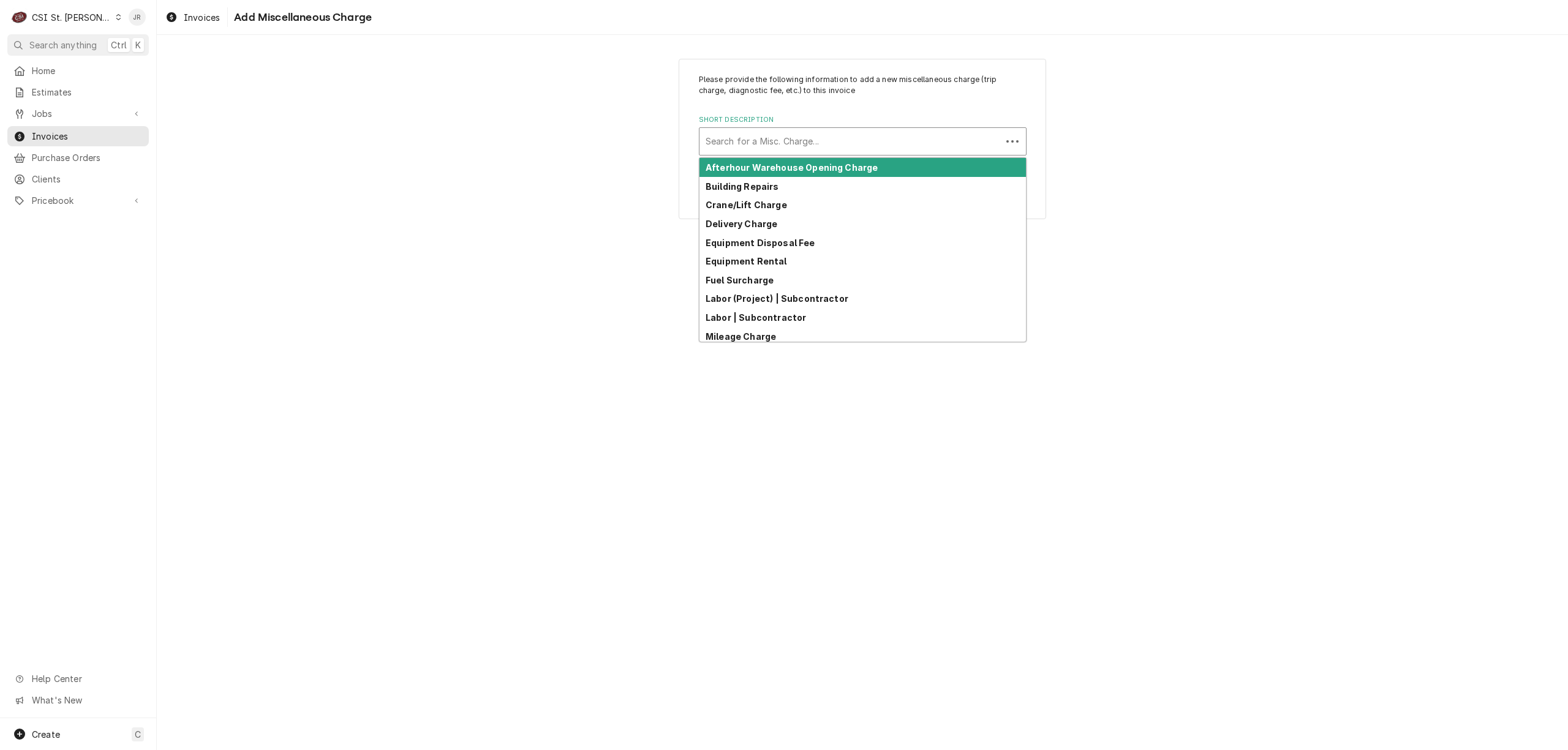
click at [789, 142] on div "Short Description" at bounding box center [850, 141] width 290 height 22
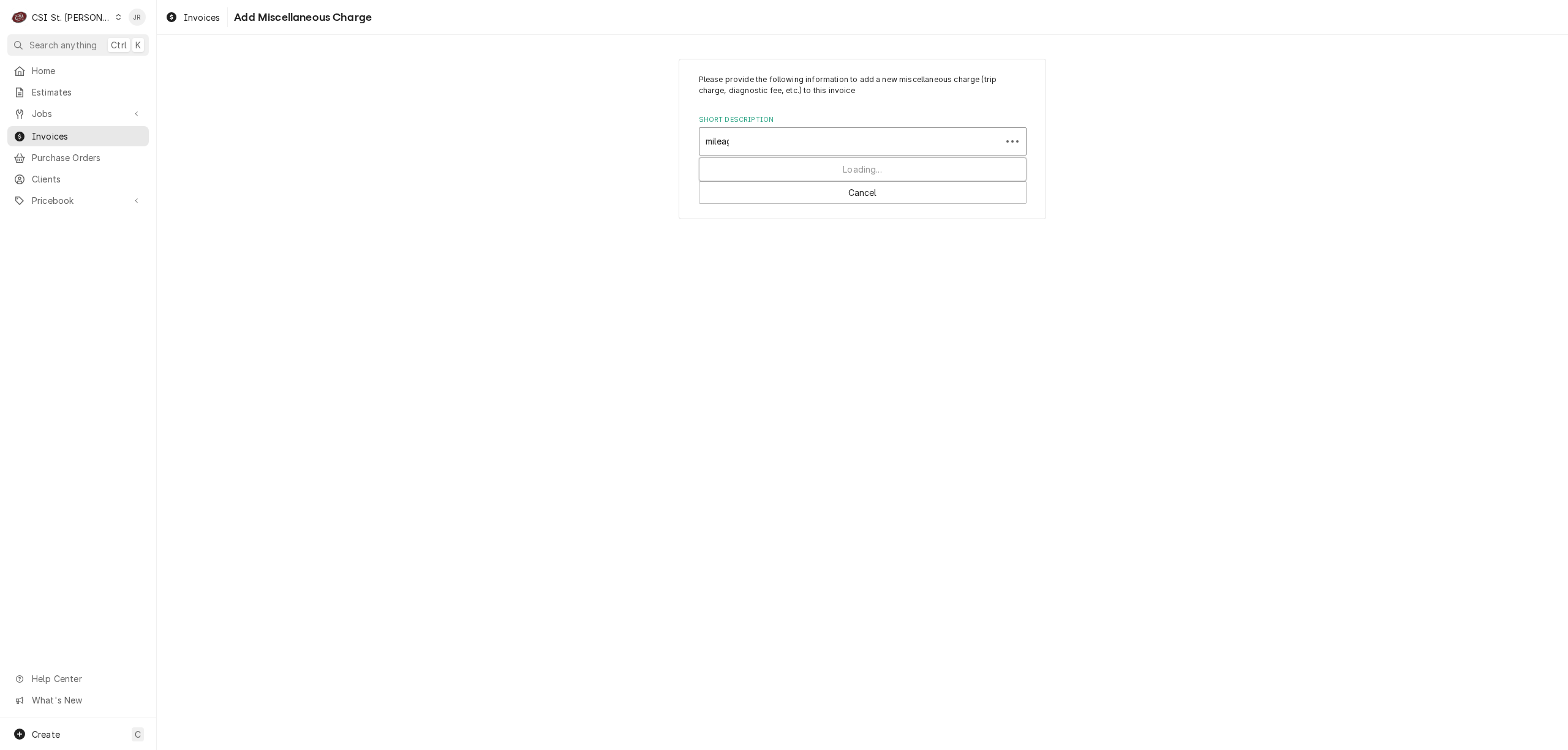
type input "mileage"
click at [806, 171] on div "Mileage Charge" at bounding box center [862, 167] width 326 height 19
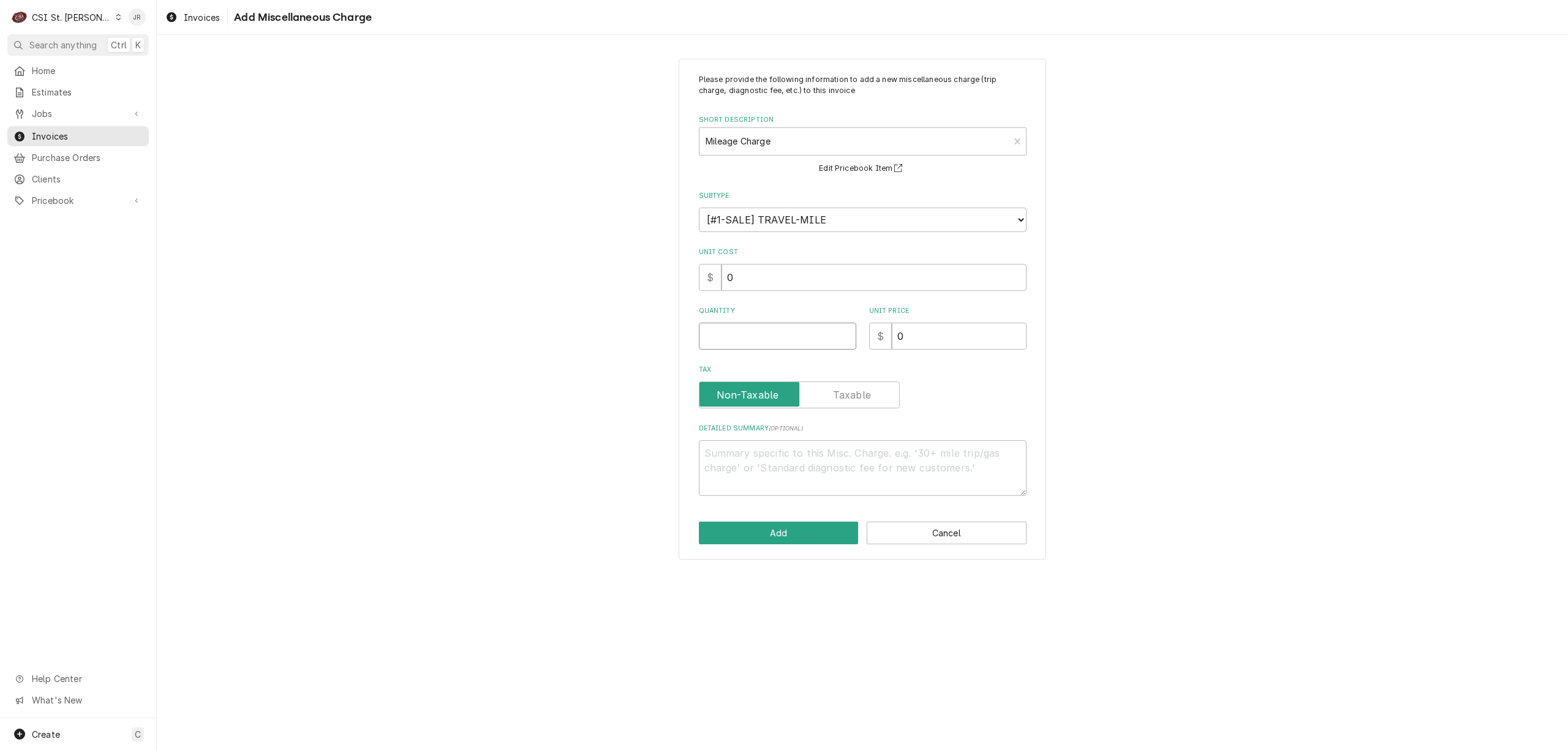
click at [757, 333] on input "Quantity" at bounding box center [777, 336] width 157 height 27
type textarea "x"
type input "4"
type textarea "x"
type input "44"
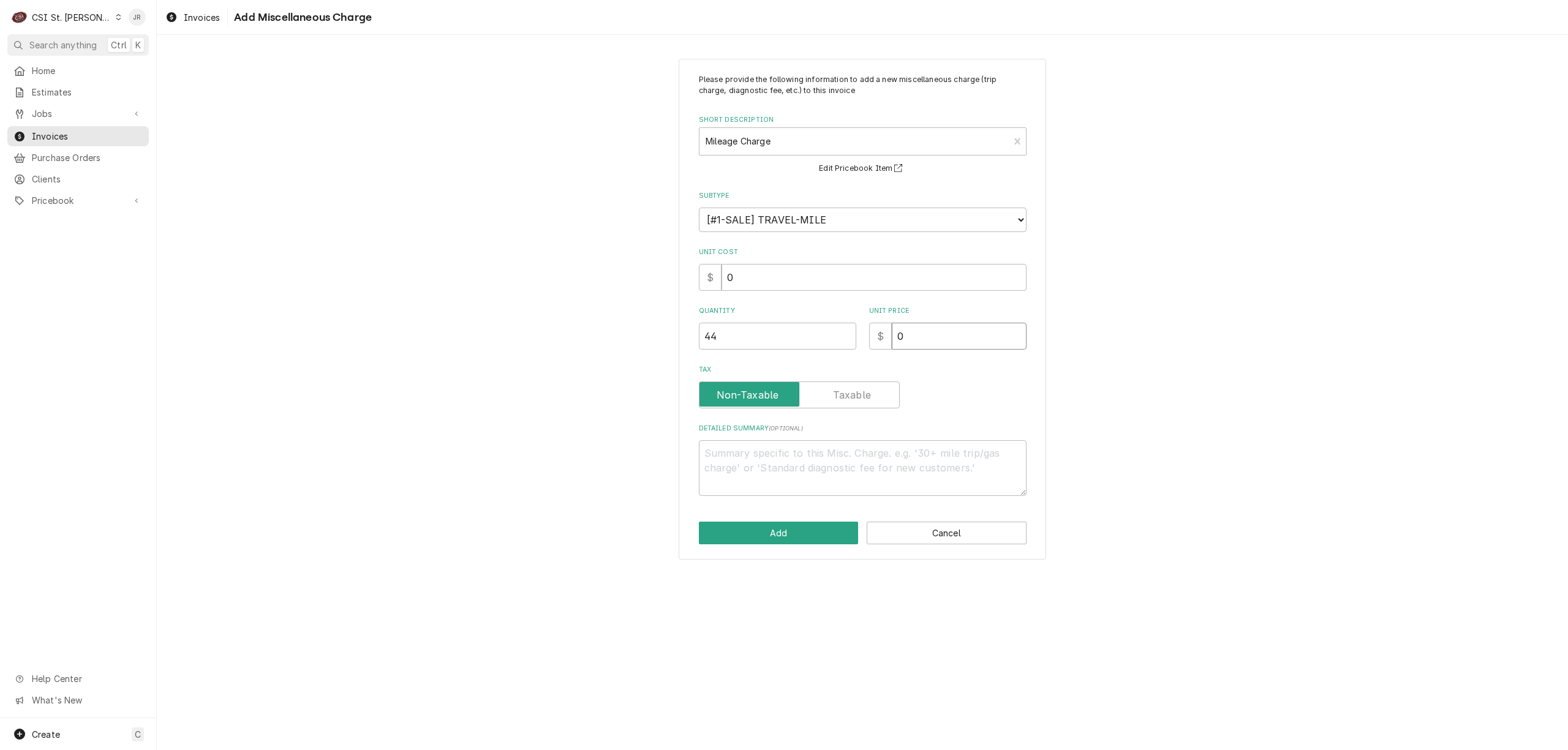
type textarea "x"
type input "1"
click at [773, 530] on button "Add" at bounding box center [779, 533] width 160 height 23
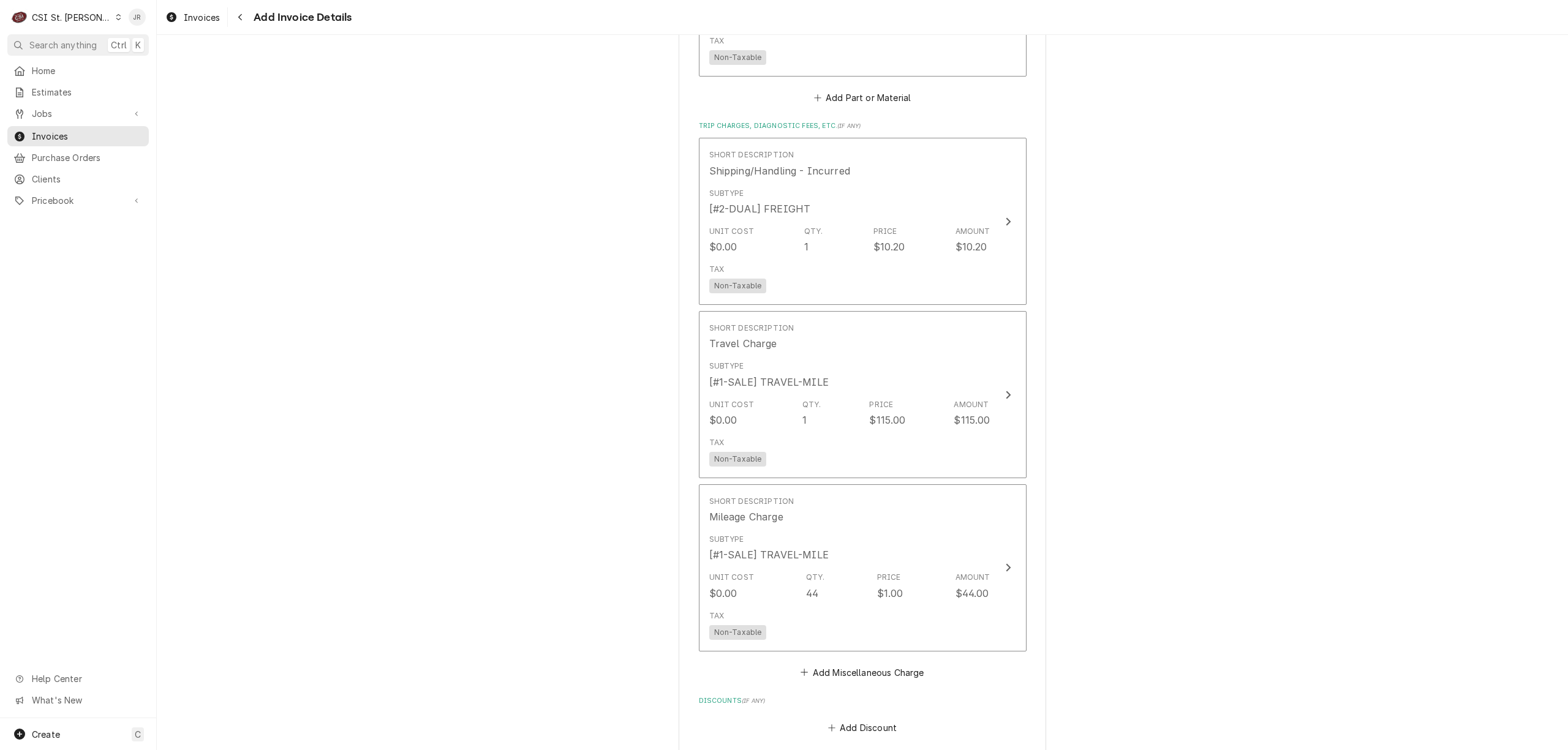
scroll to position [2019, 0]
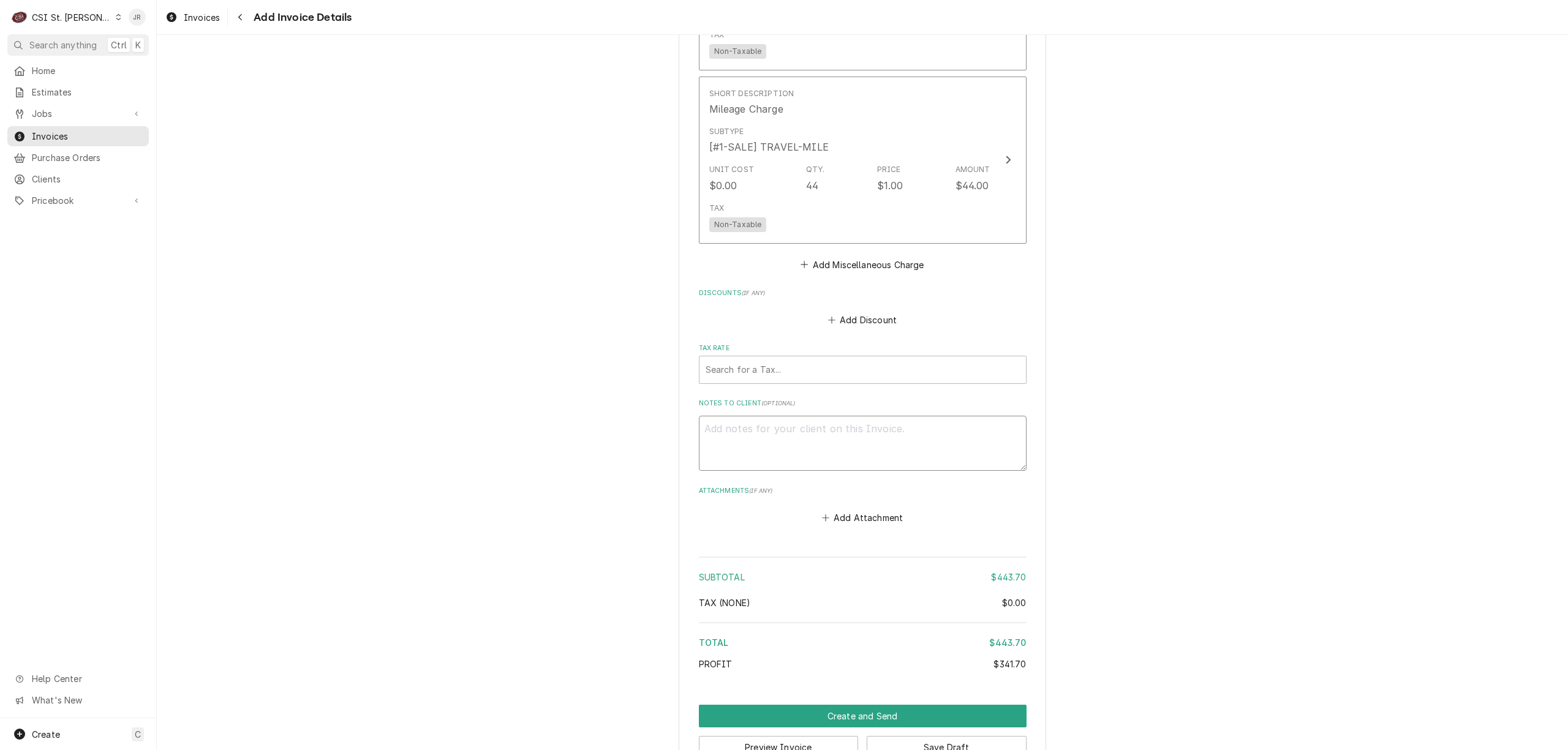
click at [906, 454] on textarea "Notes to Client ( optional )" at bounding box center [863, 443] width 328 height 56
type textarea "x"
type textarea "s"
type textarea "x"
type textarea "se"
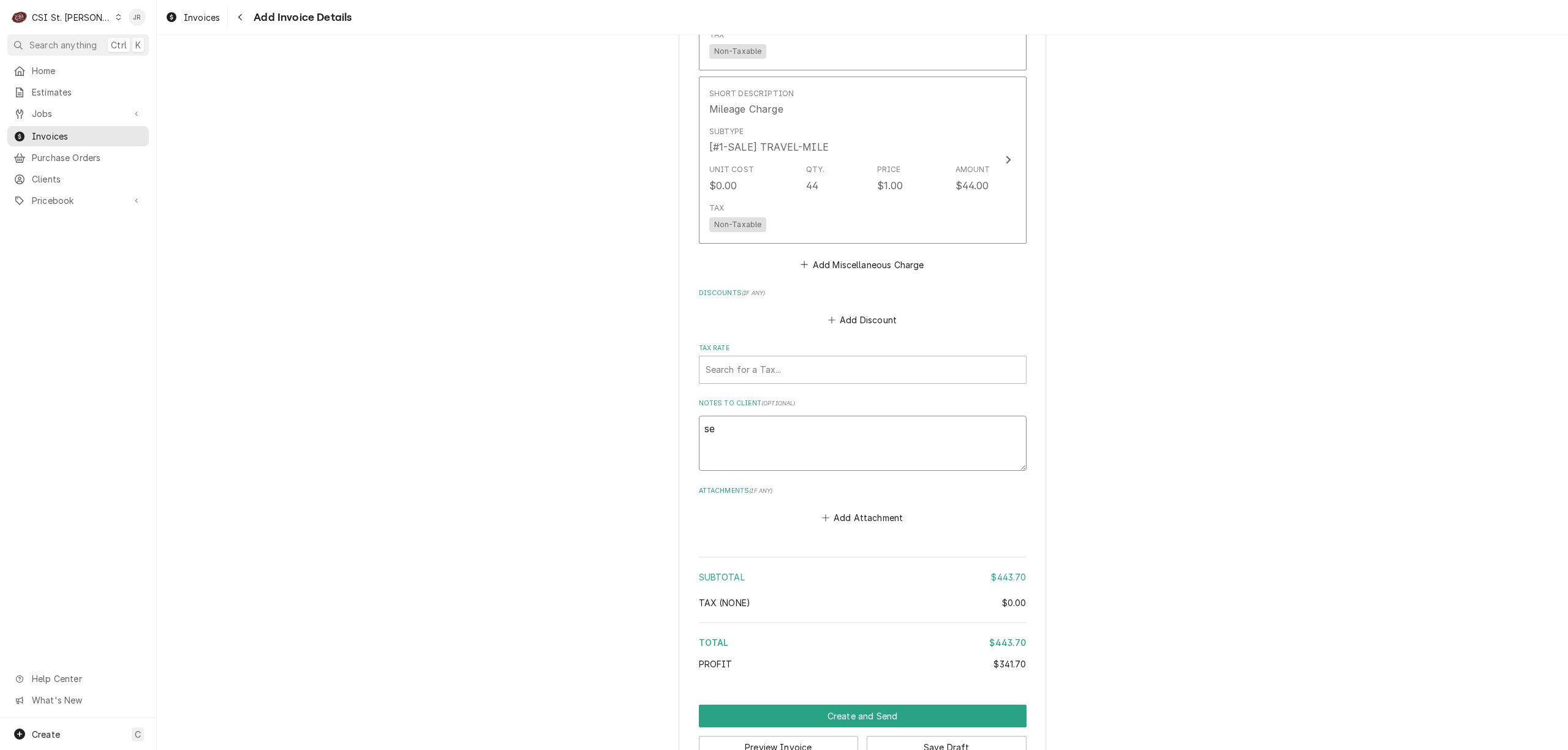
type textarea "x"
type textarea "see"
type textarea "x"
type textarea "see"
type textarea "x"
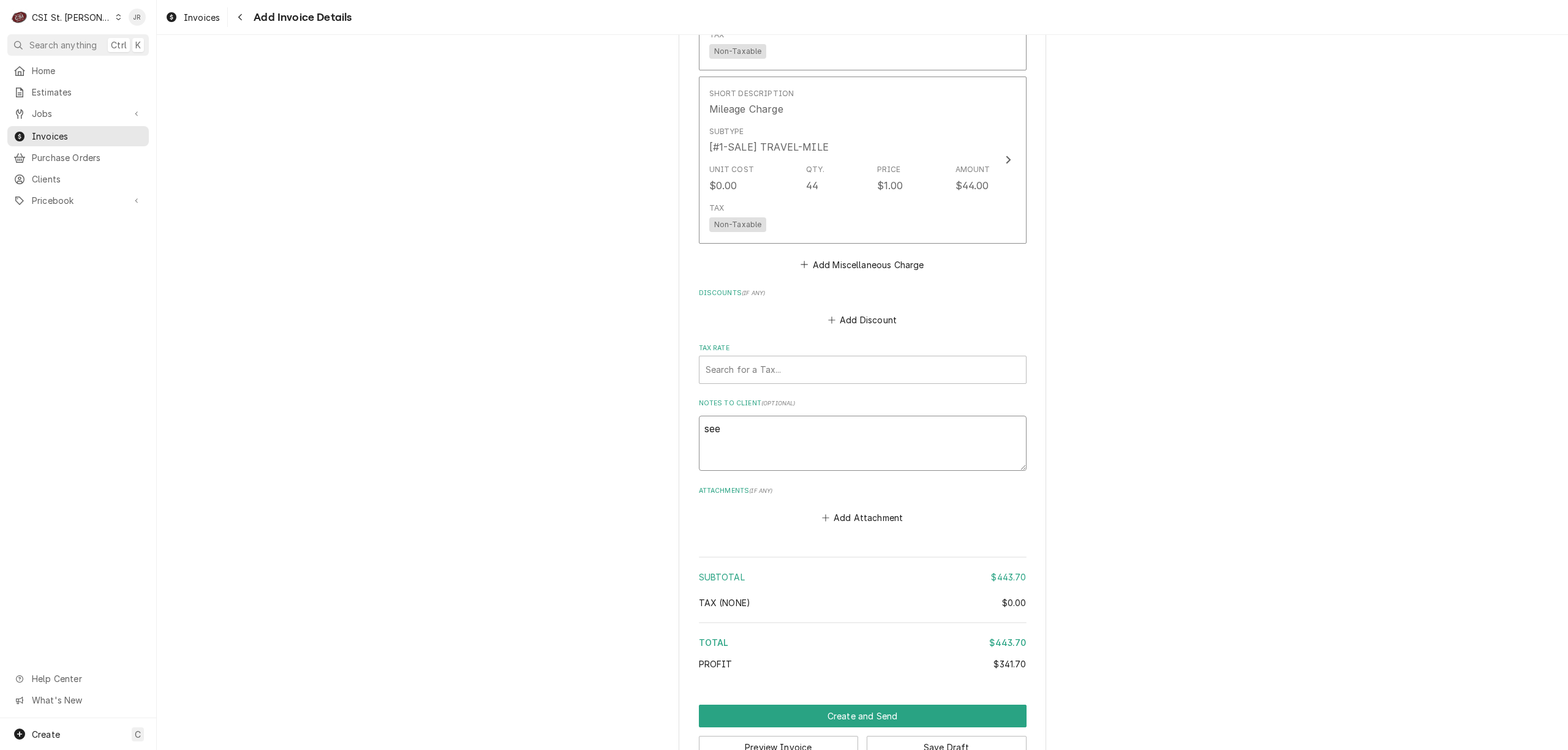
type textarea "see j"
type textarea "x"
type textarea "see jo"
type textarea "x"
type textarea "see job"
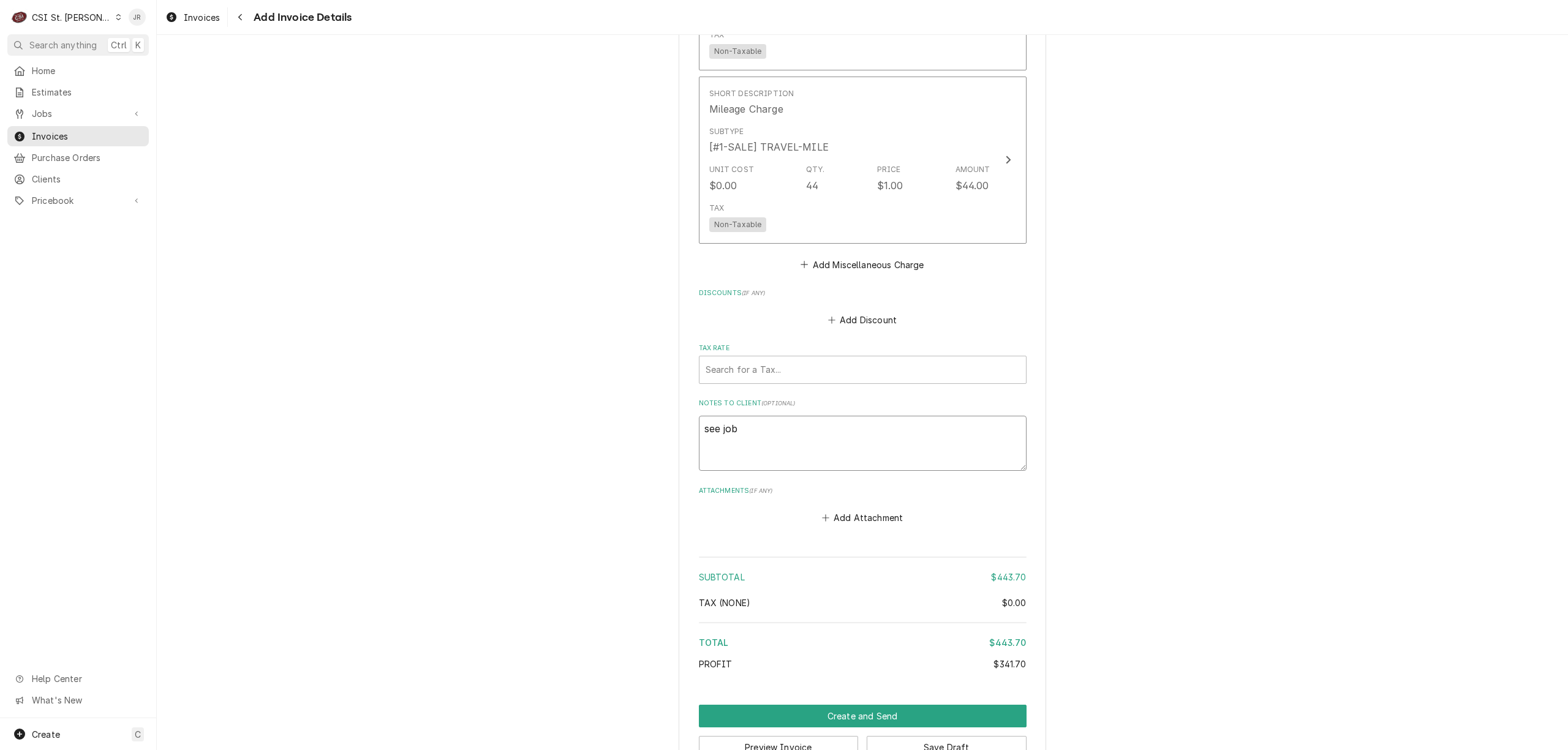
type textarea "x"
type textarea "see job"
click at [747, 418] on textarea "see job" at bounding box center [863, 443] width 328 height 56
type textarea "x"
type textarea "see job 4"
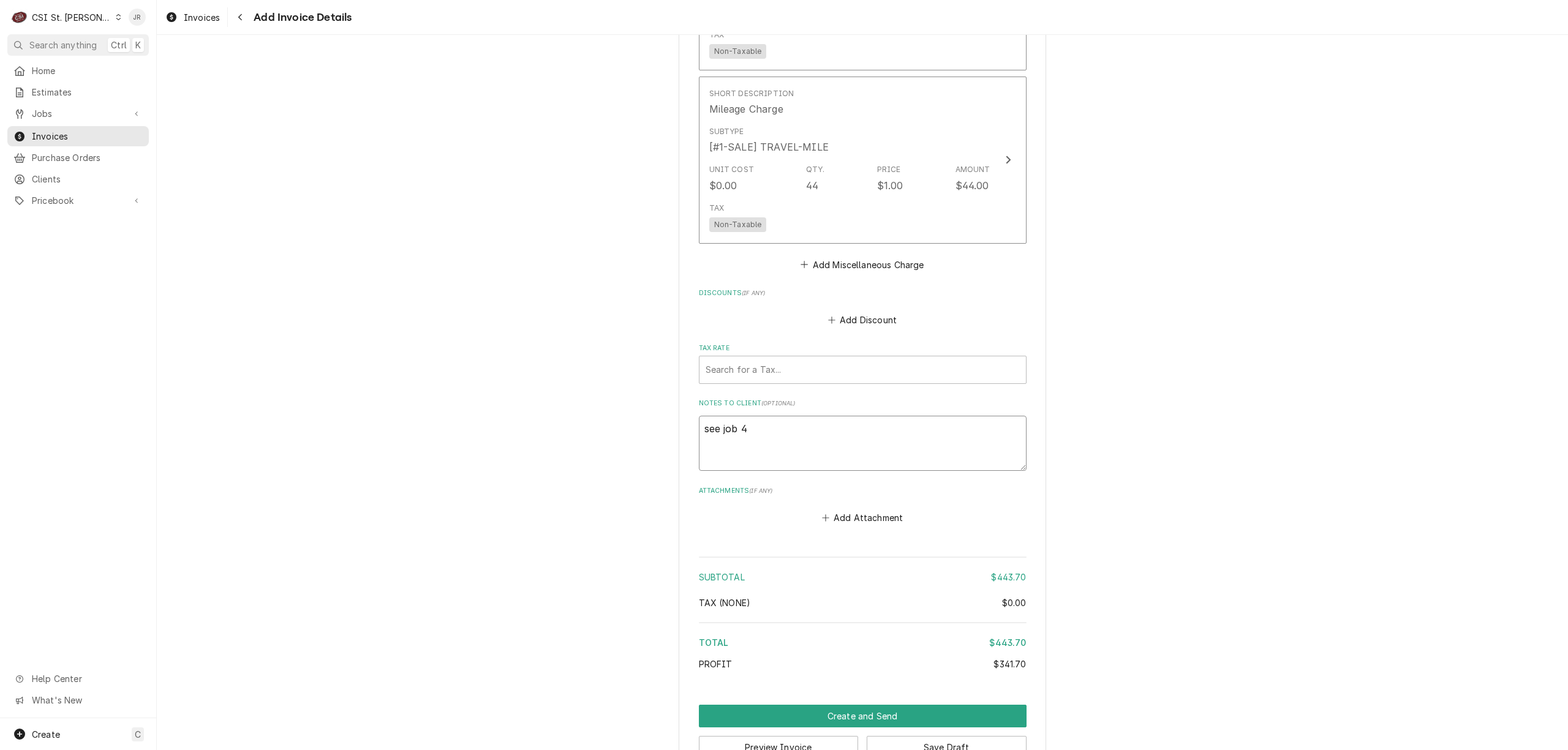
type textarea "x"
type textarea "see job 40"
type textarea "x"
type textarea "see job 405"
type textarea "x"
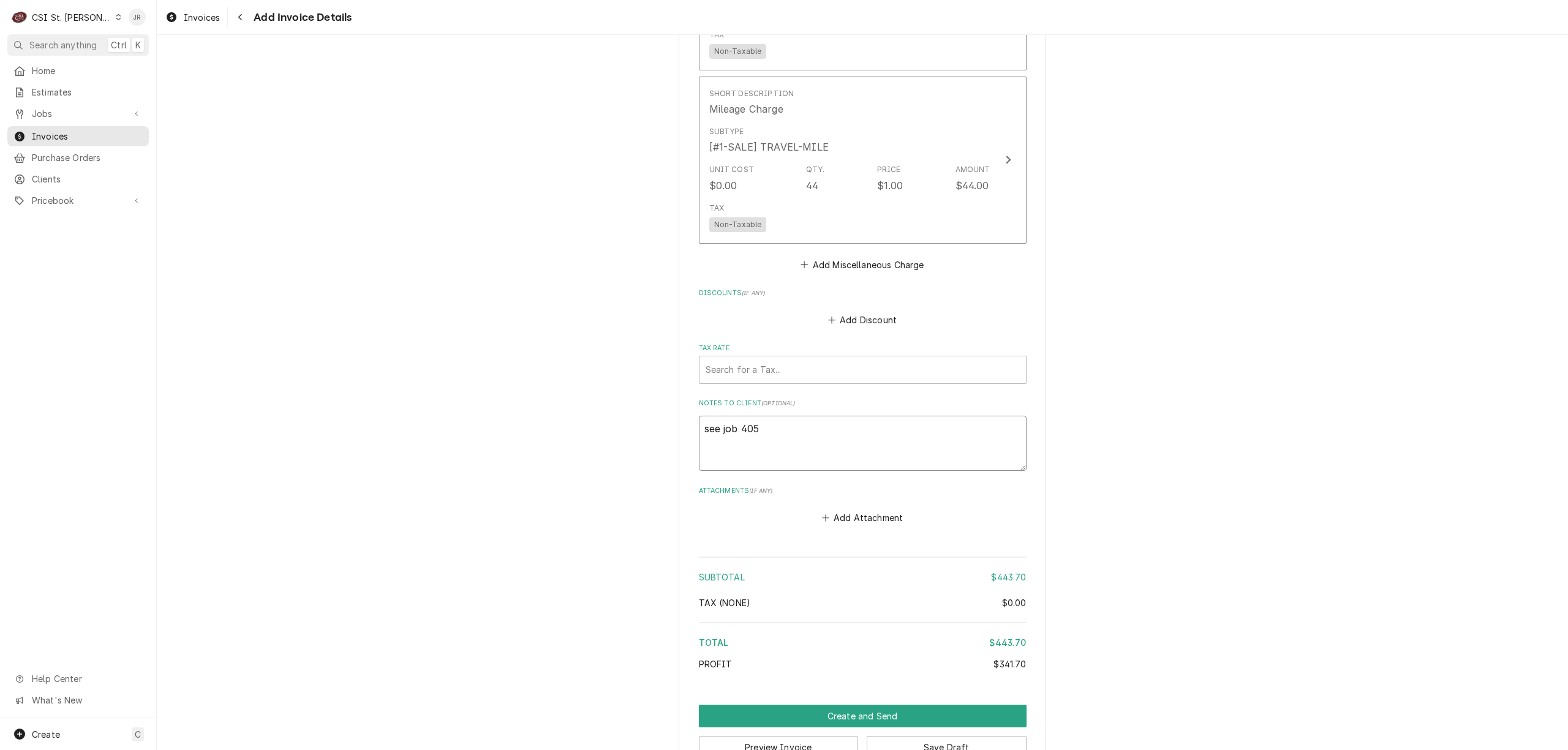
type textarea "see job 4054"
type textarea "x"
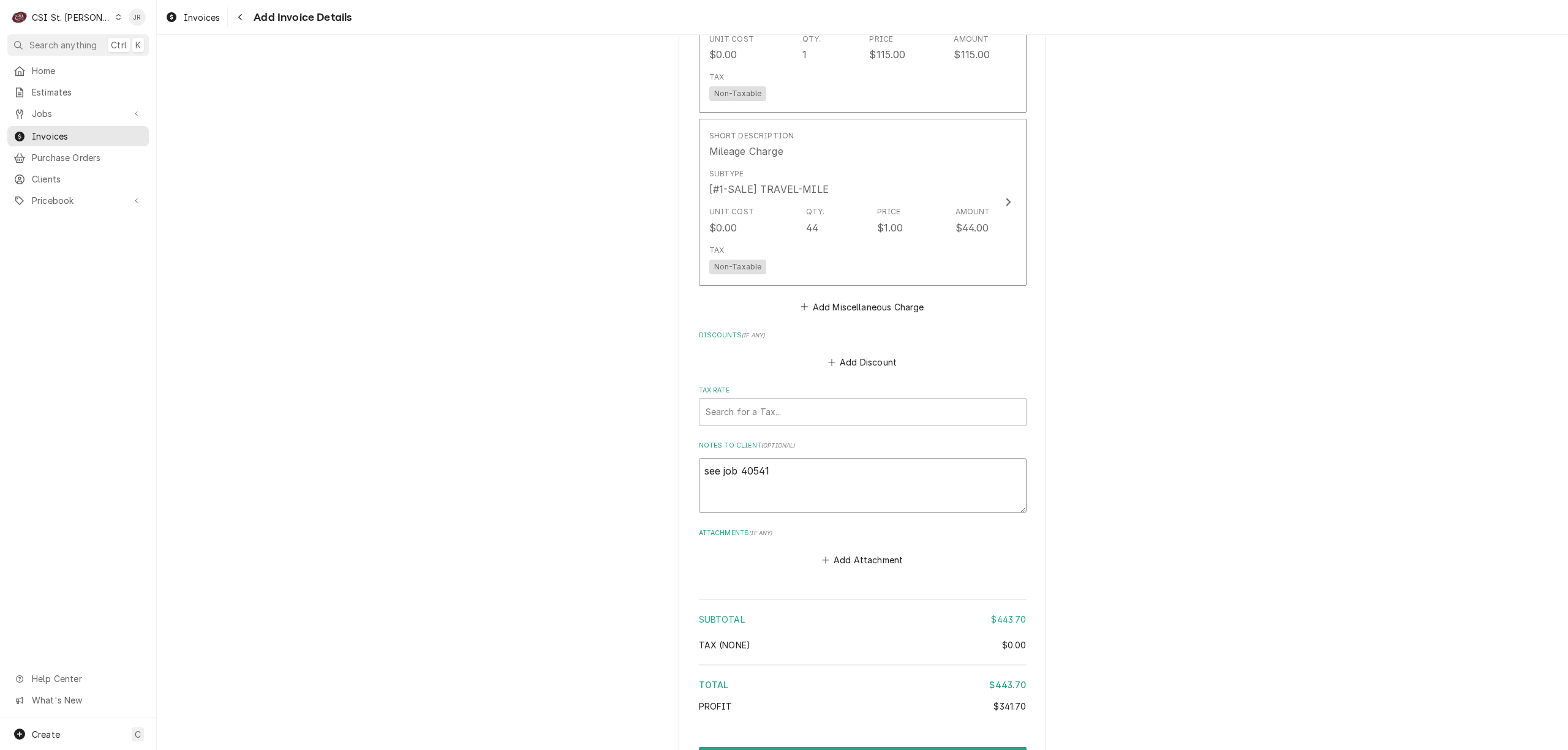
scroll to position [1856, 0]
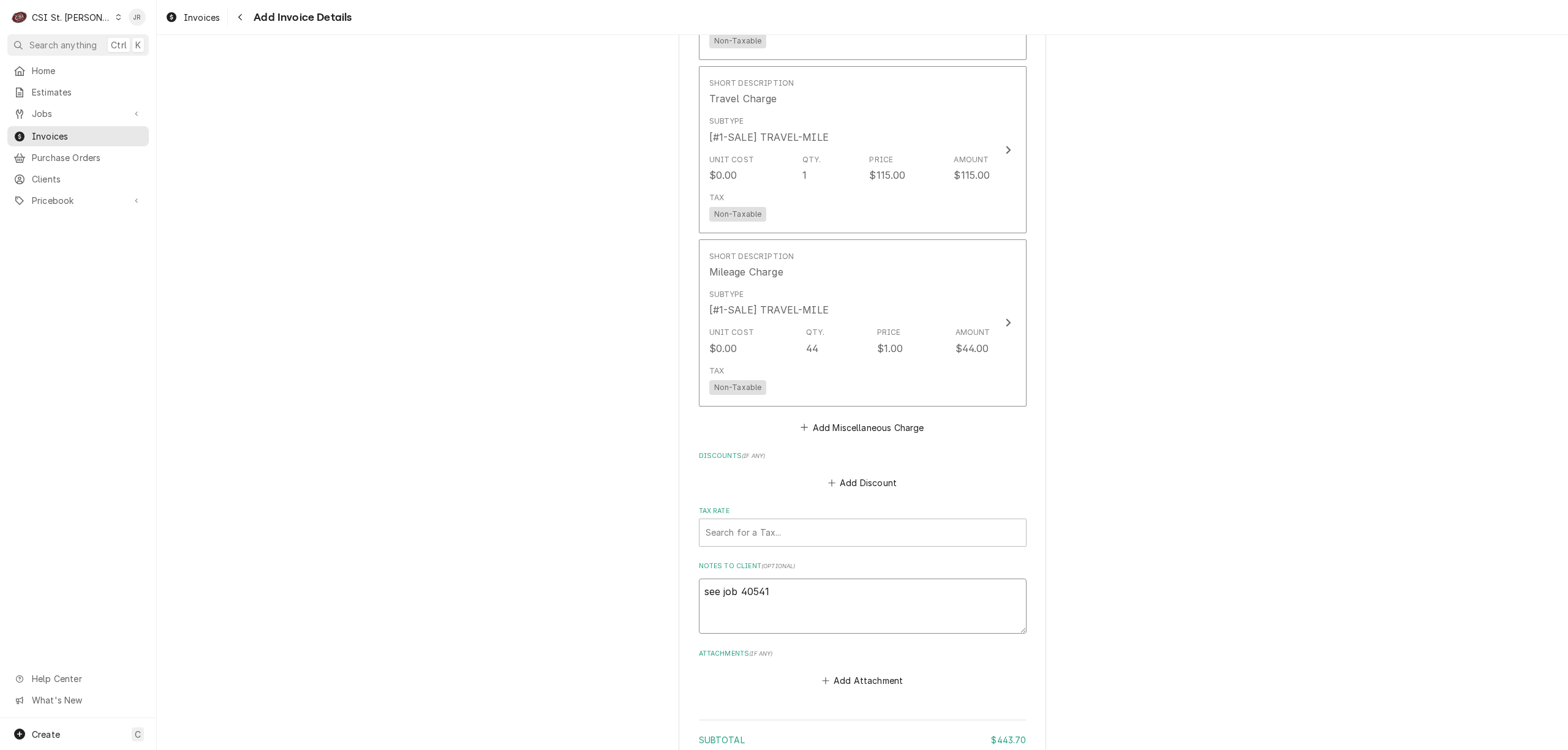
type textarea "see job 40541"
type textarea "x"
type textarea "see job 40541"
type textarea "x"
type textarea "see job 40541 /"
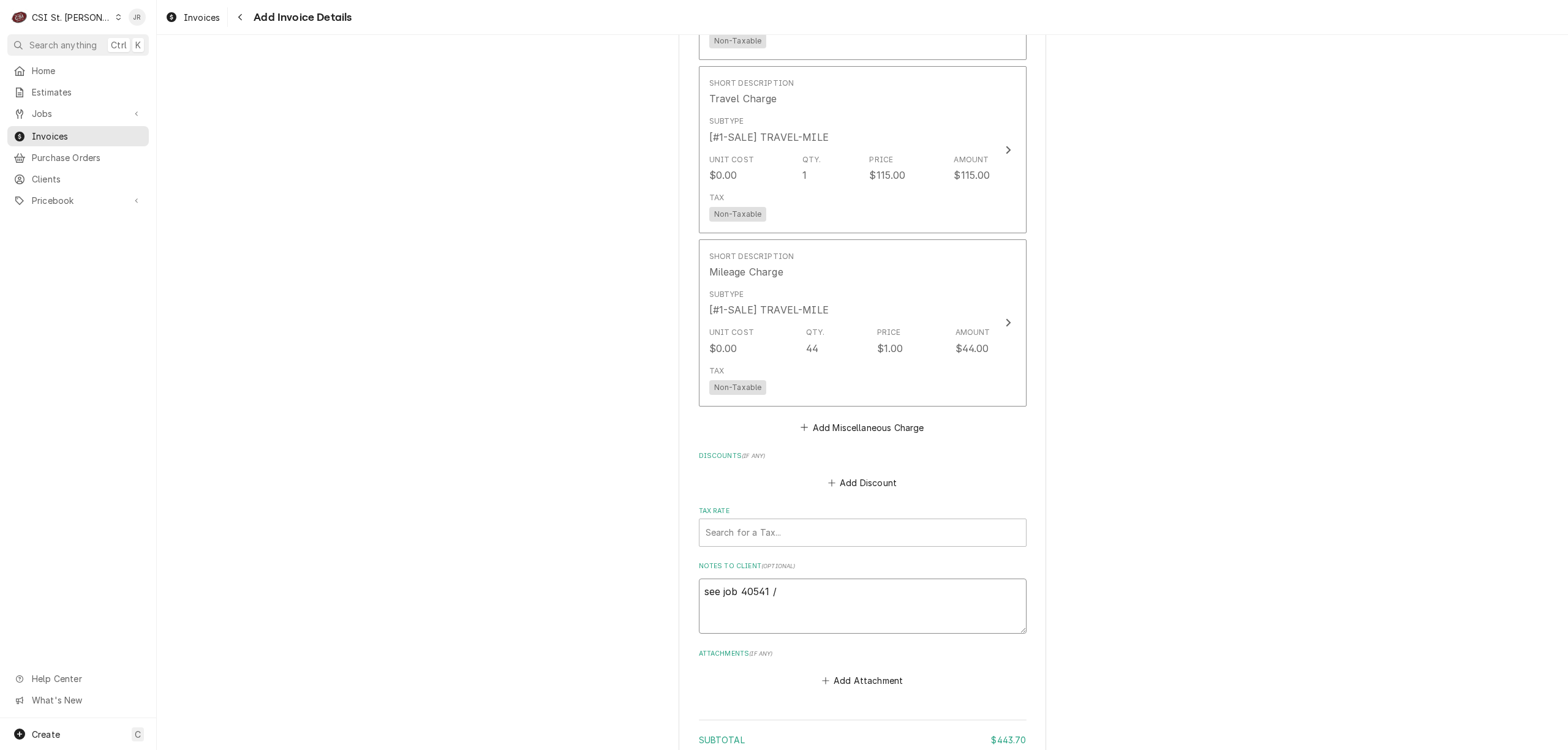
type textarea "x"
type textarea "see job 40541 /"
type textarea "x"
type textarea "see job 40541 / U"
type textarea "x"
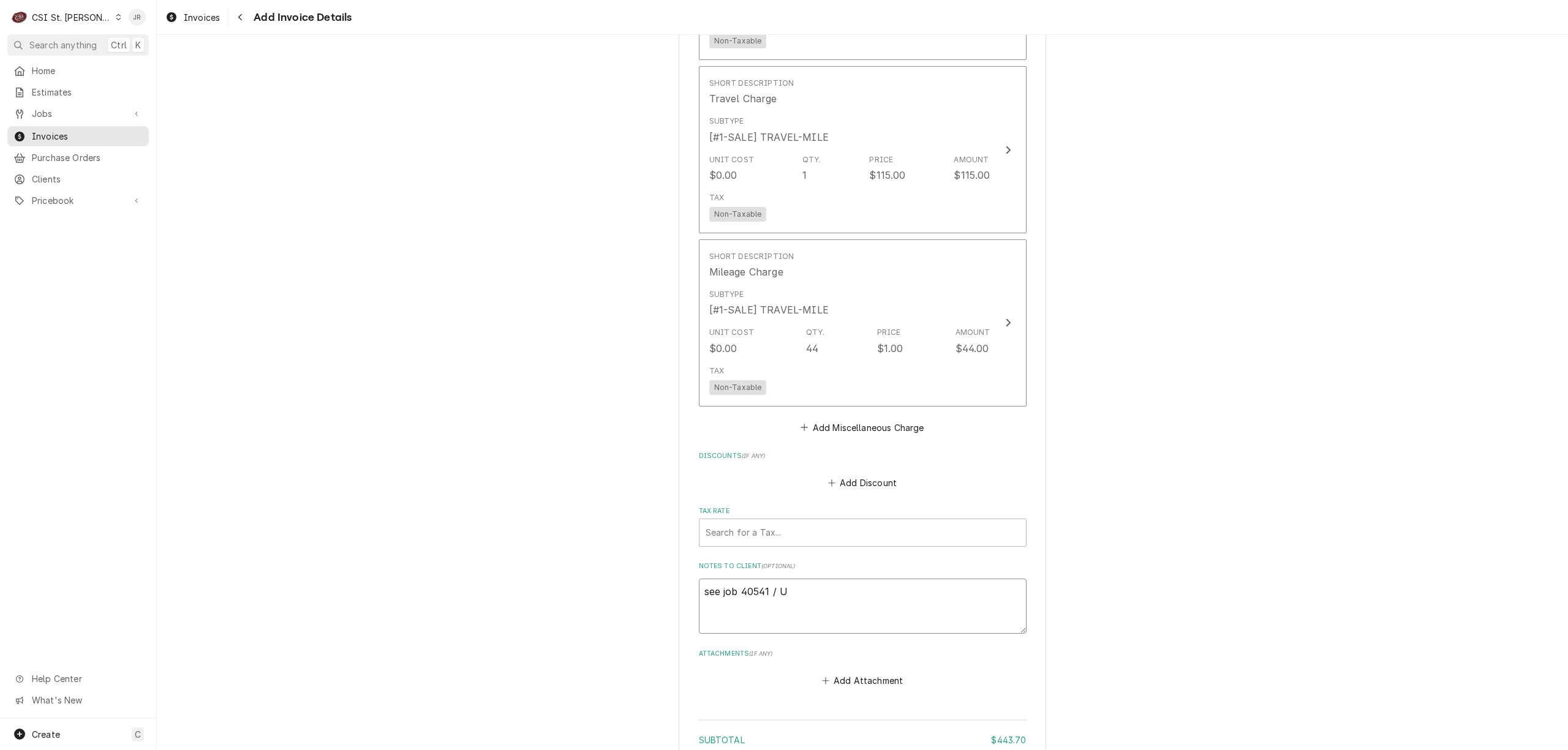
type textarea "see job 40541 / Un"
type textarea "x"
type textarea "see job 40541 / Uni"
type textarea "x"
type textarea "see job 40541 / Unit"
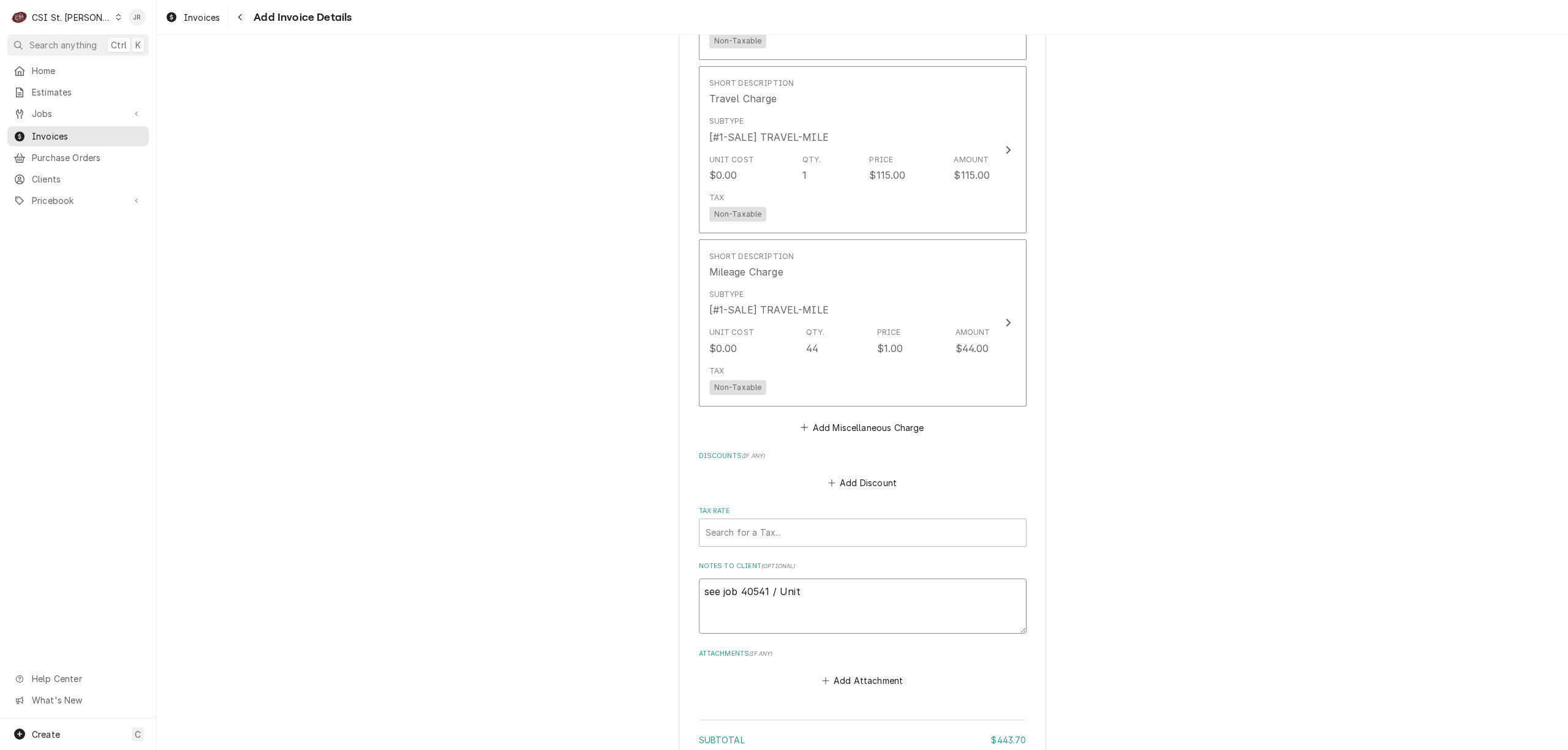
type textarea "x"
type textarea "see job 40541 / Unit"
type textarea "x"
type textarea "see job 40541 / Unit u"
type textarea "x"
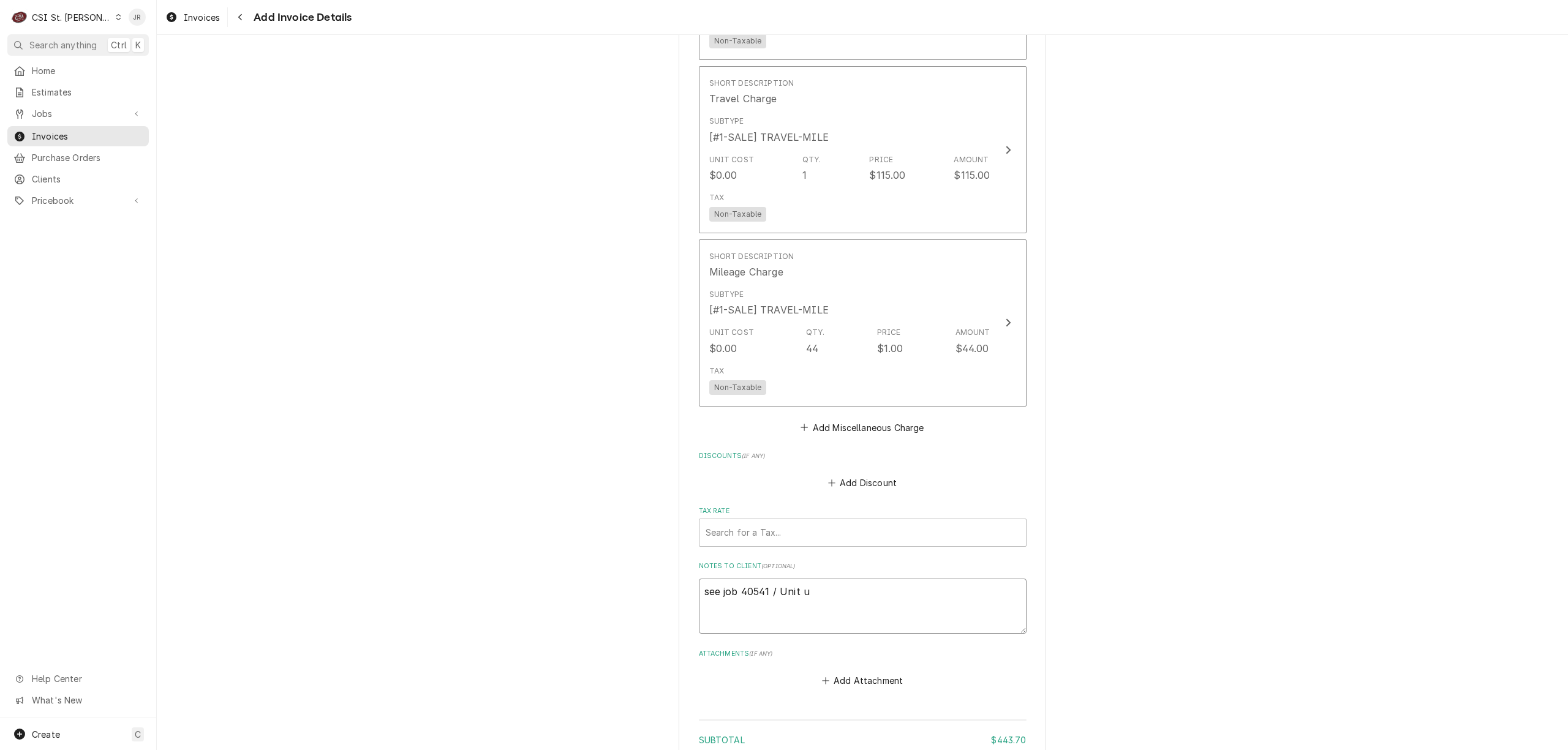
type textarea "see job 40541 / Unit un"
type textarea "x"
type textarea "see job 40541 / Unit und"
type textarea "x"
type textarea "see job 40541 / Unit unde"
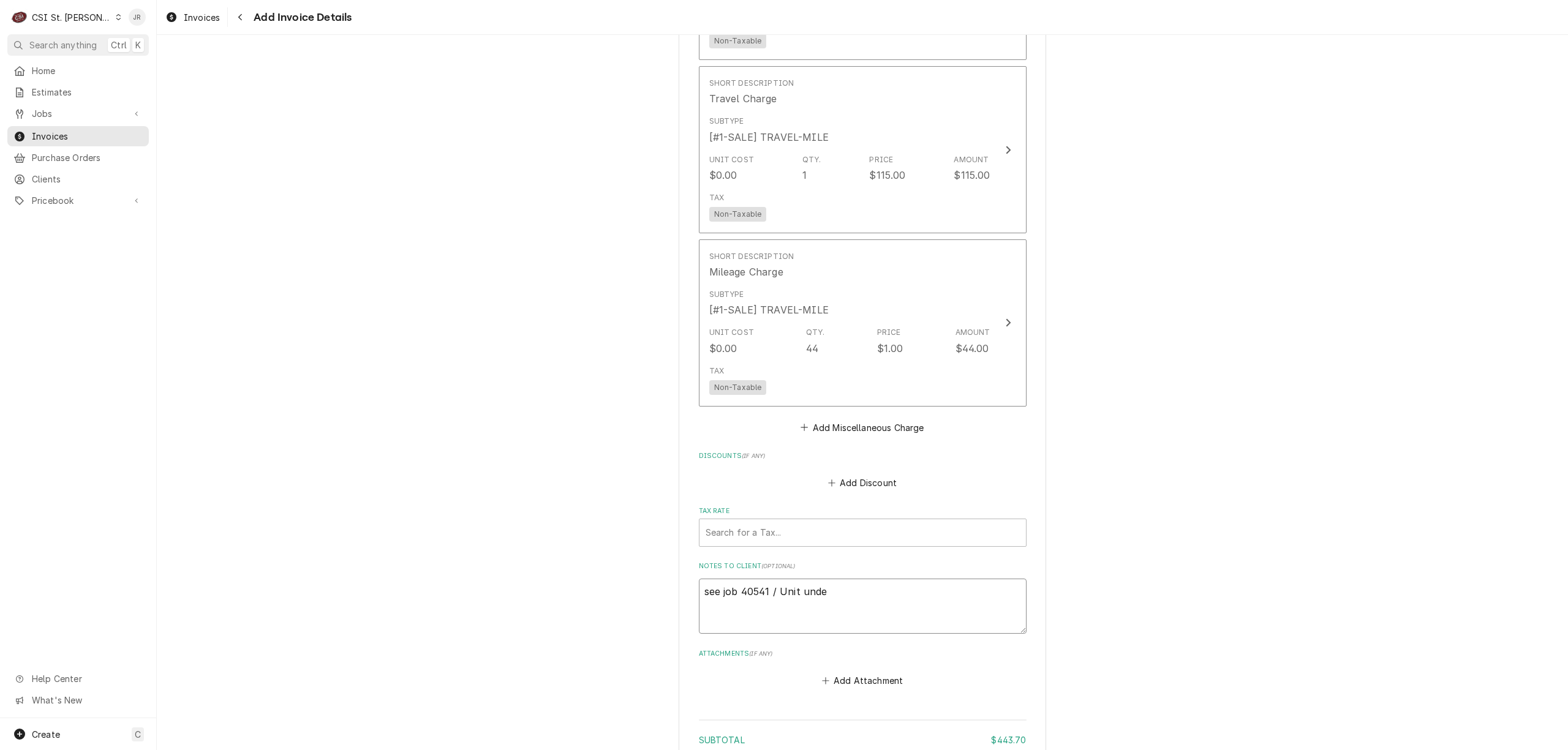
type textarea "x"
type textarea "see job 40541 / Unit under"
type textarea "x"
type textarea "see job 40541 / Unit under"
type textarea "x"
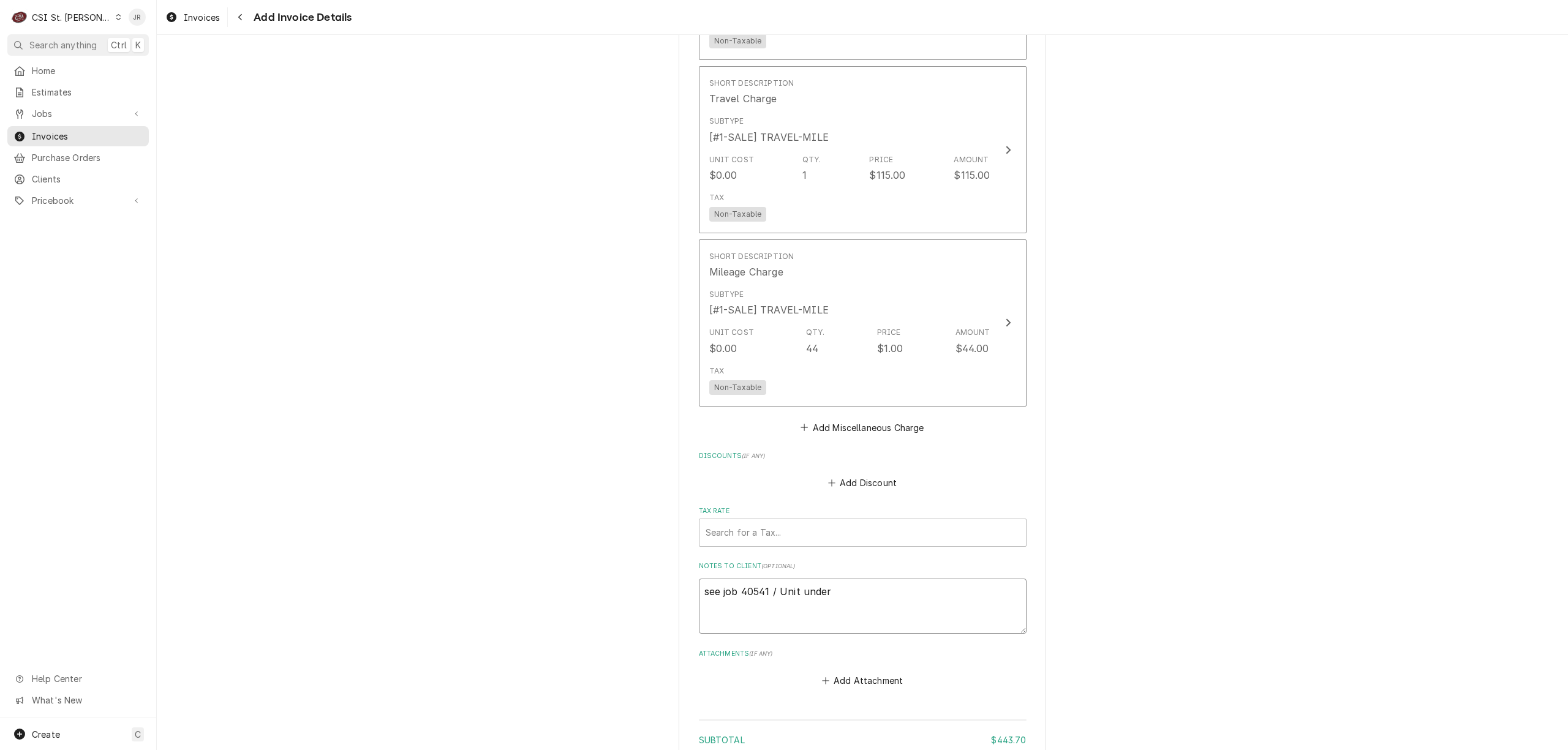
type textarea "see job 40541 / Unit under w"
type textarea "x"
type textarea "see job 40541 / Unit under wa"
type textarea "x"
type textarea "see job 40541 / Unit under war"
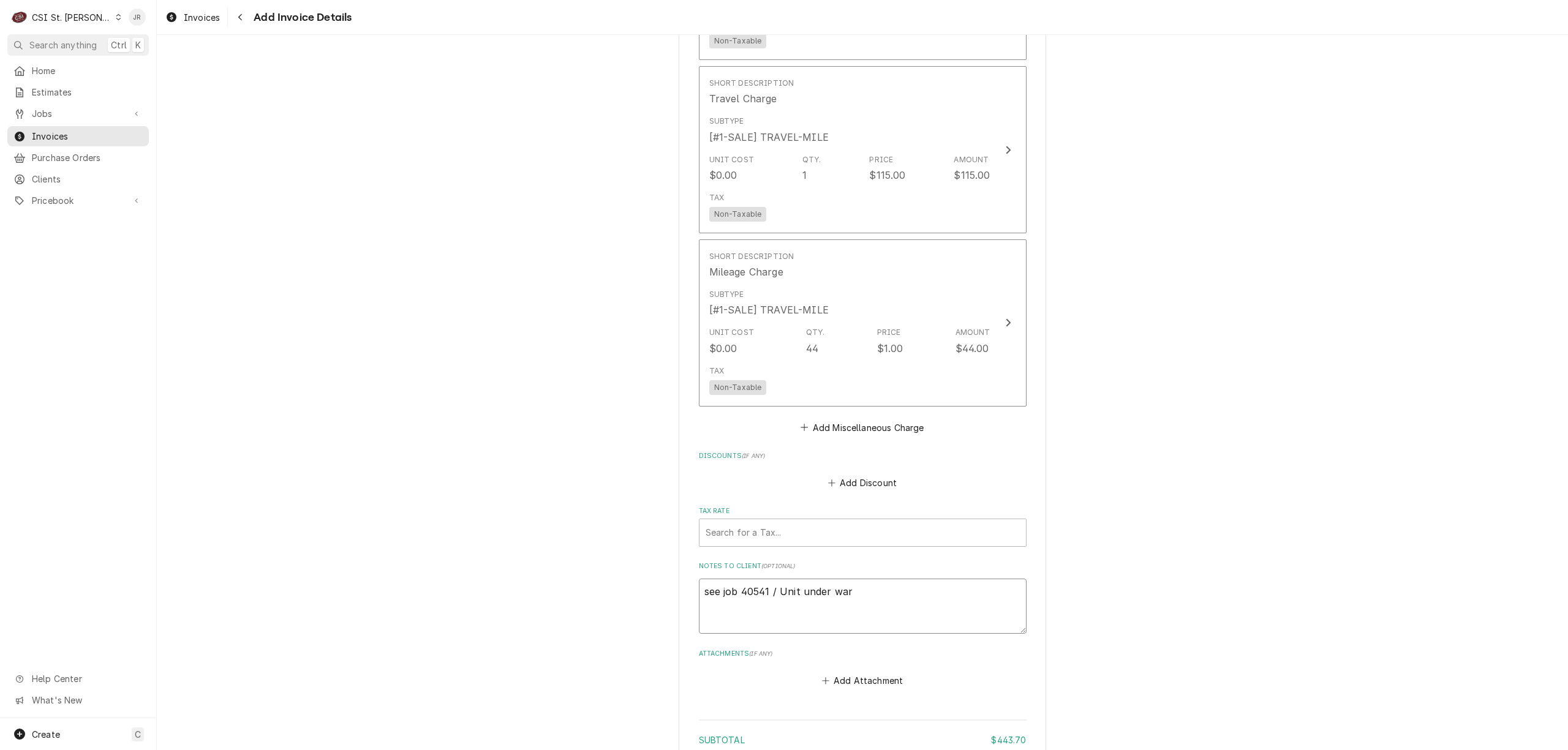
type textarea "x"
type textarea "see job 40541 / Unit under warr"
type textarea "x"
type textarea "see job 40541 / Unit under warra"
type textarea "x"
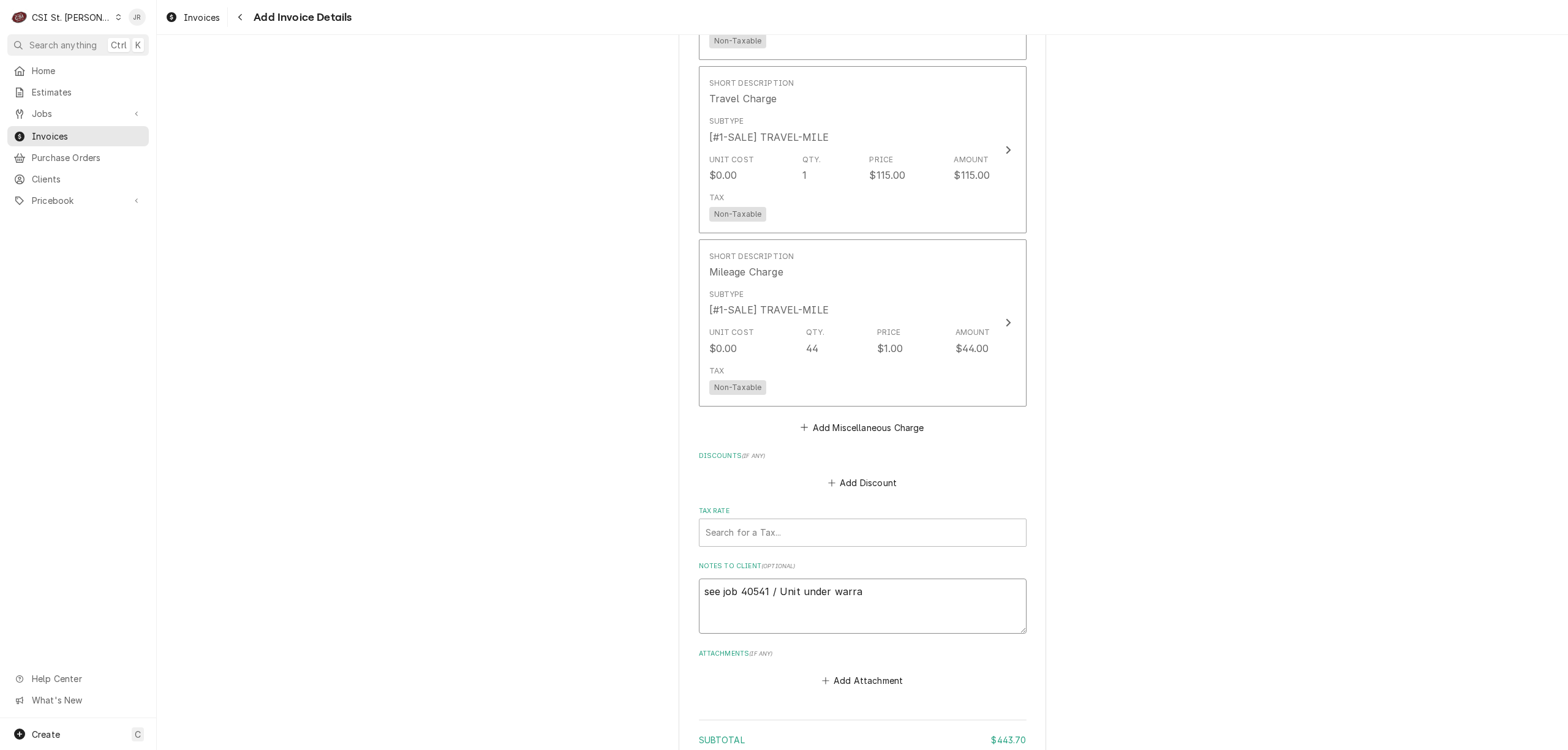
type textarea "see job 40541 / Unit under warran"
type textarea "x"
type textarea "see job 40541 / Unit under warrant"
type textarea "x"
type textarea "see job 40541 / Unit under warranty"
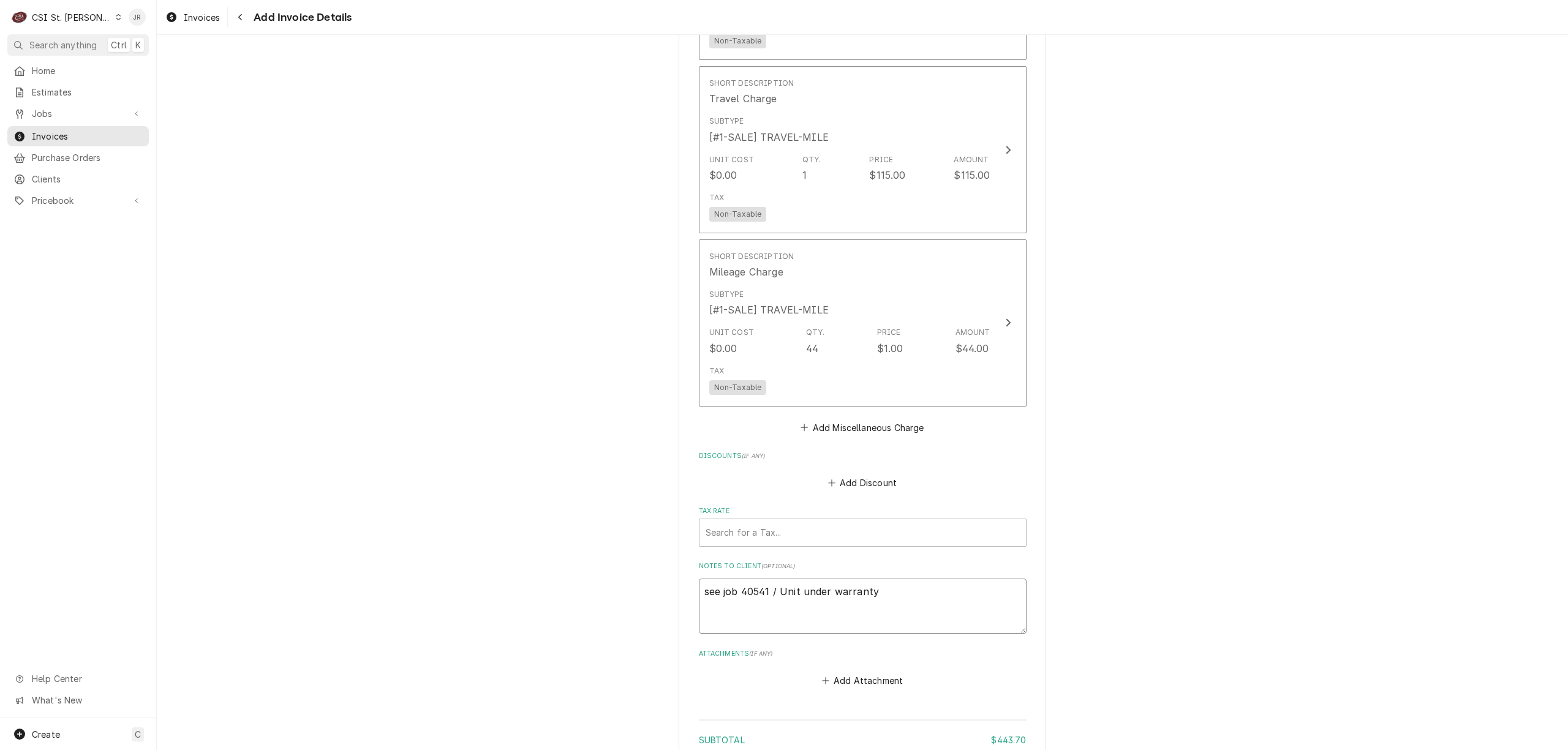
type textarea "x"
type textarea "see job 40541 / Unit under warranty"
type textarea "x"
type textarea "see job 40541 / Unit under warranty t"
type textarea "x"
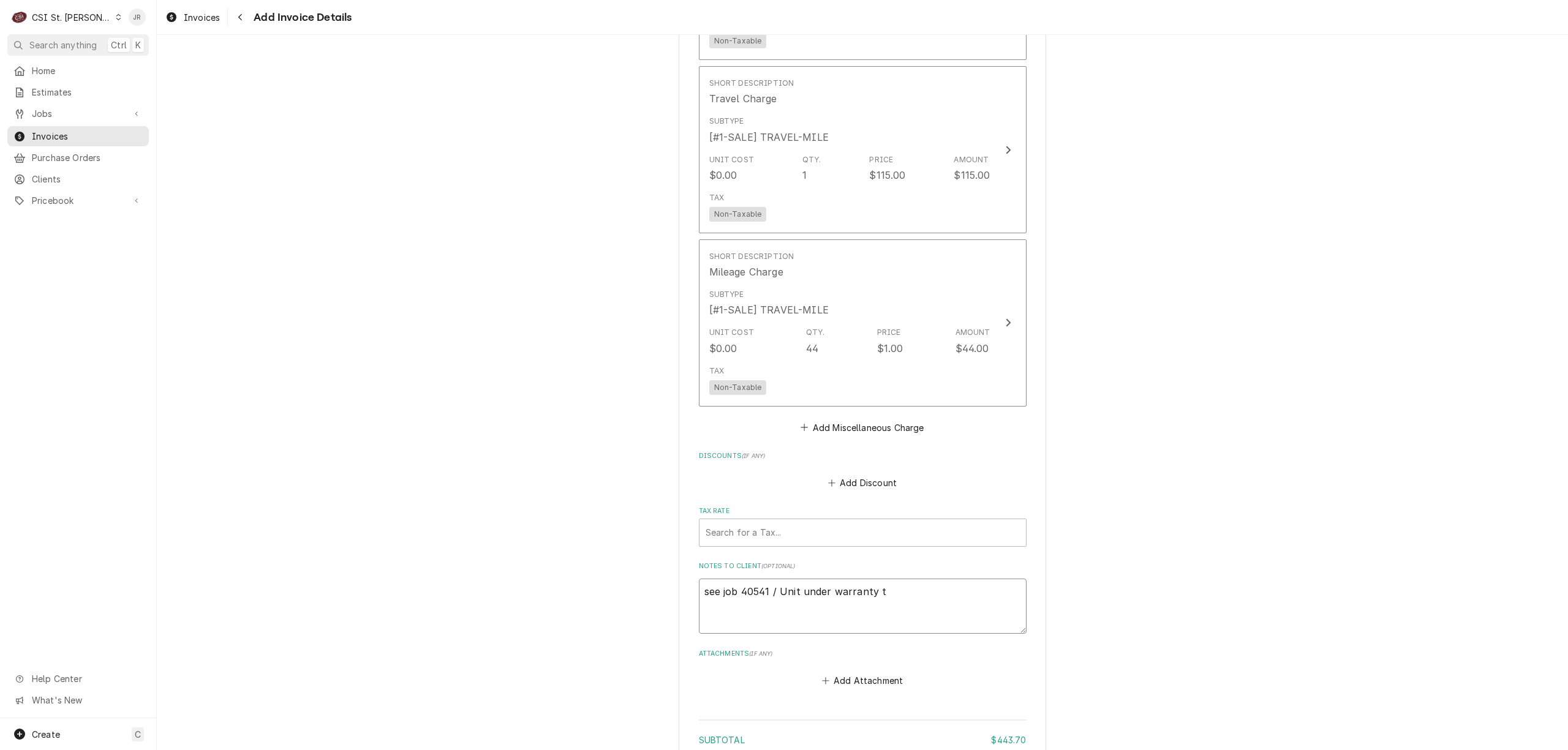
type textarea "see job 40541 / Unit under warranty th"
type textarea "x"
type textarea "see job 40541 / Unit under warranty thr"
type textarea "x"
type textarea "see job 40541 / Unit under warranty thro"
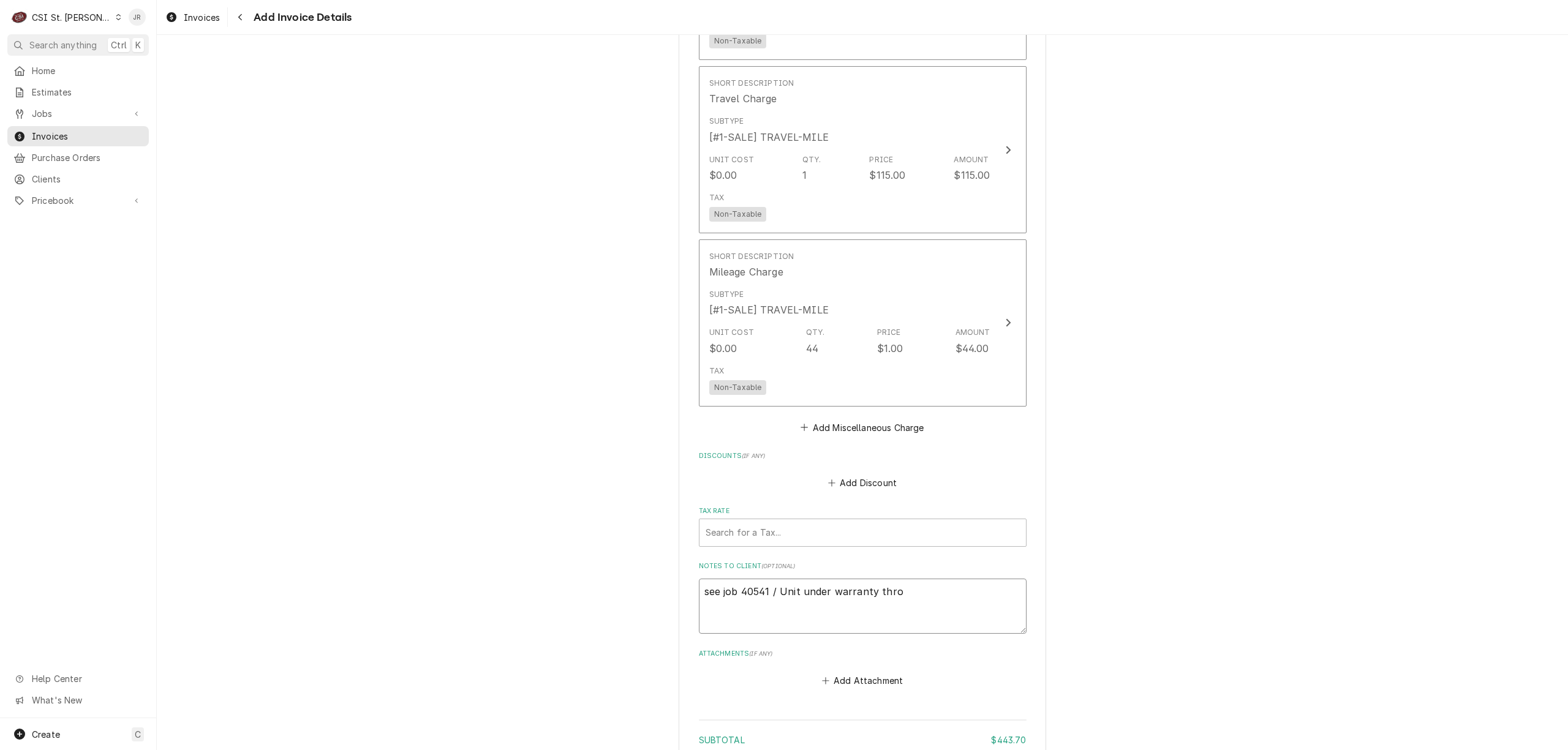
type textarea "x"
type textarea "see job 40541 / Unit under warranty throu"
type textarea "x"
type textarea "see job 40541 / Unit under warranty throug"
type textarea "x"
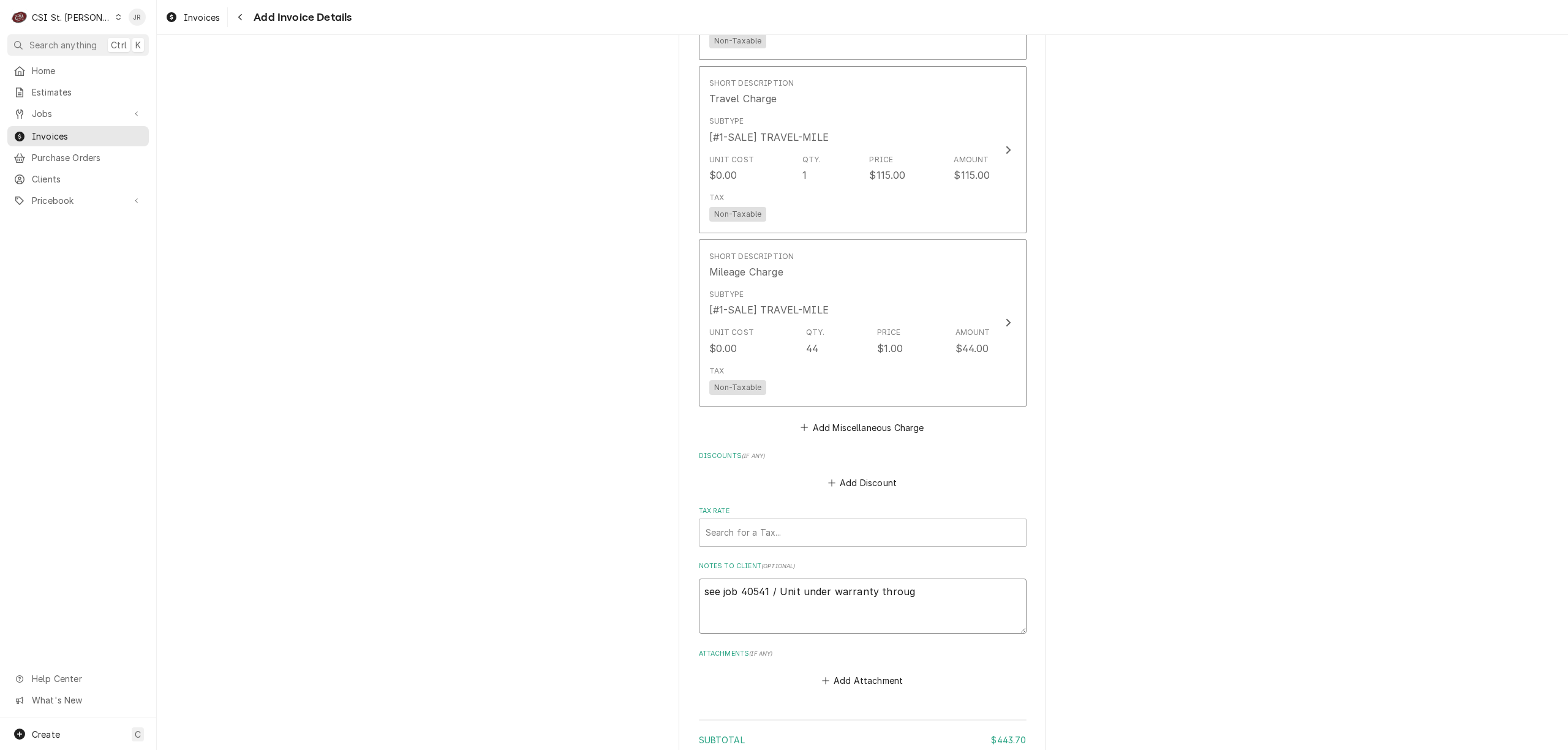
type textarea "see job 40541 / Unit under warranty through"
type textarea "x"
type textarea "see job 40541 / Unit under warranty through"
click at [958, 586] on textarea "see job 40541 / Unit under warranty through" at bounding box center [863, 606] width 328 height 56
type textarea "x"
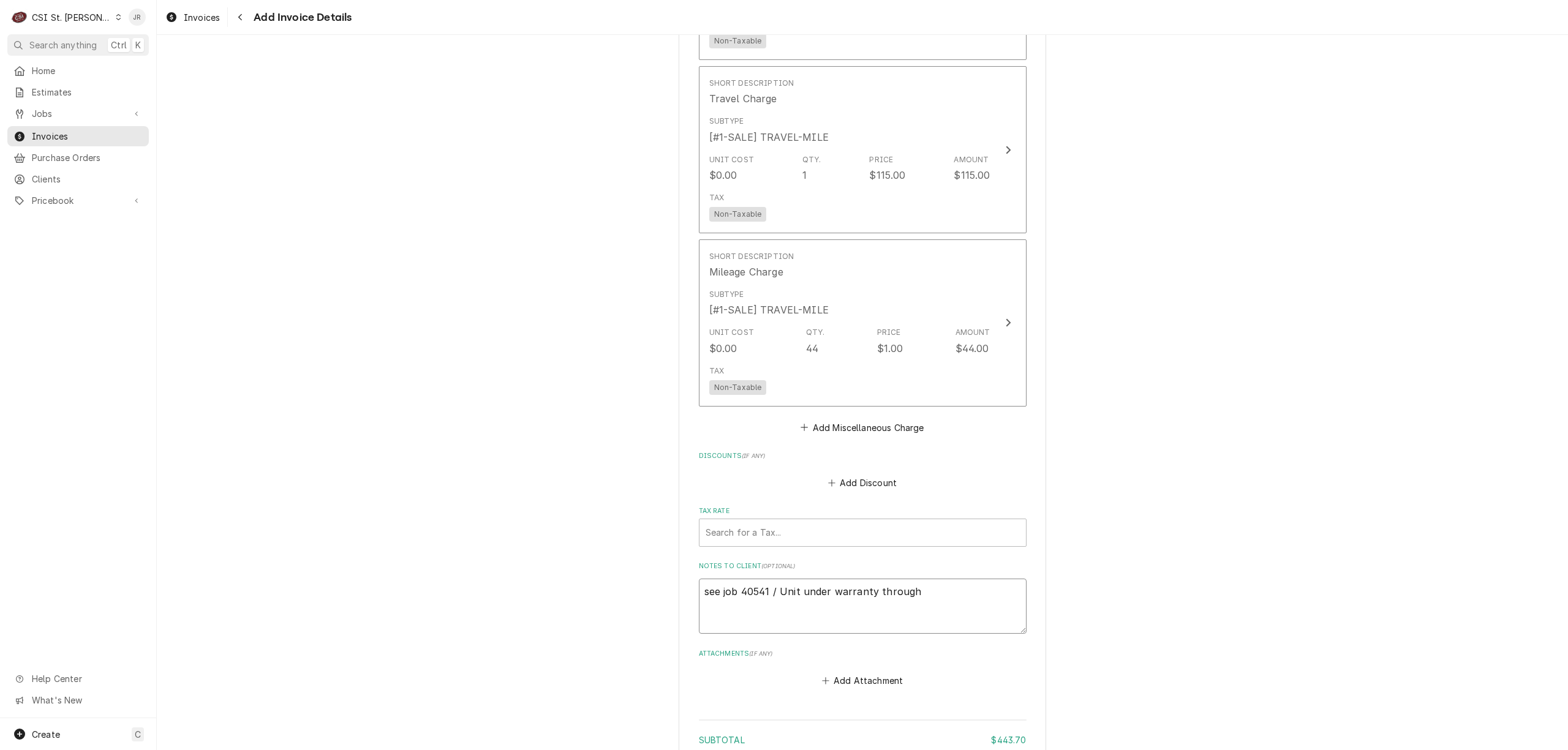
type textarea "see job 40541 / Unit under warranty through 0"
type textarea "x"
type textarea "see job 40541 / Unit under warranty through 09"
type textarea "x"
type textarea "see job 40541 / Unit under warranty through 09/"
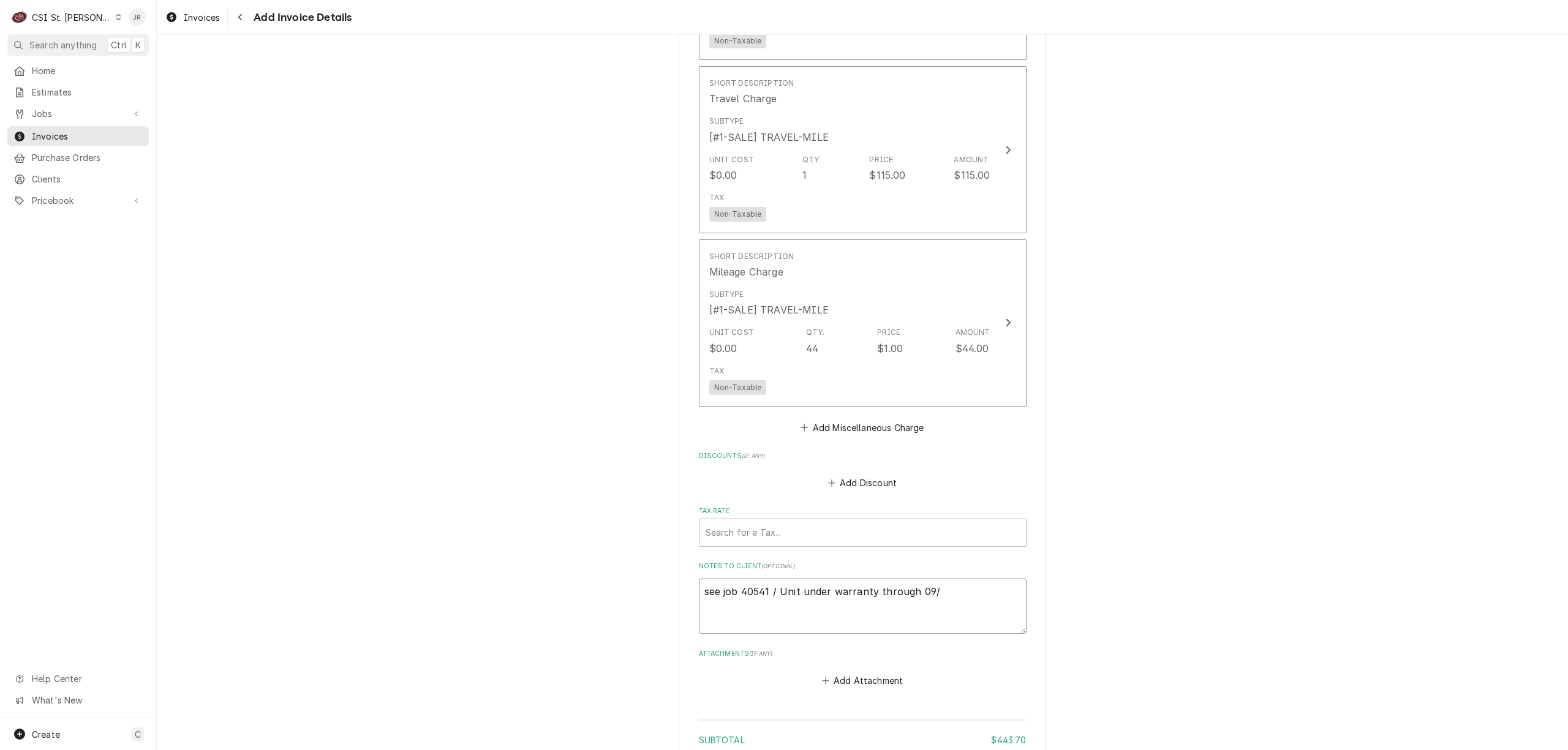
type textarea "x"
type textarea "see job 40541 / Unit under warranty through 09/2"
type textarea "x"
type textarea "see job 40541 / Unit under warranty through 09/25"
type textarea "x"
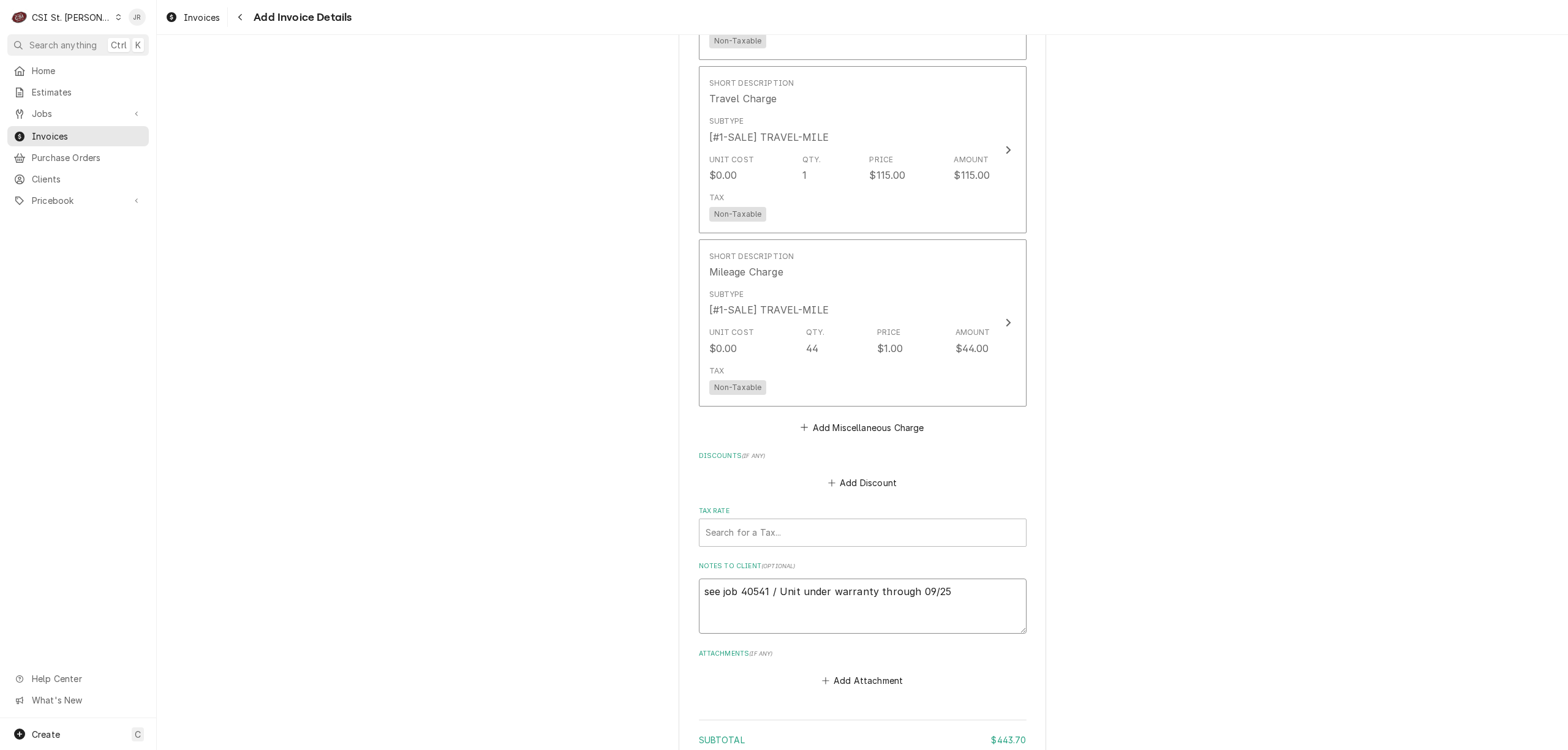
type textarea "see job 40541 / Unit under warranty through 09/25"
type textarea "x"
type textarea "see job 40541 / Unit under warranty through 09/25 p"
type textarea "x"
type textarea "see job 40541 / Unit under warranty through 09/25 pe"
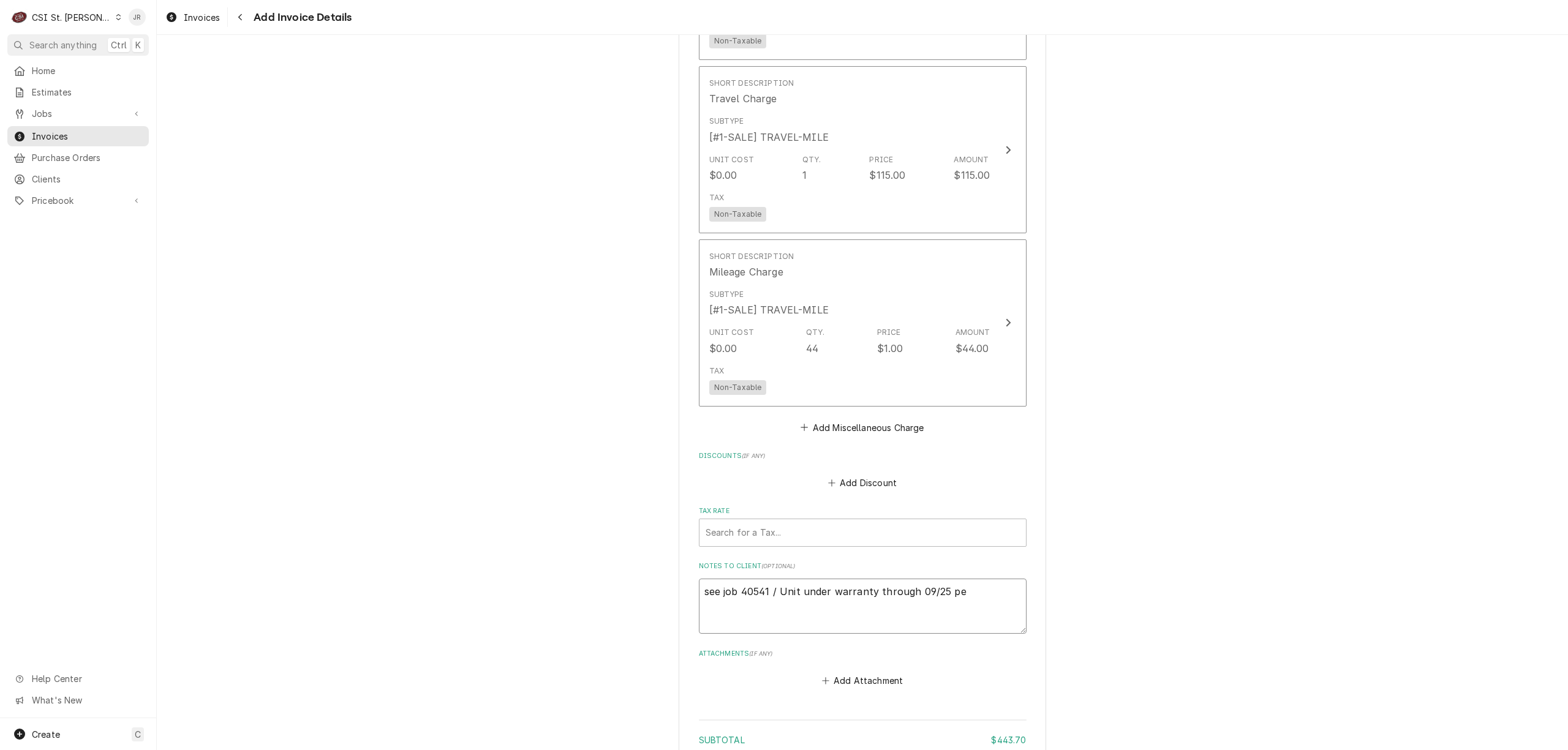
type textarea "x"
type textarea "see job 40541 / Unit under warranty through 09/25 per"
type textarea "x"
type textarea "see job 40541 / Unit under warranty through 09/25 per"
type textarea "x"
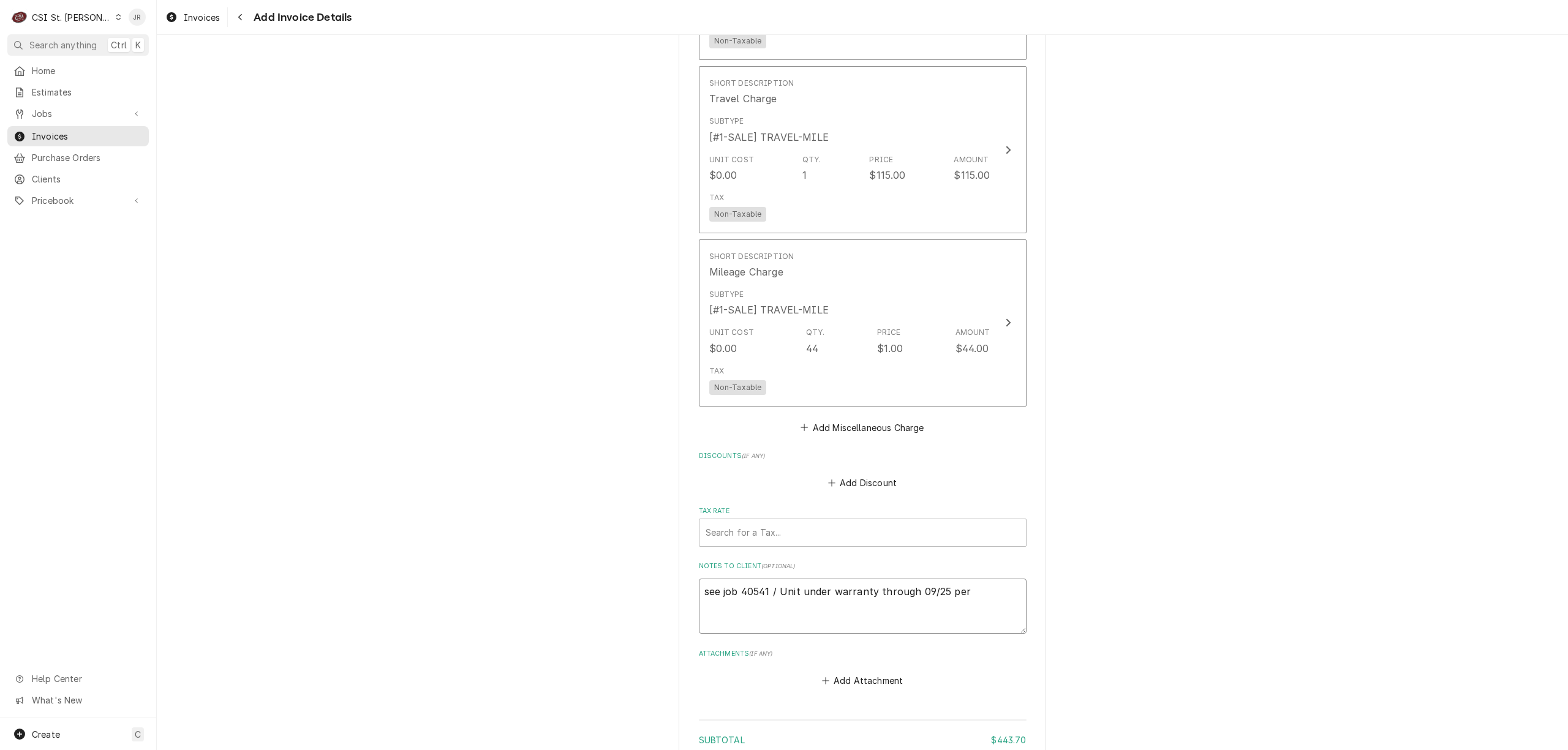
type textarea "see job 40541 / Unit under warranty through 09/25 per T"
type textarea "x"
type textarea "see job 40541 / Unit under warranty through 09/25 per To"
type textarea "x"
type textarea "see job 40541 / Unit under warranty through 09/25 per Tom"
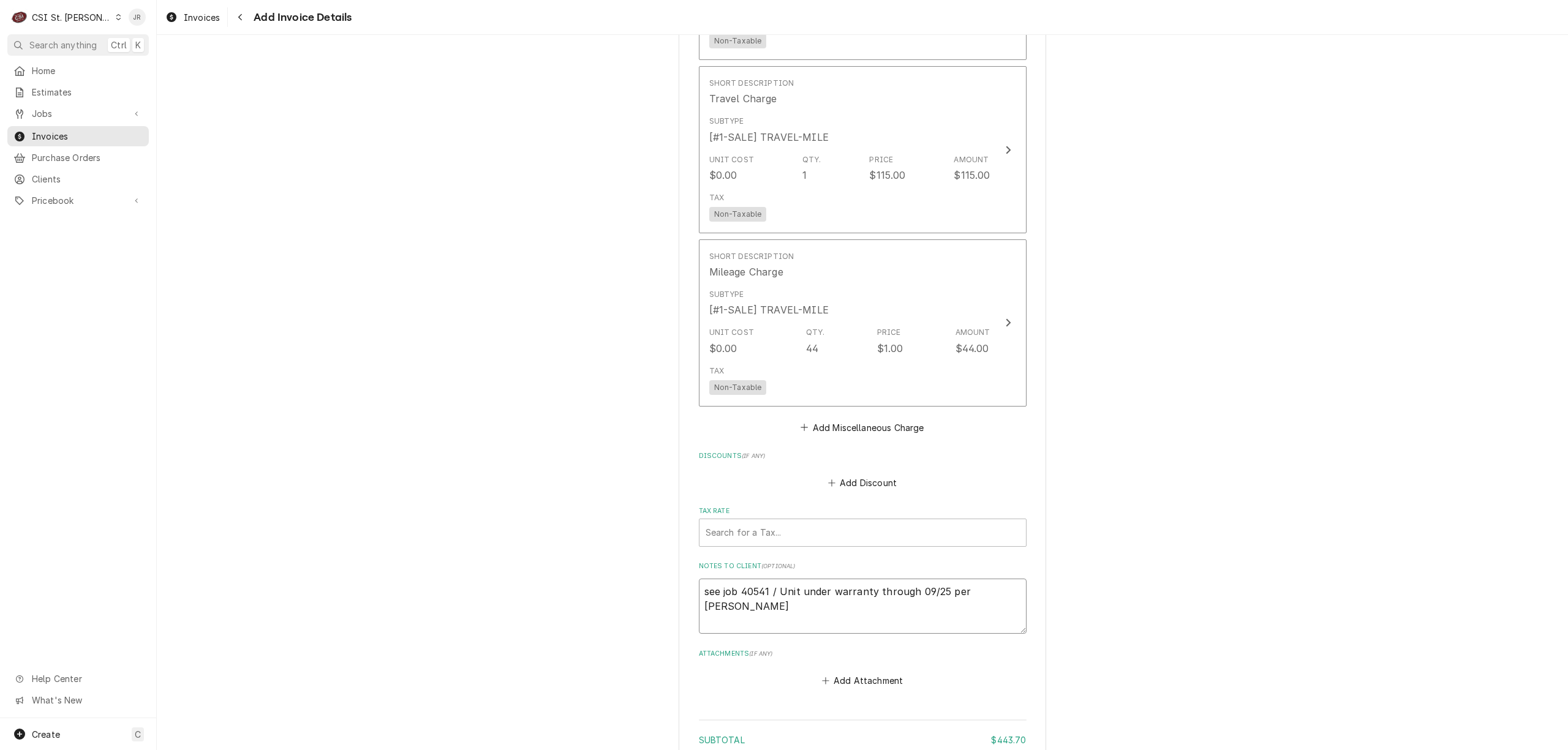
type textarea "x"
click at [773, 588] on textarea "see job 40541 / Unit under warranty through 09/25 per Tom Holmes" at bounding box center [863, 606] width 328 height 56
click at [776, 587] on textarea "see job 40541 / Unit under warranty through 09/25 per Tom Holmes" at bounding box center [863, 606] width 328 height 56
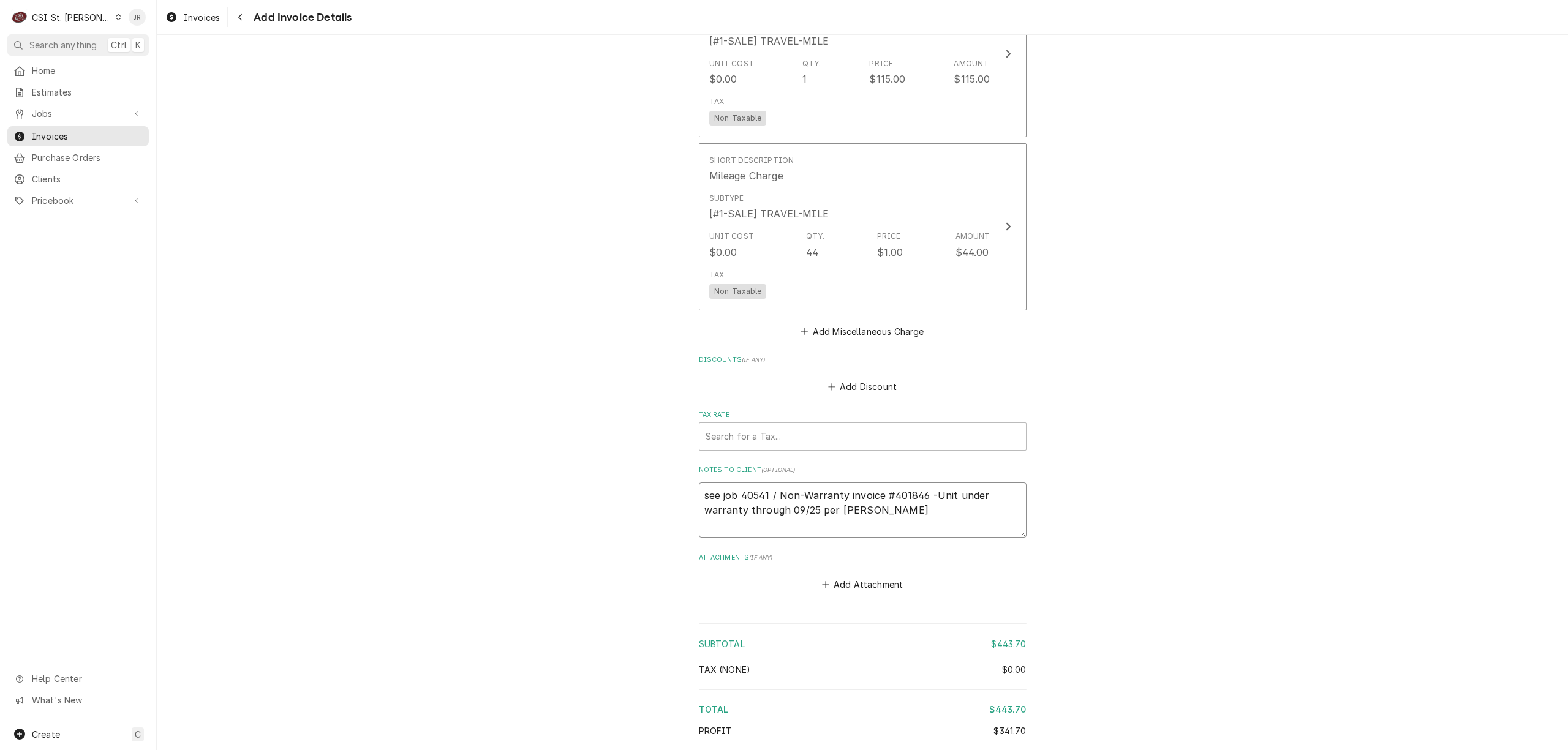
scroll to position [2055, 0]
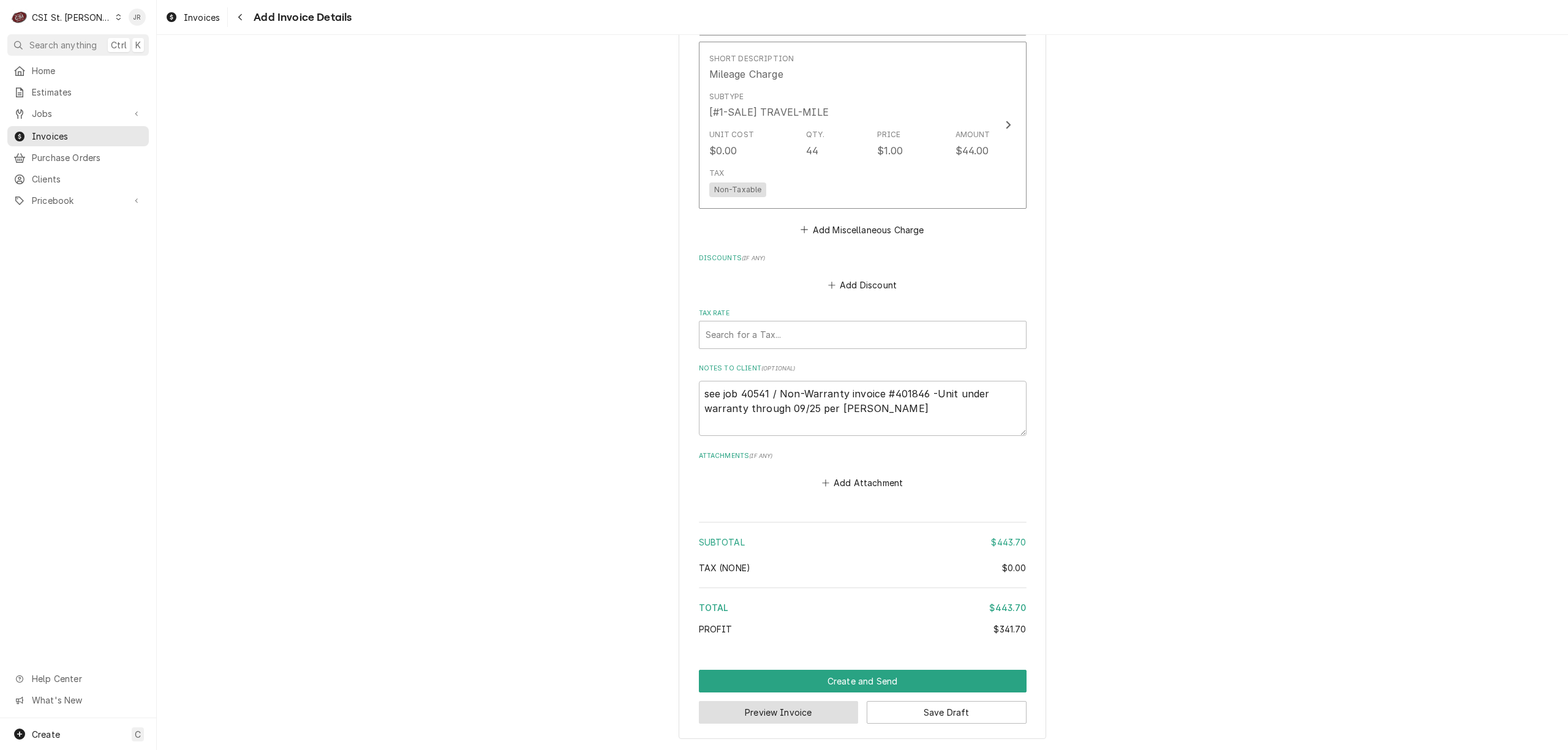
drag, startPoint x: 797, startPoint y: 709, endPoint x: 1225, endPoint y: 547, distance: 457.6
click at [780, 708] on button "Preview Invoice" at bounding box center [779, 712] width 160 height 23
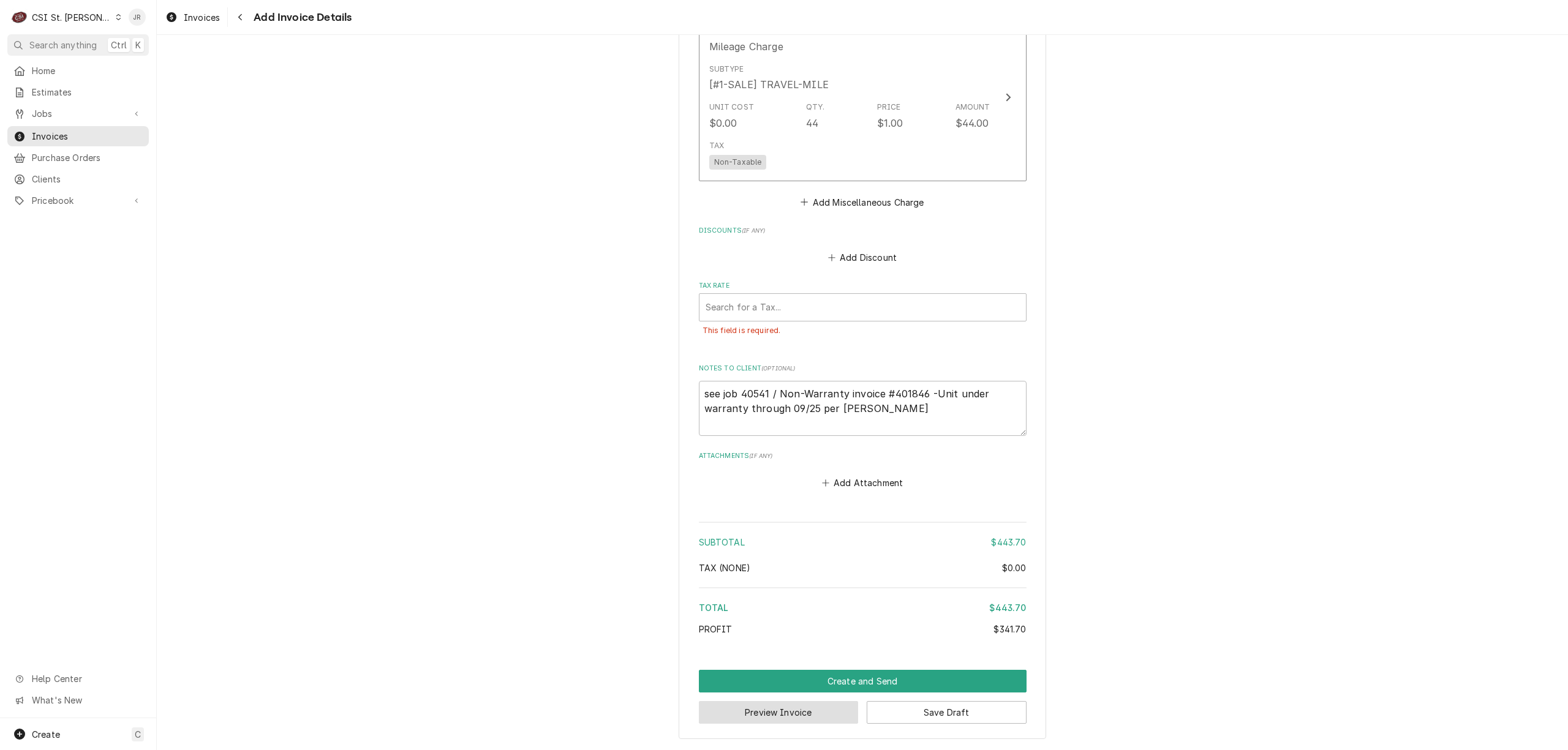
click at [776, 704] on button "Preview Invoice" at bounding box center [779, 712] width 160 height 23
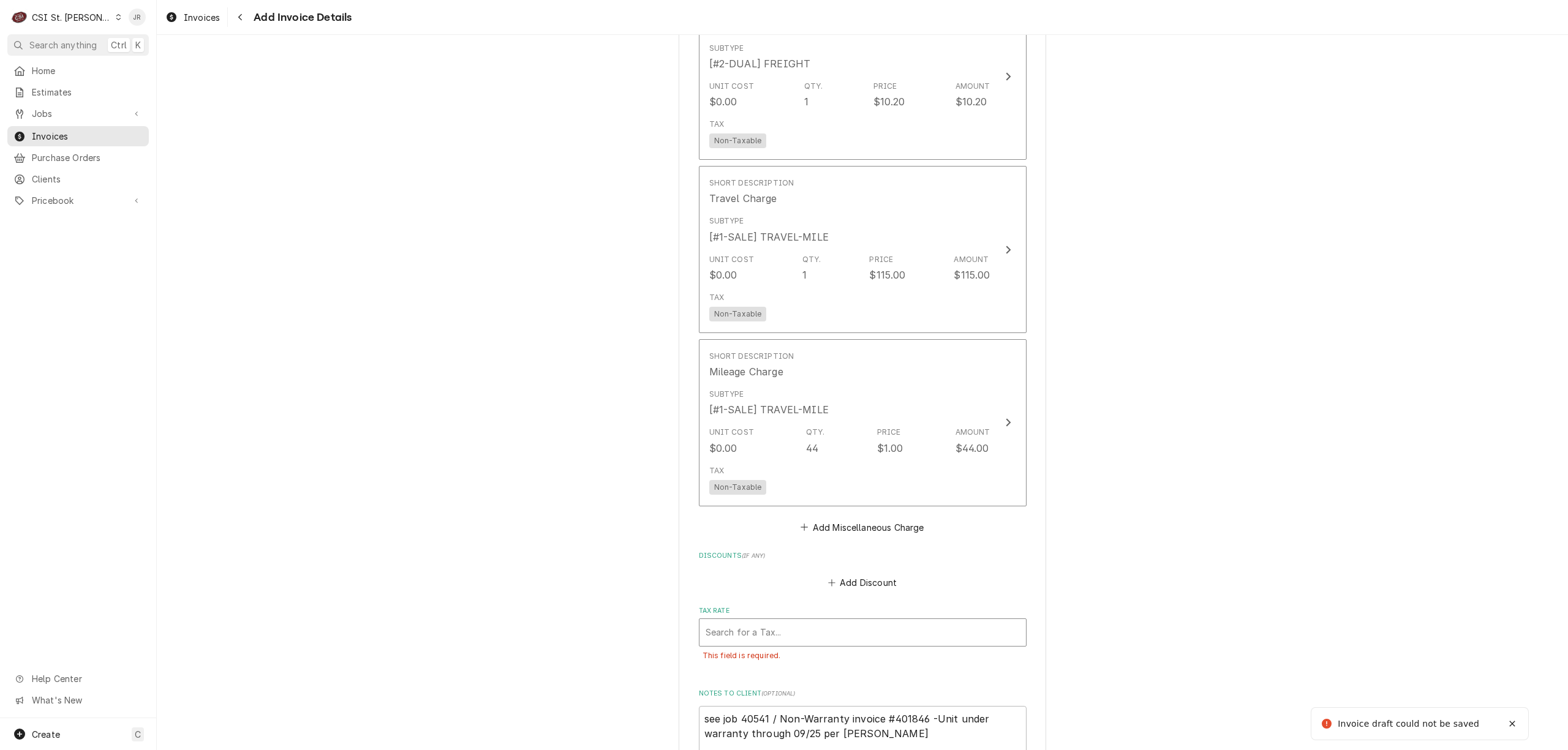
click at [746, 634] on div "Tax Rate" at bounding box center [863, 632] width 314 height 22
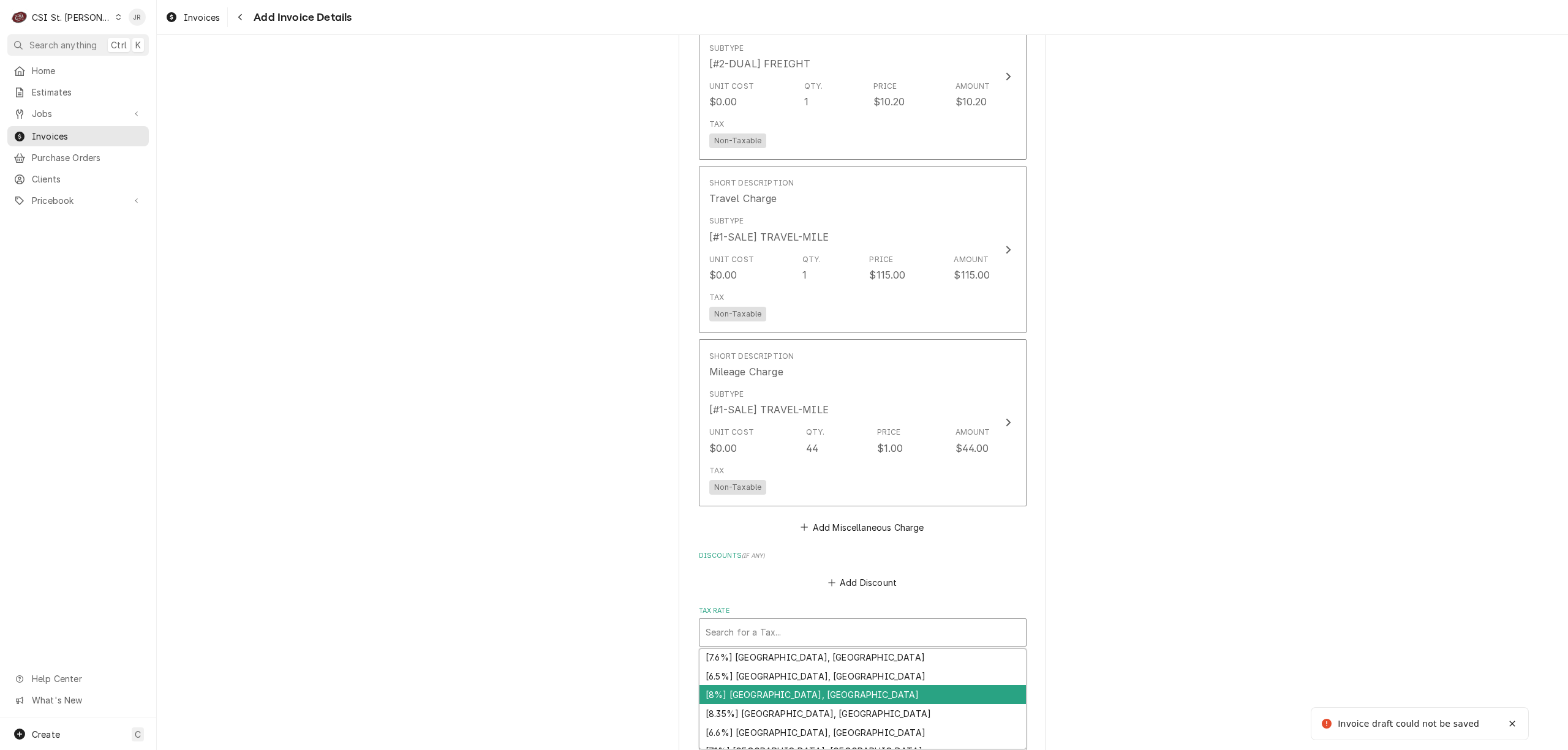
scroll to position [275, 0]
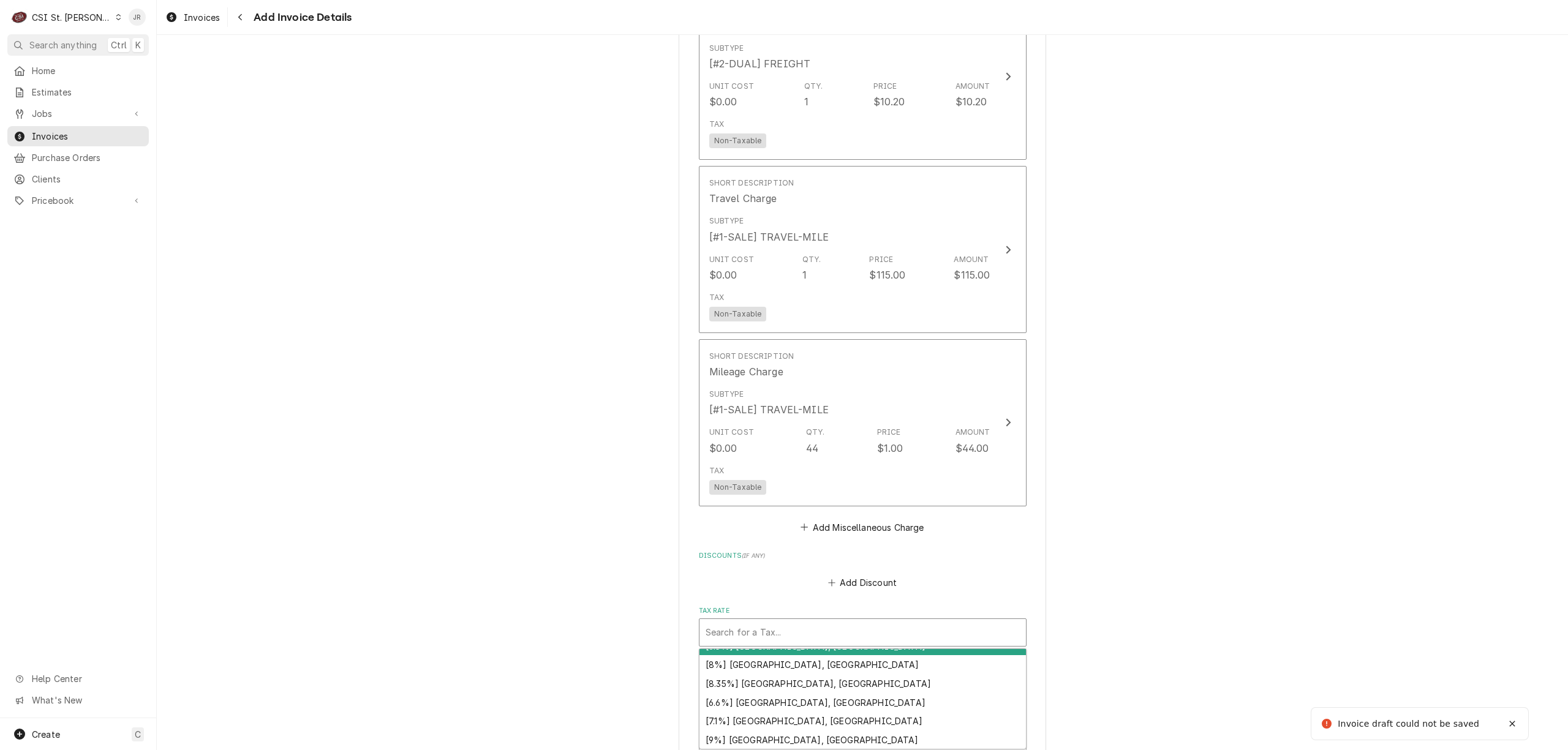
click at [840, 629] on div "Tax Rate" at bounding box center [863, 632] width 314 height 22
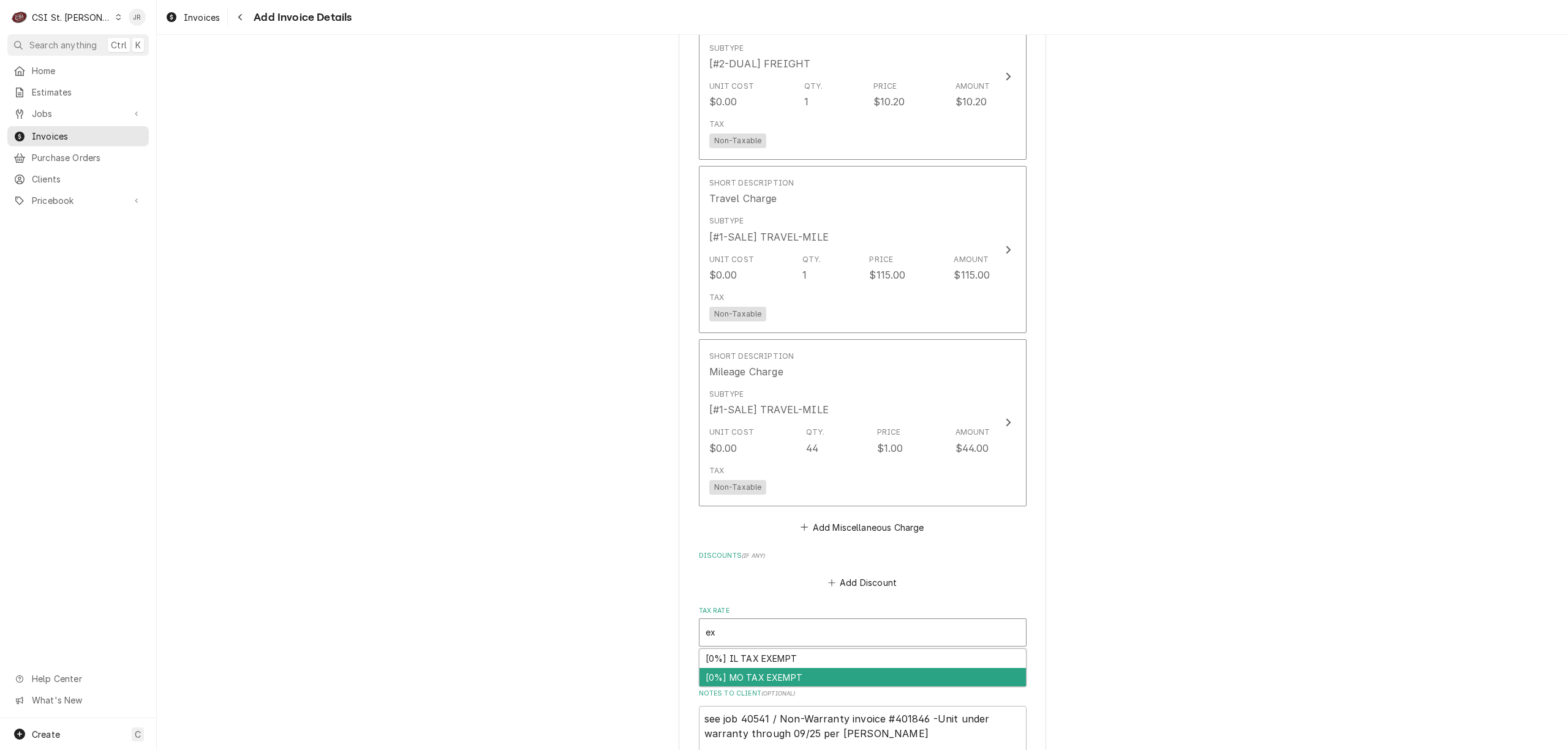
click at [821, 677] on div "[0%] MO TAX EXEMPT" at bounding box center [862, 677] width 326 height 19
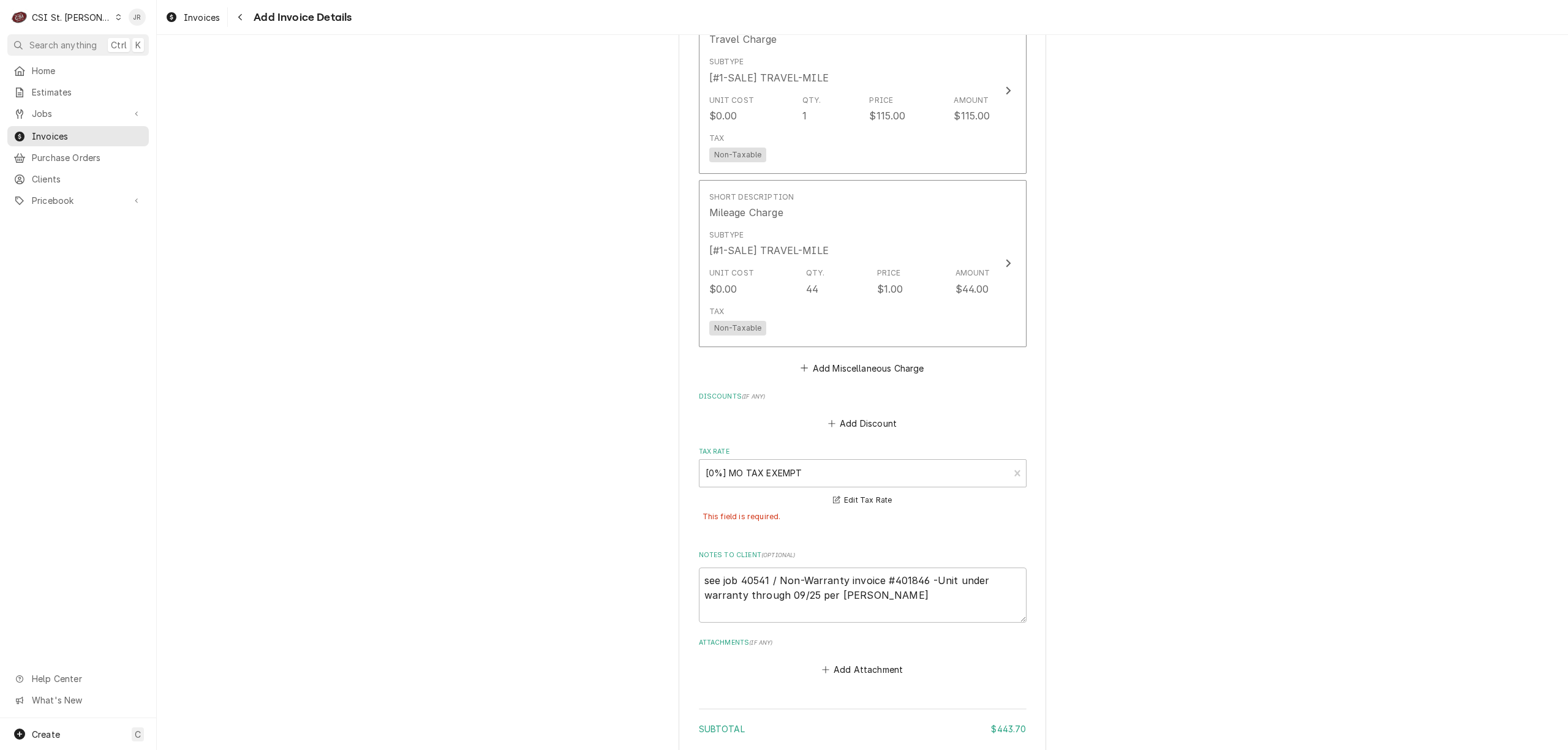
scroll to position [2103, 0]
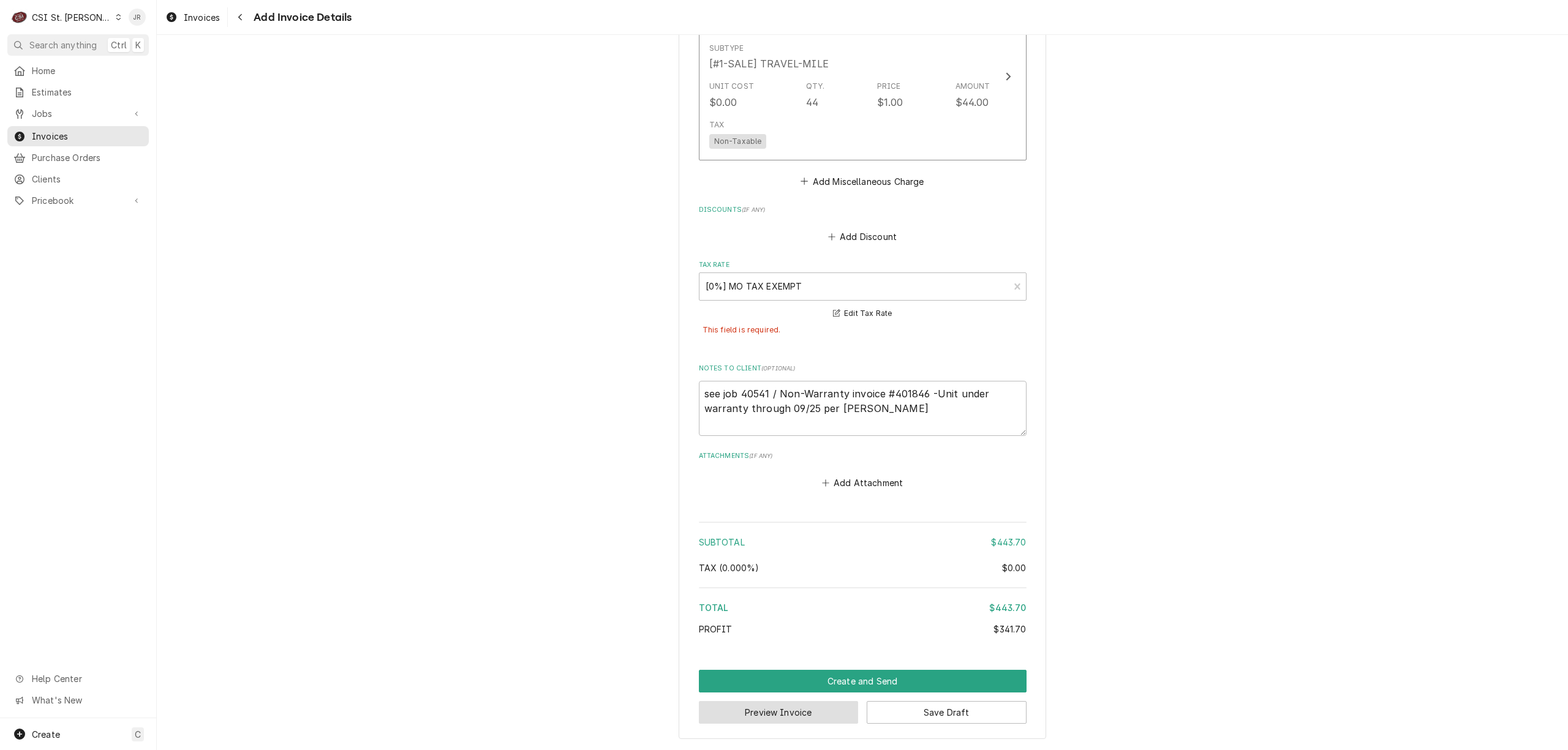
click at [792, 710] on button "Preview Invoice" at bounding box center [779, 712] width 160 height 23
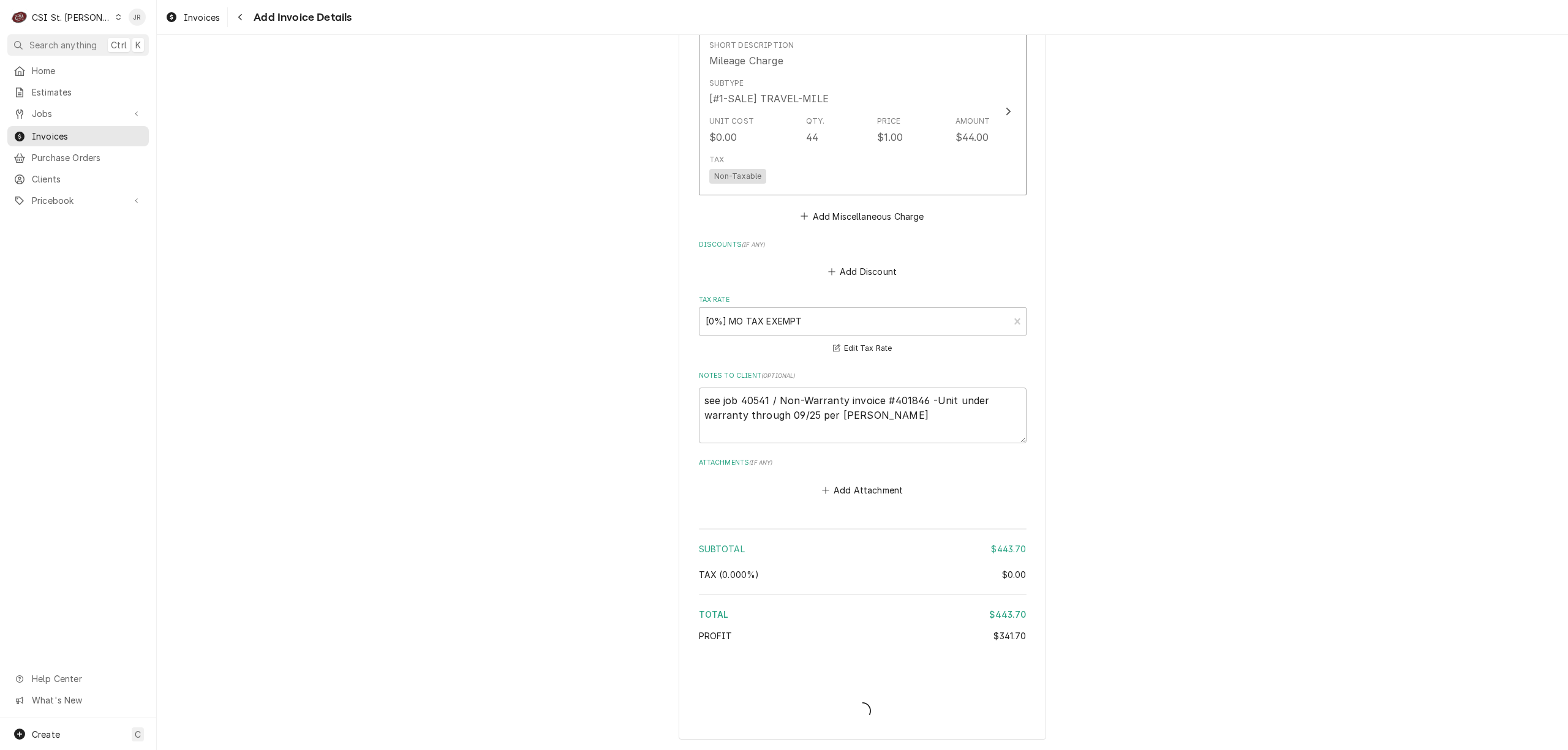
scroll to position [2068, 0]
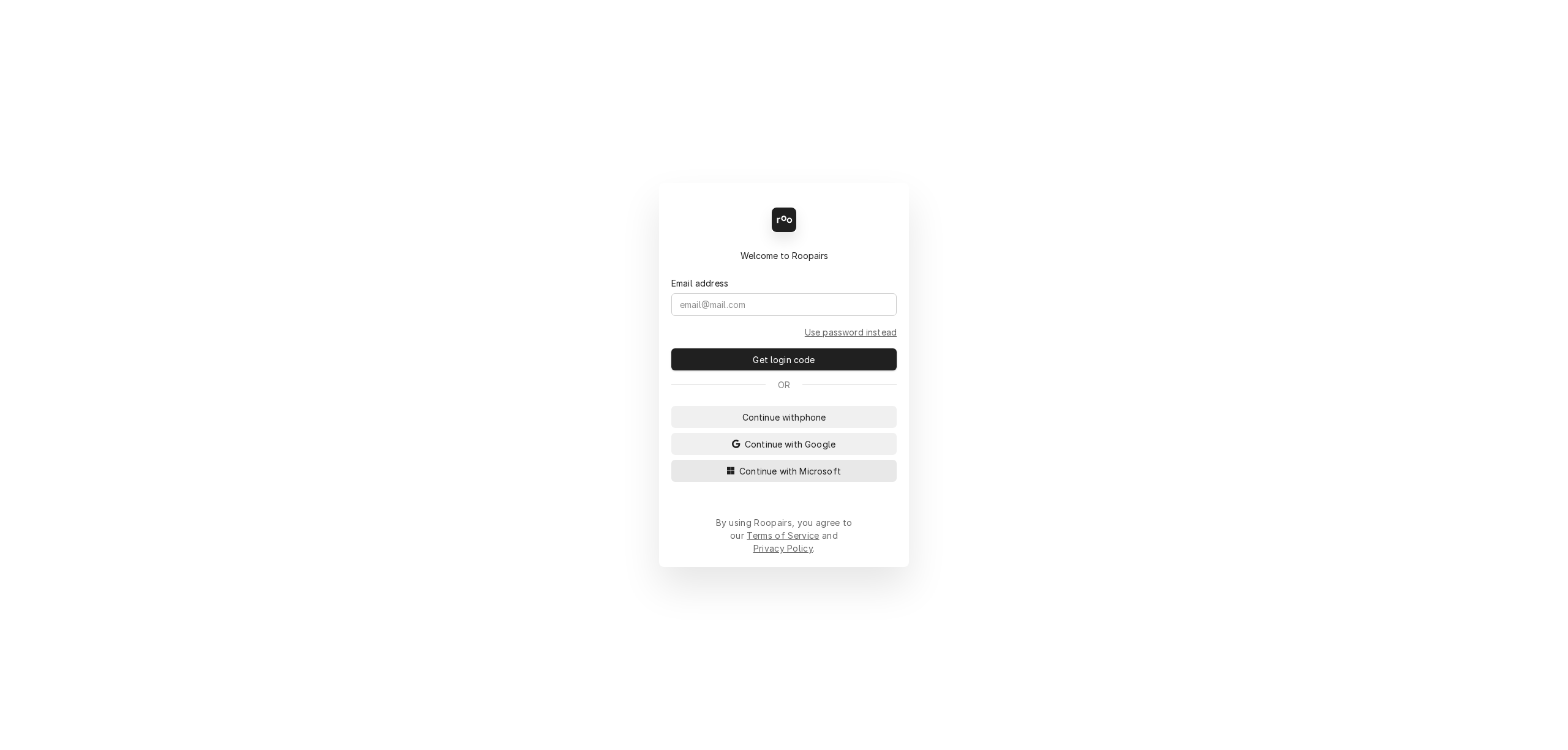
click at [792, 476] on button "Continue with Microsoft" at bounding box center [784, 471] width 225 height 22
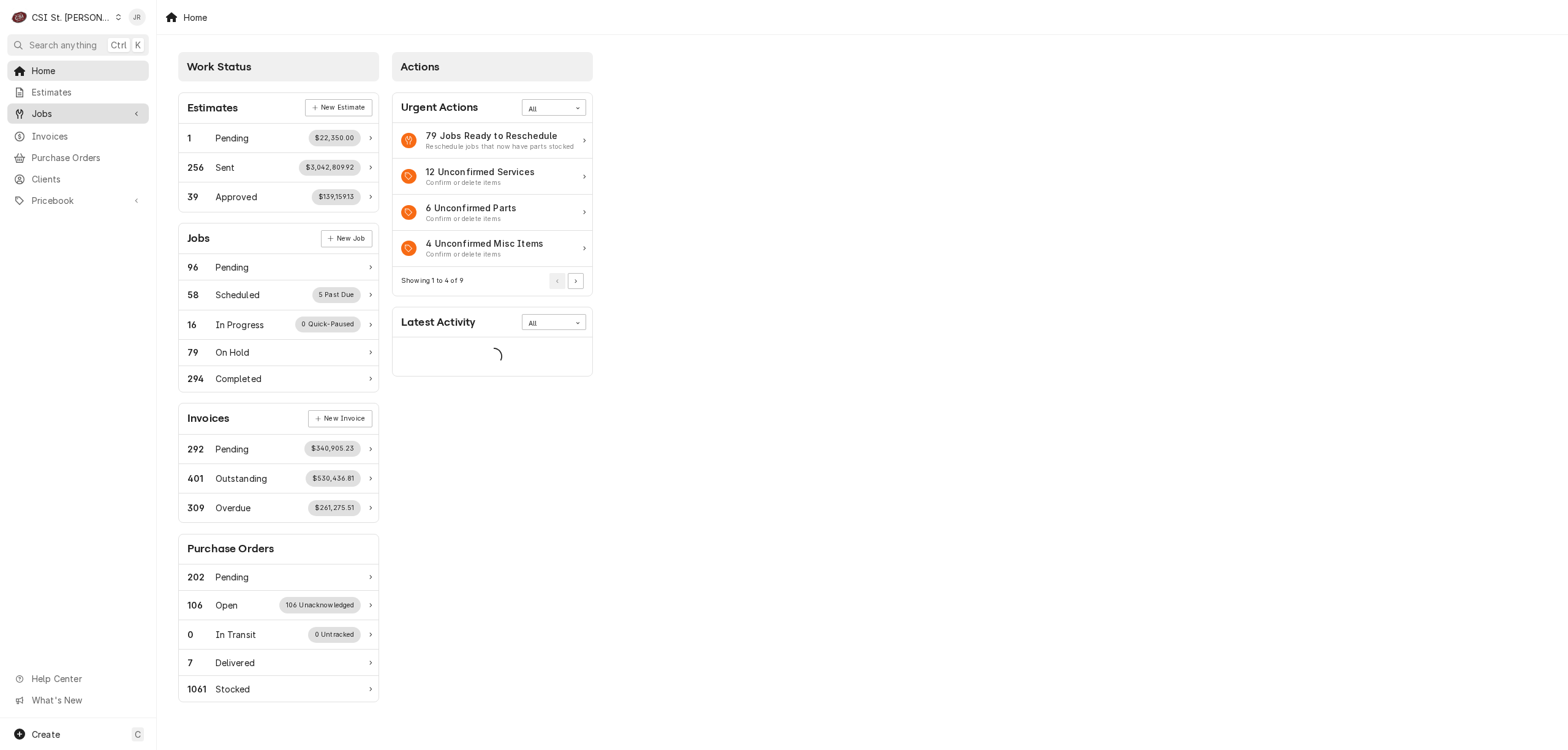
click at [58, 108] on span "Jobs" at bounding box center [77, 114] width 92 height 13
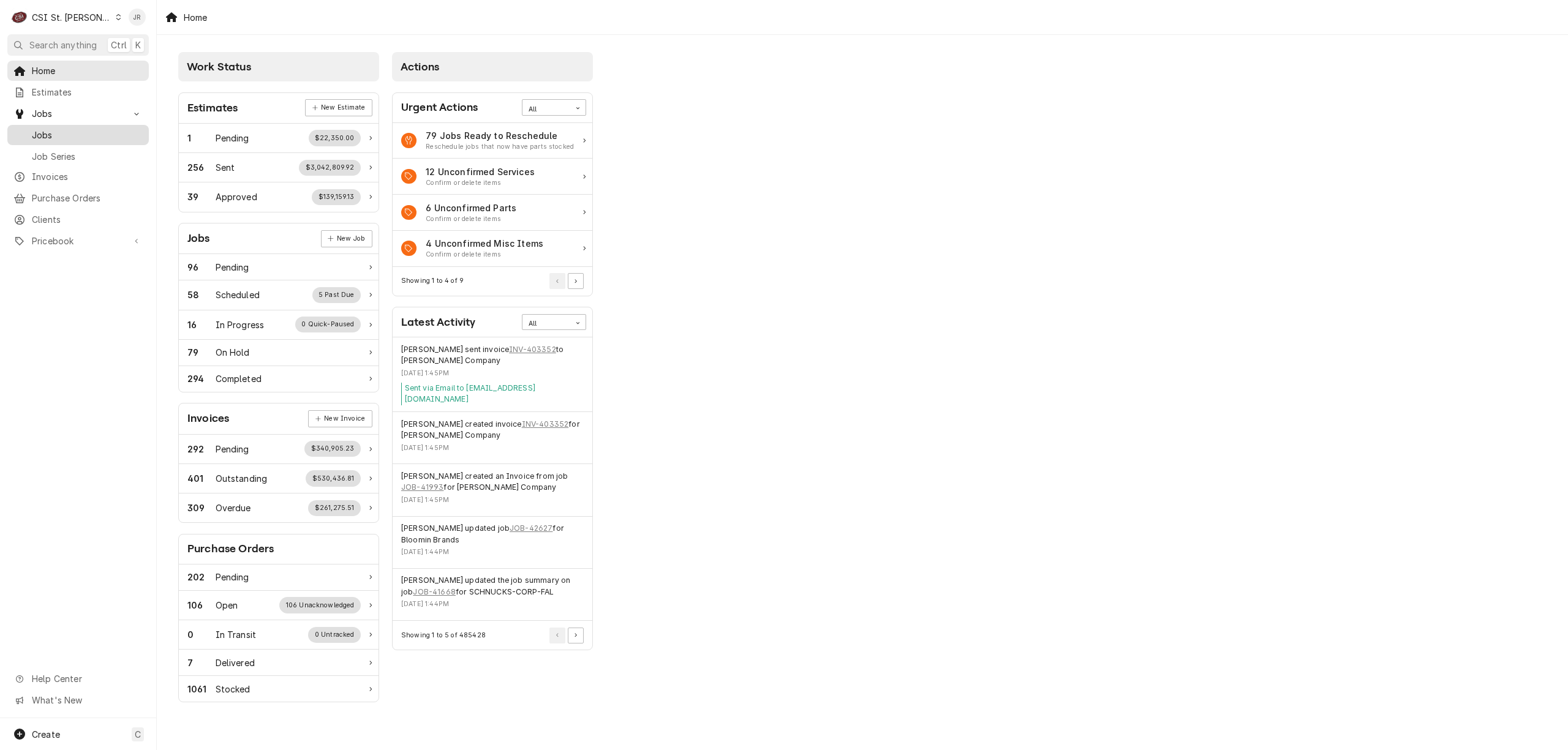
click at [53, 133] on span "Jobs" at bounding box center [87, 135] width 111 height 13
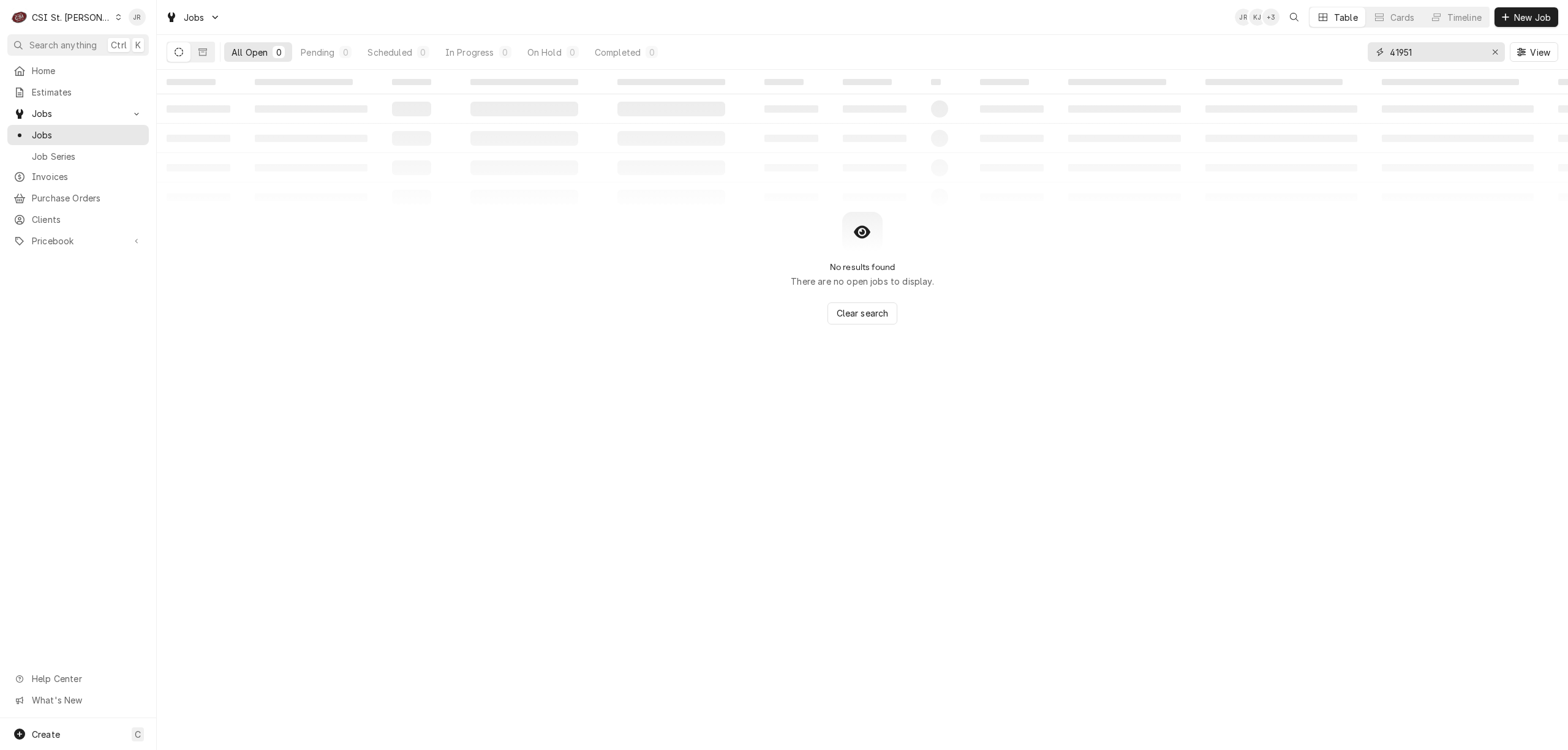
click at [1461, 47] on input "41951" at bounding box center [1435, 51] width 92 height 20
paste input "054"
type input "40541"
click at [184, 50] on button "Dynamic Content Wrapper" at bounding box center [179, 51] width 23 height 20
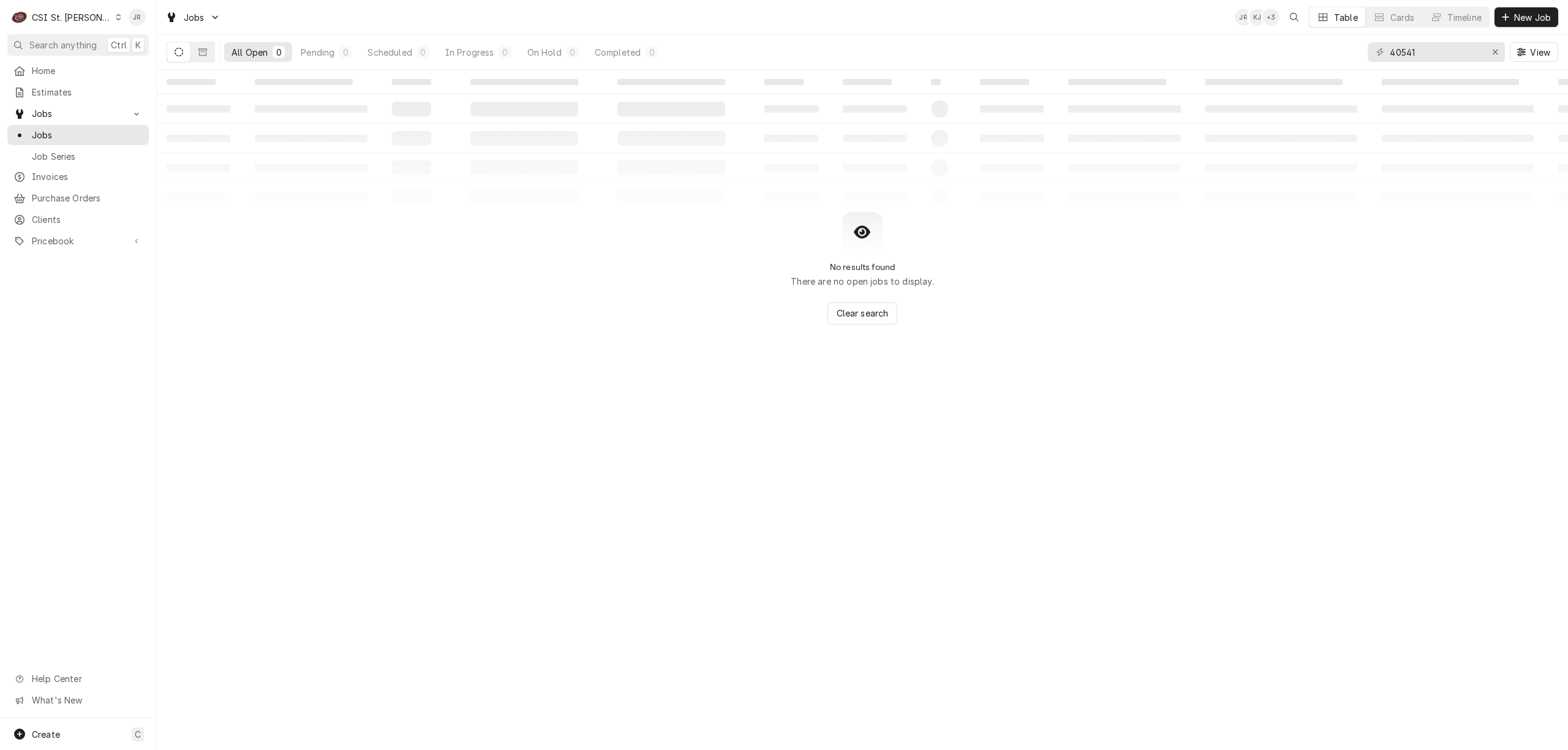
click at [177, 52] on icon "Dynamic Content Wrapper" at bounding box center [179, 51] width 9 height 9
click at [202, 50] on icon "Dynamic Content Wrapper" at bounding box center [202, 51] width 9 height 9
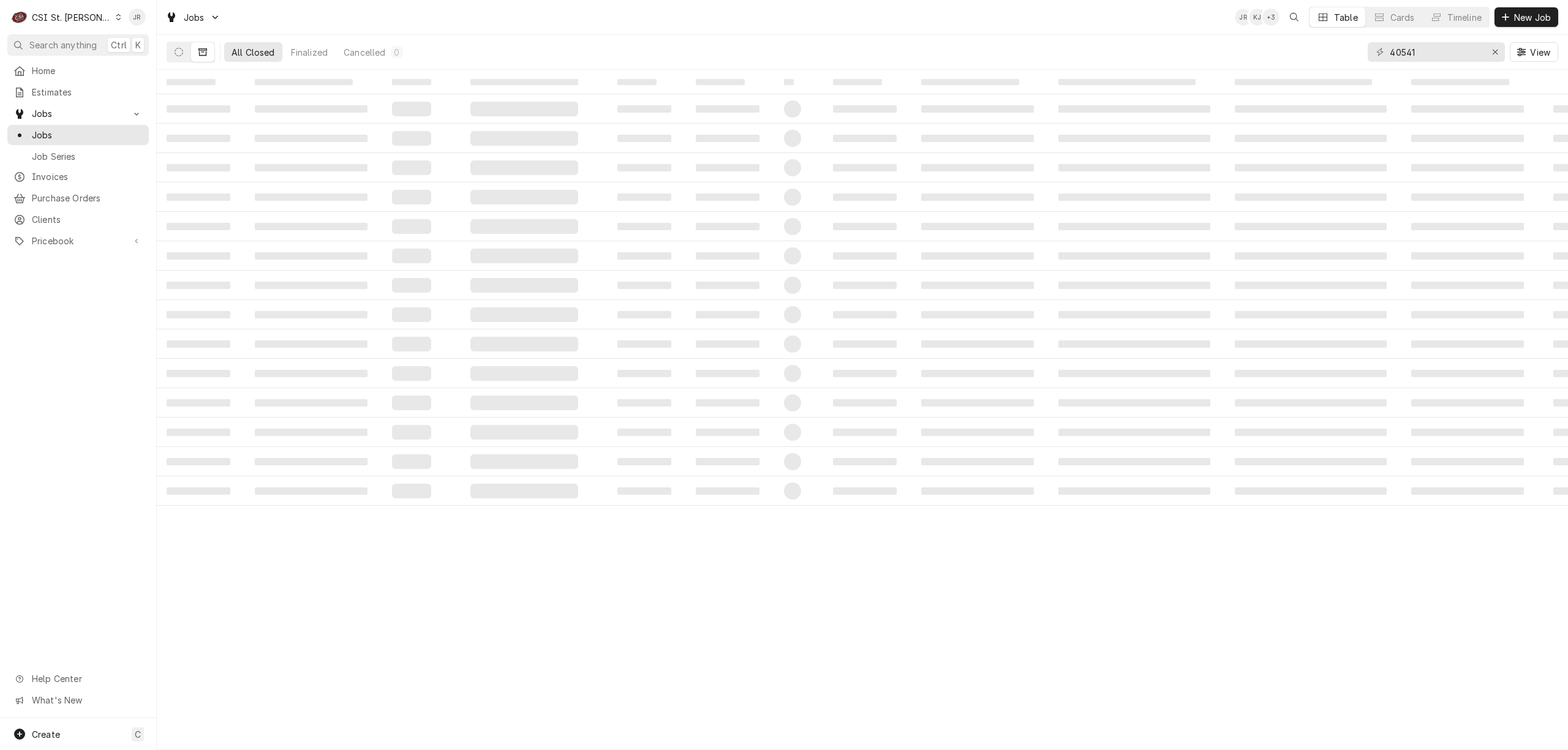
click at [451, 162] on td "‌" at bounding box center [421, 167] width 78 height 29
drag, startPoint x: 446, startPoint y: 148, endPoint x: 246, endPoint y: 98, distance: 206.2
click at [392, 138] on tbody "‌ ‌ ‌ ‌ ‌ ‌ ‌ ‌ ‌ ‌ ‌ ‌ ‌ ‌ ‌ ‌ ‌ ‌ ‌ ‌ ‌ ‌ ‌ ‌ ‌ ‌ ‌ ‌ ‌ ‌ ‌ ‌ ‌ ‌ ‌ ‌ ‌ ‌ ‌ ‌…" at bounding box center [862, 299] width 1411 height 411
drag, startPoint x: 231, startPoint y: 93, endPoint x: 209, endPoint y: 47, distance: 51.0
click at [226, 78] on td "‌" at bounding box center [201, 81] width 88 height 24
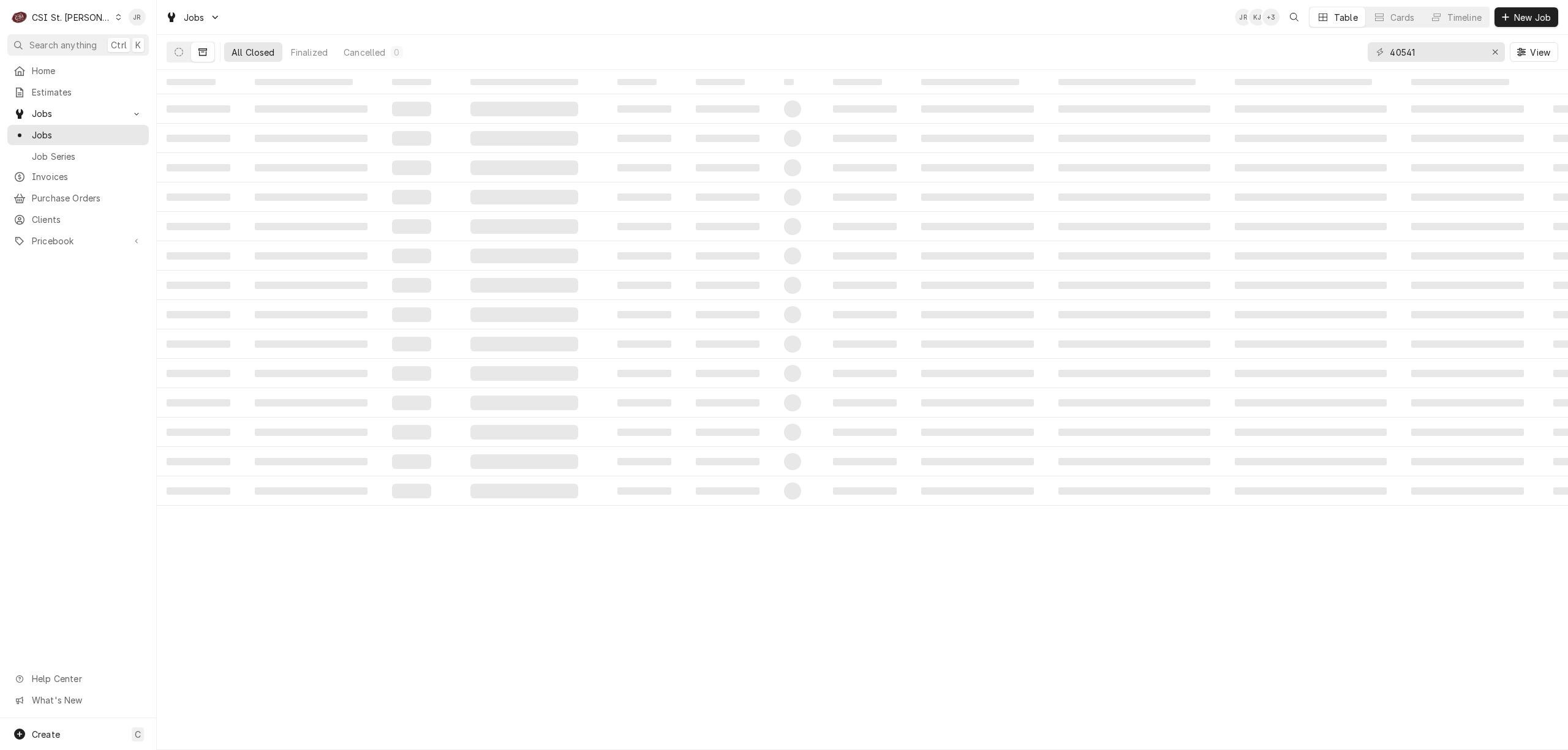
click at [201, 47] on icon "Dynamic Content Wrapper" at bounding box center [202, 51] width 9 height 9
click at [175, 53] on icon "Dynamic Content Wrapper" at bounding box center [179, 51] width 9 height 9
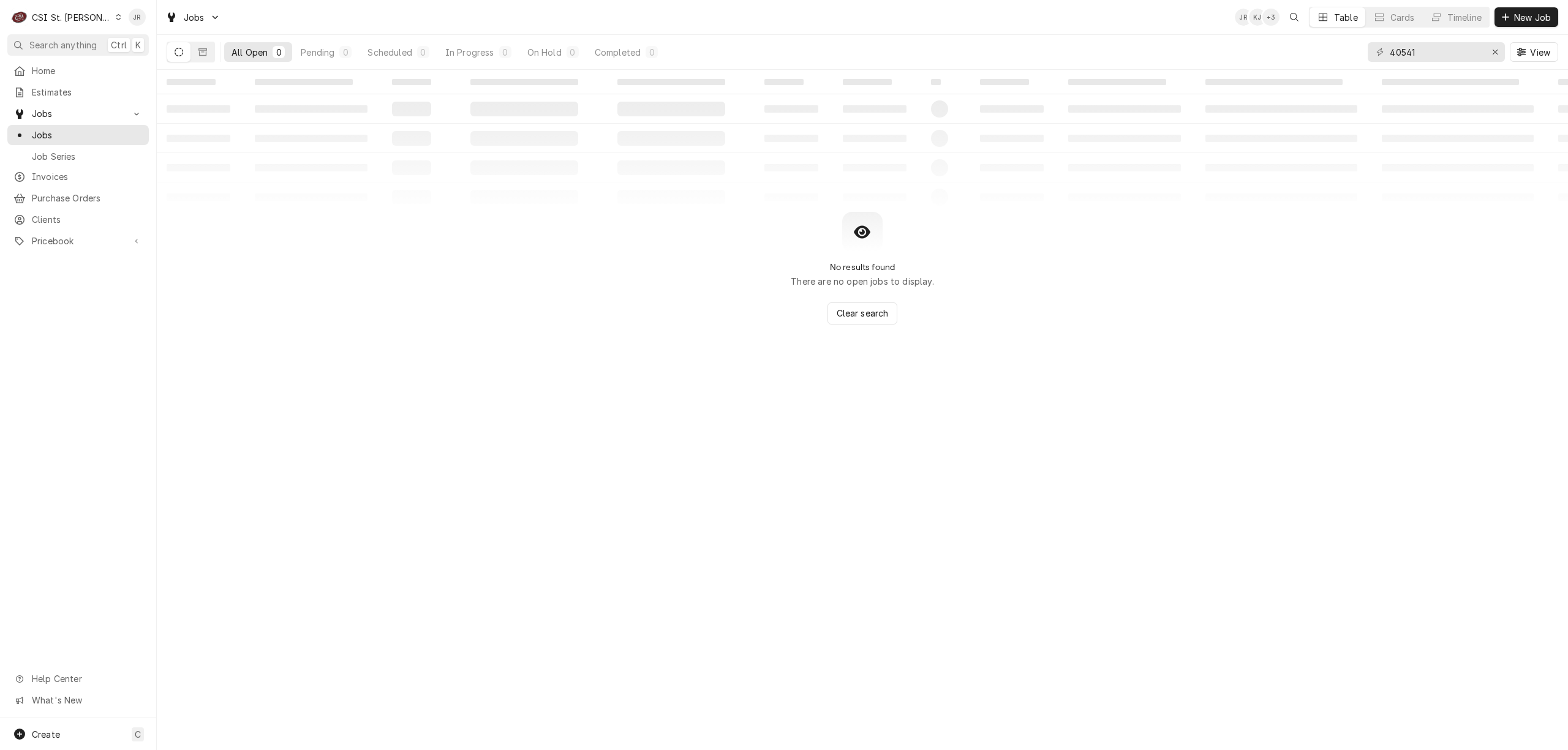
drag, startPoint x: 1434, startPoint y: 36, endPoint x: 1435, endPoint y: 58, distance: 22.0
click at [1434, 37] on div "40541 View" at bounding box center [1462, 51] width 190 height 34
click at [1435, 58] on input "40541" at bounding box center [1435, 51] width 92 height 20
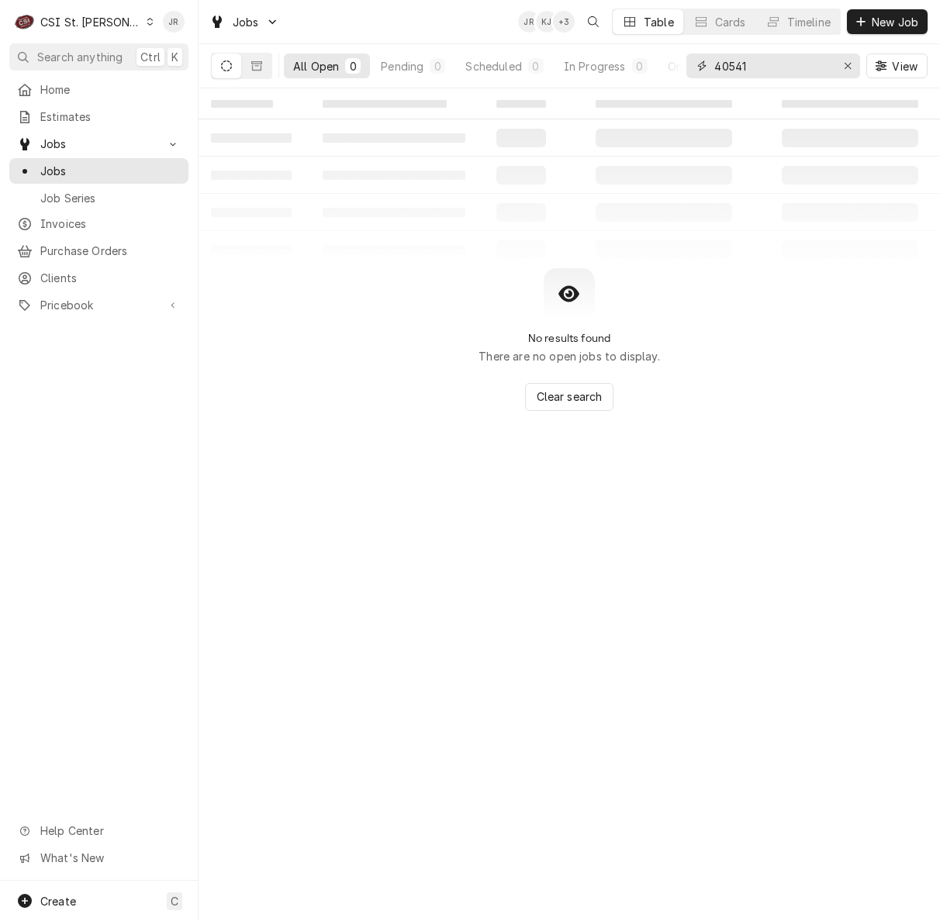
click at [761, 67] on input "40541" at bounding box center [772, 65] width 116 height 25
click at [262, 57] on button "Dynamic Content Wrapper" at bounding box center [256, 65] width 29 height 25
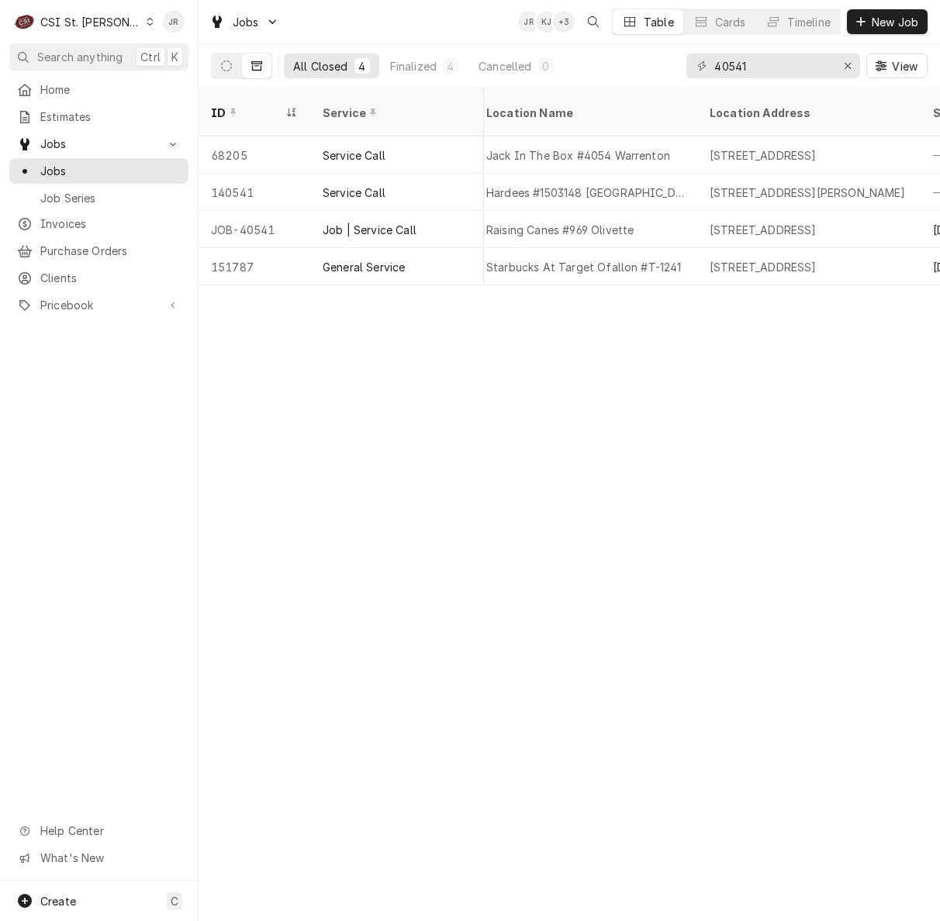
scroll to position [0, 857]
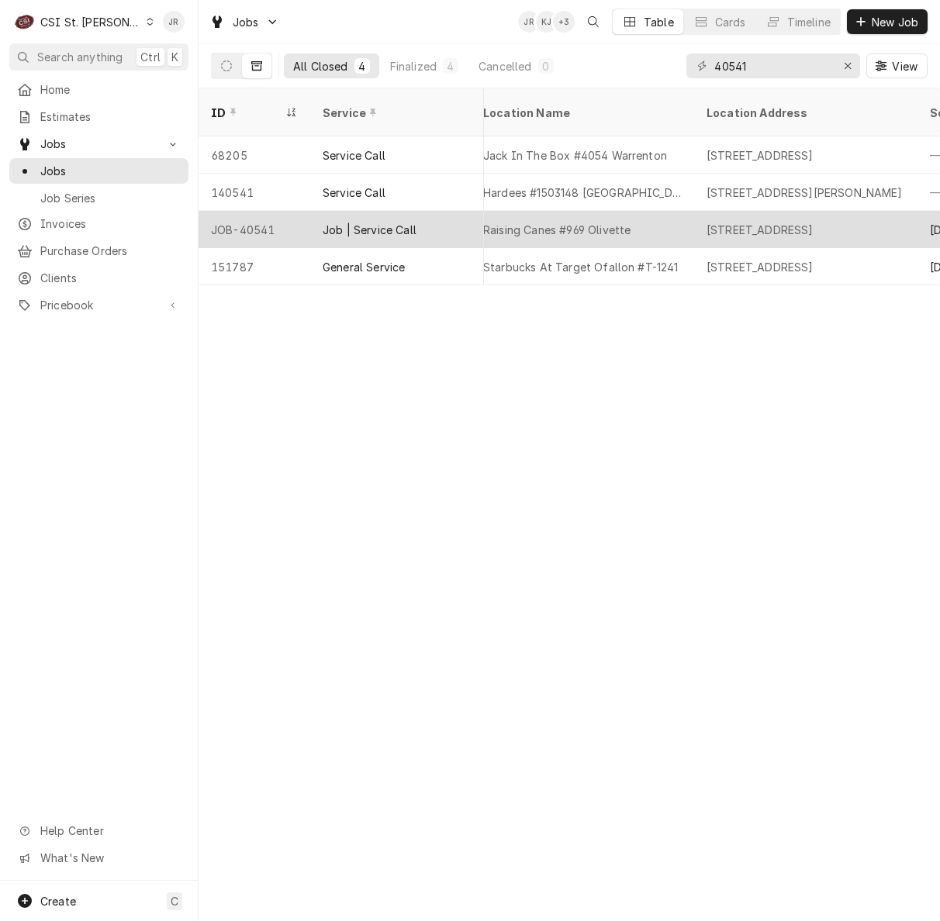
click at [701, 211] on div "[STREET_ADDRESS]" at bounding box center [805, 229] width 223 height 37
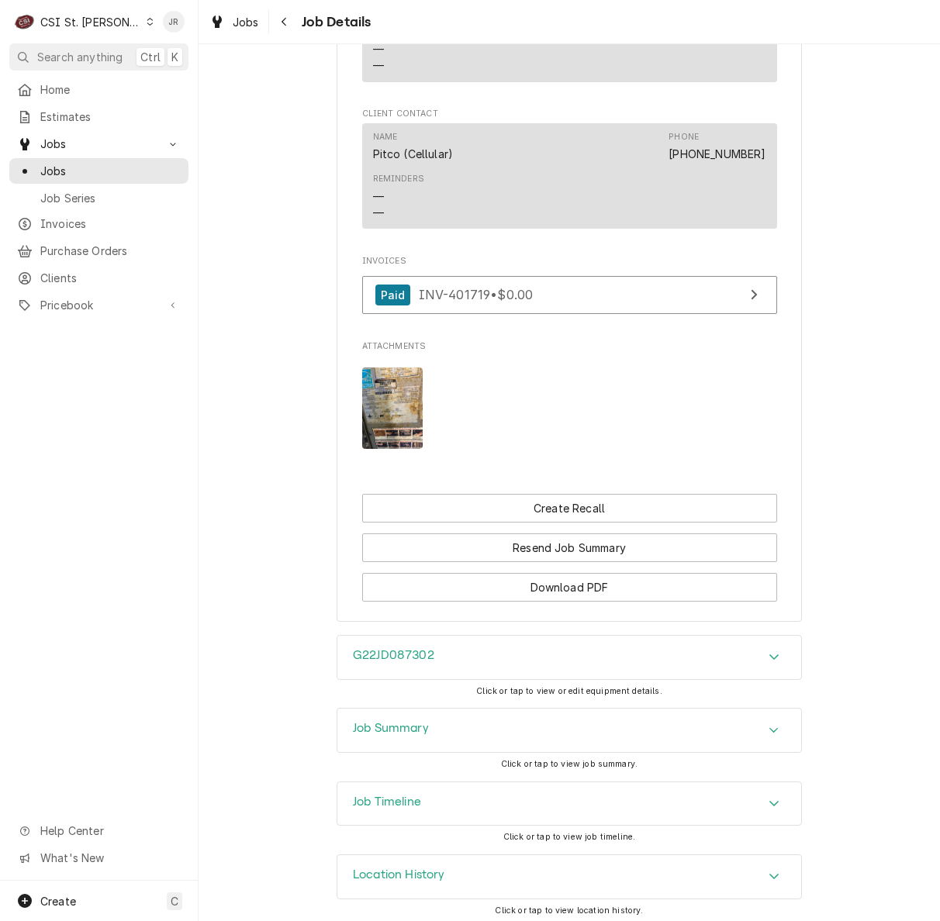
scroll to position [1211, 0]
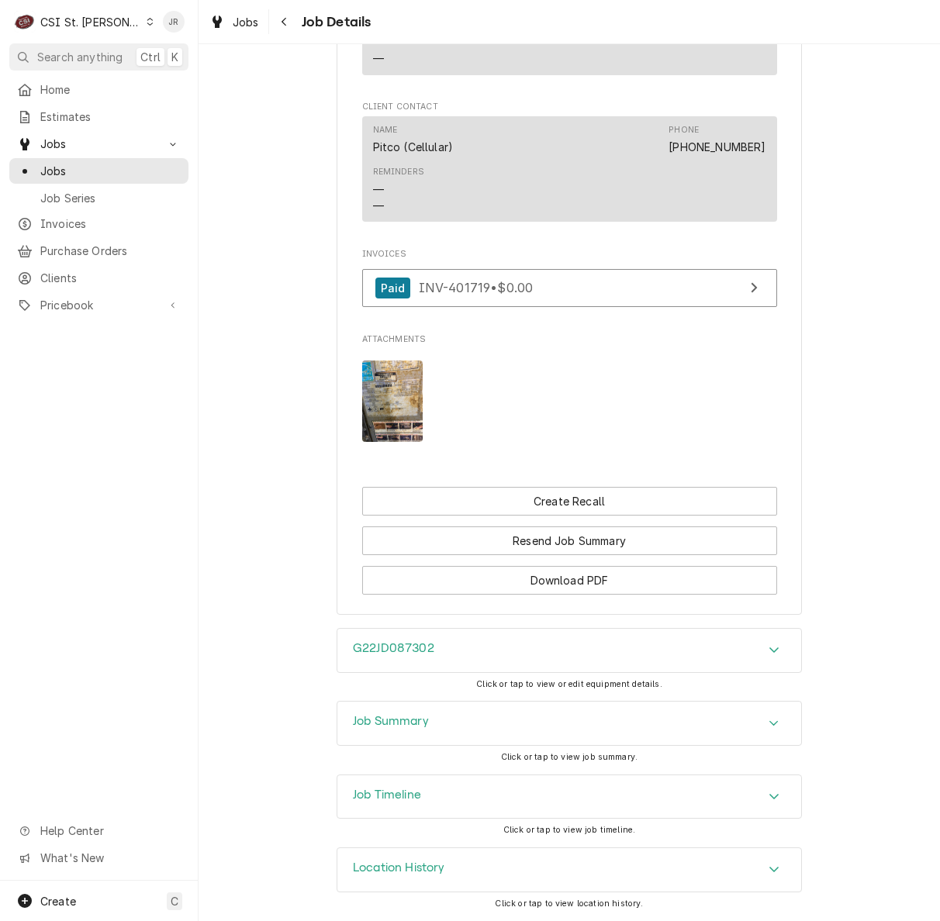
click at [578, 705] on div "Job Summary" at bounding box center [569, 723] width 464 height 43
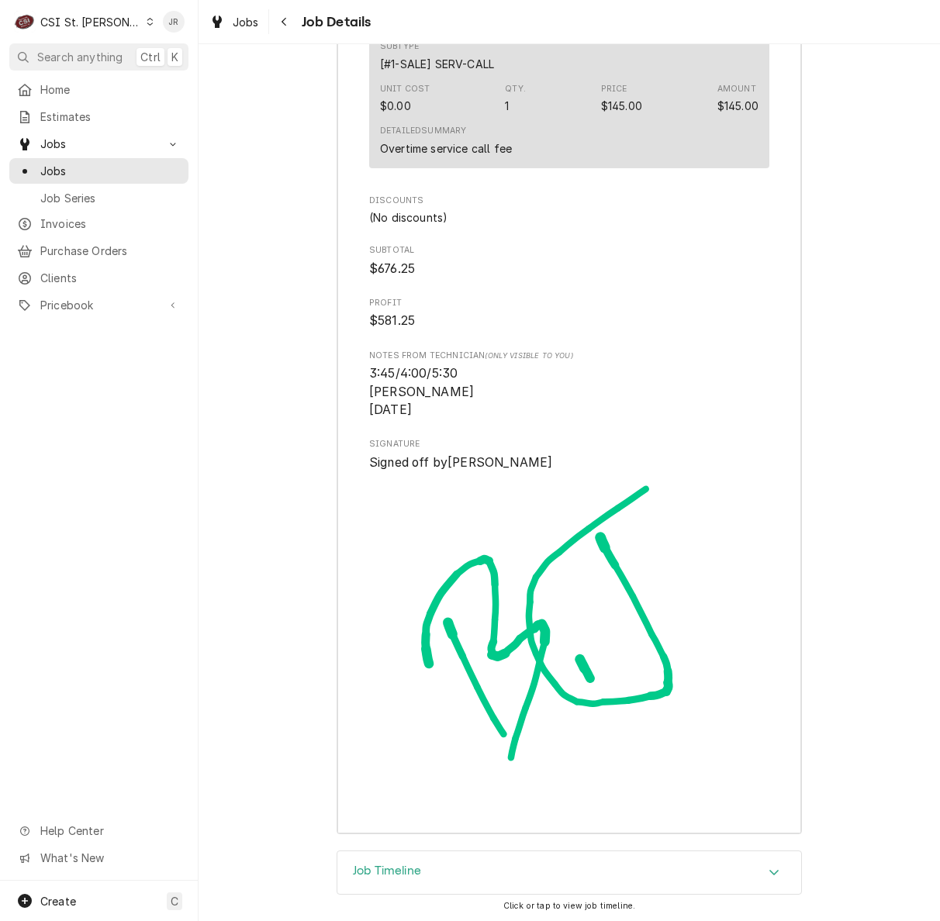
scroll to position [4080, 0]
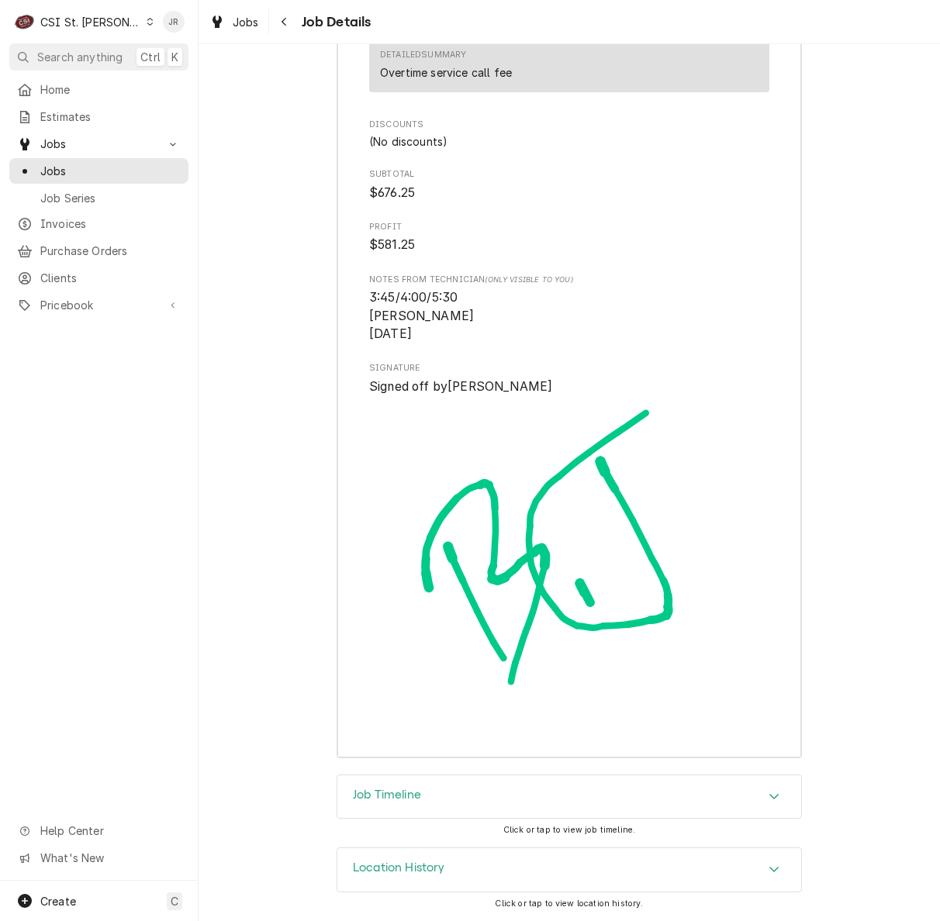
click at [457, 792] on div "Job Timeline" at bounding box center [569, 796] width 464 height 43
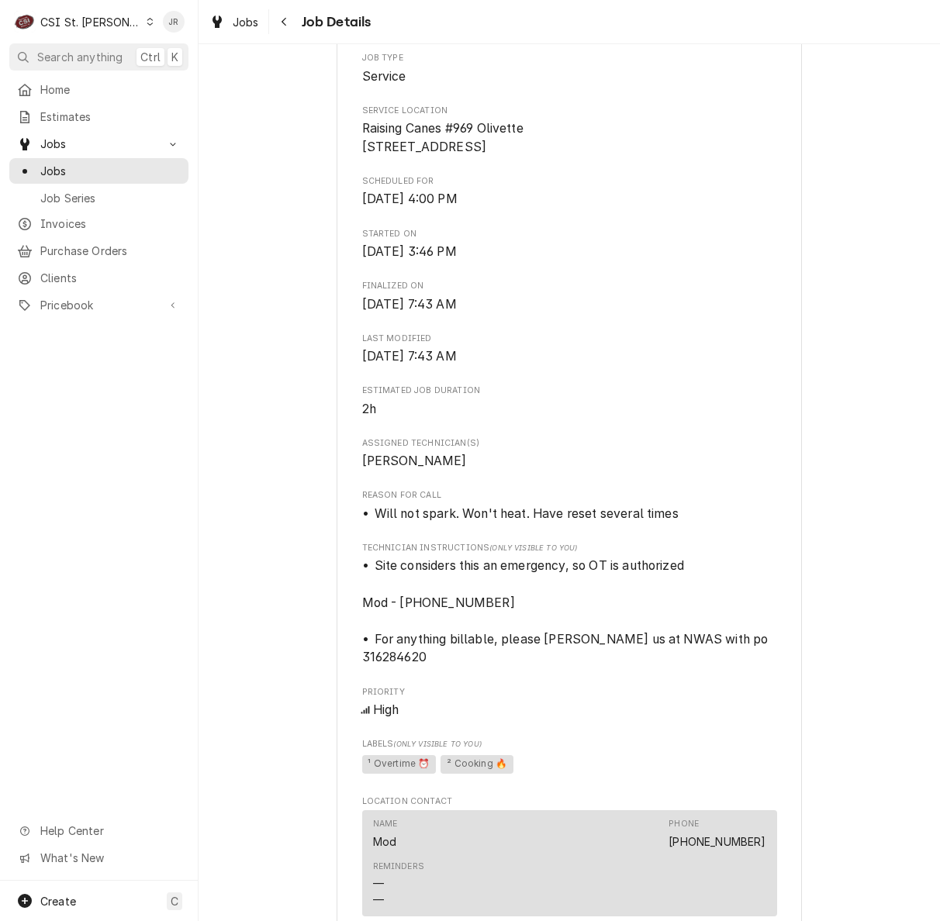
scroll to position [402, 0]
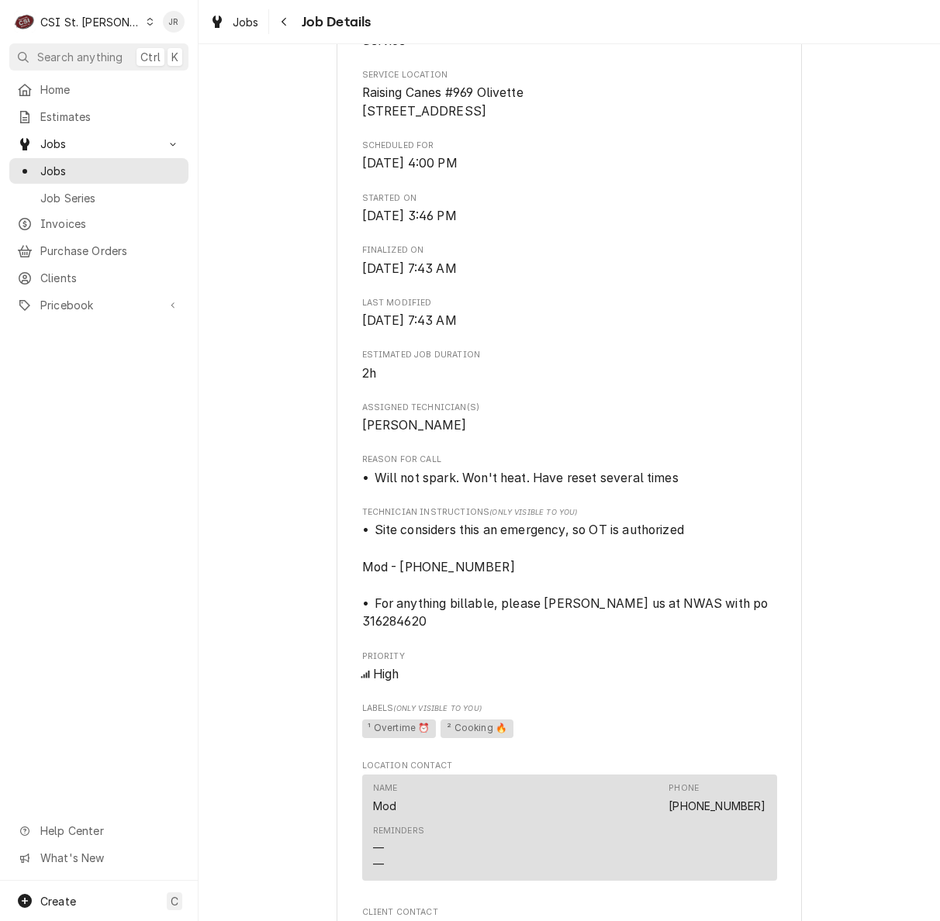
click at [621, 245] on div "Roopairs Job ID JOB-40541 Wasserstrom email ID 316284620 Date Received Jun 9, 2…" at bounding box center [569, 533] width 415 height 1453
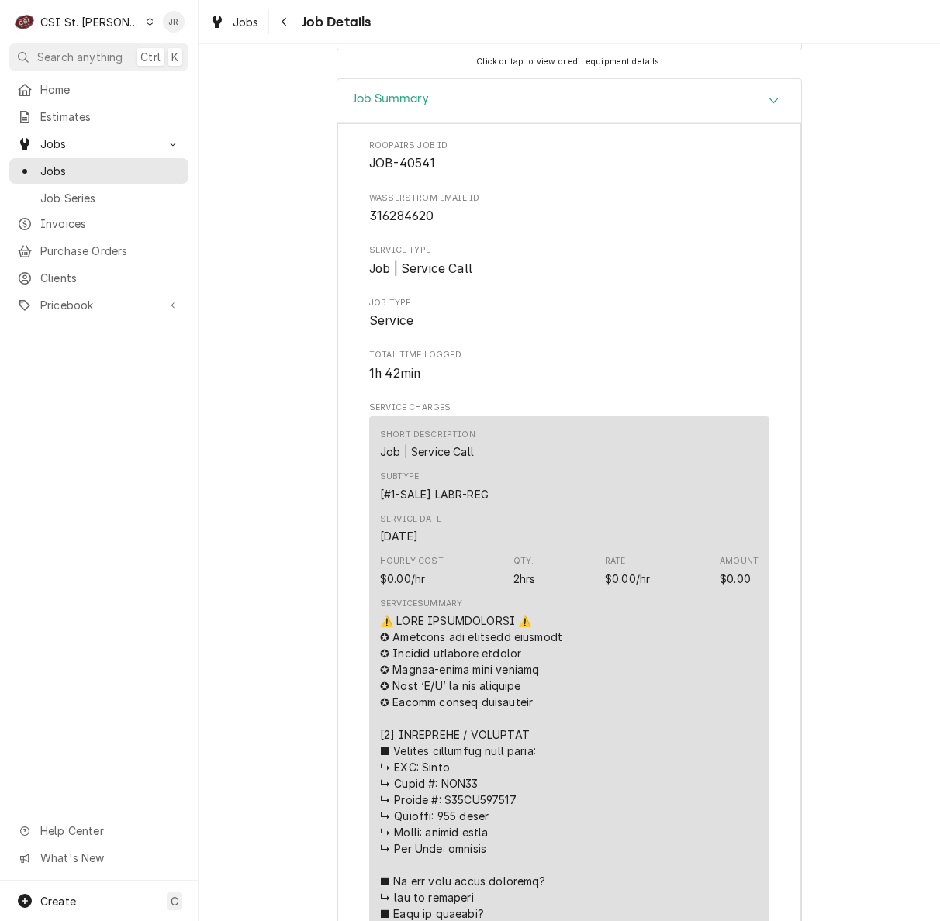
scroll to position [1022, 0]
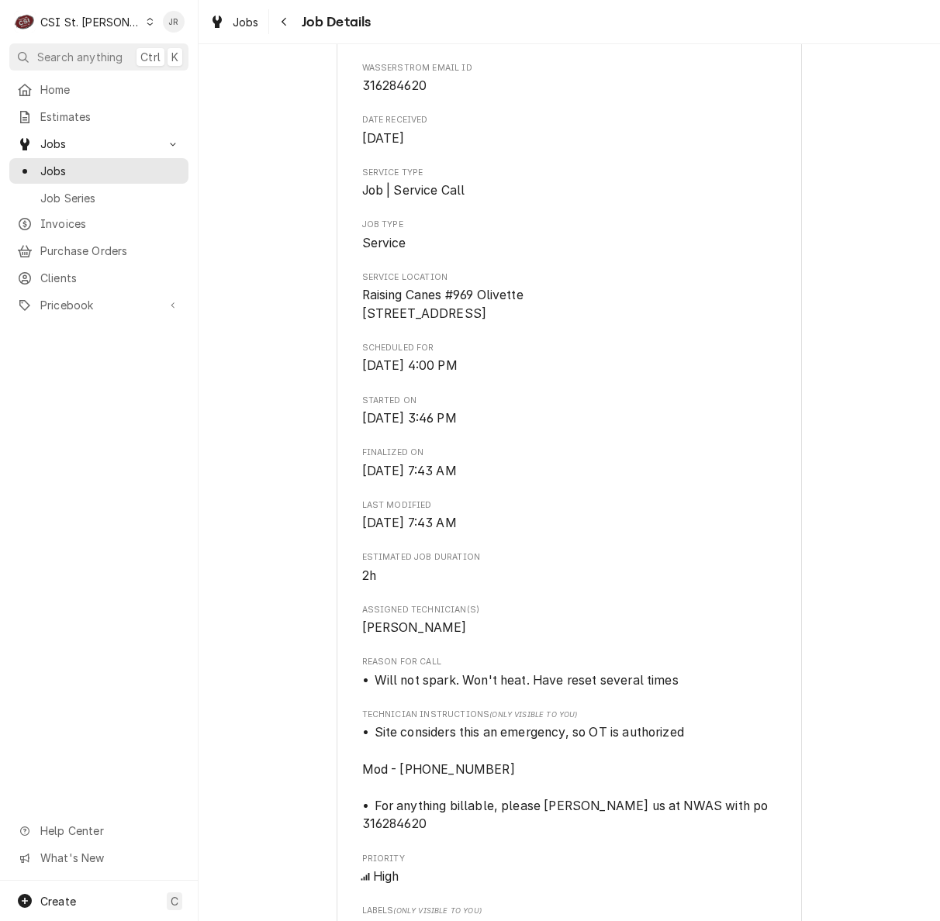
scroll to position [0, 0]
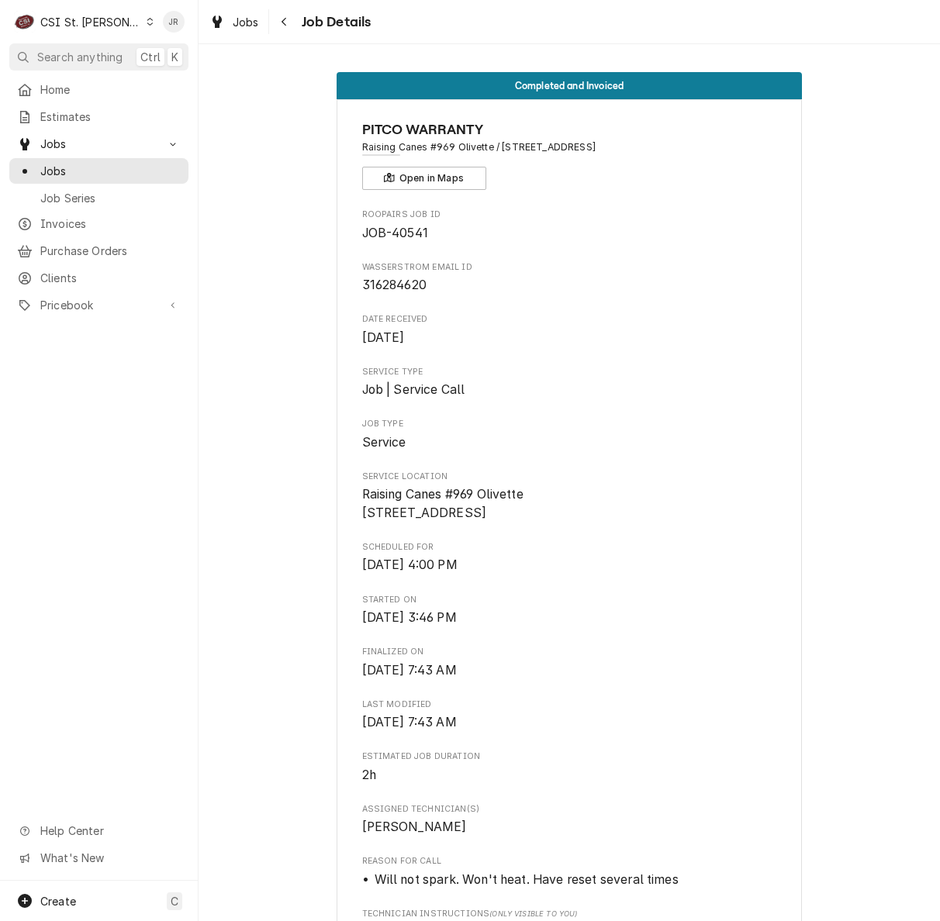
drag, startPoint x: 493, startPoint y: 149, endPoint x: 658, endPoint y: 157, distance: 165.3
click at [658, 157] on div "PITCO WARRANTY Raising Canes #969 Olivette / 8610 Olive Blvd, Olivette, MO 6313…" at bounding box center [569, 154] width 415 height 71
copy span "8610 Olive Blvd, Olivette, MO 63132"
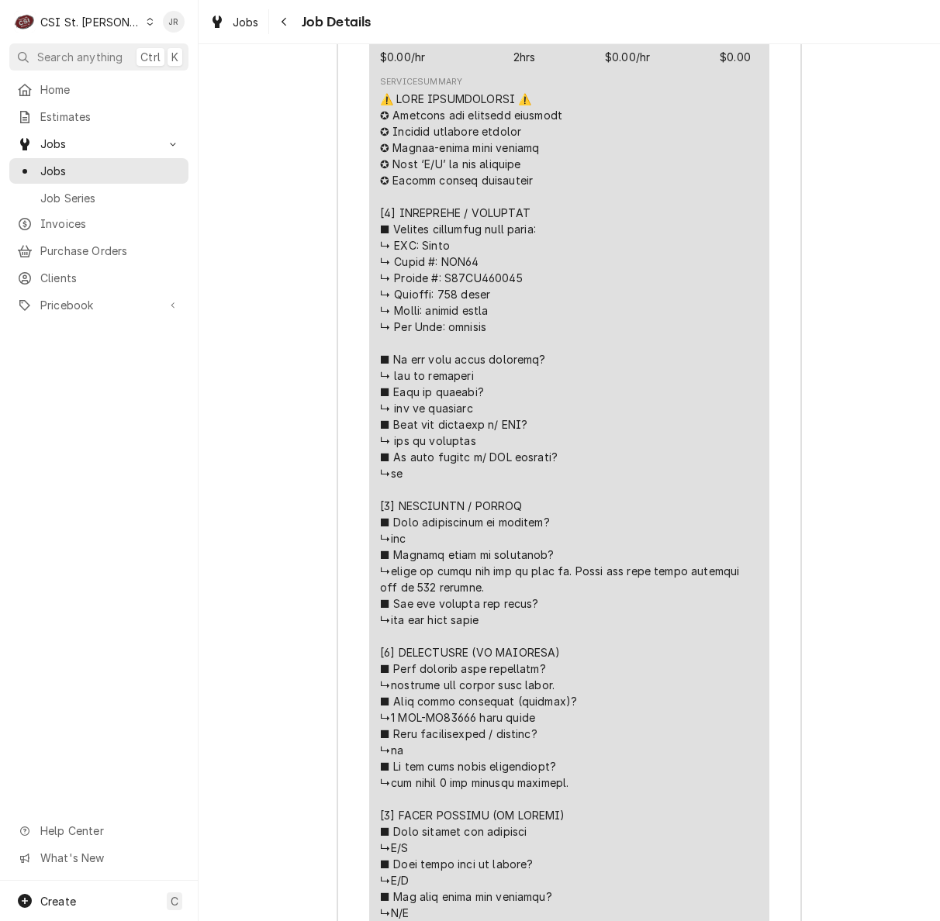
scroll to position [2377, 0]
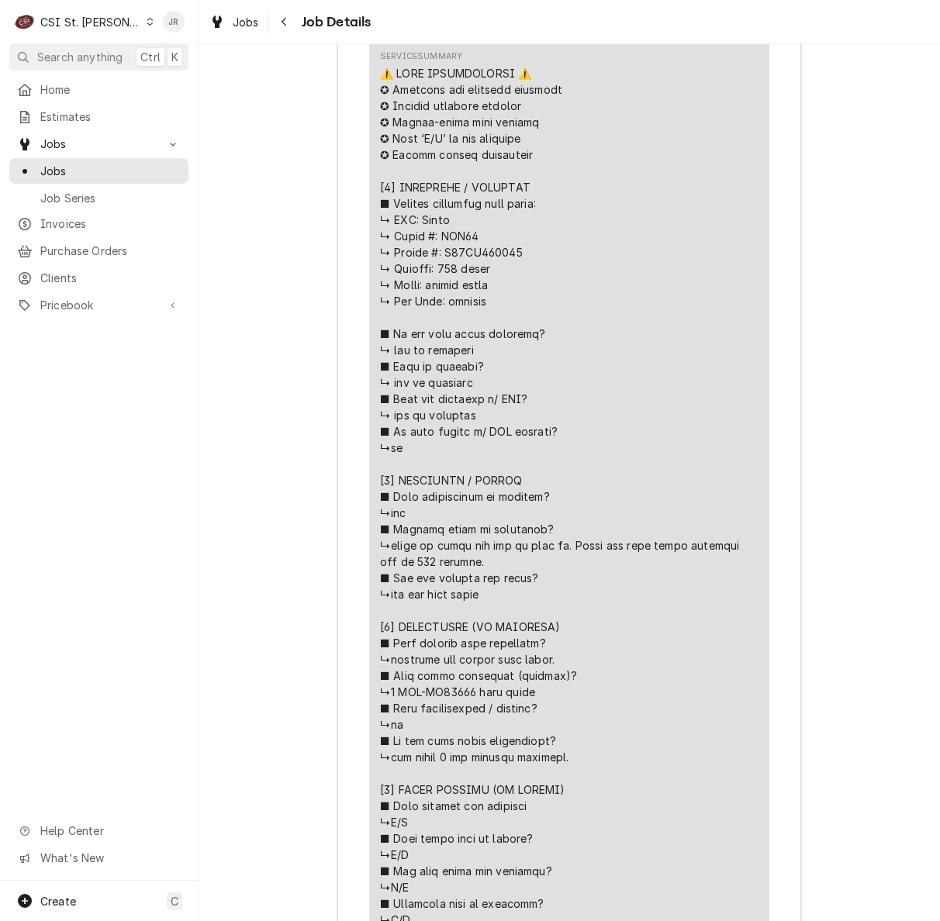
click at [473, 258] on div "Line Item" at bounding box center [569, 537] width 378 height 944
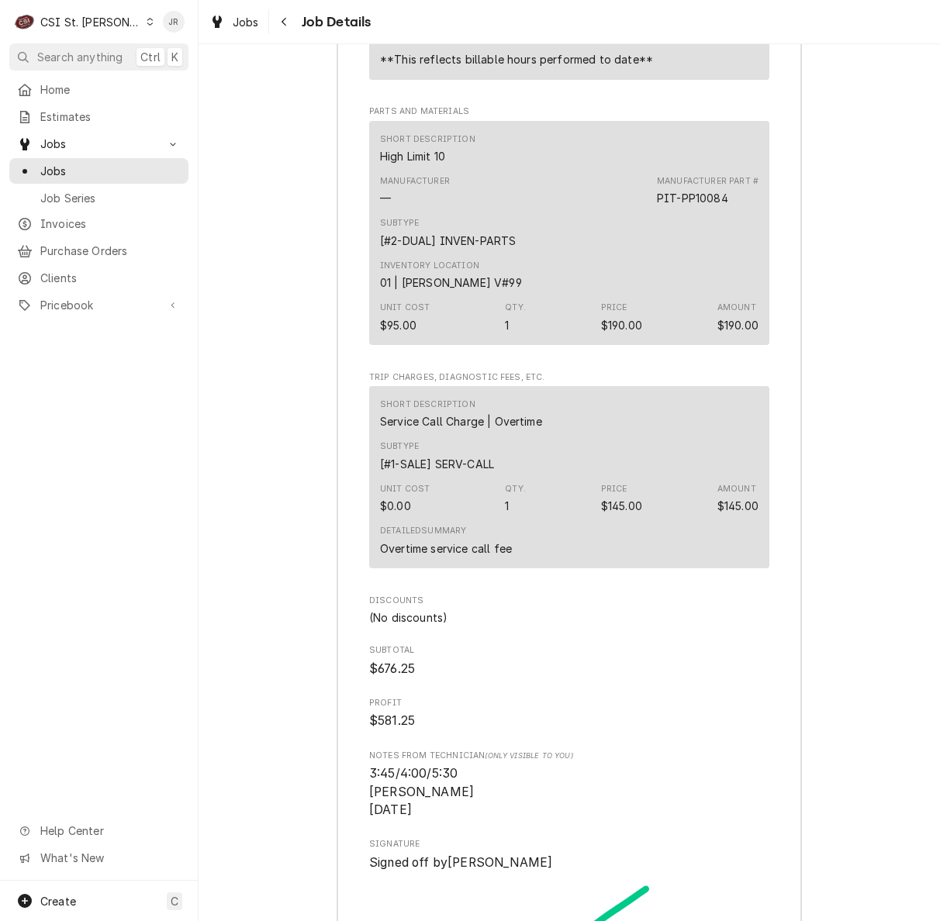
scroll to position [3618, 0]
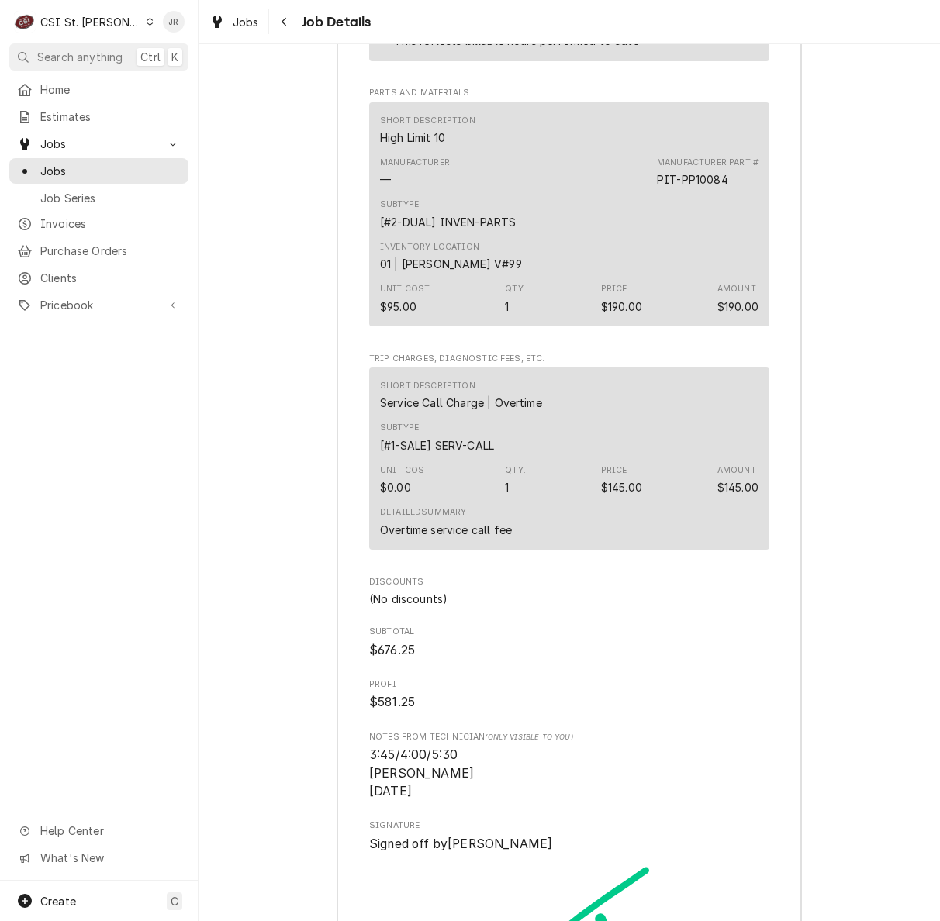
click at [704, 188] on div "PIT-PP10084" at bounding box center [692, 179] width 71 height 16
copy div "PP10084"
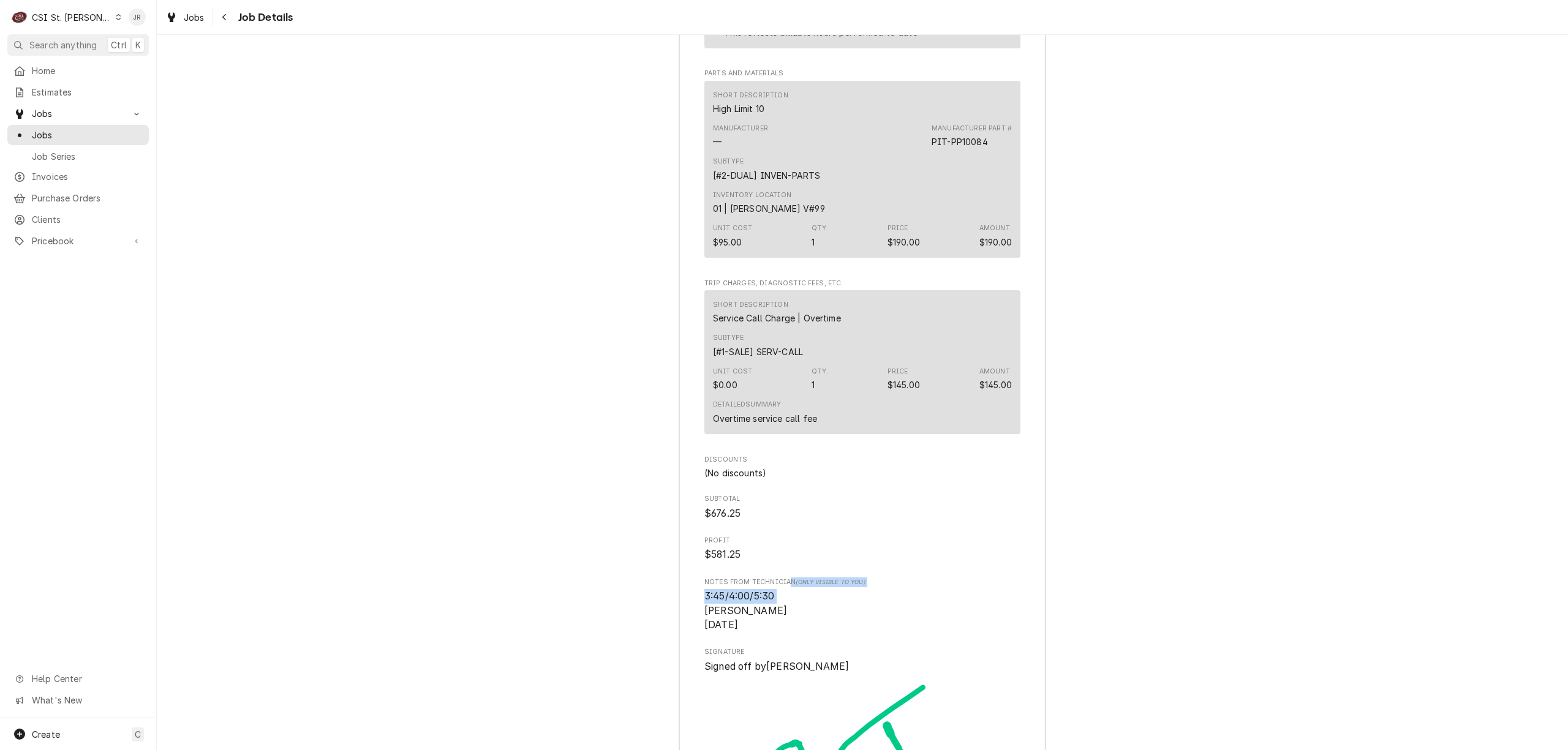
drag, startPoint x: 784, startPoint y: 588, endPoint x: 792, endPoint y: 595, distance: 10.6
click at [742, 594] on div "Notes from Technician (Only Visible to You) 3:45/4:00/5:30 Ryan B 6/9/2025" at bounding box center [863, 605] width 316 height 55
click at [742, 595] on span "3:45/4:00/5:30 Ryan B 6/9/2025" at bounding box center [863, 610] width 316 height 43
drag, startPoint x: 746, startPoint y: 606, endPoint x: 716, endPoint y: 598, distance: 31.0
click at [742, 605] on span "3:45/4:00/5:30 Ryan B 6/9/2025" at bounding box center [863, 610] width 316 height 43
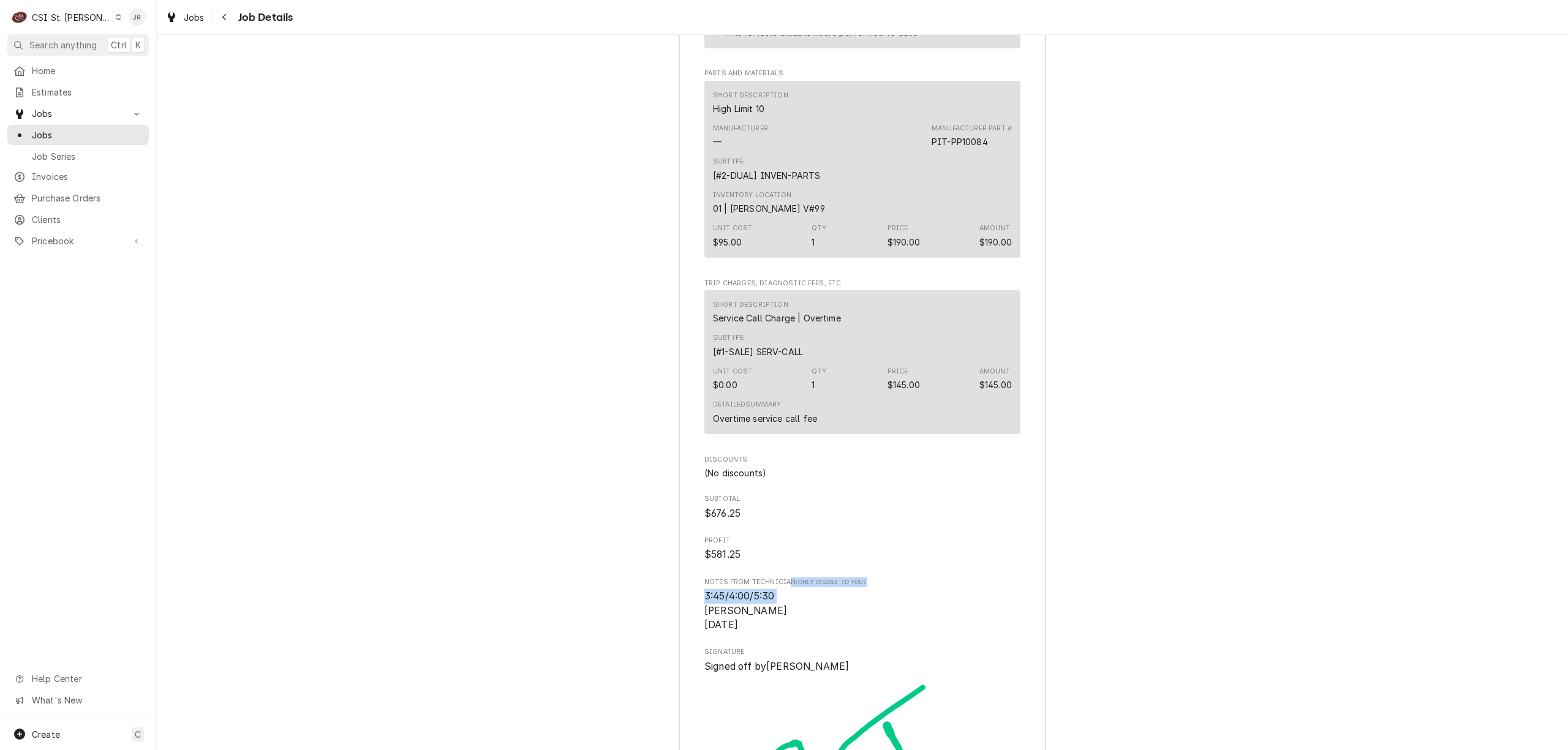
click at [742, 562] on span "$581.25" at bounding box center [863, 554] width 316 height 15
drag, startPoint x: 772, startPoint y: 621, endPoint x: 716, endPoint y: 578, distance: 70.6
drag, startPoint x: 739, startPoint y: 582, endPoint x: 677, endPoint y: 585, distance: 62.1
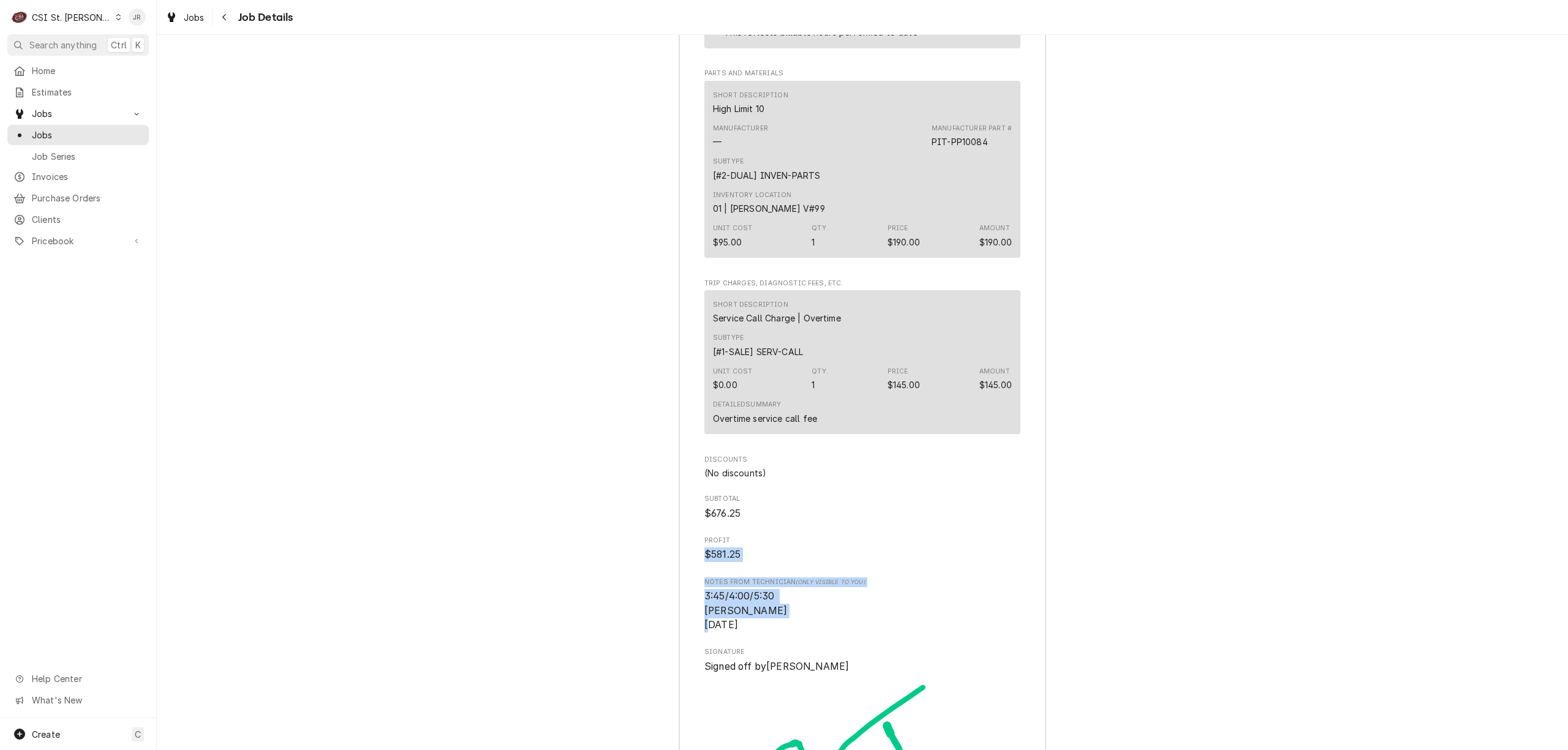
click at [742, 628] on span "3:45/4:00/5:30 Ryan B 6/9/2025" at bounding box center [863, 610] width 316 height 43
drag, startPoint x: 754, startPoint y: 639, endPoint x: 690, endPoint y: 587, distance: 82.5
copy div "Notes from Technician (Only Visible to You) 3:45/4:00/5:30 Ryan B 6/9/2025"
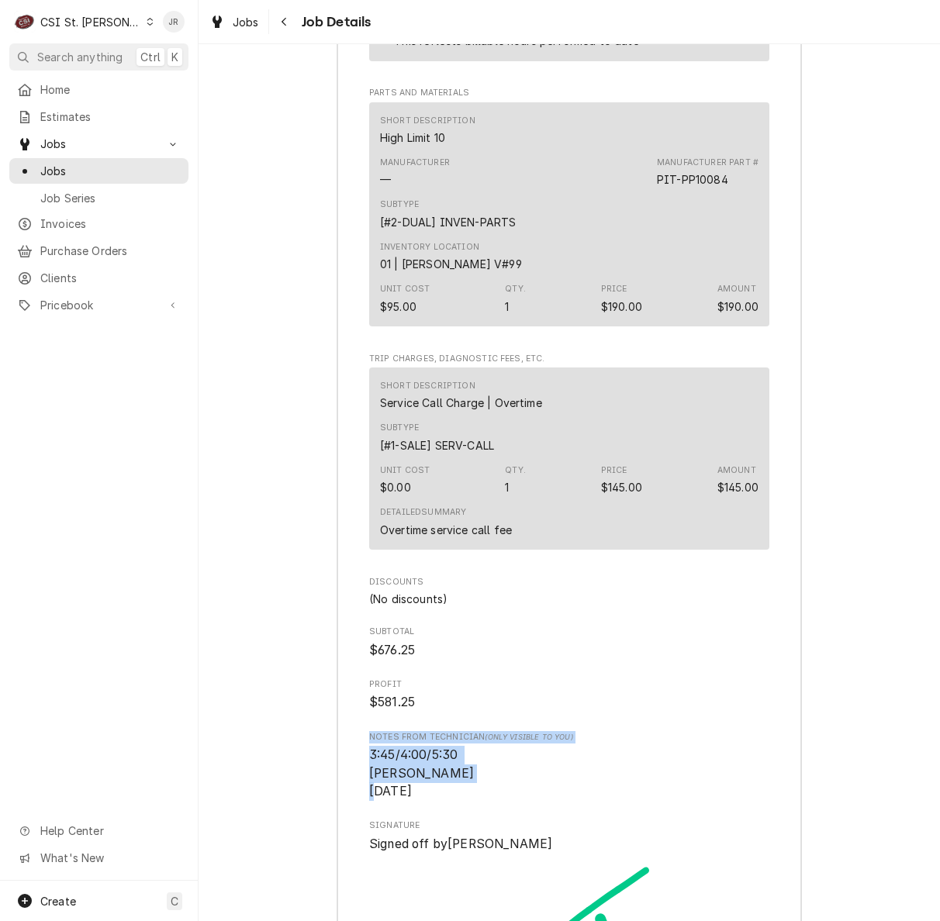
click at [59, 22] on div "CSI St. Louis" at bounding box center [90, 22] width 101 height 16
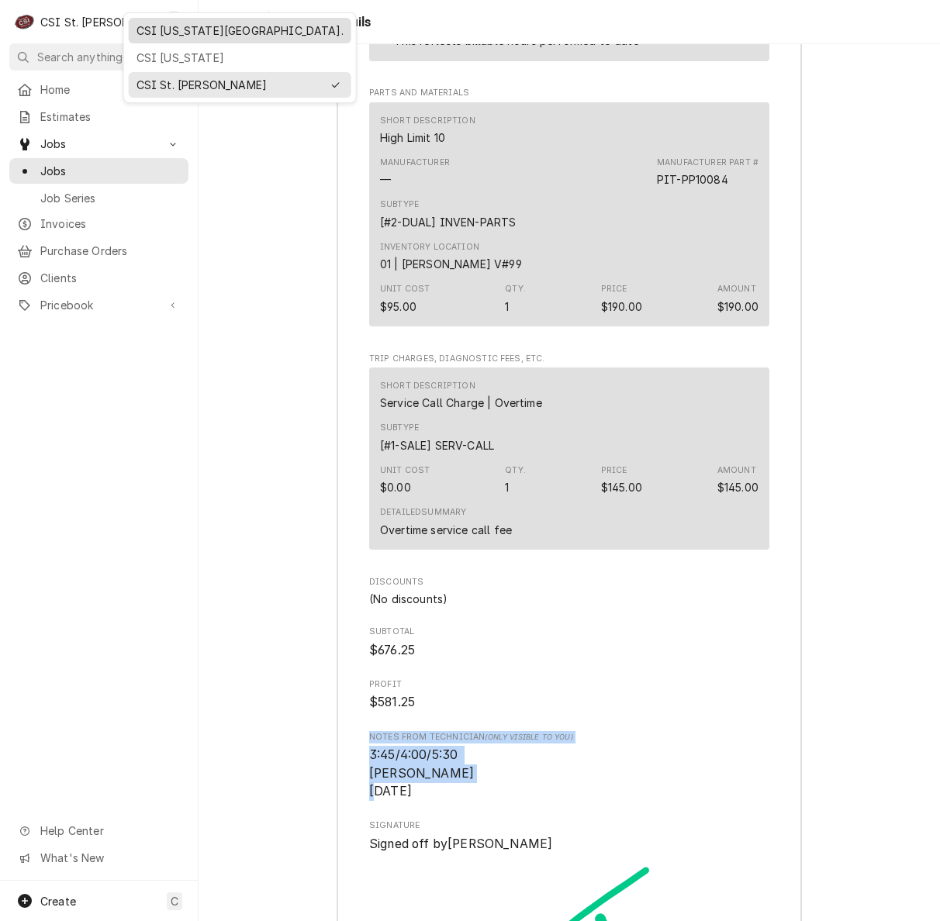
click at [174, 25] on div "CSI [US_STATE][GEOGRAPHIC_DATA]." at bounding box center [239, 30] width 207 height 16
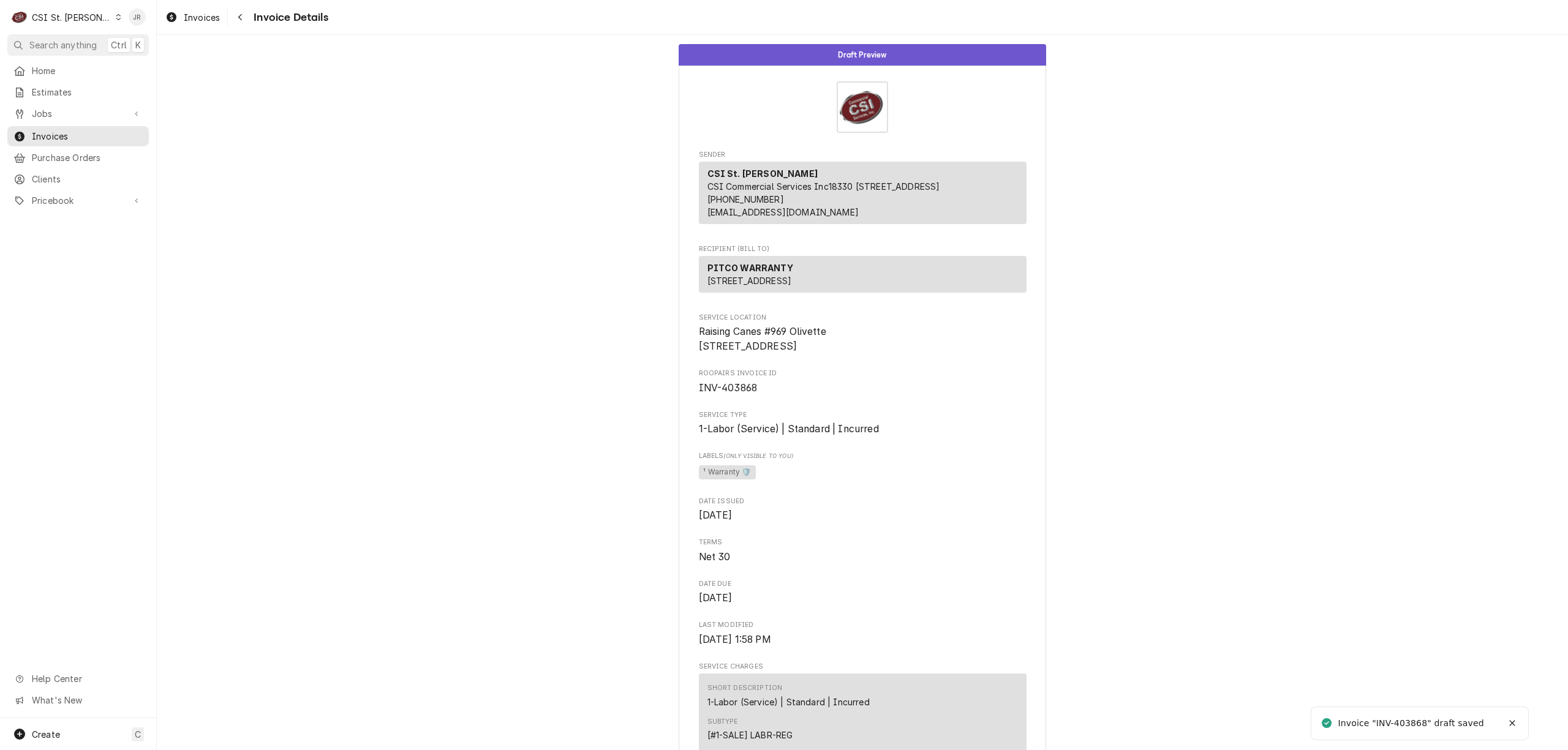
click at [1417, 722] on div "Invoice "INV-403868" draft saved" at bounding box center [1411, 723] width 148 height 13
copy div "403868"
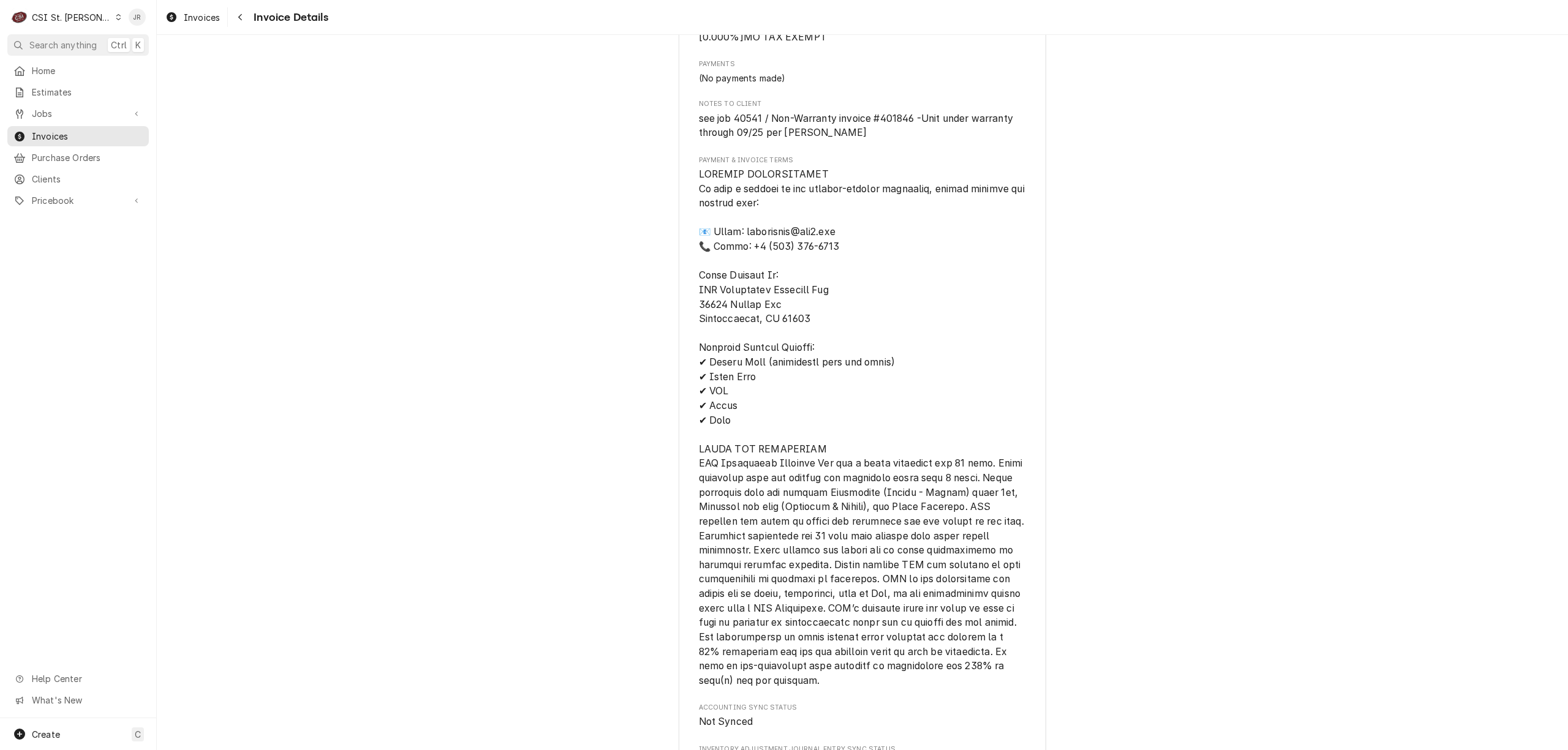
scroll to position [2181, 0]
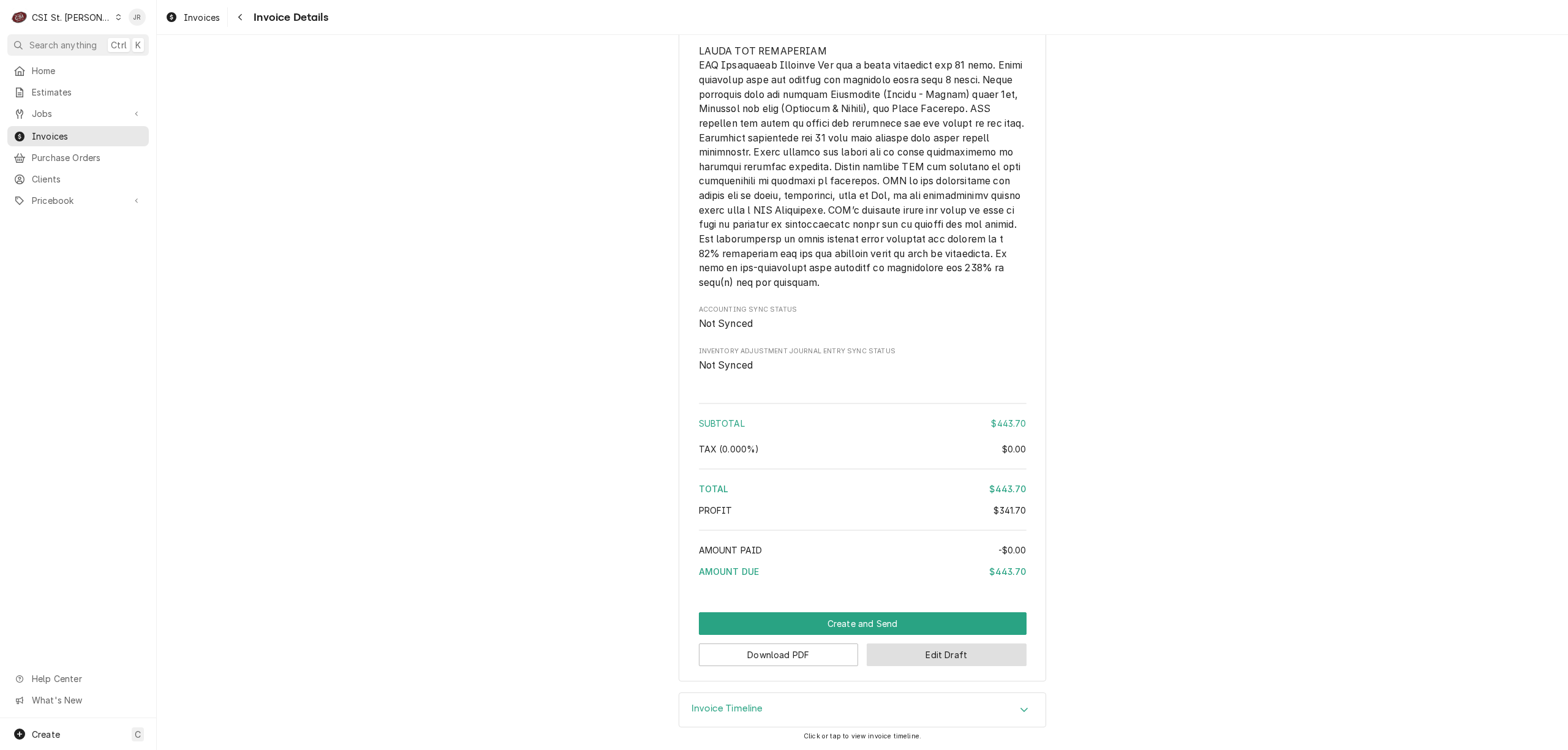
click at [909, 647] on button "Edit Draft" at bounding box center [946, 654] width 160 height 23
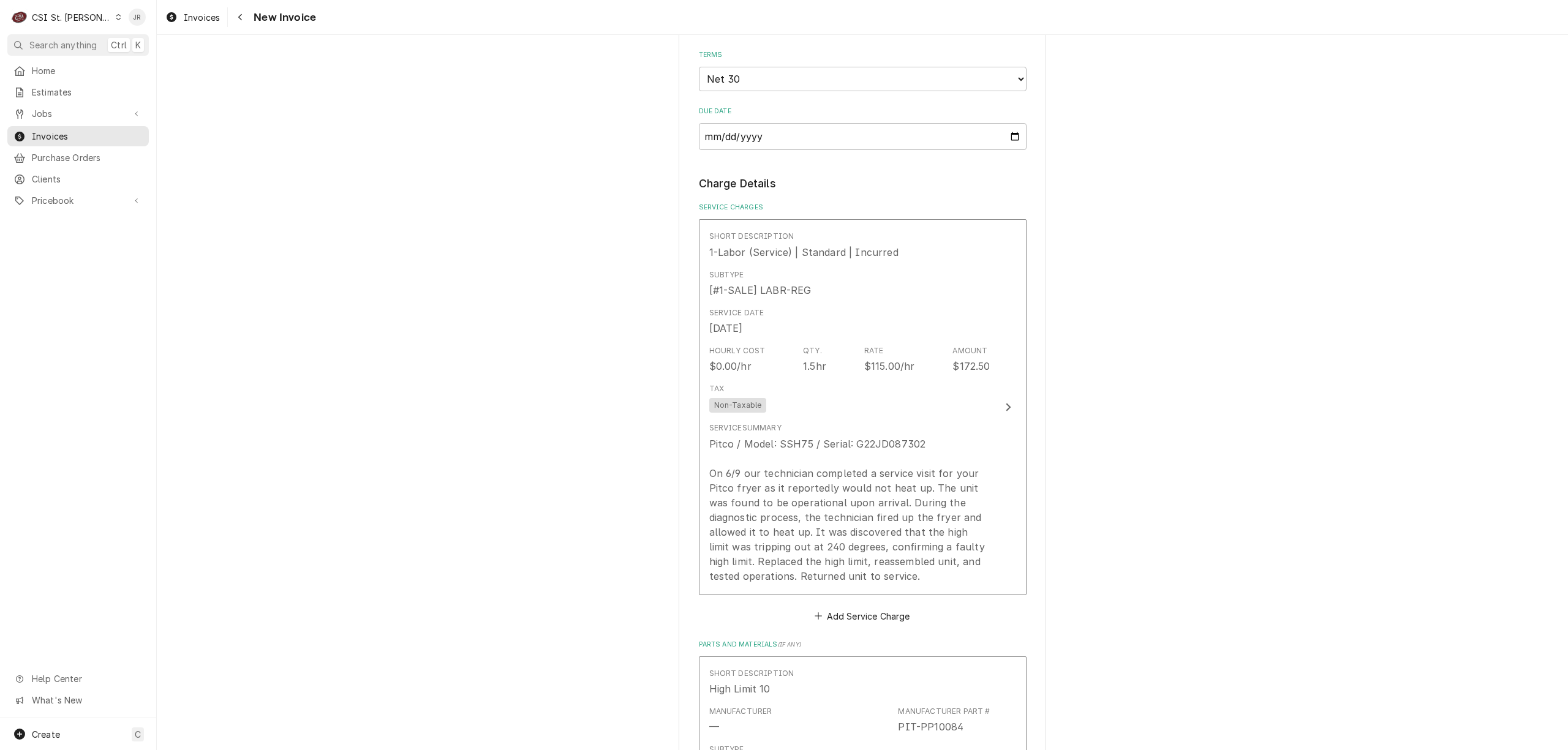
scroll to position [979, 0]
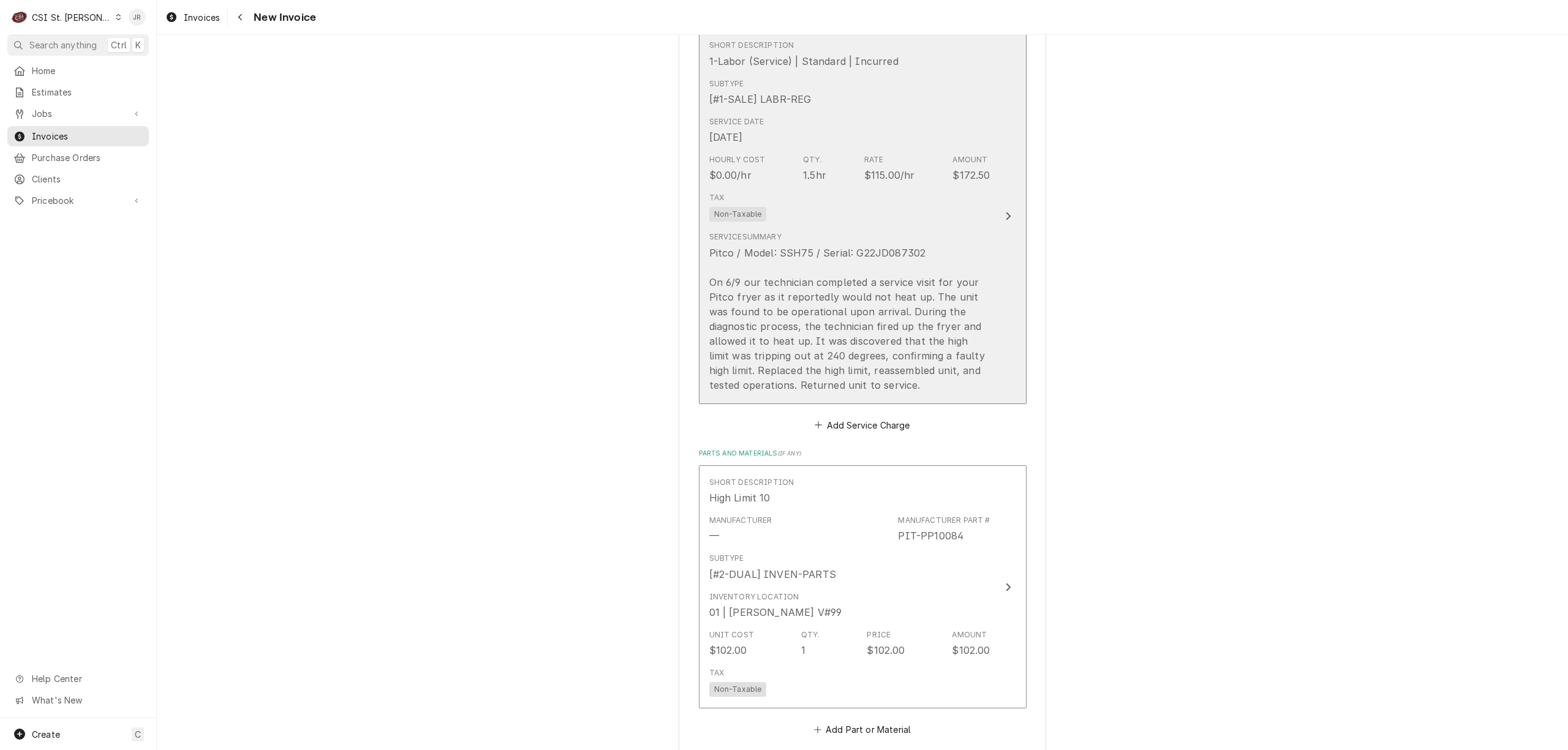
click at [972, 267] on div "Pitco / Model: SSH75 / Serial: G22JD087302 On 6/9 our technician completed a se…" at bounding box center [850, 319] width 281 height 147
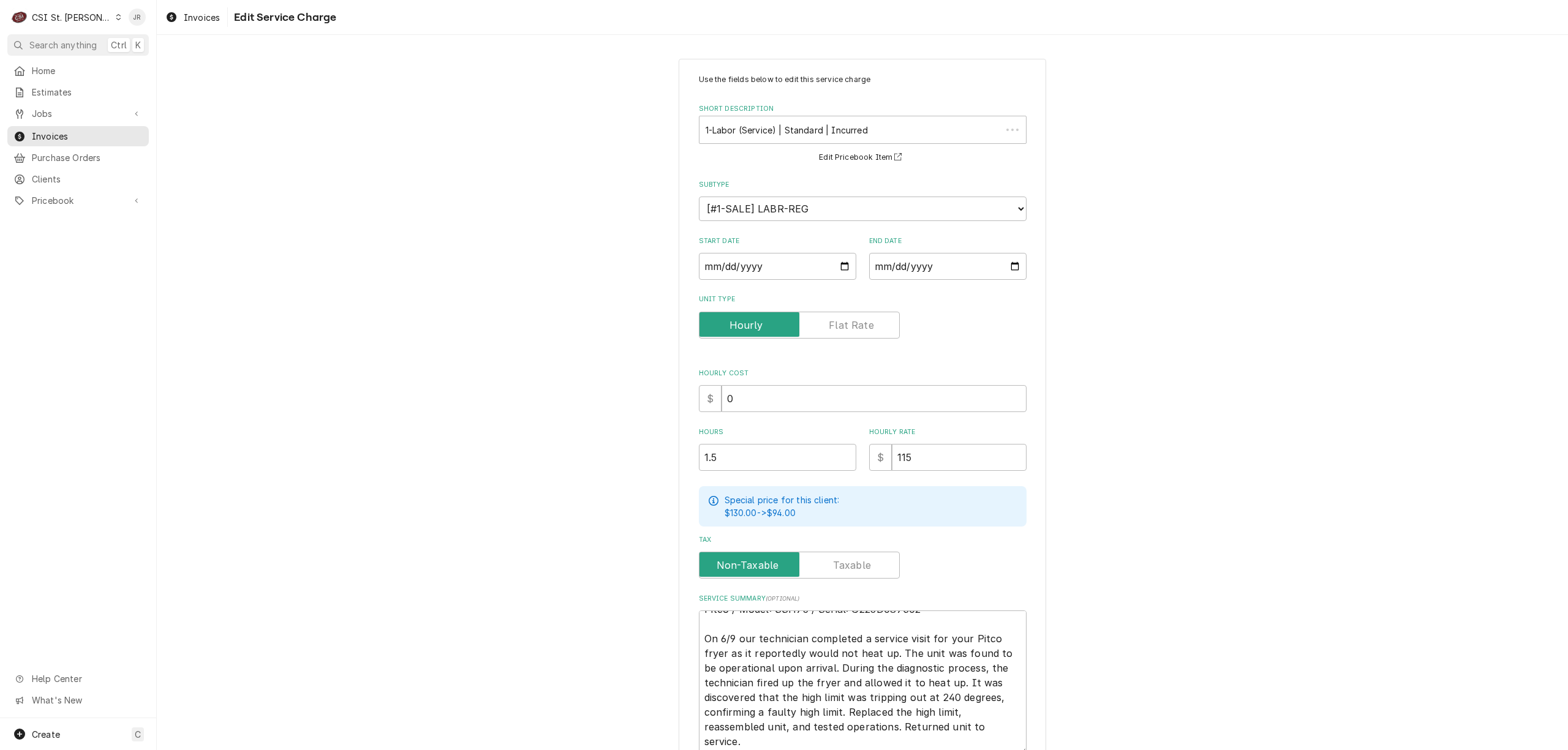
scroll to position [109, 0]
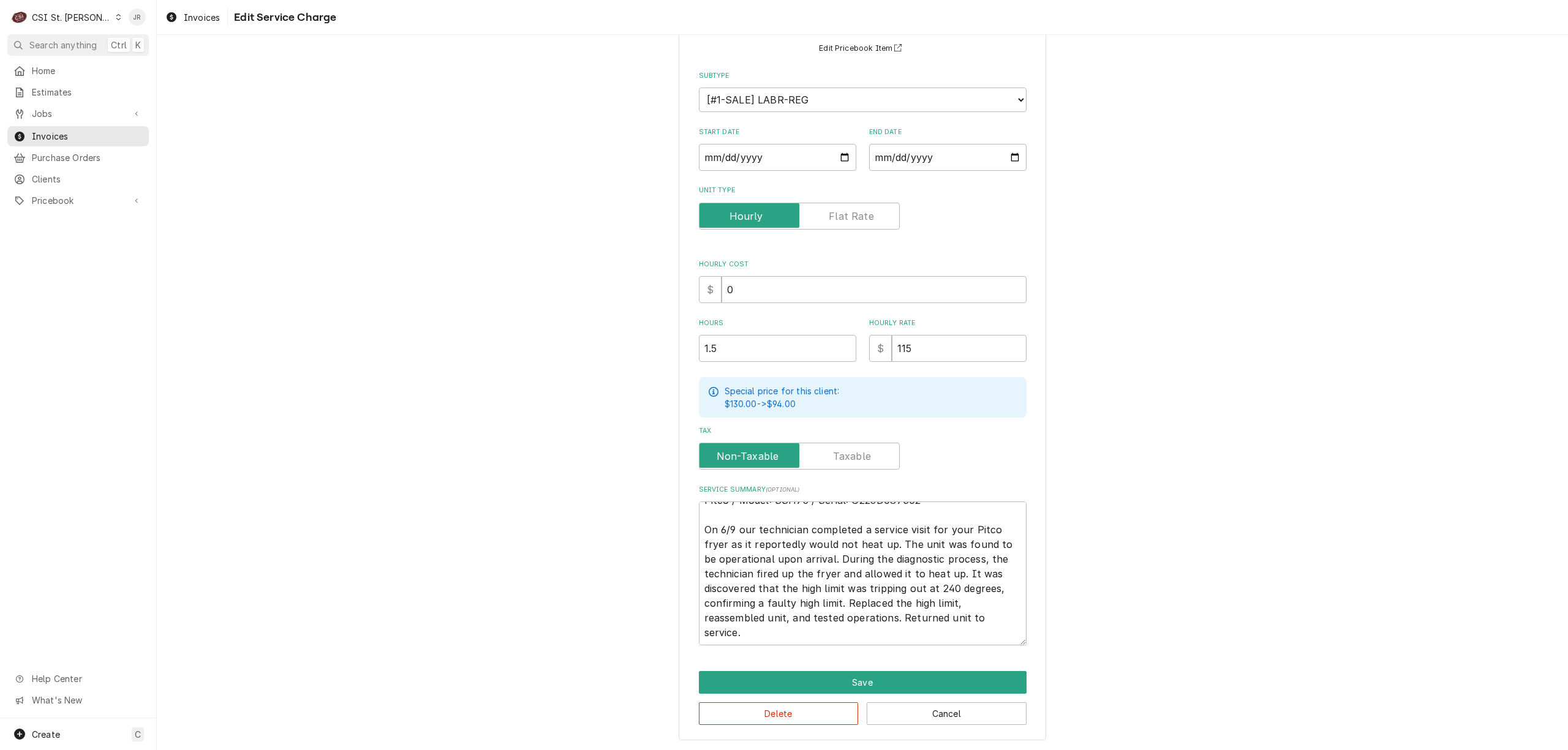
click at [927, 637] on textarea "Pitco / Model: SSH75 / Serial: G22JD087302 On 6/9 our technician completed a se…" at bounding box center [863, 573] width 328 height 144
type textarea "x"
type textarea "Pitco / Model: SSH75 / Serial: G22JD087302 On 6/9 our technician completed a se…"
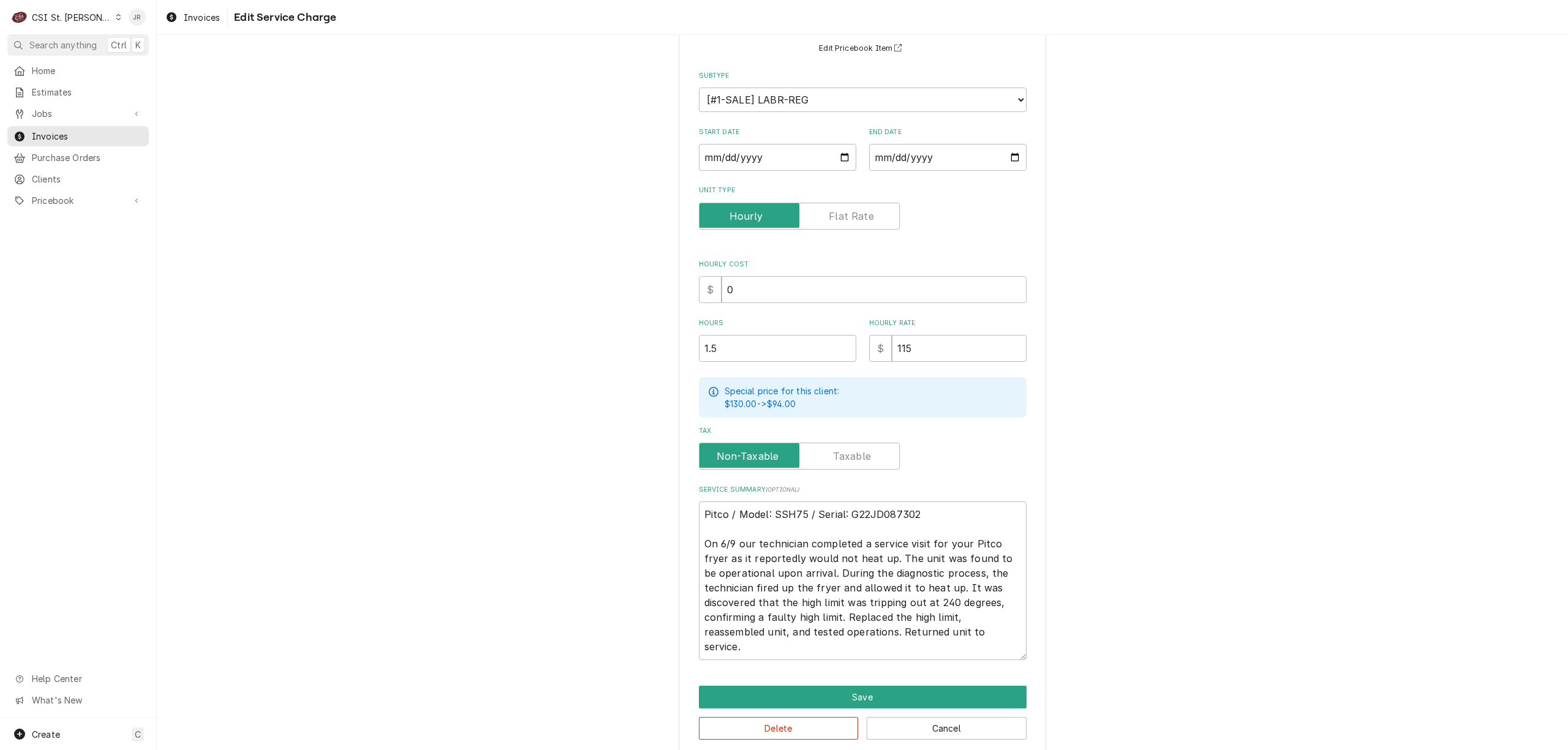
type textarea "x"
type textarea "Pitco / Model: SSH75 / Serial: G22JD087302 On 6/9 our technician completed a se…"
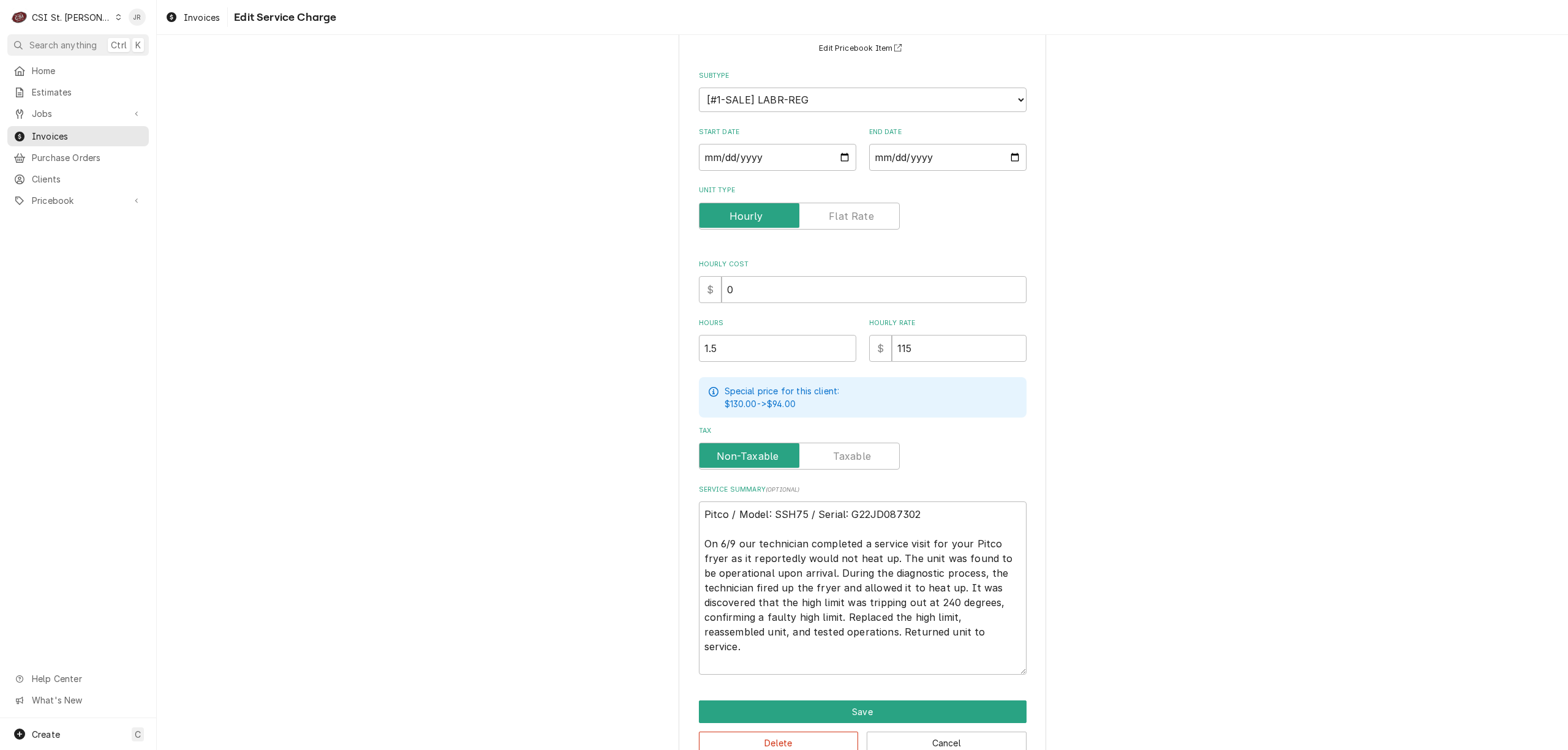
type textarea "x"
type textarea "Pitco / Model: SSH75 / Serial: G22JD087302 On 6/9 our technician completed a se…"
type textarea "x"
type textarea "Pitco / Model: SSH75 / Serial: G22JD087302 On 6/9 our technician completed a se…"
type textarea "x"
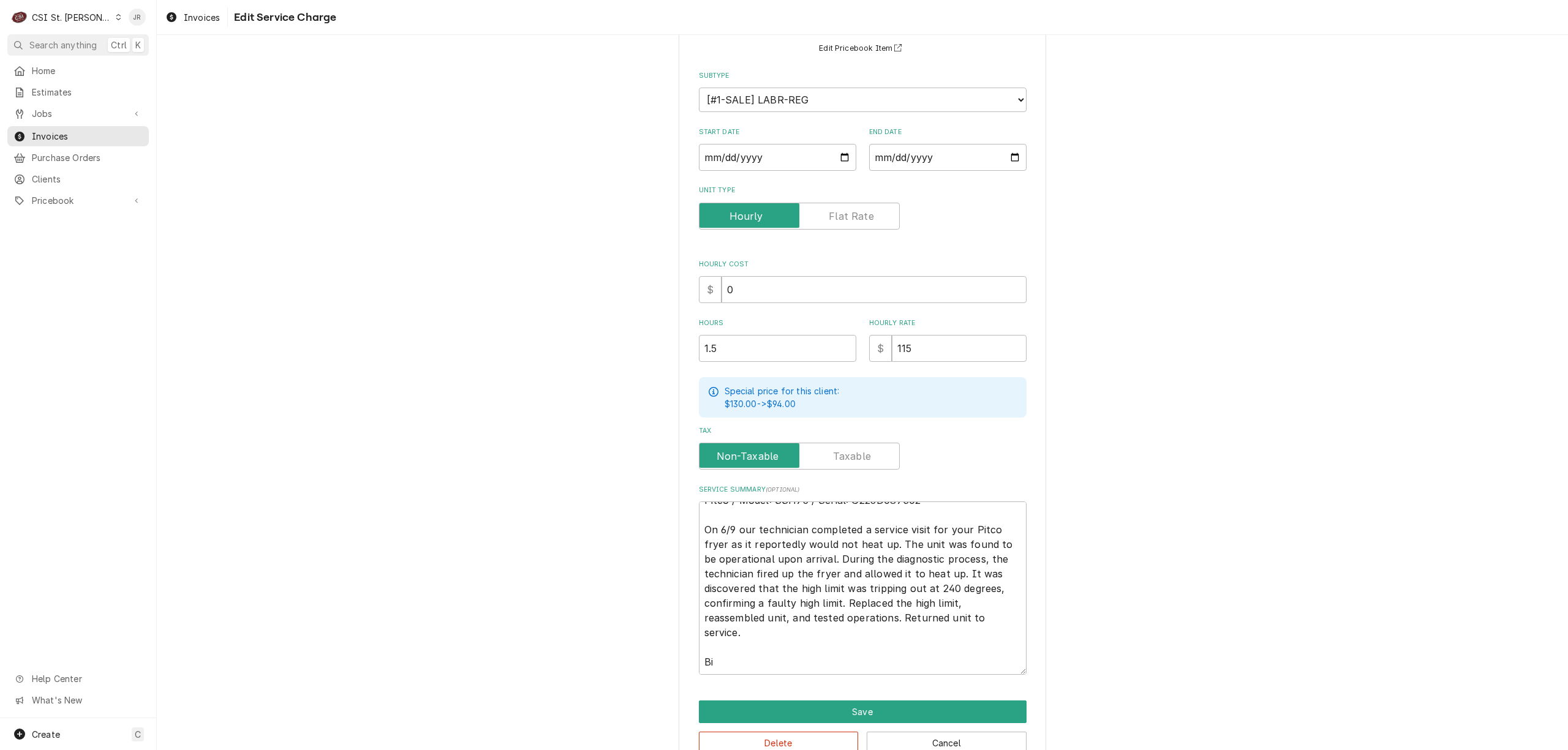
type textarea "Pitco / Model: SSH75 / Serial: G22JD087302 On 6/9 our technician completed a se…"
type textarea "x"
type textarea "Pitco / Model: SSH75 / Serial: G22JD087302 On 6/9 our technician completed a se…"
type textarea "x"
type textarea "Pitco / Model: SSH75 / Serial: G22JD087302 On 6/9 our technician completed a se…"
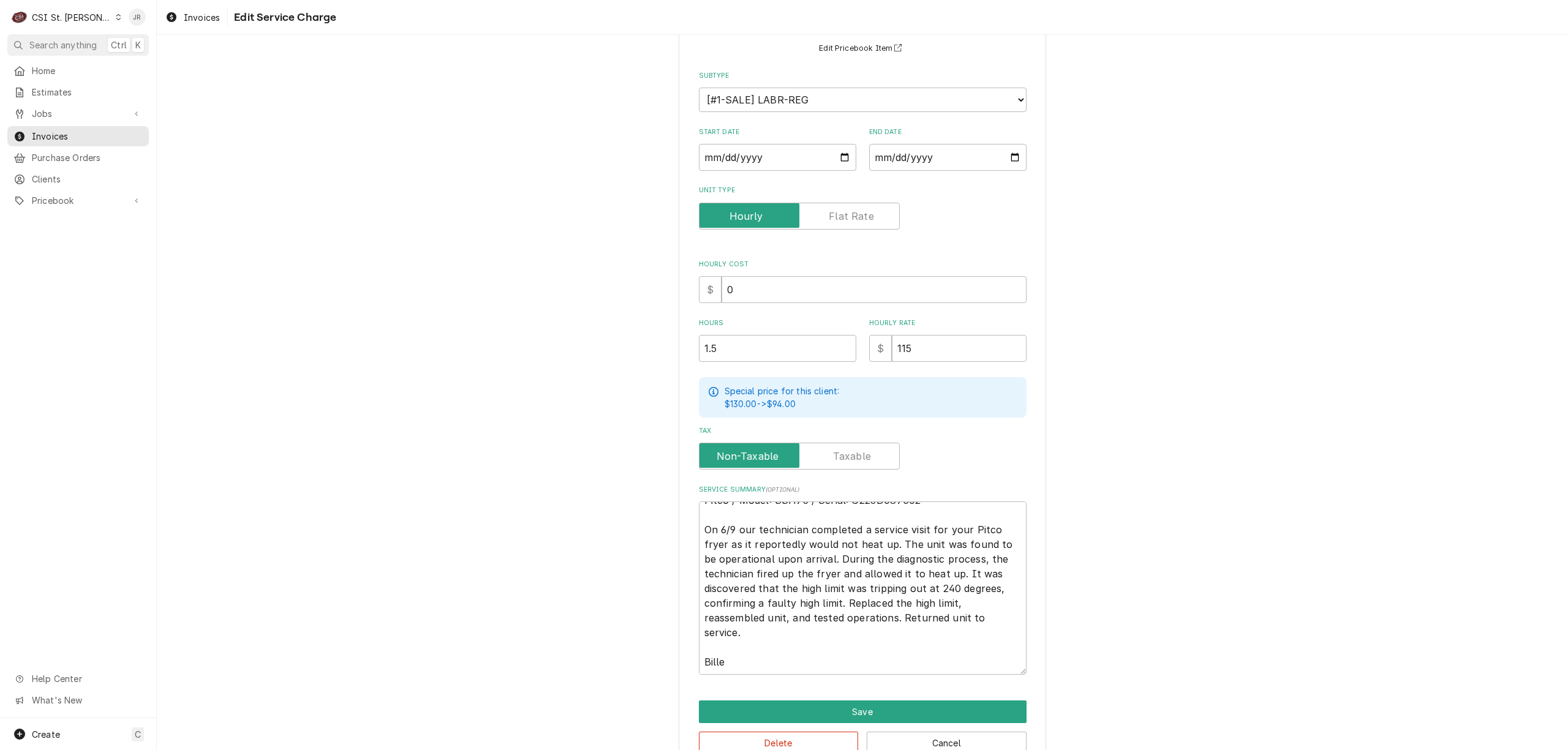
type textarea "x"
type textarea "Pitco / Model: SSH75 / Serial: G22JD087302 On 6/9 our technician completed a se…"
type textarea "x"
type textarea "Pitco / Model: SSH75 / Serial: G22JD087302 On 6/9 our technician completed a se…"
type textarea "x"
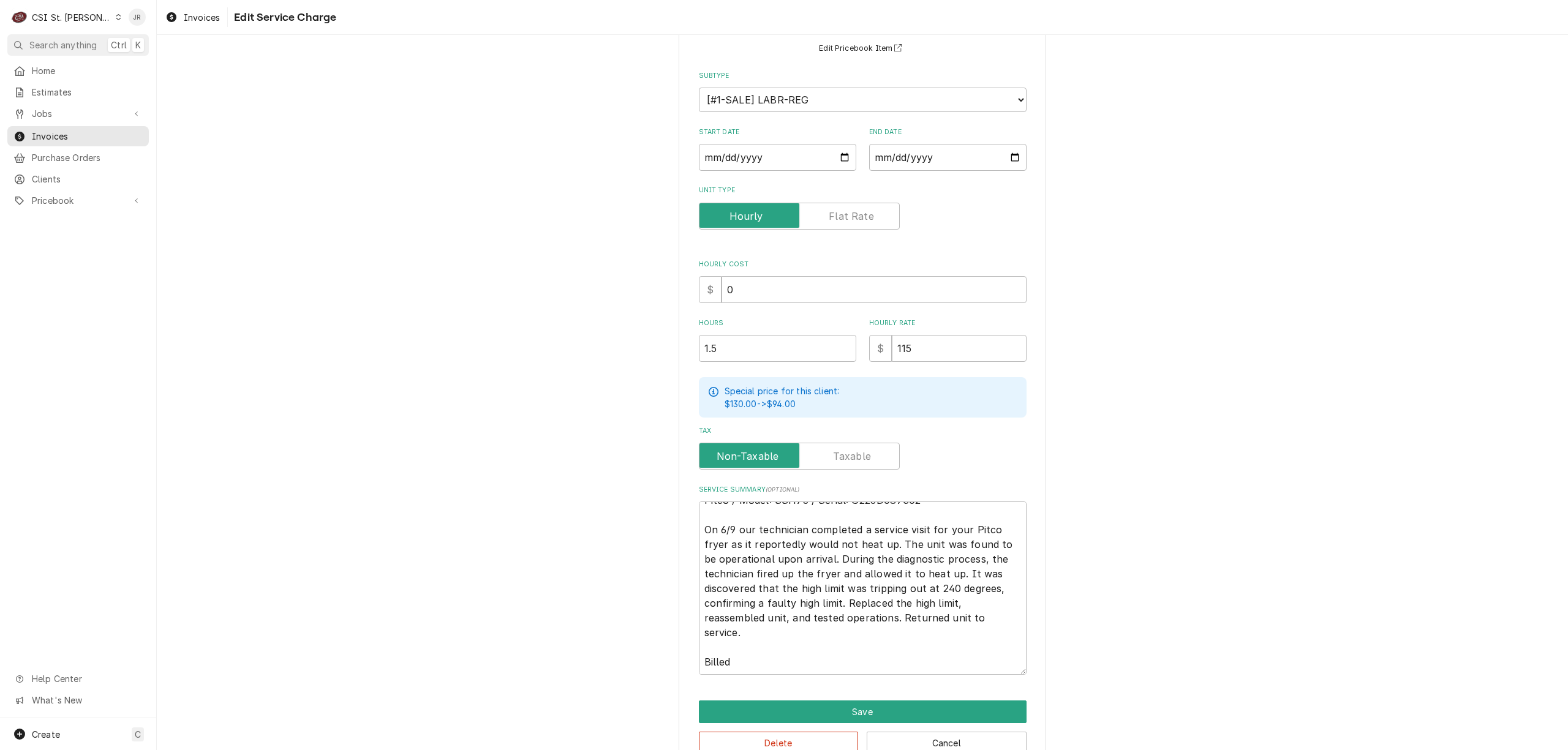
type textarea "Pitco / Model: SSH75 / Serial: G22JD087302 On 6/9 our technician completed a se…"
type textarea "x"
type textarea "Pitco / Model: SSH75 / Serial: G22JD087302 On 6/9 our technician completed a se…"
type textarea "x"
type textarea "Pitco / Model: SSH75 / Serial: G22JD087302 On 6/9 our technician completed a se…"
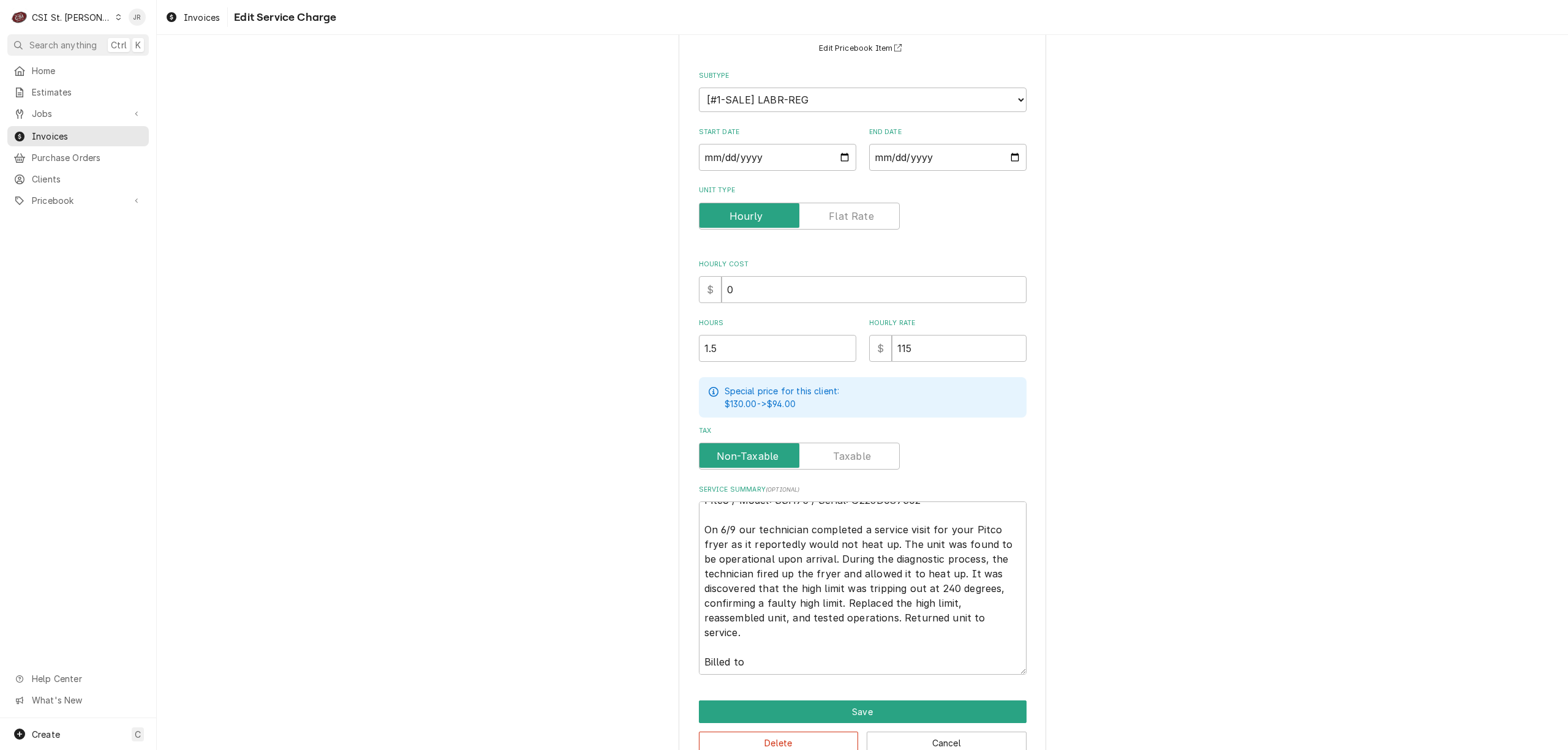
type textarea "x"
type textarea "Pitco / Model: SSH75 / Serial: G22JD087302 On 6/9 our technician completed a se…"
type textarea "x"
type textarea "Pitco / Model: SSH75 / Serial: G22JD087302 On 6/9 our technician completed a se…"
type textarea "x"
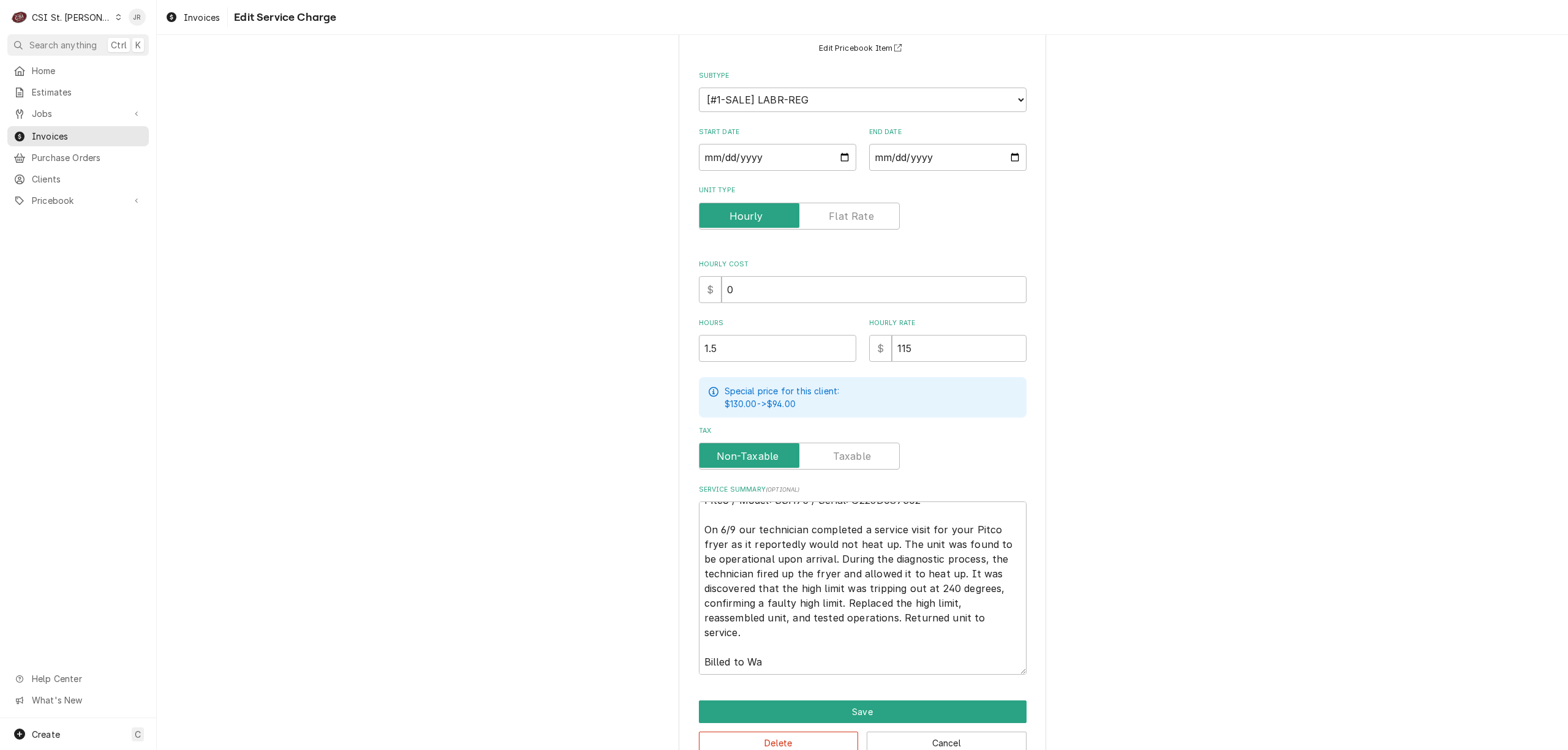
type textarea "Pitco / Model: SSH75 / Serial: G22JD087302 On 6/9 our technician completed a se…"
type textarea "x"
type textarea "Pitco / Model: SSH75 / Serial: G22JD087302 On 6/9 our technician completed a se…"
type textarea "x"
type textarea "Pitco / Model: SSH75 / Serial: G22JD087302 On 6/9 our technician completed a se…"
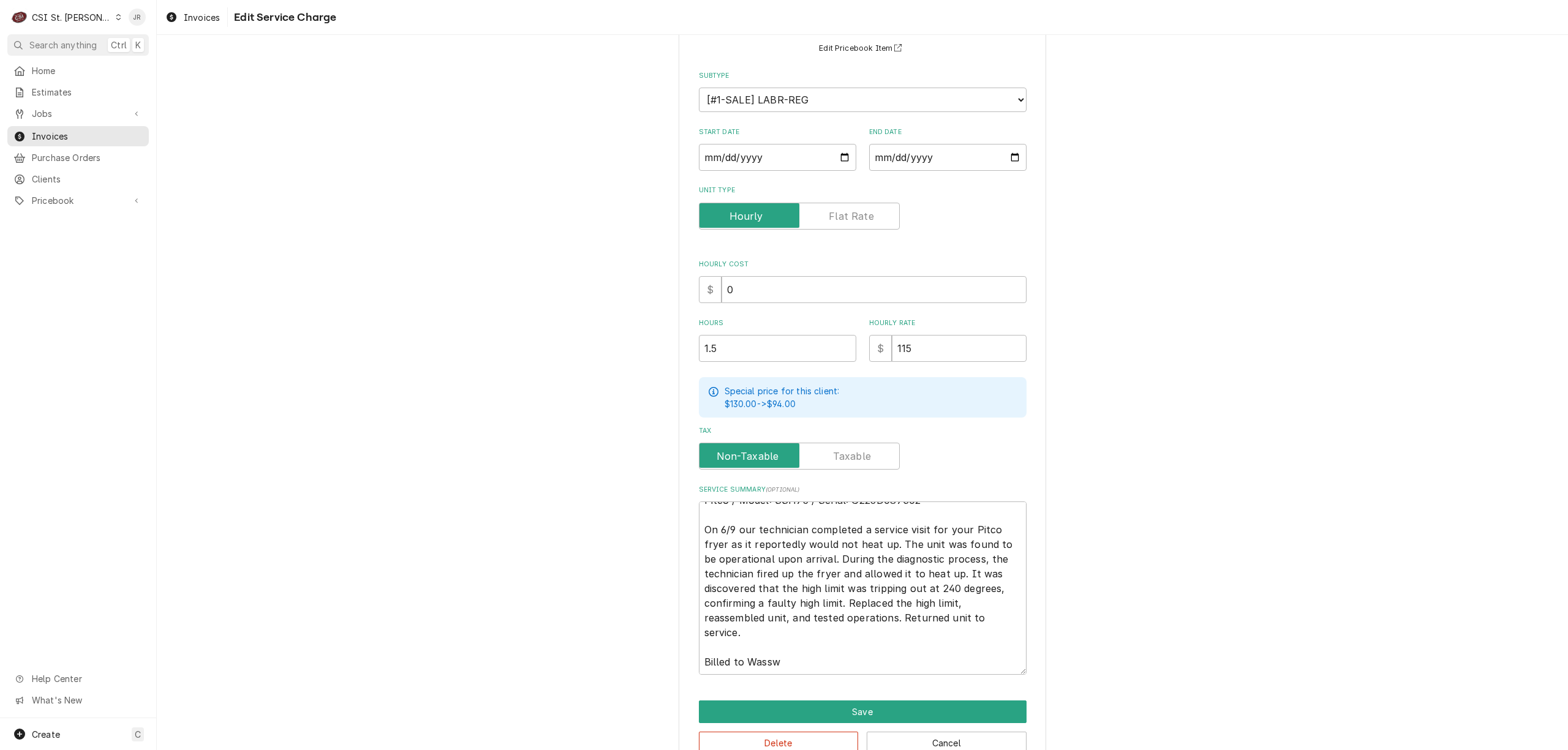
type textarea "x"
type textarea "Pitco / Model: SSH75 / Serial: G22JD087302 On 6/9 our technician completed a se…"
type textarea "x"
type textarea "Pitco / Model: SSH75 / Serial: G22JD087302 On 6/9 our technician completed a se…"
type textarea "x"
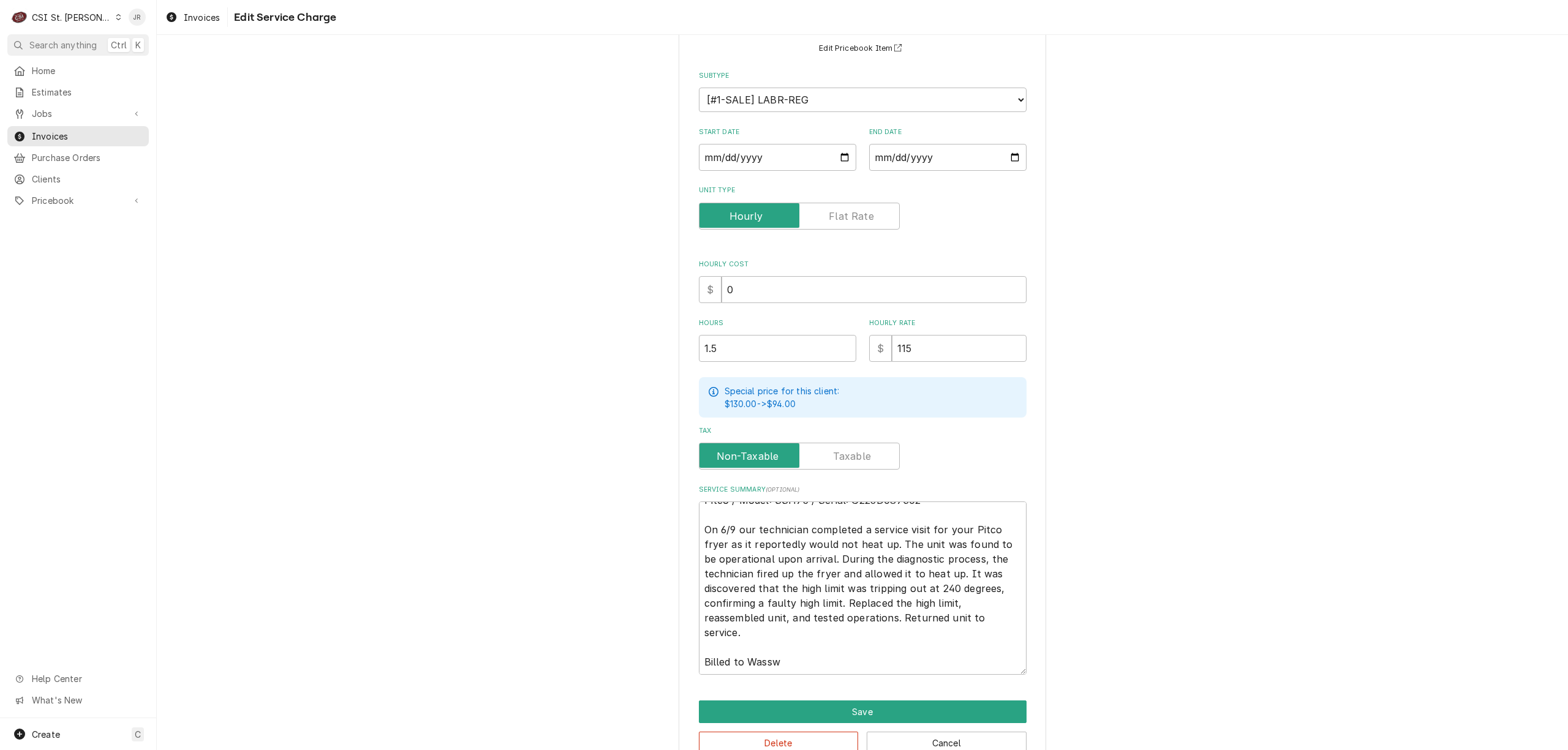
type textarea "Pitco / Model: SSH75 / Serial: G22JD087302 On 6/9 our technician completed a se…"
type textarea "x"
type textarea "Pitco / Model: SSH75 / Serial: G22JD087302 On 6/9 our technician completed a se…"
type textarea "x"
type textarea "Pitco / Model: SSH75 / Serial: G22JD087302 On 6/9 our technician completed a se…"
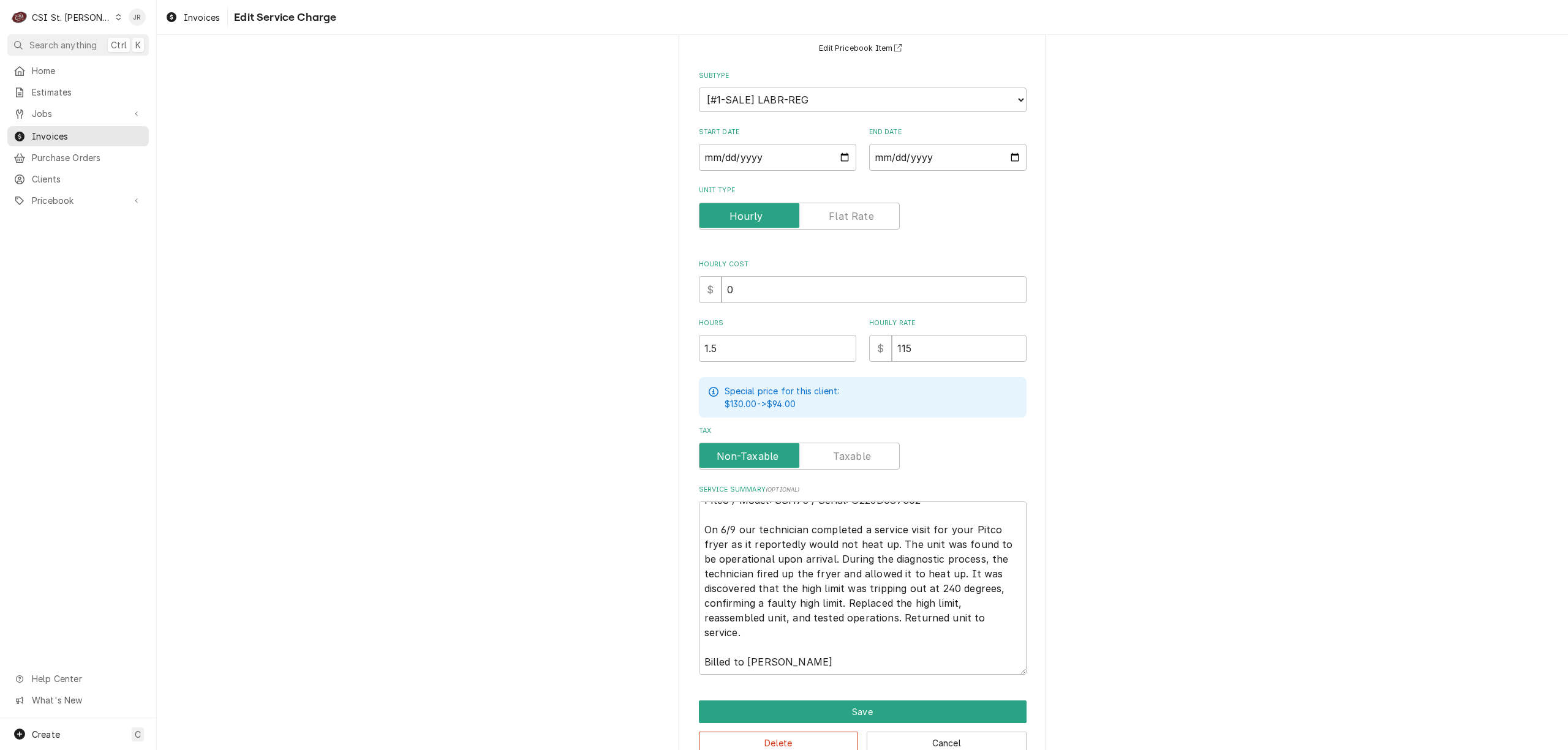
type textarea "x"
type textarea "Pitco / Model: SSH75 / Serial: G22JD087302 On 6/9 our technician completed a se…"
type textarea "x"
type textarea "Pitco / Model: SSH75 / Serial: G22JD087302 On 6/9 our technician completed a se…"
type textarea "x"
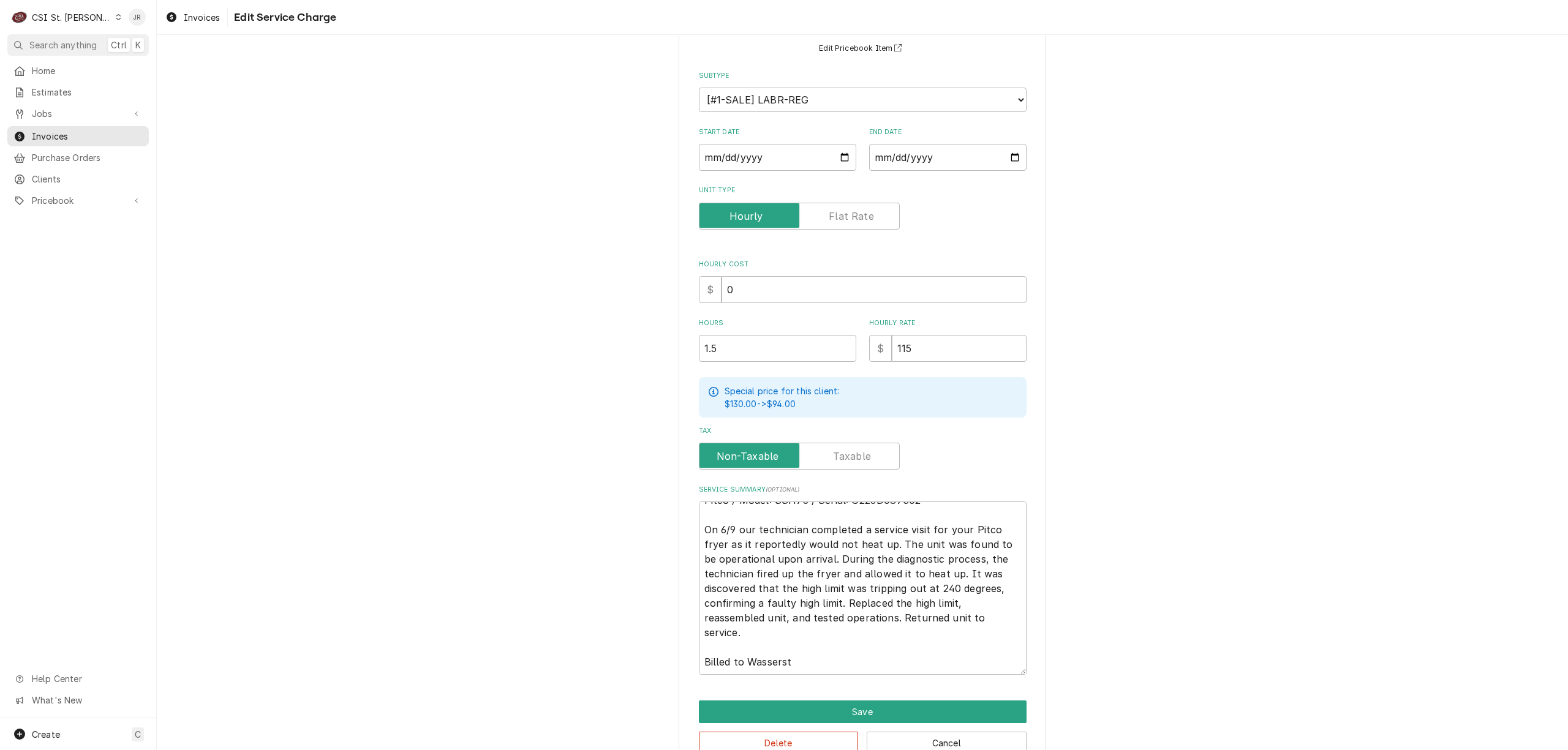
type textarea "Pitco / Model: SSH75 / Serial: G22JD087302 On 6/9 our technician completed a se…"
type textarea "x"
type textarea "Pitco / Model: SSH75 / Serial: G22JD087302 On 6/9 our technician completed a se…"
type textarea "x"
type textarea "Pitco / Model: SSH75 / Serial: G22JD087302 On 6/9 our technician completed a se…"
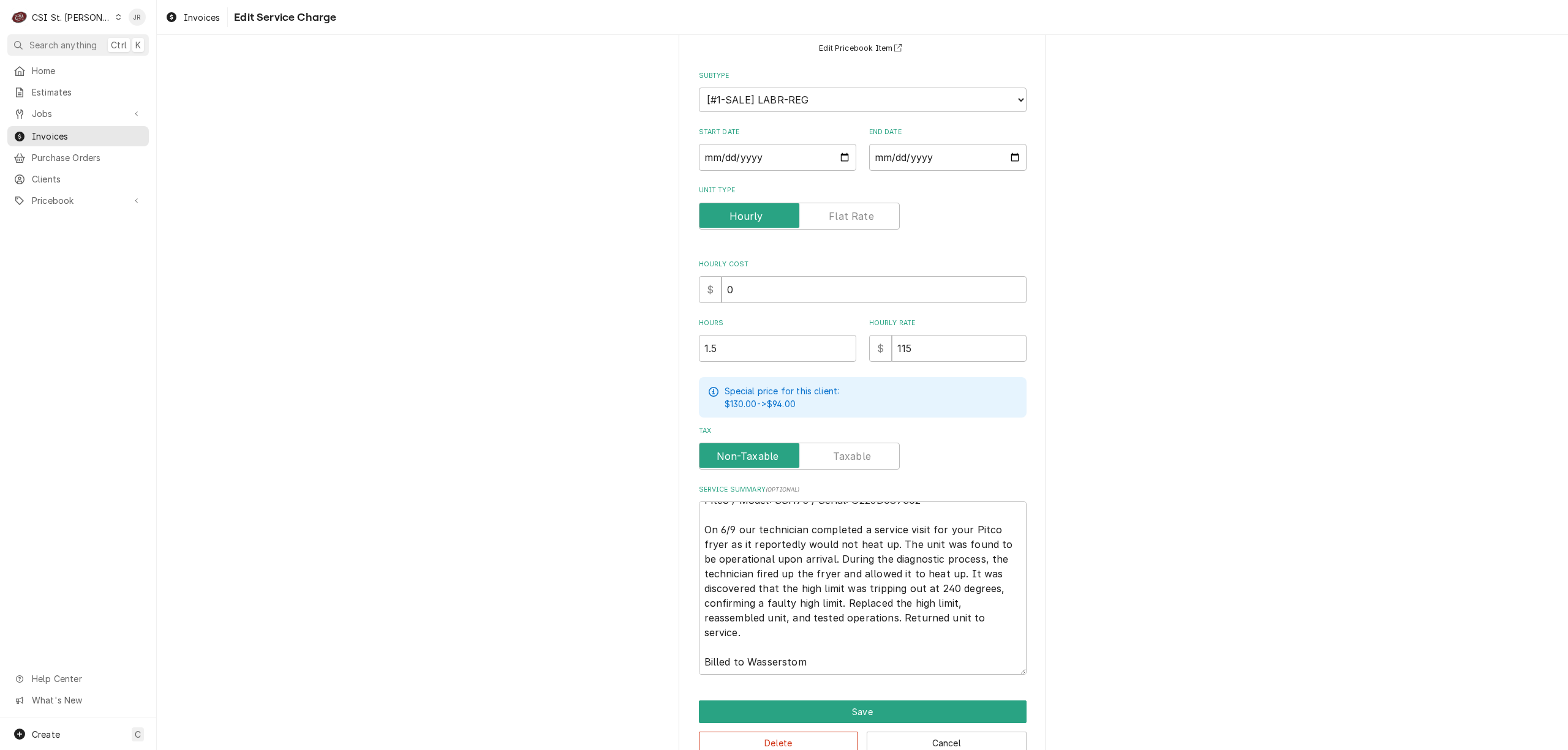
type textarea "x"
type textarea "Pitco / Model: SSH75 / Serial: G22JD087302 On 6/9 our technician completed a se…"
type textarea "x"
type textarea "Pitco / Model: SSH75 / Serial: G22JD087302 On 6/9 our technician completed a se…"
type textarea "x"
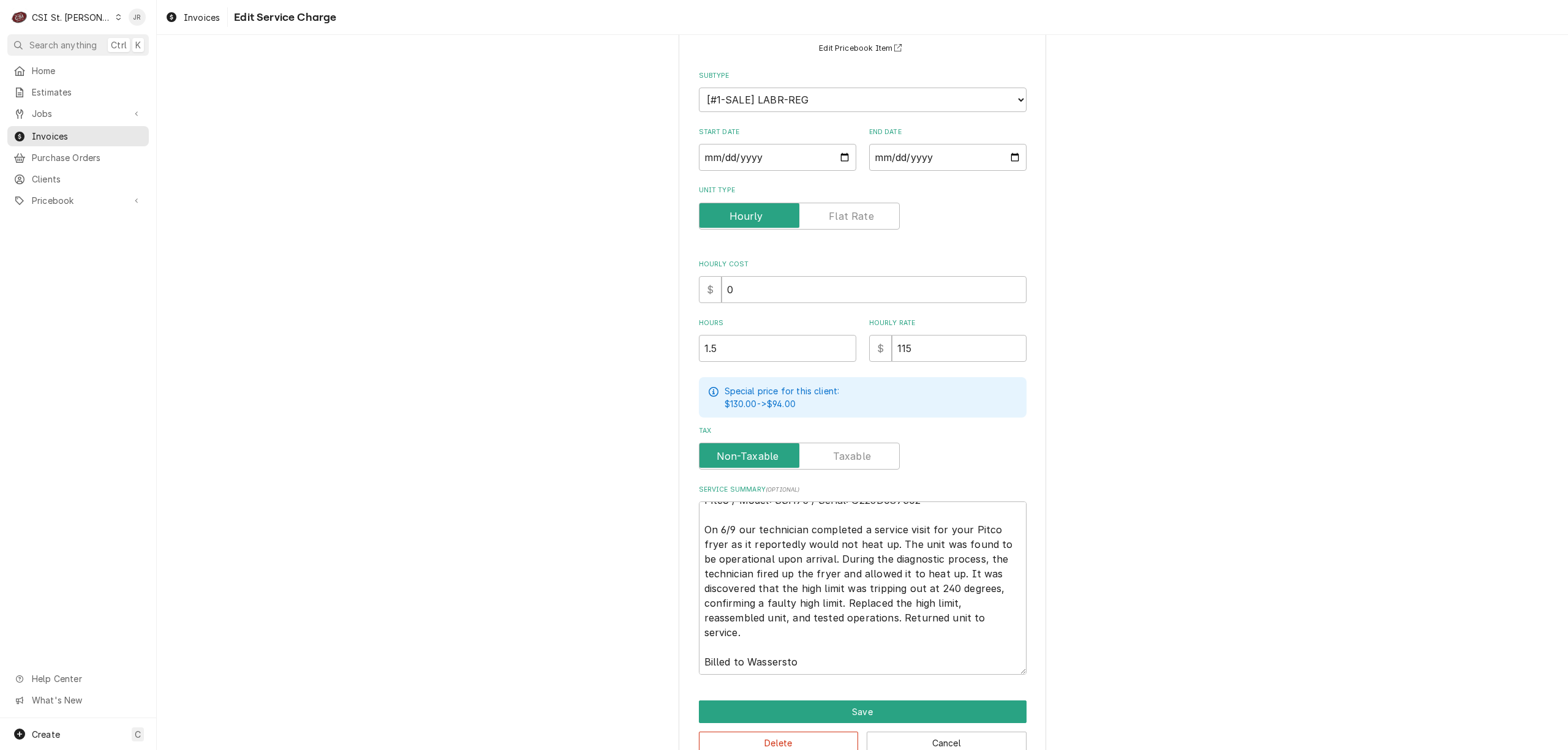
type textarea "Pitco / Model: SSH75 / Serial: G22JD087302 On 6/9 our technician completed a se…"
type textarea "x"
type textarea "Pitco / Model: SSH75 / Serial: G22JD087302 On 6/9 our technician completed a se…"
type textarea "x"
type textarea "Pitco / Model: SSH75 / Serial: G22JD087302 On 6/9 our technician completed a se…"
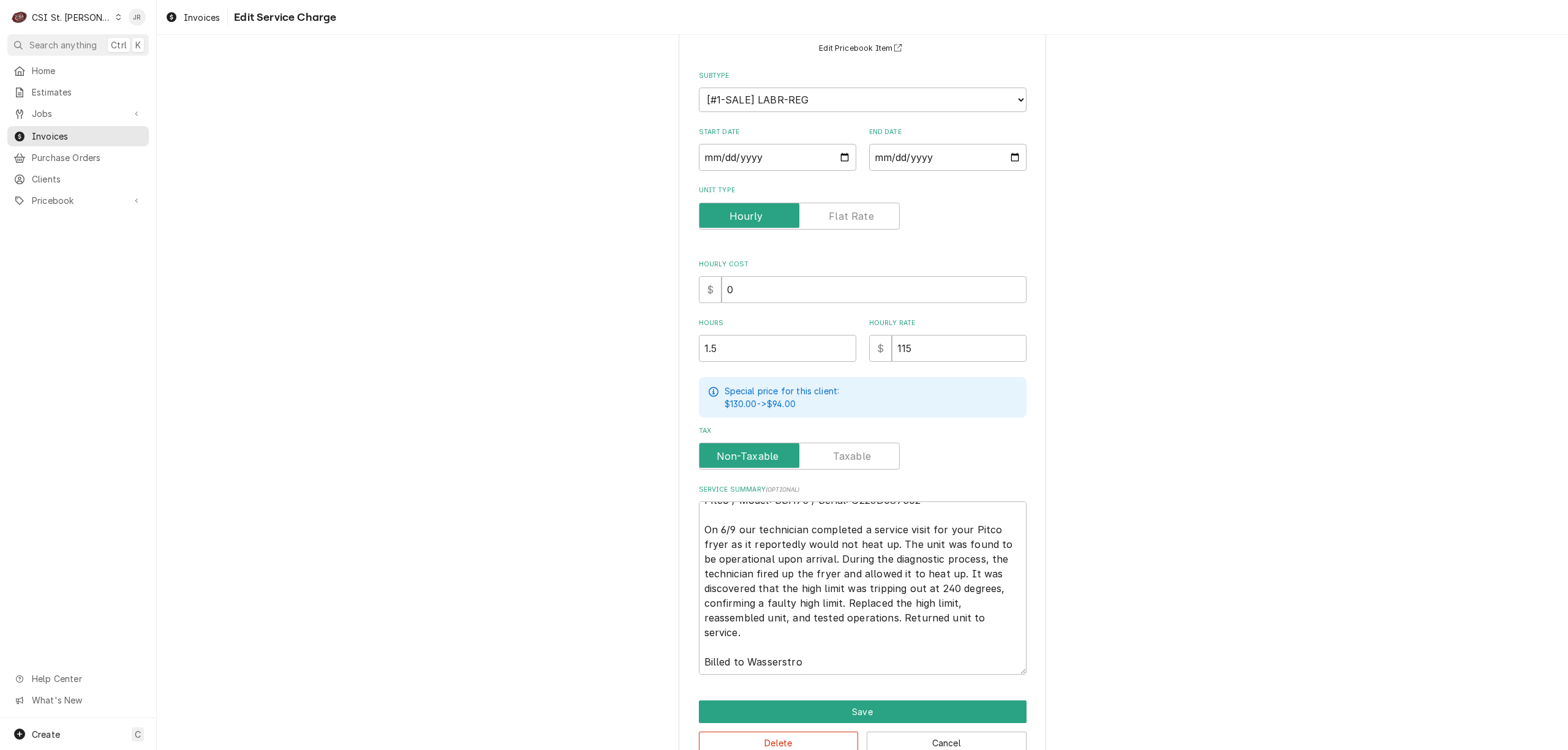
type textarea "x"
type textarea "Pitco / Model: SSH75 / Serial: G22JD087302 On 6/9 our technician completed a se…"
type textarea "x"
type textarea "Pitco / Model: SSH75 / Serial: G22JD087302 On 6/9 our technician completed a se…"
type textarea "x"
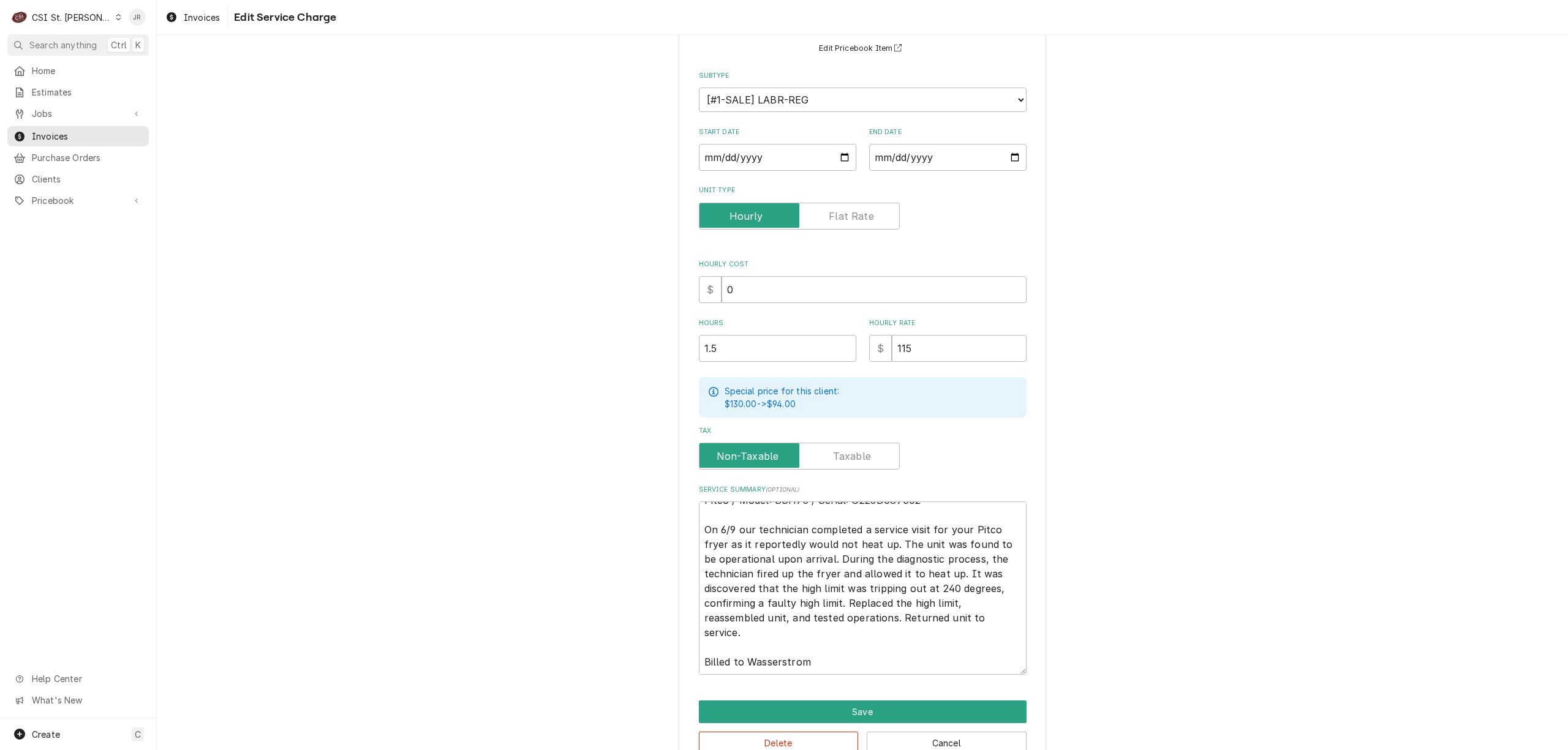
type textarea "Pitco / Model: SSH75 / Serial: G22JD087302 On 6/9 our technician completed a se…"
type textarea "x"
type textarea "Pitco / Model: SSH75 / Serial: G22JD087302 On 6/9 our technician completed a se…"
type textarea "x"
type textarea "Pitco / Model: SSH75 / Serial: G22JD087302 On 6/9 our technician completed a se…"
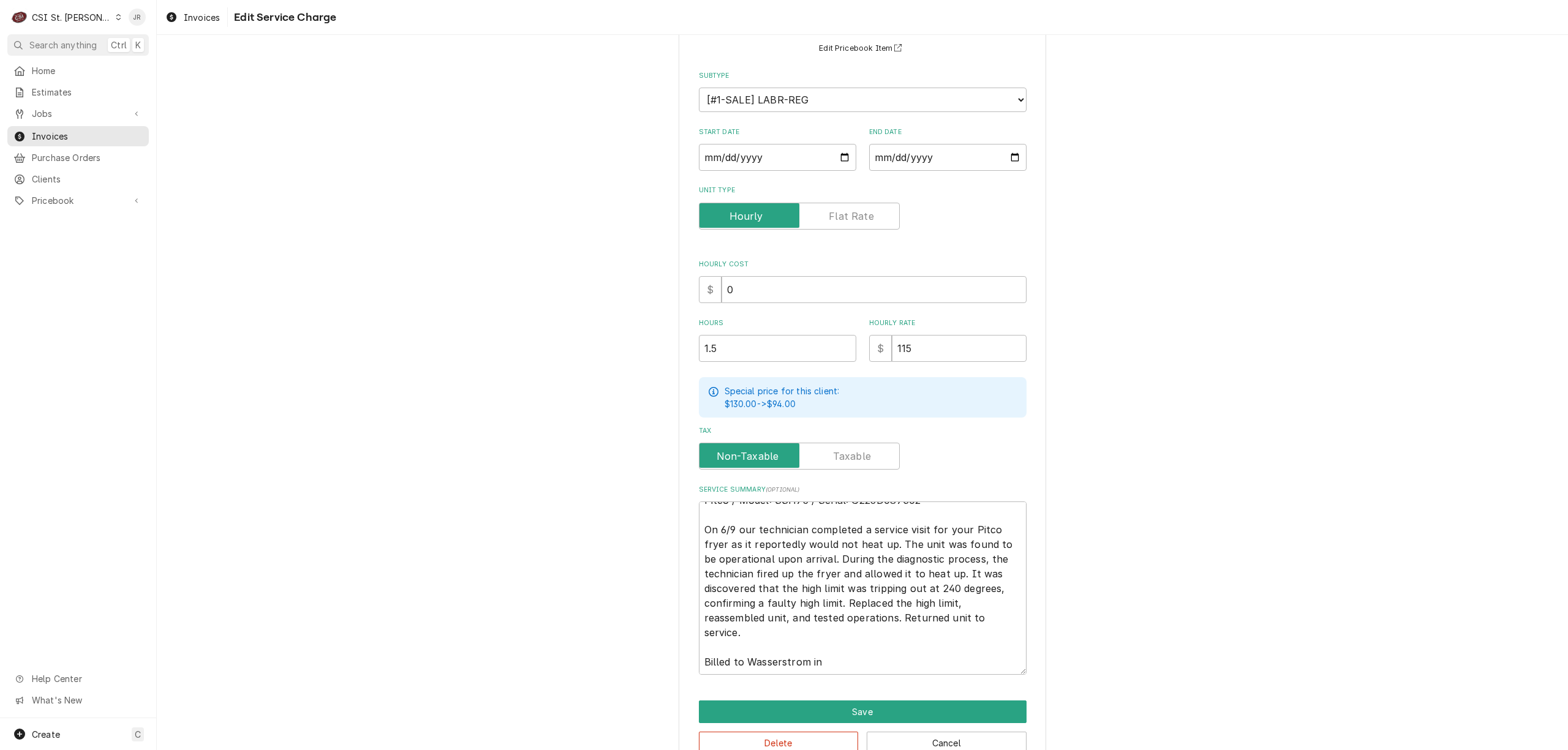
type textarea "x"
type textarea "Pitco / Model: SSH75 / Serial: G22JD087302 On 6/9 our technician completed a se…"
type textarea "x"
type textarea "Pitco / Model: SSH75 / Serial: G22JD087302 On 6/9 our technician completed a se…"
type textarea "x"
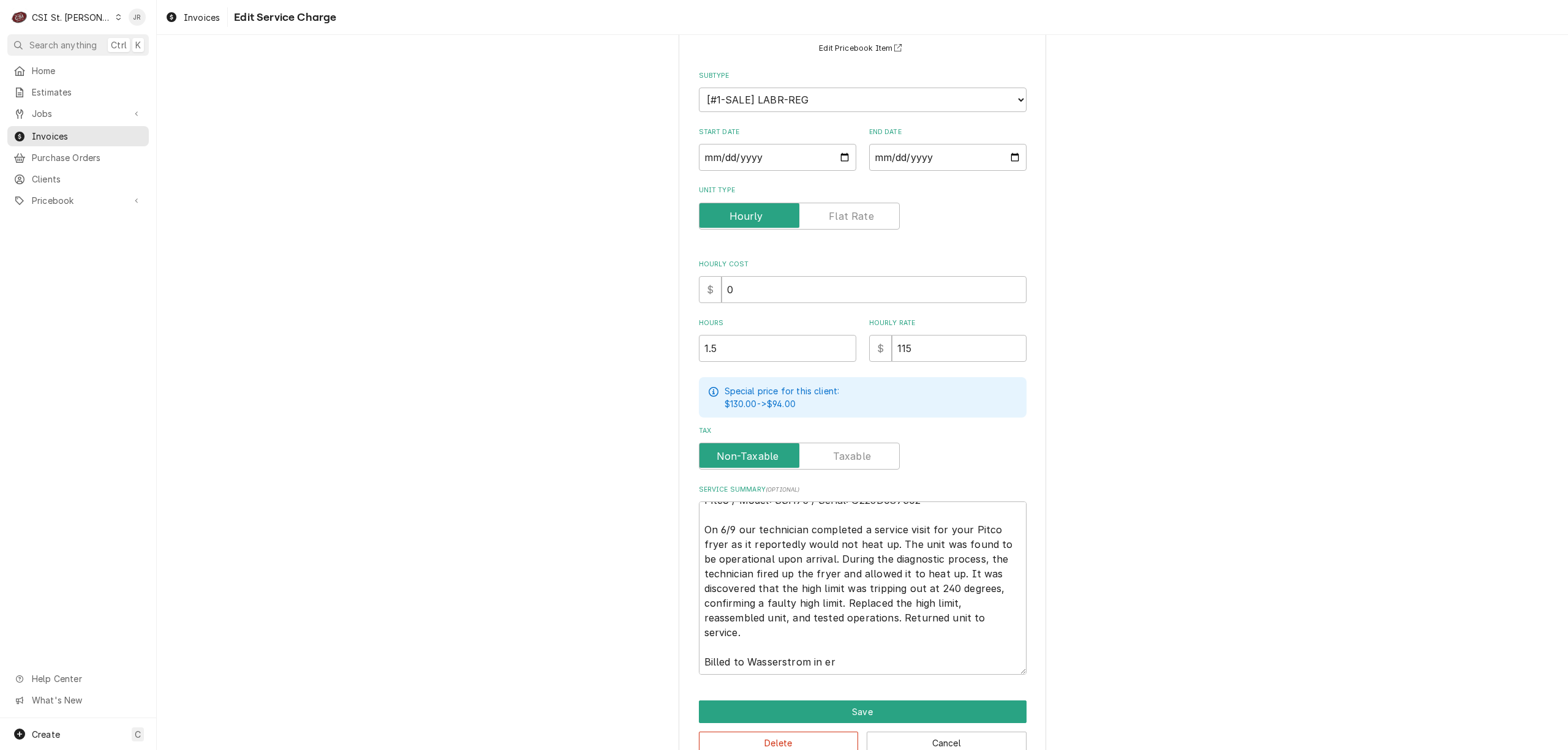
type textarea "Pitco / Model: SSH75 / Serial: G22JD087302 On 6/9 our technician completed a se…"
type textarea "x"
type textarea "Pitco / Model: SSH75 / Serial: G22JD087302 On 6/9 our technician completed a se…"
type textarea "x"
type textarea "Pitco / Model: SSH75 / Serial: G22JD087302 On 6/9 our technician completed a se…"
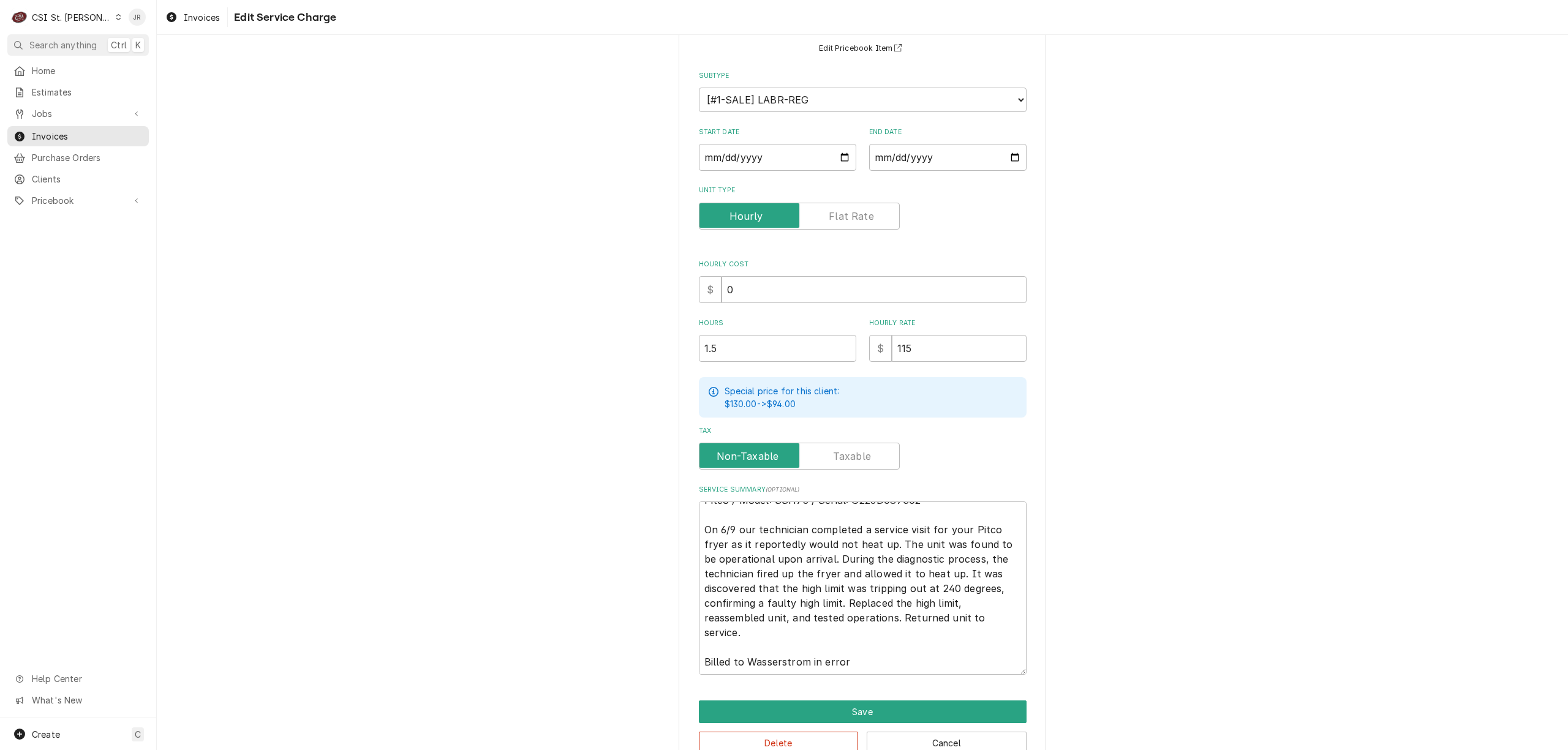
type textarea "x"
type textarea "Pitco / Model: SSH75 / Serial: G22JD087302 On 6/9 our technician completed a se…"
type textarea "x"
type textarea "Pitco / Model: SSH75 / Serial: G22JD087302 On 6/9 our technician completed a se…"
type textarea "x"
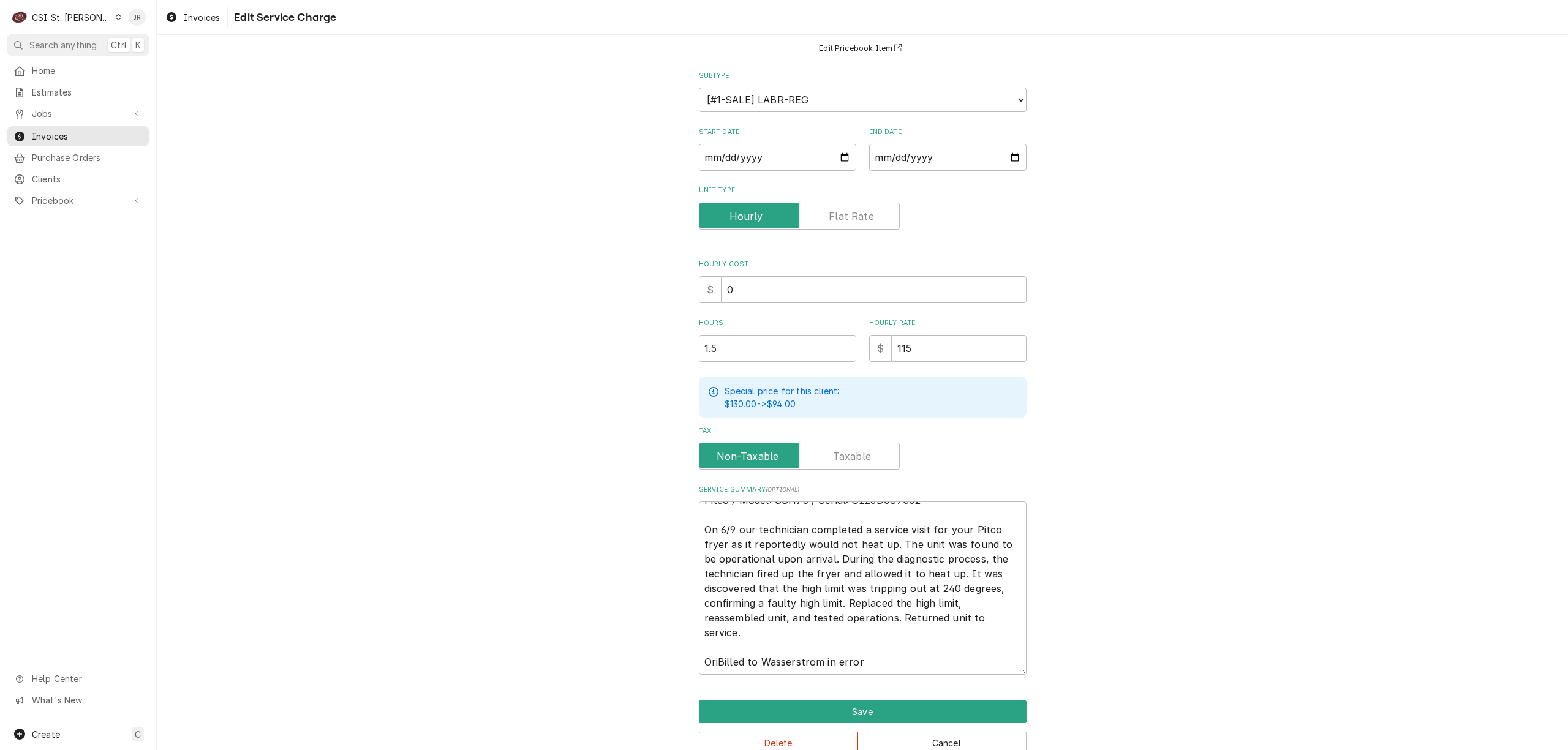
type textarea "Pitco / Model: SSH75 / Serial: G22JD087302 On 6/9 our technician completed a se…"
type textarea "x"
type textarea "Pitco / Model: SSH75 / Serial: G22JD087302 On 6/9 our technician completed a se…"
type textarea "x"
type textarea "Pitco / Model: SSH75 / Serial: G22JD087302 On 6/9 our technician completed a se…"
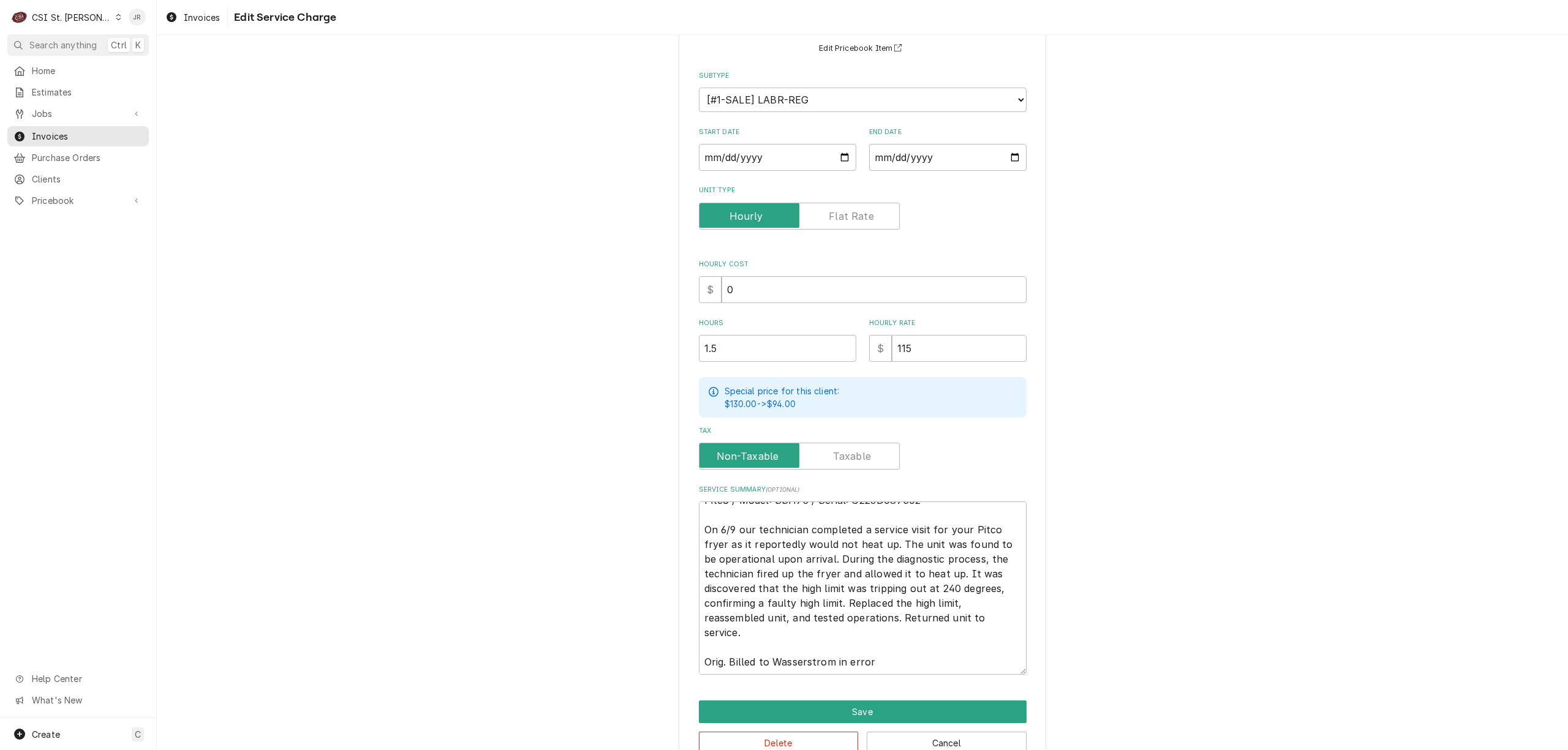
type textarea "x"
type textarea "Pitco / Model: SSH75 / Serial: G22JD087302 On 6/9 our technician completed a se…"
type textarea "x"
type textarea "Pitco / Model: SSH75 / Serial: G22JD087302 On 6/9 our technician completed a se…"
click at [931, 655] on textarea "Pitco / Model: SSH75 / Serial: G22JD087302 On 6/9 our technician completed a se…" at bounding box center [863, 587] width 328 height 173
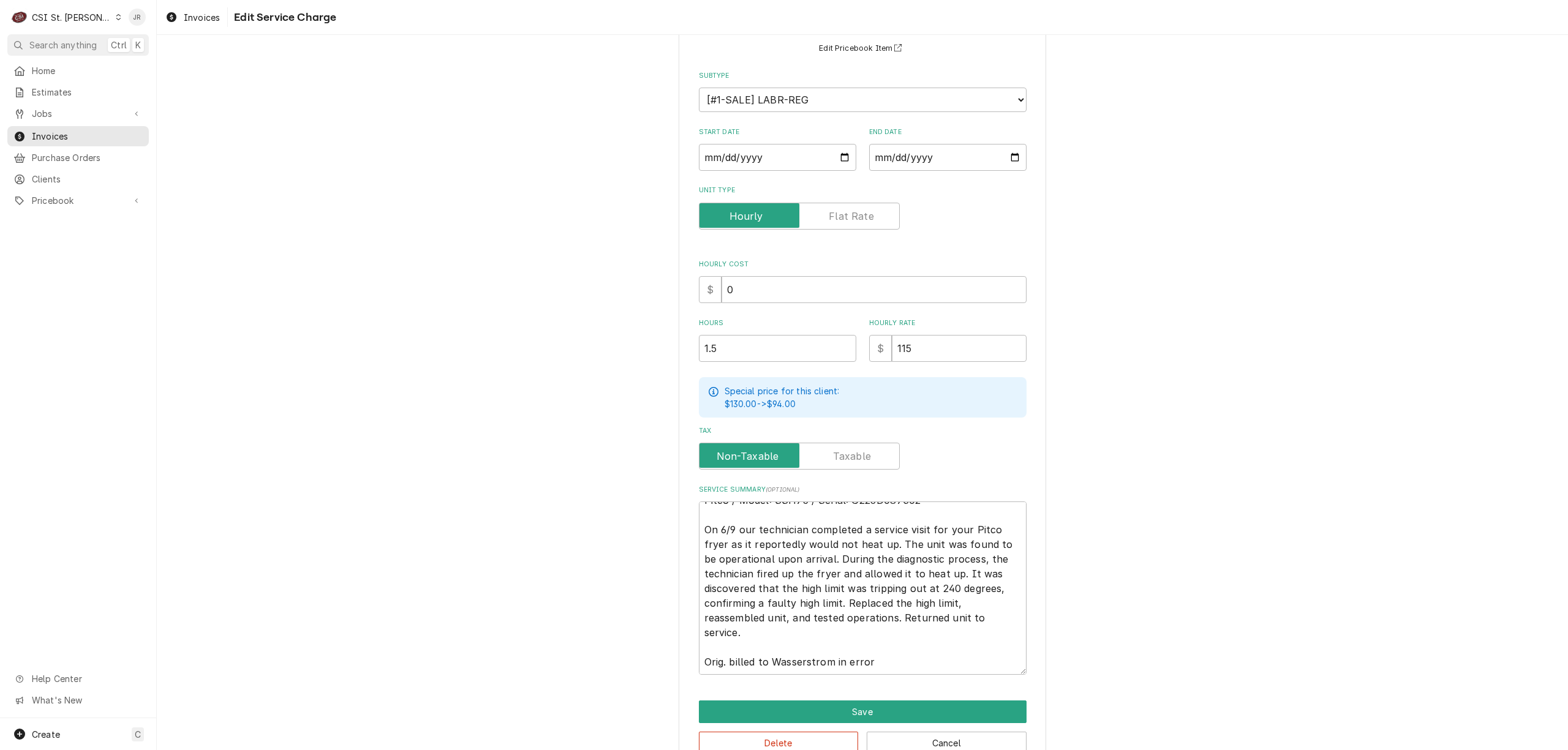
type textarea "x"
type textarea "Pitco / Model: SSH75 / Serial: G22JD087302 On 6/9 our technician completed a se…"
type textarea "x"
type textarea "Pitco / Model: SSH75 / Serial: G22JD087302 On 6/9 our technician completed a se…"
type textarea "x"
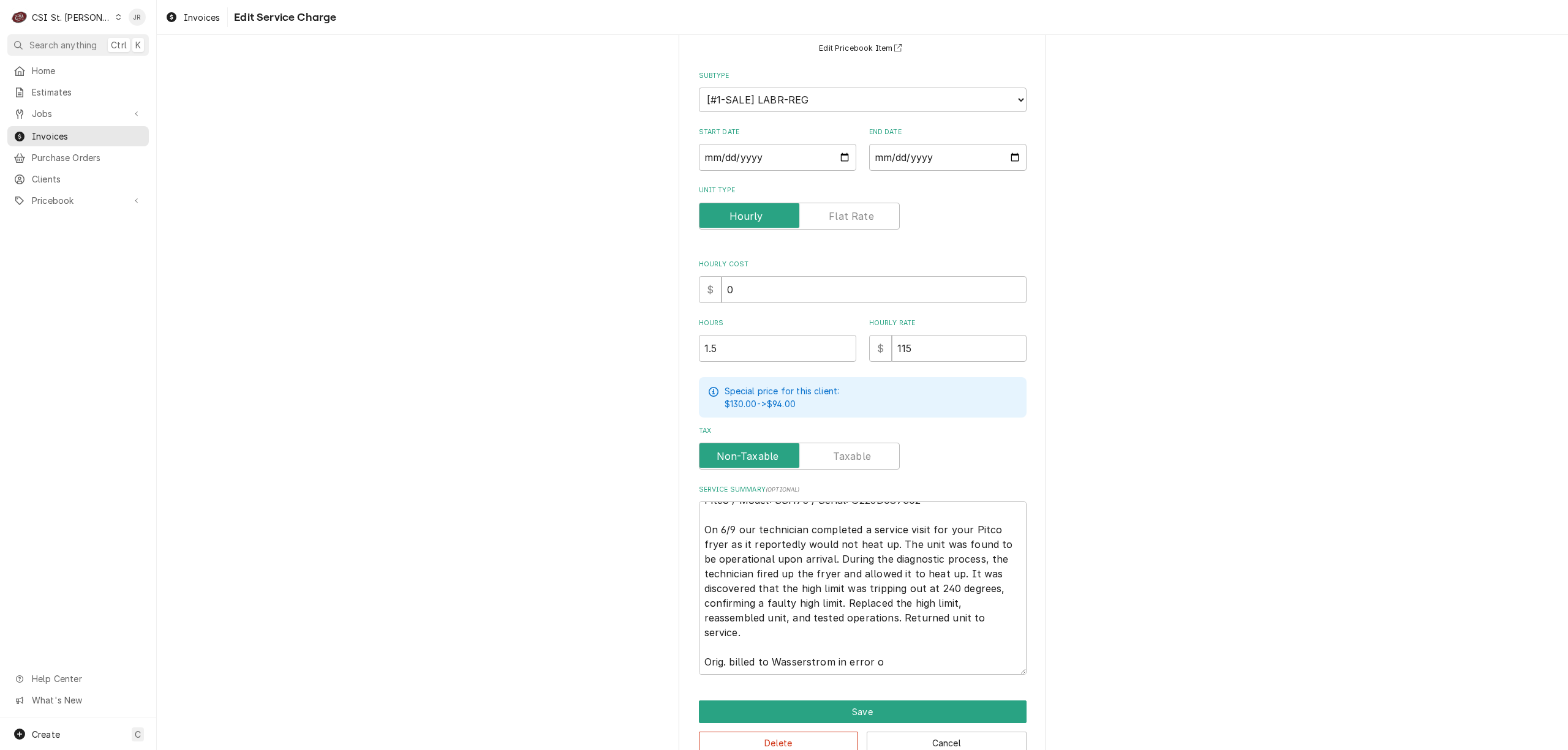
type textarea "Pitco / Model: SSH75 / Serial: G22JD087302 On 6/9 our technician completed a se…"
type textarea "x"
type textarea "Pitco / Model: SSH75 / Serial: G22JD087302 On 6/9 our technician completed a se…"
type textarea "x"
type textarea "Pitco / Model: SSH75 / Serial: G22JD087302 On 6/9 our technician completed a se…"
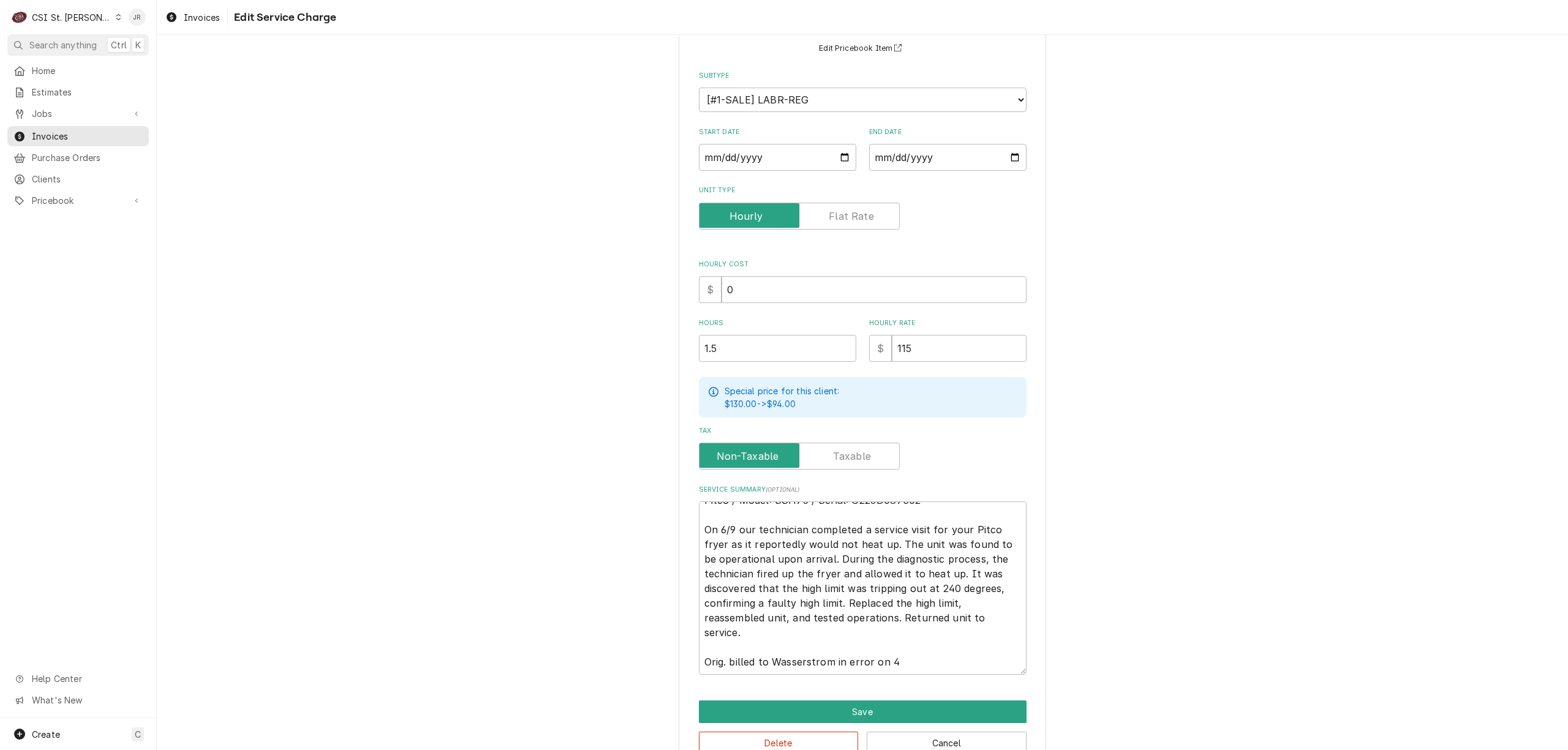
type textarea "x"
type textarea "Pitco / Model: SSH75 / Serial: G22JD087302 On 6/9 our technician completed a se…"
type textarea "x"
type textarea "Pitco / Model: SSH75 / Serial: G22JD087302 On 6/9 our technician completed a se…"
type textarea "x"
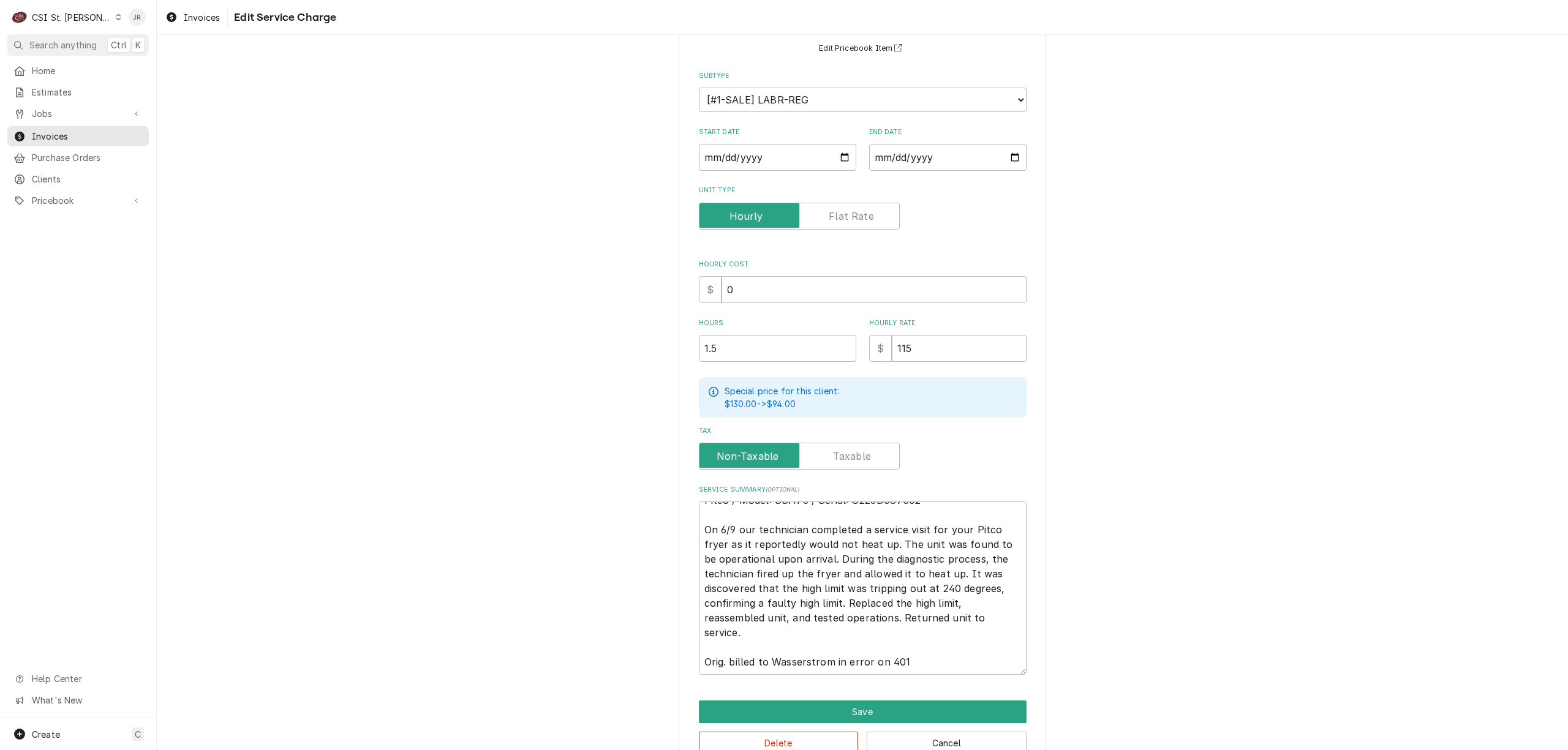
type textarea "Pitco / Model: SSH75 / Serial: G22JD087302 On 6/9 our technician completed a se…"
type textarea "x"
type textarea "Pitco / Model: SSH75 / Serial: G22JD087302 On 6/9 our technician completed a se…"
type textarea "x"
type textarea "Pitco / Model: SSH75 / Serial: G22JD087302 On 6/9 our technician completed a se…"
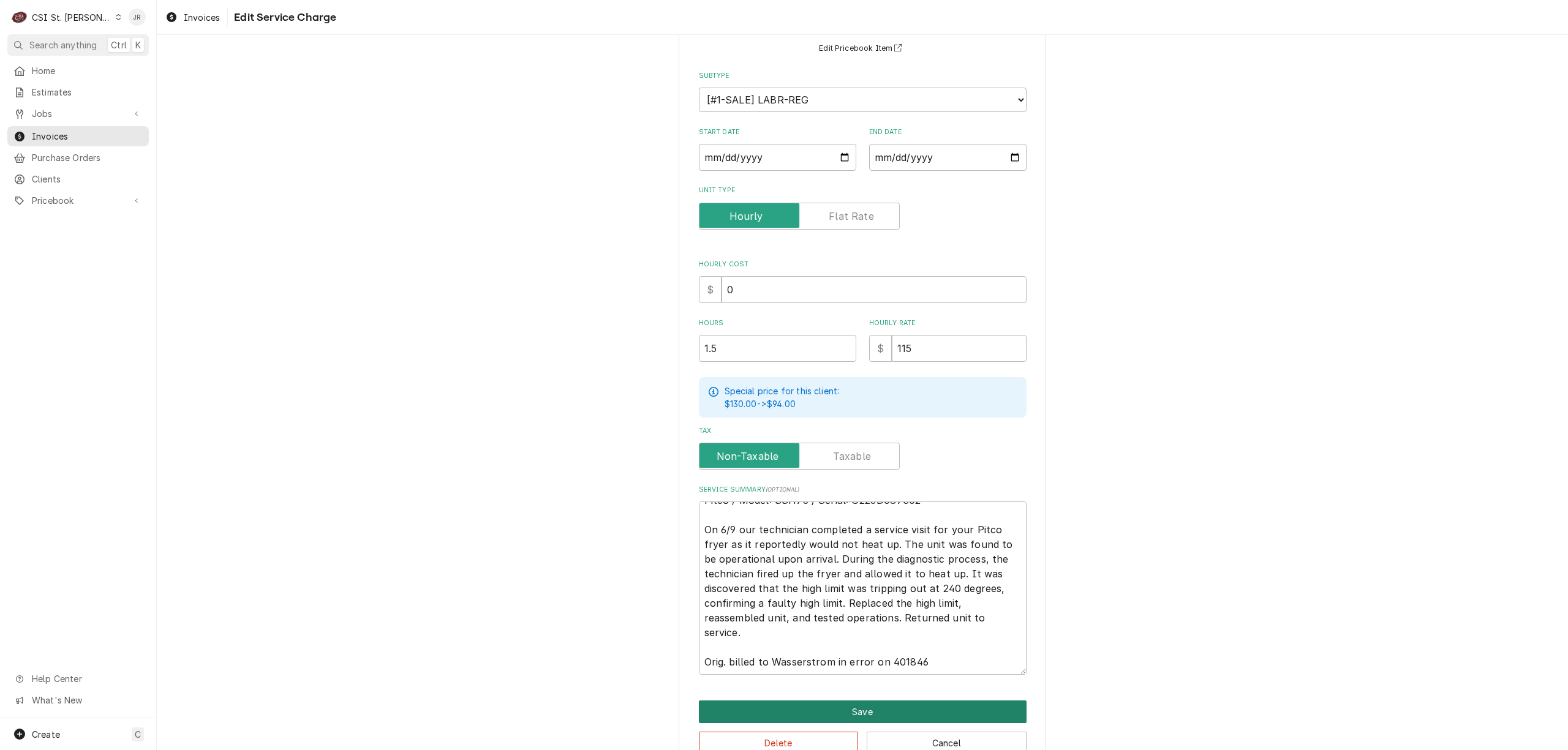
click at [906, 704] on button "Save" at bounding box center [863, 711] width 328 height 23
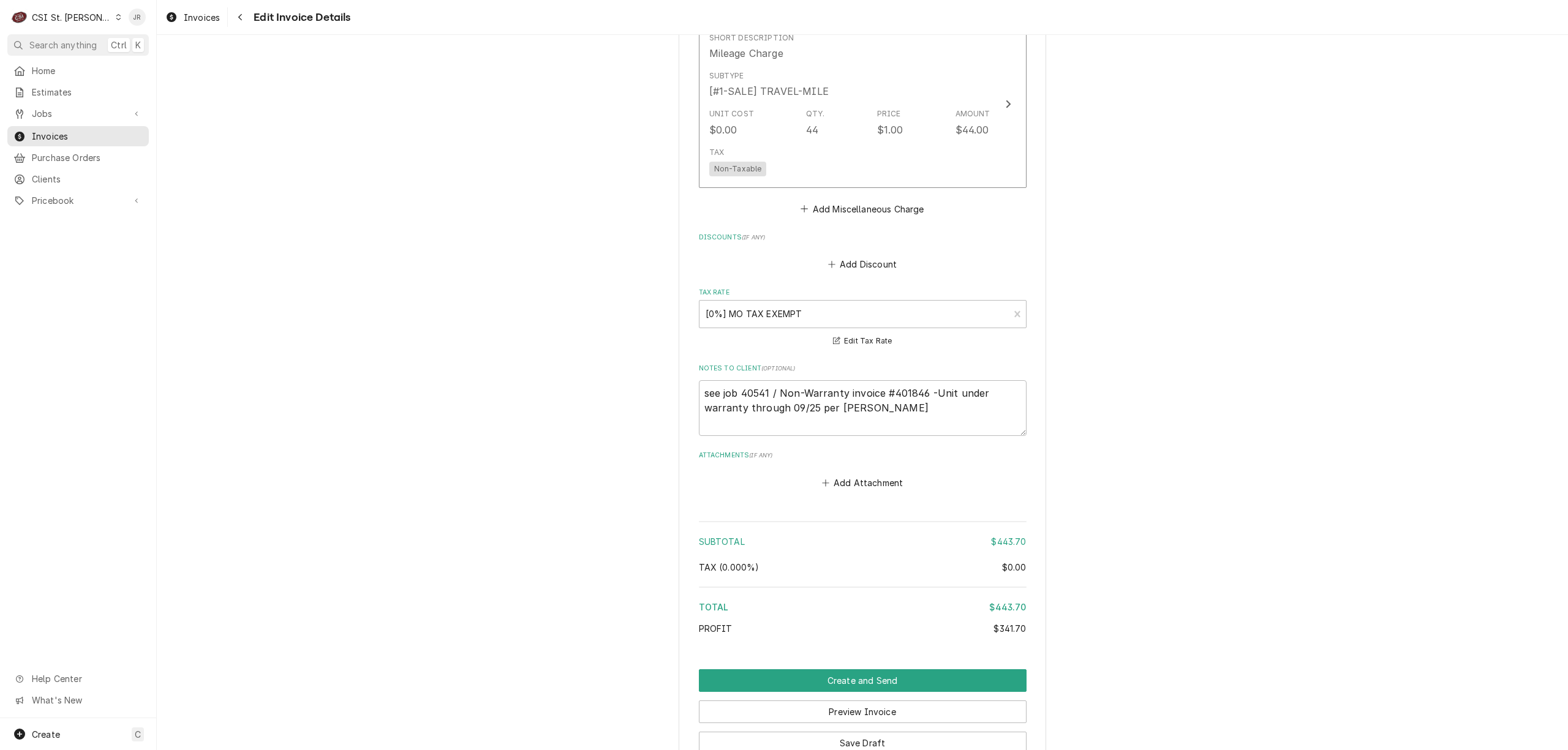
scroll to position [2108, 0]
click at [946, 396] on textarea "see job 40541 / Non-Warranty invoice #401846 -Unit under warranty through 09/25…" at bounding box center [863, 403] width 328 height 56
click at [923, 385] on textarea "see job 40541 / Non-Warranty invoice #401846 -Unit under warranty through 09/25…" at bounding box center [863, 403] width 328 height 56
type textarea "x"
type textarea "see job 40541 / Non-Warranty invoice #401846 Unit under warranty through 09/25 …"
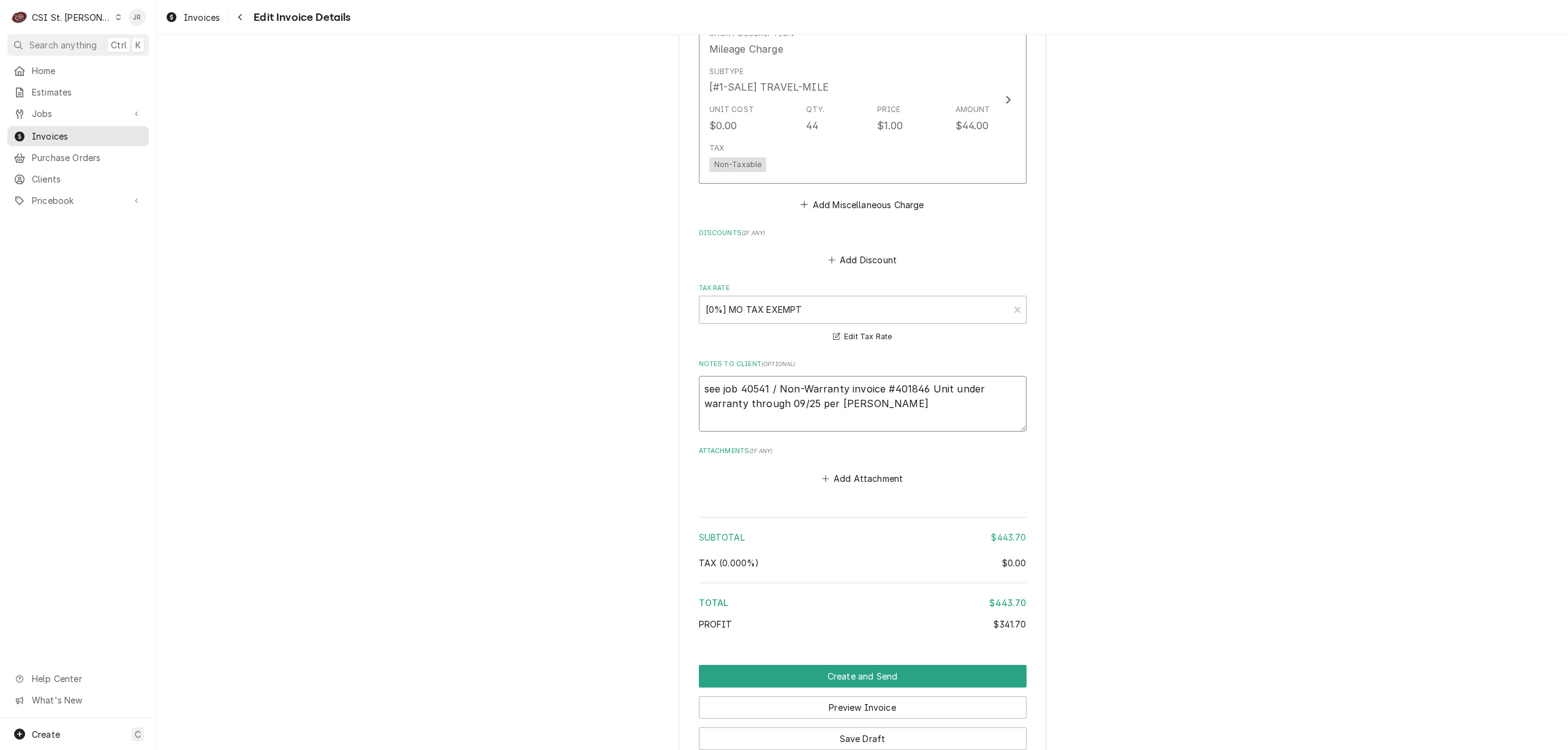
type textarea "x"
type textarea "see job 40541 / Non-Warranty invoice #401846 Unit under warranty through 09/25 …"
type textarea "x"
type textarea "see job 40541 / Non-Warranty invoice #401846 b Unit under warranty through 09/2…"
type textarea "x"
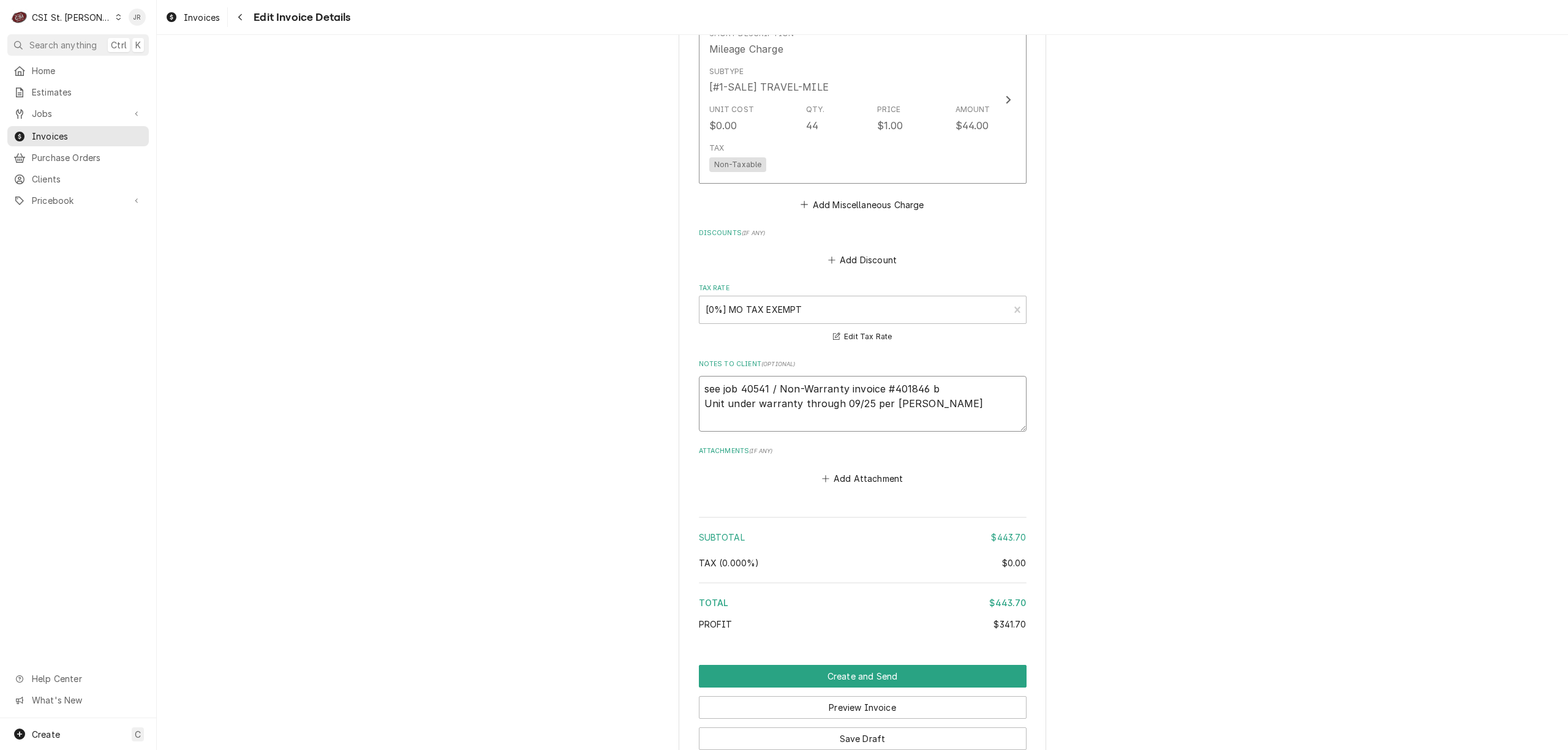
type textarea "see job 40541 / Non-Warranty invoice #401846 bi Unit under warranty through 09/…"
type textarea "x"
type textarea "see job 40541 / Non-Warranty invoice #401846 bil Unit under warranty through 09…"
type textarea "x"
type textarea "see job 40541 / Non-Warranty invoice #401846 bill Unit under warranty through 0…"
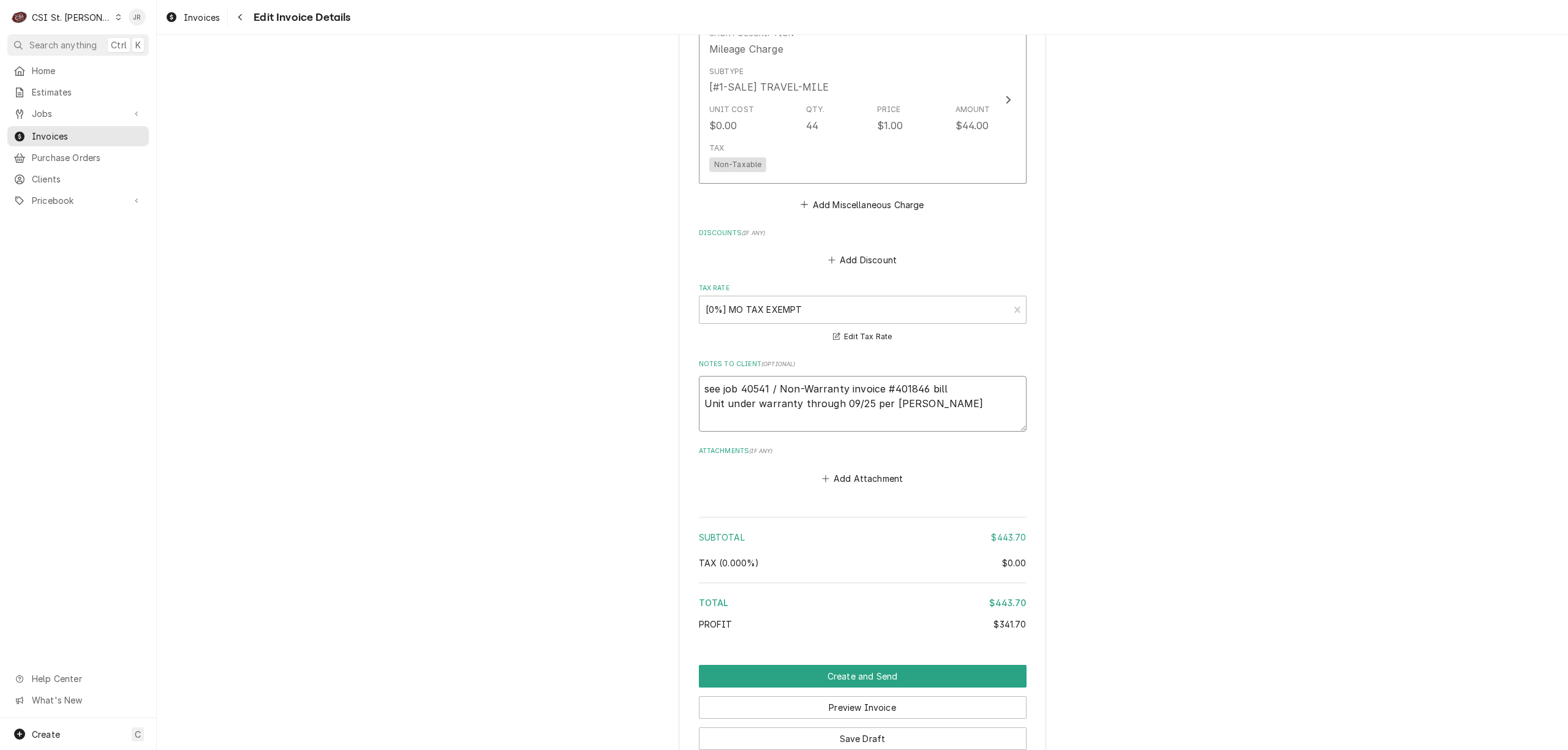
type textarea "x"
type textarea "see job 40541 / Non-Warranty invoice #401846 bille Unit under warranty through …"
type textarea "x"
type textarea "see job 40541 / Non-Warranty invoice #401846 billed Unit under warranty through…"
type textarea "x"
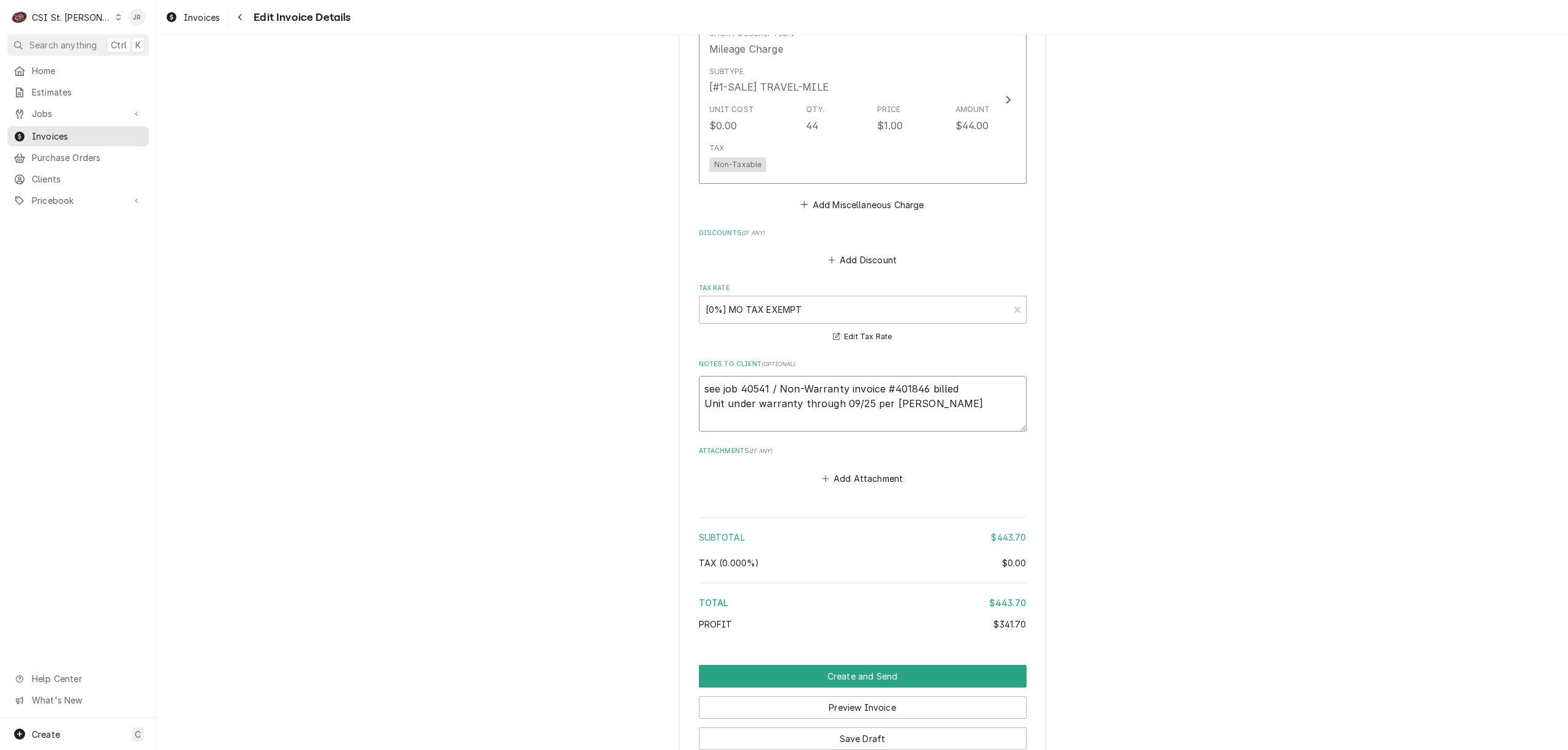
type textarea "see job 40541 / Non-Warranty invoice #401846 billed t Unit under warranty throu…"
type textarea "x"
type textarea "see job 40541 / Non-Warranty invoice #401846 billed to Unit under warranty thro…"
type textarea "x"
type textarea "see job 40541 / Non-Warranty invoice #401846 billed to Unit under warranty thro…"
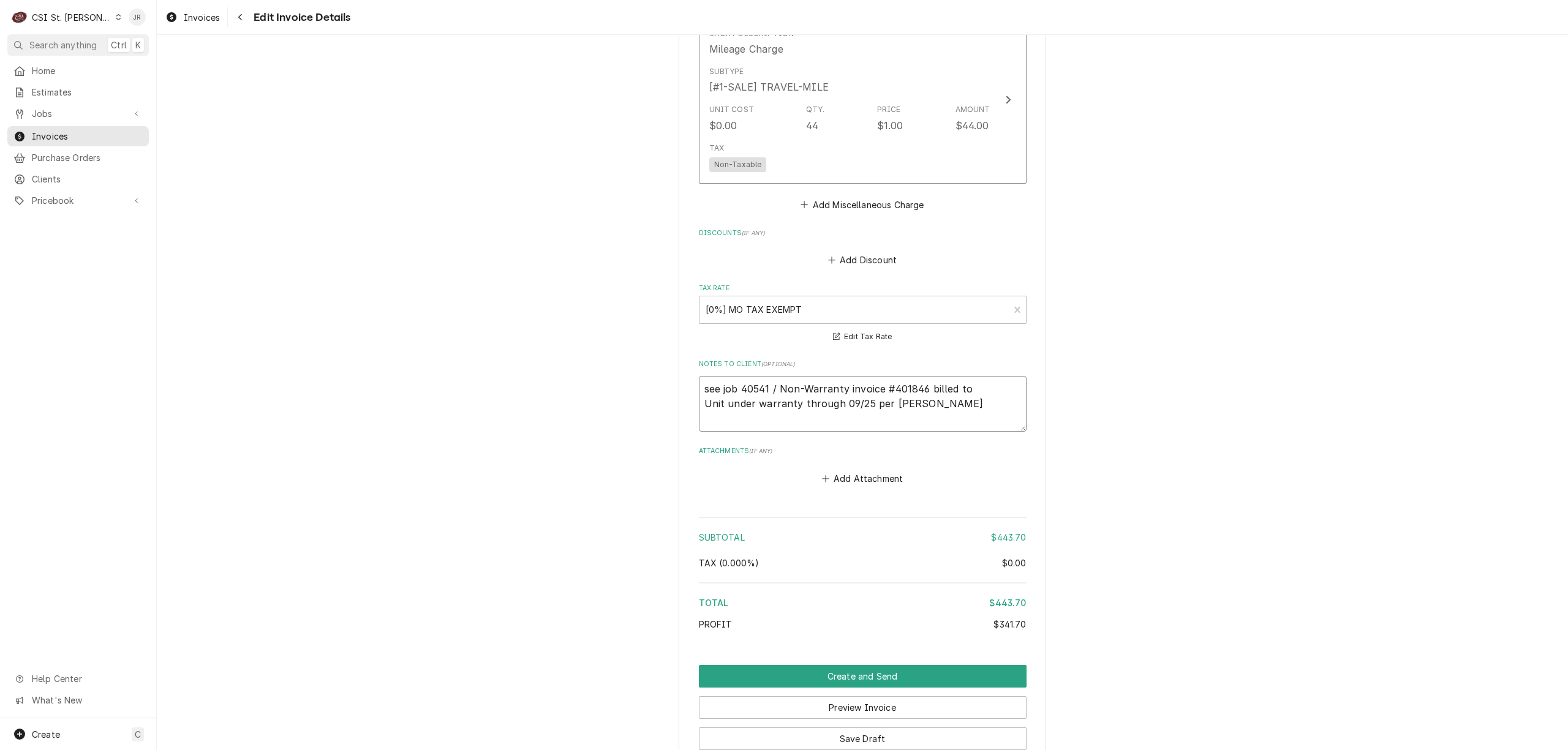
type textarea "x"
type textarea "see job 40541 / Non-Warranty invoice #401846 billed to W Unit under warranty th…"
type textarea "x"
type textarea "see job 40541 / Non-Warranty invoice #401846 billed to Wa Unit under warranty t…"
type textarea "x"
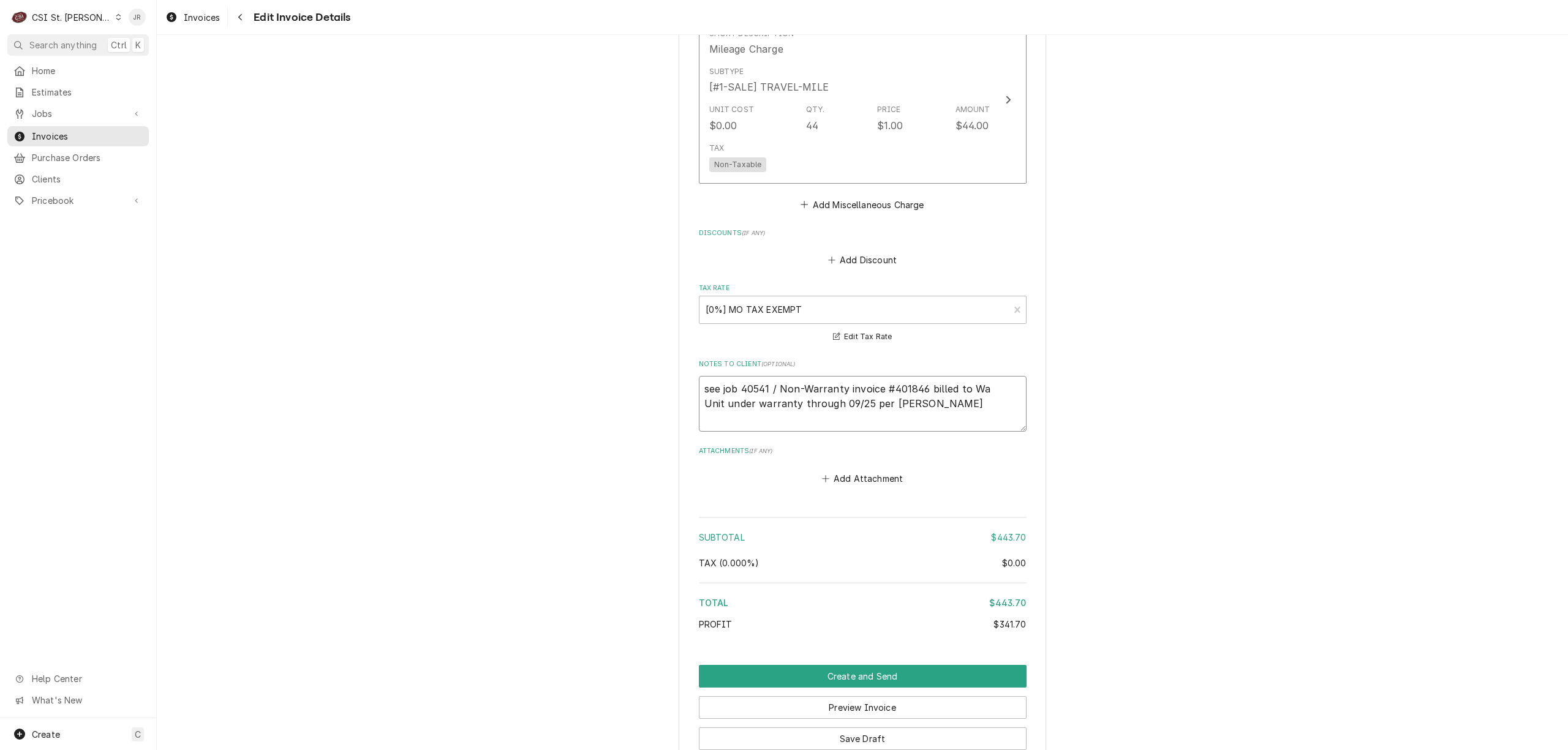
type textarea "see job 40541 / Non-Warranty invoice #401846 billed to Was Unit under warranty …"
type textarea "x"
type textarea "see job 40541 / Non-Warranty invoice #401846 billed to Wass Unit under warranty…"
type textarea "x"
type textarea "see job 40541 / Non-Warranty invoice #401846 billed to Wassw Unit under warrant…"
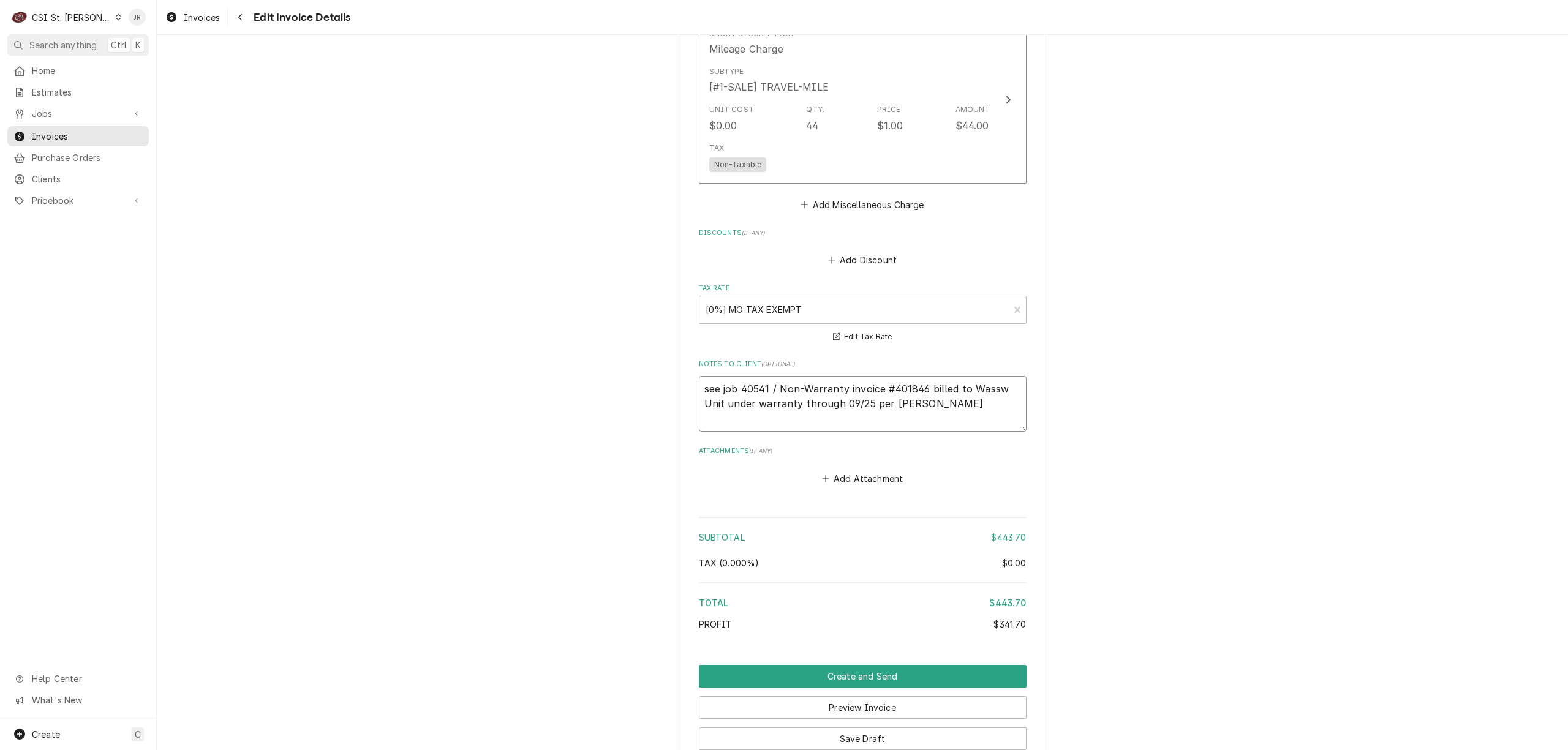
type textarea "x"
type textarea "see job 40541 / Non-Warranty invoice #401846 billed to Wasswe Unit under warran…"
type textarea "x"
type textarea "see job 40541 / Non-Warranty invoice #401846 billed to Wasswer Unit under warra…"
type textarea "x"
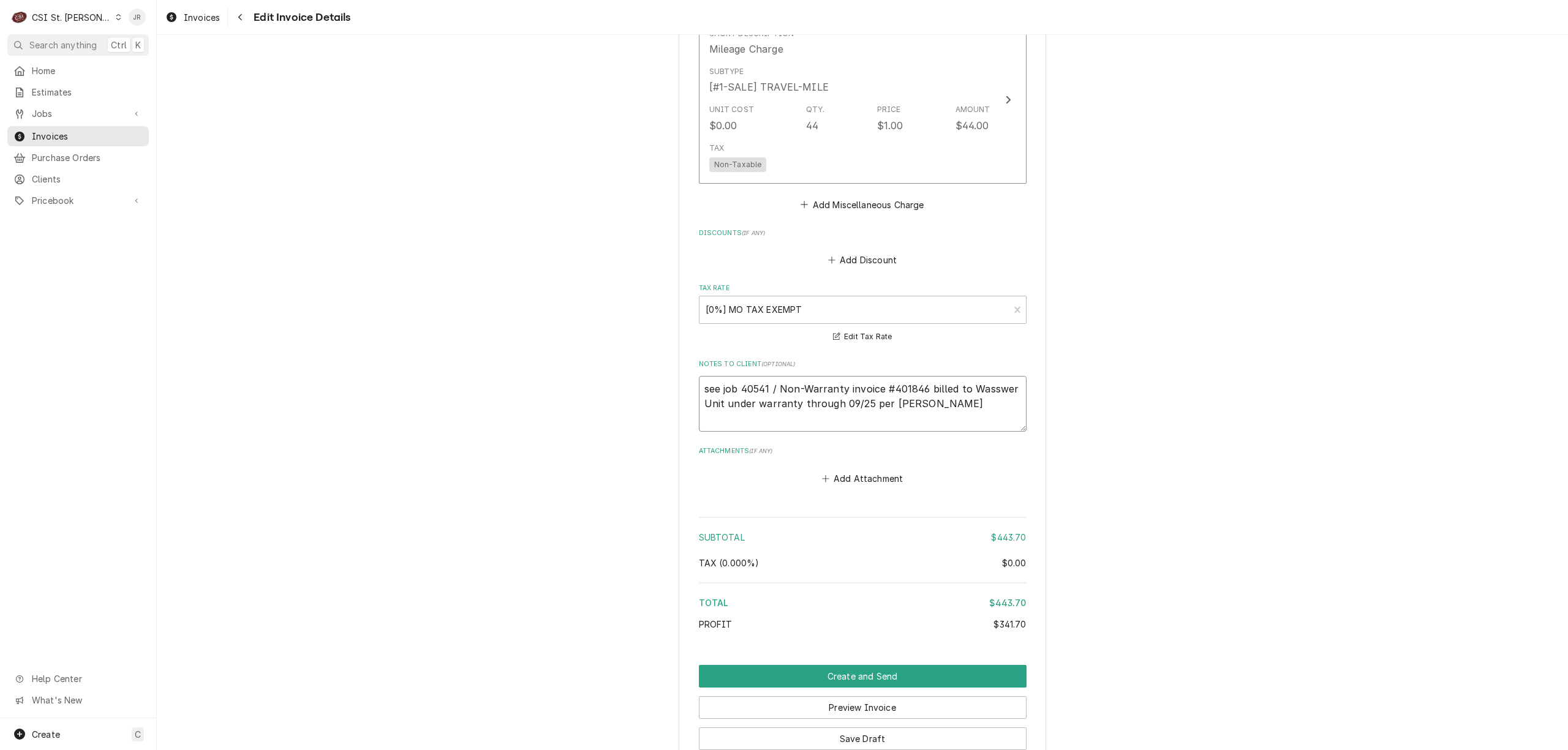
type textarea "see job 40541 / Non-Warranty invoice #401846 billed to Wasswe Unit under warran…"
type textarea "x"
type textarea "see job 40541 / Non-Warranty invoice #401846 billed to Wassw Unit under warrant…"
type textarea "x"
type textarea "see job 40541 / Non-Warranty invoice #401846 billed to Wass Unit under warranty…"
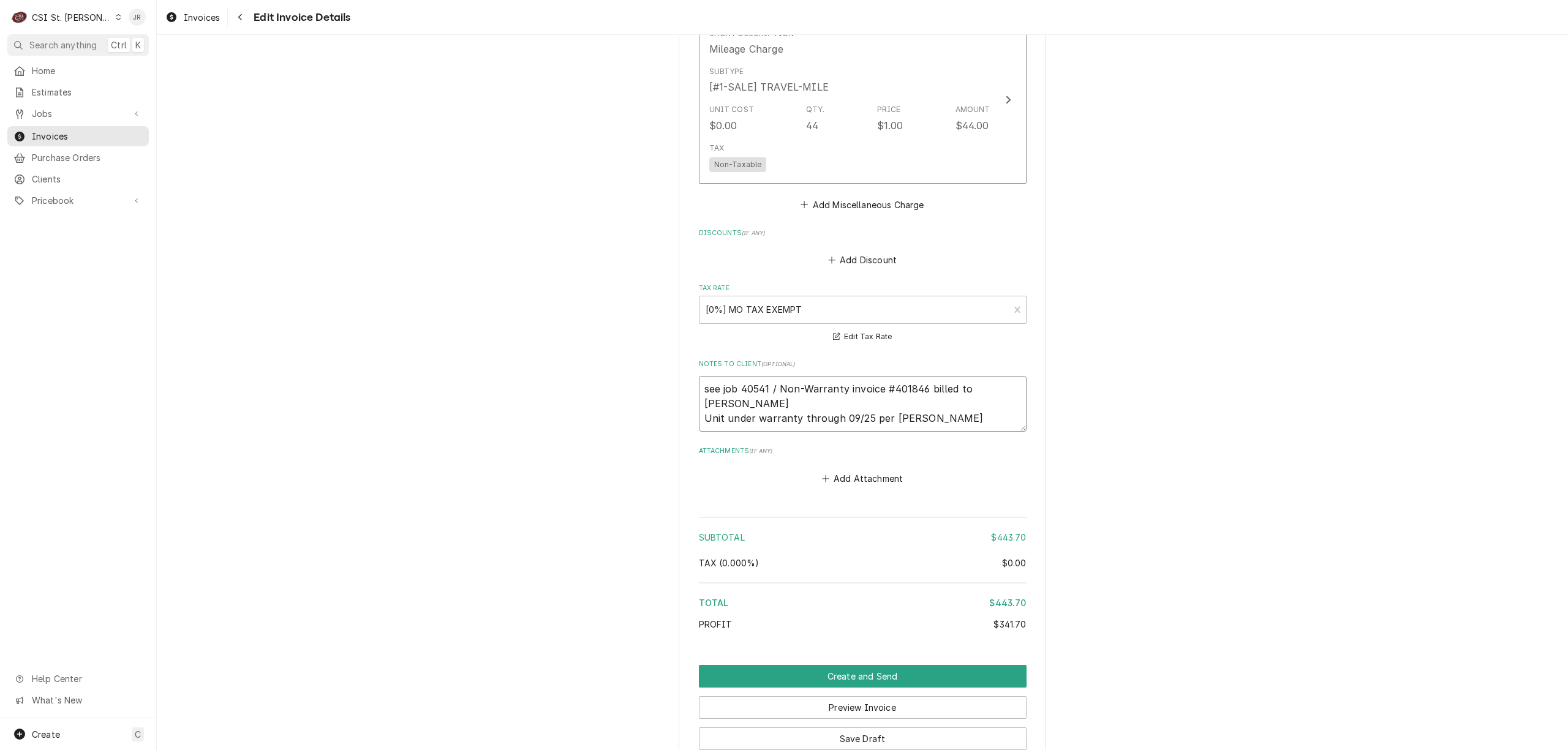
type textarea "x"
type textarea "see job 40541 / Non-Warranty invoice #401846 billed to Was Unit under warranty …"
type textarea "x"
type textarea "see job 40541 / Non-Warranty invoice #401846 billed to Wa Unit under warranty t…"
type textarea "x"
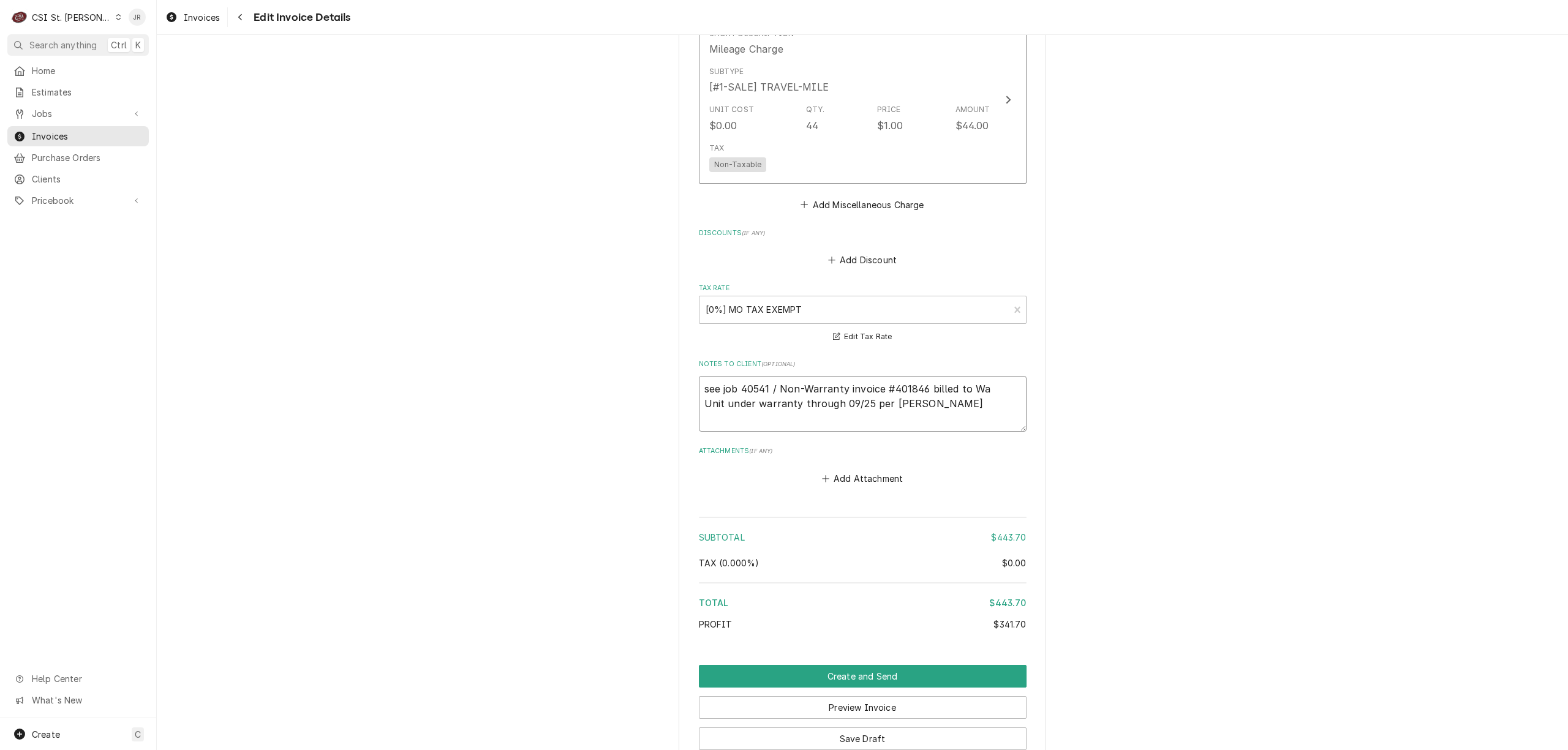
type textarea "see job 40541 / Non-Warranty invoice #401846 billed to Was Unit under warranty …"
type textarea "x"
type textarea "see job 40541 / Non-Warranty invoice #401846 billed to Wass Unit under warranty…"
type textarea "x"
type textarea "see job 40541 / Non-Warranty invoice #401846 billed to Wasse Unit under warrant…"
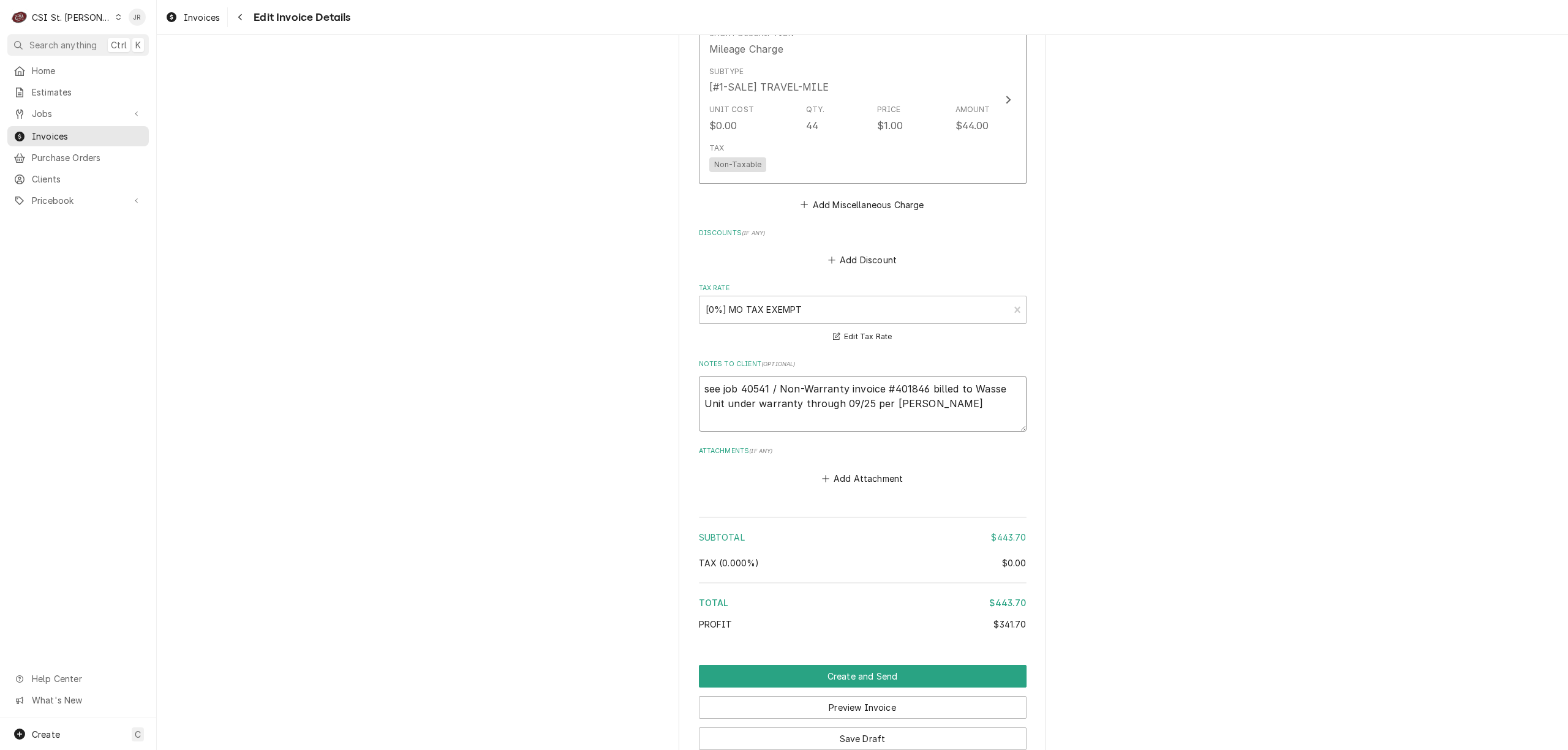
type textarea "x"
type textarea "see job 40541 / Non-Warranty invoice #401846 billed to Wasser Unit under warran…"
type textarea "x"
type textarea "see job 40541 / Non-Warranty invoice #401846 billed to Wassers Unit under warra…"
type textarea "x"
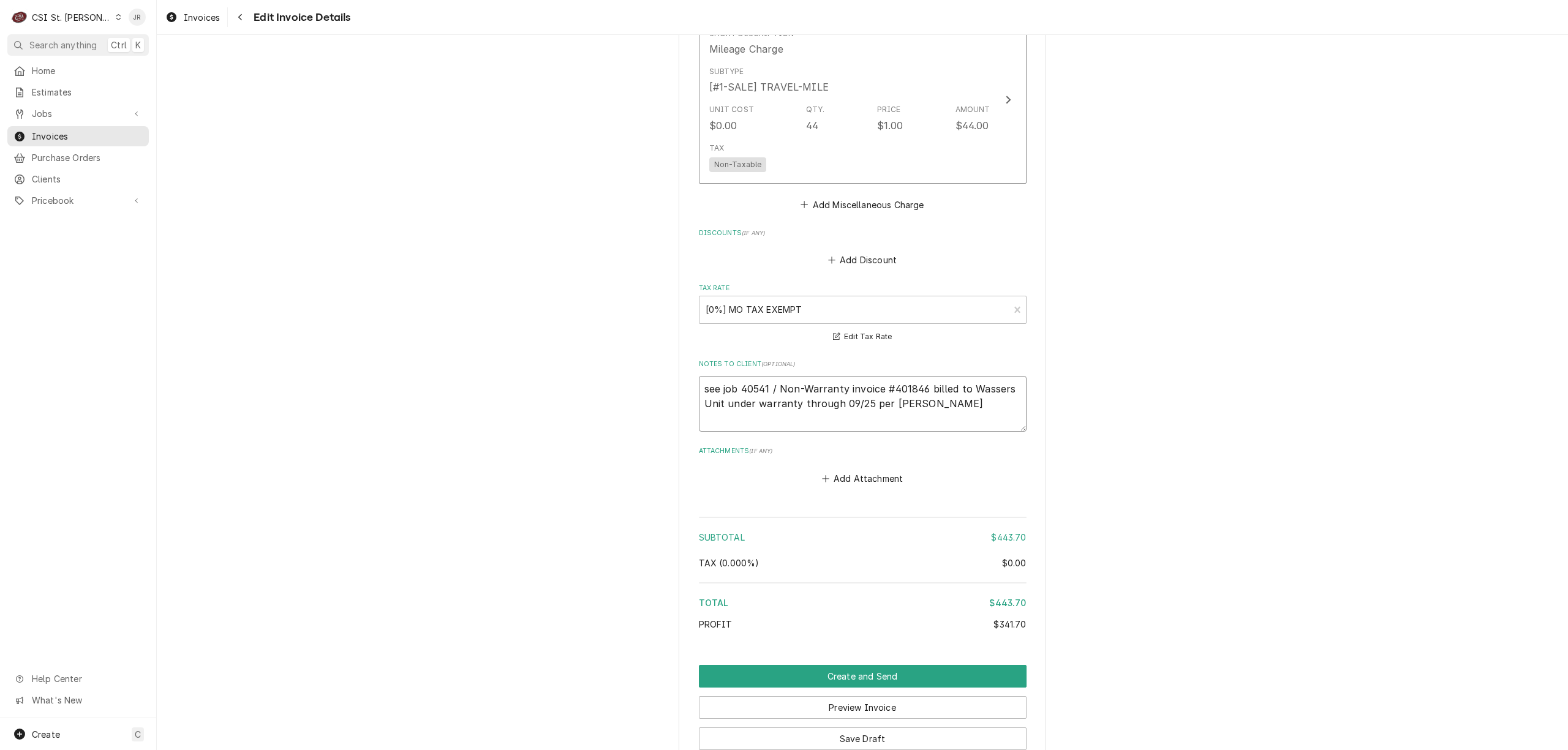
type textarea "see job 40541 / Non-Warranty invoice #401846 billed to Wasserst Unit under warr…"
type textarea "x"
type textarea "see job 40541 / Non-Warranty invoice #401846 billed to Wasserstr Unit under war…"
type textarea "x"
type textarea "see job 40541 / Non-Warranty invoice #401846 billed to Wasserstro Unit under wa…"
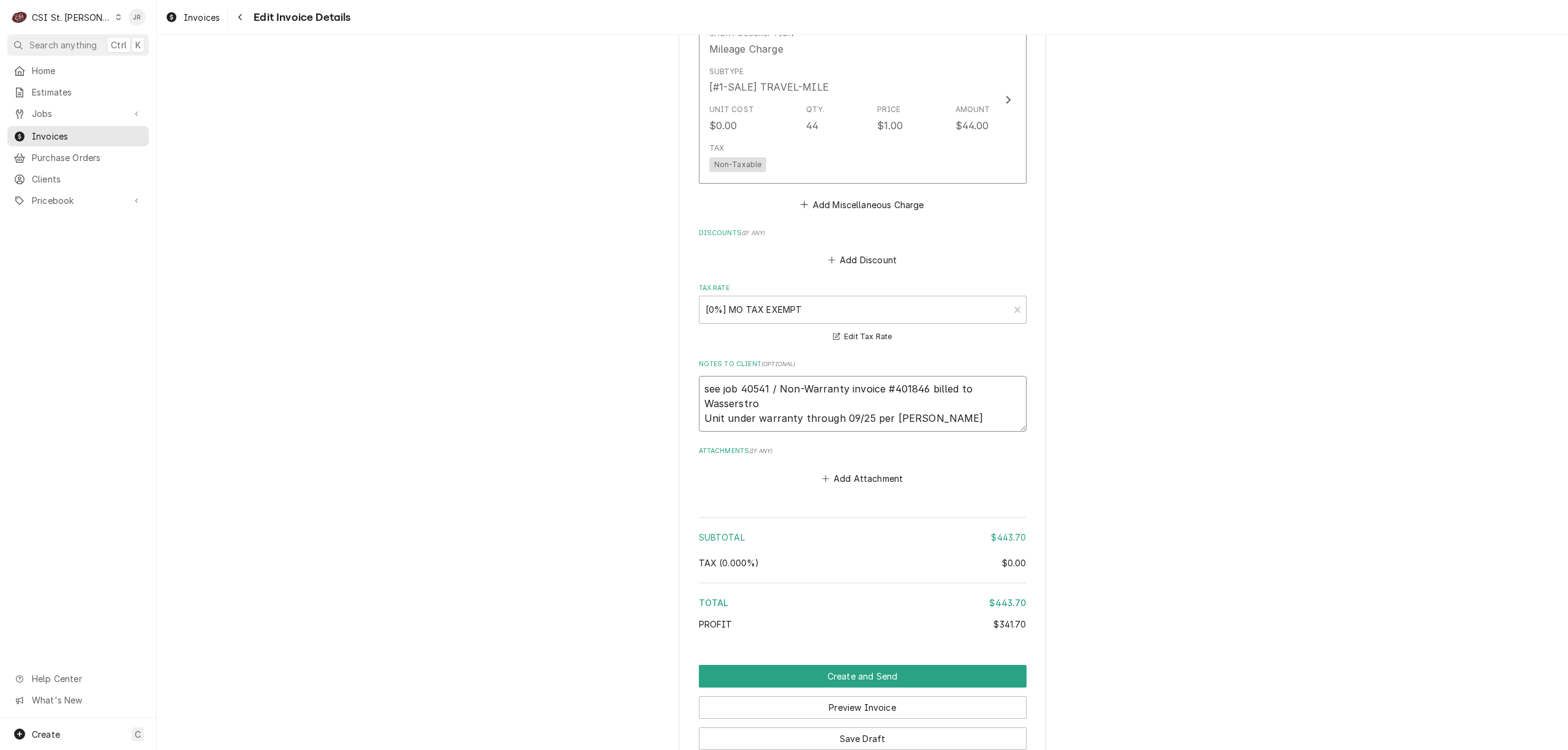
type textarea "x"
type textarea "see job 40541 / Non-Warranty invoice #401846 billed to Wasserstrom Unit under w…"
type textarea "x"
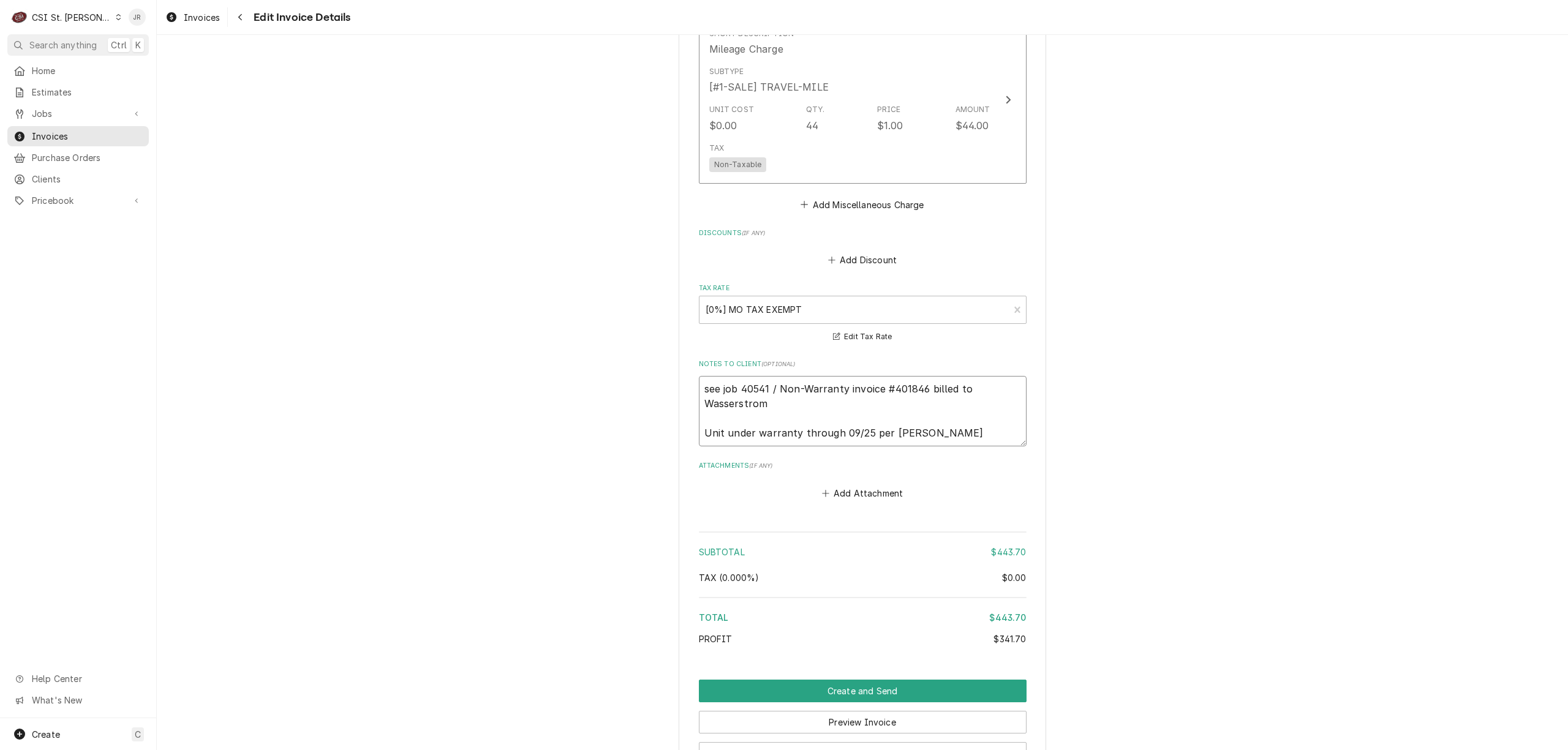
click at [733, 407] on textarea "see job 40541 / Non-Warranty invoice #401846 billed to Wasserstrom Unit under w…" at bounding box center [863, 411] width 328 height 70
click at [732, 405] on textarea "see job 40541 / Non-Warranty invoice #401846 billed to Wasserstrom Unit under w…" at bounding box center [863, 411] width 328 height 70
click at [777, 404] on textarea "see job 40541 / Non-Warranty invoice #401846 billed to Wasserstrom Unit under w…" at bounding box center [863, 411] width 328 height 70
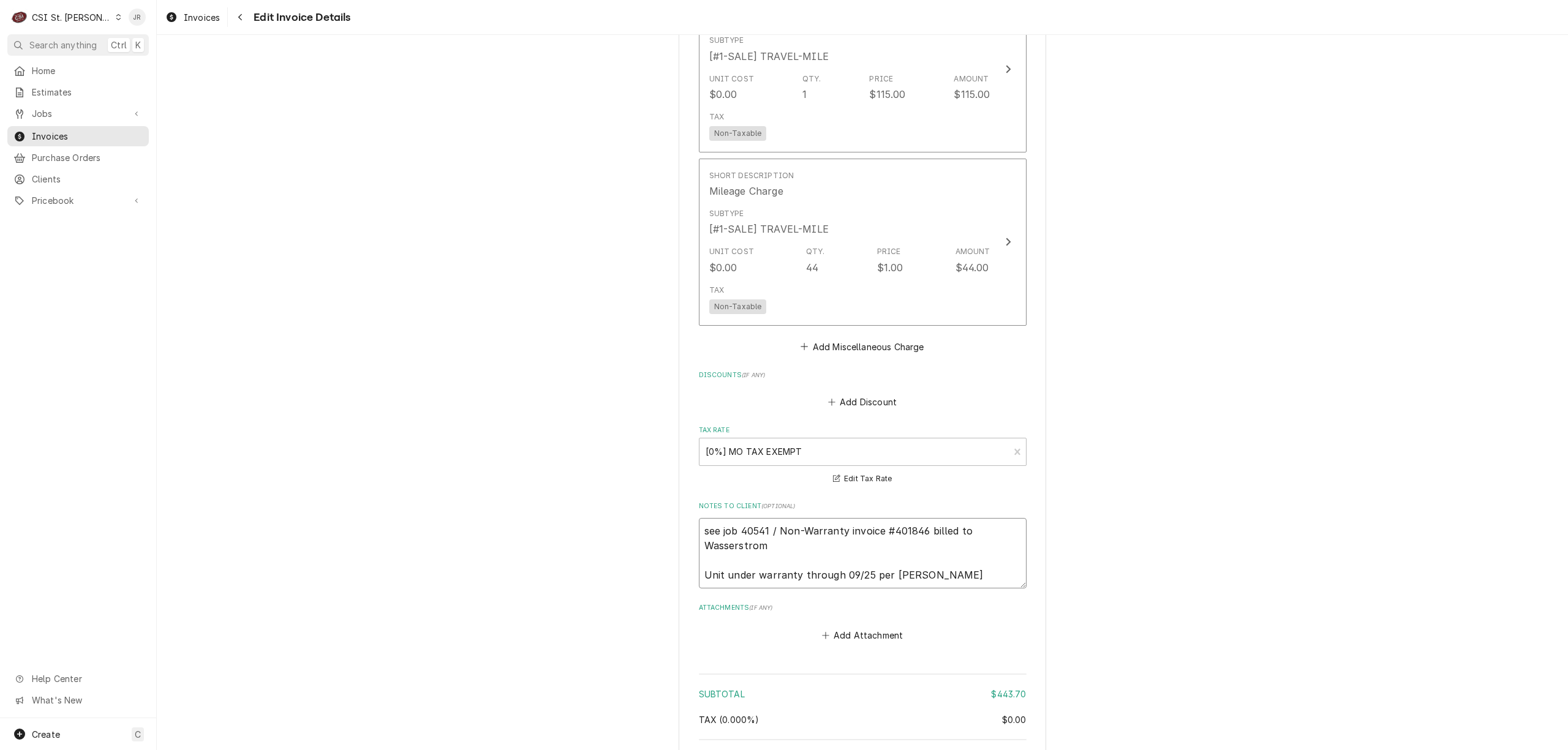
scroll to position [2209, 0]
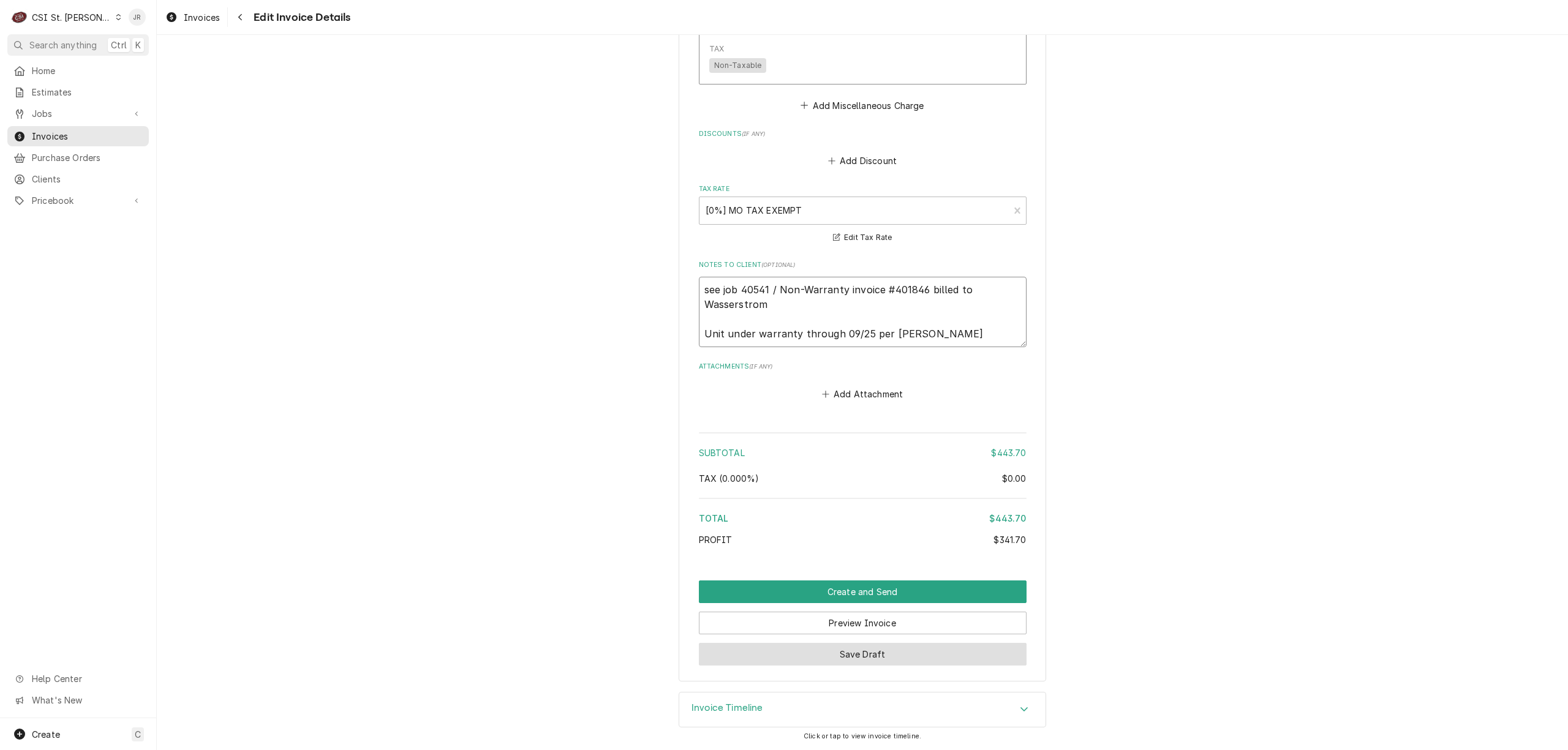
type textarea "see job 40541 / Non-Warranty invoice #401846 billed to Wasserstrom Unit under w…"
click at [885, 654] on button "Save Draft" at bounding box center [863, 654] width 328 height 23
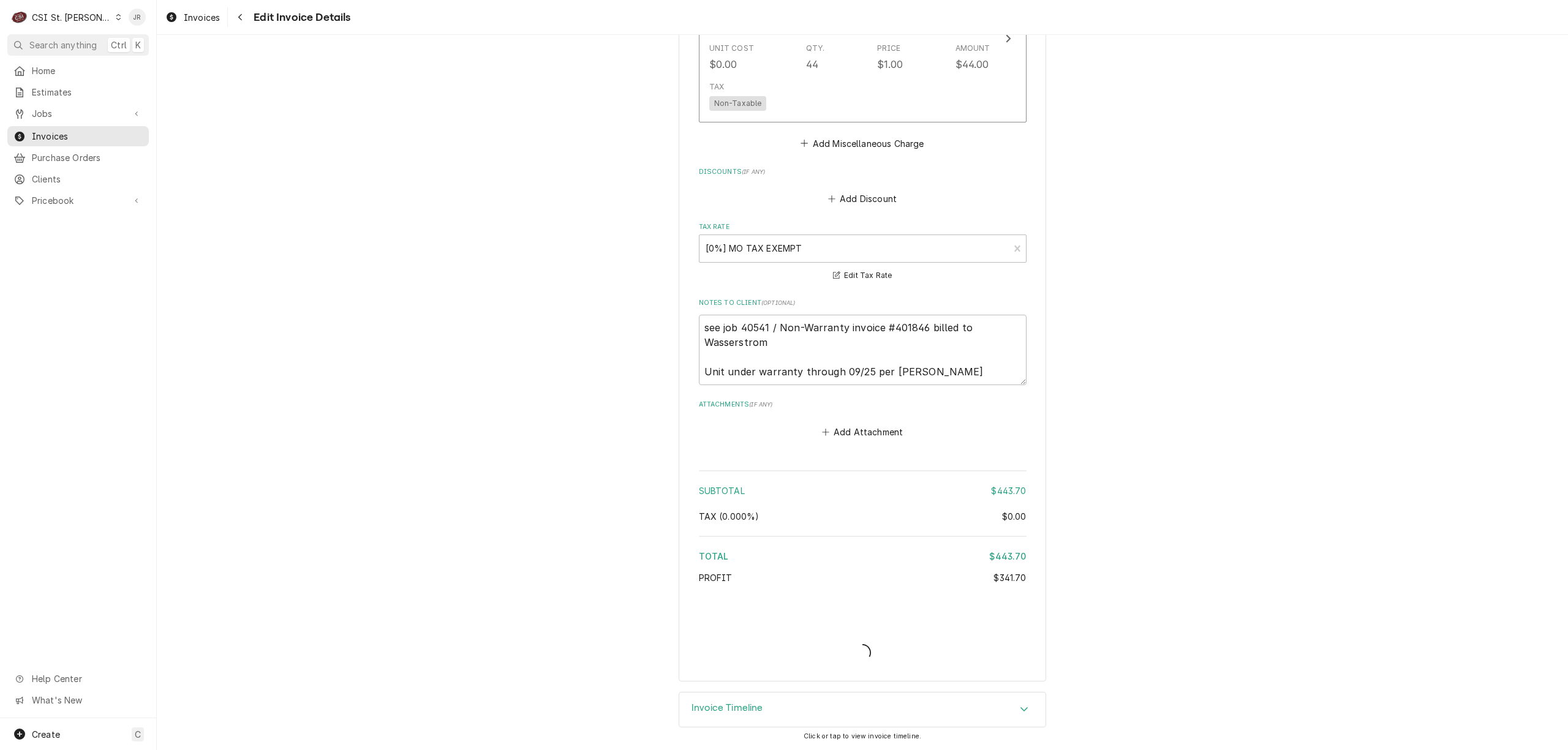
scroll to position [2169, 0]
type textarea "x"
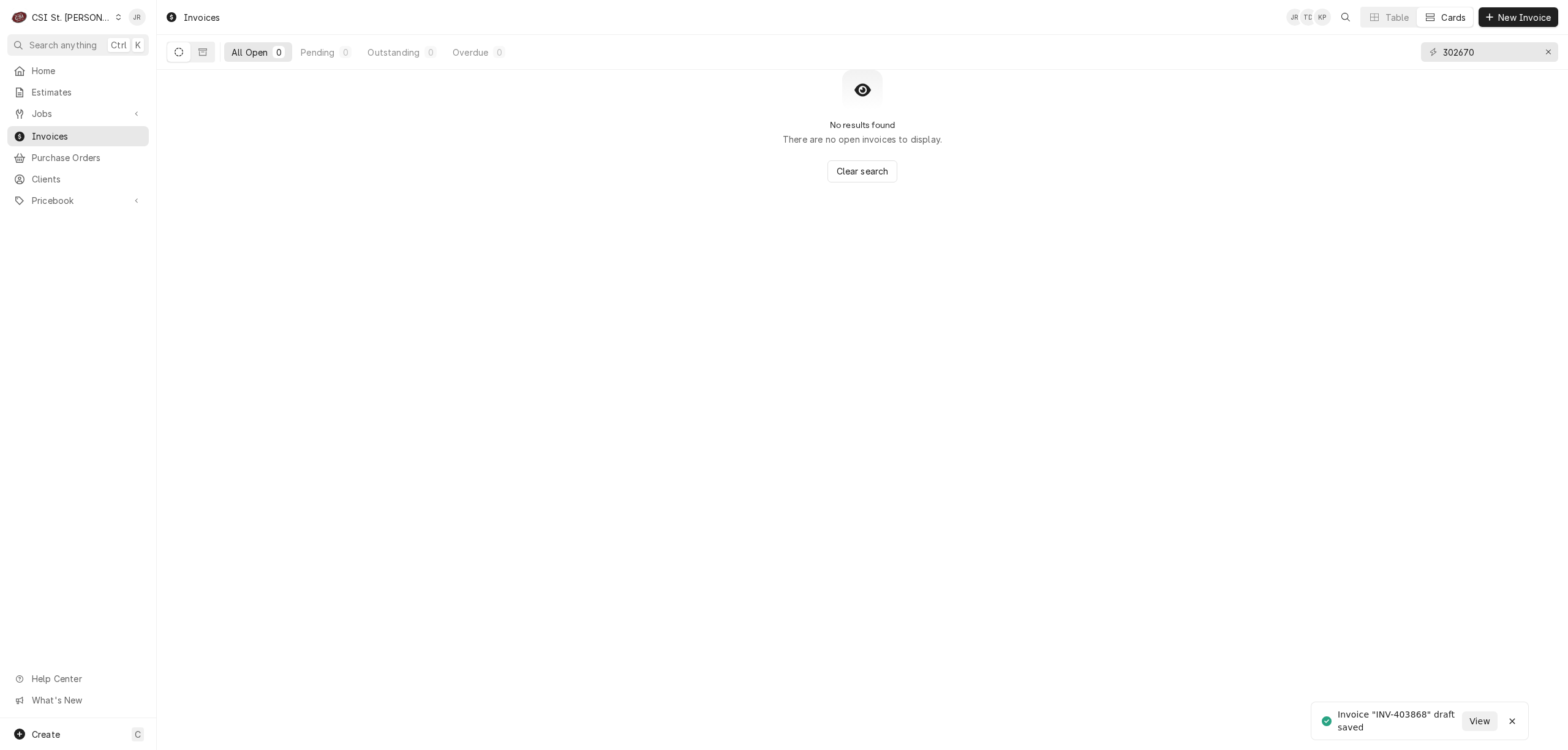
click at [1416, 715] on div "Invoice "INV-403868" draft saved" at bounding box center [1399, 721] width 124 height 26
copy div "403868"
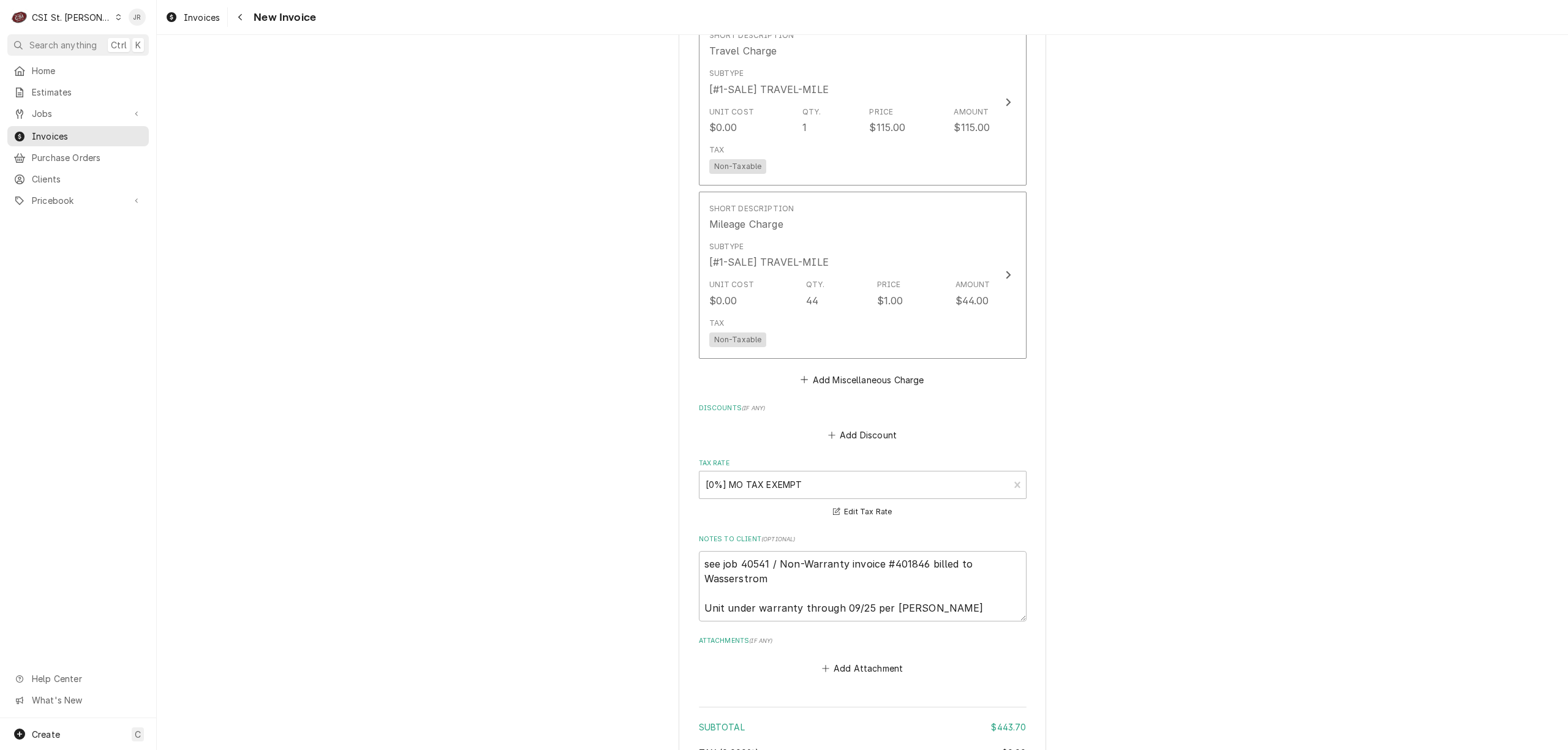
scroll to position [2209, 0]
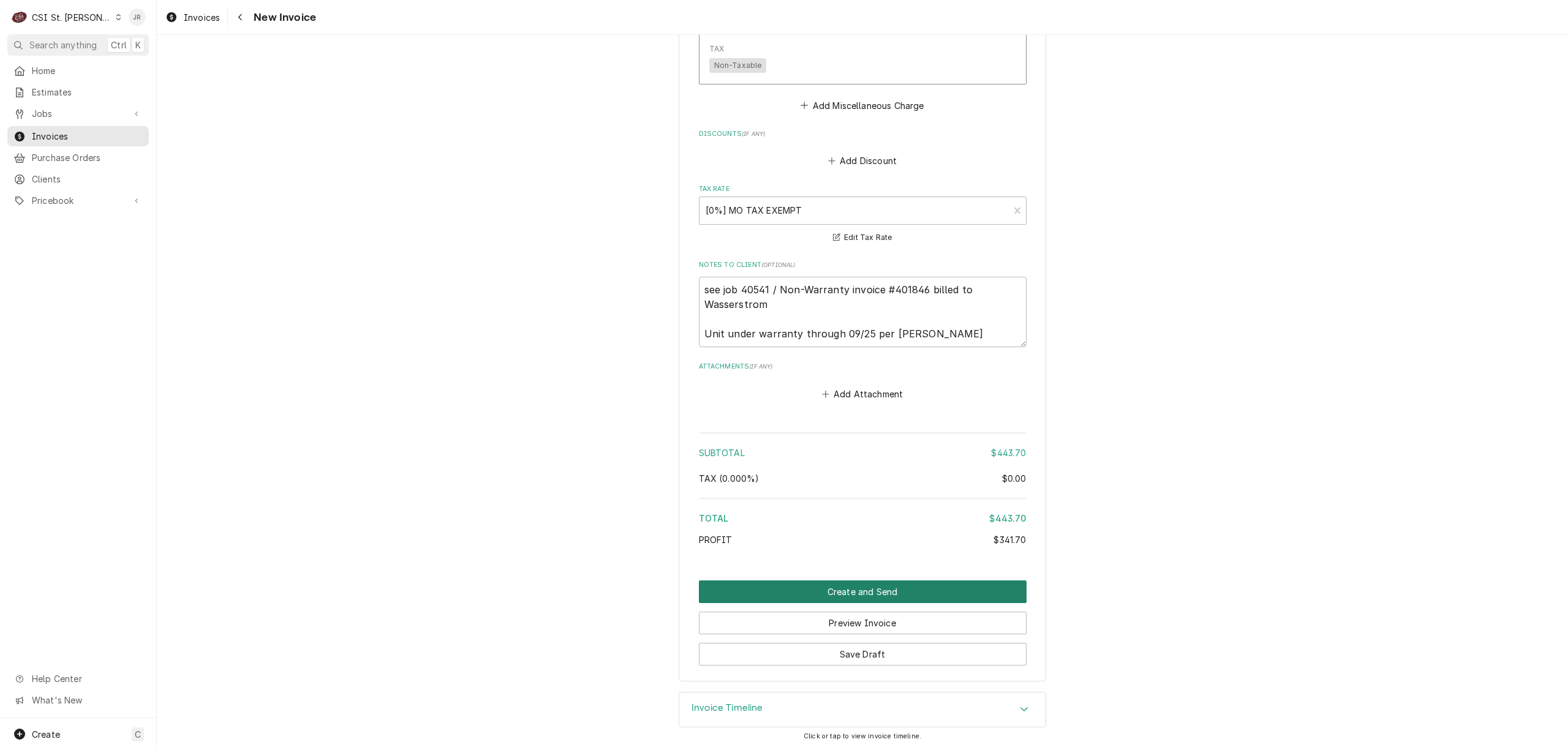
click at [855, 598] on button "Create and Send" at bounding box center [863, 591] width 328 height 23
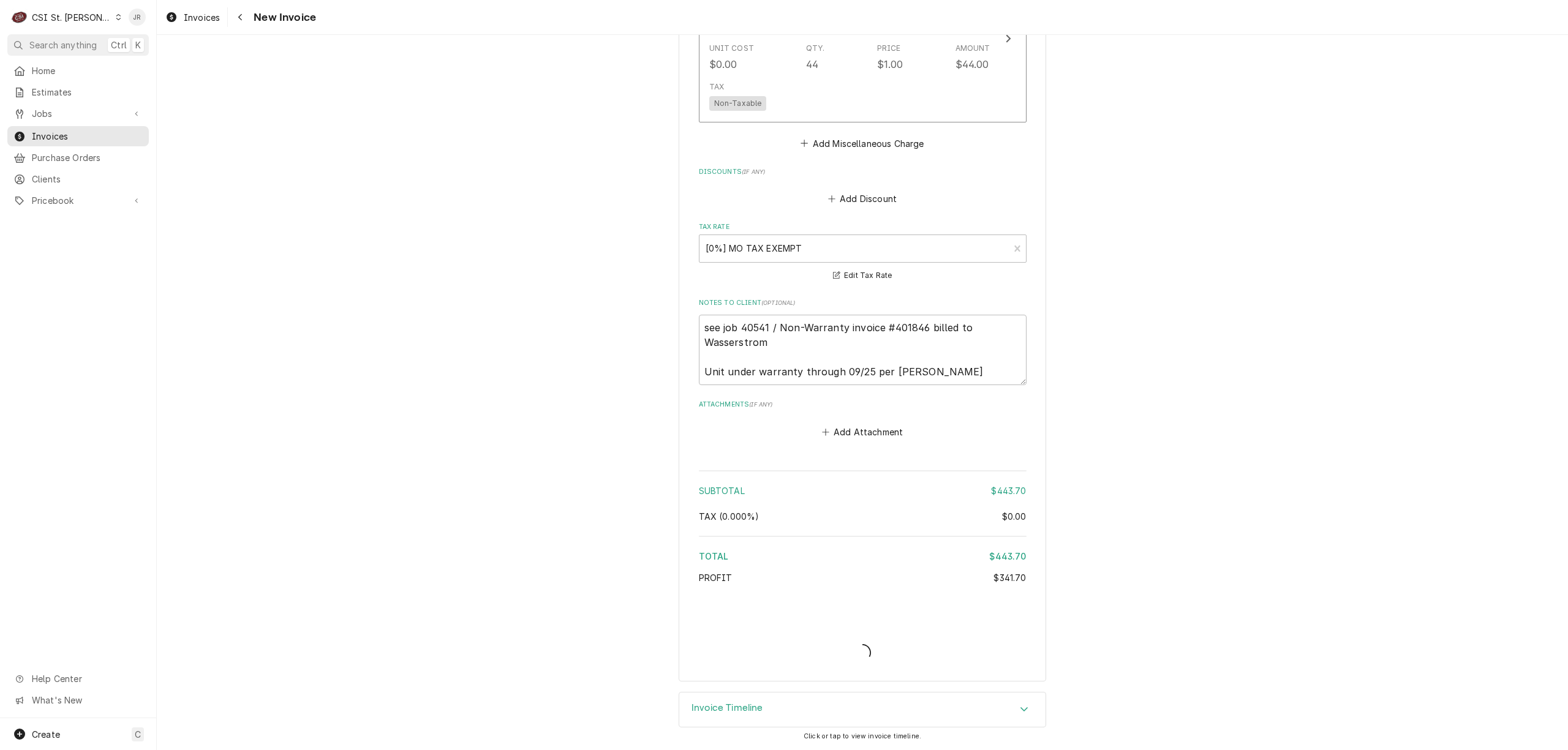
type textarea "x"
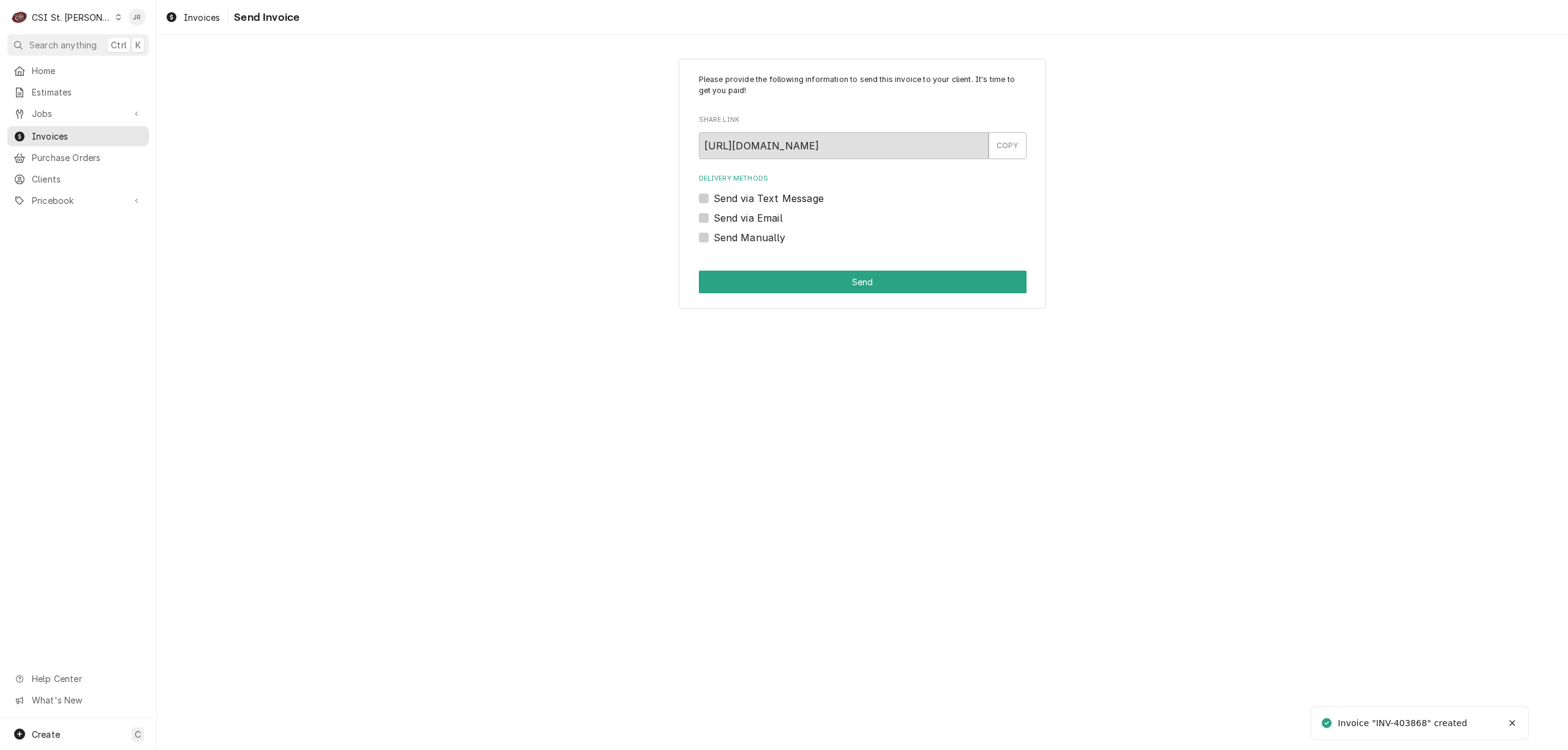
click at [1409, 725] on div "Invoice "INV-403868" created" at bounding box center [1403, 723] width 131 height 13
click at [1409, 723] on div "Invoice "INV-403868" created" at bounding box center [1403, 723] width 131 height 13
copy div "403868"
click at [713, 238] on label "Send Manually" at bounding box center [749, 238] width 72 height 15
click at [713, 238] on input "Send Manually" at bounding box center [877, 244] width 328 height 27
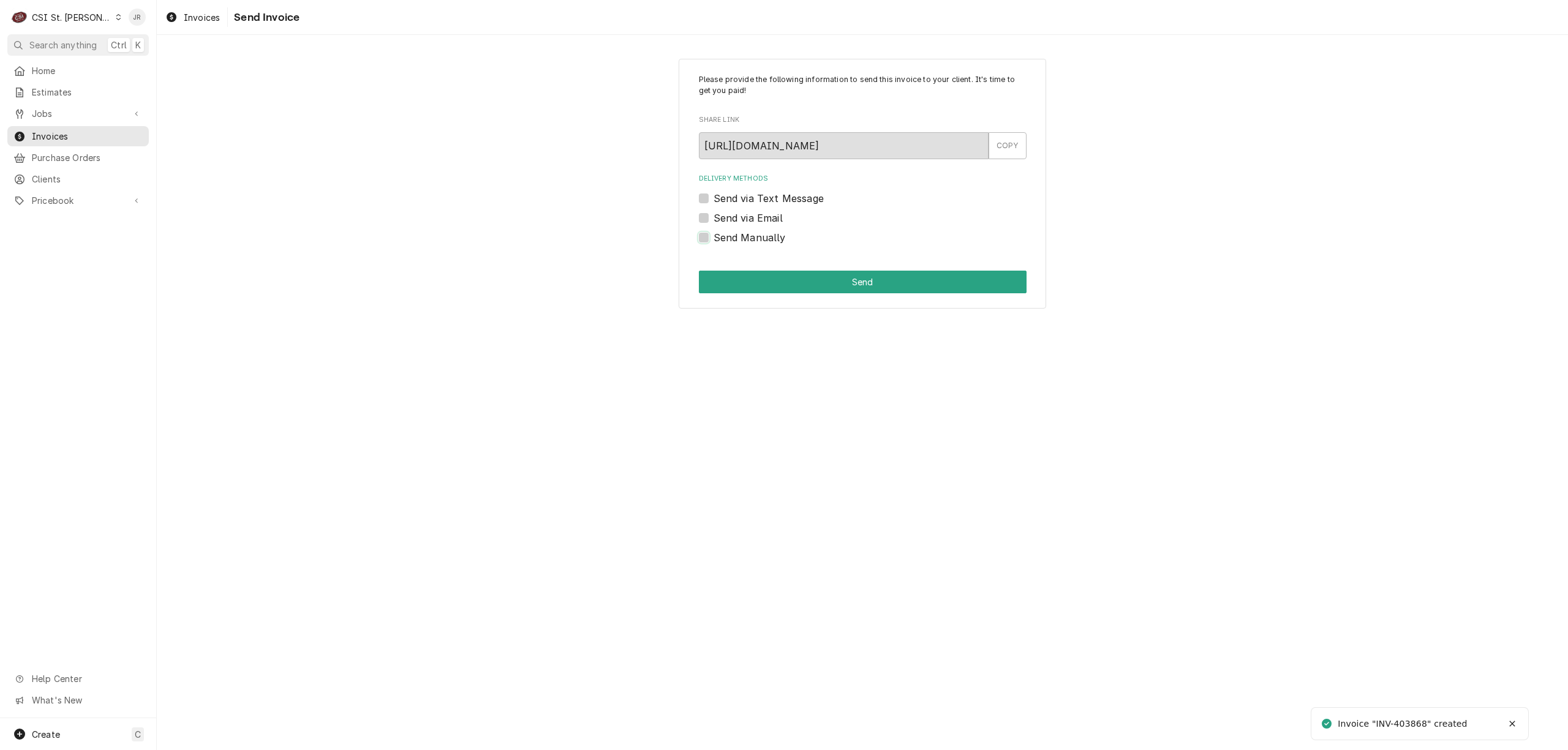
checkbox input "true"
click at [772, 276] on button "Send" at bounding box center [863, 282] width 328 height 23
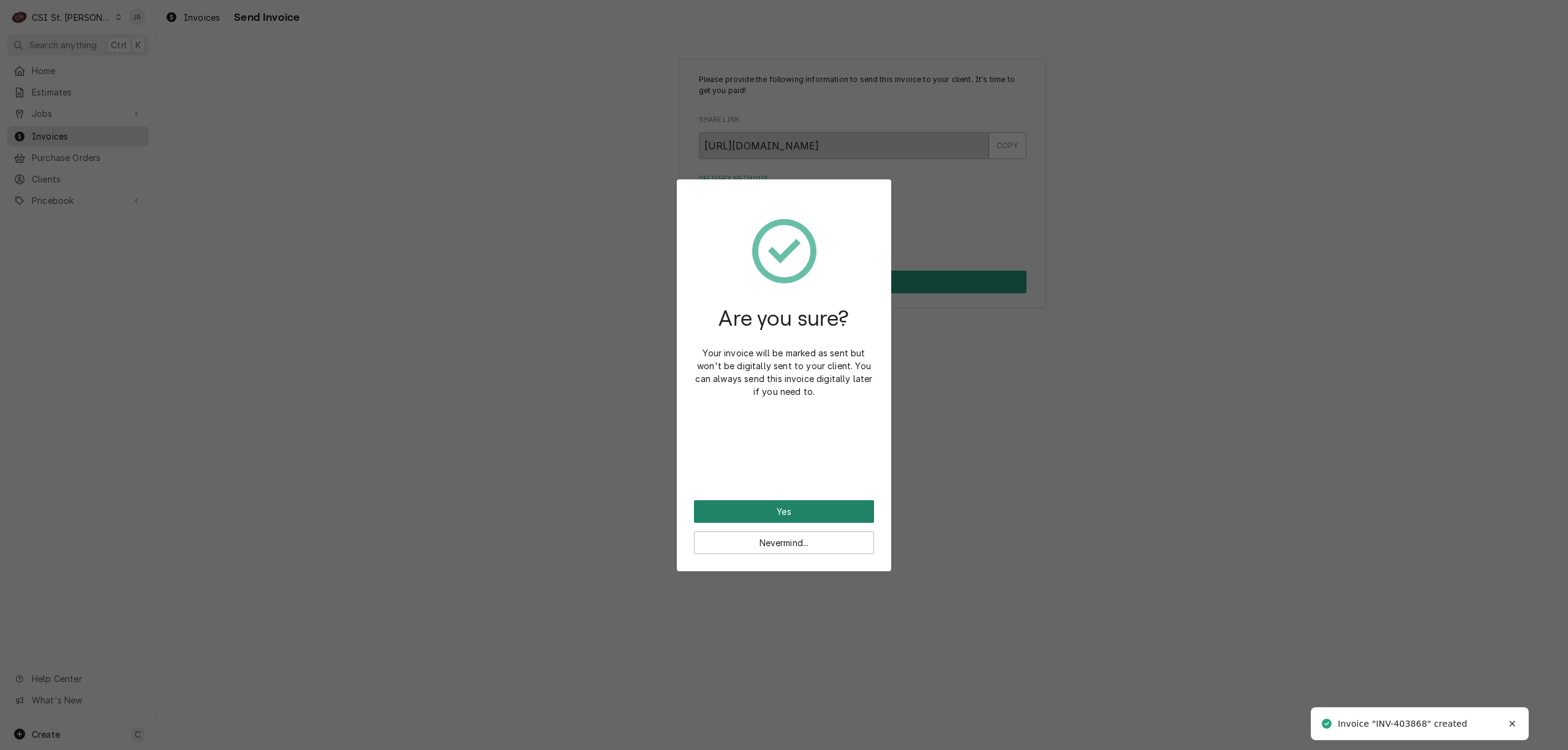
drag, startPoint x: 800, startPoint y: 508, endPoint x: 901, endPoint y: 470, distance: 107.9
click at [800, 507] on button "Yes" at bounding box center [784, 511] width 180 height 23
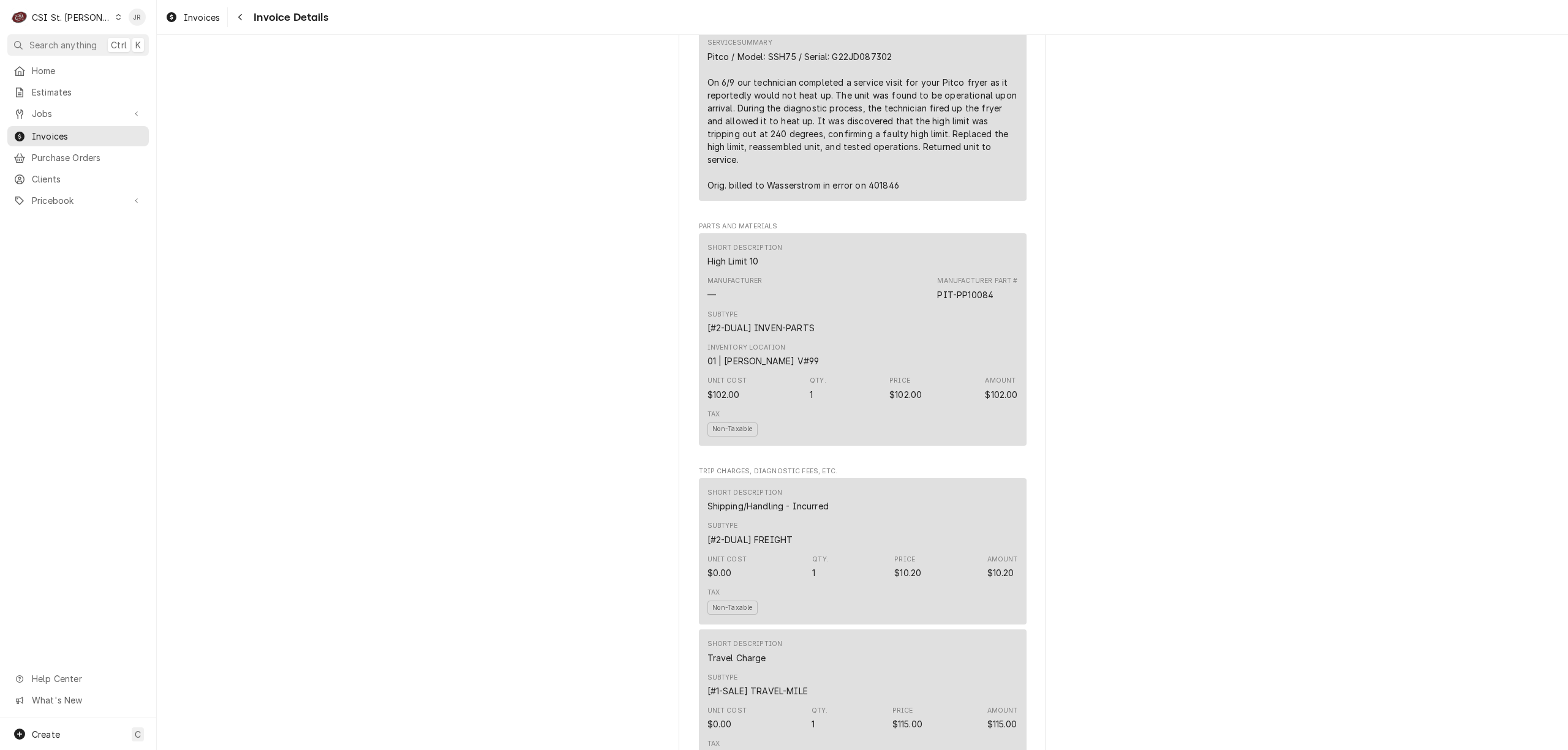
scroll to position [979, 0]
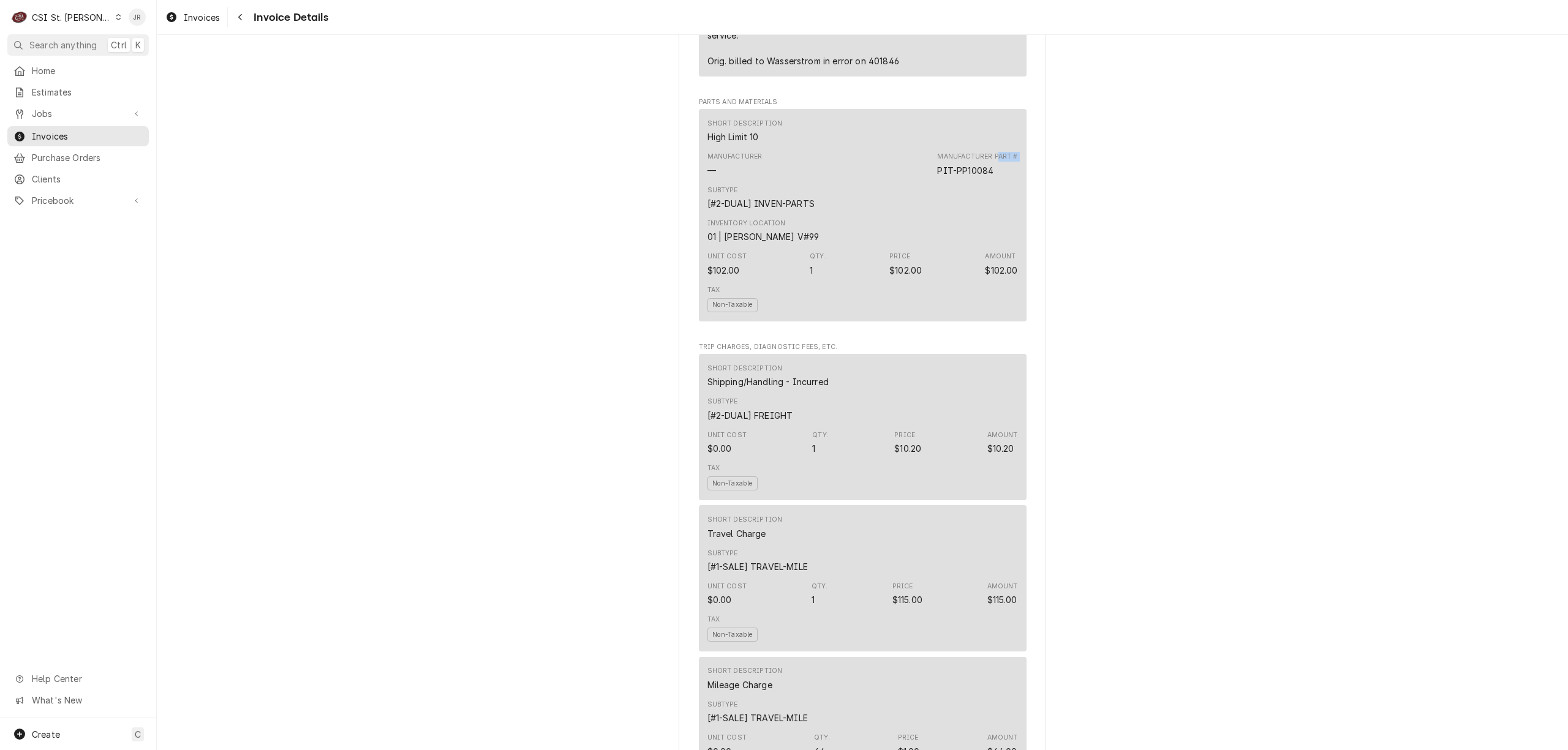
drag, startPoint x: 926, startPoint y: 197, endPoint x: 994, endPoint y: 193, distance: 68.1
click at [994, 181] on div "Manufacturer — Manufacturer Part # PIT-PP10084" at bounding box center [862, 164] width 310 height 33
click at [995, 176] on div "Manufacturer Part # PIT-PP10084" at bounding box center [977, 163] width 81 height 24
drag, startPoint x: 993, startPoint y: 198, endPoint x: 934, endPoint y: 196, distance: 59.0
click at [937, 176] on div "Manufacturer Part # PIT-PP10084" at bounding box center [977, 163] width 81 height 24
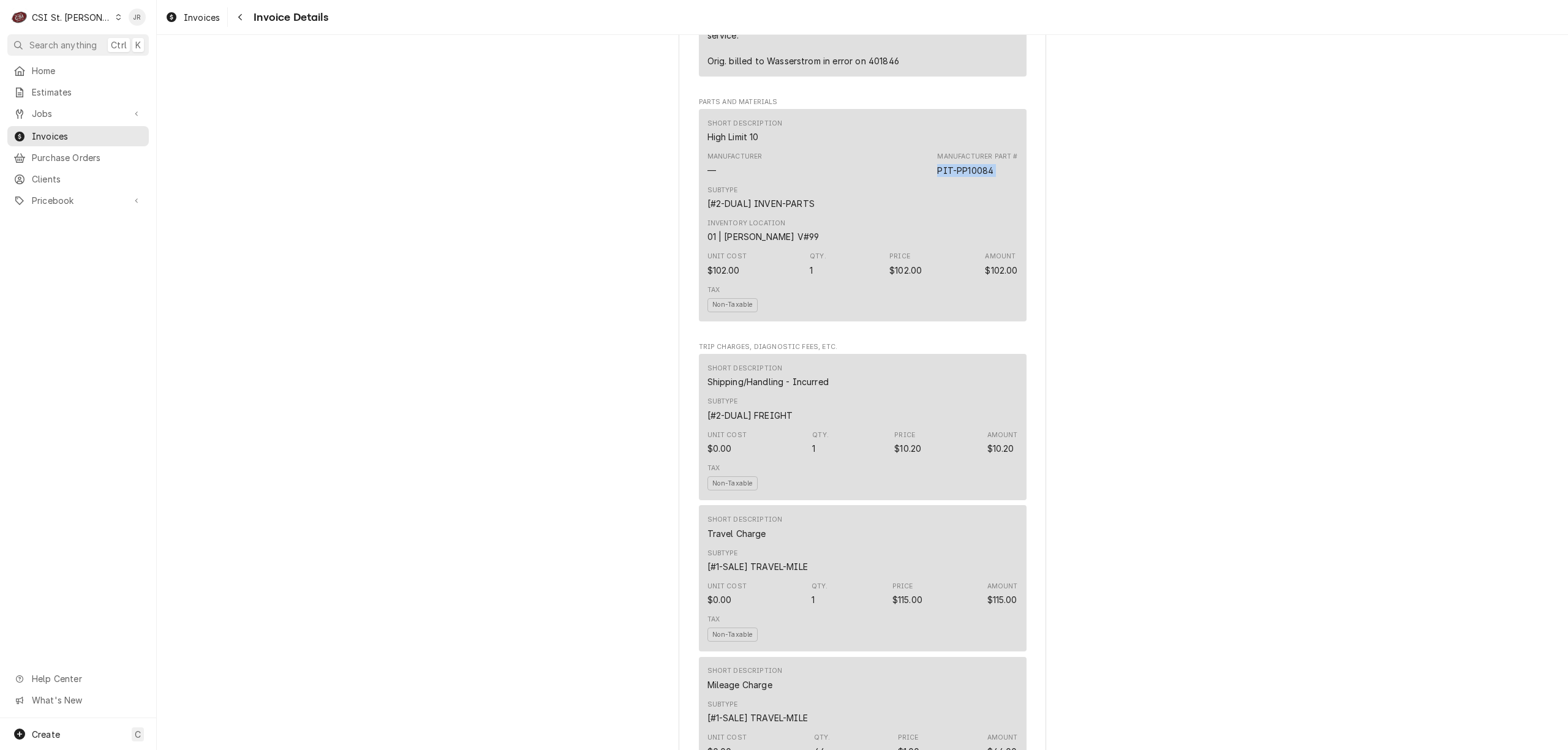
copy div "PIT-PP10084"
click at [778, 148] on div "Short Description High Limit 10" at bounding box center [862, 131] width 310 height 33
drag, startPoint x: 831, startPoint y: 246, endPoint x: 804, endPoint y: 175, distance: 76.0
click at [819, 225] on div "Short Description High Limit 10 Manufacturer — Manufacturer Part # PIT-PP10084 …" at bounding box center [863, 215] width 328 height 212
drag, startPoint x: 789, startPoint y: 154, endPoint x: 782, endPoint y: 167, distance: 14.8
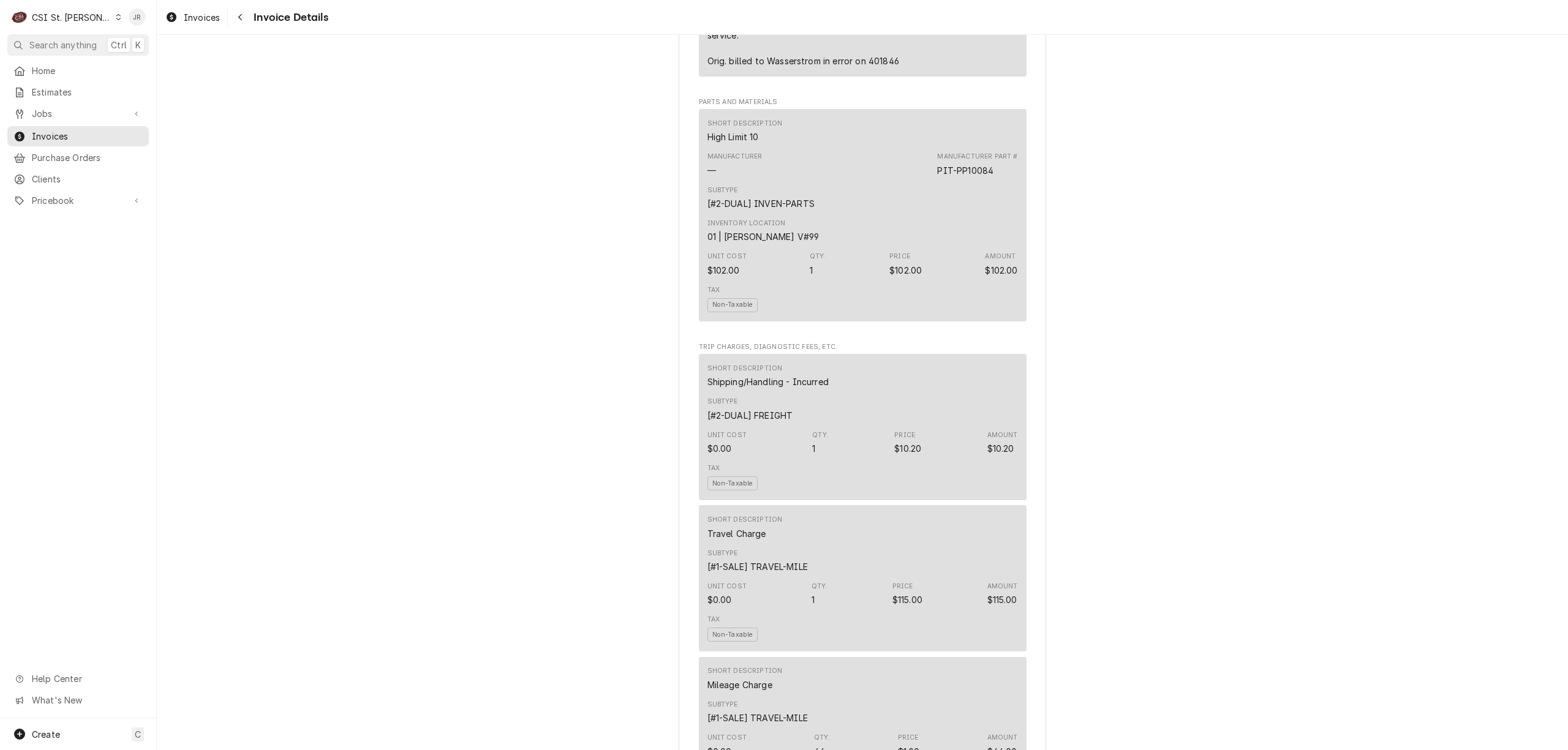
click at [782, 148] on div "Short Description High Limit 10" at bounding box center [862, 131] width 310 height 33
click at [710, 148] on div "Short Description High Limit 10" at bounding box center [862, 131] width 310 height 33
drag, startPoint x: 704, startPoint y: 165, endPoint x: 778, endPoint y: 167, distance: 74.0
click at [778, 148] on div "Short Description High Limit 10" at bounding box center [862, 131] width 310 height 33
drag, startPoint x: 757, startPoint y: 165, endPoint x: 738, endPoint y: 165, distance: 19.0
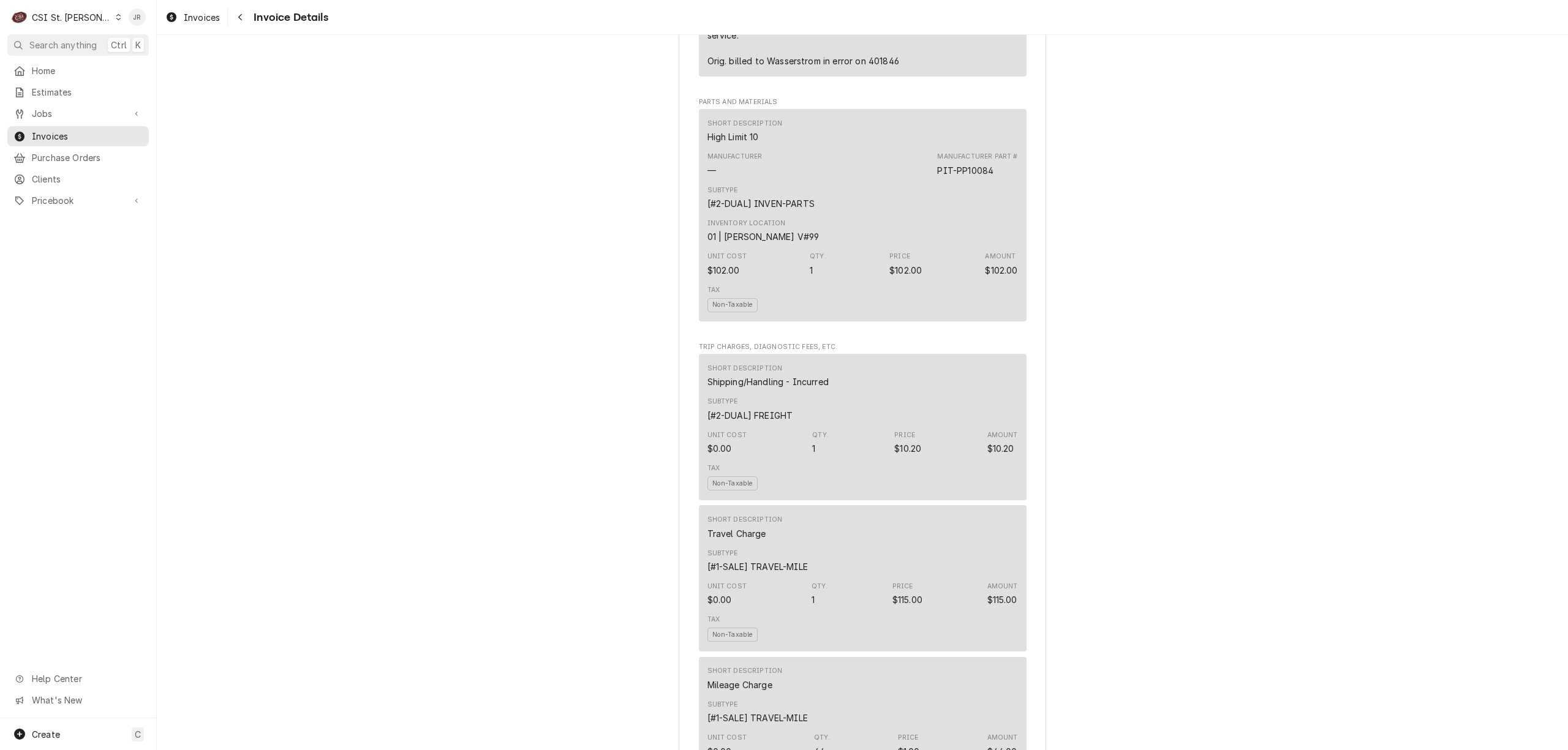
click at [758, 143] on div "Short Description High Limit 10" at bounding box center [744, 130] width 75 height 24
drag, startPoint x: 702, startPoint y: 163, endPoint x: 756, endPoint y: 163, distance: 54.0
click at [756, 143] on div "Short Description High Limit 10" at bounding box center [744, 130] width 75 height 24
copy div "High Limit 10"
click at [1205, 294] on div "Outstanding Sender CSI St. [PERSON_NAME] CSI Commercial Services Inc18330 [STRE…" at bounding box center [862, 522] width 1411 height 2933
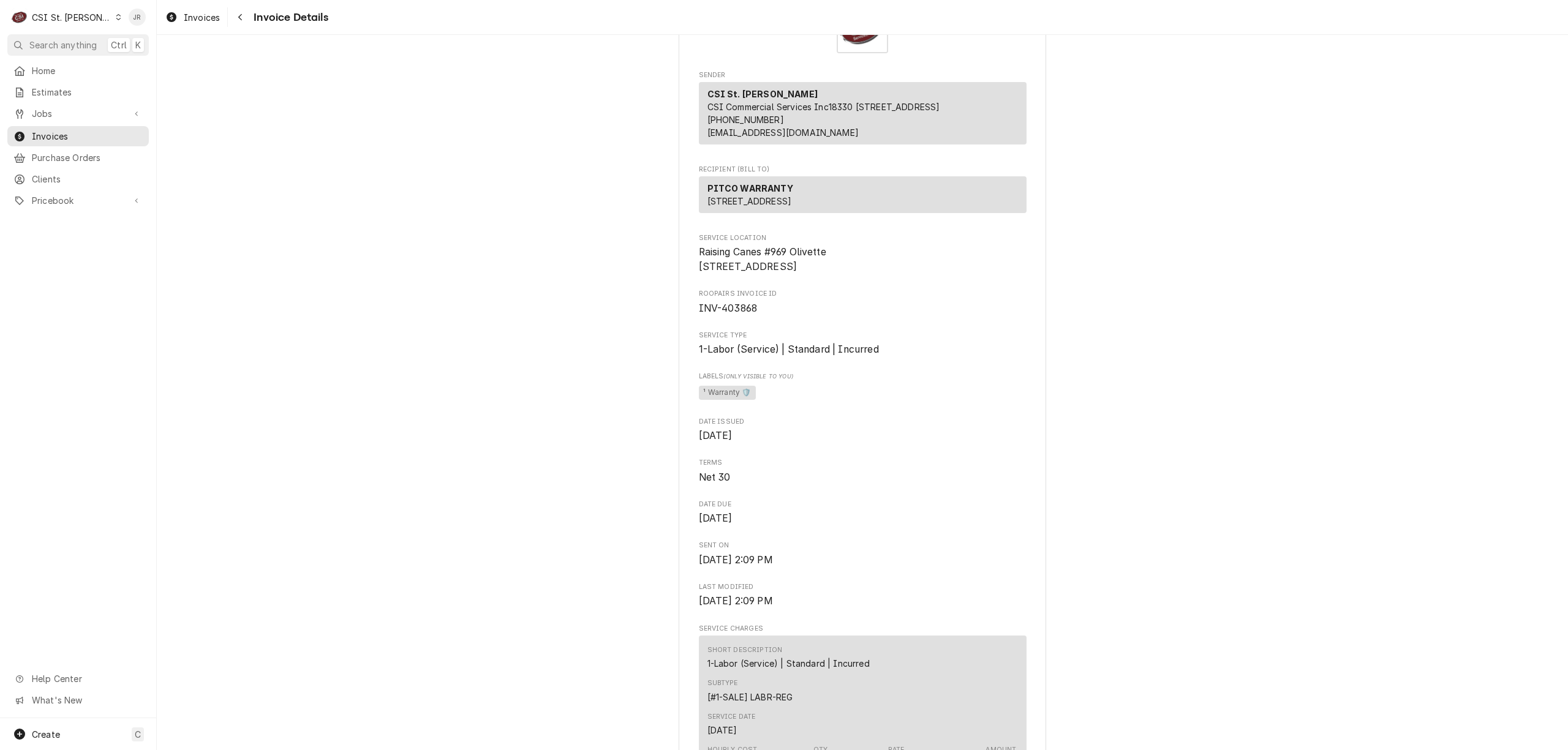
scroll to position [0, 0]
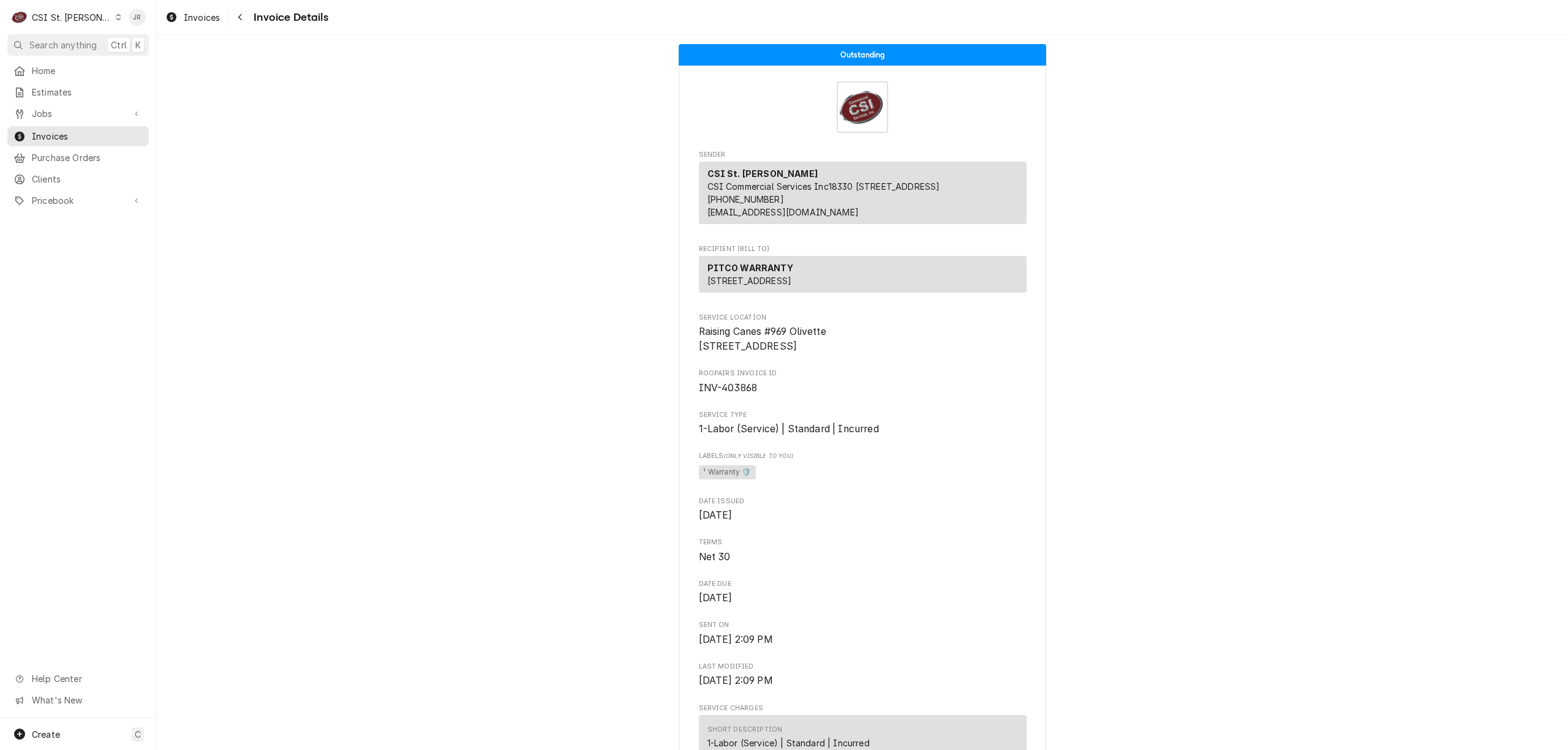
click at [58, 5] on div "C CSI St. Louis" at bounding box center [66, 17] width 118 height 24
click at [150, 24] on div "CSI [US_STATE][GEOGRAPHIC_DATA]." at bounding box center [189, 24] width 164 height 13
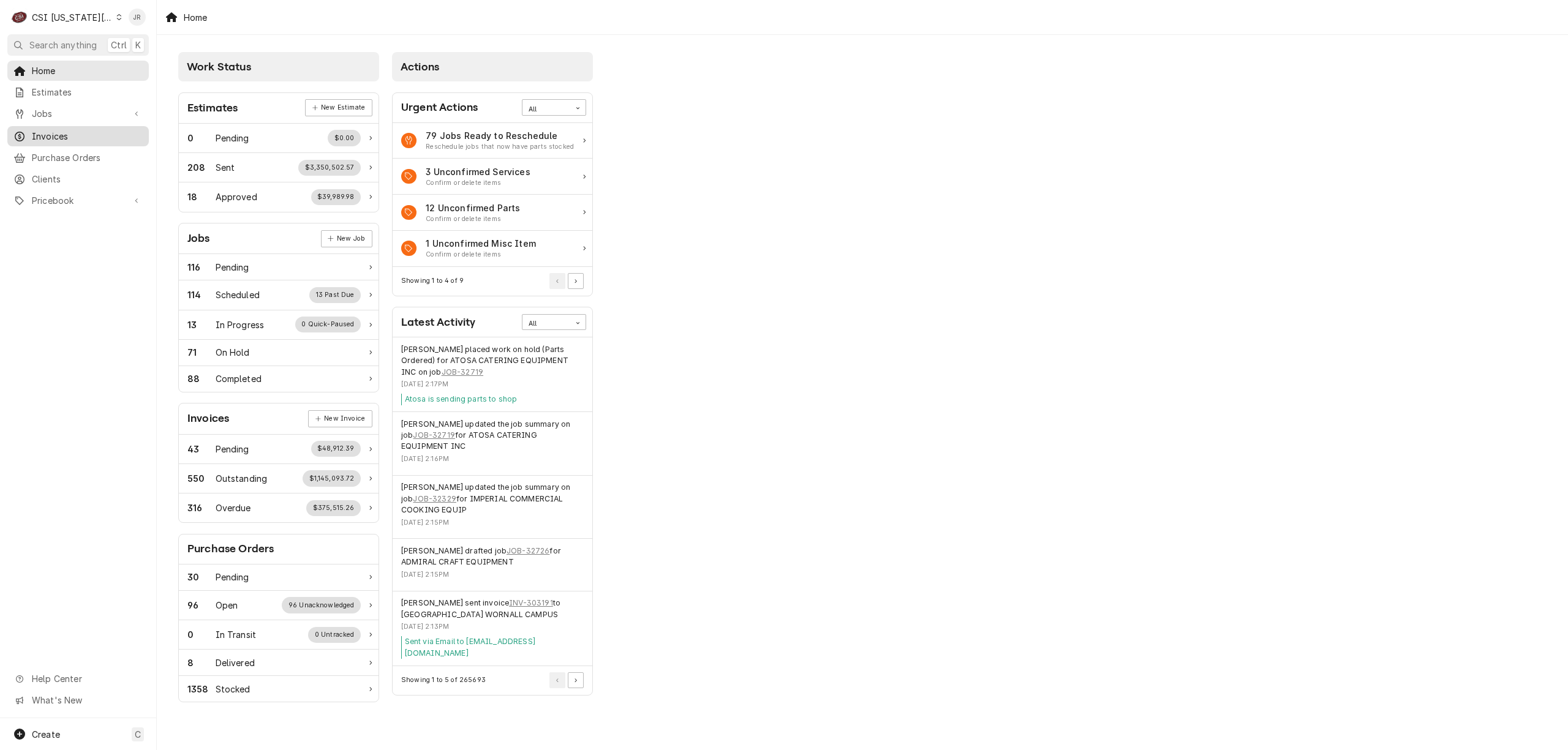
click at [75, 129] on span "Invoices" at bounding box center [87, 136] width 111 height 13
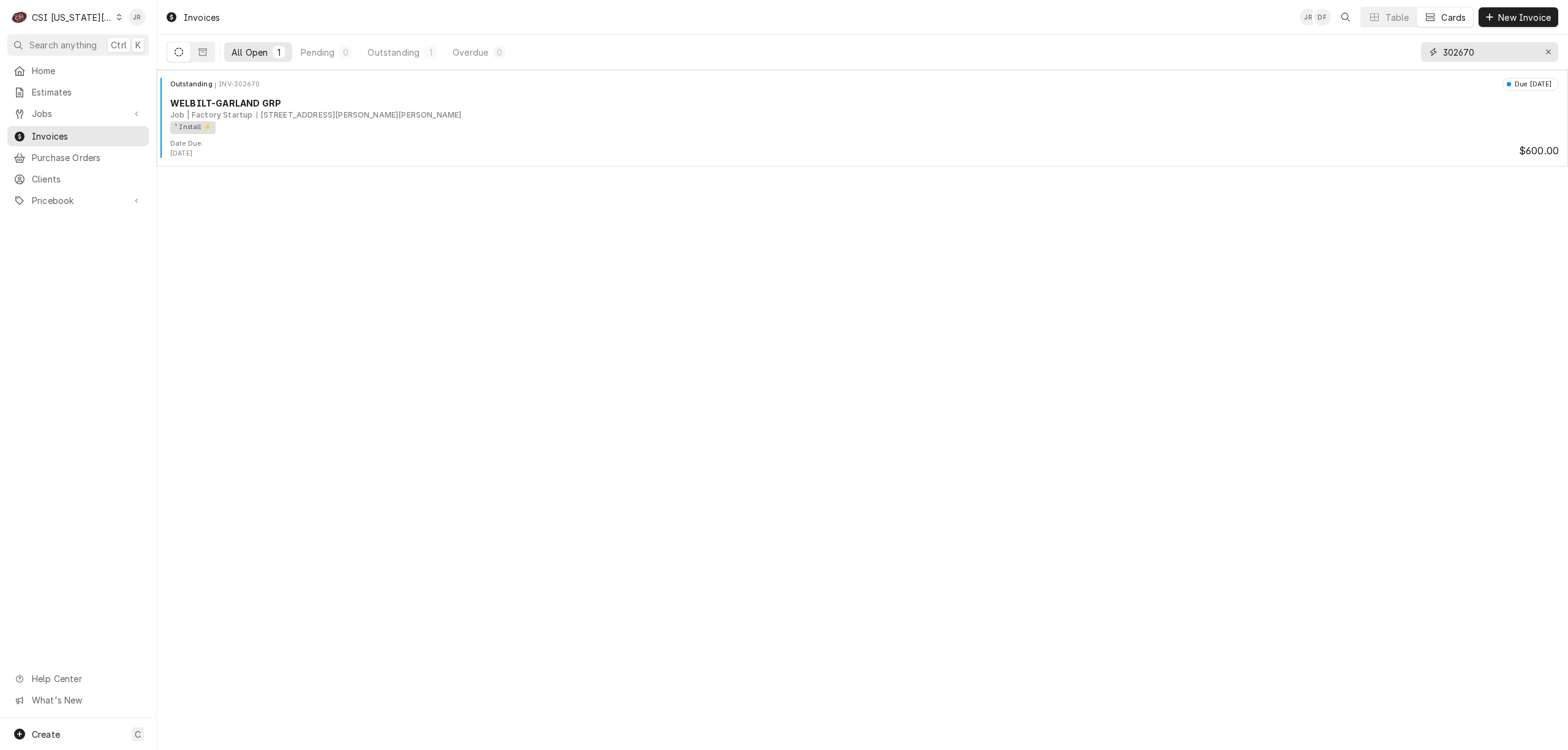
click at [1495, 59] on input "302670" at bounding box center [1489, 51] width 92 height 20
paste input "3016"
type input "303016"
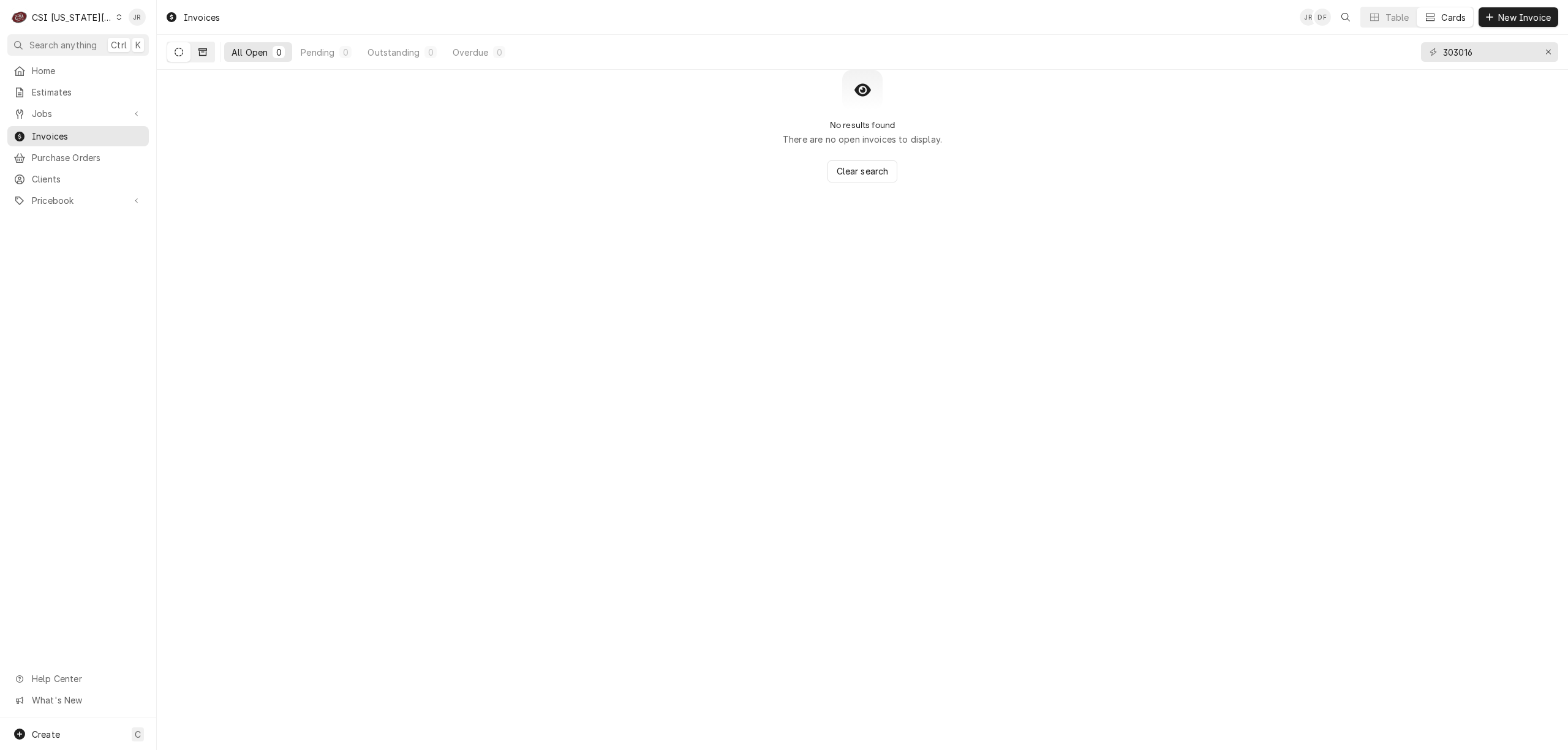
click at [209, 51] on button "Dynamic Content Wrapper" at bounding box center [202, 51] width 23 height 20
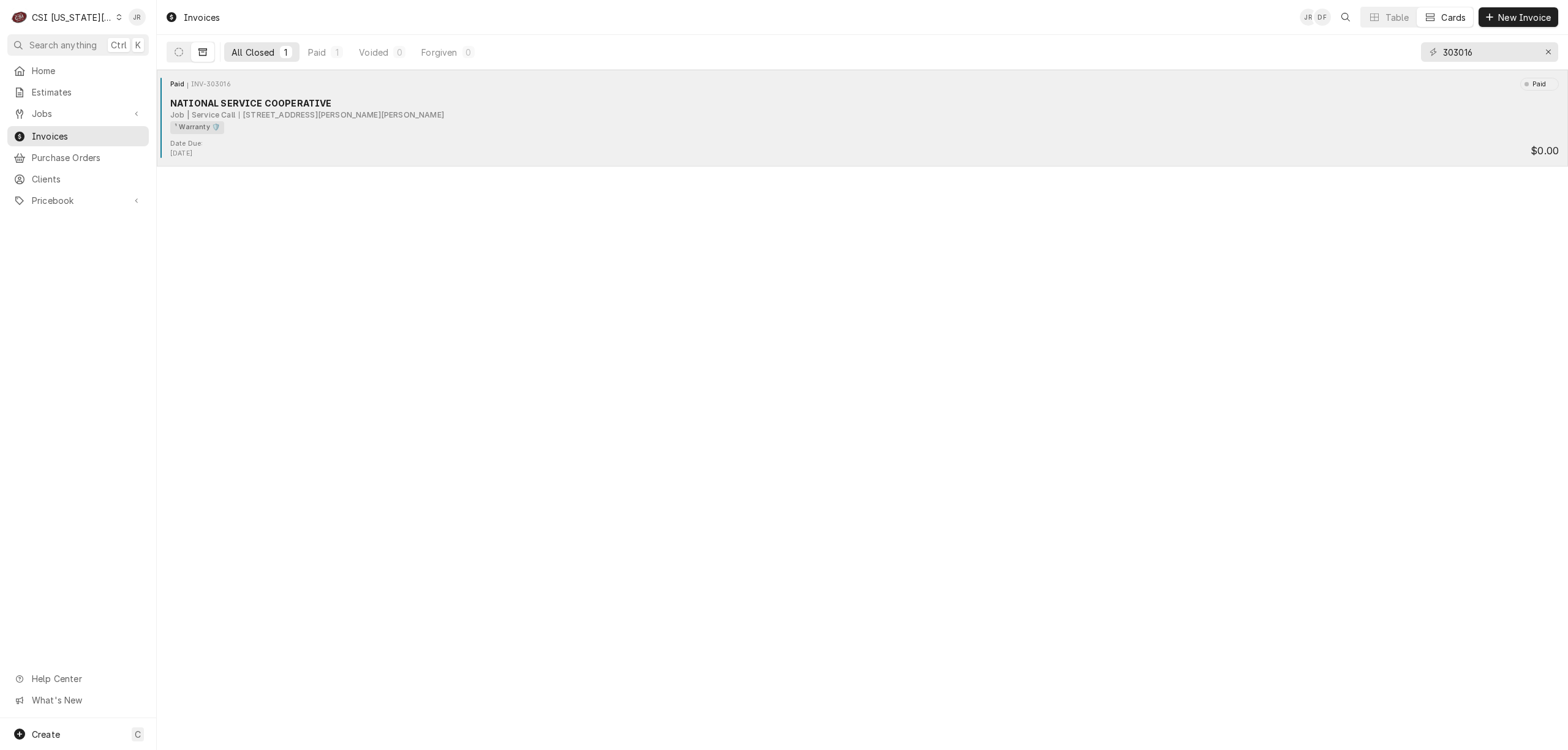
click at [262, 127] on div "¹ Warranty 🛡️" at bounding box center [860, 128] width 1380 height 13
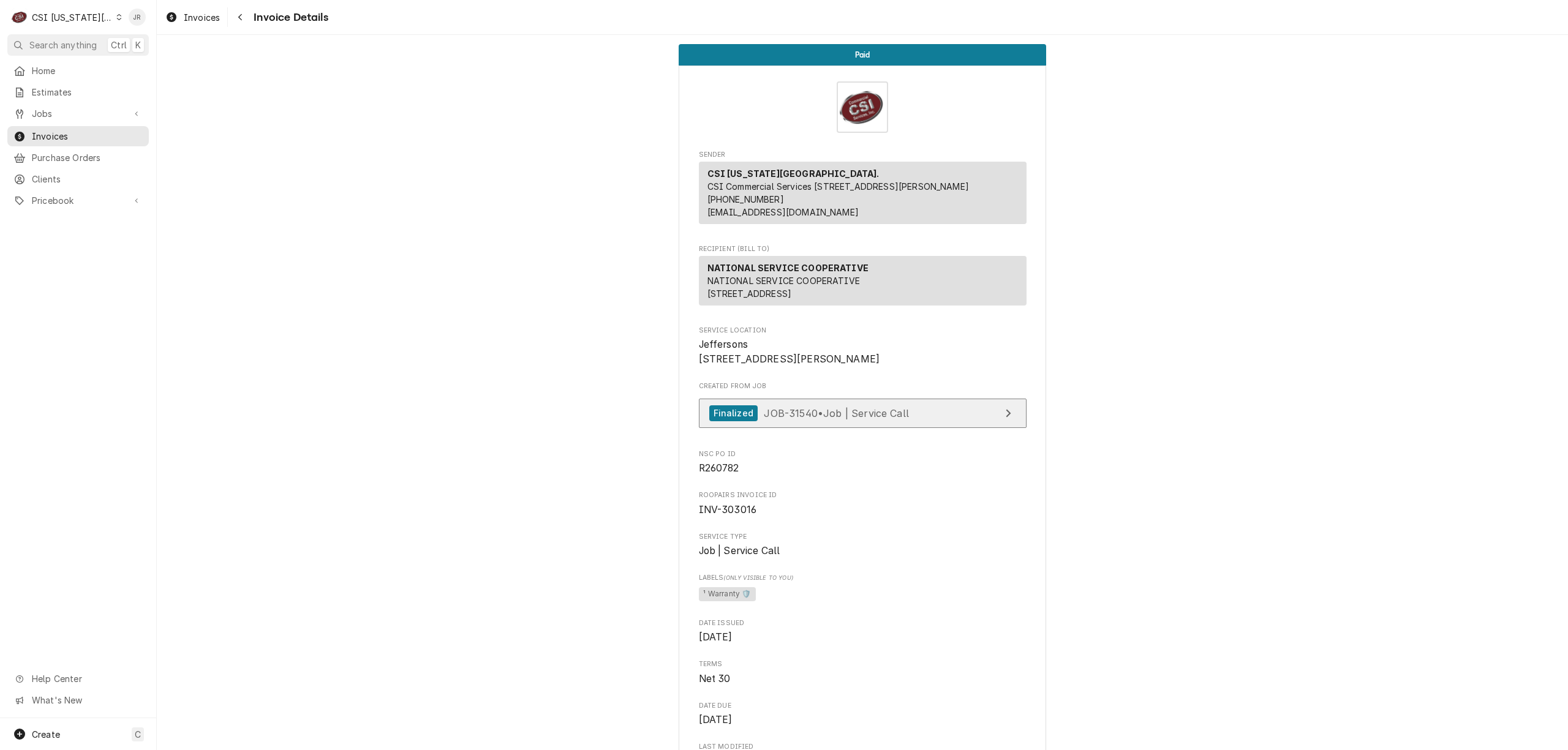
click at [885, 418] on span "JOB-31540 • Job | Service Call" at bounding box center [837, 413] width 145 height 13
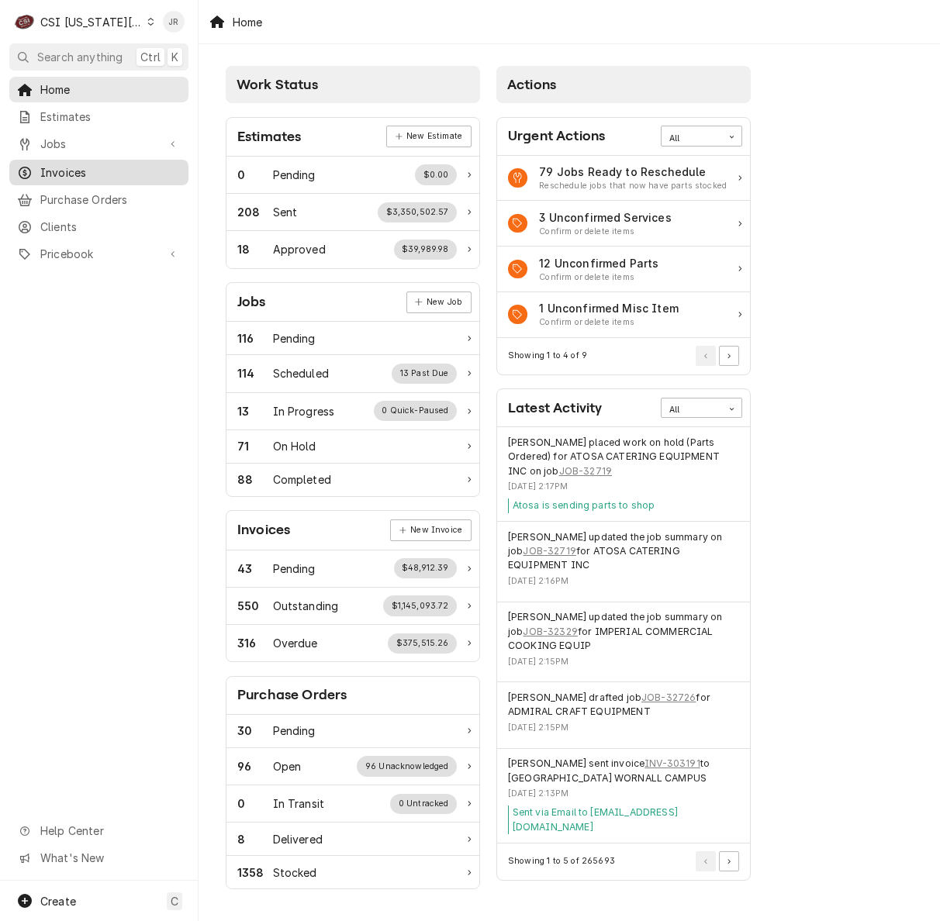
click at [91, 164] on span "Invoices" at bounding box center [110, 172] width 140 height 16
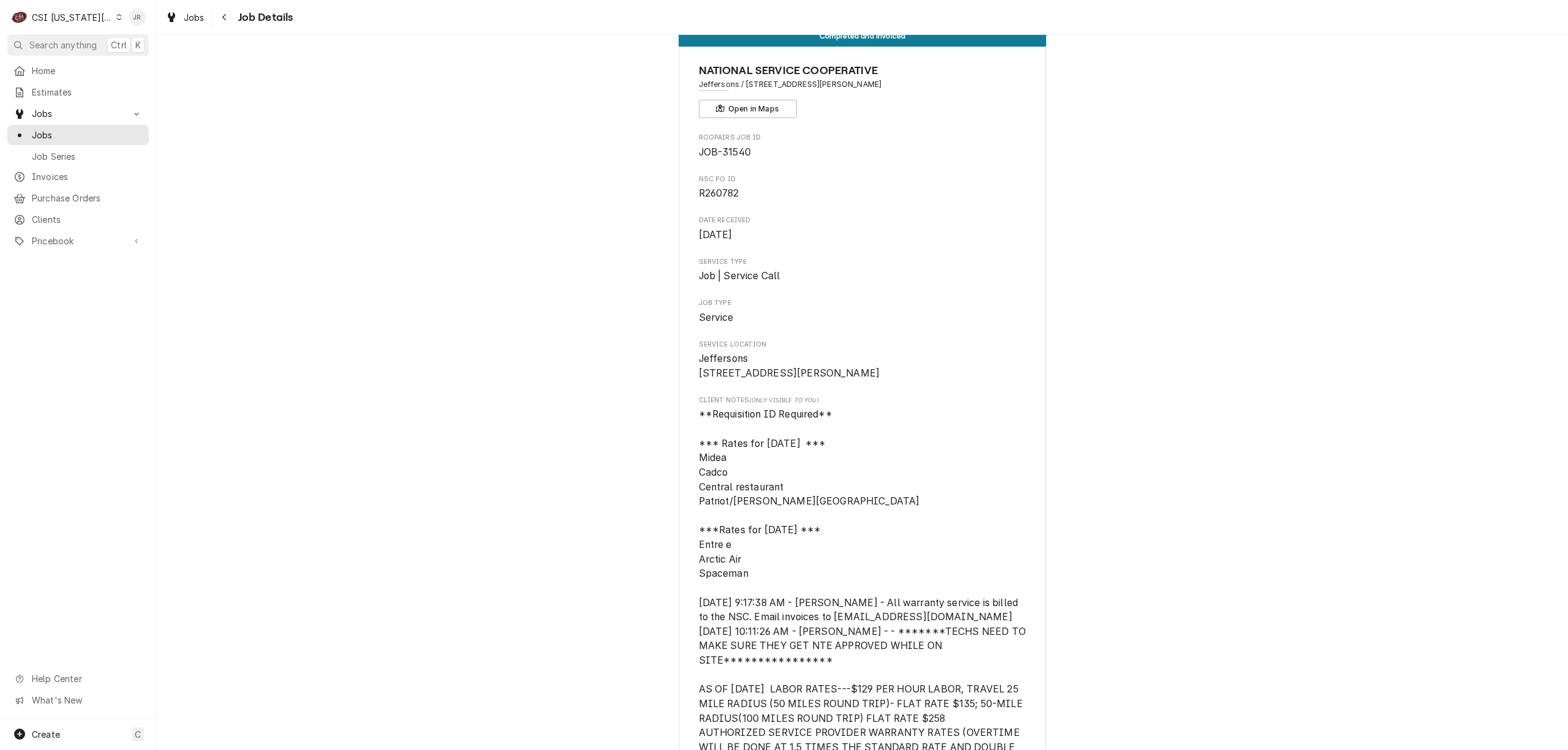
scroll to position [81, 0]
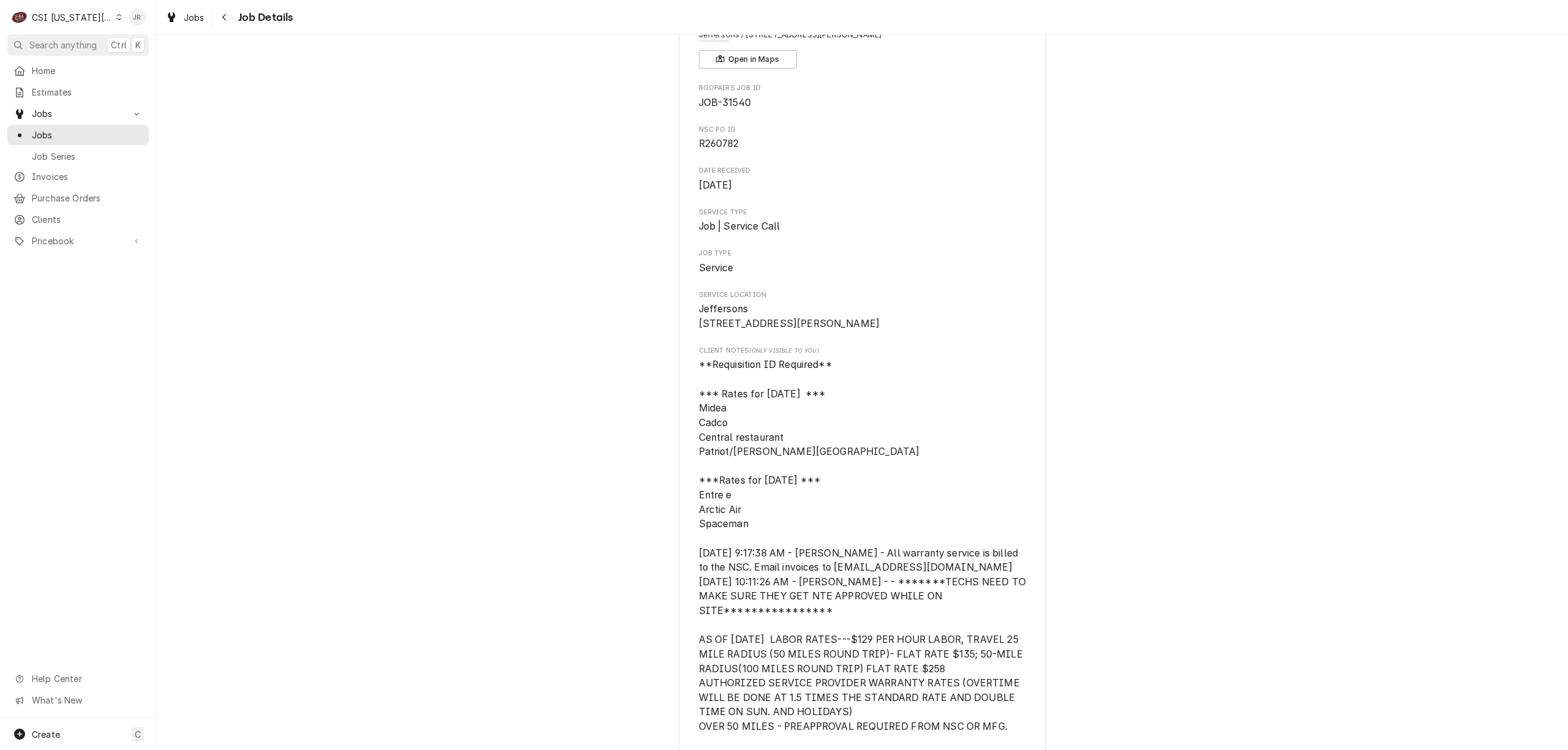
drag, startPoint x: 692, startPoint y: 320, endPoint x: 779, endPoint y: 338, distance: 88.8
click at [779, 331] on span "Jeffersons [STREET_ADDRESS][PERSON_NAME]" at bounding box center [863, 316] width 328 height 28
copy span "[STREET_ADDRESS][PERSON_NAME]"
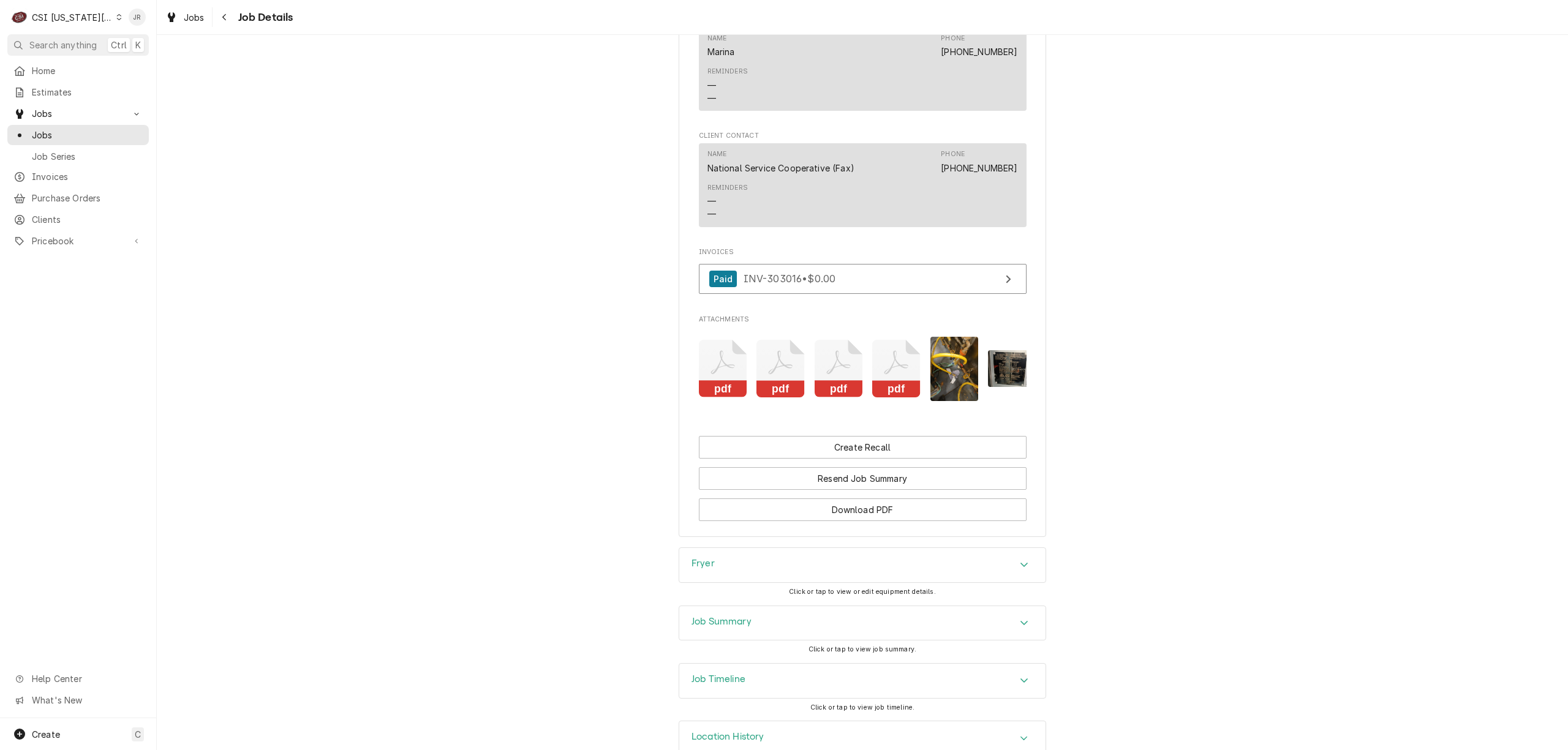
scroll to position [2255, 0]
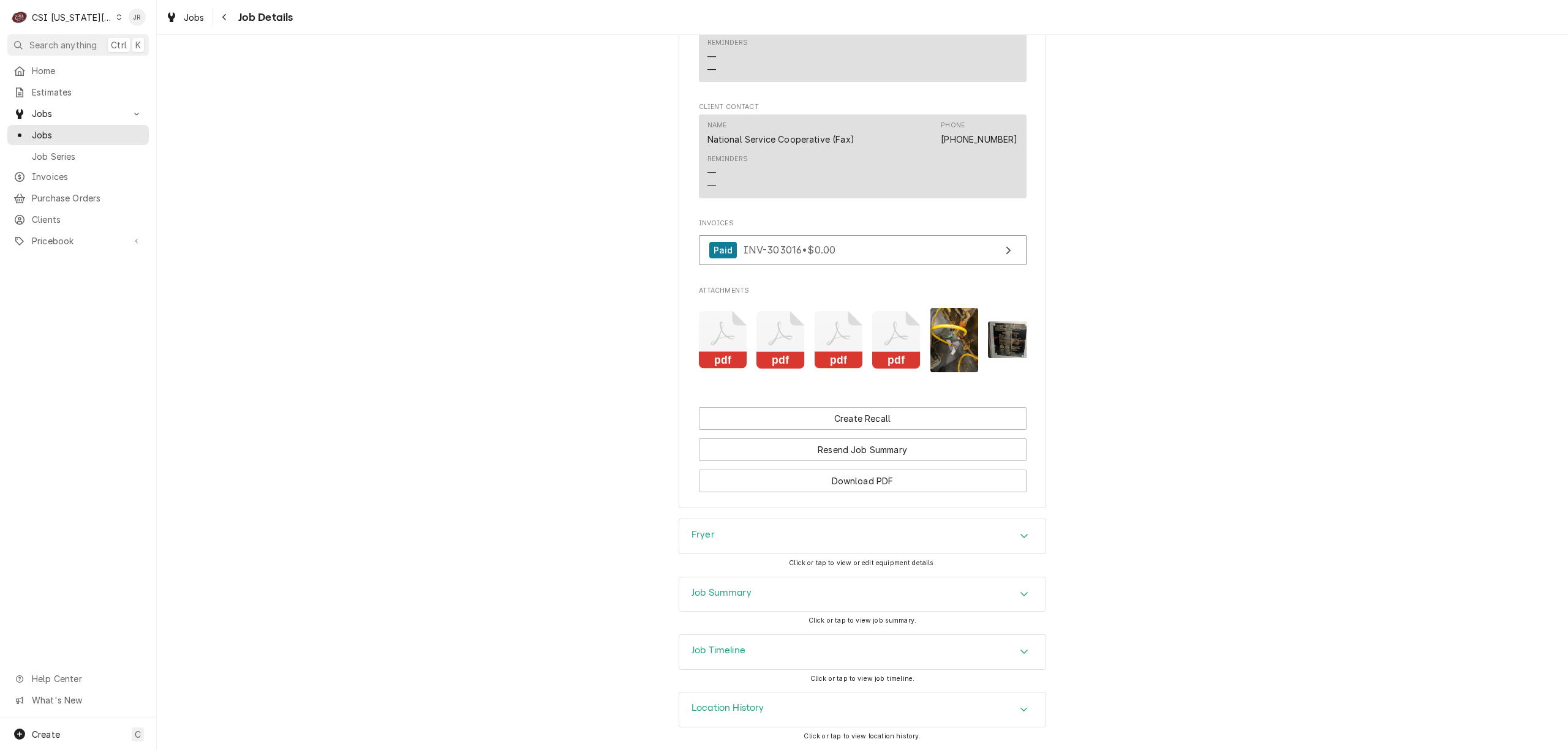
click at [872, 321] on icon "Attachments" at bounding box center [896, 340] width 48 height 58
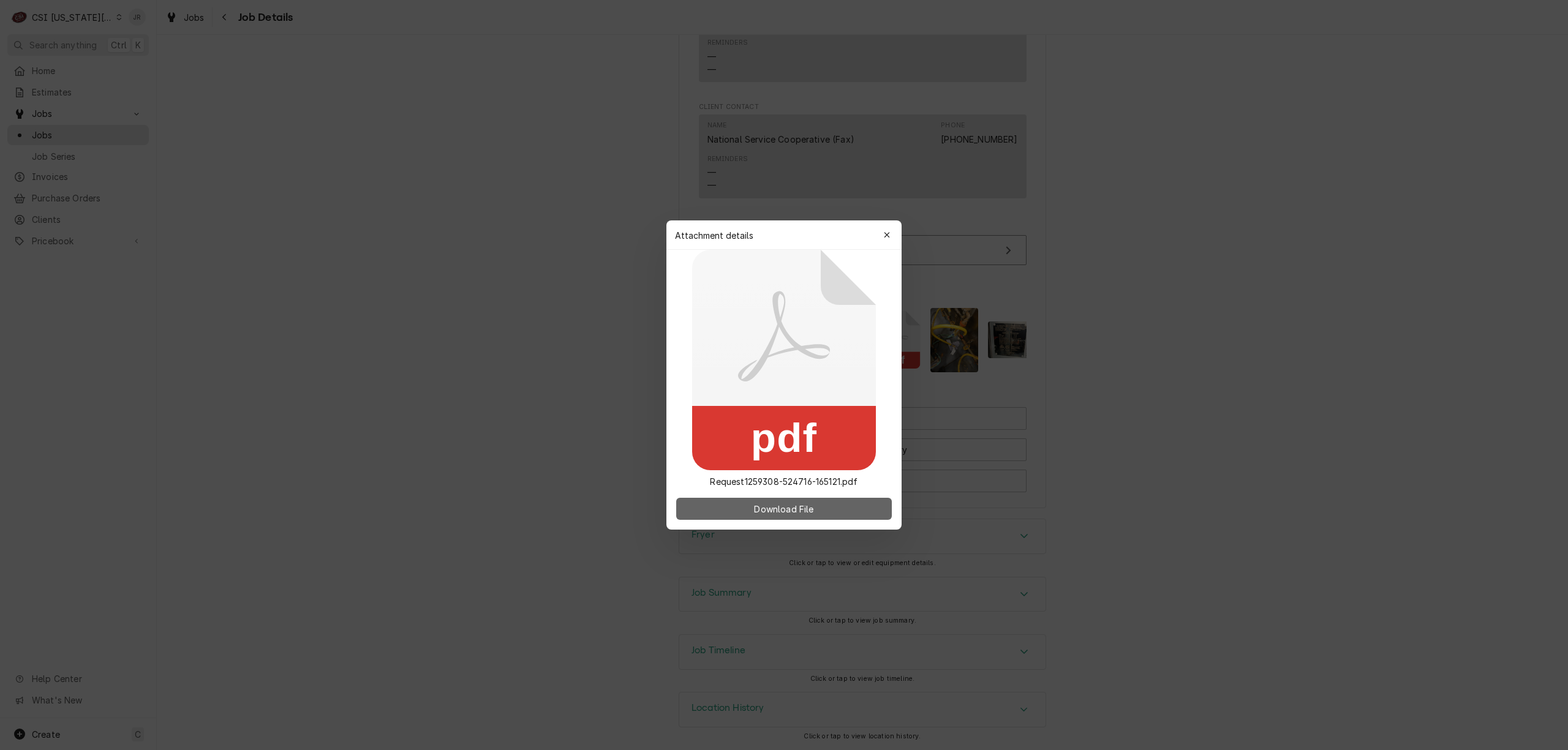
click at [825, 512] on button "Download File" at bounding box center [784, 508] width 216 height 22
click at [885, 228] on button "button" at bounding box center [886, 234] width 20 height 20
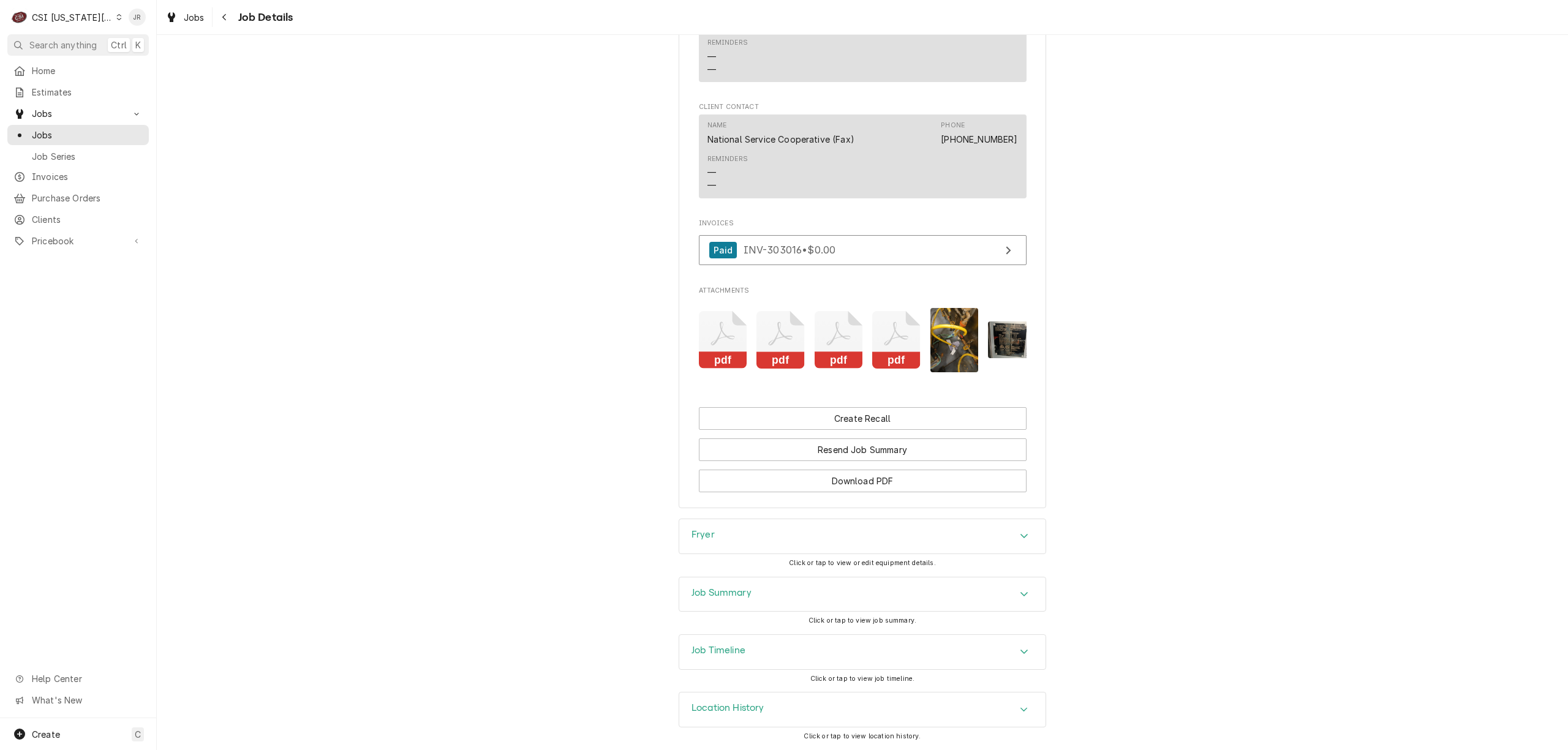
click at [840, 324] on icon "Attachments" at bounding box center [838, 340] width 48 height 58
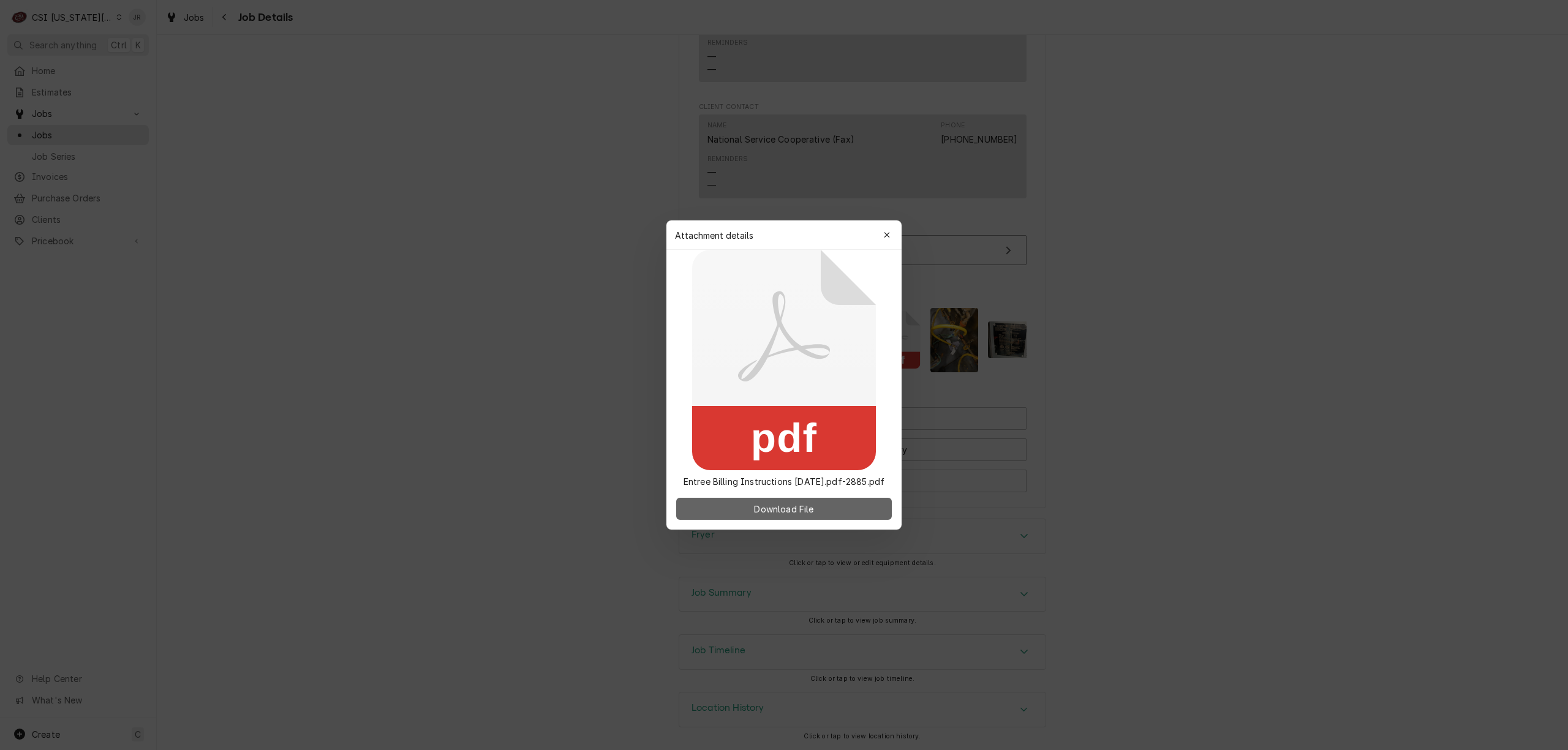
click at [780, 503] on span "Download File" at bounding box center [783, 509] width 64 height 13
click at [890, 234] on div "button" at bounding box center [887, 235] width 13 height 13
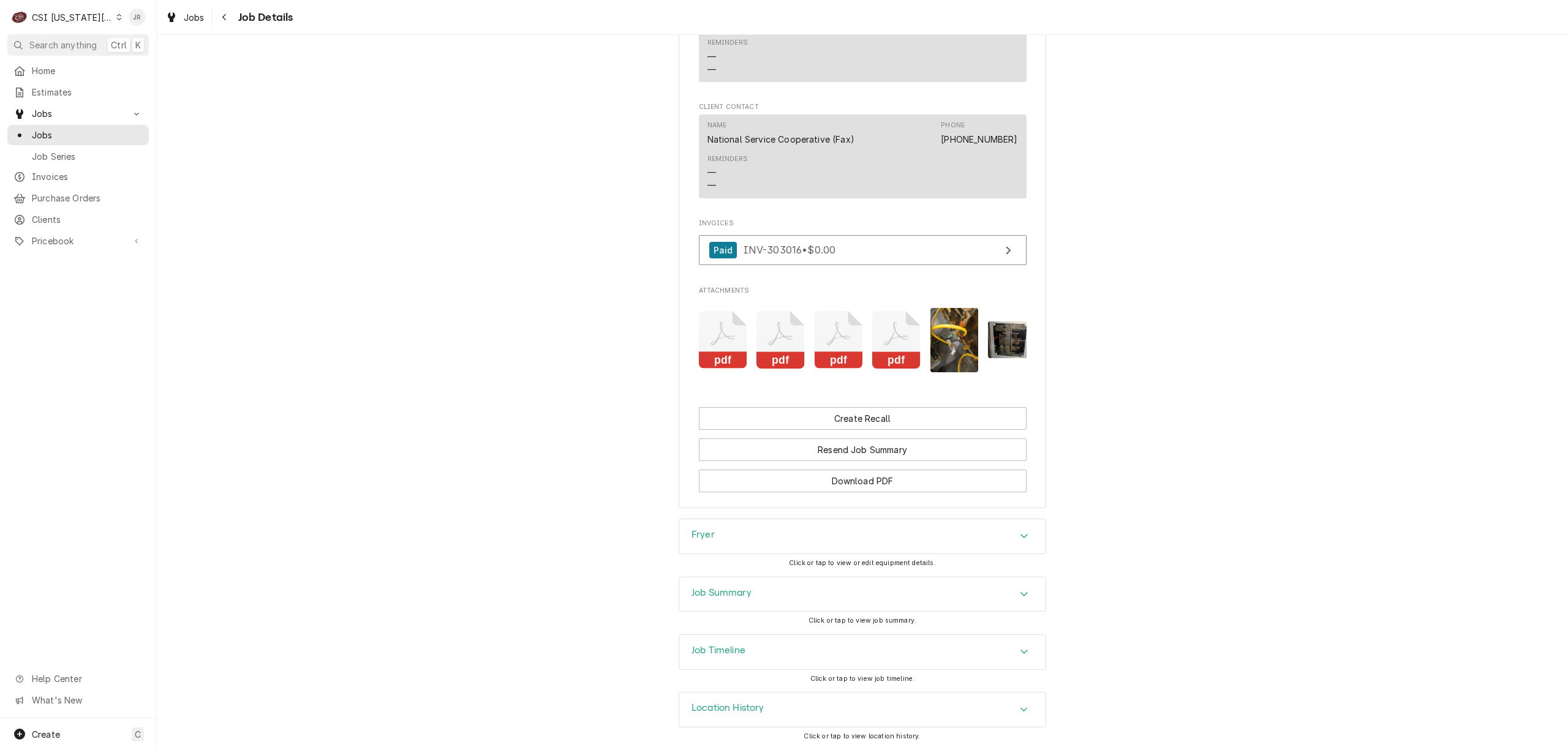
click at [775, 311] on icon "Attachments" at bounding box center [780, 340] width 48 height 58
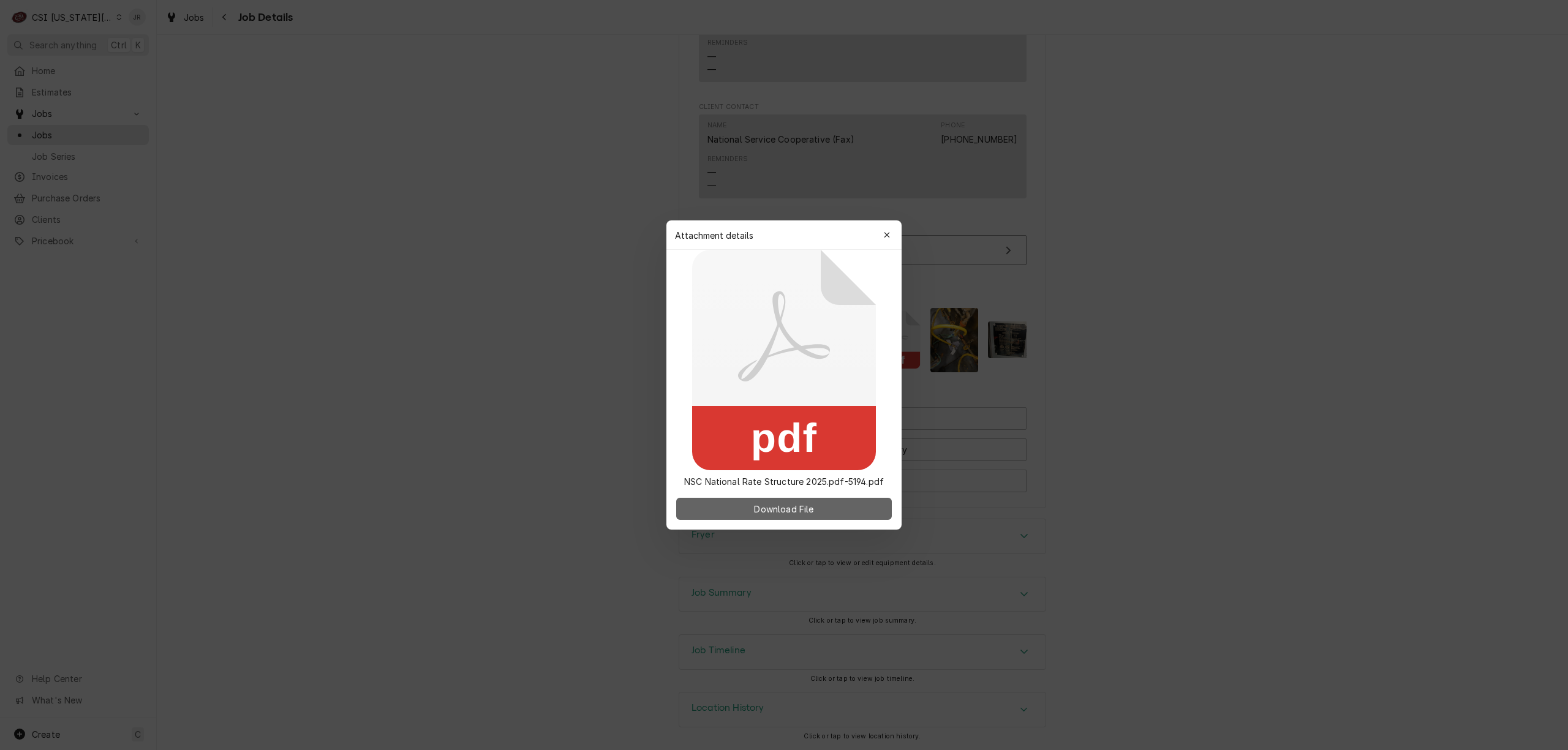
click at [782, 507] on span "Download File" at bounding box center [783, 509] width 64 height 13
click at [885, 233] on icon "button" at bounding box center [887, 234] width 7 height 9
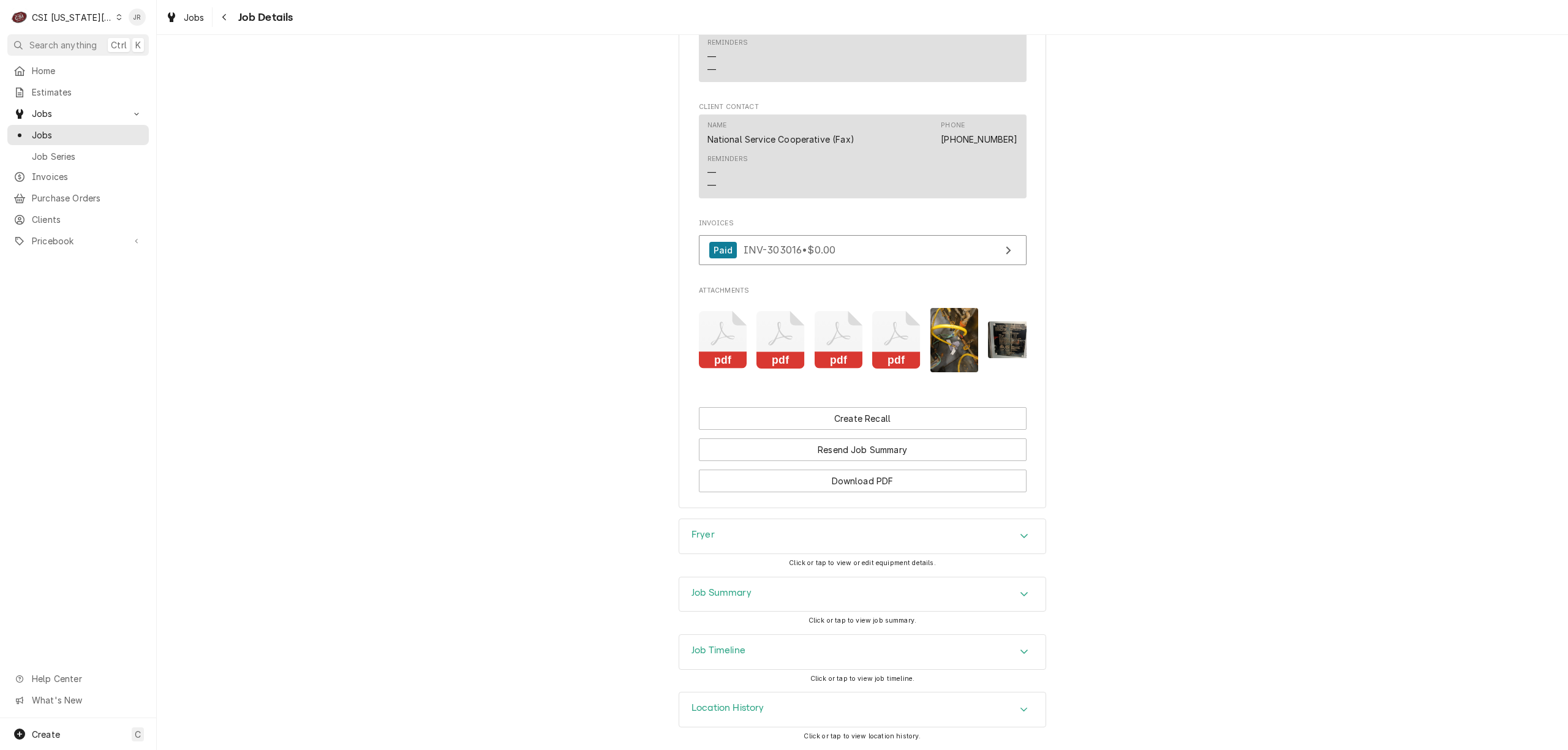
click at [718, 311] on icon "Attachments" at bounding box center [723, 340] width 48 height 58
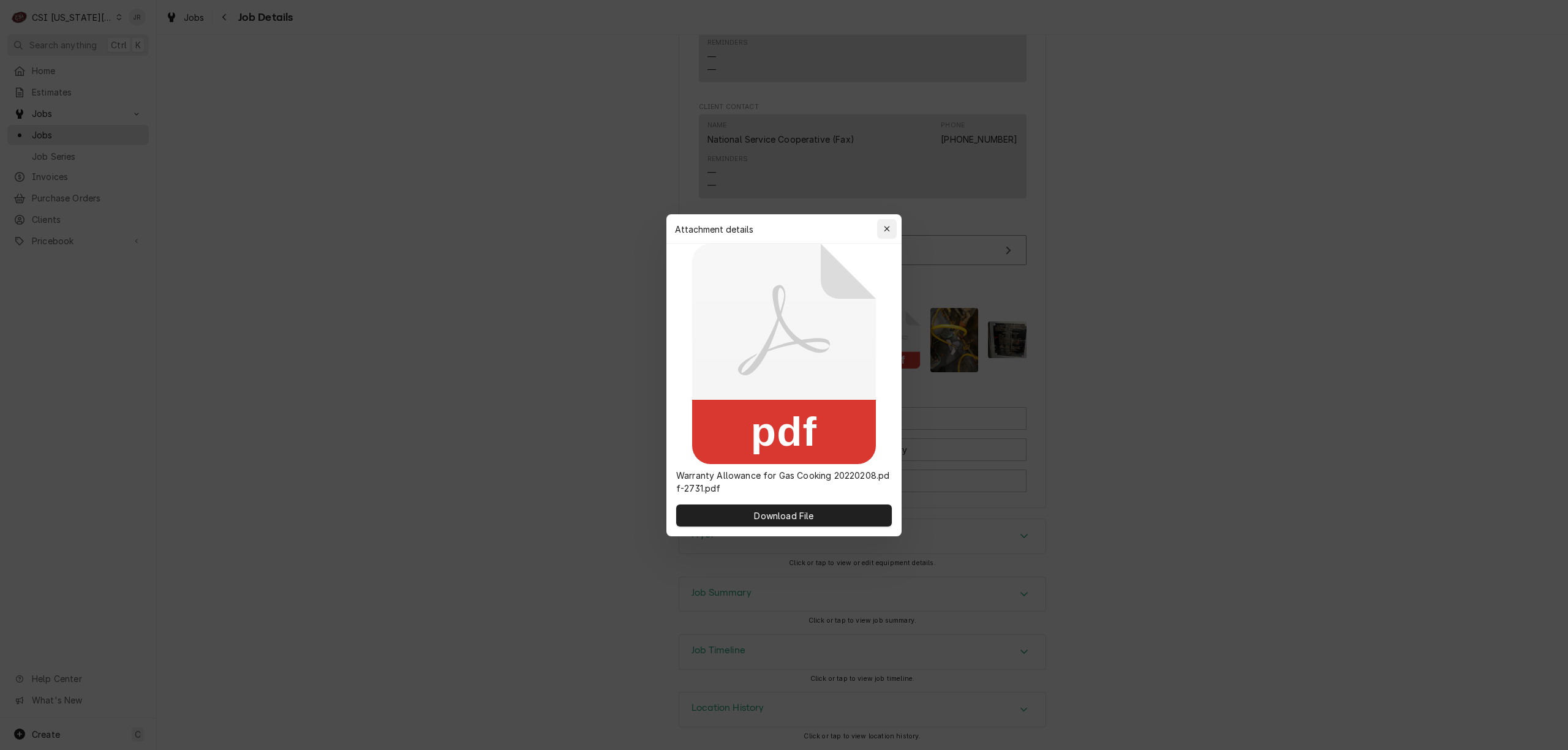
drag, startPoint x: 878, startPoint y: 221, endPoint x: 902, endPoint y: 265, distance: 50.1
click at [880, 222] on button "button" at bounding box center [886, 229] width 20 height 20
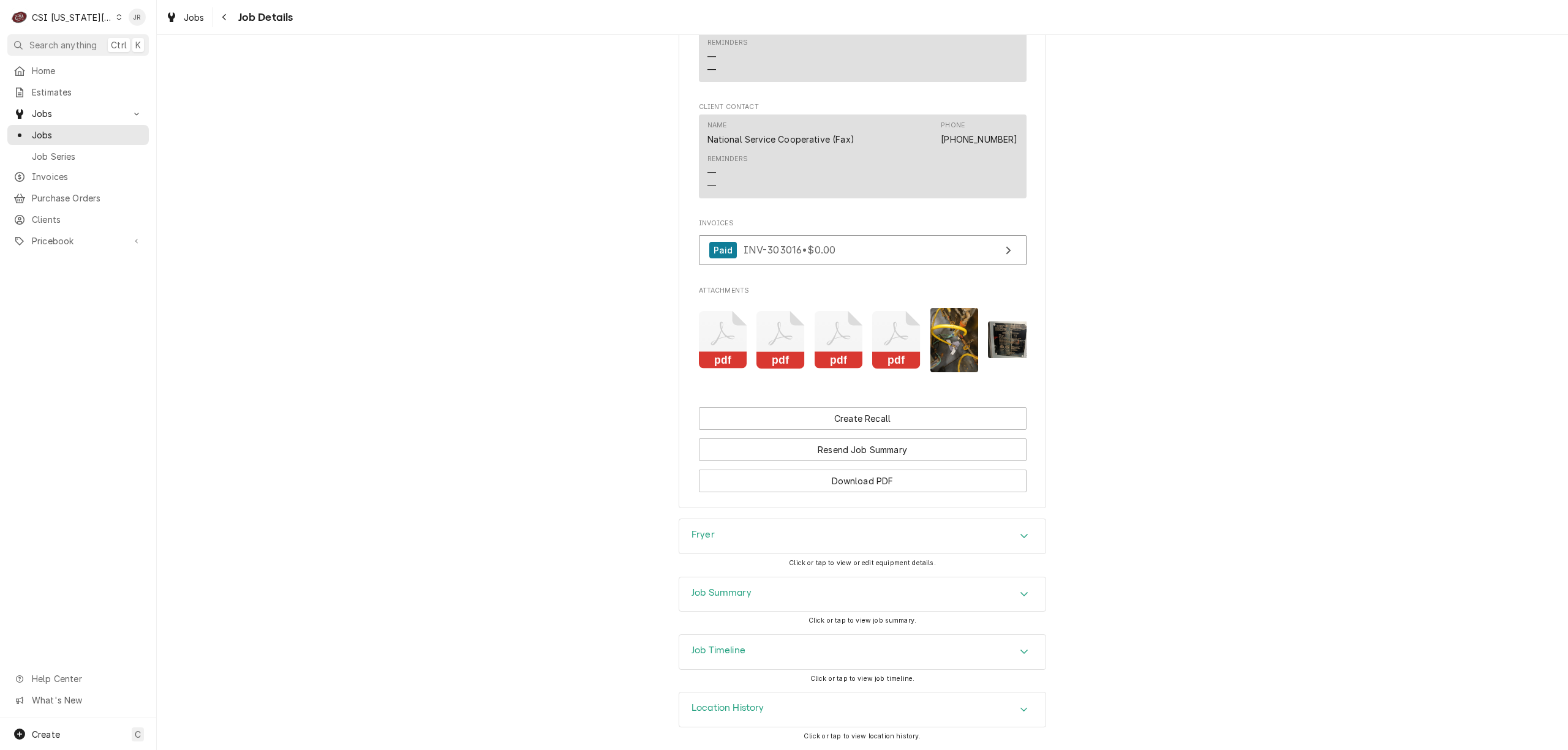
click at [856, 593] on div "Job Summary" at bounding box center [863, 594] width 367 height 34
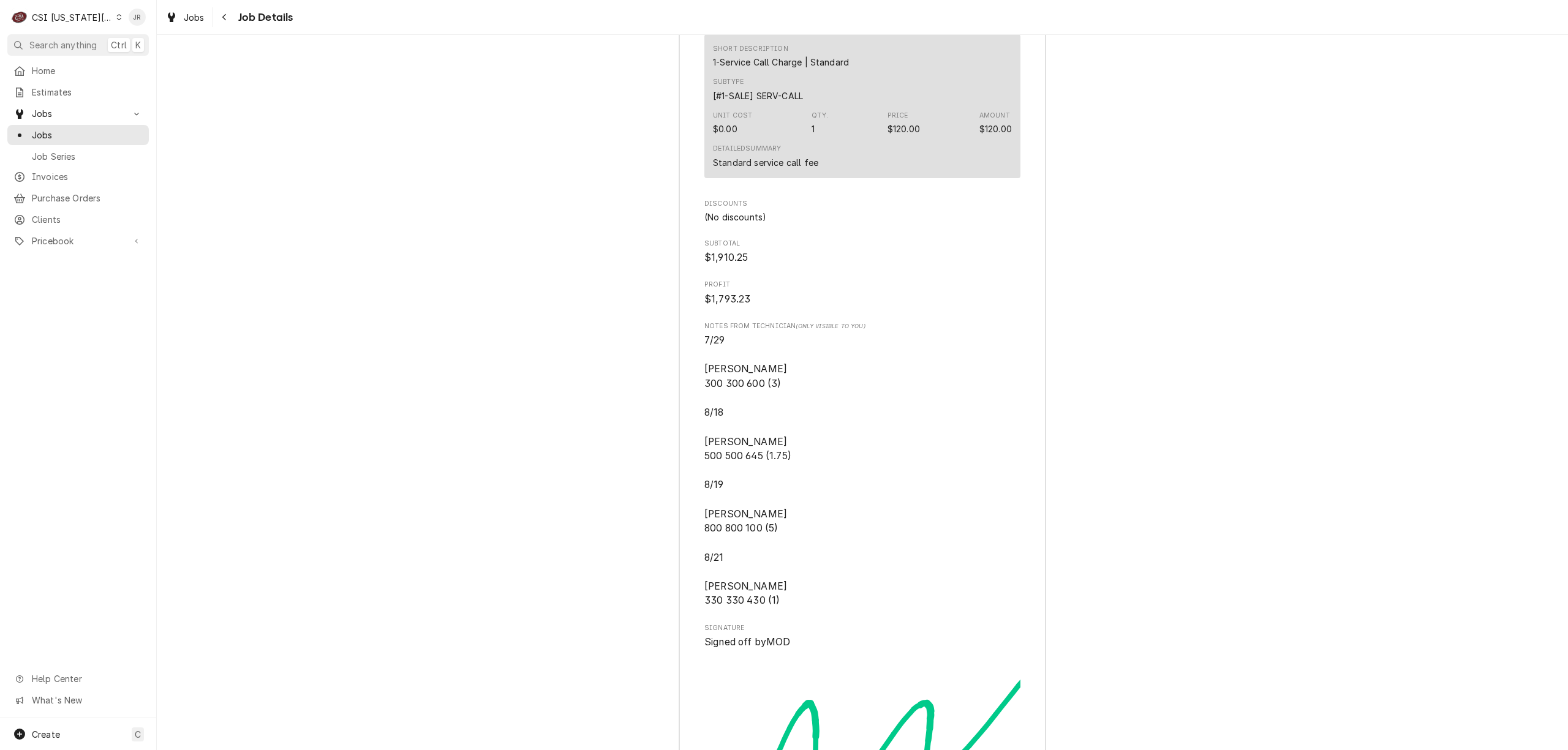
scroll to position [5736, 0]
click at [792, 609] on span "7/29 Marshall 300 300 600 (3) 8/18 Marshall 500 500 645 (1.75) 8/19 Marshall 80…" at bounding box center [863, 471] width 316 height 275
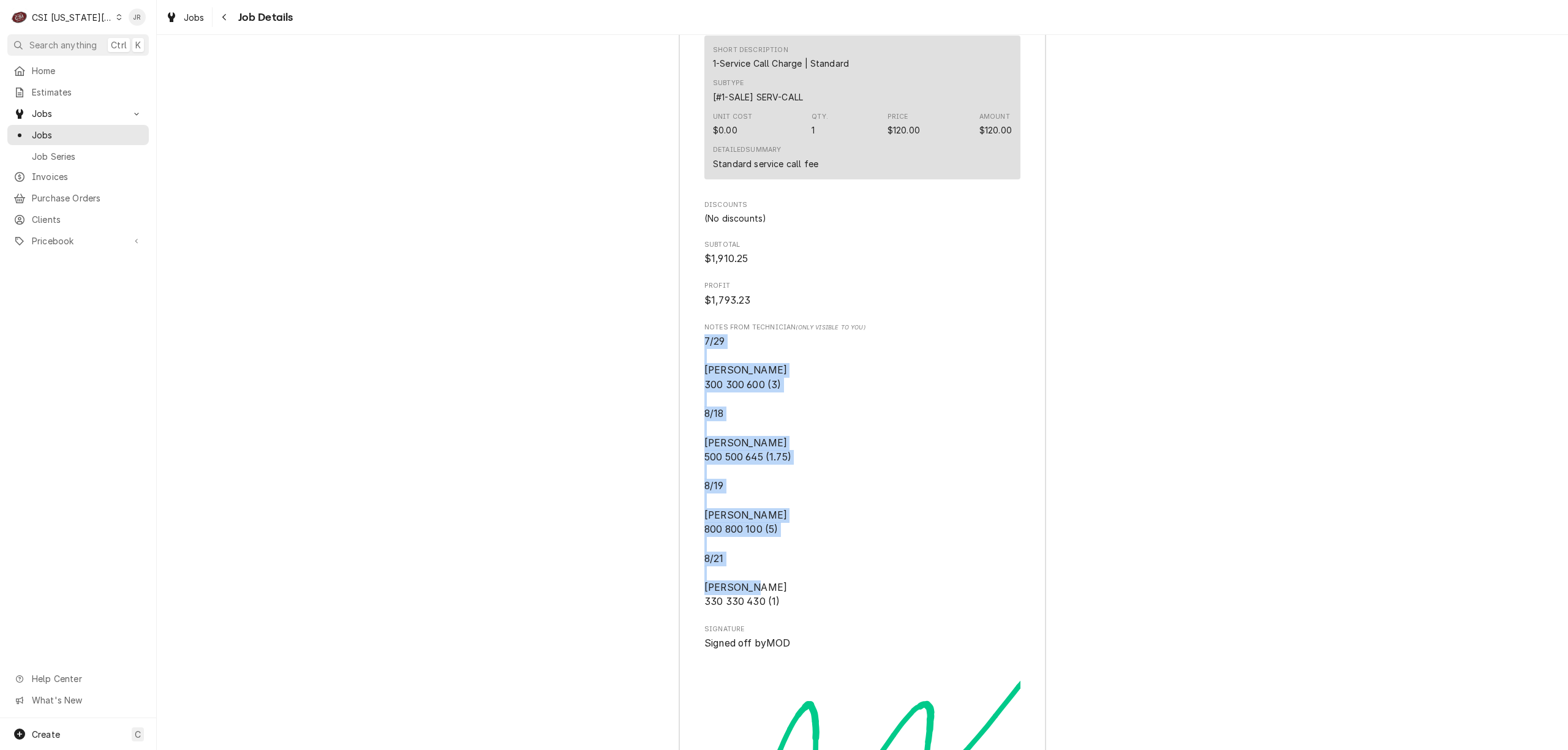
drag, startPoint x: 786, startPoint y: 625, endPoint x: 667, endPoint y: 363, distance: 287.8
drag, startPoint x: 748, startPoint y: 496, endPoint x: 846, endPoint y: 504, distance: 98.3
click at [748, 497] on span "7/29 Marshall 300 300 600 (3) 8/18 Marshall 500 500 645 (1.75) 8/19 Marshall 80…" at bounding box center [863, 471] width 316 height 275
click at [932, 512] on span "7/29 Marshall 300 300 600 (3) 8/18 Marshall 500 500 645 (1.75) 8/19 Marshall 80…" at bounding box center [863, 471] width 316 height 275
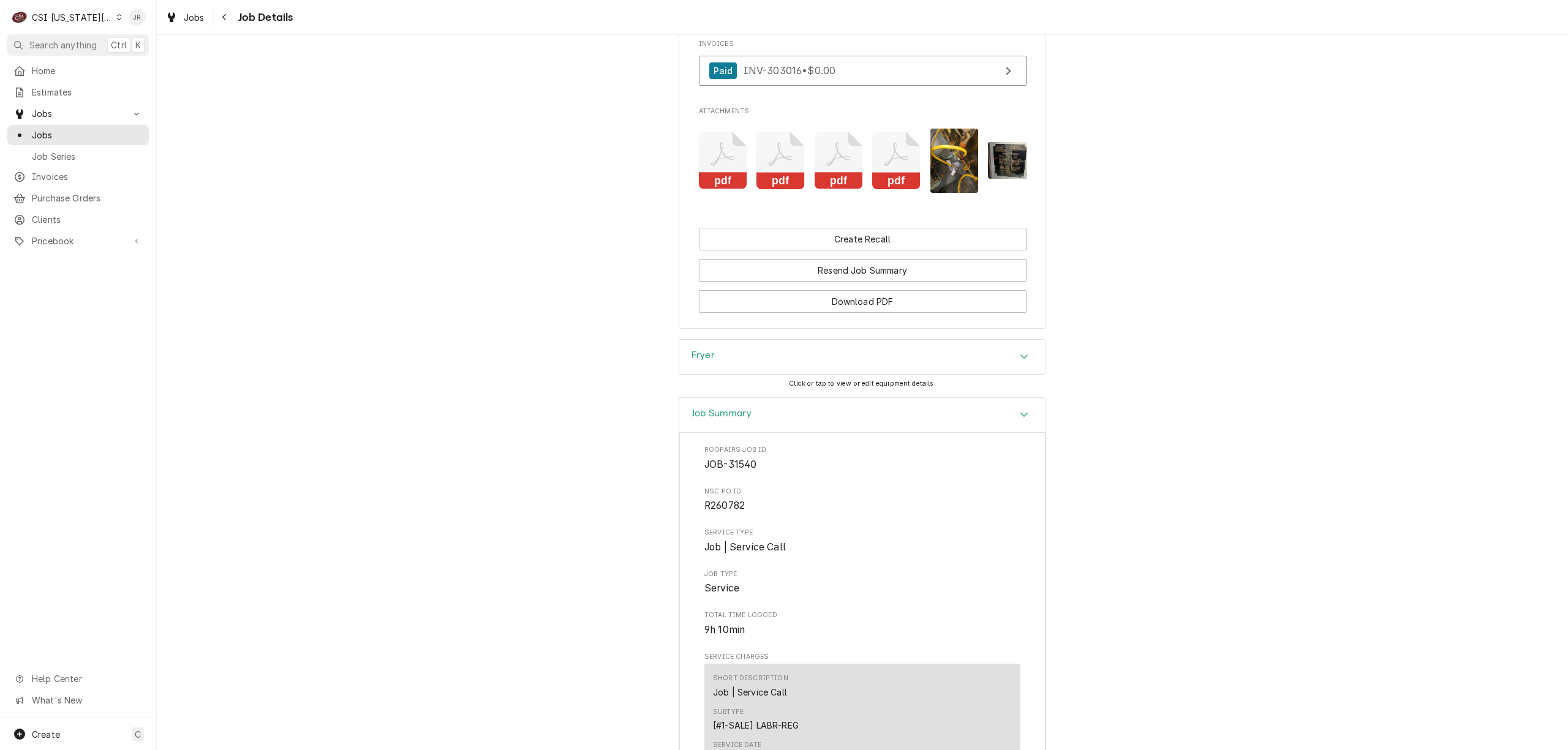
scroll to position [2716, 0]
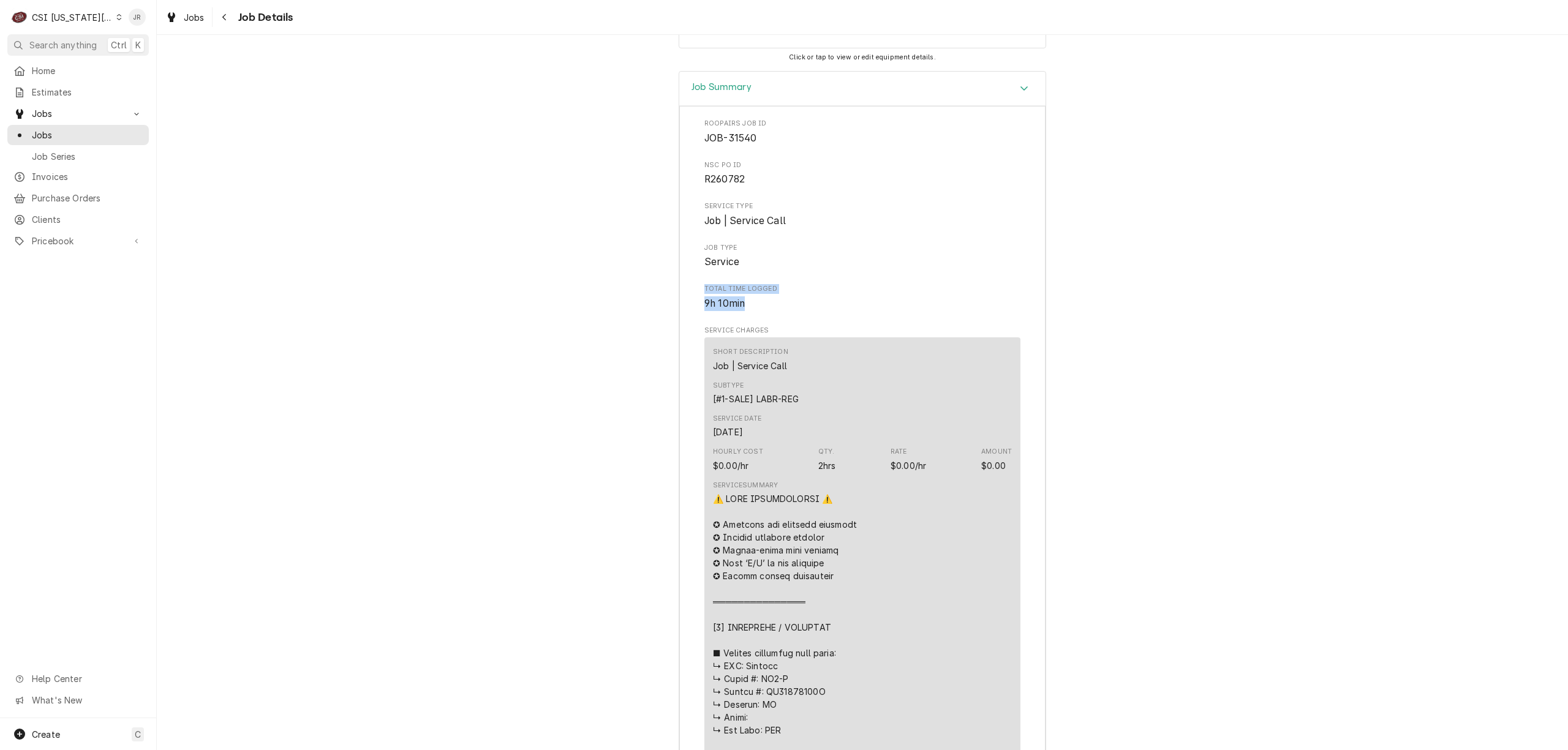
drag, startPoint x: 694, startPoint y: 329, endPoint x: 753, endPoint y: 350, distance: 62.6
copy div "Total Time Logged 9h 10min"
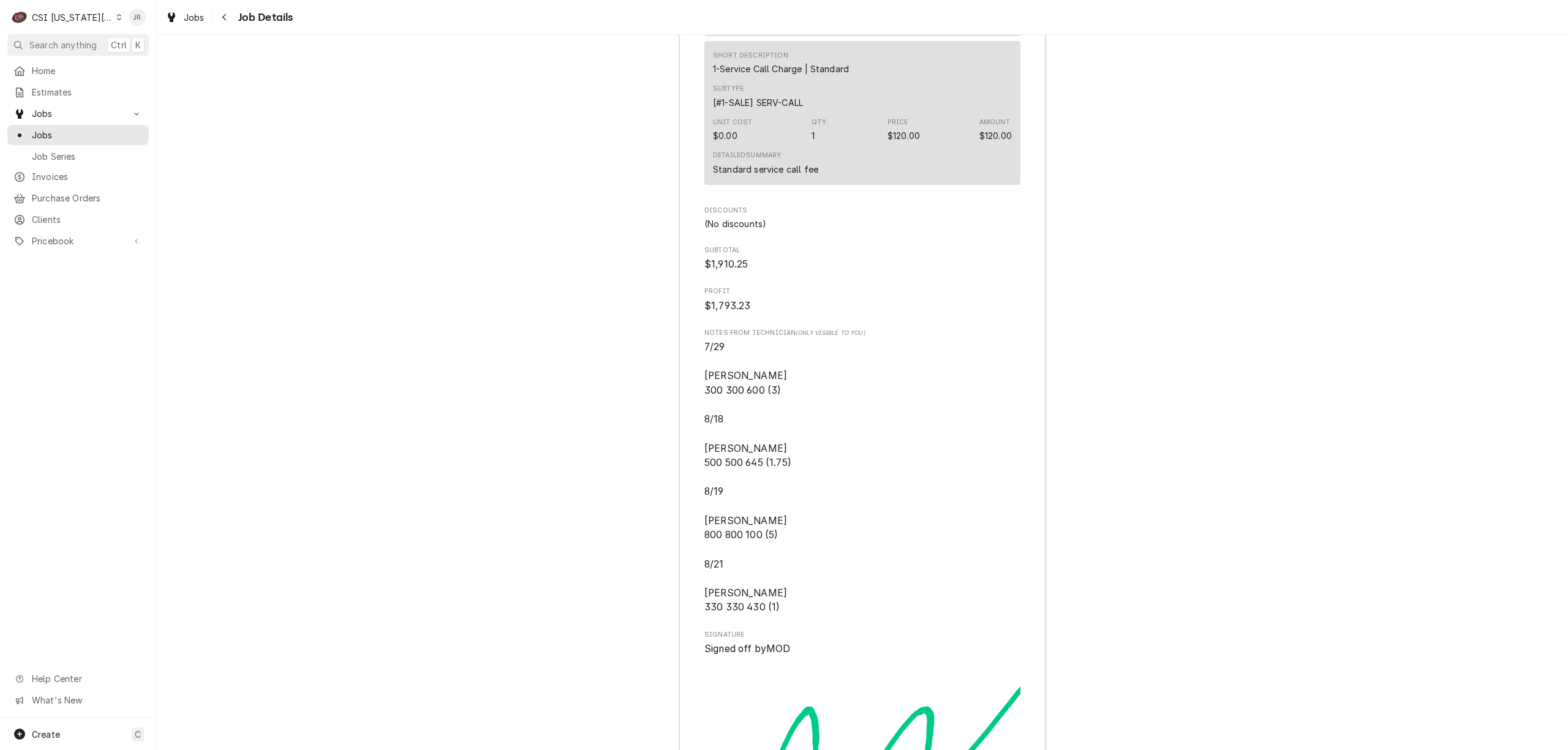
scroll to position [6062, 0]
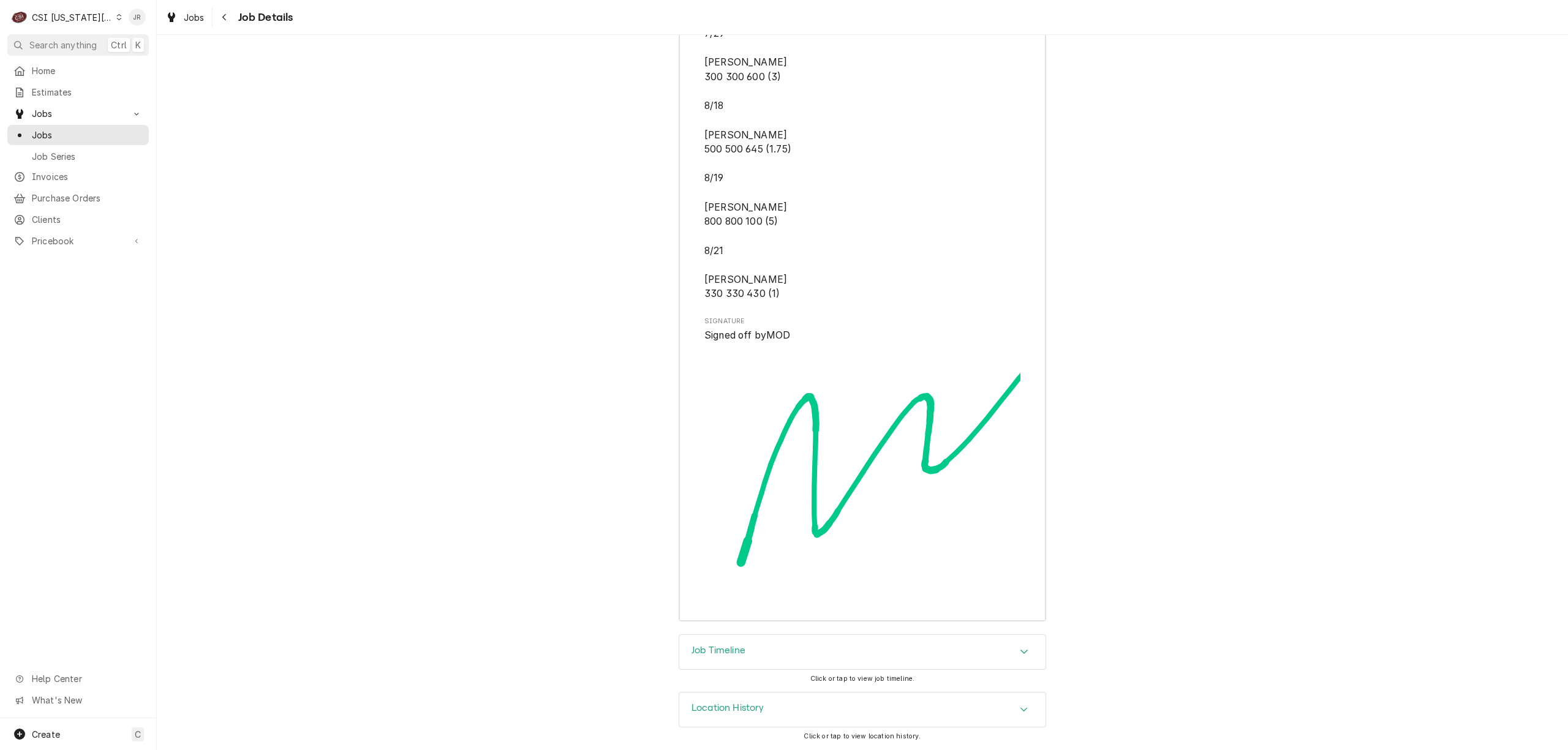
click at [741, 662] on div "Job Timeline" at bounding box center [863, 651] width 367 height 34
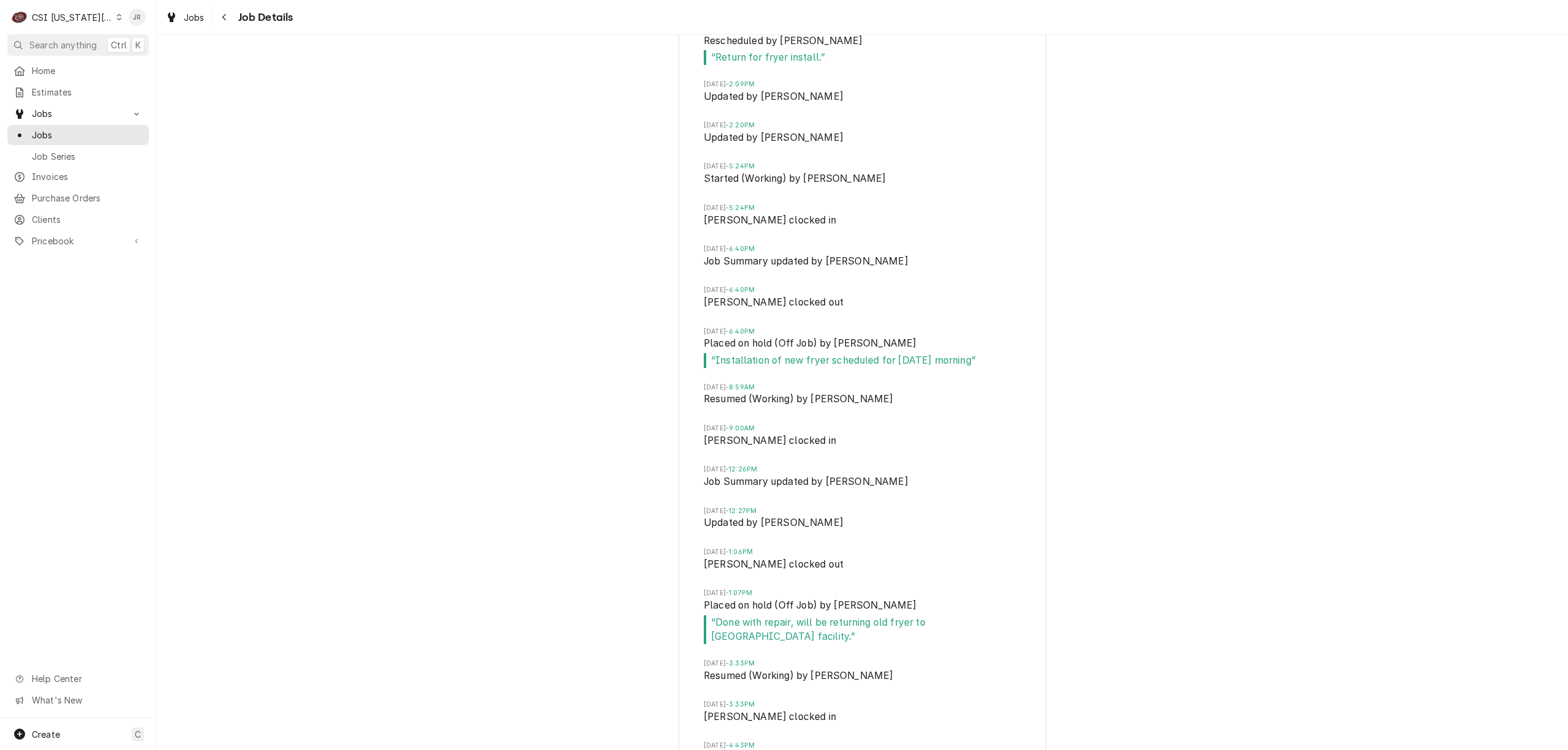
scroll to position [7458, 0]
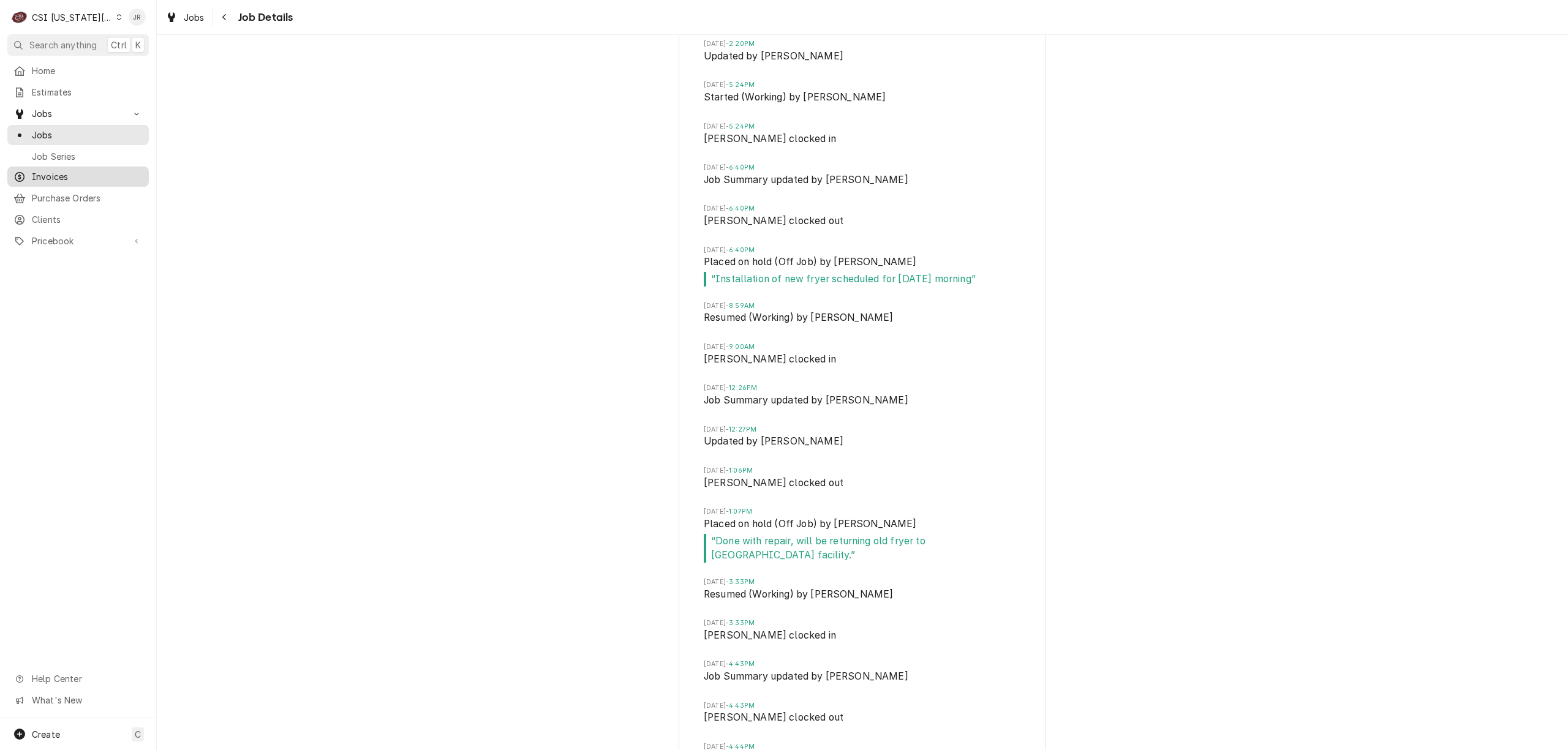
click at [78, 176] on span "Invoices" at bounding box center [87, 177] width 111 height 13
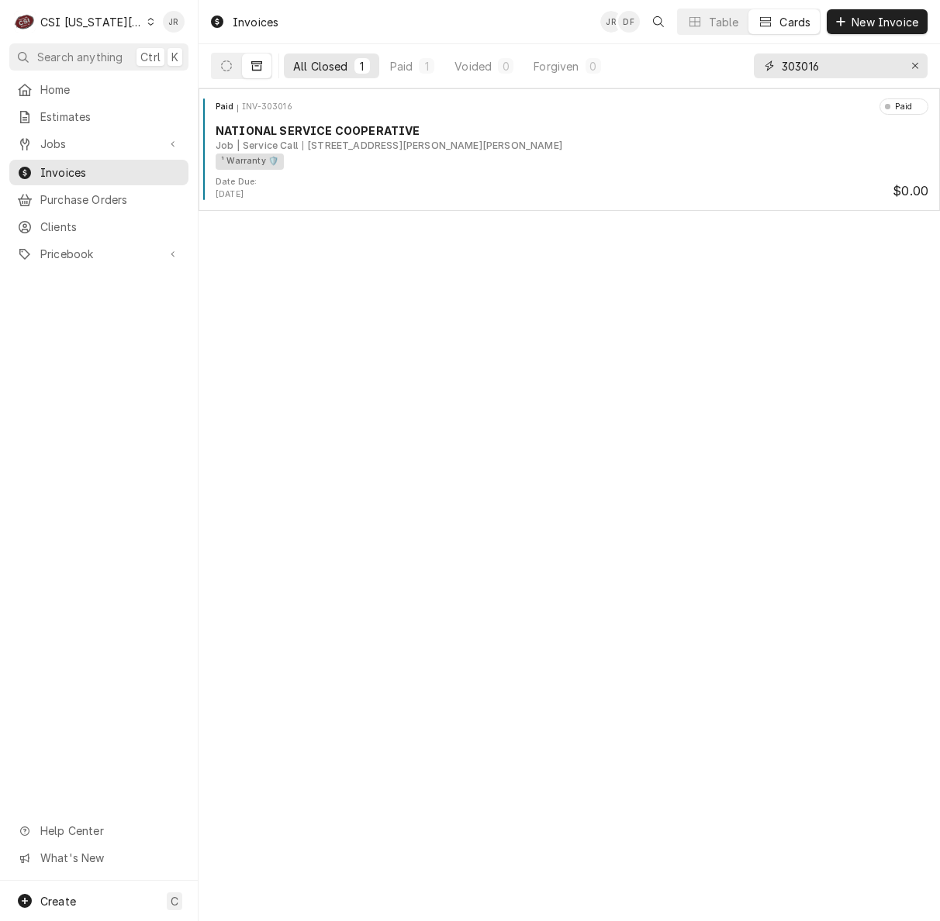
click at [830, 67] on input "303016" at bounding box center [840, 65] width 116 height 25
type input "303152"
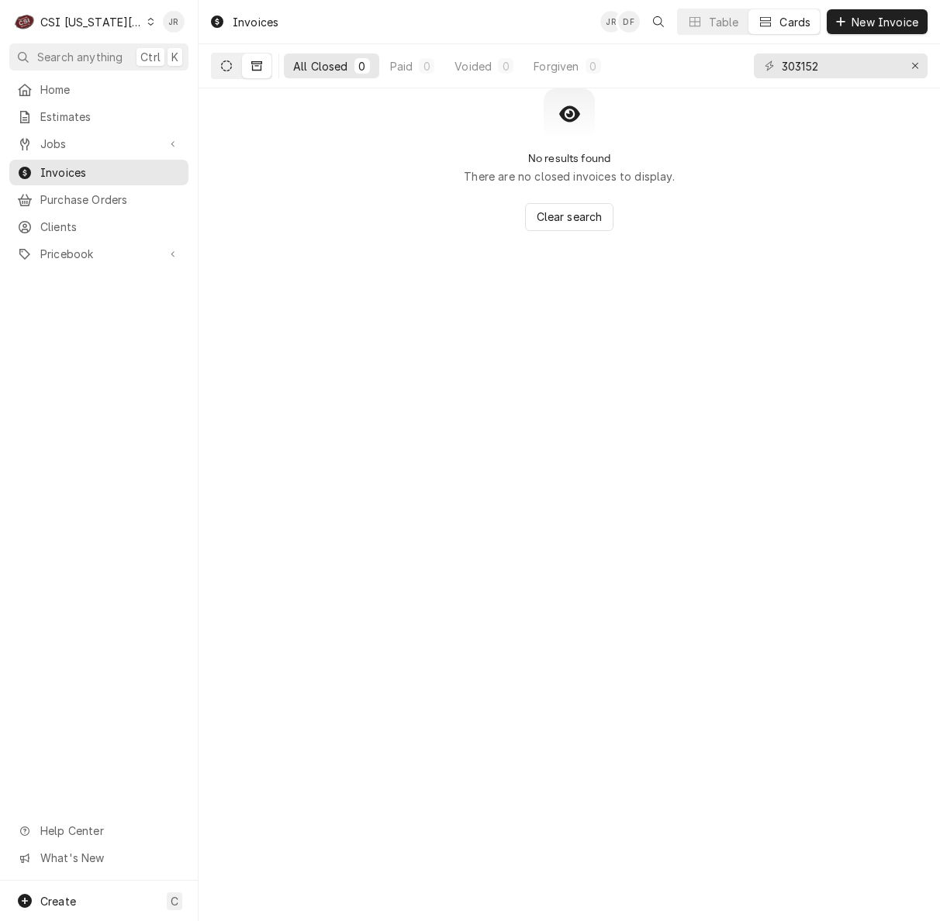
click at [236, 59] on button "Dynamic Content Wrapper" at bounding box center [226, 65] width 29 height 25
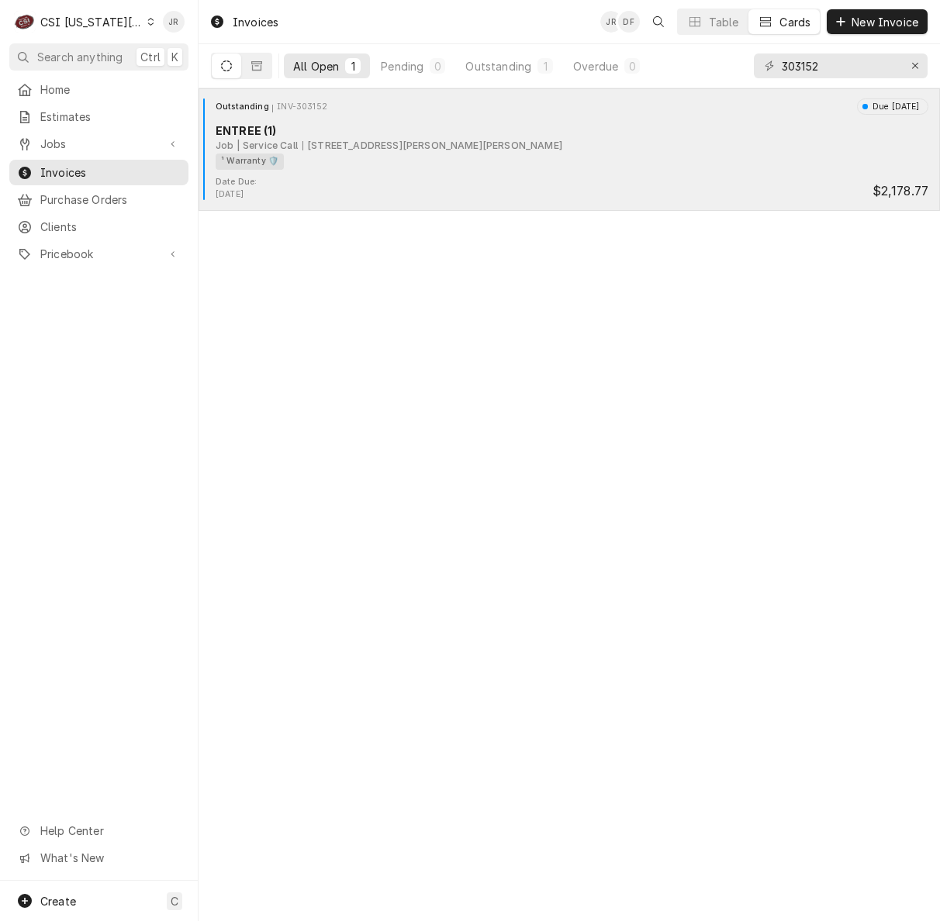
click at [295, 167] on div "¹ Warranty 🛡️" at bounding box center [567, 162] width 702 height 16
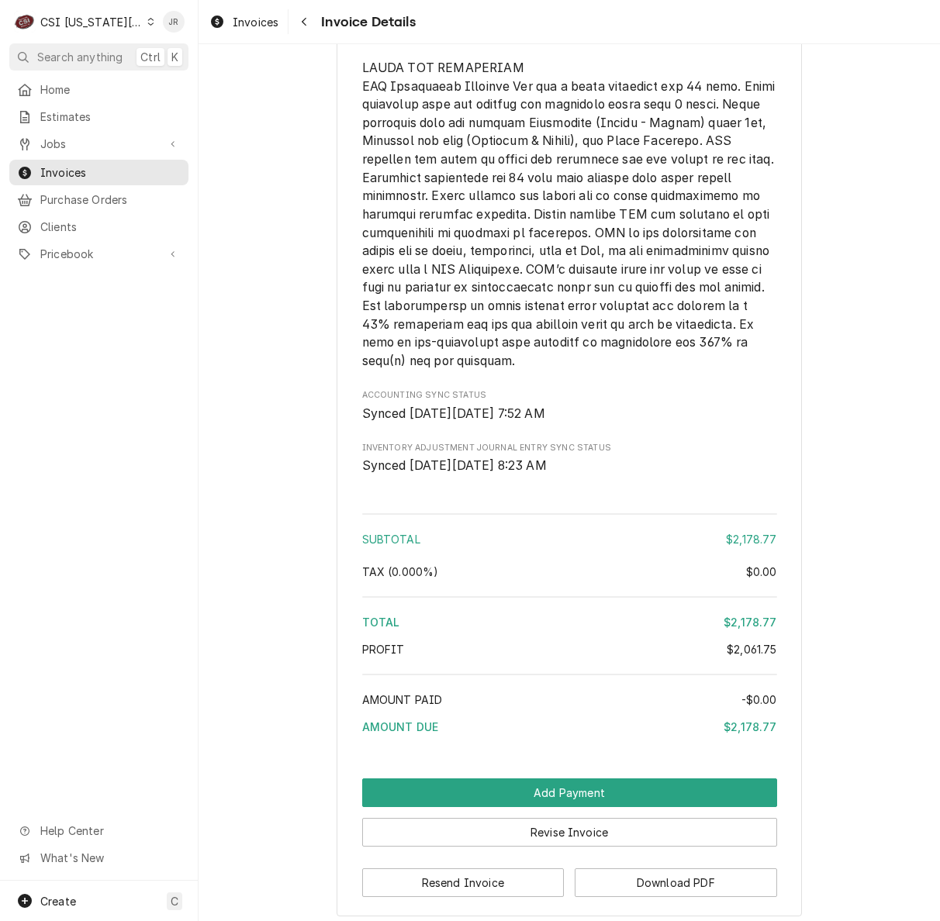
scroll to position [3149, 0]
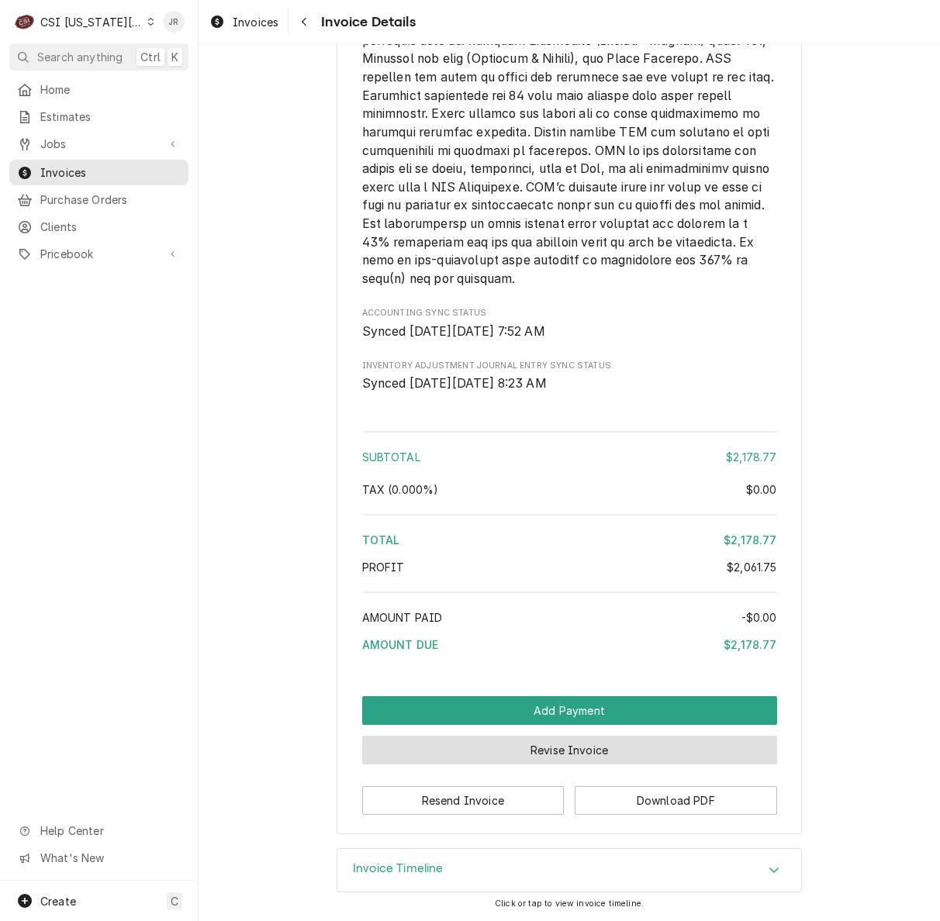
click at [546, 751] on button "Revise Invoice" at bounding box center [569, 750] width 415 height 29
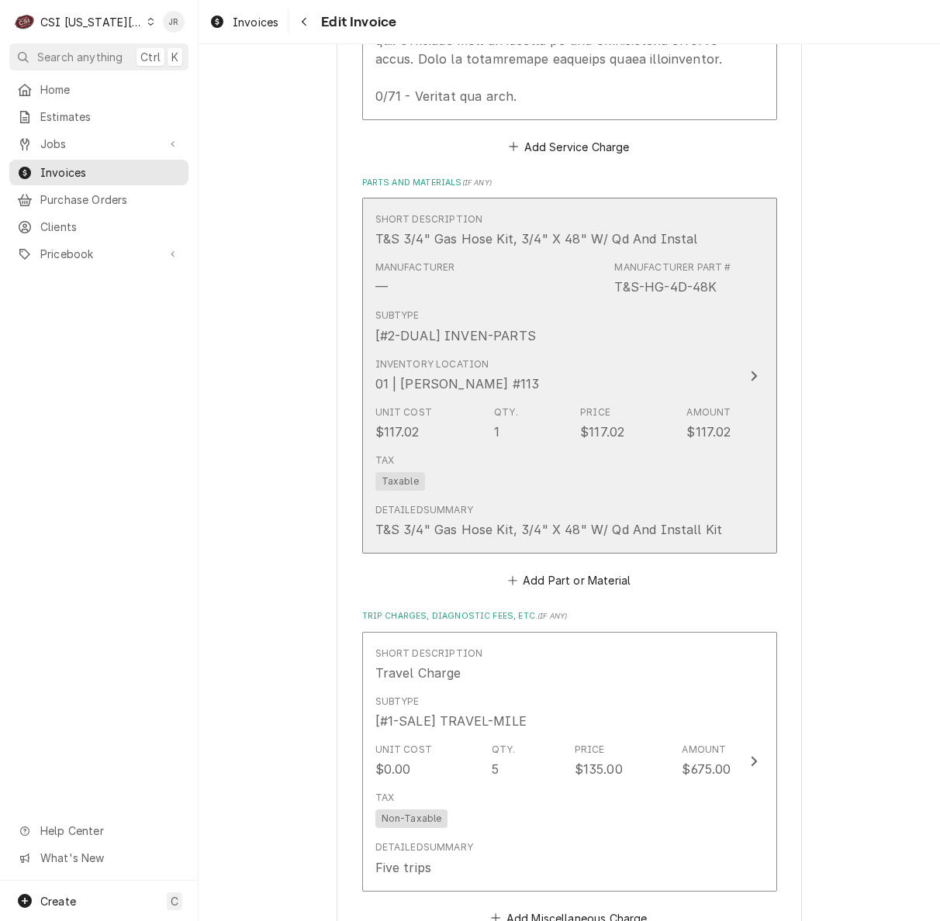
scroll to position [2687, 0]
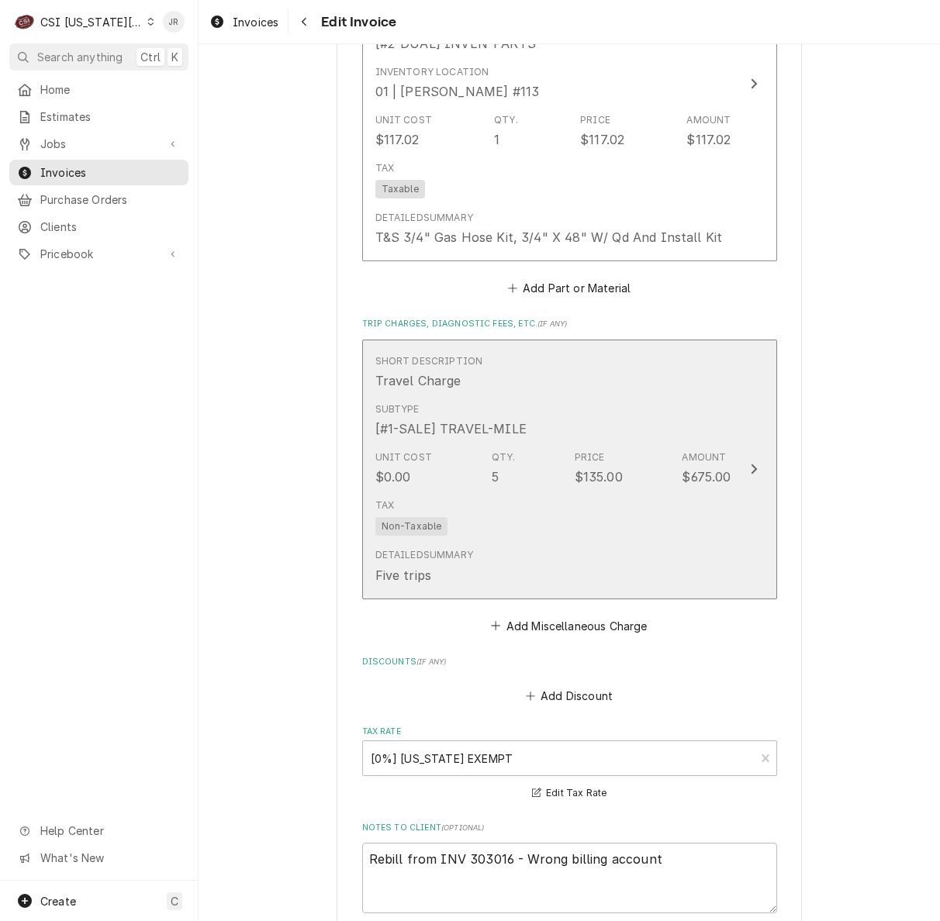
click at [637, 444] on div "Unit Cost $0.00 Qty. 5 Price $135.00 Amount $675.00" at bounding box center [553, 468] width 356 height 48
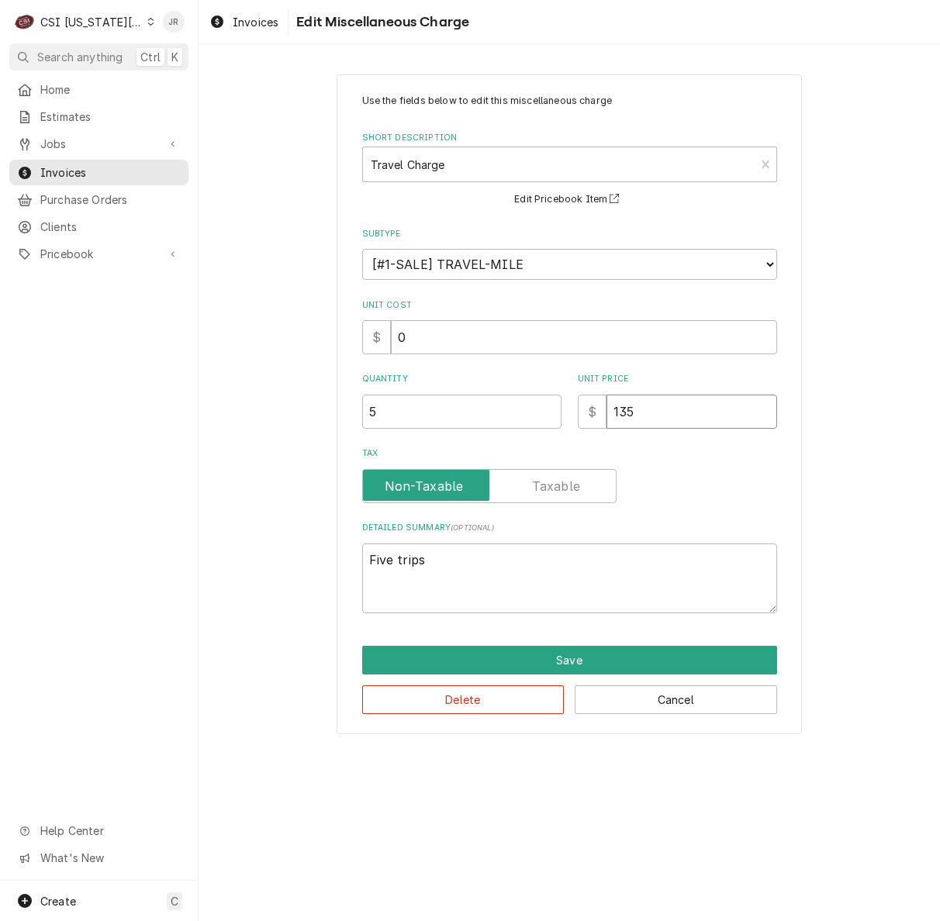
drag, startPoint x: 688, startPoint y: 420, endPoint x: 367, endPoint y: 382, distance: 323.2
click at [367, 382] on div "Quantity 5 Unit Price $ 135" at bounding box center [569, 400] width 415 height 55
type textarea "x"
type input "2"
type textarea "x"
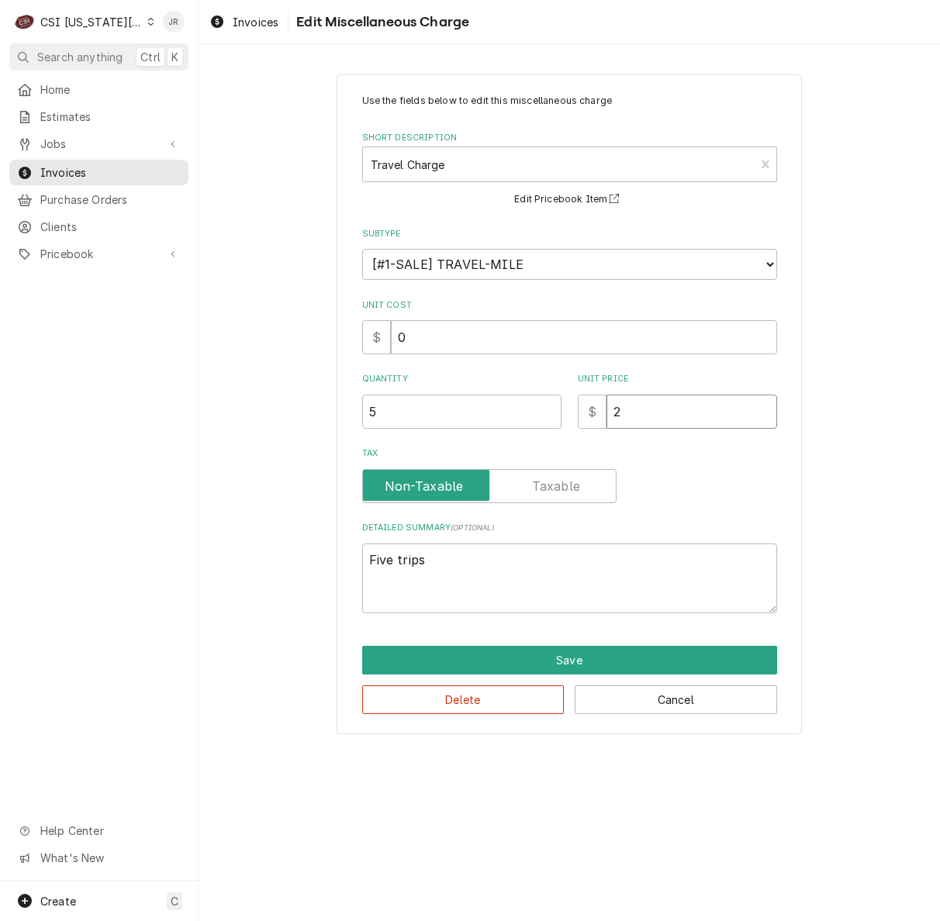
type input "25"
type textarea "x"
type input "258"
click at [599, 657] on button "Save" at bounding box center [569, 660] width 415 height 29
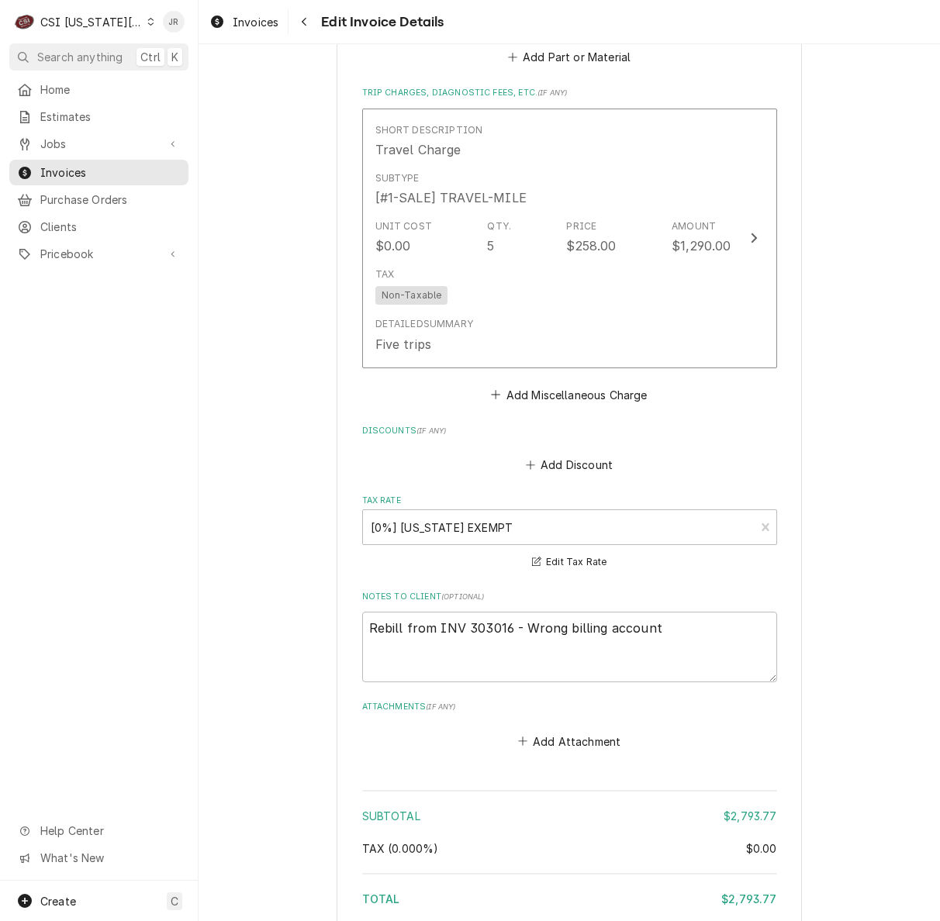
scroll to position [3075, 0]
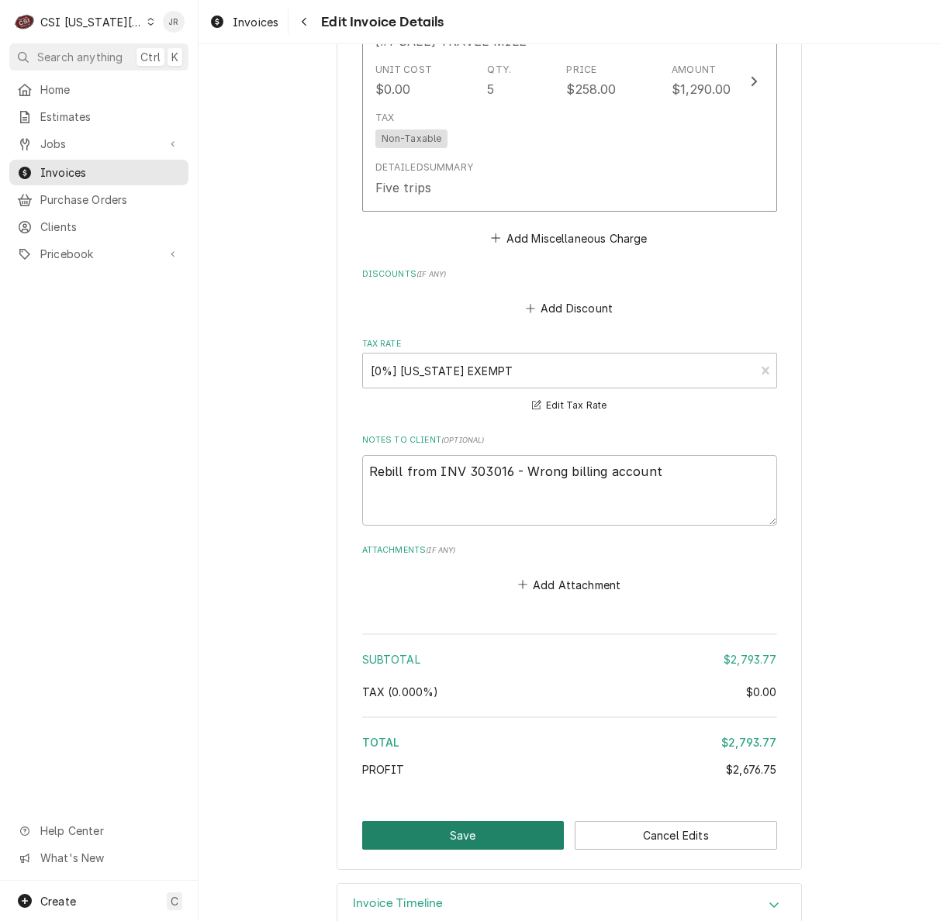
drag, startPoint x: 519, startPoint y: 805, endPoint x: 887, endPoint y: 501, distance: 476.9
click at [927, 504] on div "Please provide the following information to create your invoice: Client Details…" at bounding box center [568, 482] width 741 height 877
drag, startPoint x: 487, startPoint y: 797, endPoint x: 587, endPoint y: 492, distance: 321.4
click at [526, 455] on textarea "Rebill from INV 303016 - Wrong billing account" at bounding box center [569, 490] width 415 height 71
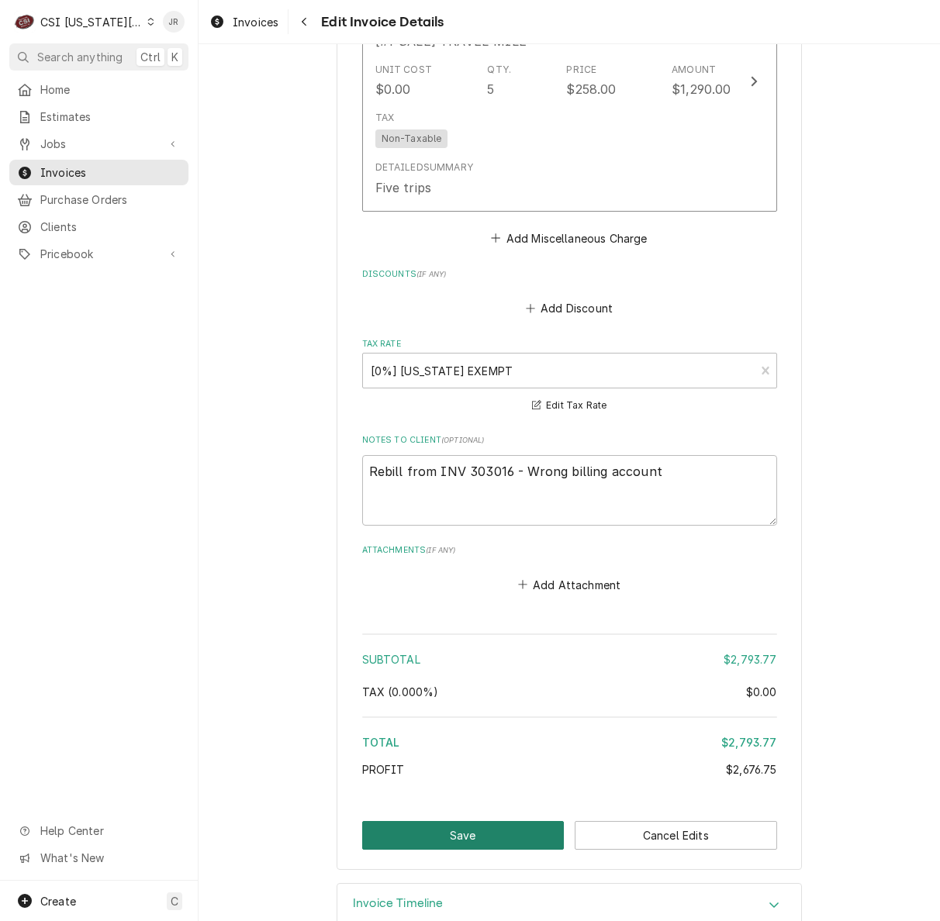
click at [504, 821] on button "Save" at bounding box center [463, 835] width 202 height 29
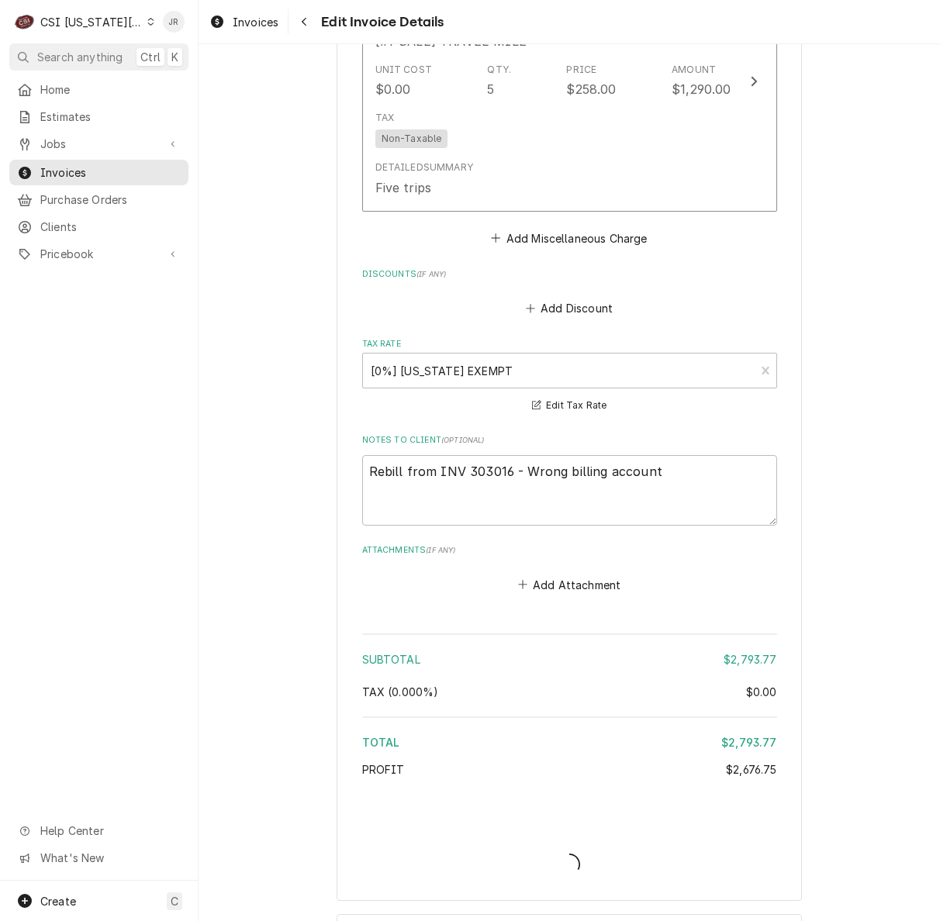
type textarea "x"
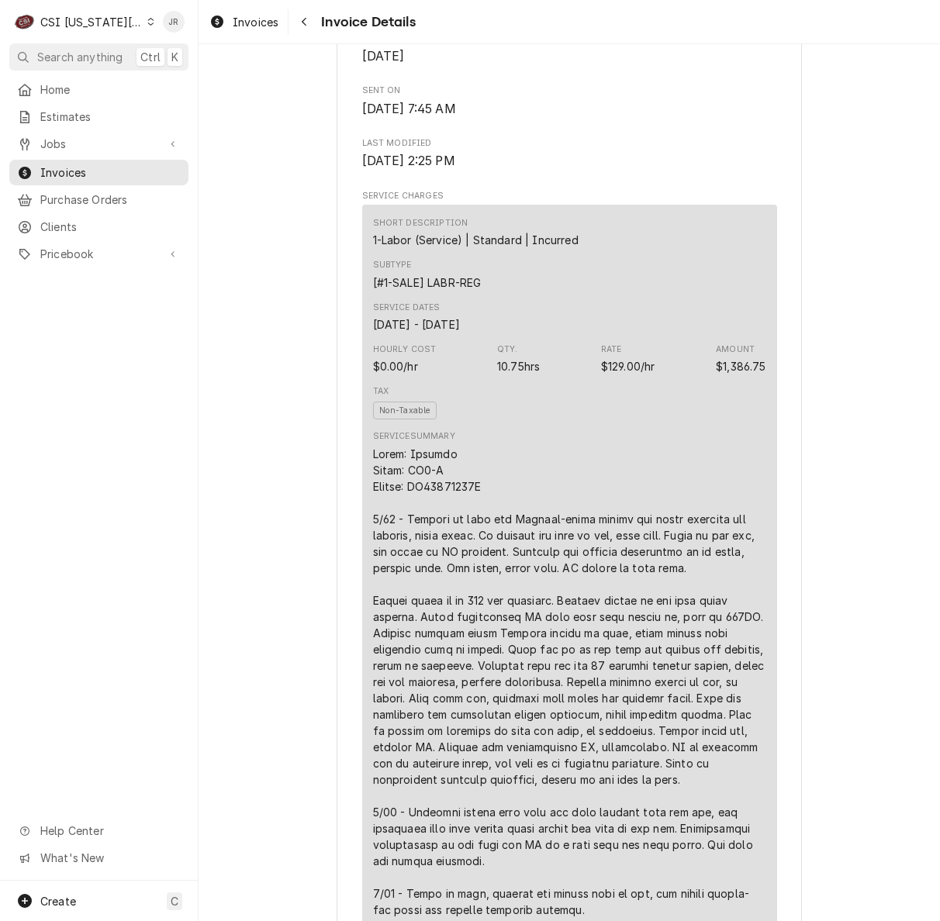
scroll to position [875, 0]
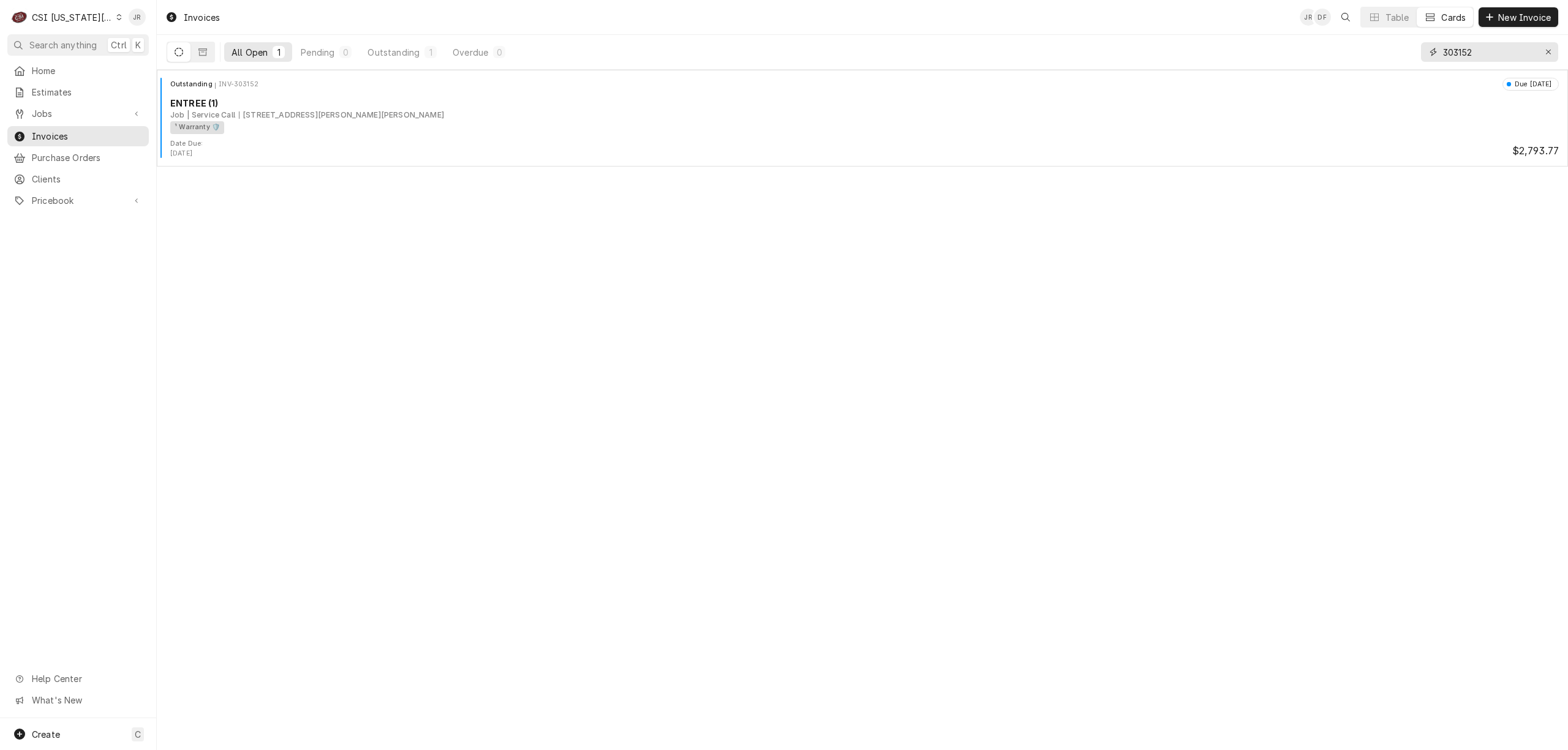
click at [1470, 53] on input "303152" at bounding box center [1489, 51] width 92 height 20
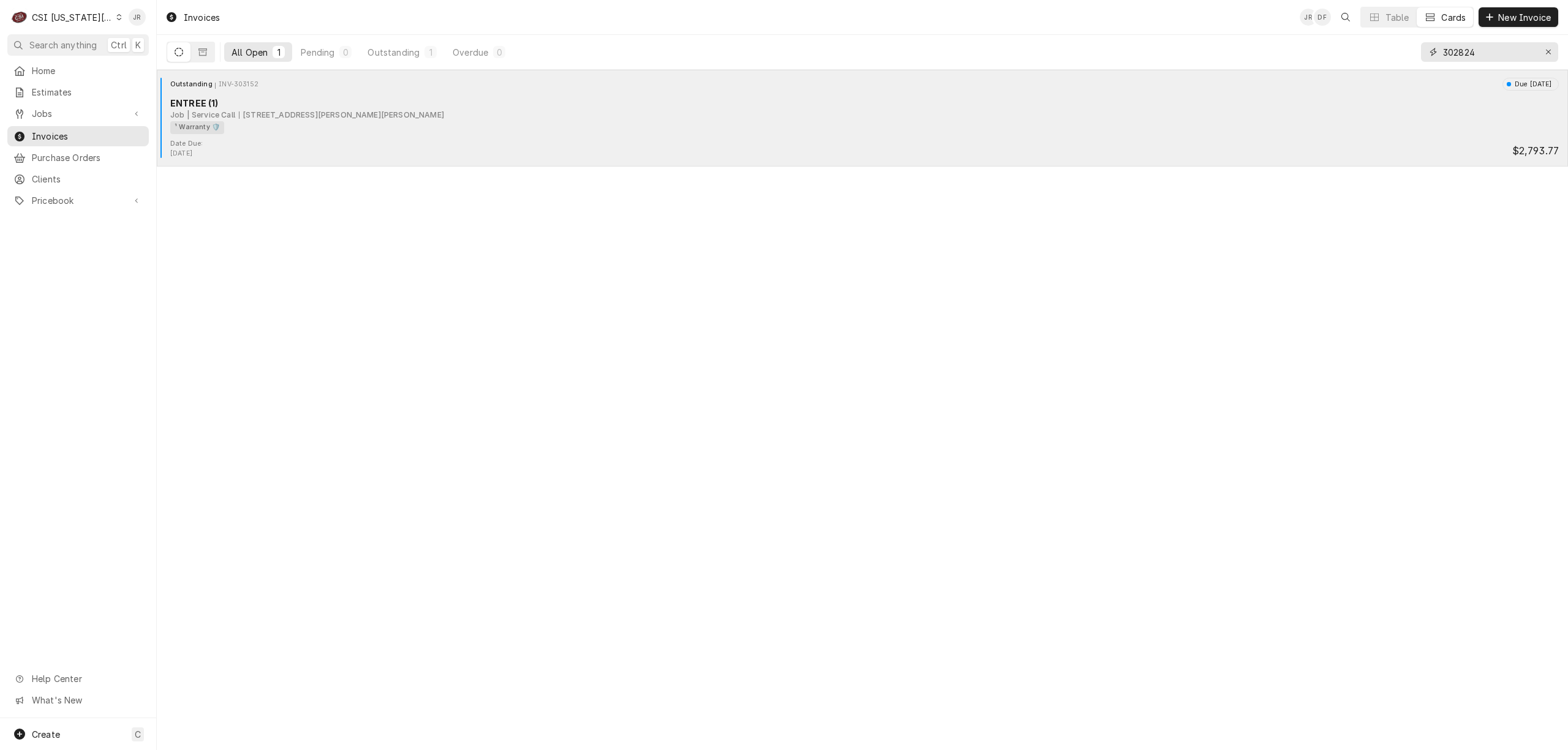
type input "302824"
click at [275, 111] on div "1 Riverboat Dr, KCMO, MO 64116" at bounding box center [278, 115] width 79 height 11
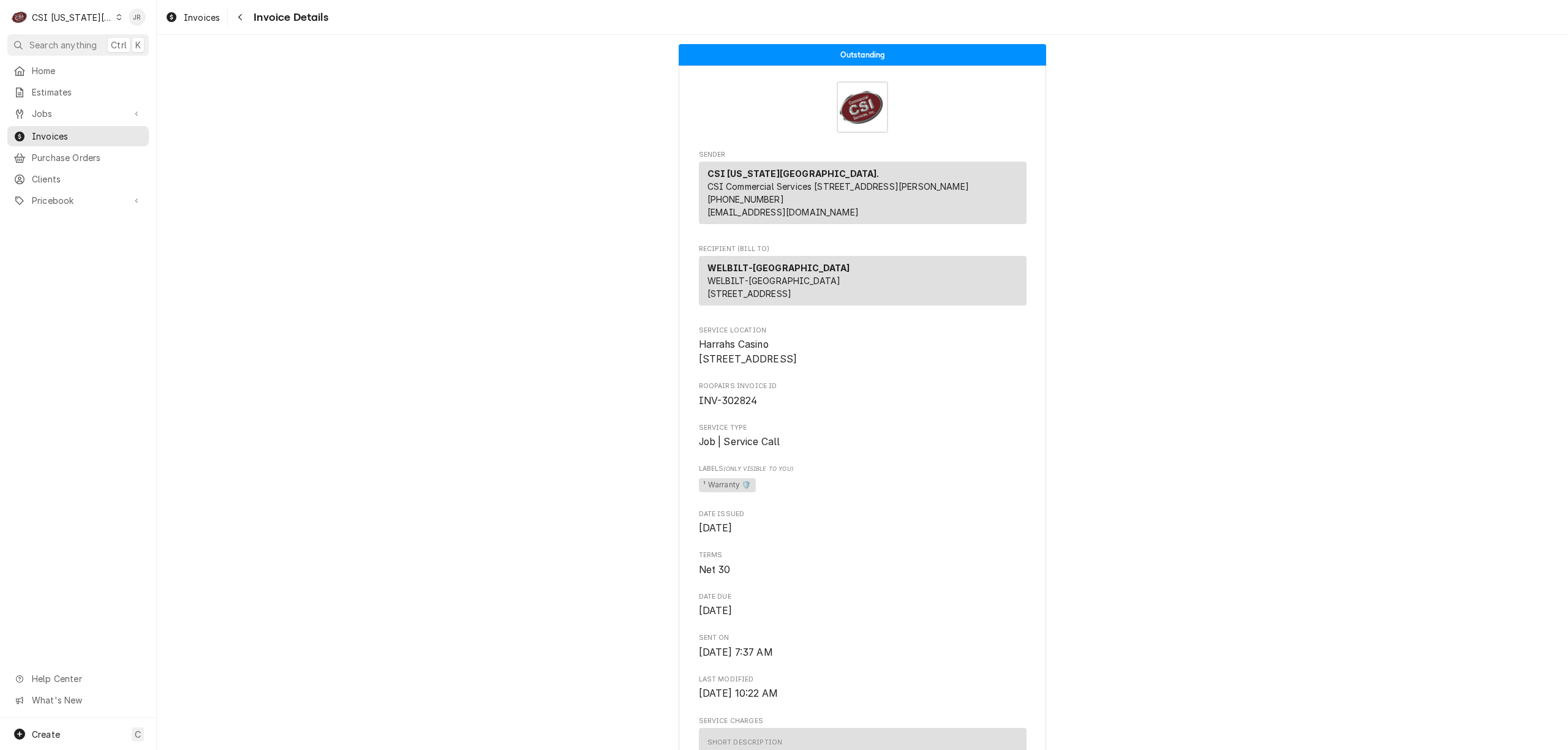
click at [736, 407] on span "INV-302824" at bounding box center [728, 400] width 58 height 12
copy span "302824"
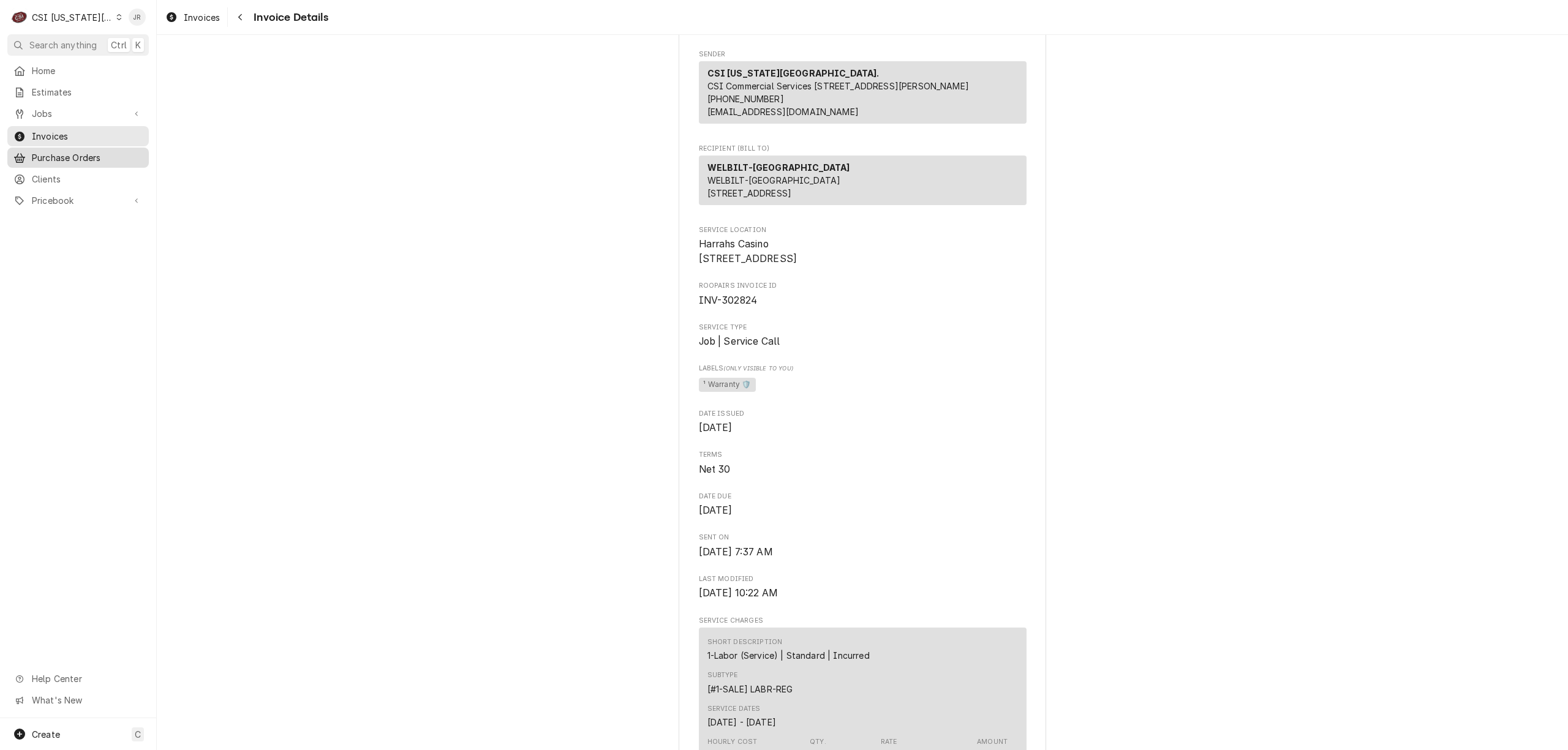
scroll to position [245, 0]
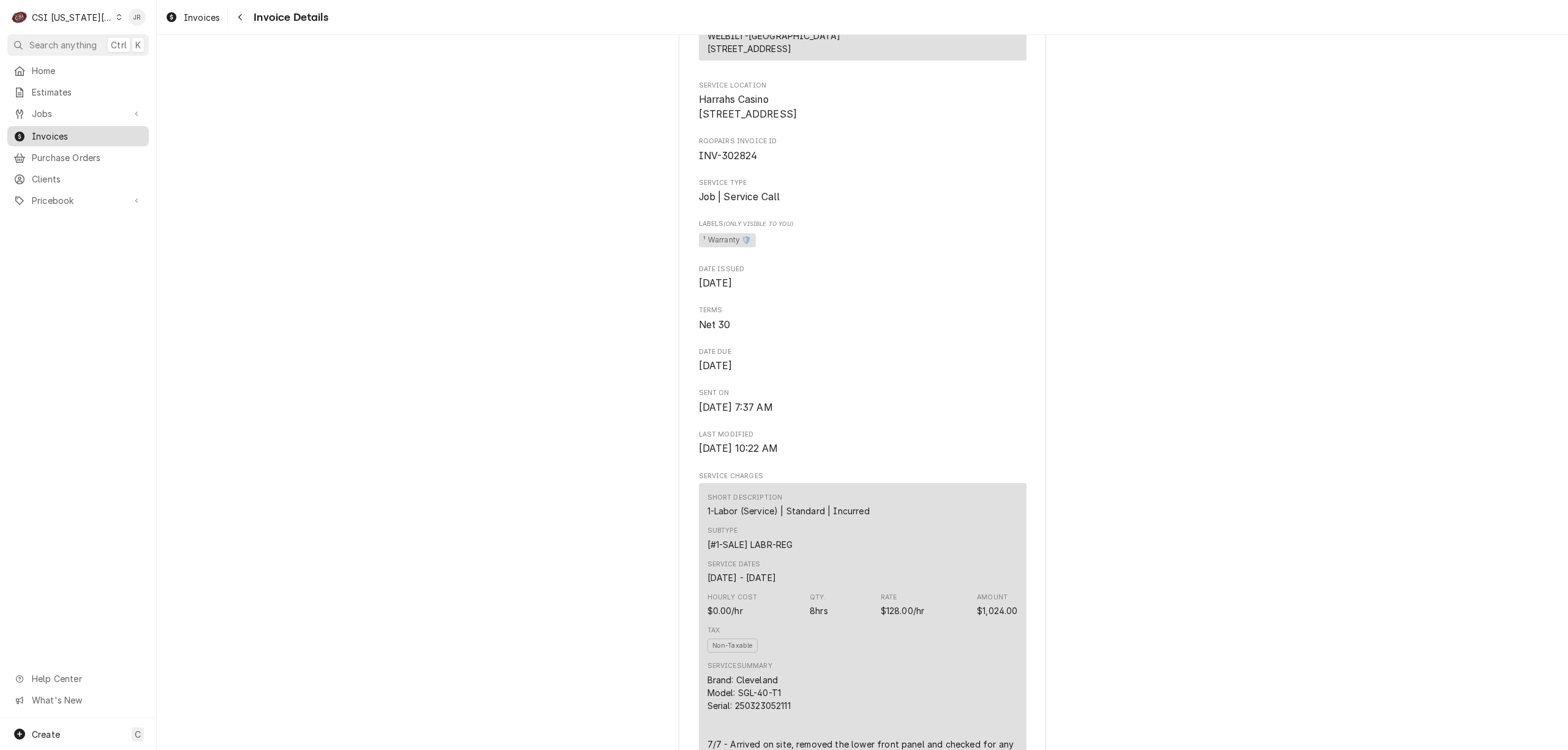
click at [40, 141] on link "Invoices" at bounding box center [77, 137] width 141 height 21
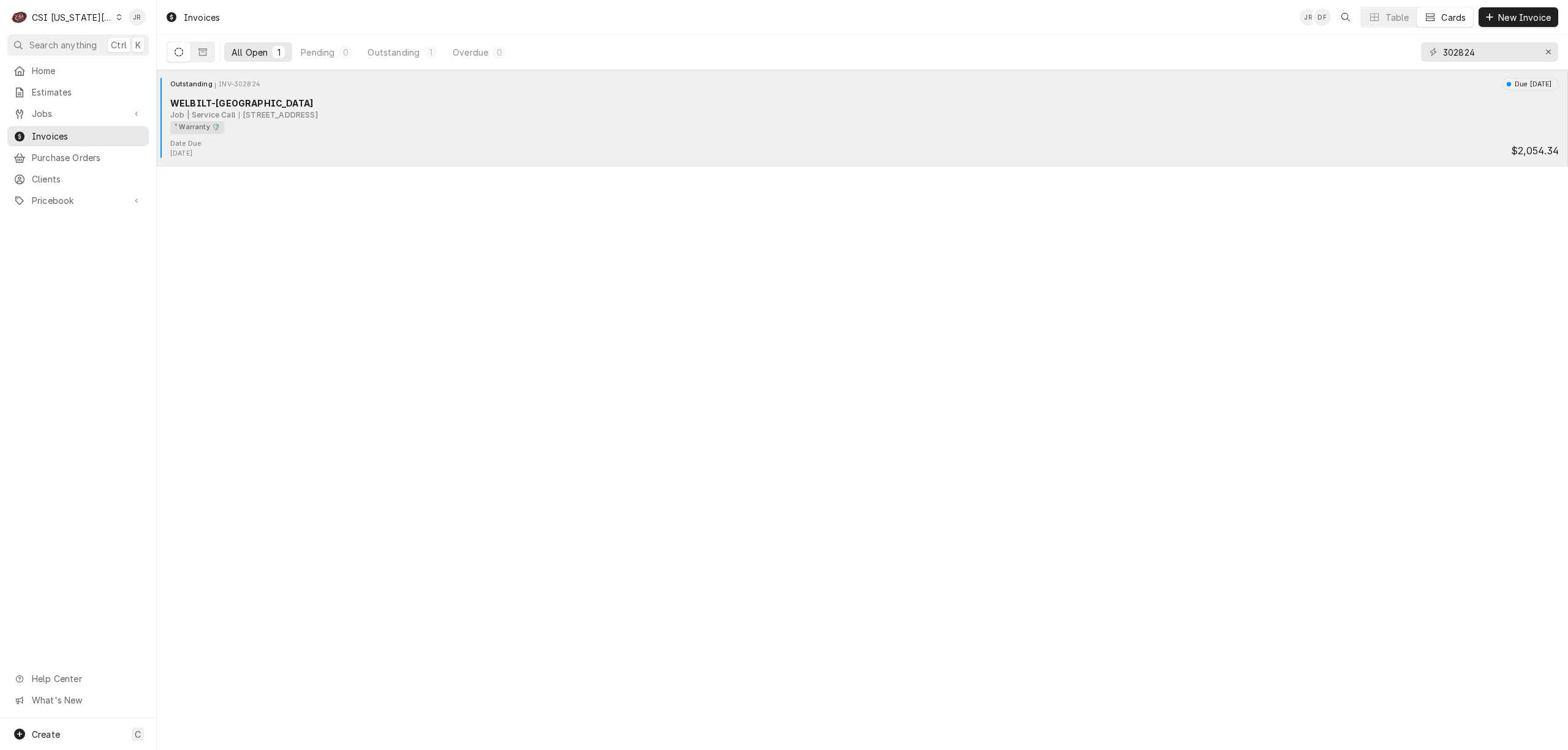
click at [241, 107] on div "WELBILT-[GEOGRAPHIC_DATA]" at bounding box center [865, 103] width 1389 height 13
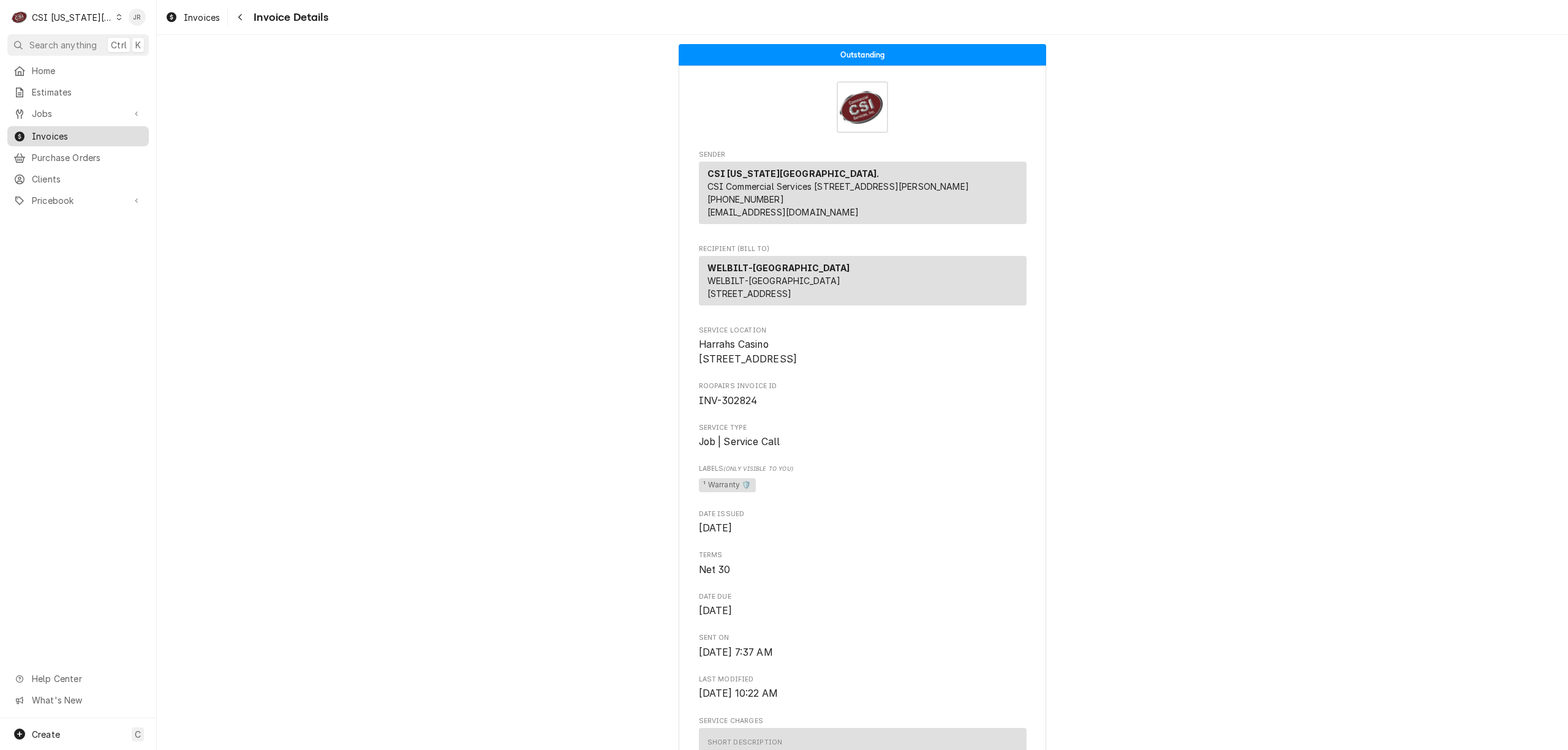
click at [47, 132] on span "Invoices" at bounding box center [87, 136] width 111 height 13
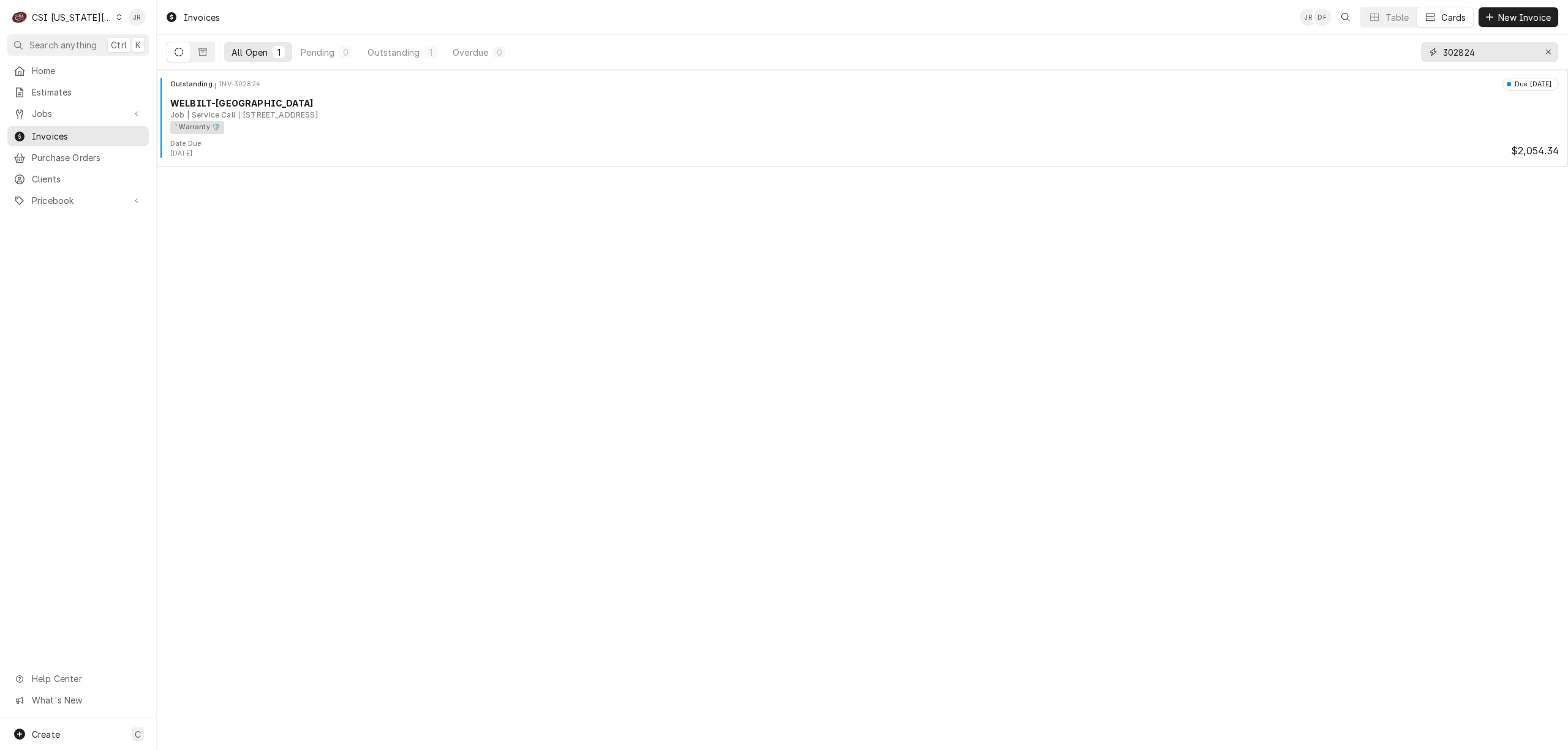
click at [1456, 47] on input "302824" at bounding box center [1489, 51] width 92 height 20
click at [1457, 47] on input "302824" at bounding box center [1489, 51] width 92 height 20
paste input "30315"
drag, startPoint x: 1453, startPoint y: 42, endPoint x: 1460, endPoint y: 50, distance: 10.6
click at [1454, 44] on div "30303152824" at bounding box center [1490, 51] width 137 height 34
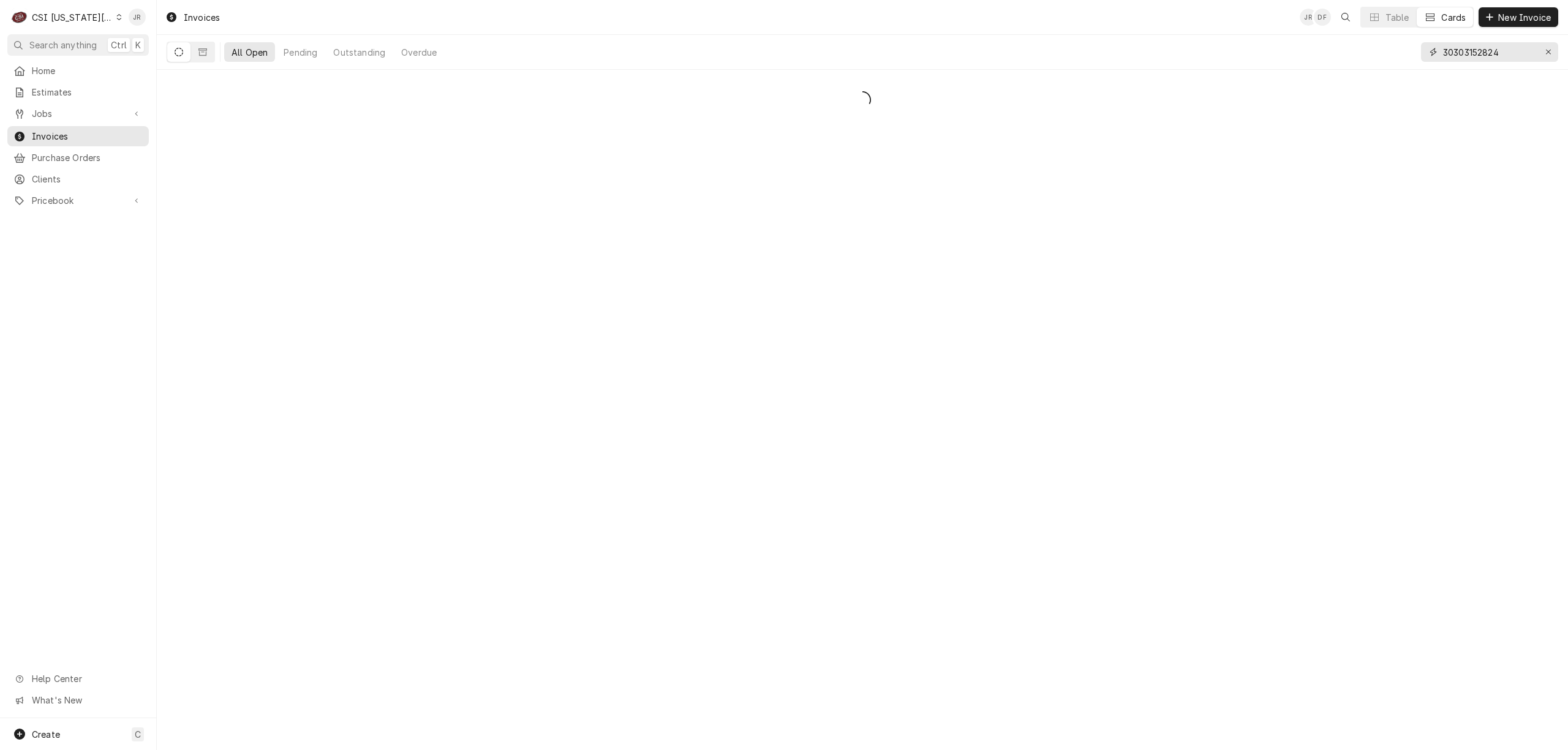
click at [1462, 51] on input "30303152824" at bounding box center [1489, 51] width 92 height 20
paste input "152"
type input "303152"
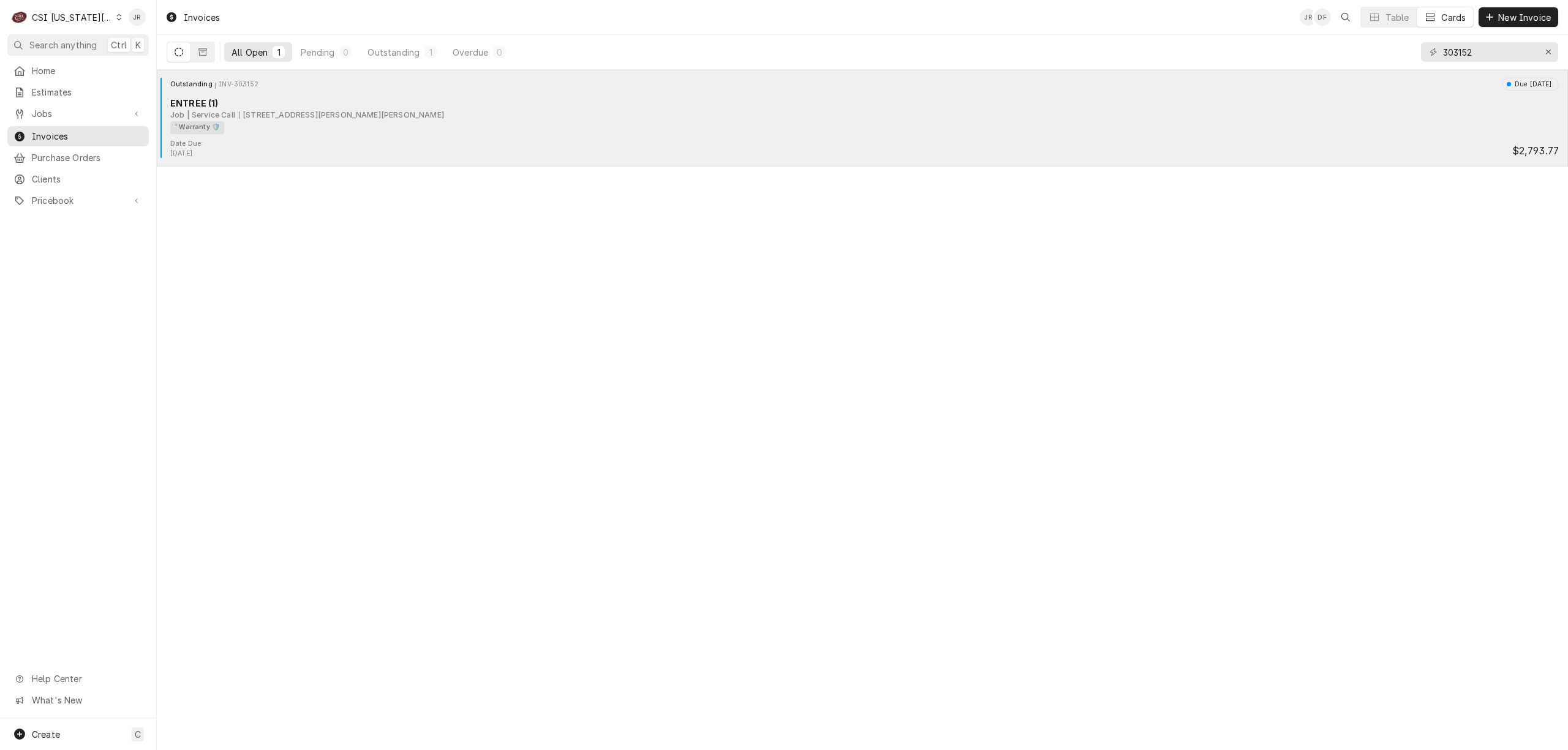
click at [316, 154] on div "Date Due: Sep 30, 2025 $2,793.77" at bounding box center [863, 148] width 1401 height 20
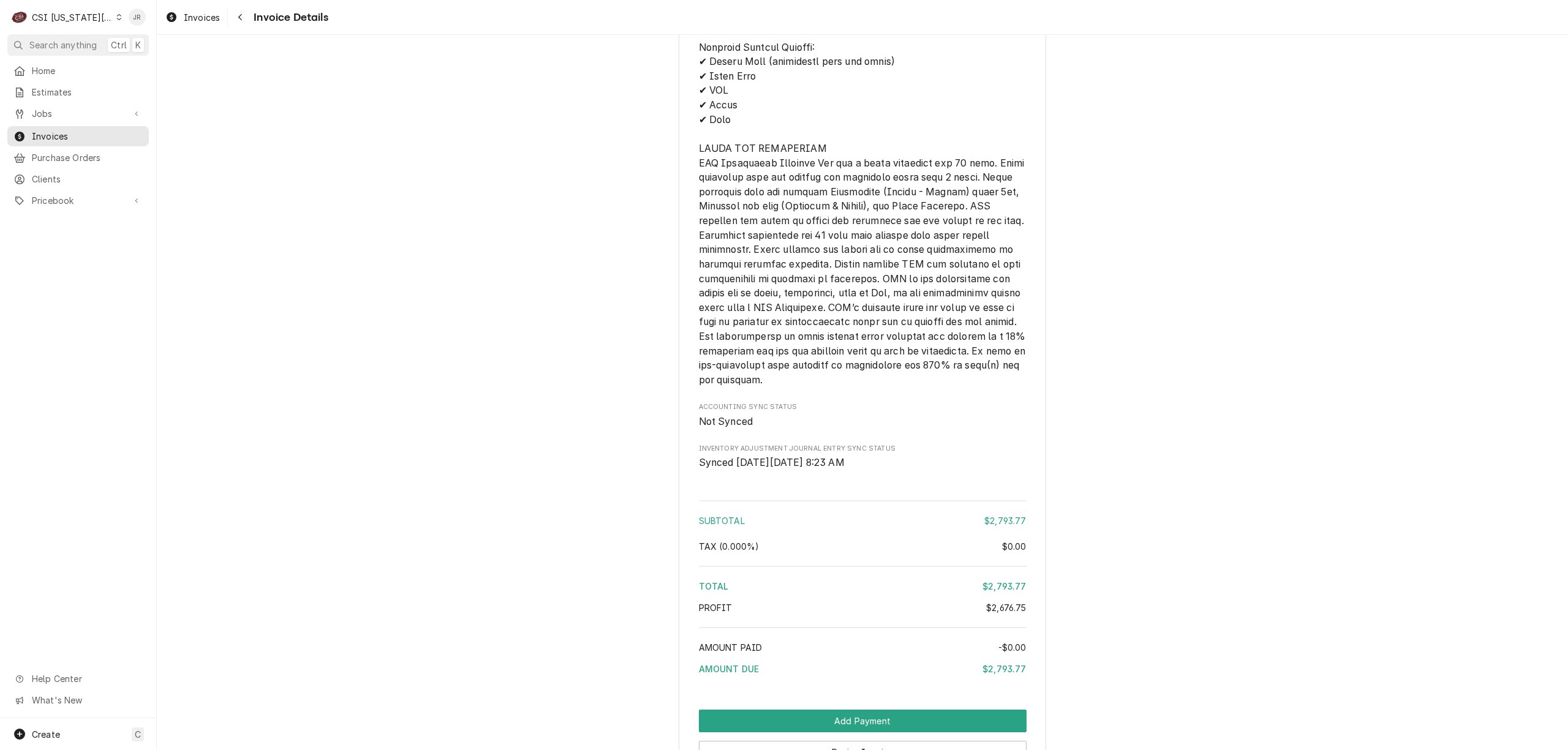
scroll to position [2463, 0]
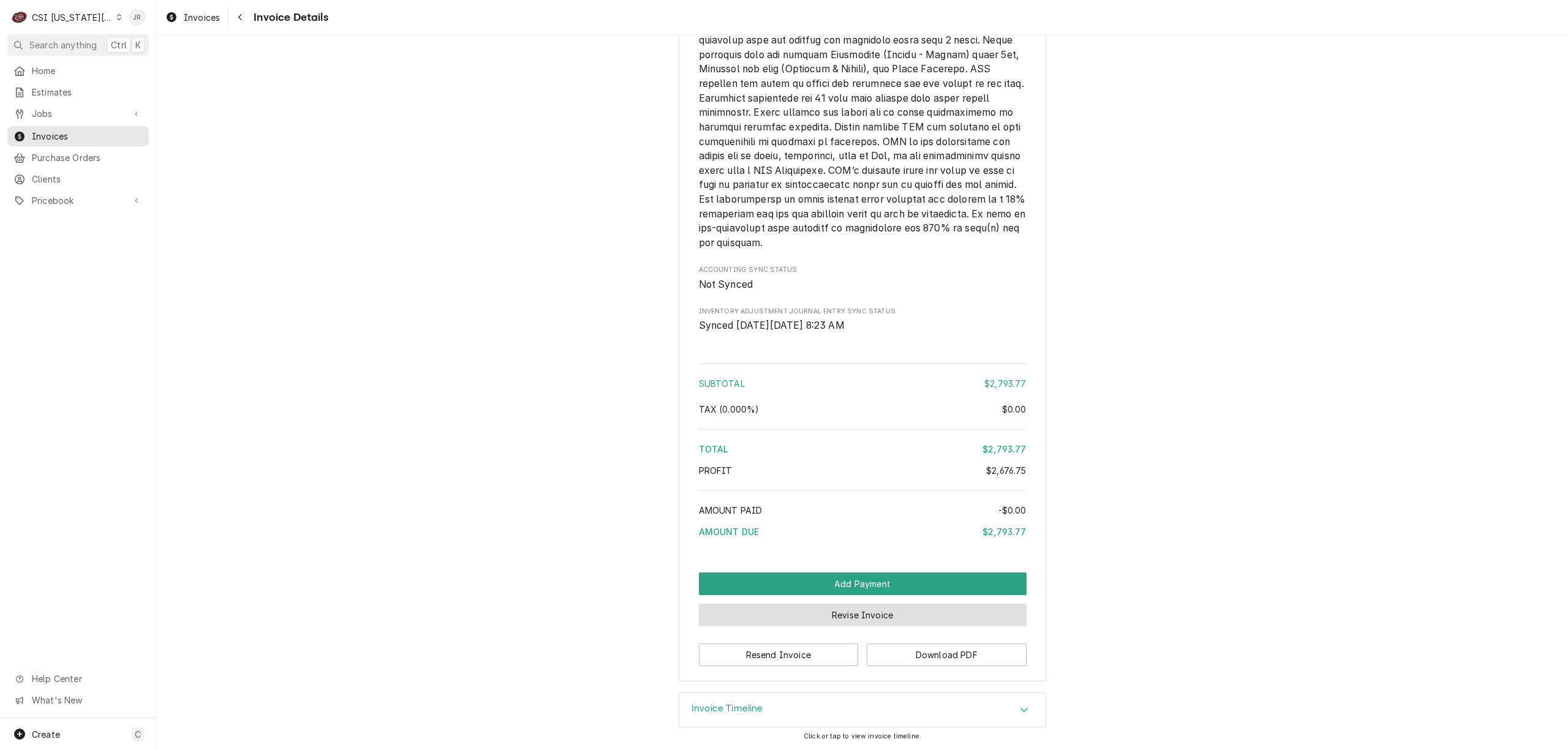
click at [852, 616] on button "Revise Invoice" at bounding box center [863, 614] width 328 height 23
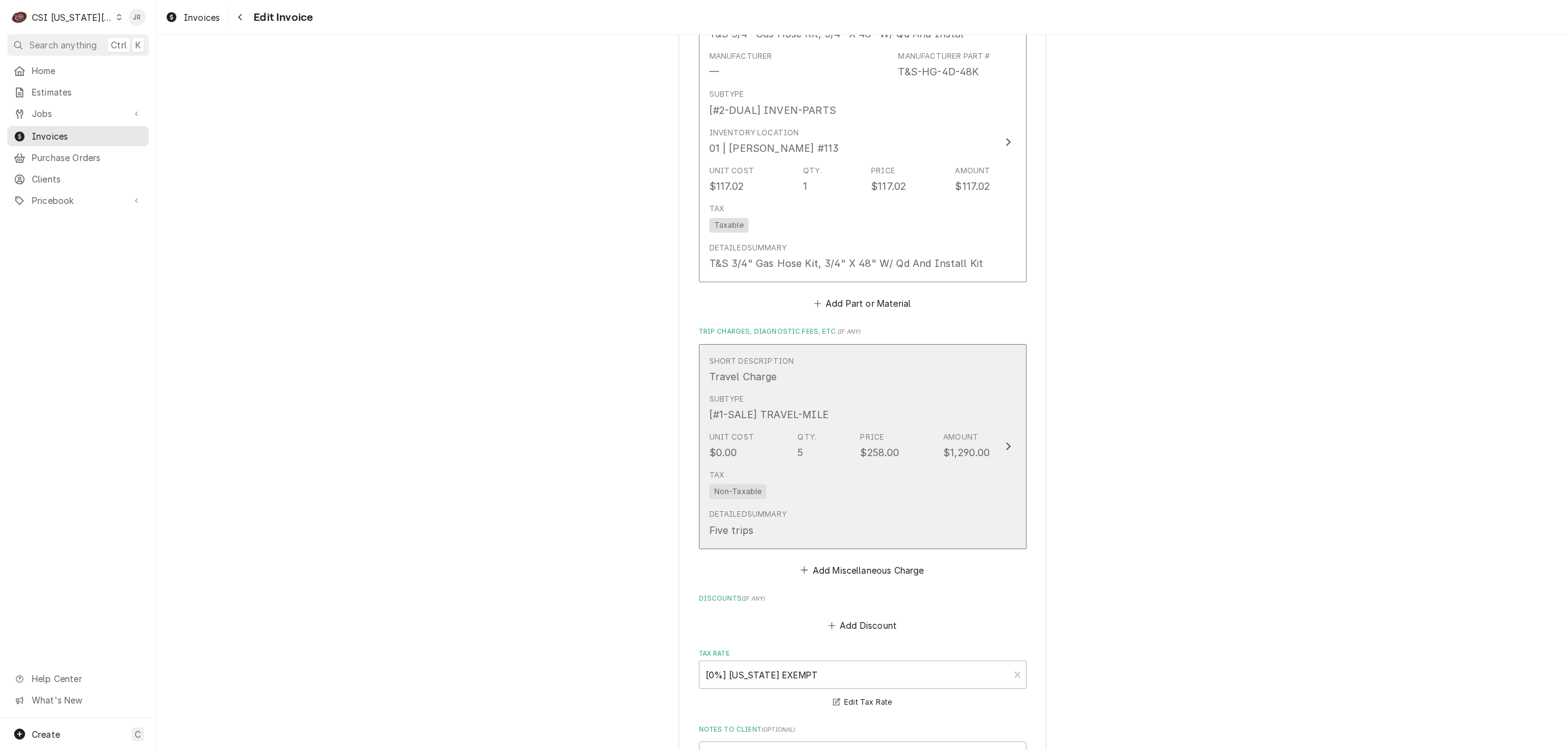
scroll to position [2040, 0]
click at [1001, 440] on button "Short Description Travel Charge Subtype [#1-SALE] TRAVEL-MILE Unit Cost $0.00 Q…" at bounding box center [863, 452] width 328 height 205
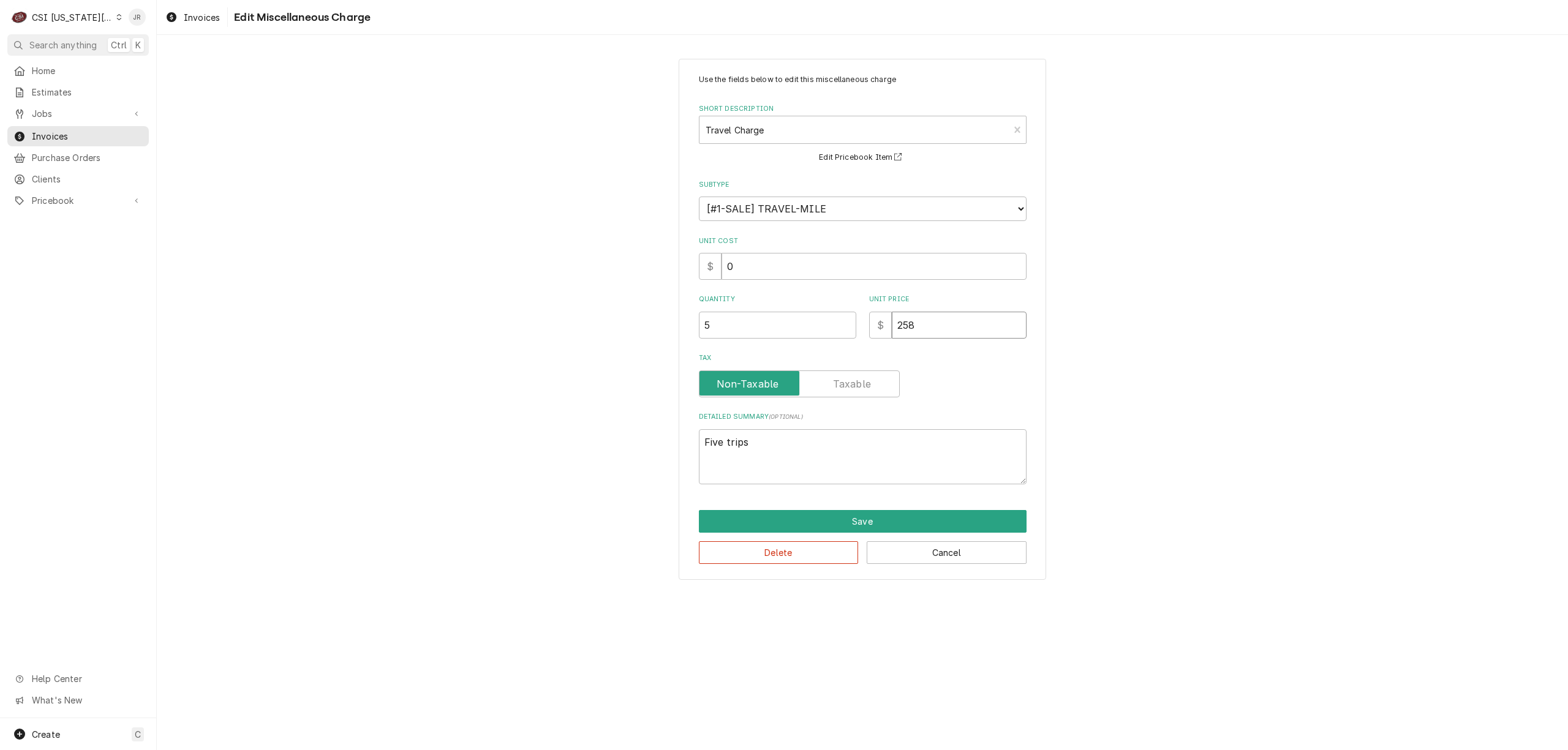
drag, startPoint x: 931, startPoint y: 328, endPoint x: 689, endPoint y: 276, distance: 247.5
click at [689, 276] on div "Use the fields below to edit this miscellaneous charge Short Description Travel…" at bounding box center [862, 319] width 367 height 521
type textarea "x"
type input "1"
type textarea "x"
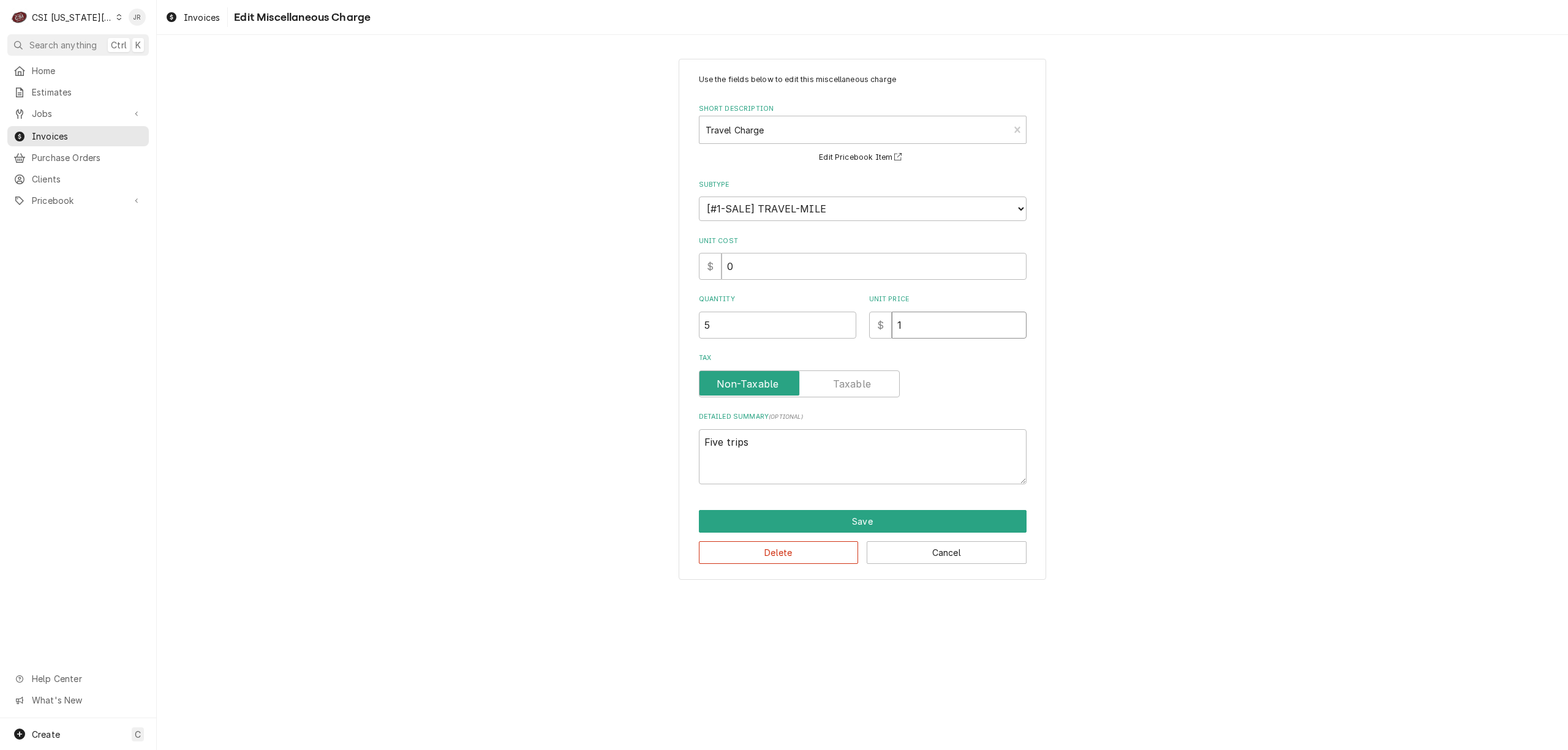
type input "12"
type textarea "x"
type input "123"
type textarea "x"
type input "12"
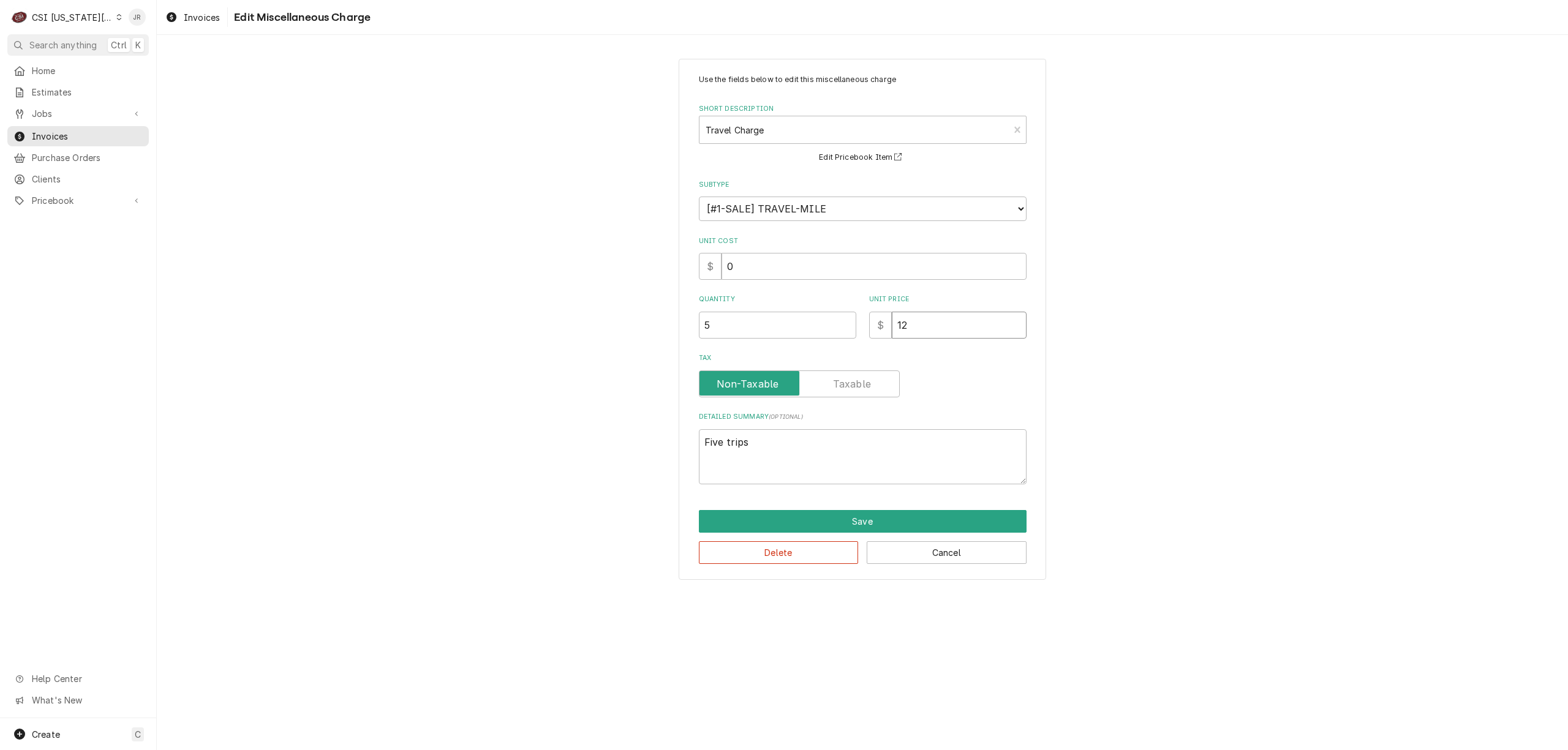
type textarea "x"
type input "1"
type textarea "x"
type input "13"
type textarea "x"
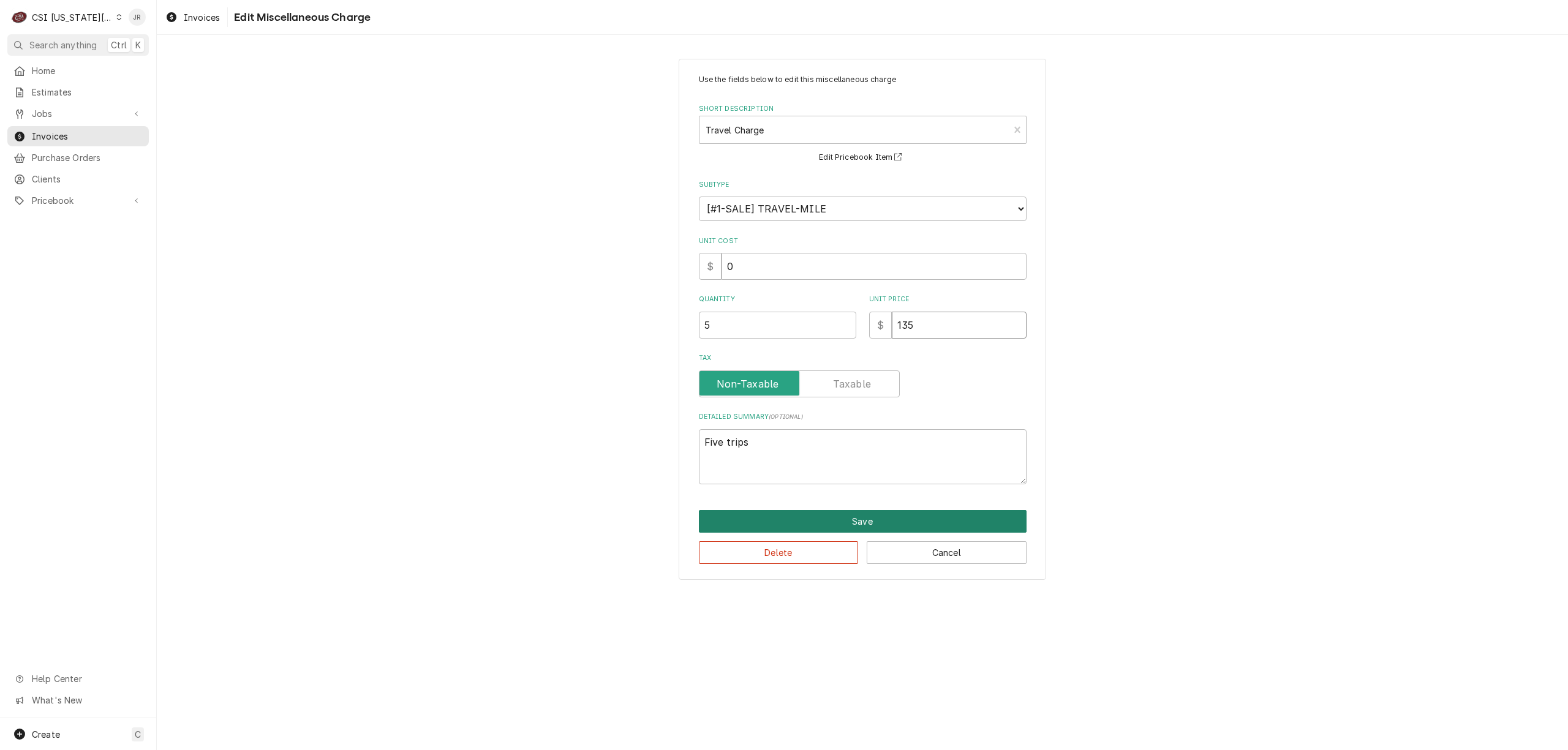
type input "135"
click at [799, 519] on button "Save" at bounding box center [863, 521] width 328 height 23
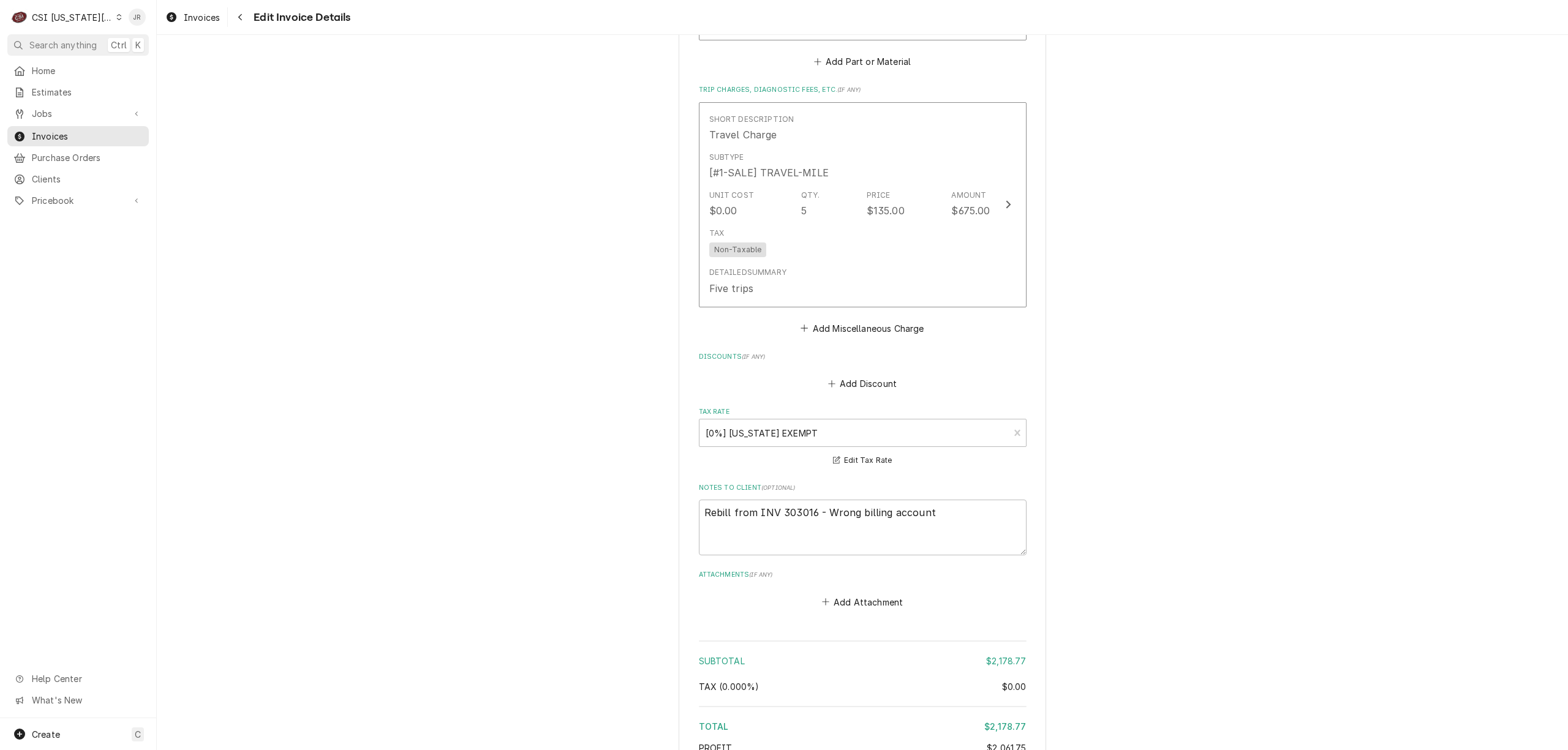
scroll to position [2405, 0]
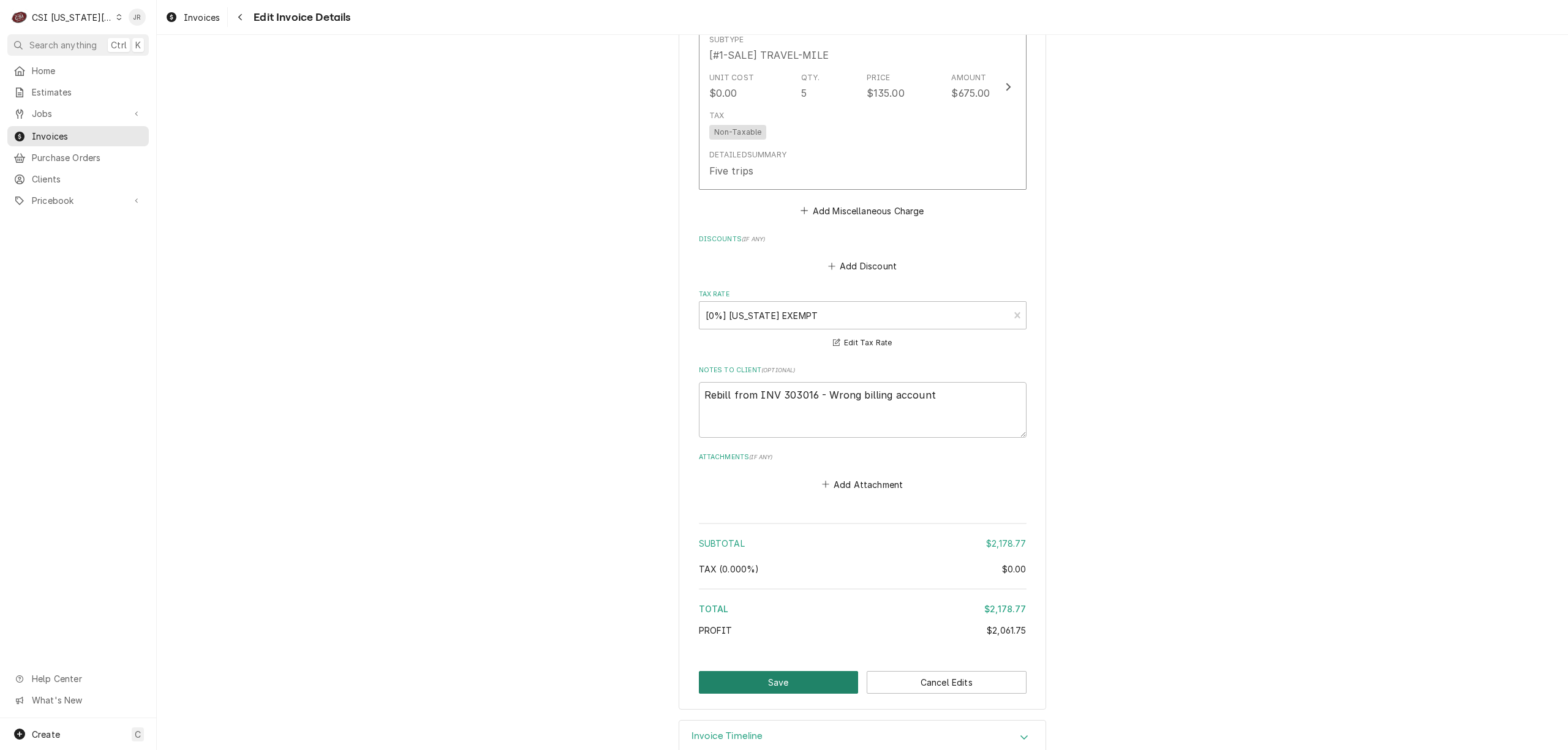
click at [748, 671] on button "Save" at bounding box center [779, 682] width 160 height 23
type textarea "x"
